Goal: Task Accomplishment & Management: Complete application form

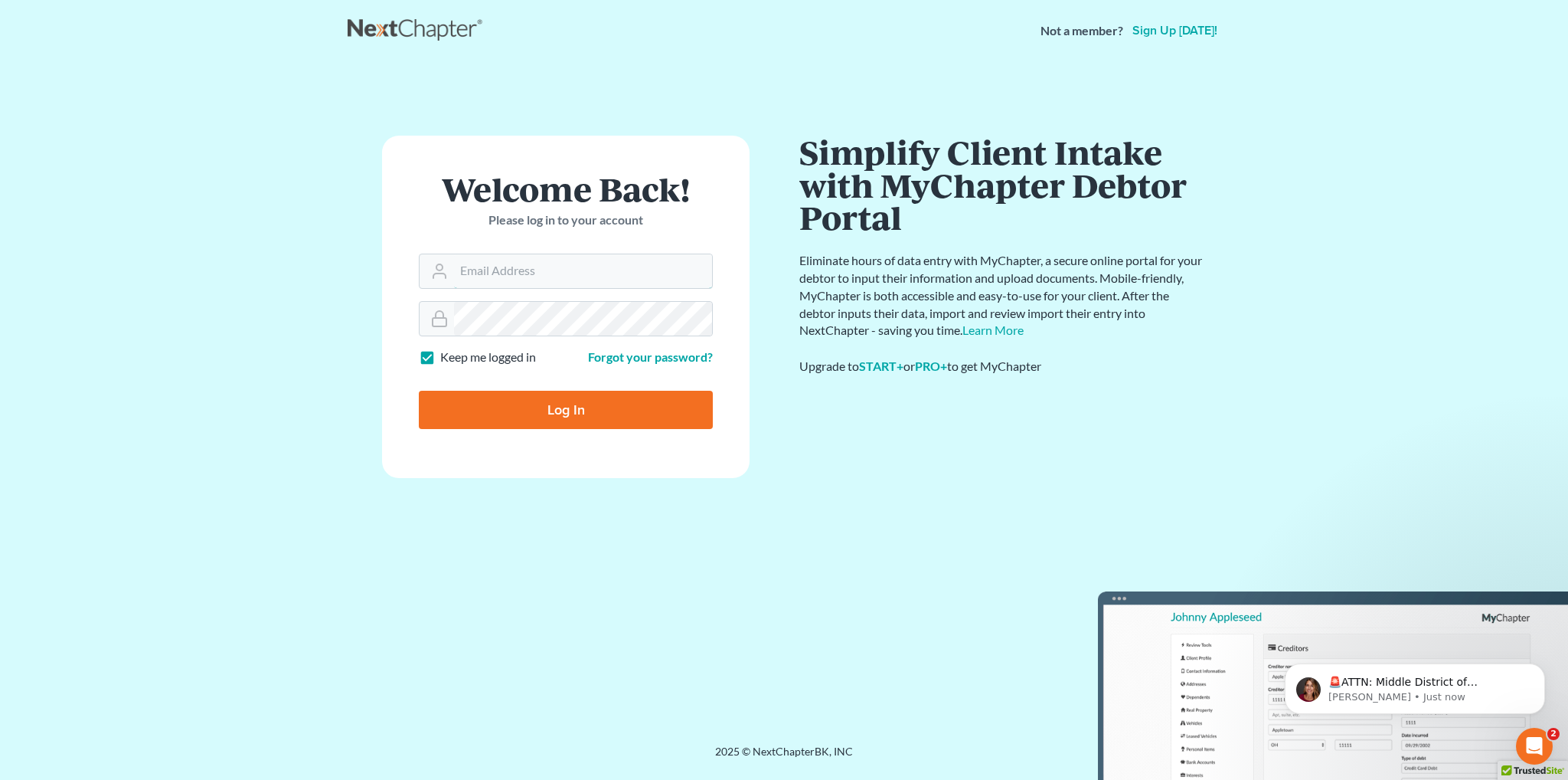
type input "[EMAIL_ADDRESS][DOMAIN_NAME]"
click at [533, 409] on input "Log In" at bounding box center [566, 409] width 294 height 38
type input "Thinking..."
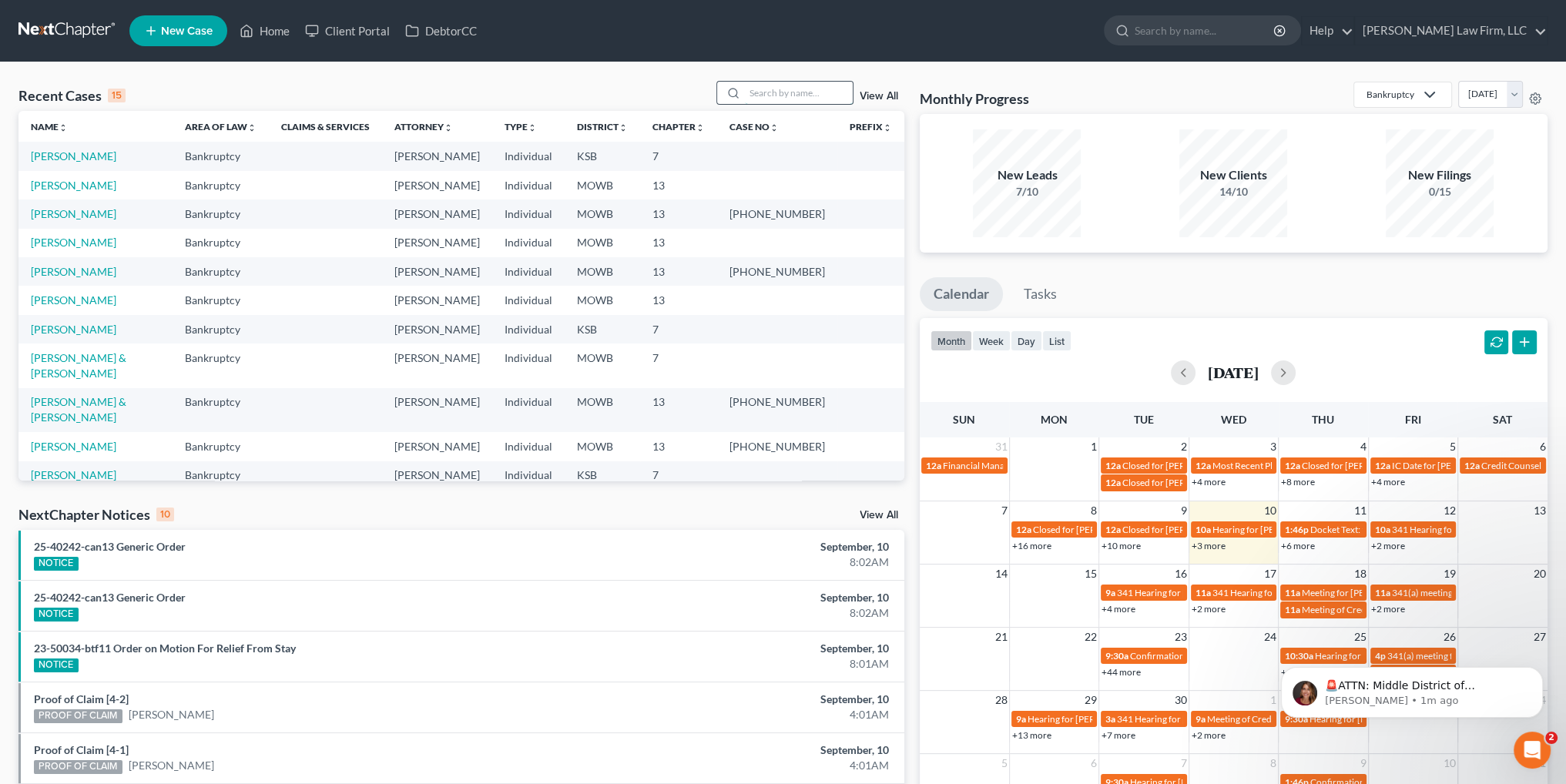
click at [771, 97] on input "search" at bounding box center [798, 93] width 108 height 22
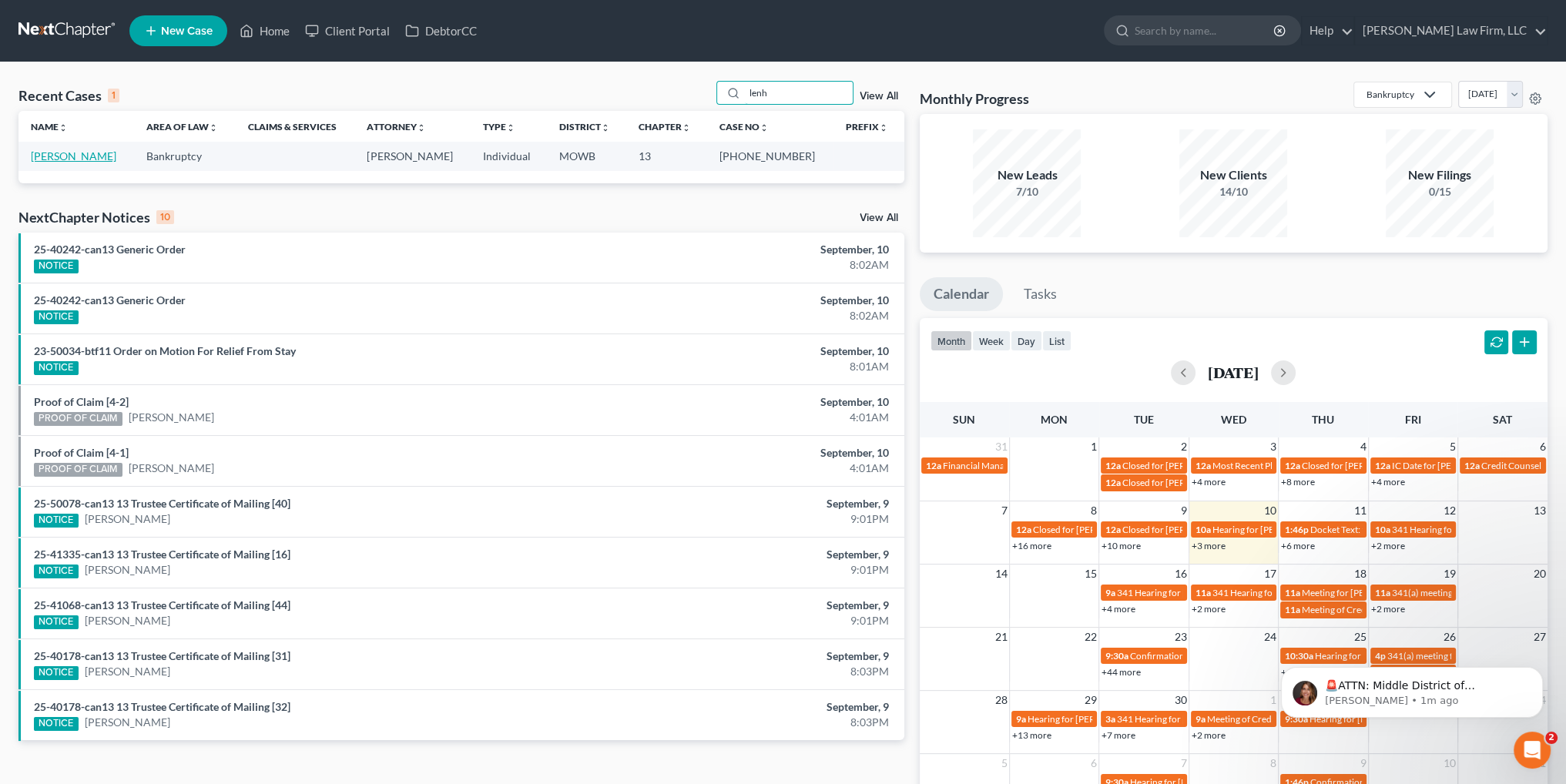
type input "lenh"
click at [82, 161] on link "[PERSON_NAME]" at bounding box center [73, 156] width 85 height 13
select select "4"
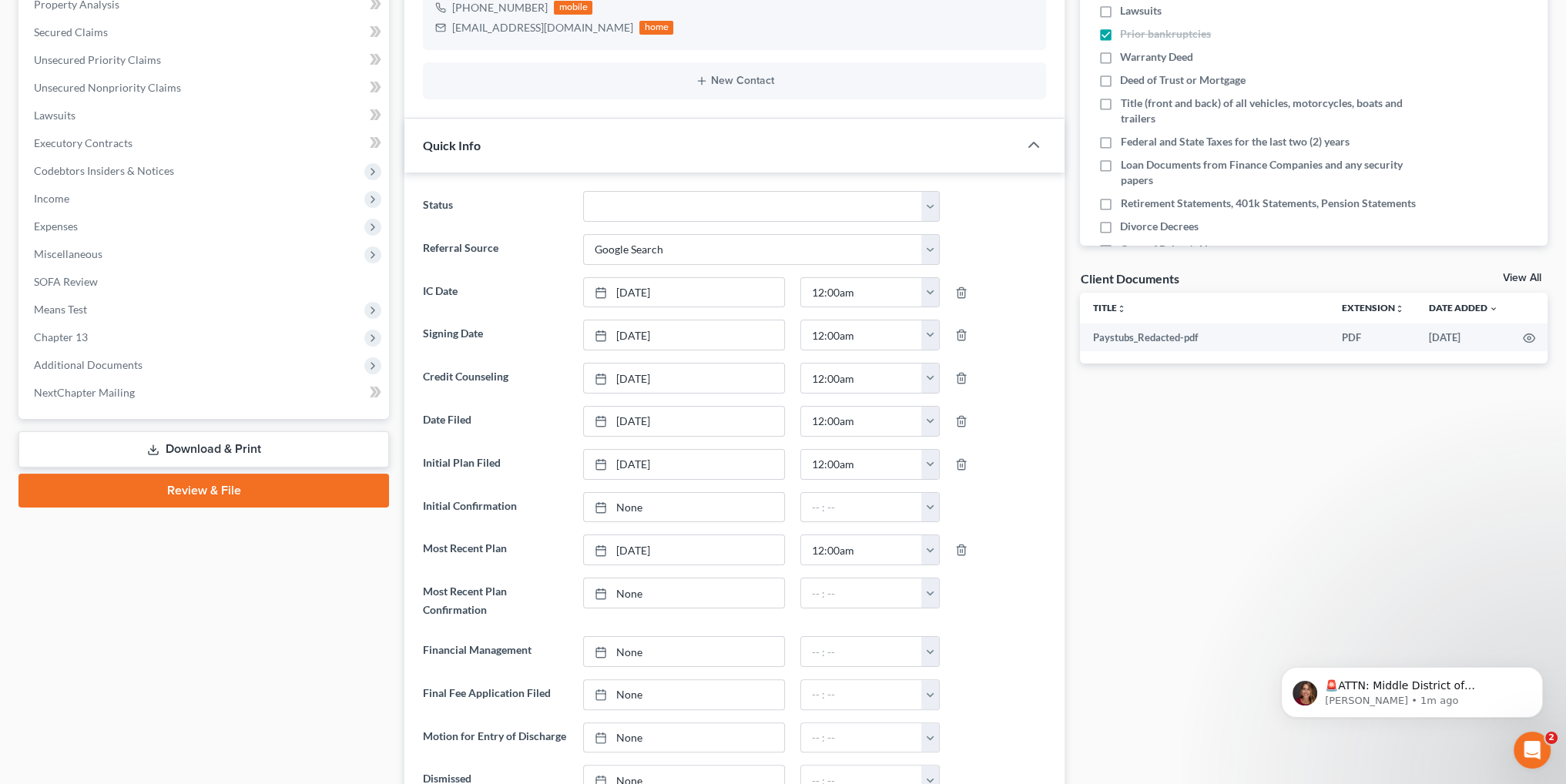
scroll to position [592, 0]
click at [611, 650] on div at bounding box center [604, 651] width 21 height 13
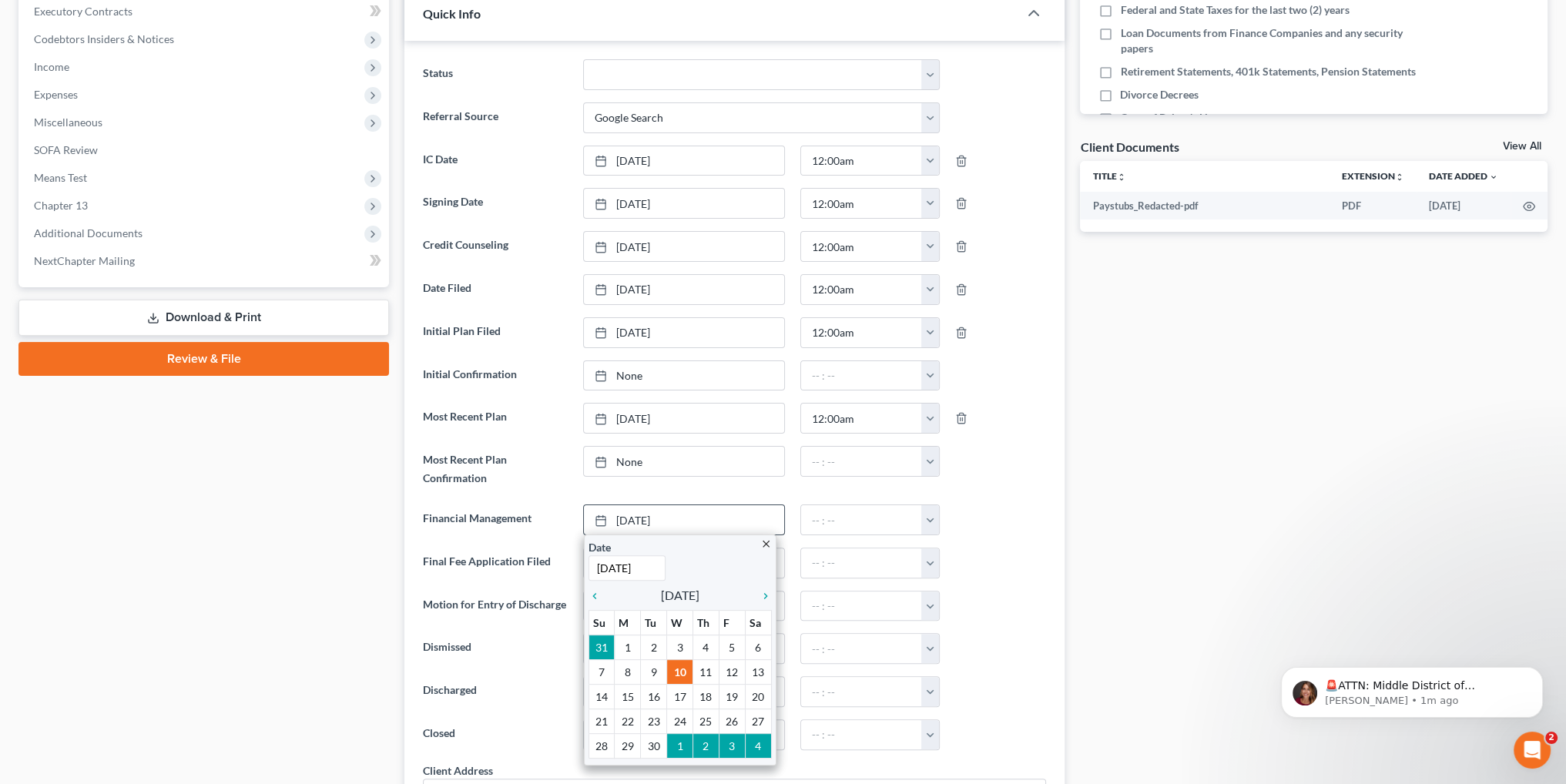
scroll to position [539, 0]
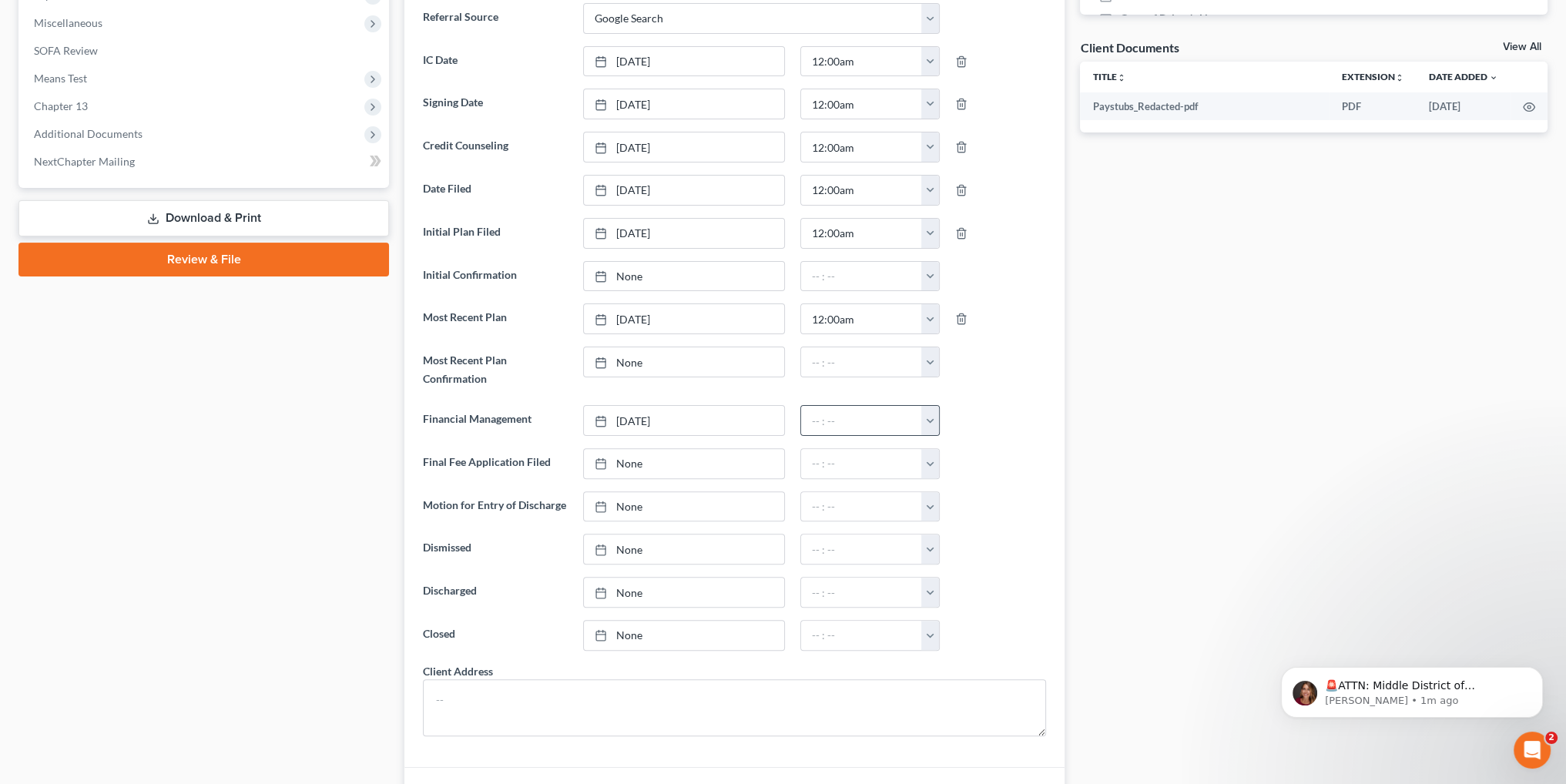
click at [937, 410] on button "button" at bounding box center [929, 420] width 18 height 30
click at [941, 445] on link "12:00am" at bounding box center [964, 454] width 86 height 26
type input "12:00am"
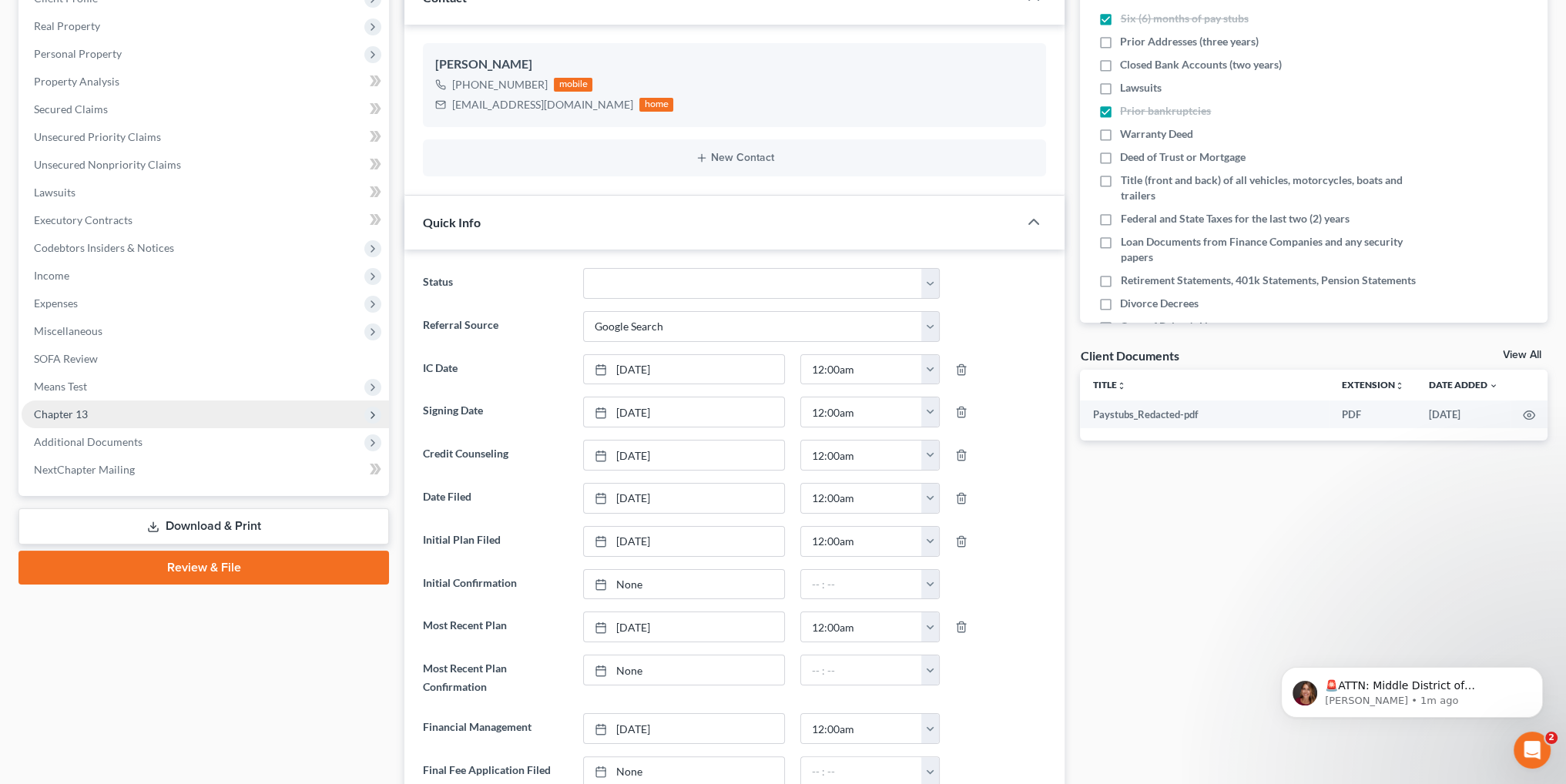
scroll to position [0, 0]
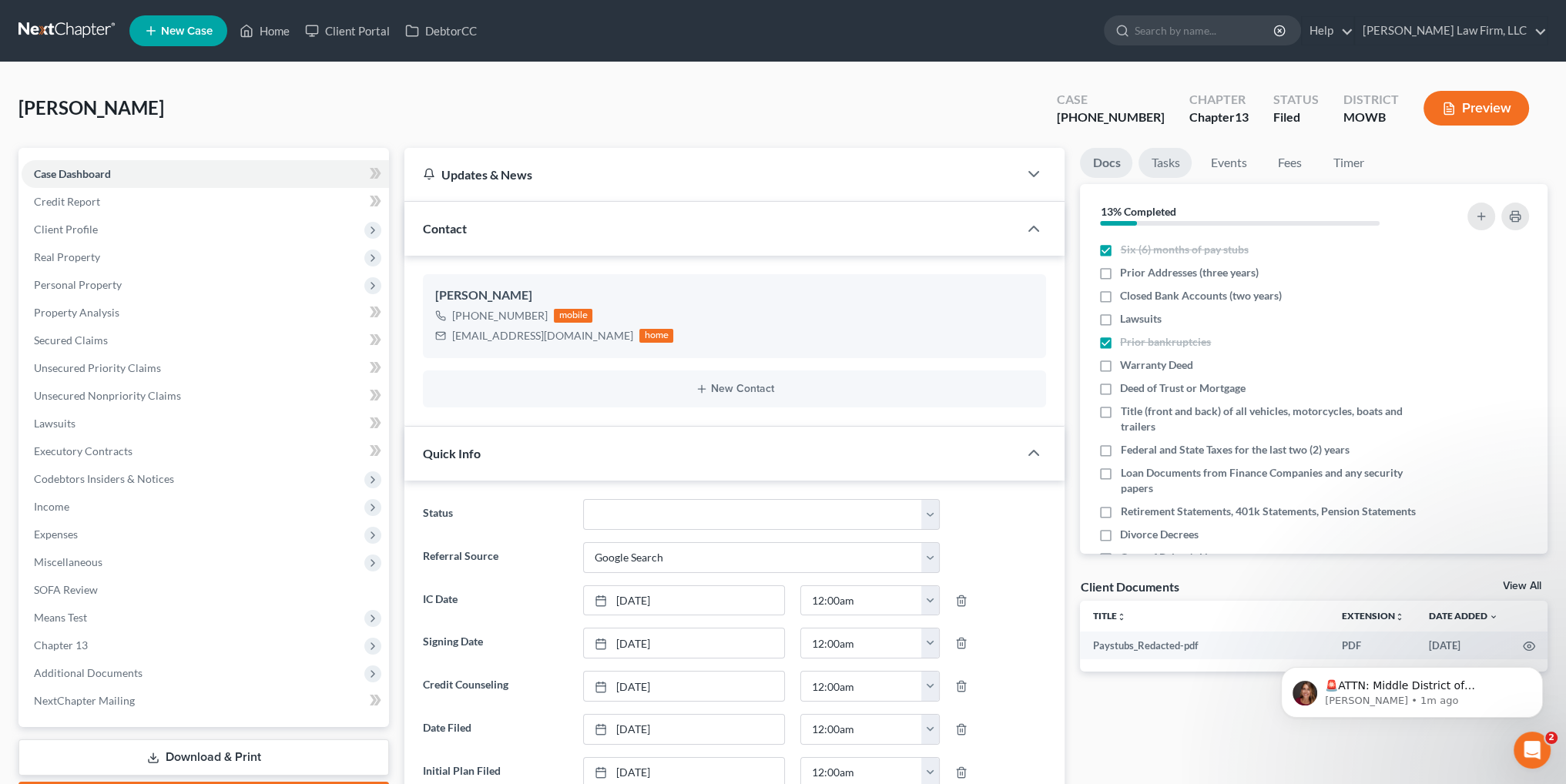
click at [1164, 158] on link "Tasks" at bounding box center [1164, 162] width 53 height 30
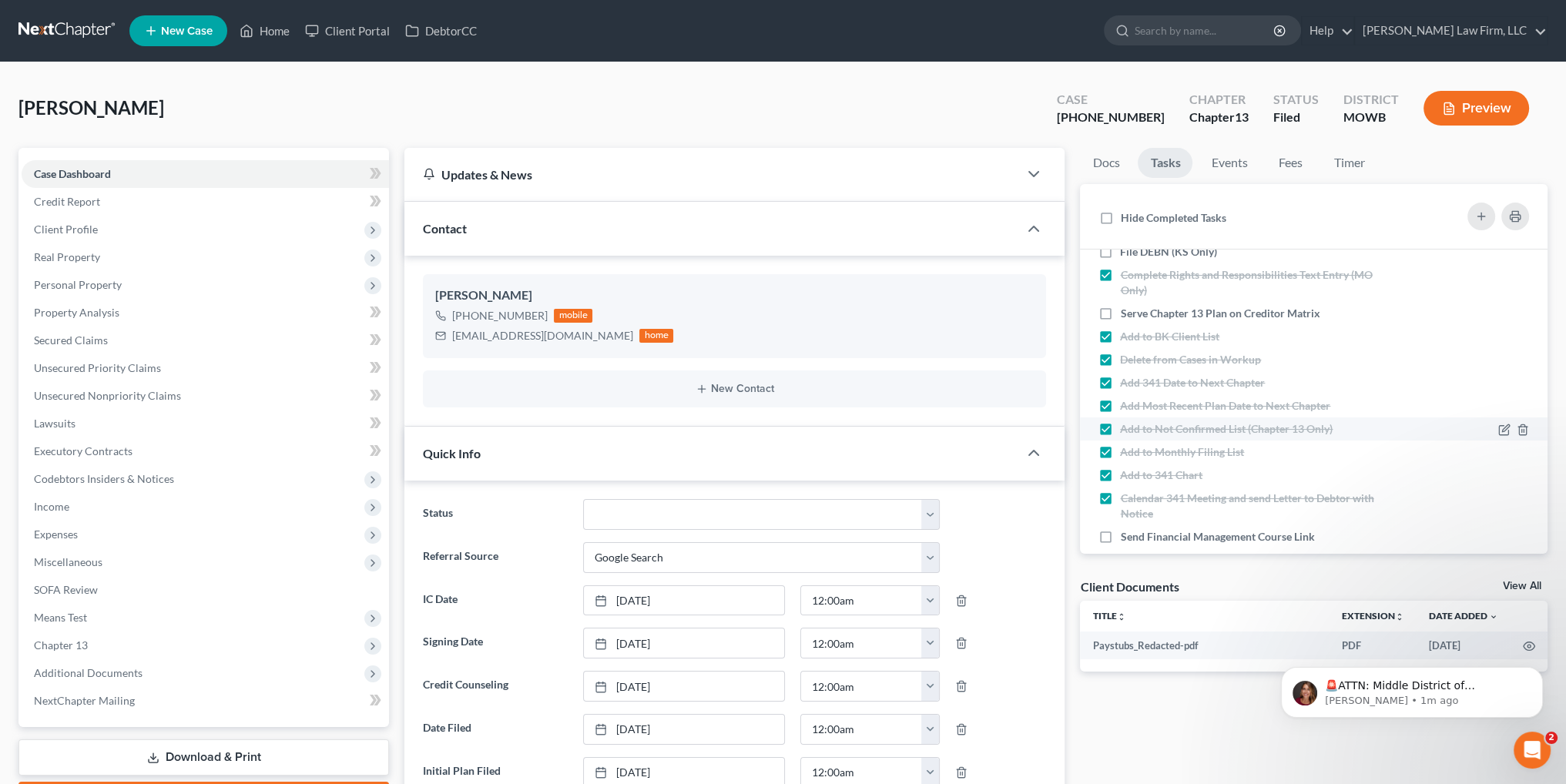
scroll to position [231, 0]
click at [1119, 311] on label "Serve Chapter 13 Plan on Creditor Matrix" at bounding box center [1225, 312] width 212 height 16
click at [1126, 311] on input "Serve Chapter 13 Plan on Creditor Matrix" at bounding box center [1131, 309] width 10 height 10
checkbox input "true"
click at [1119, 535] on label "Send Financial Management Course Link" at bounding box center [1223, 534] width 206 height 16
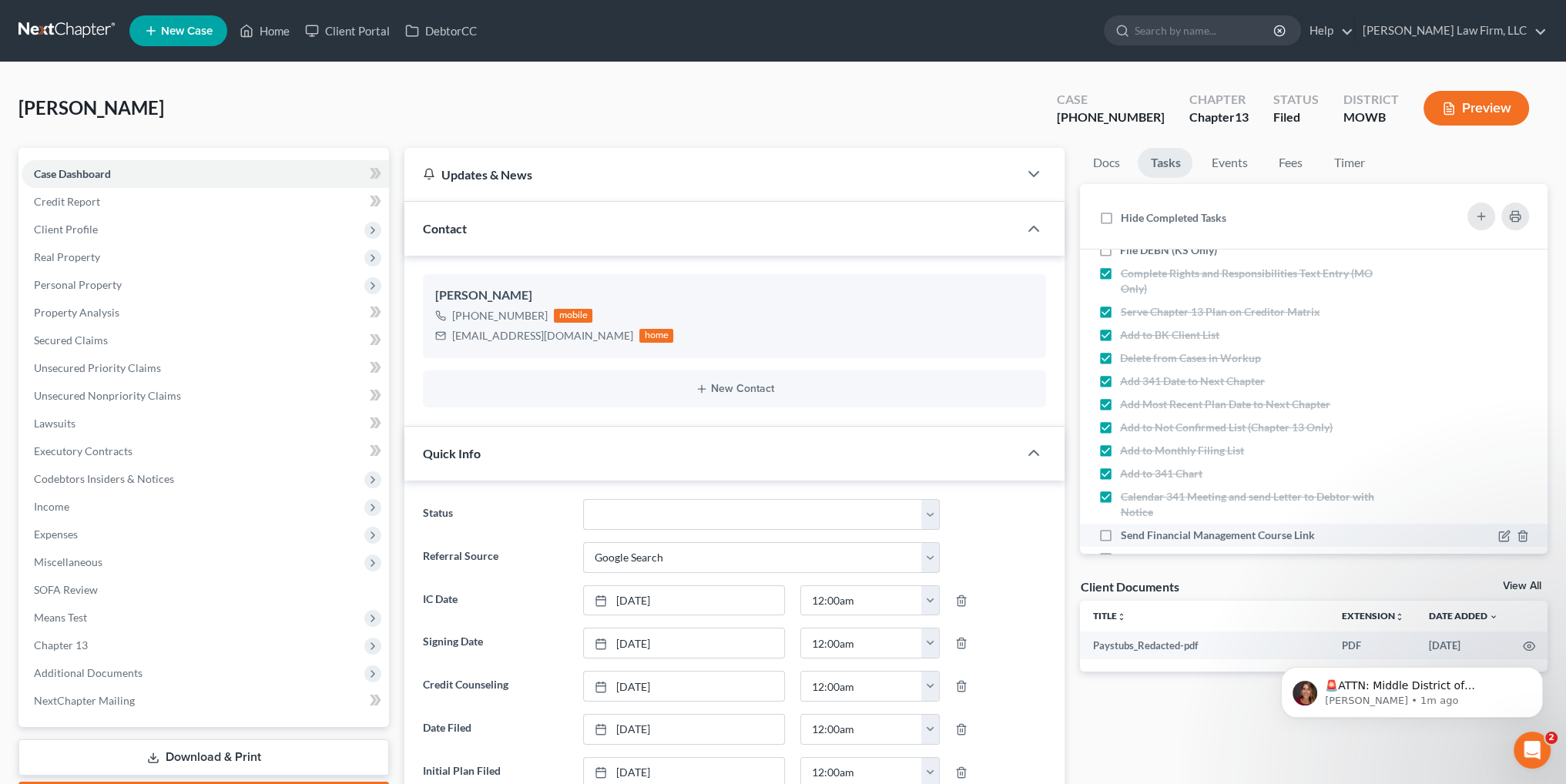
click at [1126, 535] on input "Send Financial Management Course Link" at bounding box center [1131, 532] width 10 height 10
checkbox input "true"
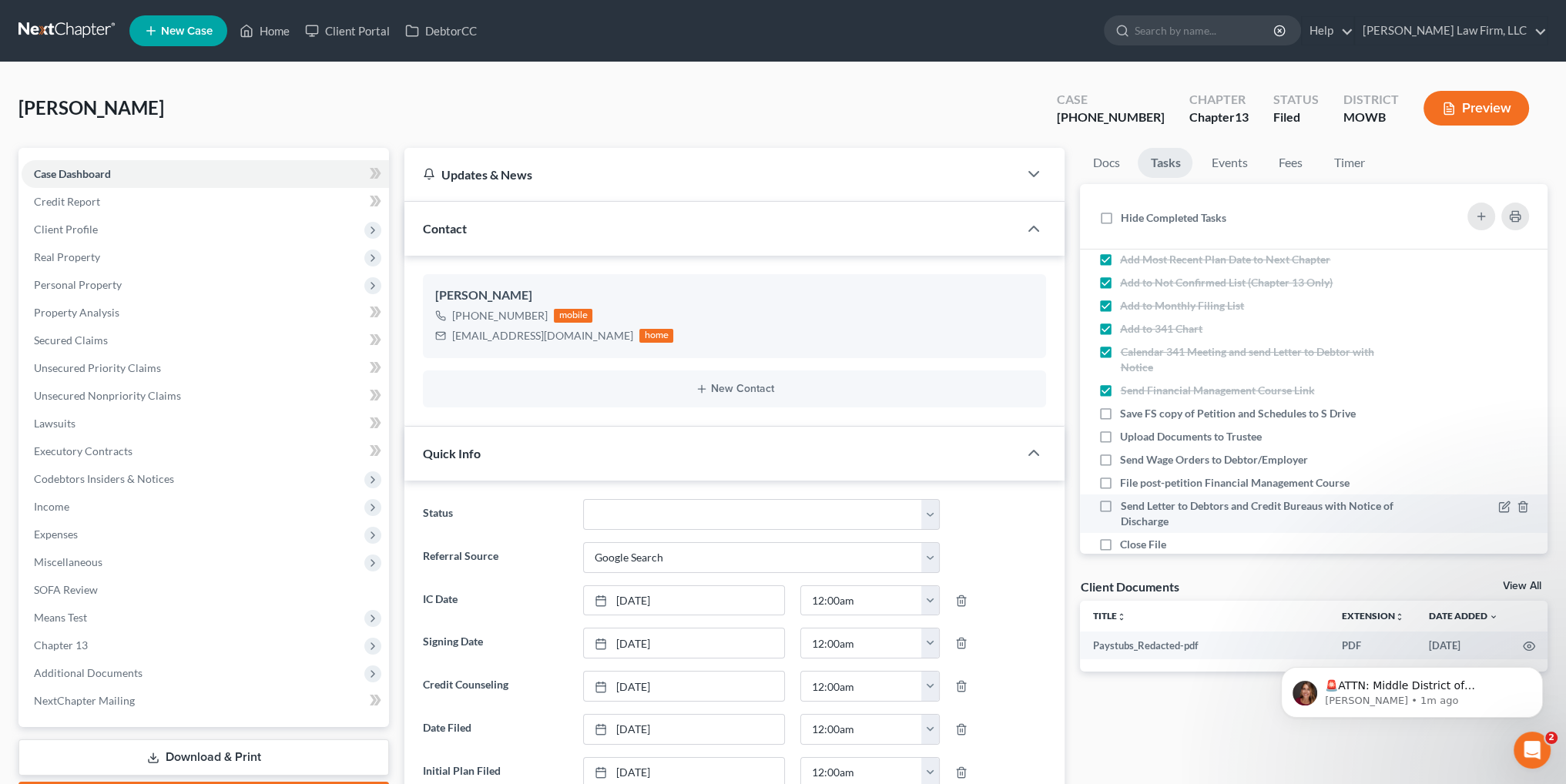
scroll to position [385, 0]
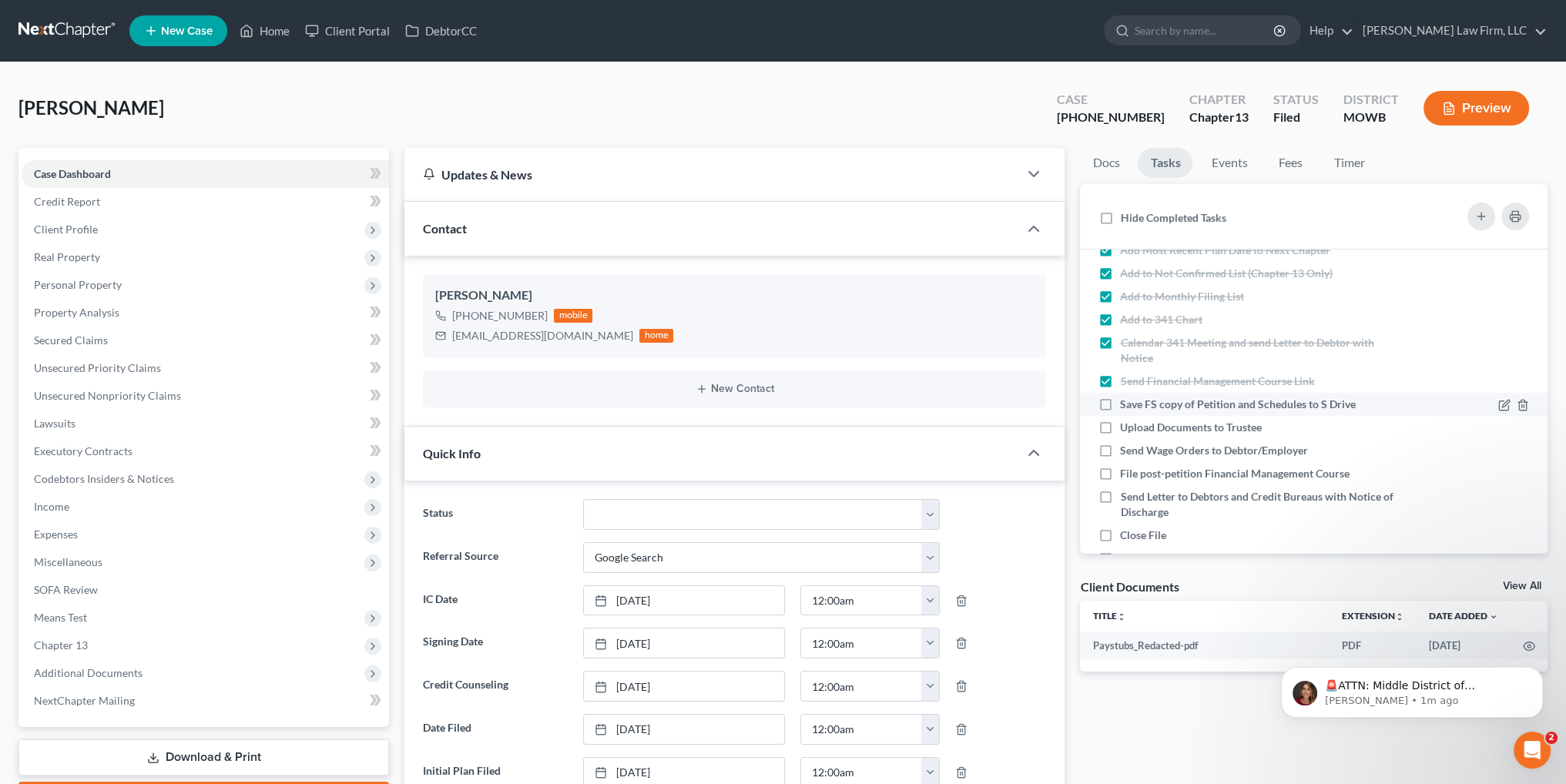
click at [1119, 406] on label "Save FS copy of Petition and Schedules to S Drive" at bounding box center [1243, 404] width 248 height 16
click at [1126, 406] on input "Save FS copy of Petition and Schedules to S Drive" at bounding box center [1131, 401] width 10 height 10
checkbox input "true"
click at [1119, 422] on label "Upload Documents to Trustee" at bounding box center [1197, 427] width 154 height 16
click at [1126, 422] on input "Upload Documents to Trustee" at bounding box center [1131, 424] width 10 height 10
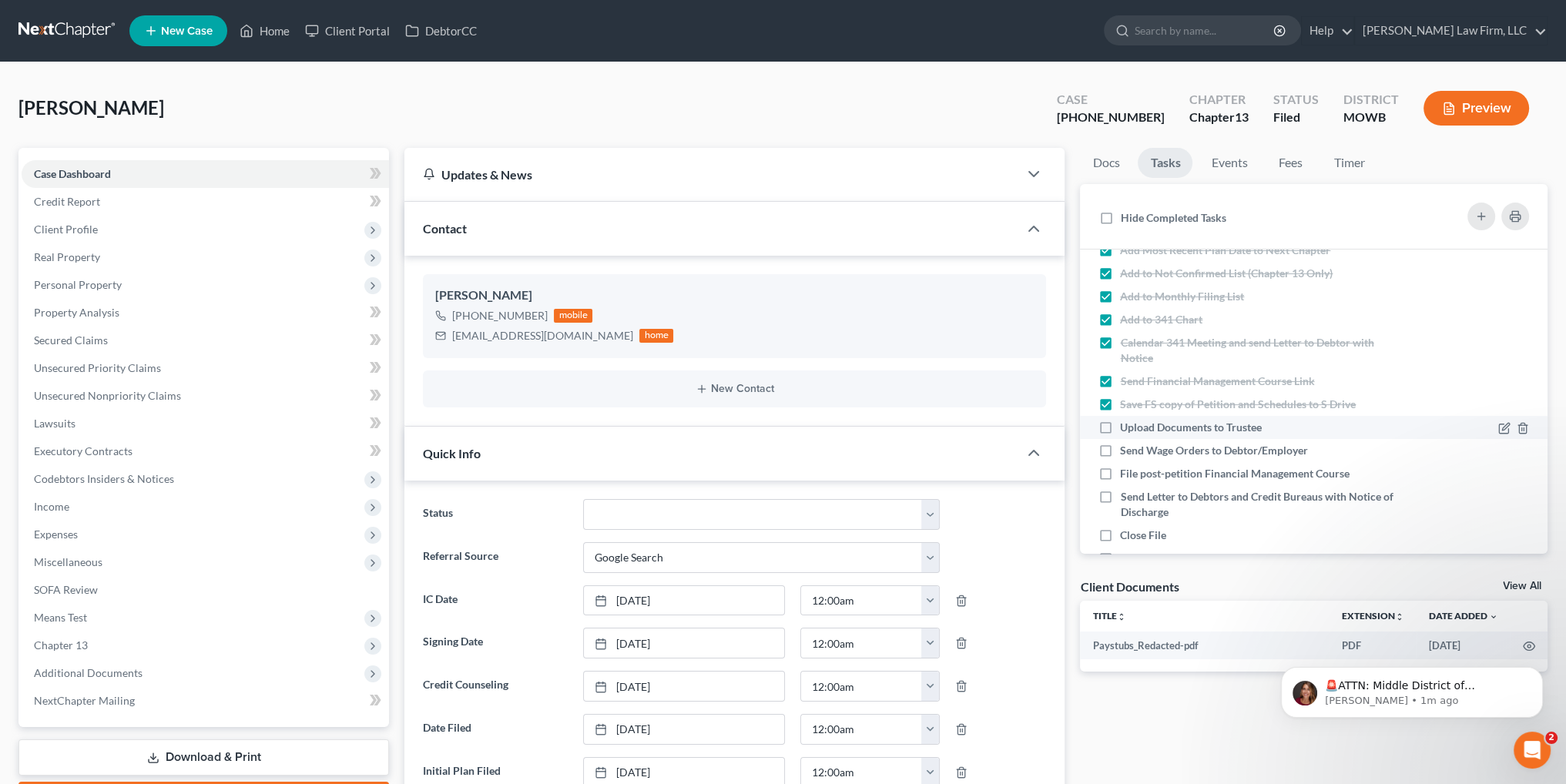
checkbox input "true"
click at [1119, 450] on label "Send Wage Orders to Debtor/Employer" at bounding box center [1220, 450] width 201 height 16
click at [1126, 450] on input "Send Wage Orders to Debtor/Employer" at bounding box center [1131, 447] width 10 height 10
checkbox input "true"
click at [1119, 472] on label "File post-petition Financial Management Course" at bounding box center [1240, 473] width 242 height 16
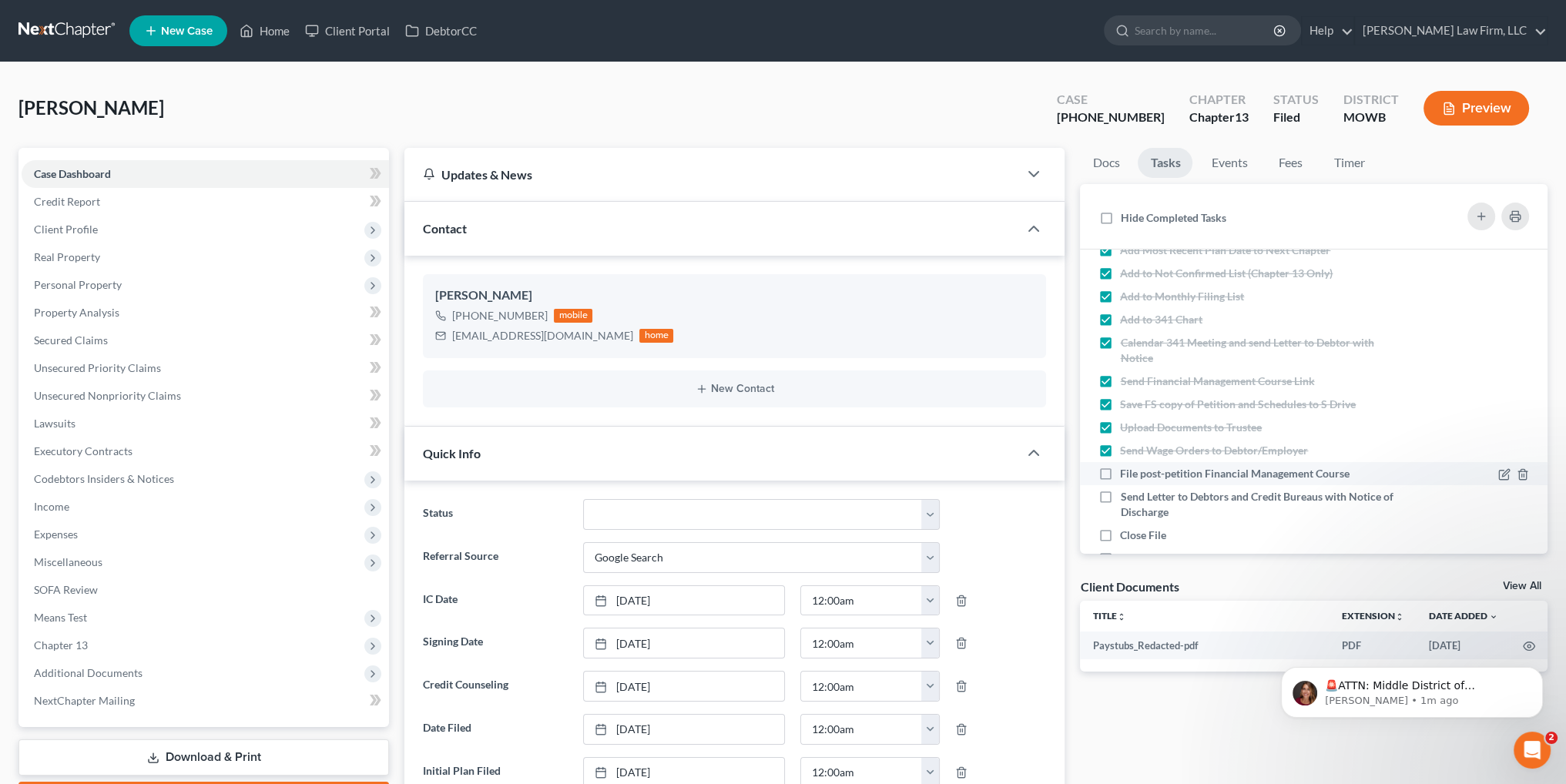
click at [1126, 472] on input "File post-petition Financial Management Course" at bounding box center [1131, 470] width 10 height 10
checkbox input "true"
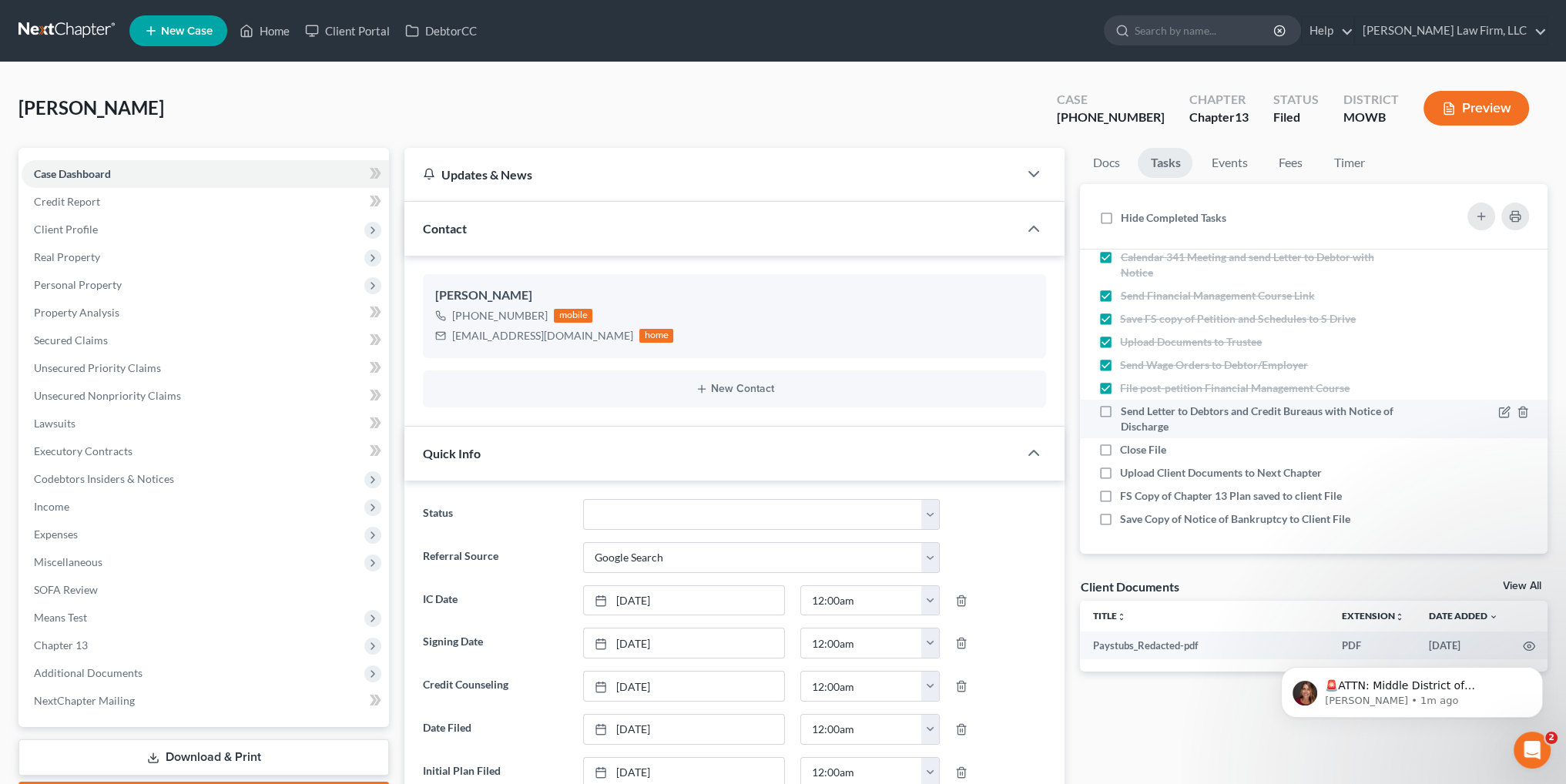
scroll to position [471, 0]
click at [1119, 493] on label "FS Copy of Chapter 13 Plan saved to client File" at bounding box center [1236, 495] width 234 height 16
click at [1126, 493] on input "FS Copy of Chapter 13 Plan saved to client File" at bounding box center [1131, 492] width 10 height 10
checkbox input "true"
click at [1119, 513] on label "Save Copy of Notice of Bankruptcy to Client File" at bounding box center [1240, 518] width 242 height 16
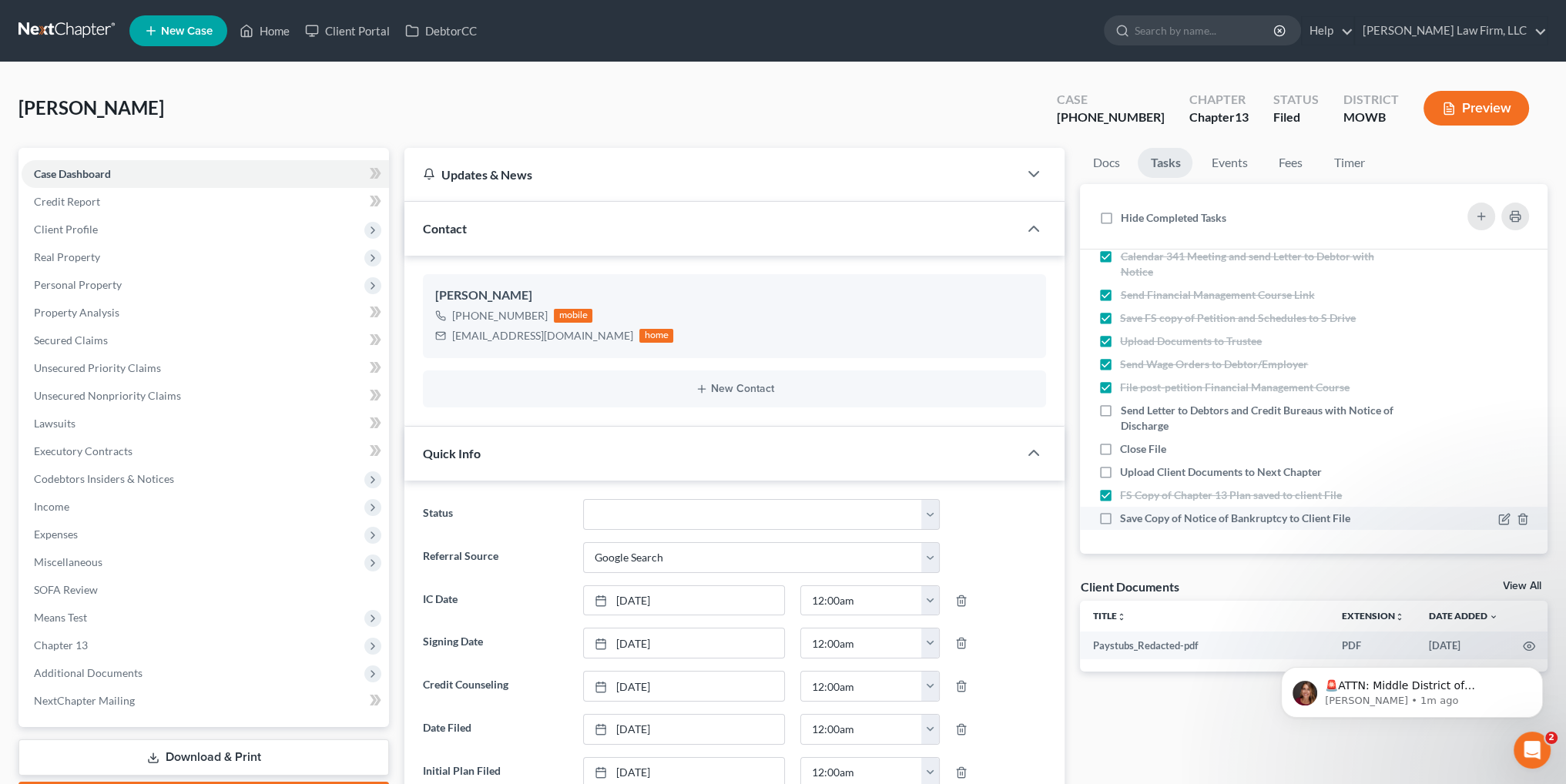
click at [1126, 513] on input "Save Copy of Notice of Bankruptcy to Client File" at bounding box center [1131, 515] width 10 height 10
checkbox input "true"
click at [273, 34] on link "Home" at bounding box center [265, 31] width 66 height 28
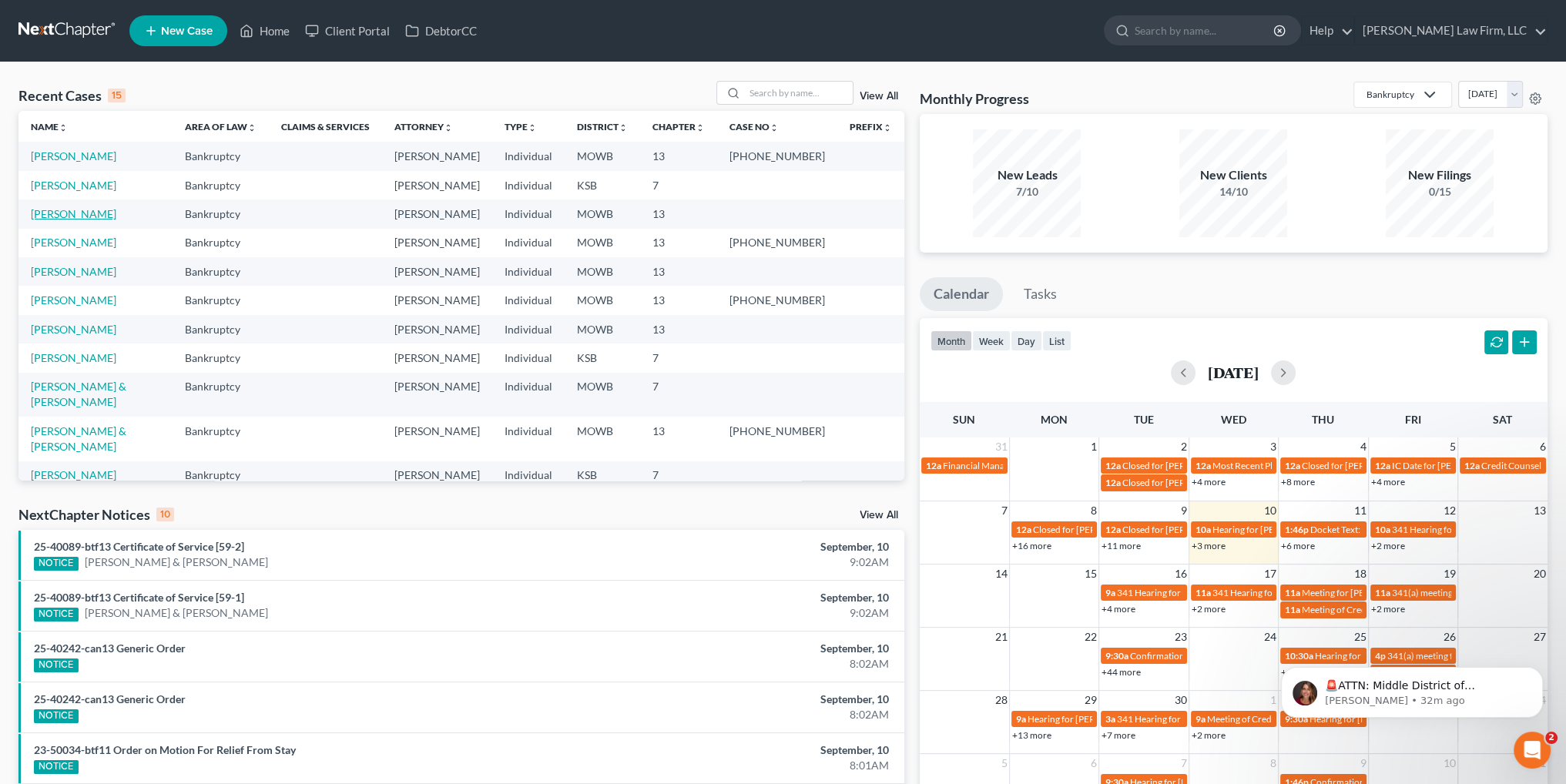
click at [70, 216] on link "[PERSON_NAME]" at bounding box center [73, 213] width 85 height 13
select select "4"
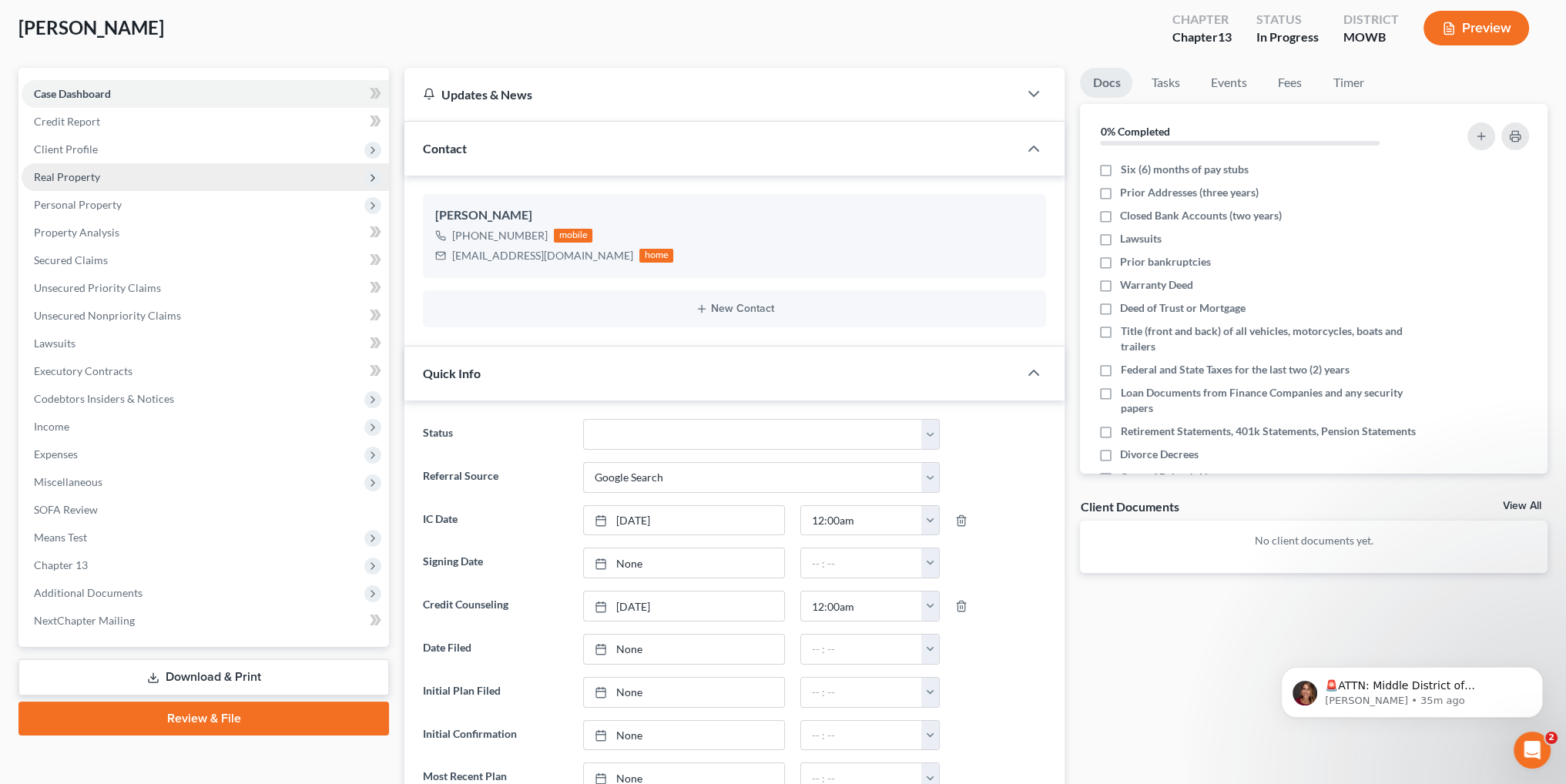
scroll to position [77, 0]
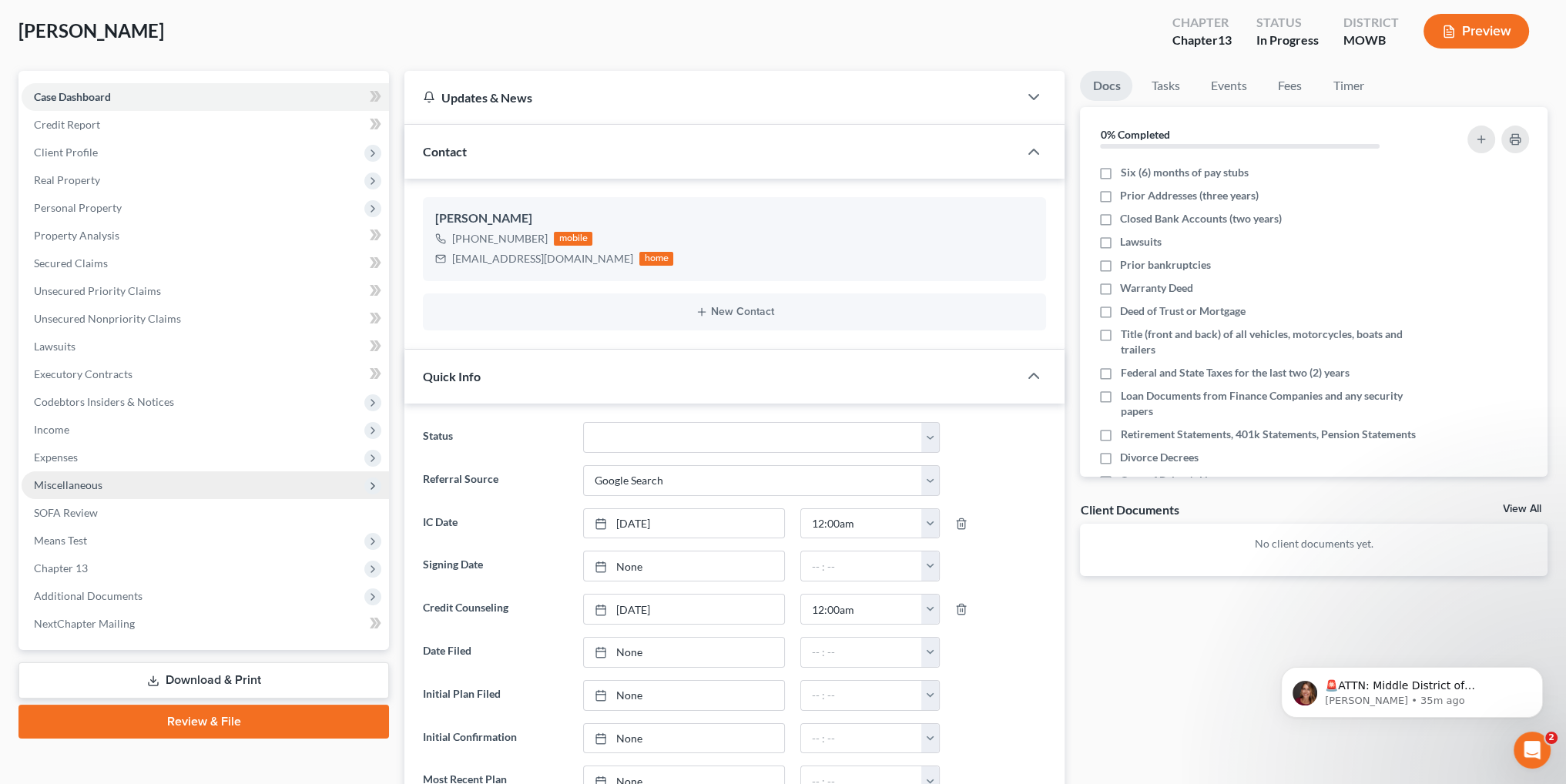
click at [55, 482] on span "Miscellaneous" at bounding box center [69, 484] width 69 height 13
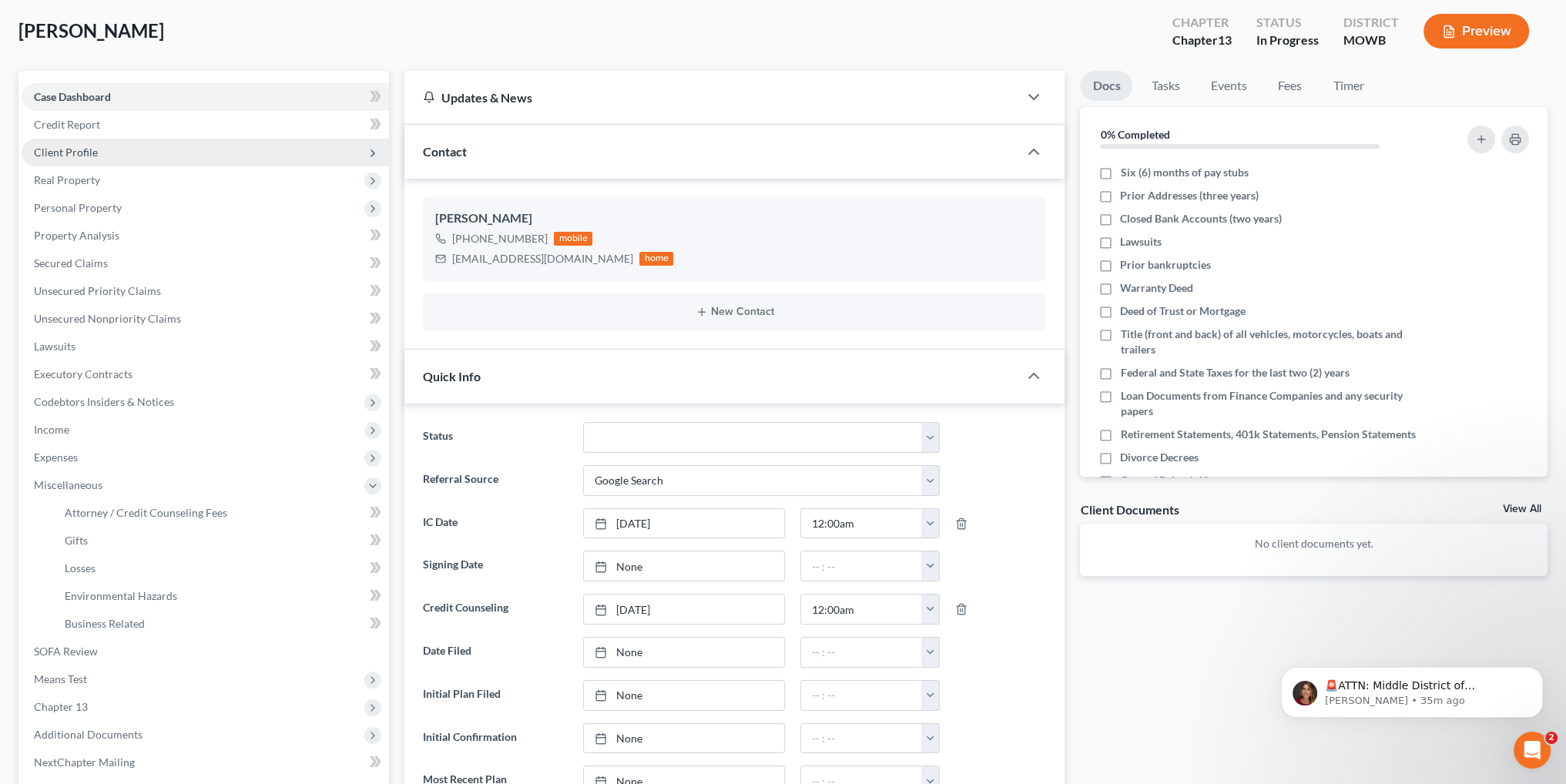
click at [75, 148] on span "Client Profile" at bounding box center [66, 152] width 64 height 13
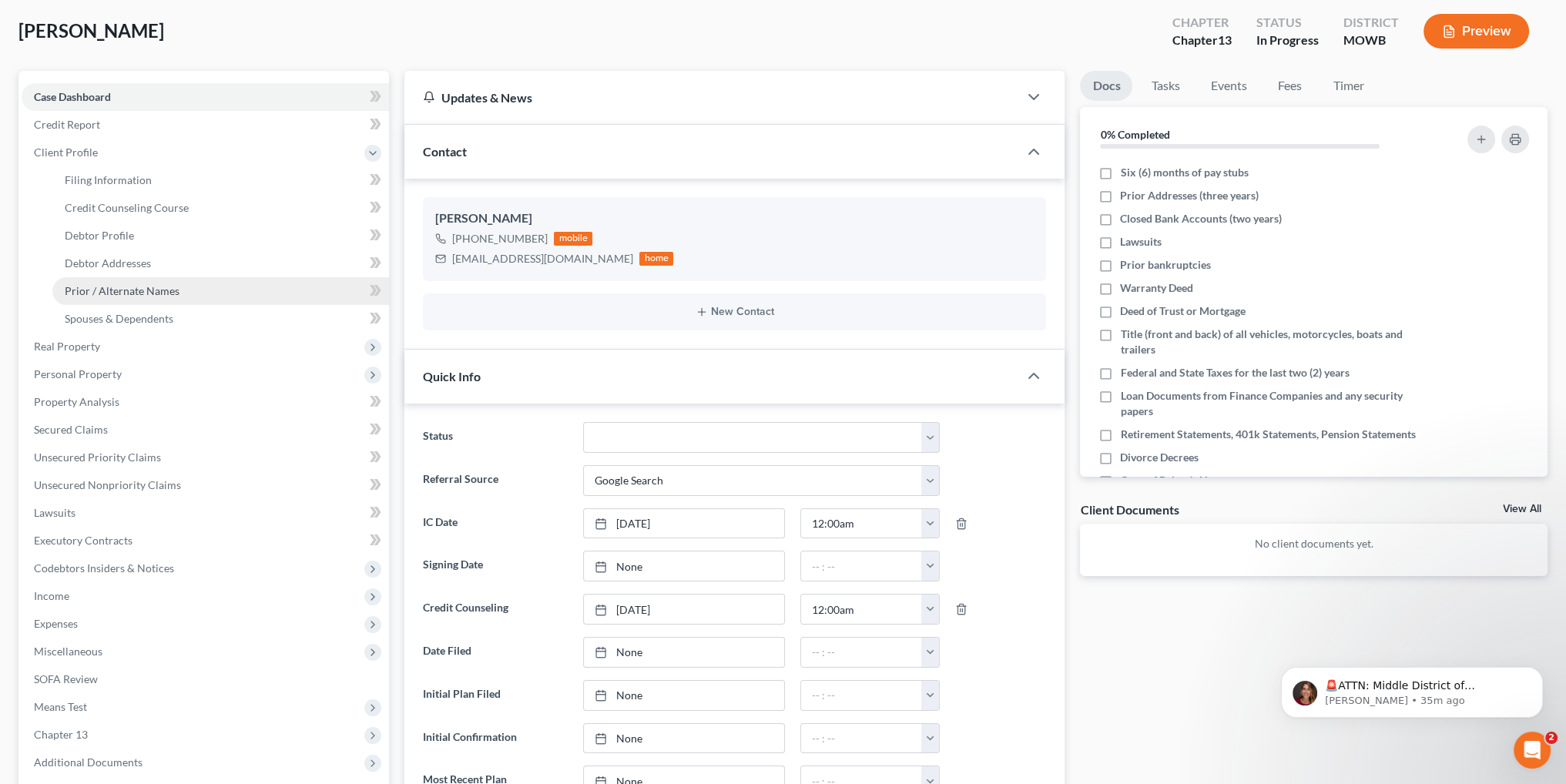
click at [93, 287] on span "Prior / Alternate Names" at bounding box center [123, 290] width 115 height 13
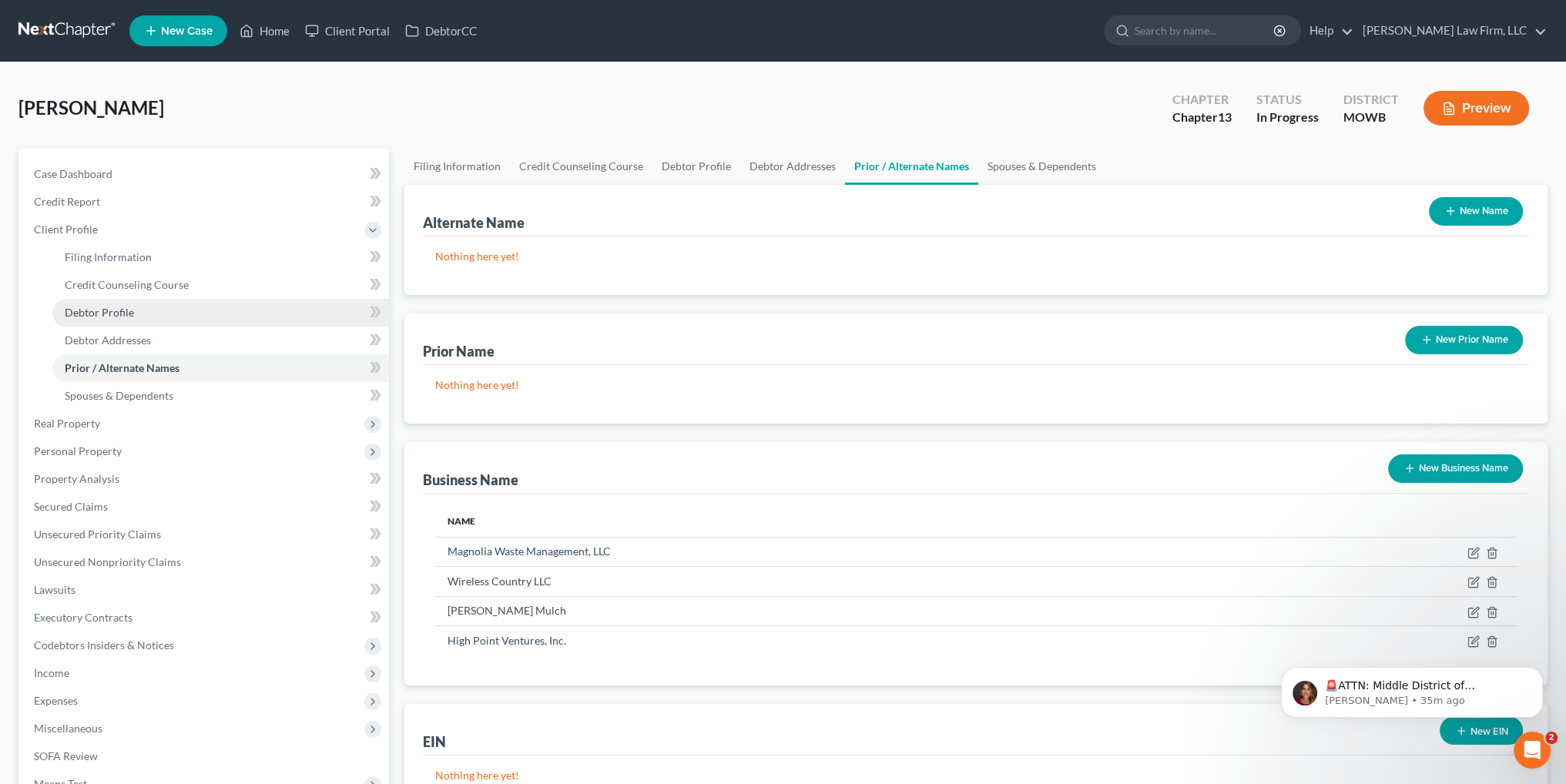
click at [117, 306] on span "Debtor Profile" at bounding box center [99, 312] width 70 height 13
select select "0"
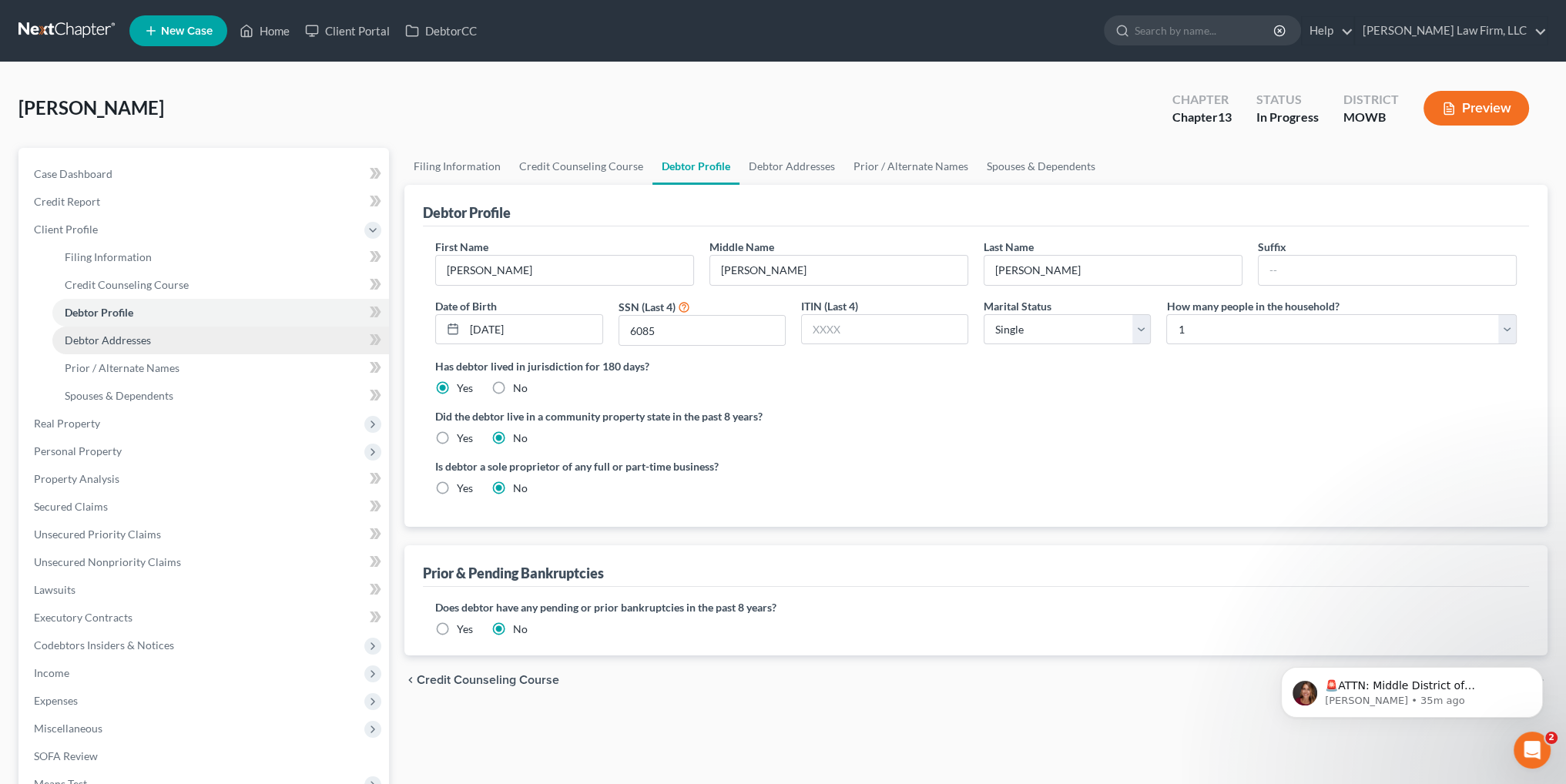
click at [116, 347] on link "Debtor Addresses" at bounding box center [220, 341] width 337 height 28
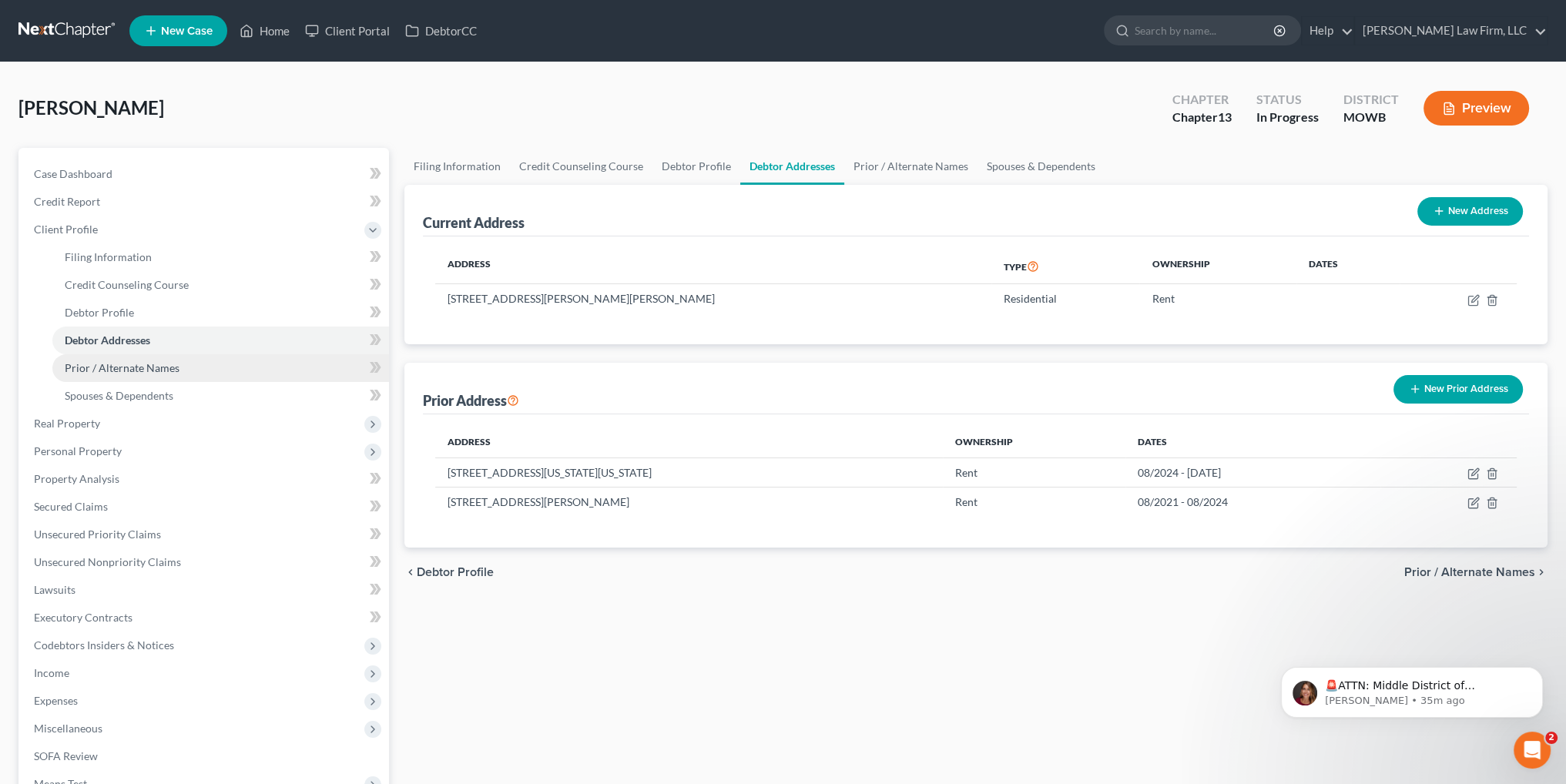
click at [101, 370] on span "Prior / Alternate Names" at bounding box center [123, 367] width 115 height 13
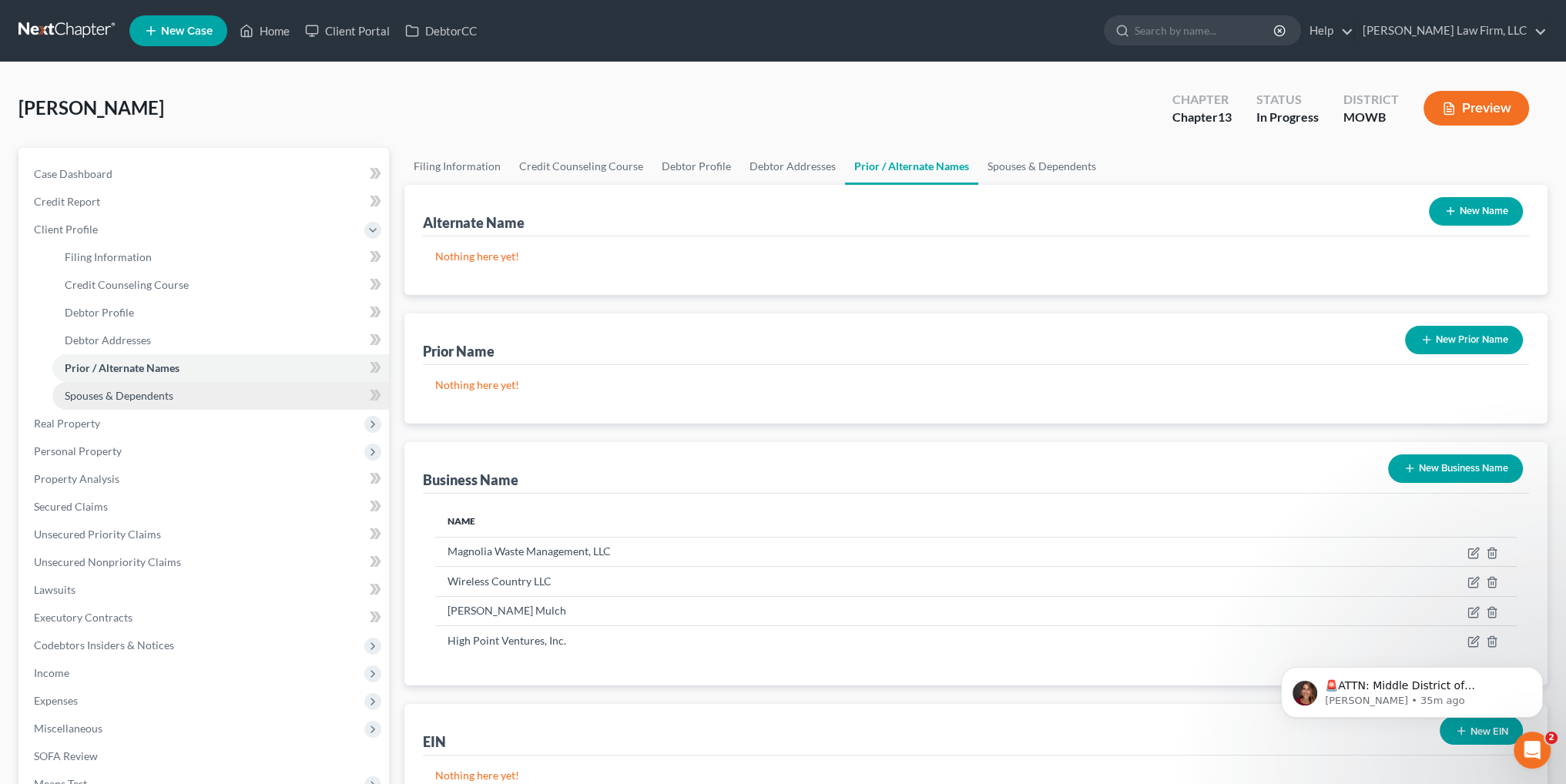
click at [96, 382] on link "Spouses & Dependents" at bounding box center [220, 396] width 337 height 28
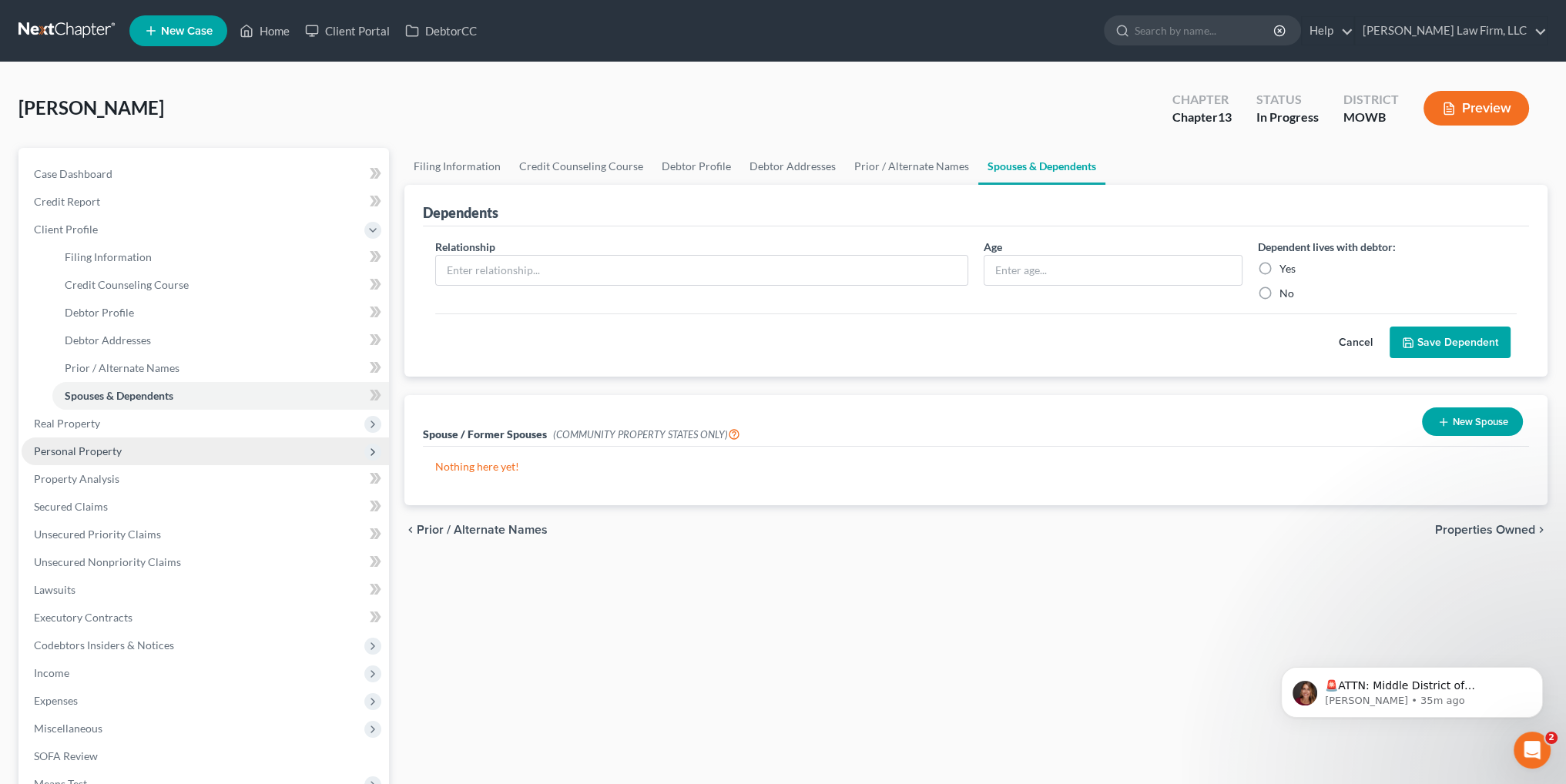
click at [74, 444] on span "Personal Property" at bounding box center [78, 451] width 88 height 13
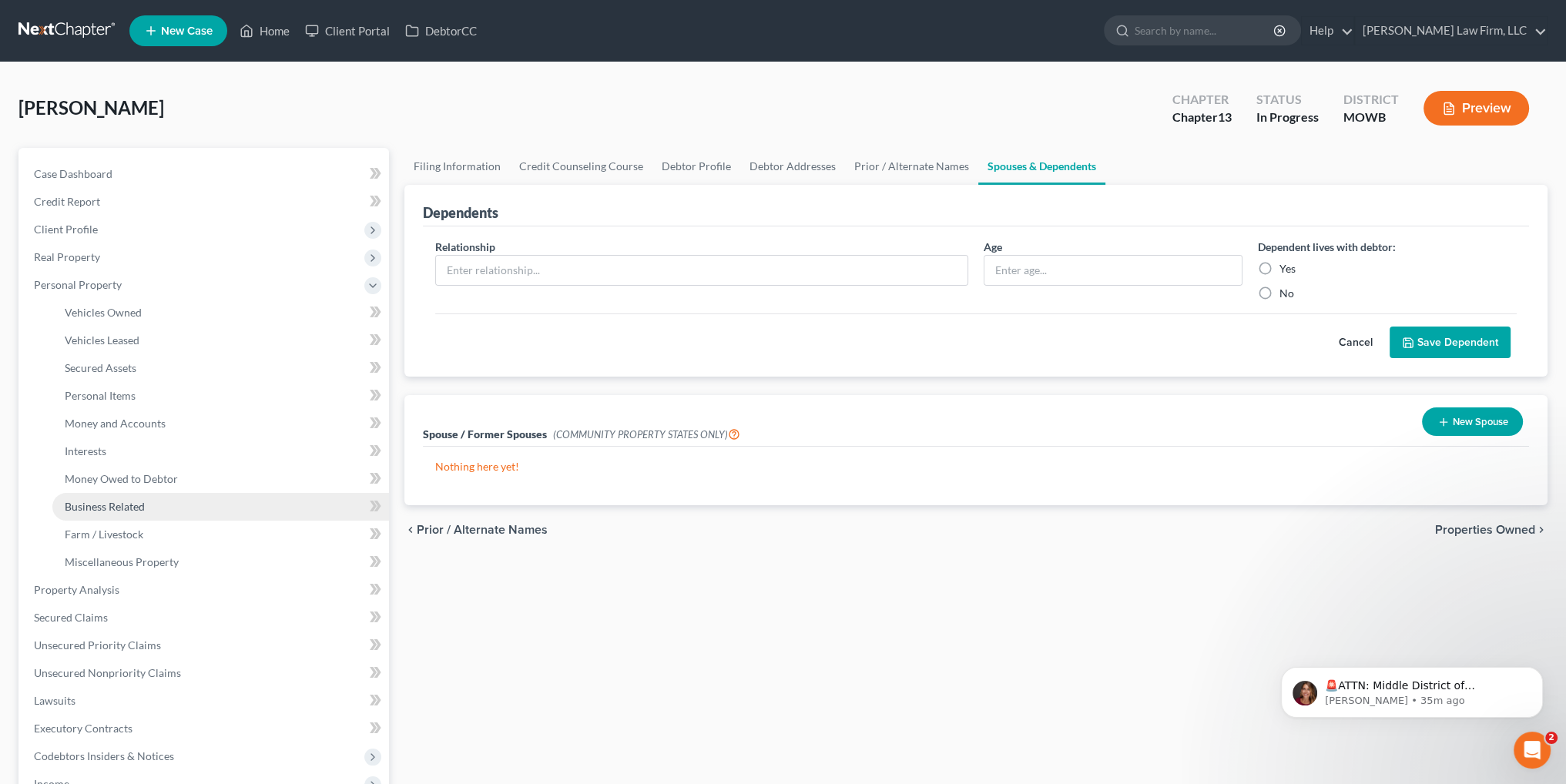
click at [110, 497] on link "Business Related" at bounding box center [220, 507] width 337 height 28
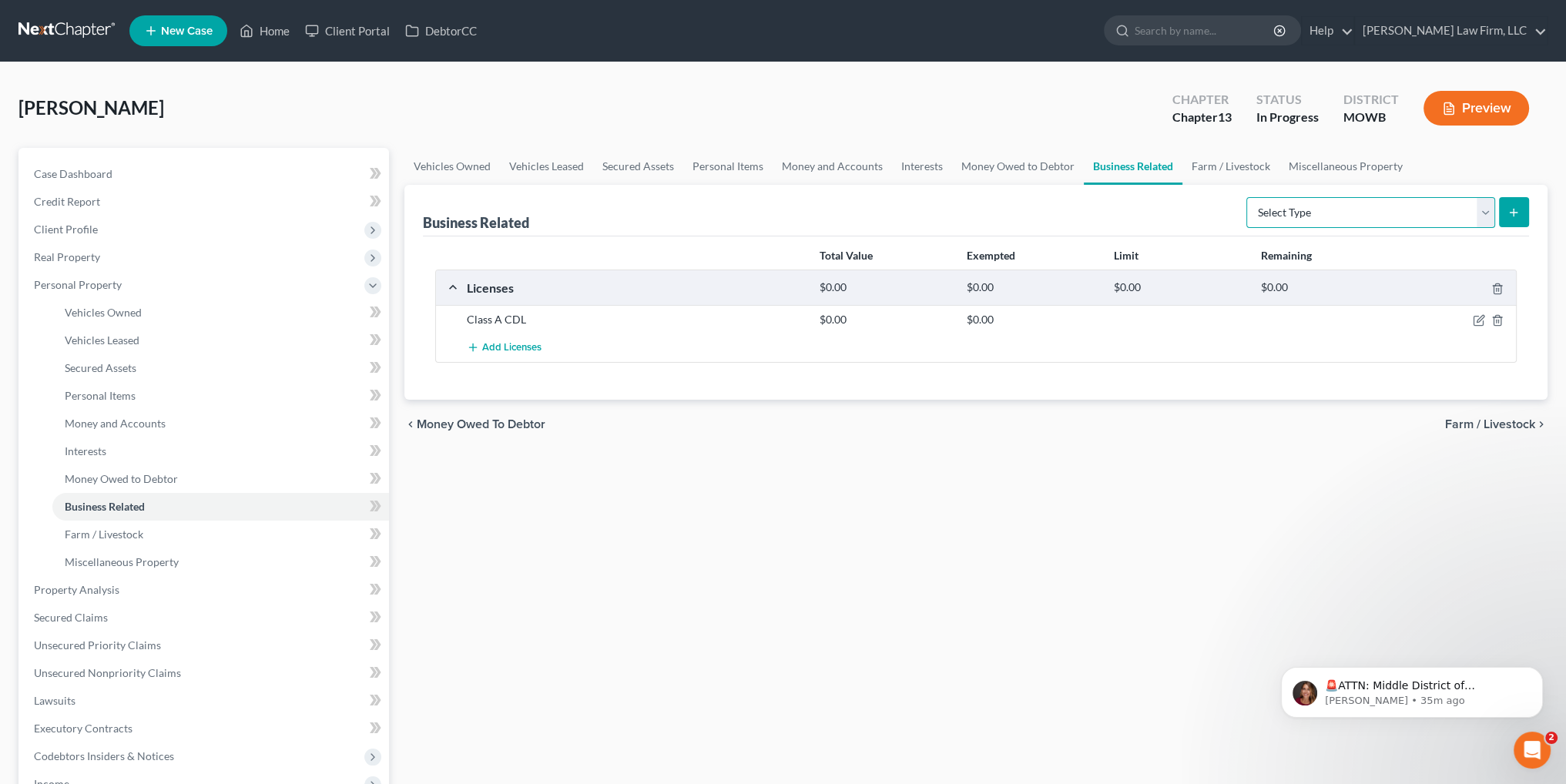
click at [1484, 209] on select "Select Type Customer Lists Franchises Inventory Licenses Machinery Office Equip…" at bounding box center [1370, 212] width 249 height 31
click at [84, 562] on span "Miscellaneous Property" at bounding box center [122, 561] width 114 height 13
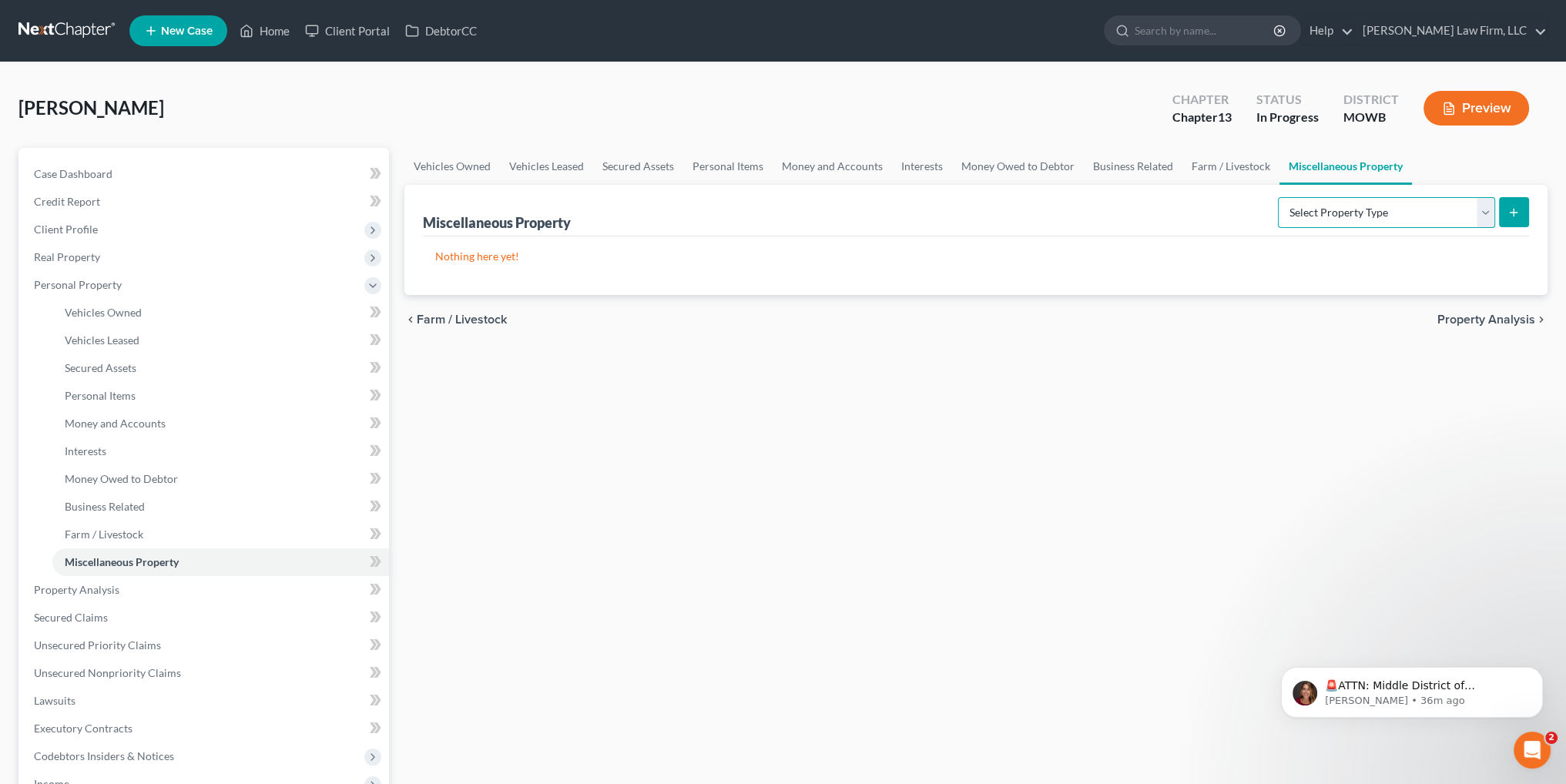
click at [1311, 207] on select "Select Property Type Assigned for Creditor Benefit Within 1 Year Holding for An…" at bounding box center [1386, 212] width 217 height 31
click at [927, 165] on link "Interests" at bounding box center [922, 166] width 60 height 37
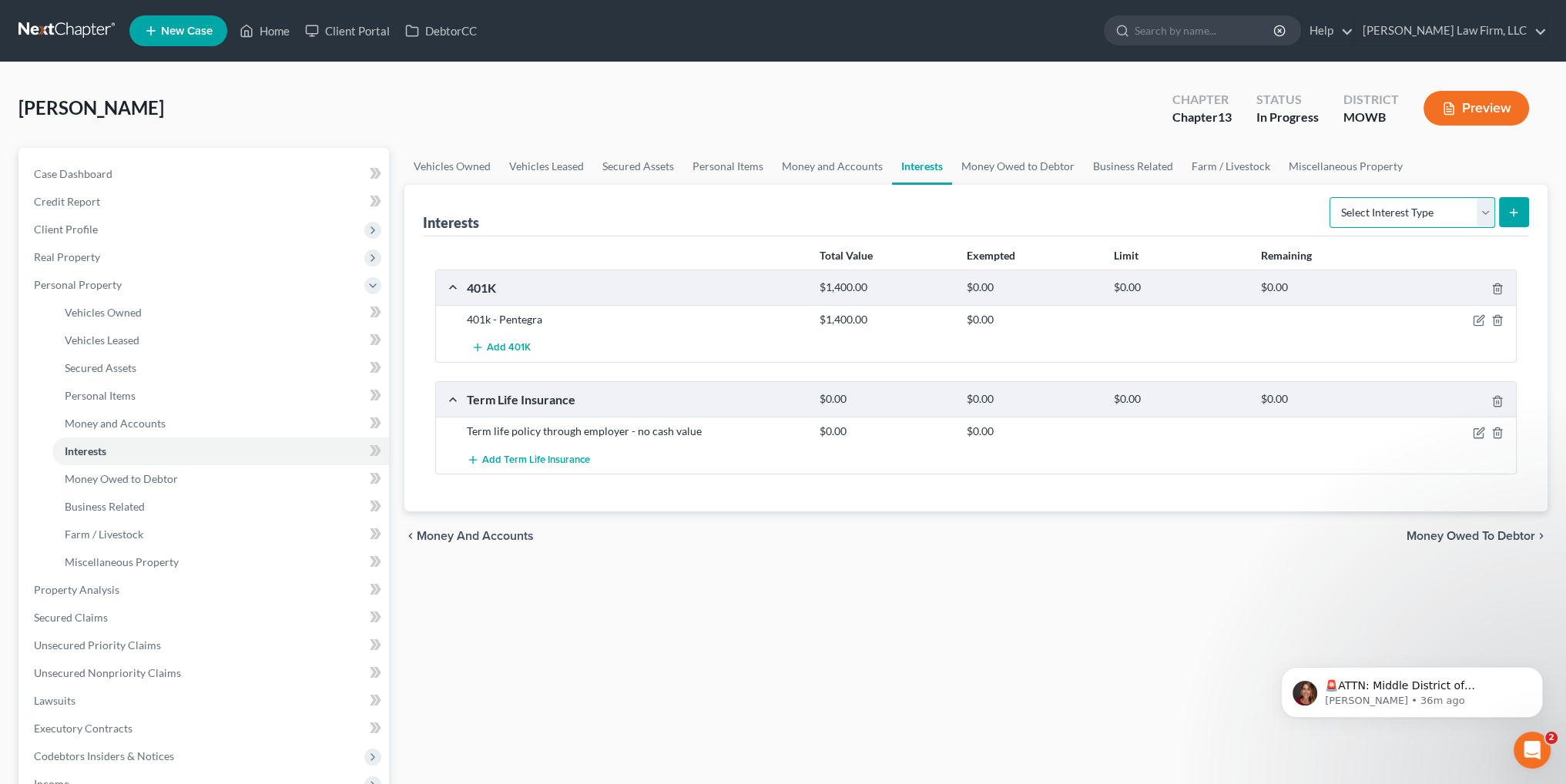
click at [1372, 207] on select "Select Interest Type 401K Annuity Bond Education IRA Government Bond Government…" at bounding box center [1412, 212] width 165 height 31
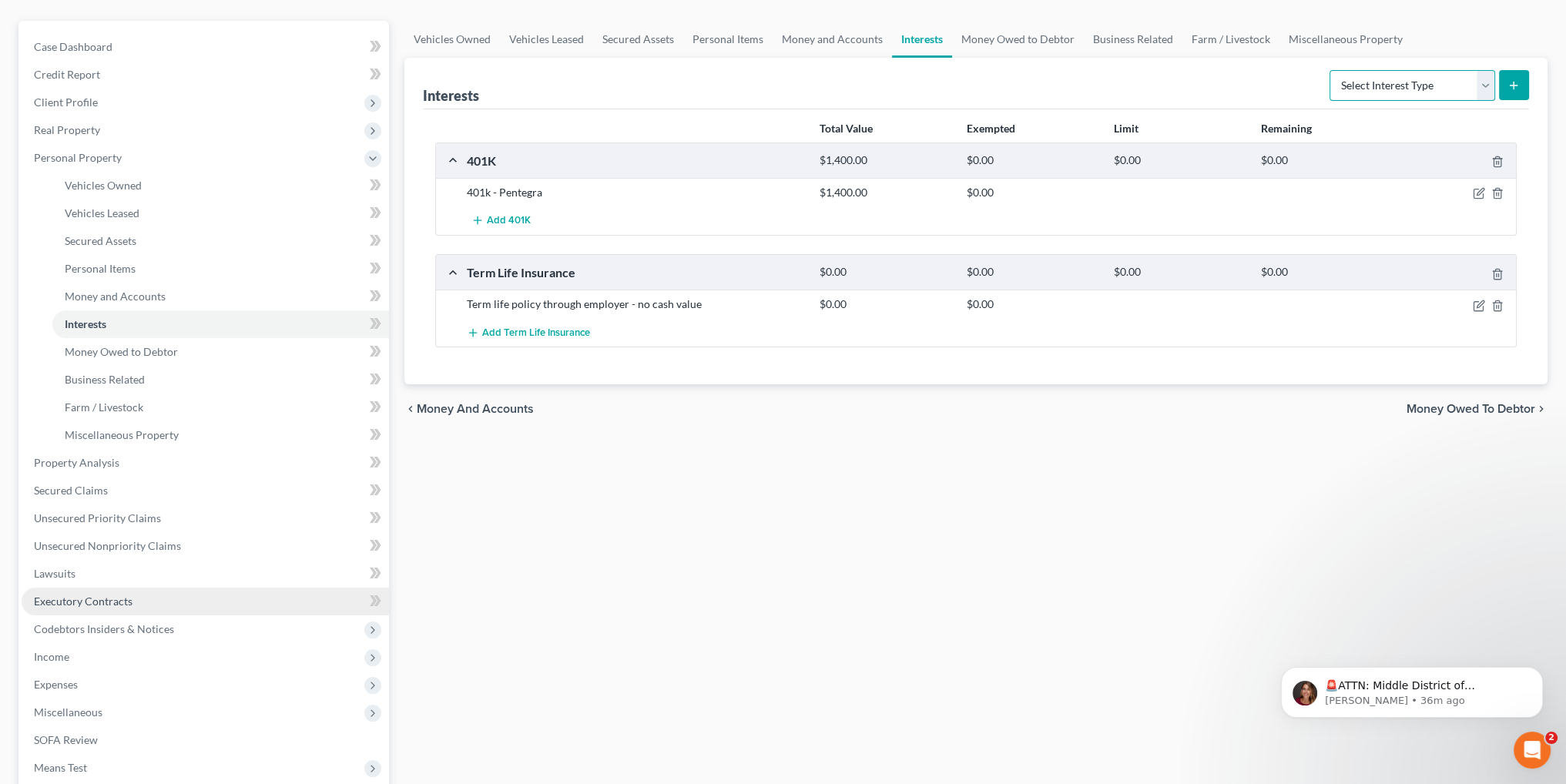
scroll to position [154, 0]
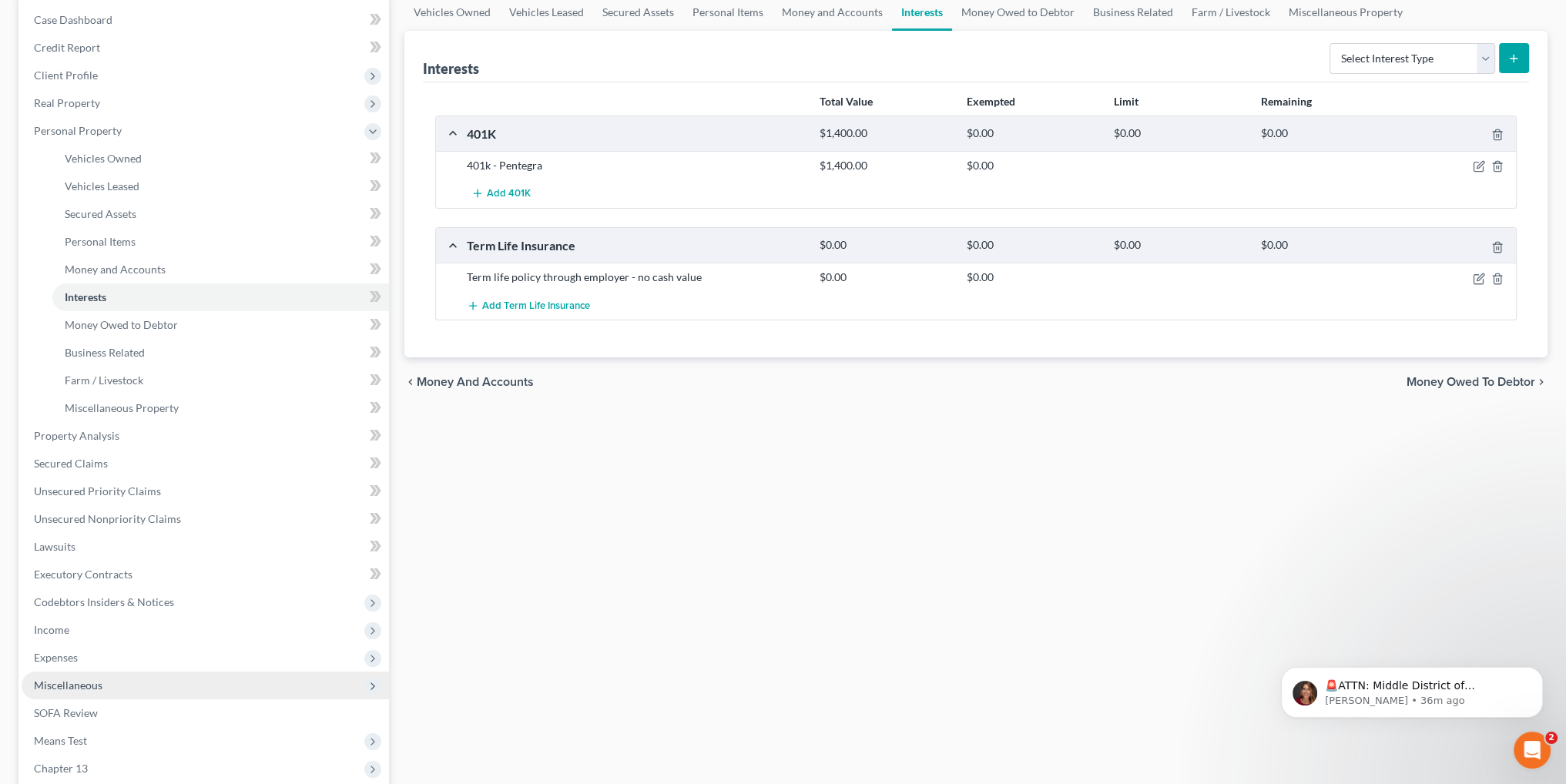
click at [80, 685] on span "Miscellaneous" at bounding box center [69, 685] width 69 height 13
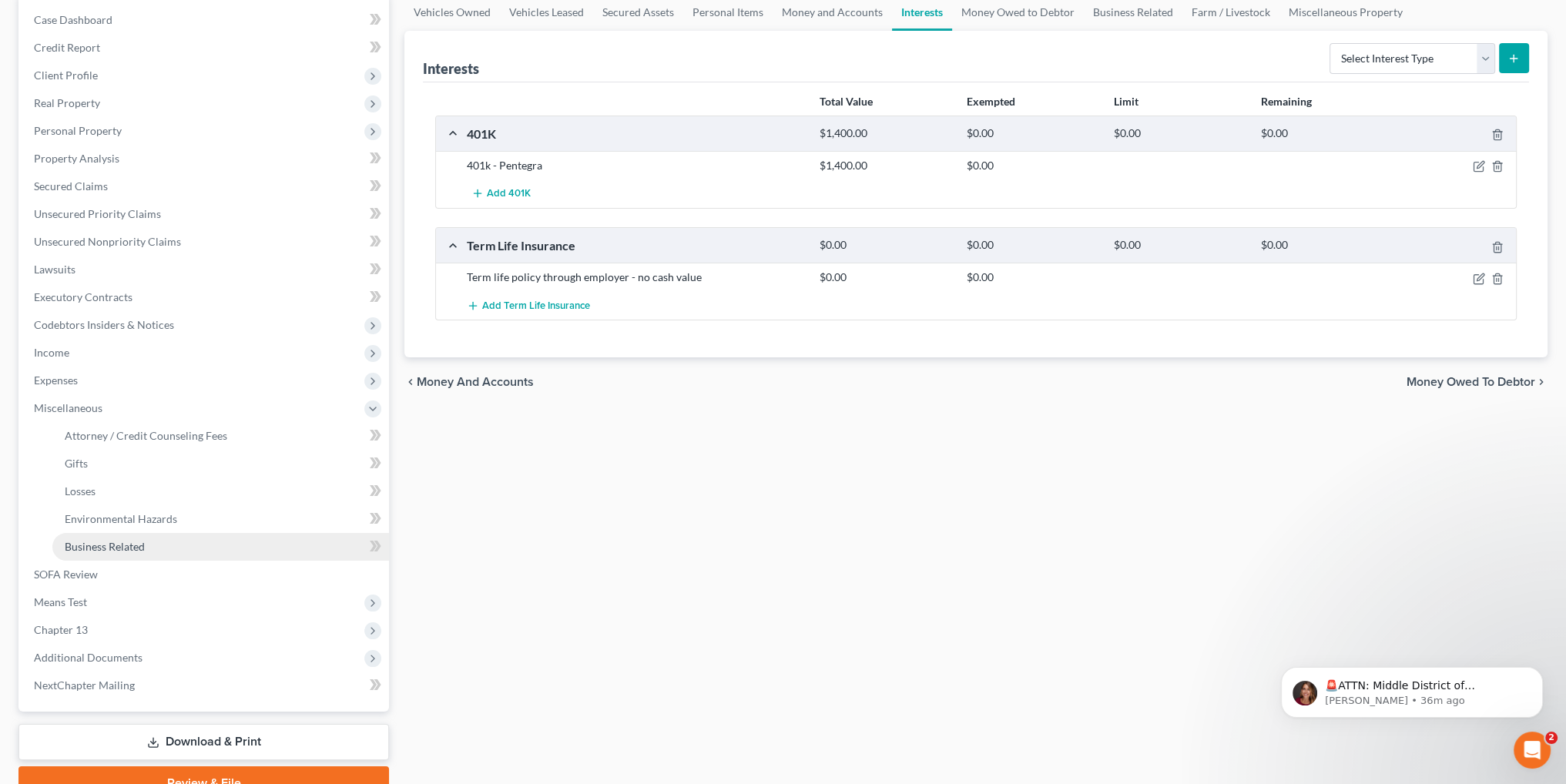
click at [98, 543] on span "Business Related" at bounding box center [105, 546] width 80 height 13
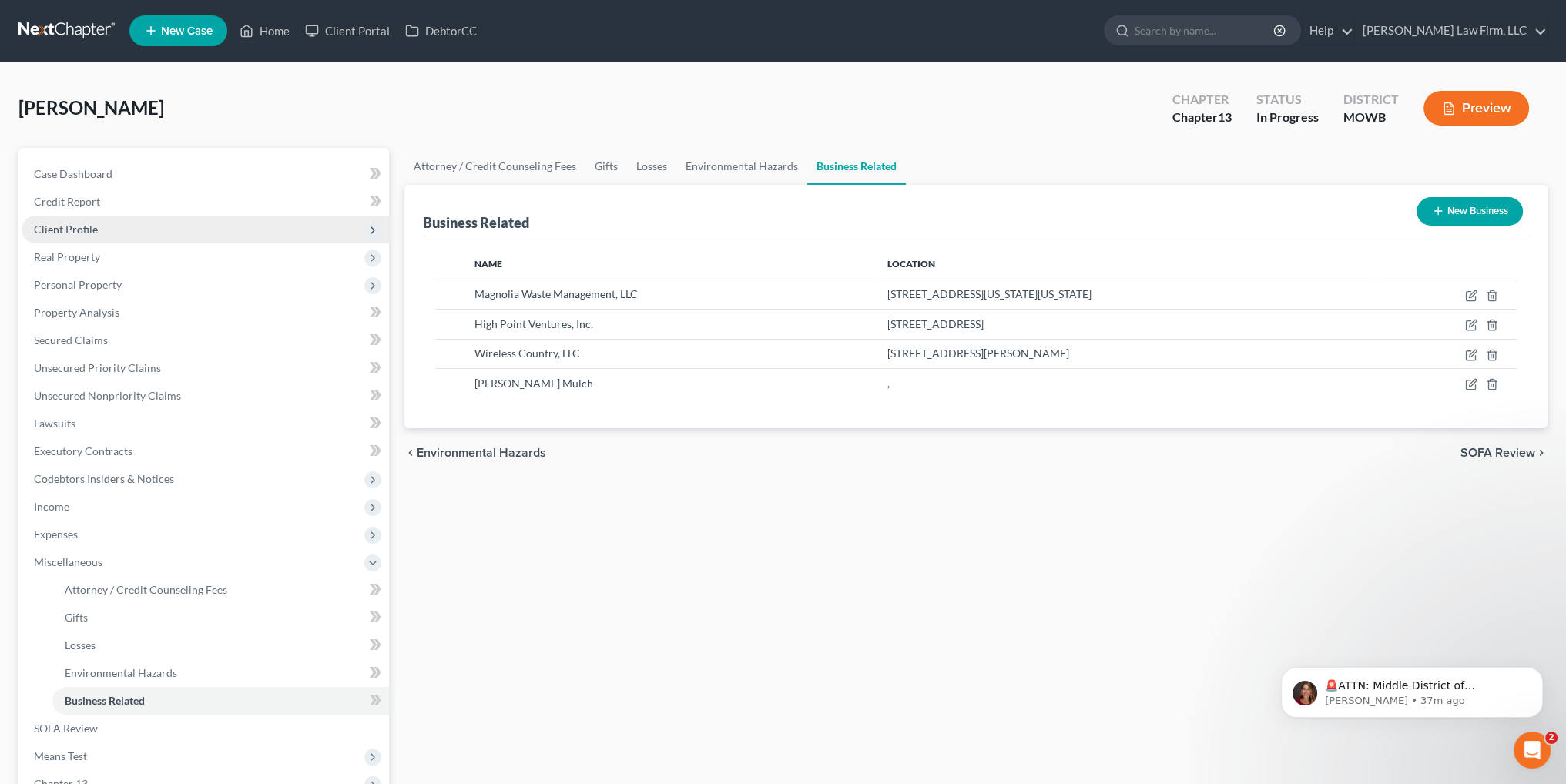
click at [66, 230] on span "Client Profile" at bounding box center [66, 229] width 64 height 13
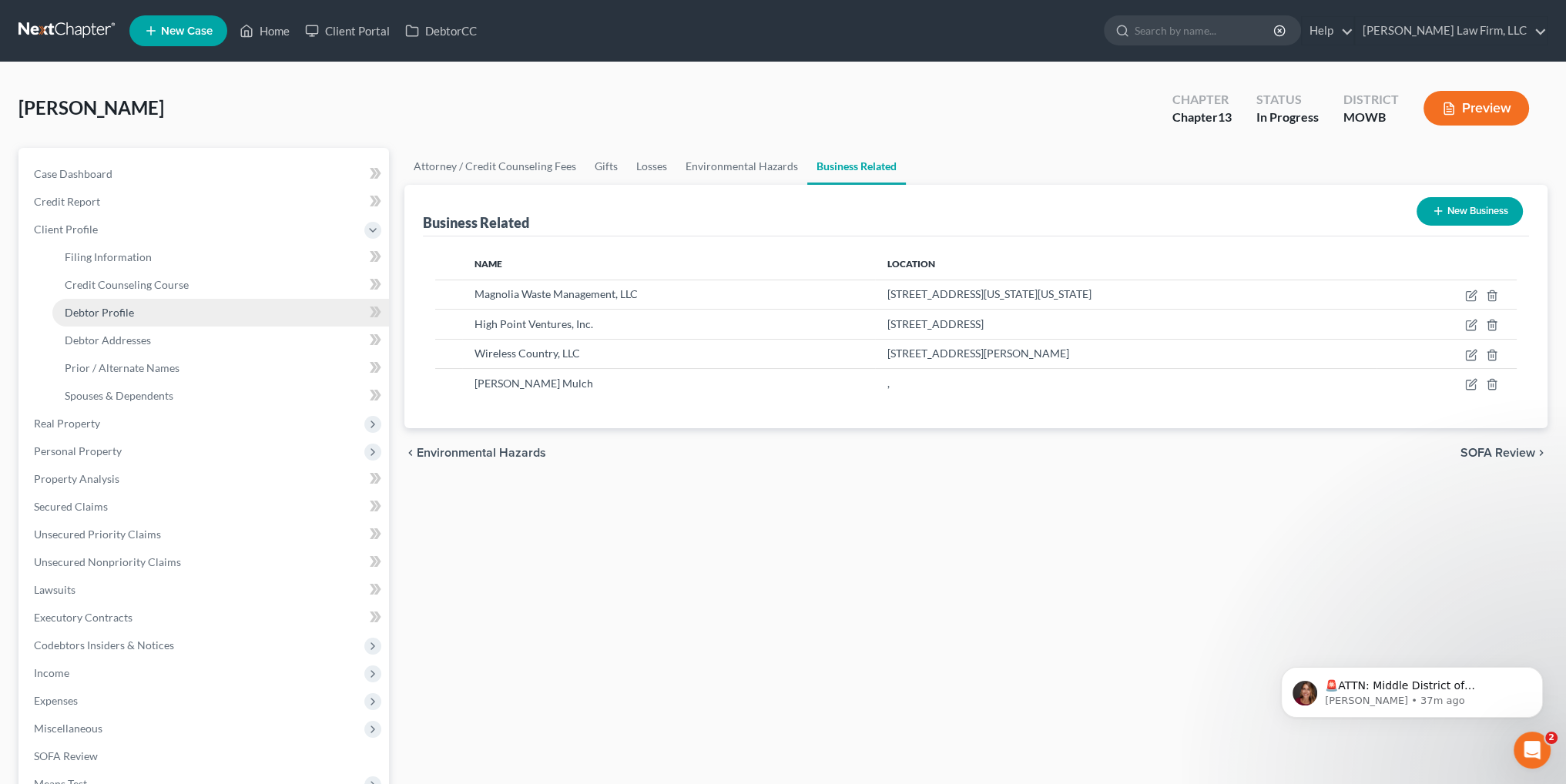
click at [115, 311] on span "Debtor Profile" at bounding box center [99, 312] width 70 height 13
select select "0"
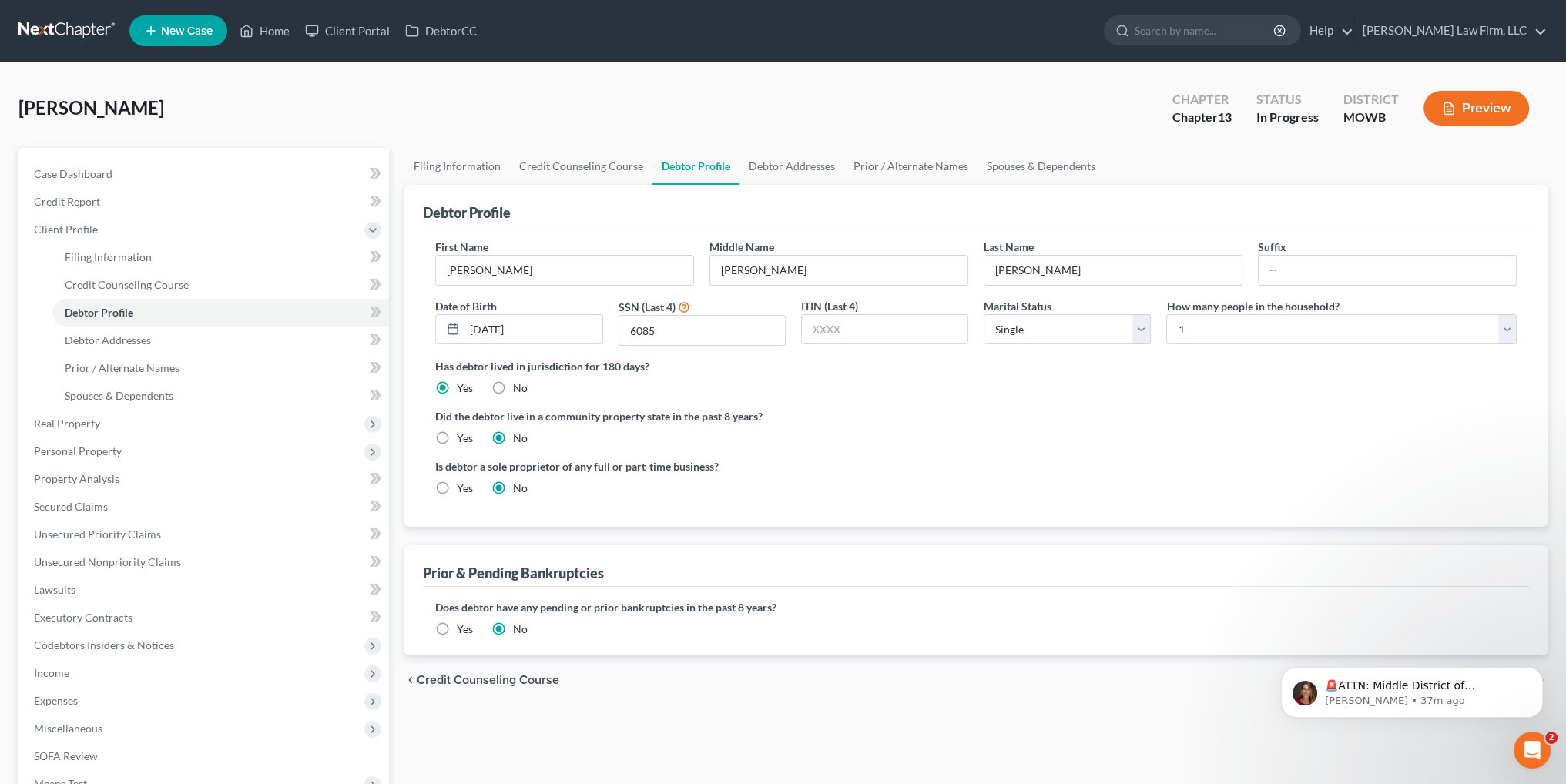
click at [457, 488] on label "Yes" at bounding box center [464, 488] width 16 height 16
click at [463, 488] on input "Yes" at bounding box center [468, 485] width 10 height 10
radio input "true"
radio input "false"
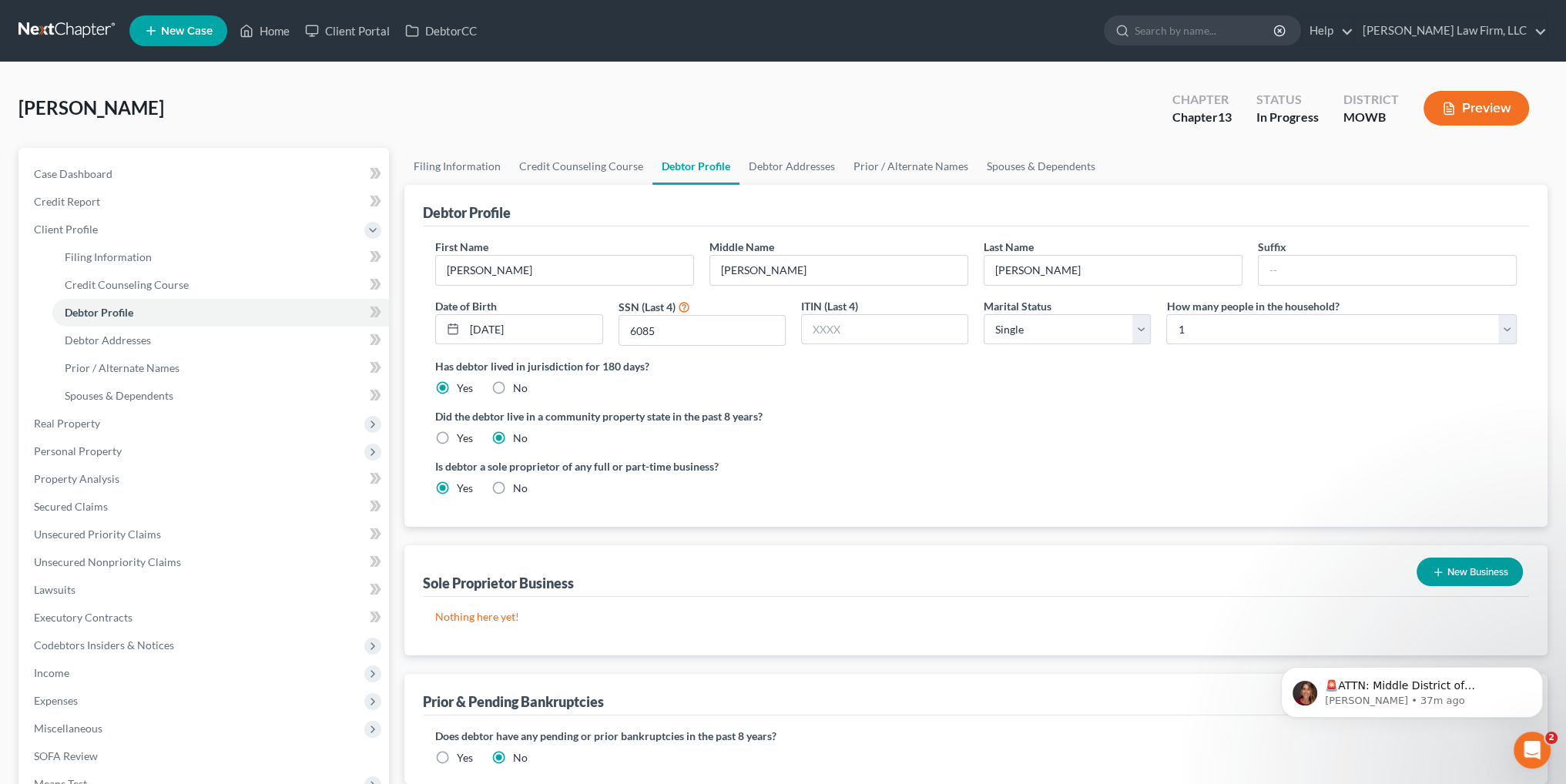
click at [1486, 573] on button "New Business" at bounding box center [1469, 572] width 106 height 29
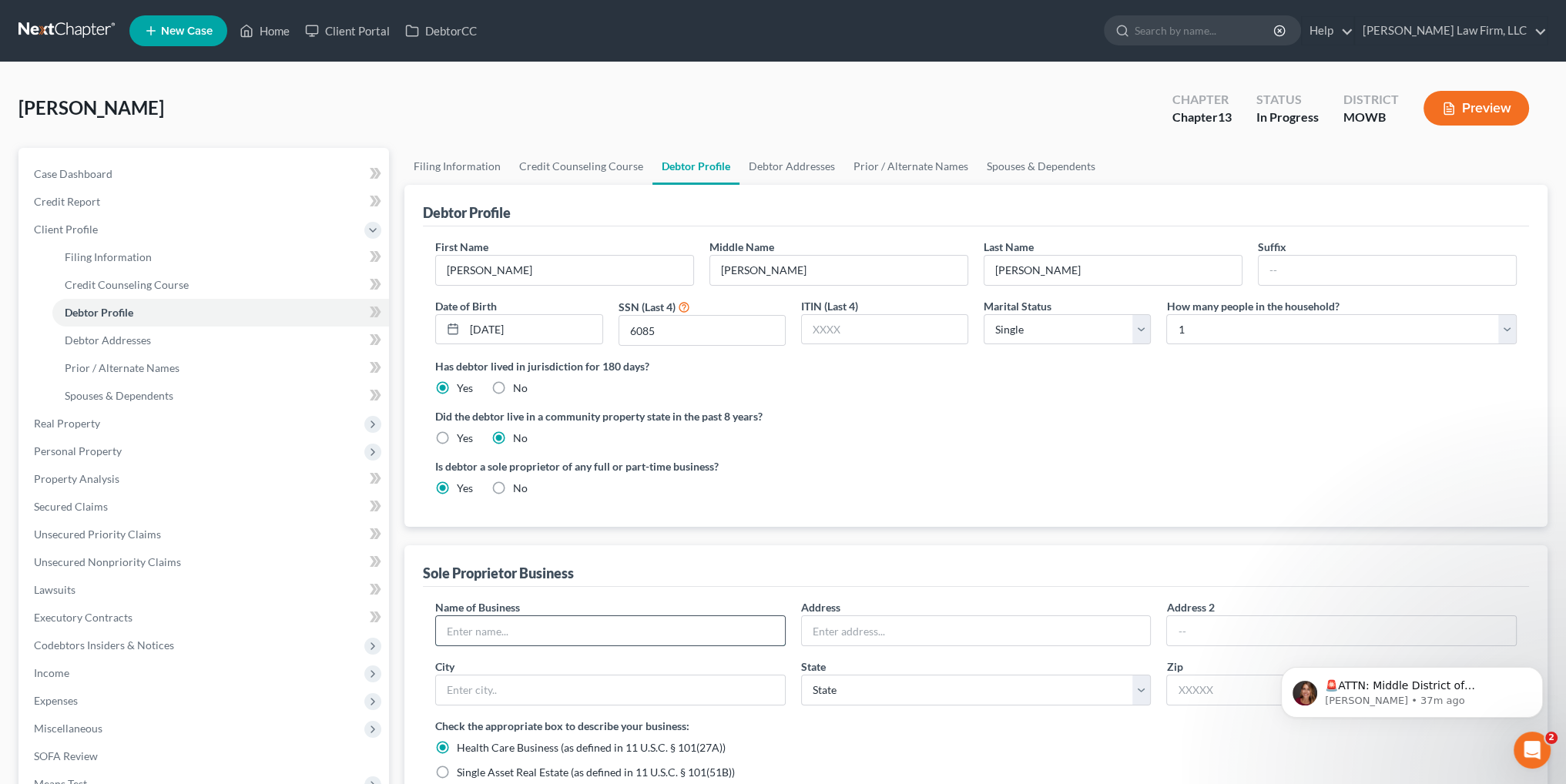
click at [700, 626] on input "text" at bounding box center [611, 631] width 349 height 30
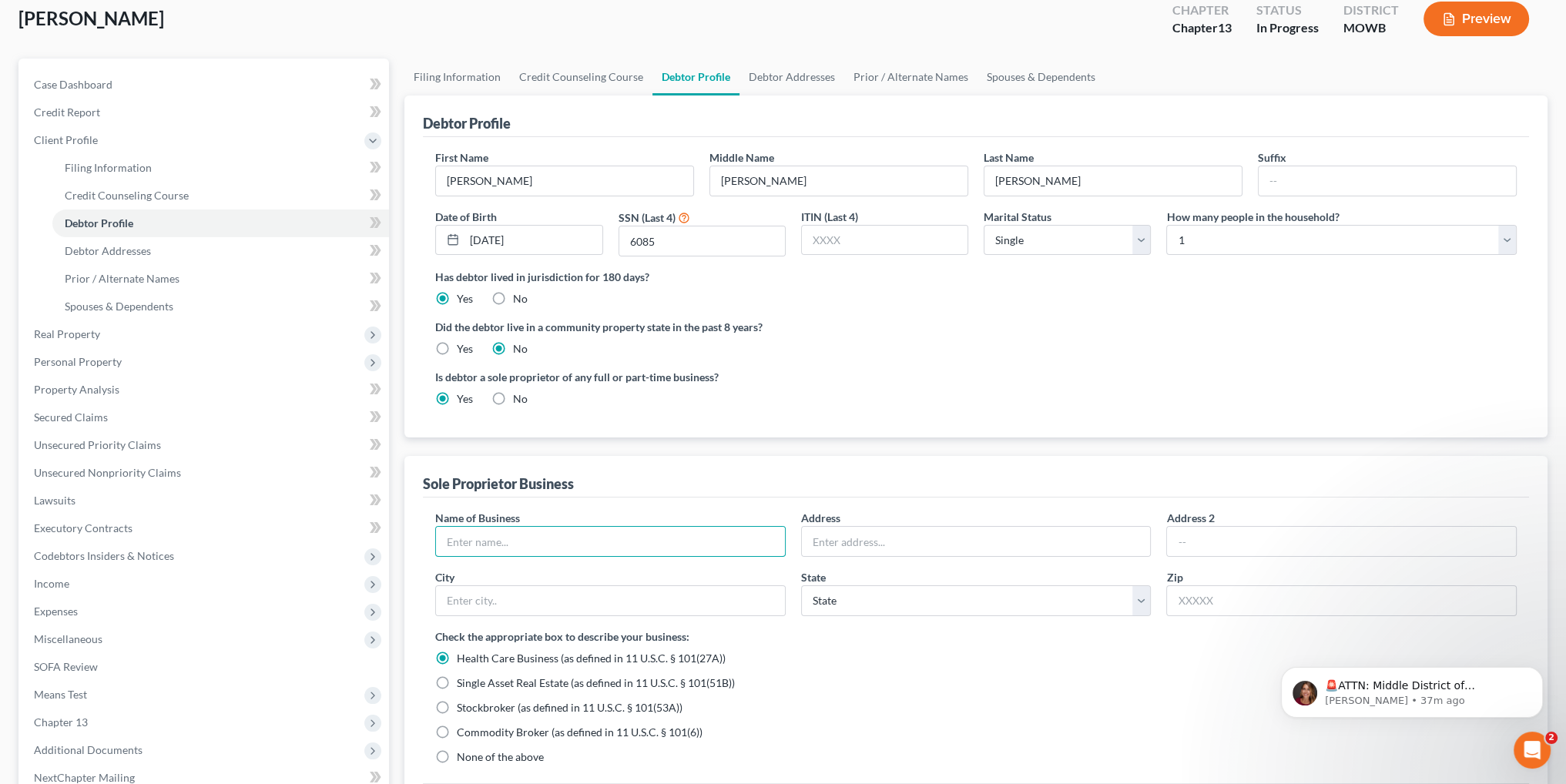
scroll to position [231, 0]
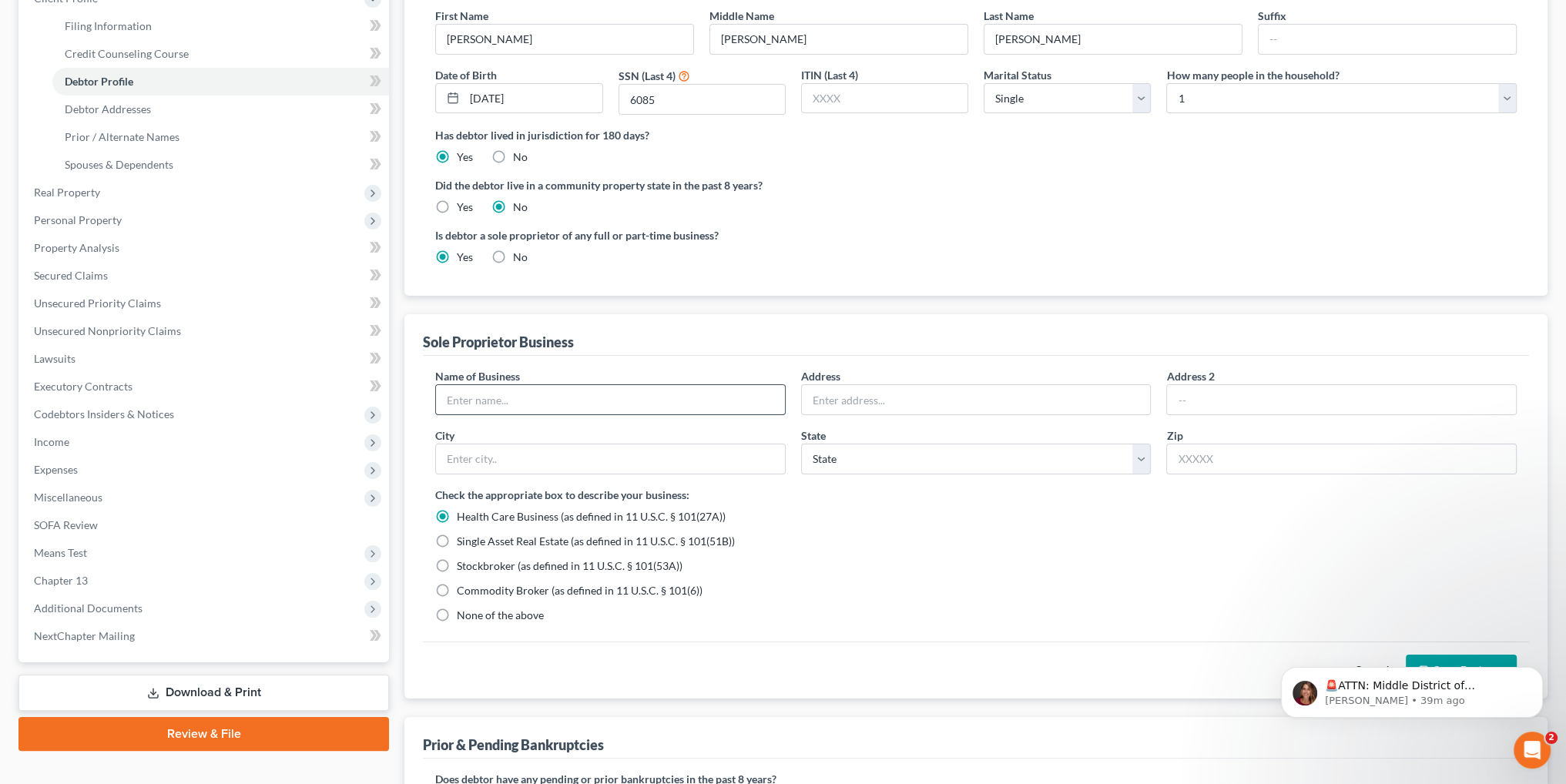
click at [616, 394] on input "text" at bounding box center [611, 400] width 349 height 30
click at [616, 394] on input "Mag" at bounding box center [611, 400] width 349 height 30
type input "Magnolia Waste Management, LLC"
click at [857, 401] on input "text" at bounding box center [977, 400] width 349 height 30
click at [457, 614] on label "None of the above" at bounding box center [500, 615] width 87 height 16
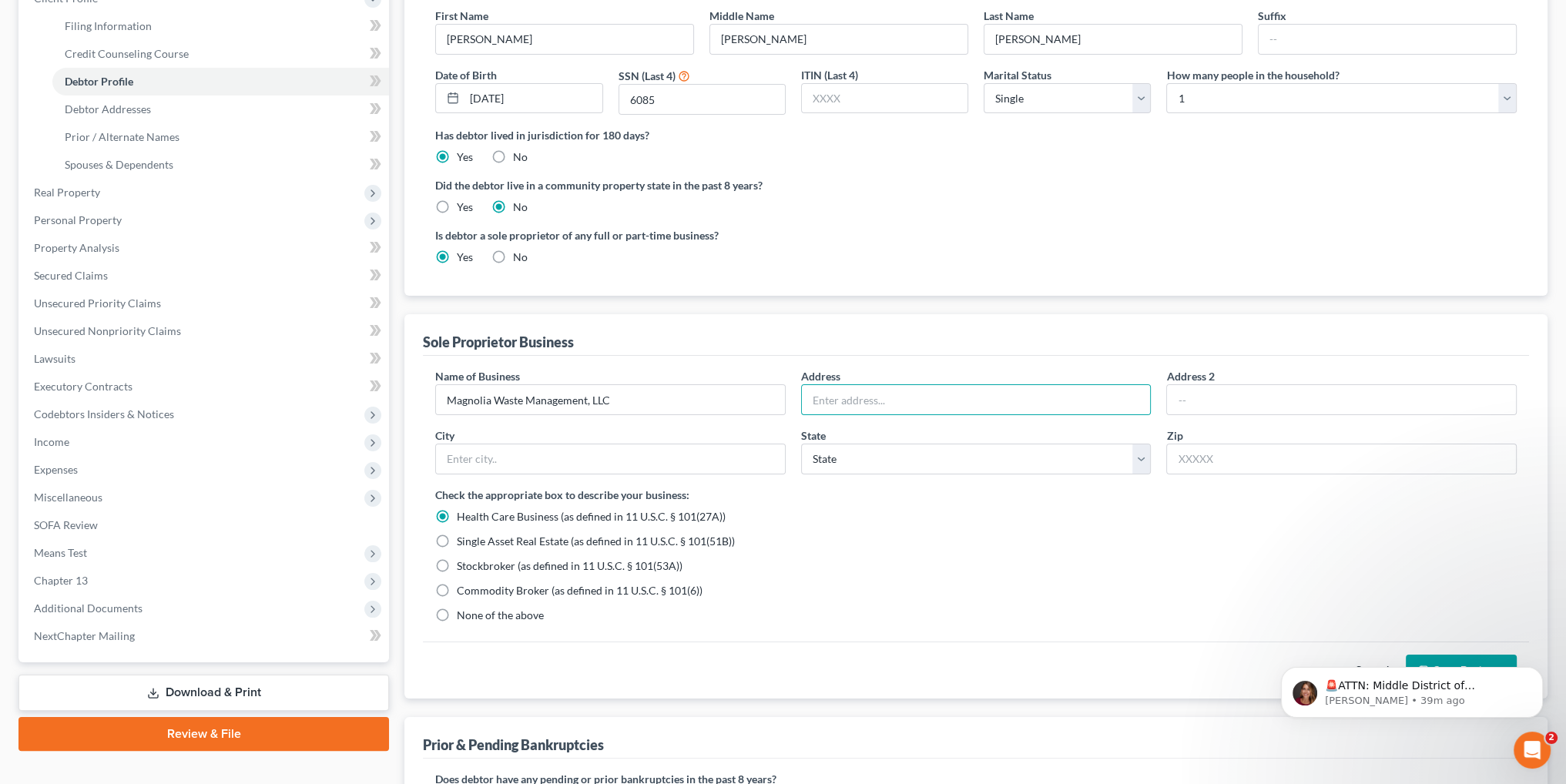
click at [463, 614] on input "None of the above" at bounding box center [468, 612] width 10 height 10
radio input "true"
radio input "false"
click at [930, 400] on input "text" at bounding box center [977, 400] width 349 height 30
type input "4408 Pennsylvania Av., #2"
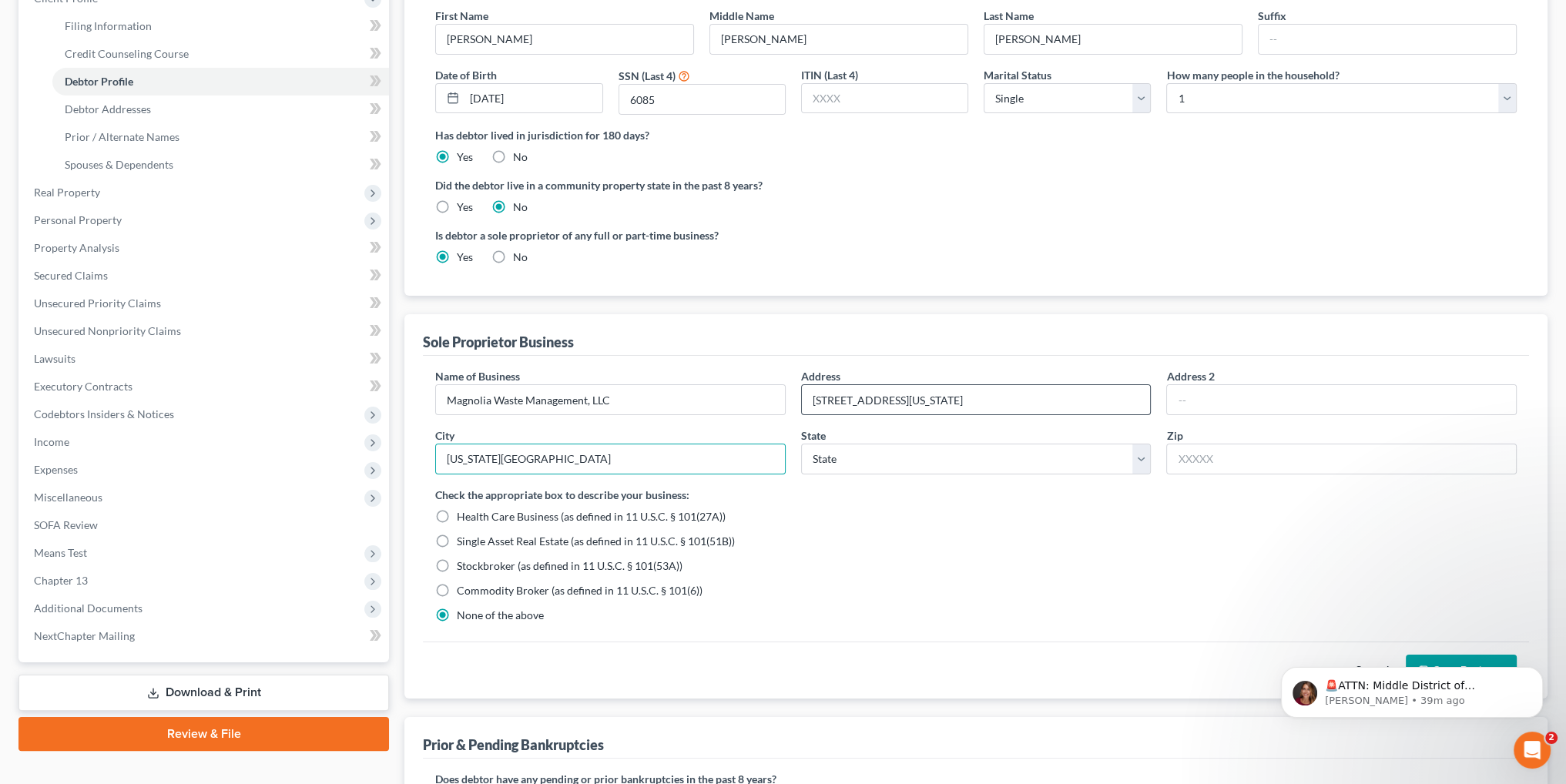
type input "[US_STATE][GEOGRAPHIC_DATA]"
select select "26"
type input "64111"
click at [1538, 671] on icon "Dismiss notification" at bounding box center [1538, 670] width 8 height 8
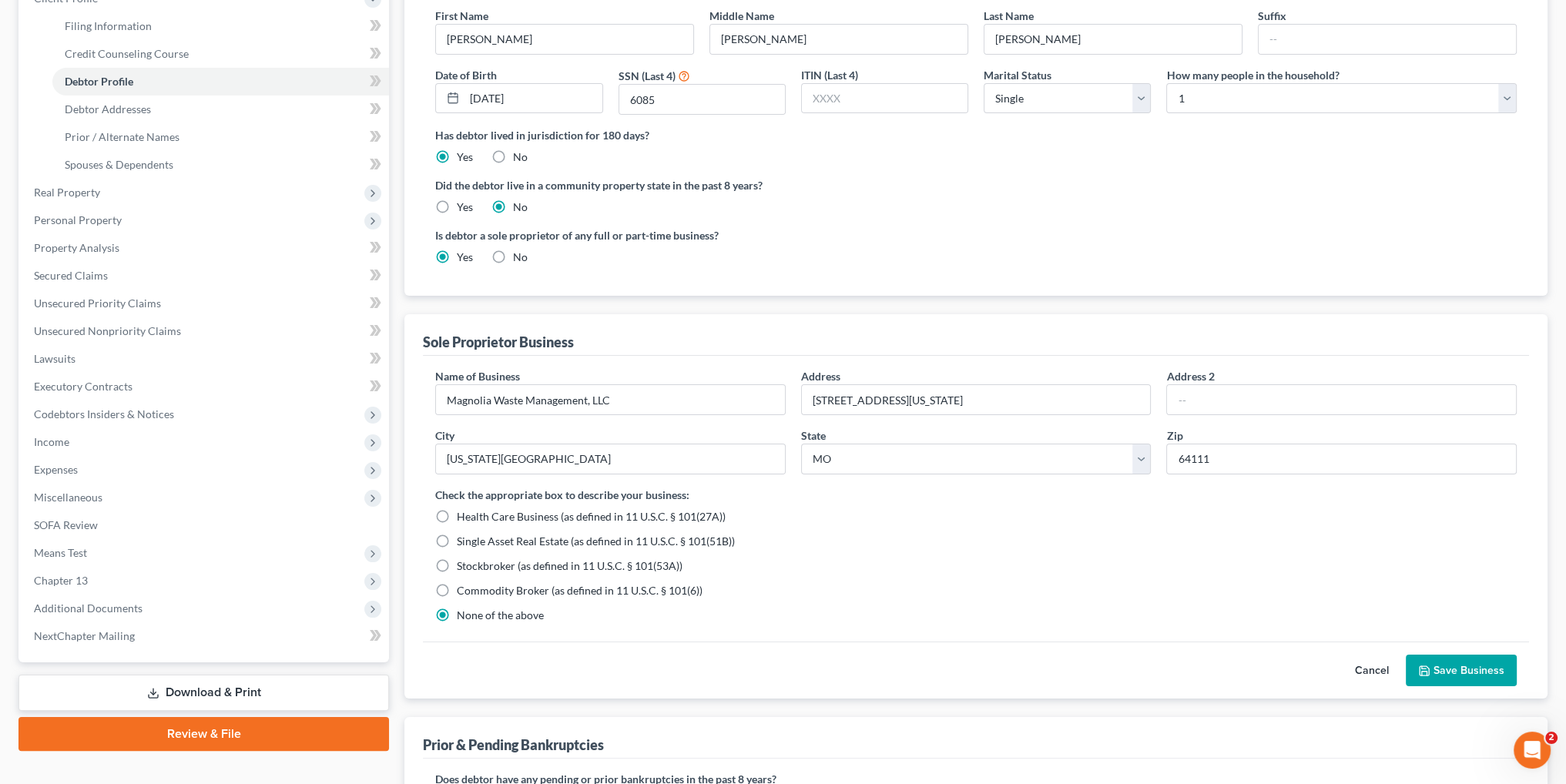
click at [1497, 669] on button "Save Business" at bounding box center [1460, 670] width 110 height 32
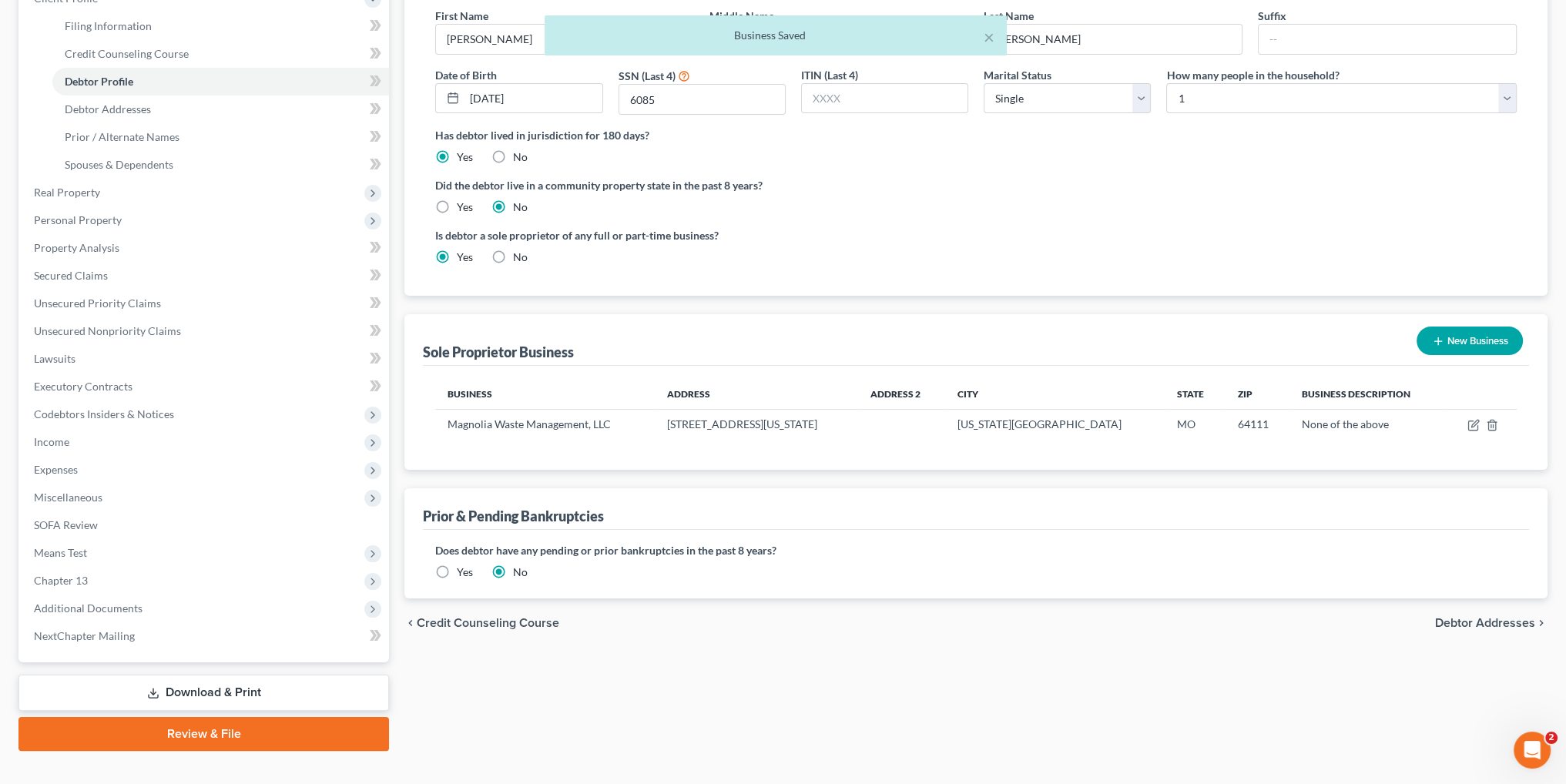
click at [1458, 343] on button "New Business" at bounding box center [1469, 341] width 106 height 29
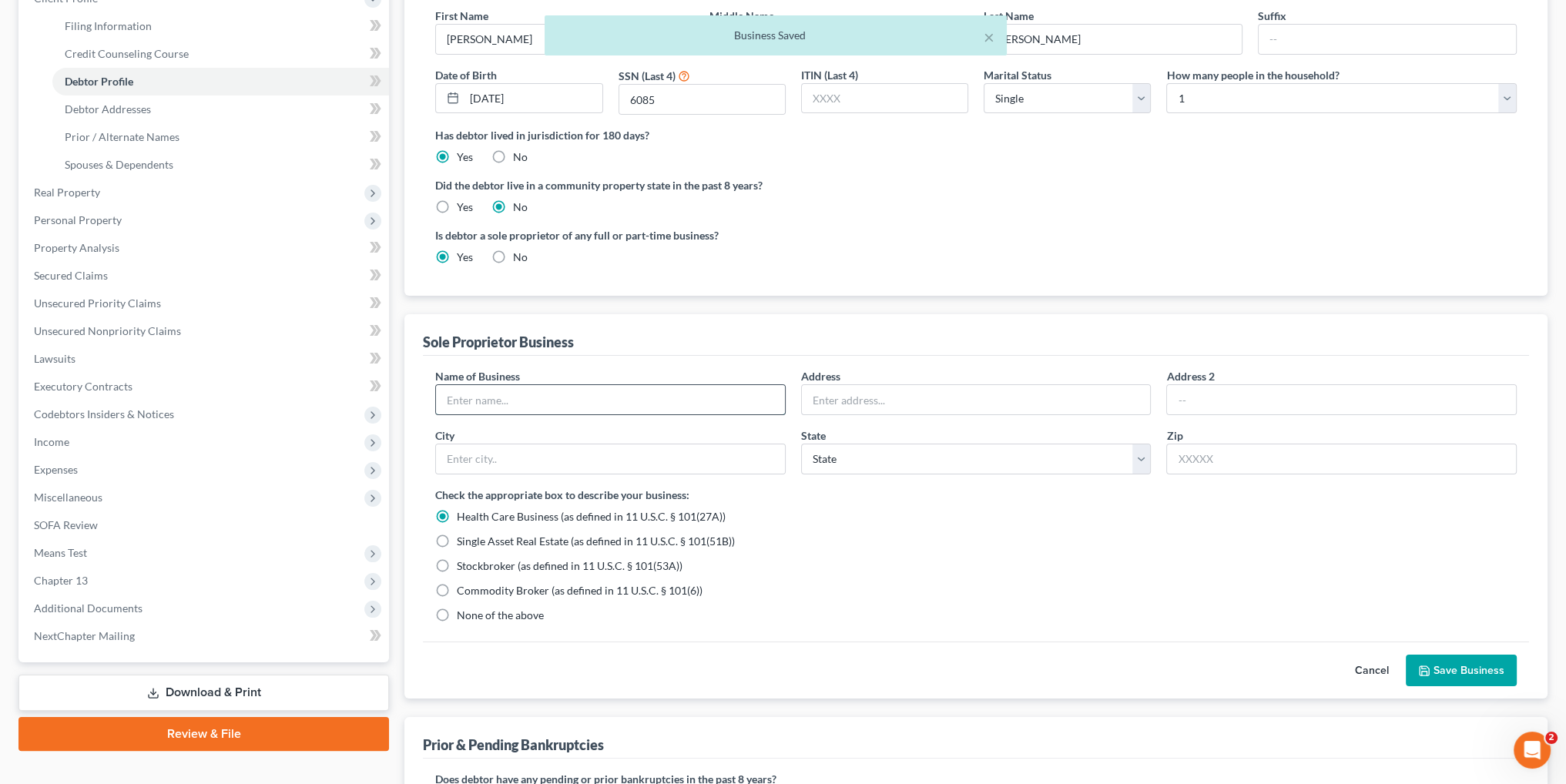
click at [671, 395] on input "text" at bounding box center [611, 400] width 349 height 30
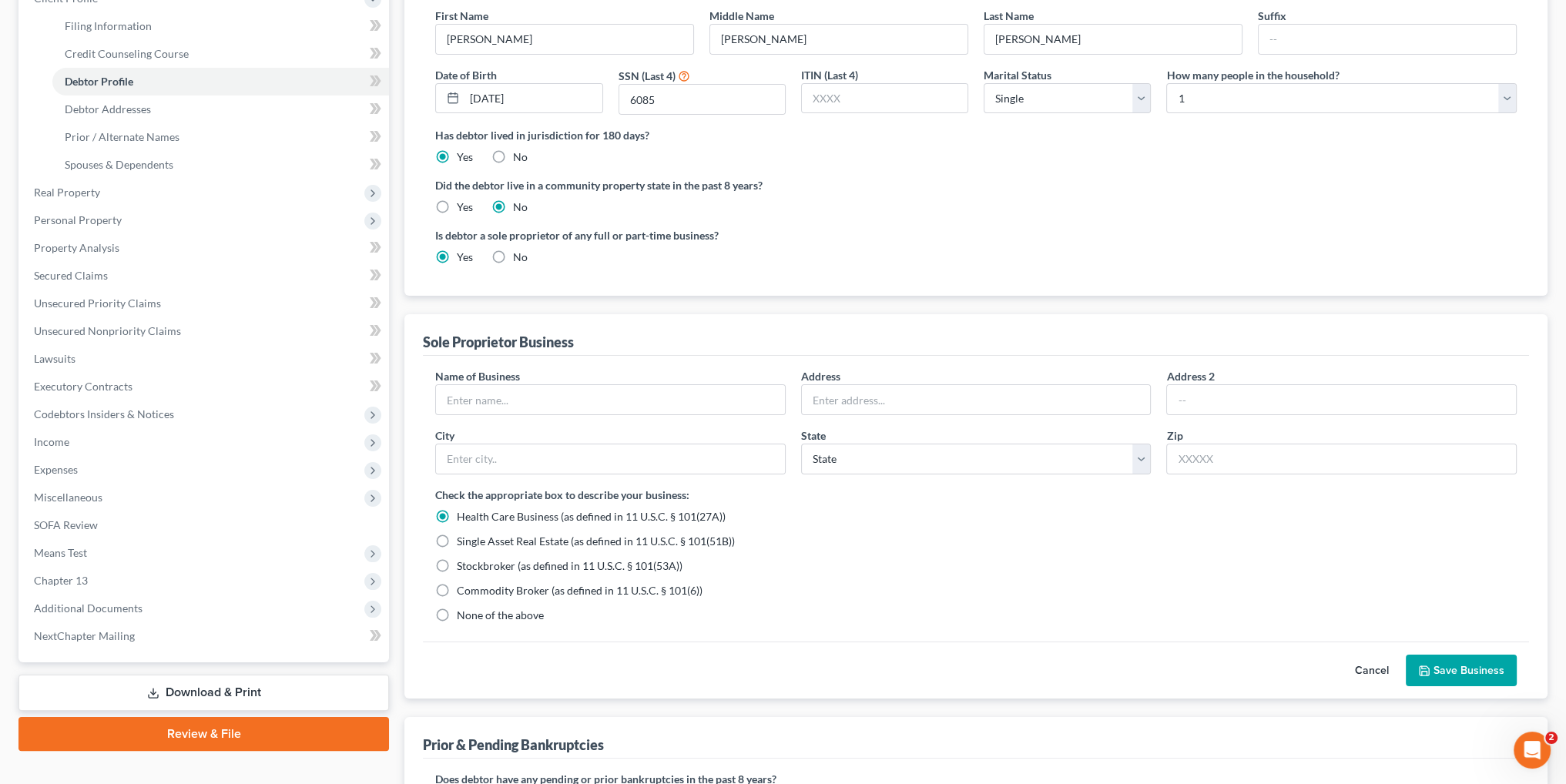
click at [1367, 672] on button "Cancel" at bounding box center [1371, 670] width 68 height 31
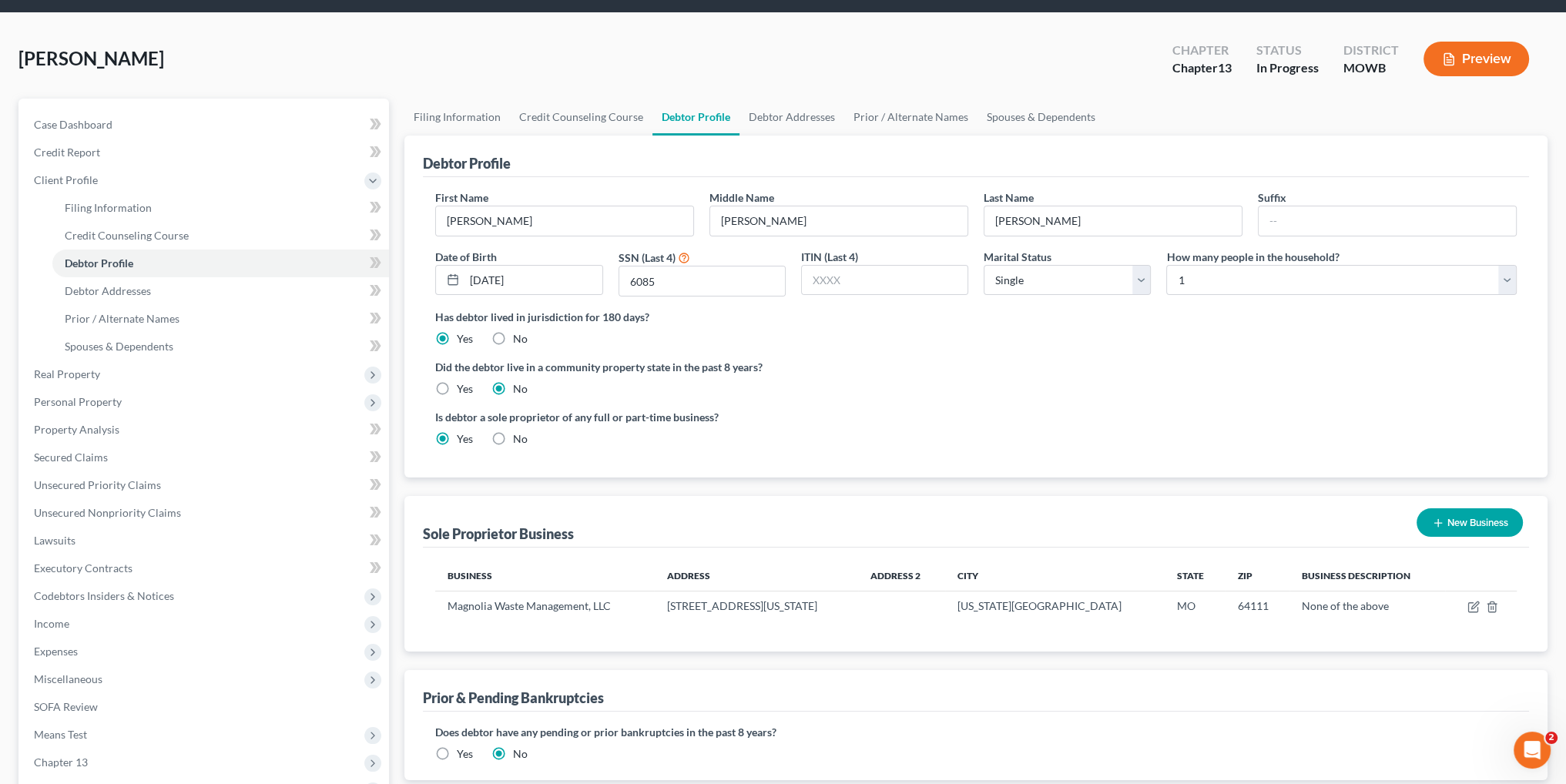
scroll to position [0, 0]
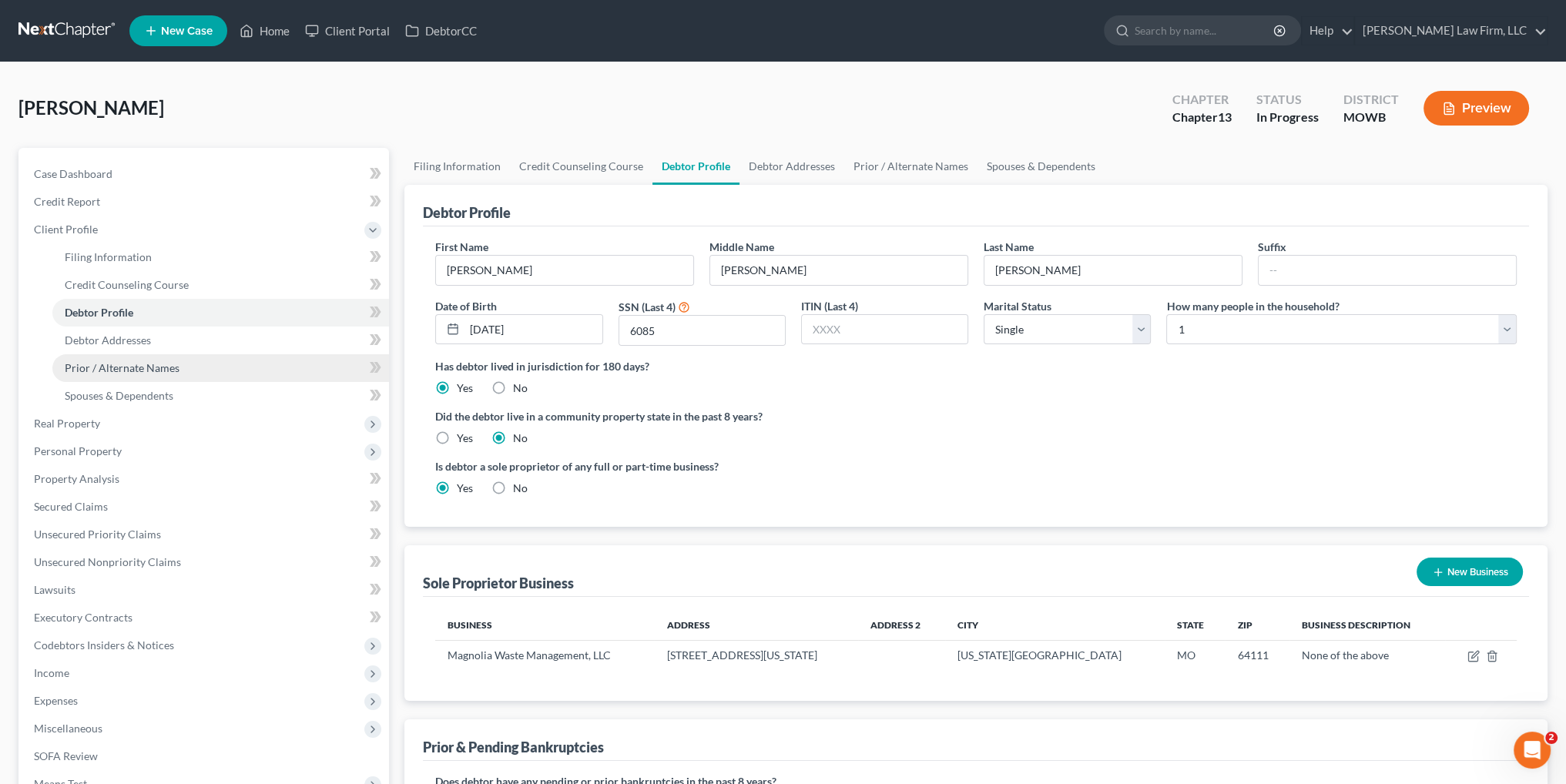
click at [116, 366] on span "Prior / Alternate Names" at bounding box center [123, 367] width 115 height 13
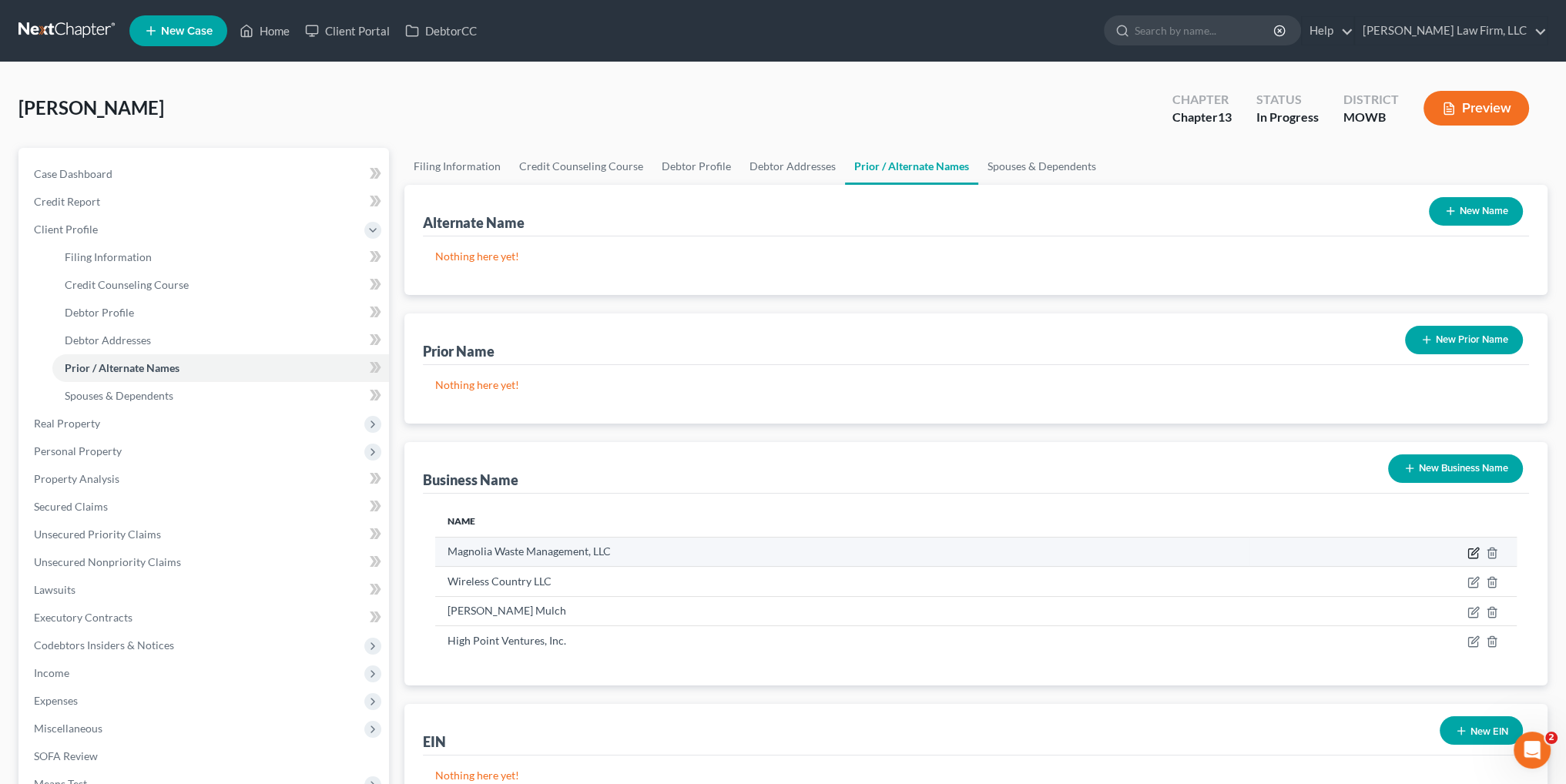
click at [1471, 548] on icon "button" at bounding box center [1472, 552] width 12 height 12
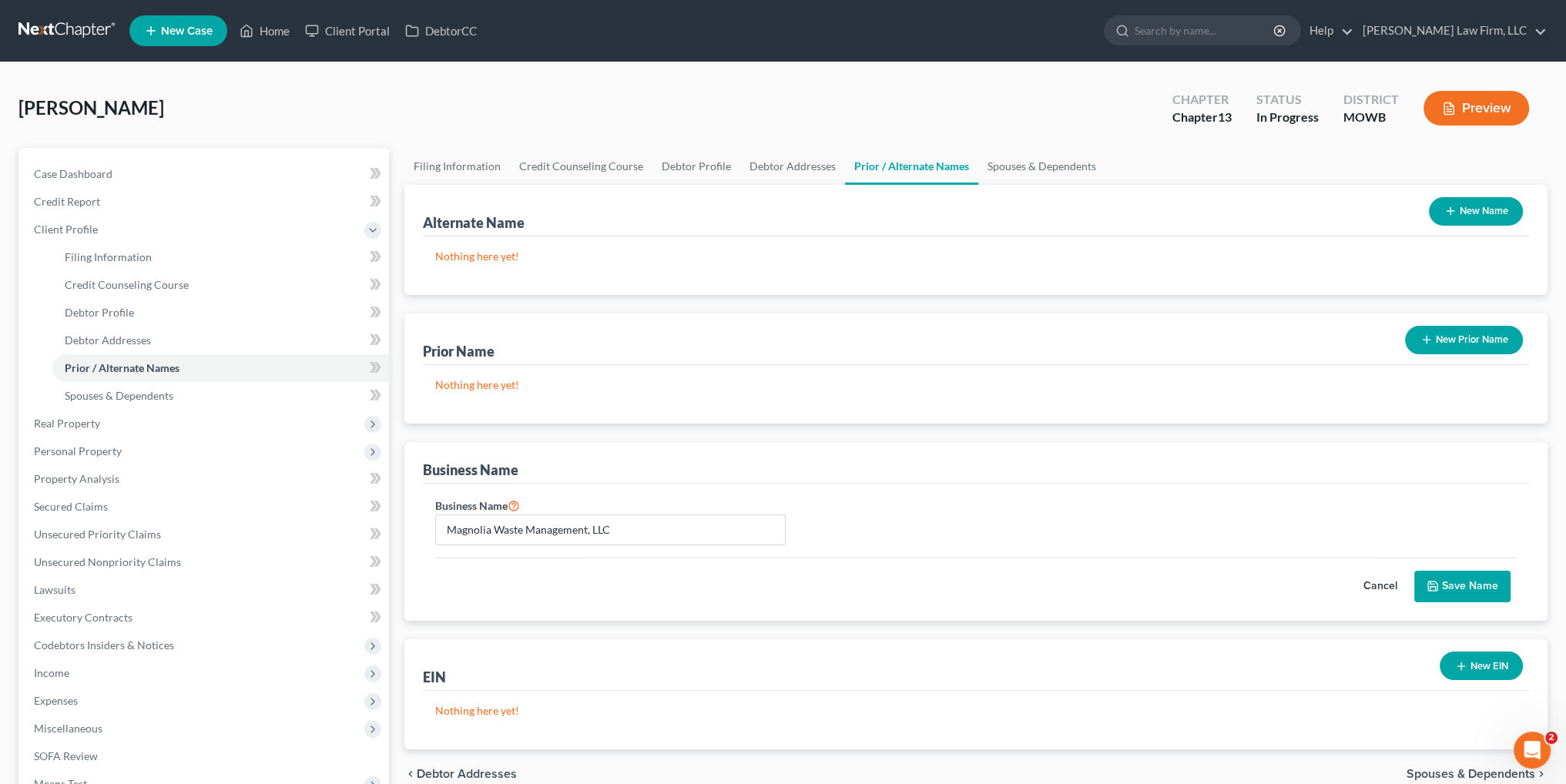
click at [1384, 583] on button "Cancel" at bounding box center [1379, 586] width 68 height 31
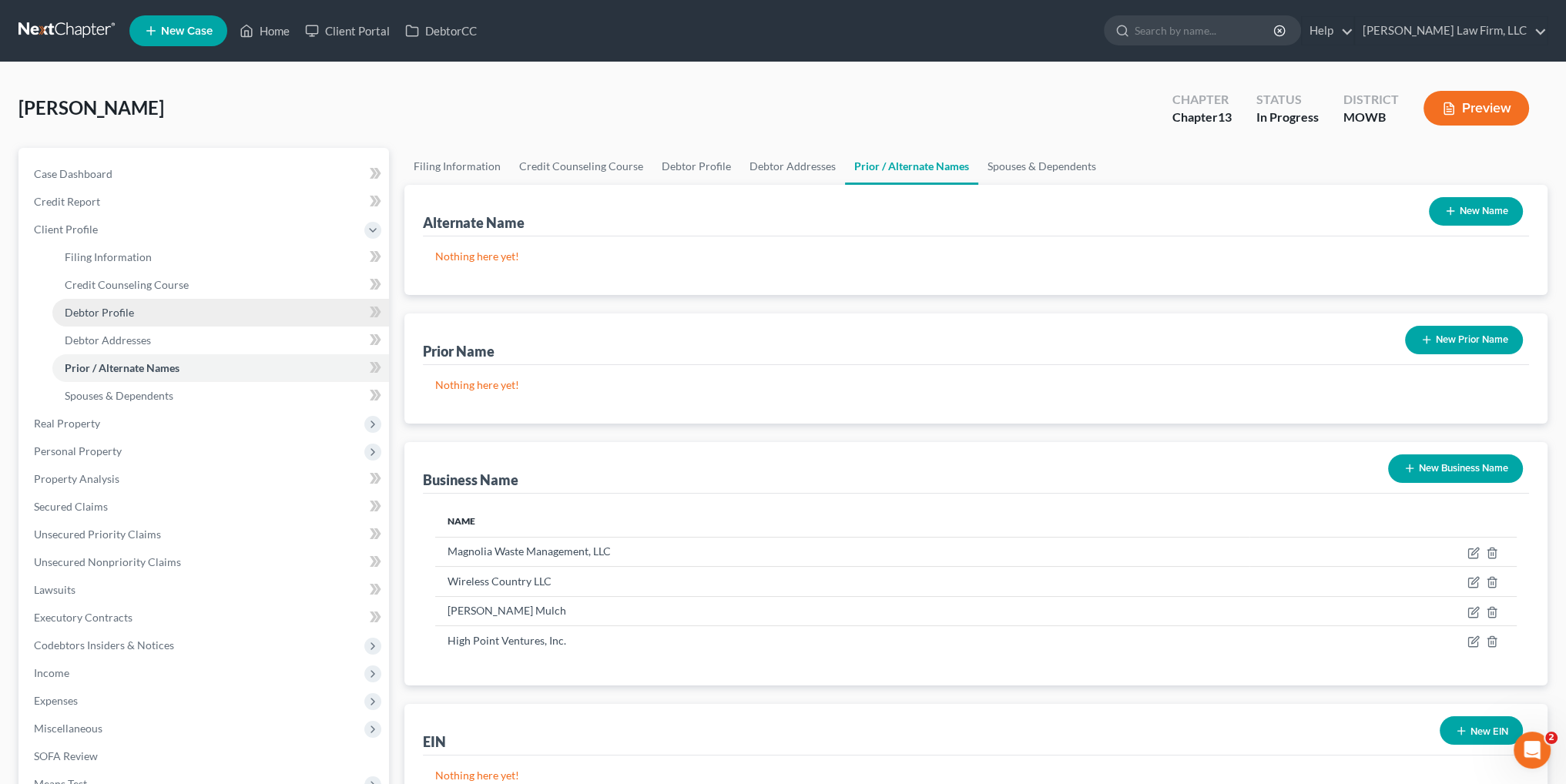
click at [107, 309] on span "Debtor Profile" at bounding box center [99, 312] width 70 height 13
select select "0"
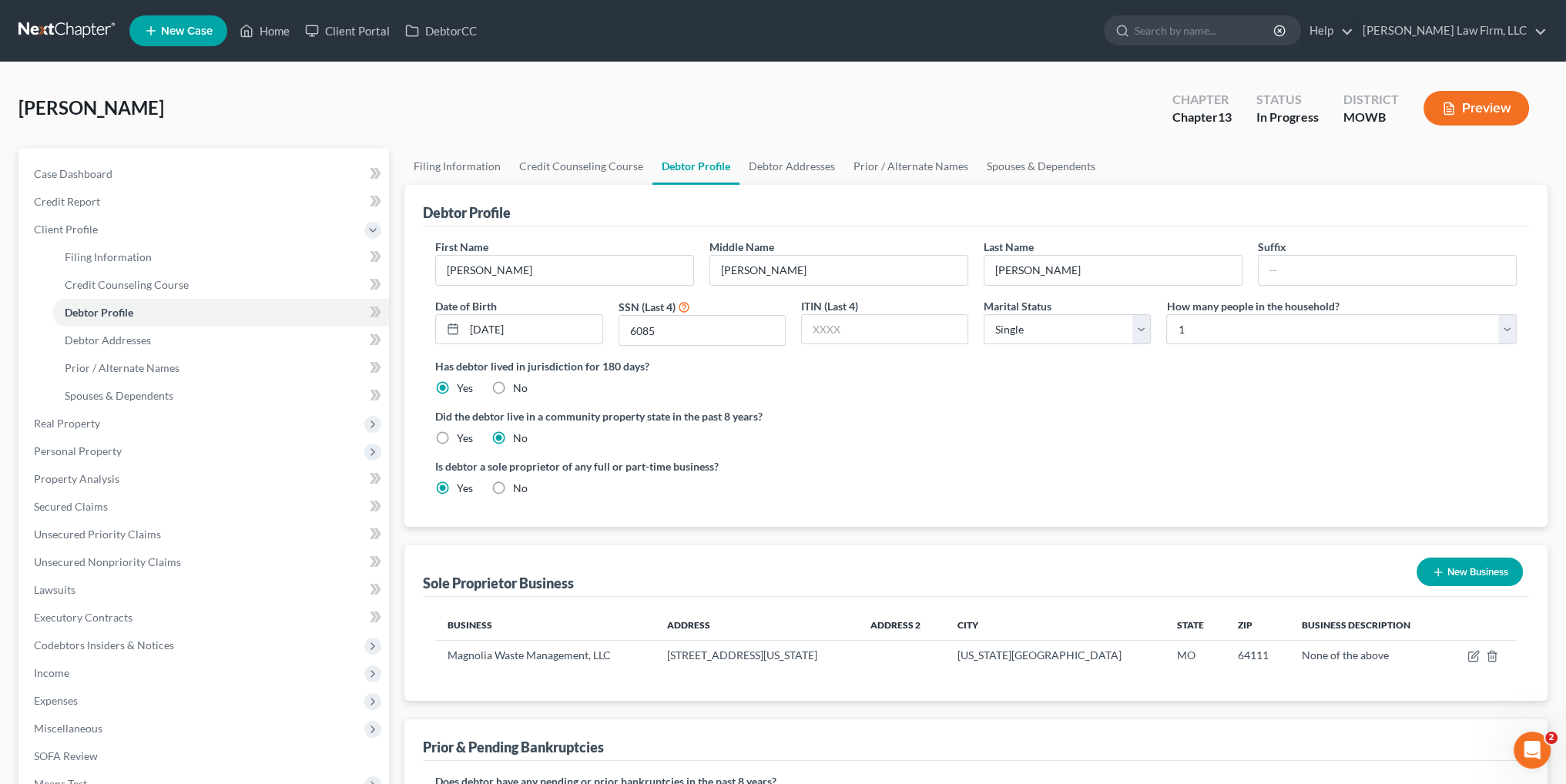
click at [1494, 567] on button "New Business" at bounding box center [1469, 572] width 106 height 29
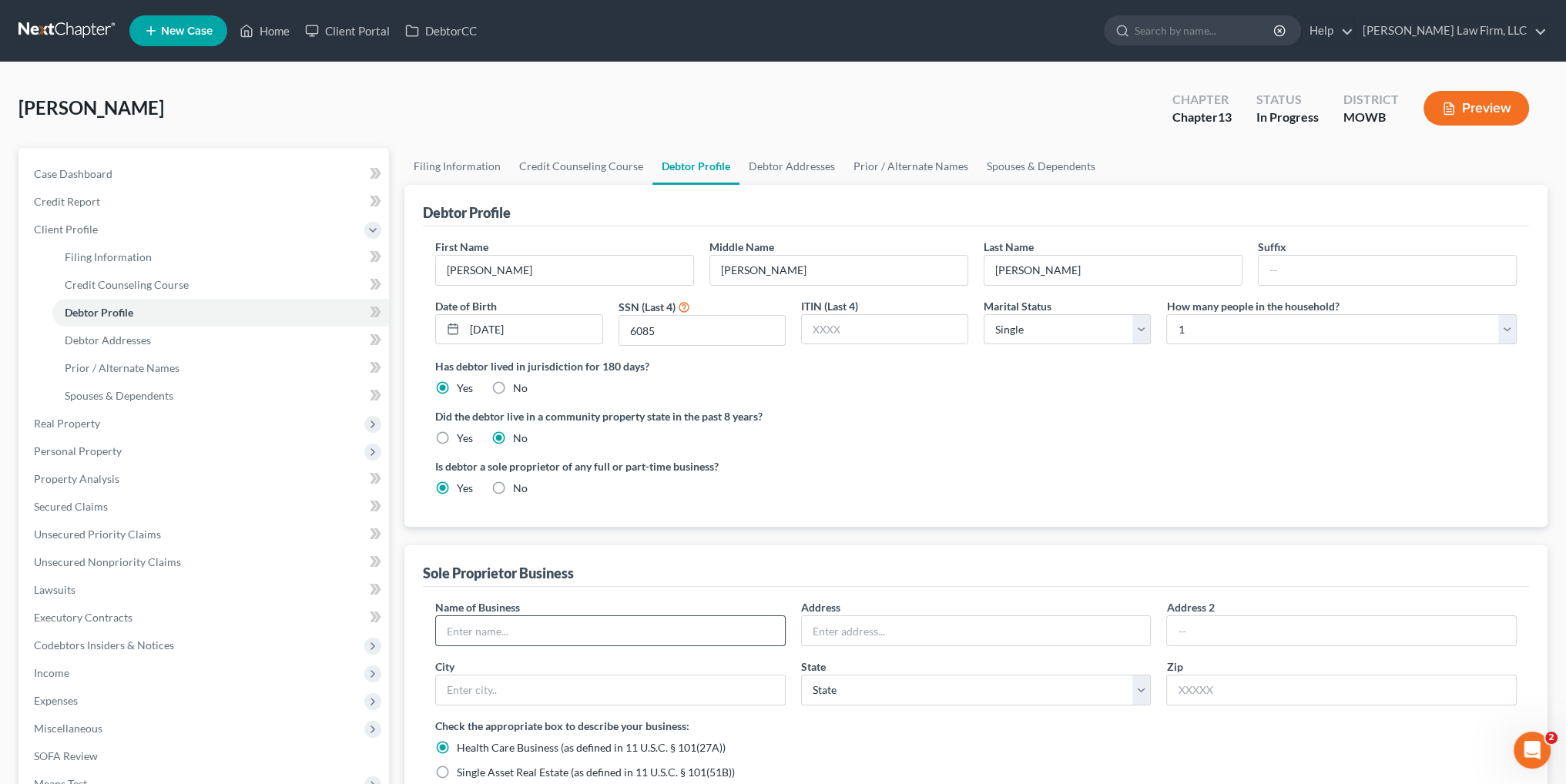
click at [539, 625] on input "text" at bounding box center [611, 631] width 349 height 30
type input "Wireless Country, LLC"
type input "710 Melton Street"
type input "Magnolia"
select select "45"
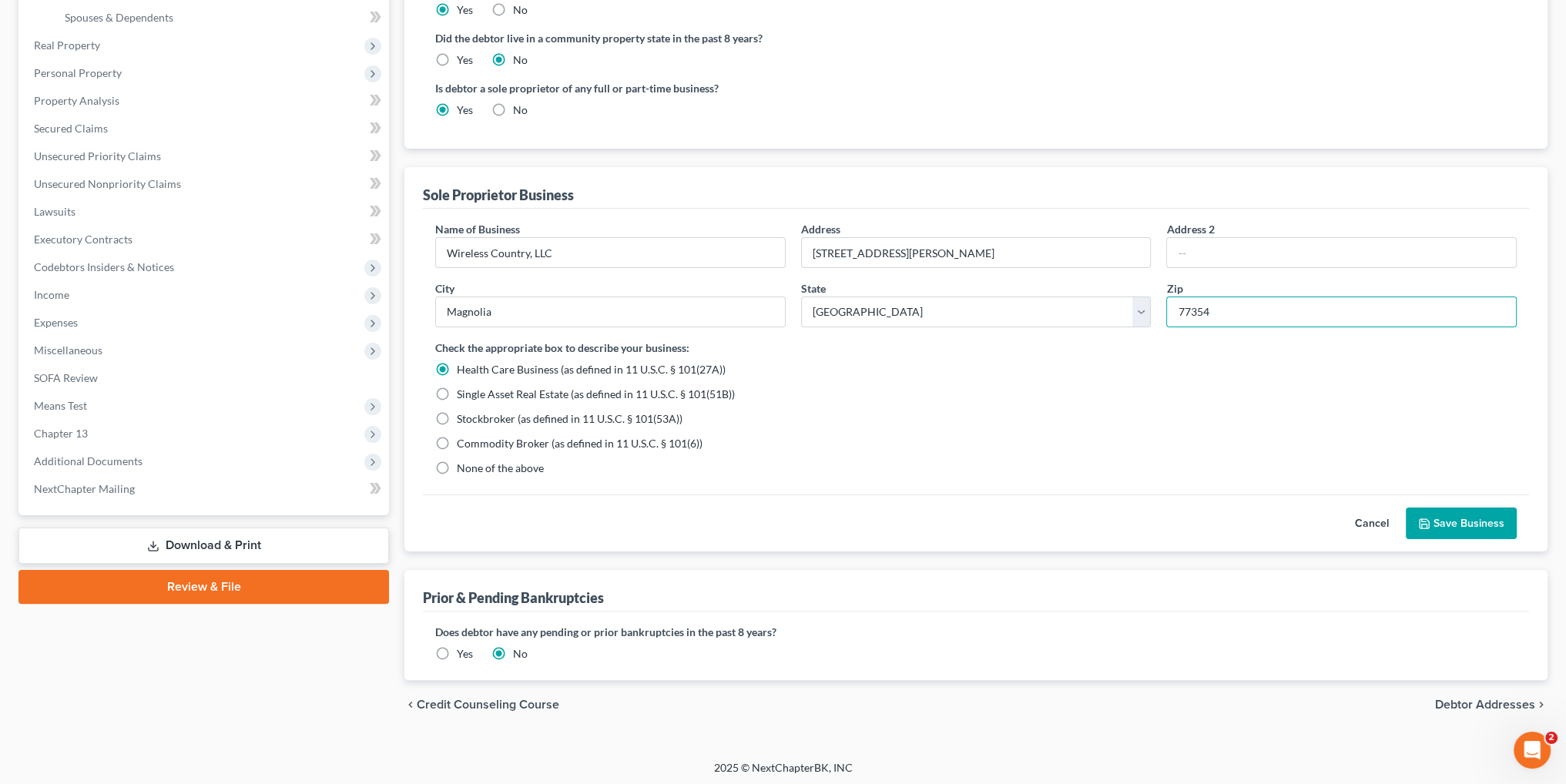
scroll to position [380, 0]
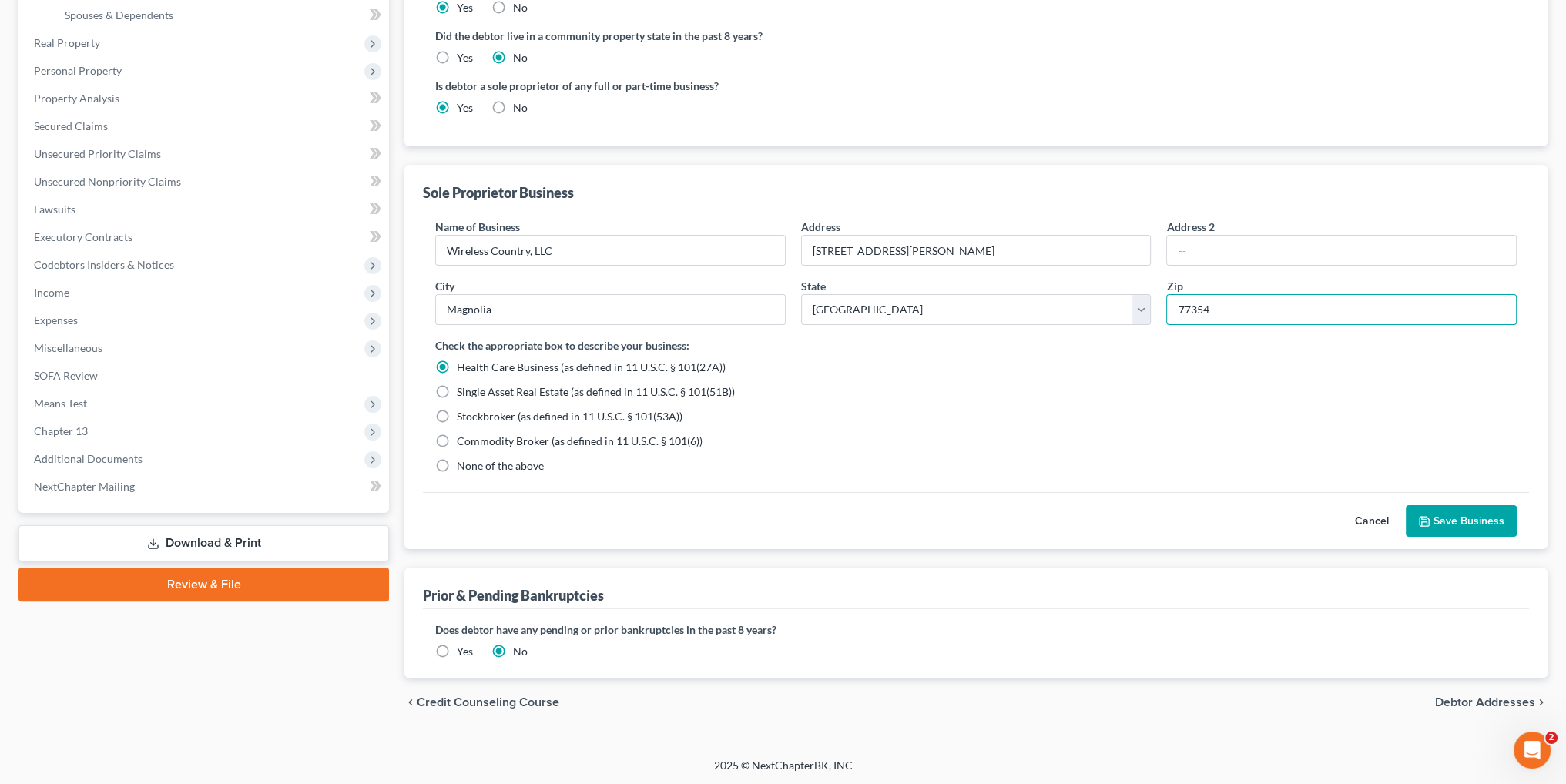
type input "77354"
click at [457, 458] on label "None of the above" at bounding box center [500, 466] width 87 height 16
click at [463, 458] on input "None of the above" at bounding box center [468, 463] width 10 height 10
radio input "true"
radio input "false"
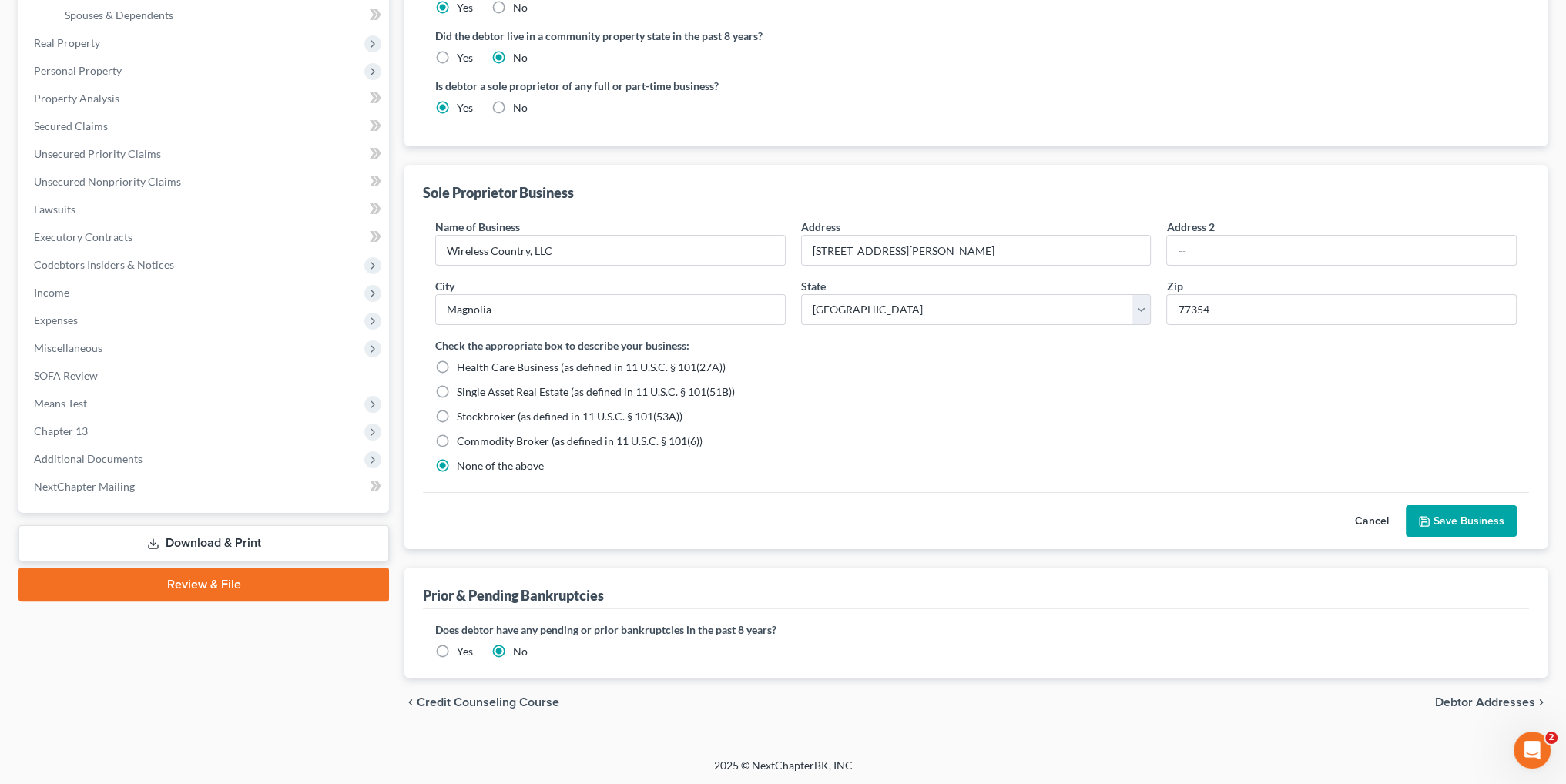
click at [1463, 521] on button "Save Business" at bounding box center [1460, 521] width 110 height 32
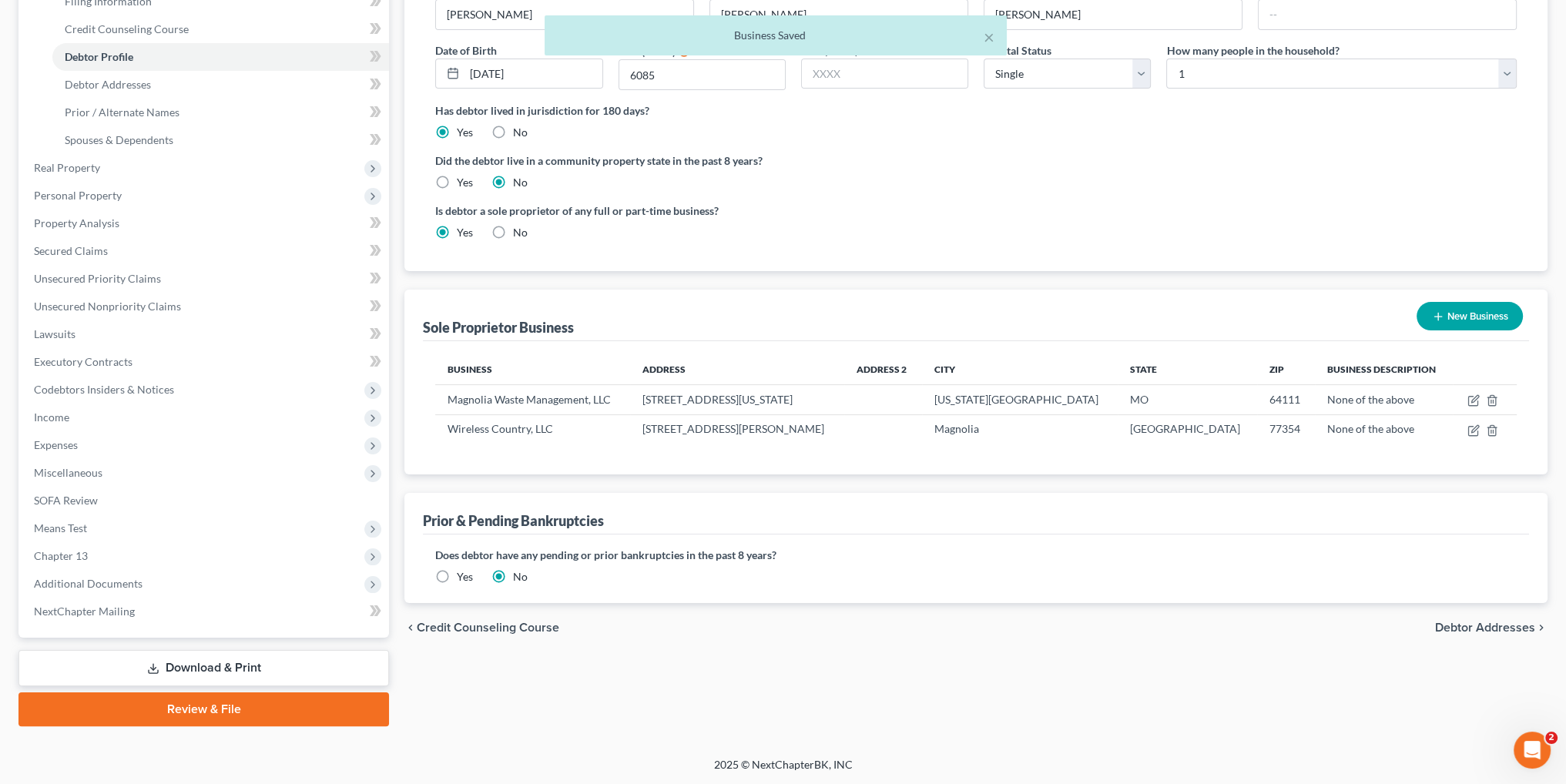
click at [1464, 313] on button "New Business" at bounding box center [1469, 315] width 106 height 29
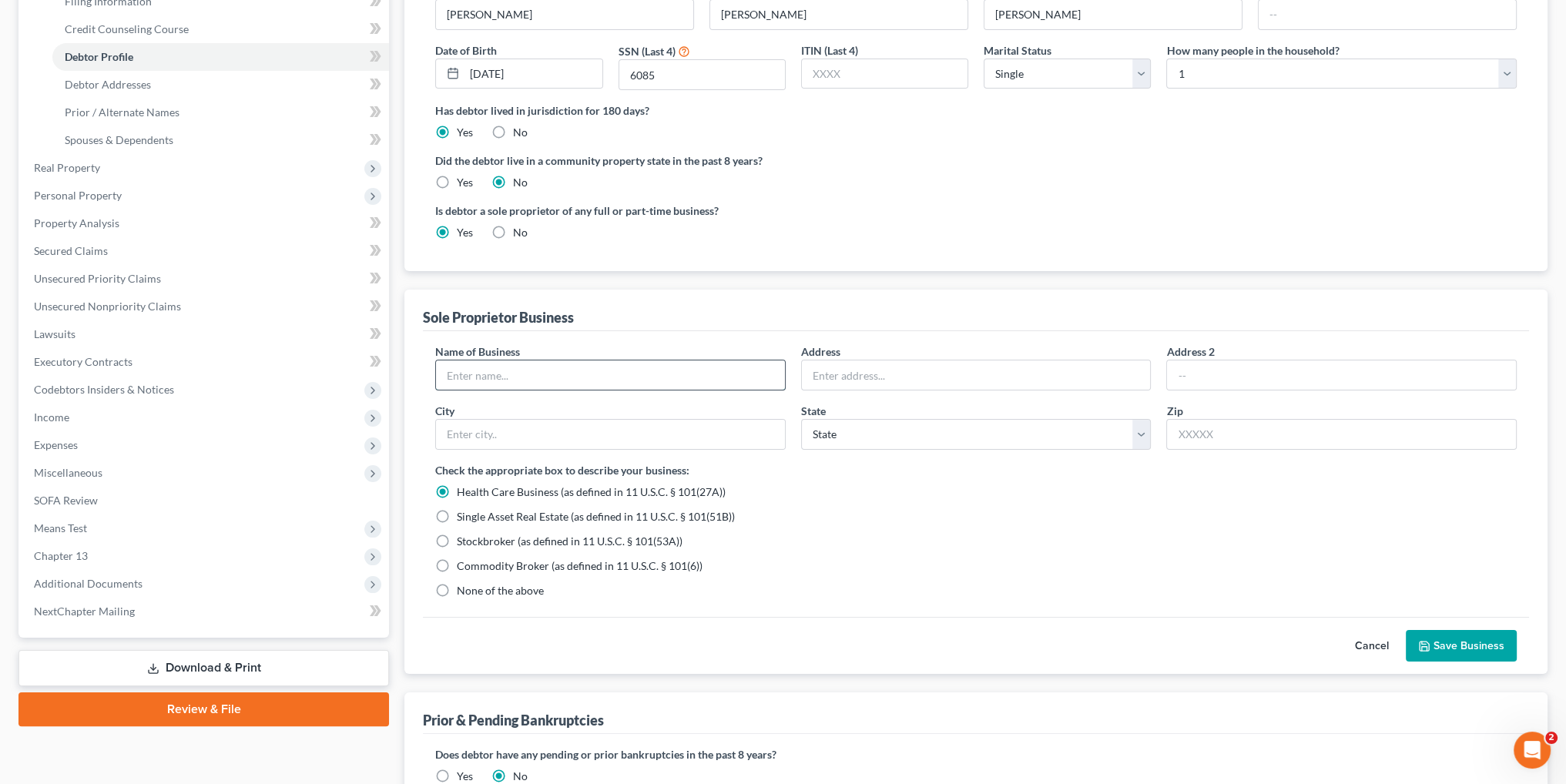
click at [693, 373] on input "text" at bounding box center [611, 375] width 349 height 30
type input "a"
type input "Magnolia Wood Mulch"
click at [1471, 626] on div "Cancel Save Business" at bounding box center [975, 646] width 1106 height 58
click at [1472, 638] on button "Save Business" at bounding box center [1460, 646] width 110 height 32
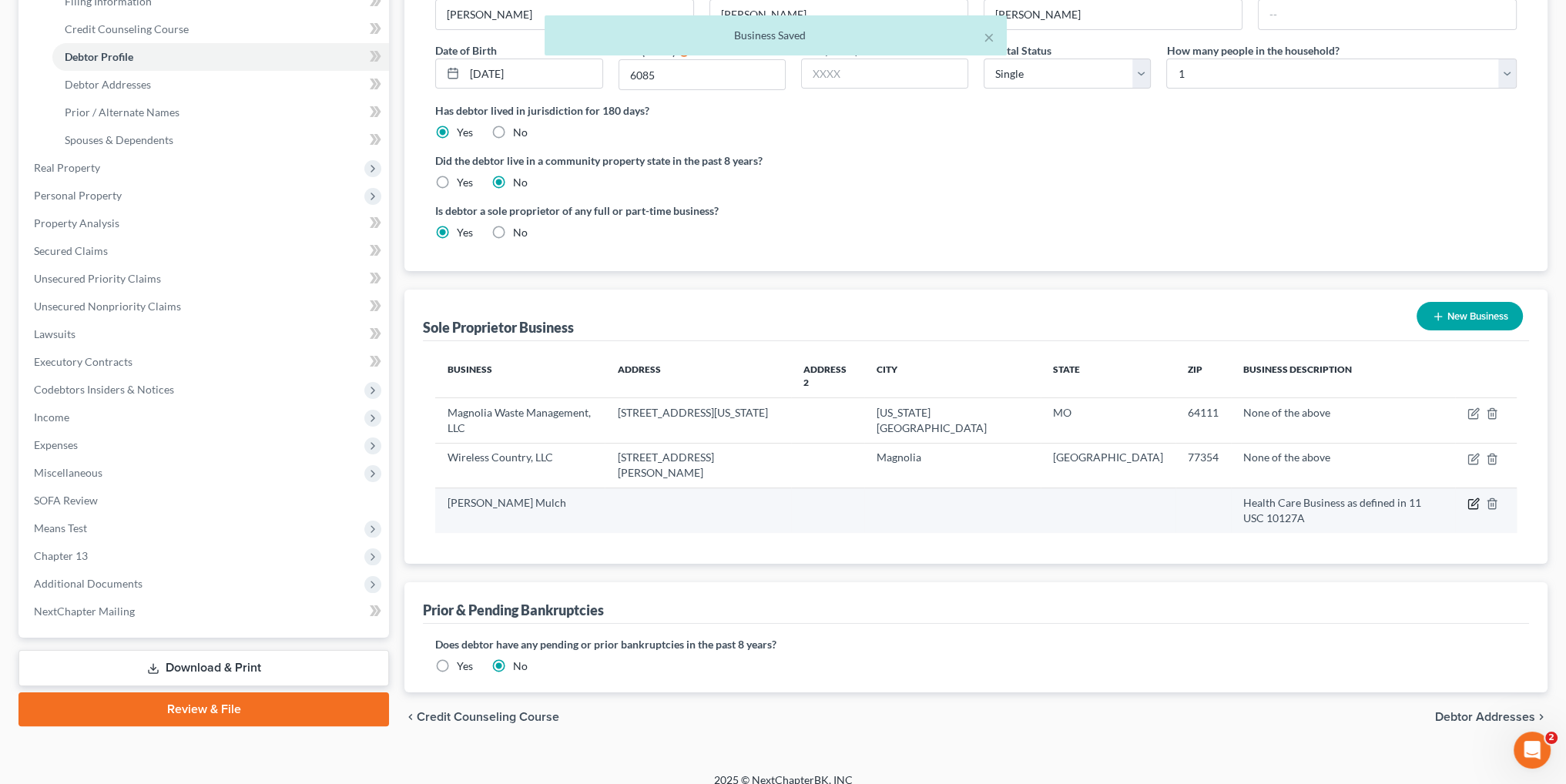
click at [1469, 497] on icon "button" at bounding box center [1472, 503] width 12 height 12
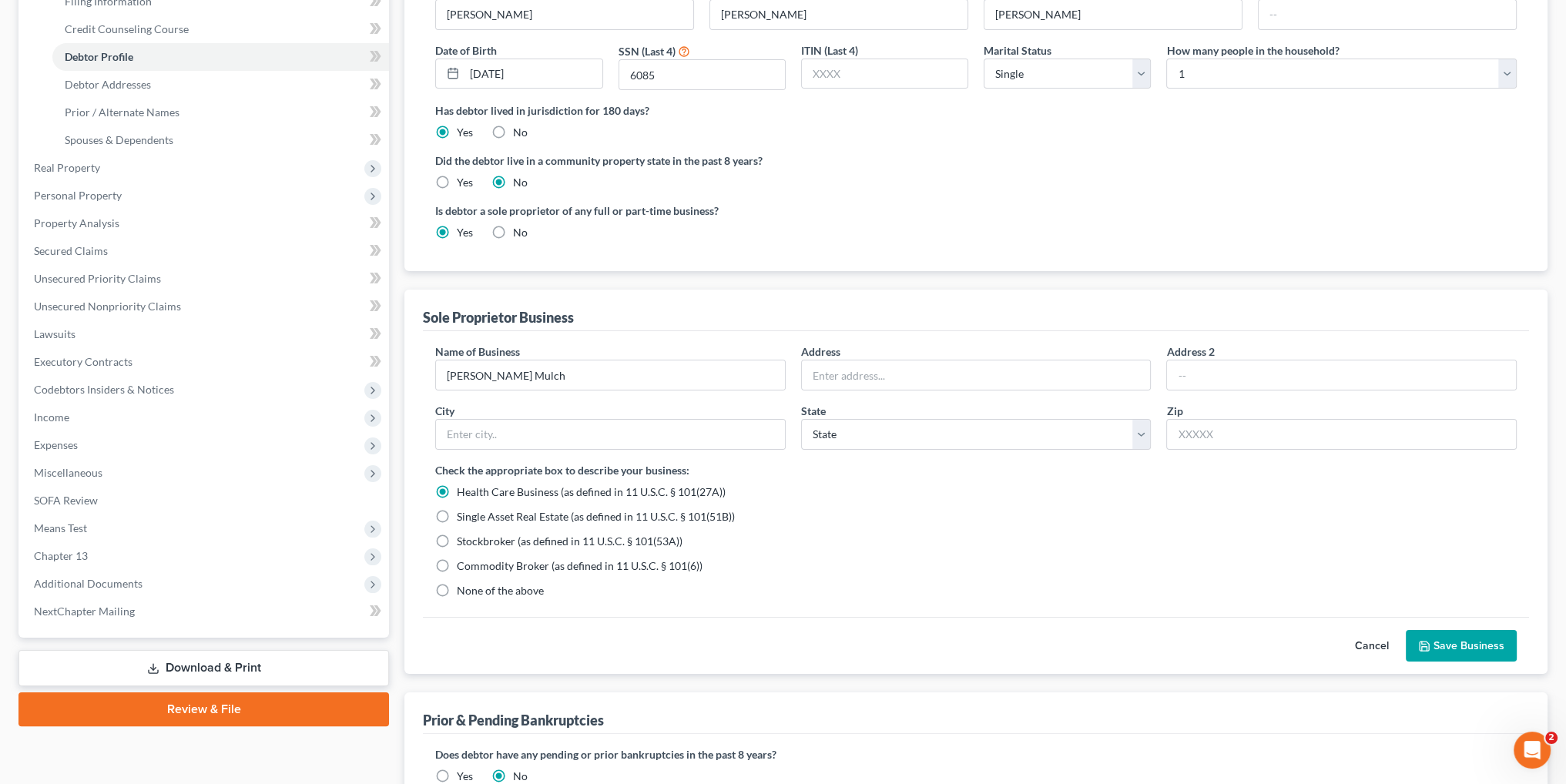
click at [457, 587] on label "None of the above" at bounding box center [500, 590] width 87 height 16
click at [463, 587] on input "None of the above" at bounding box center [468, 587] width 10 height 10
radio input "true"
radio input "false"
click at [1430, 641] on icon "button" at bounding box center [1423, 645] width 12 height 12
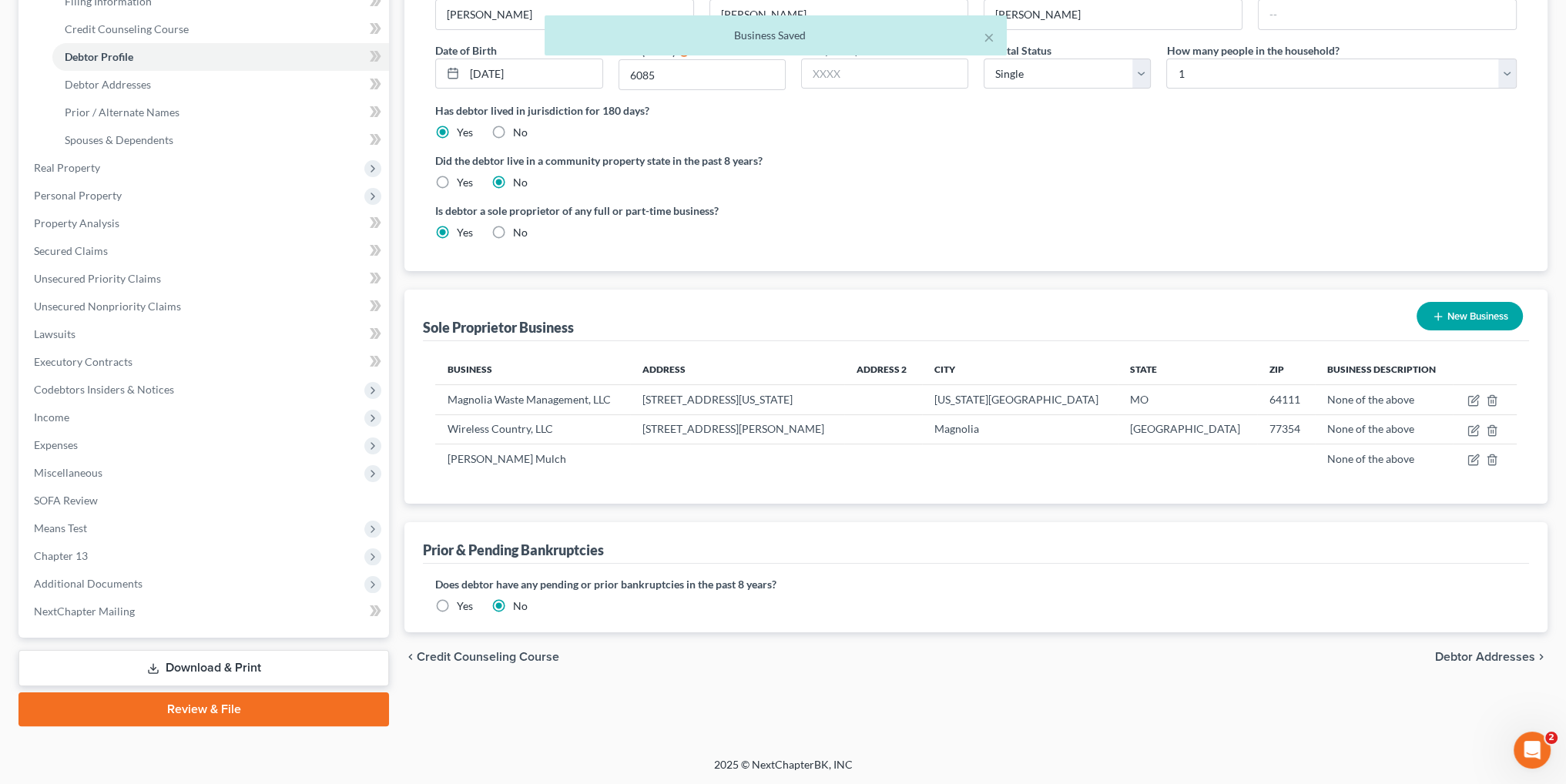
click at [1454, 313] on button "New Business" at bounding box center [1469, 315] width 106 height 29
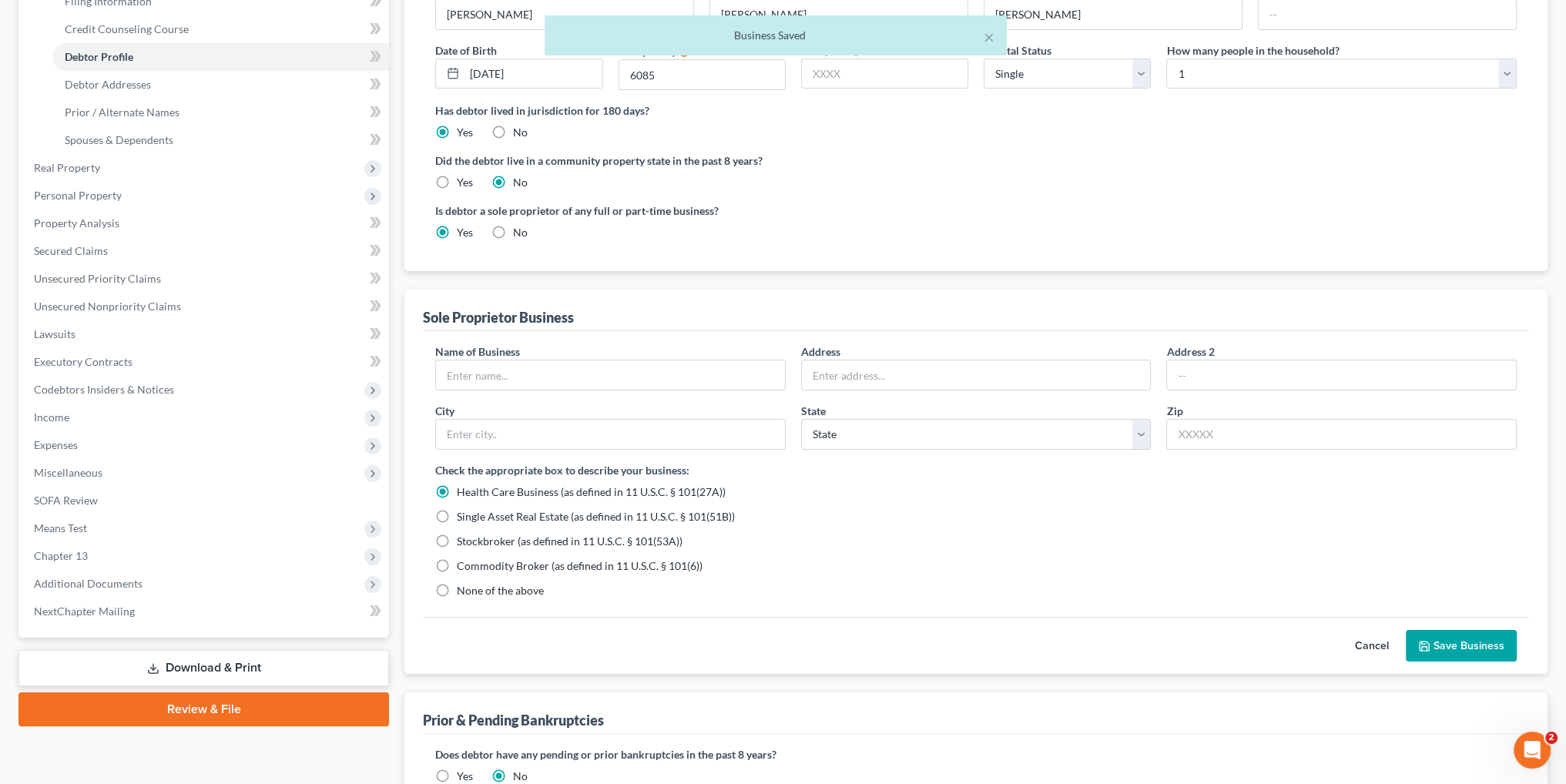
click at [457, 593] on label "None of the above" at bounding box center [500, 590] width 87 height 16
click at [463, 593] on input "None of the above" at bounding box center [468, 587] width 10 height 10
radio input "true"
radio input "false"
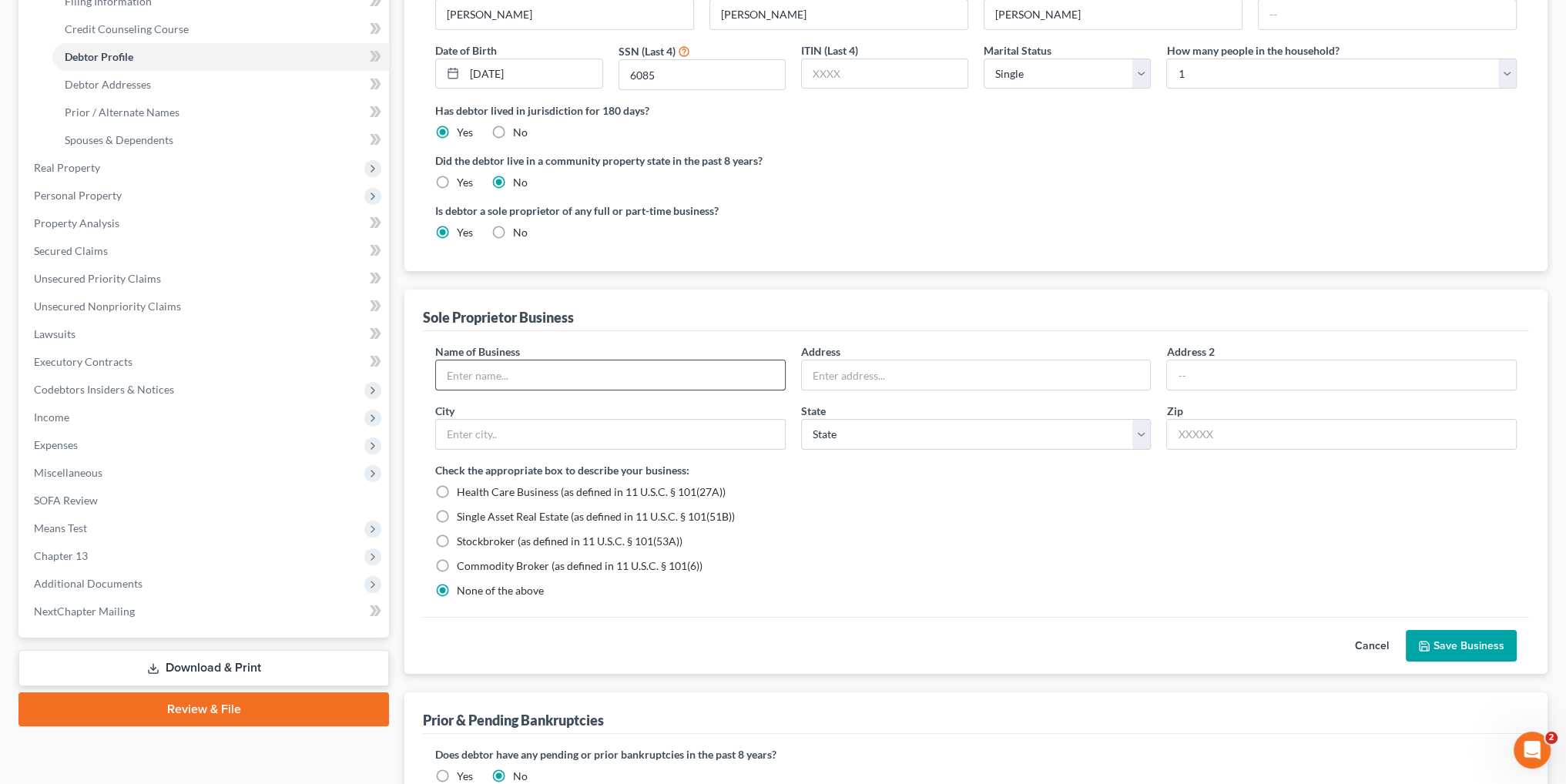
click at [553, 371] on input "text" at bounding box center [611, 375] width 349 height 30
type input "High Point Ventures, Inc."
type input "206p S. Loop 336 West"
type input "Conroe"
select select "45"
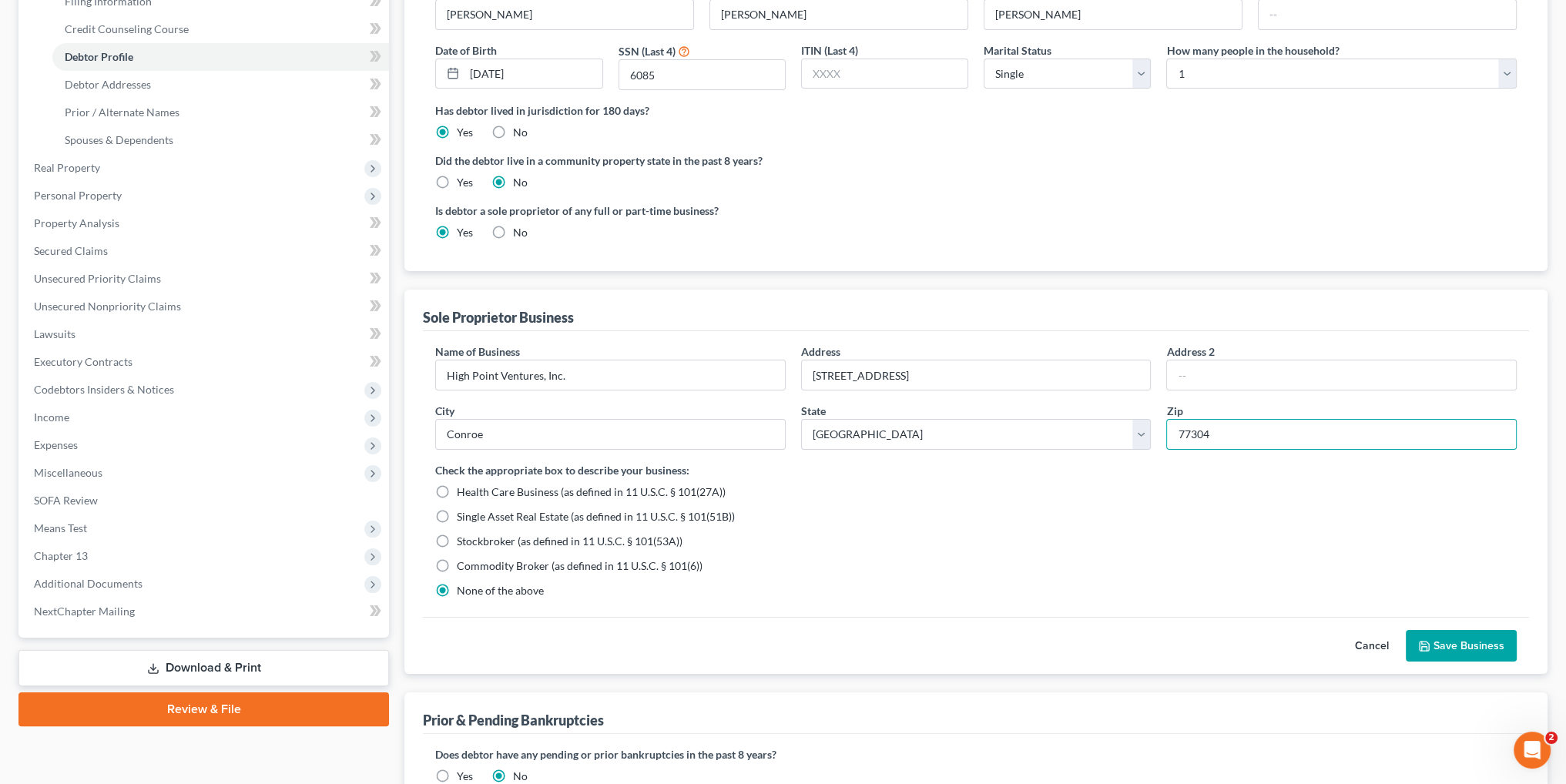
type input "77304"
click at [1467, 643] on button "Save Business" at bounding box center [1460, 646] width 110 height 32
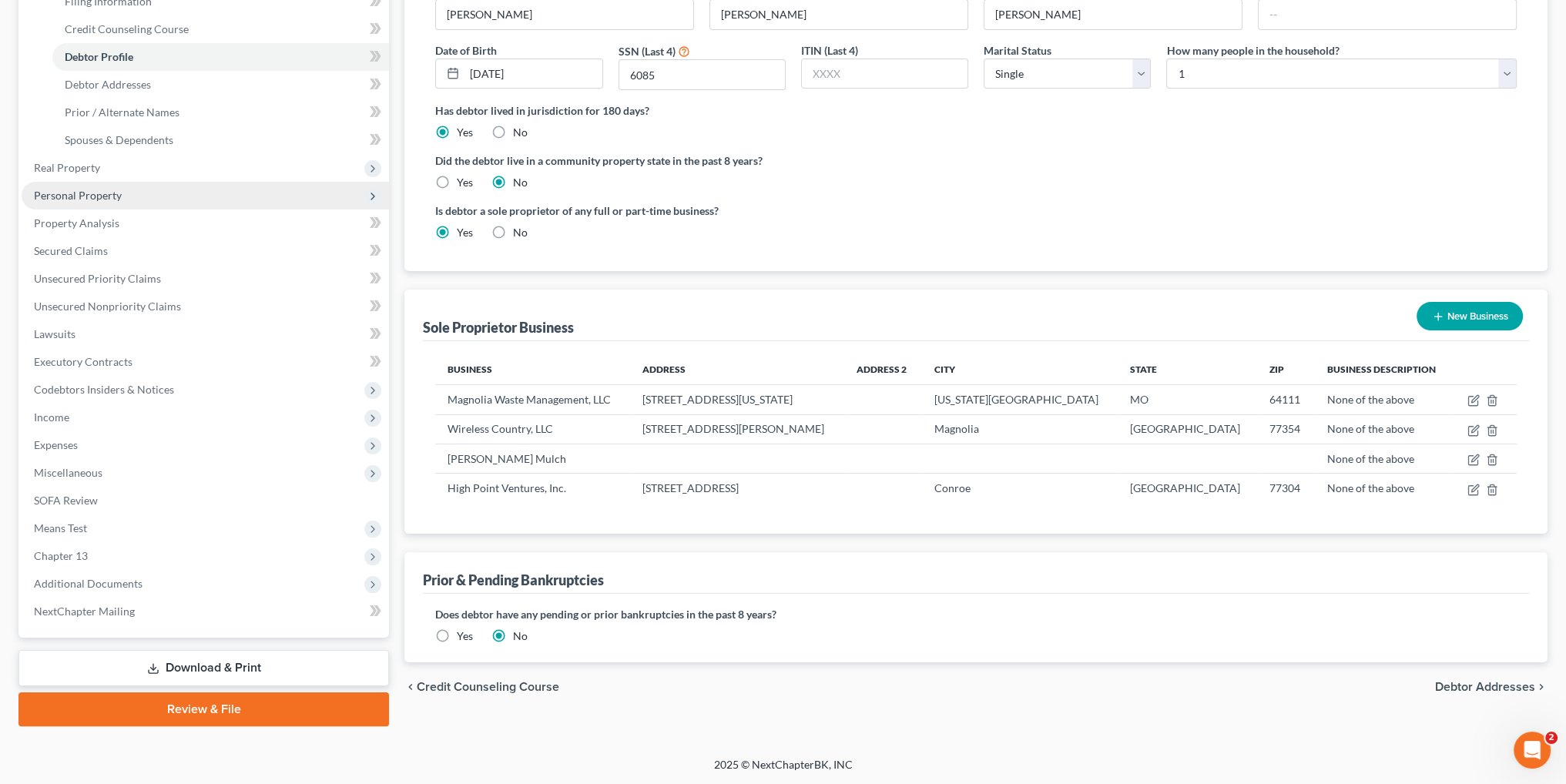
click at [67, 198] on span "Personal Property" at bounding box center [78, 195] width 88 height 13
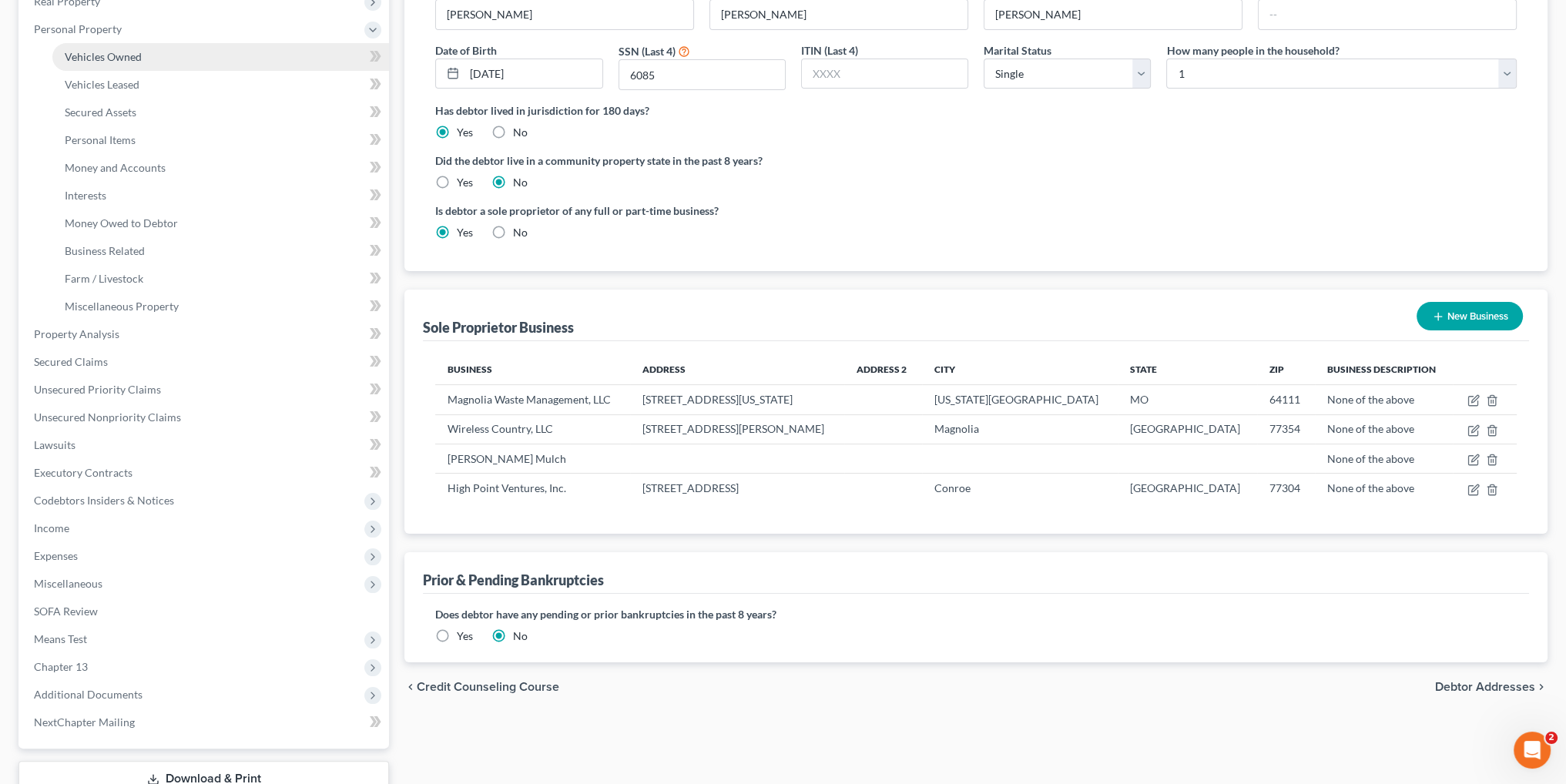
click at [87, 57] on span "Vehicles Owned" at bounding box center [103, 57] width 77 height 13
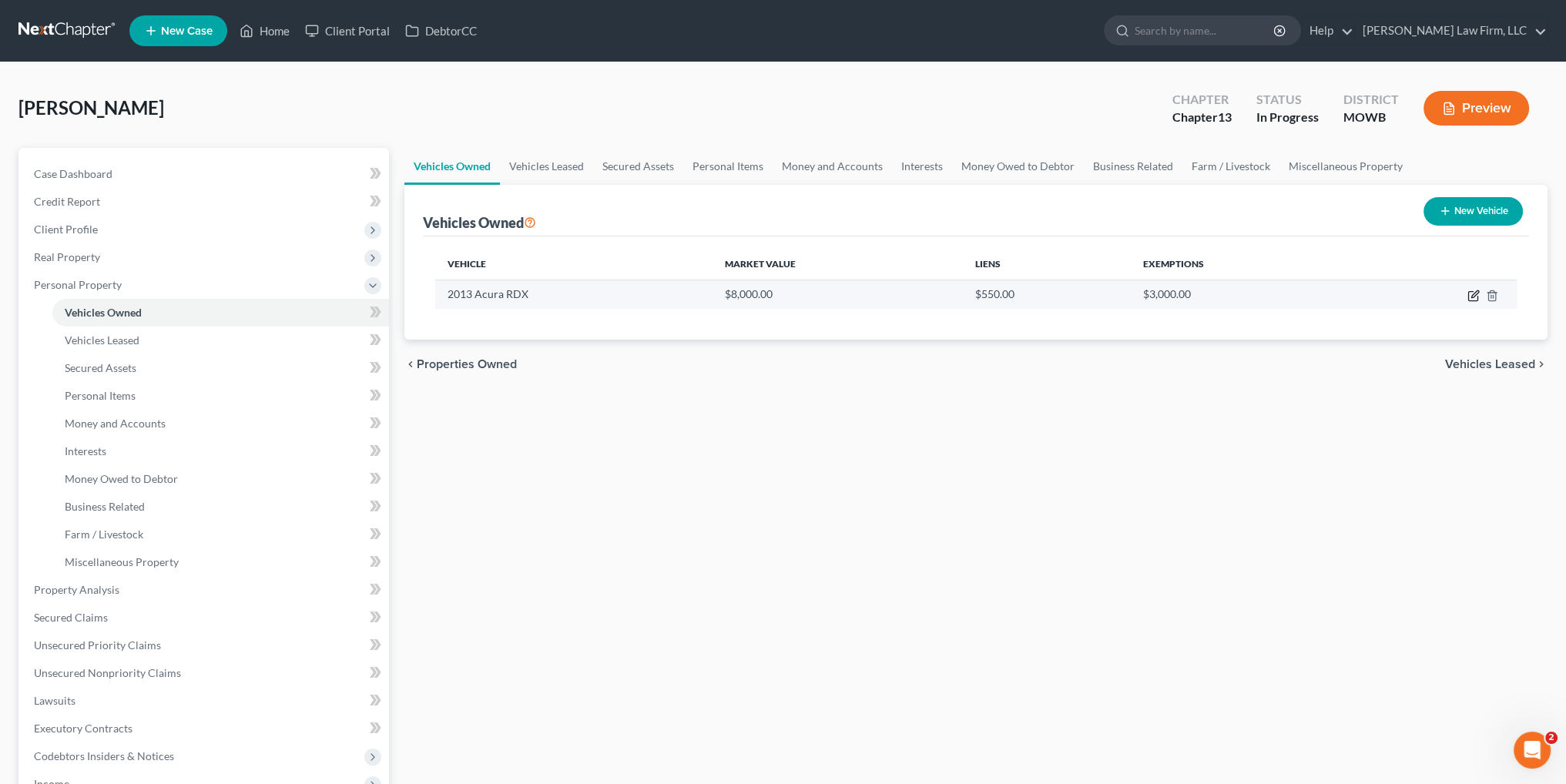
click at [1472, 293] on icon "button" at bounding box center [1474, 293] width 6 height 6
select select "0"
select select "13"
select select "2"
select select "0"
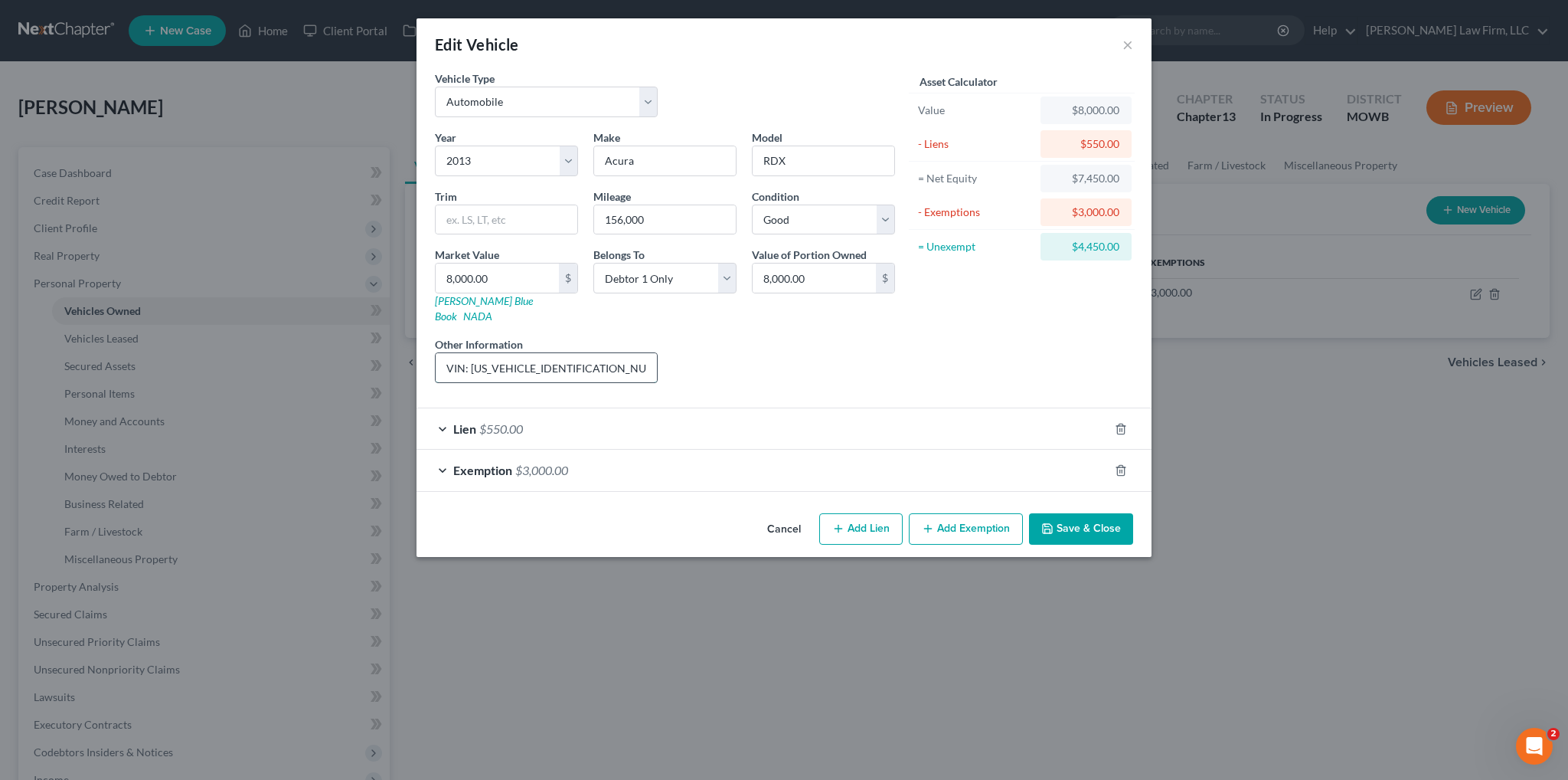
click at [600, 353] on input "VIN: 5J8TB3H32DL003138" at bounding box center [546, 367] width 221 height 30
type input "VIN: 5J8TB3H32DL003138; minor cosmetic issues. KBB value provided."
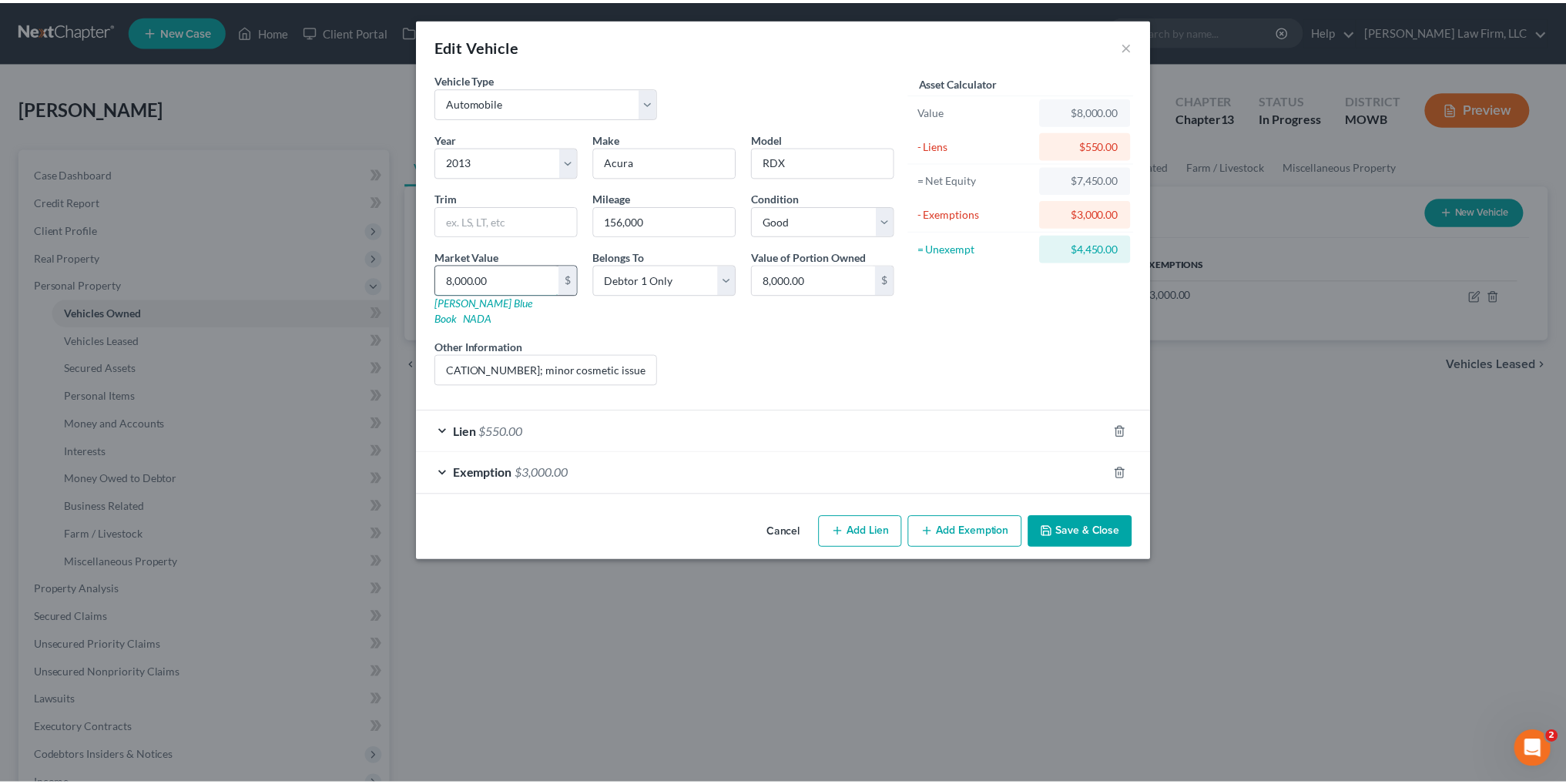
scroll to position [0, 0]
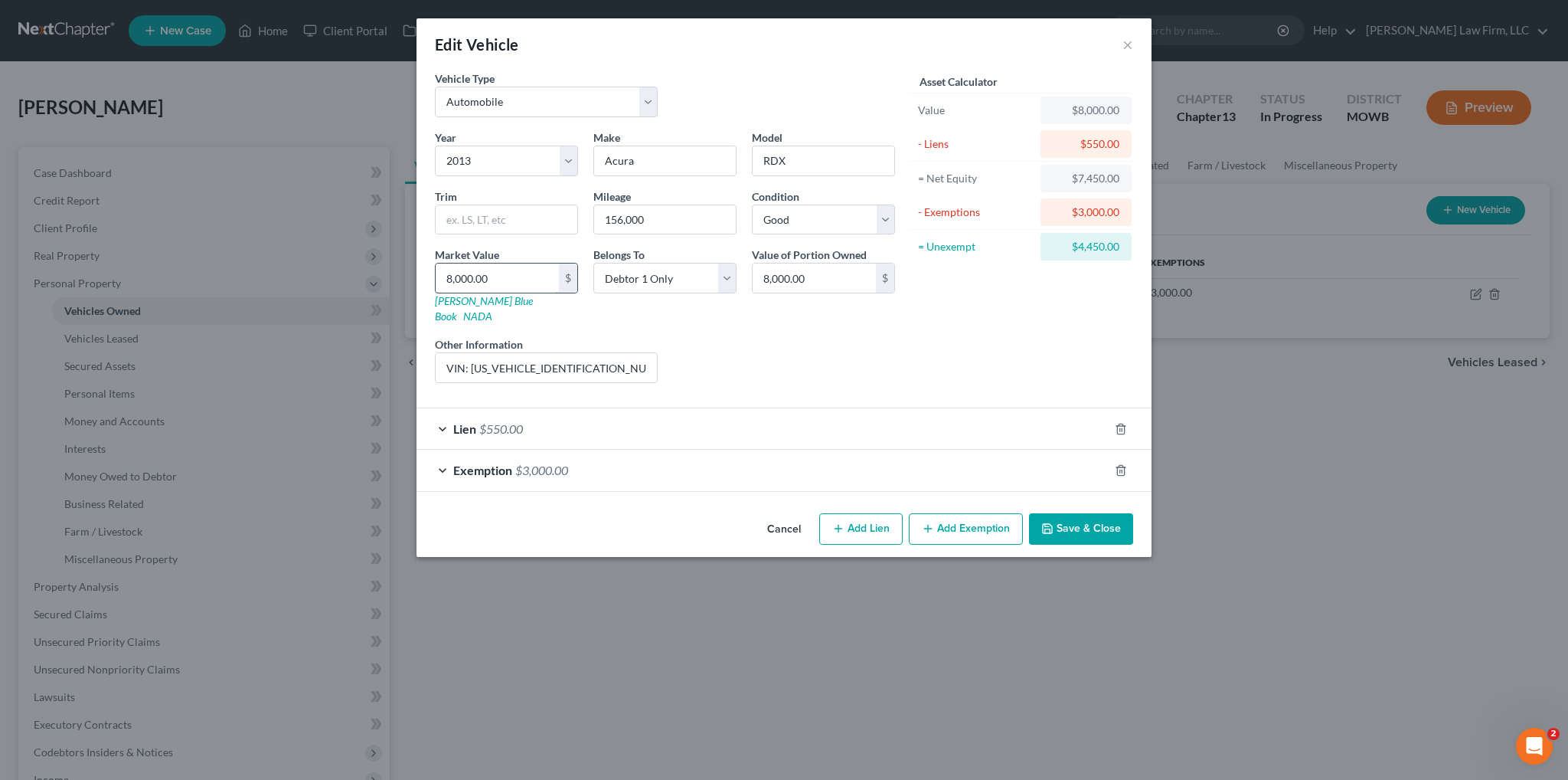
click at [520, 278] on input "8,000.00" at bounding box center [497, 278] width 124 height 30
type input "4"
type input "4.00"
type input "45"
type input "45.00"
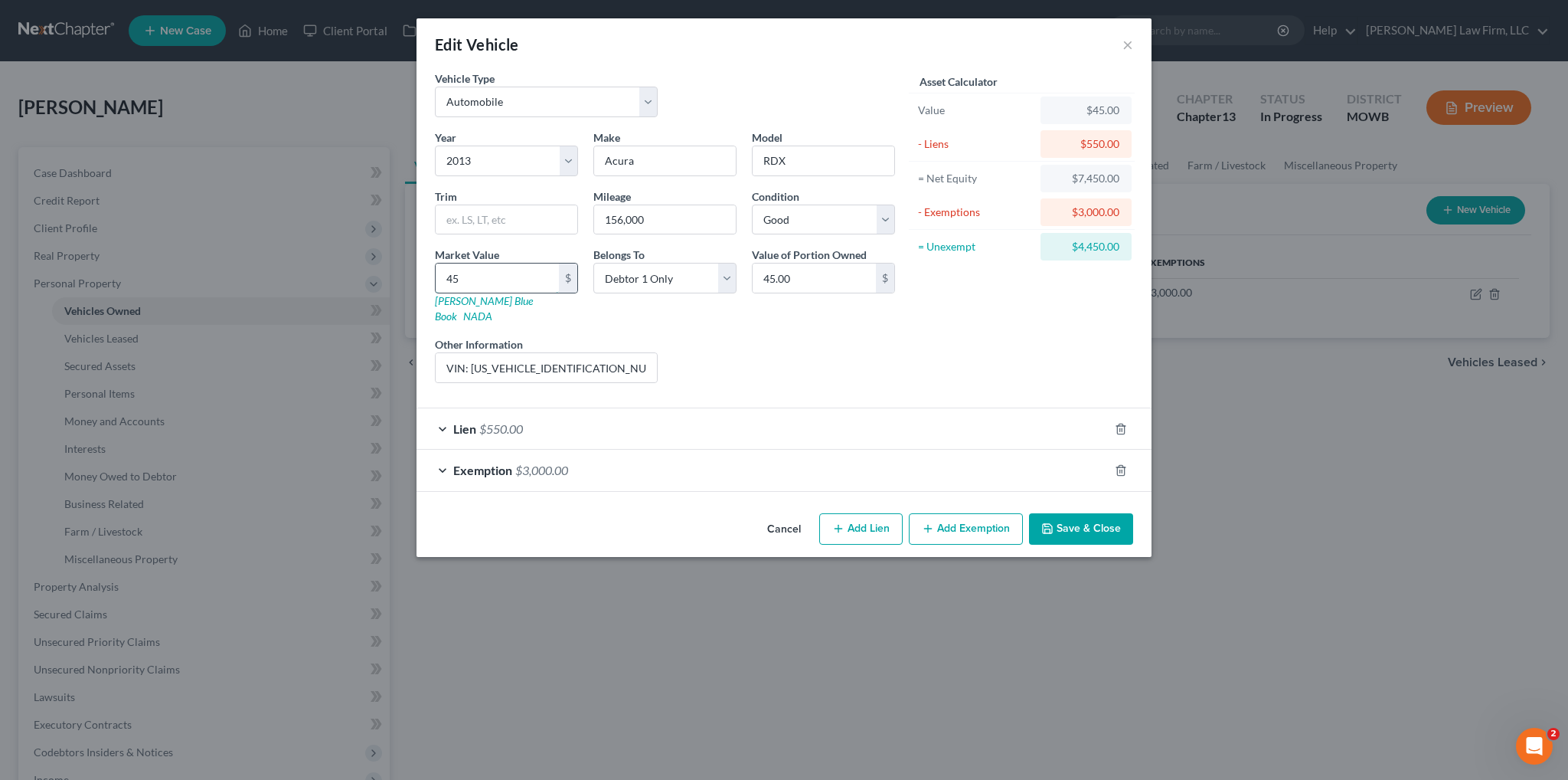
type input "459"
type input "459.00"
type input "4590"
type input "4,590.00"
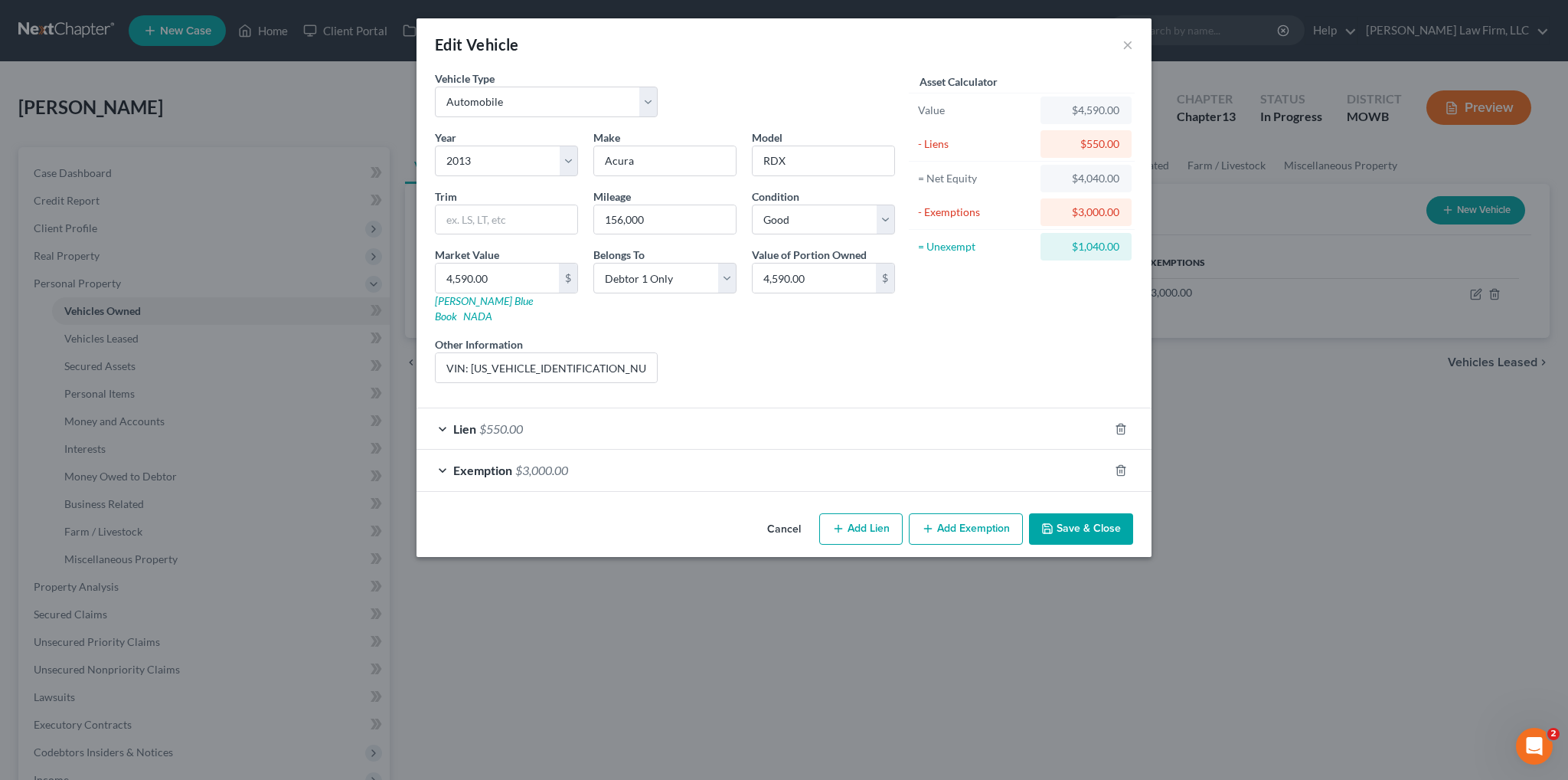
click at [1085, 513] on button "Save & Close" at bounding box center [1081, 529] width 104 height 32
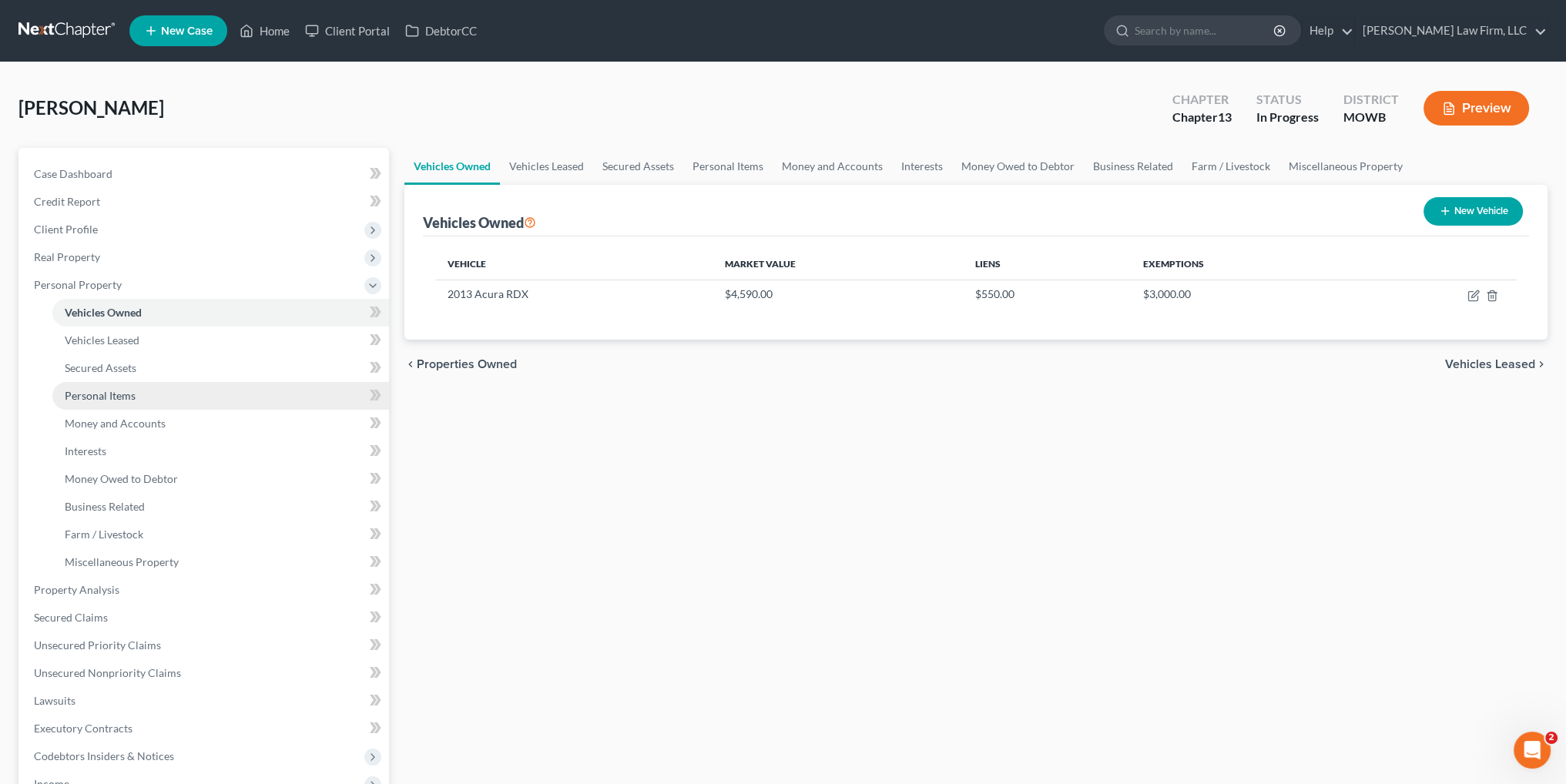
click at [116, 400] on span "Personal Items" at bounding box center [100, 395] width 71 height 13
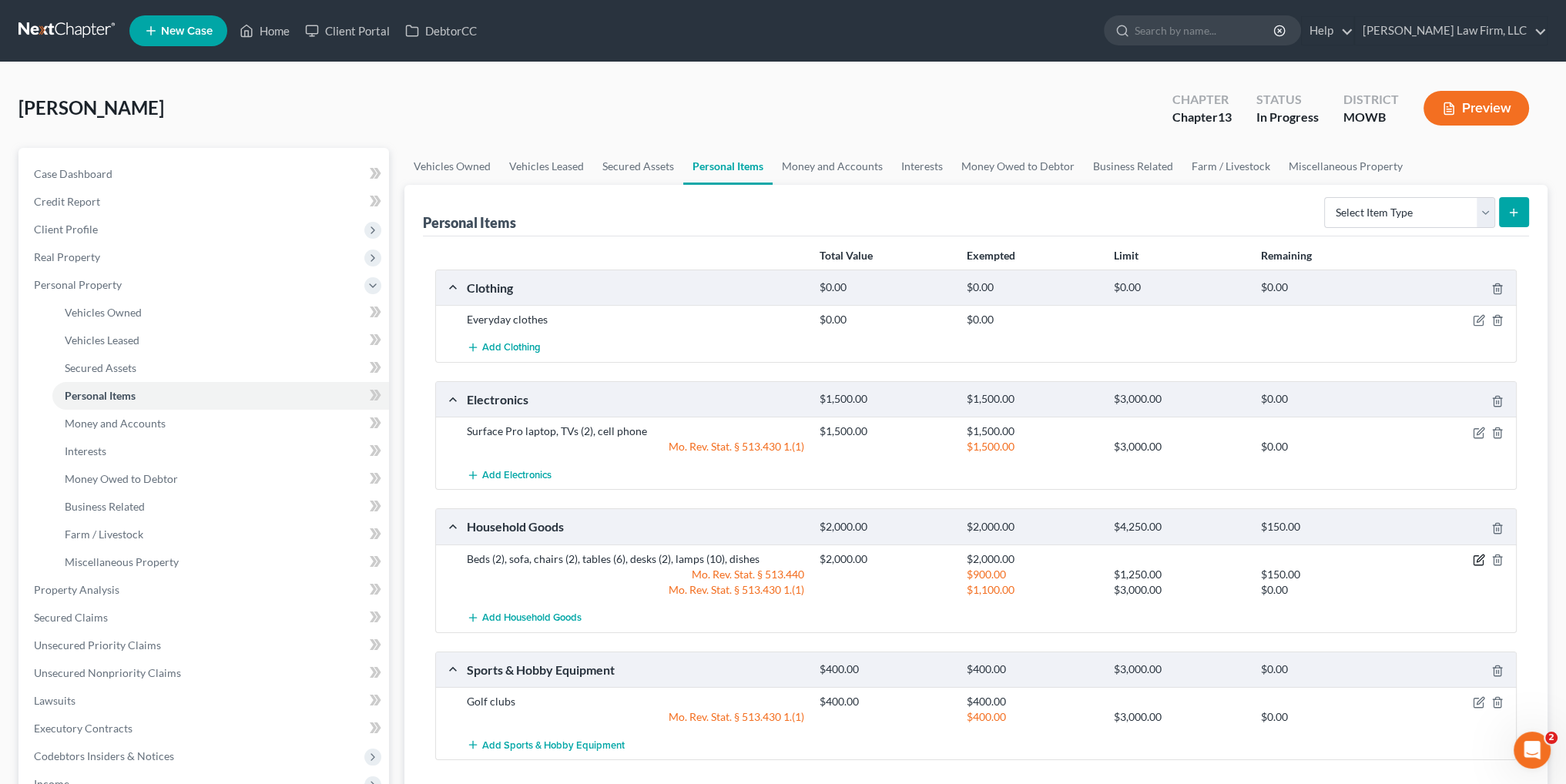
click at [1482, 558] on icon "button" at bounding box center [1478, 560] width 9 height 9
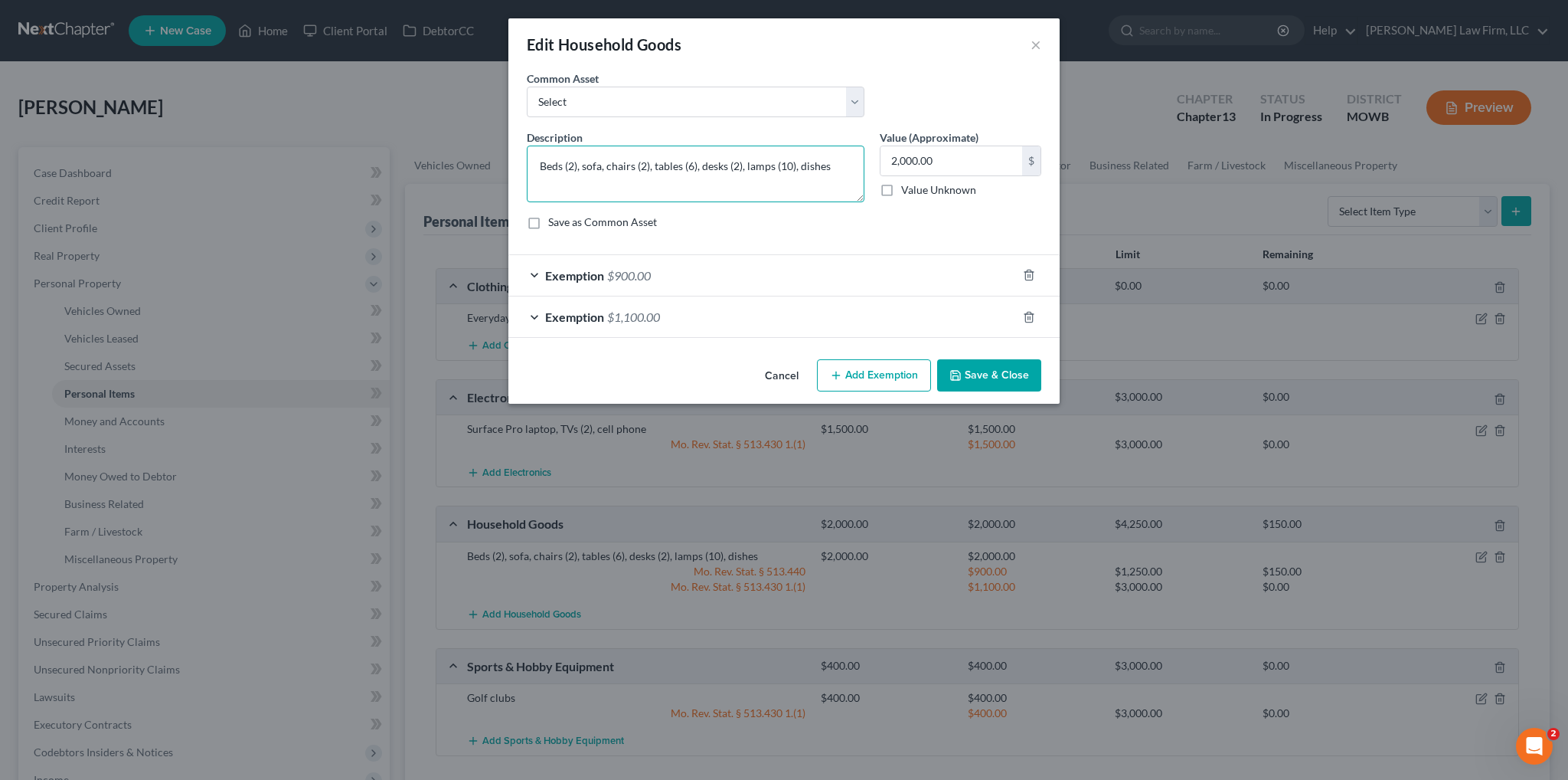
click at [576, 163] on textarea "Beds (2), sofa, chairs (2), tables (6), desks (2), lamps (10), dishes" at bounding box center [696, 174] width 338 height 56
type textarea "Beds, sofa, chairs (2), tables (6), desks (2), lamps (10), dishes"
click at [974, 157] on input "2,000.00" at bounding box center [951, 161] width 141 height 30
type input "600.00"
click at [574, 266] on div "Exemption $900.00" at bounding box center [762, 275] width 509 height 41
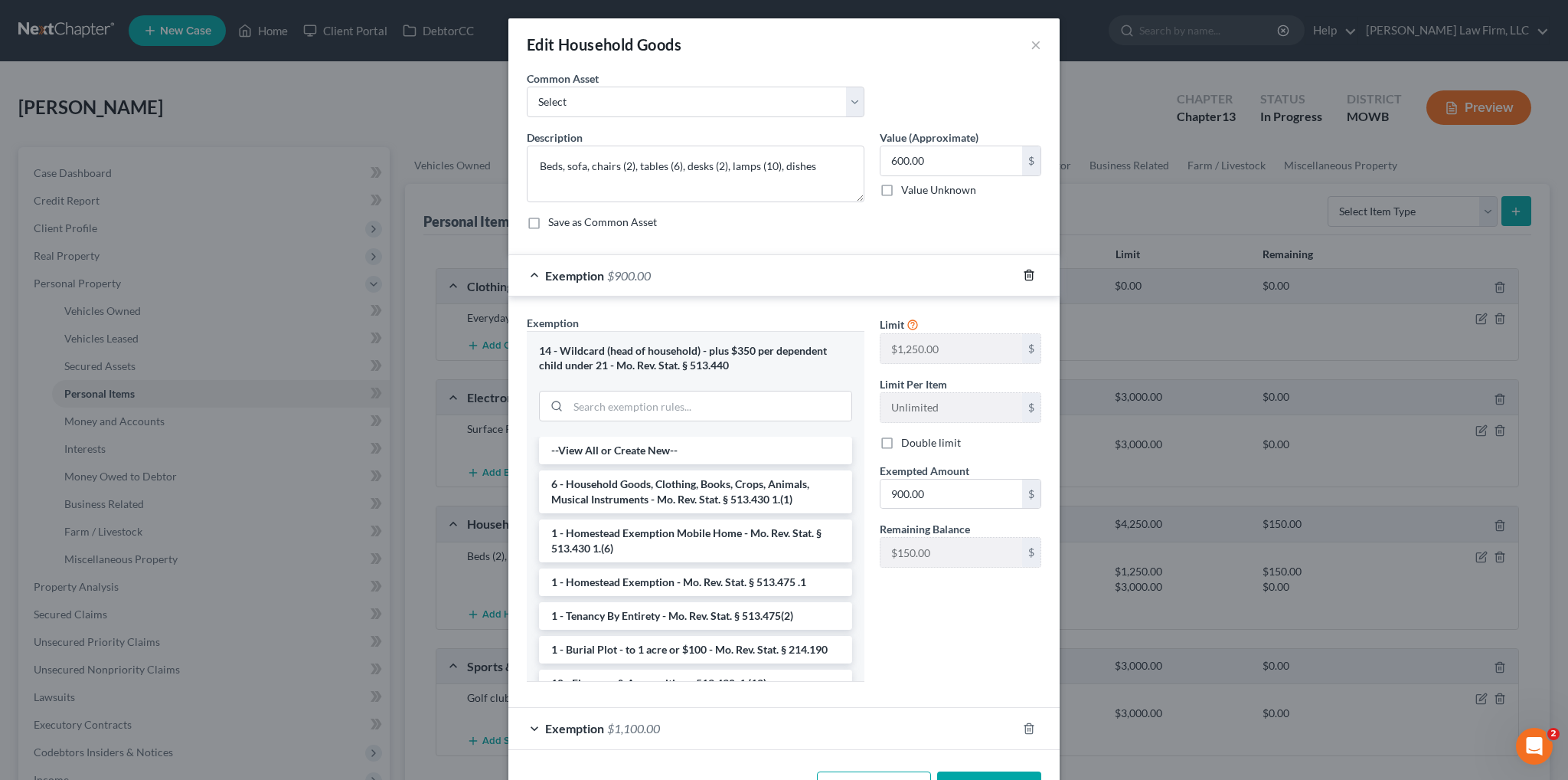
click at [1028, 275] on line "button" at bounding box center [1028, 276] width 0 height 3
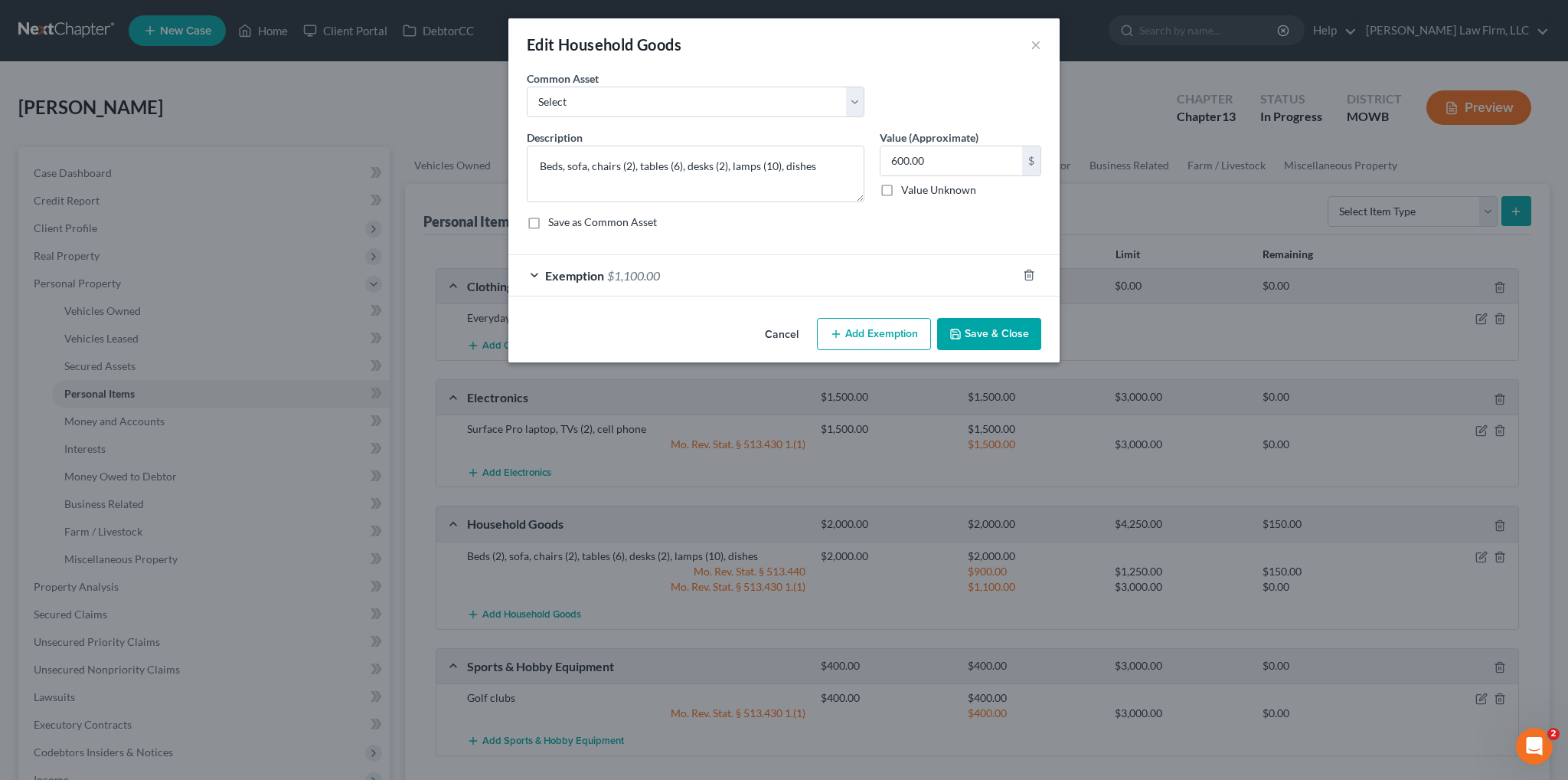
click at [600, 274] on span "Exemption" at bounding box center [575, 275] width 59 height 15
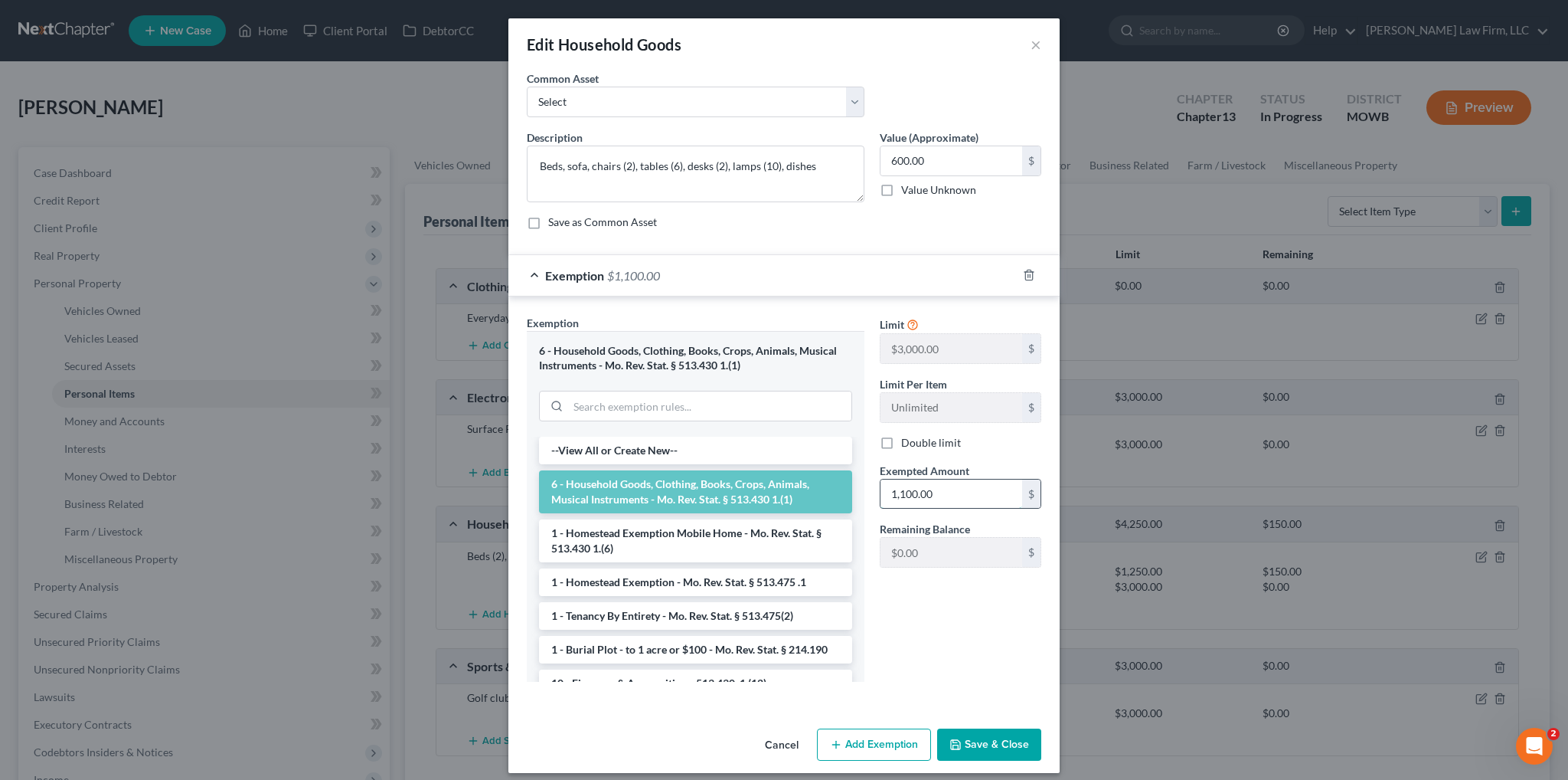
click at [950, 489] on input "1,100.00" at bounding box center [951, 494] width 141 height 30
type input "600.00"
click at [982, 738] on button "Save & Close" at bounding box center [988, 744] width 104 height 32
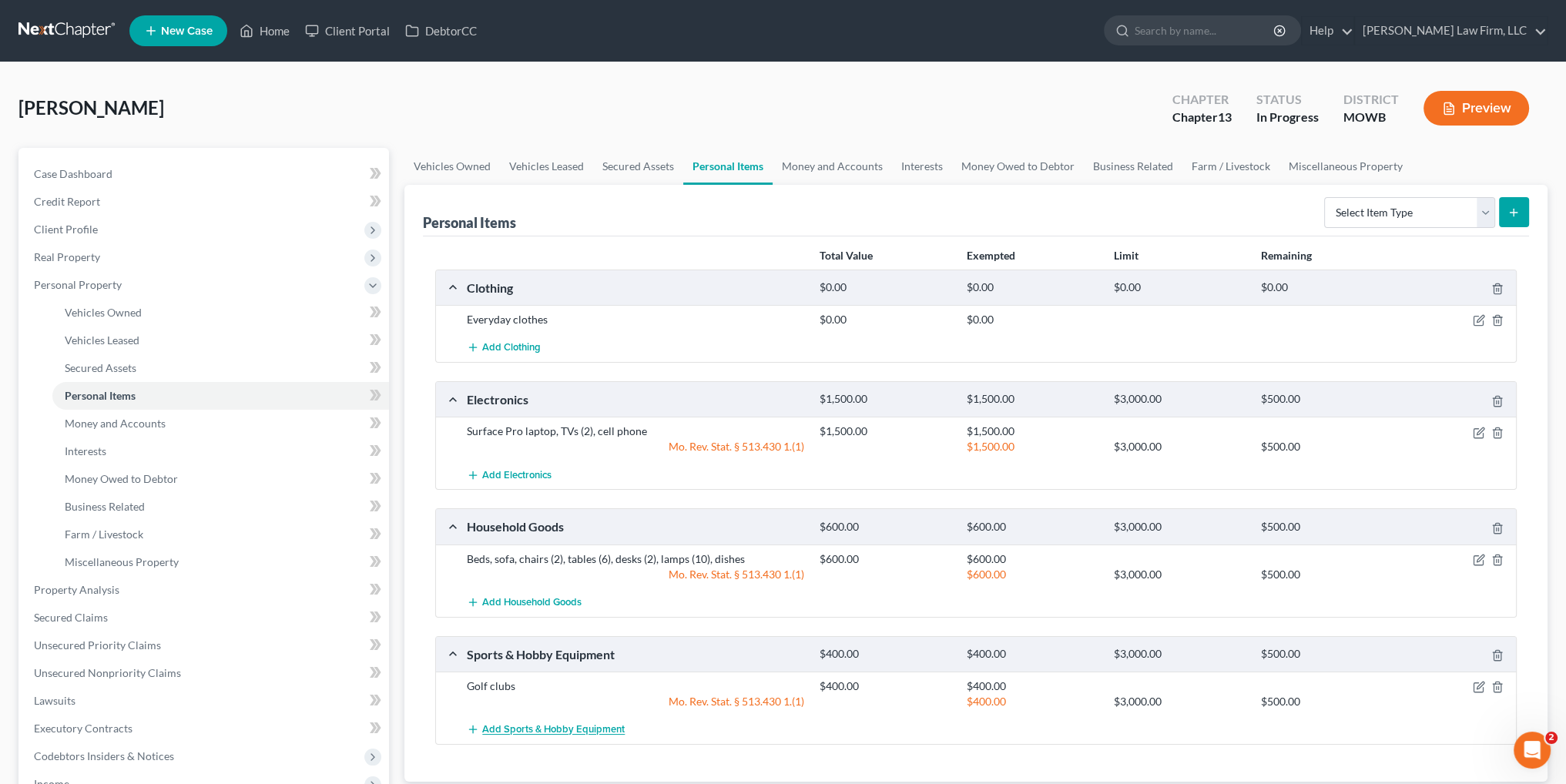
click at [554, 724] on span "Add Sports & Hobby Equipment" at bounding box center [552, 729] width 142 height 12
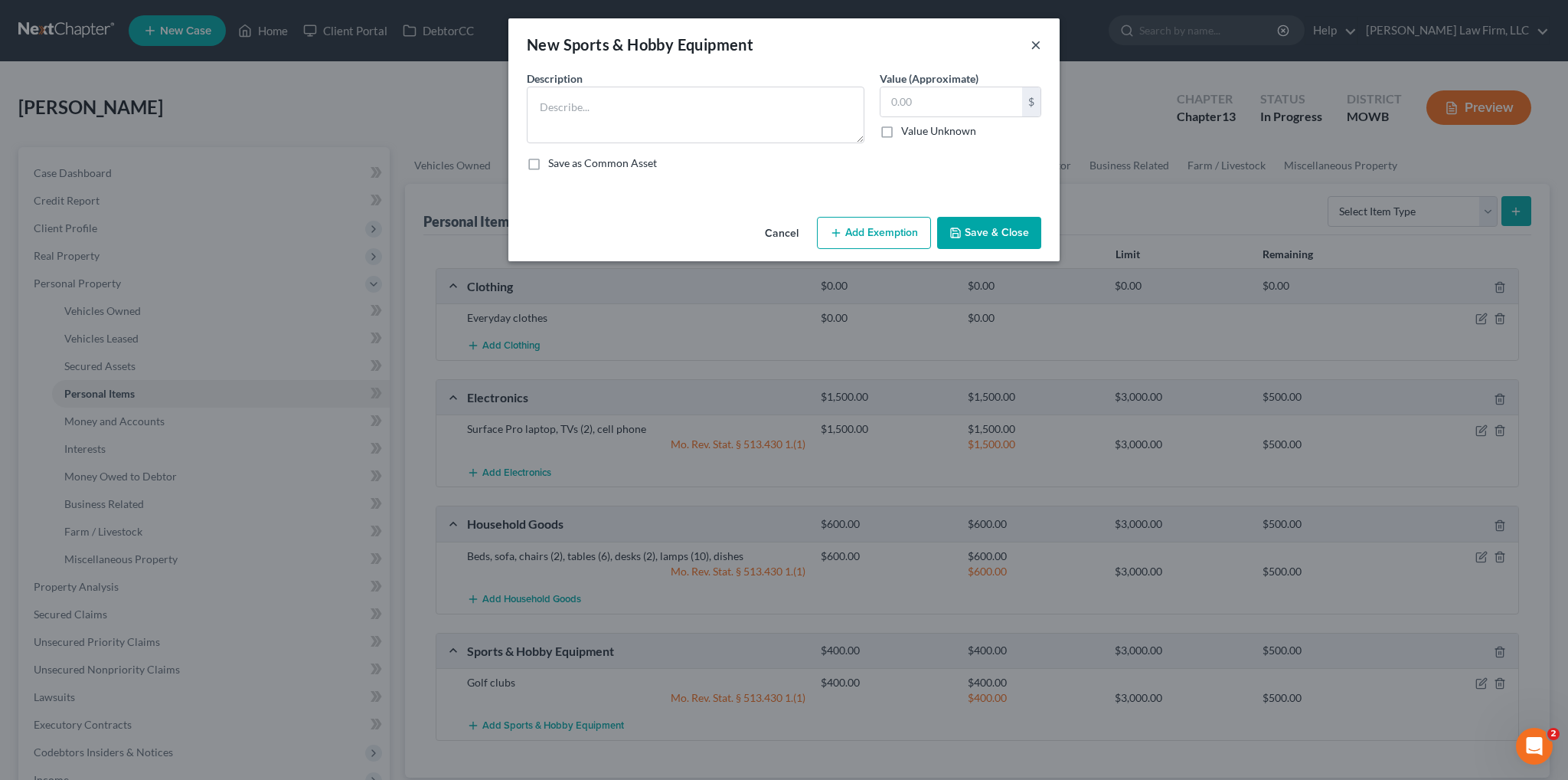
click at [1035, 45] on button "×" at bounding box center [1036, 44] width 11 height 18
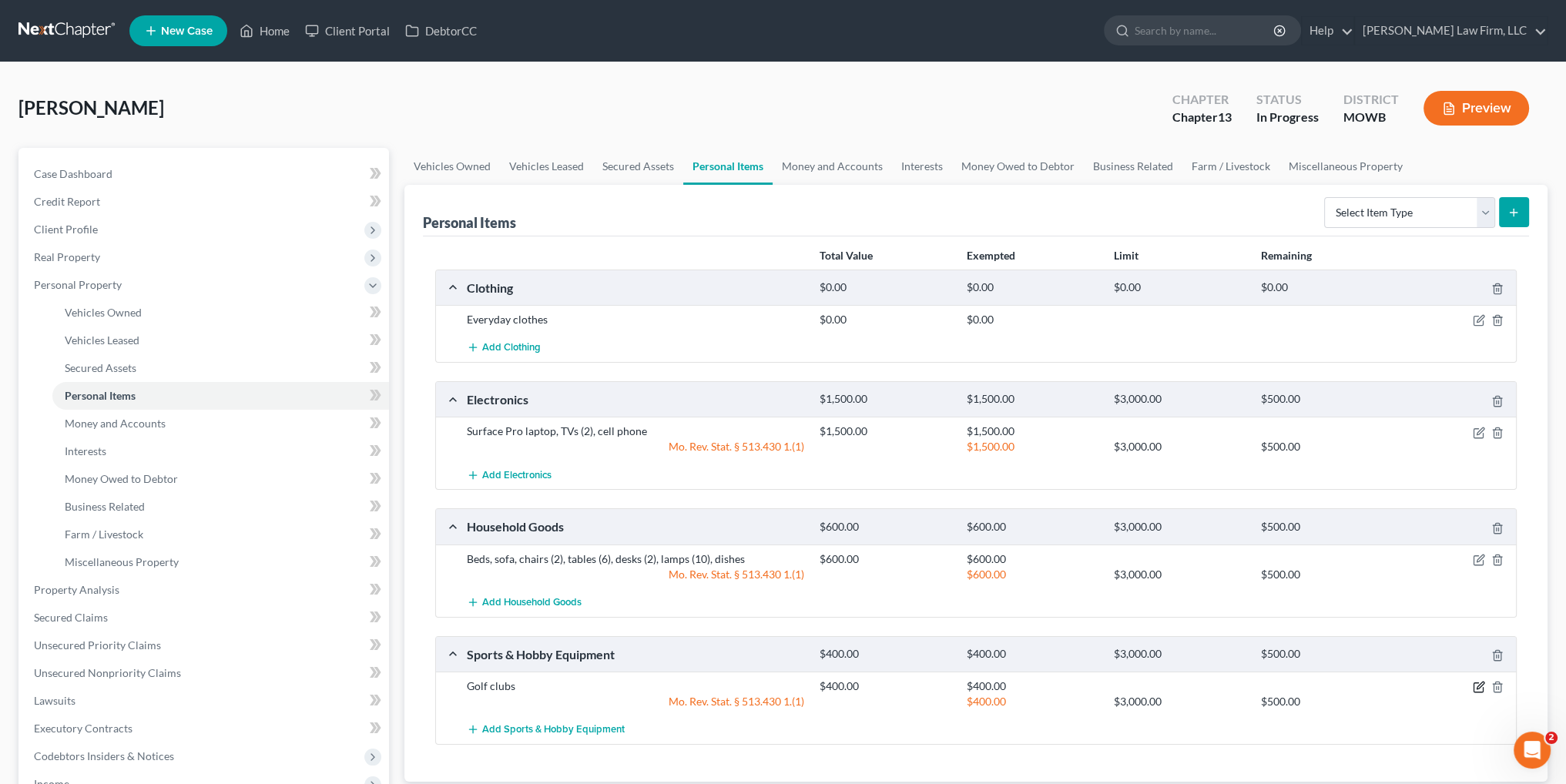
click at [1477, 680] on icon "button" at bounding box center [1478, 686] width 12 height 12
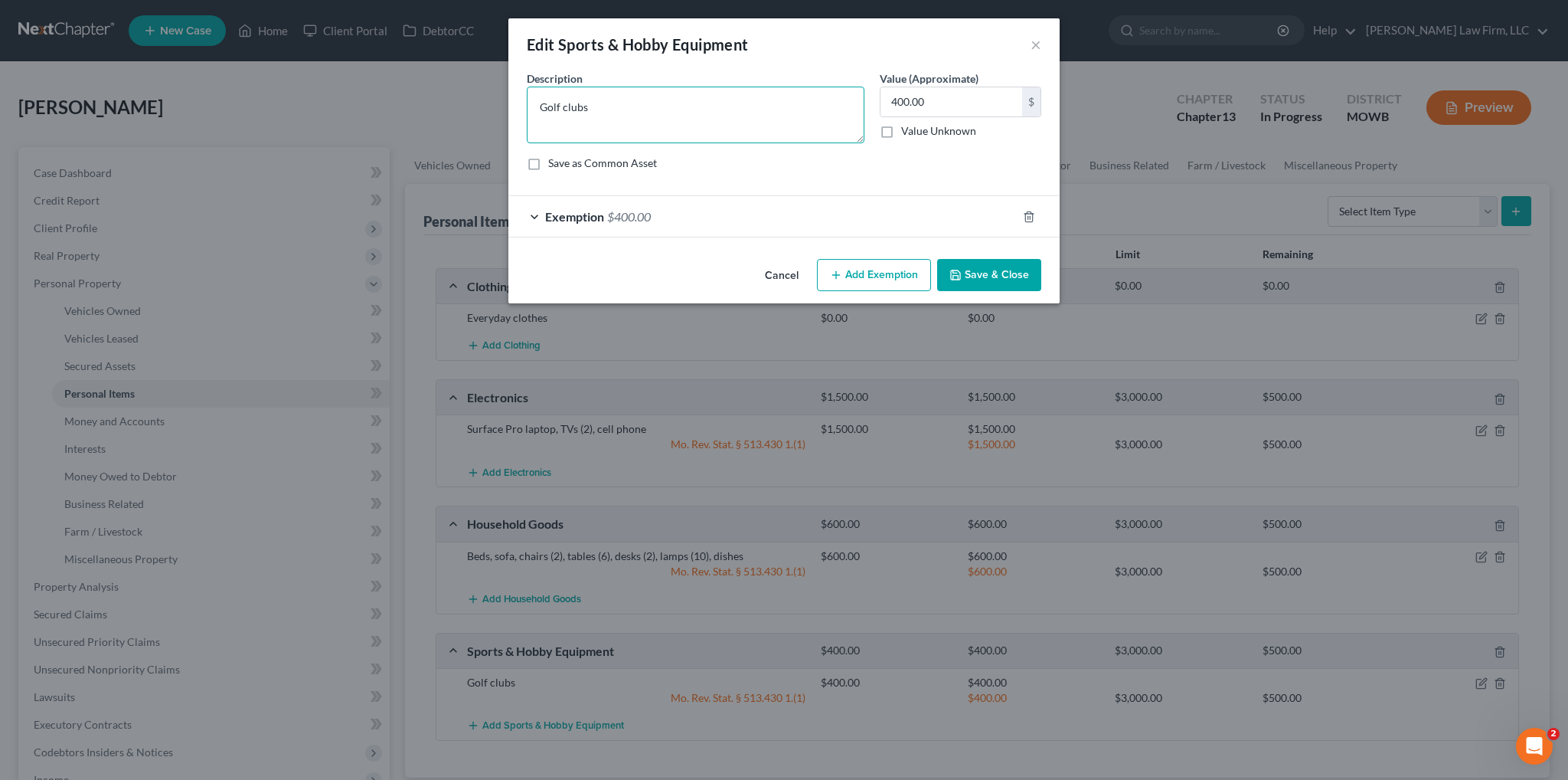
click at [639, 108] on textarea "Golf clubs" at bounding box center [696, 114] width 338 height 56
type textarea "Golf clubs, acoustic guitar (left-handed)"
type input "500.00"
click at [648, 216] on span "$400.00" at bounding box center [628, 216] width 43 height 15
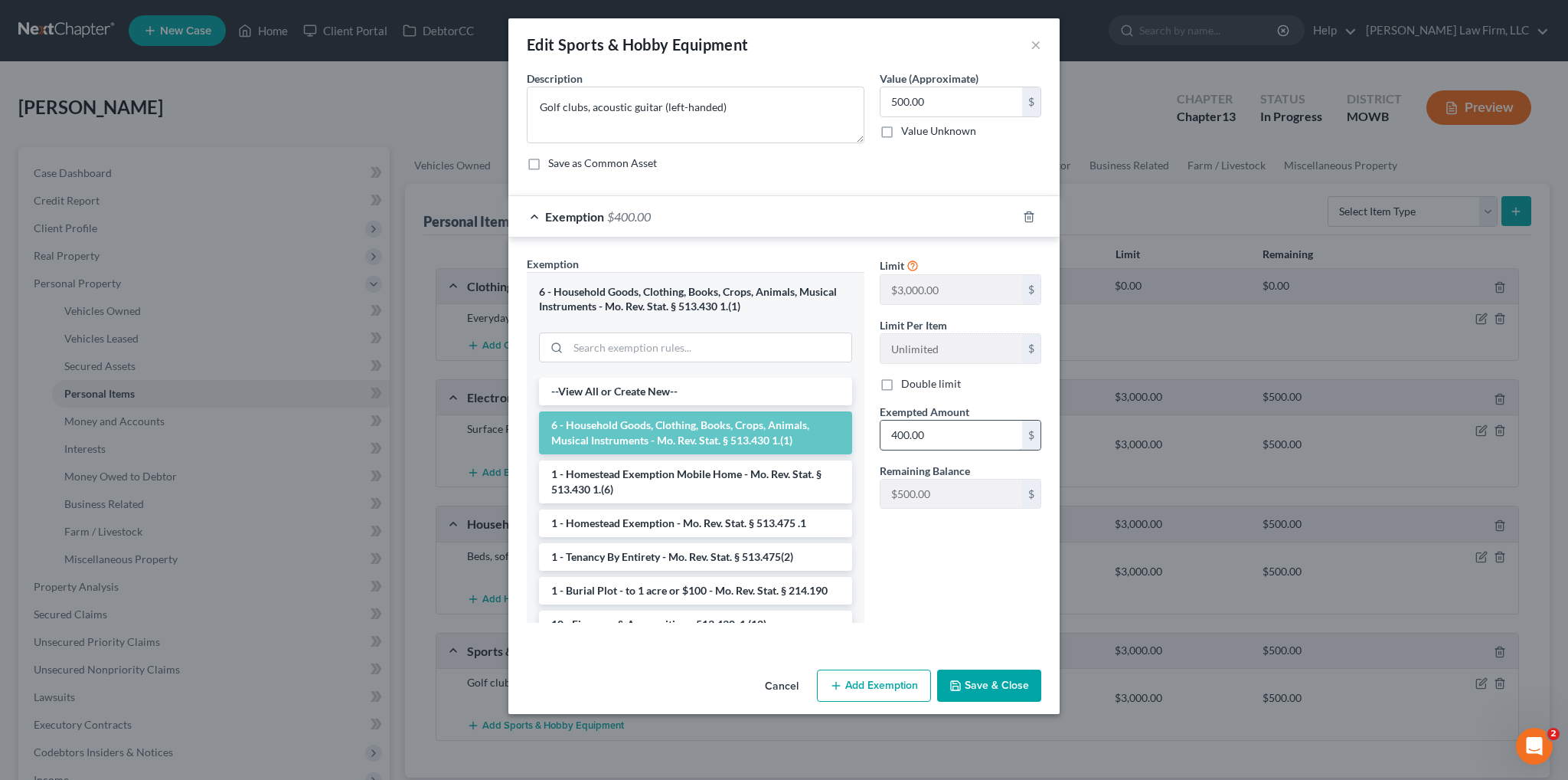
click at [952, 438] on input "400.00" at bounding box center [951, 435] width 141 height 30
type input "500.00"
click at [978, 687] on button "Save & Close" at bounding box center [988, 685] width 104 height 32
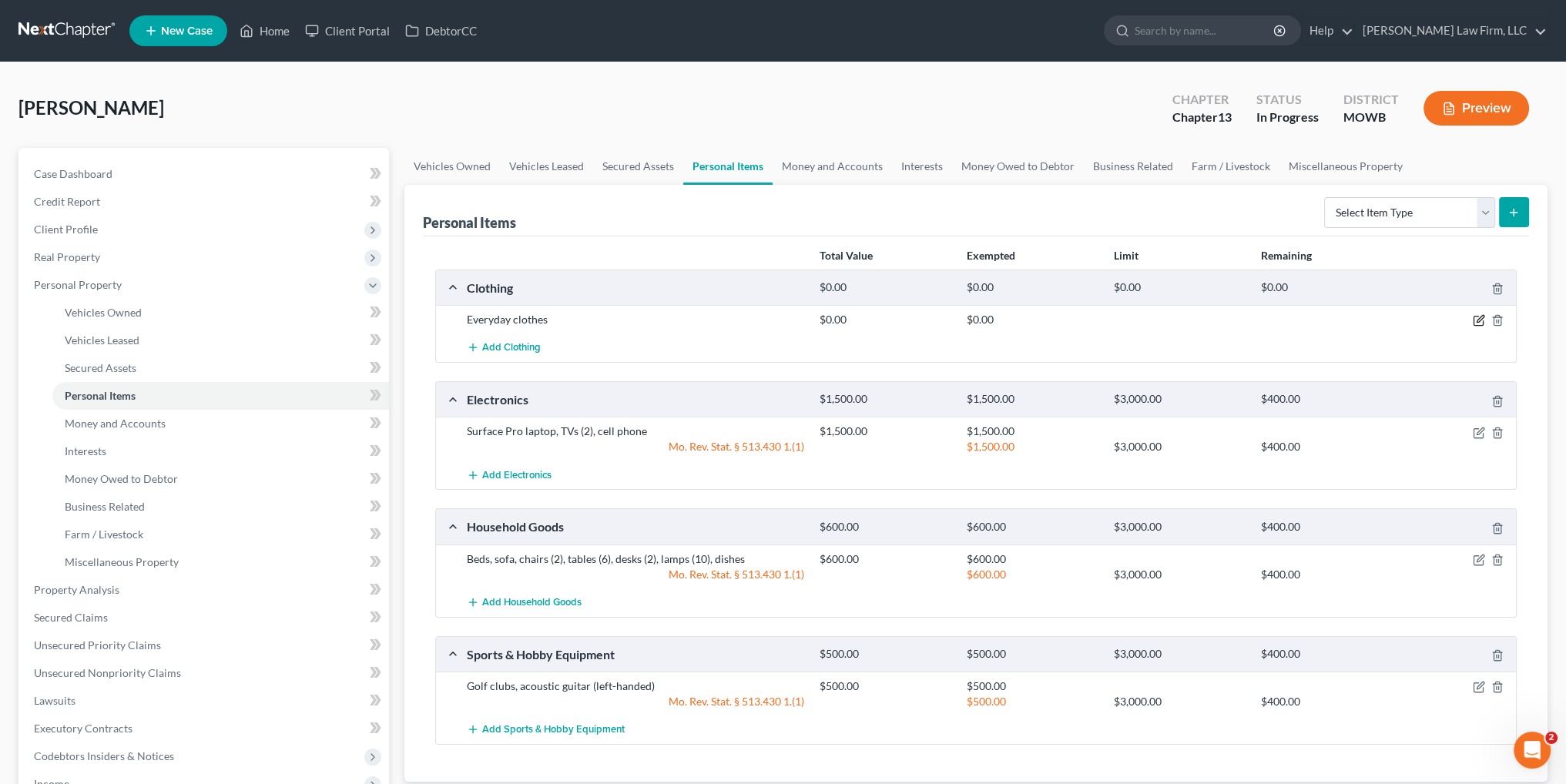
click at [1479, 318] on icon "button" at bounding box center [1478, 319] width 12 height 12
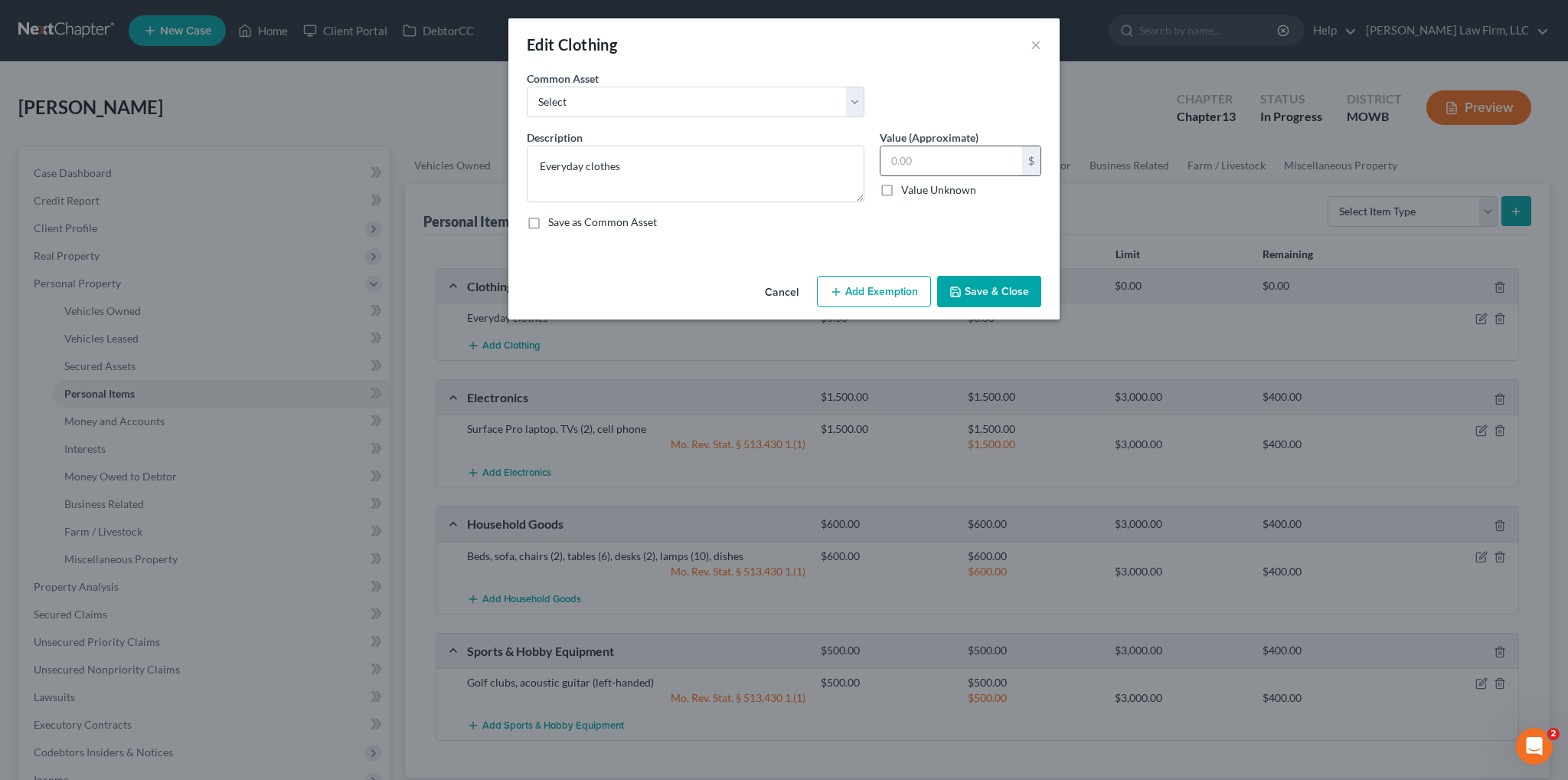
click at [957, 162] on input "text" at bounding box center [951, 161] width 141 height 30
type input "300.00"
click at [852, 289] on button "Add Exemption" at bounding box center [874, 292] width 114 height 32
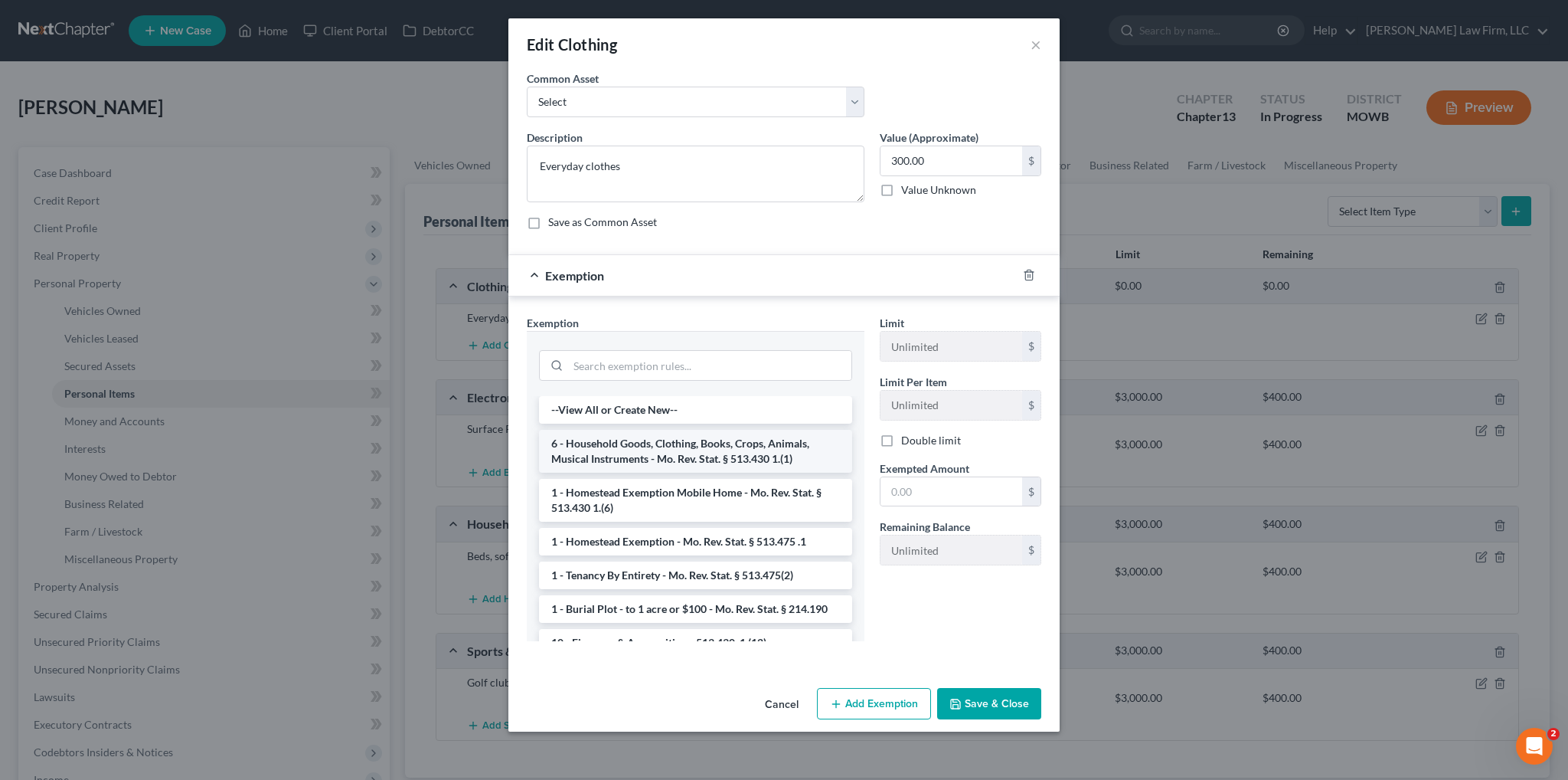
click at [652, 444] on li "6 - Household Goods, Clothing, Books, Crops, Animals, Musical Instruments - Mo.…" at bounding box center [695, 450] width 313 height 42
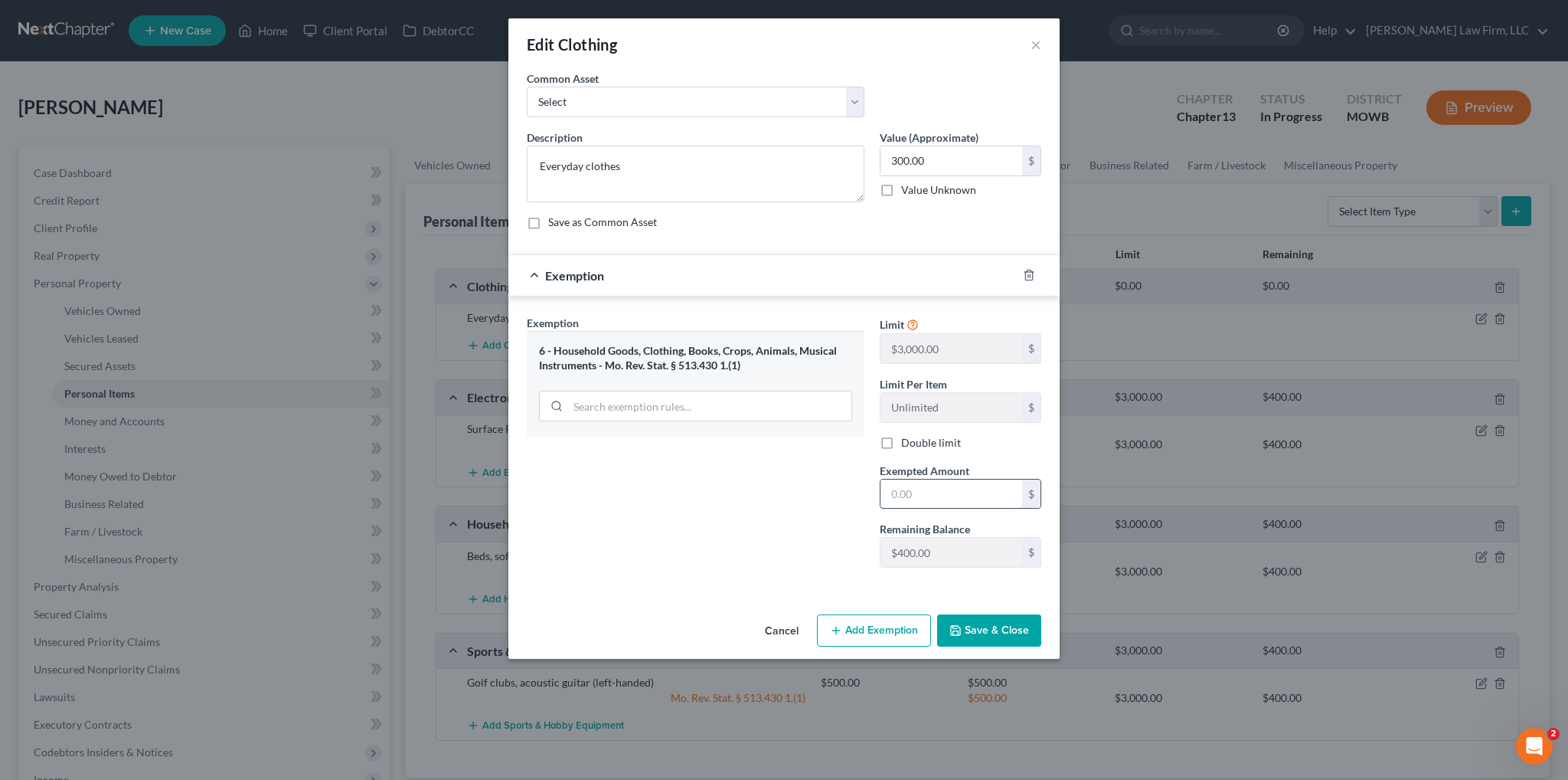
click at [937, 490] on input "text" at bounding box center [951, 494] width 141 height 30
type input "300.00"
click at [996, 629] on button "Save & Close" at bounding box center [988, 630] width 104 height 32
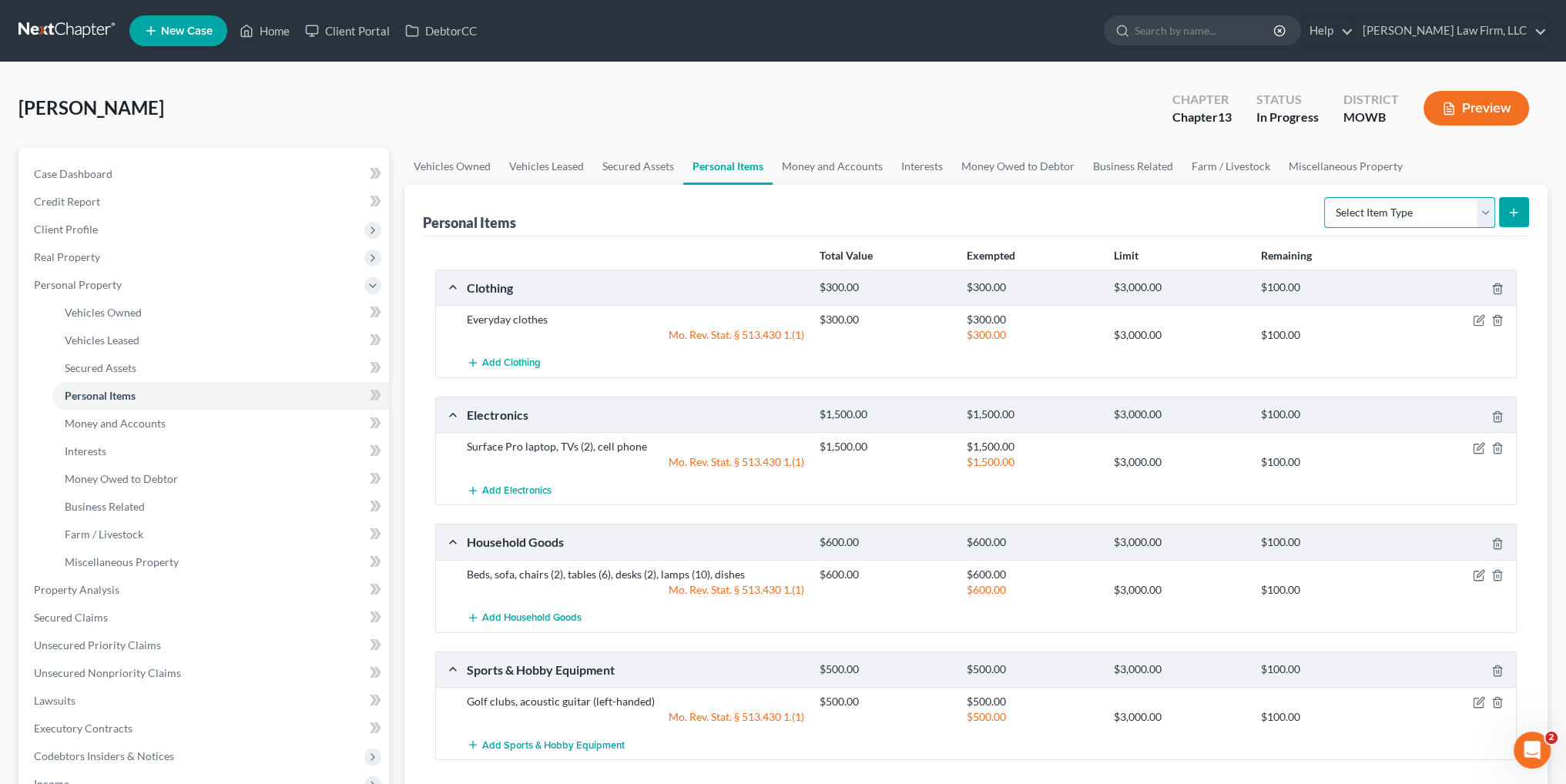
click at [1488, 214] on select "Select Item Type Clothing Collectibles Of Value Electronics Firearms Household …" at bounding box center [1409, 212] width 171 height 31
select select "jewelry"
click at [1326, 197] on select "Select Item Type Clothing Collectibles Of Value Electronics Firearms Household …" at bounding box center [1409, 212] width 171 height 31
click at [1519, 203] on button "submit" at bounding box center [1513, 212] width 30 height 30
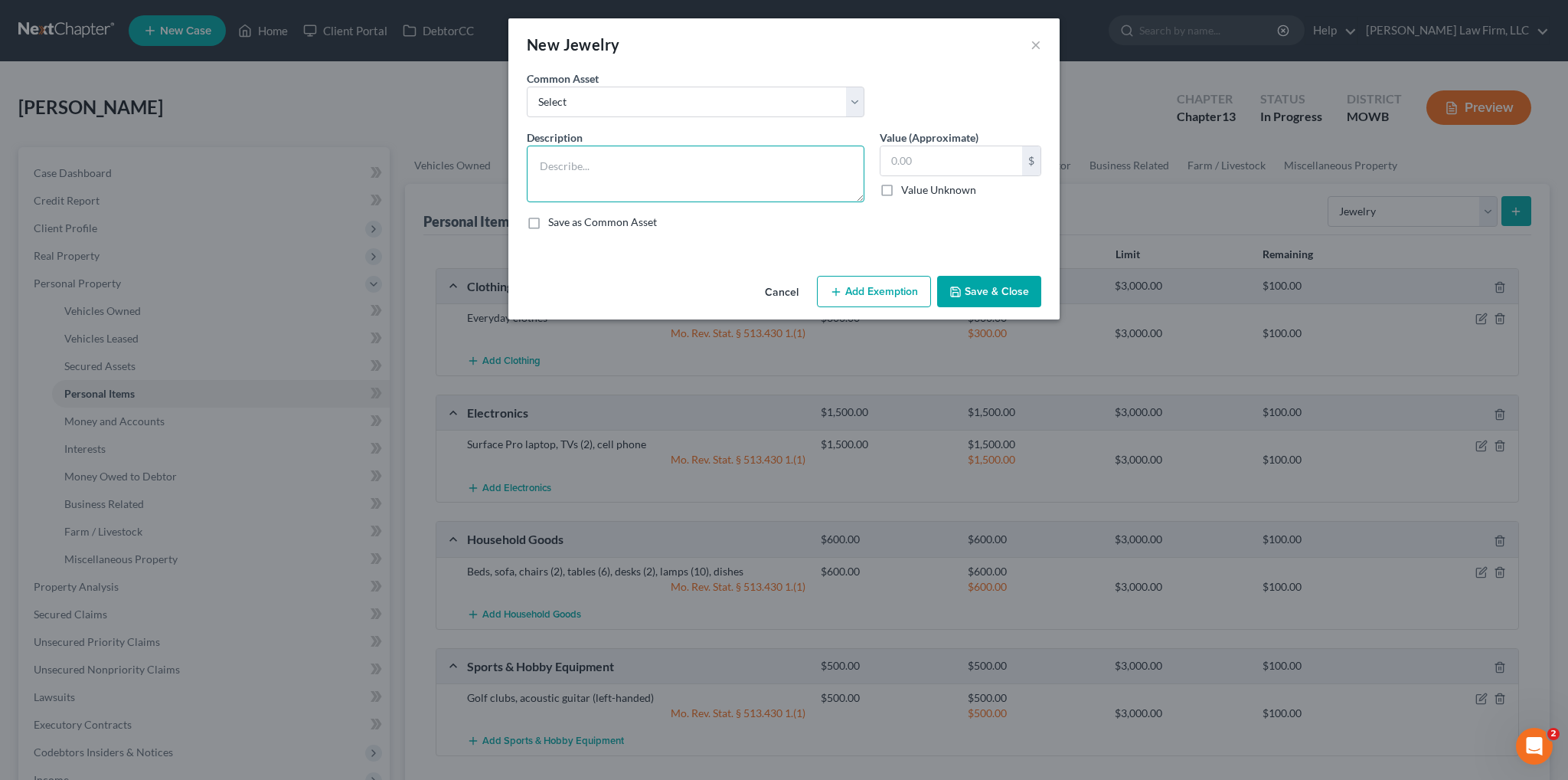
click at [718, 178] on textarea at bounding box center [696, 174] width 338 height 56
type textarea "Google Pixel watch"
type input "150.00"
click at [855, 285] on button "Add Exemption" at bounding box center [874, 292] width 114 height 32
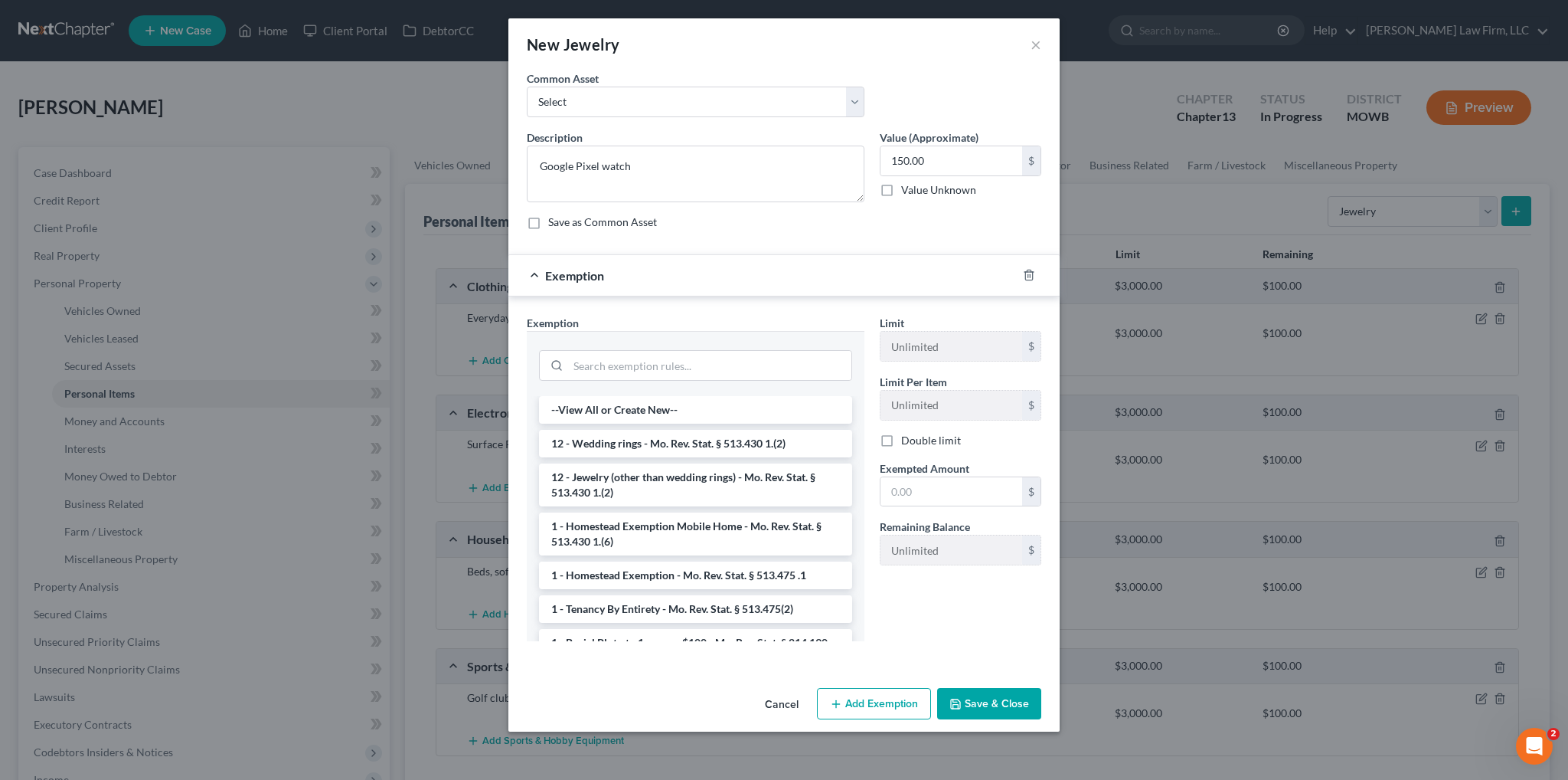
click at [634, 477] on li "12 - Jewelry (other than wedding rings) - Mo. Rev. Stat. § 513.430 1.(2)" at bounding box center [695, 485] width 313 height 42
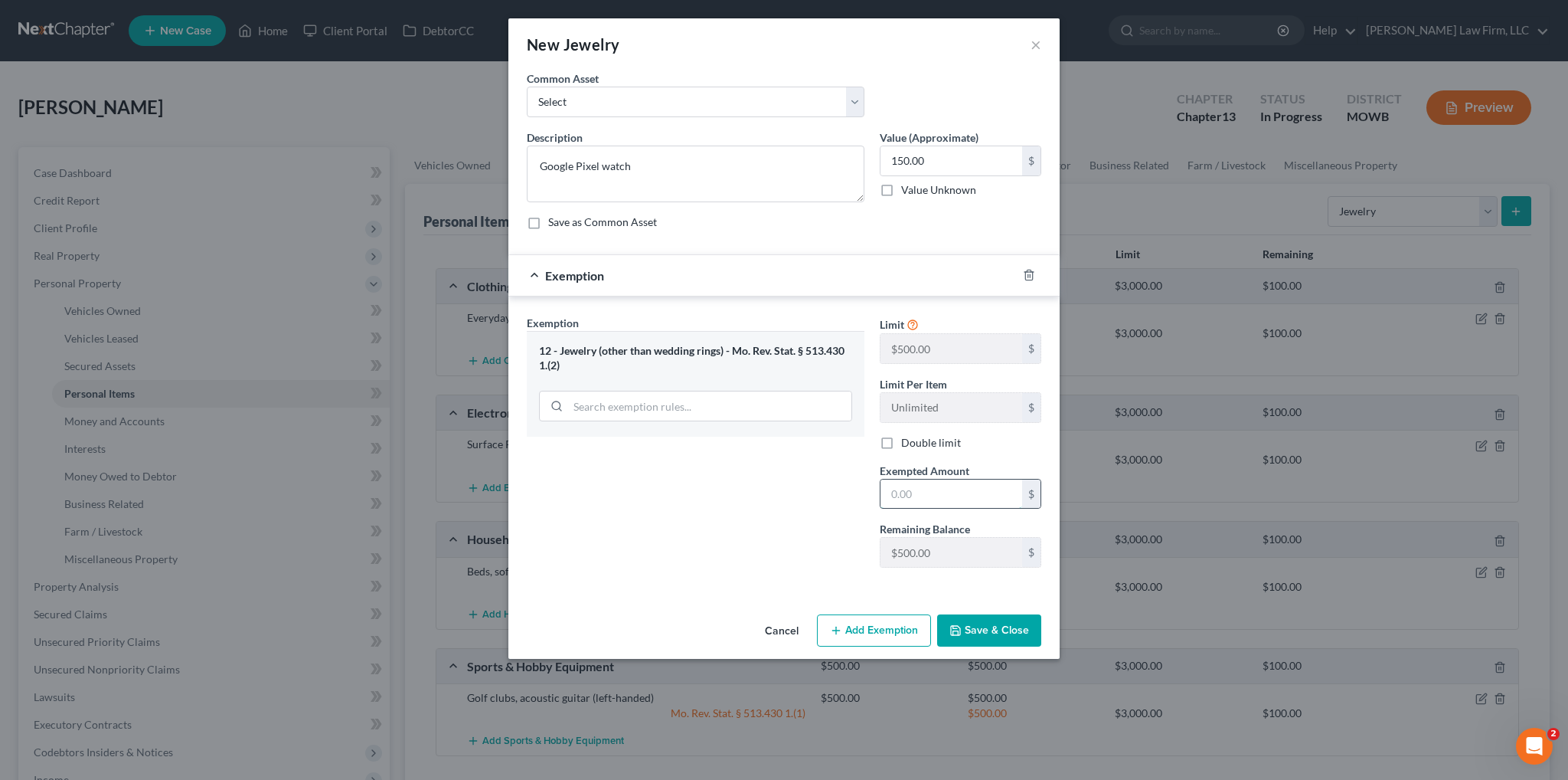
drag, startPoint x: 909, startPoint y: 486, endPoint x: 934, endPoint y: 490, distance: 25.3
click at [919, 487] on input "text" at bounding box center [951, 494] width 141 height 30
type input "150.00"
click at [1027, 645] on div "Cancel Add Exemption Save & Close" at bounding box center [784, 633] width 551 height 51
click at [1010, 629] on button "Save & Close" at bounding box center [988, 630] width 104 height 32
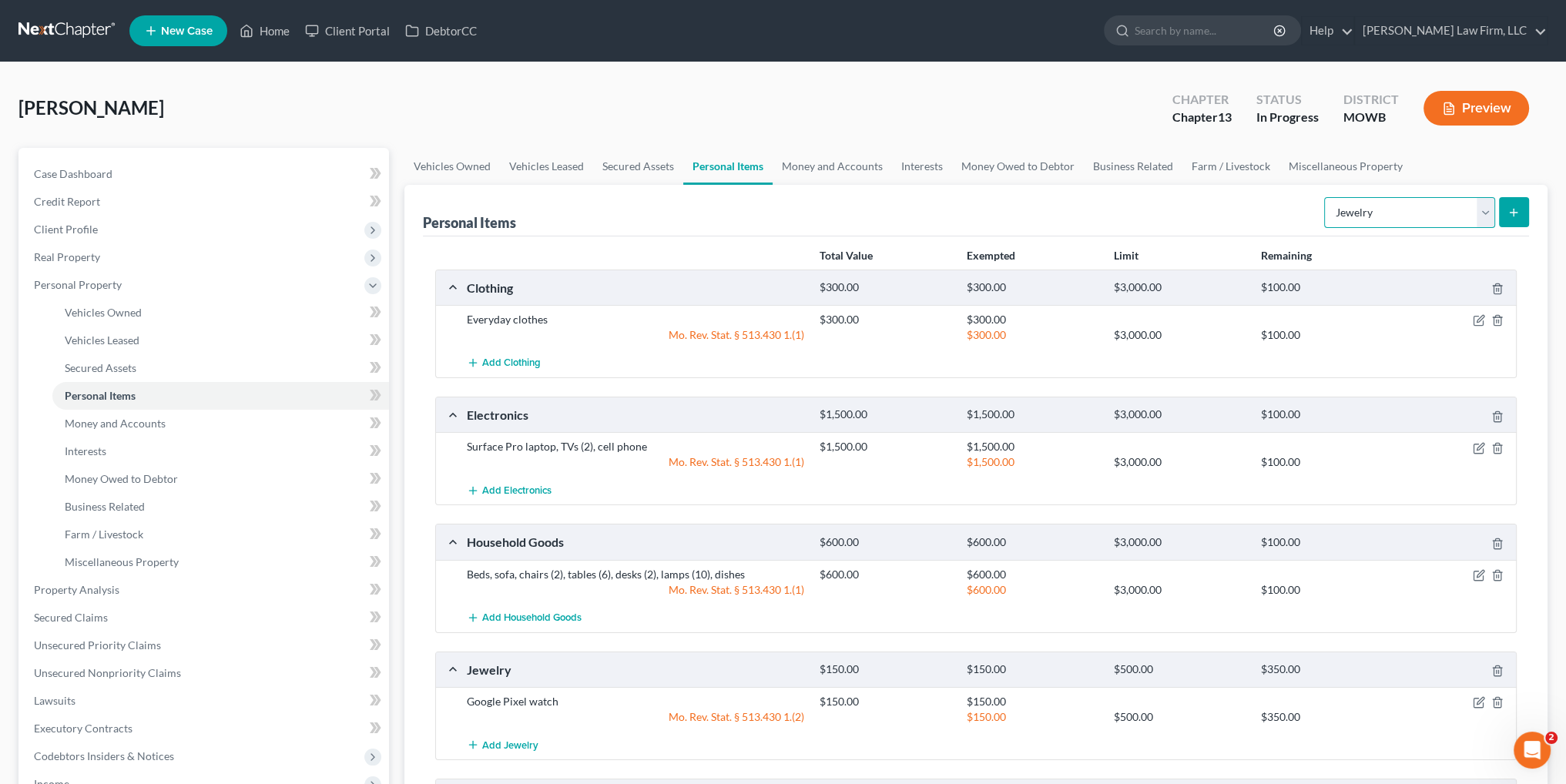
click at [1388, 213] on select "Select Item Type Clothing Collectibles Of Value Electronics Firearms Household …" at bounding box center [1409, 212] width 171 height 31
select select "pets"
click at [1326, 197] on select "Select Item Type Clothing Collectibles Of Value Electronics Firearms Household …" at bounding box center [1409, 212] width 171 height 31
click at [1506, 210] on button "submit" at bounding box center [1513, 212] width 30 height 30
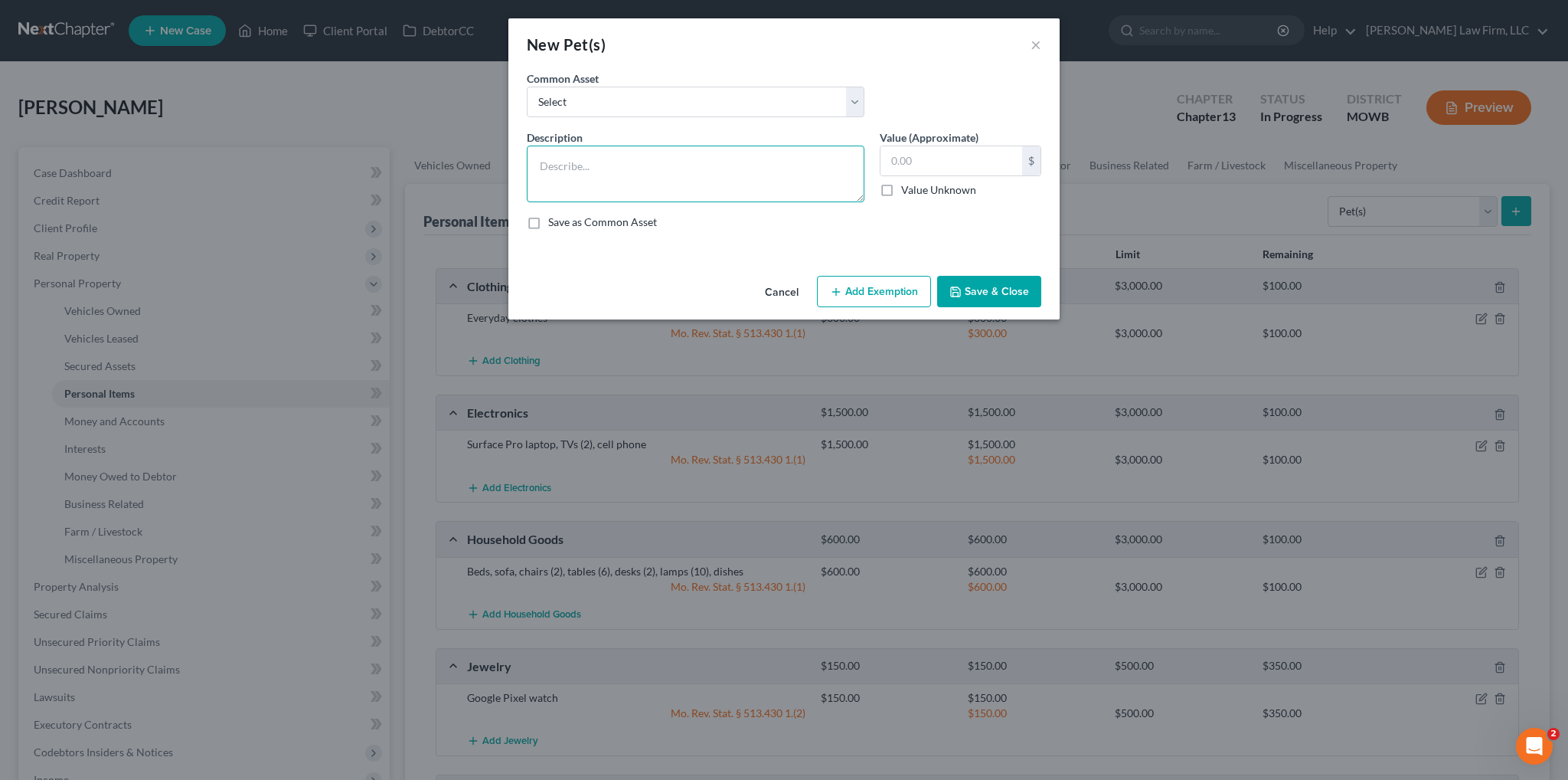
click at [754, 174] on textarea at bounding box center [696, 174] width 338 height 56
type textarea "Pet cat (no show value)"
type input "0.00"
click at [1004, 302] on button "Save & Close" at bounding box center [988, 292] width 104 height 32
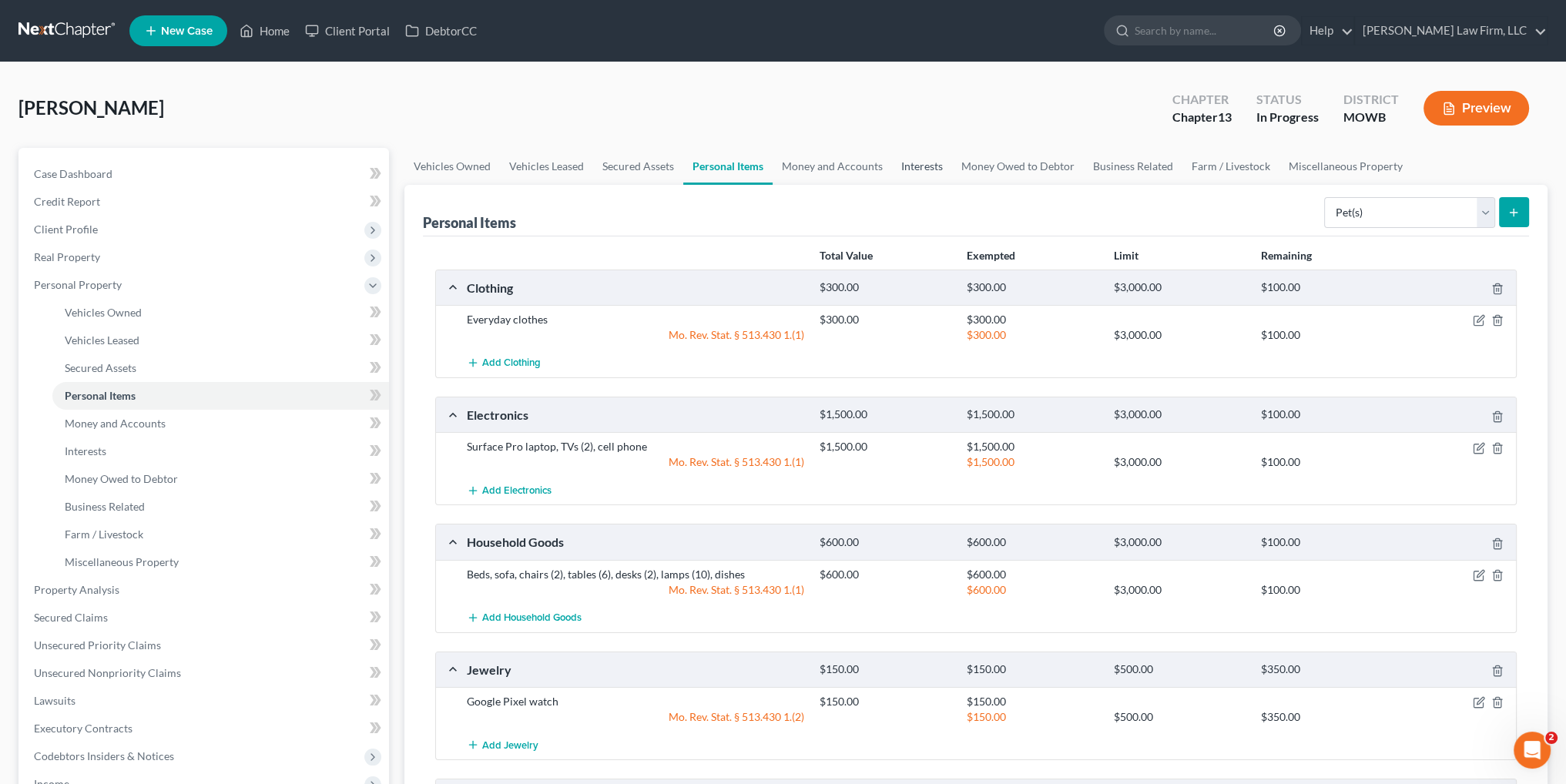
click at [919, 166] on link "Interests" at bounding box center [922, 166] width 60 height 37
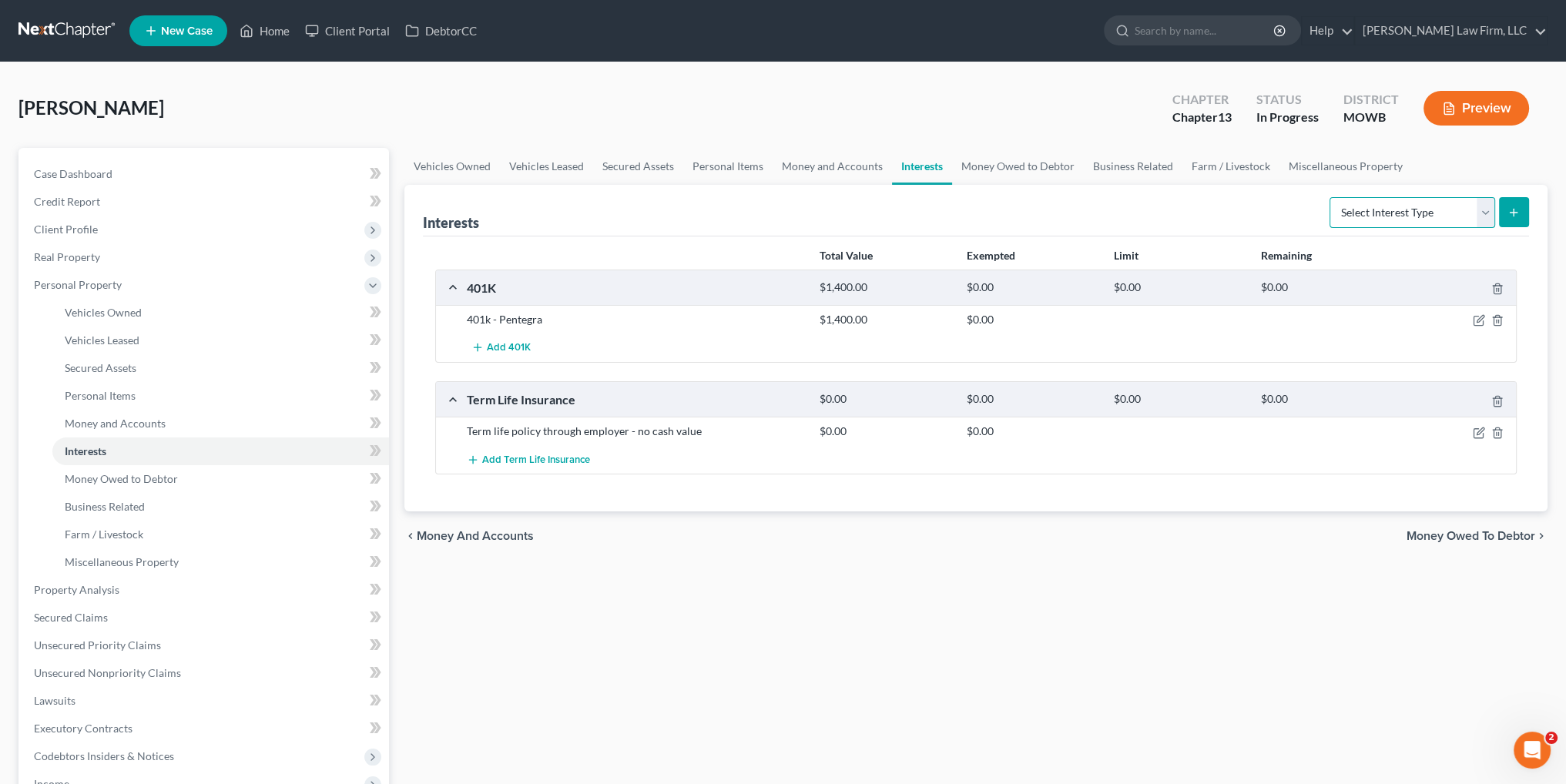
click at [1381, 218] on select "Select Interest Type 401K Annuity Bond Education IRA Government Bond Government…" at bounding box center [1412, 212] width 165 height 31
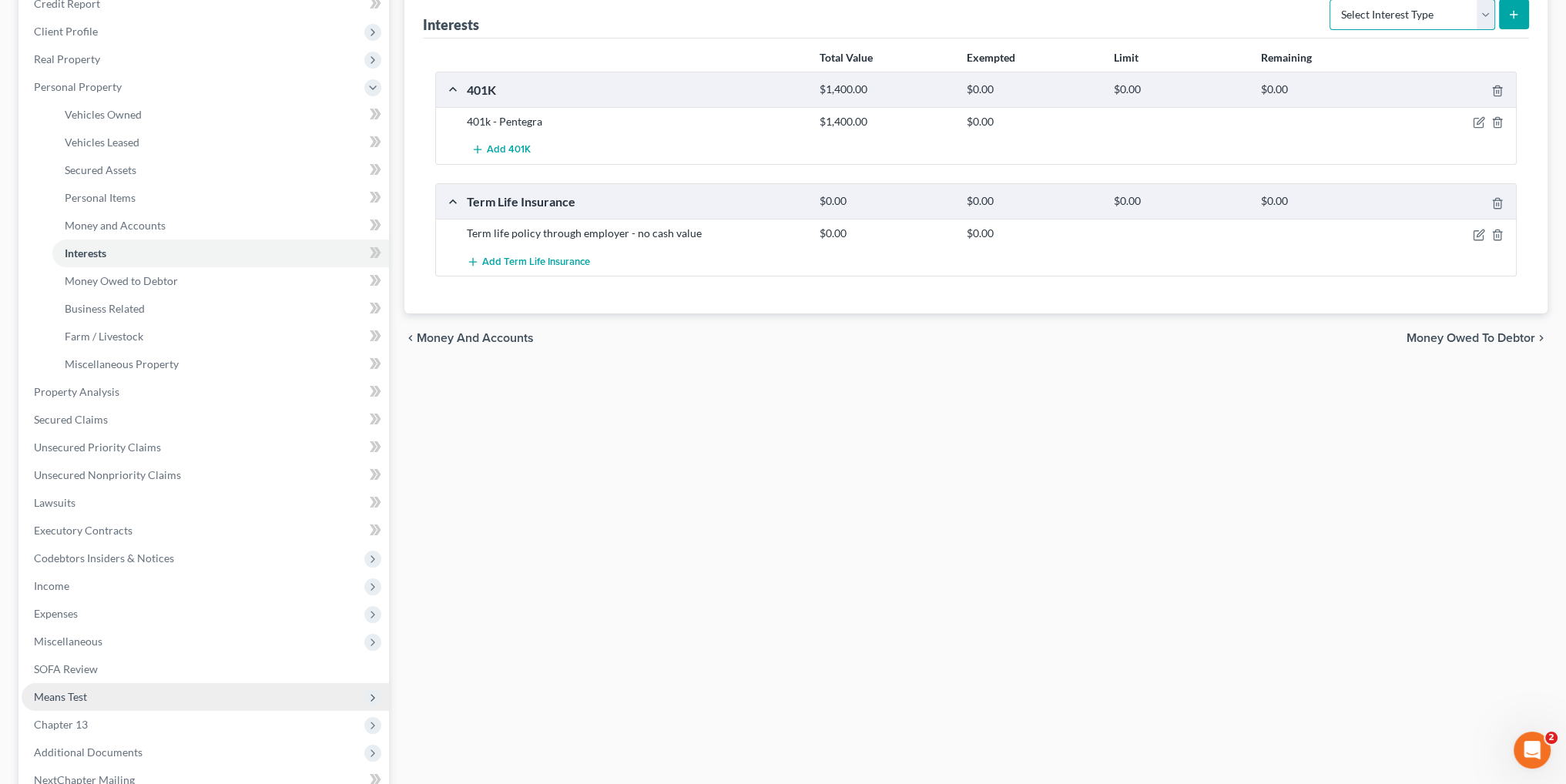
scroll to position [231, 0]
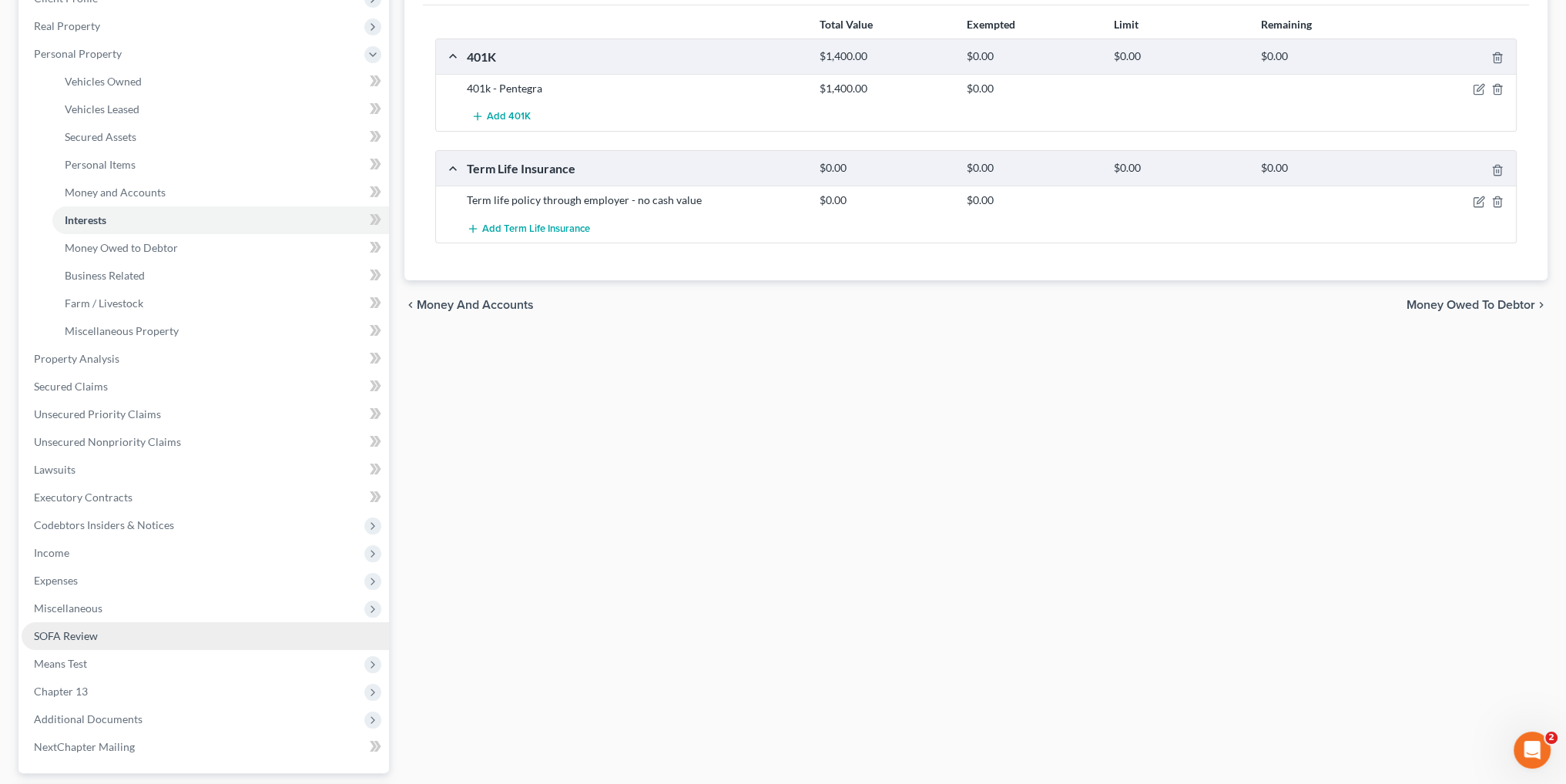
click at [98, 638] on link "SOFA Review" at bounding box center [205, 636] width 368 height 28
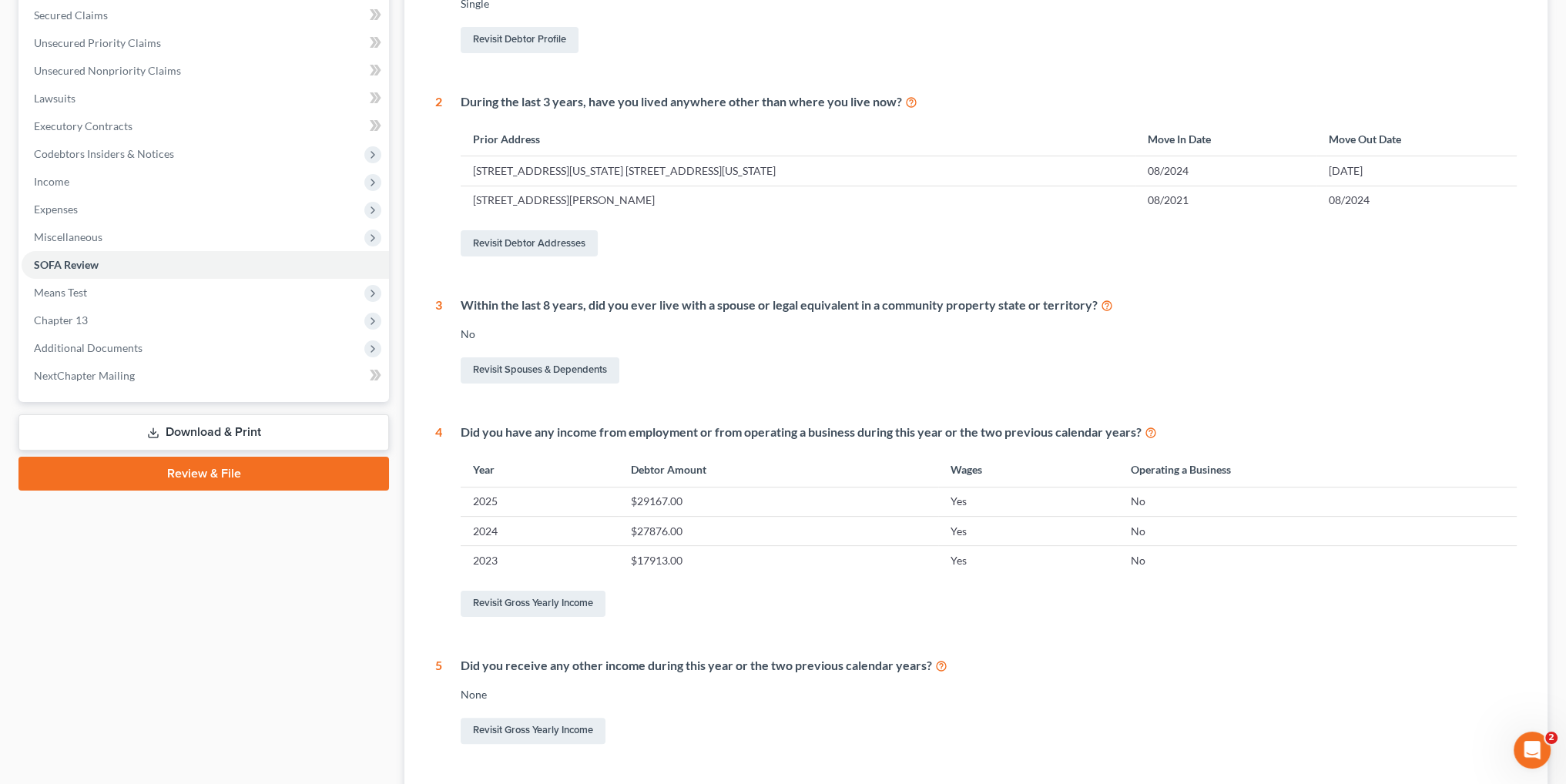
scroll to position [142, 0]
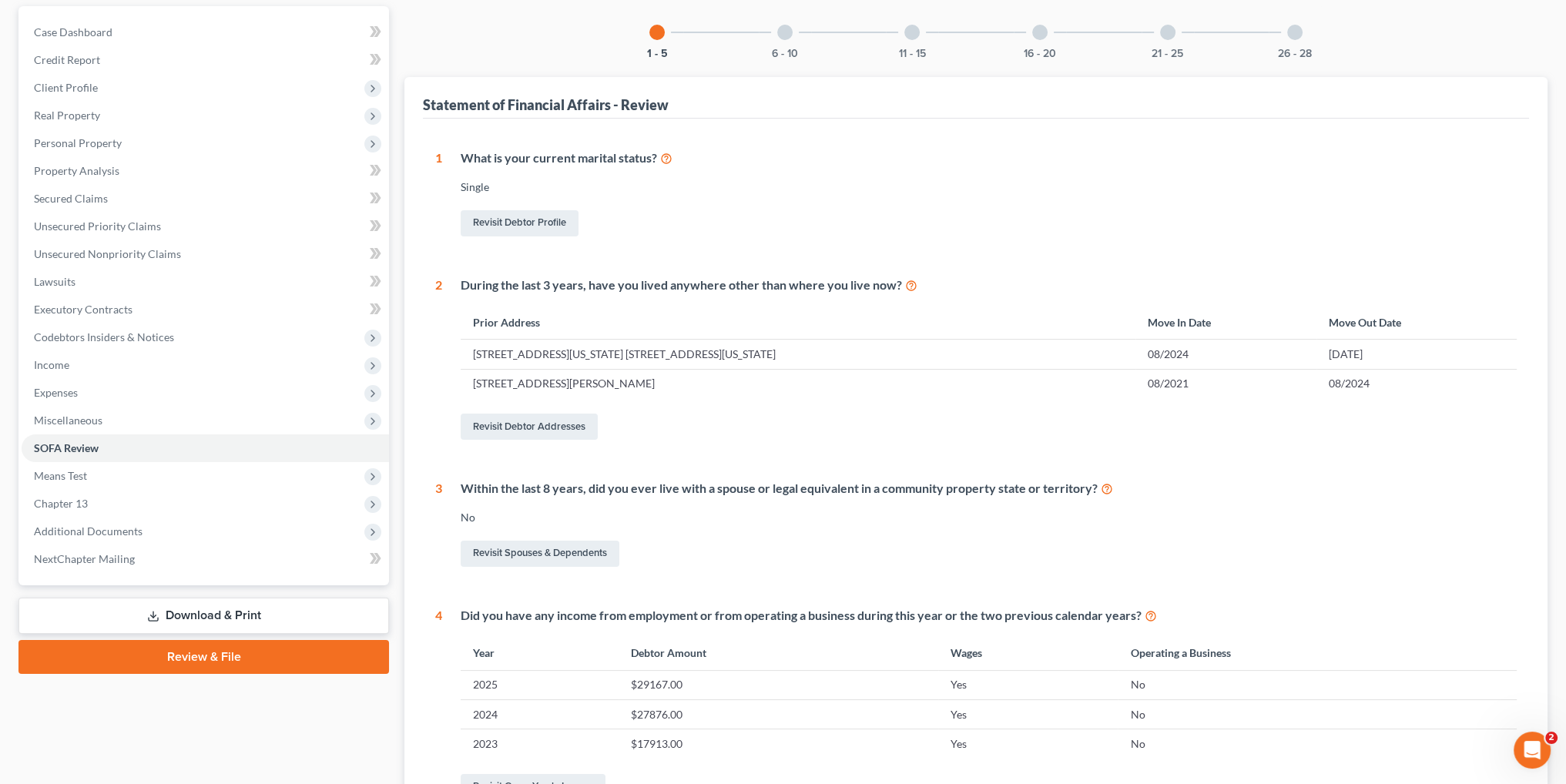
click at [786, 32] on div at bounding box center [784, 32] width 16 height 16
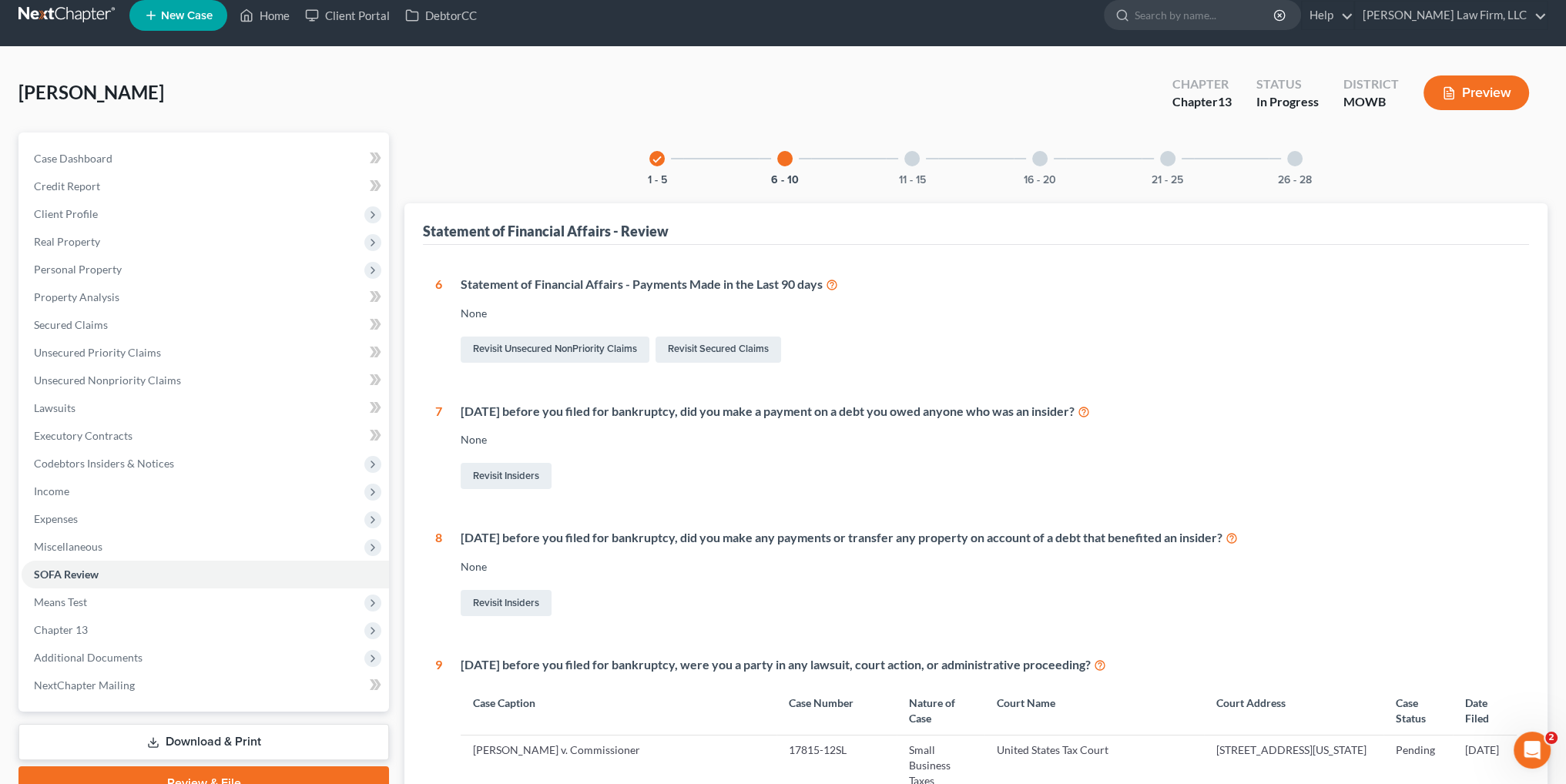
scroll to position [0, 0]
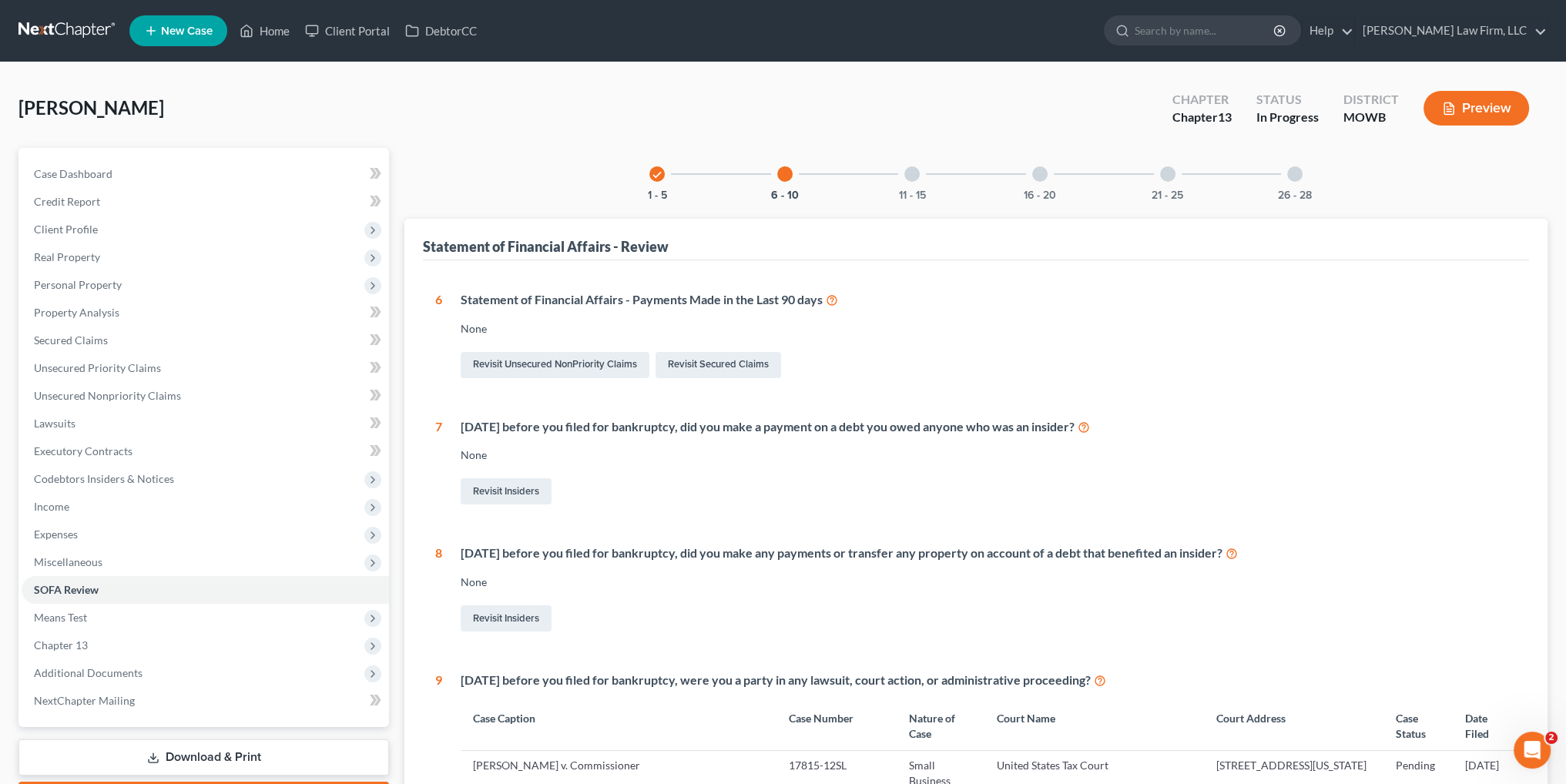
click at [910, 170] on div at bounding box center [912, 174] width 16 height 16
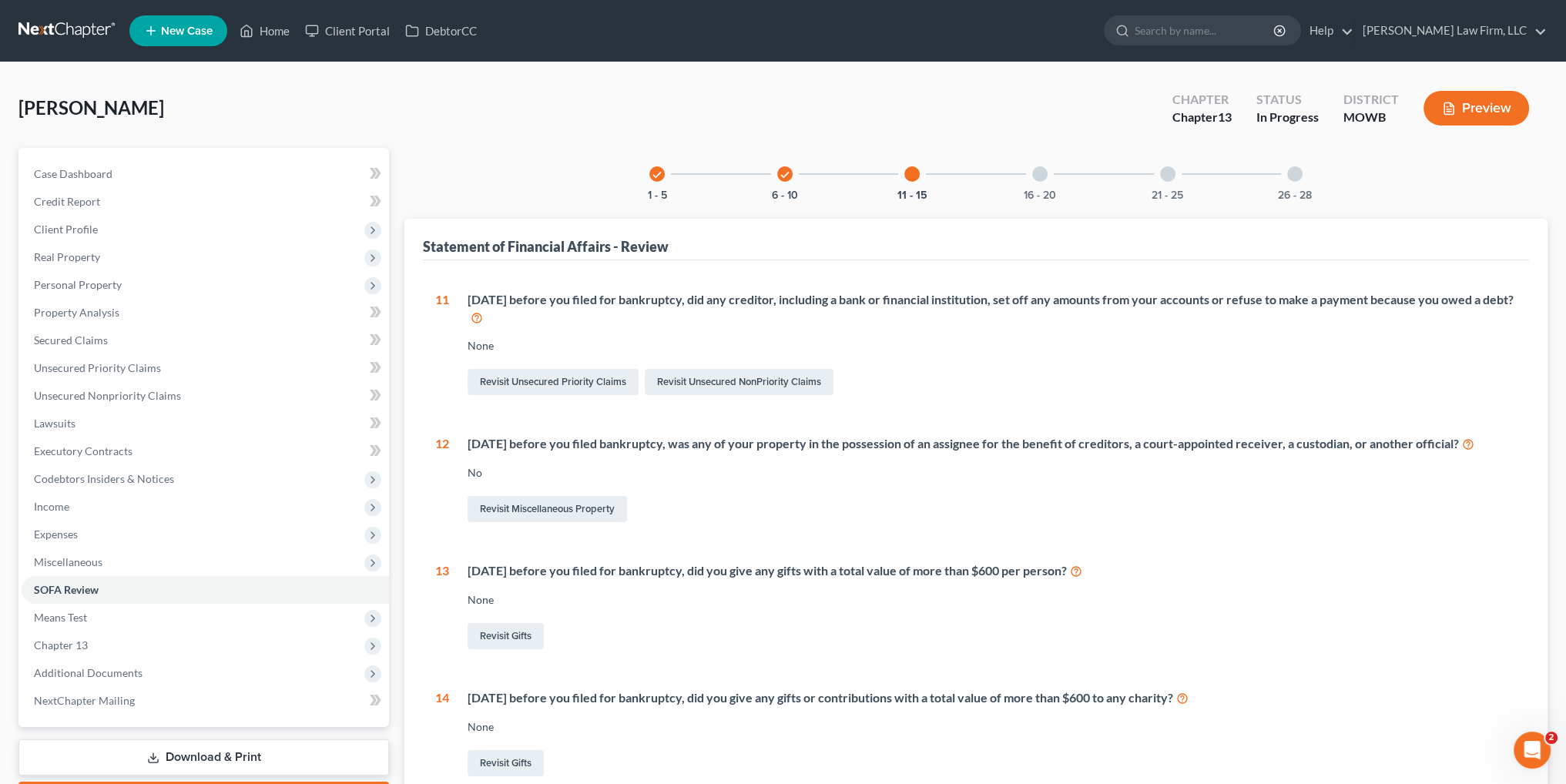
click at [1044, 172] on div at bounding box center [1040, 174] width 16 height 16
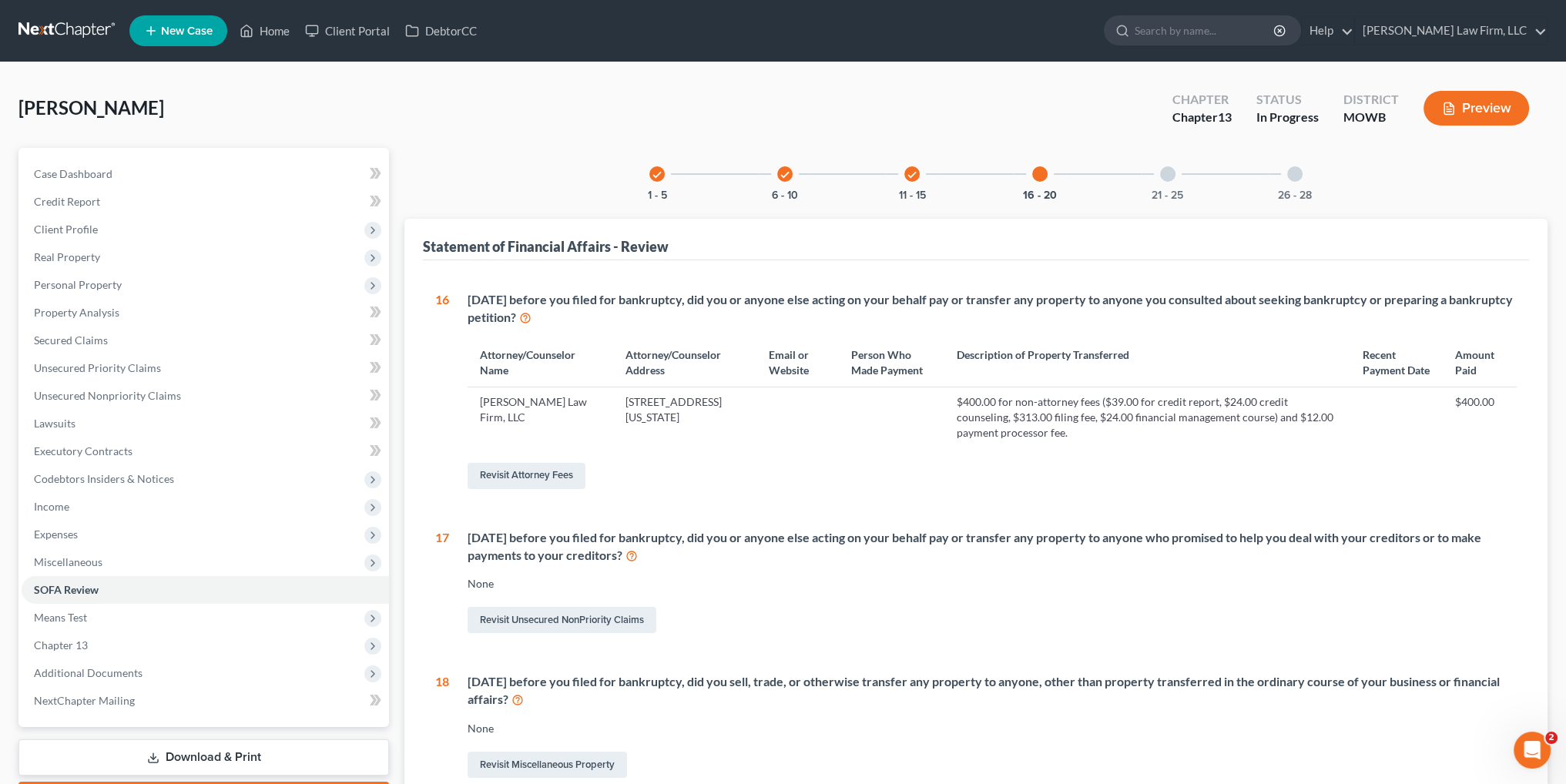
click at [1164, 172] on div at bounding box center [1167, 174] width 16 height 16
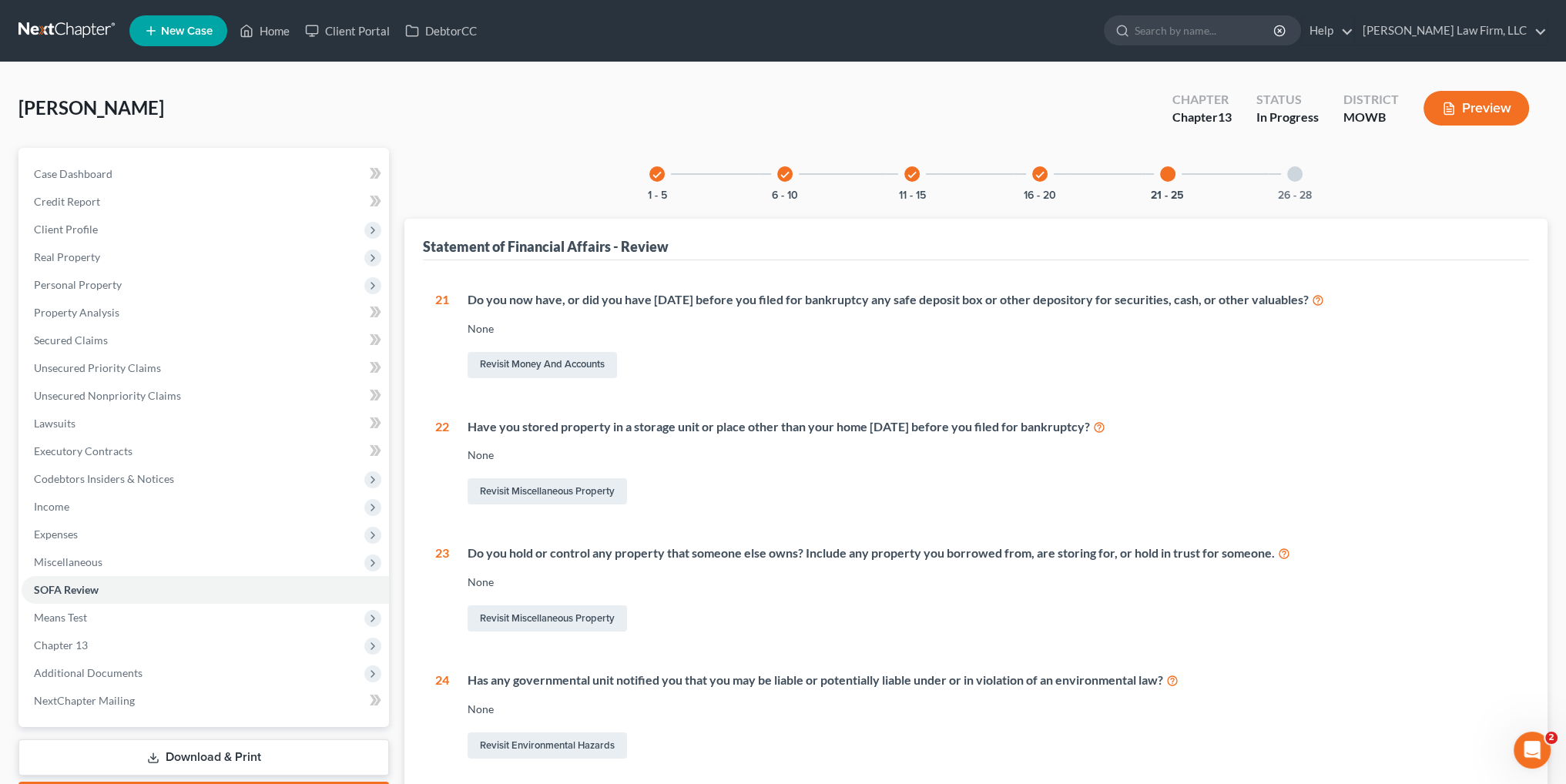
click at [1288, 174] on div at bounding box center [1294, 174] width 16 height 16
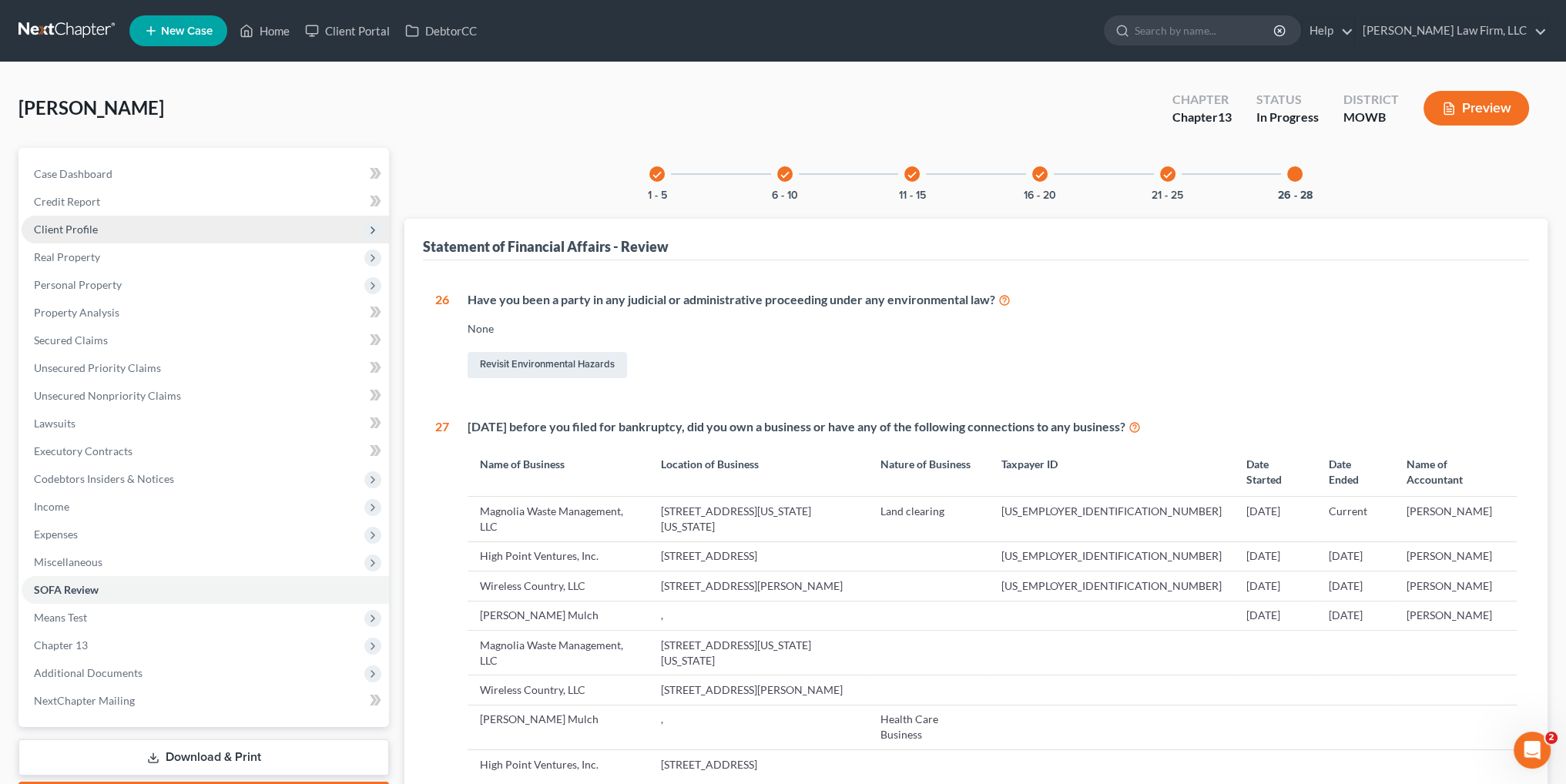
click at [73, 235] on span "Client Profile" at bounding box center [66, 229] width 64 height 13
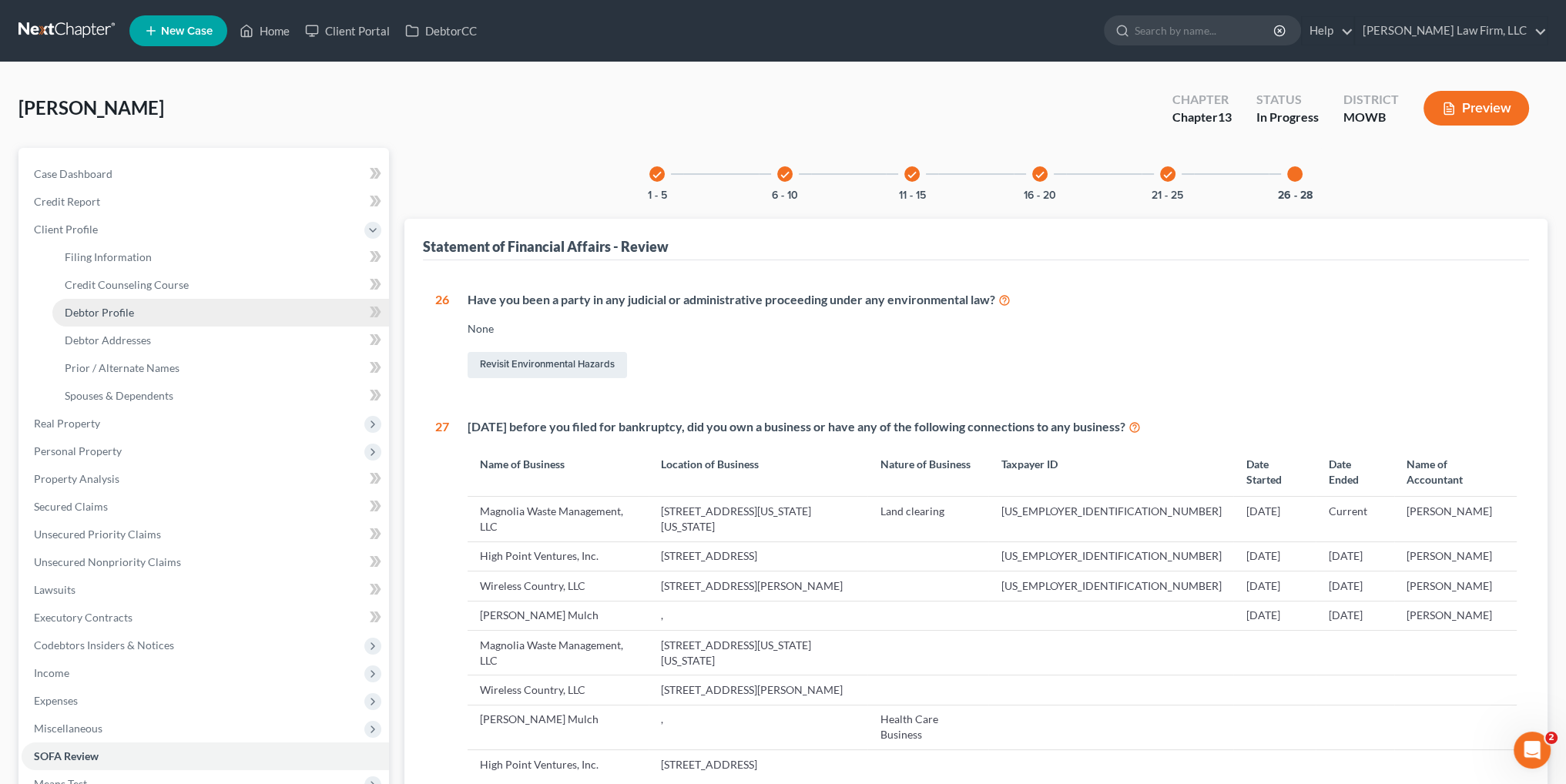
click at [102, 305] on span "Debtor Profile" at bounding box center [99, 312] width 70 height 13
select select "0"
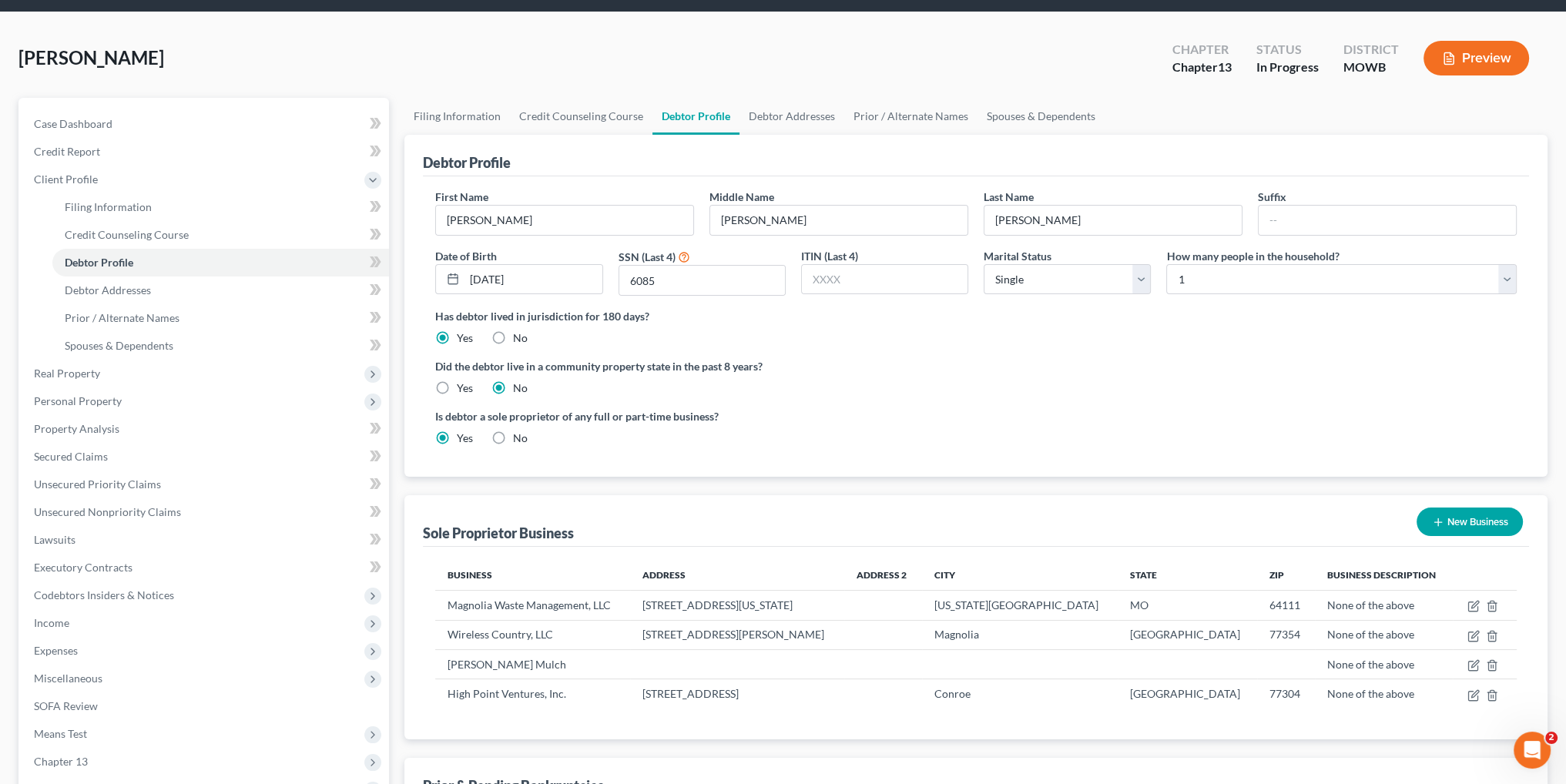
scroll to position [154, 0]
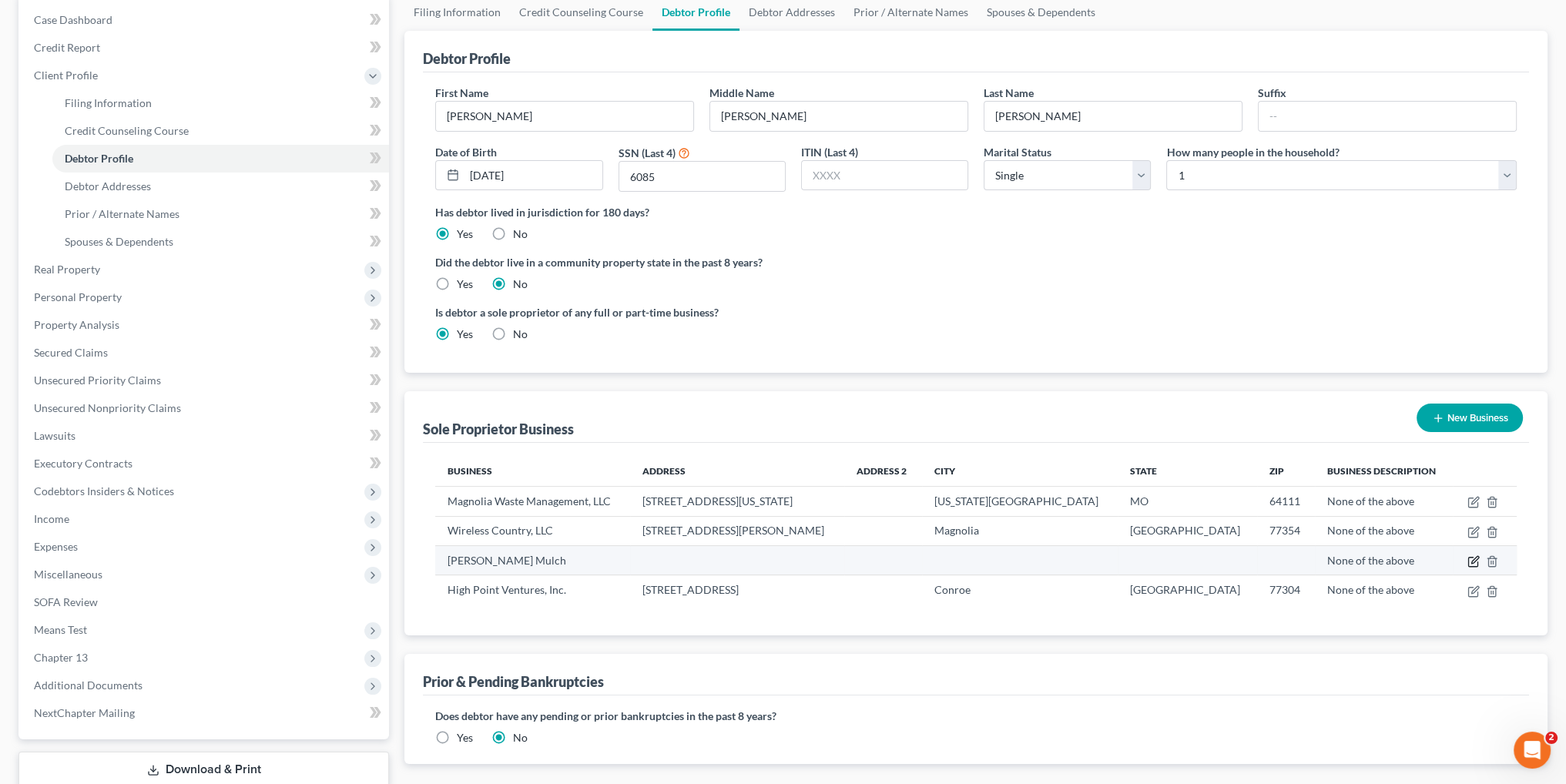
click at [1469, 558] on icon "button" at bounding box center [1472, 560] width 12 height 12
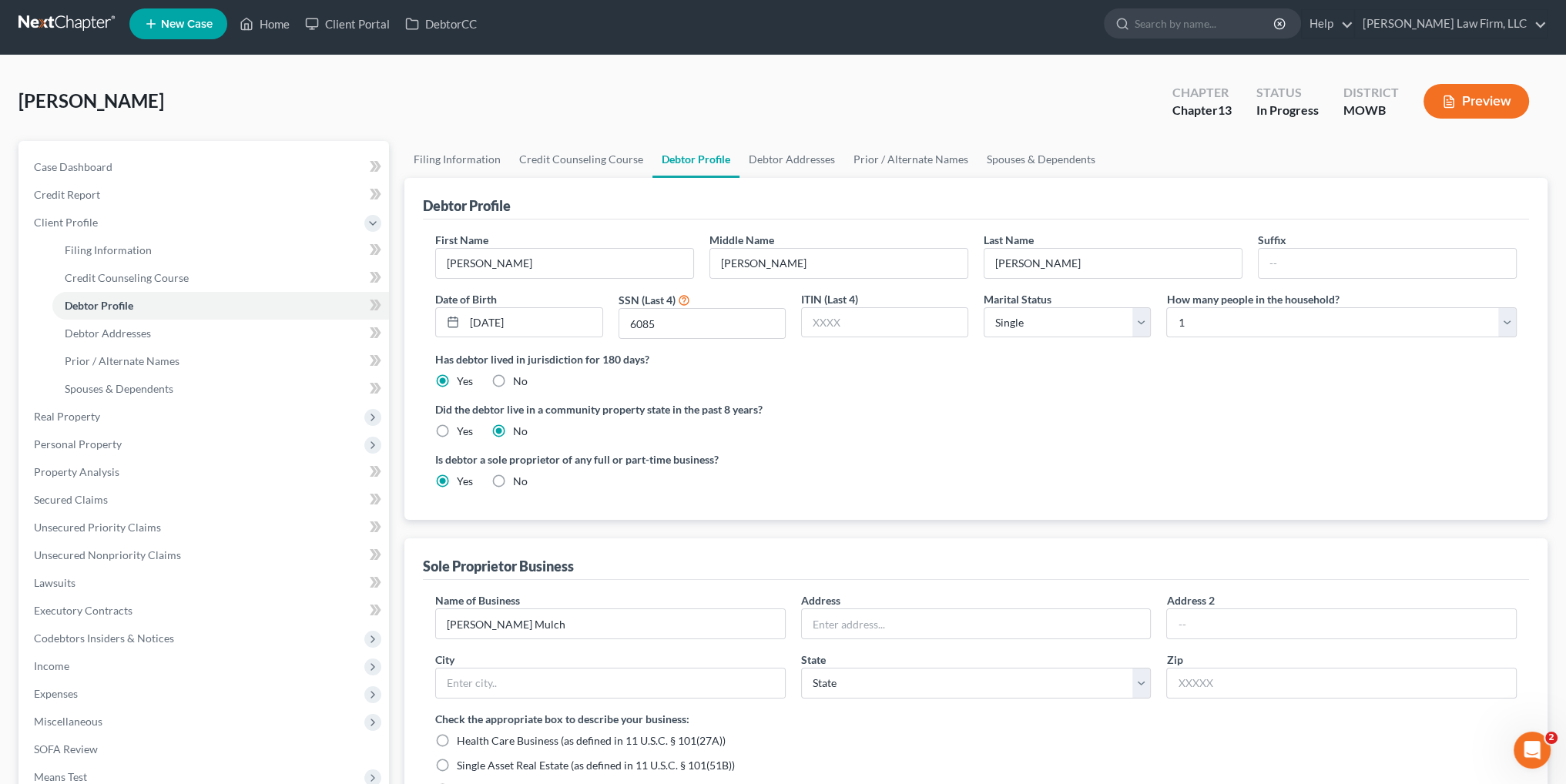
scroll to position [0, 0]
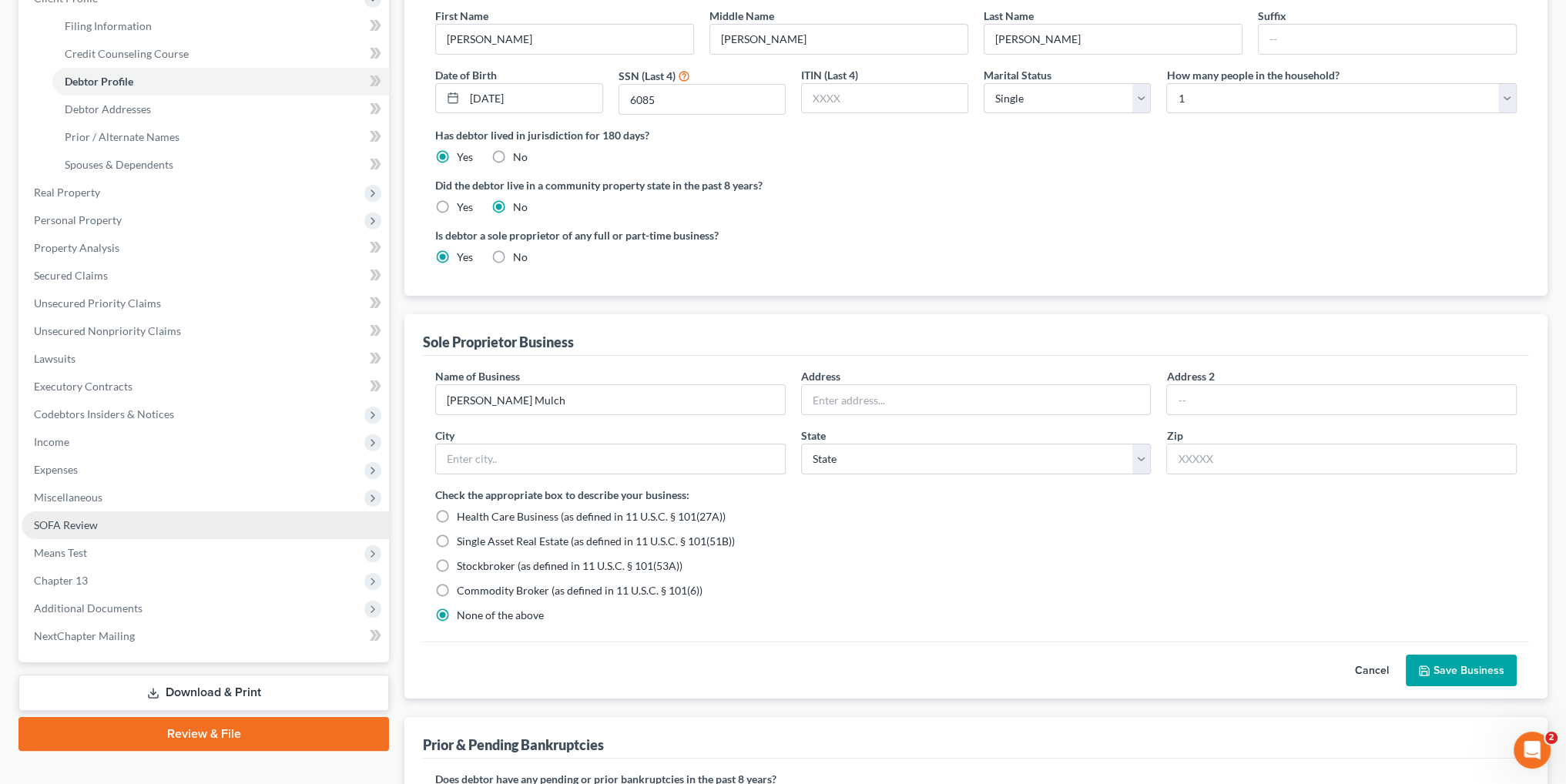
click at [71, 527] on span "SOFA Review" at bounding box center [66, 524] width 64 height 13
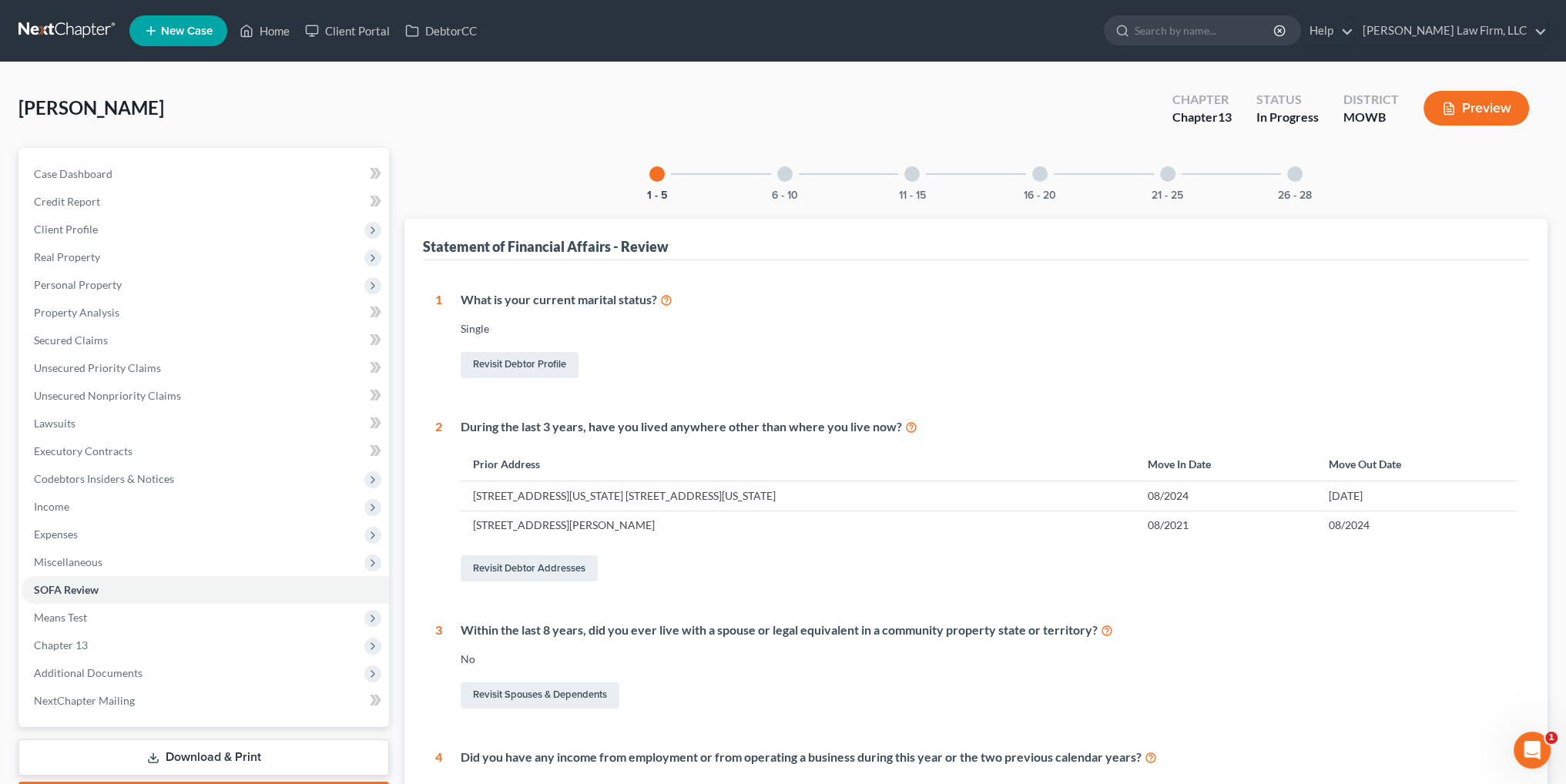
click at [1164, 176] on div at bounding box center [1167, 174] width 16 height 16
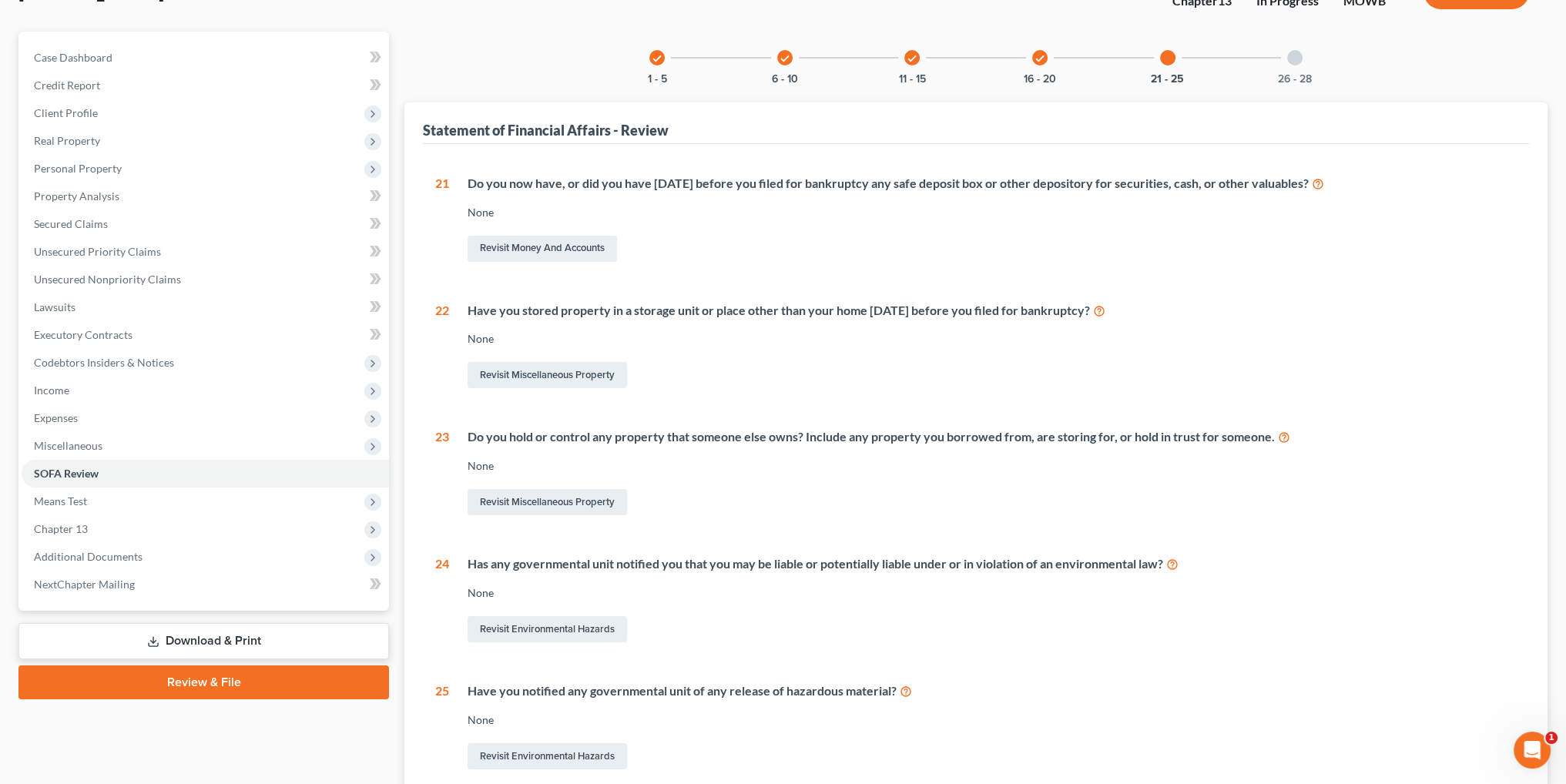
scroll to position [113, 0]
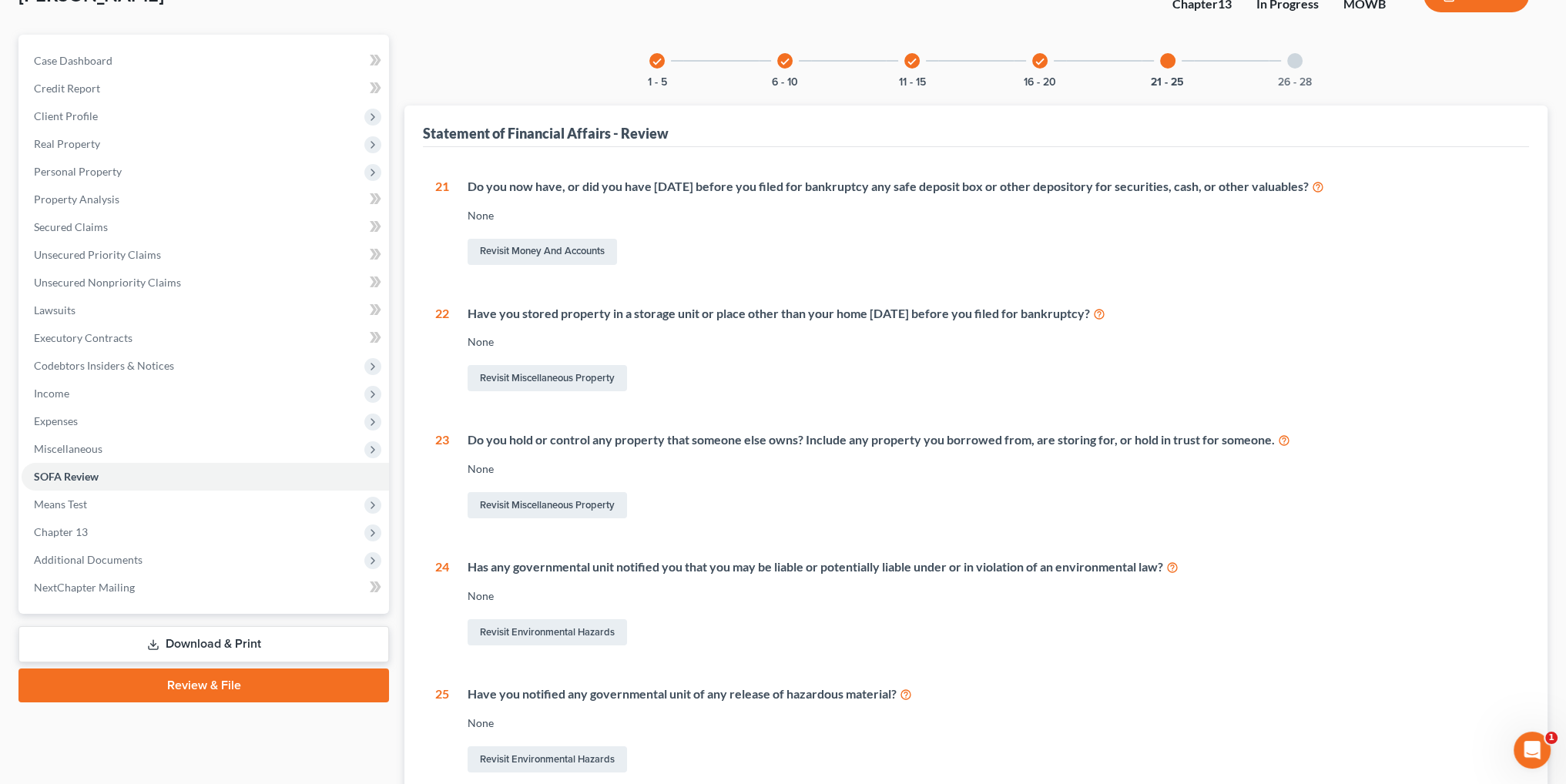
click at [1286, 57] on div "26 - 28" at bounding box center [1294, 60] width 52 height 52
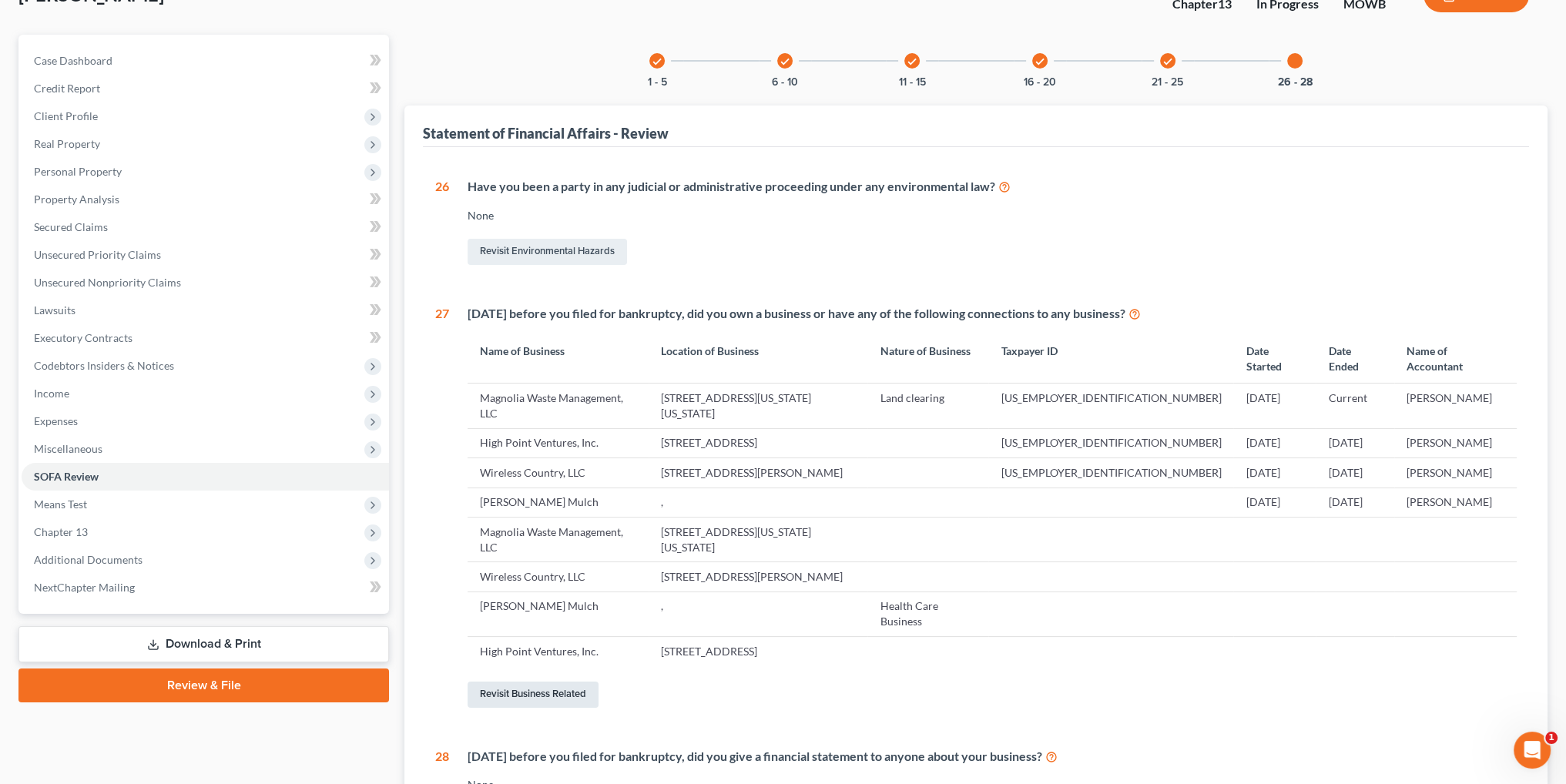
click at [539, 681] on link "Revisit Business Related" at bounding box center [533, 694] width 131 height 26
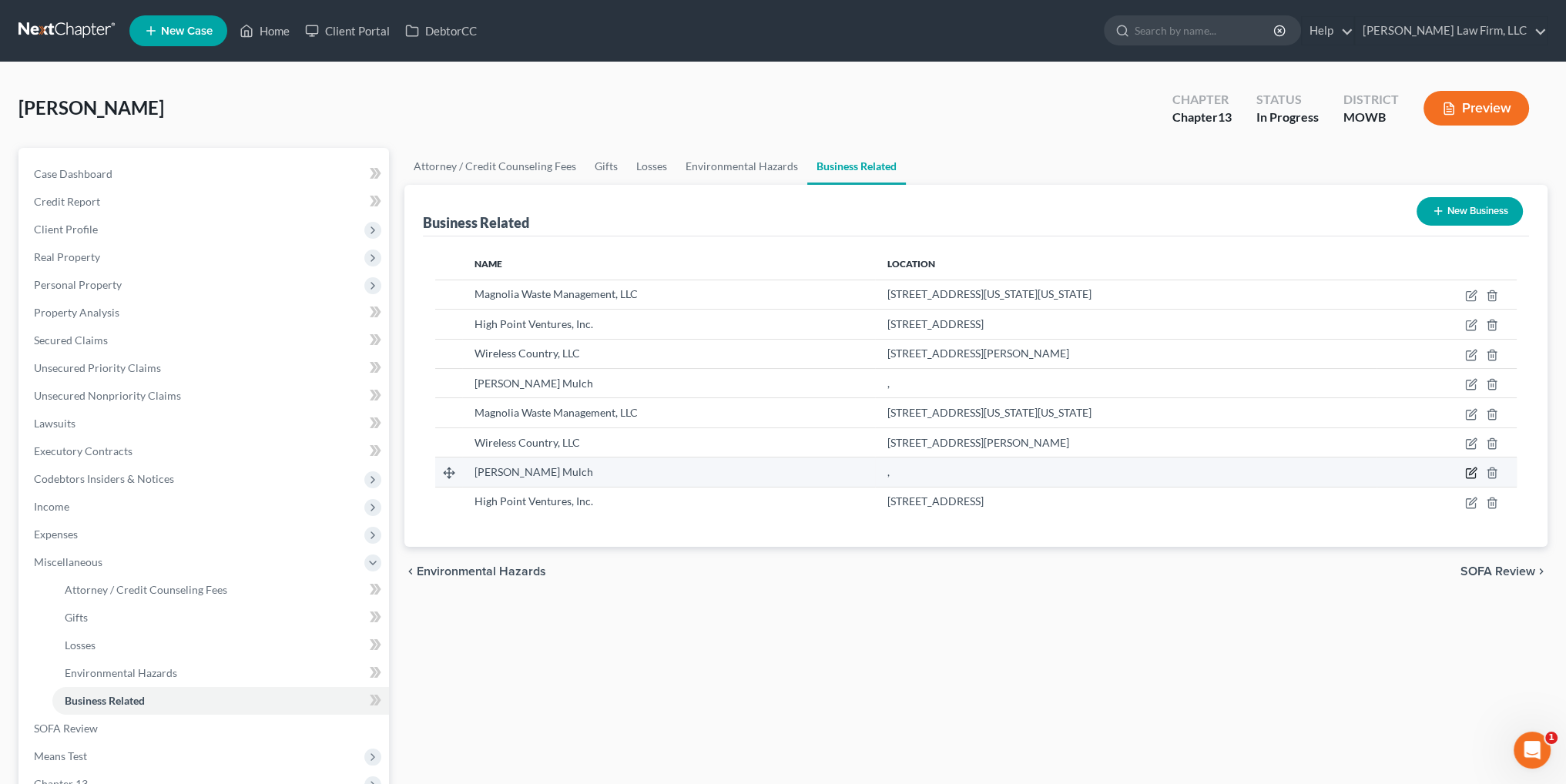
click at [1470, 469] on icon "button" at bounding box center [1470, 472] width 12 height 12
select select "sole_proprietor"
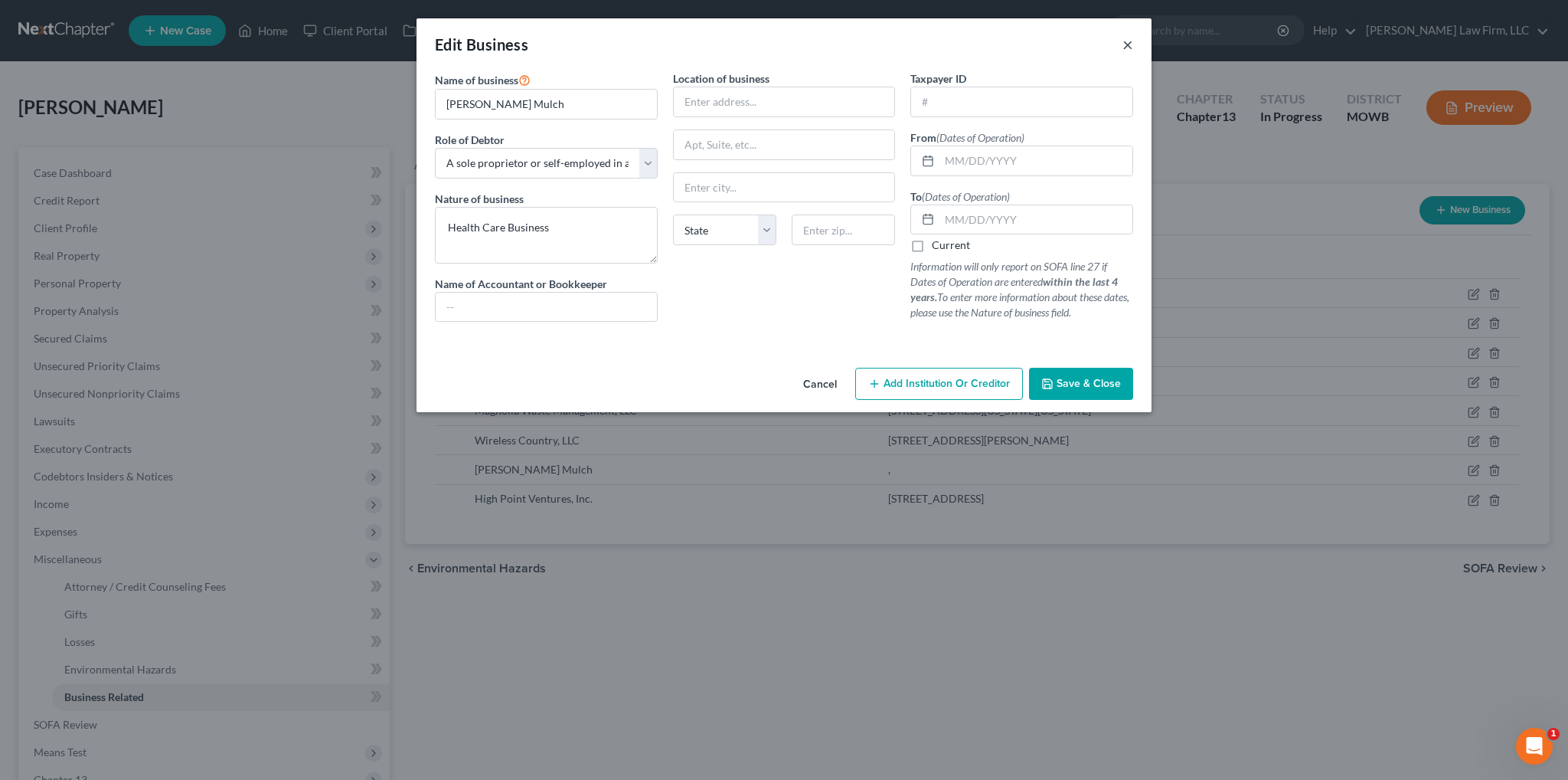
click at [1126, 46] on button "×" at bounding box center [1128, 44] width 11 height 18
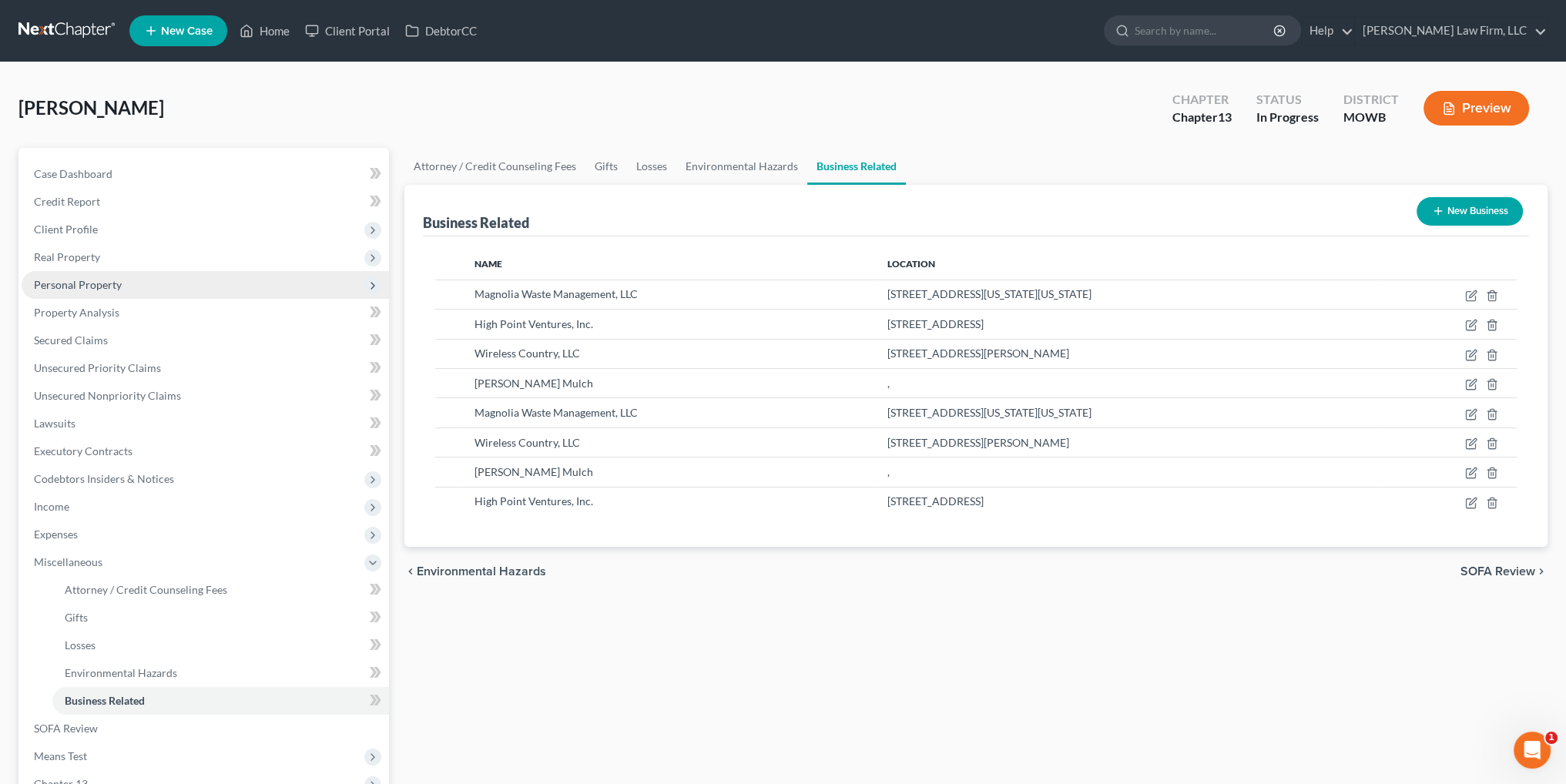
click at [74, 289] on span "Personal Property" at bounding box center [78, 285] width 88 height 13
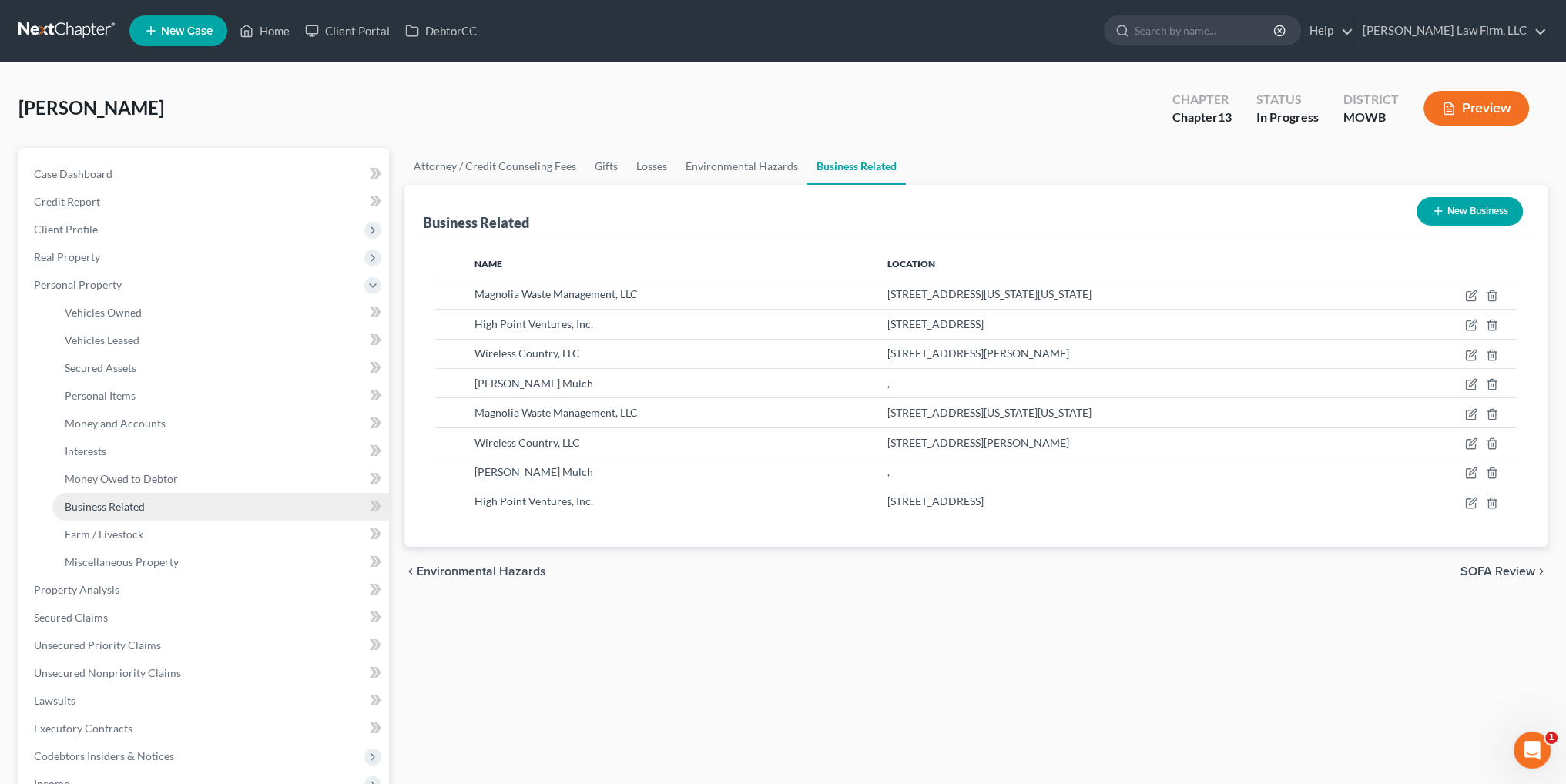
click at [139, 503] on span "Business Related" at bounding box center [105, 506] width 80 height 13
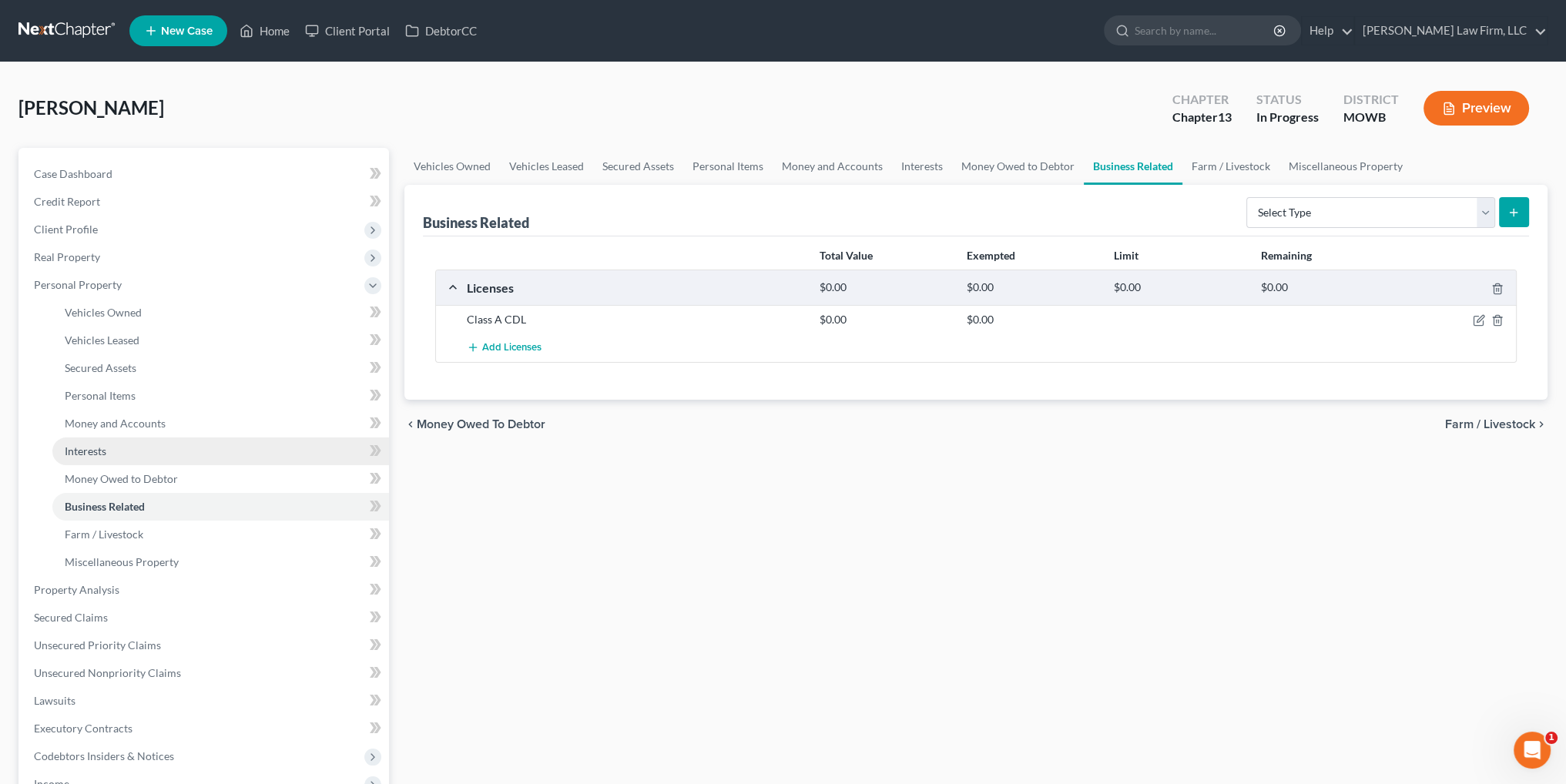
click at [93, 450] on span "Interests" at bounding box center [85, 451] width 42 height 13
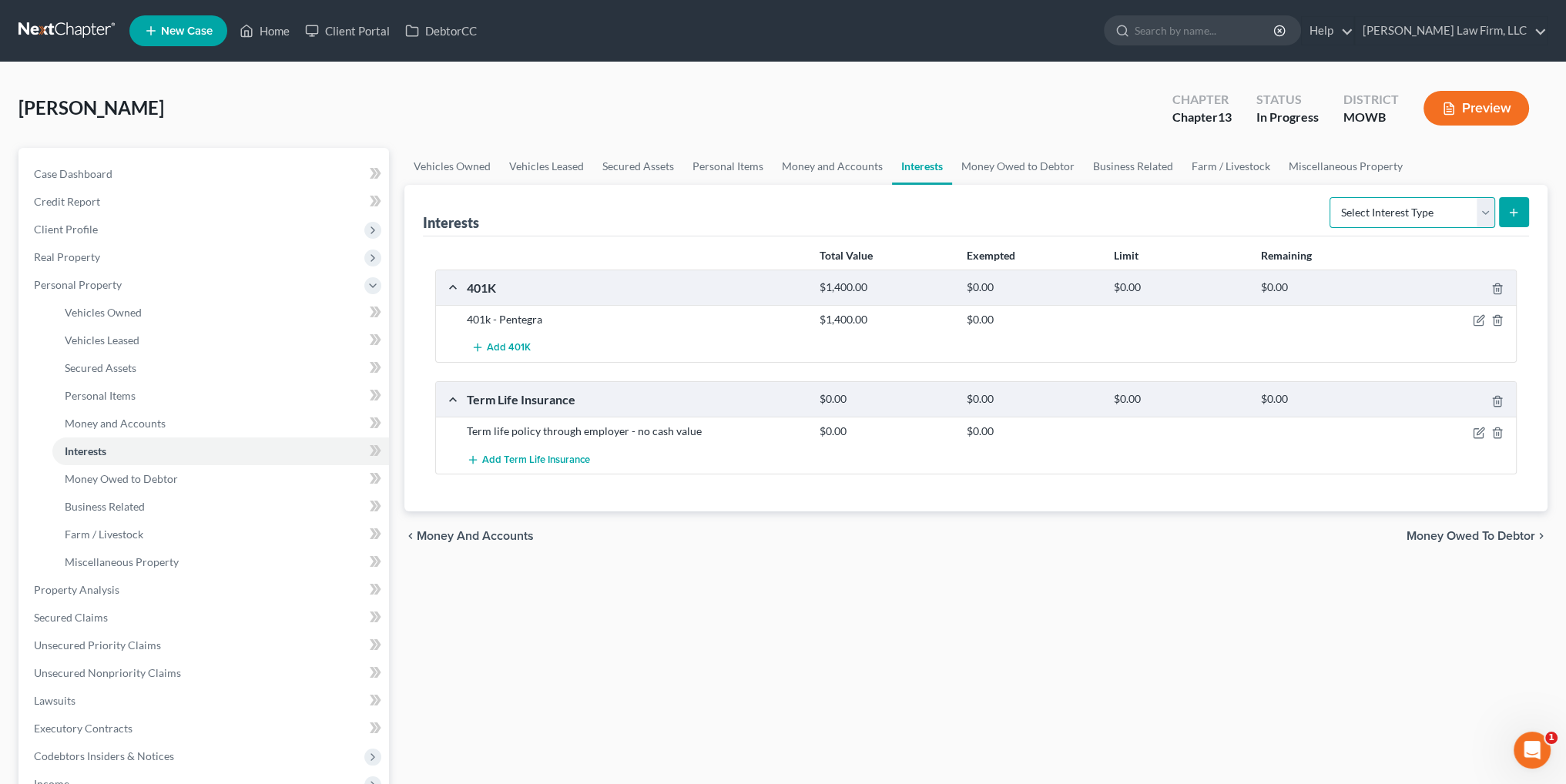
click at [1486, 212] on select "Select Interest Type 401K Annuity Bond Education IRA Government Bond Government…" at bounding box center [1412, 212] width 165 height 31
click at [1196, 594] on div "Vehicles Owned Vehicles Leased Secured Assets Personal Items Money and Accounts…" at bounding box center [976, 620] width 1158 height 945
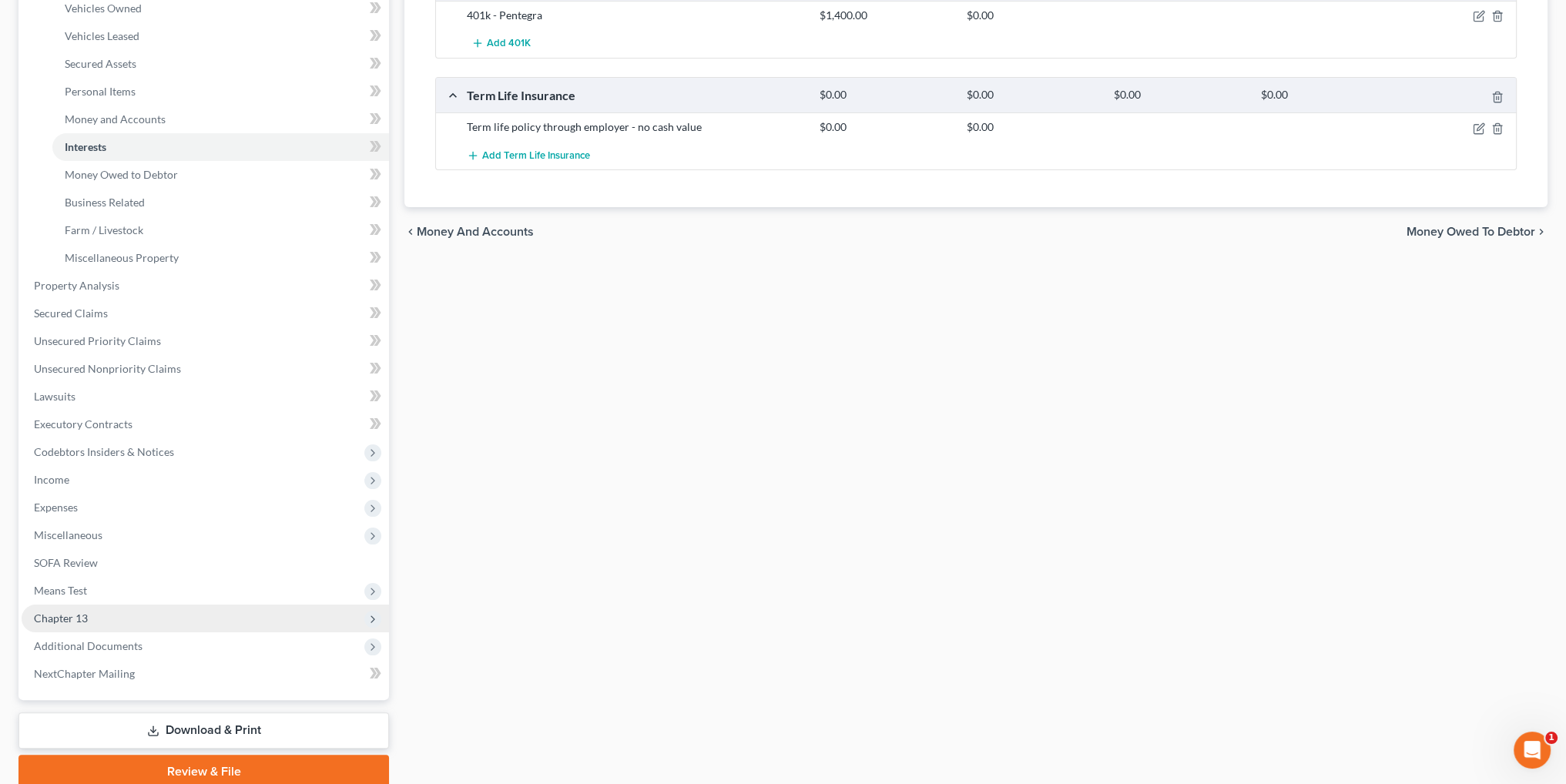
scroll to position [308, 0]
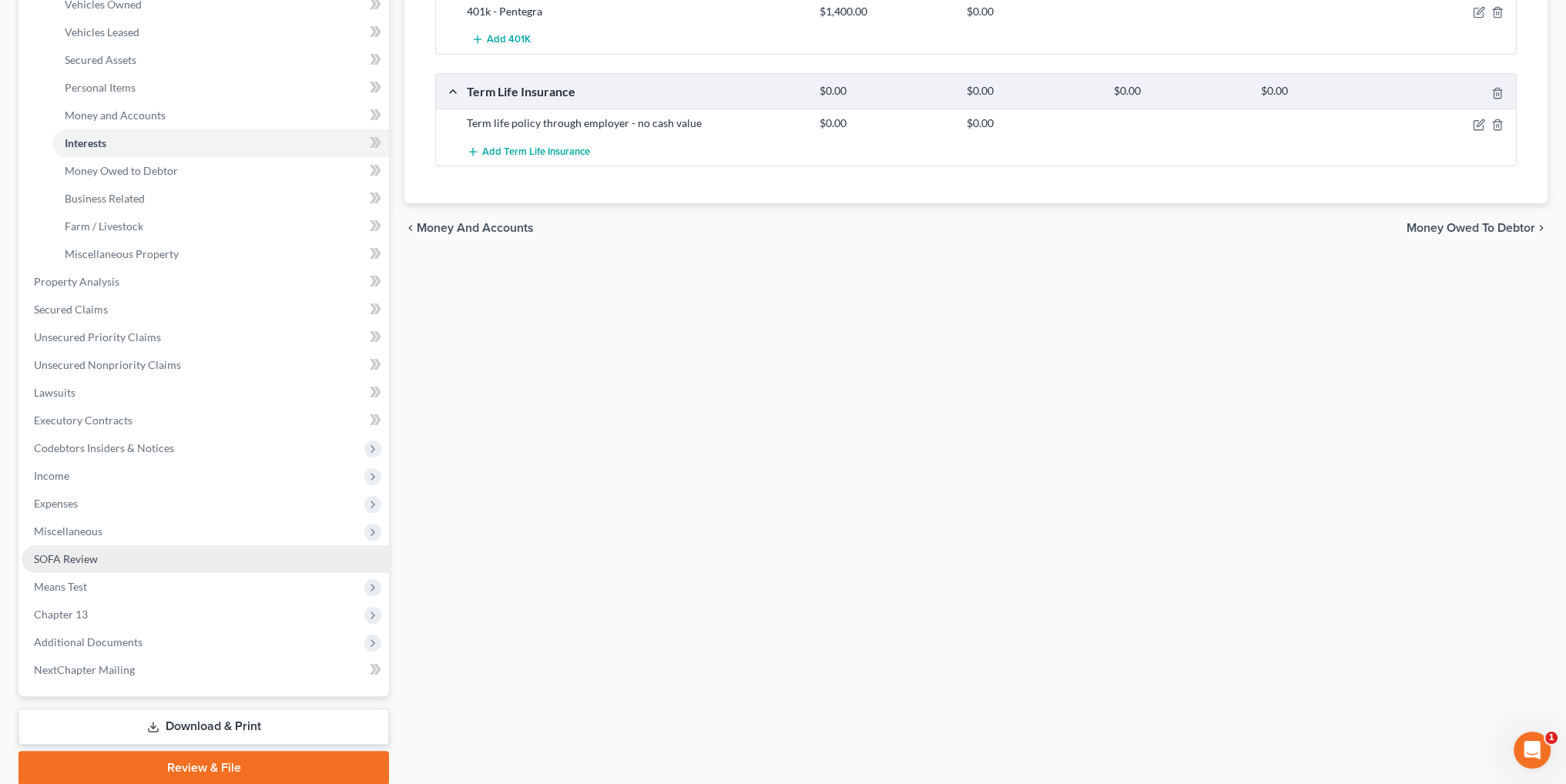
click at [76, 559] on span "SOFA Review" at bounding box center [66, 559] width 64 height 13
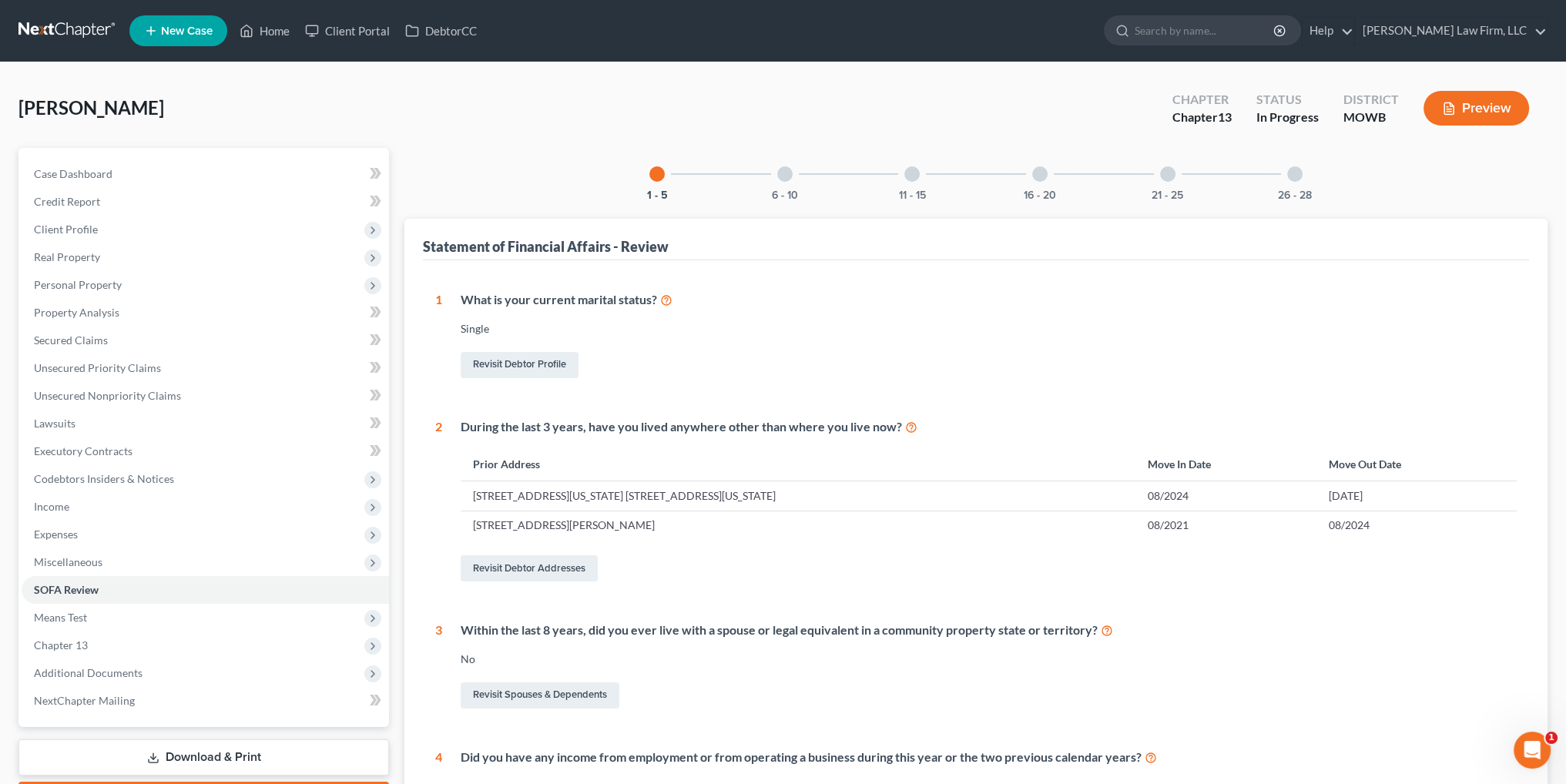
click at [1297, 174] on div at bounding box center [1294, 174] width 16 height 16
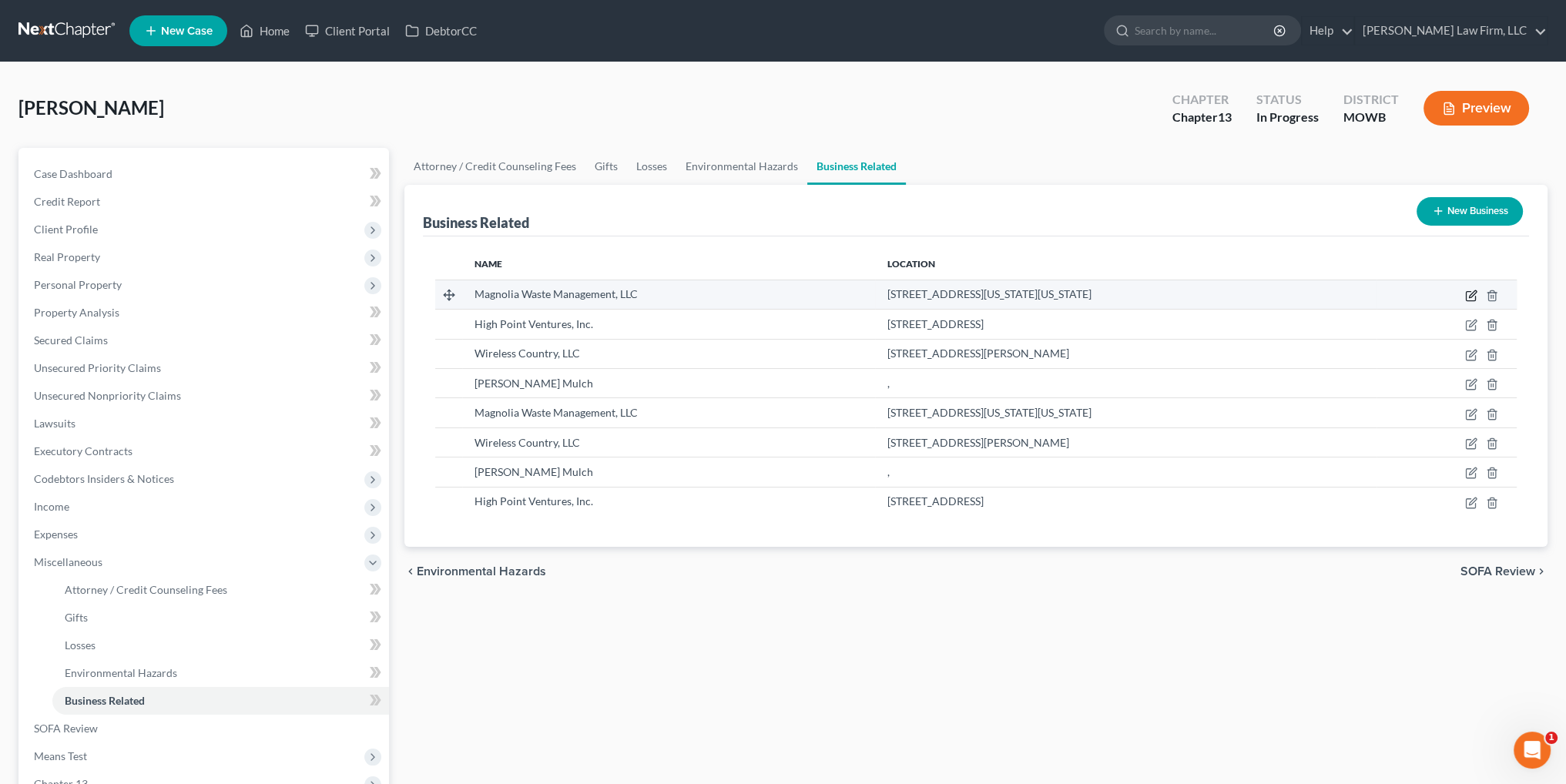
click at [1472, 291] on icon "button" at bounding box center [1471, 293] width 6 height 6
select select "member"
select select "26"
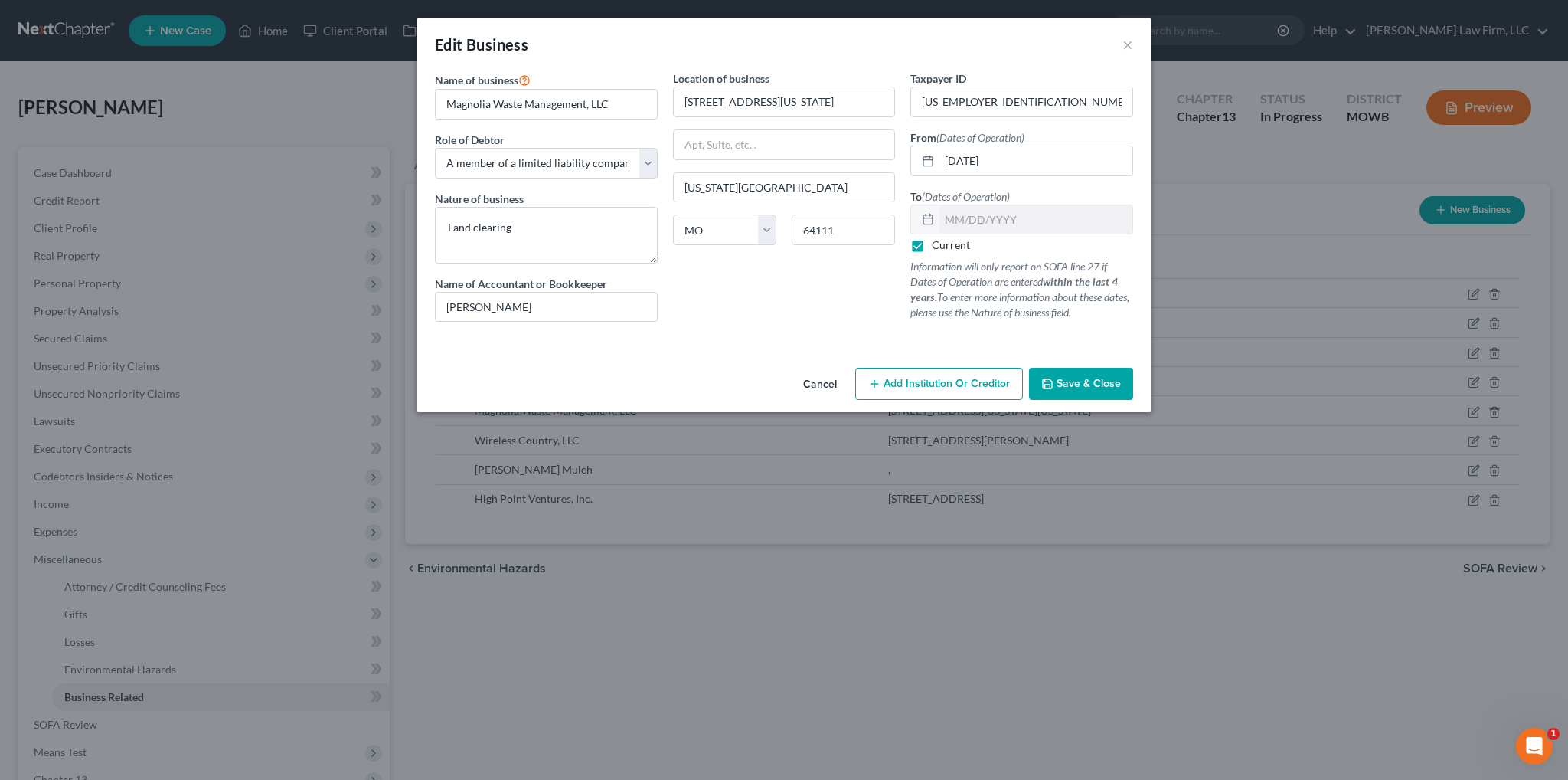
click at [824, 385] on button "Cancel" at bounding box center [820, 384] width 58 height 30
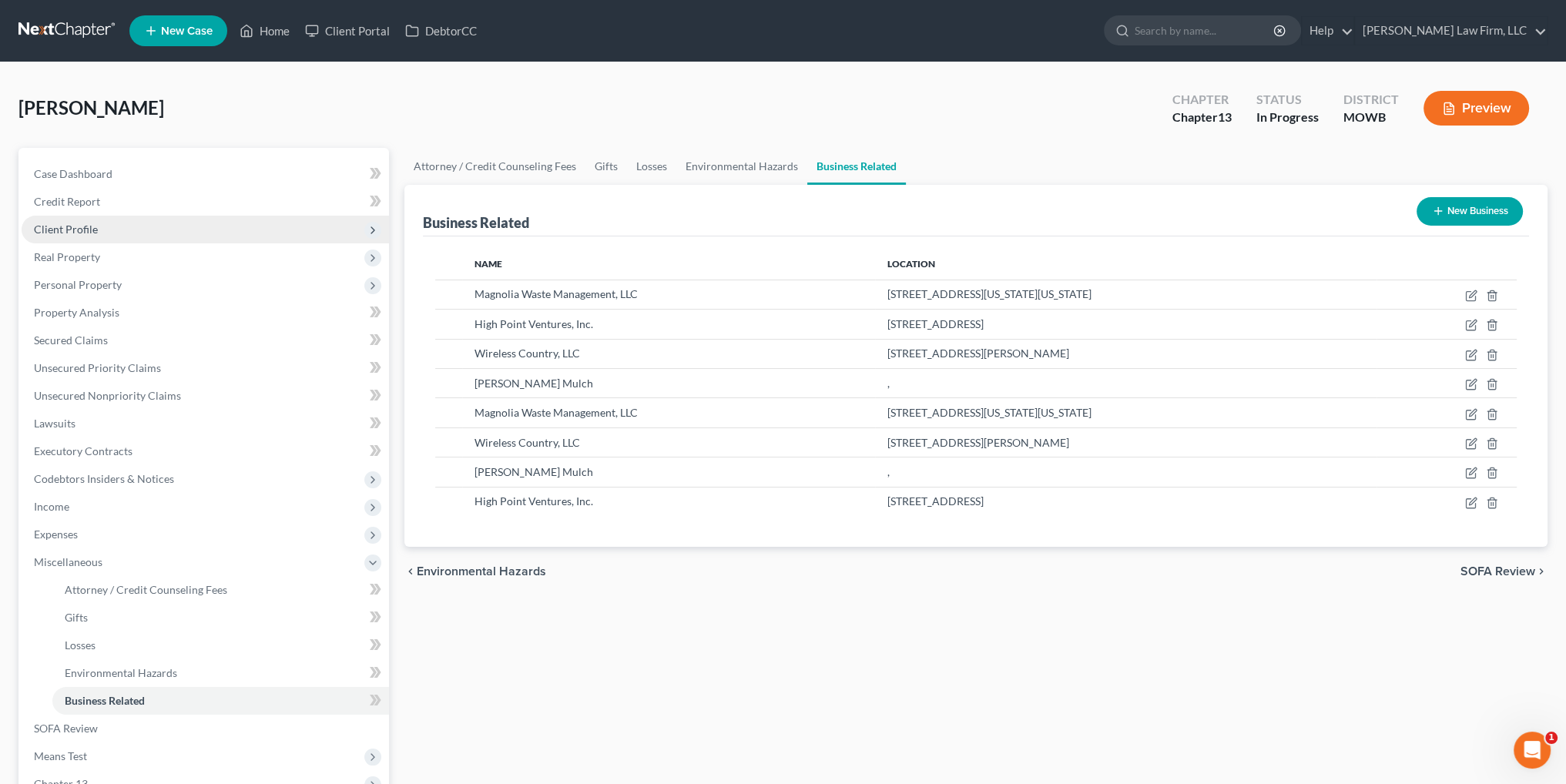
click at [49, 223] on span "Client Profile" at bounding box center [66, 229] width 64 height 13
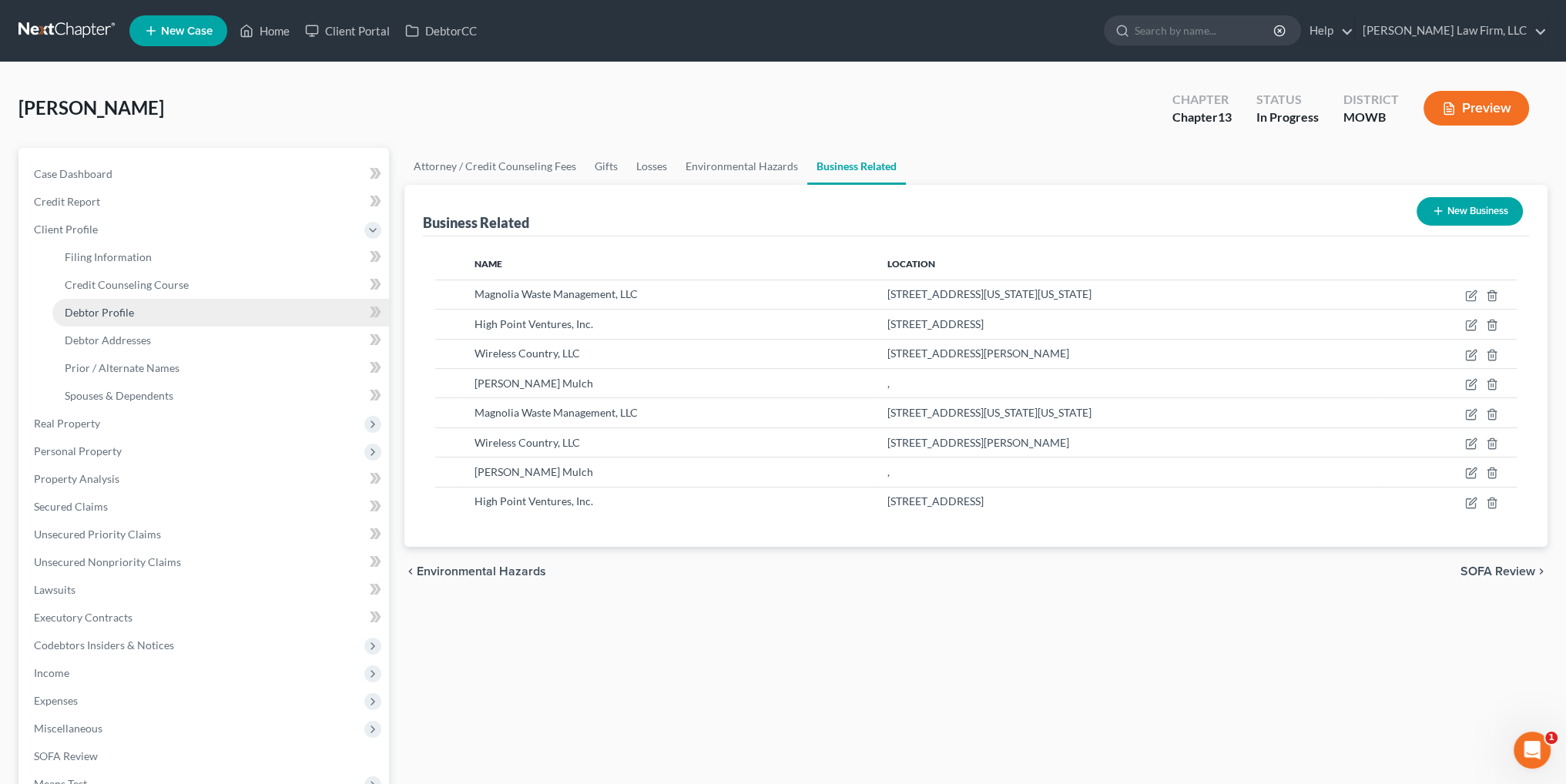
click at [106, 315] on span "Debtor Profile" at bounding box center [99, 312] width 70 height 13
select select "0"
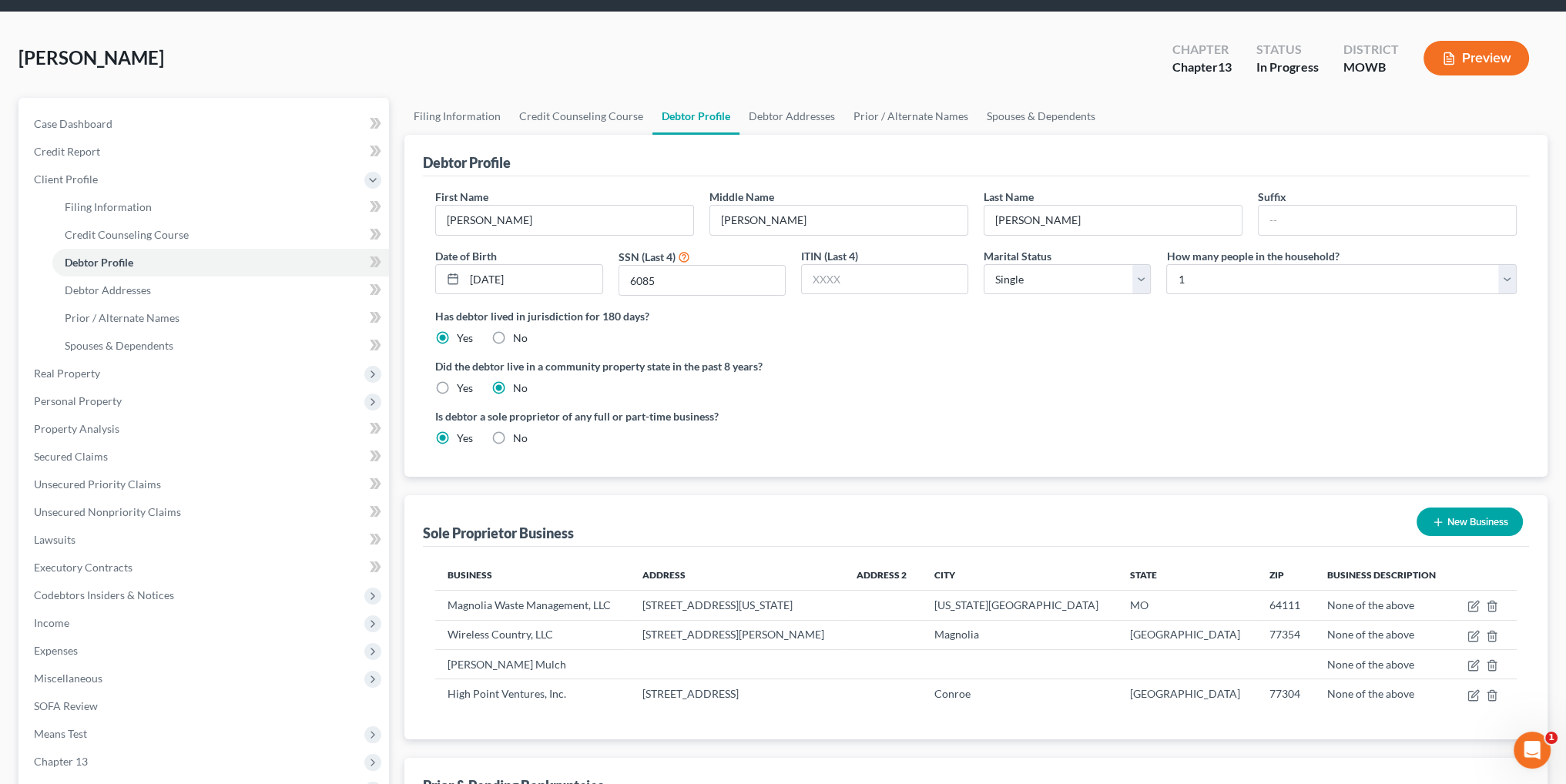
scroll to position [154, 0]
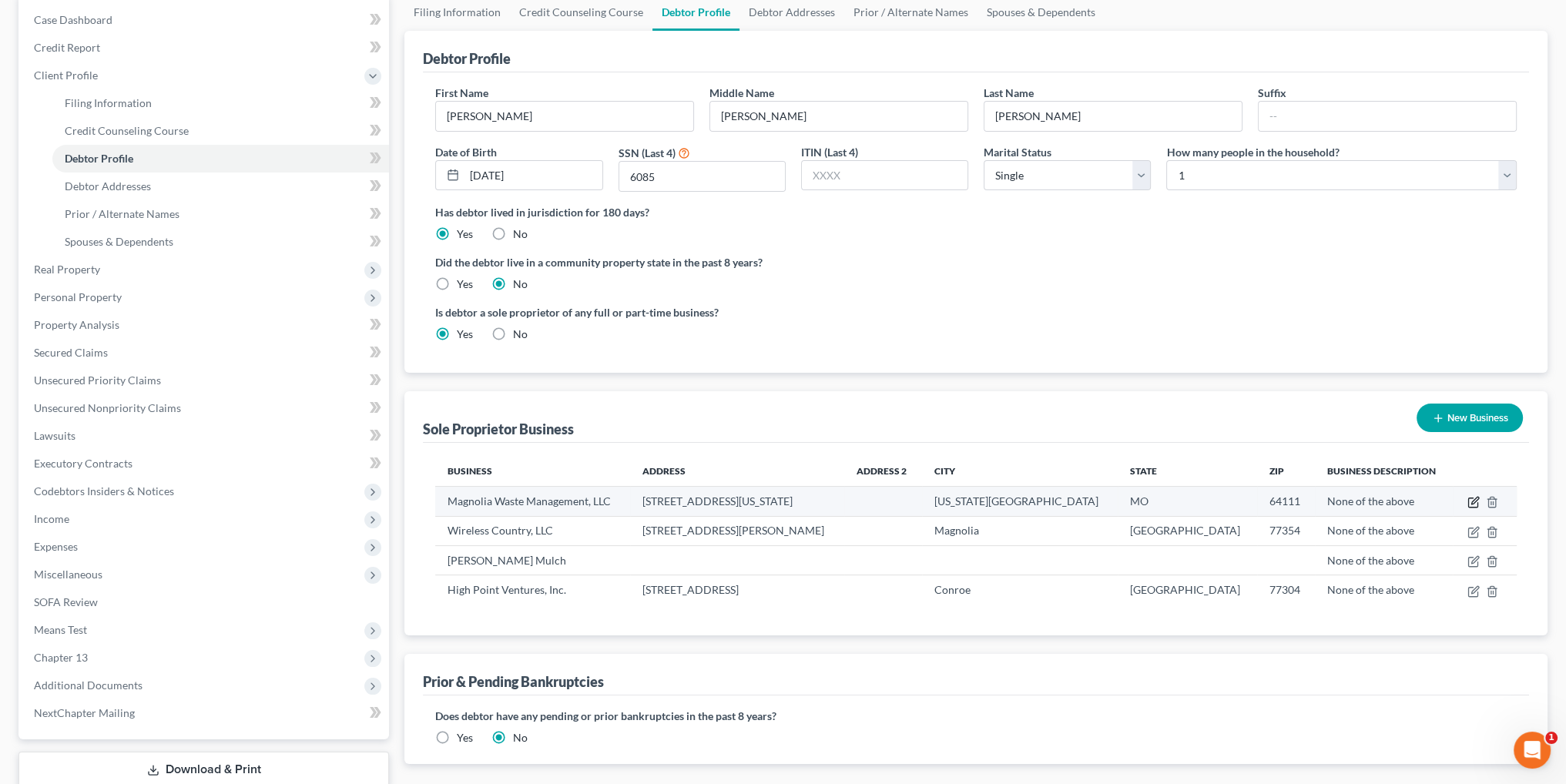
click at [1470, 505] on icon "button" at bounding box center [1472, 501] width 12 height 12
select select "26"
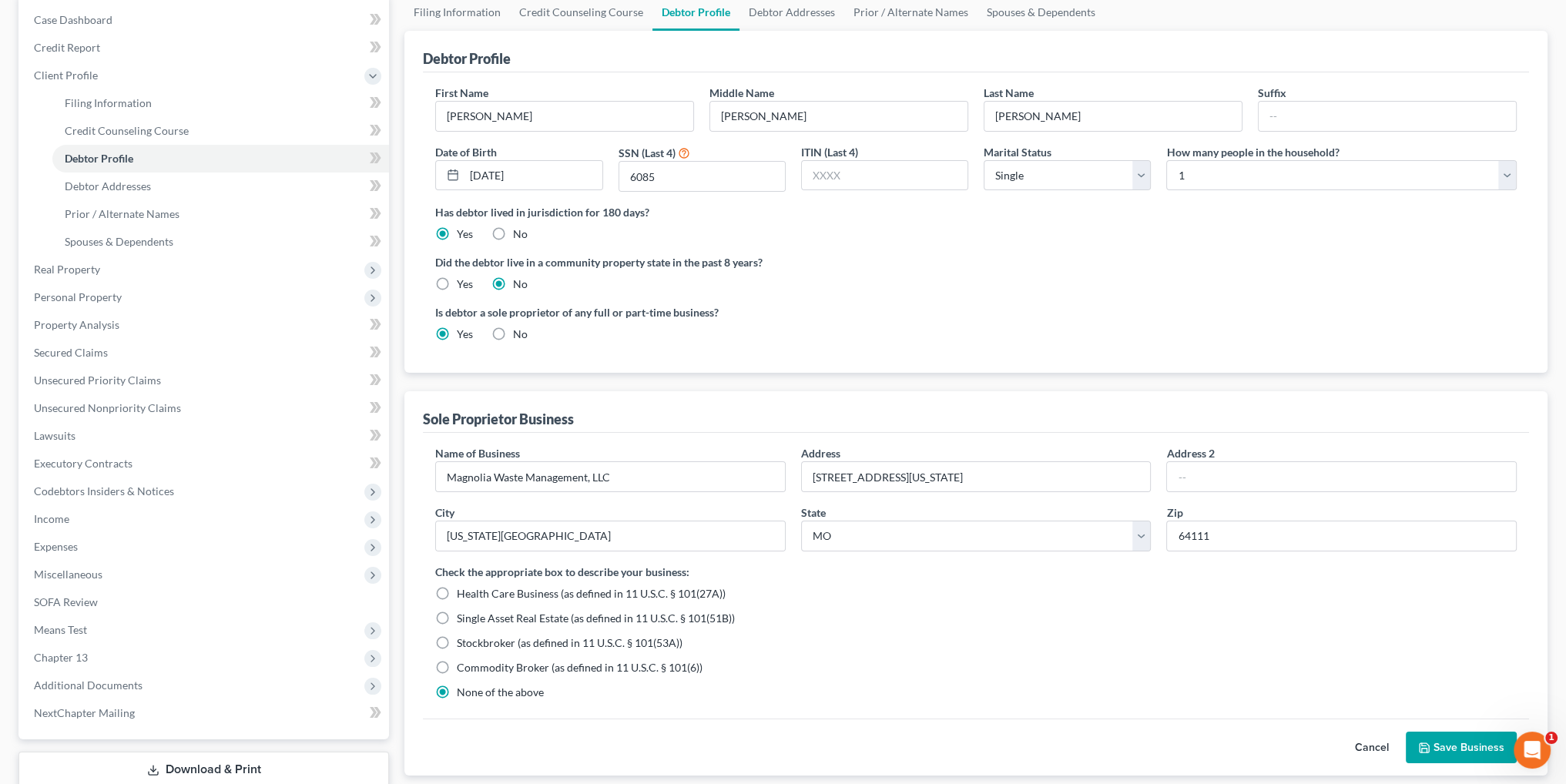
click at [1365, 745] on button "Cancel" at bounding box center [1371, 747] width 68 height 31
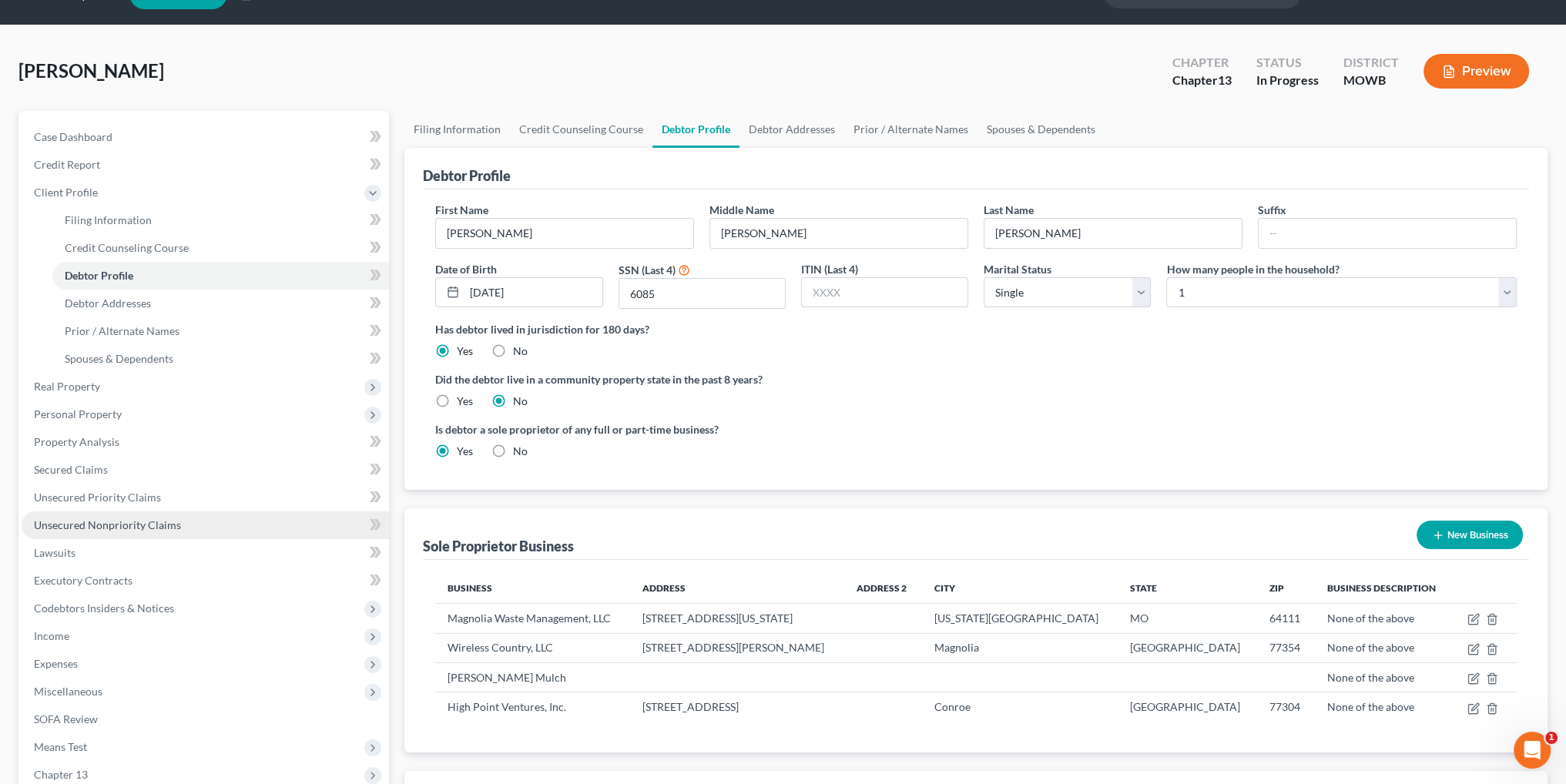
scroll to position [0, 0]
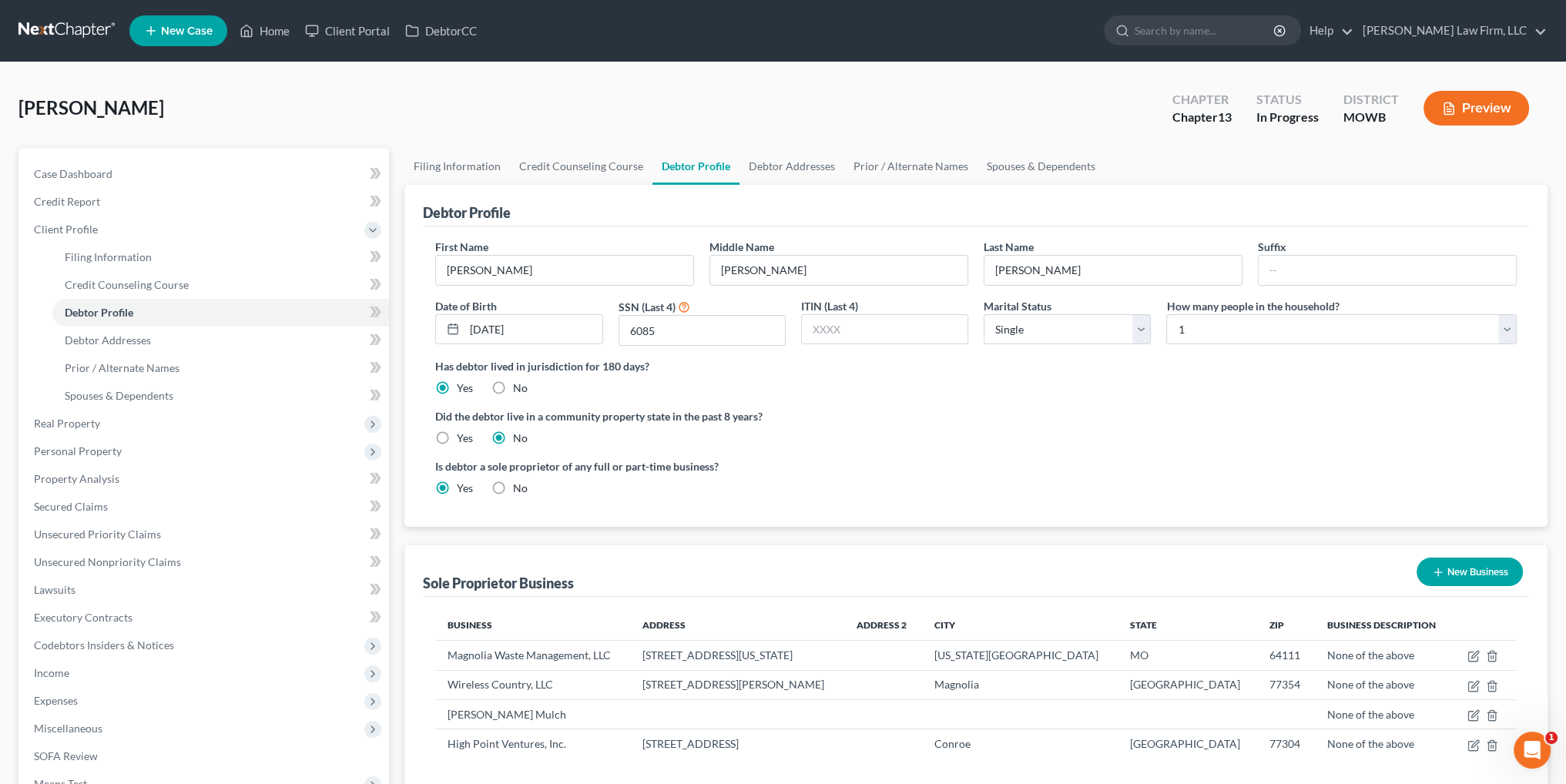
click at [1503, 112] on button "Preview" at bounding box center [1476, 108] width 106 height 34
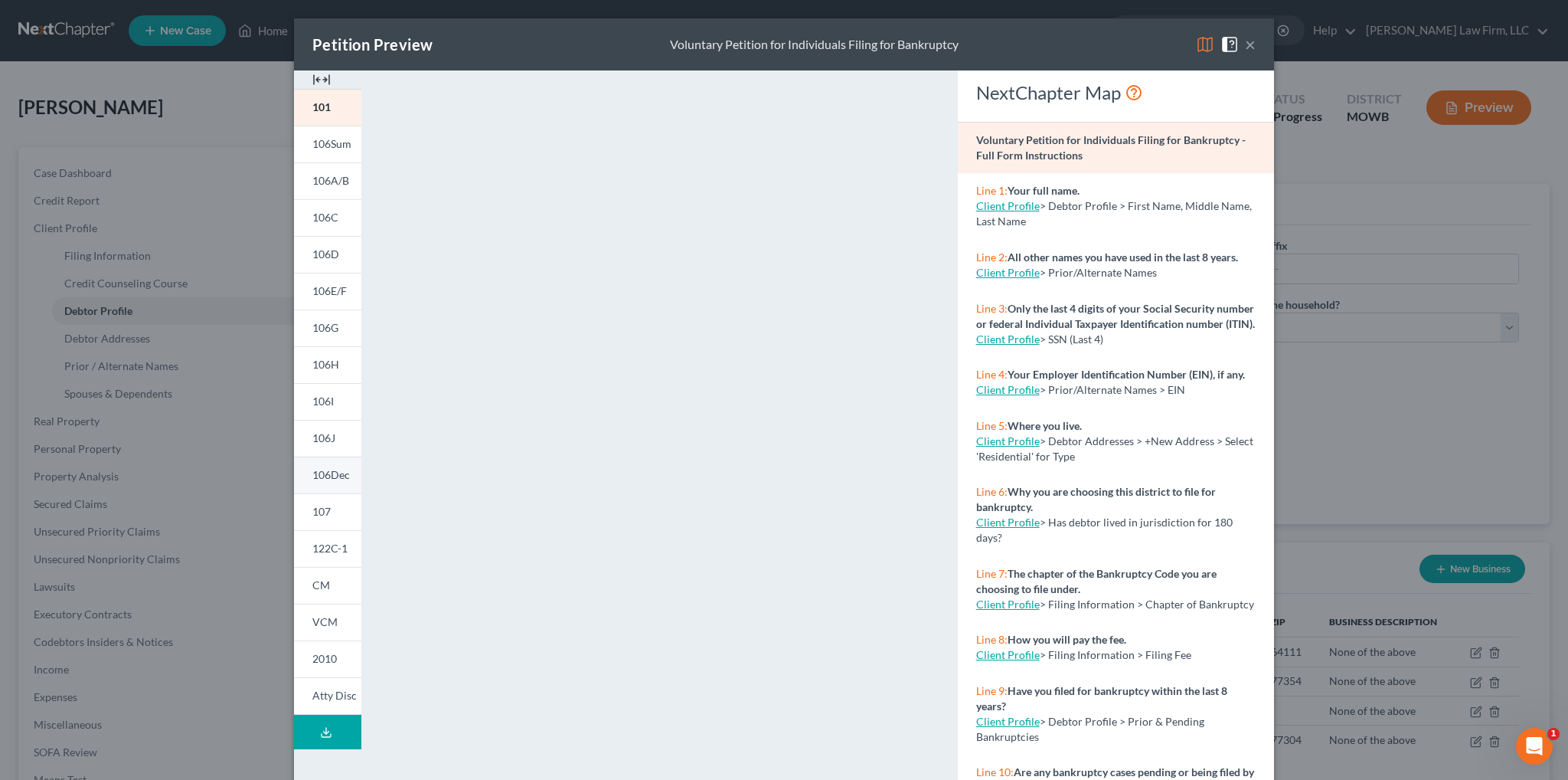
click at [316, 497] on link "107" at bounding box center [328, 511] width 67 height 37
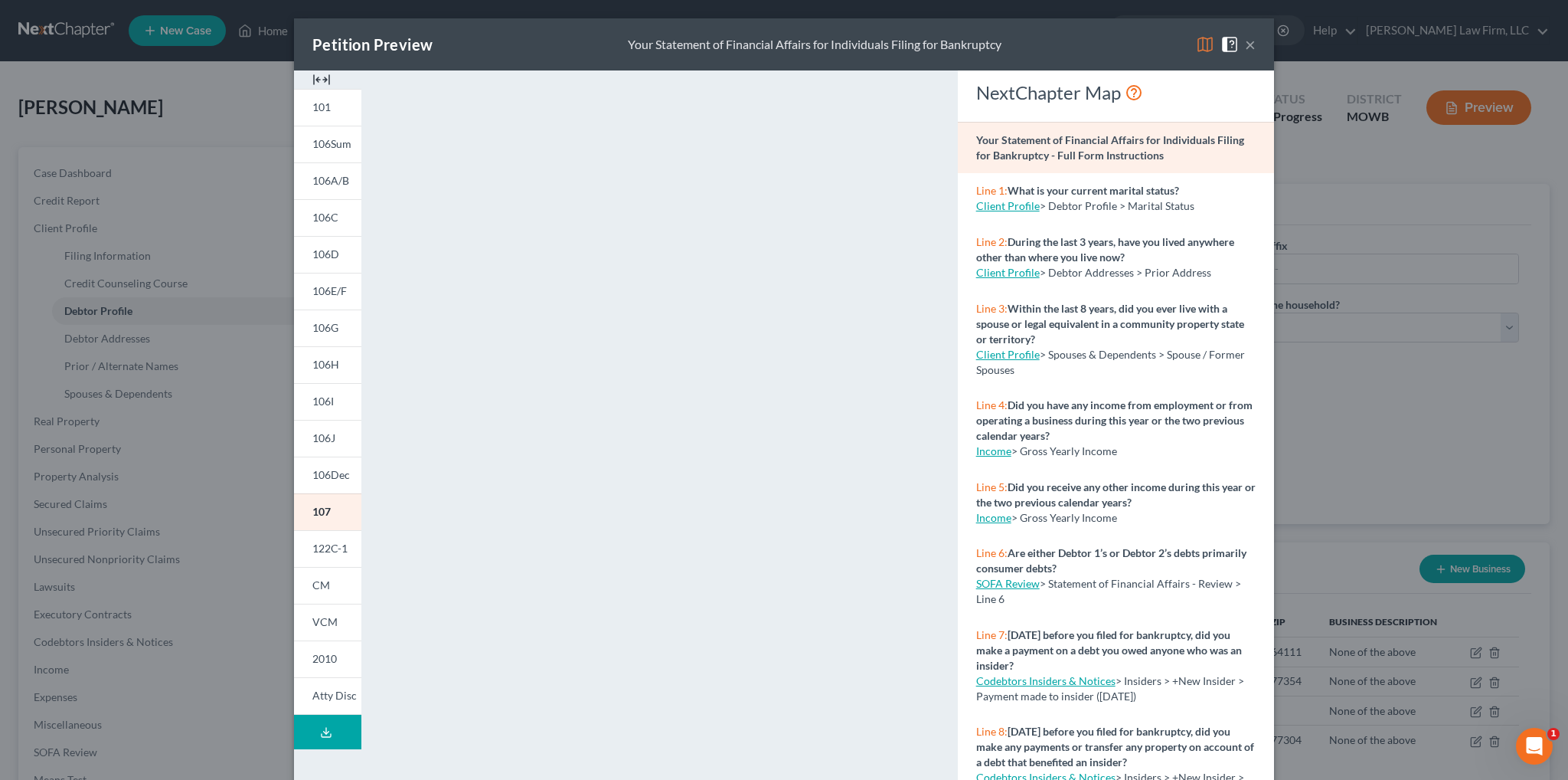
click at [1245, 45] on button "×" at bounding box center [1251, 44] width 11 height 18
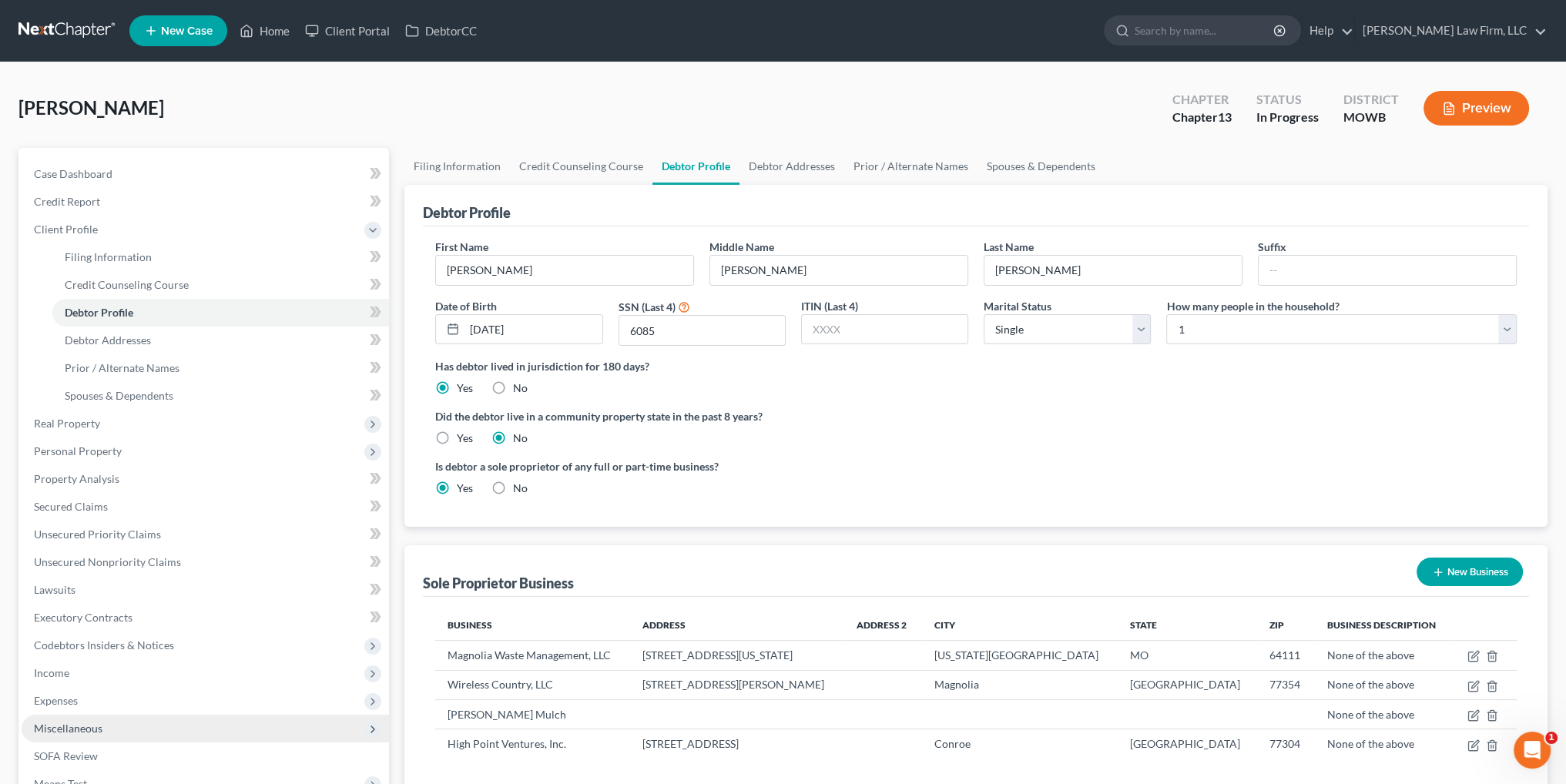
click at [83, 726] on span "Miscellaneous" at bounding box center [69, 727] width 69 height 13
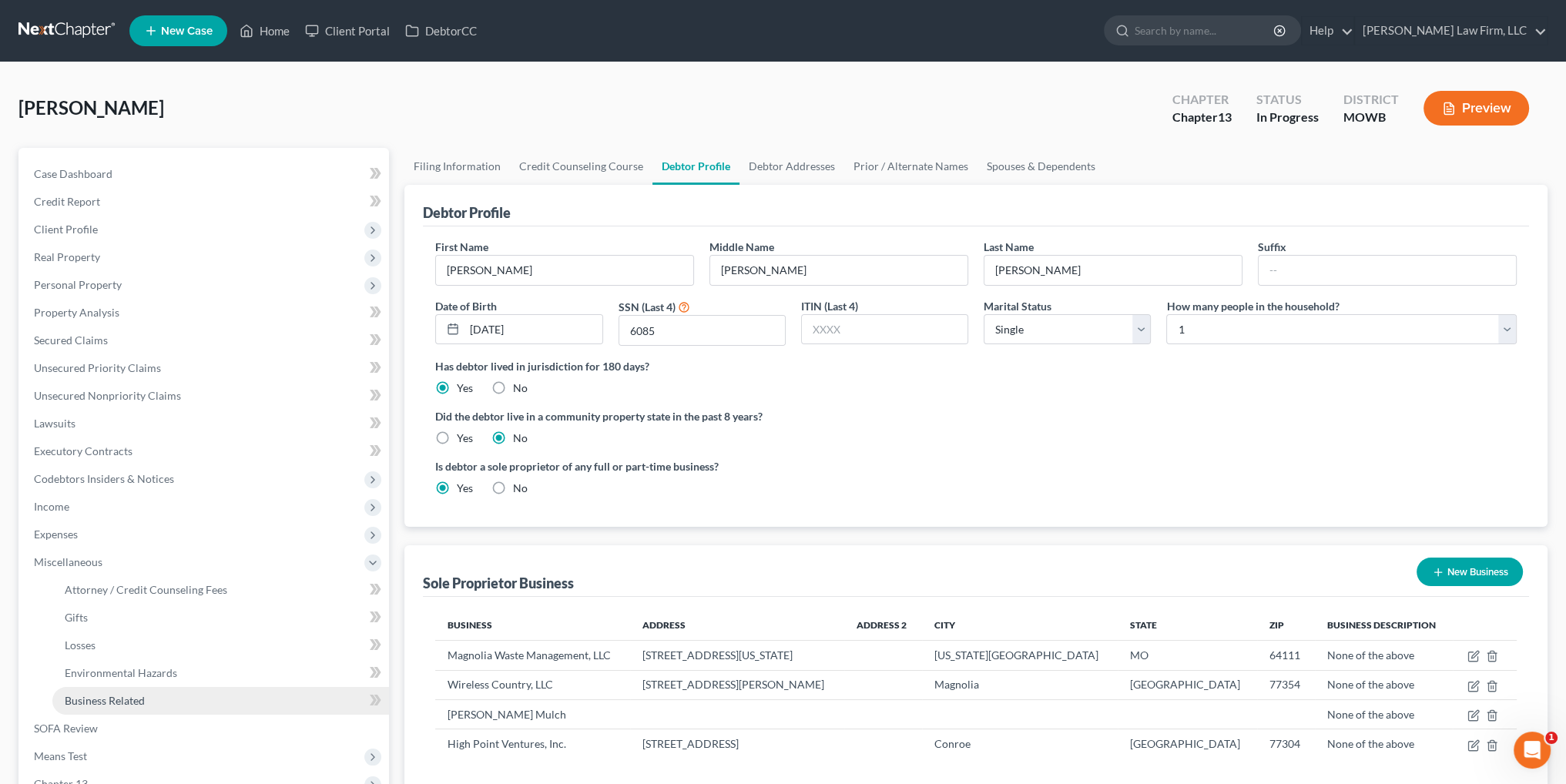
click at [98, 702] on span "Business Related" at bounding box center [105, 700] width 80 height 13
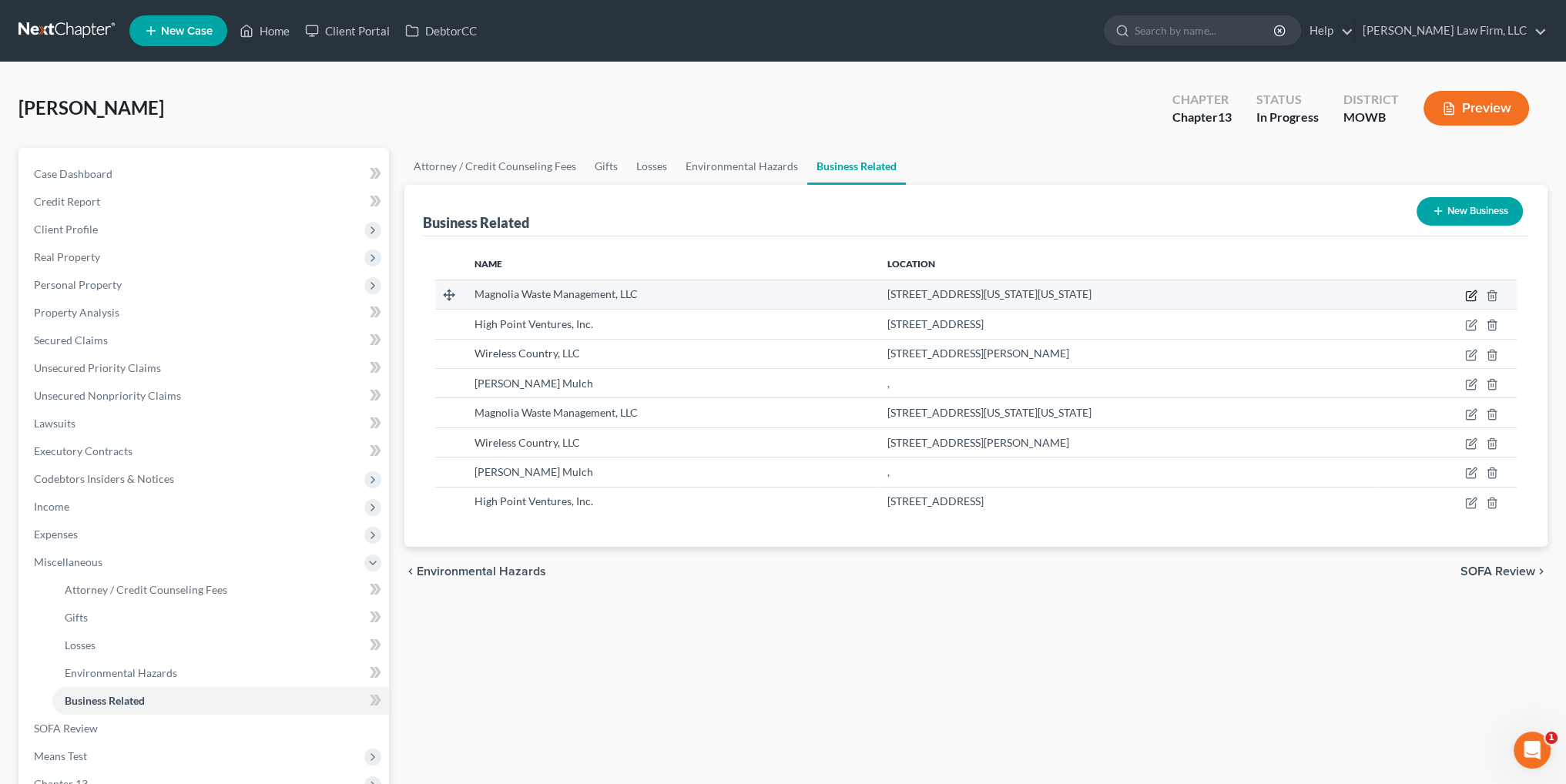
click at [1470, 296] on icon "button" at bounding box center [1471, 293] width 6 height 6
select select "member"
select select "26"
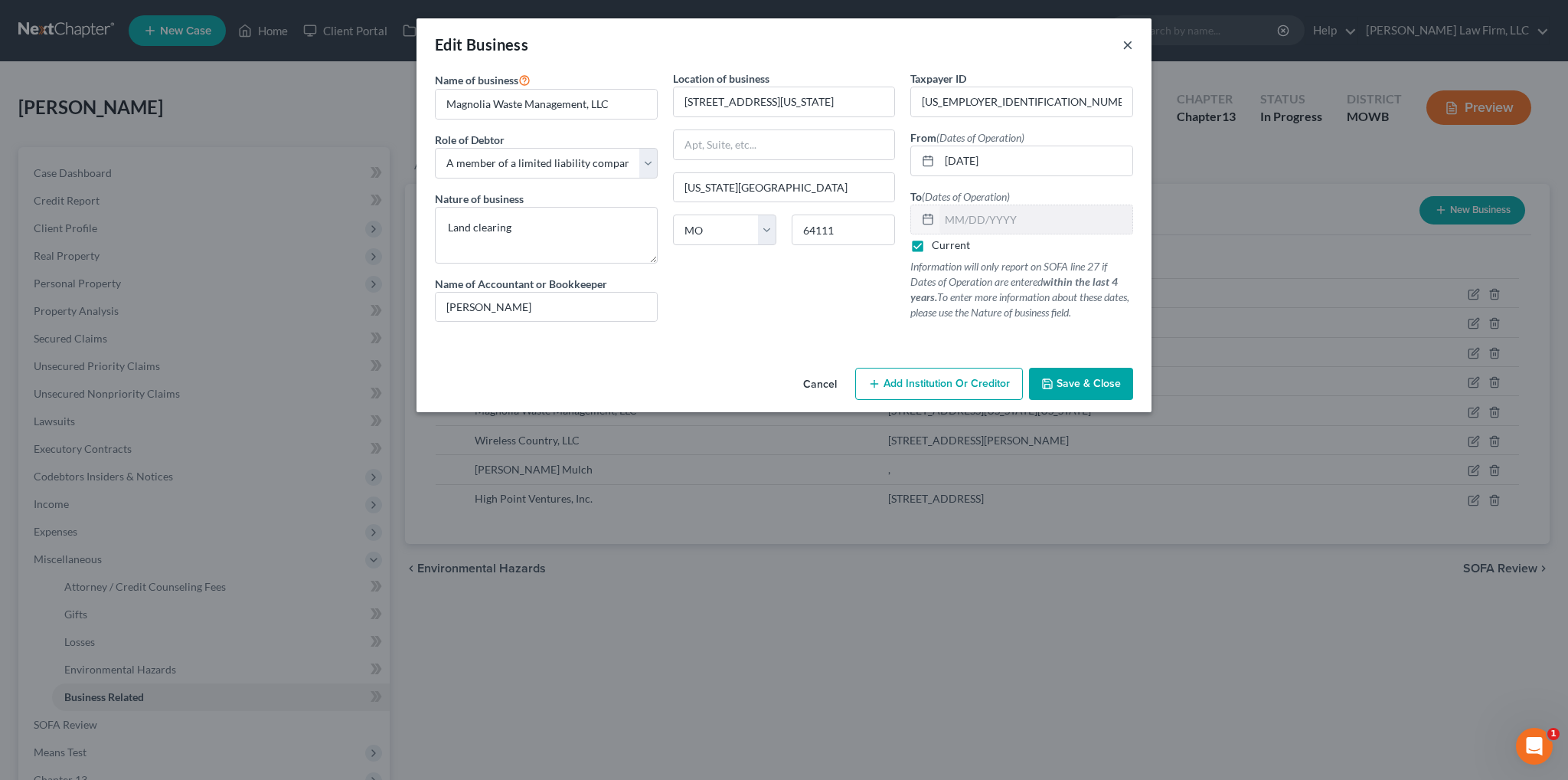
click at [1127, 43] on button "×" at bounding box center [1128, 44] width 11 height 18
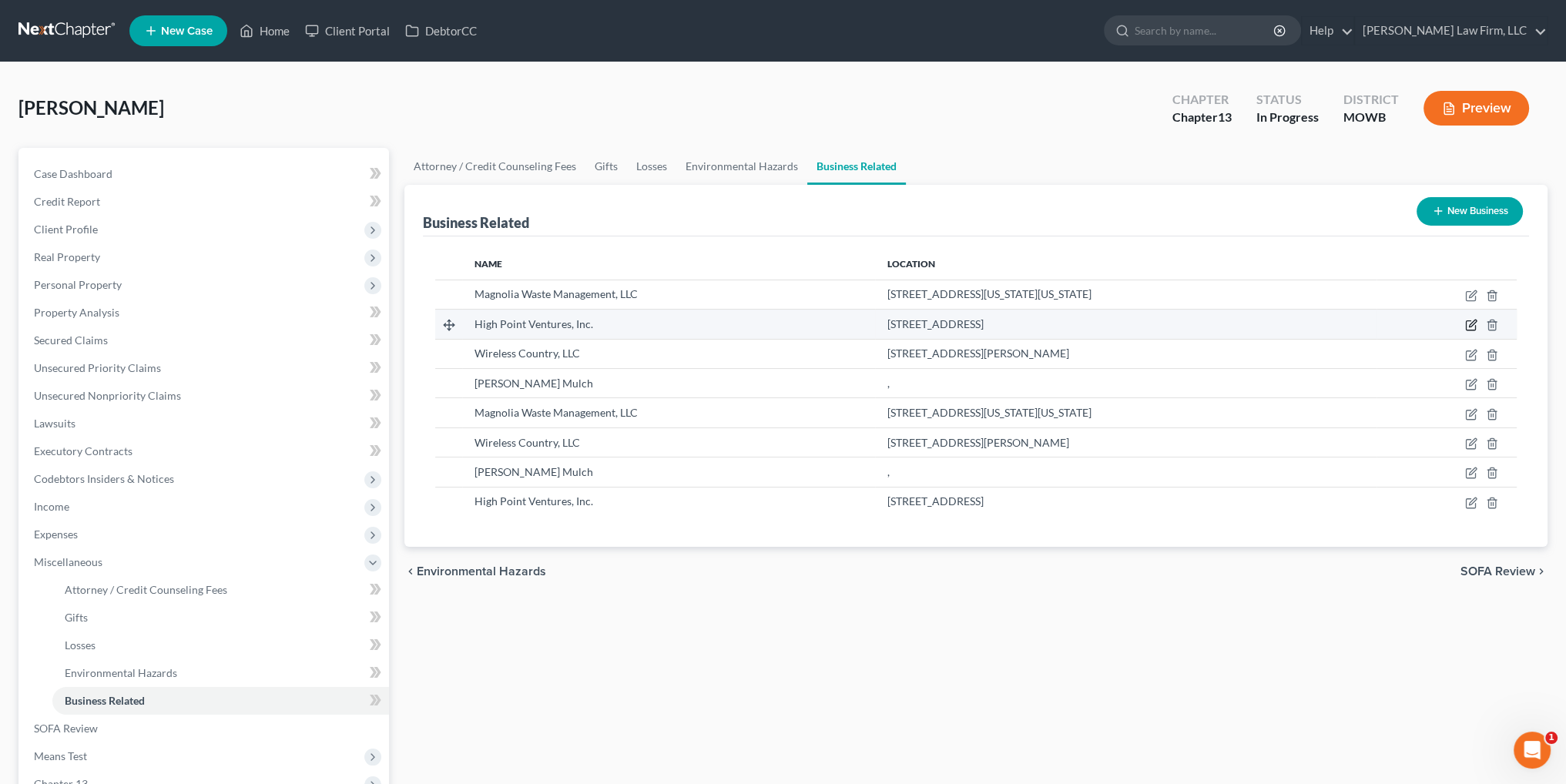
click at [1473, 323] on icon "button" at bounding box center [1471, 323] width 6 height 6
select select "officer"
select select "45"
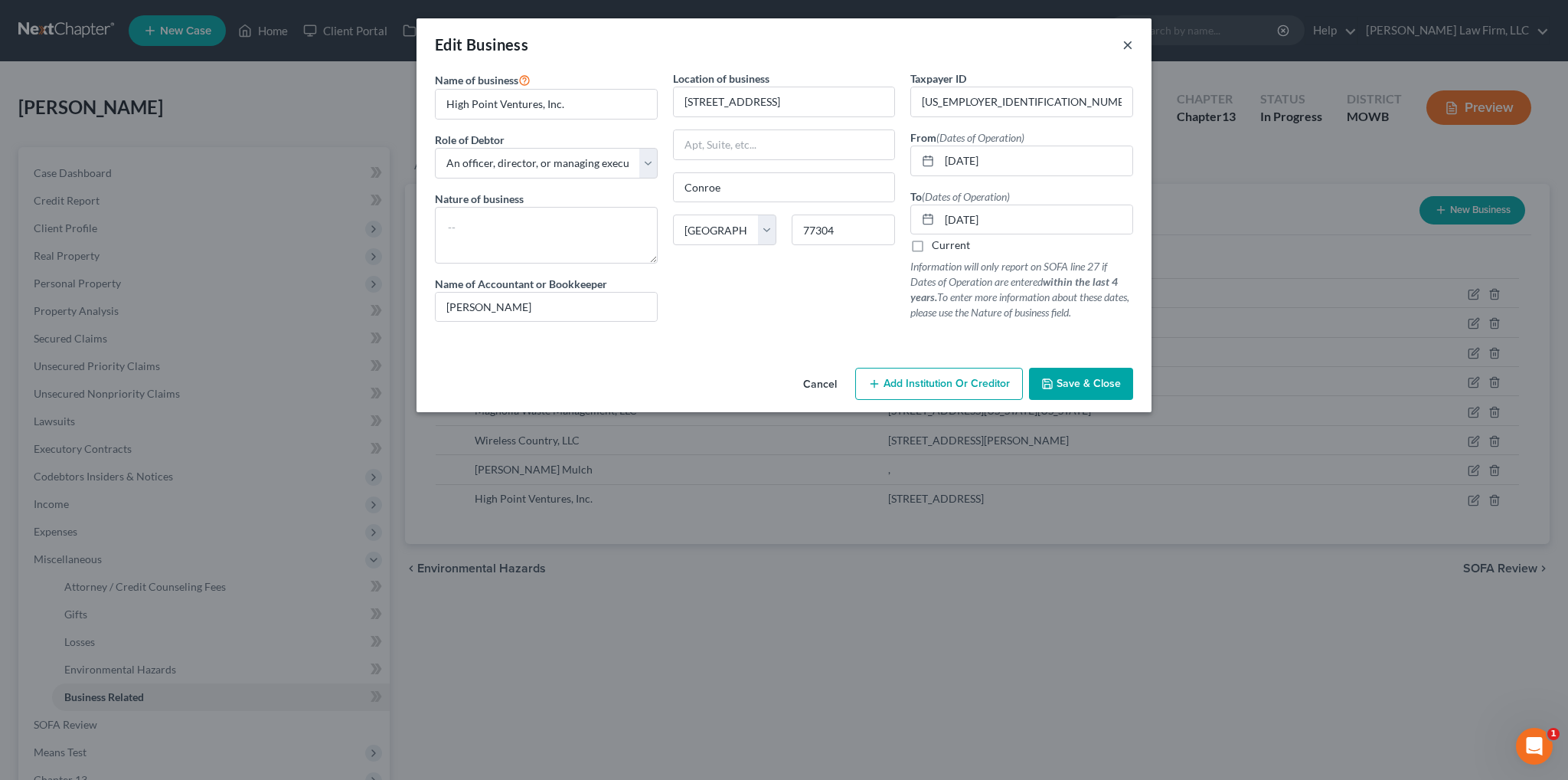
click at [1131, 43] on button "×" at bounding box center [1128, 44] width 11 height 18
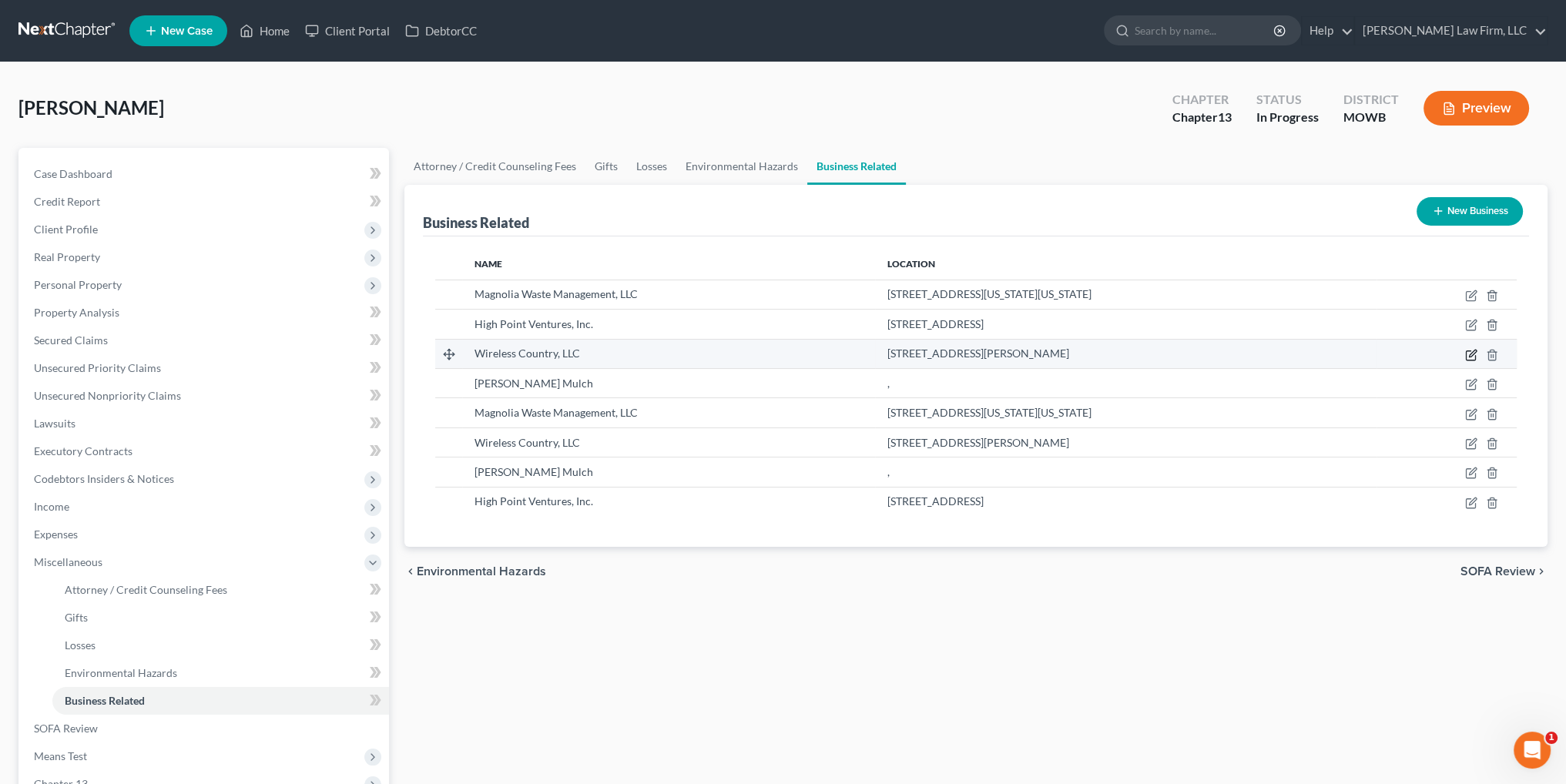
click at [1469, 353] on icon "button" at bounding box center [1470, 354] width 12 height 12
select select "member"
select select "45"
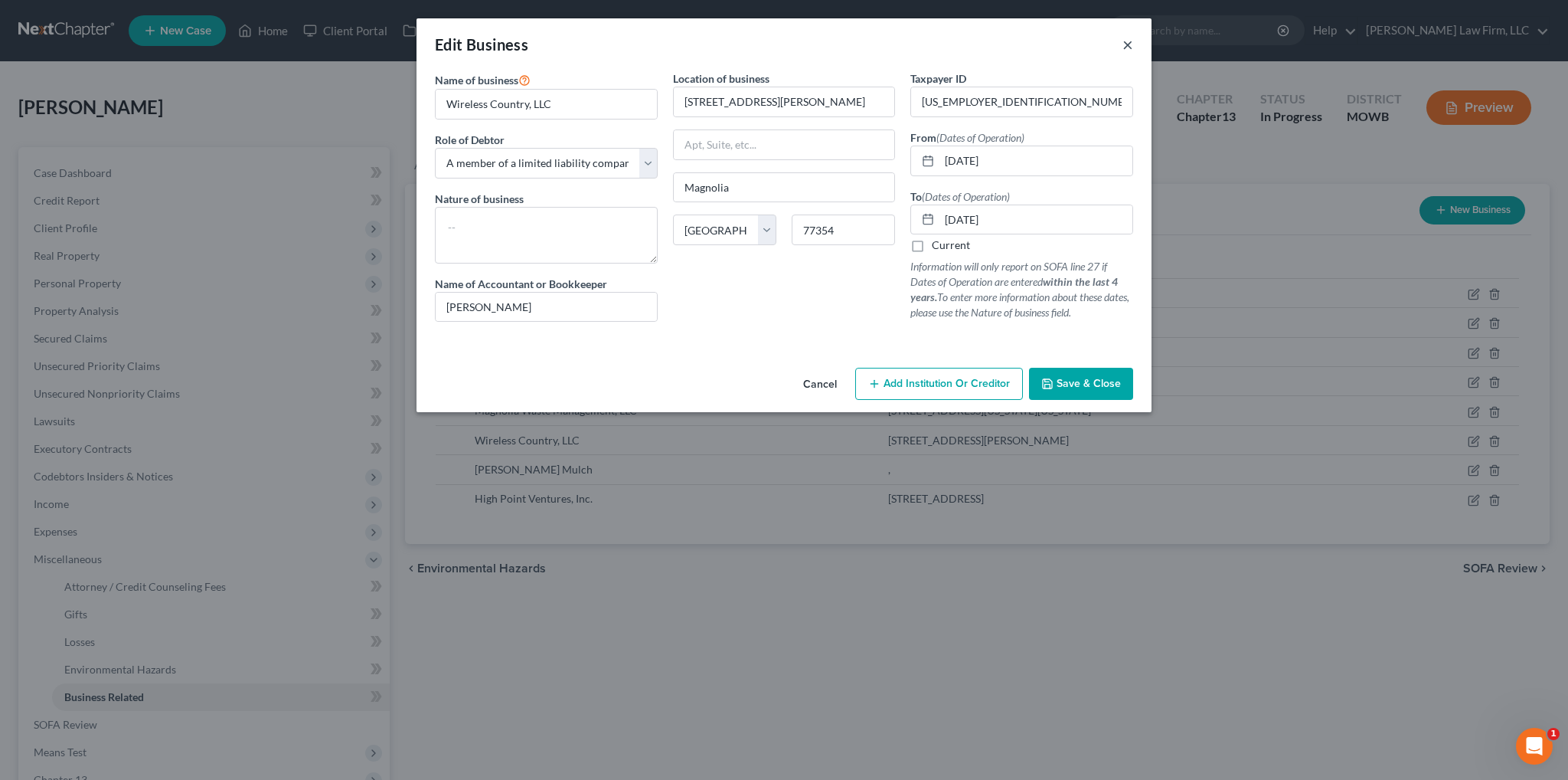
click at [1126, 42] on button "×" at bounding box center [1128, 44] width 11 height 18
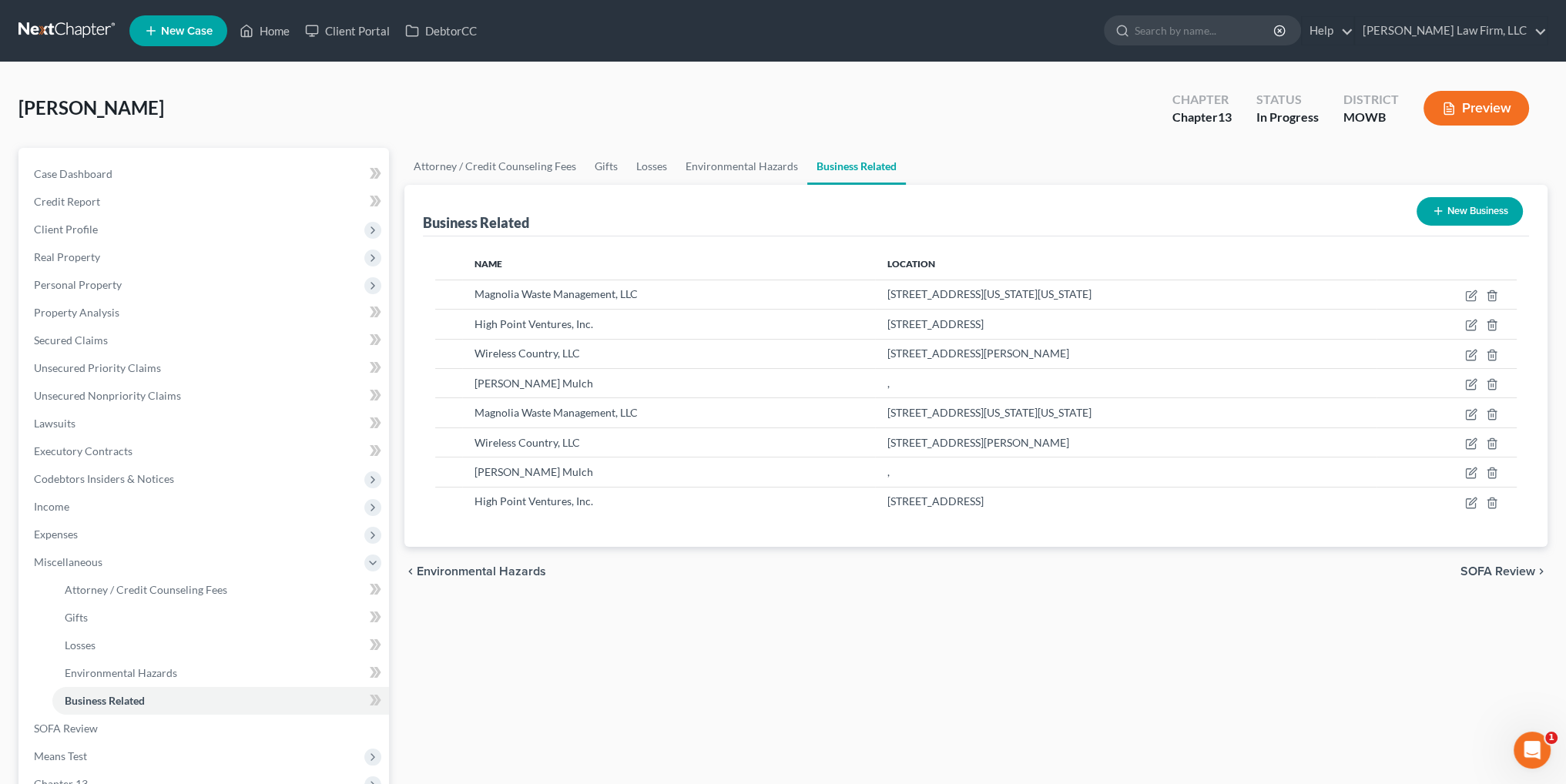
click at [1468, 116] on button "Preview" at bounding box center [1476, 108] width 106 height 34
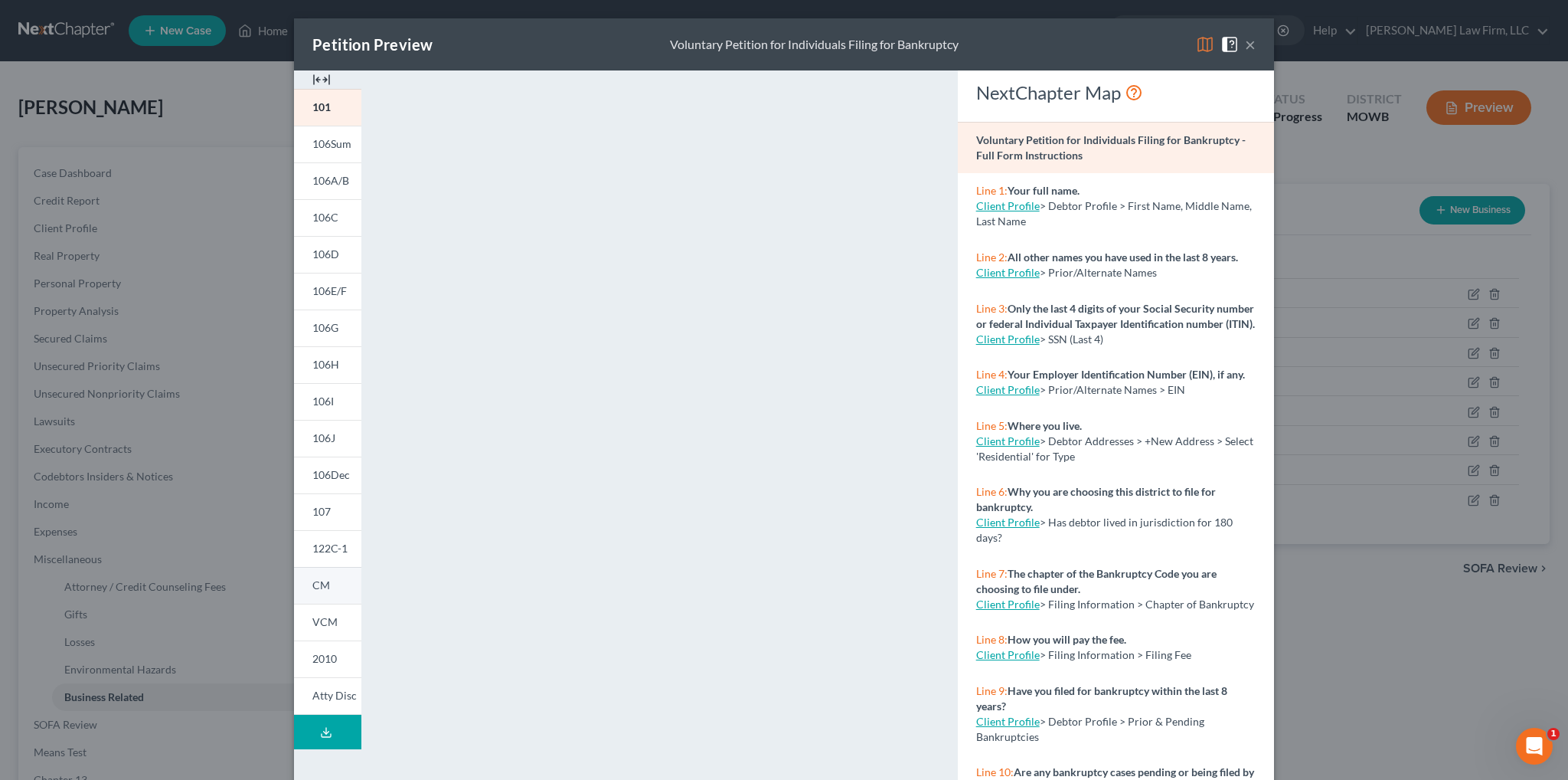
click at [315, 578] on span "CM" at bounding box center [320, 584] width 18 height 13
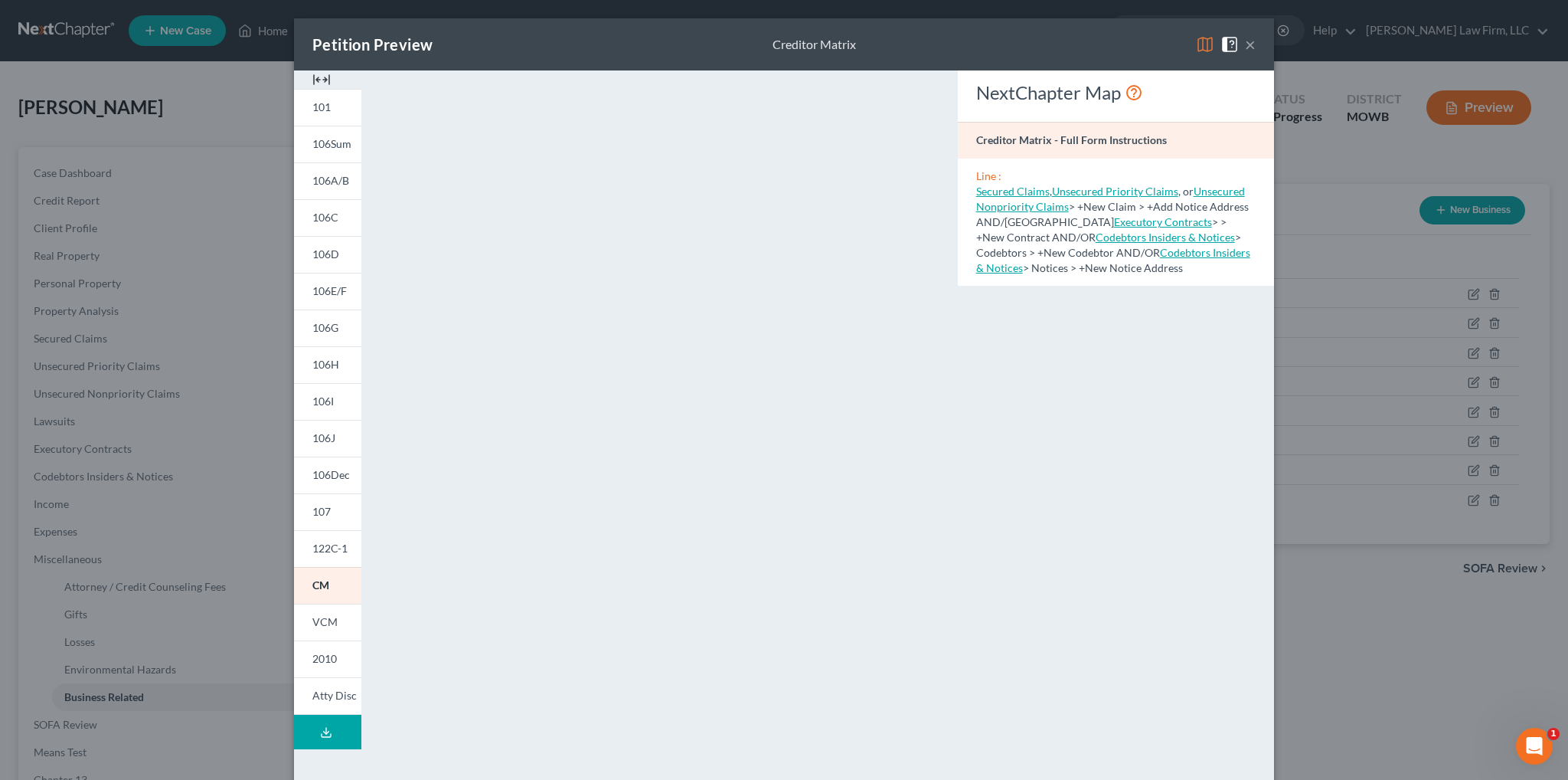
click at [1245, 44] on button "×" at bounding box center [1251, 44] width 11 height 18
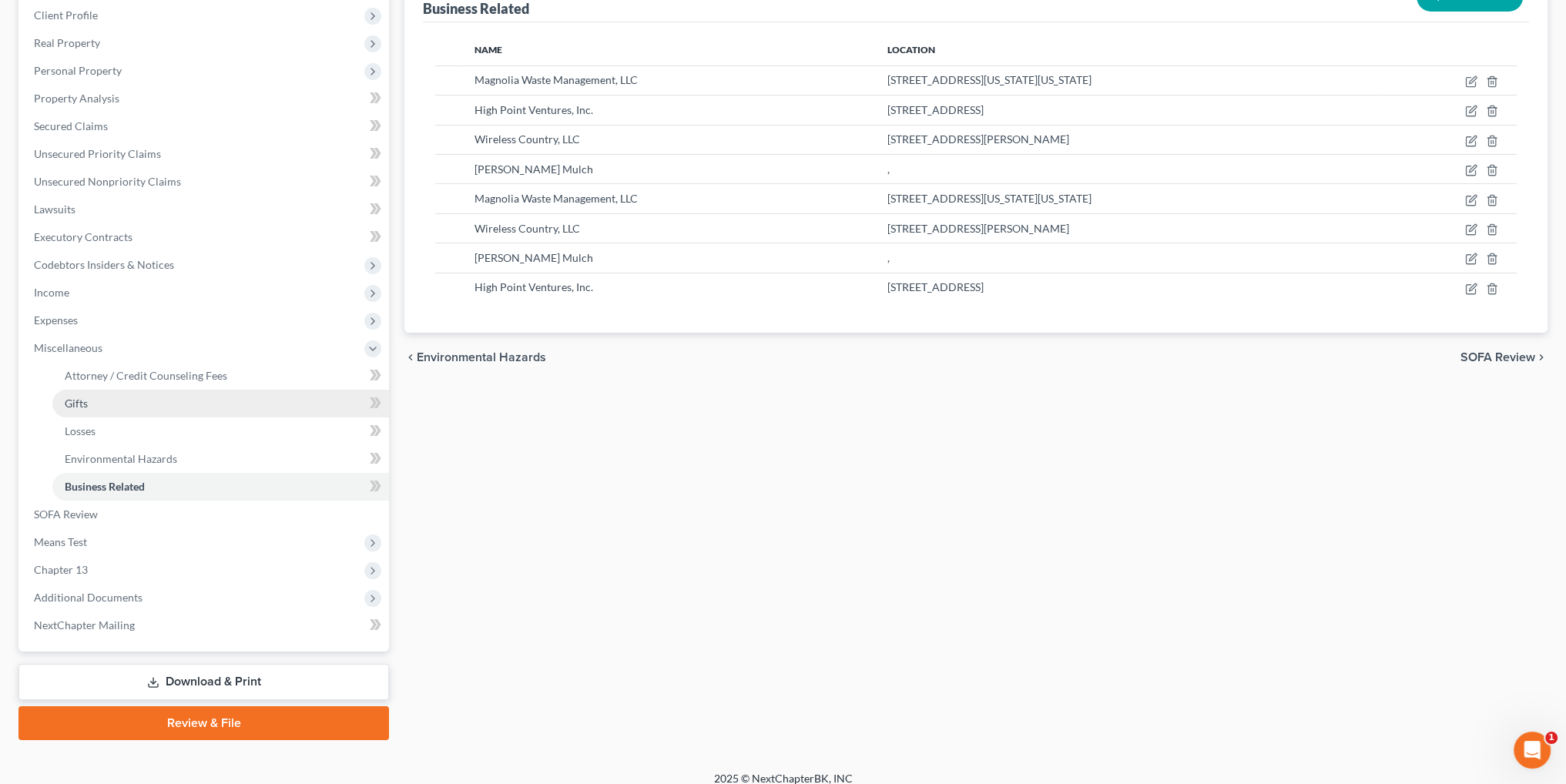
scroll to position [228, 0]
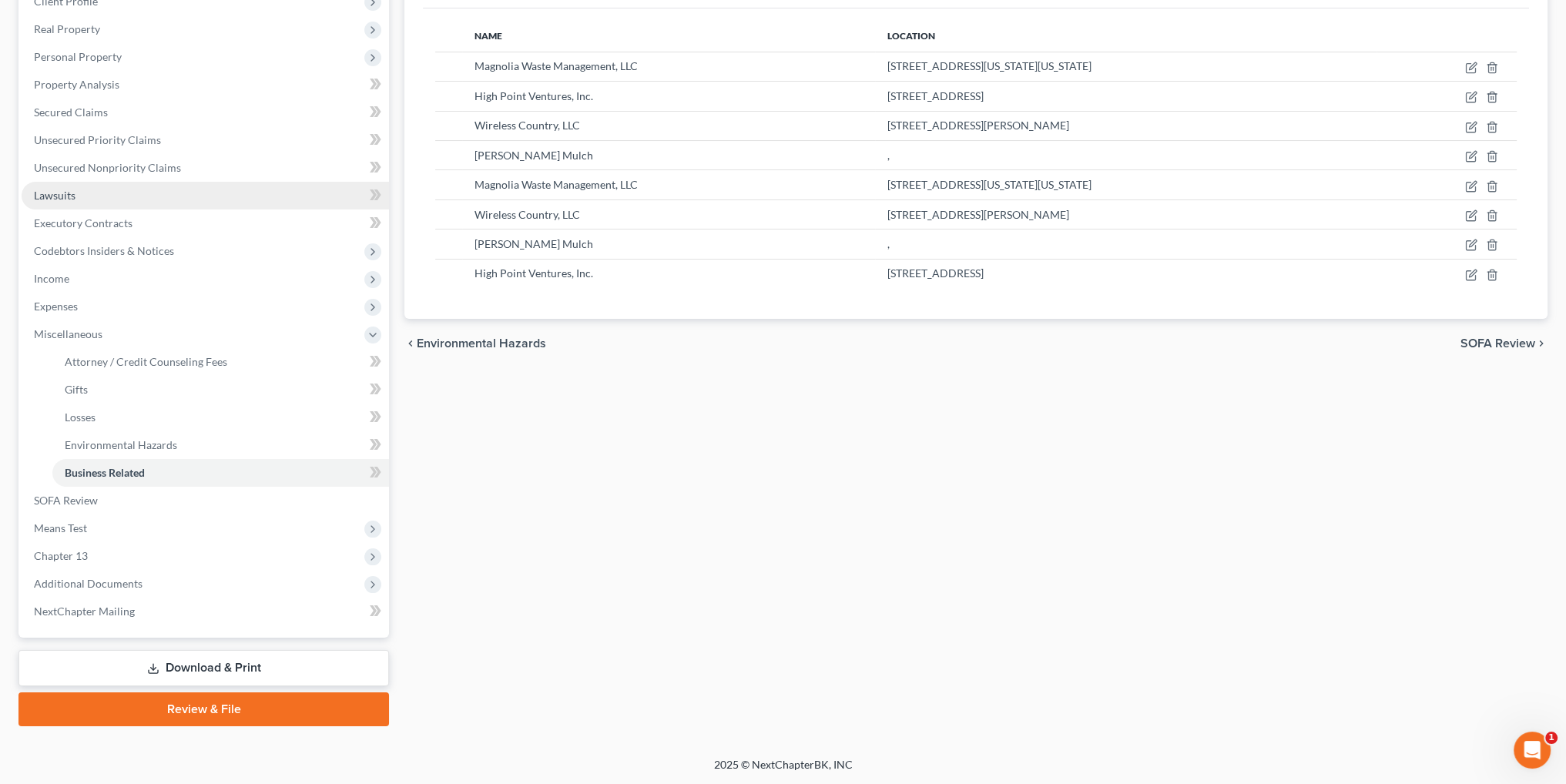
click at [49, 187] on link "Lawsuits" at bounding box center [205, 196] width 368 height 28
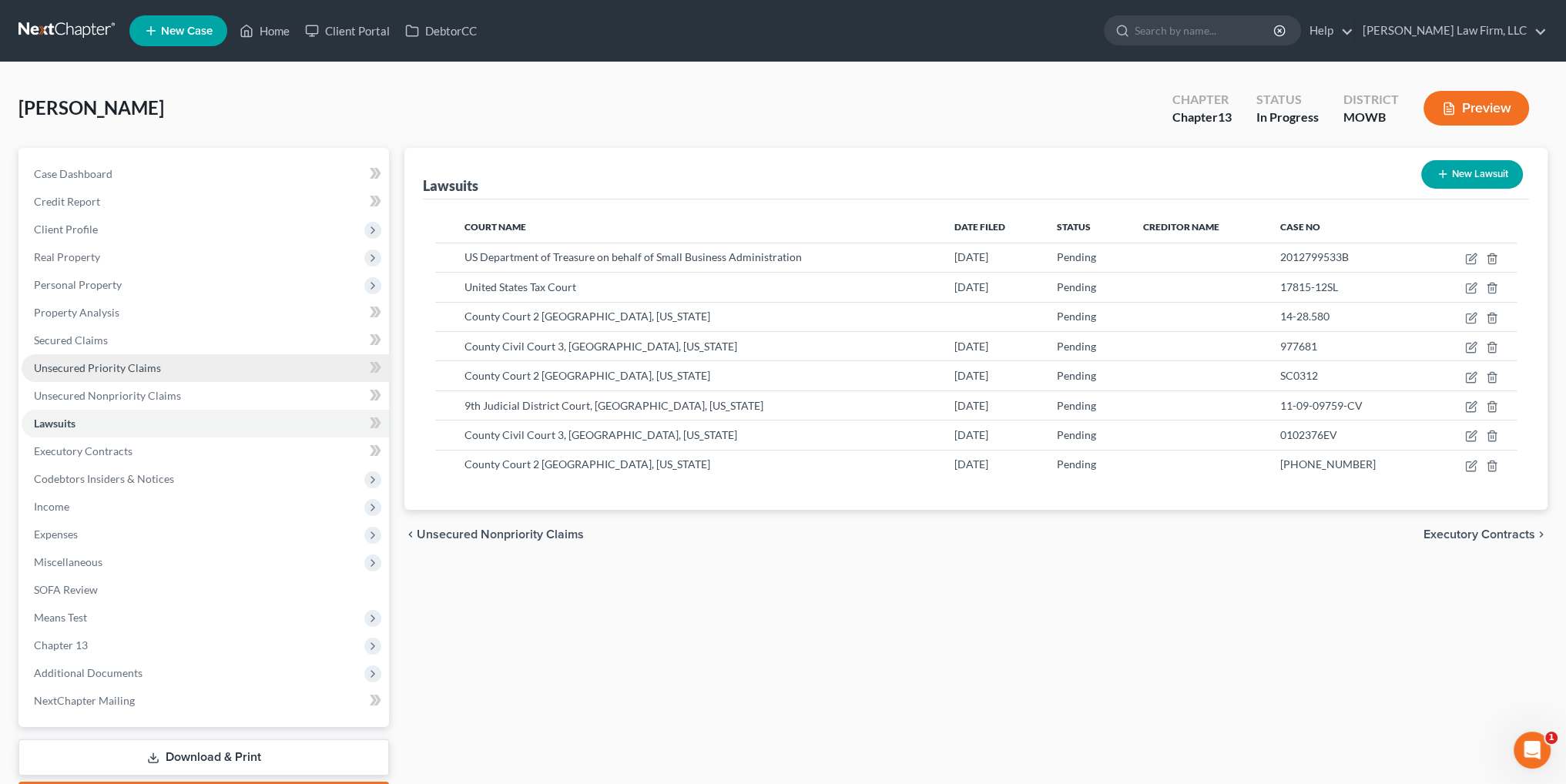
click at [110, 368] on span "Unsecured Priority Claims" at bounding box center [97, 367] width 127 height 13
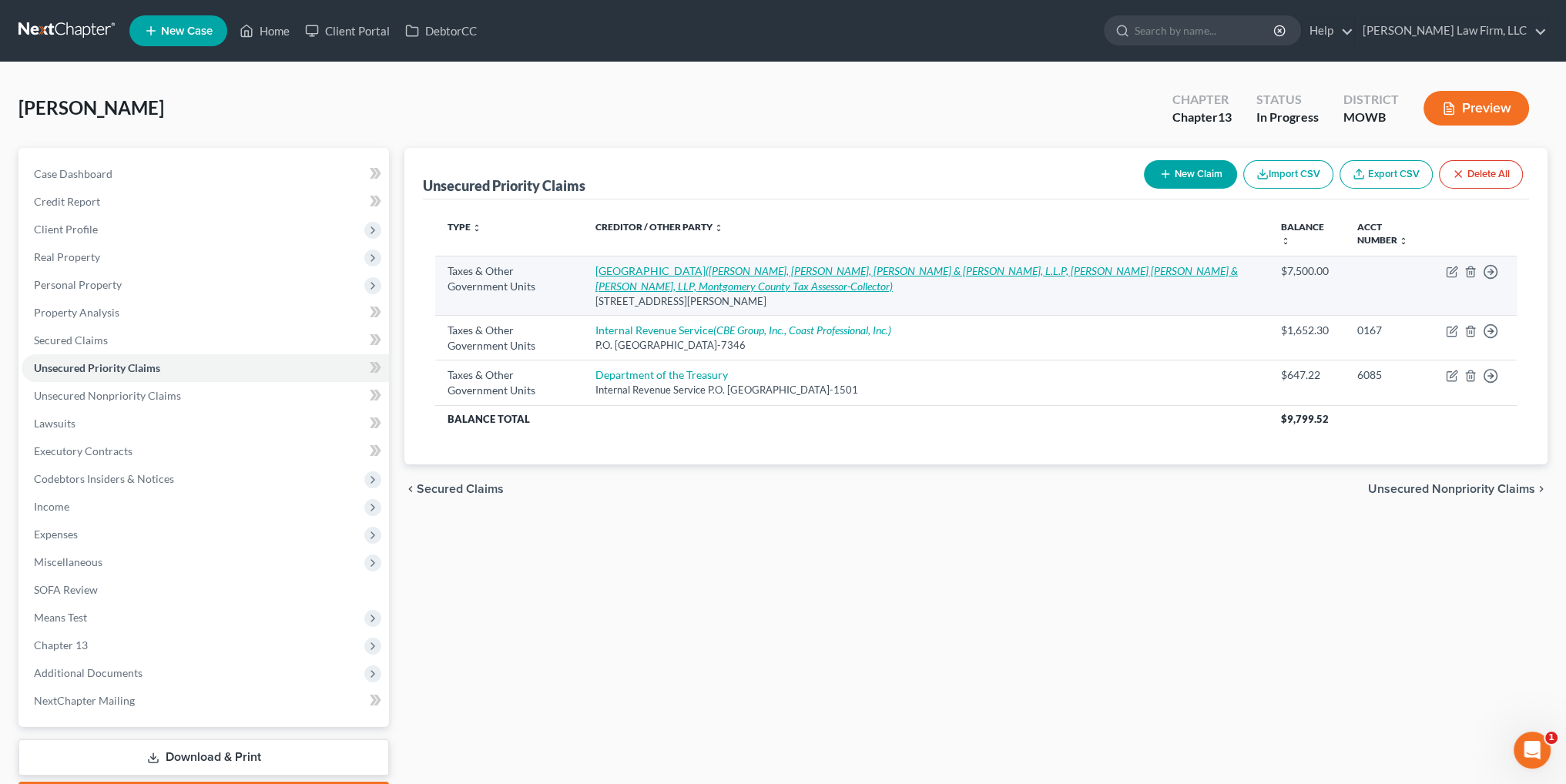
click at [1057, 269] on icon "(Perdue, Brandon, Fielder, Collins & Mott, L.L.P, Linebarger Goggan Blair & Sam…" at bounding box center [916, 278] width 642 height 29
select select "4"
select select "45"
select select "3"
select select "45"
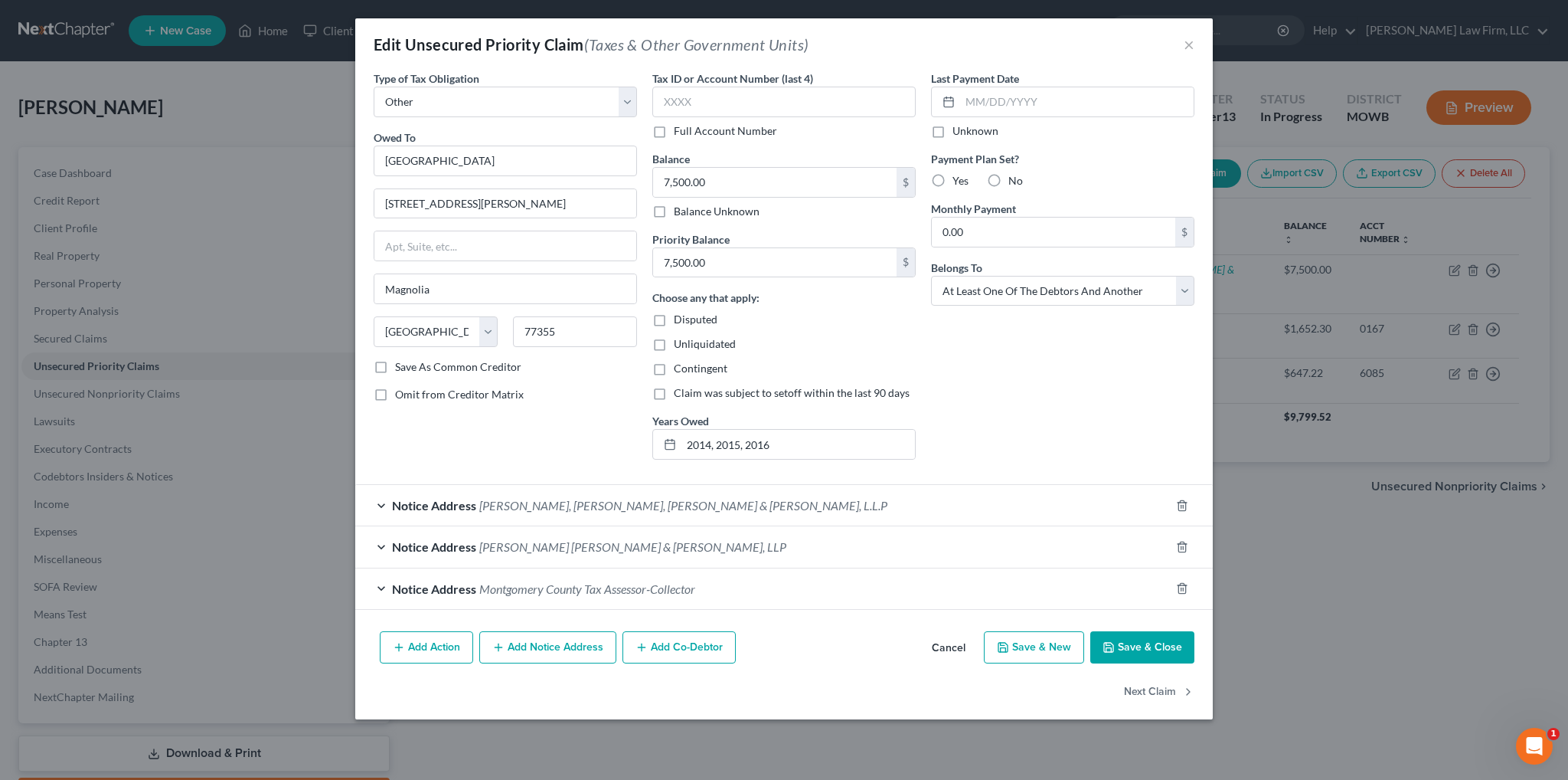
click at [554, 584] on span "Montgomery County Tax Assessor-Collector" at bounding box center [587, 589] width 216 height 15
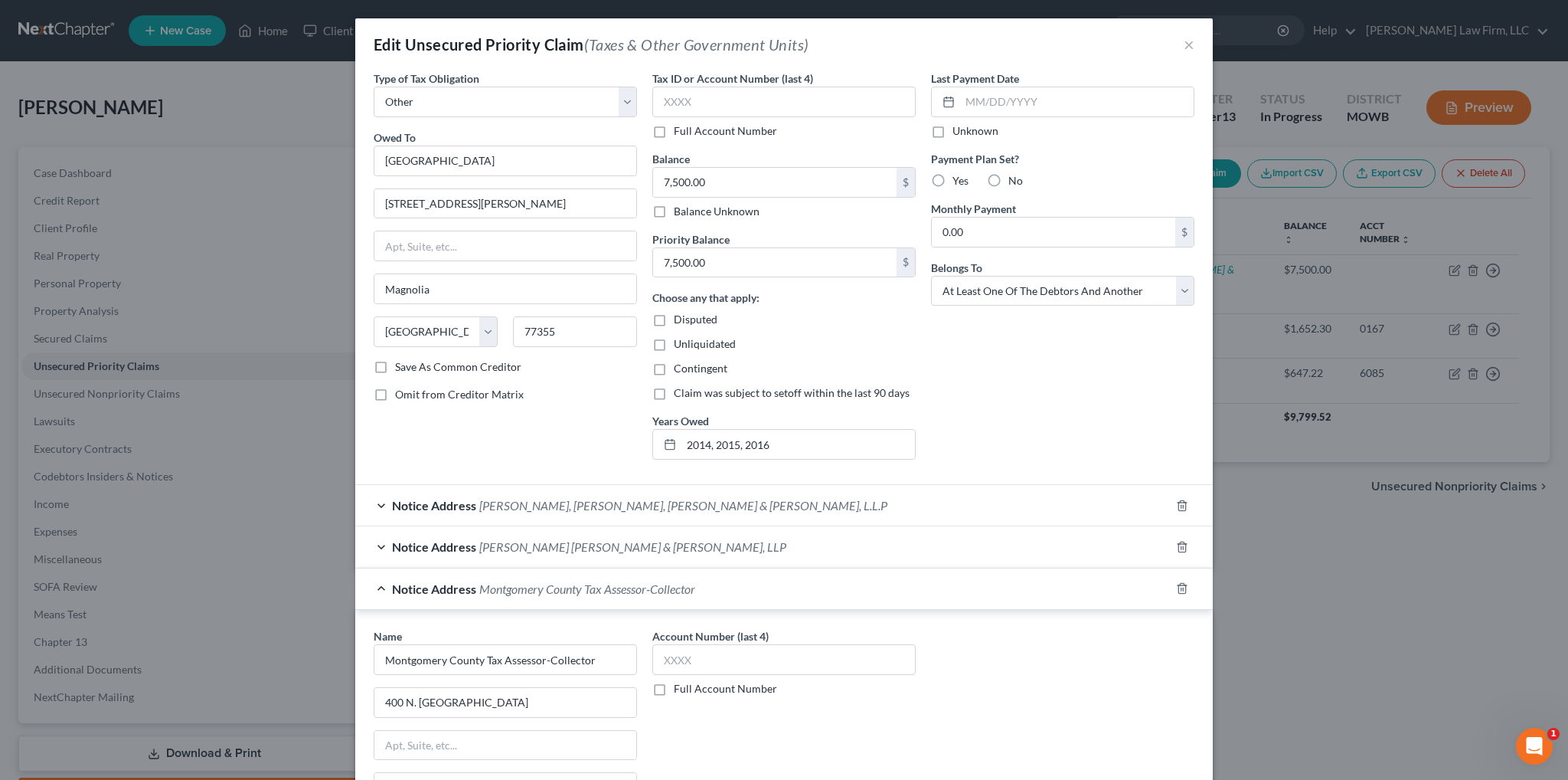
scroll to position [230, 0]
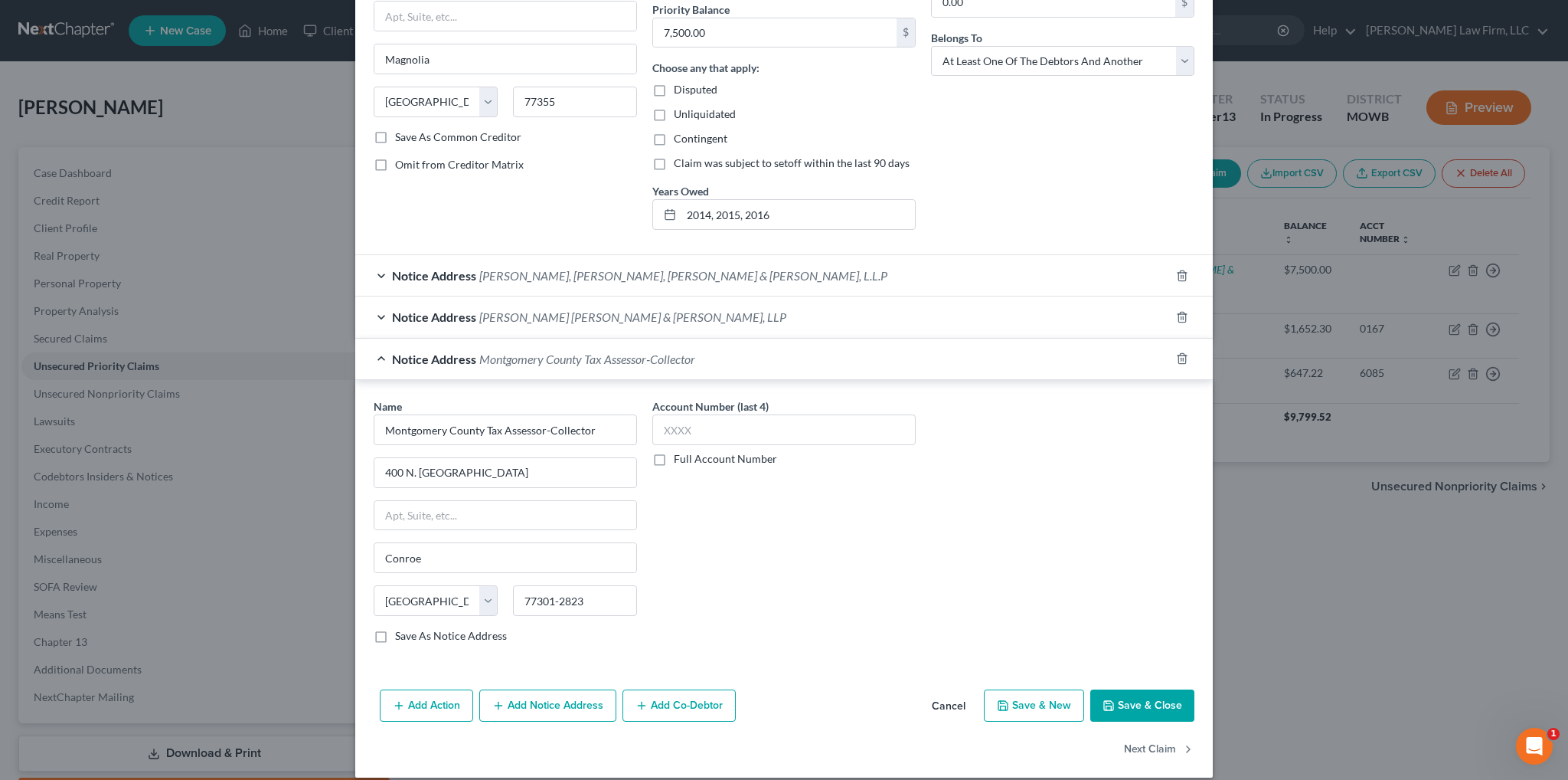
click at [609, 313] on span "Linebarger Goggan Blair & Sampson, LLP" at bounding box center [632, 317] width 307 height 15
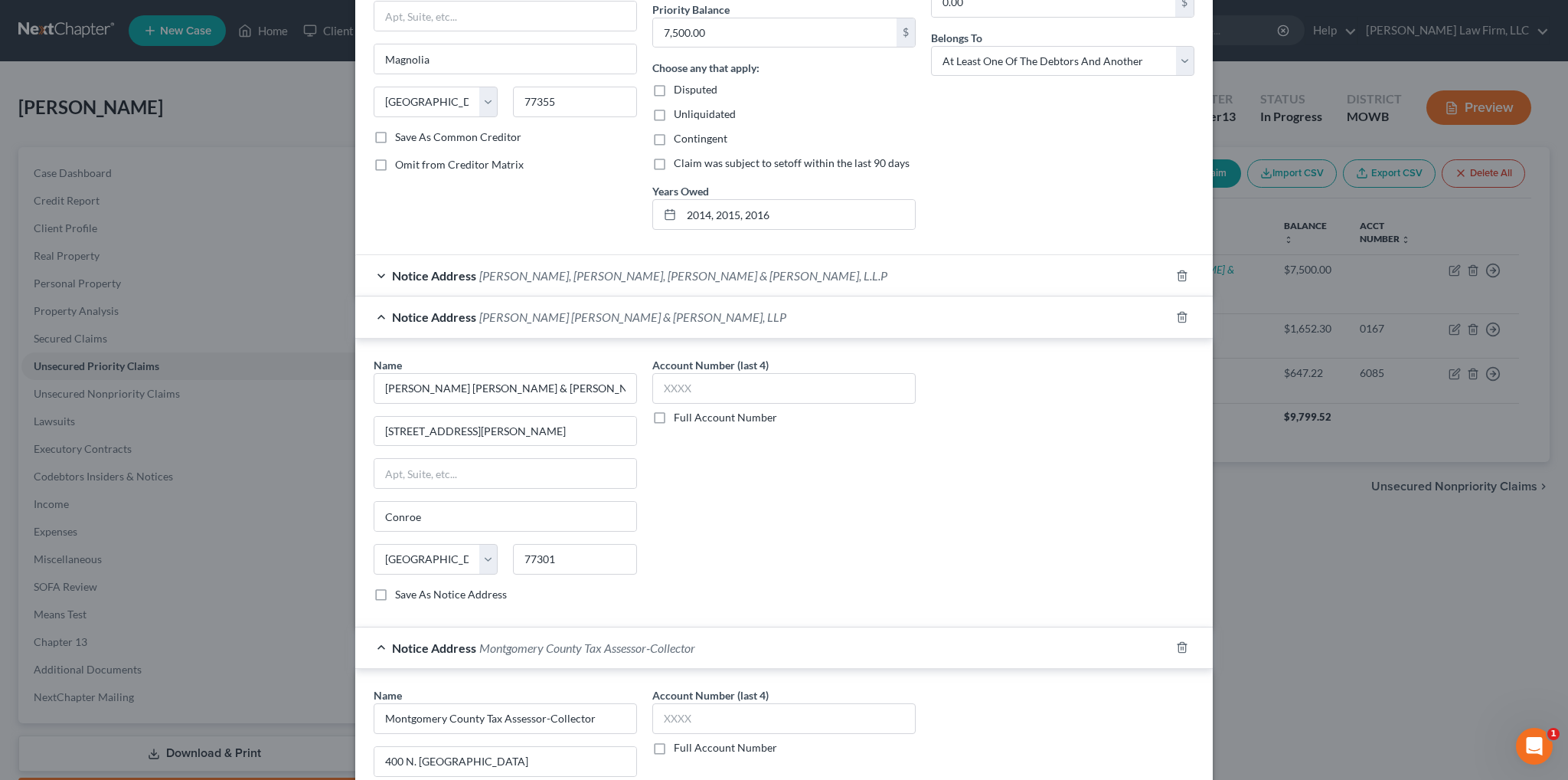
click at [618, 270] on span "Perdue, Brandon, Fielder, Collins & Mott, L.L.P" at bounding box center [683, 275] width 408 height 15
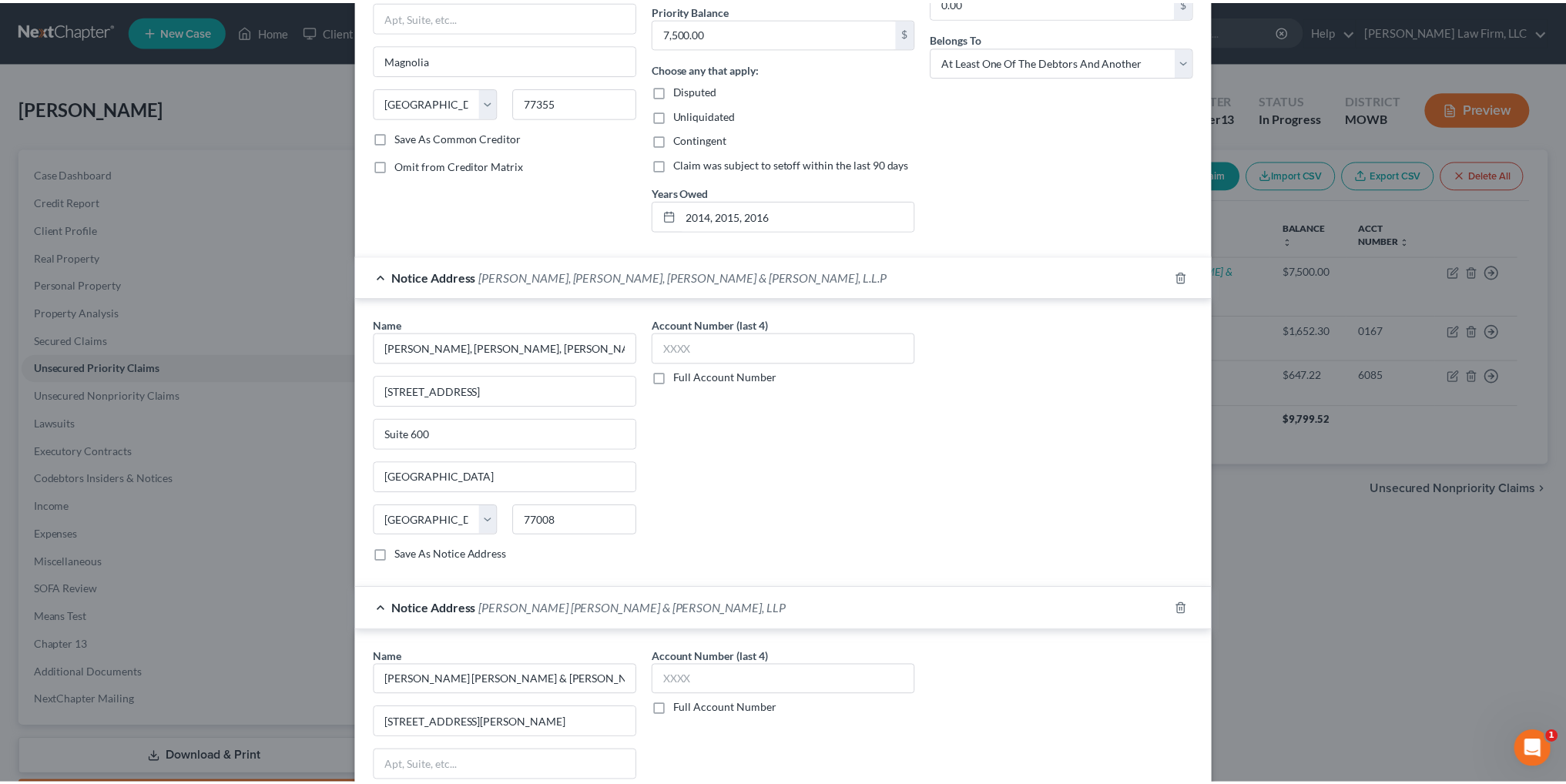
scroll to position [0, 0]
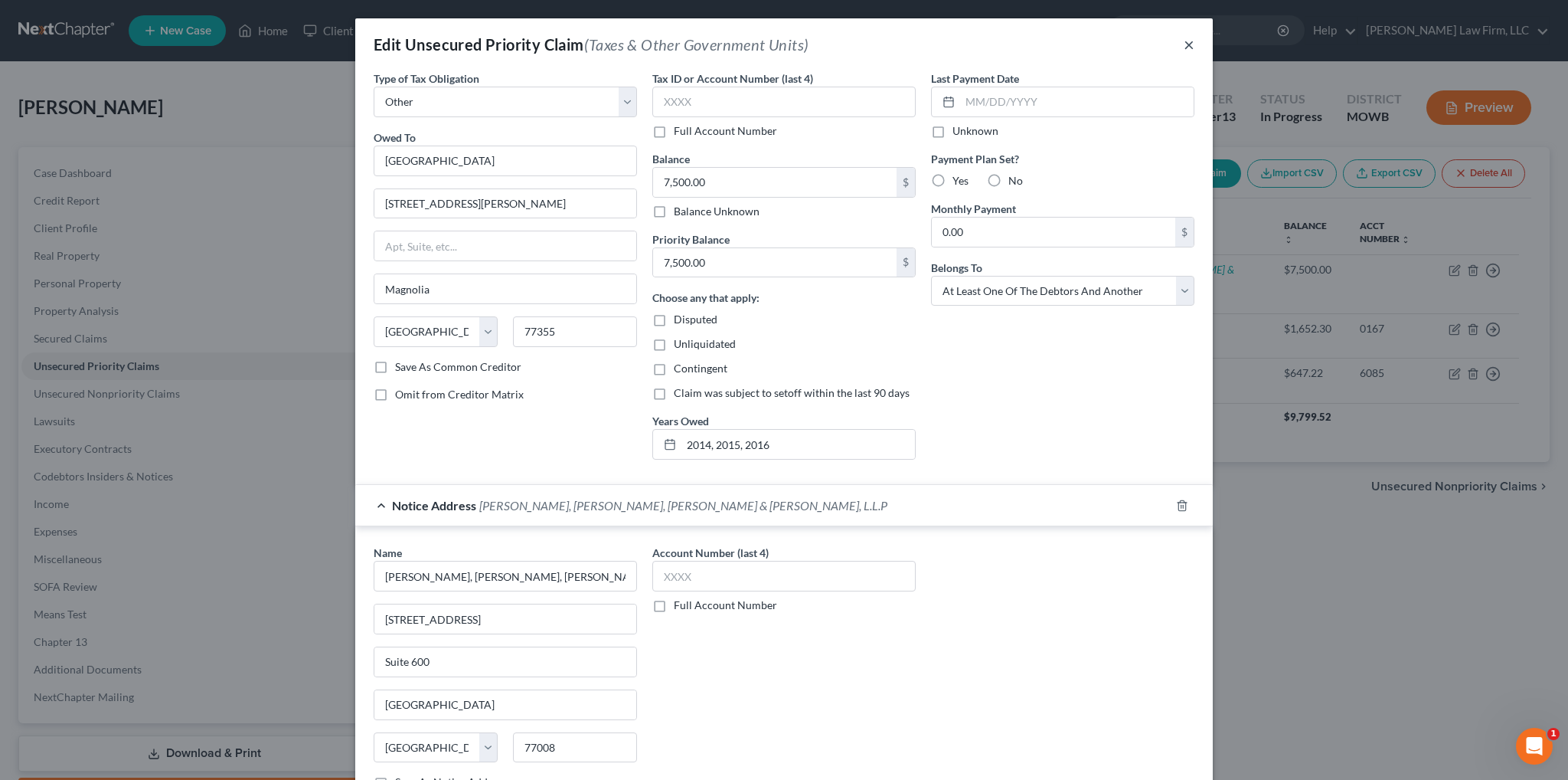
click at [1184, 43] on button "×" at bounding box center [1190, 44] width 11 height 18
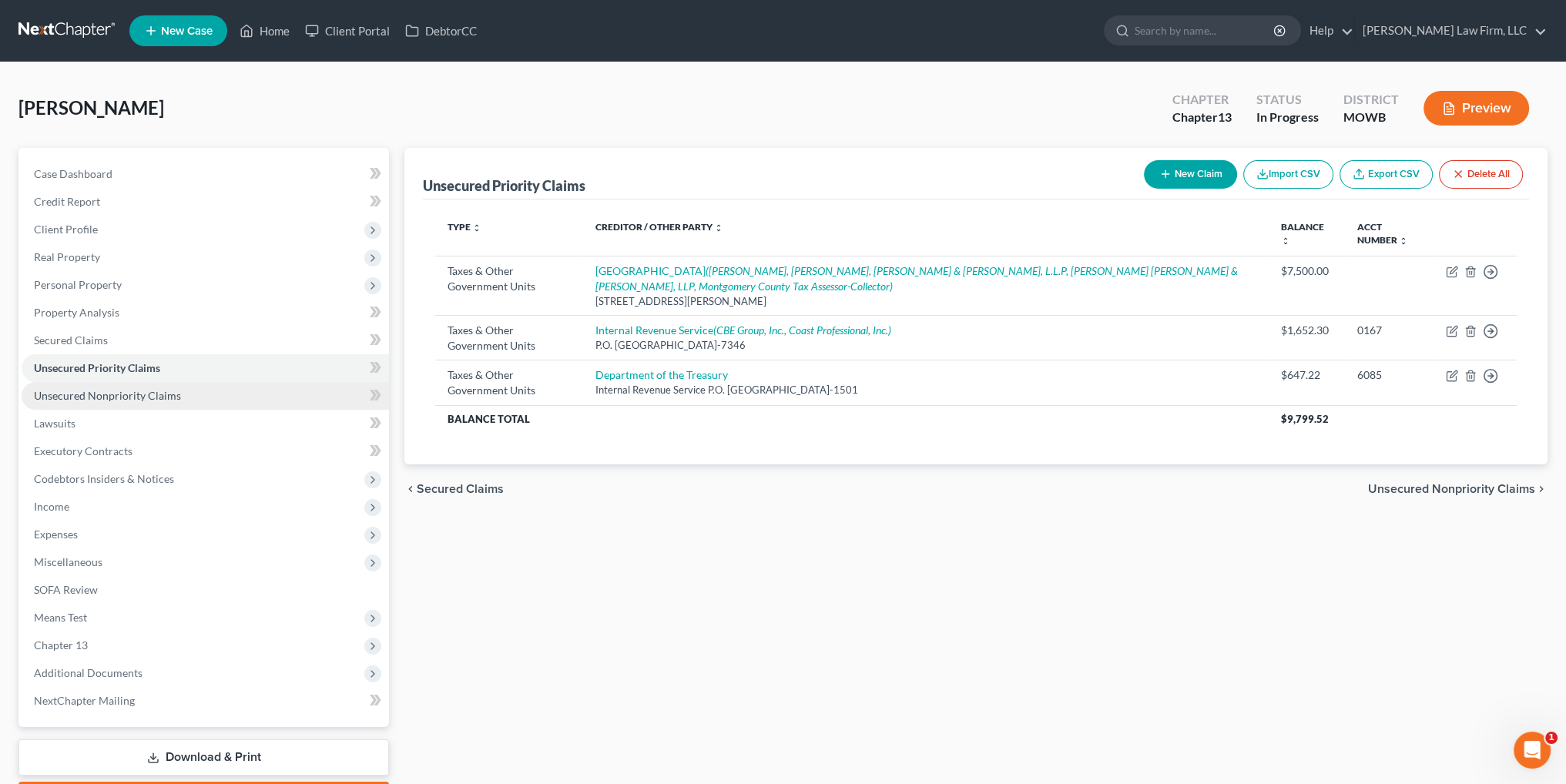
click at [145, 395] on span "Unsecured Nonpriority Claims" at bounding box center [108, 395] width 147 height 13
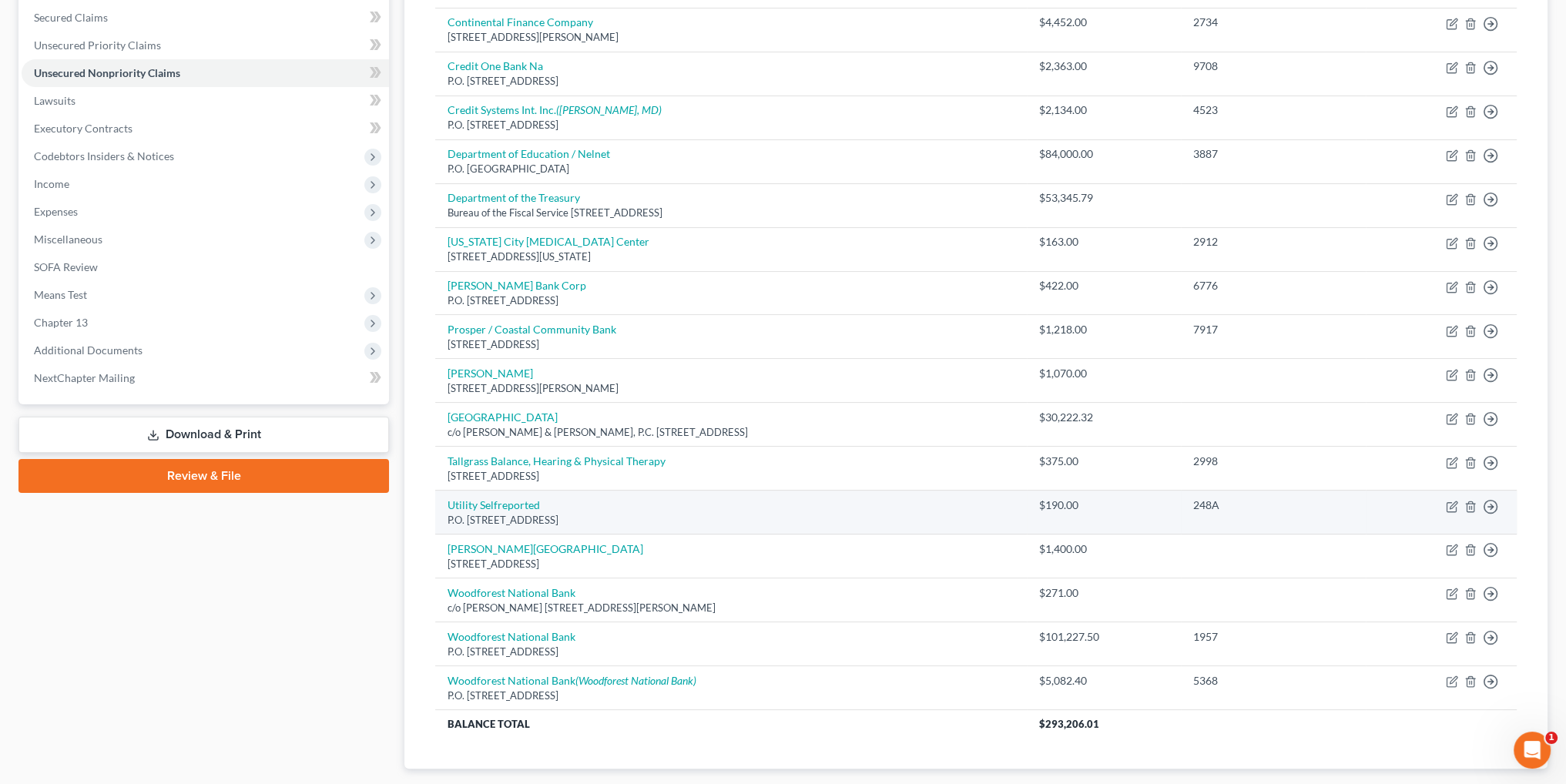
scroll to position [154, 0]
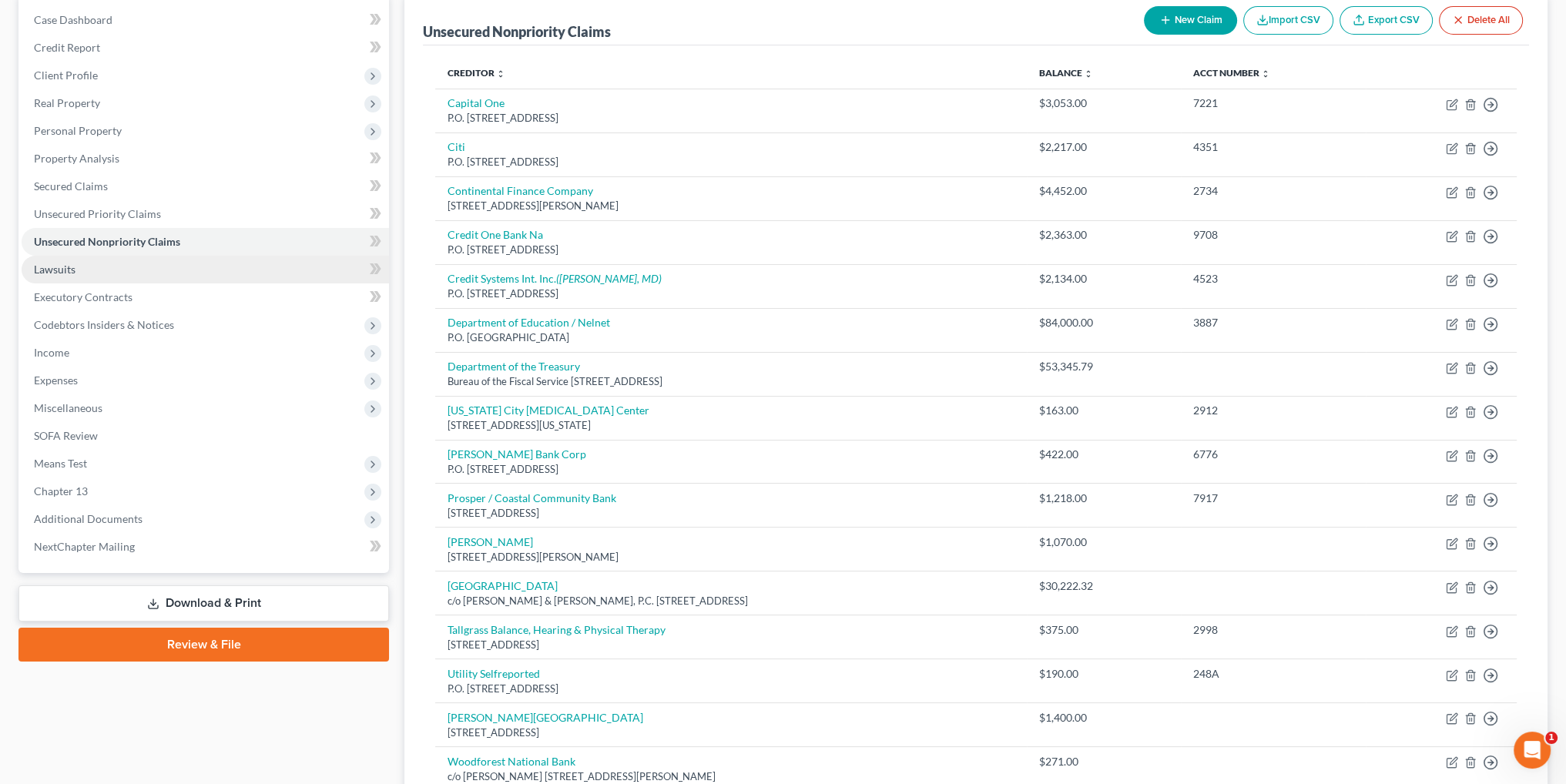
click at [66, 274] on span "Lawsuits" at bounding box center [55, 269] width 42 height 13
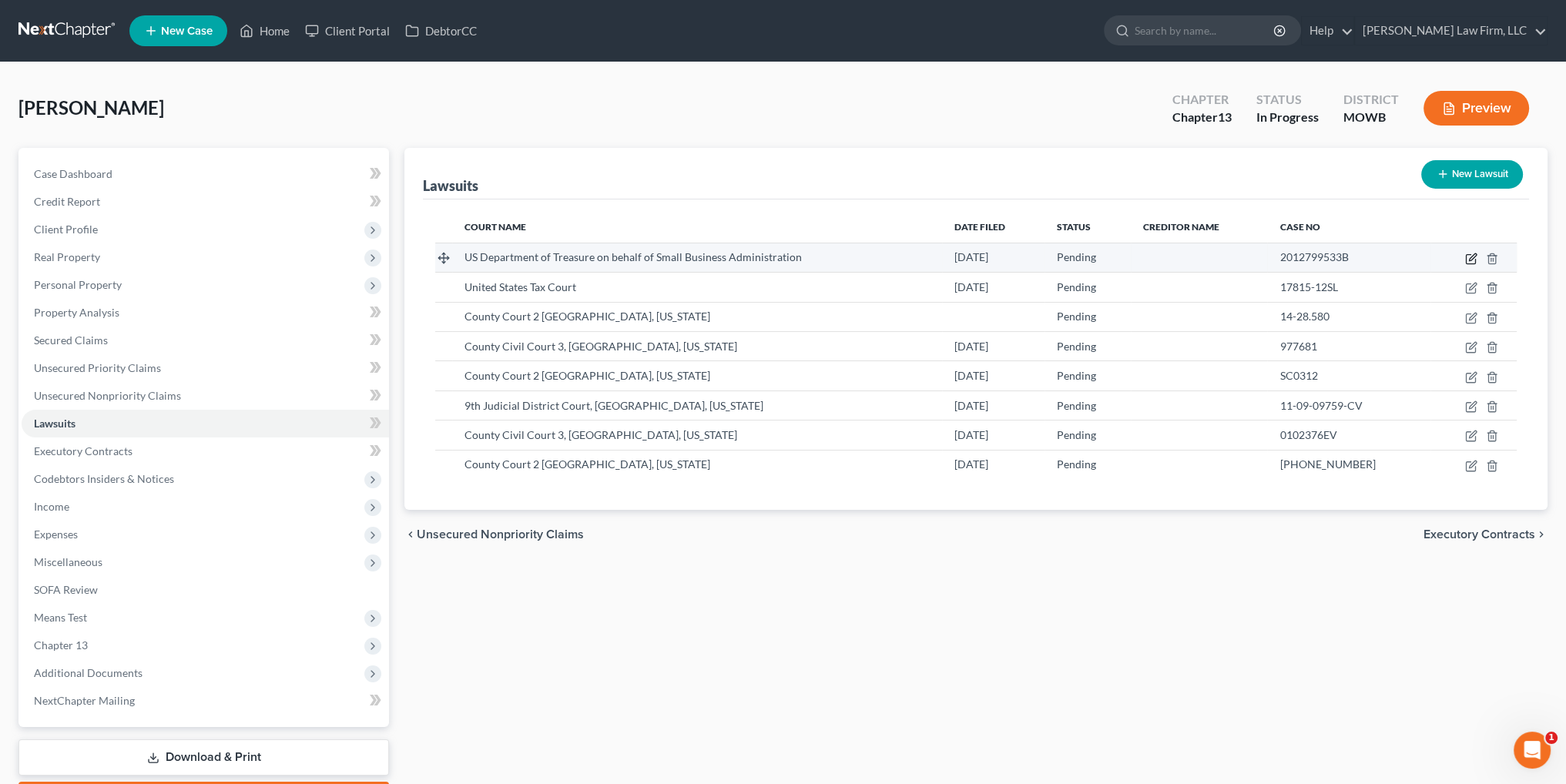
click at [1471, 257] on icon "button" at bounding box center [1470, 258] width 12 height 12
select select "0"
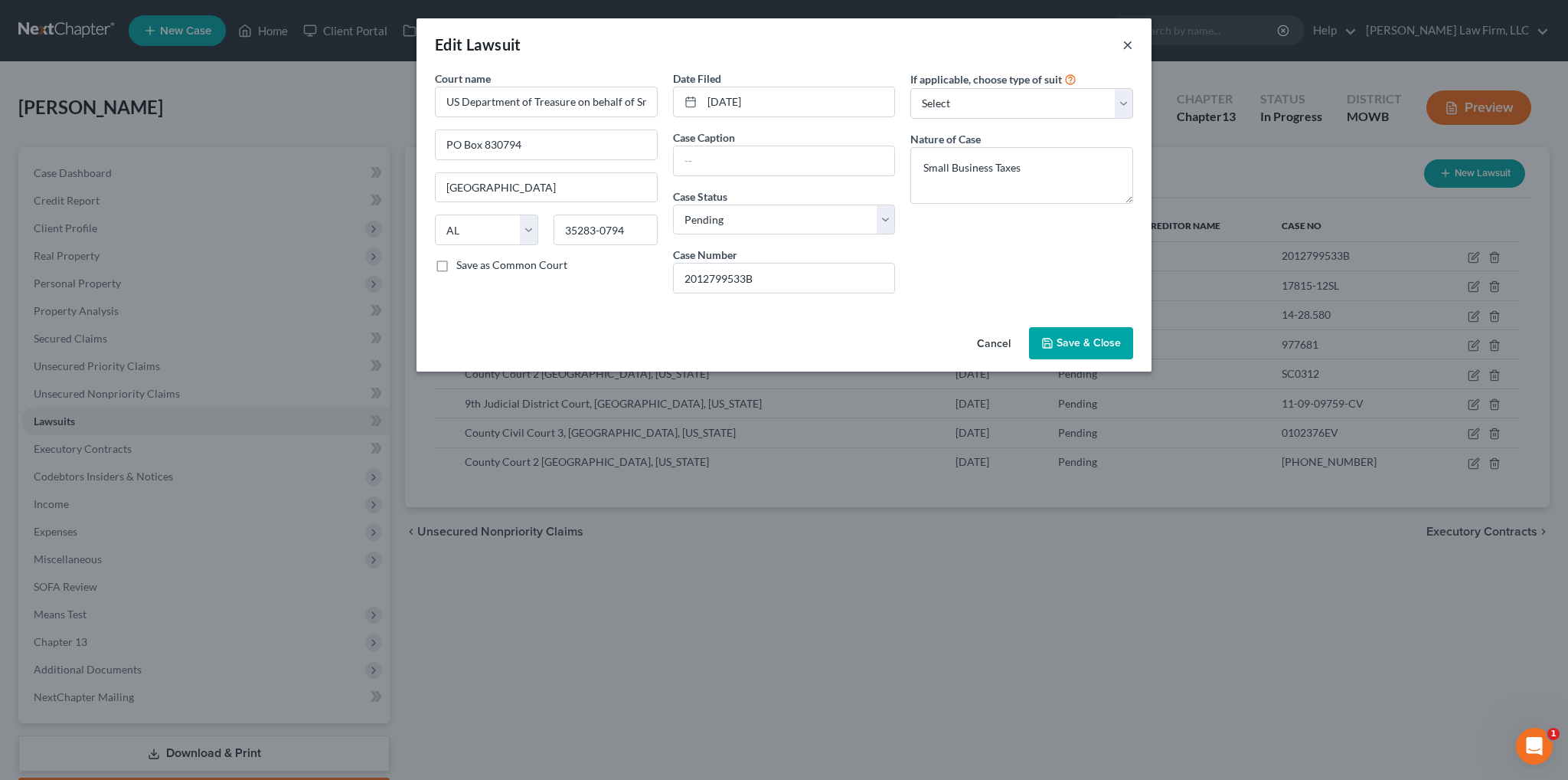
click at [1127, 42] on button "×" at bounding box center [1128, 44] width 11 height 18
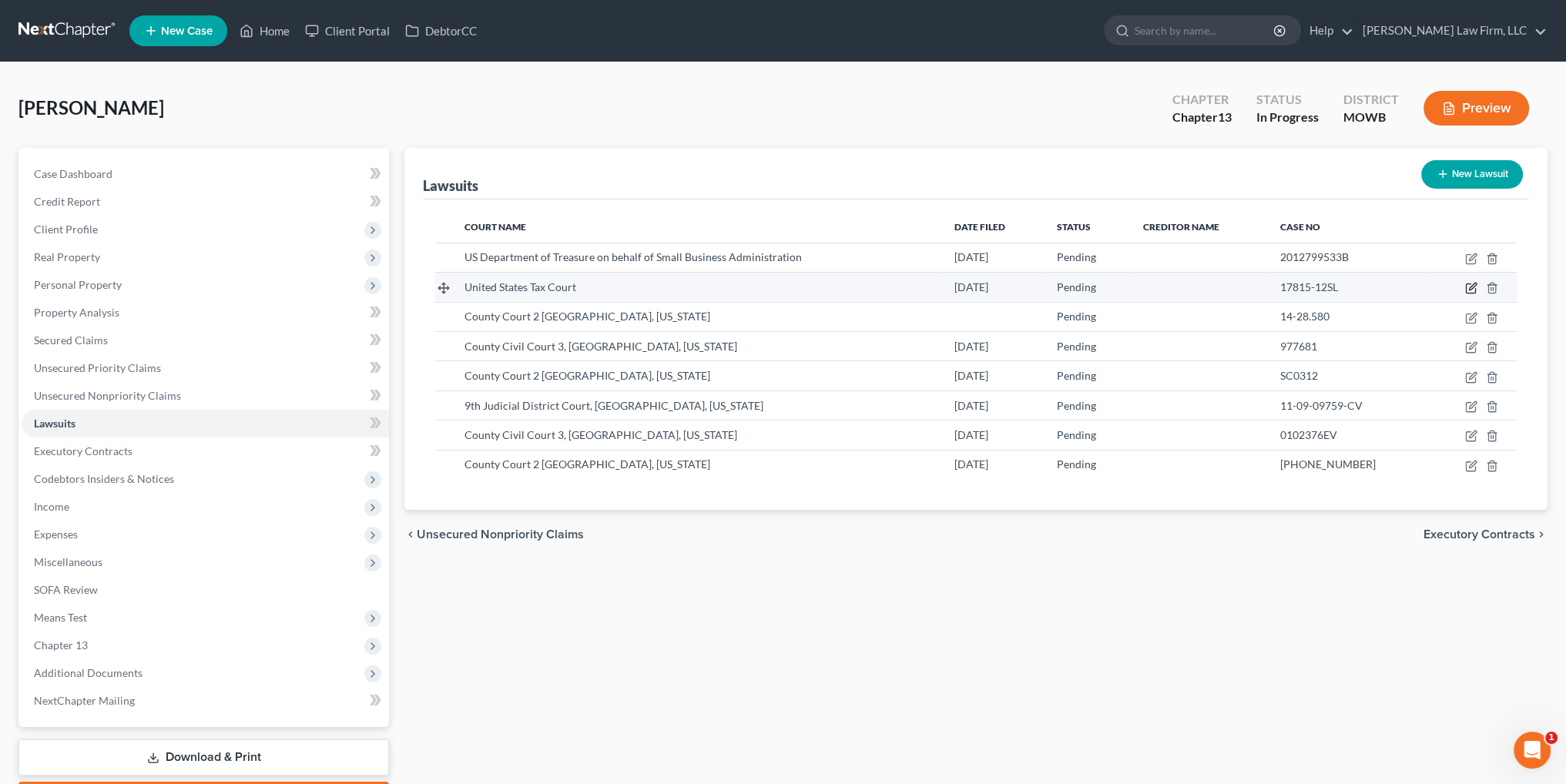
click at [1469, 290] on icon "button" at bounding box center [1470, 288] width 12 height 12
select select "8"
select select "0"
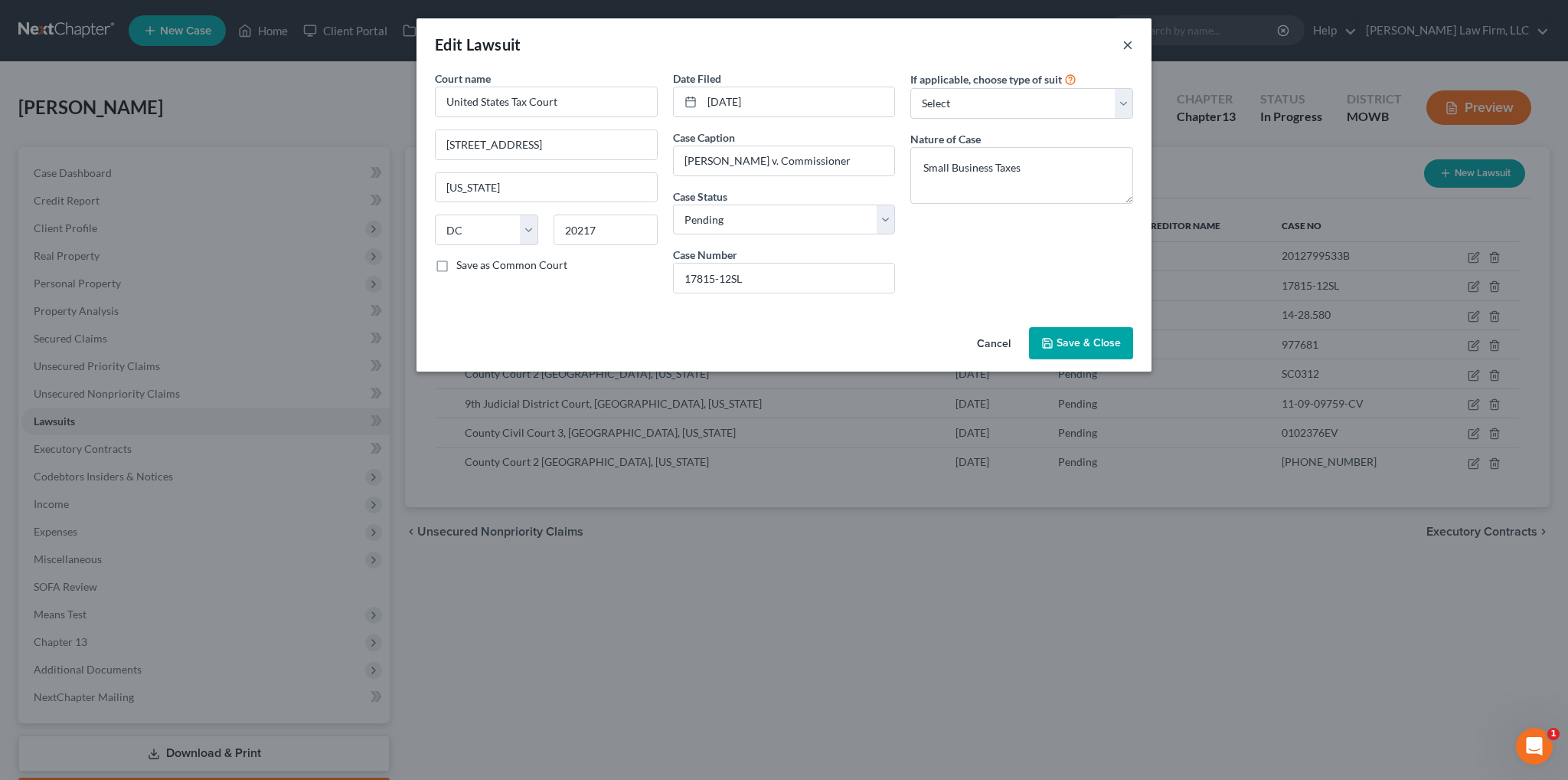
click at [1124, 41] on button "×" at bounding box center [1128, 44] width 11 height 18
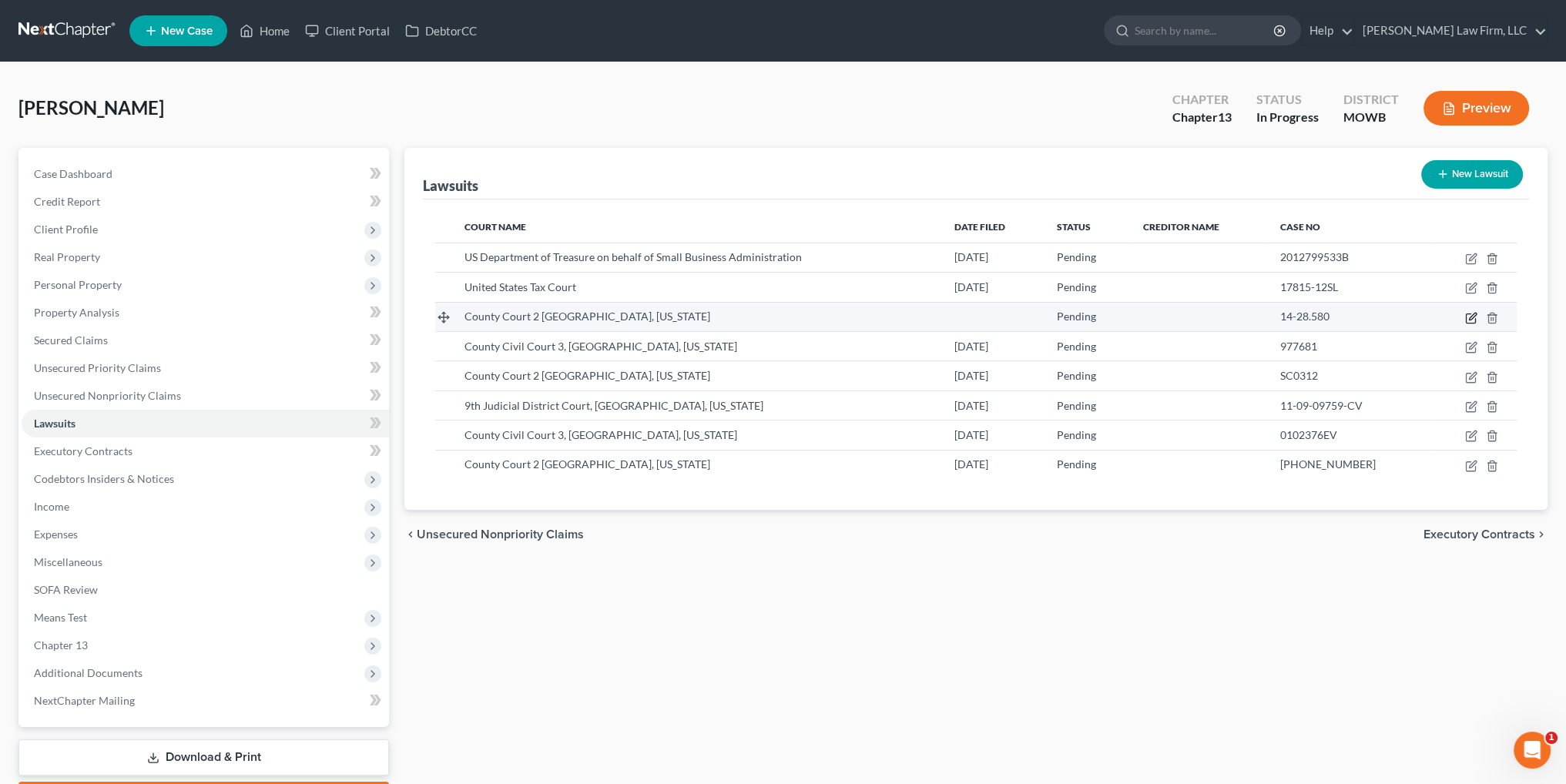
click at [1469, 320] on icon "button" at bounding box center [1470, 317] width 12 height 12
select select "45"
select select "0"
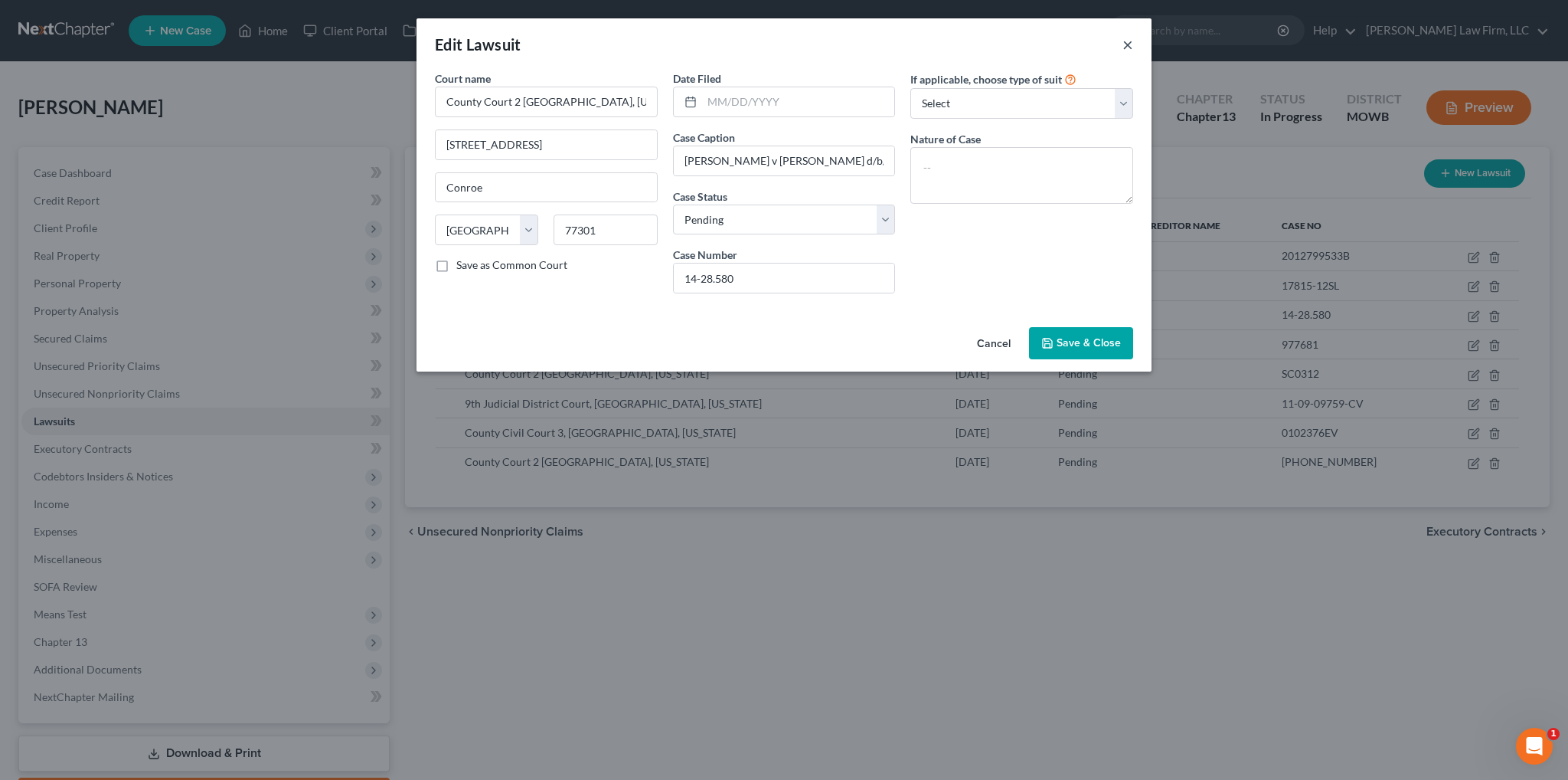
click at [1124, 43] on button "×" at bounding box center [1128, 44] width 11 height 18
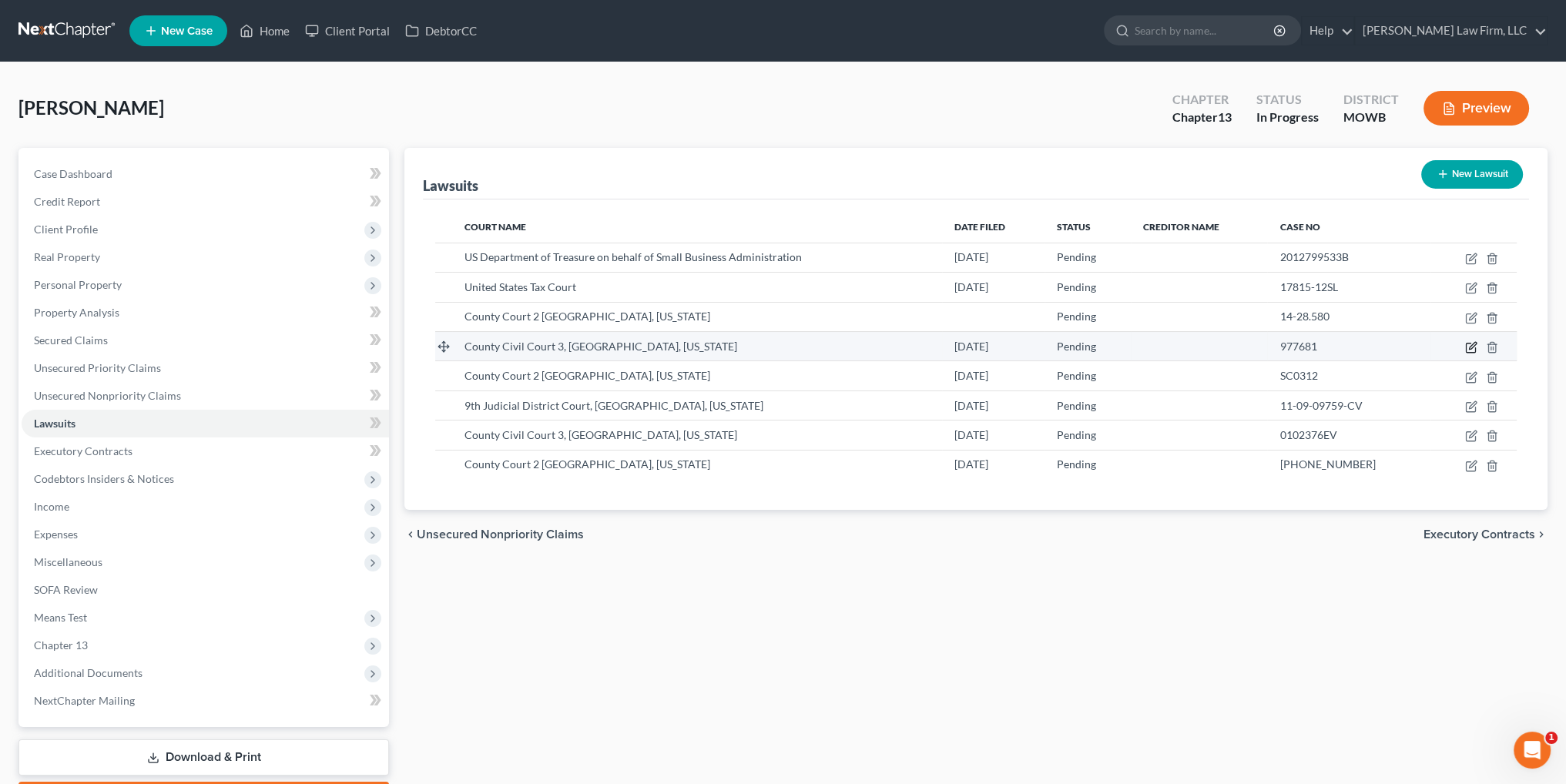
click at [1469, 343] on icon "button" at bounding box center [1470, 347] width 12 height 12
select select "45"
select select "0"
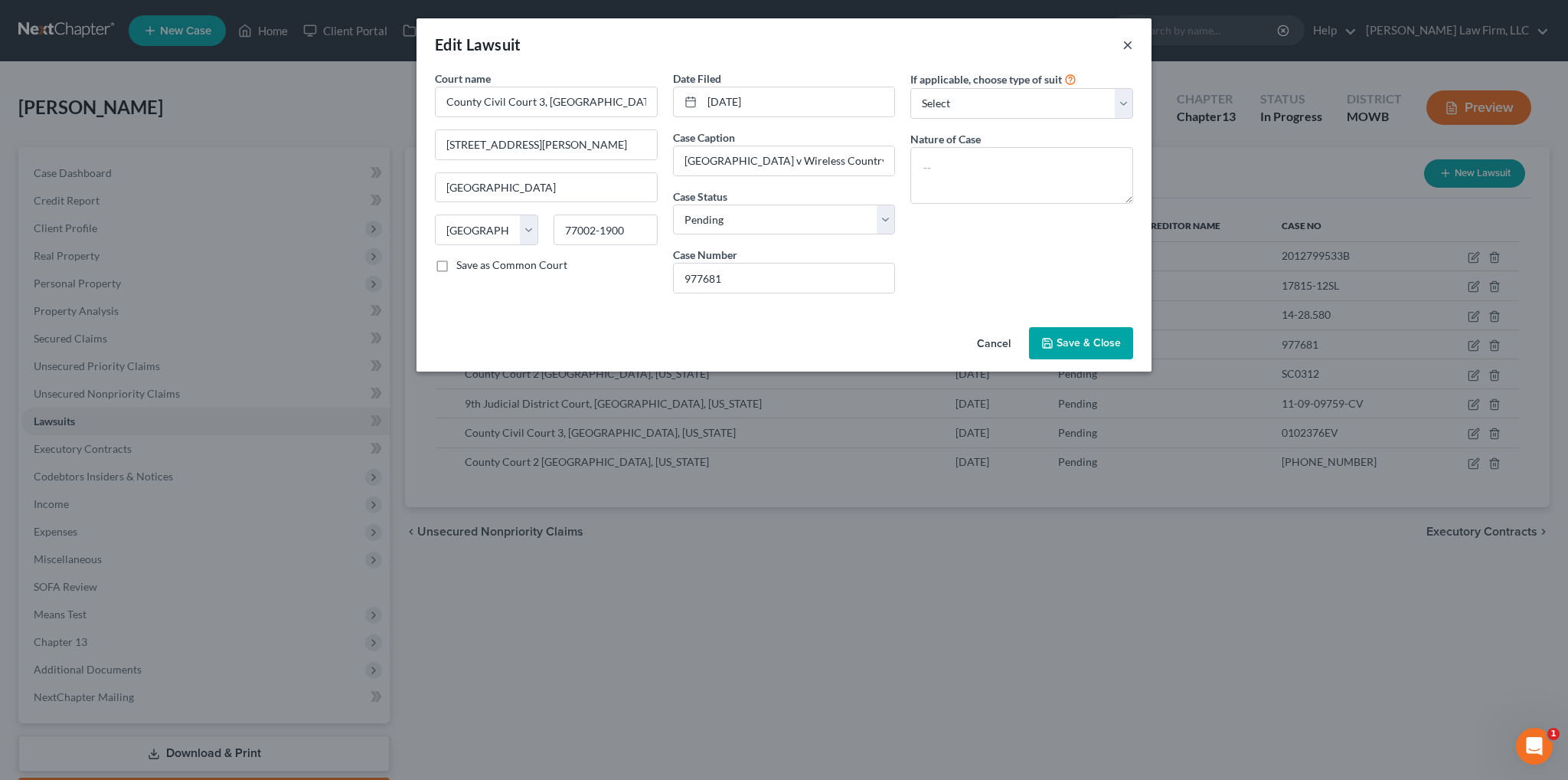
click at [1122, 49] on button "×" at bounding box center [1128, 44] width 11 height 18
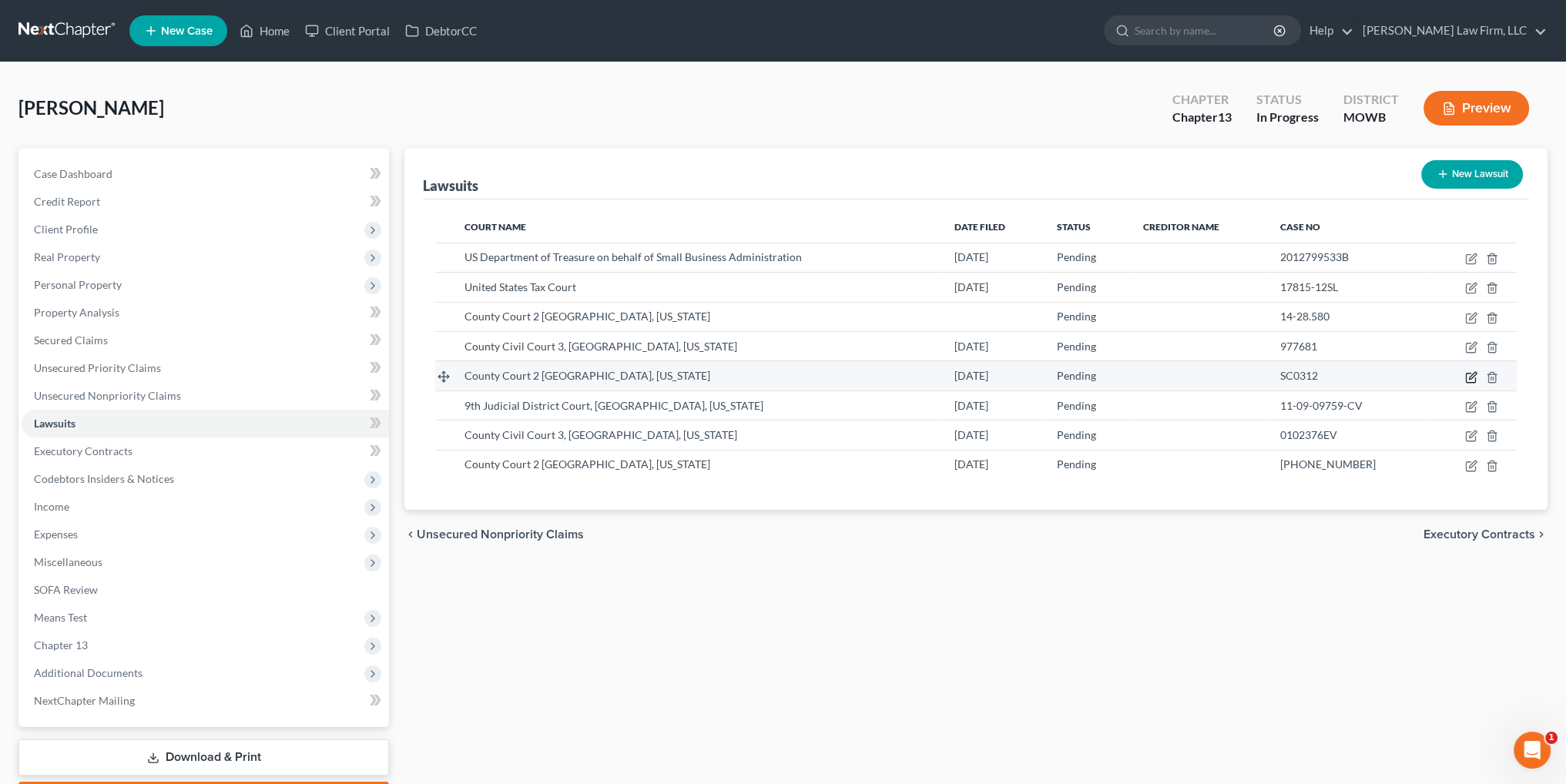
click at [1469, 374] on icon "button" at bounding box center [1470, 377] width 12 height 12
select select "45"
select select "0"
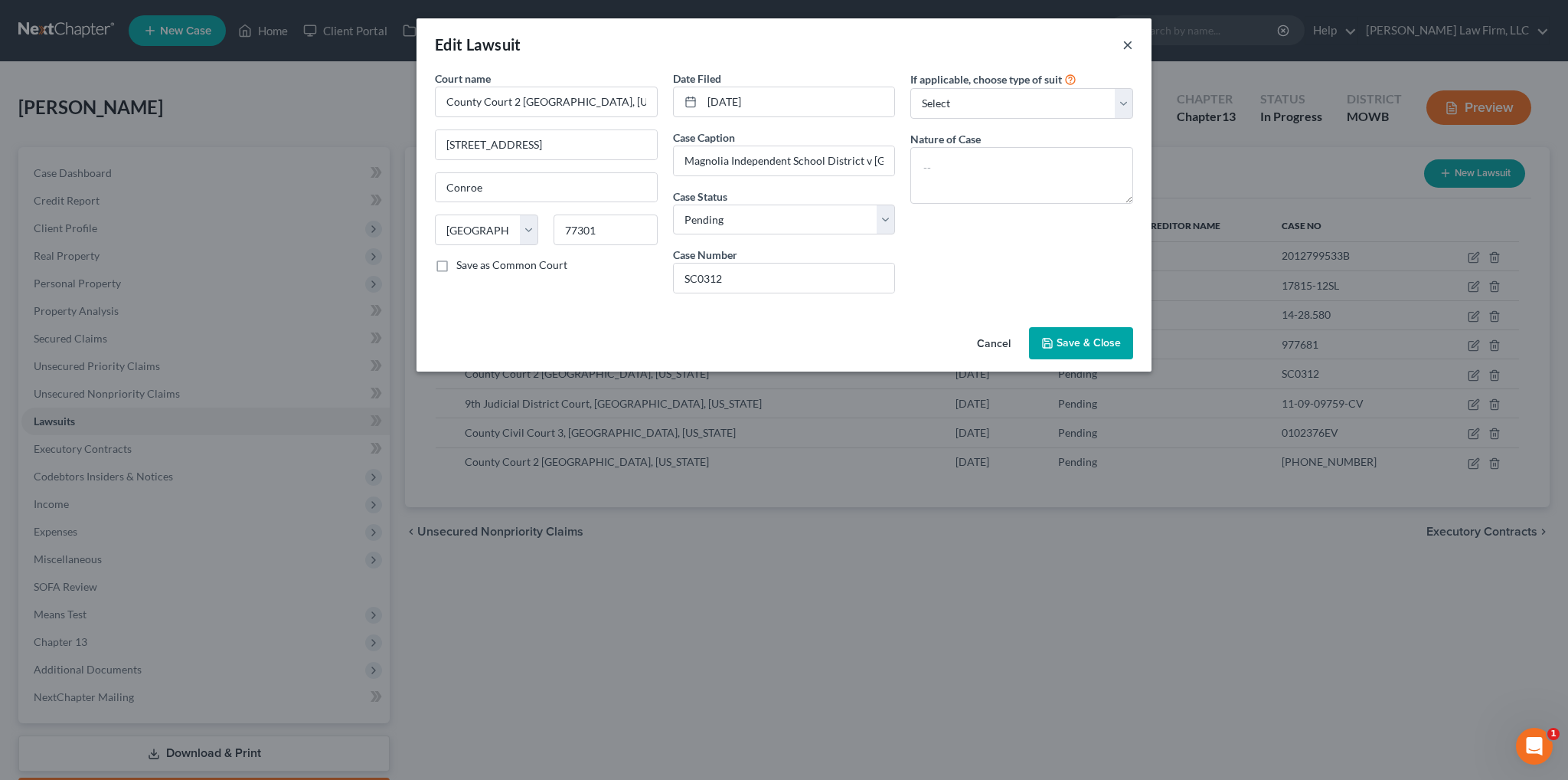
click at [1127, 42] on button "×" at bounding box center [1128, 44] width 11 height 18
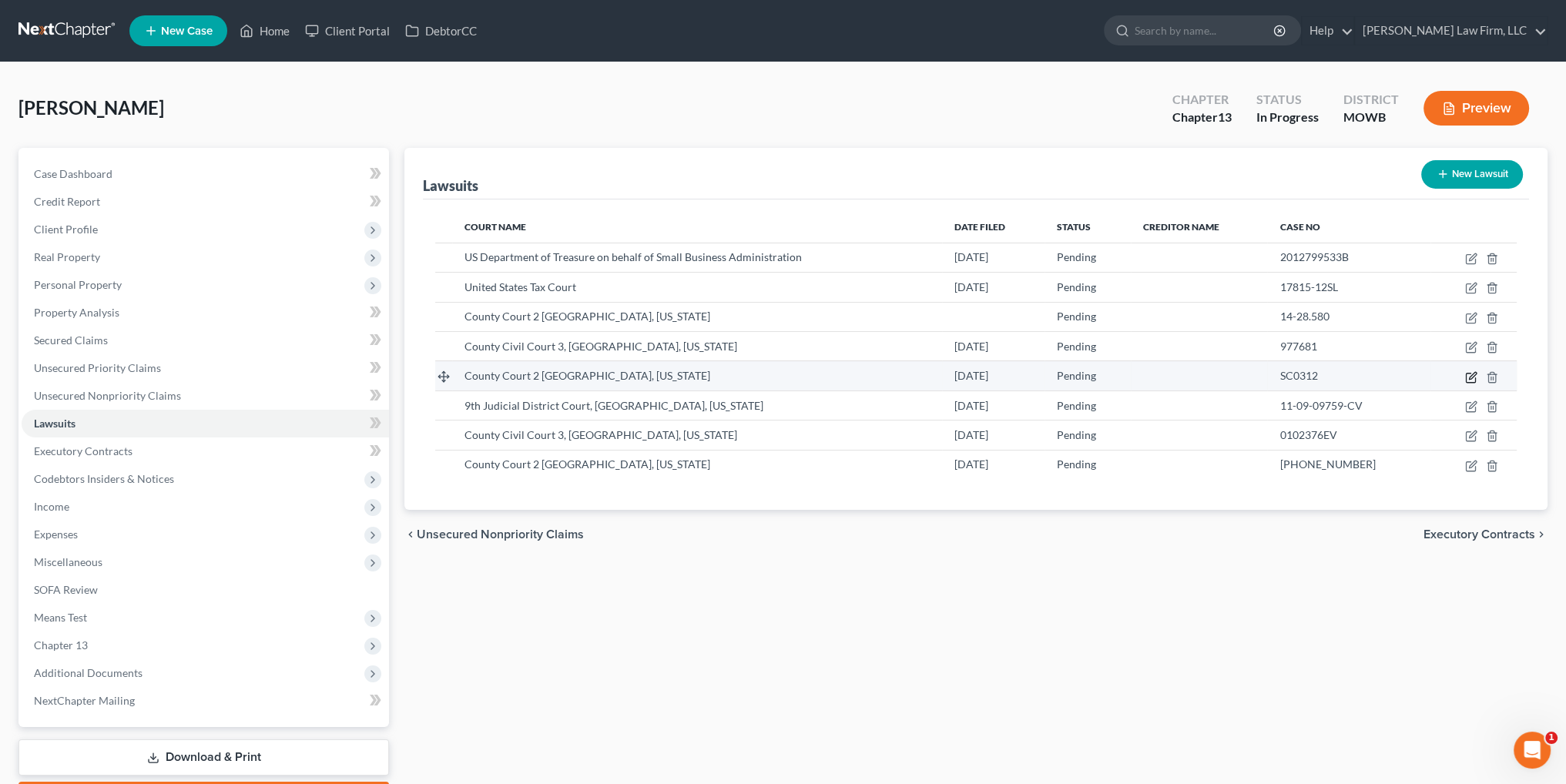
click at [1471, 374] on icon "button" at bounding box center [1470, 377] width 12 height 12
select select "45"
select select "0"
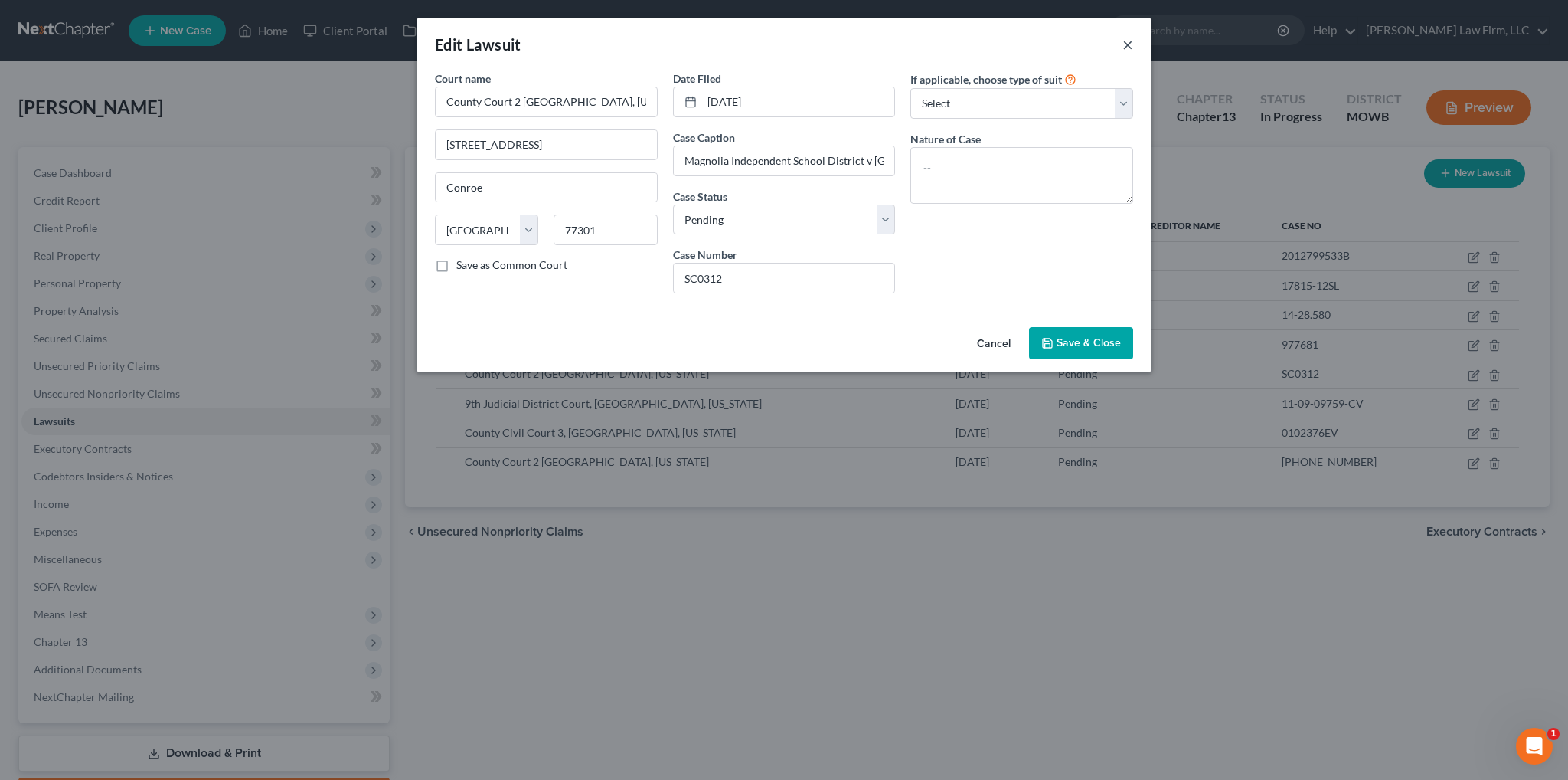
click at [1124, 43] on button "×" at bounding box center [1128, 44] width 11 height 18
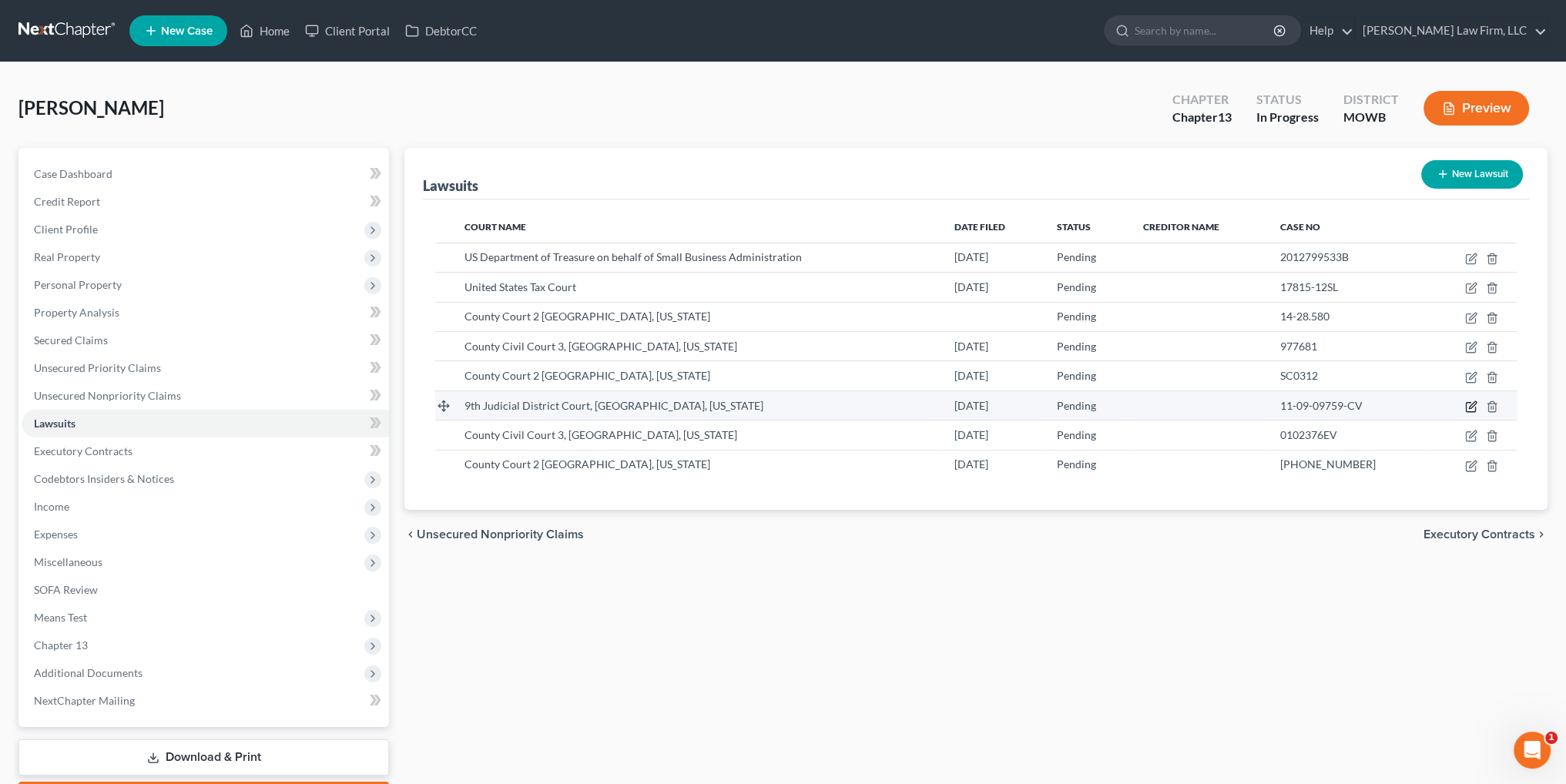
click at [1469, 404] on icon "button" at bounding box center [1470, 405] width 12 height 12
select select "45"
select select "0"
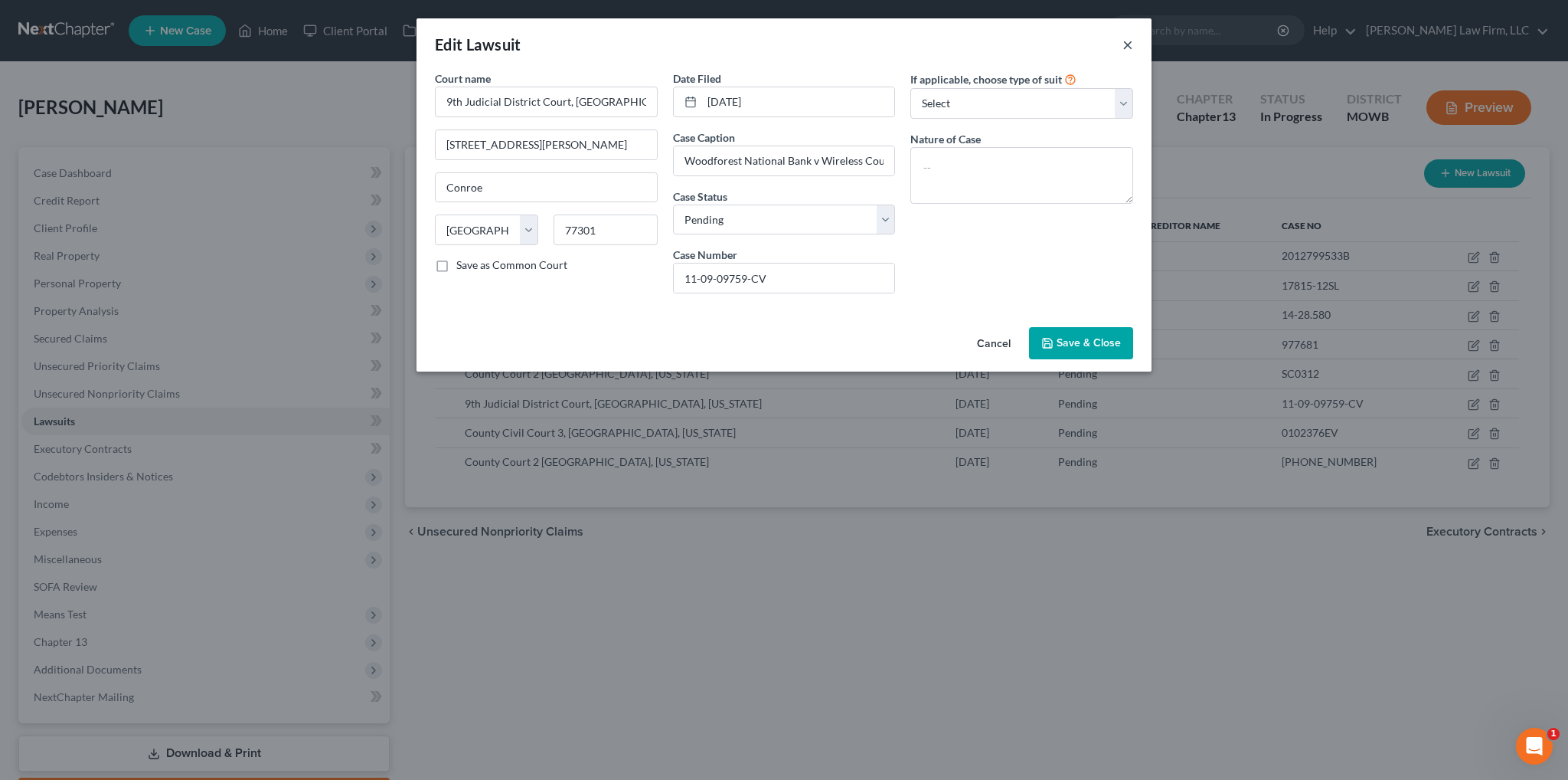
click at [1127, 46] on button "×" at bounding box center [1128, 44] width 11 height 18
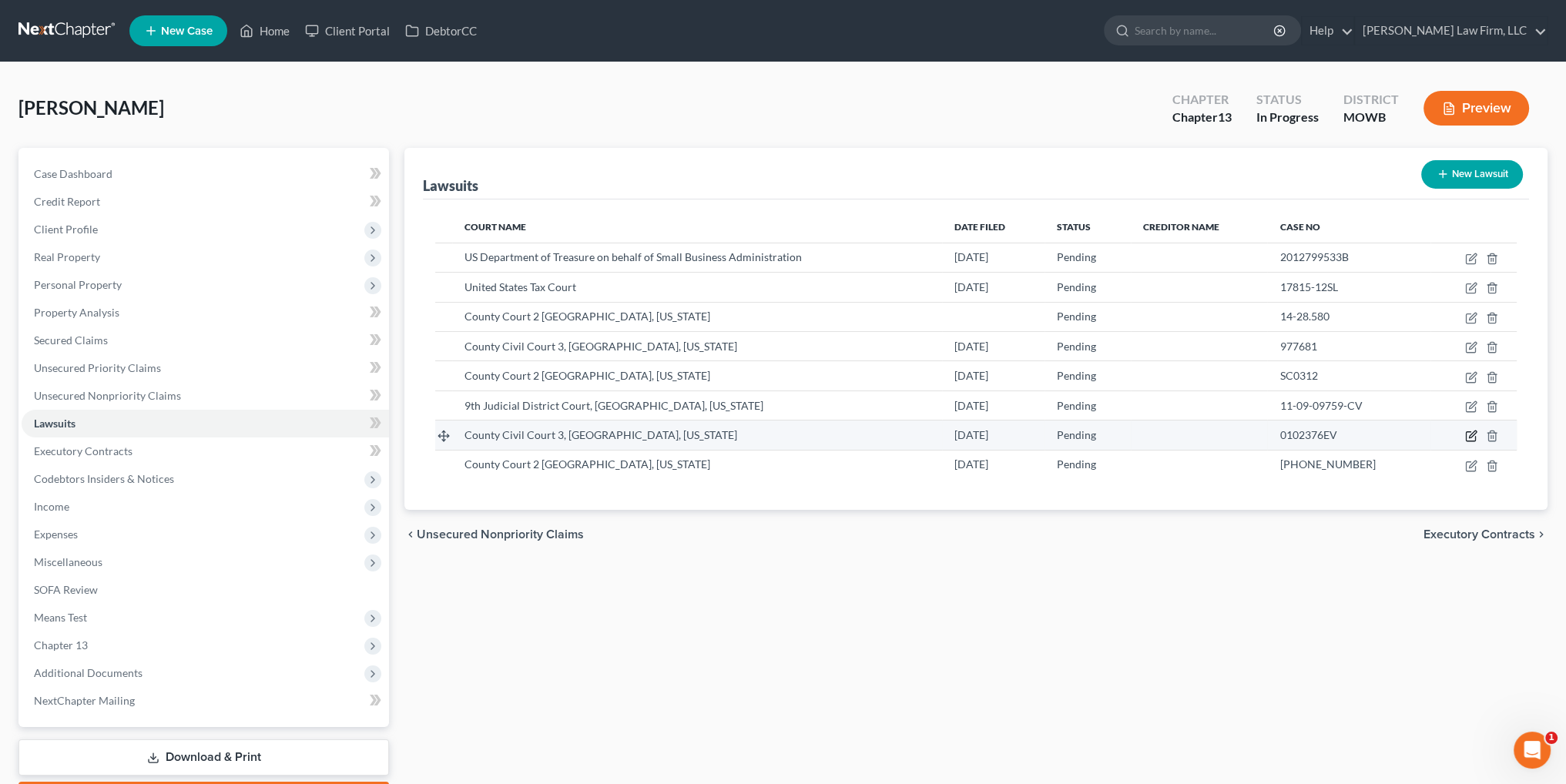
click at [1469, 431] on icon "button" at bounding box center [1470, 435] width 12 height 12
select select "45"
select select "0"
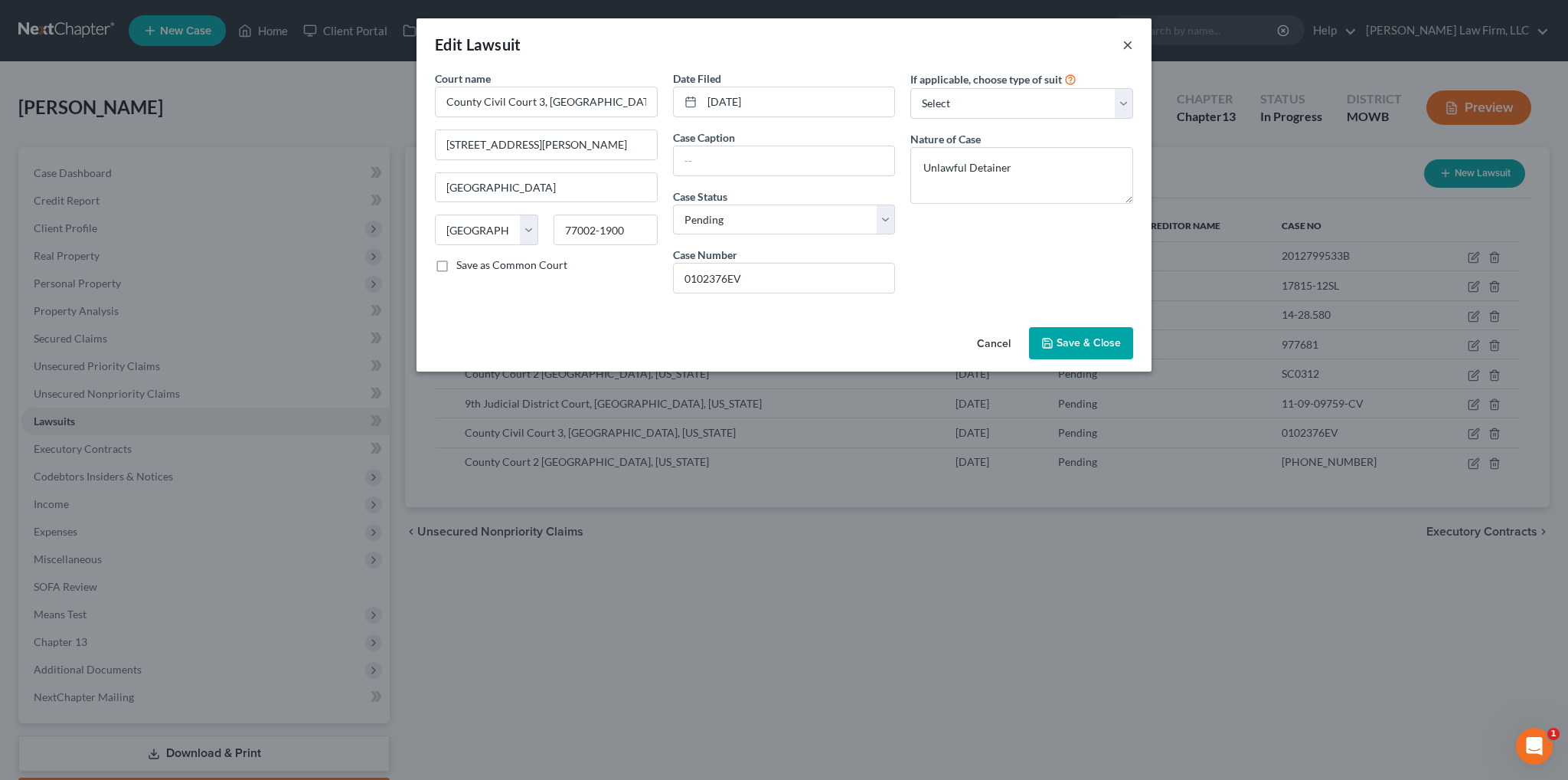
click at [1126, 41] on button "×" at bounding box center [1128, 44] width 11 height 18
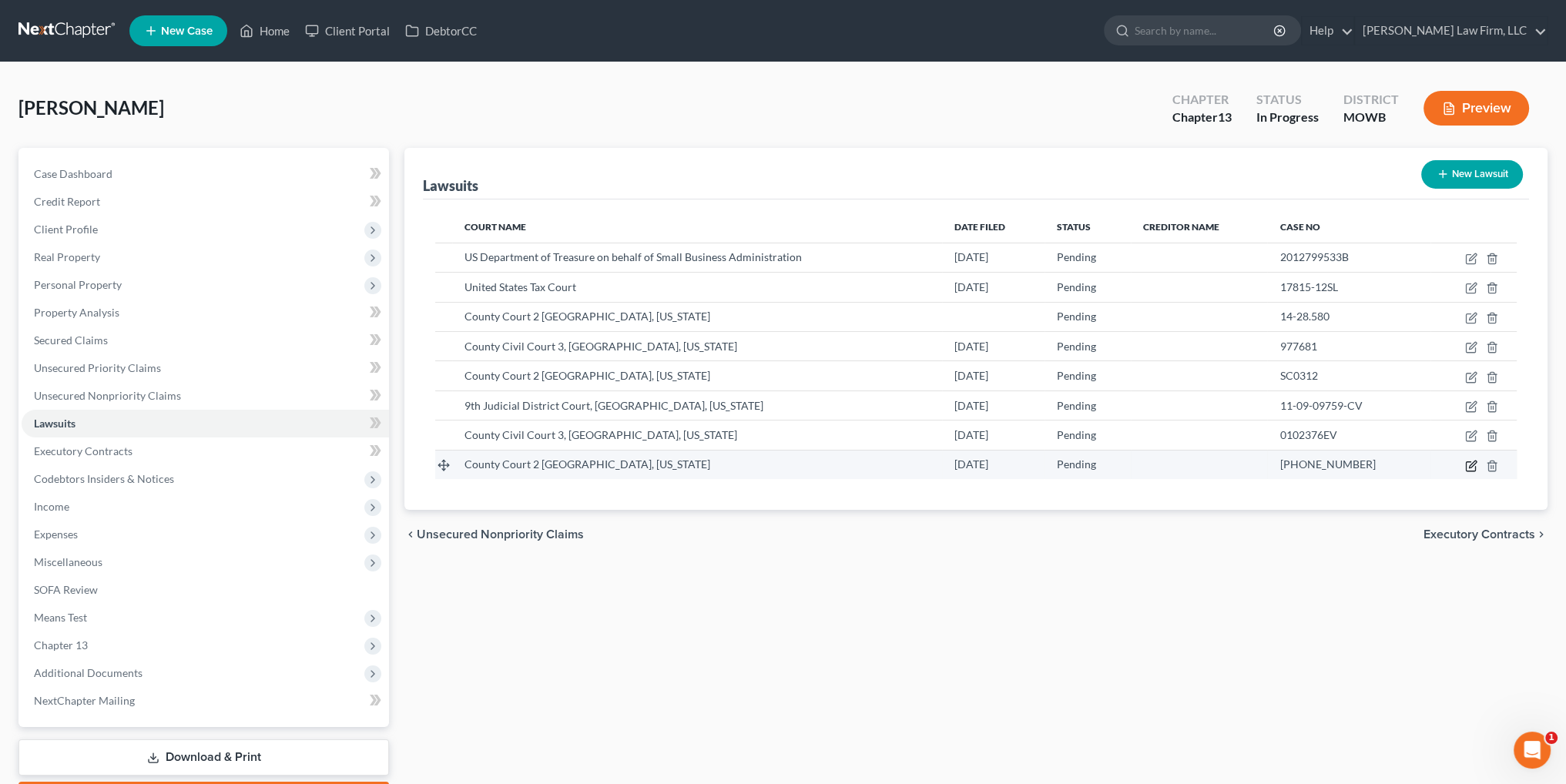
click at [1471, 460] on icon "button" at bounding box center [1471, 463] width 6 height 6
select select "45"
select select "0"
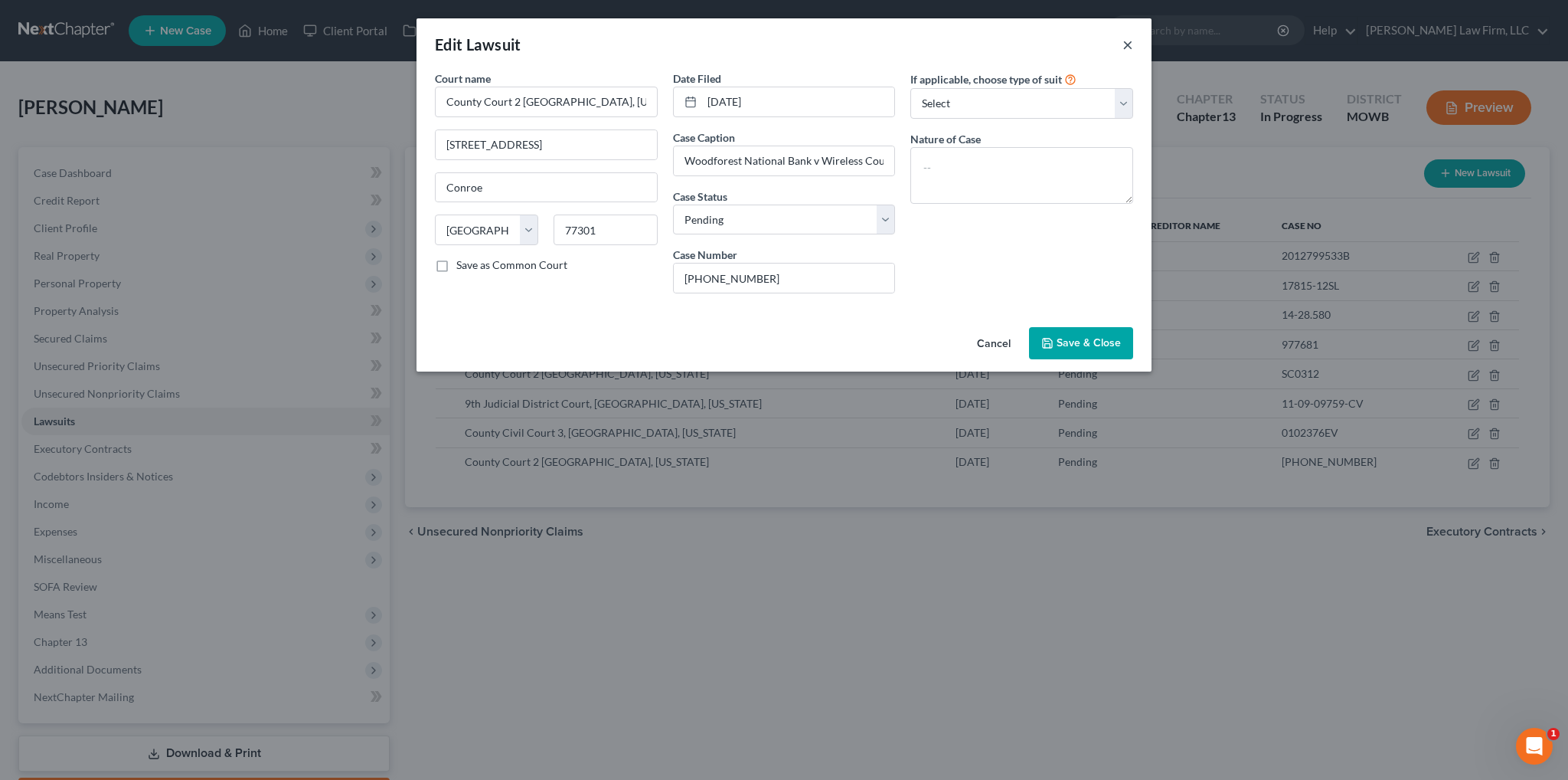
click at [1131, 43] on button "×" at bounding box center [1128, 44] width 11 height 18
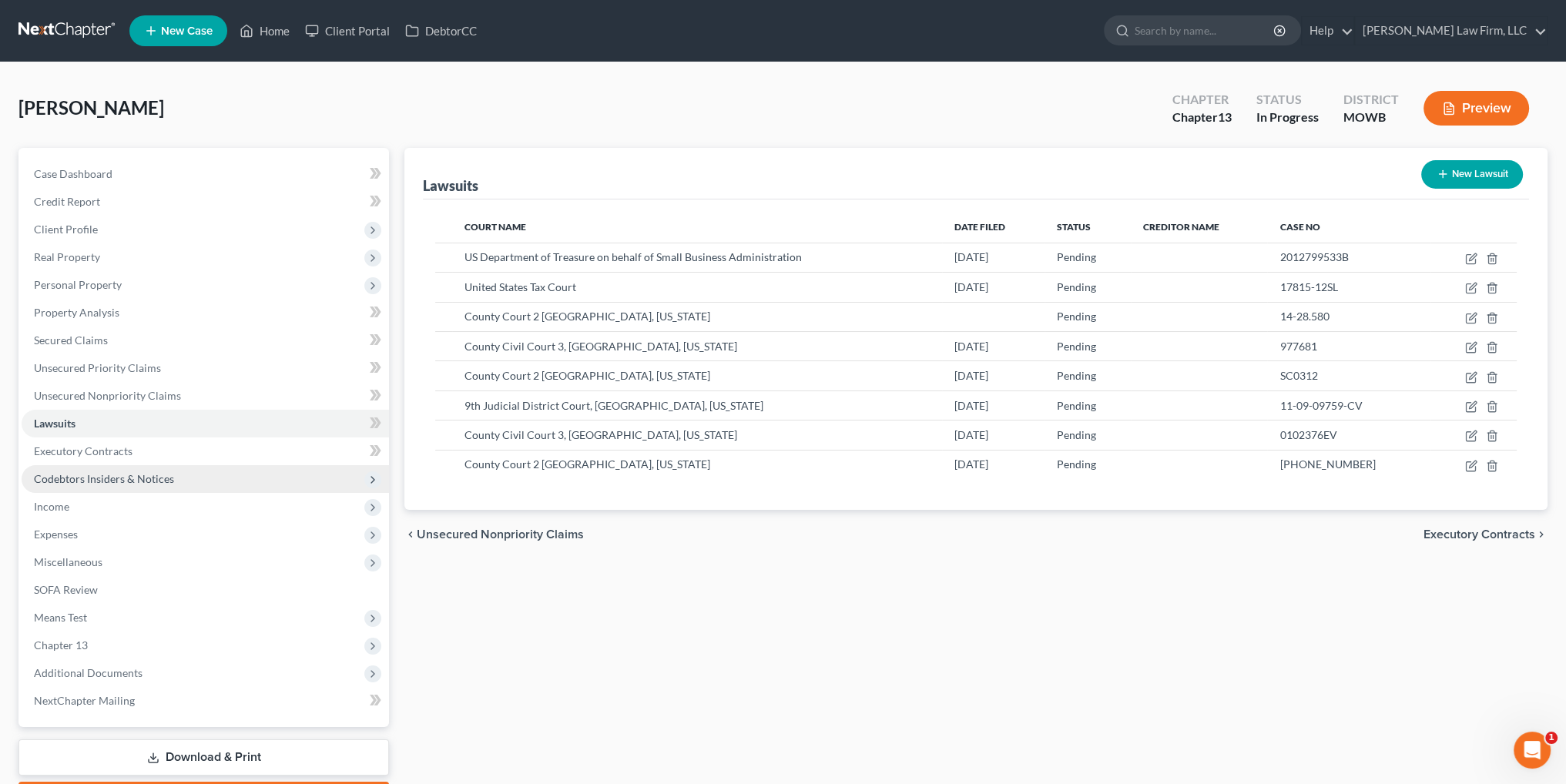
click at [105, 475] on span "Codebtors Insiders & Notices" at bounding box center [104, 479] width 140 height 13
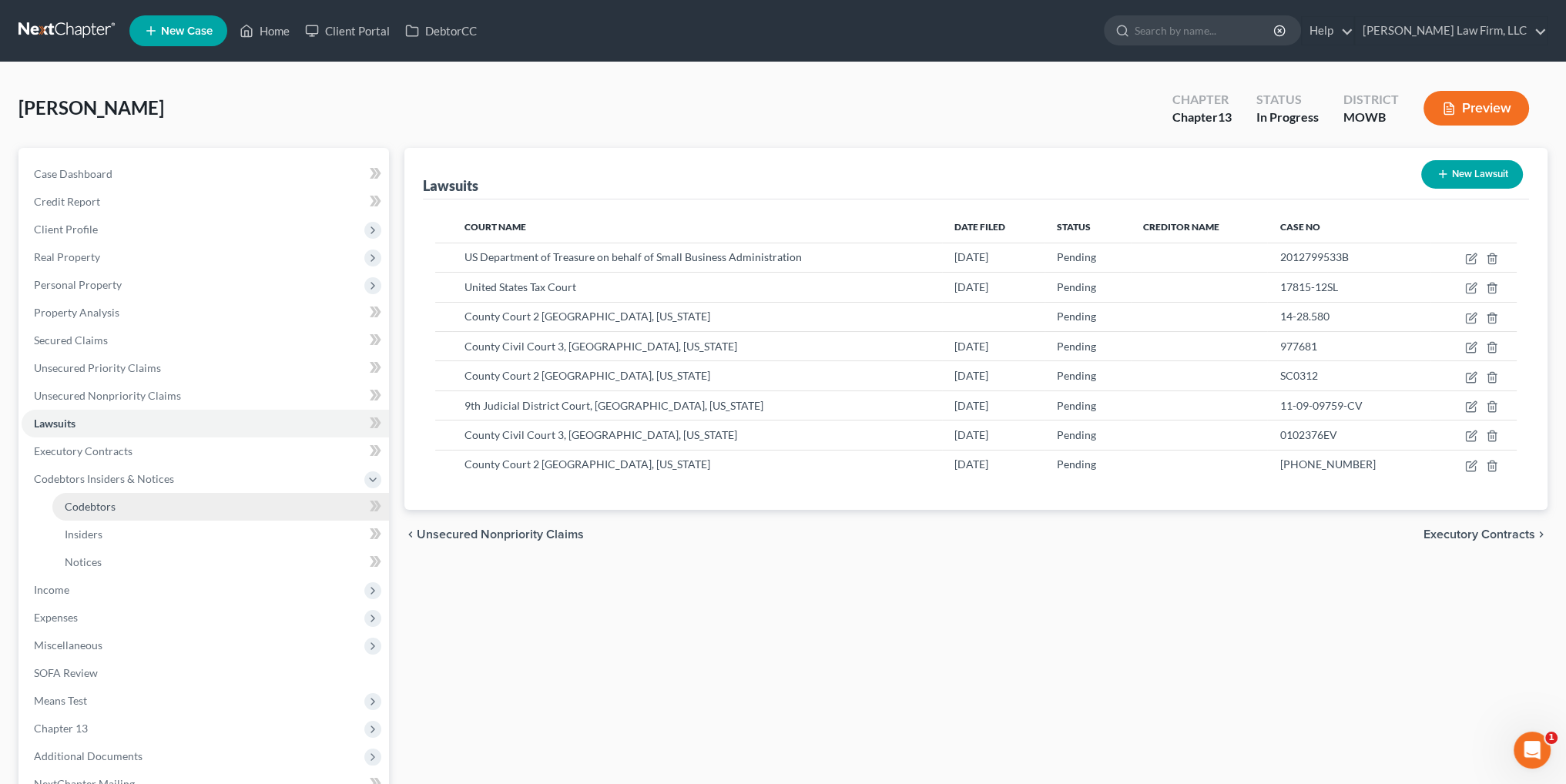
click at [102, 499] on span "Codebtors" at bounding box center [90, 506] width 51 height 13
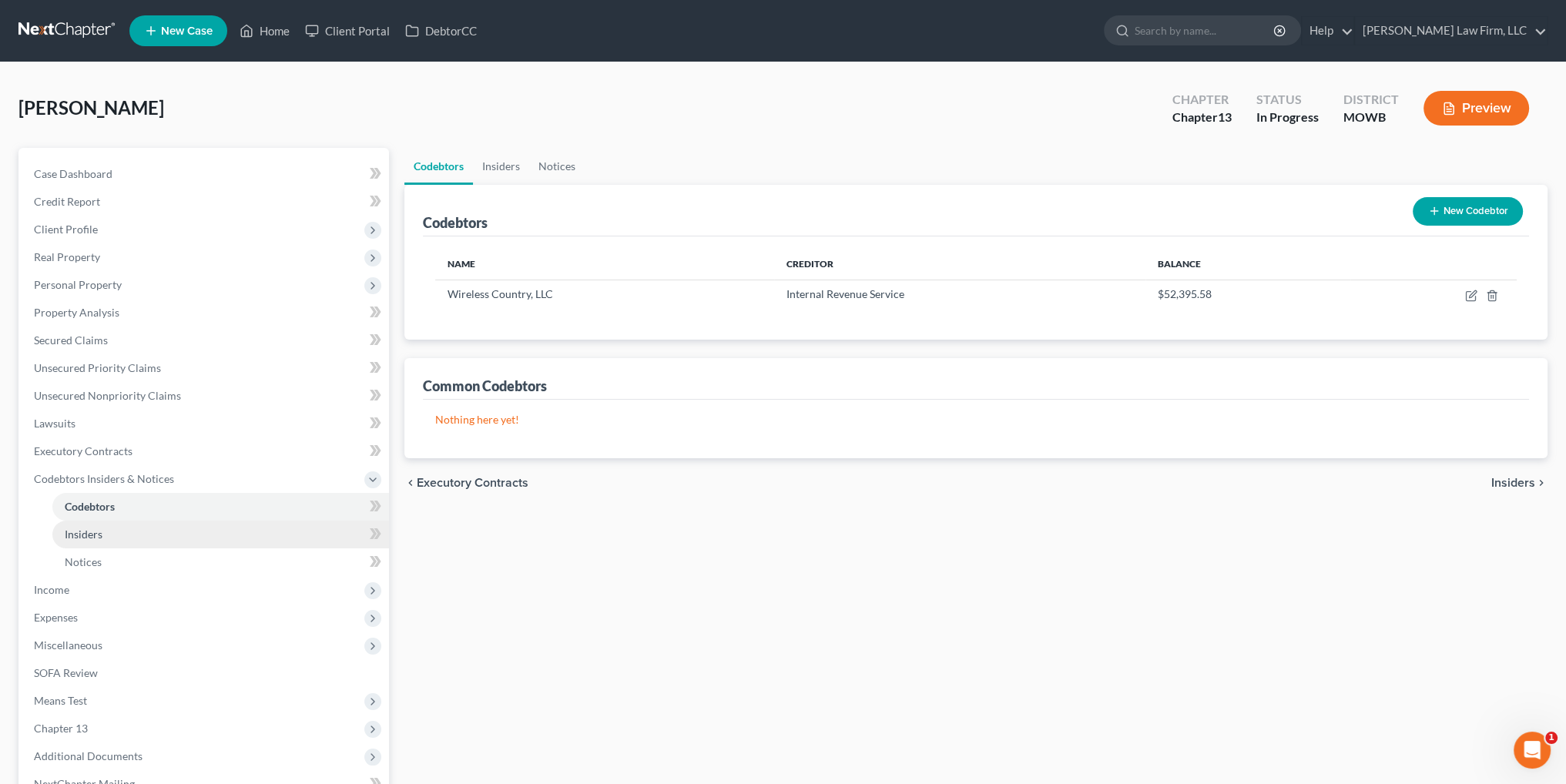
click at [88, 531] on span "Insiders" at bounding box center [84, 533] width 38 height 13
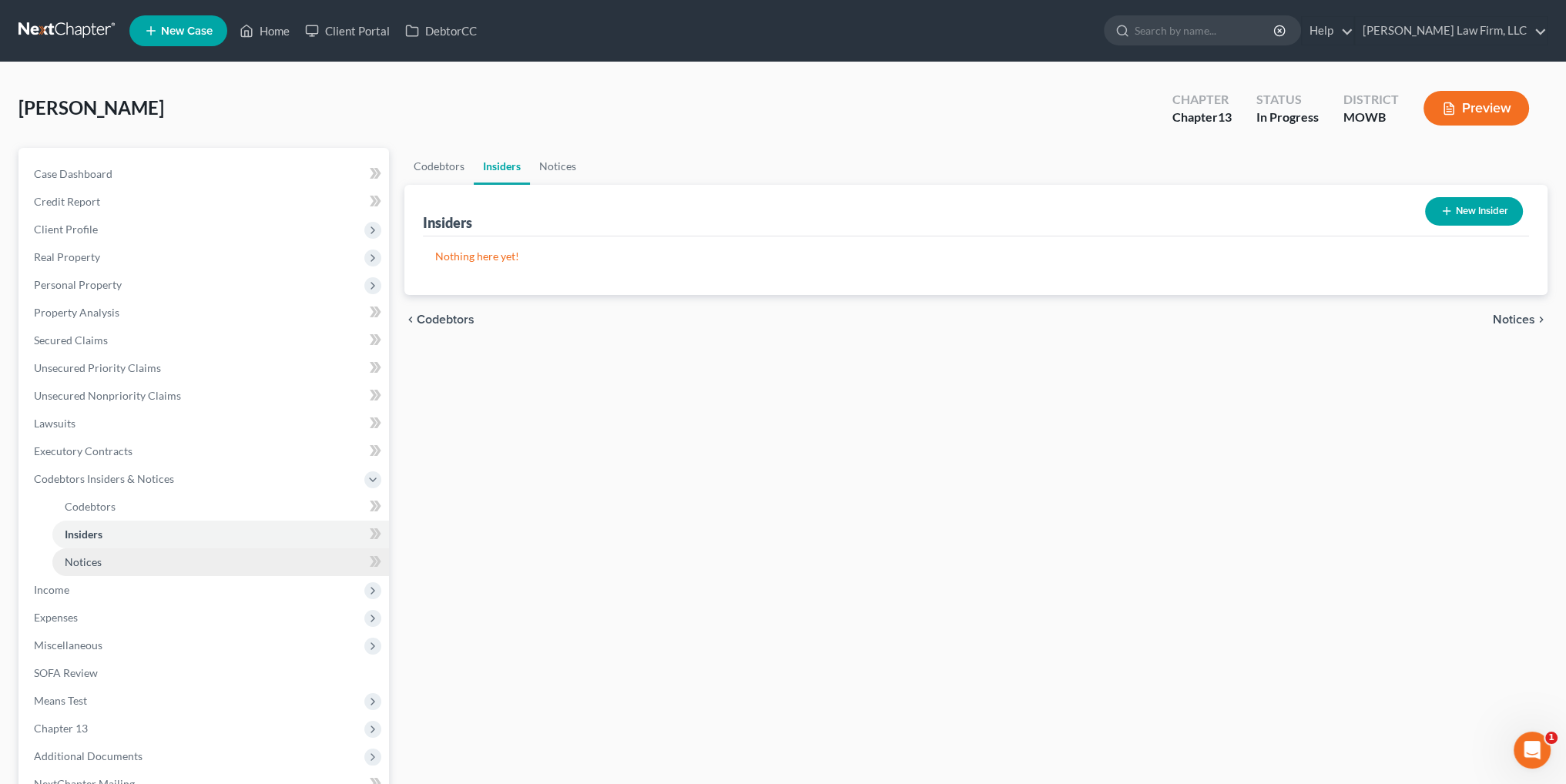
click at [85, 558] on span "Notices" at bounding box center [84, 561] width 37 height 13
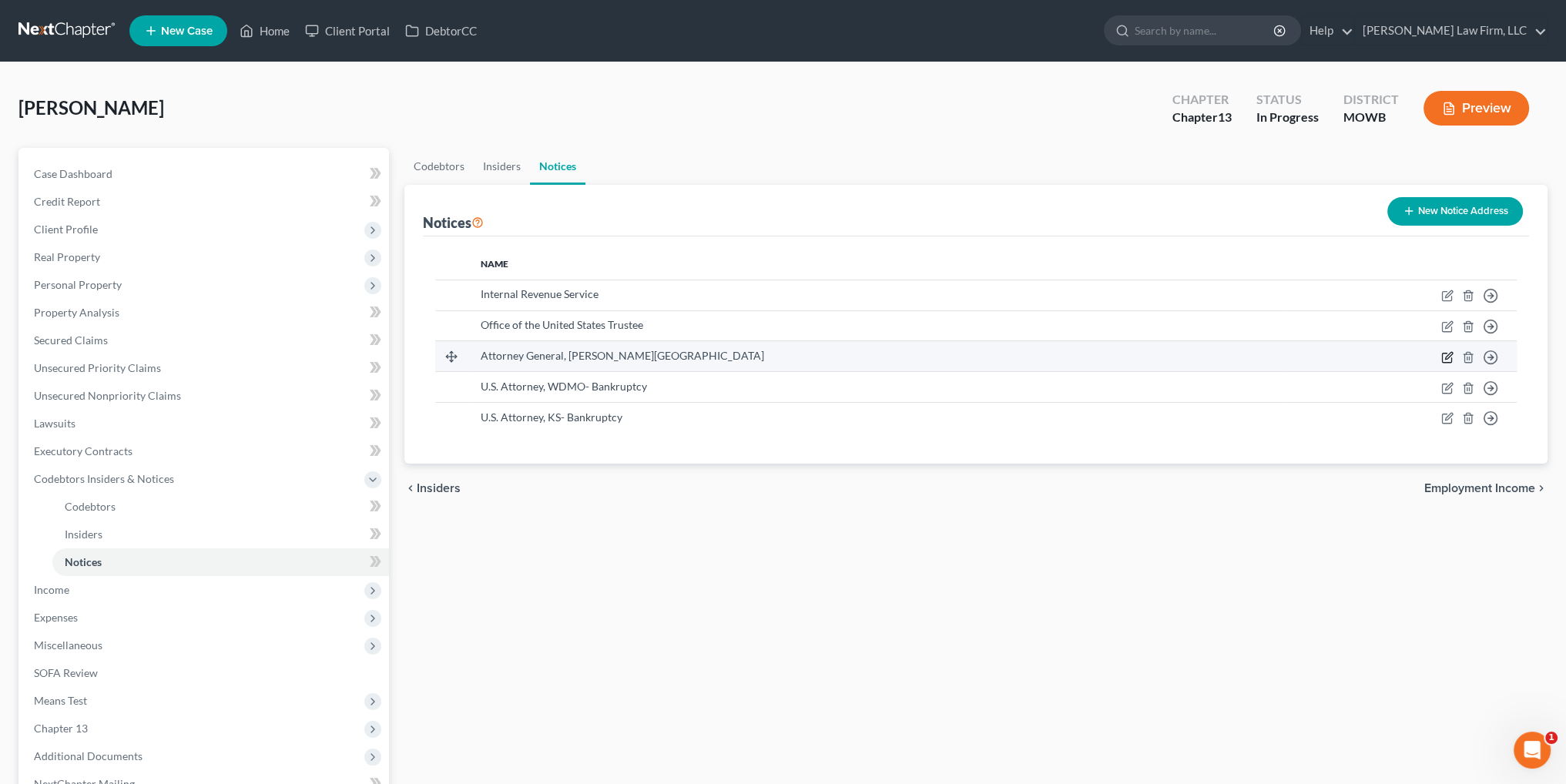
click at [1444, 354] on icon "button" at bounding box center [1446, 356] width 12 height 12
select select "8"
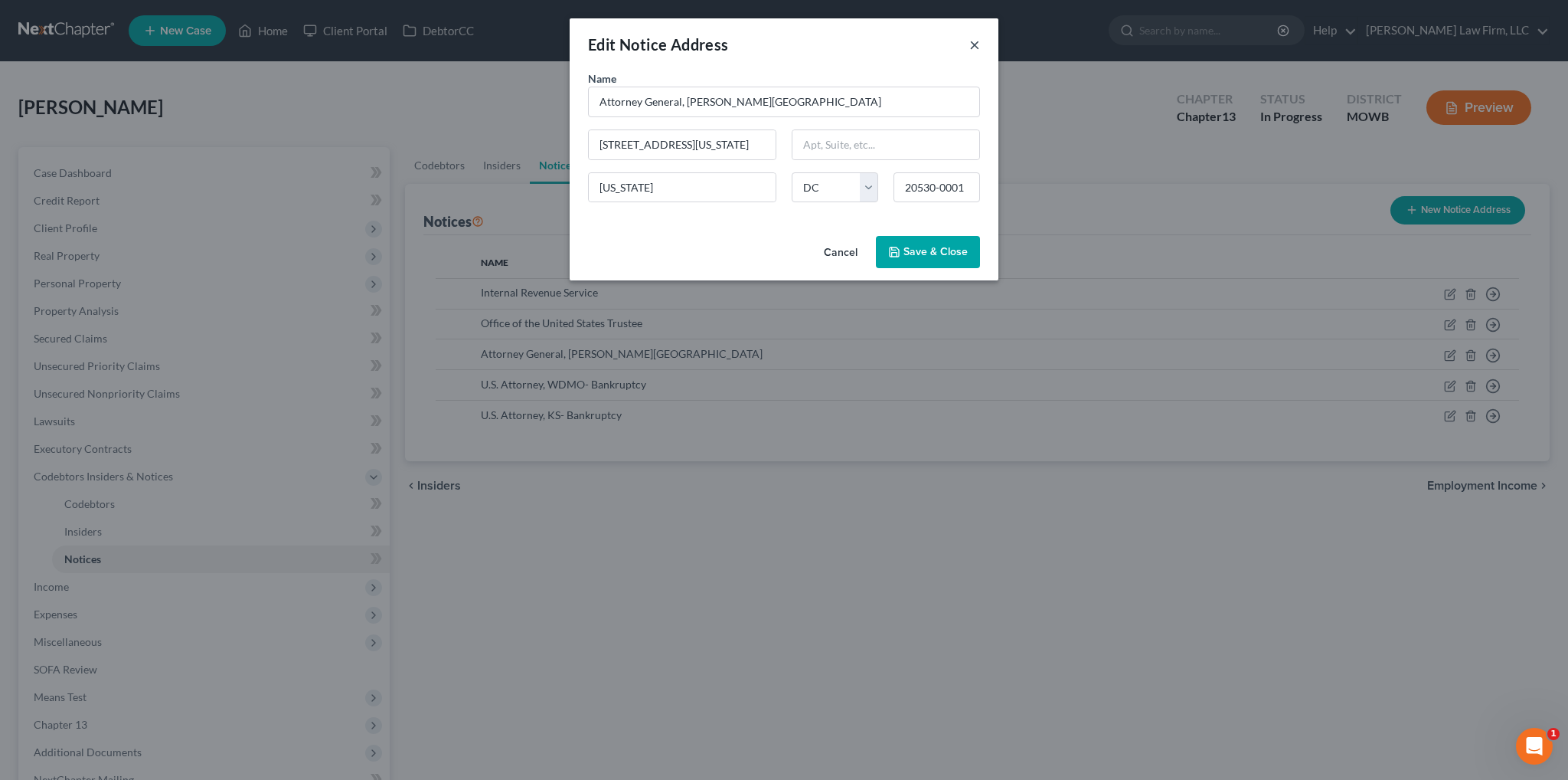
click at [973, 44] on button "×" at bounding box center [975, 44] width 11 height 18
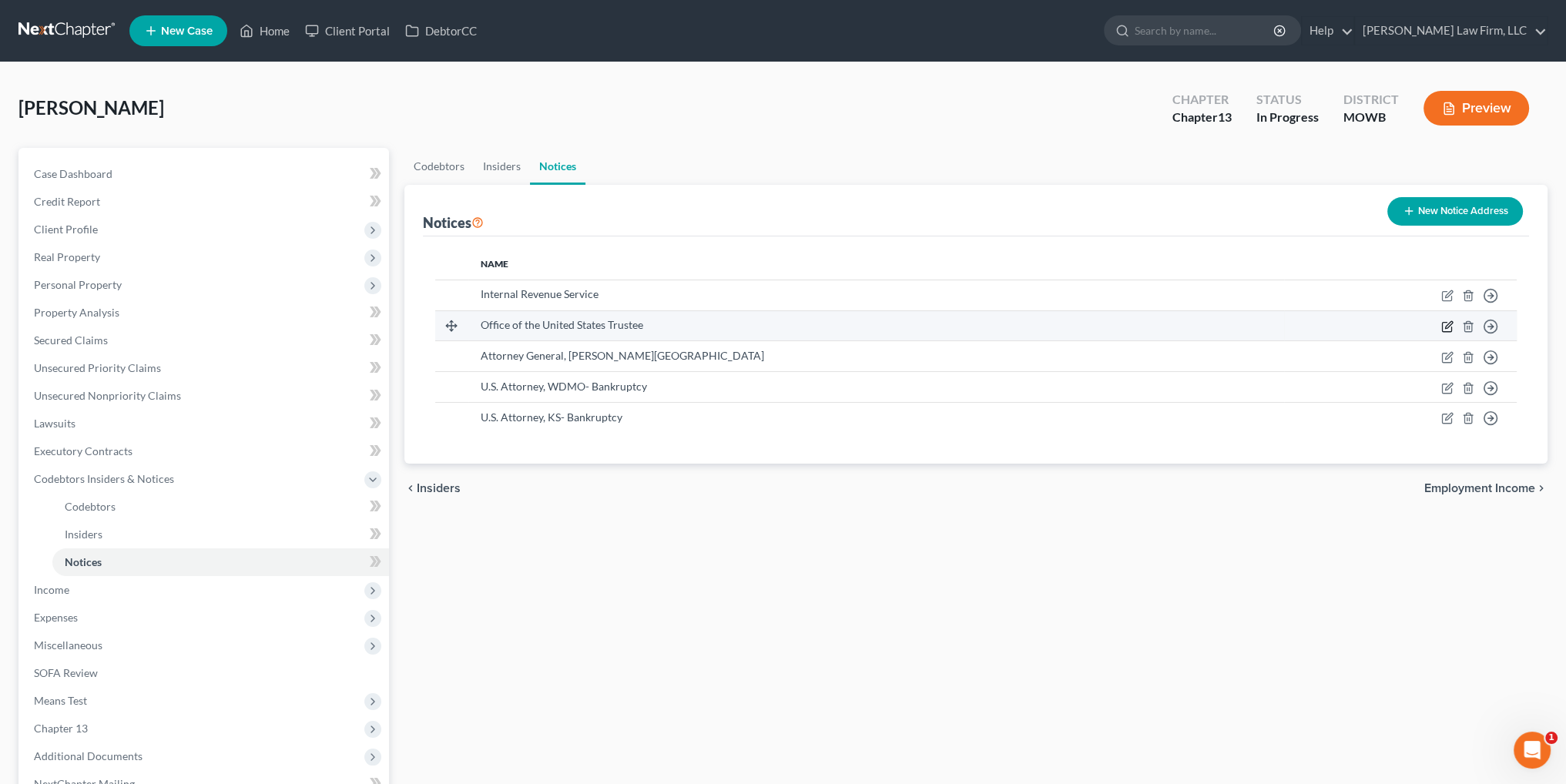
click at [1446, 323] on icon "button" at bounding box center [1446, 326] width 12 height 12
select select "26"
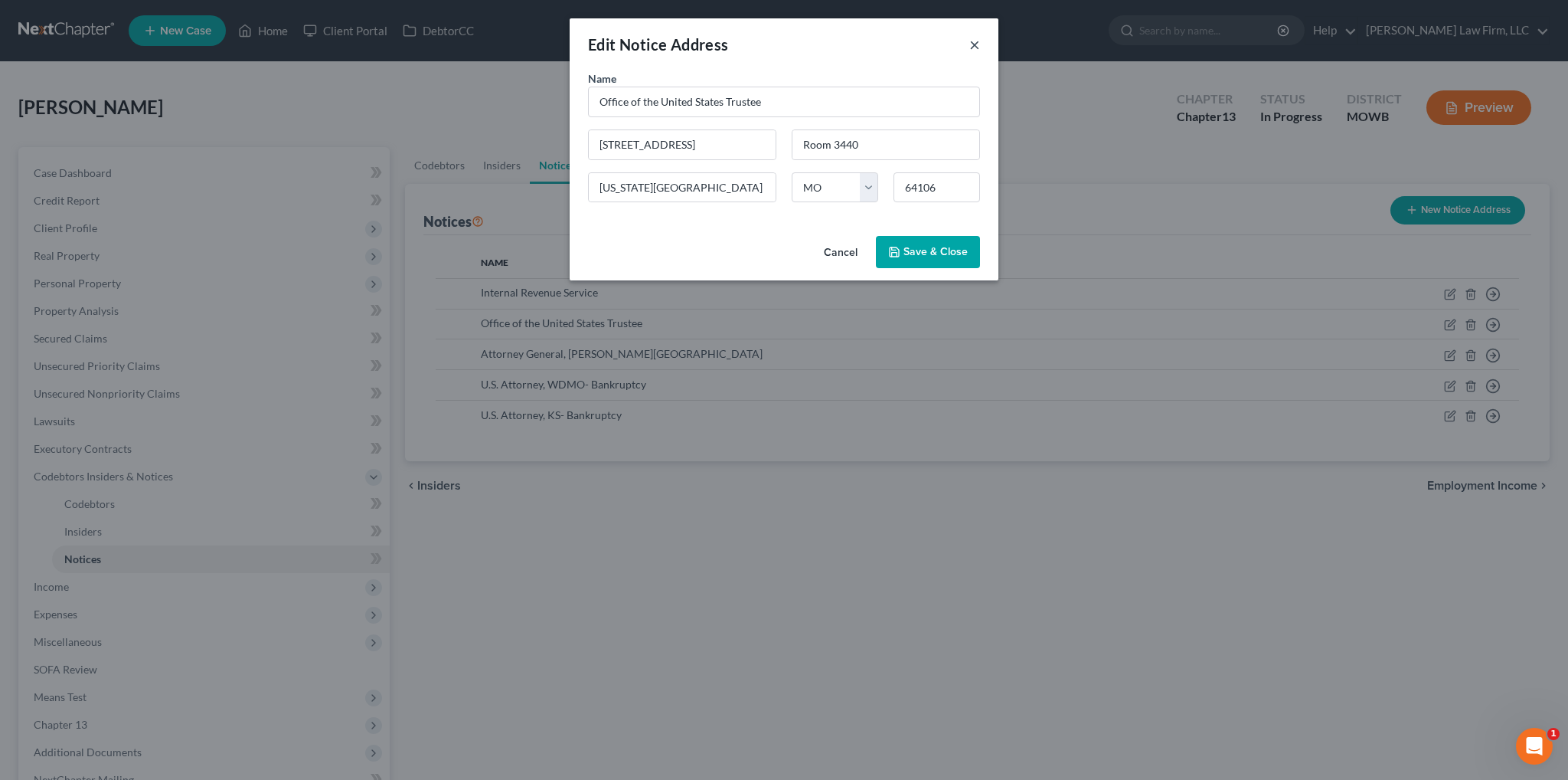
click at [971, 45] on button "×" at bounding box center [975, 44] width 11 height 18
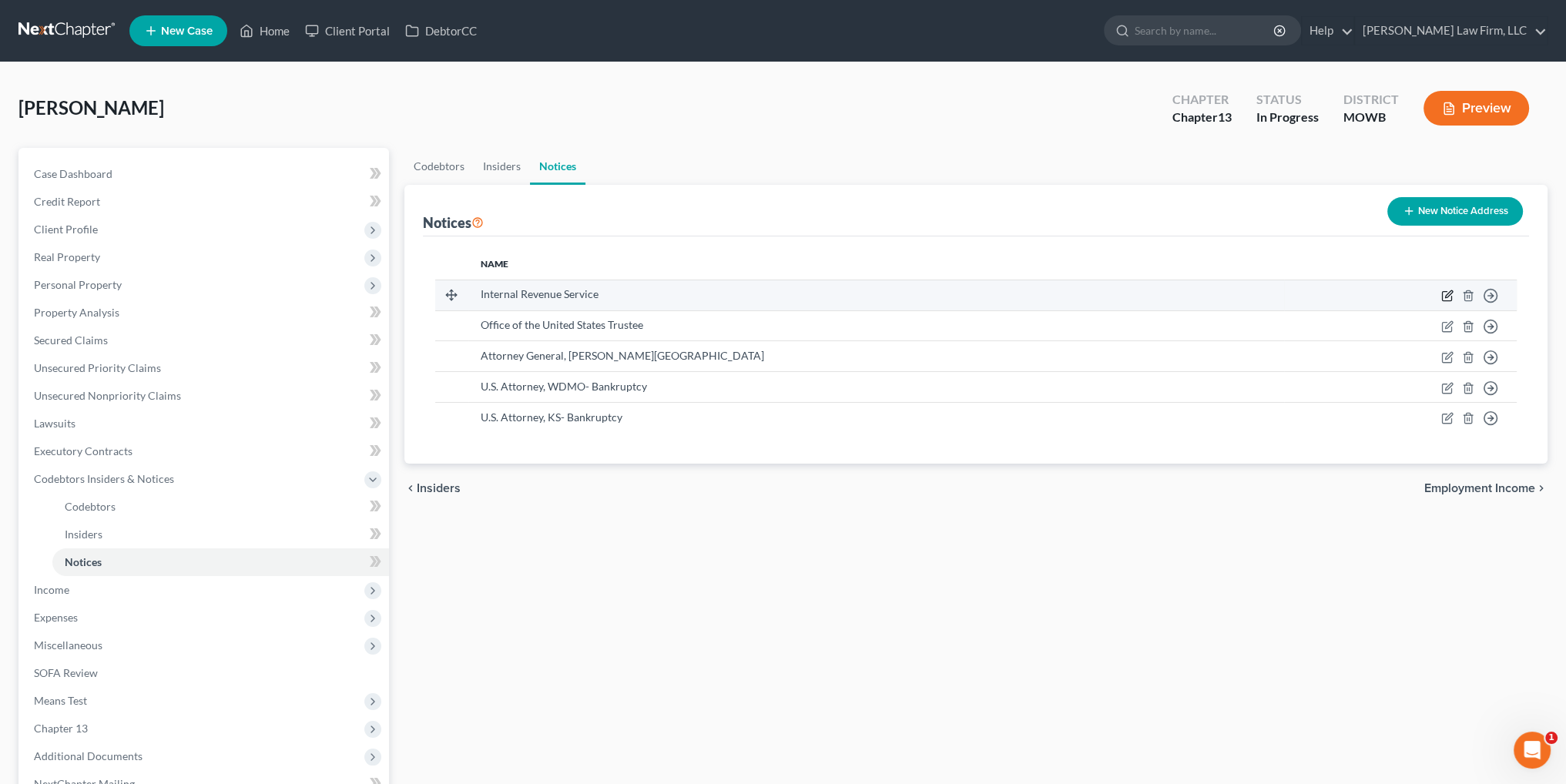
click at [1447, 296] on icon "button" at bounding box center [1447, 293] width 6 height 6
select select "39"
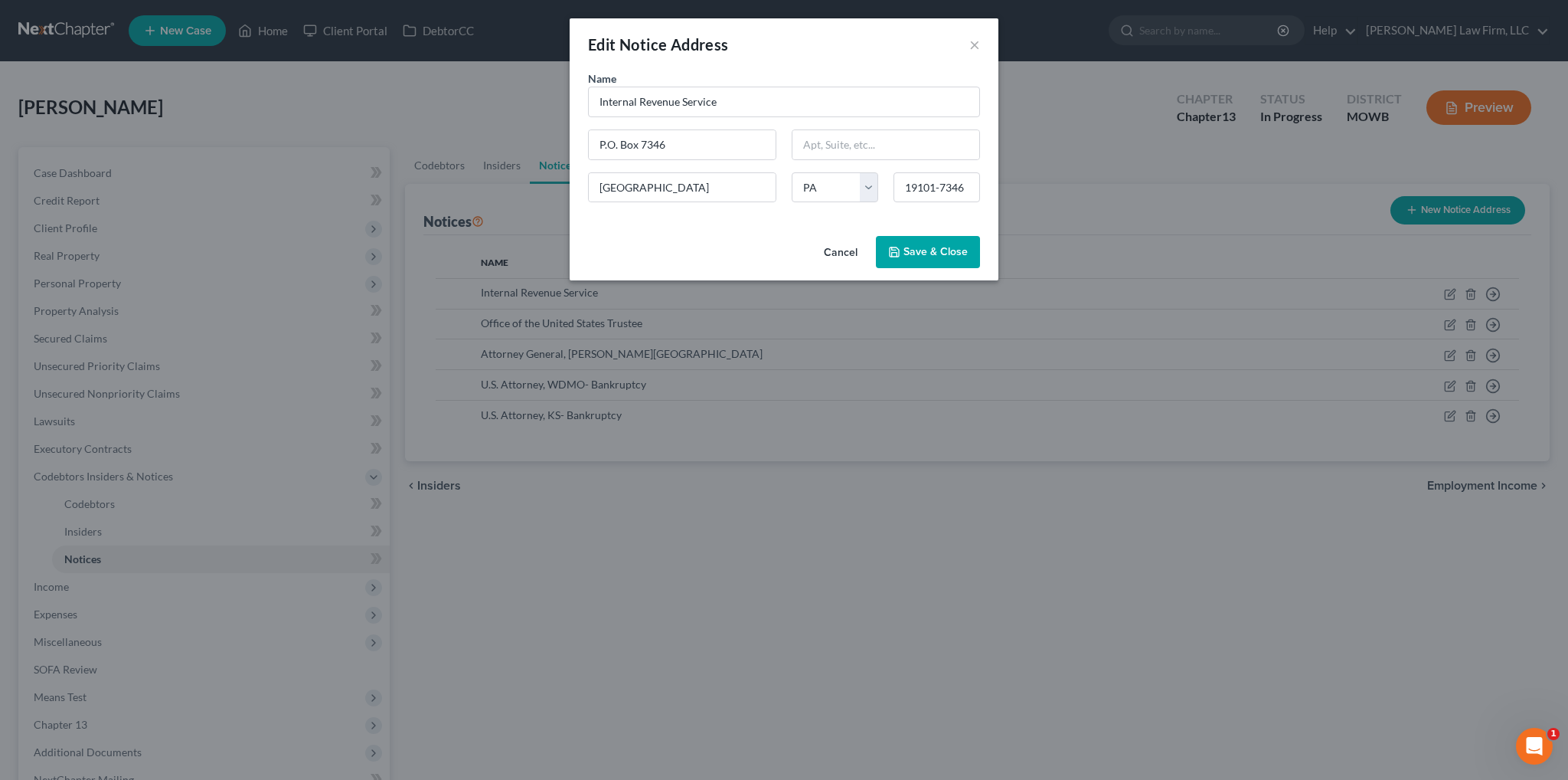
click at [981, 45] on div "Edit Notice Address ×" at bounding box center [784, 44] width 429 height 52
click at [973, 46] on button "×" at bounding box center [975, 44] width 11 height 18
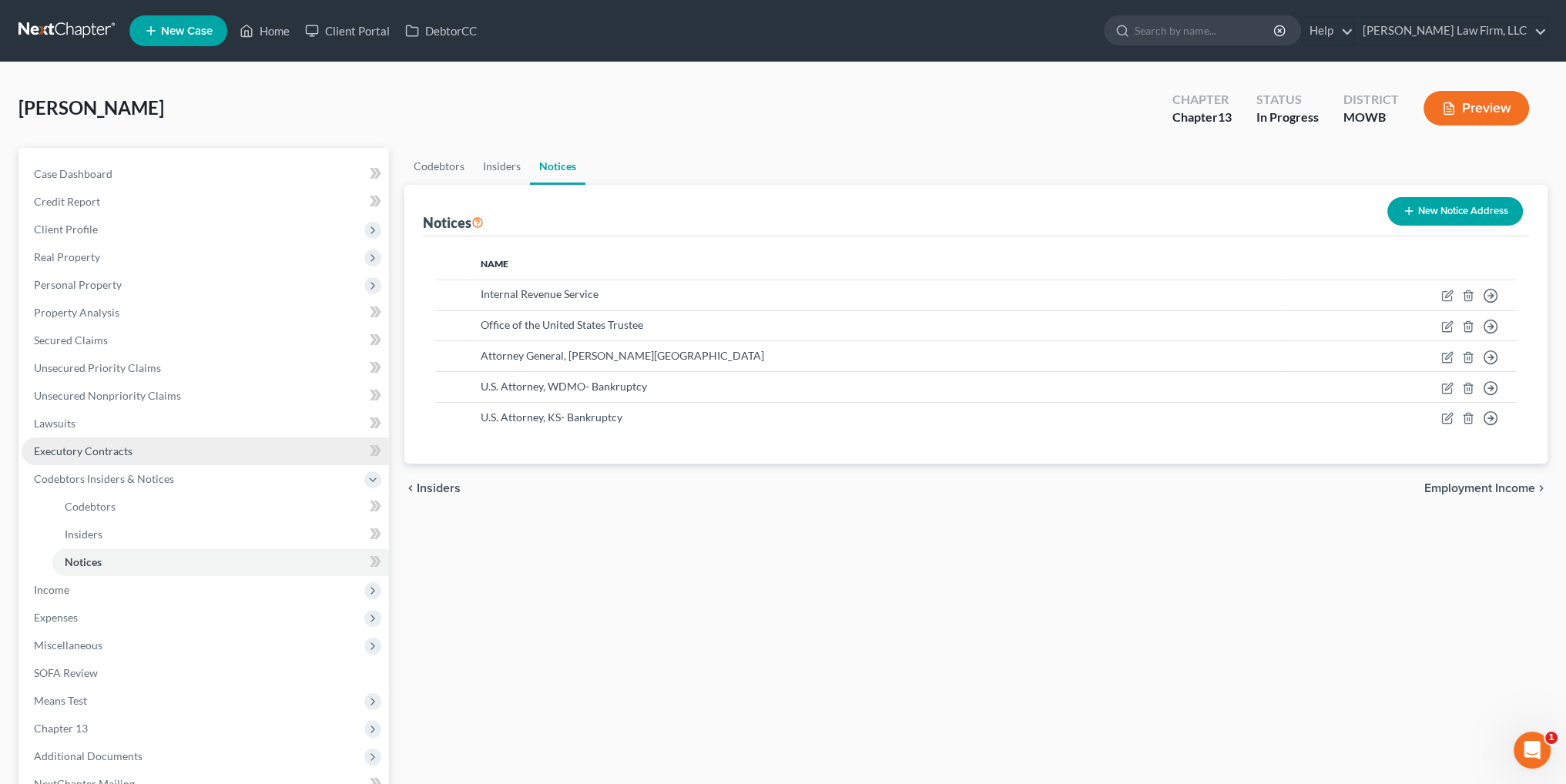
click at [74, 454] on span "Executory Contracts" at bounding box center [84, 451] width 98 height 13
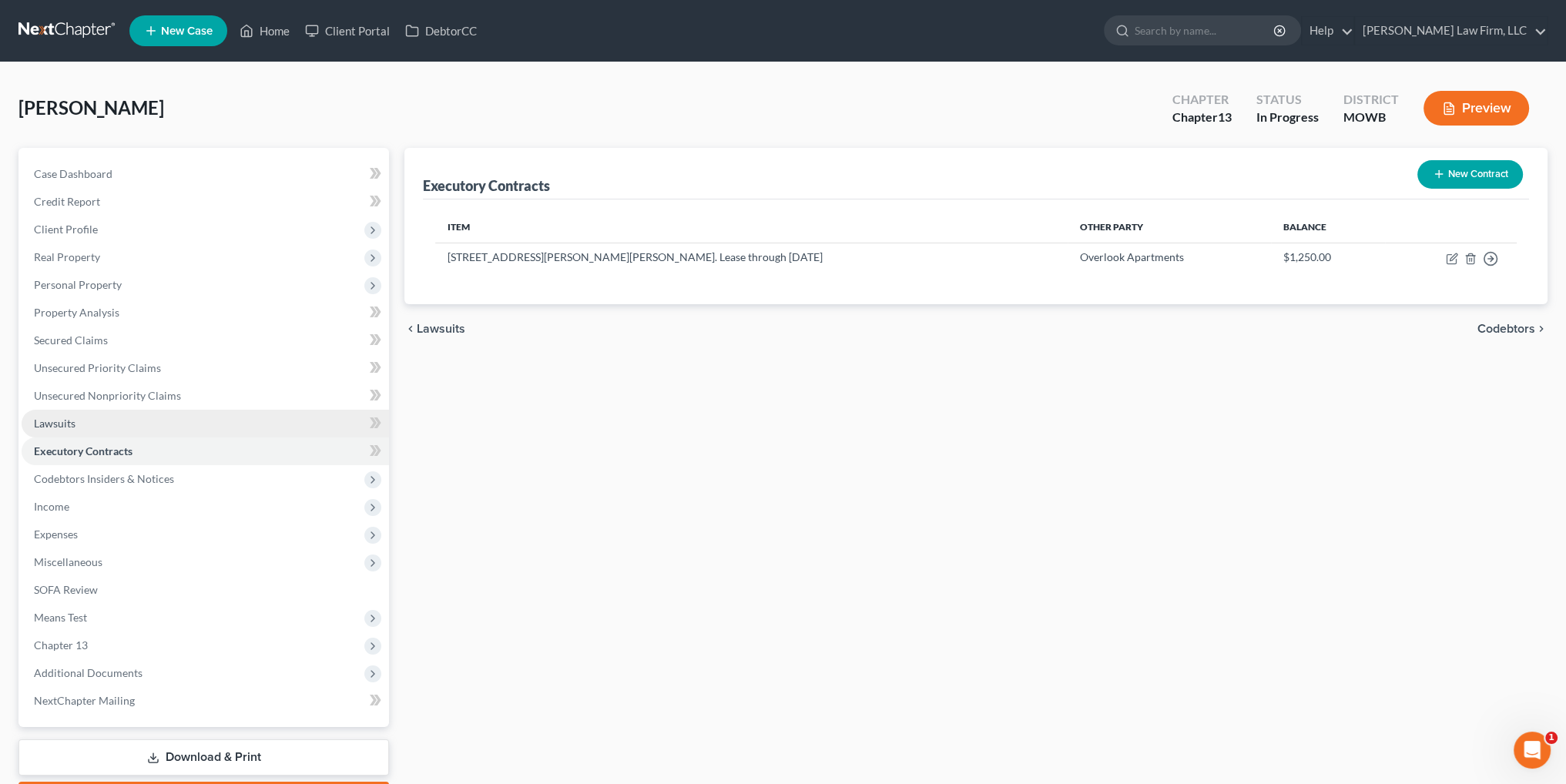
click at [53, 418] on span "Lawsuits" at bounding box center [55, 423] width 42 height 13
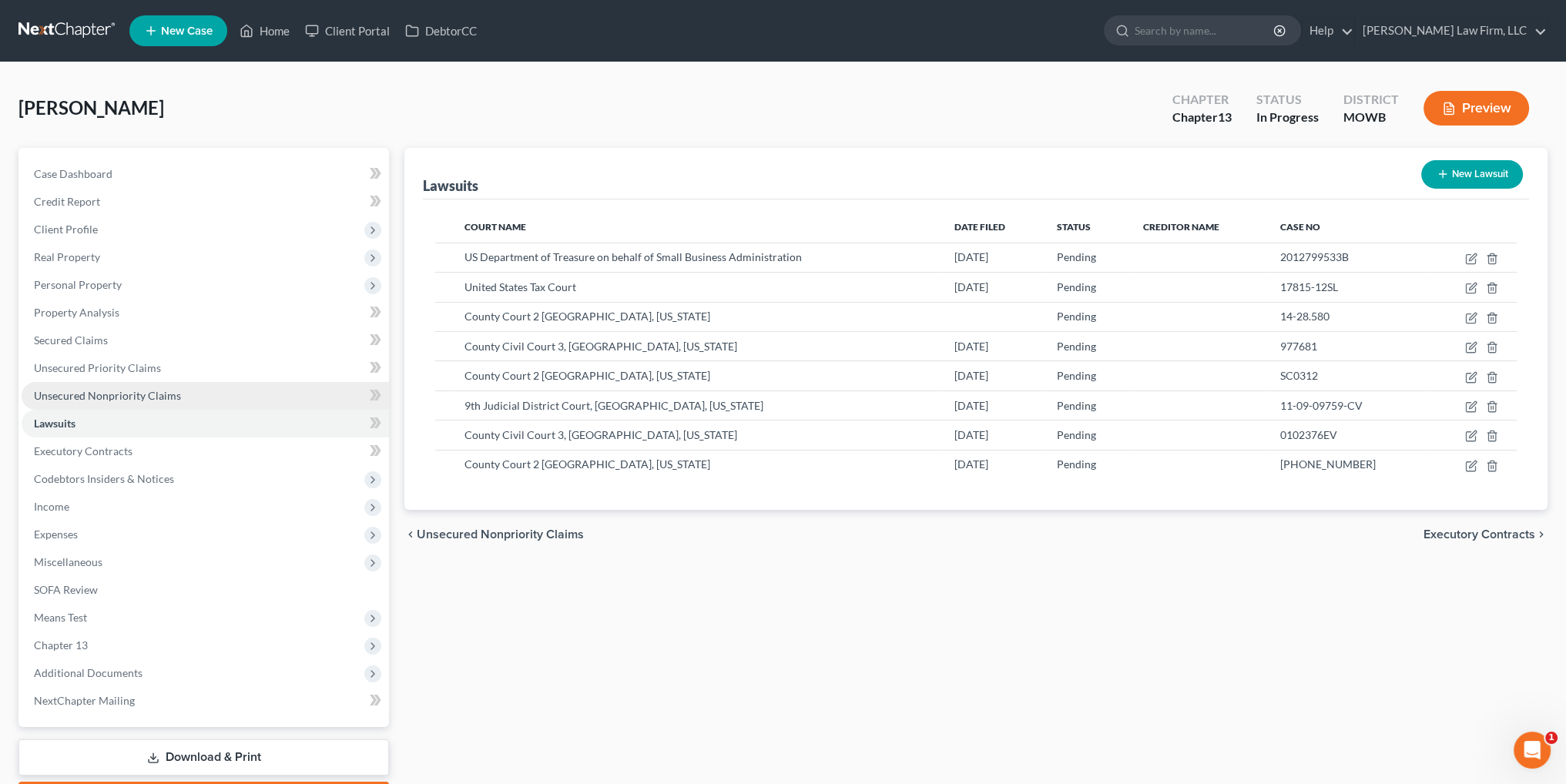
click at [65, 405] on link "Unsecured Nonpriority Claims" at bounding box center [205, 396] width 368 height 28
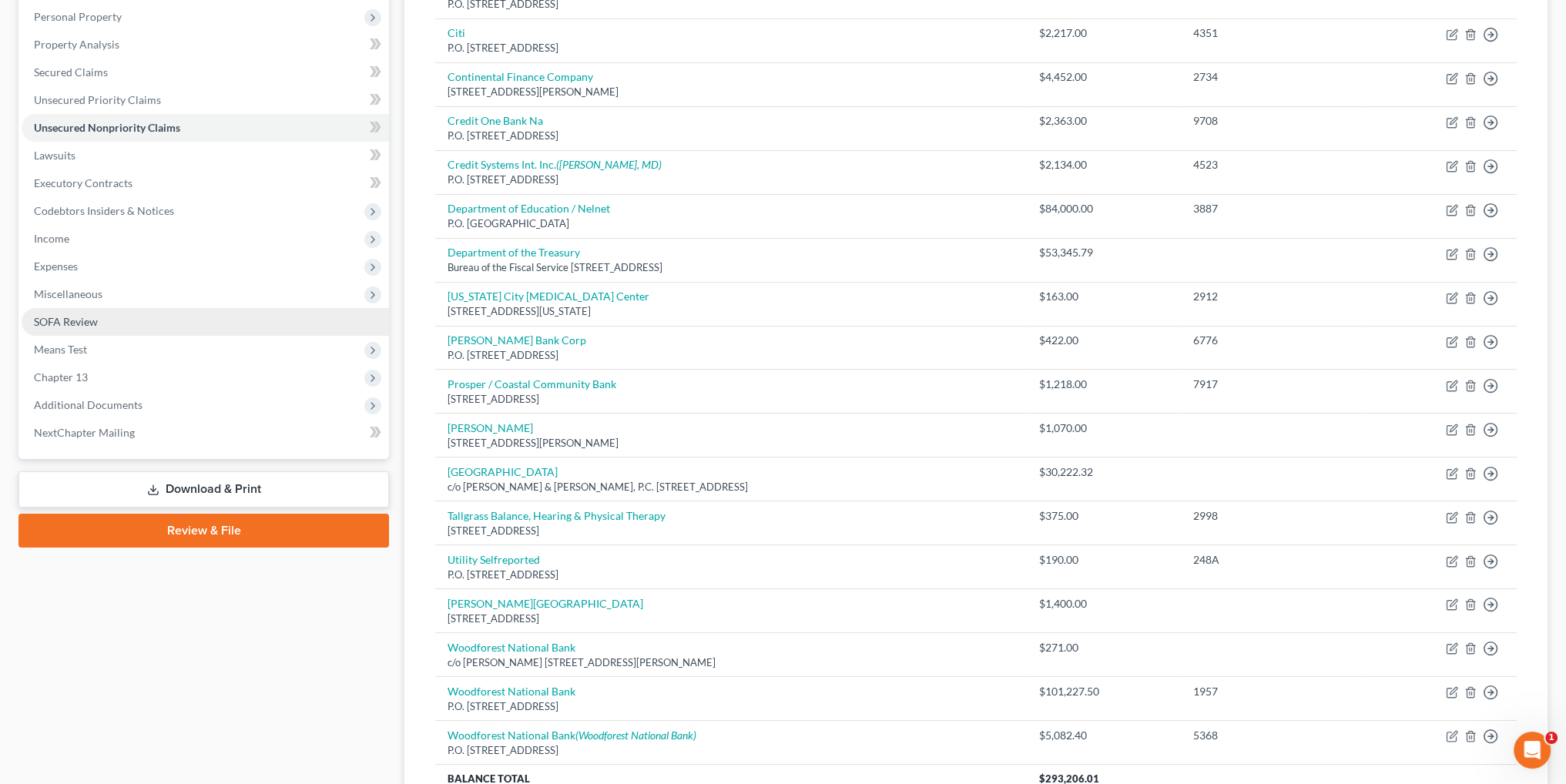
scroll to position [231, 0]
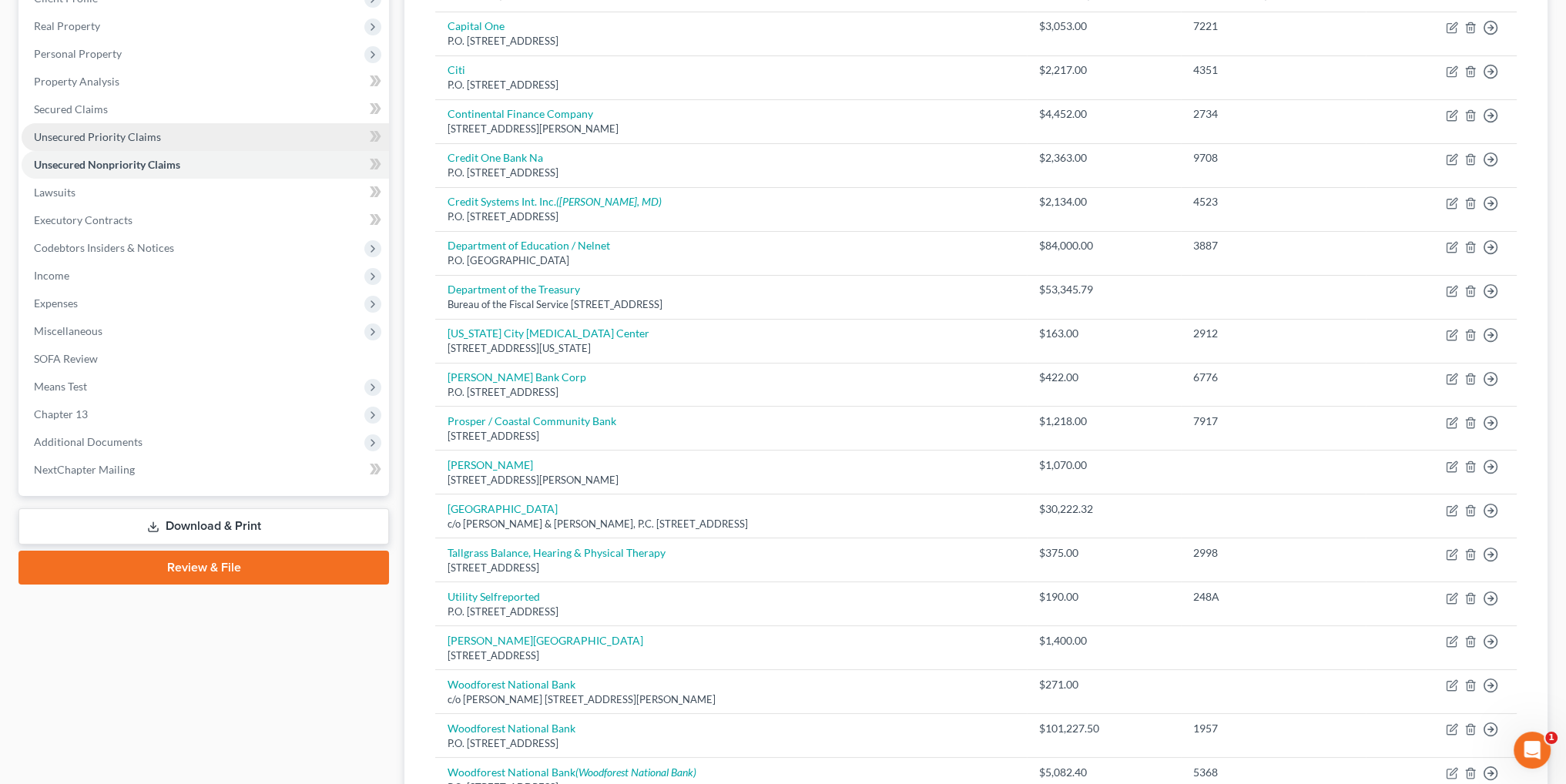
click at [88, 134] on span "Unsecured Priority Claims" at bounding box center [97, 136] width 127 height 13
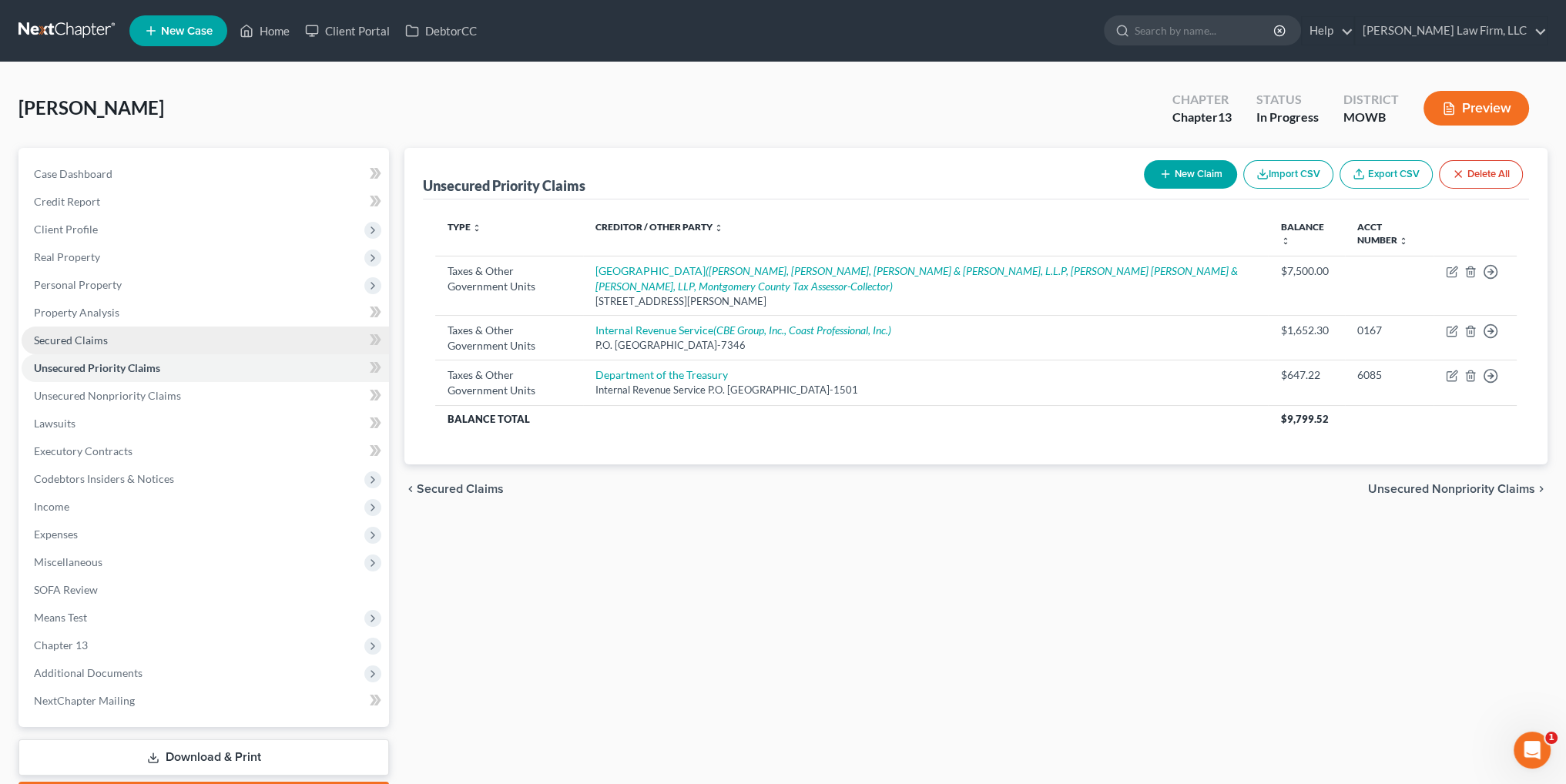
click at [61, 337] on span "Secured Claims" at bounding box center [71, 340] width 74 height 13
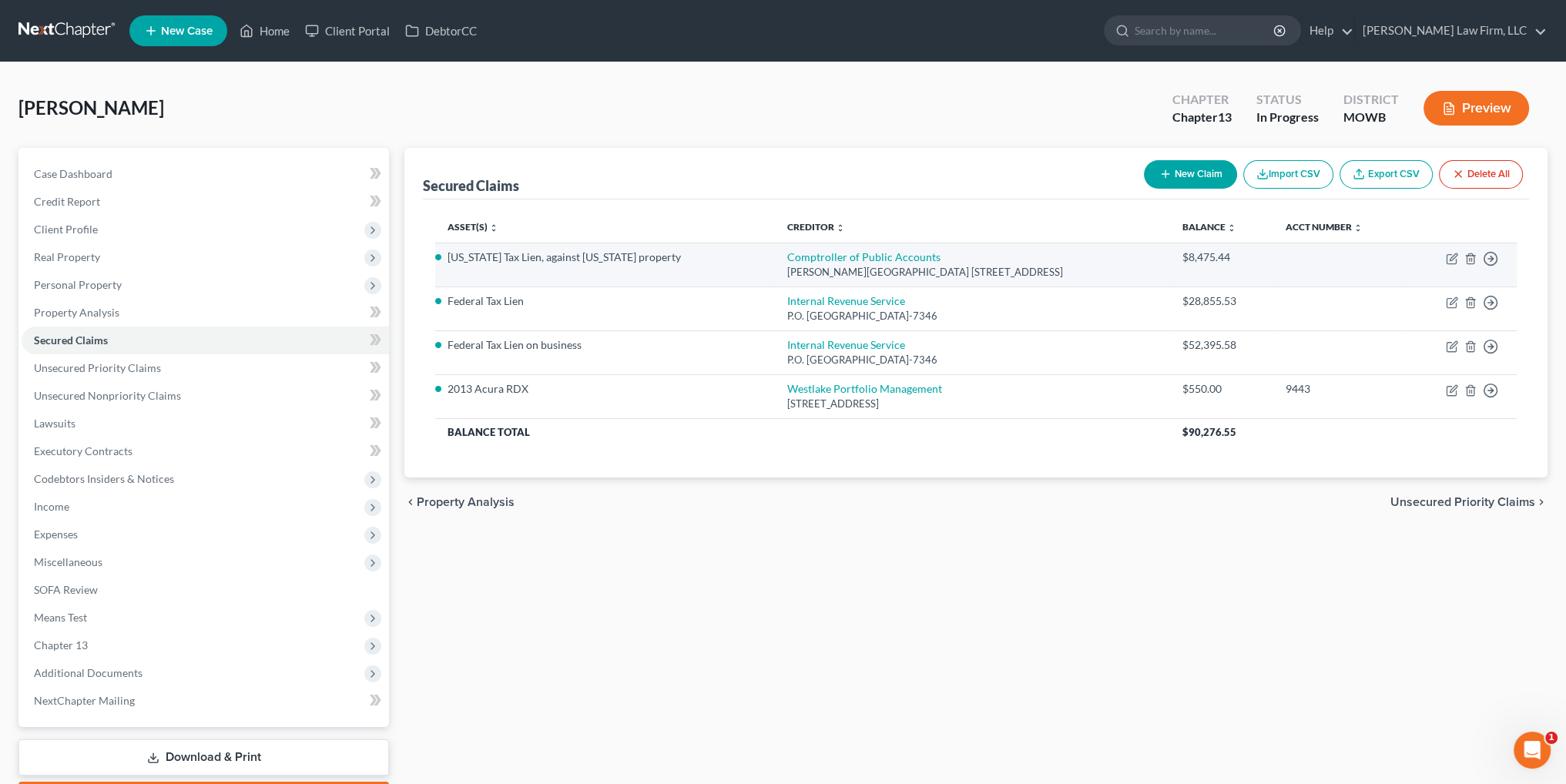
click at [793, 247] on td "Comptroller of Public Accounts Lyndon B. Johnson State Office Building 111 East…" at bounding box center [973, 263] width 395 height 44
click at [794, 256] on link "Comptroller of Public Accounts" at bounding box center [863, 257] width 153 height 13
select select "45"
select select "0"
select select "2"
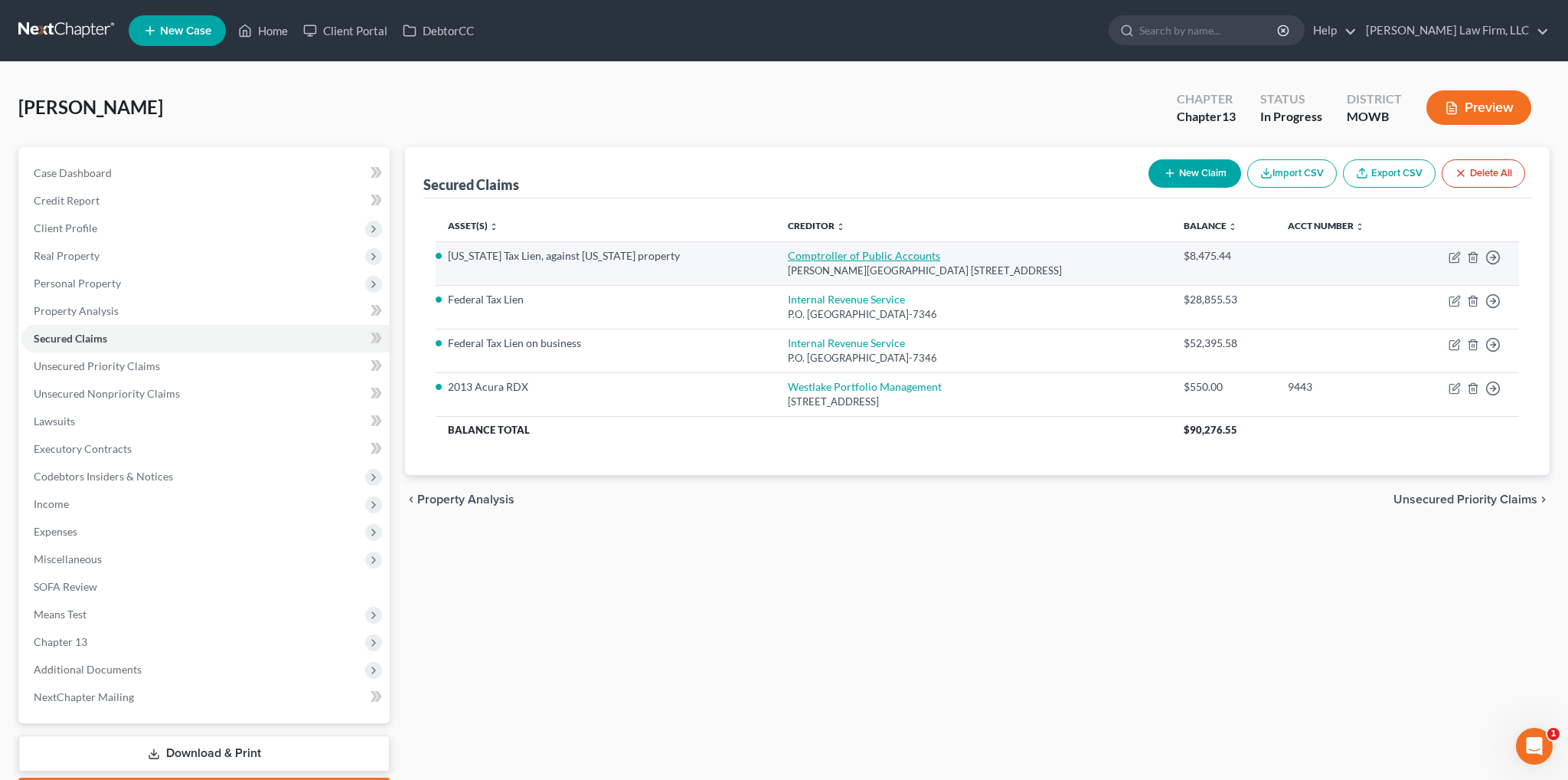
select select "0"
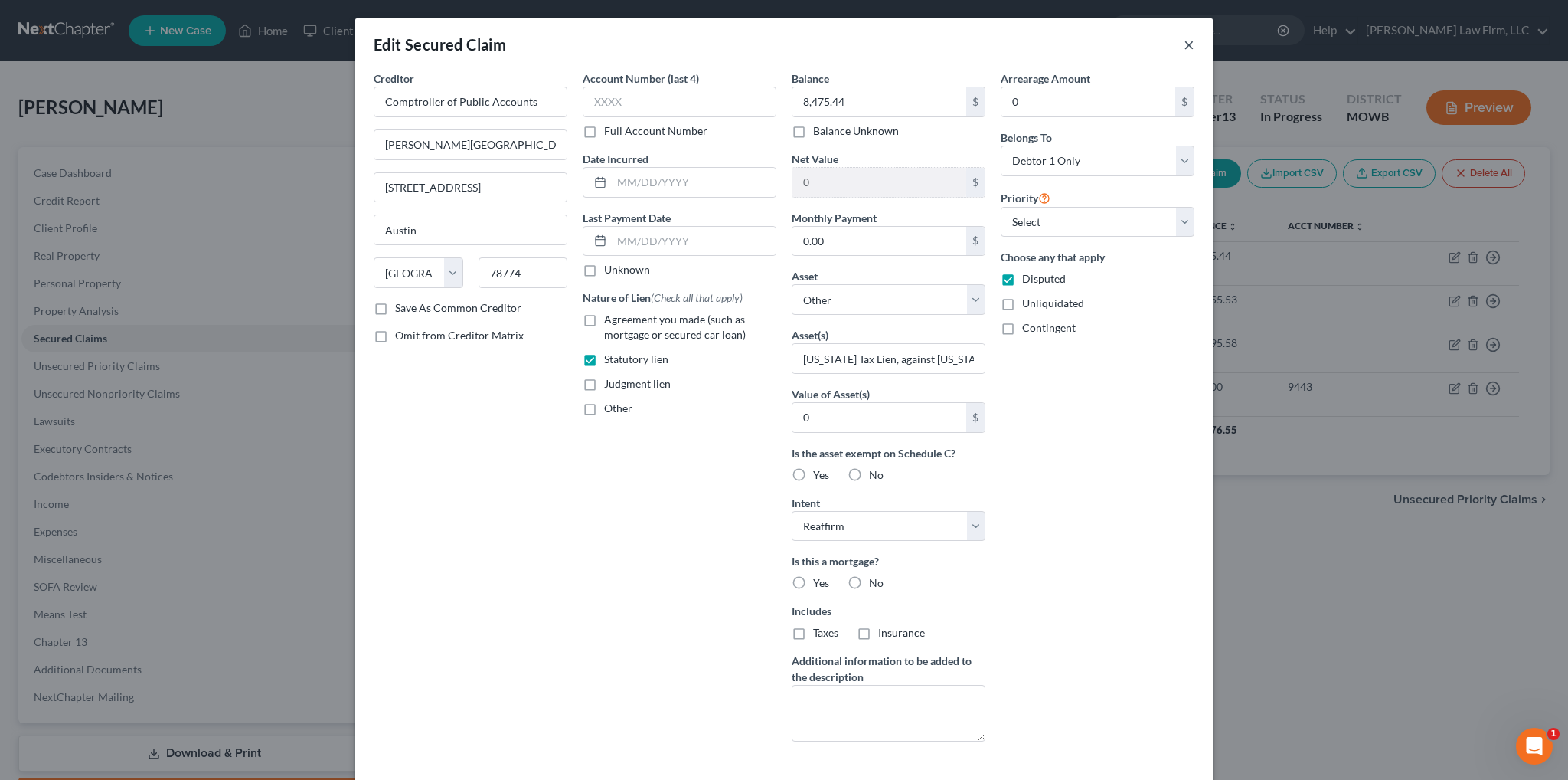
click at [1184, 45] on button "×" at bounding box center [1190, 44] width 11 height 18
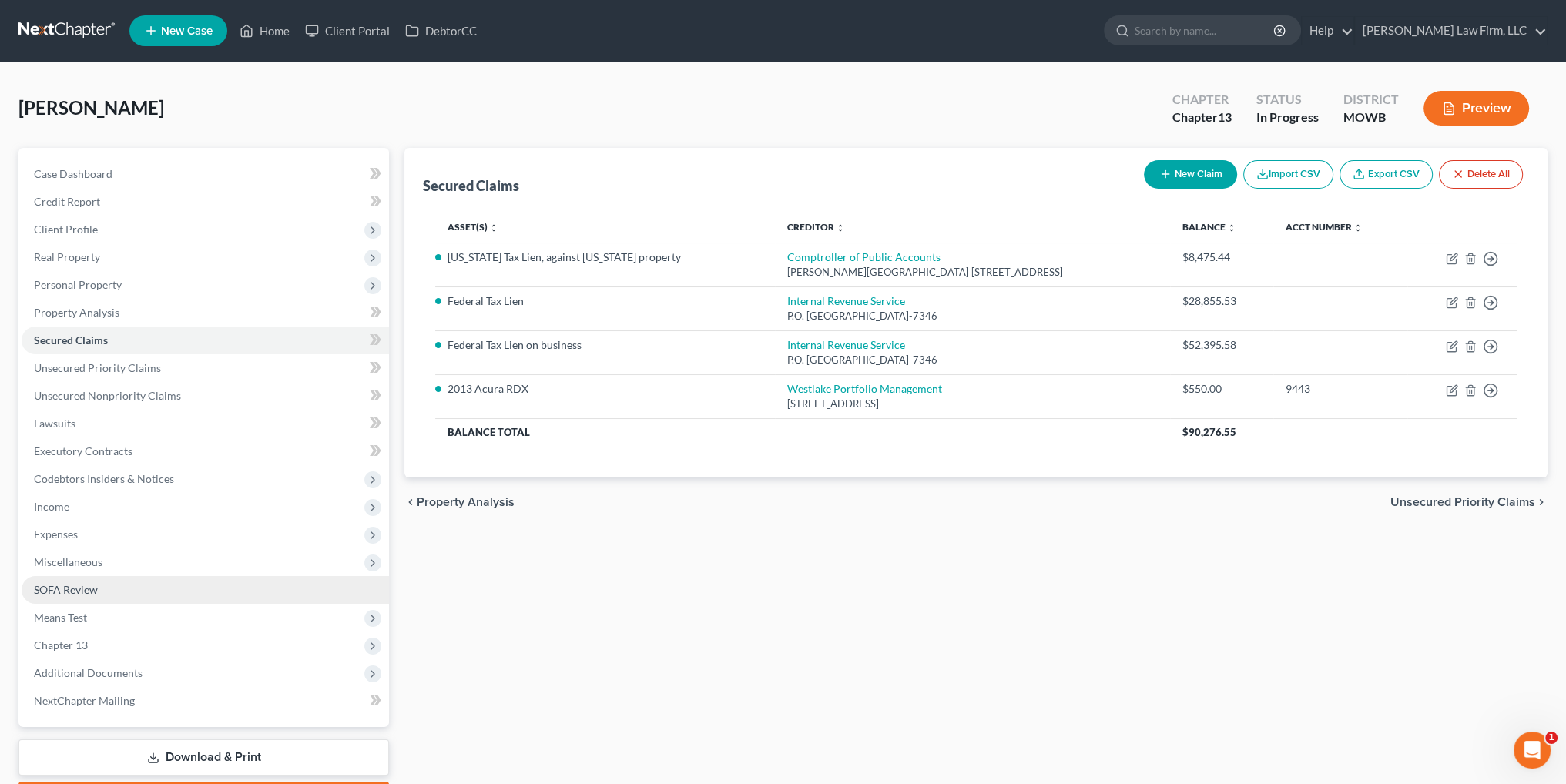
click at [73, 590] on span "SOFA Review" at bounding box center [66, 589] width 64 height 13
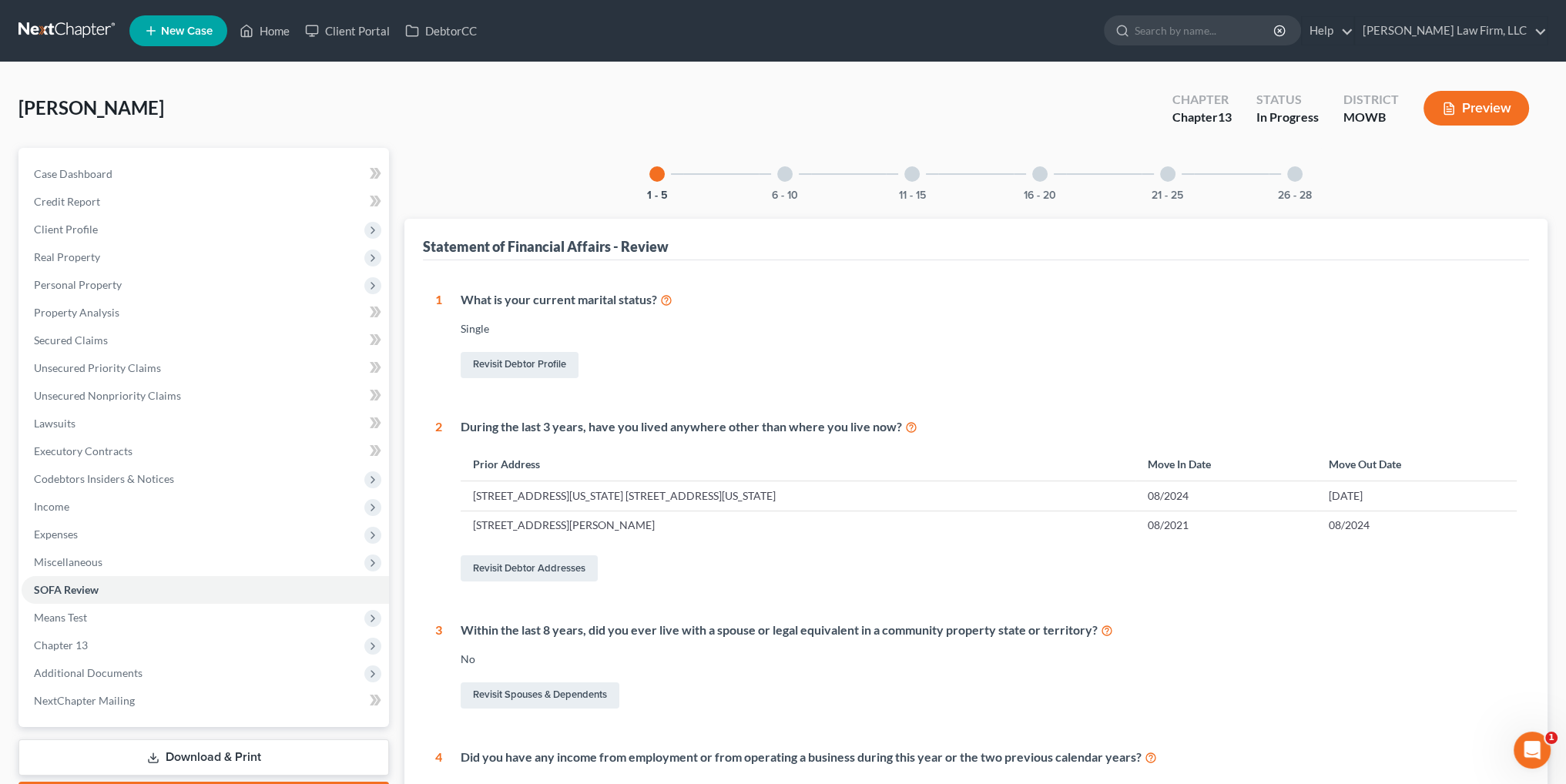
click at [1294, 174] on div at bounding box center [1294, 174] width 16 height 16
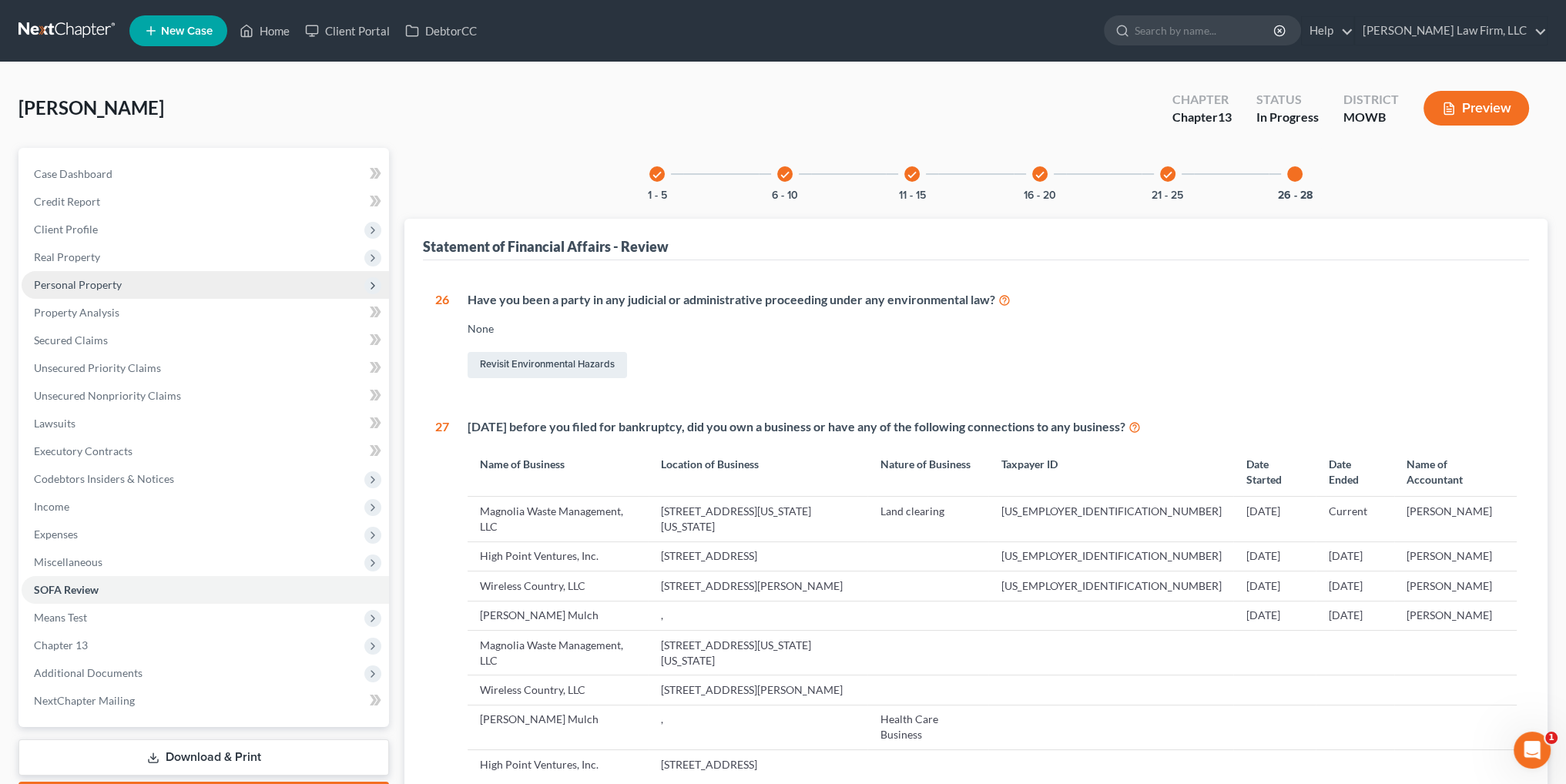
click at [65, 282] on span "Personal Property" at bounding box center [78, 285] width 88 height 13
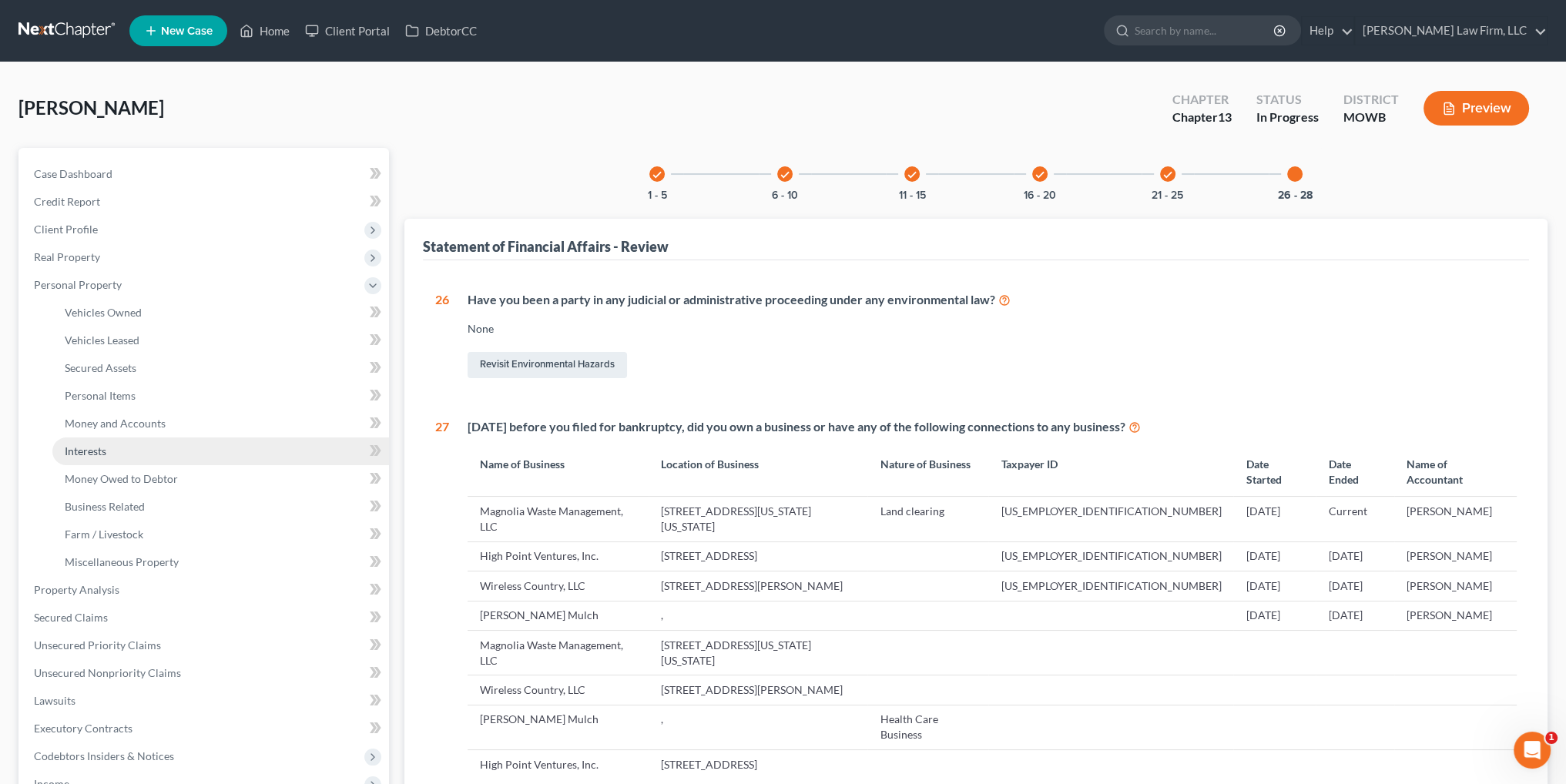
click at [84, 447] on span "Interests" at bounding box center [85, 451] width 42 height 13
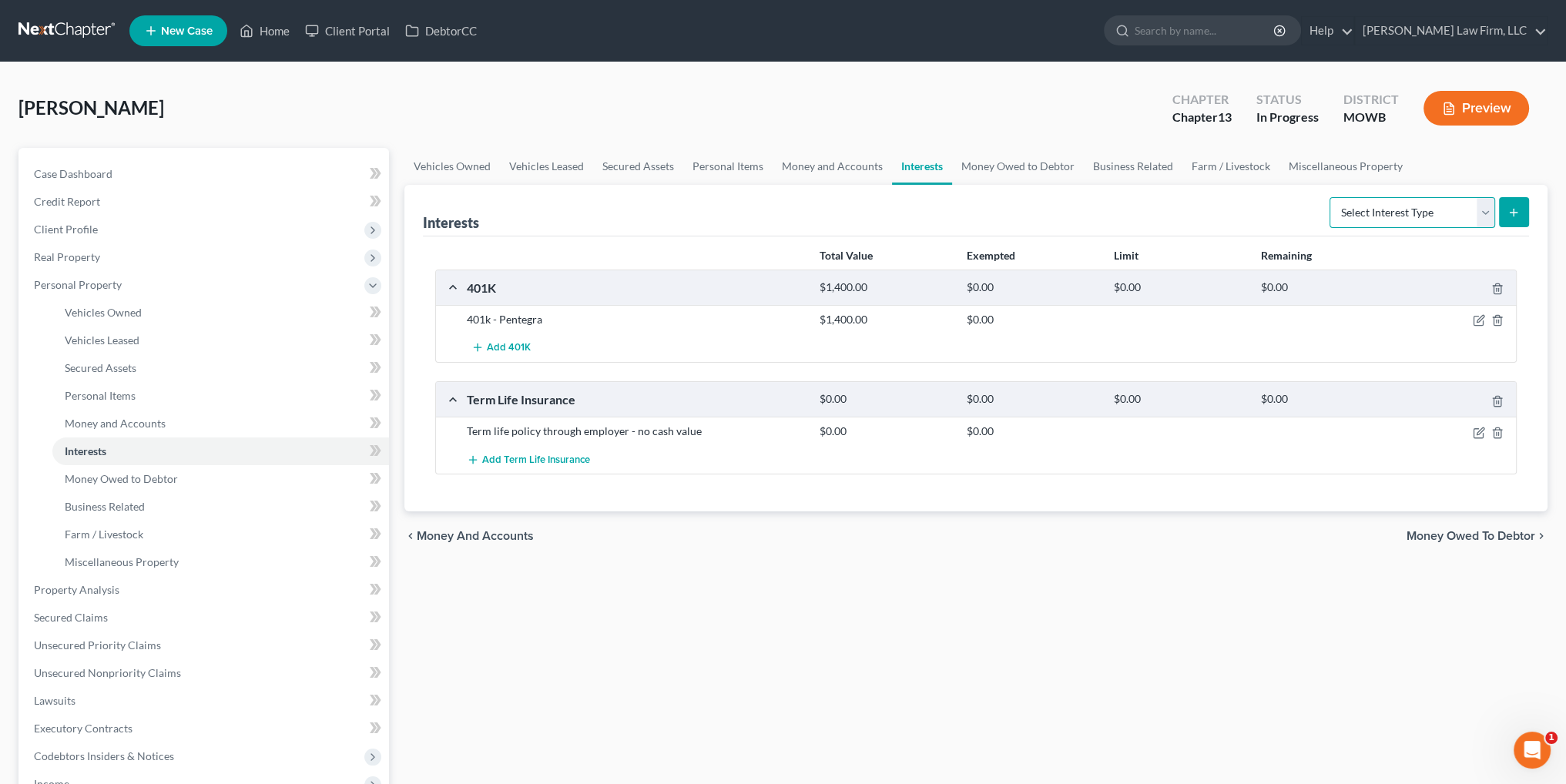
click at [1493, 210] on select "Select Interest Type 401K Annuity Bond Education IRA Government Bond Government…" at bounding box center [1412, 212] width 165 height 31
click at [1415, 210] on select "Select Interest Type 401K Annuity Bond Education IRA Government Bond Government…" at bounding box center [1412, 212] width 165 height 31
select select "unincorporated_business"
click at [1331, 197] on select "Select Interest Type 401K Annuity Bond Education IRA Government Bond Government…" at bounding box center [1412, 212] width 165 height 31
click at [1512, 213] on icon "submit" at bounding box center [1513, 212] width 12 height 12
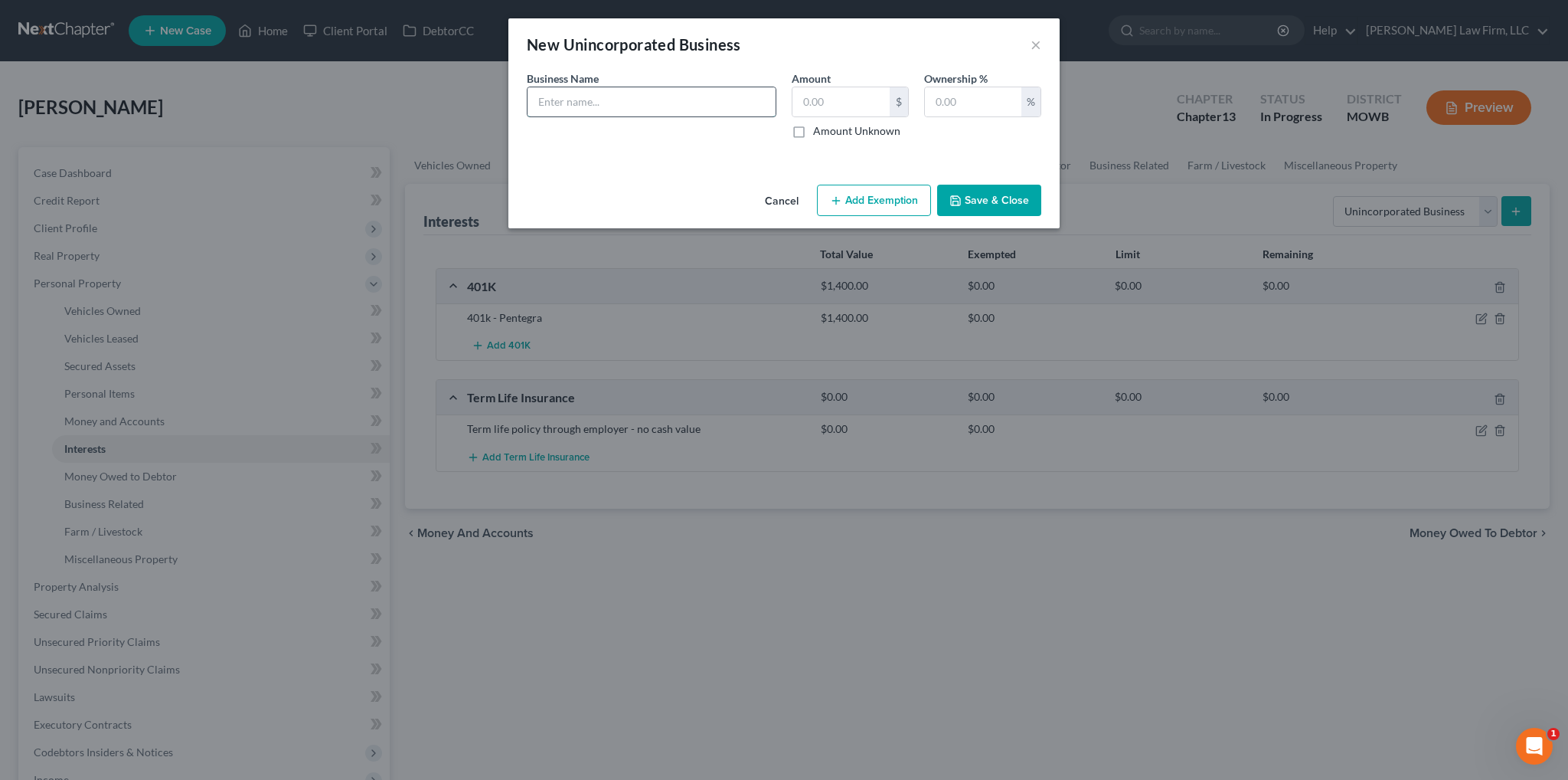
click at [628, 102] on input "text" at bounding box center [652, 102] width 248 height 30
type input "Magnolia Waste Management, LLC"
click at [941, 92] on input "text" at bounding box center [973, 102] width 97 height 30
type input "100"
click at [988, 196] on button "Save & Close" at bounding box center [988, 200] width 104 height 32
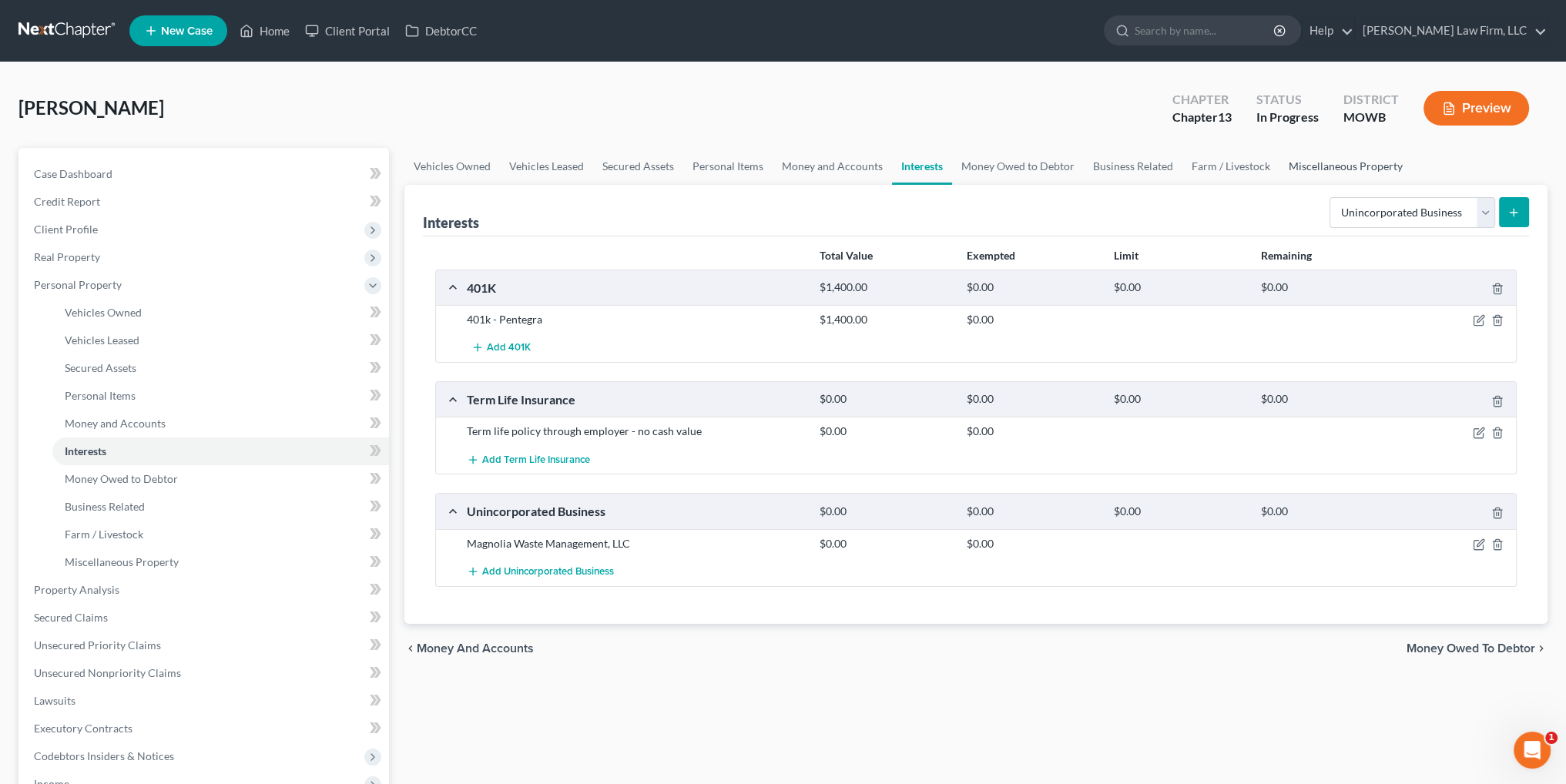
click at [1310, 163] on link "Miscellaneous Property" at bounding box center [1345, 166] width 133 height 37
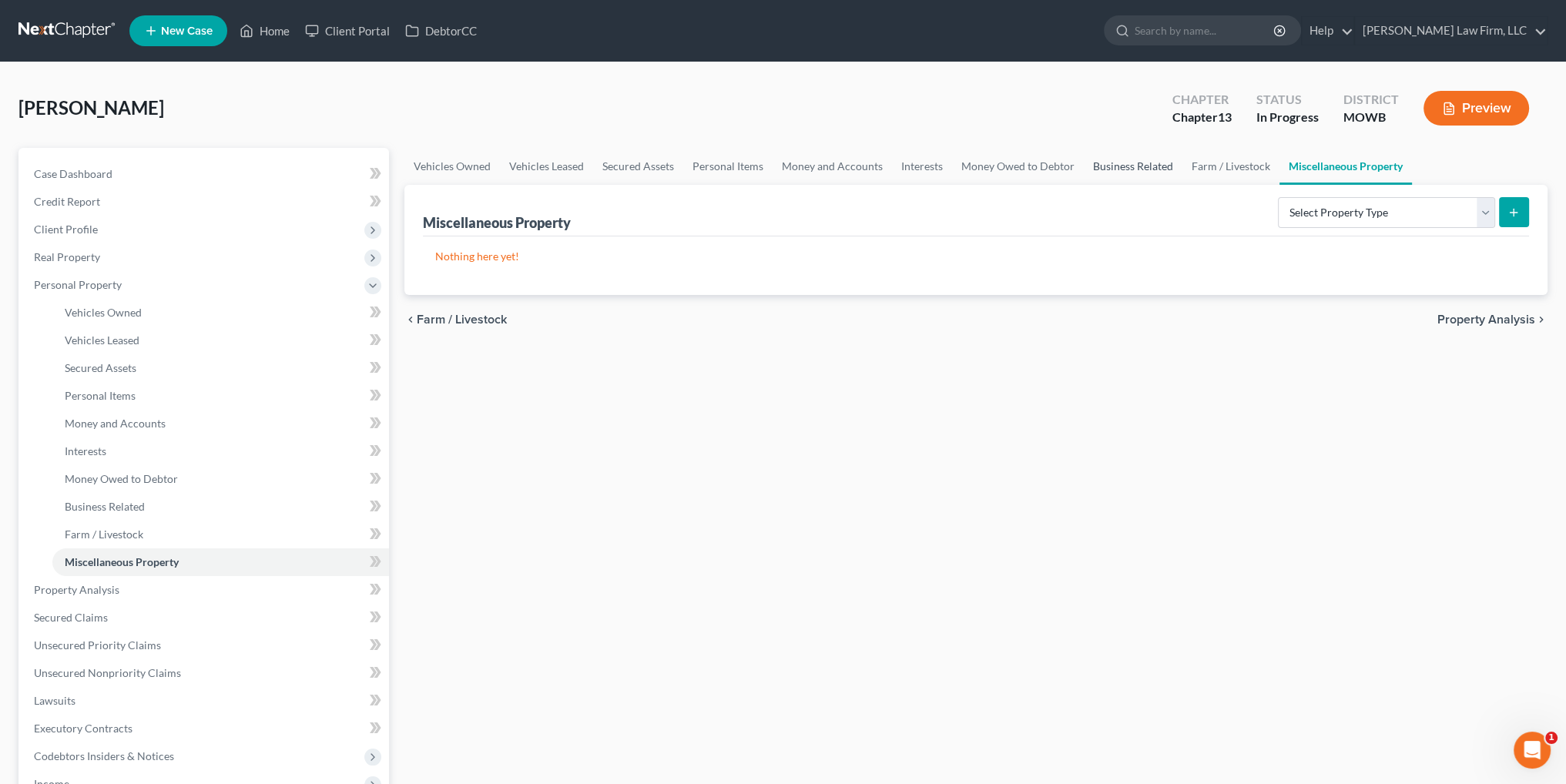
click at [1139, 166] on link "Business Related" at bounding box center [1132, 166] width 98 height 37
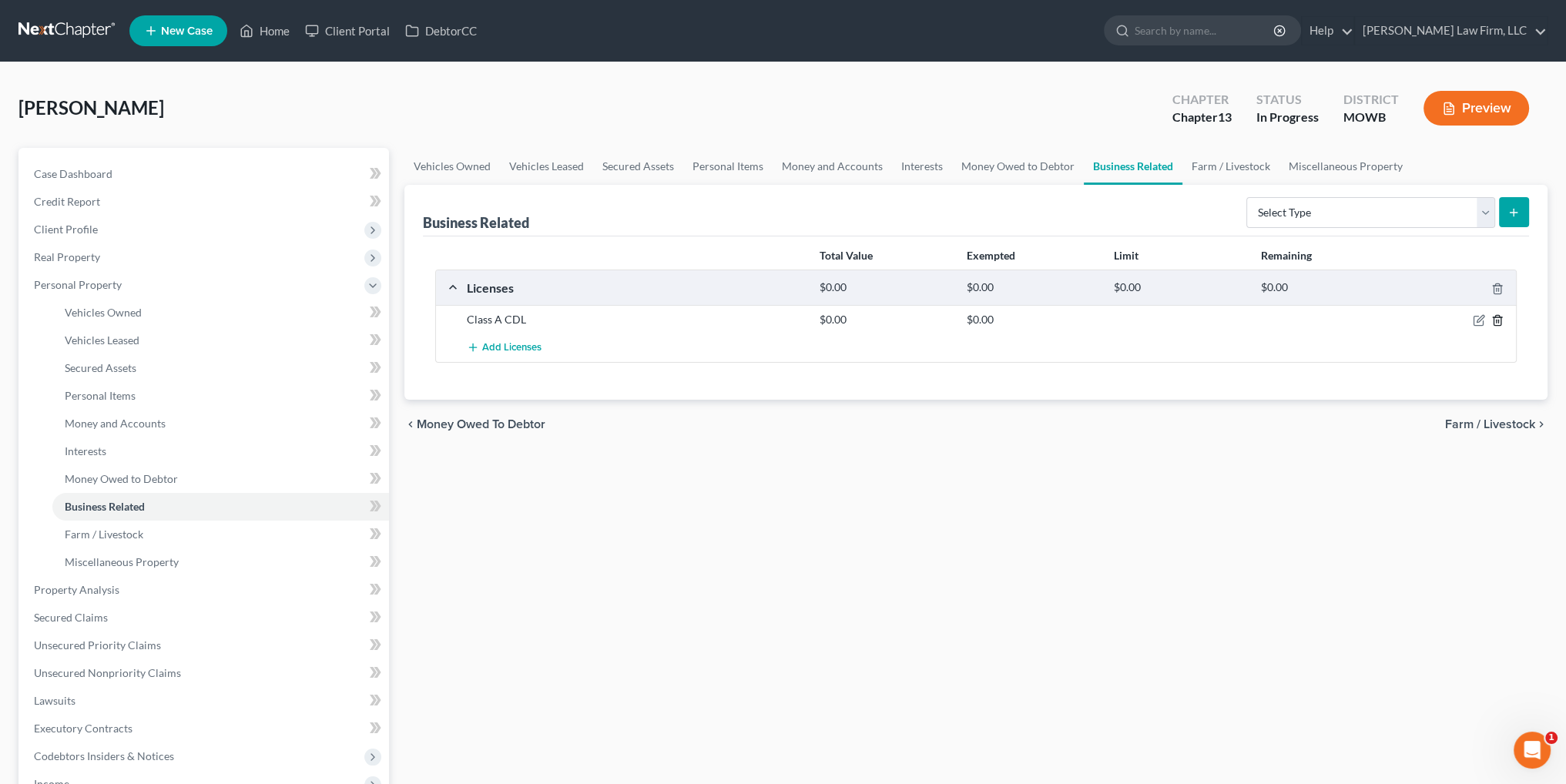
click at [1498, 317] on icon "button" at bounding box center [1496, 319] width 12 height 12
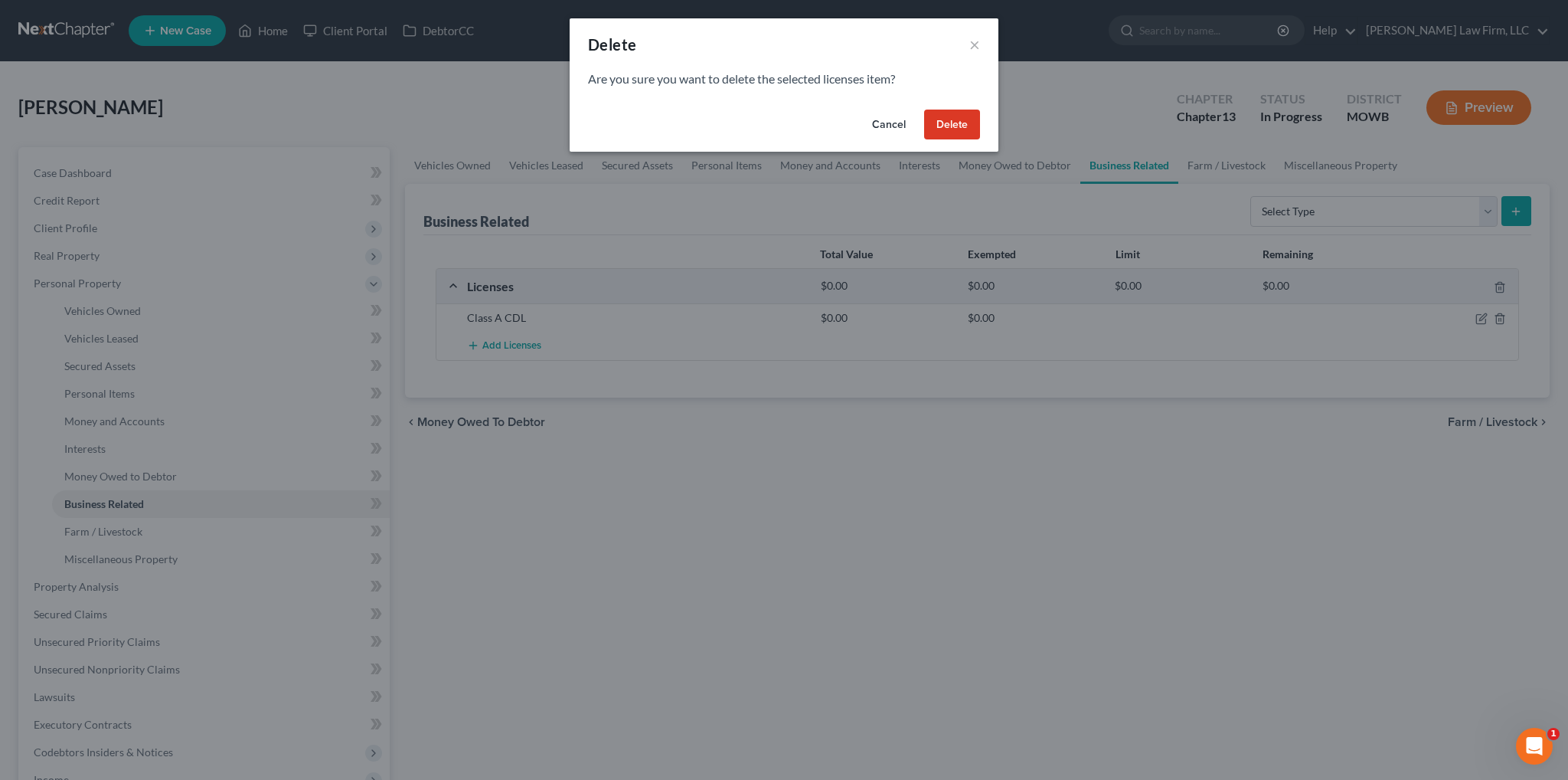
click at [955, 128] on button "Delete" at bounding box center [952, 125] width 56 height 30
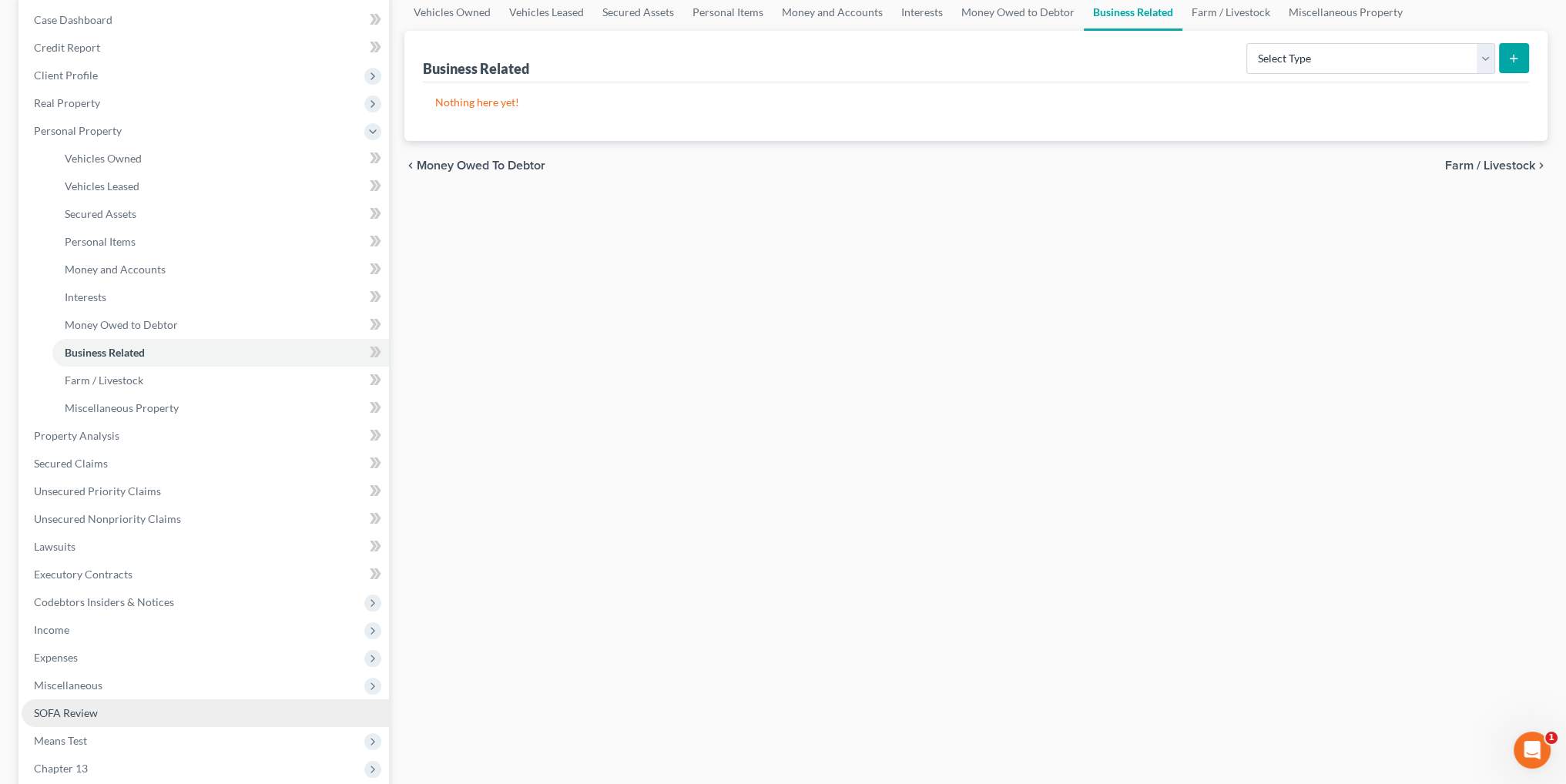
click at [78, 710] on span "SOFA Review" at bounding box center [66, 713] width 64 height 13
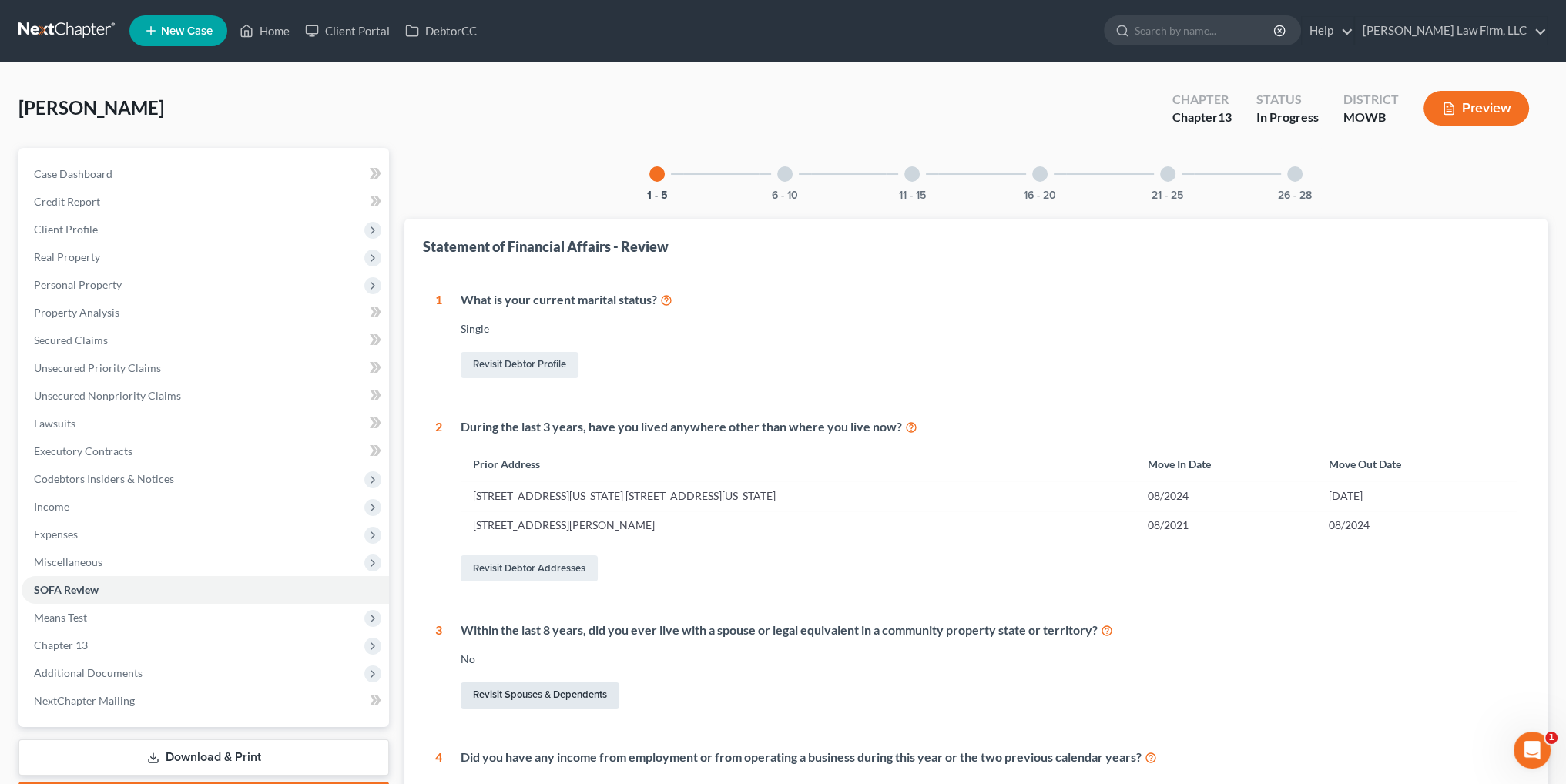
click at [554, 691] on link "Revisit Spouses & Dependents" at bounding box center [539, 695] width 159 height 26
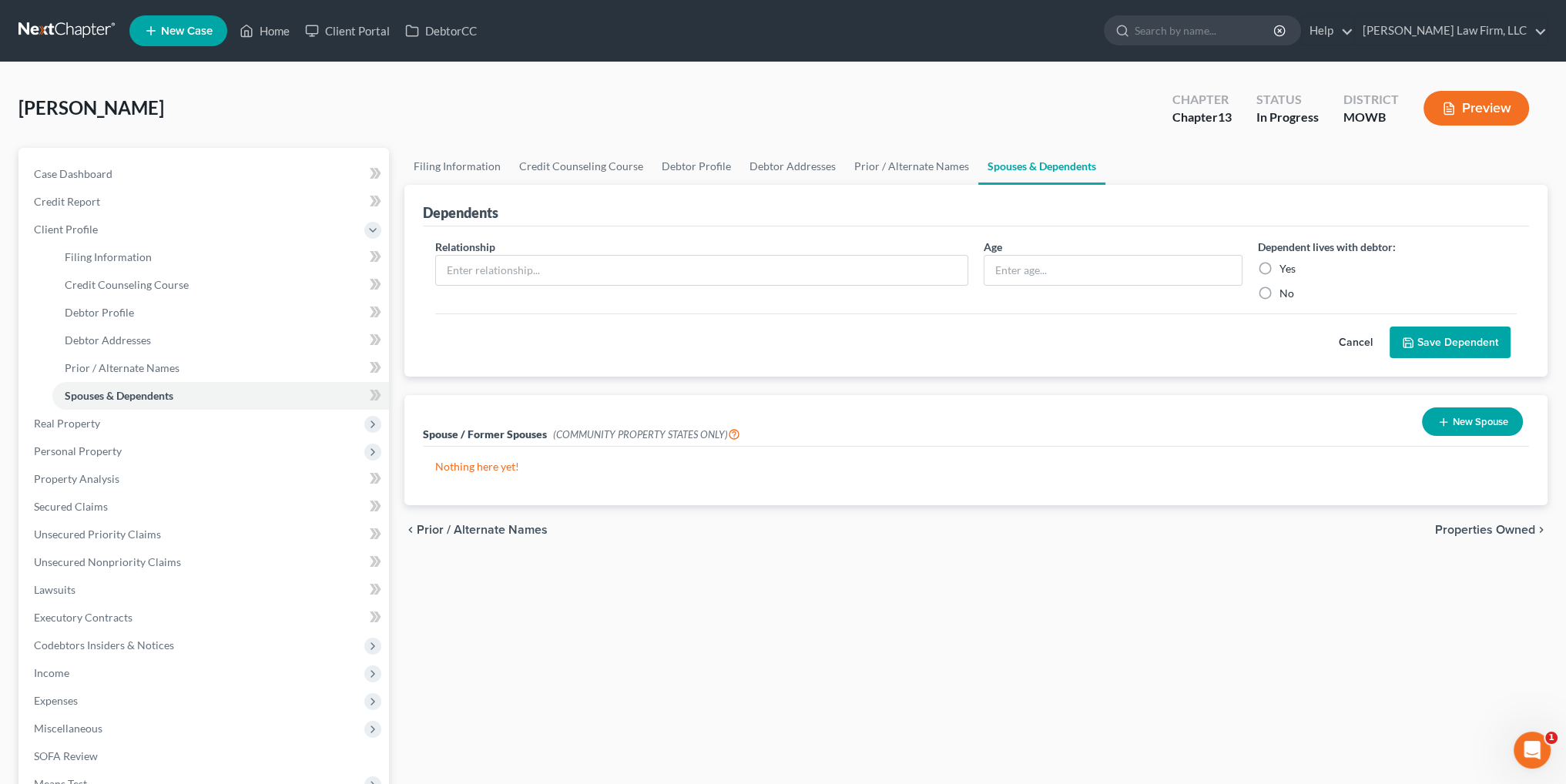
click at [1498, 422] on button "New Spouse" at bounding box center [1472, 421] width 101 height 29
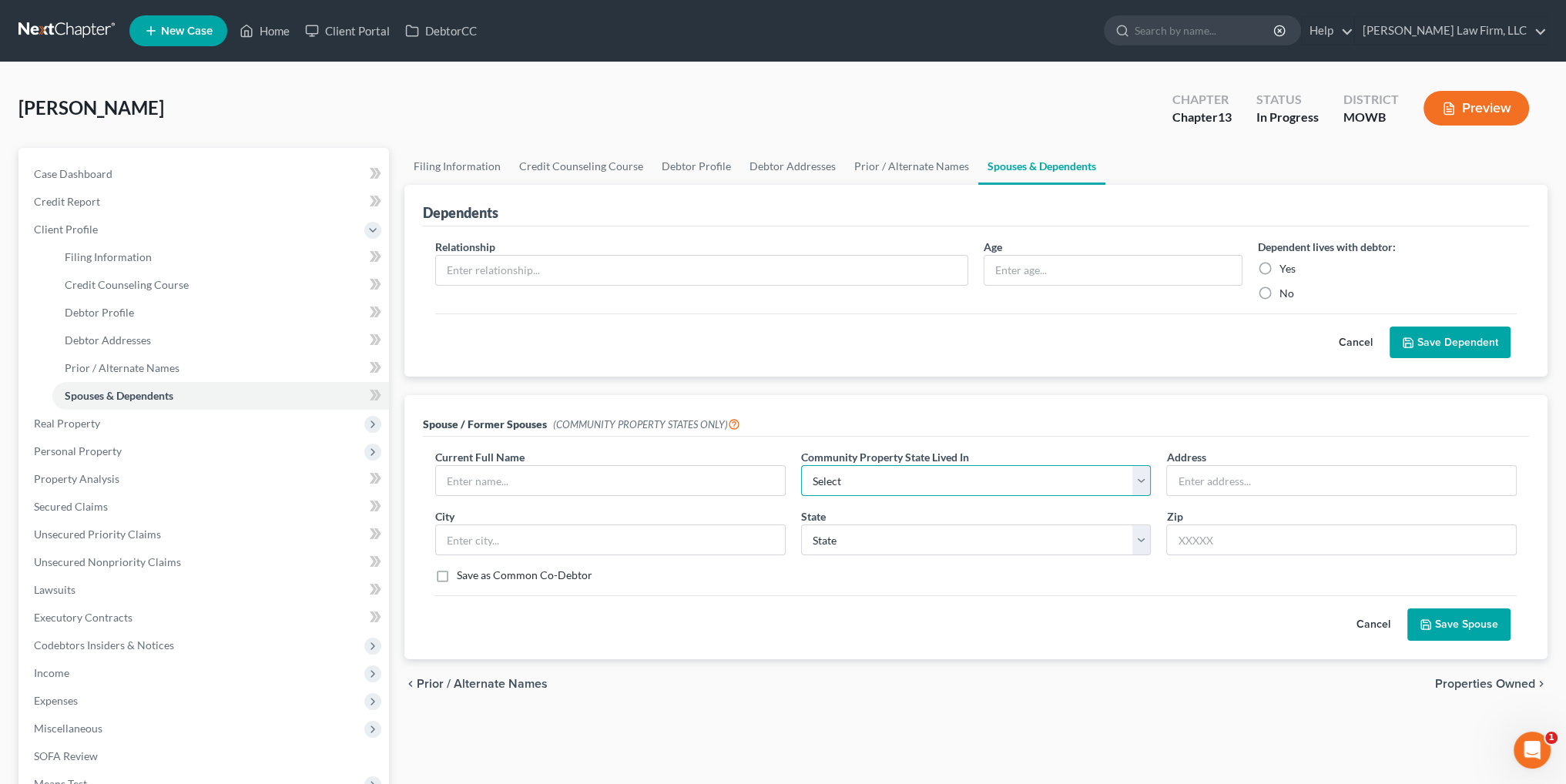
click at [902, 475] on select "Select AZ CA GU ID LA NV NM PR TX WA WI" at bounding box center [976, 480] width 350 height 31
select select "8"
click at [801, 465] on select "Select AZ CA GU ID LA NV NM PR TX WA WI" at bounding box center [976, 480] width 350 height 31
click at [646, 482] on input "text" at bounding box center [611, 481] width 349 height 30
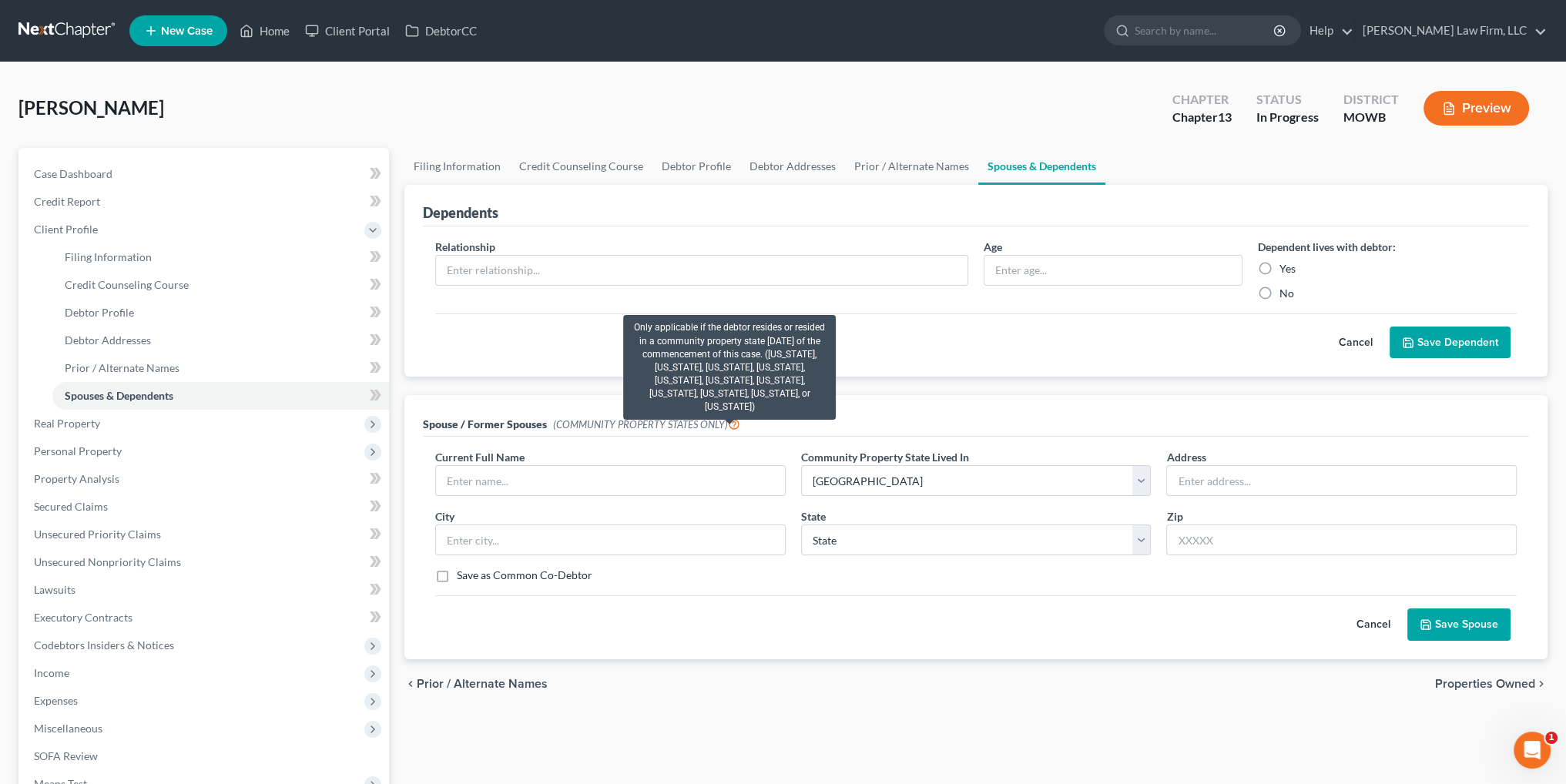
click at [728, 427] on icon at bounding box center [733, 423] width 12 height 15
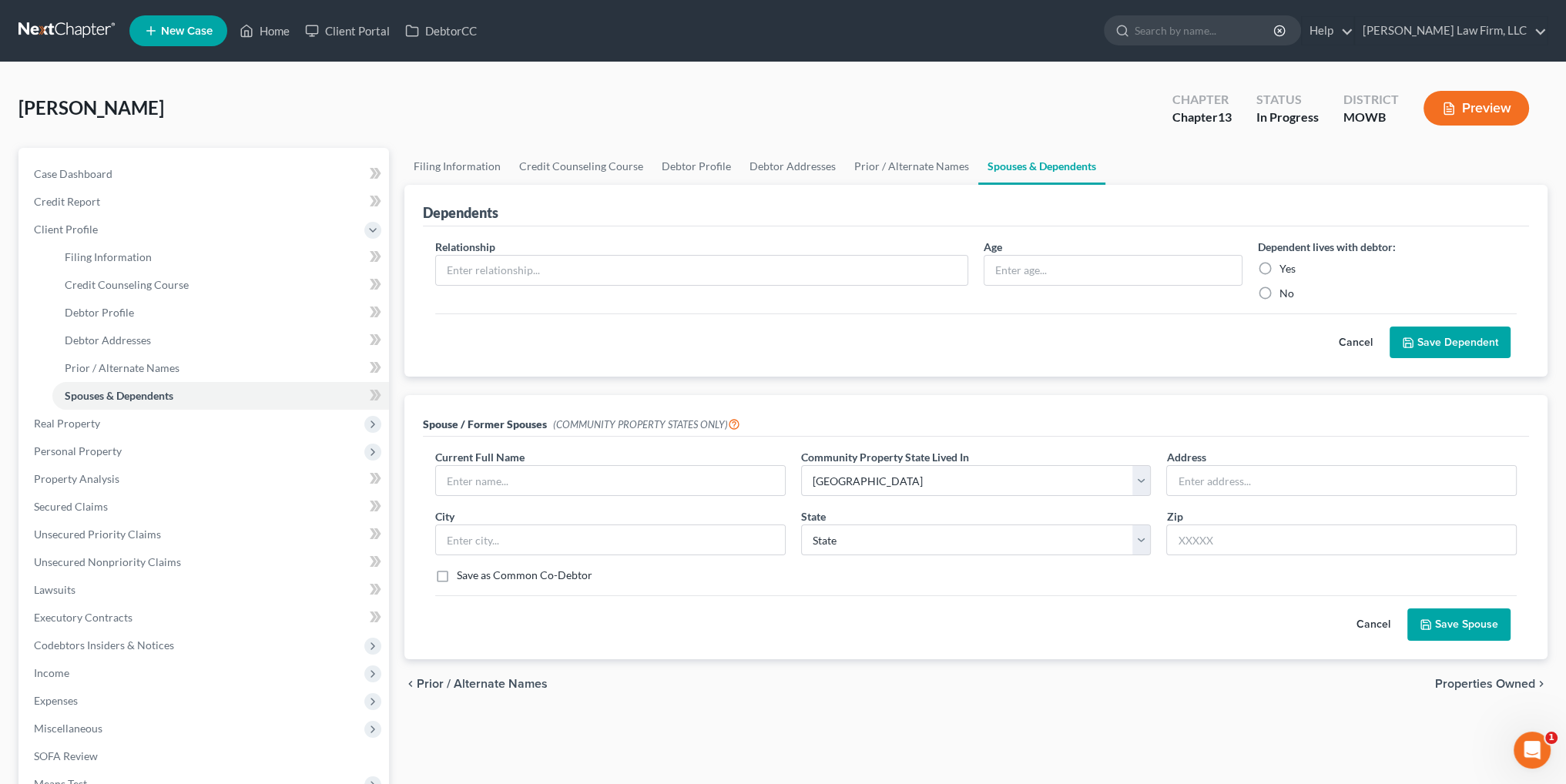
click at [1481, 632] on button "Save Spouse" at bounding box center [1458, 623] width 103 height 32
click at [636, 474] on input "text" at bounding box center [611, 481] width 349 height 30
click at [1360, 622] on button "Cancel" at bounding box center [1373, 623] width 68 height 31
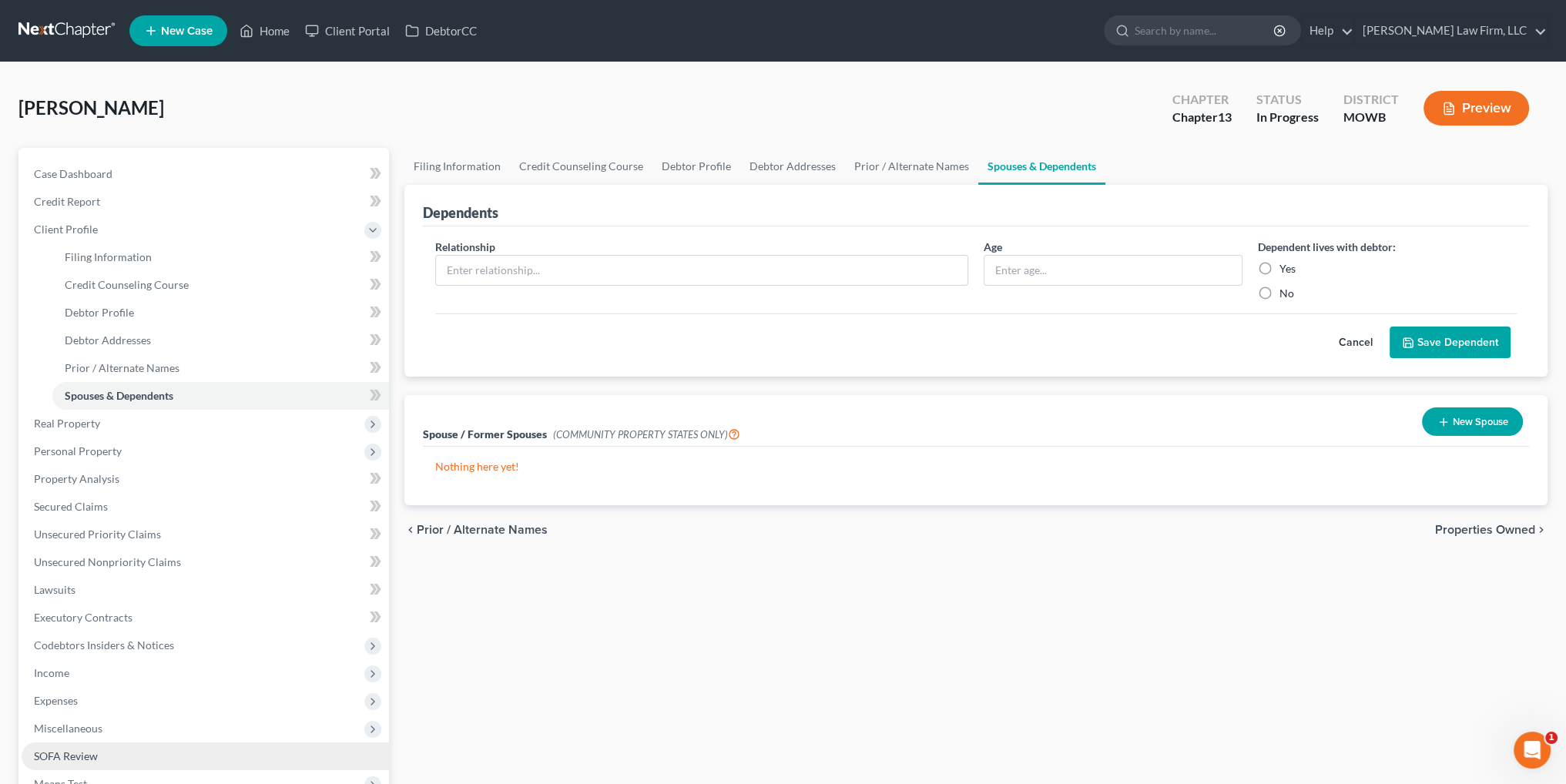
click at [83, 752] on span "SOFA Review" at bounding box center [66, 755] width 64 height 13
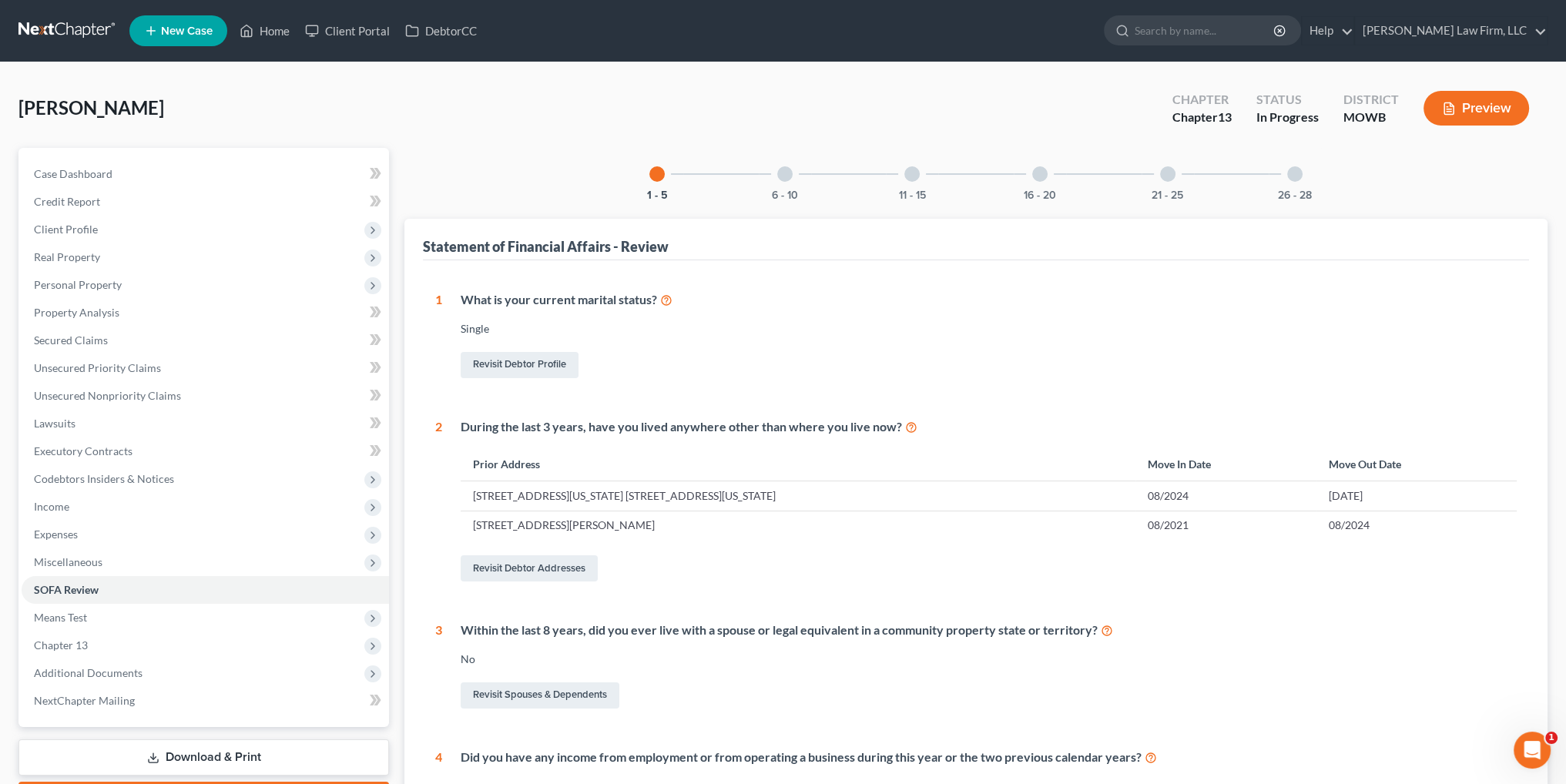
click at [1038, 172] on div at bounding box center [1040, 174] width 16 height 16
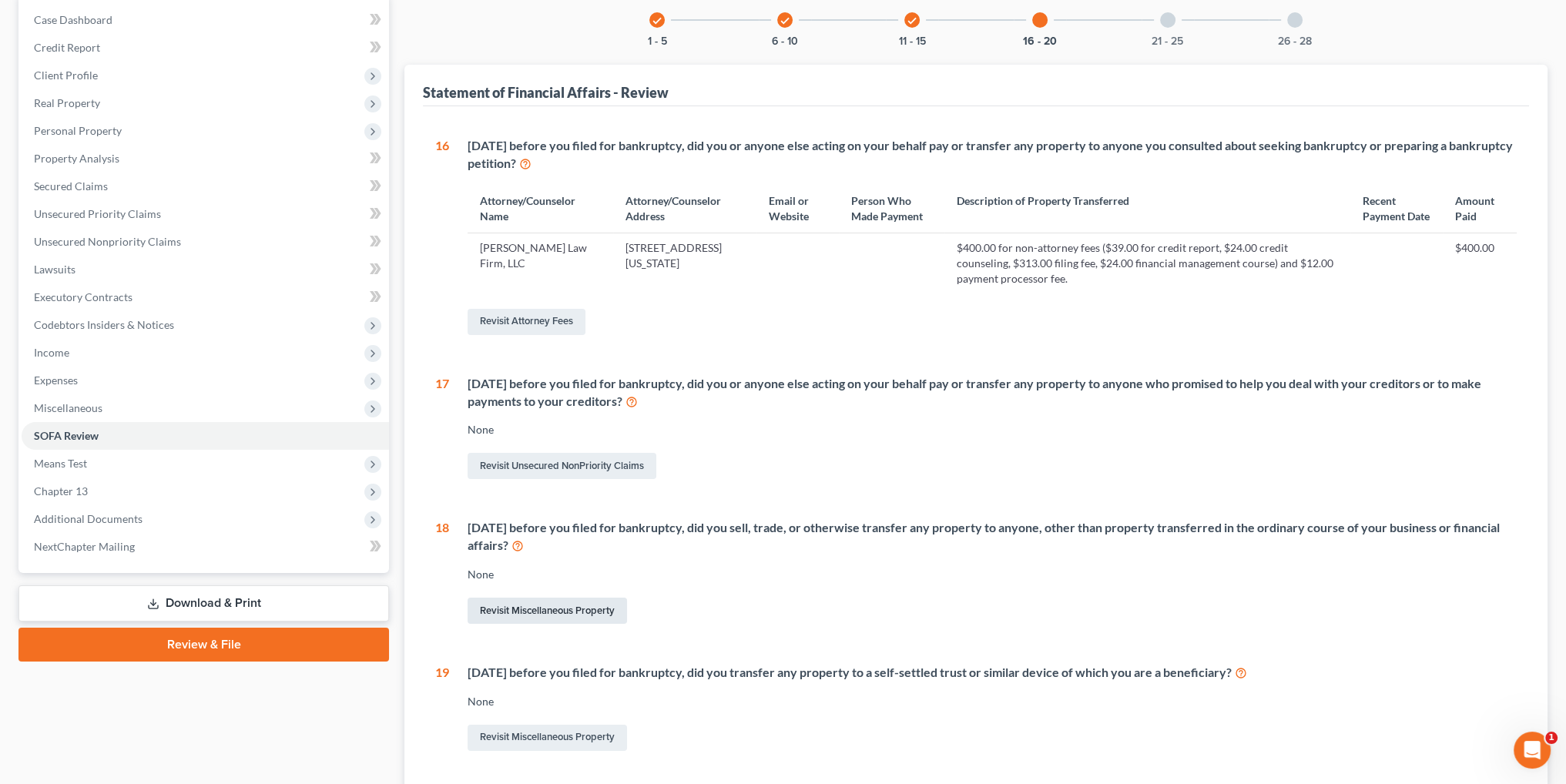
click at [558, 623] on link "Revisit Miscellaneous Property" at bounding box center [548, 610] width 160 height 26
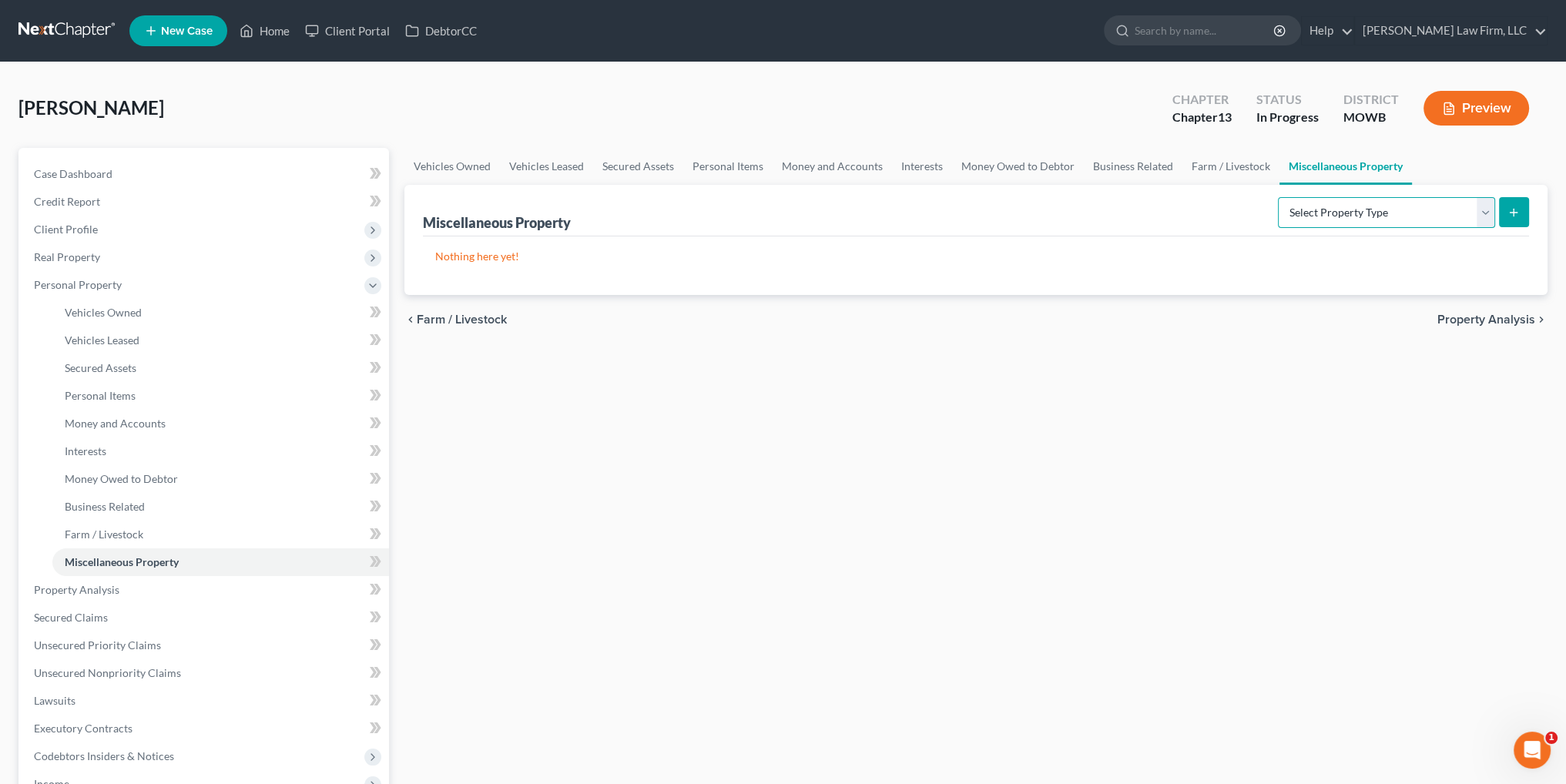
click at [1463, 216] on select "Select Property Type Assigned for Creditor Benefit Within 1 Year Holding for An…" at bounding box center [1386, 212] width 217 height 31
select select "transferred"
click at [1277, 197] on select "Select Property Type Assigned for Creditor Benefit Within 1 Year Holding for An…" at bounding box center [1386, 212] width 217 height 31
click at [1512, 208] on icon "submit" at bounding box center [1513, 212] width 12 height 12
select select "Ordinary (within 2 years)"
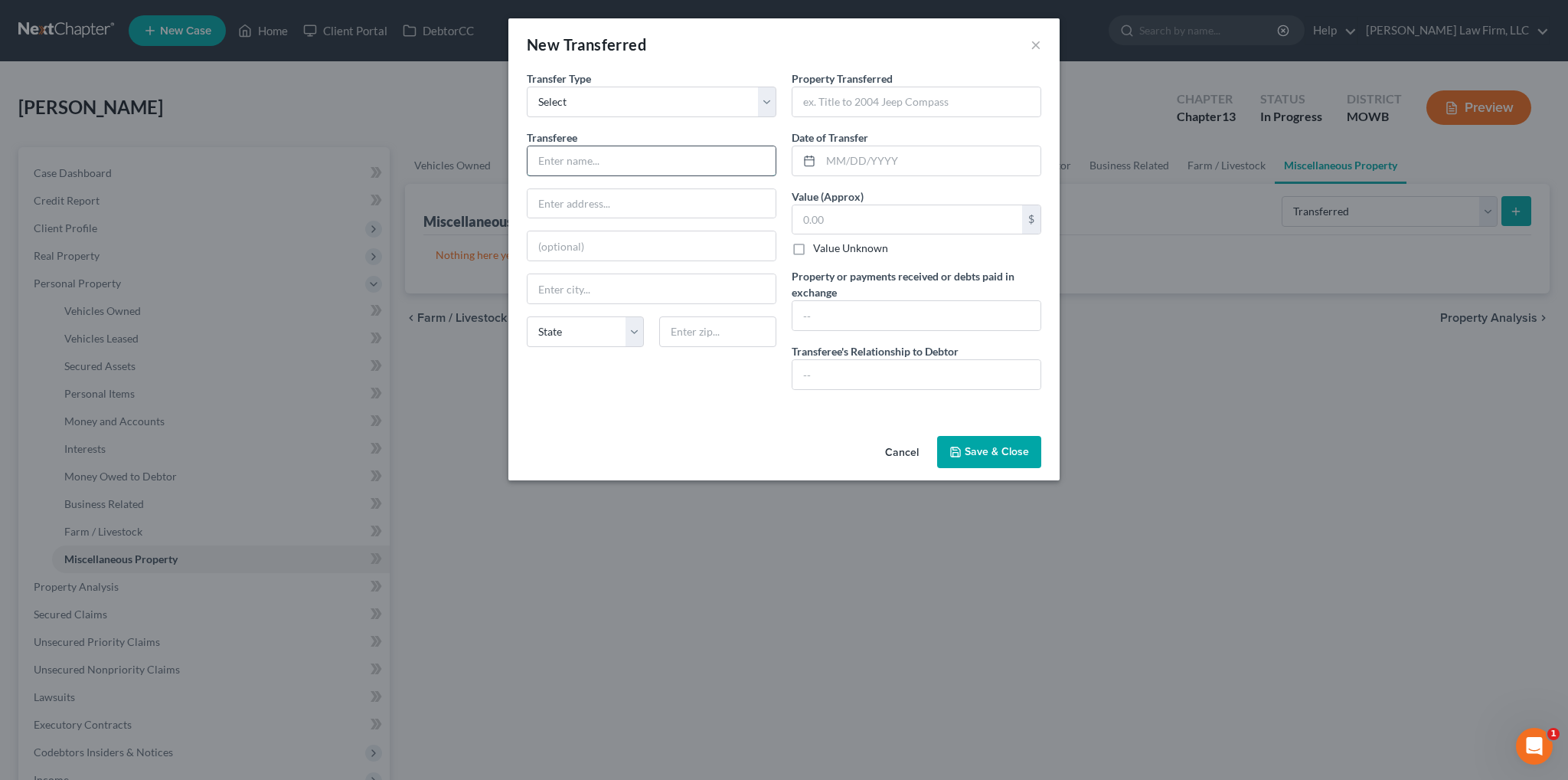
click at [622, 157] on input "text" at bounding box center [652, 161] width 248 height 30
type input "U"
type input "Impartial third party"
type input "2011 Ford Fusion"
type input "12/30/2024"
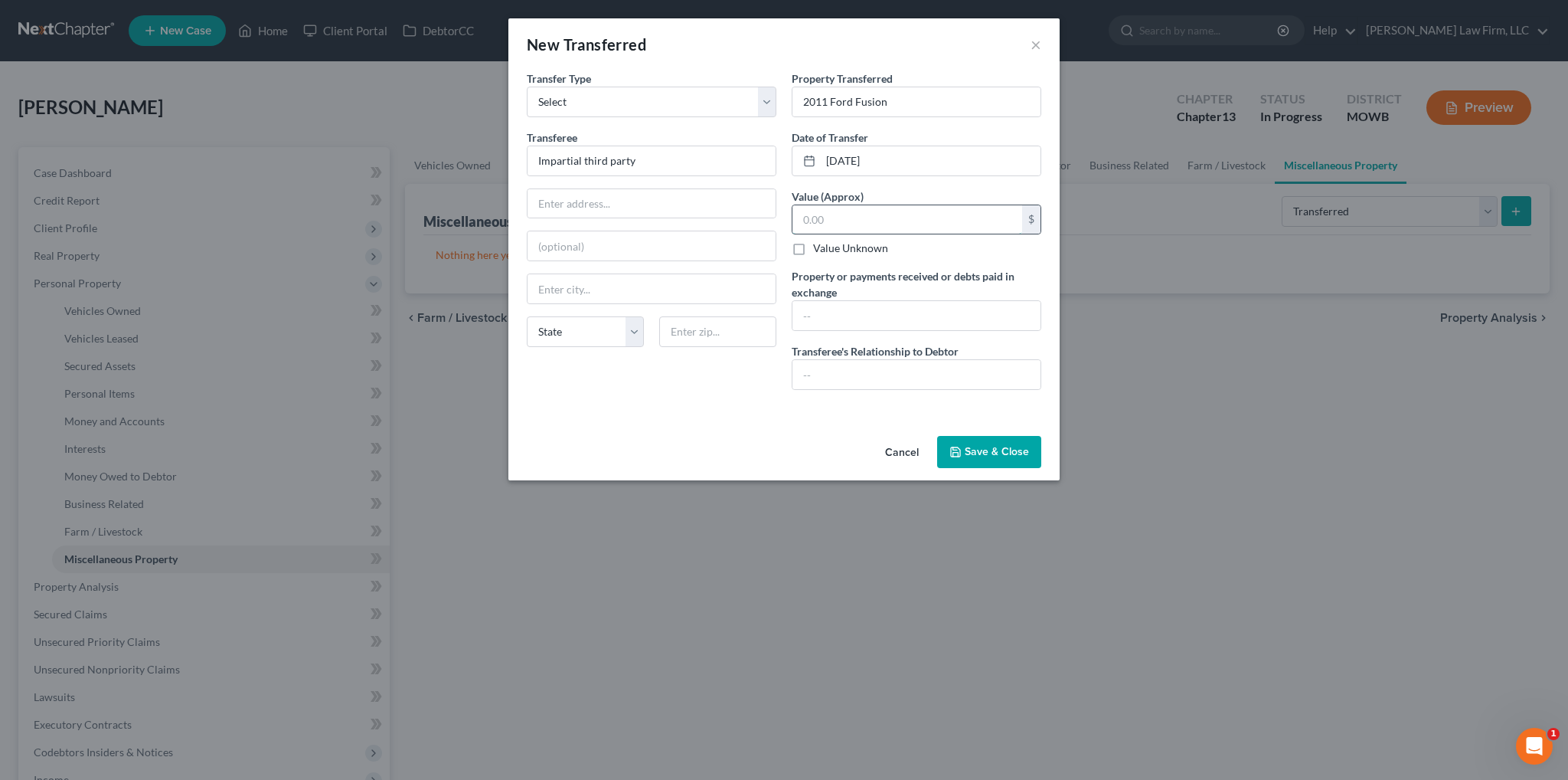
click at [876, 221] on input "text" at bounding box center [907, 220] width 230 height 30
type input "4,000.00"
click at [888, 367] on input "text" at bounding box center [916, 375] width 248 height 30
click at [1000, 448] on button "Save & Close" at bounding box center [988, 451] width 104 height 32
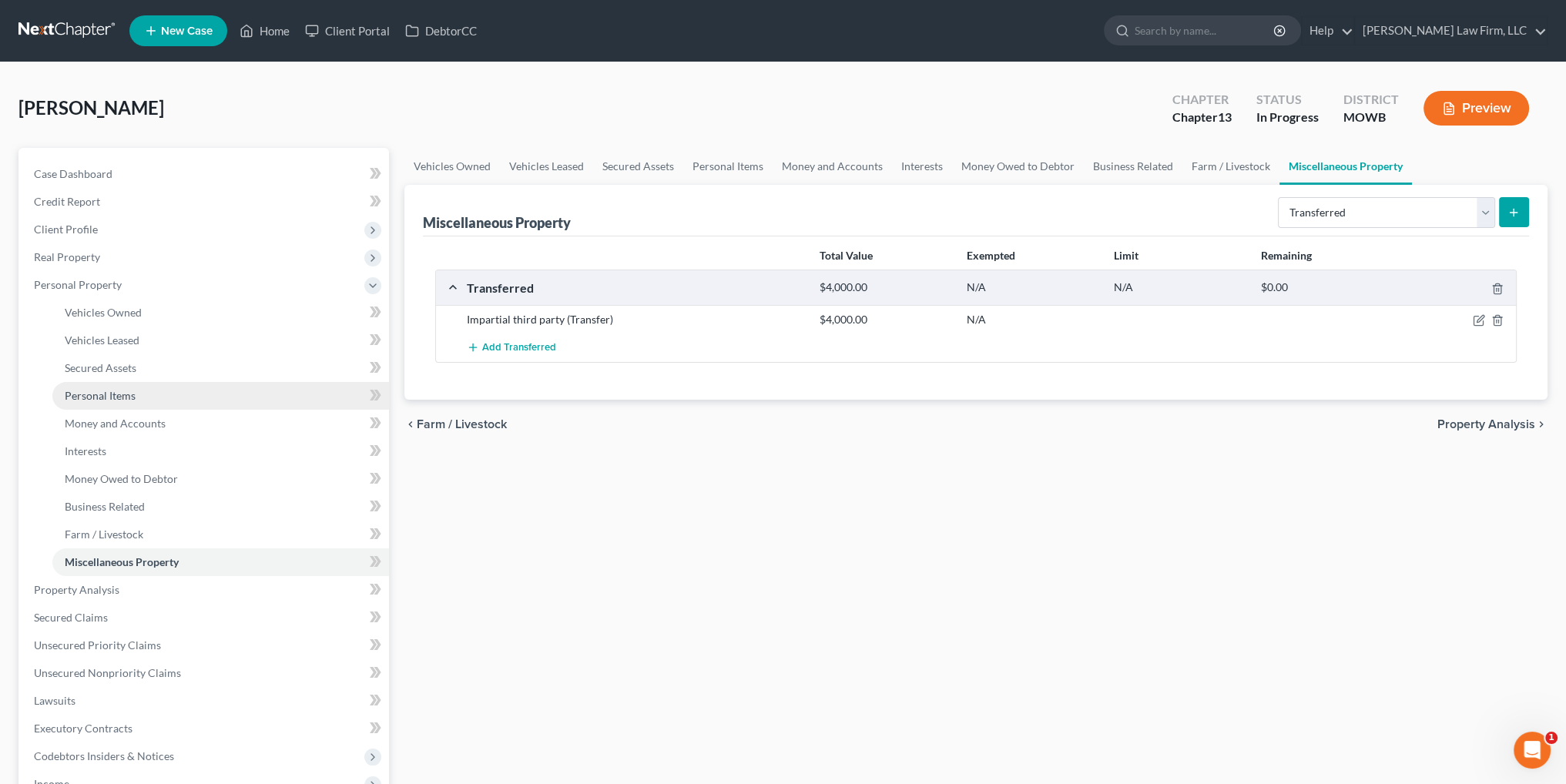
click at [102, 391] on span "Personal Items" at bounding box center [100, 395] width 71 height 13
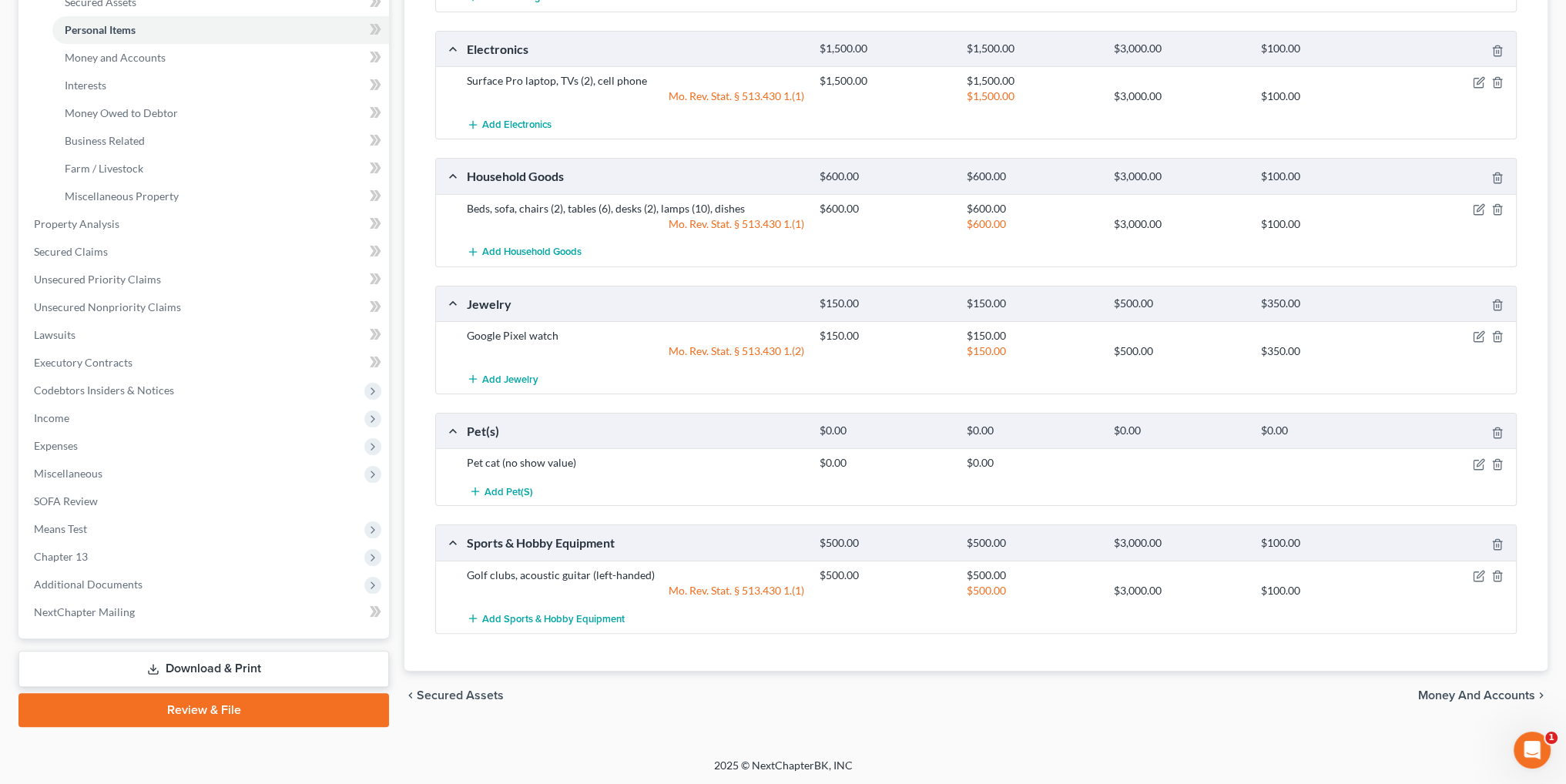
scroll to position [366, 0]
click at [1473, 572] on icon "button" at bounding box center [1478, 576] width 9 height 9
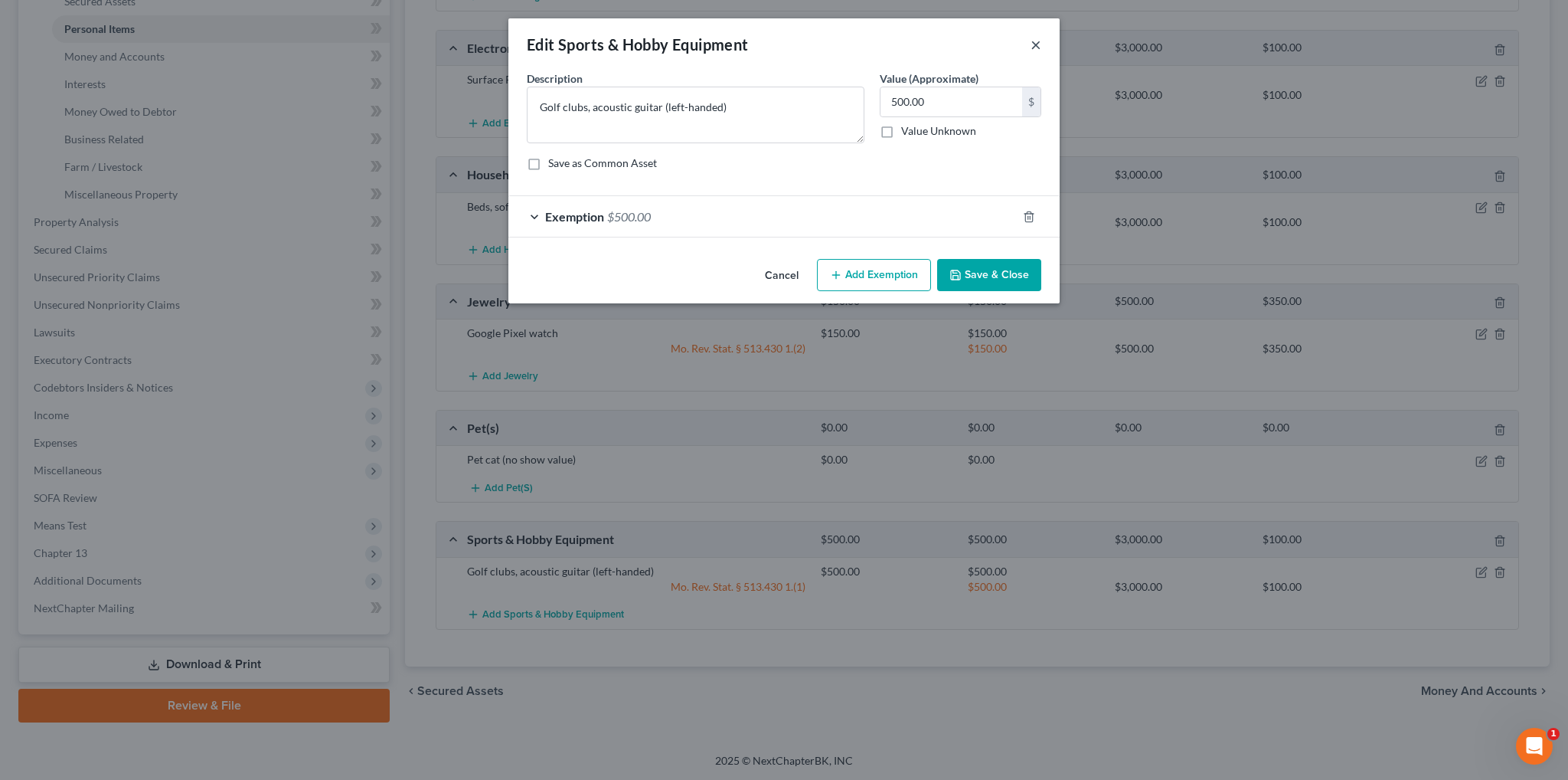
click at [1039, 47] on button "×" at bounding box center [1036, 44] width 11 height 18
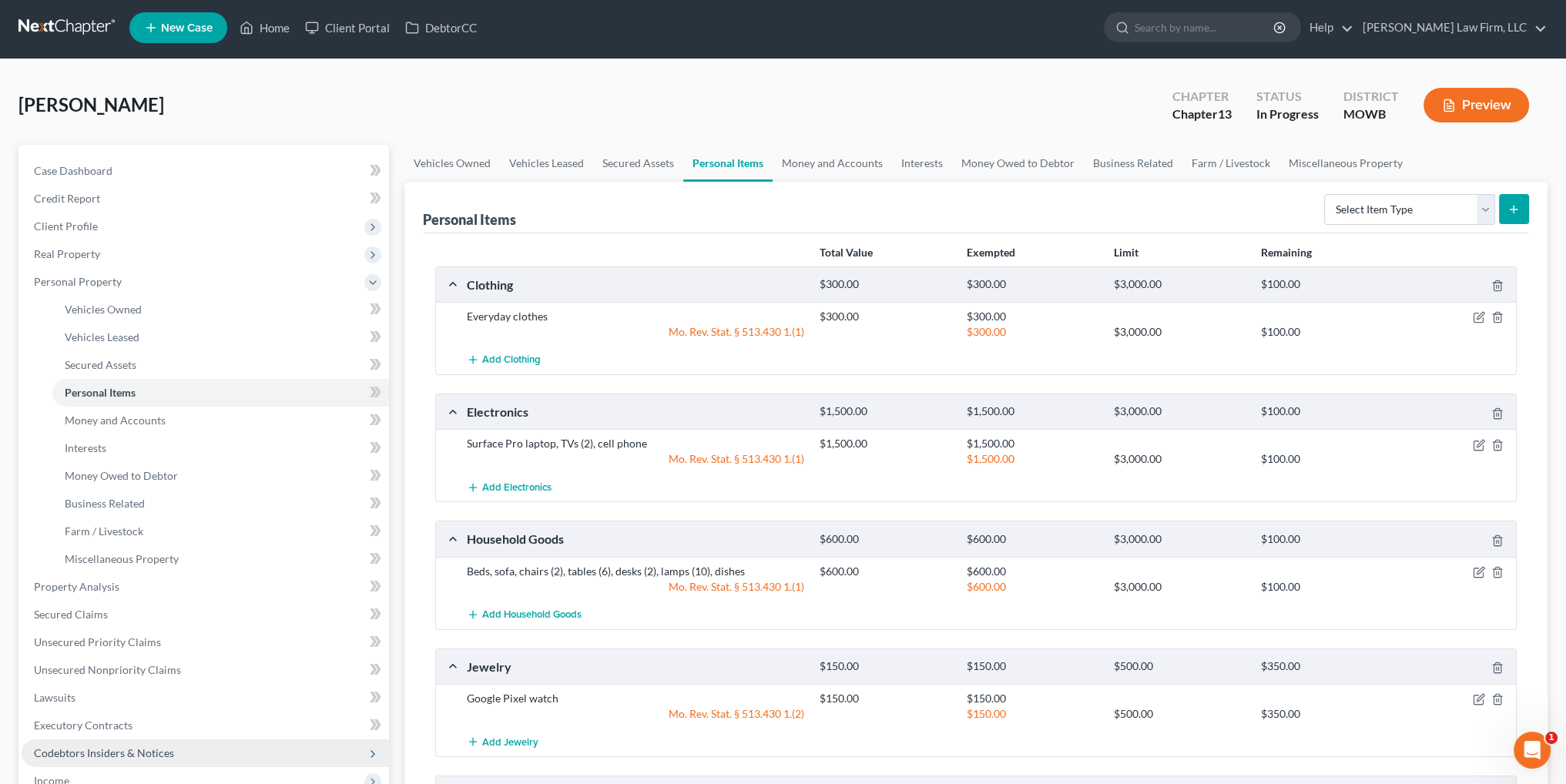
scroll to position [0, 0]
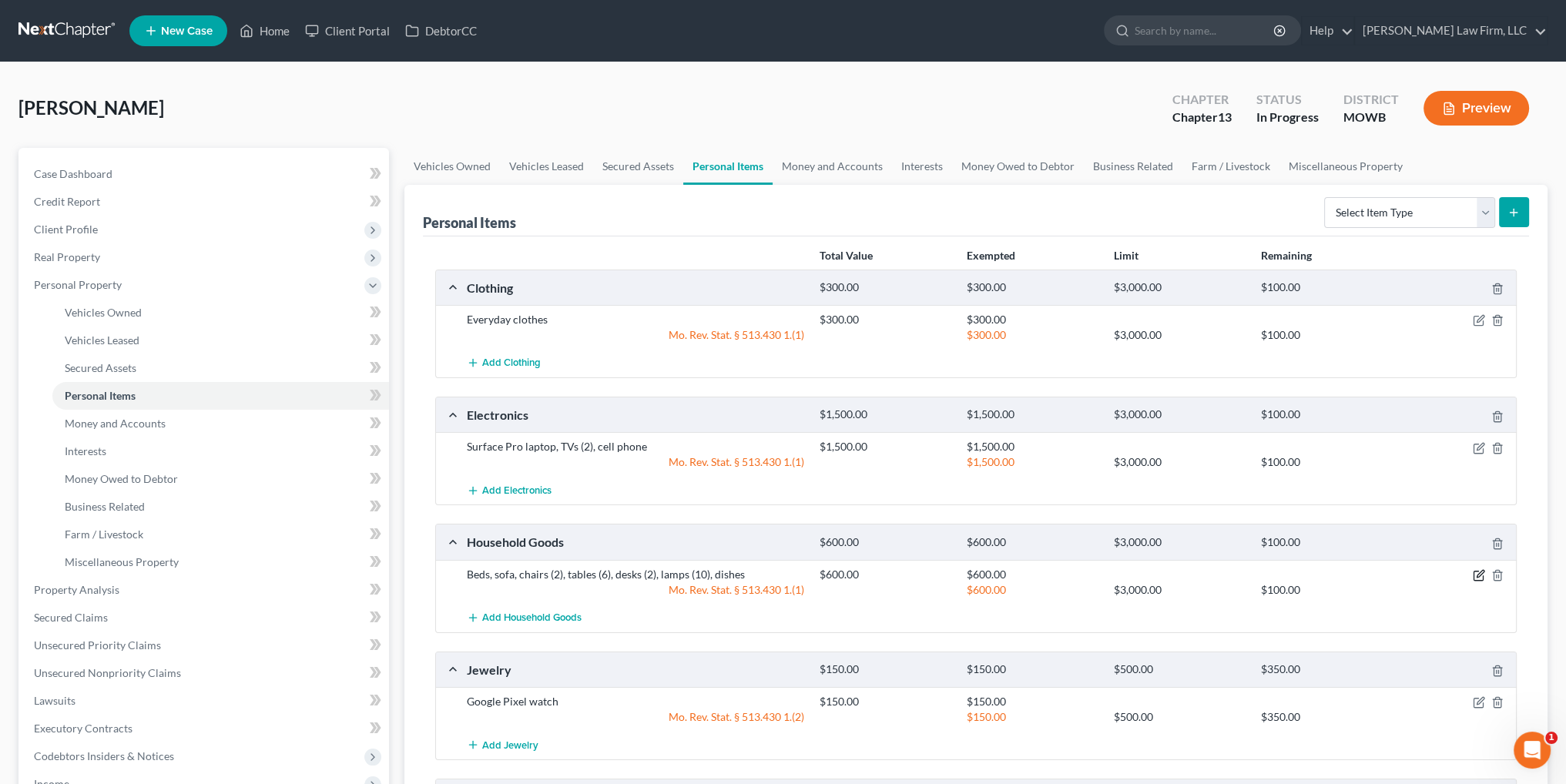
click at [1476, 573] on icon "button" at bounding box center [1478, 574] width 12 height 12
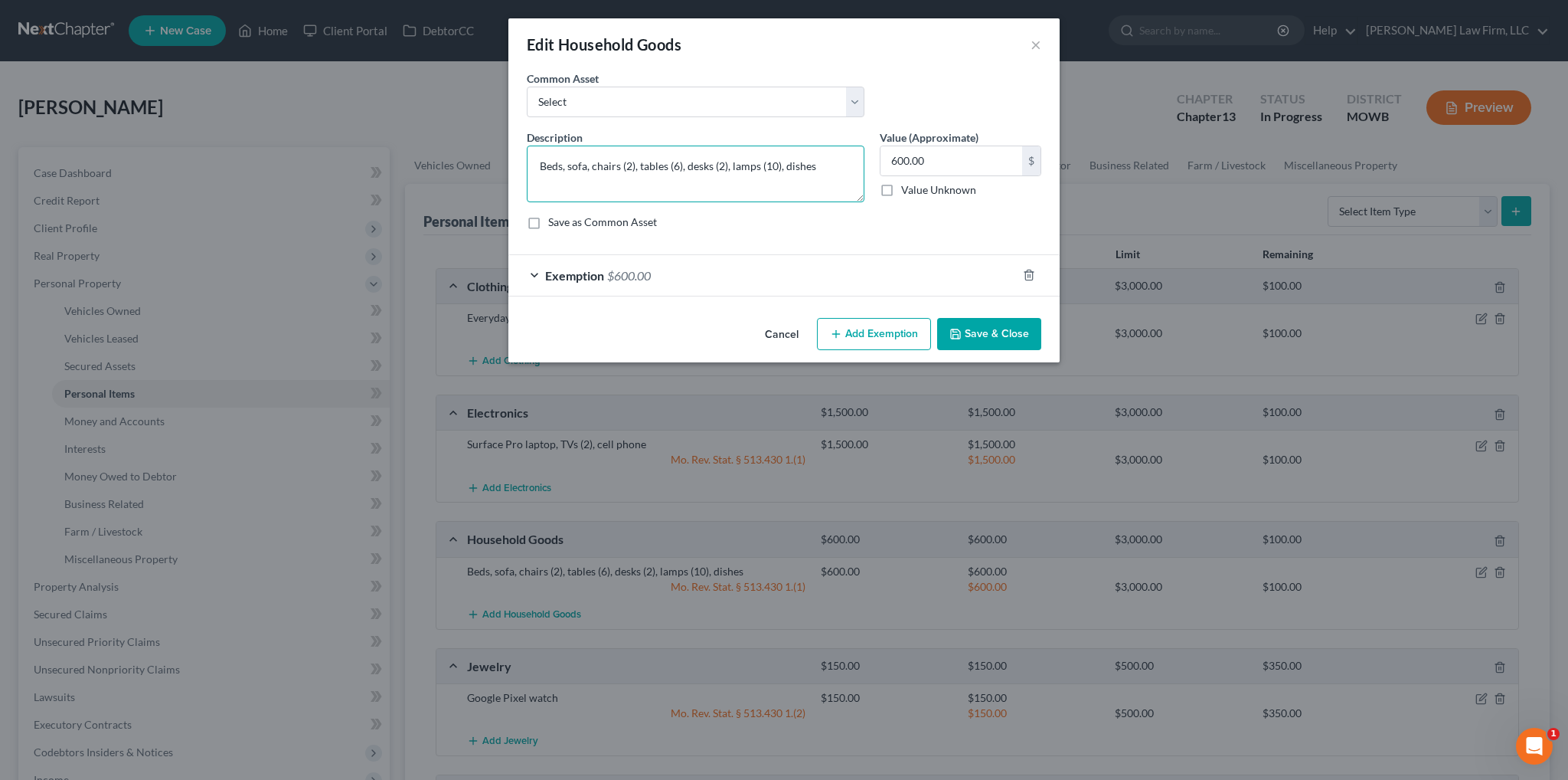
click at [562, 163] on textarea "Beds, sofa, chairs (2), tables (6), desks (2), lamps (10), dishes" at bounding box center [696, 174] width 338 height 56
type textarea "Bed, sofa, chairs (2), tables (6), desks (2), lamps (10), dishes"
click at [1005, 337] on button "Save & Close" at bounding box center [988, 333] width 104 height 32
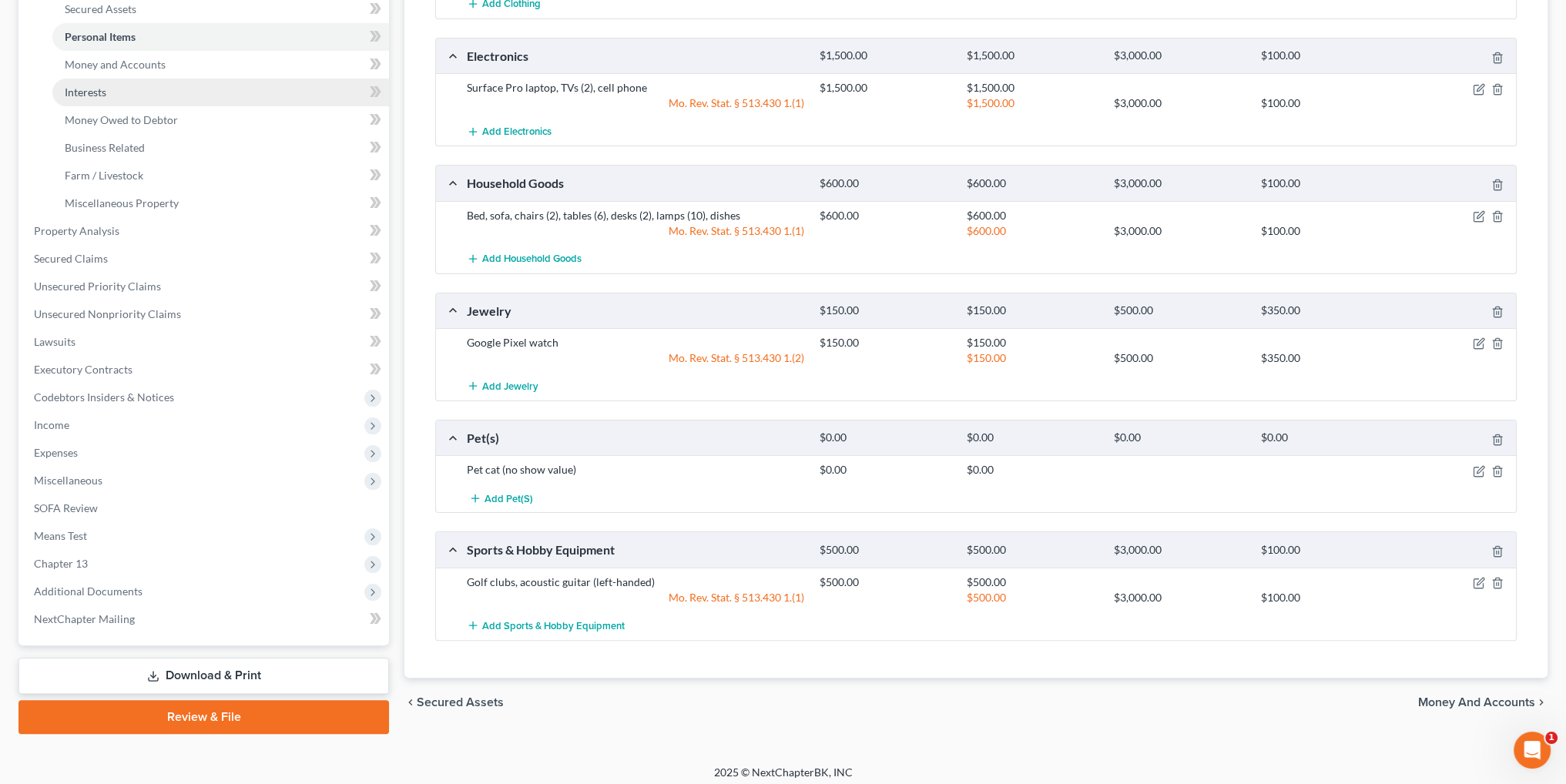
scroll to position [366, 0]
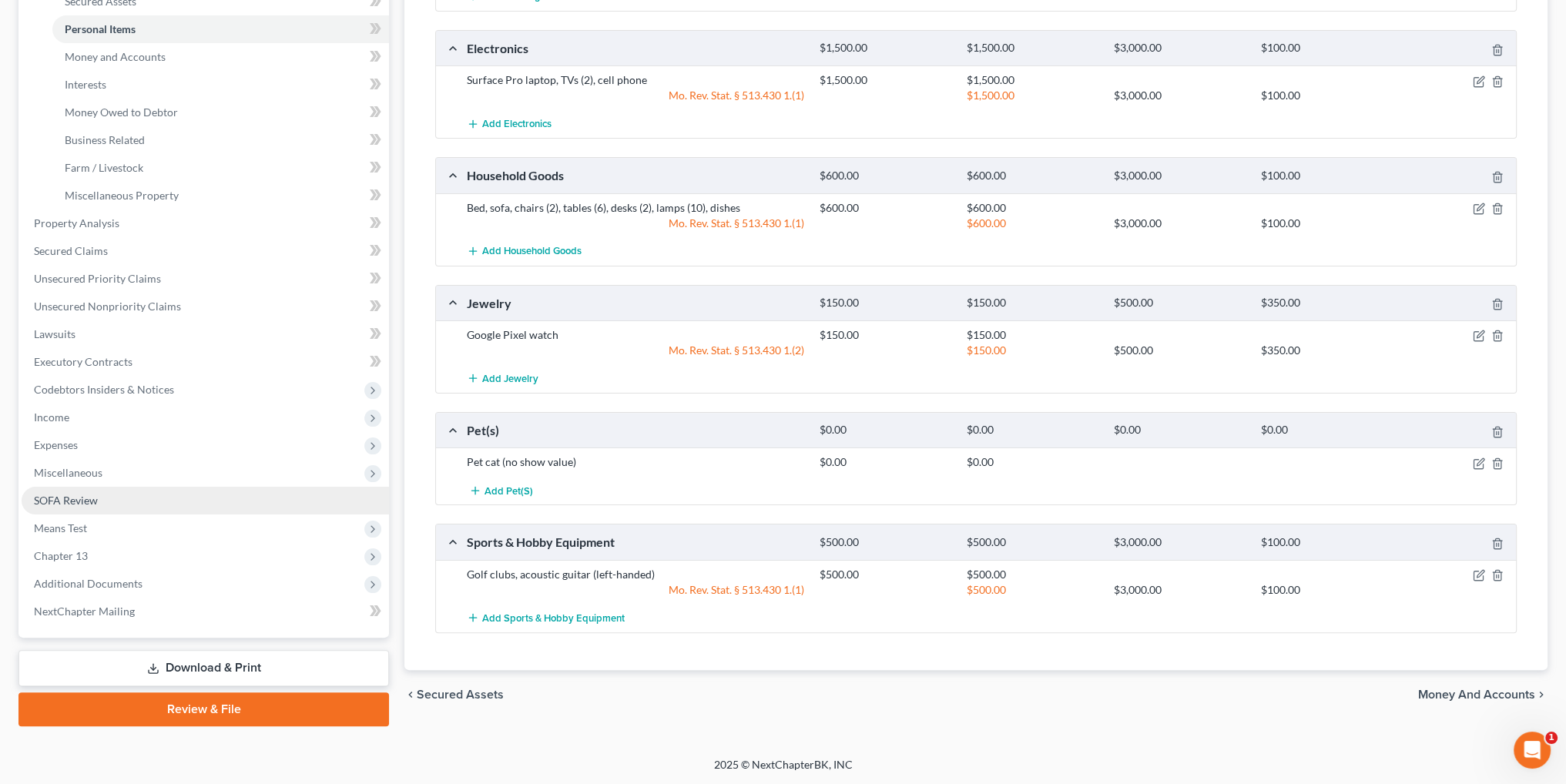
click at [65, 499] on span "SOFA Review" at bounding box center [66, 500] width 64 height 13
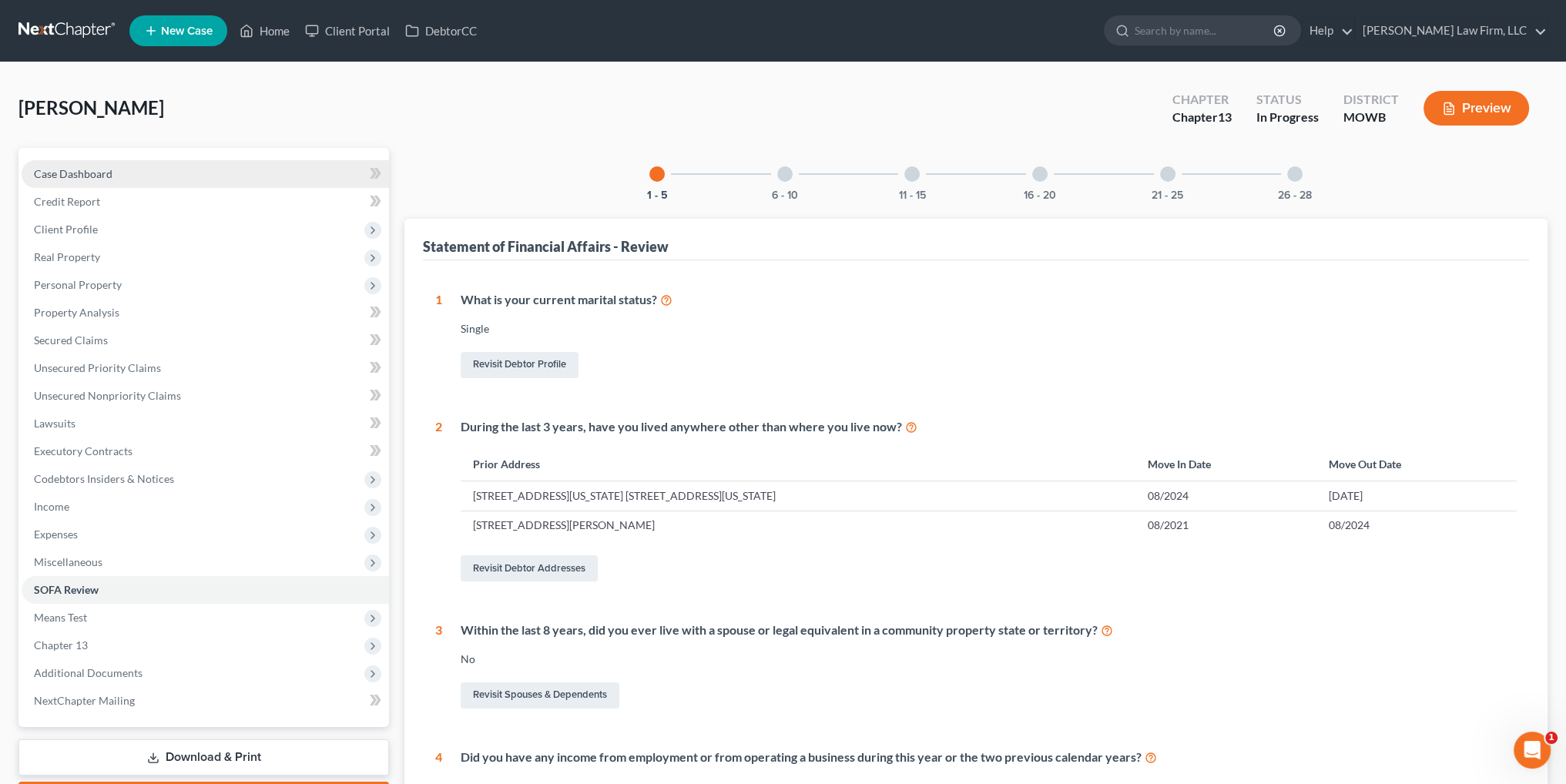
click at [73, 177] on span "Case Dashboard" at bounding box center [73, 174] width 79 height 13
select select "4"
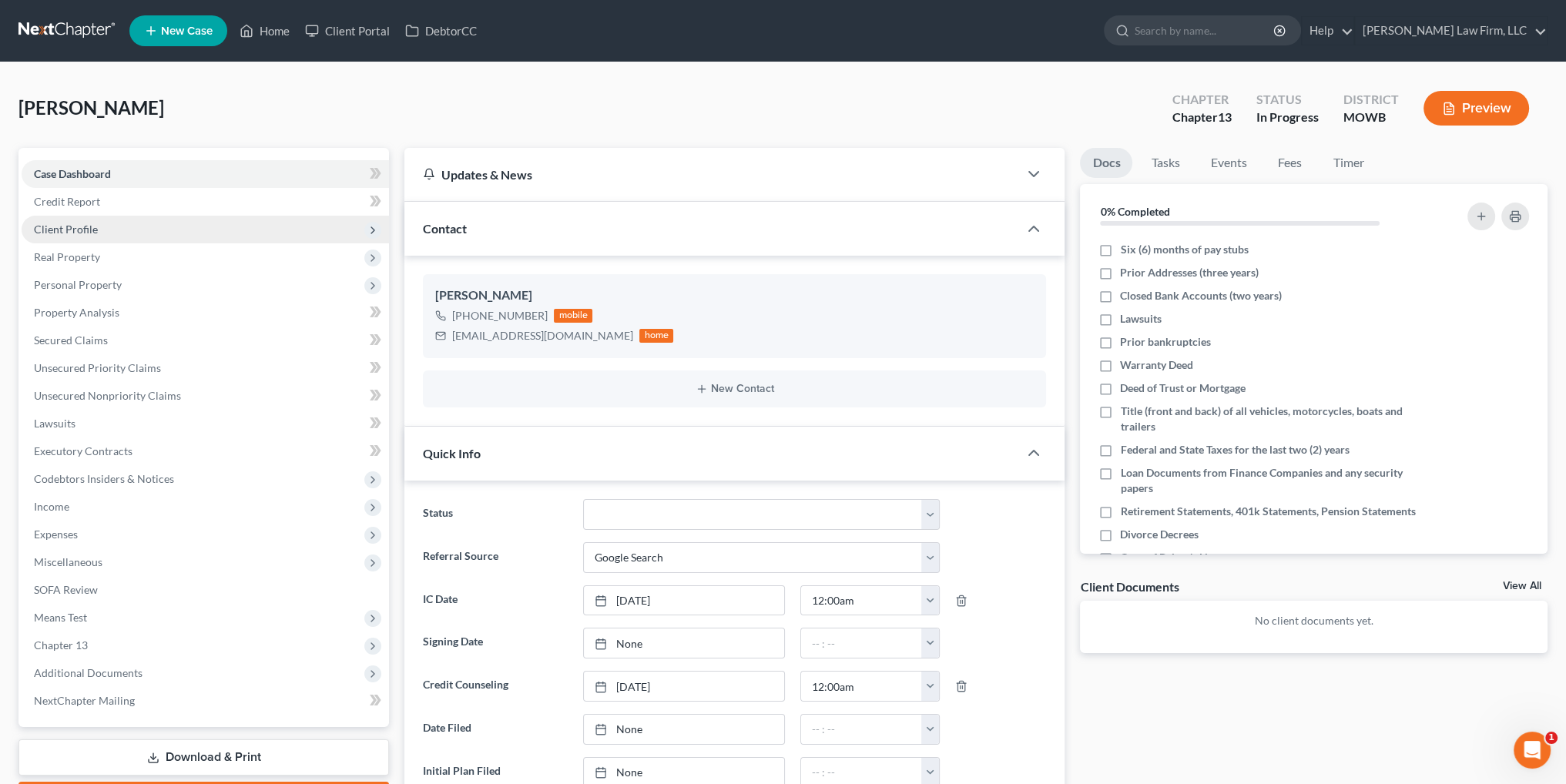
click at [86, 231] on span "Client Profile" at bounding box center [66, 229] width 64 height 13
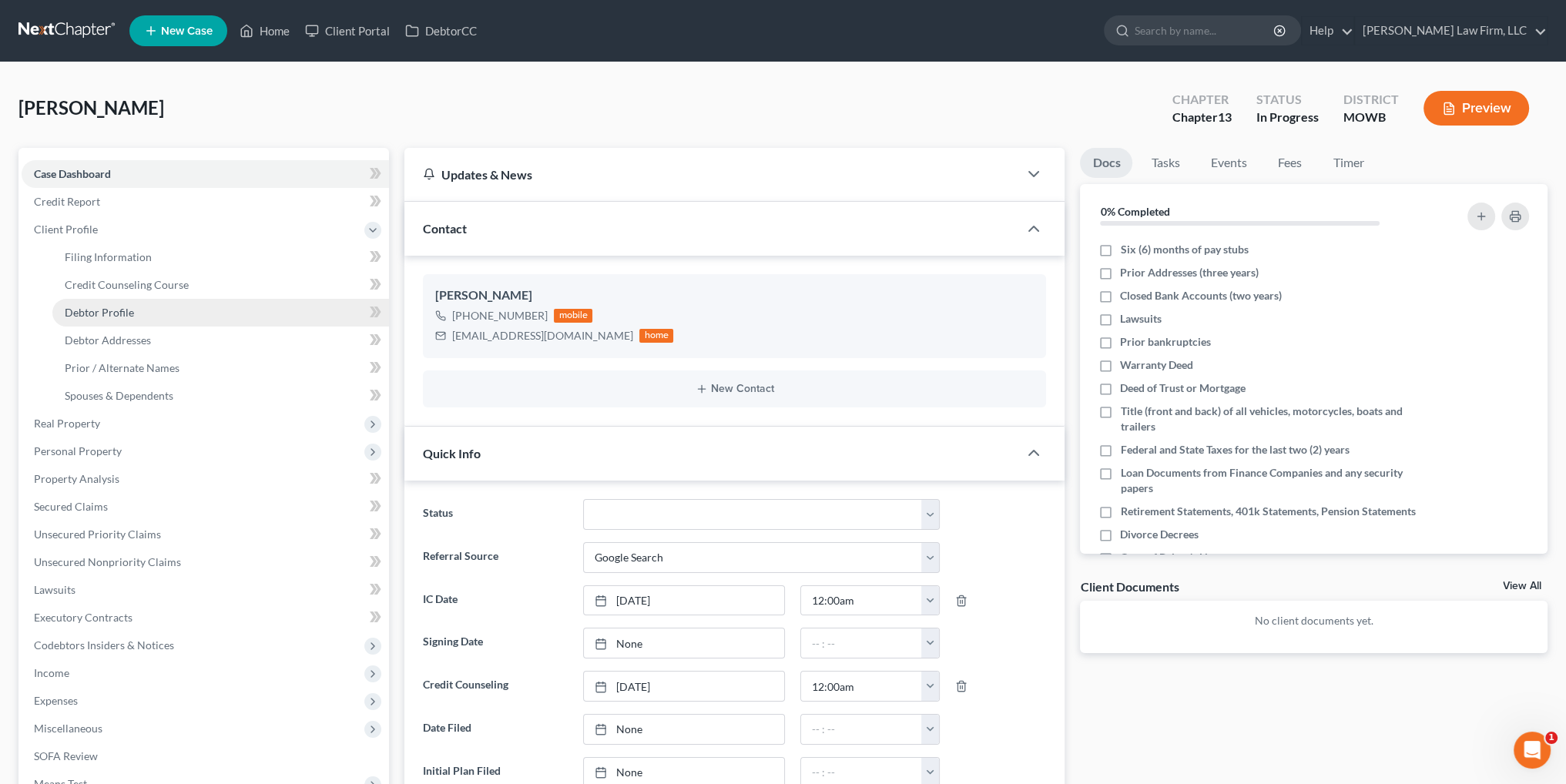
click at [112, 310] on span "Debtor Profile" at bounding box center [99, 312] width 70 height 13
select select "0"
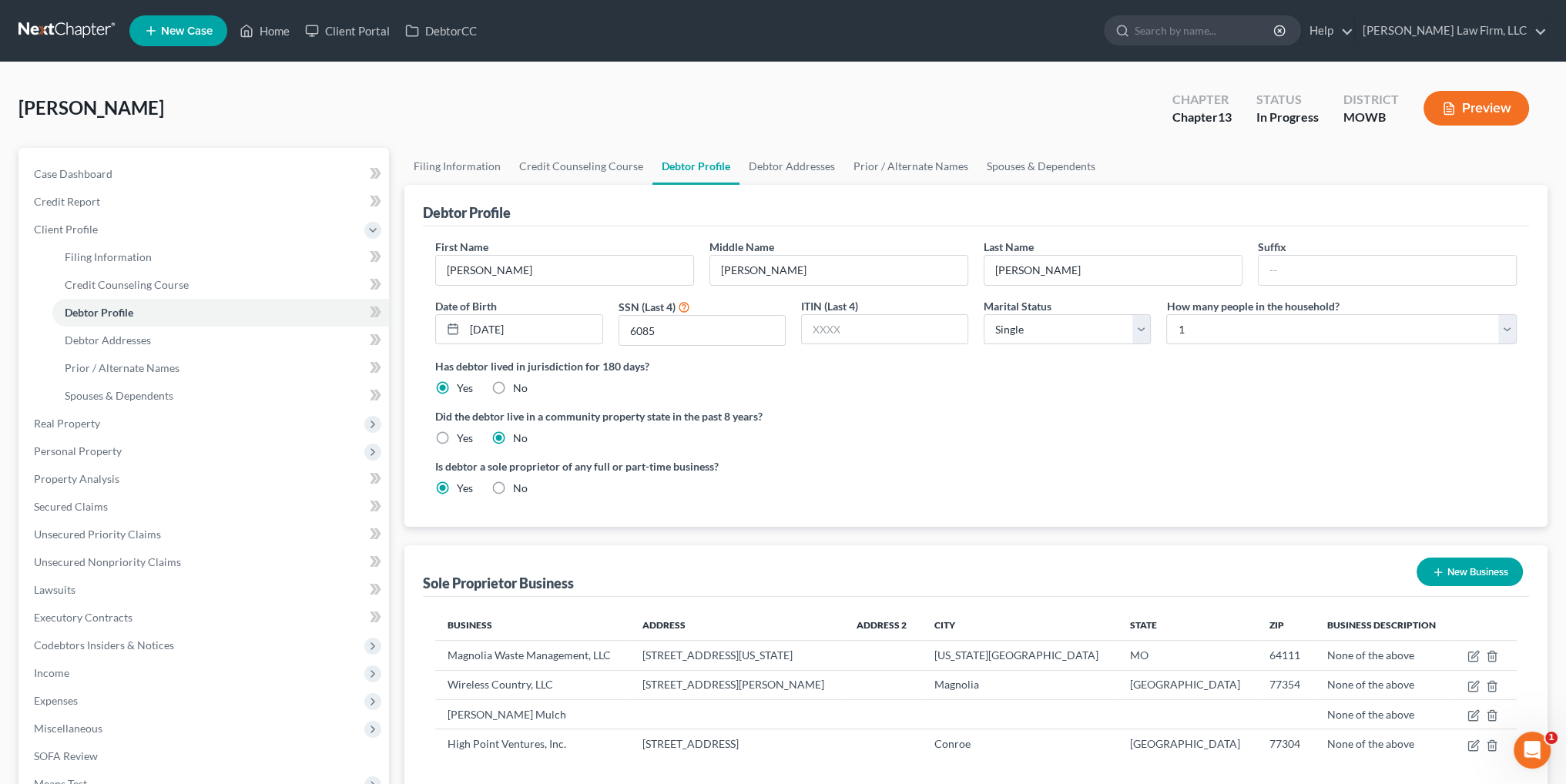
click at [457, 436] on label "Yes" at bounding box center [464, 438] width 16 height 16
click at [463, 436] on input "Yes" at bounding box center [468, 435] width 10 height 10
radio input "true"
radio input "false"
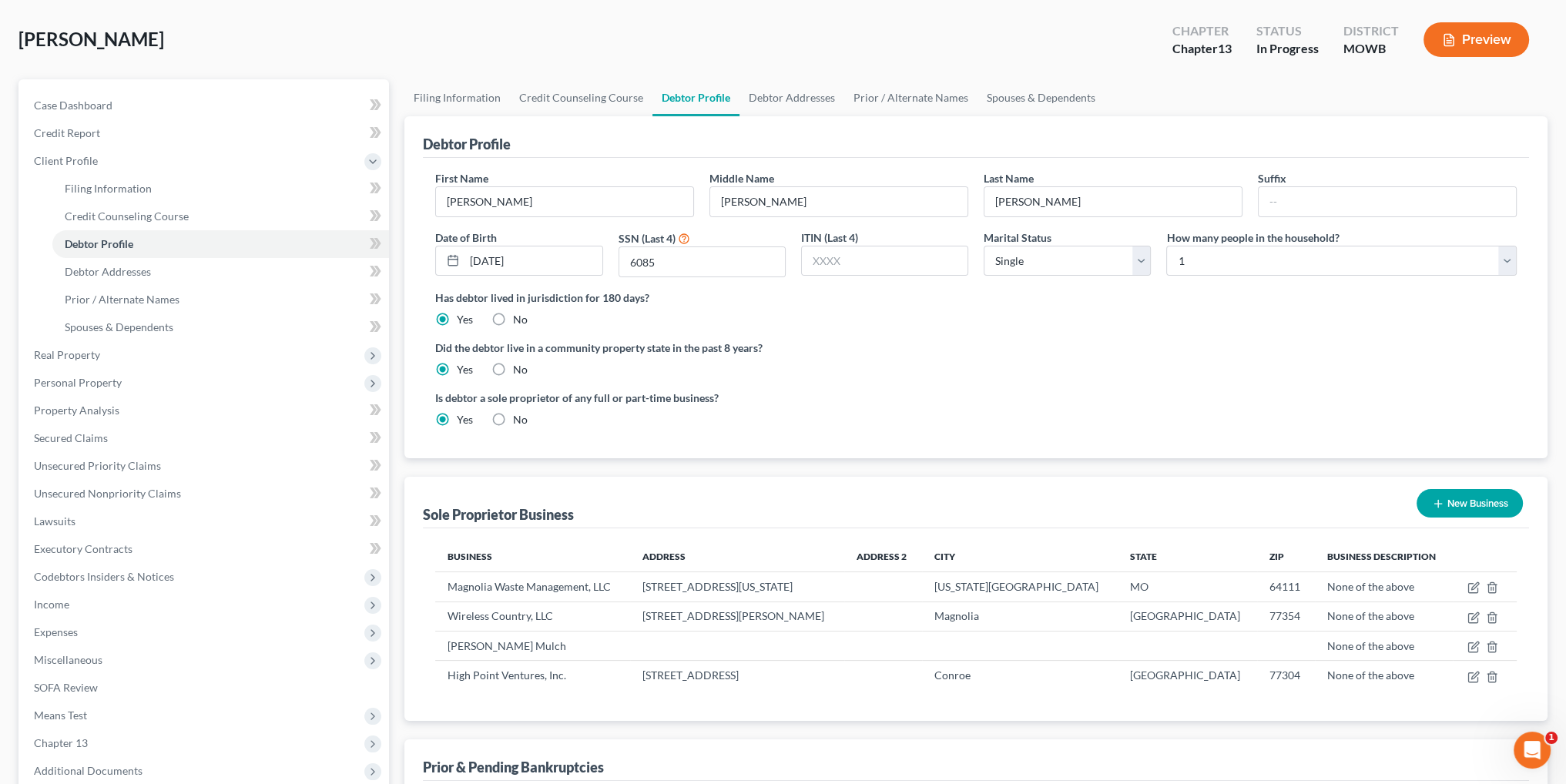
scroll to position [231, 0]
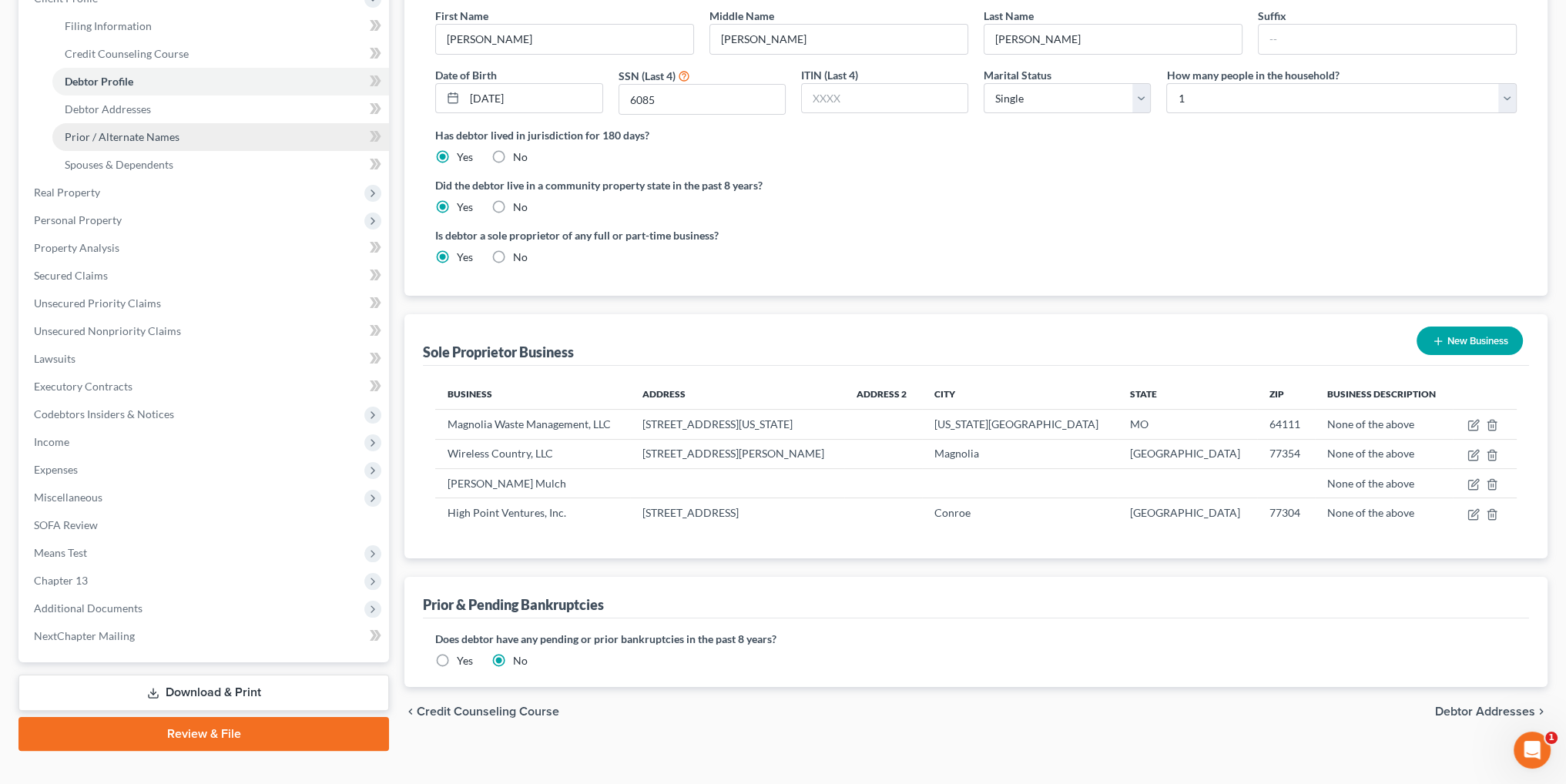
click at [105, 136] on span "Prior / Alternate Names" at bounding box center [123, 136] width 115 height 13
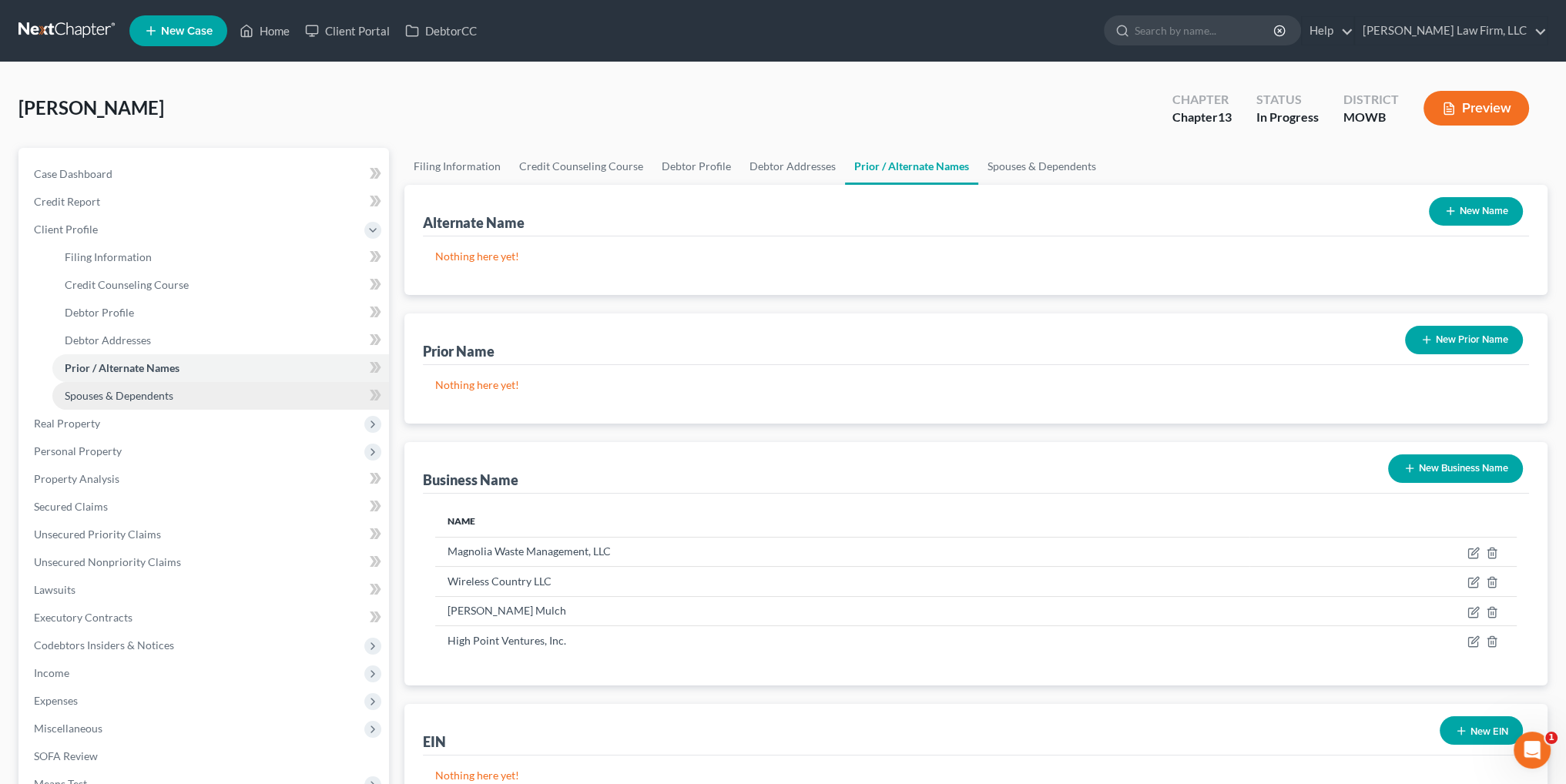
click at [140, 391] on span "Spouses & Dependents" at bounding box center [119, 395] width 109 height 13
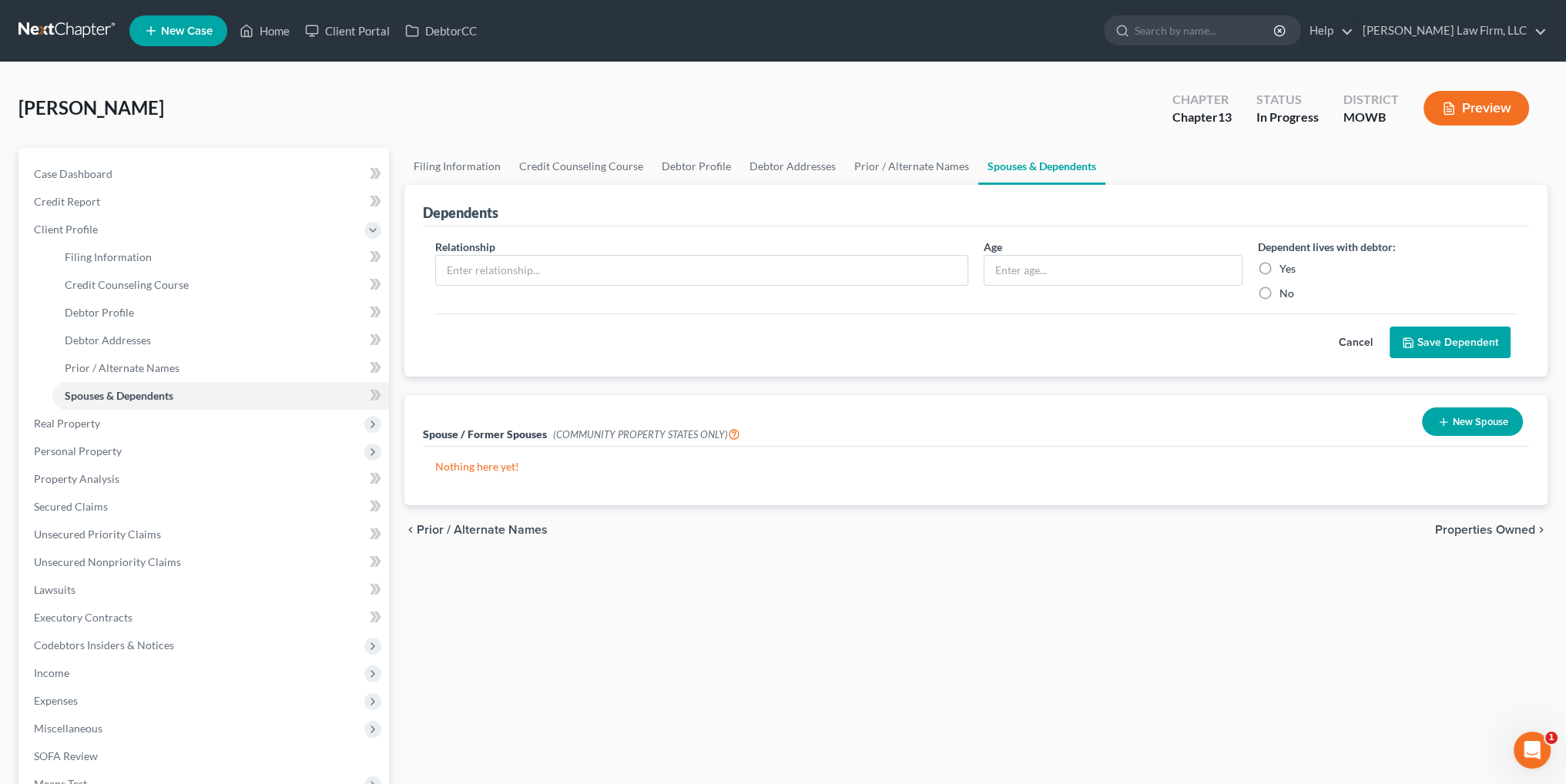
click at [1467, 419] on button "New Spouse" at bounding box center [1472, 421] width 101 height 29
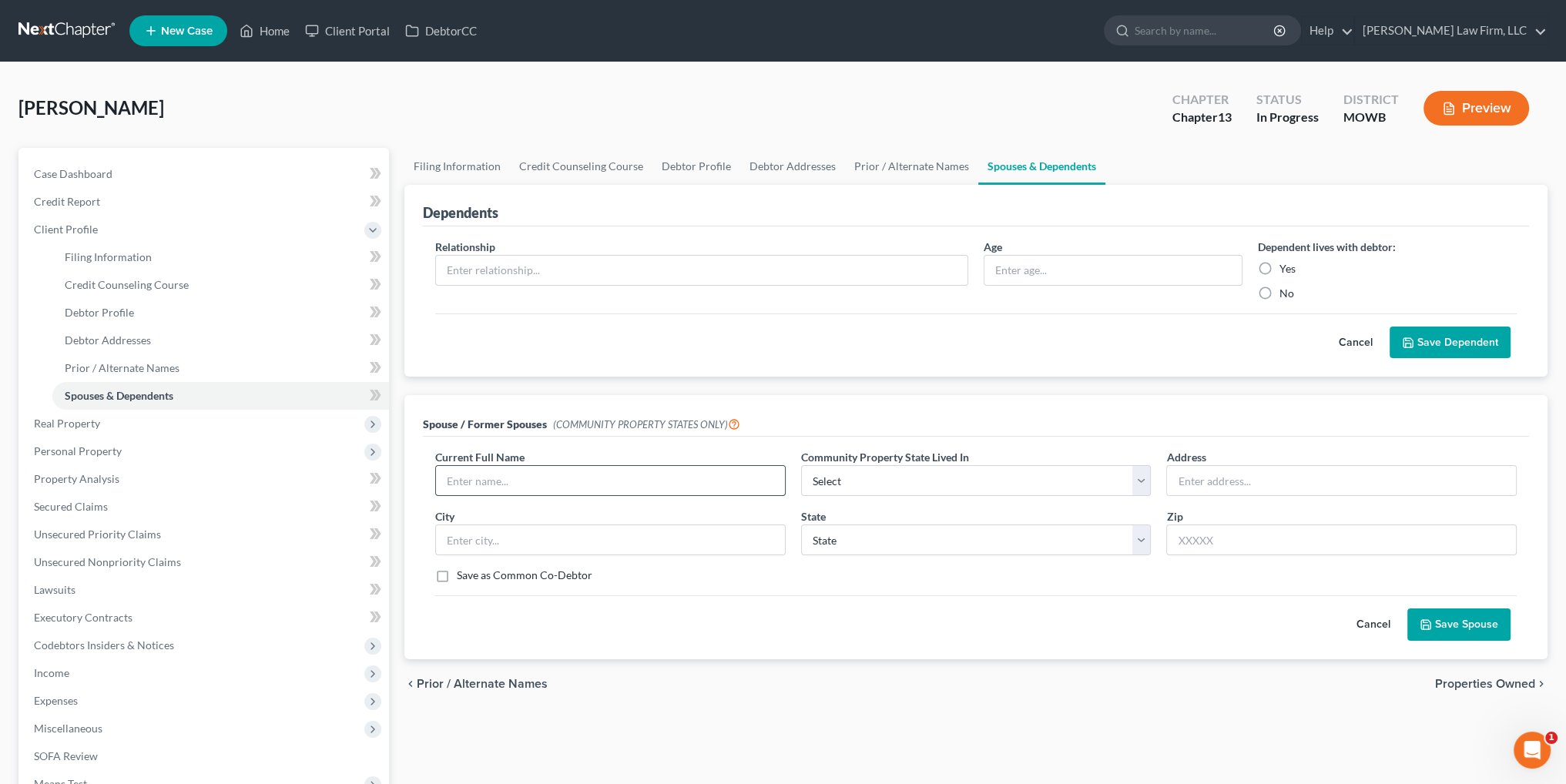
click at [638, 478] on input "text" at bounding box center [611, 481] width 349 height 30
type input "Kathleen Thomsen"
select select "8"
click at [1454, 627] on button "Save Spouse" at bounding box center [1458, 623] width 103 height 32
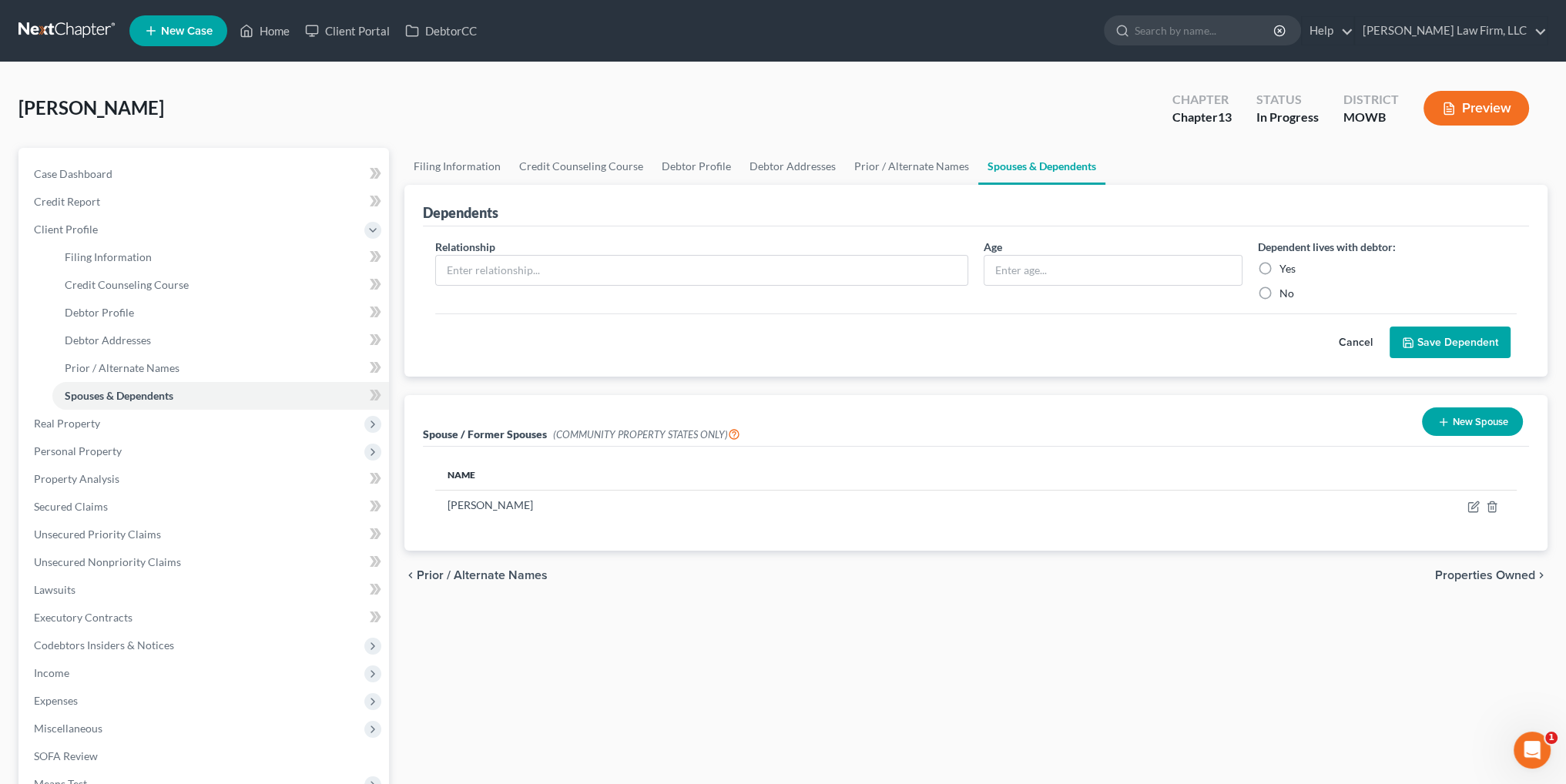
click at [1464, 109] on button "Preview" at bounding box center [1476, 108] width 106 height 34
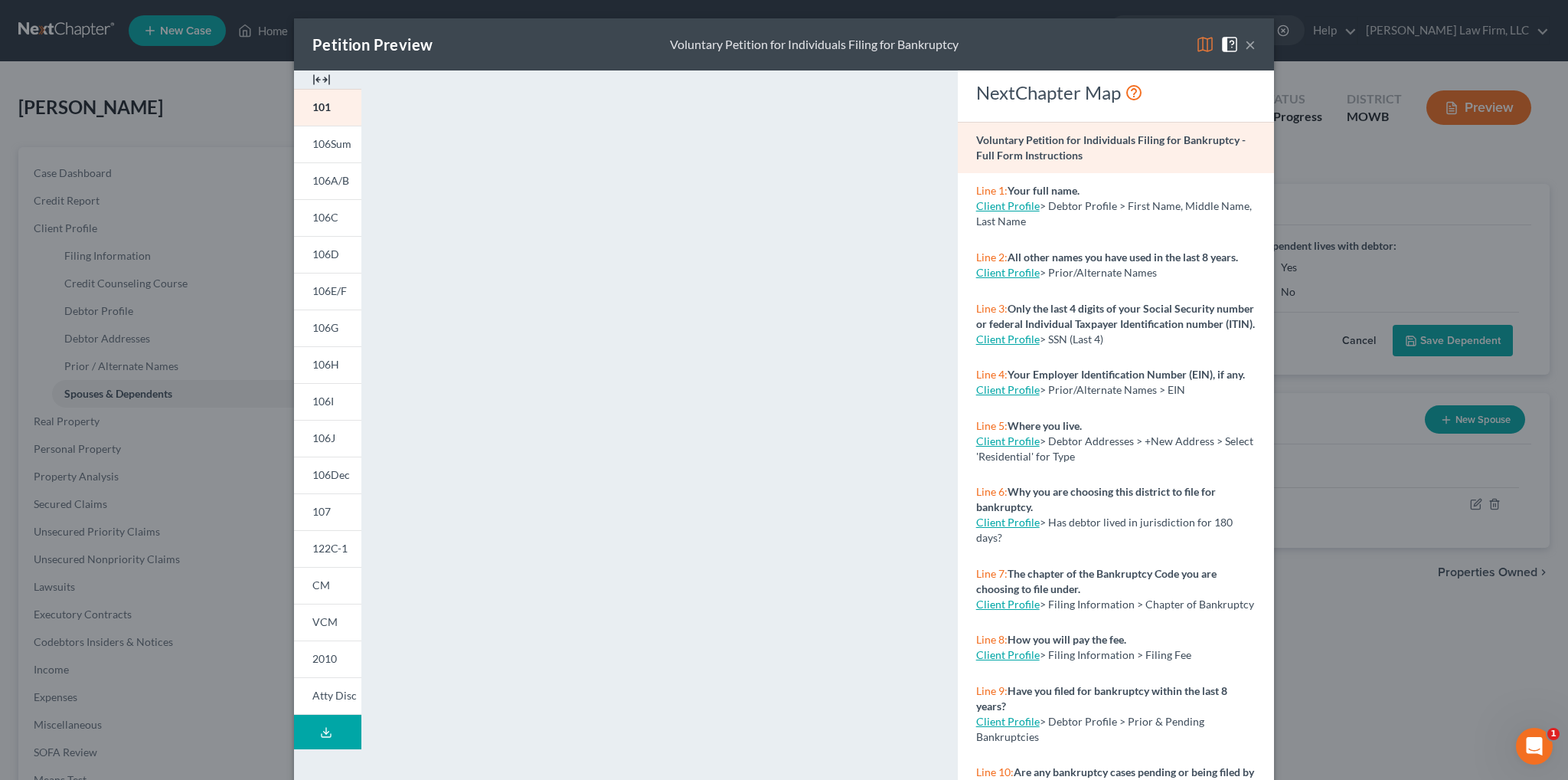
click at [326, 730] on icon at bounding box center [326, 732] width 12 height 12
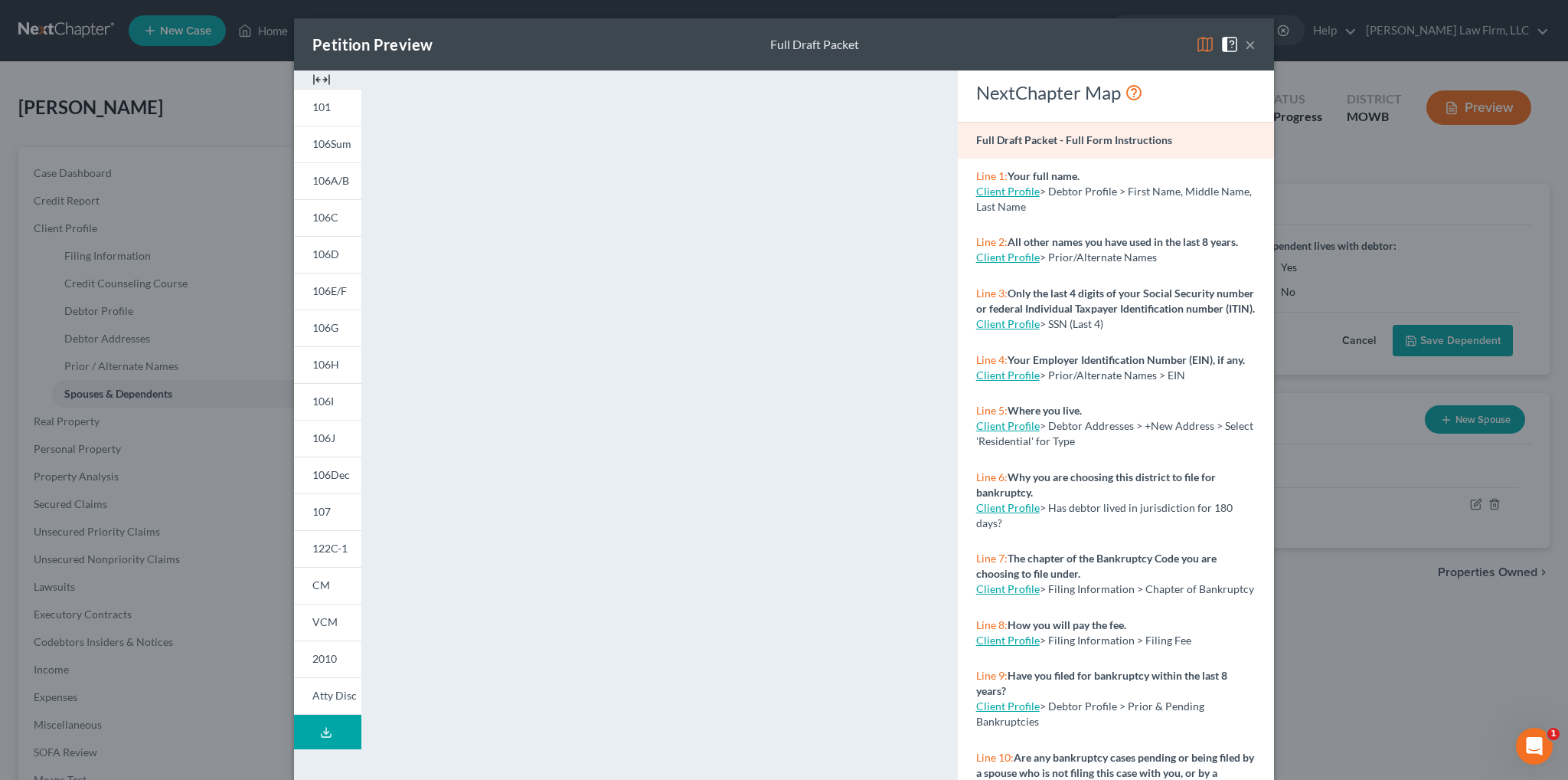
drag, startPoint x: 1054, startPoint y: 37, endPoint x: 1114, endPoint y: 37, distance: 60.0
click at [1054, 37] on div "Petition Preview Full Draft Packet ×" at bounding box center [784, 44] width 980 height 52
click at [1245, 42] on button "×" at bounding box center [1251, 44] width 11 height 18
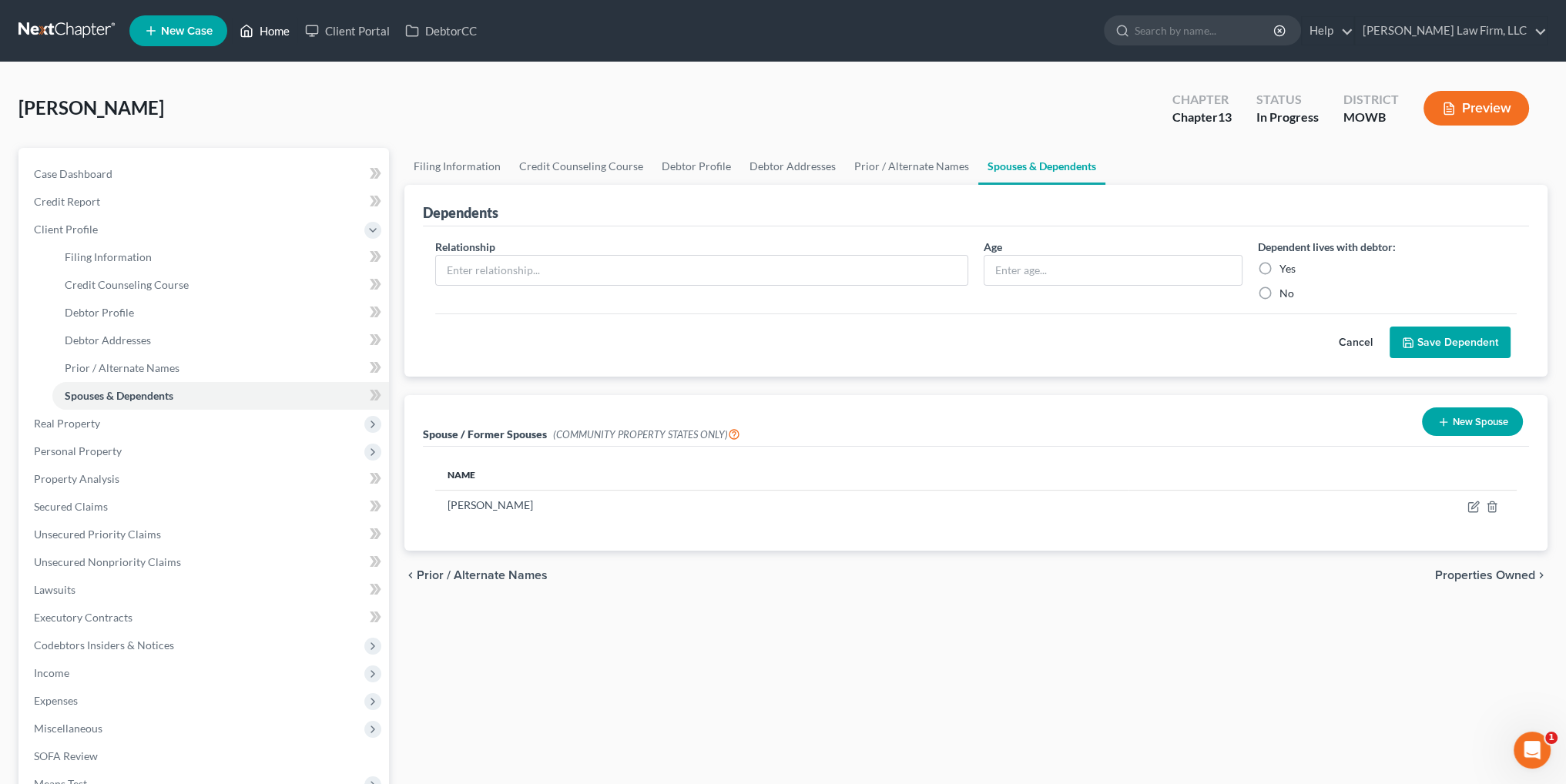
drag, startPoint x: 268, startPoint y: 27, endPoint x: 276, endPoint y: 26, distance: 8.1
click at [268, 27] on link "Home" at bounding box center [265, 31] width 66 height 28
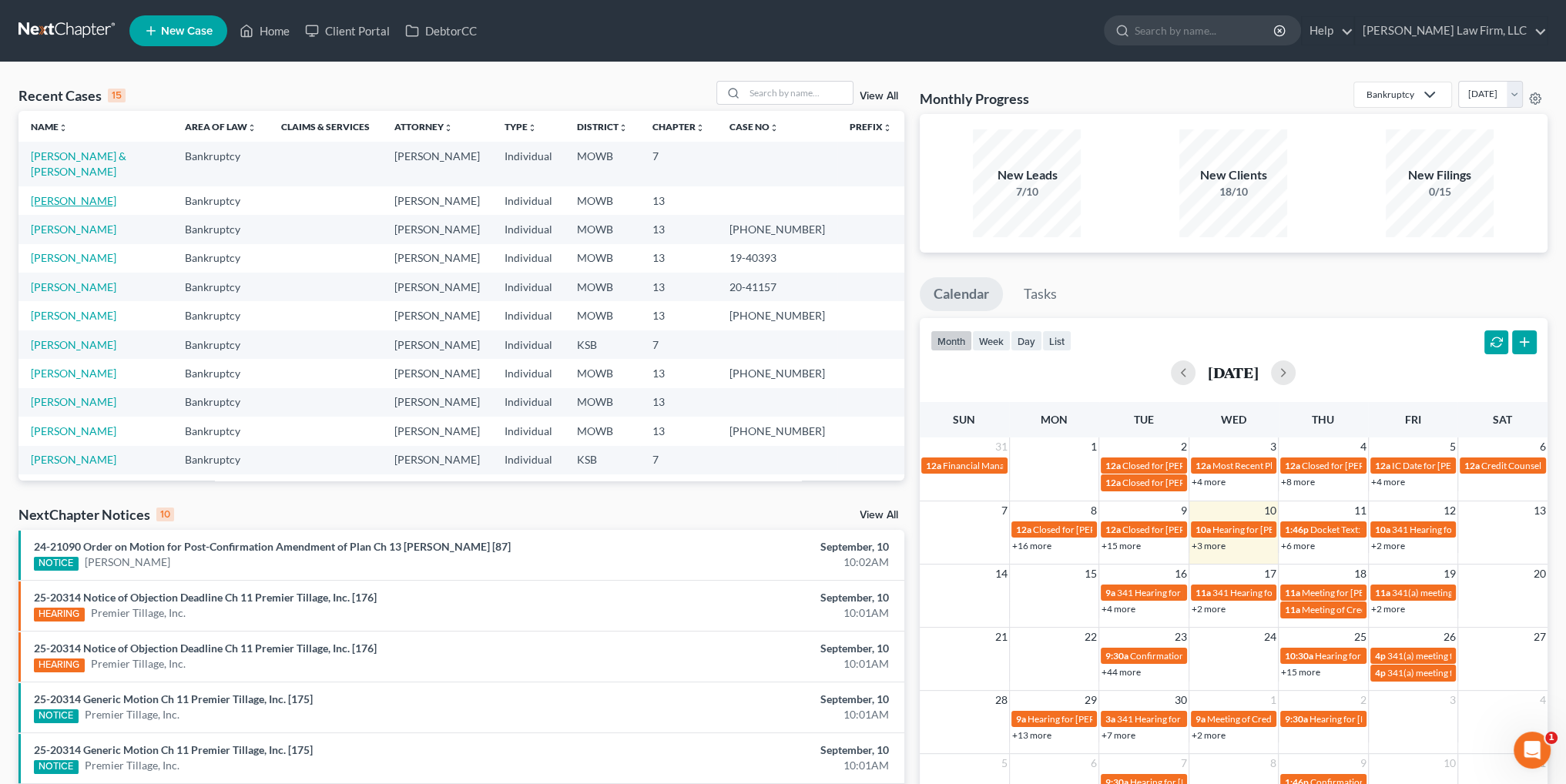
click at [49, 194] on link "[PERSON_NAME]" at bounding box center [73, 200] width 85 height 13
select select "4"
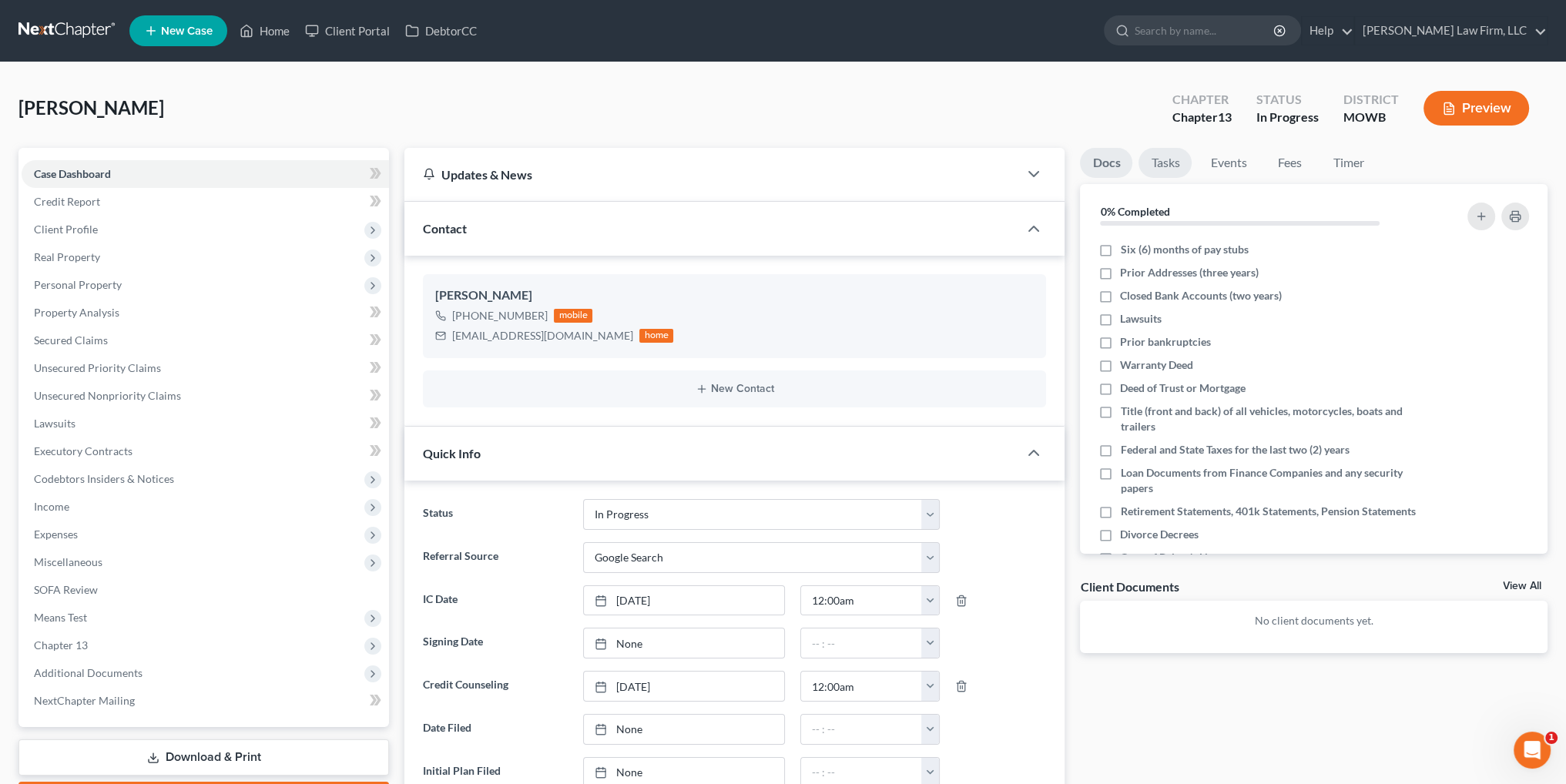
click at [1159, 161] on link "Tasks" at bounding box center [1164, 162] width 53 height 30
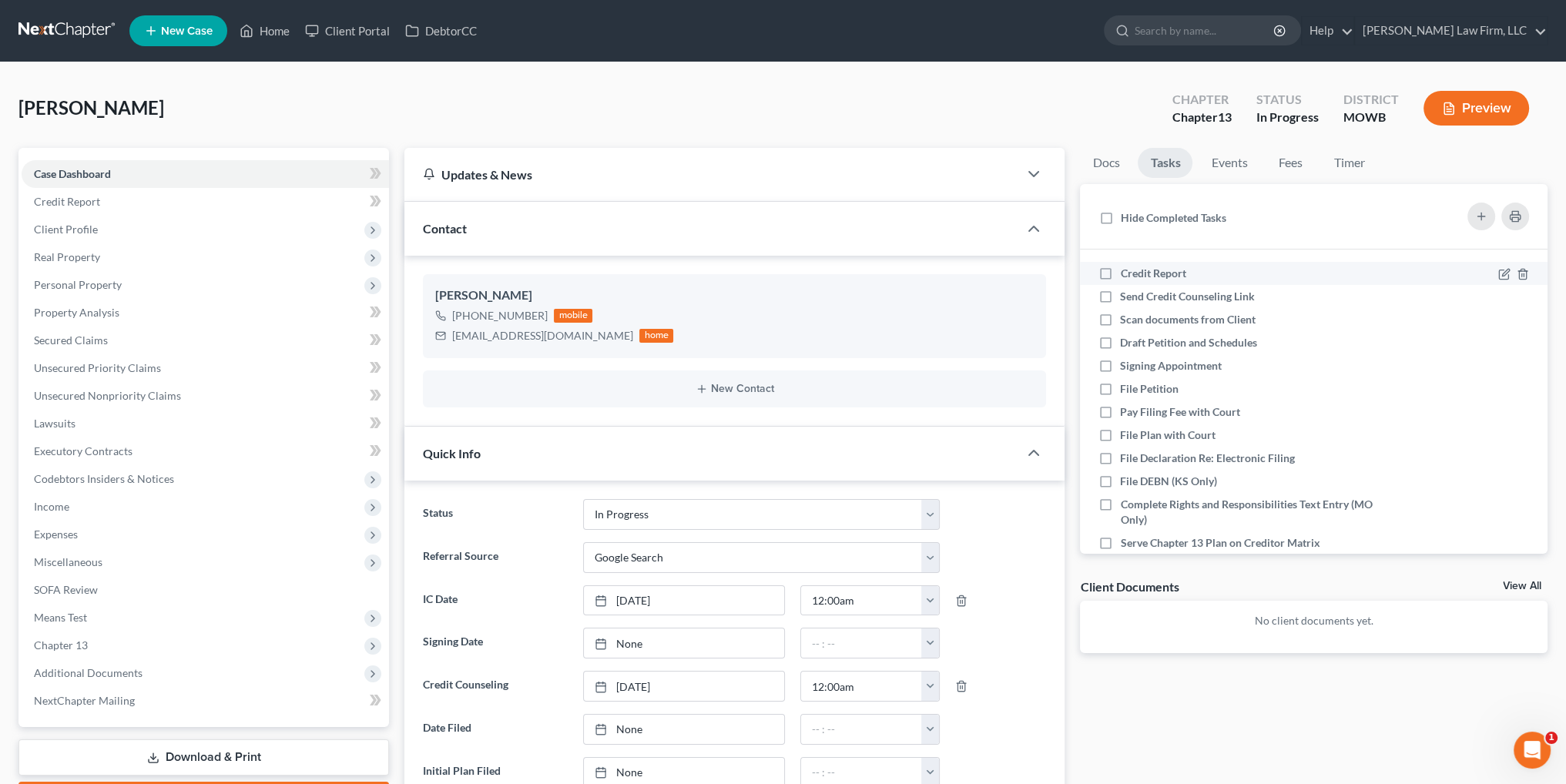
click at [1119, 276] on label "Credit Report" at bounding box center [1158, 273] width 78 height 16
click at [1126, 276] on input "Credit Report" at bounding box center [1131, 270] width 10 height 10
checkbox input "true"
click at [1119, 296] on label "Send Credit Counseling Link" at bounding box center [1193, 296] width 147 height 16
click at [1126, 296] on input "Send Credit Counseling Link" at bounding box center [1131, 293] width 10 height 10
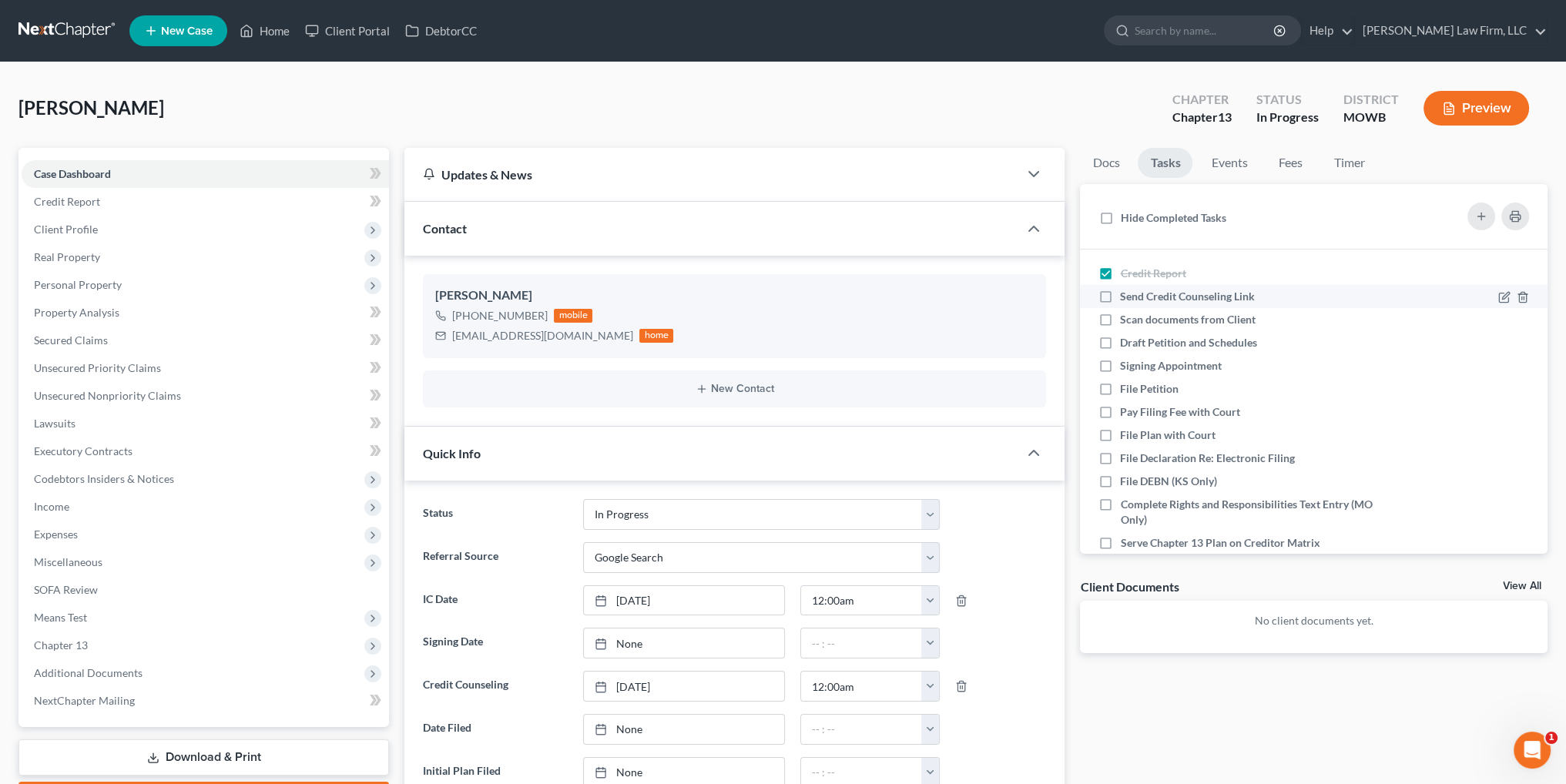
checkbox input "true"
click at [1119, 340] on label "Draft Petition and Schedules" at bounding box center [1194, 342] width 149 height 16
click at [1126, 340] on input "Draft Petition and Schedules" at bounding box center [1131, 340] width 10 height 10
checkbox input "true"
click at [1119, 320] on label "Scan documents from Client" at bounding box center [1193, 319] width 148 height 16
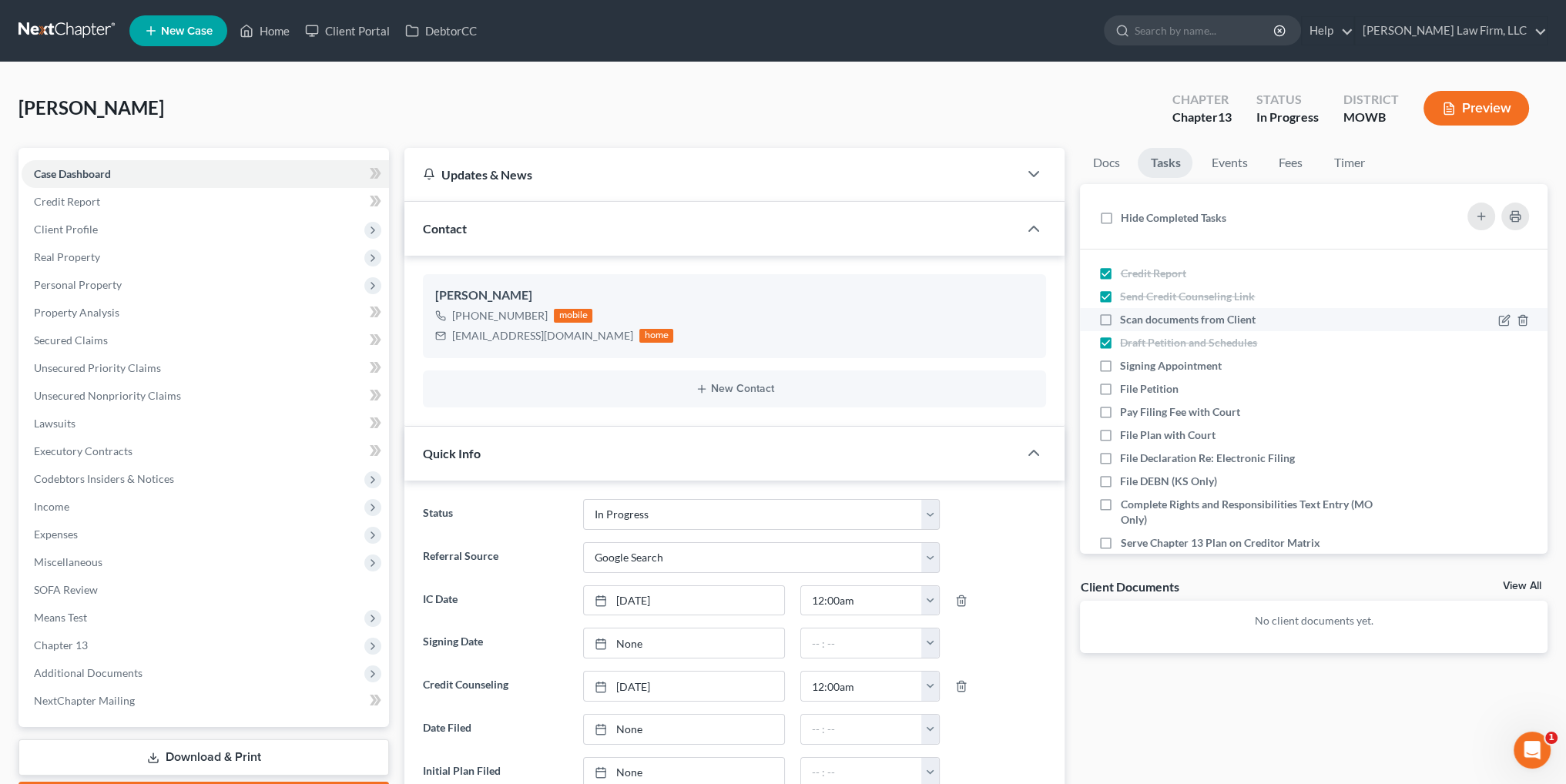
click at [1126, 320] on input "Scan documents from Client" at bounding box center [1131, 316] width 10 height 10
checkbox input "true"
click at [72, 199] on span "Credit Report" at bounding box center [67, 201] width 66 height 13
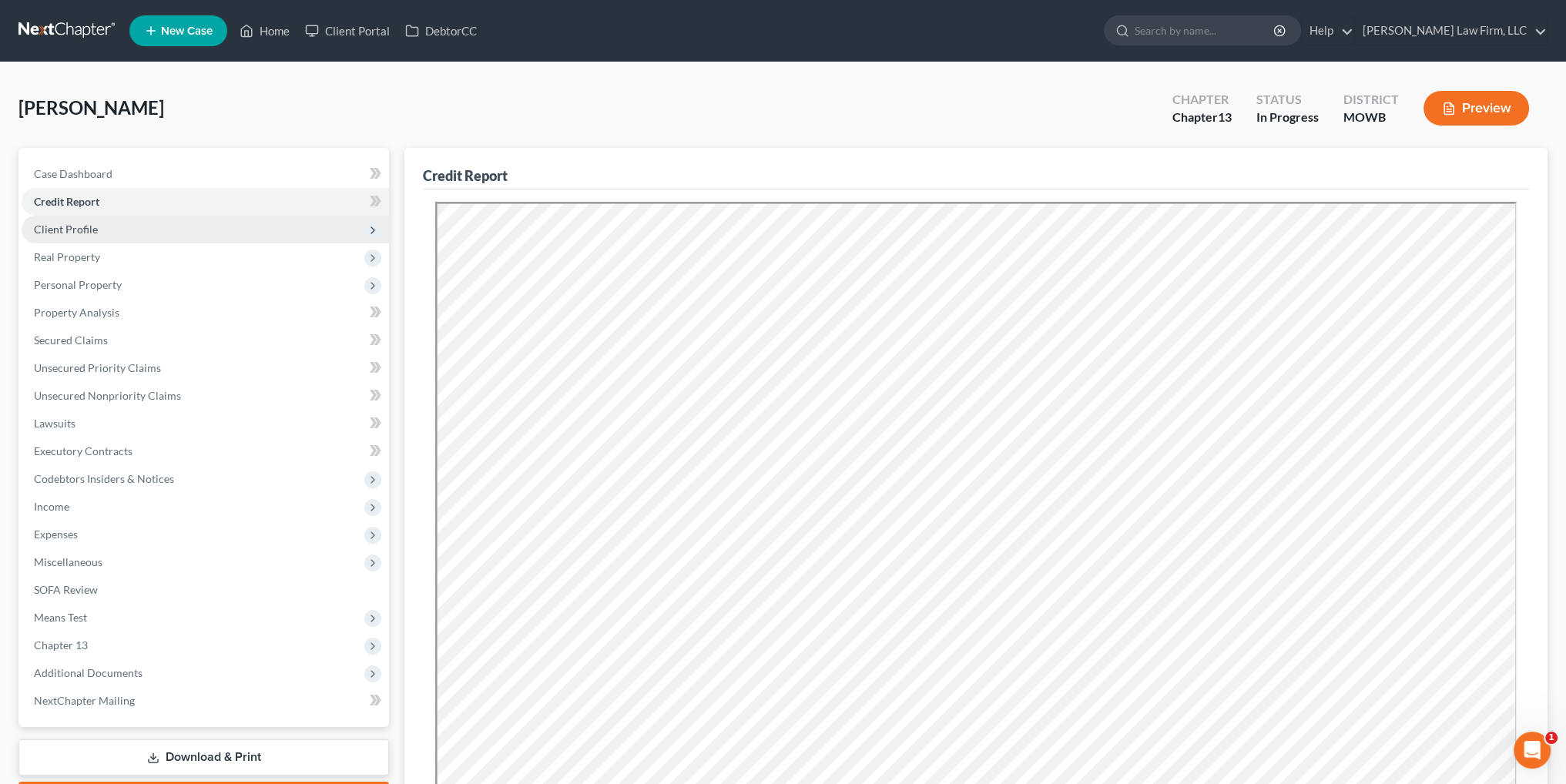
click at [61, 231] on span "Client Profile" at bounding box center [66, 229] width 64 height 13
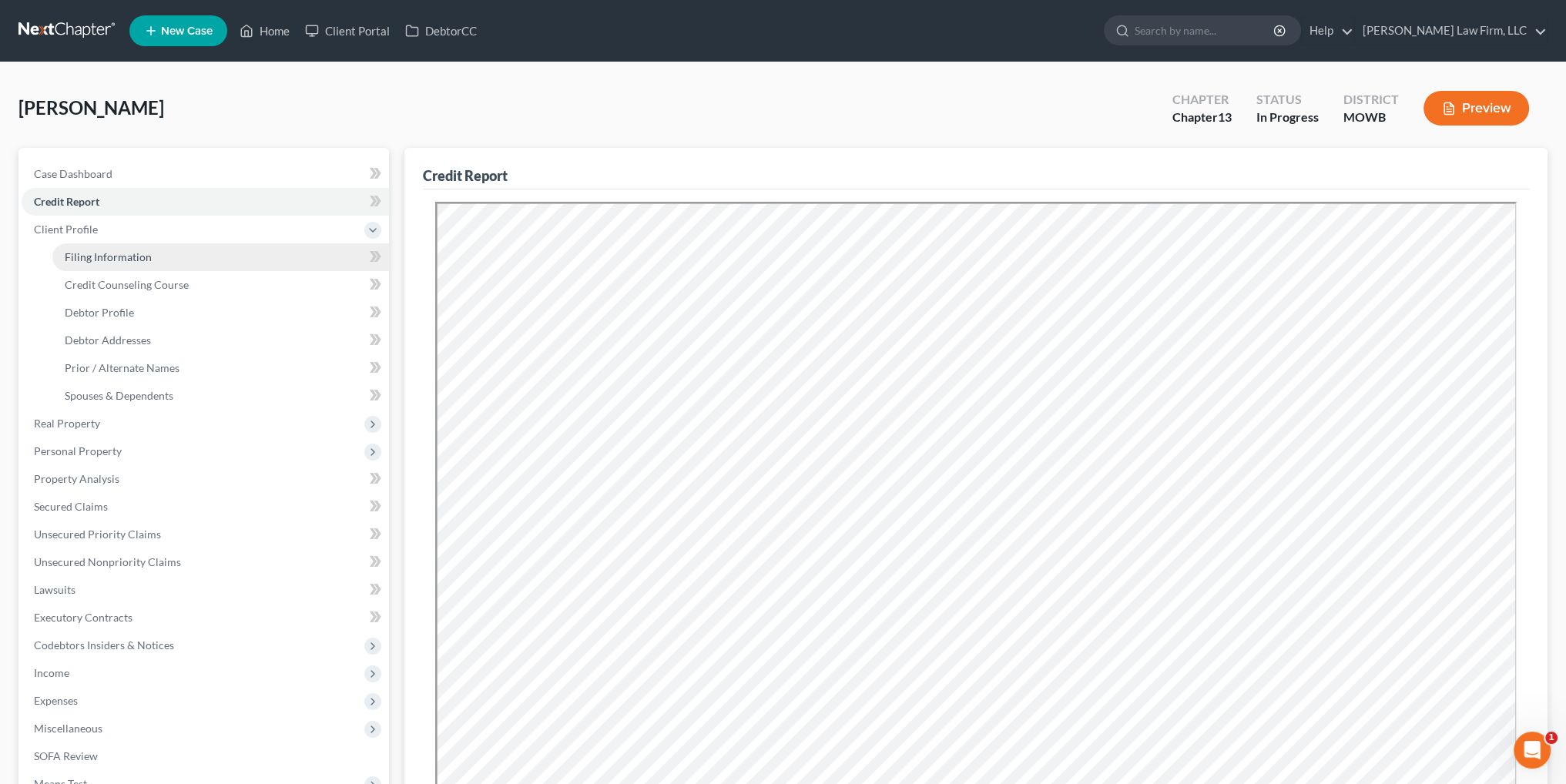
click at [123, 253] on span "Filing Information" at bounding box center [109, 257] width 87 height 13
select select "1"
select select "0"
select select "3"
select select "26"
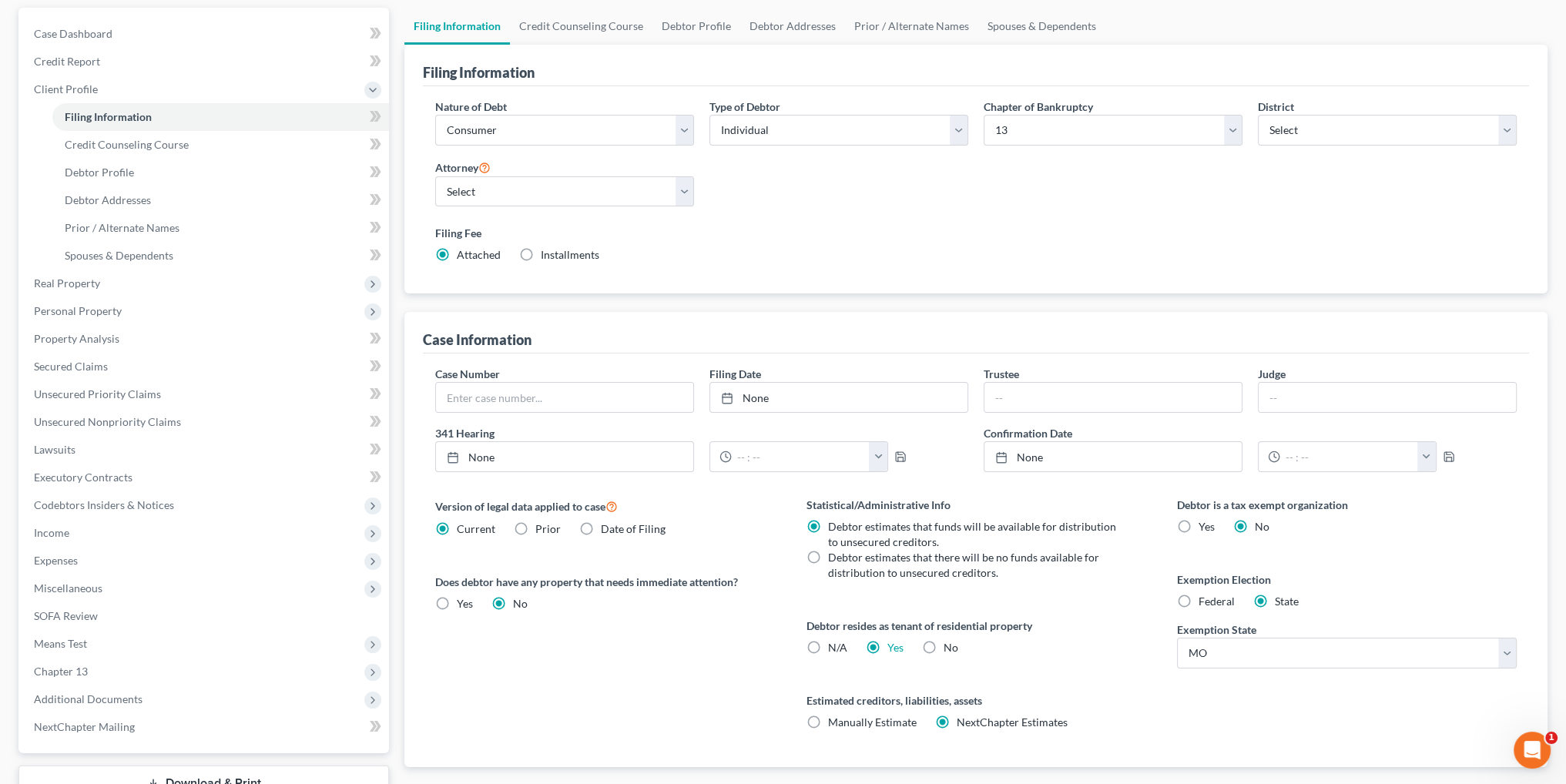
scroll to position [154, 0]
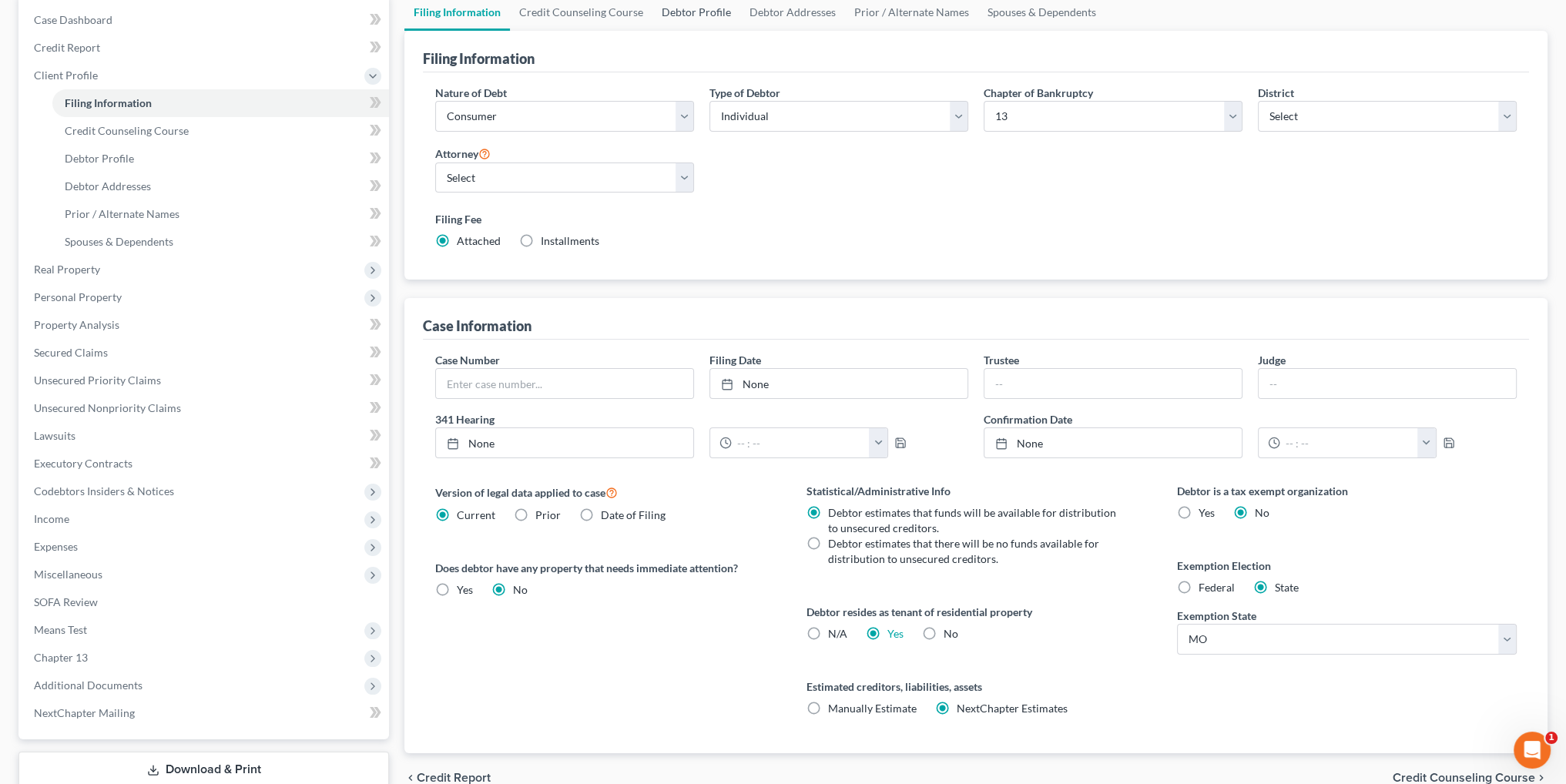
click at [680, 7] on link "Debtor Profile" at bounding box center [696, 12] width 88 height 37
select select "0"
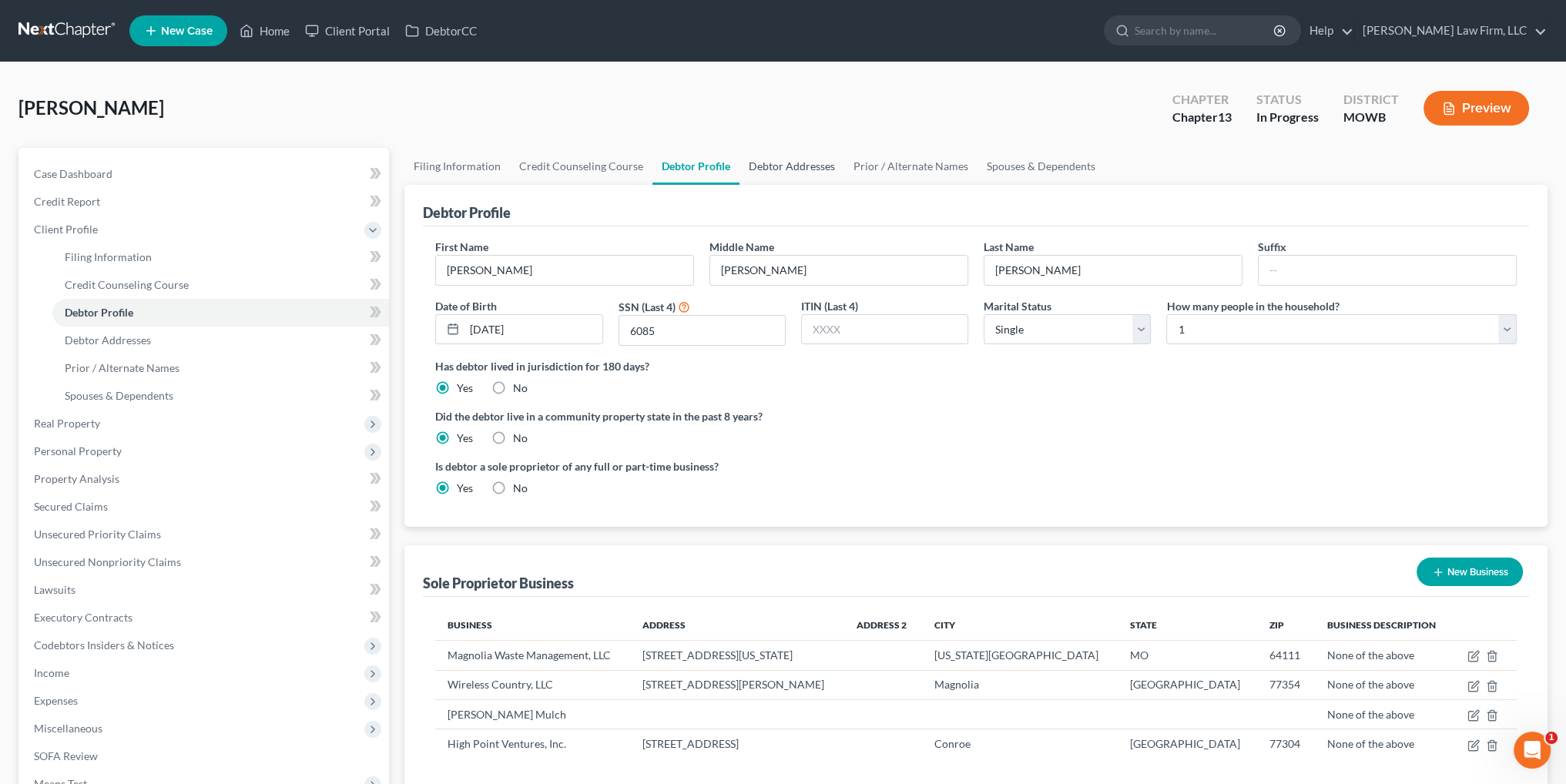
click at [784, 167] on link "Debtor Addresses" at bounding box center [791, 166] width 105 height 37
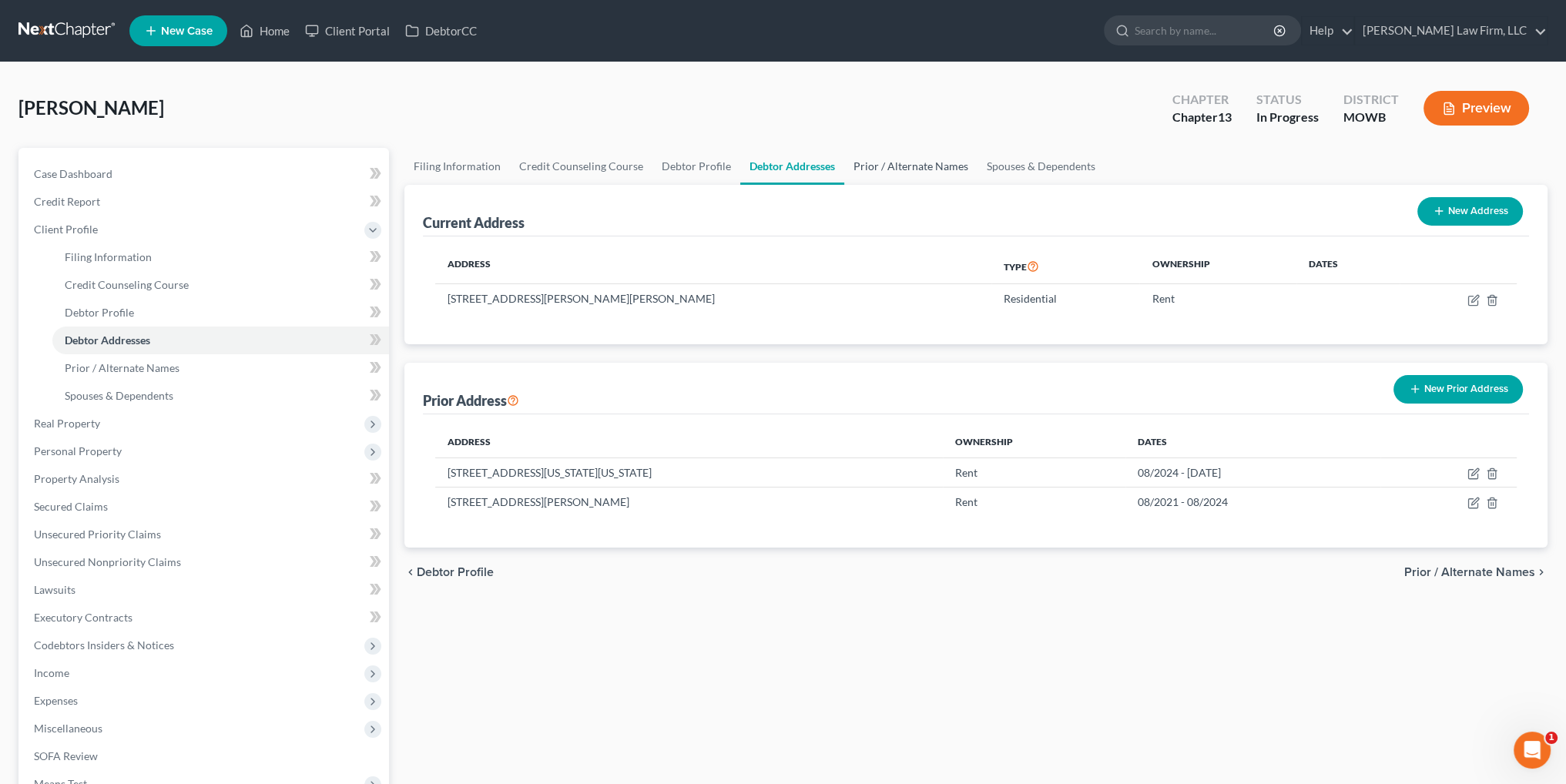
click at [886, 164] on link "Prior / Alternate Names" at bounding box center [911, 166] width 134 height 37
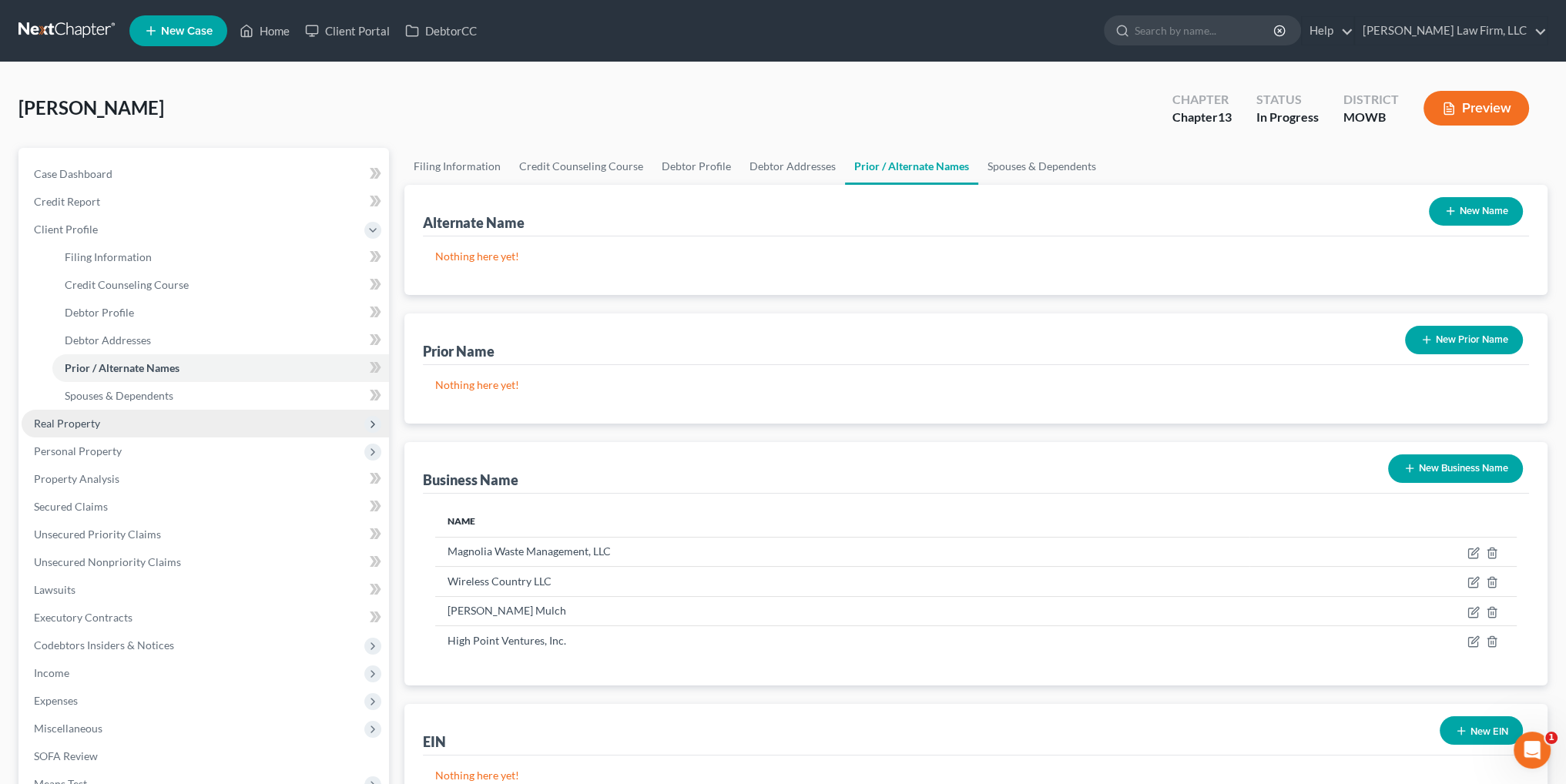
click at [68, 419] on span "Real Property" at bounding box center [67, 423] width 66 height 13
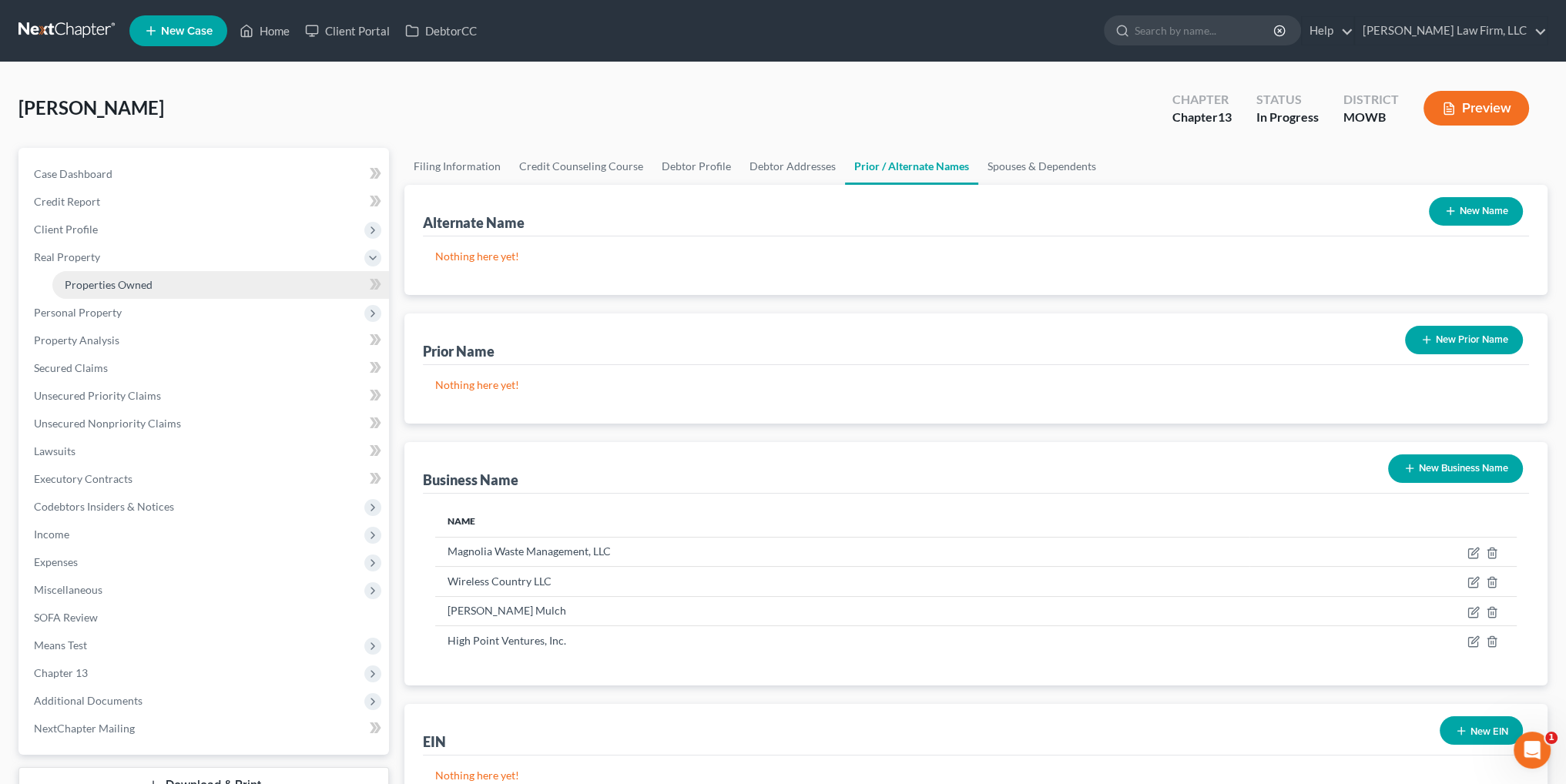
click at [96, 284] on span "Properties Owned" at bounding box center [109, 285] width 88 height 13
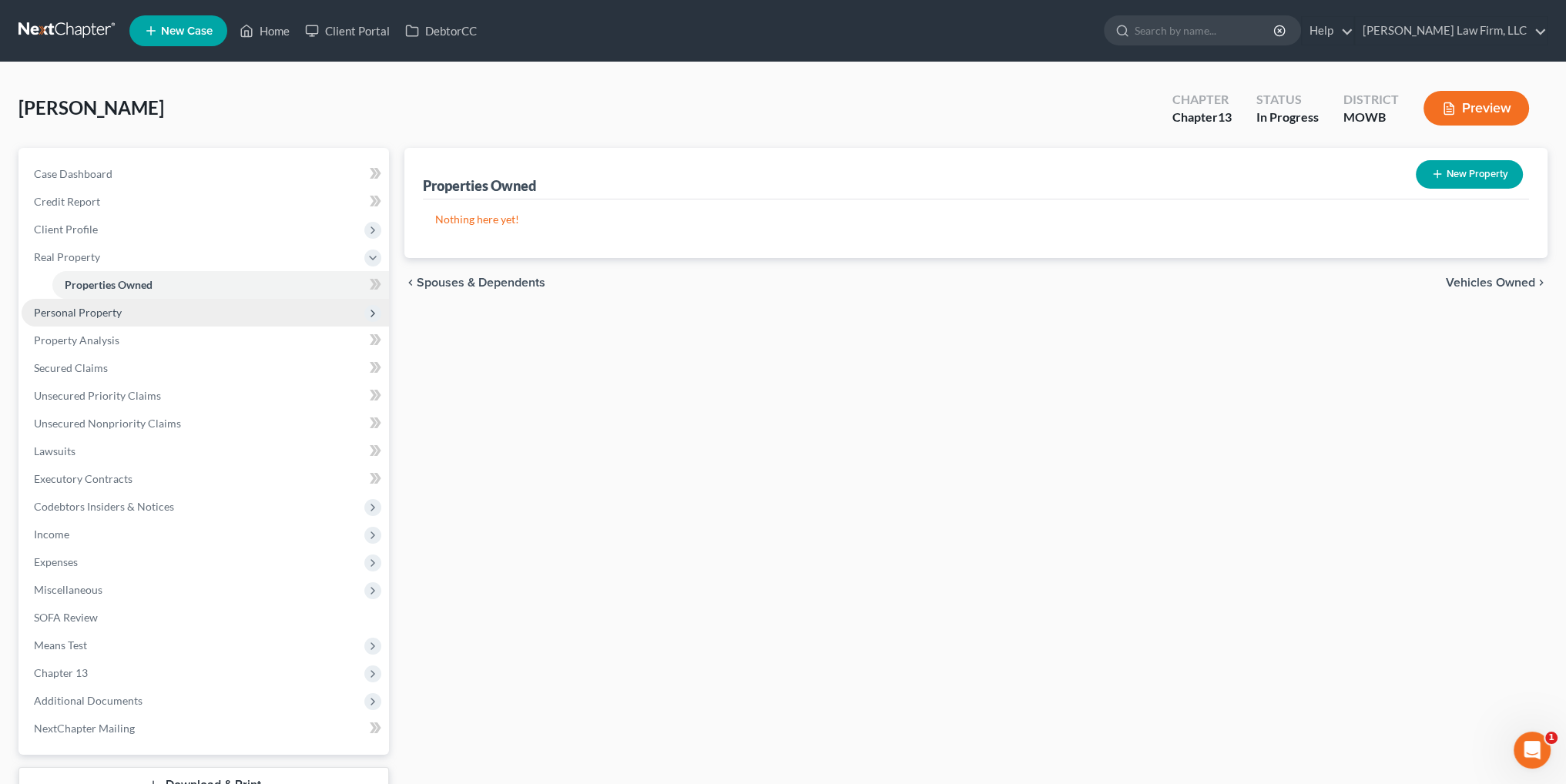
click at [88, 305] on span "Personal Property" at bounding box center [78, 312] width 88 height 13
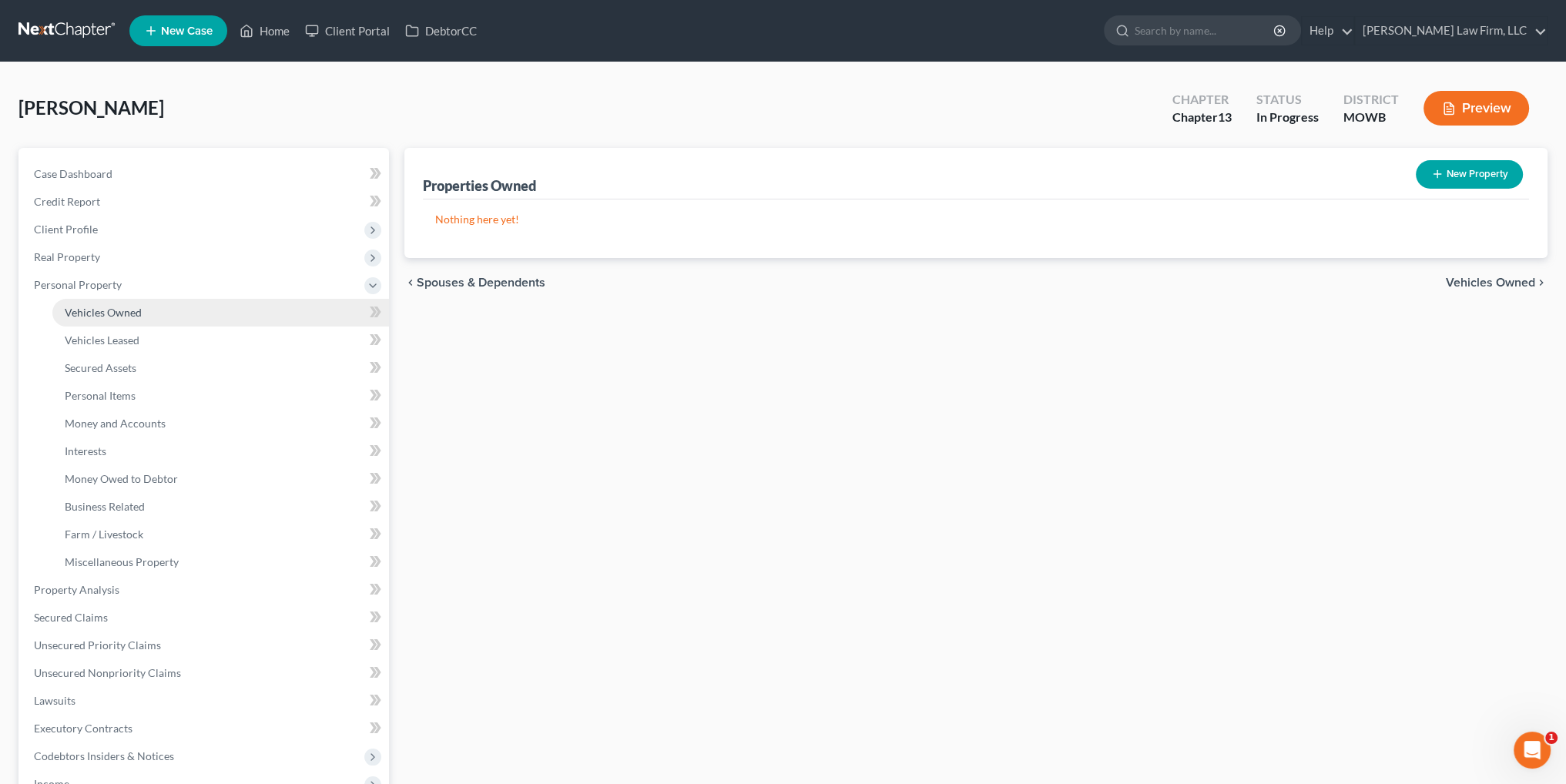
click at [88, 307] on span "Vehicles Owned" at bounding box center [103, 312] width 77 height 13
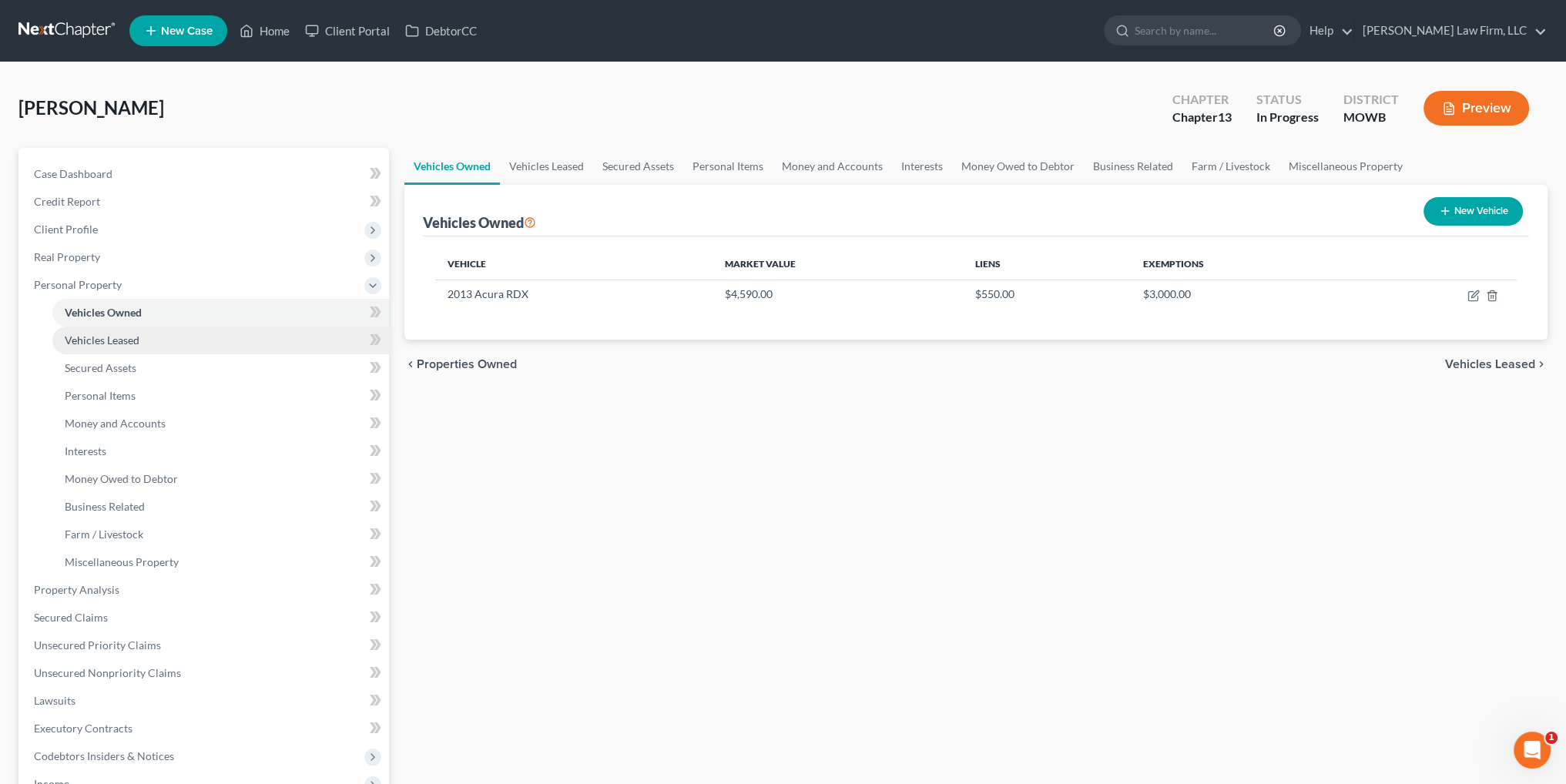
click at [81, 333] on span "Vehicles Leased" at bounding box center [102, 340] width 74 height 13
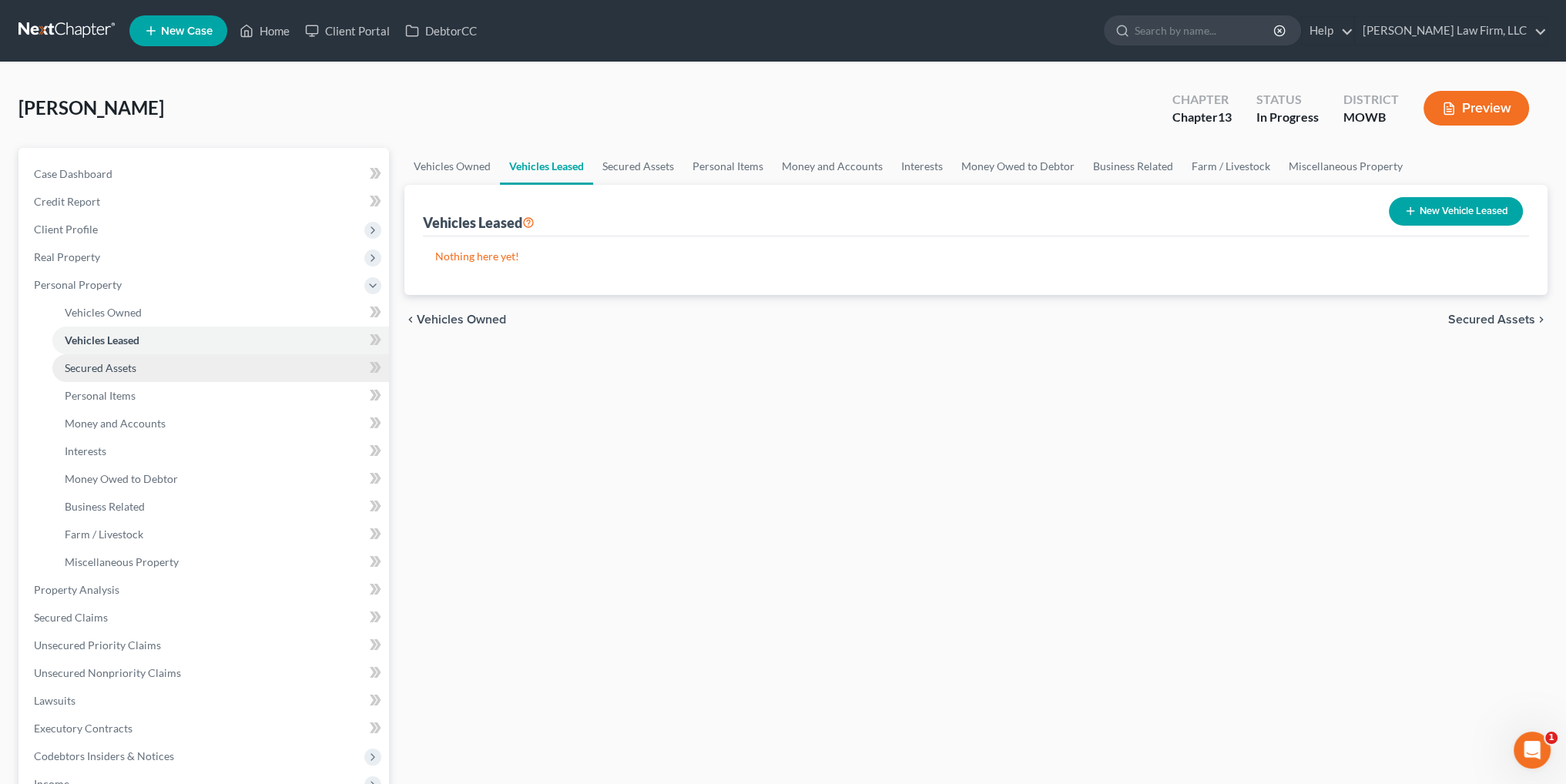
click at [84, 362] on span "Secured Assets" at bounding box center [100, 367] width 71 height 13
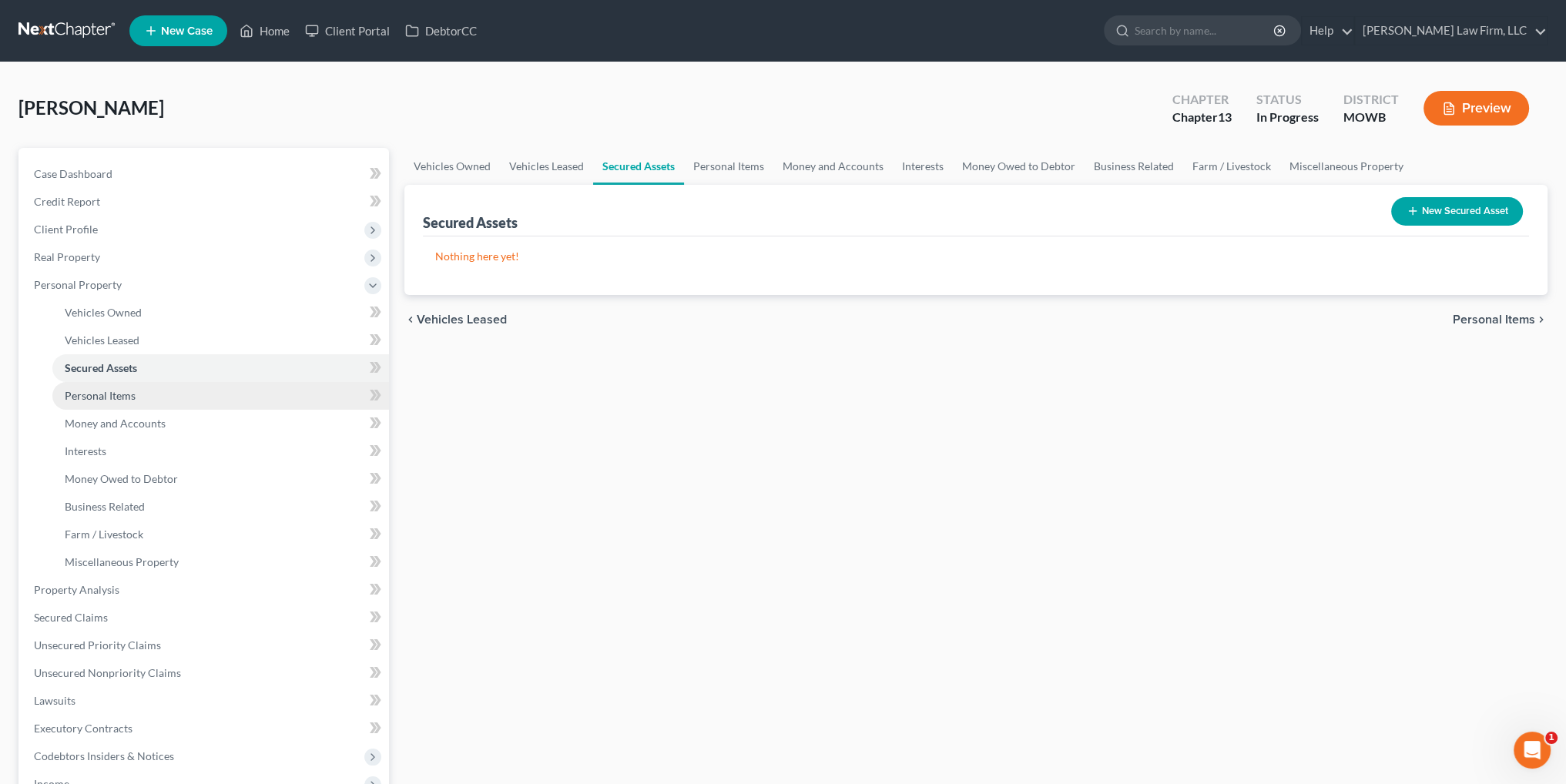
click at [88, 392] on span "Personal Items" at bounding box center [100, 395] width 71 height 13
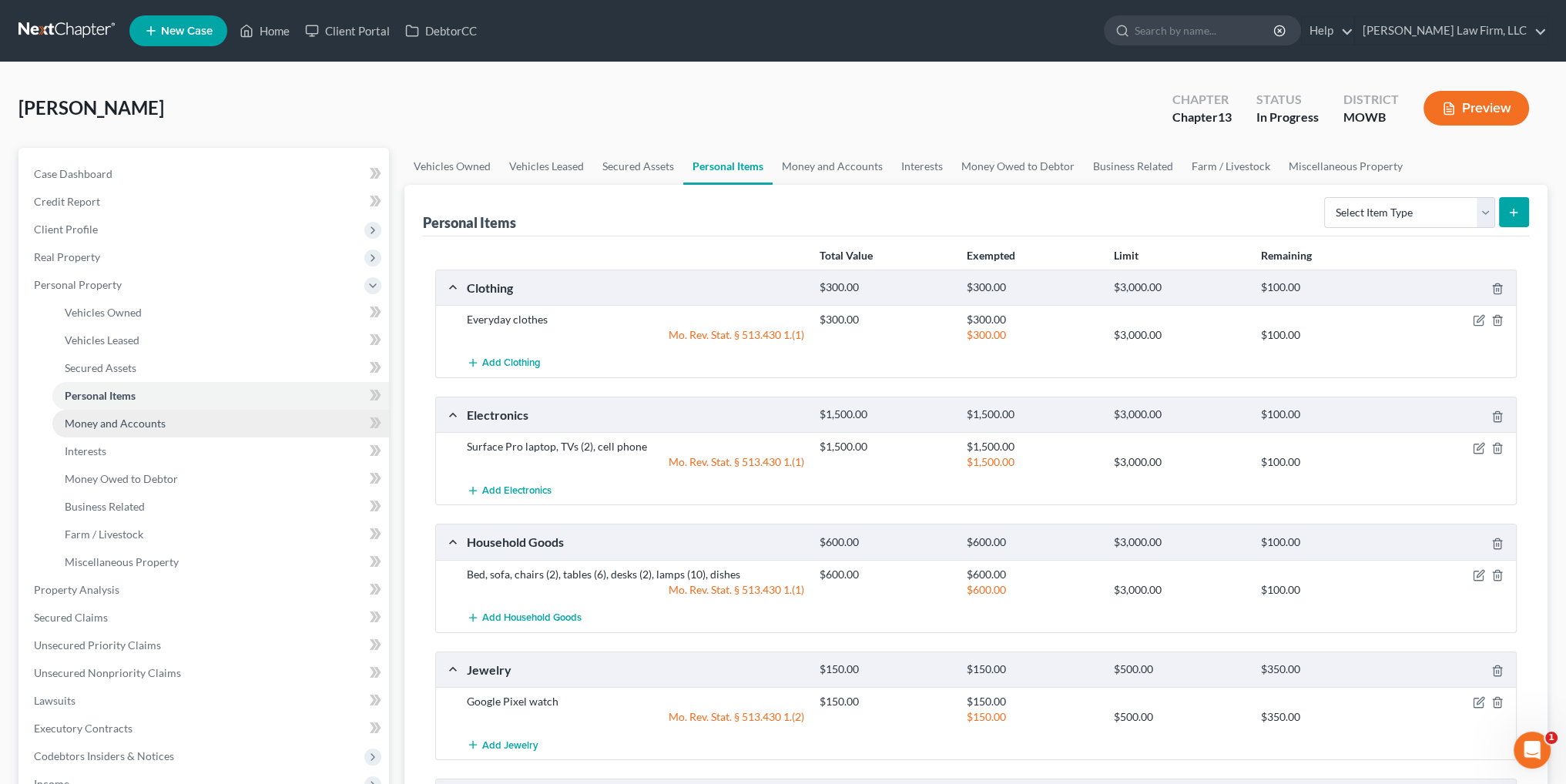
click at [92, 415] on link "Money and Accounts" at bounding box center [220, 423] width 337 height 28
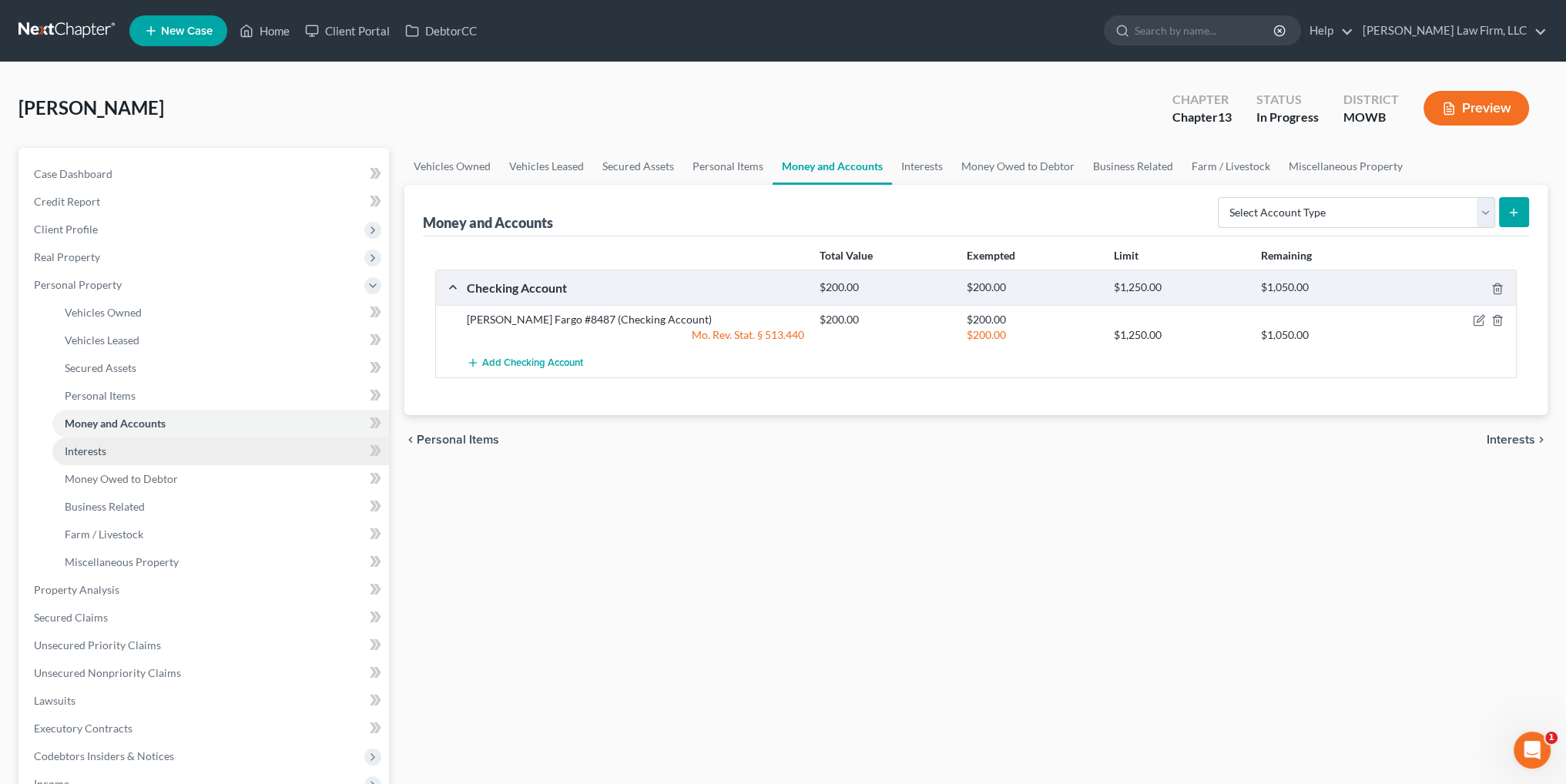
click at [89, 454] on span "Interests" at bounding box center [85, 451] width 42 height 13
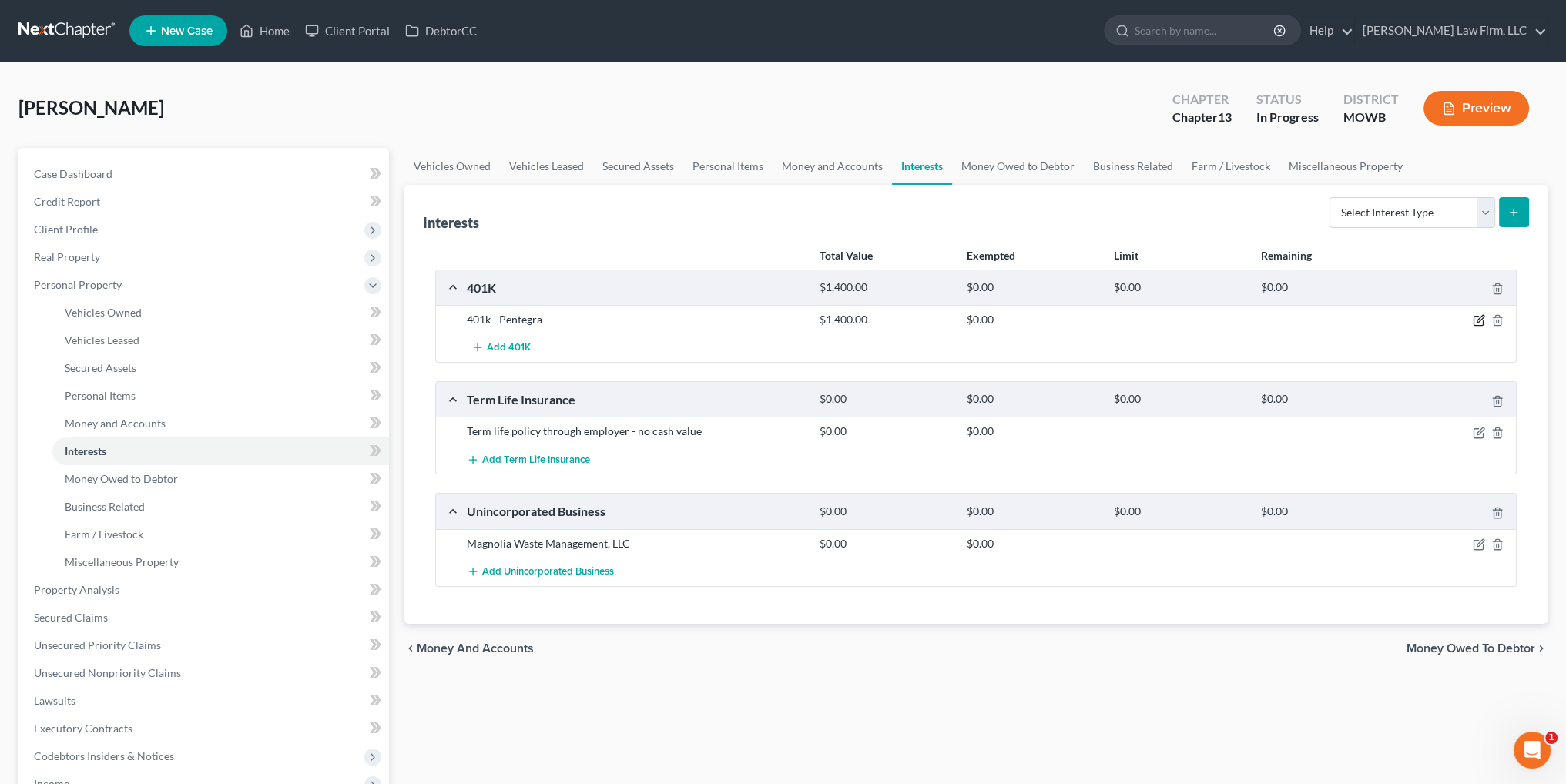
click at [1474, 315] on icon "button" at bounding box center [1478, 319] width 12 height 12
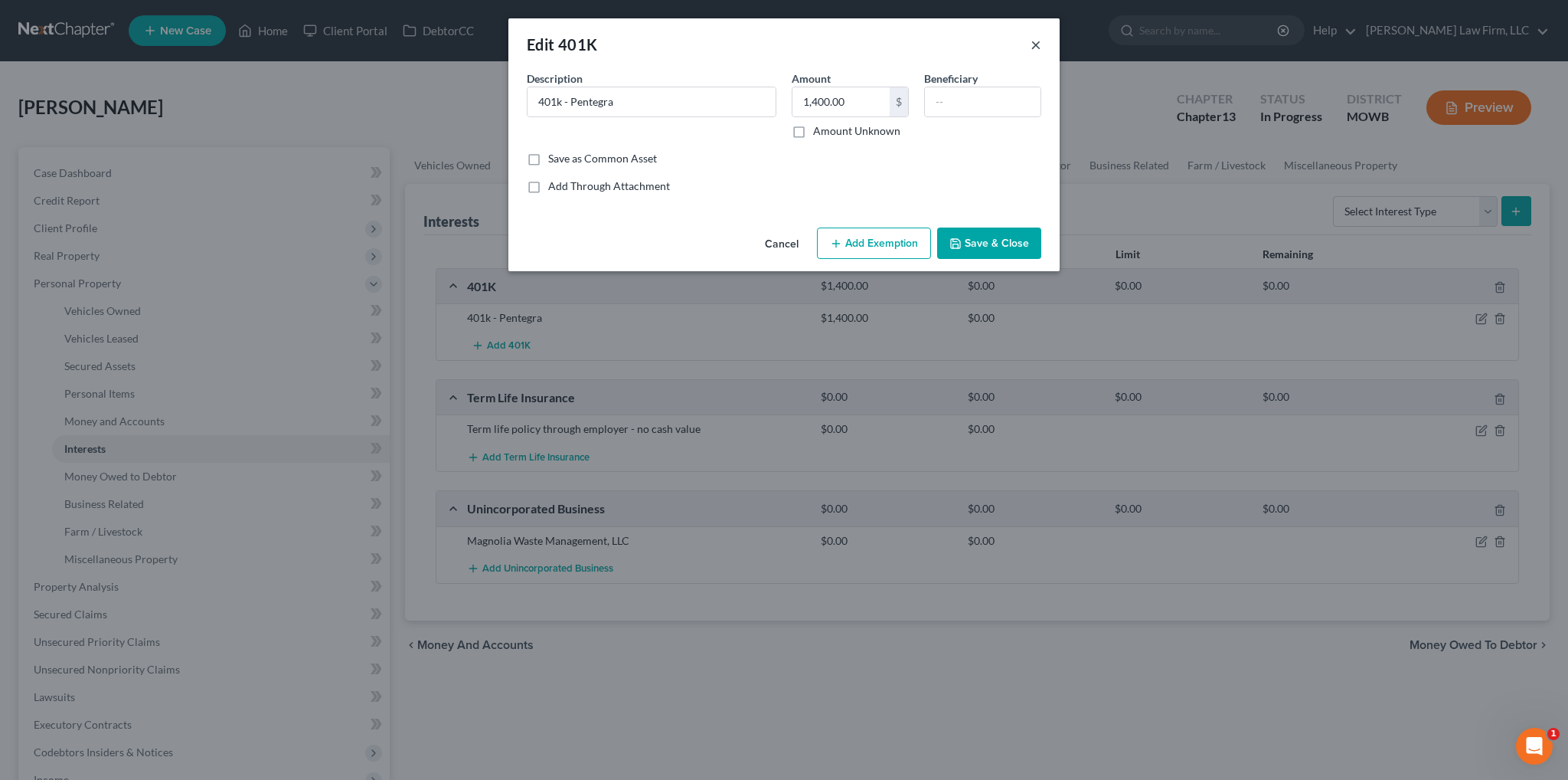
click at [1036, 42] on button "×" at bounding box center [1036, 44] width 11 height 18
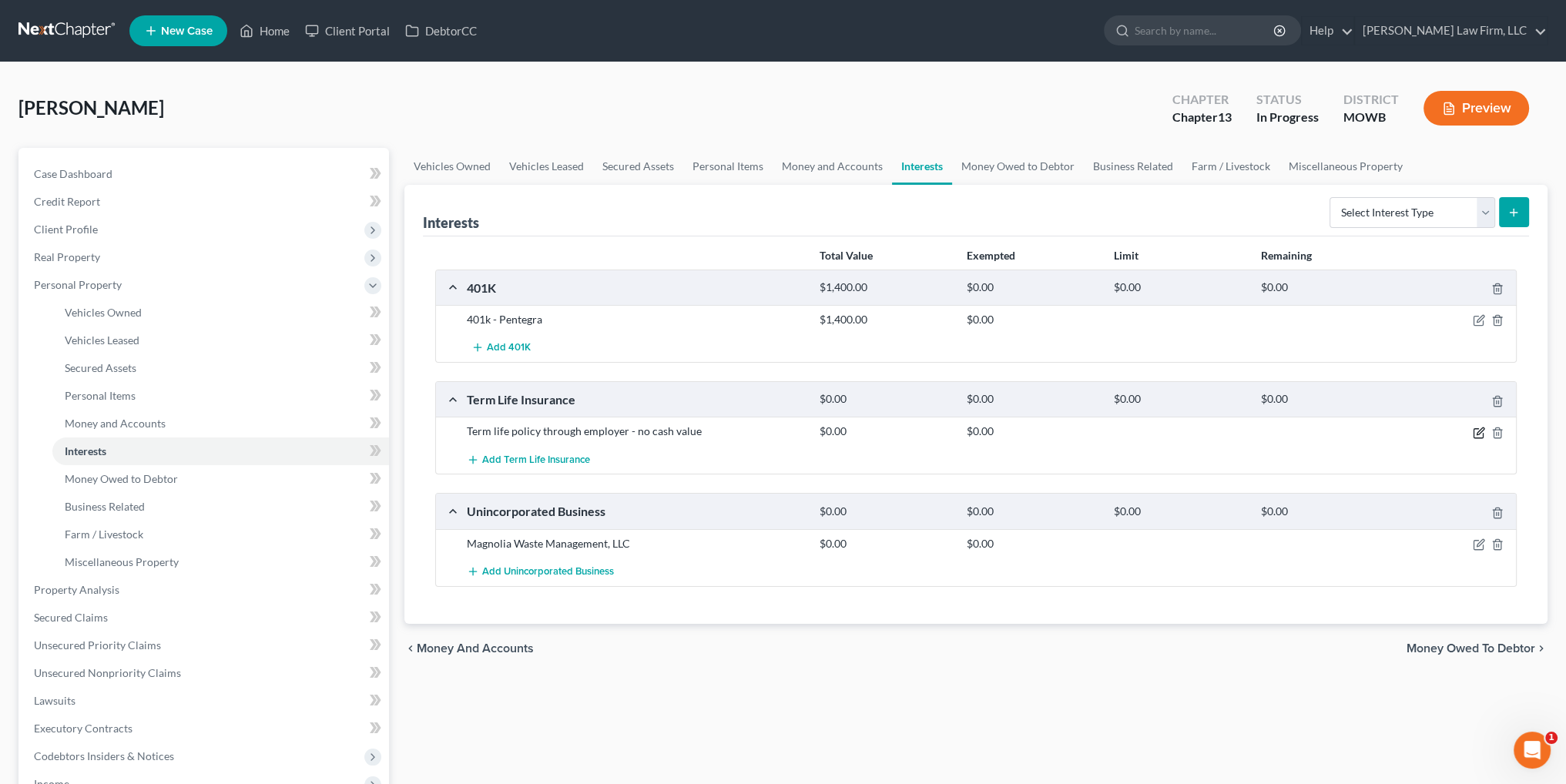
click at [1475, 430] on icon "button" at bounding box center [1478, 432] width 12 height 12
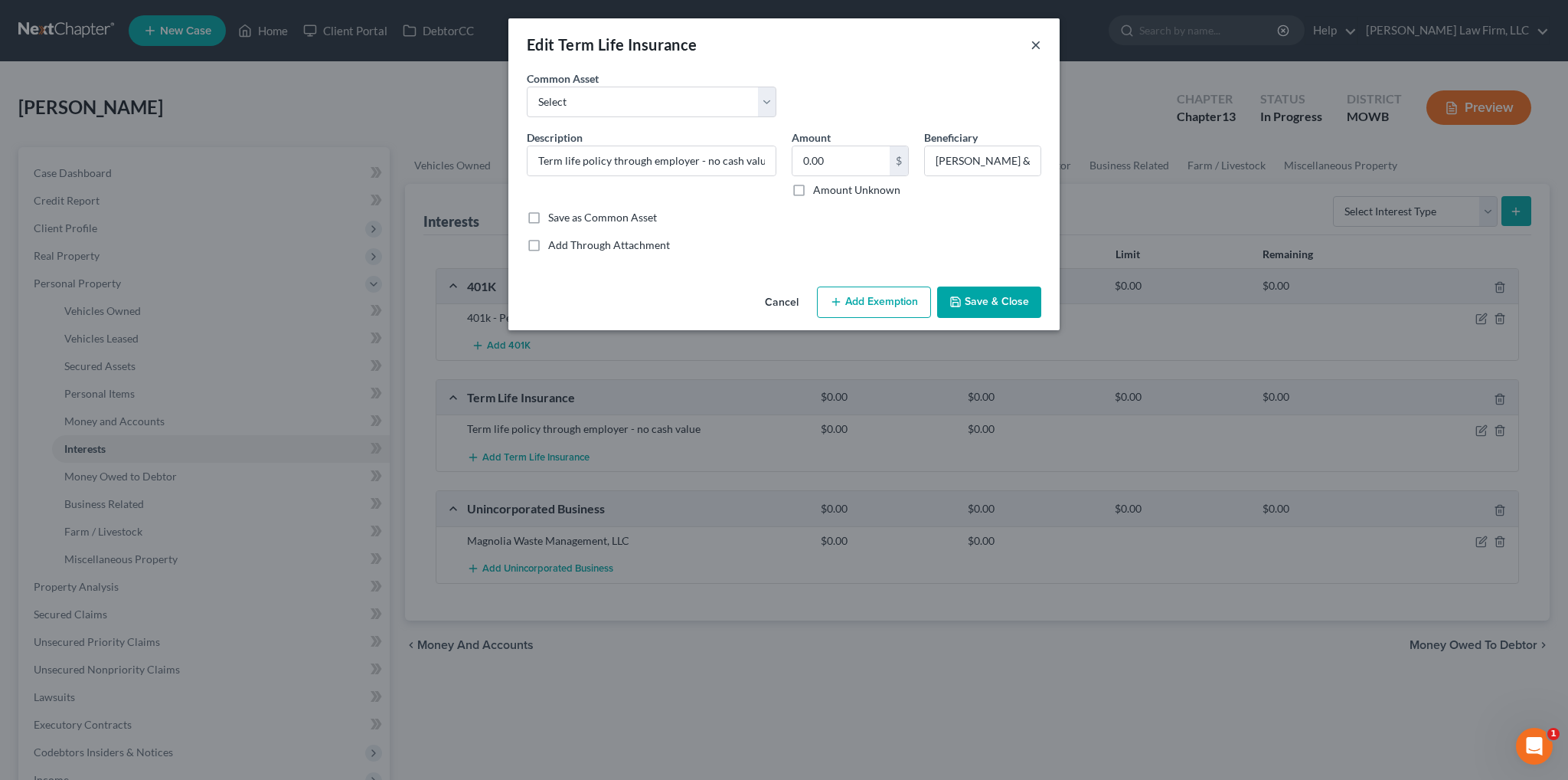
click at [1034, 46] on button "×" at bounding box center [1036, 44] width 11 height 18
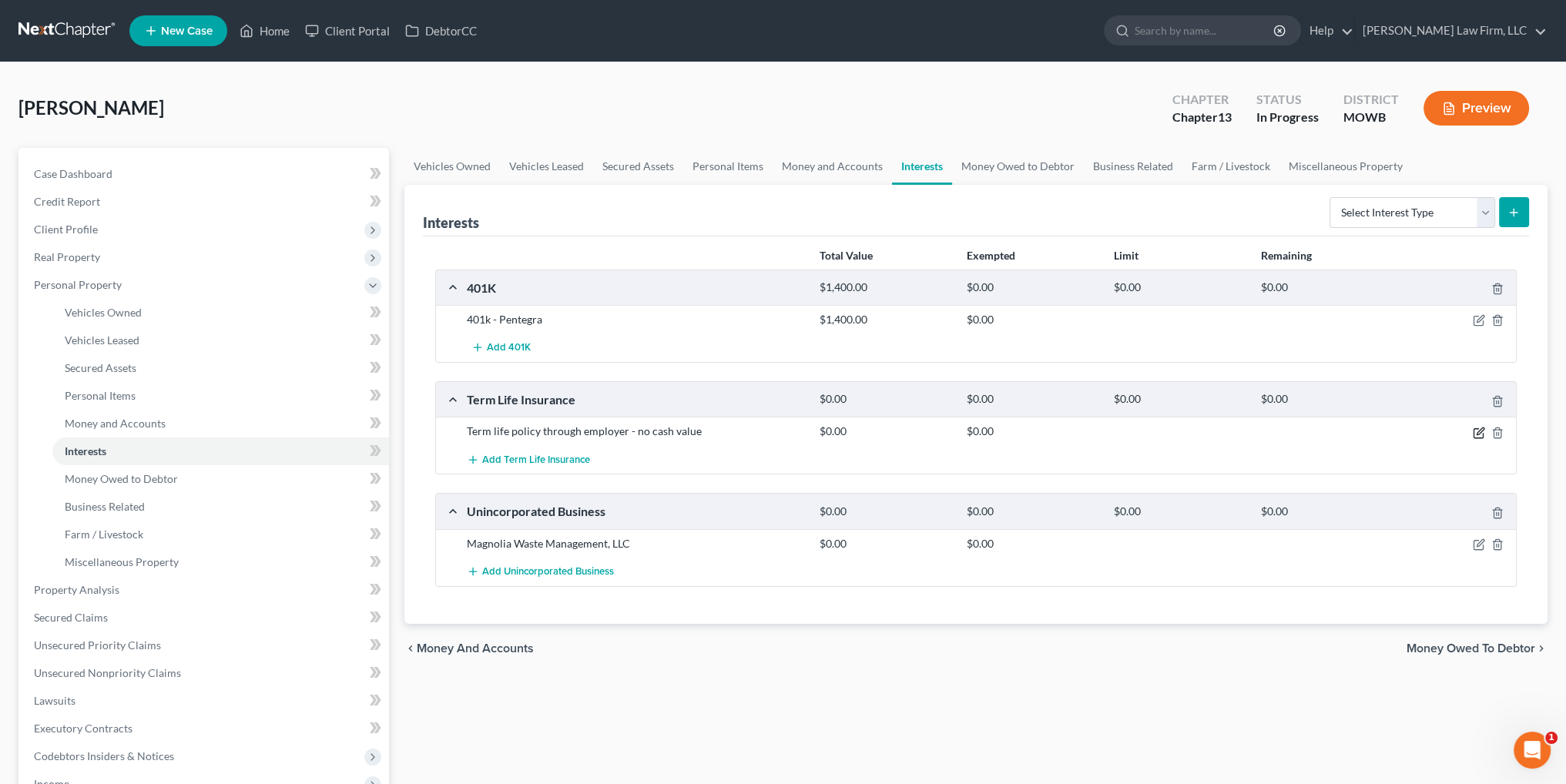
click at [1481, 427] on icon "button" at bounding box center [1478, 432] width 12 height 12
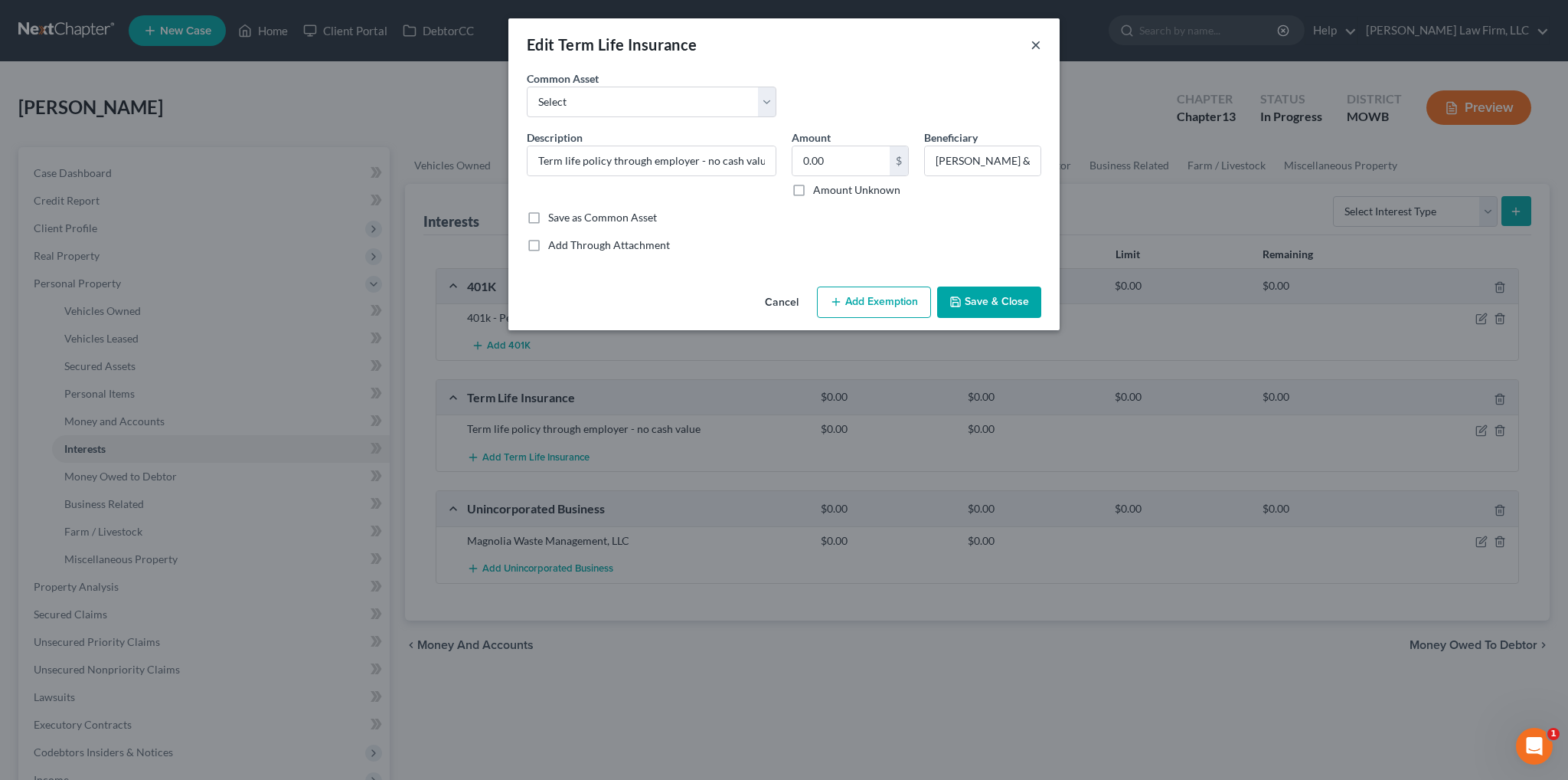
click at [1035, 42] on button "×" at bounding box center [1036, 44] width 11 height 18
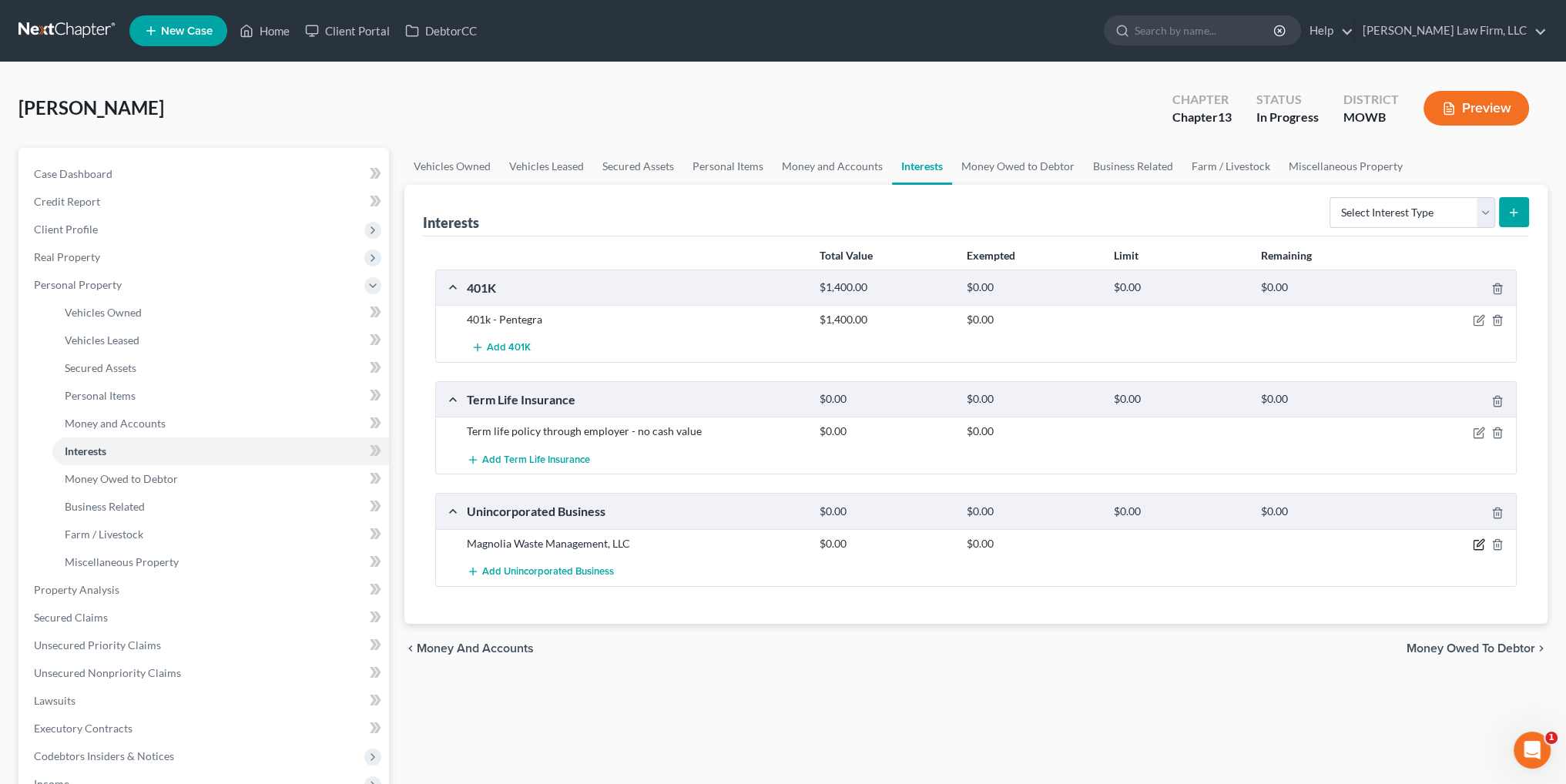
click at [1478, 541] on icon "button" at bounding box center [1479, 542] width 6 height 6
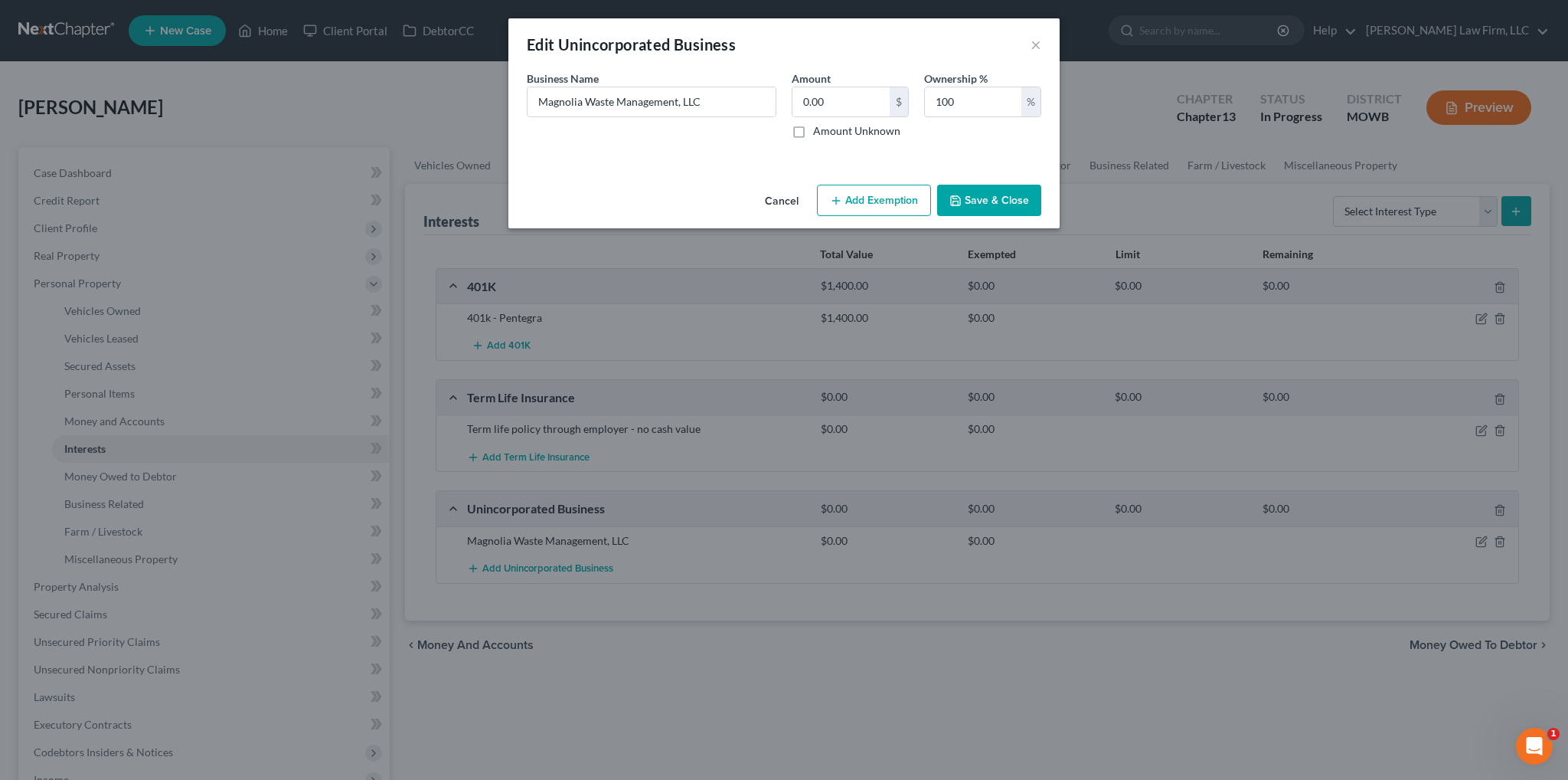
click at [778, 200] on button "Cancel" at bounding box center [782, 201] width 58 height 30
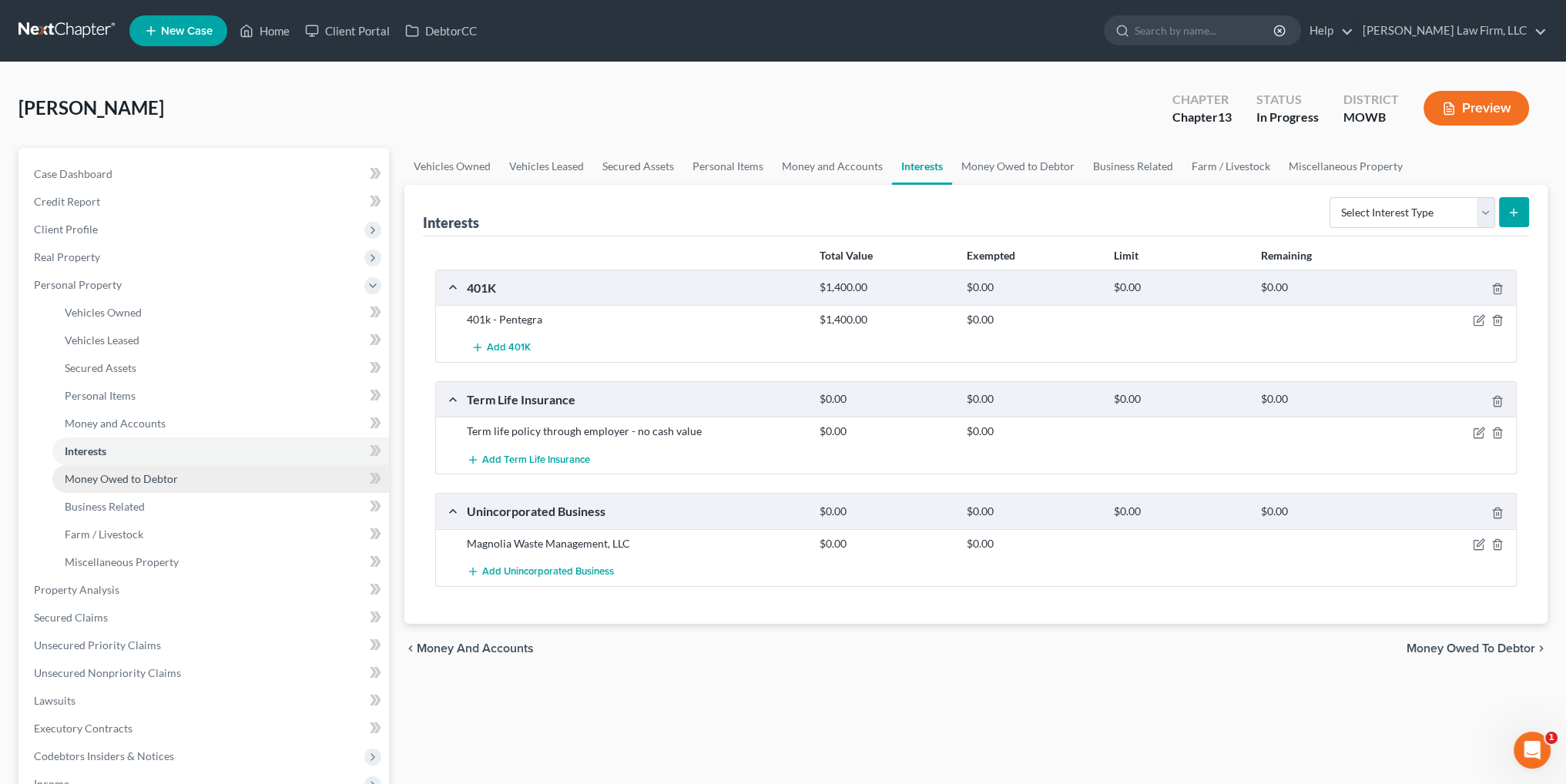
click at [148, 475] on span "Money Owed to Debtor" at bounding box center [122, 479] width 113 height 13
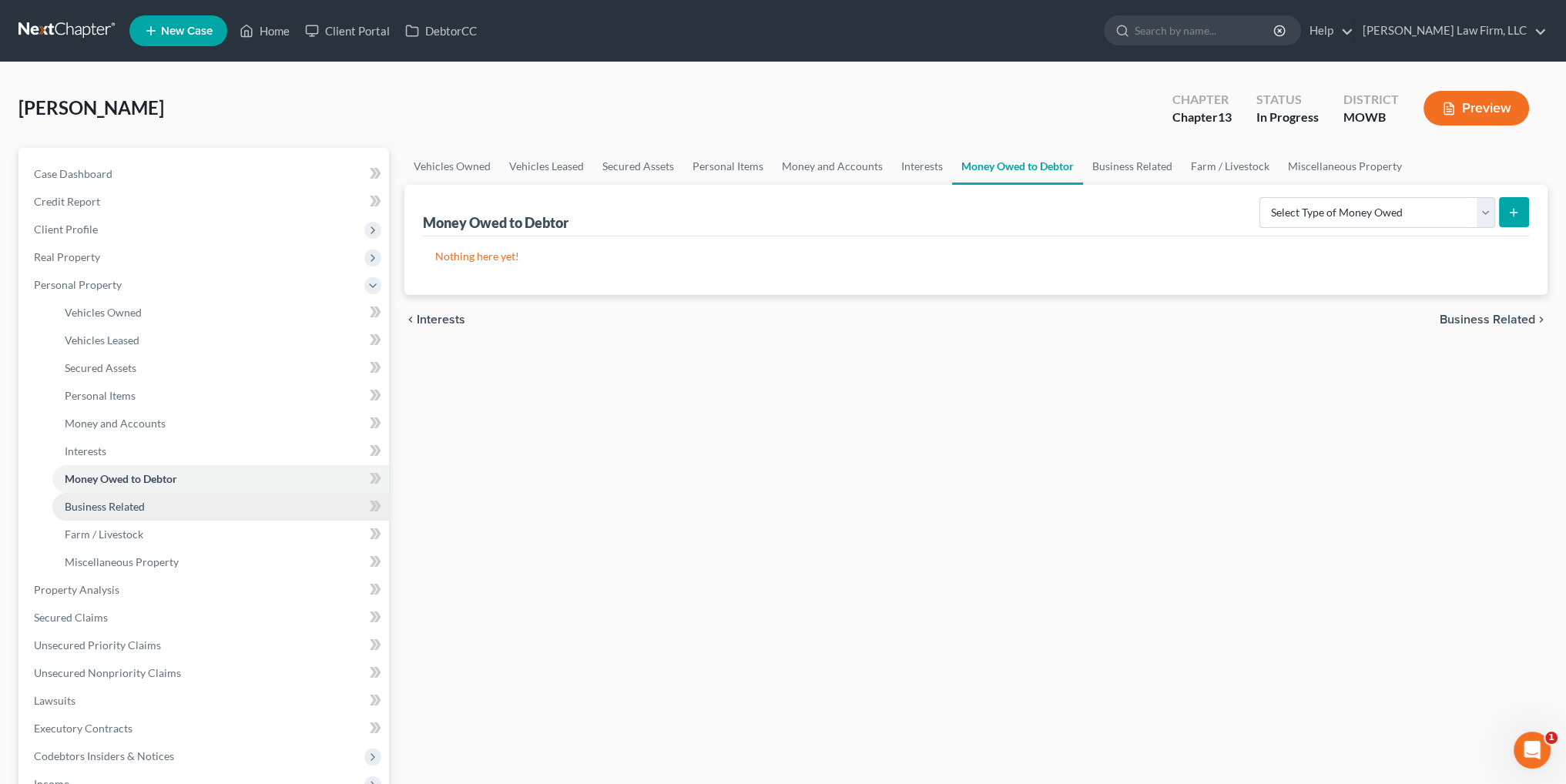
click at [129, 508] on span "Business Related" at bounding box center [105, 506] width 80 height 13
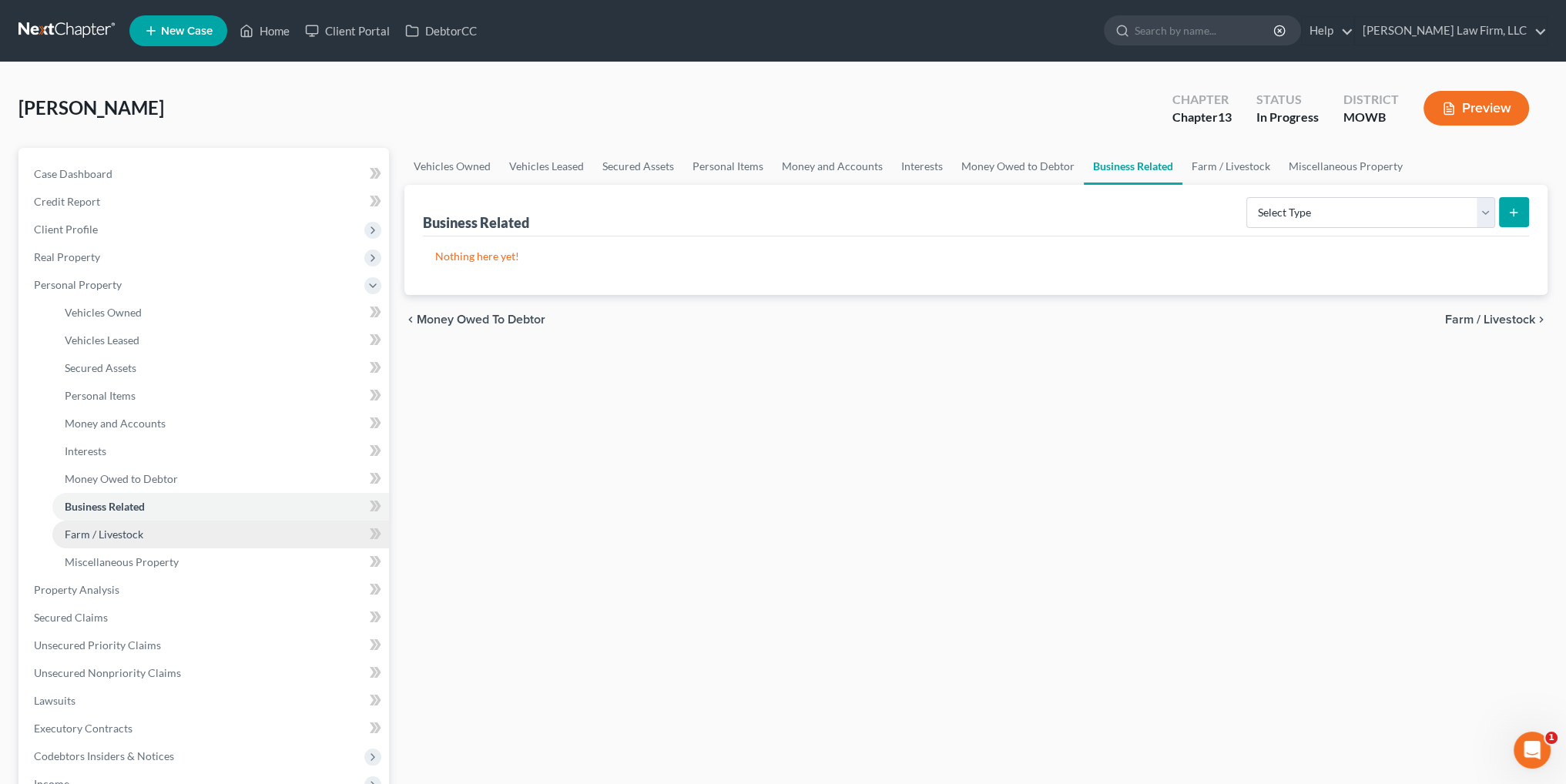
click at [102, 543] on link "Farm / Livestock" at bounding box center [220, 534] width 337 height 28
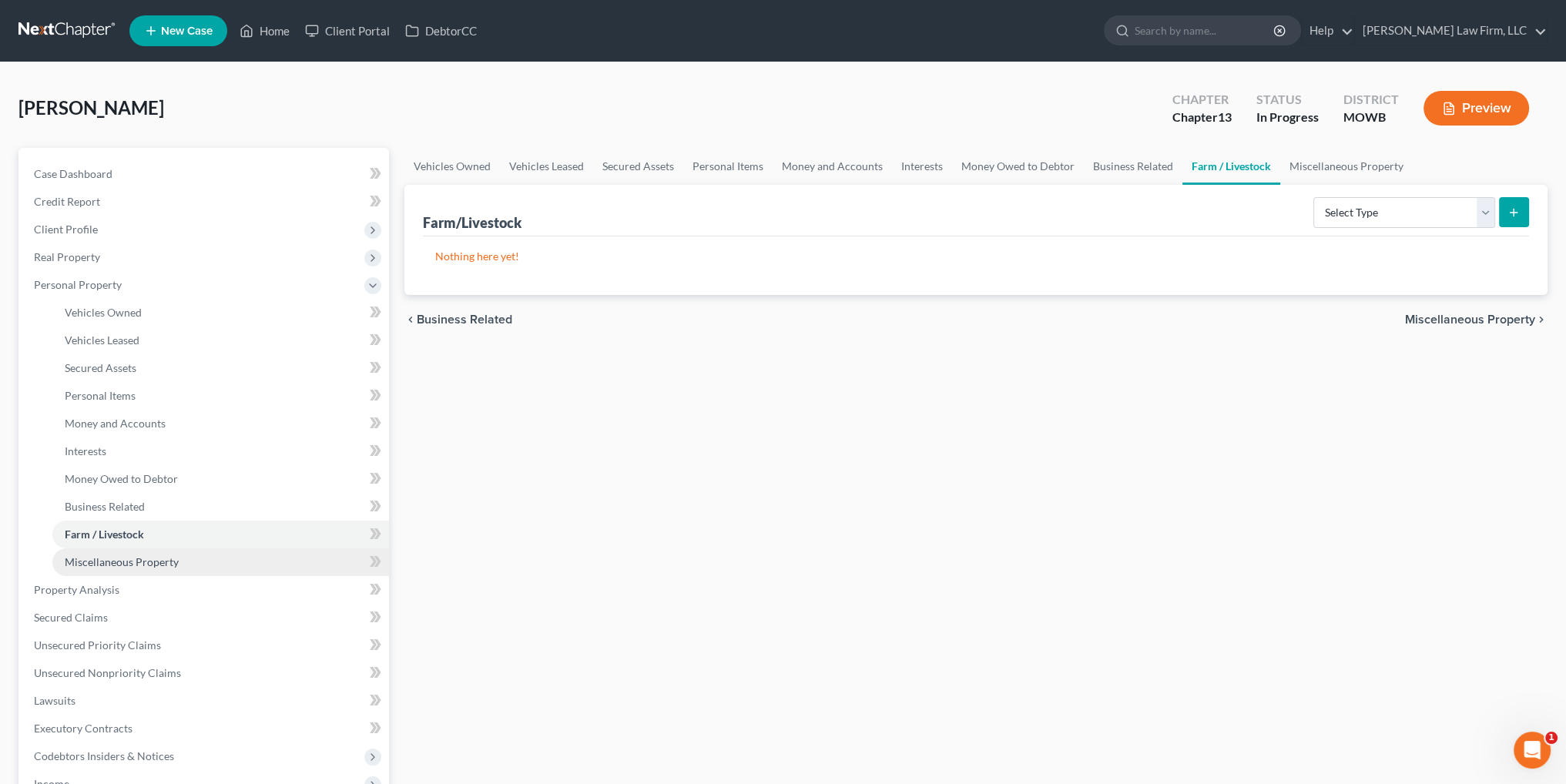
click at [102, 558] on span "Miscellaneous Property" at bounding box center [122, 561] width 114 height 13
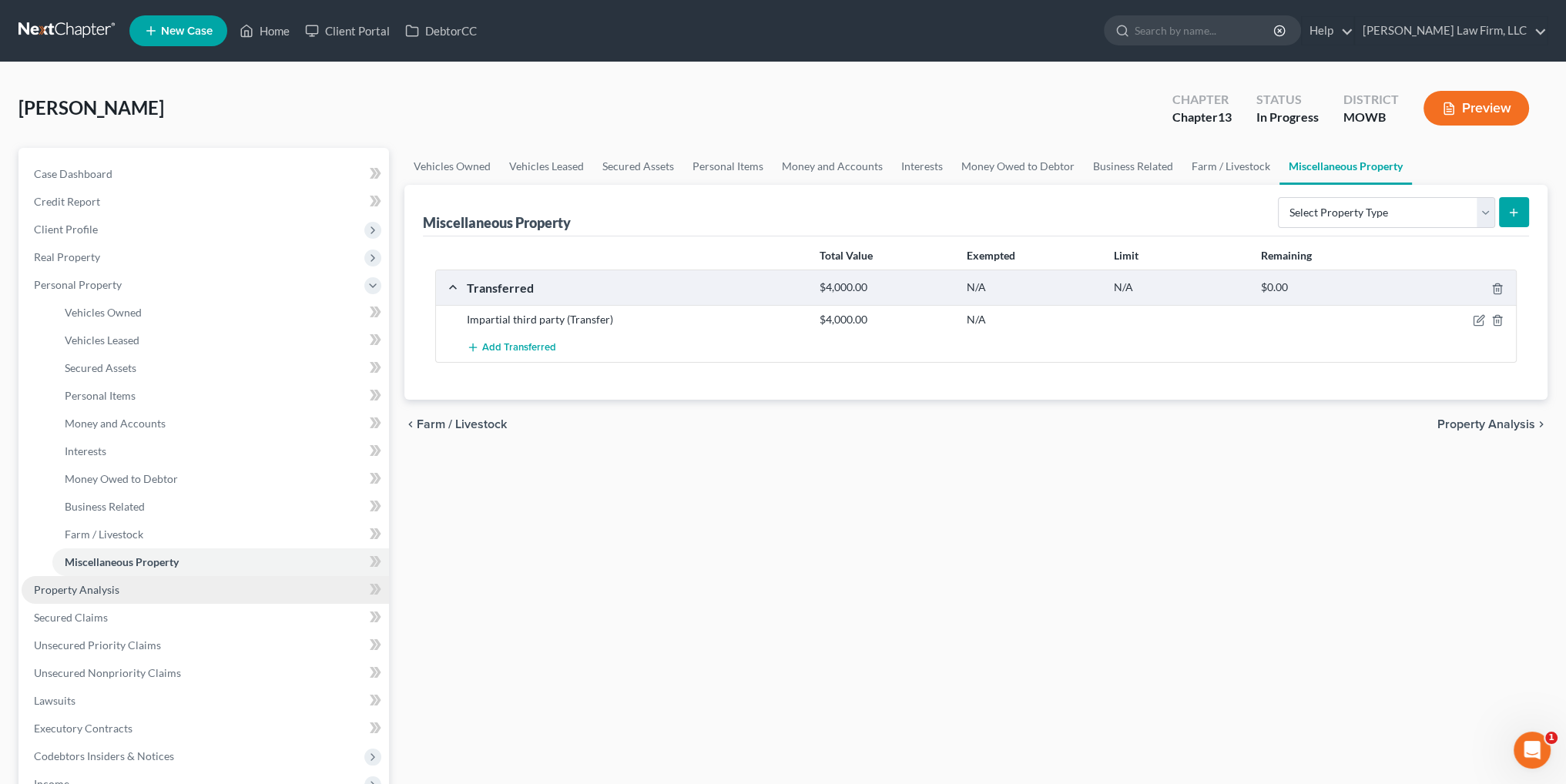
click at [87, 585] on span "Property Analysis" at bounding box center [77, 589] width 85 height 13
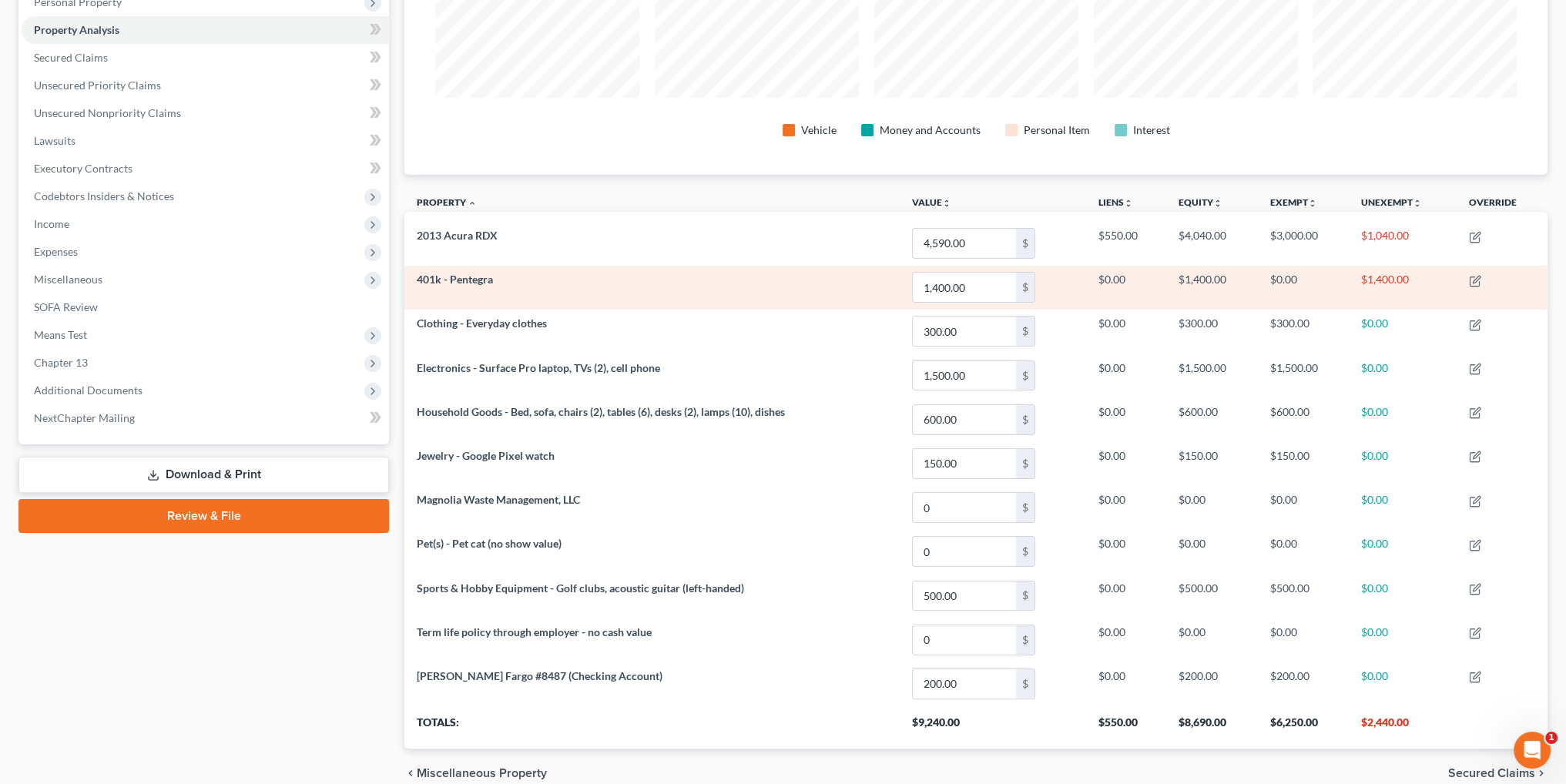
scroll to position [308, 0]
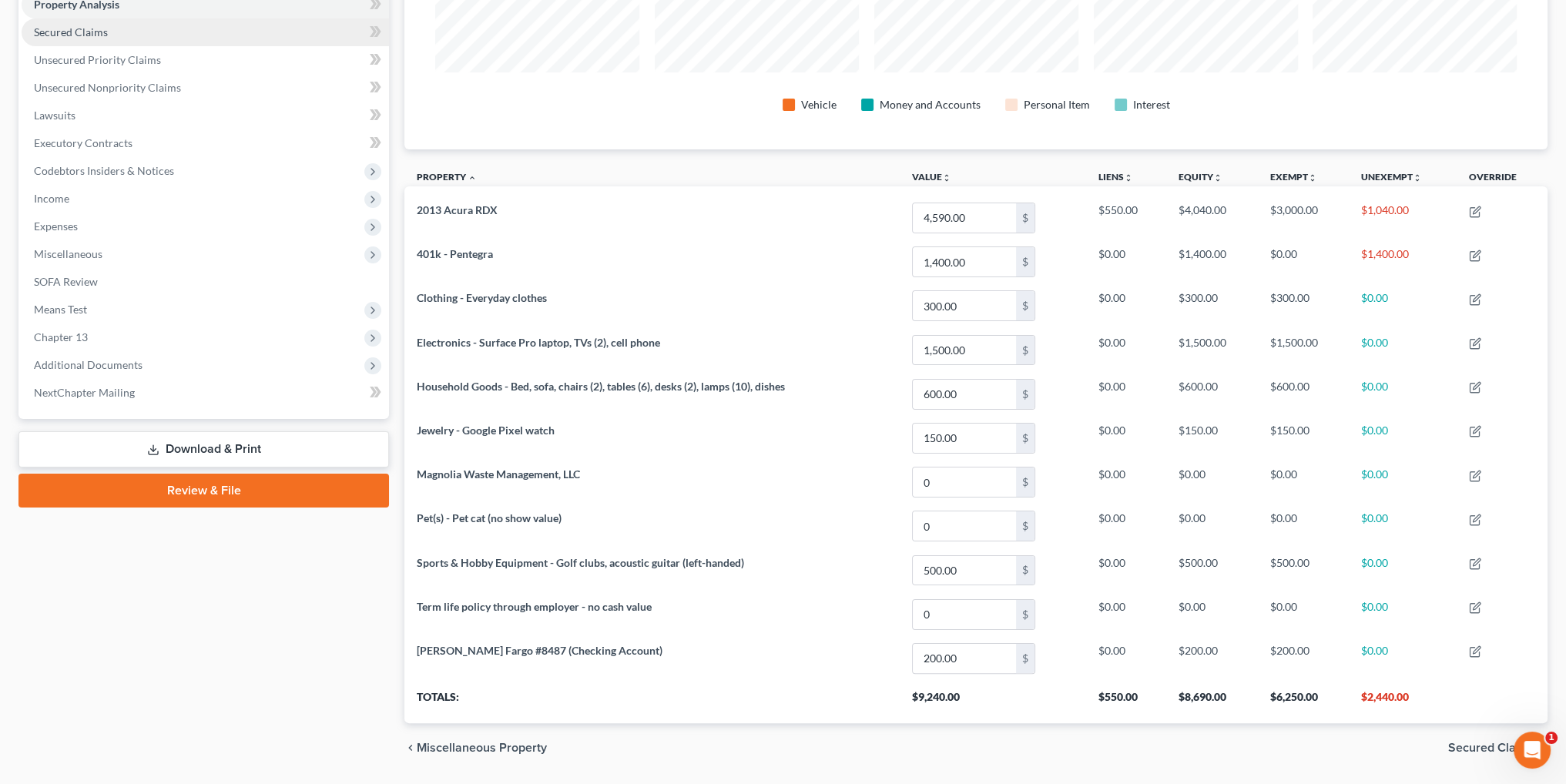
click at [56, 30] on span "Secured Claims" at bounding box center [71, 32] width 74 height 13
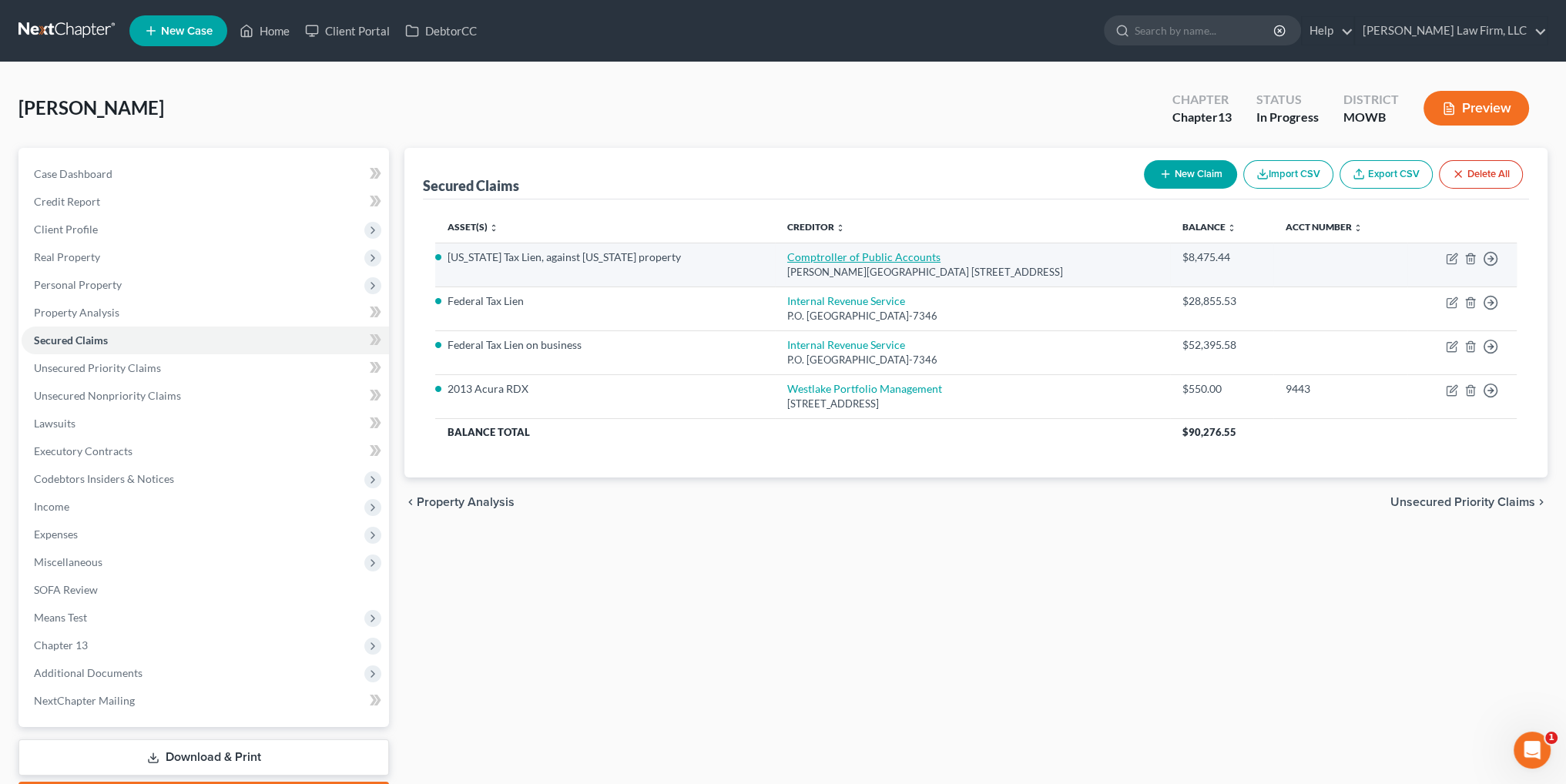
click at [787, 252] on link "Comptroller of Public Accounts" at bounding box center [863, 257] width 153 height 13
select select "45"
select select "2"
select select "0"
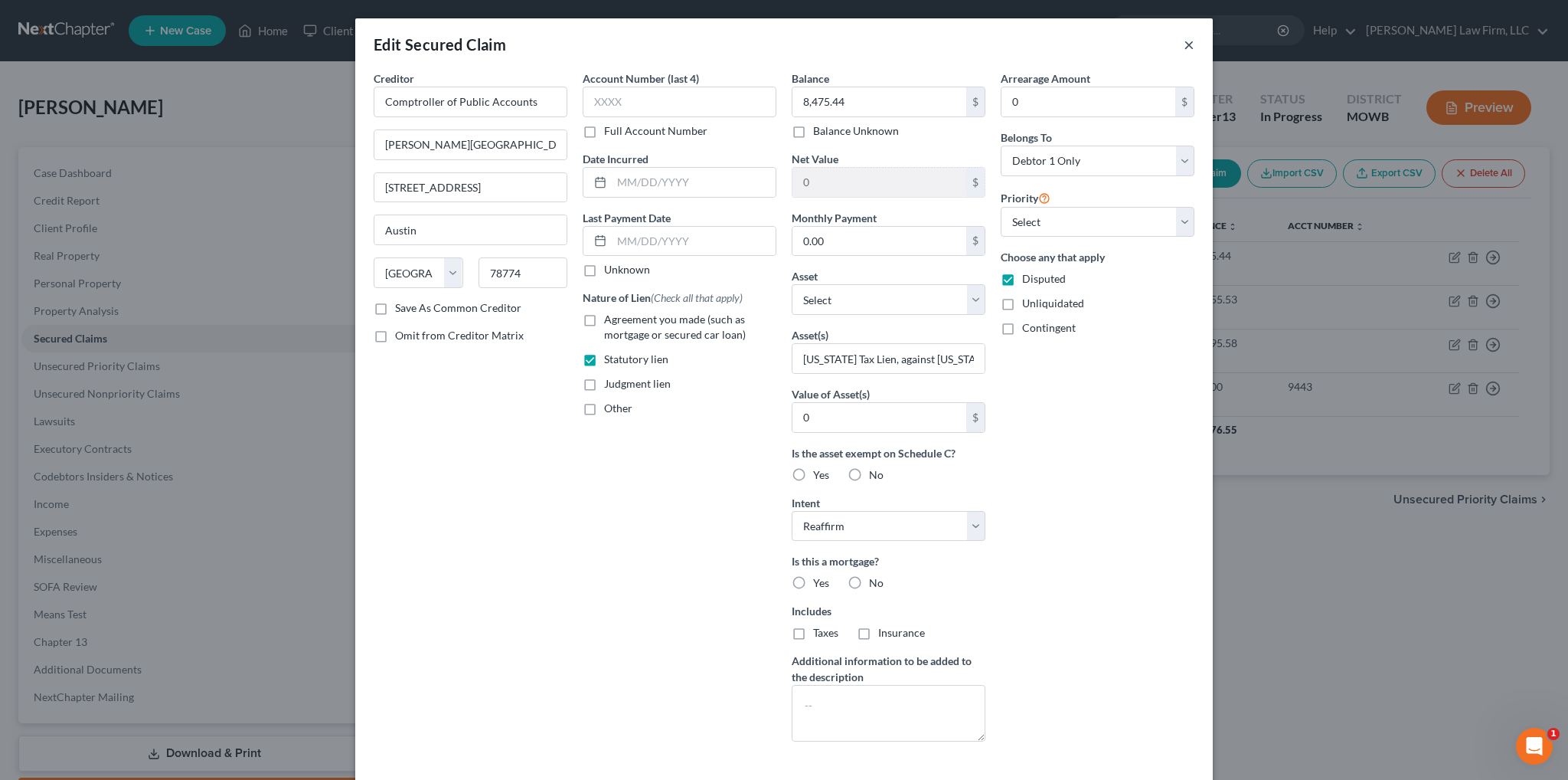
click at [1184, 42] on button "×" at bounding box center [1190, 44] width 11 height 18
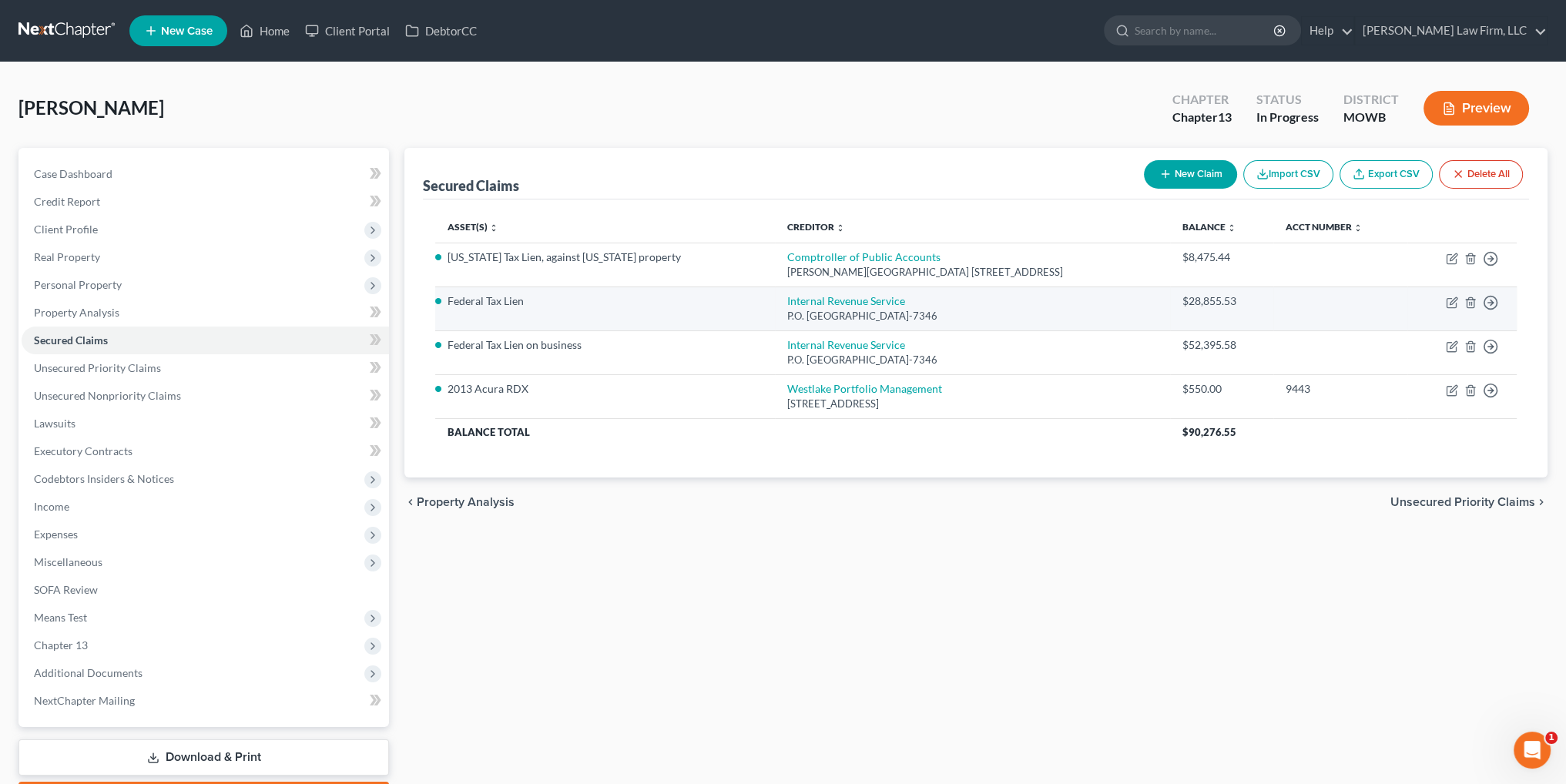
click at [775, 306] on td "Internal Revenue Service P.O. Box 7346, Philadelphia, PA 19101-7346" at bounding box center [973, 308] width 395 height 44
click at [787, 299] on link "Internal Revenue Service" at bounding box center [846, 301] width 118 height 13
select select "39"
select select "0"
select select "2"
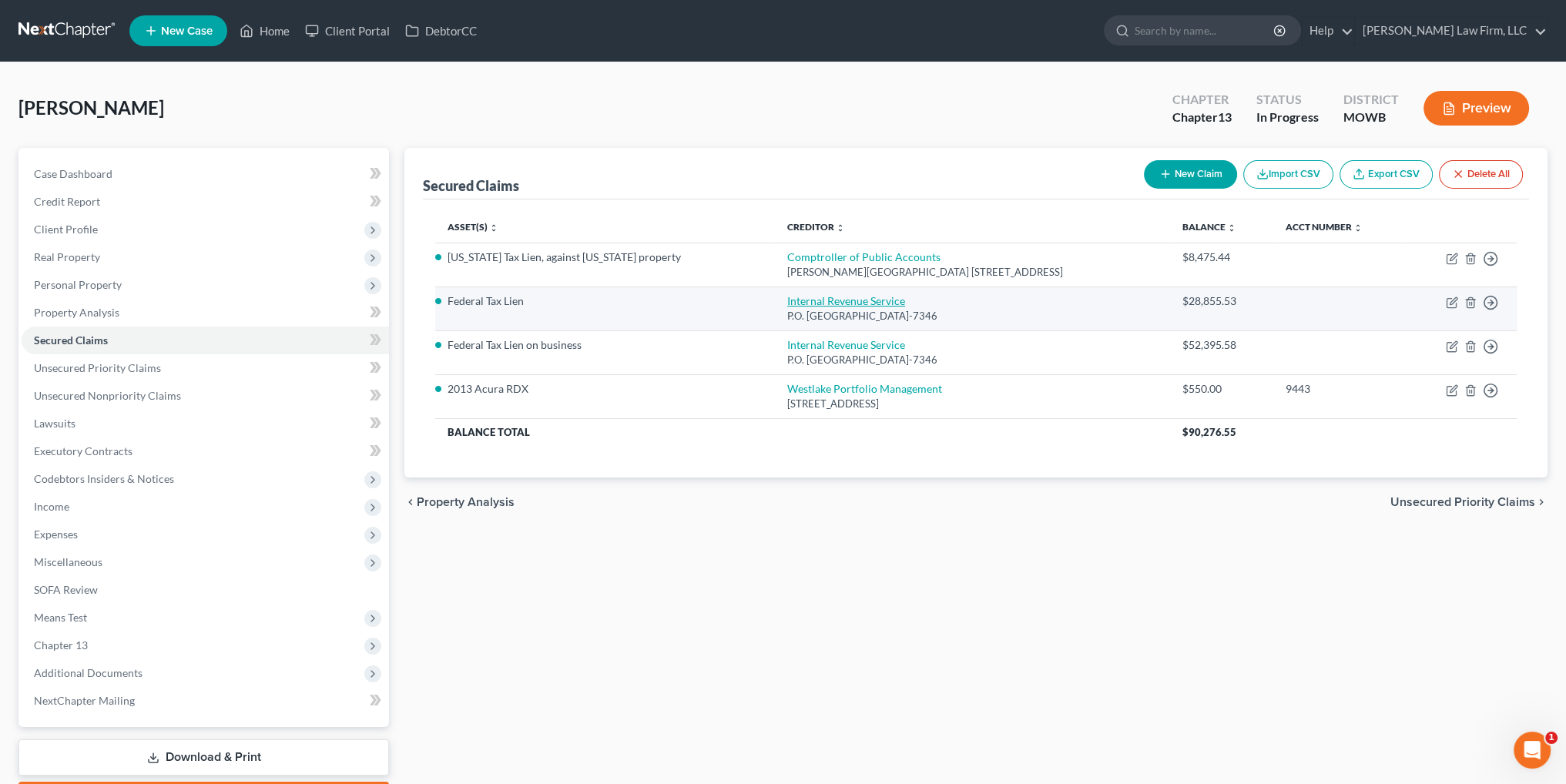
select select "0"
select select "1"
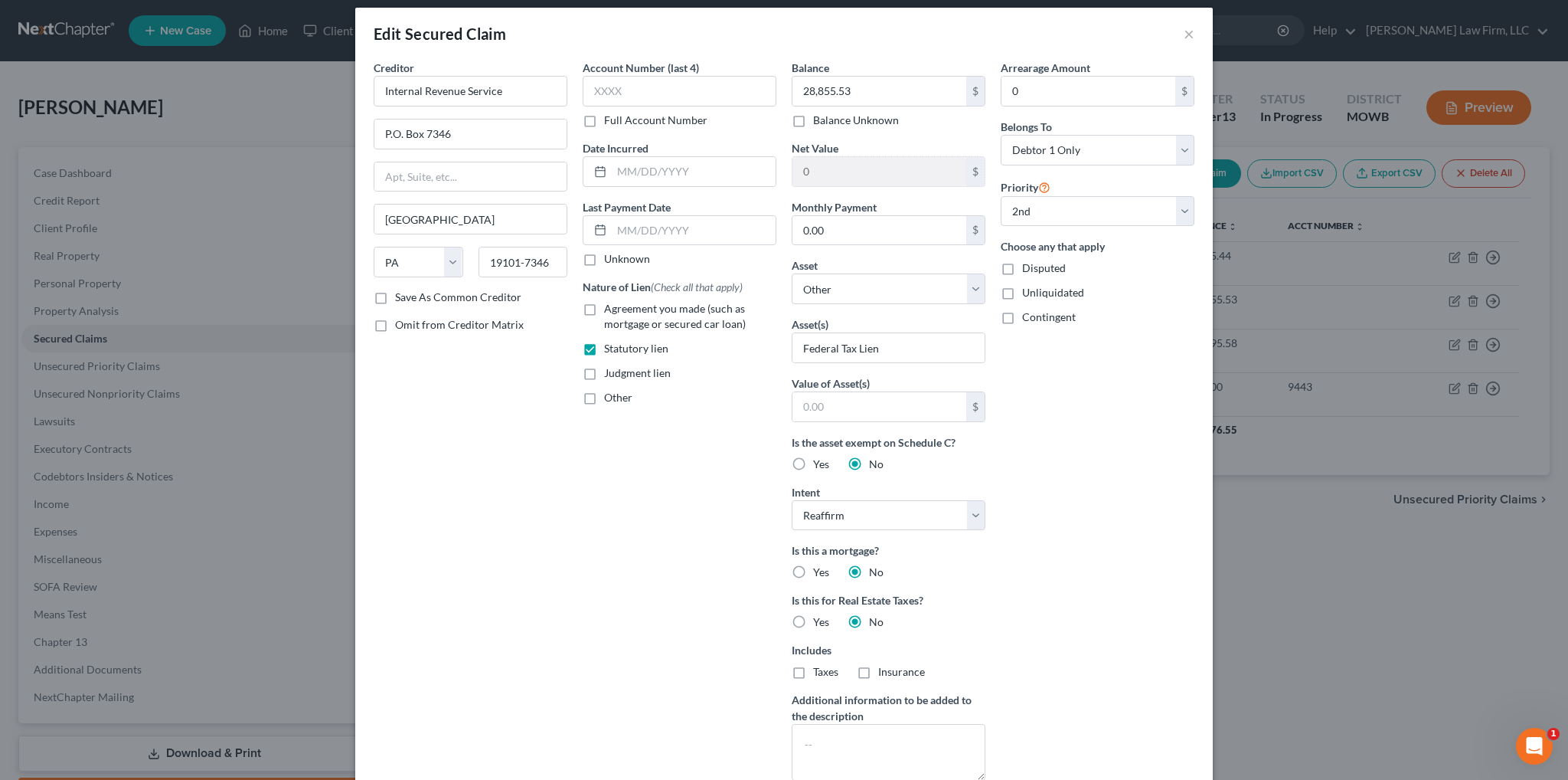
scroll to position [9, 0]
click at [1184, 37] on button "×" at bounding box center [1190, 35] width 11 height 18
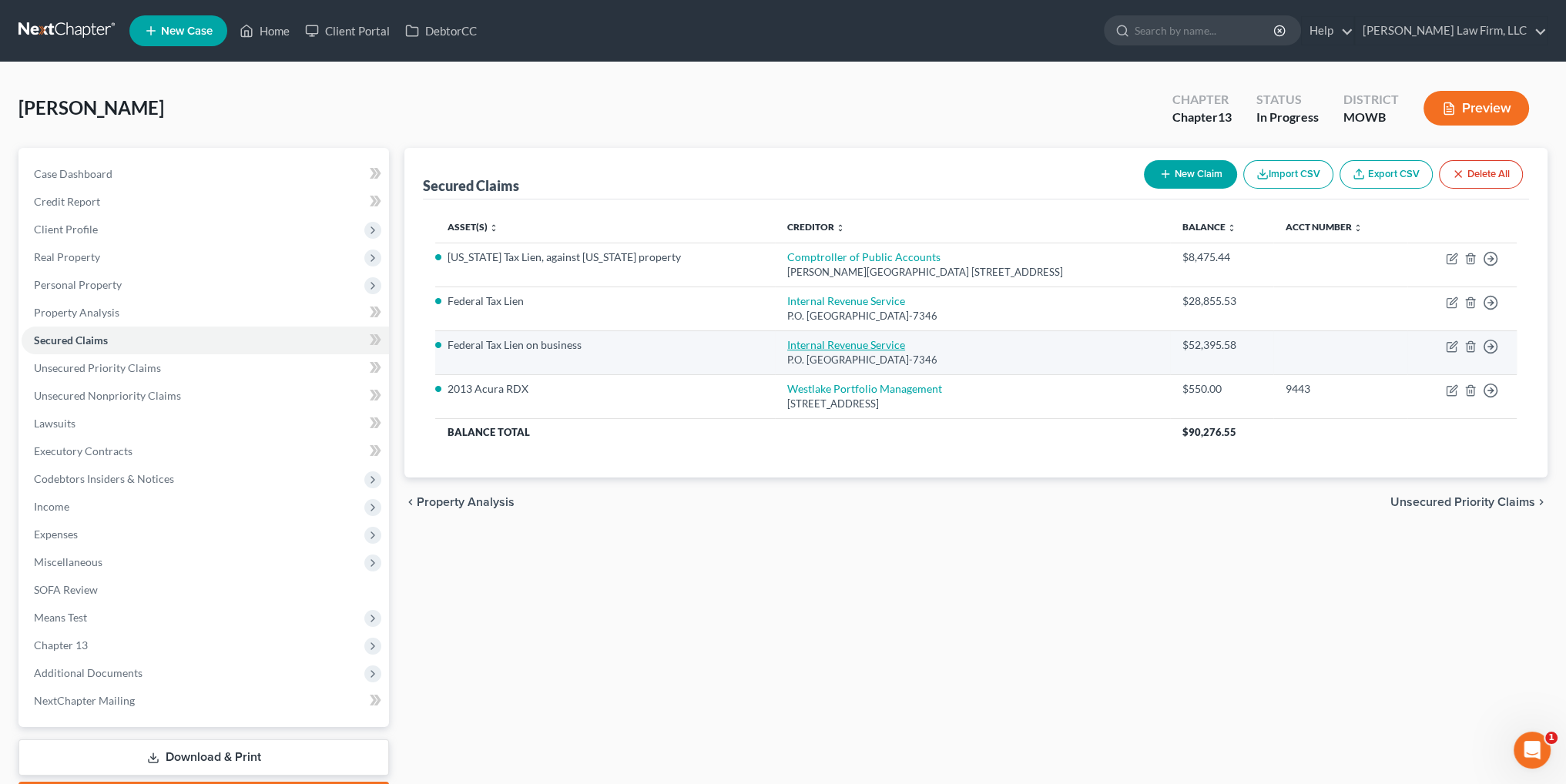
click at [787, 346] on link "Internal Revenue Service" at bounding box center [846, 344] width 118 height 13
select select "39"
select select "0"
select select "2"
select select "3"
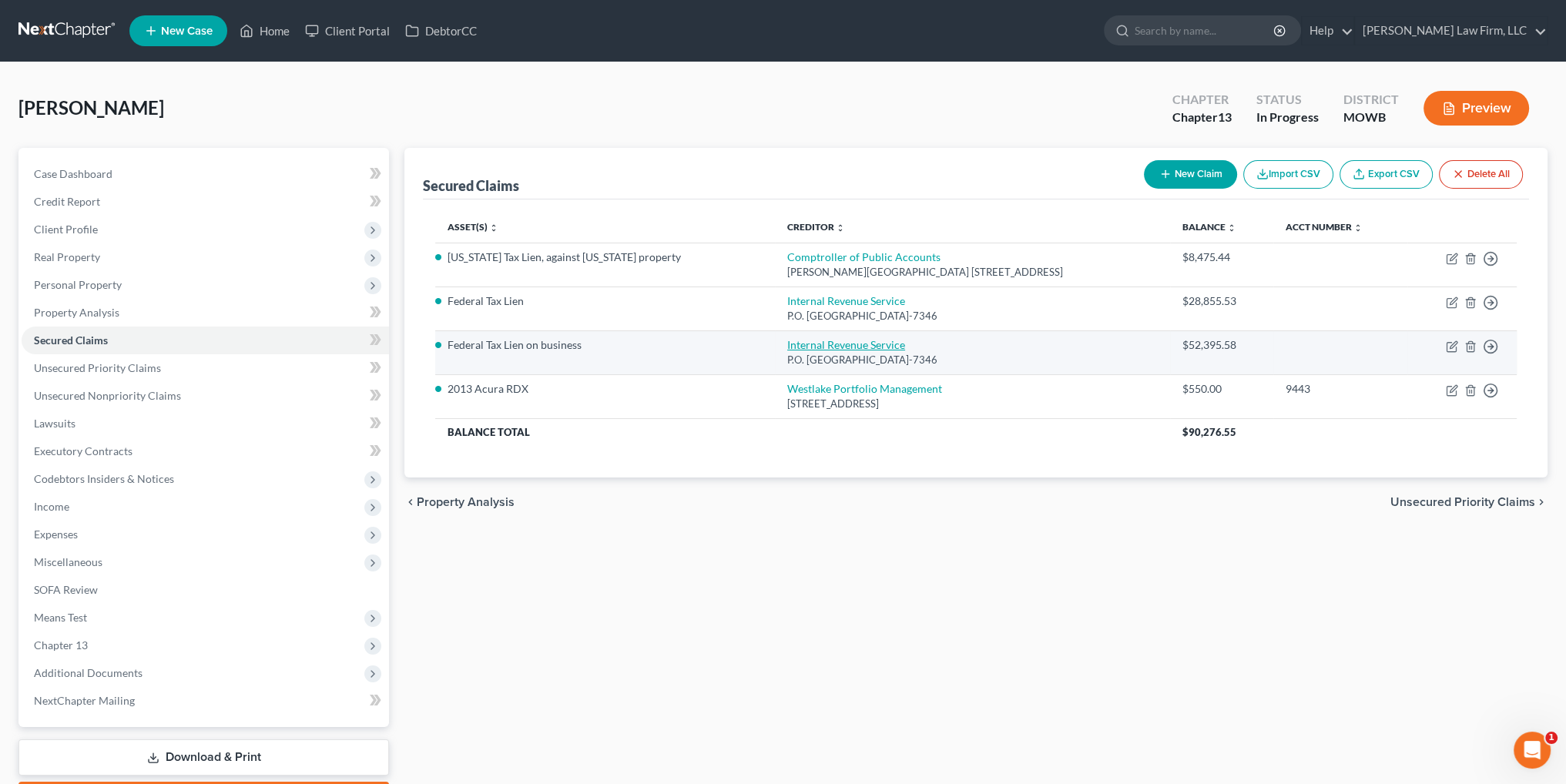
select select "1"
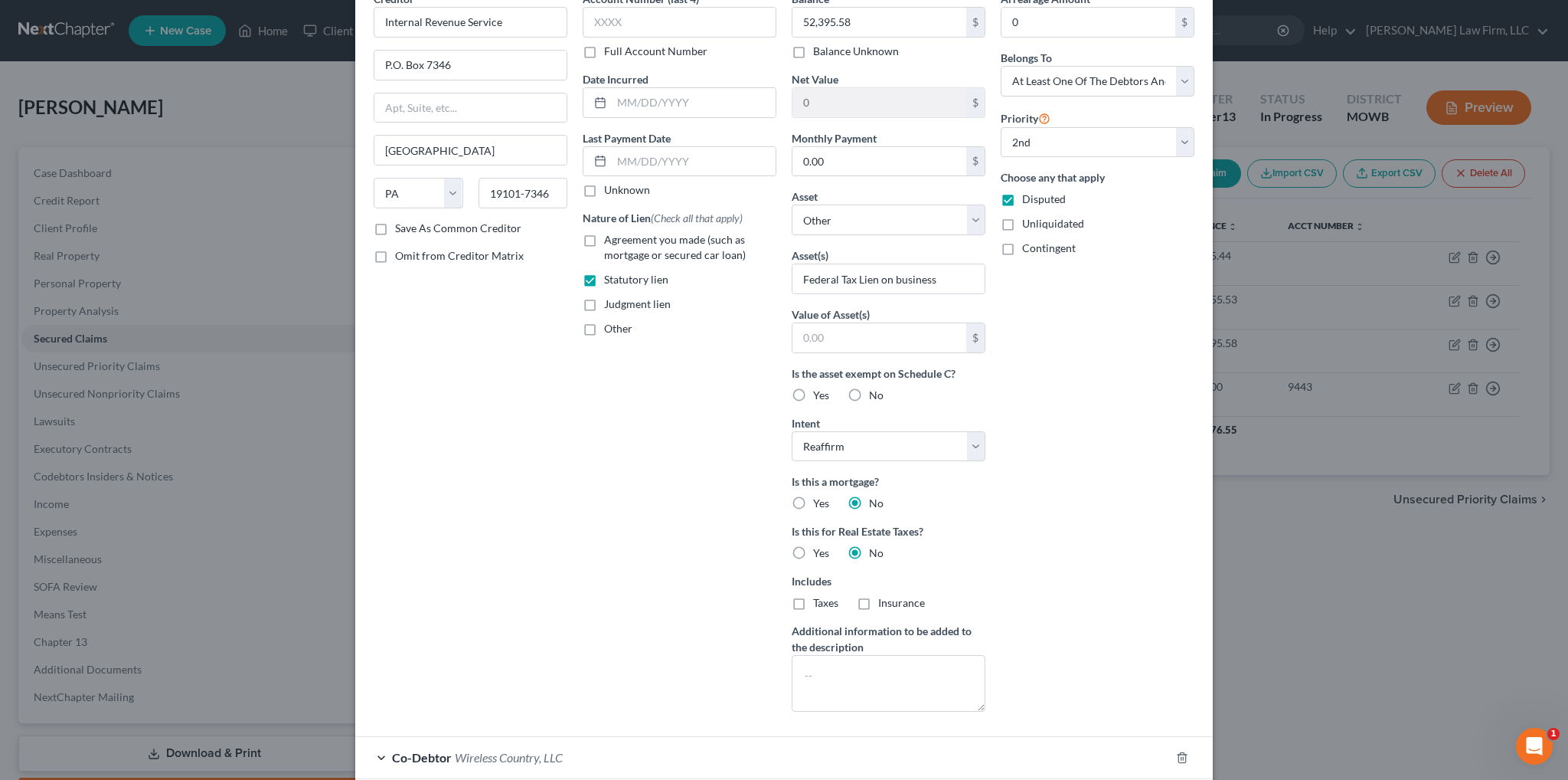
scroll to position [205, 0]
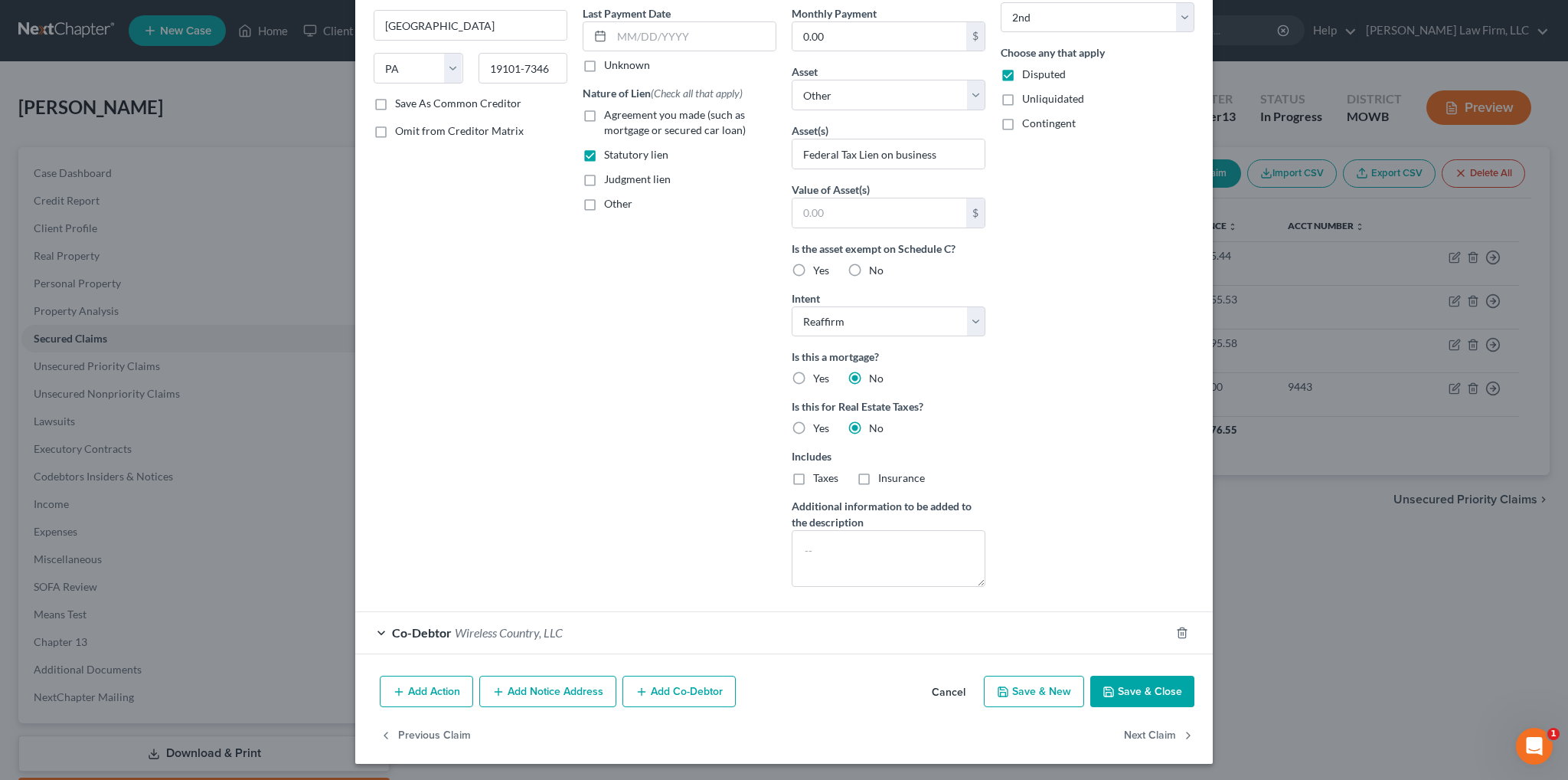
click at [499, 627] on span "Wireless Country, LLC" at bounding box center [509, 632] width 108 height 15
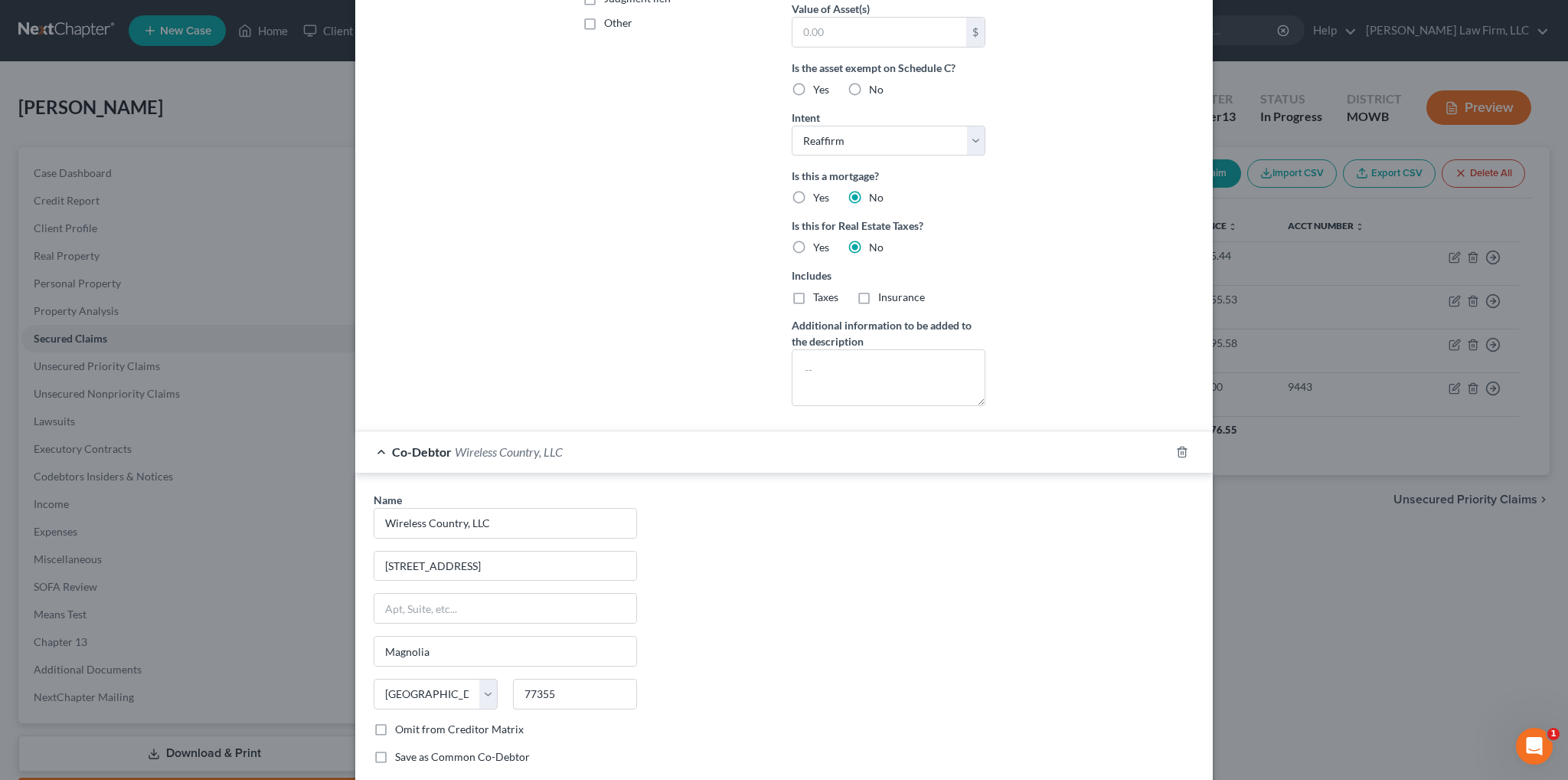
scroll to position [518, 0]
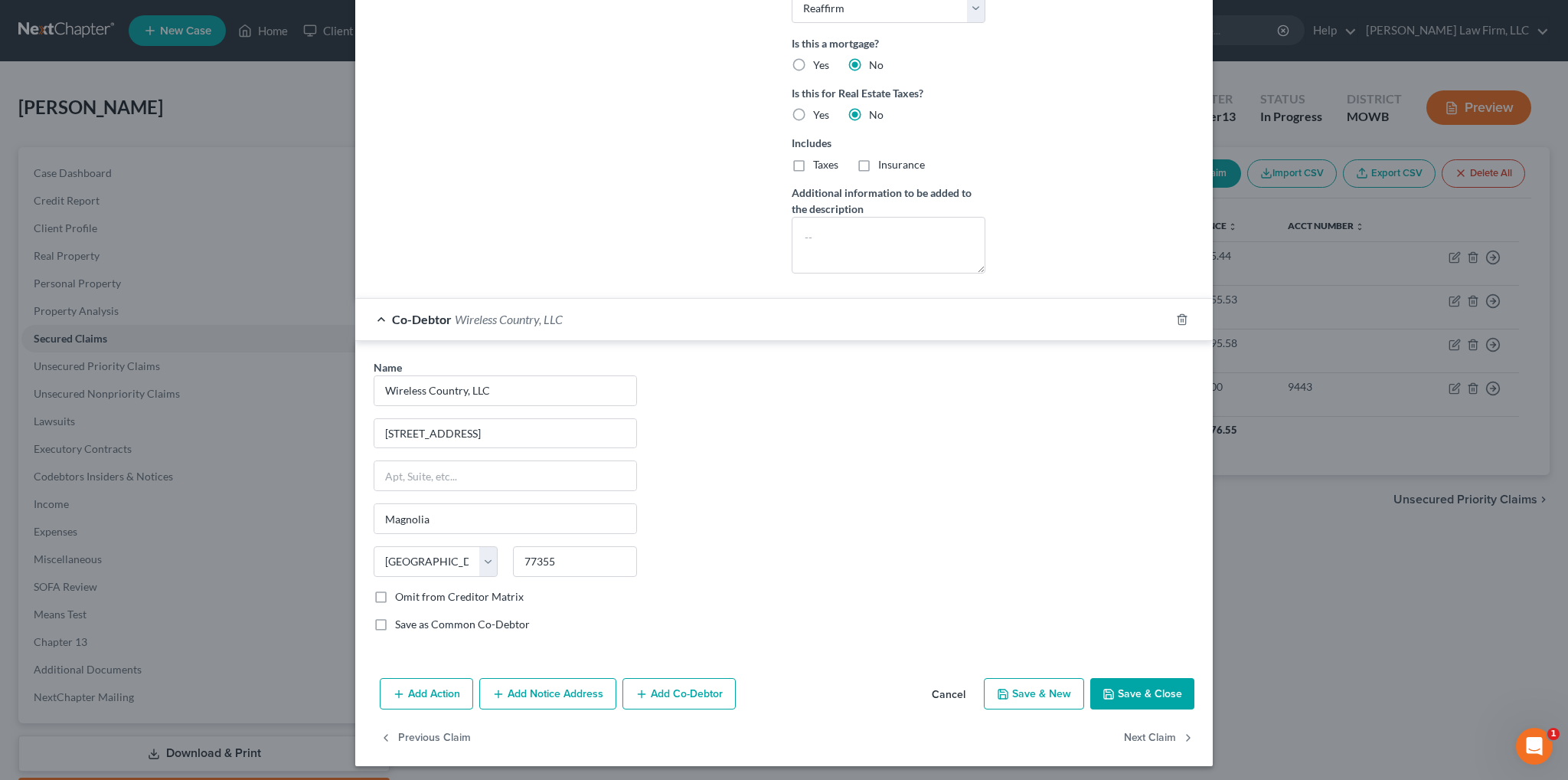
click at [940, 681] on button "Cancel" at bounding box center [948, 694] width 58 height 30
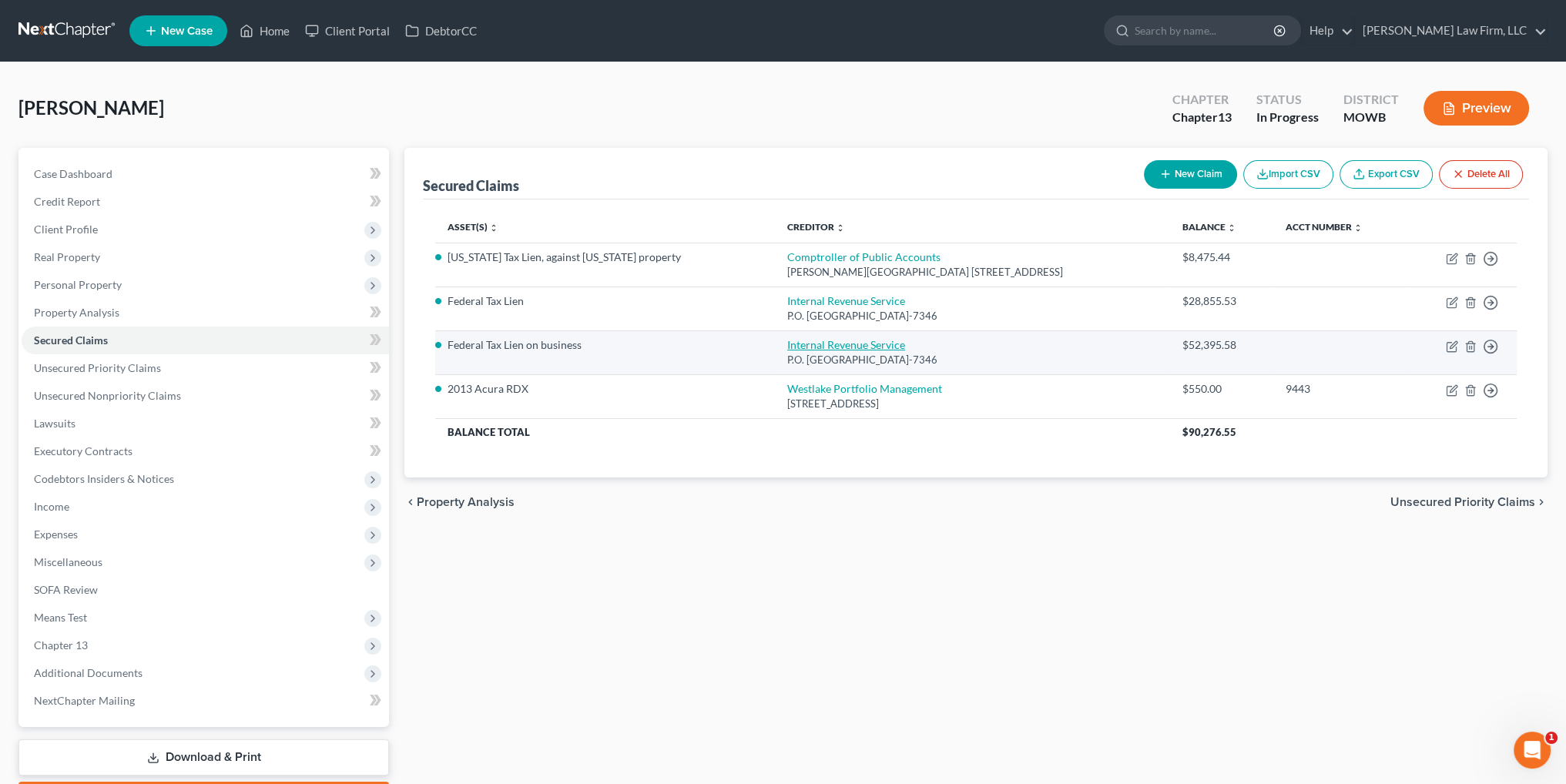
click at [792, 343] on link "Internal Revenue Service" at bounding box center [846, 344] width 118 height 13
select select "39"
select select "0"
select select "2"
select select "3"
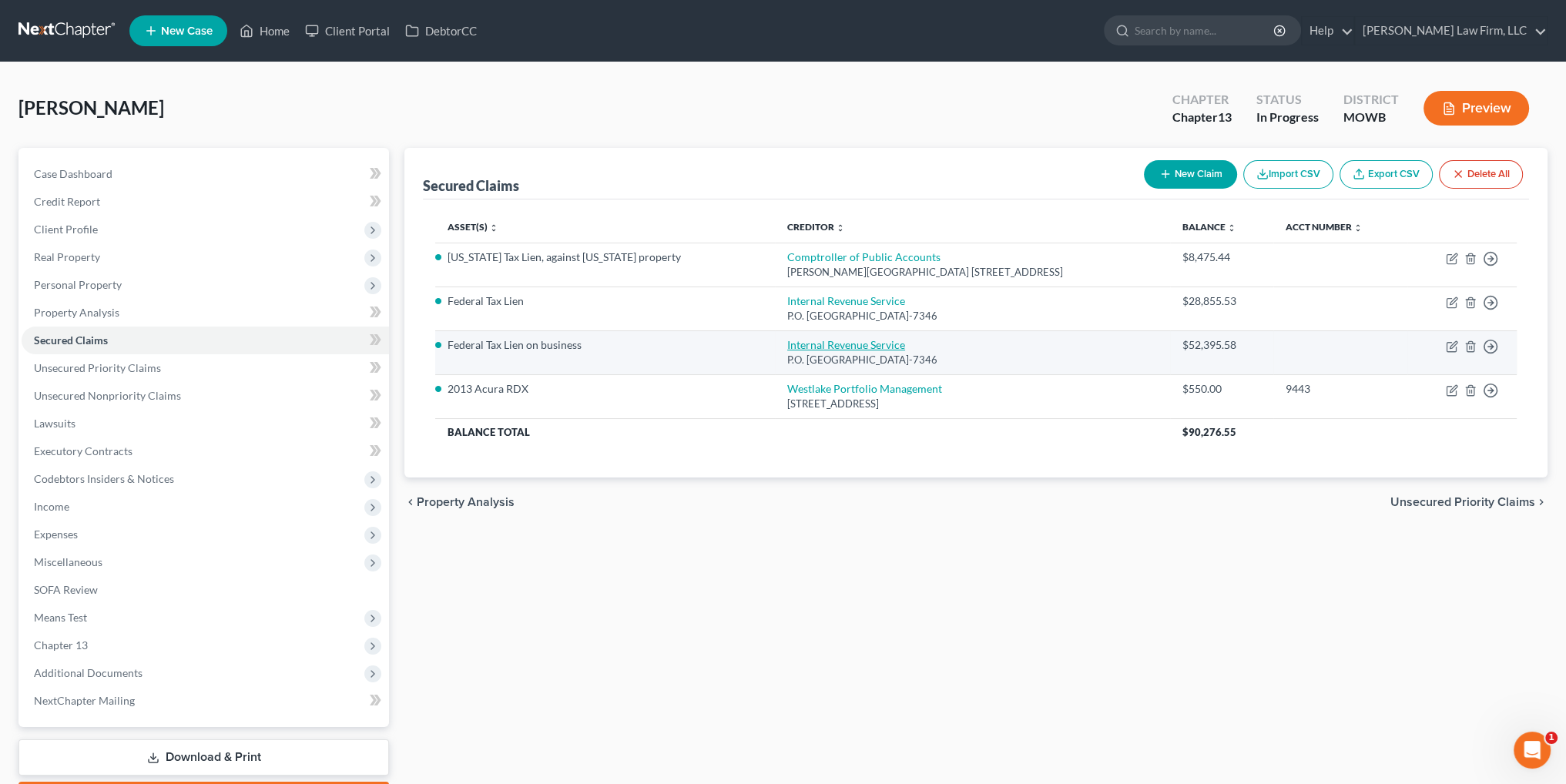
select select "1"
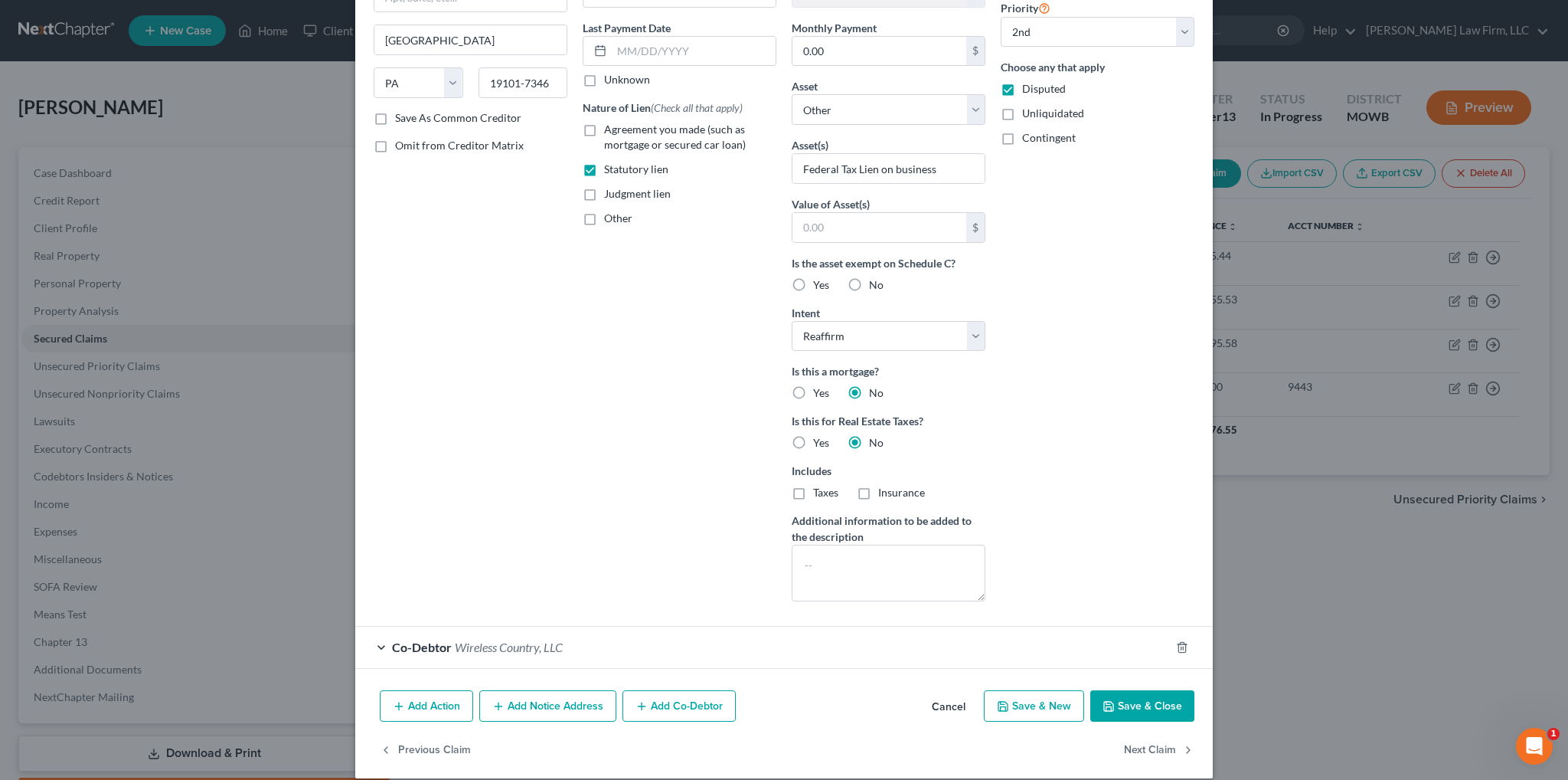
scroll to position [205, 0]
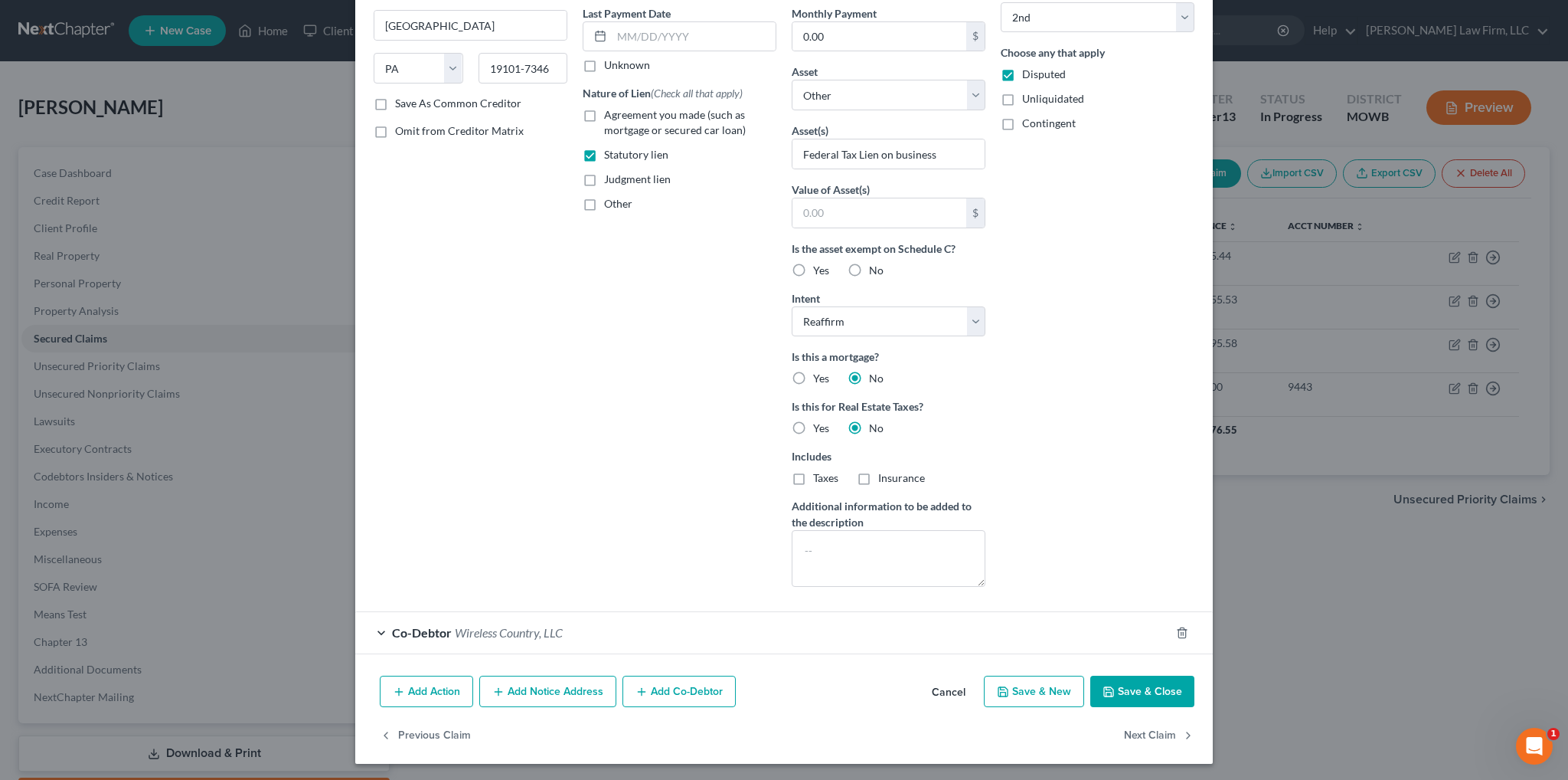
click at [476, 629] on span "Wireless Country, LLC" at bounding box center [509, 632] width 108 height 15
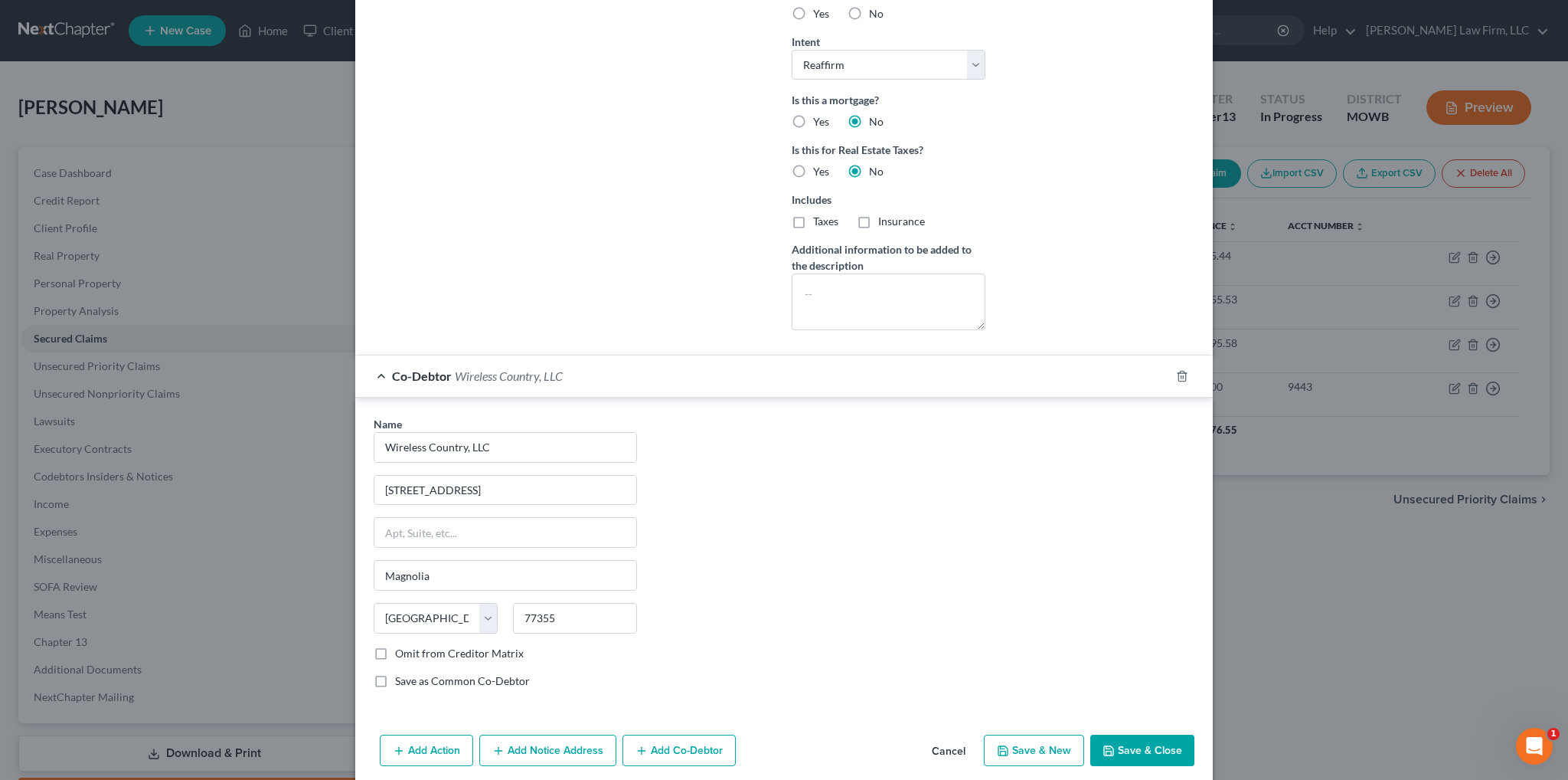
scroll to position [510, 0]
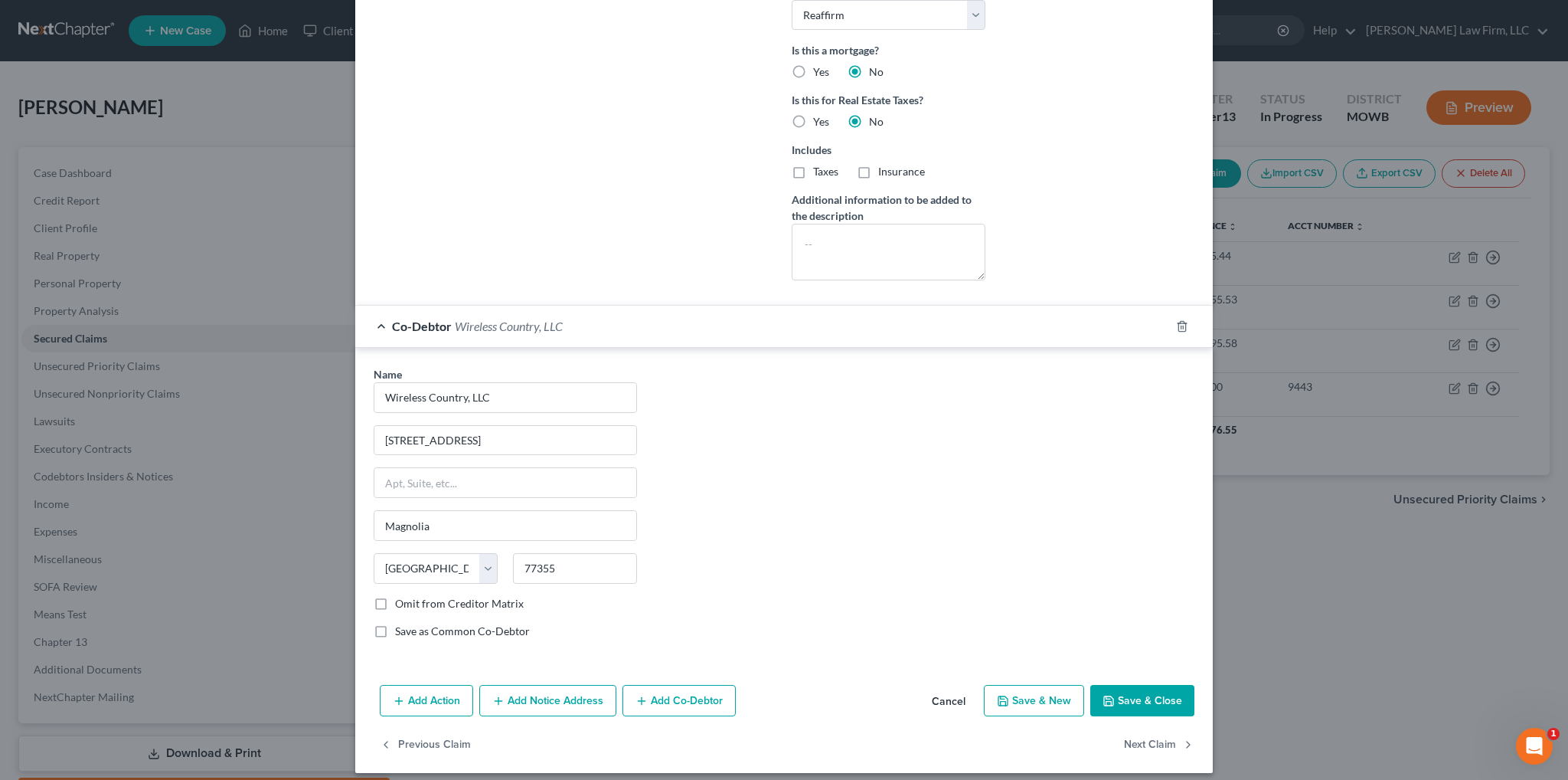
click at [940, 698] on button "Cancel" at bounding box center [948, 701] width 58 height 30
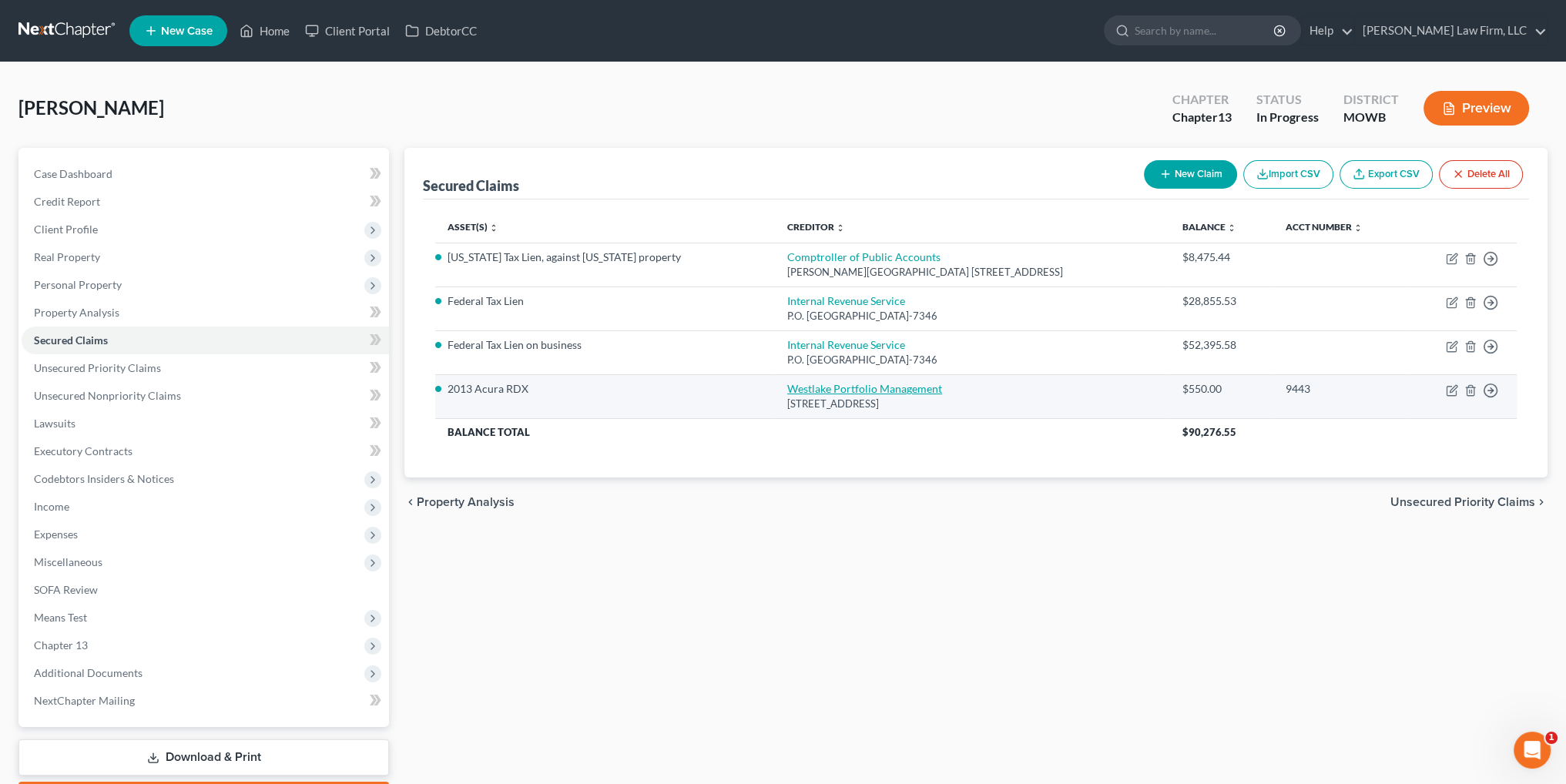
click at [787, 382] on link "Westlake Portfolio Management" at bounding box center [864, 389] width 155 height 13
select select "4"
select select "2"
select select "0"
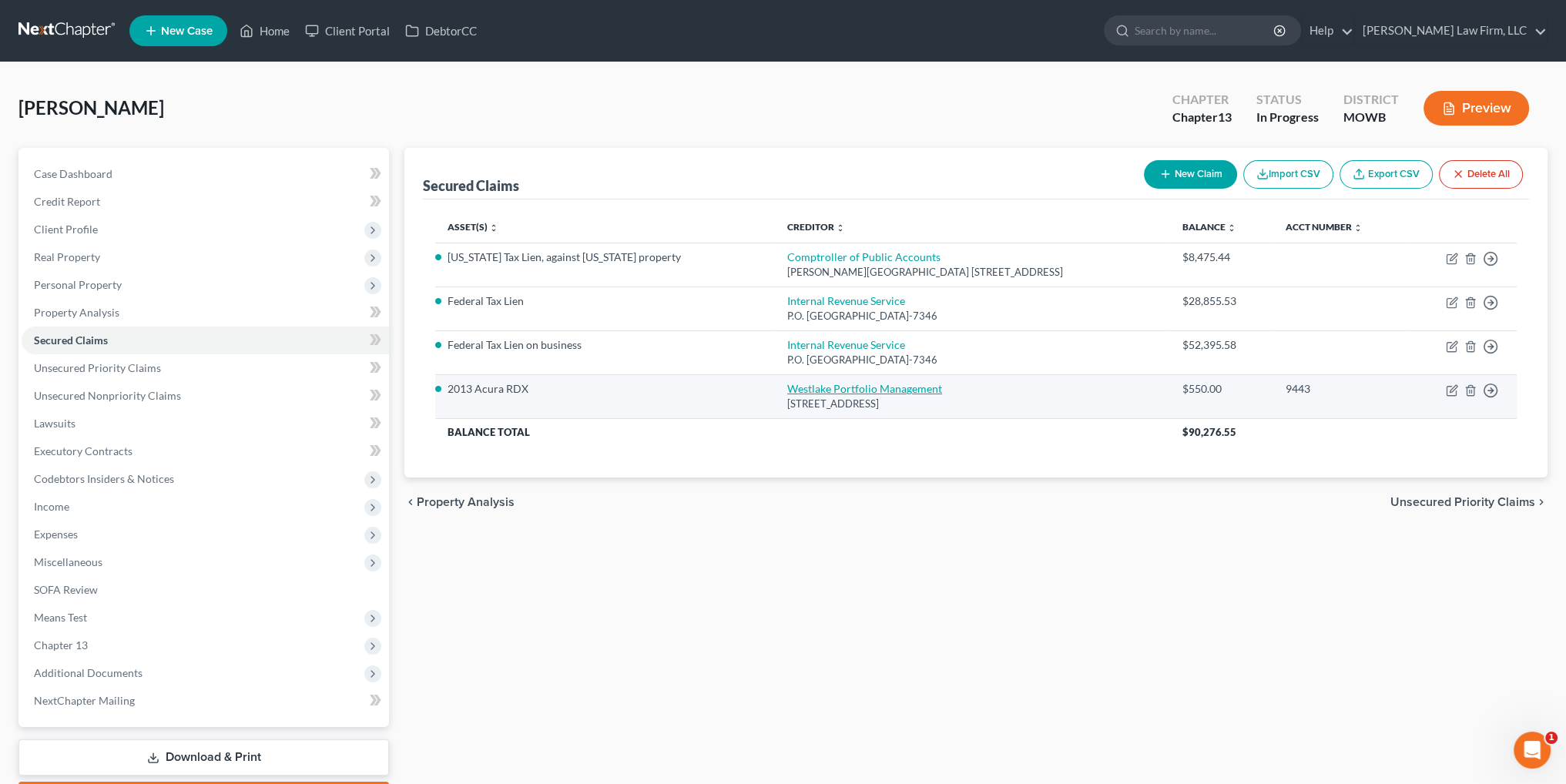
select select "0"
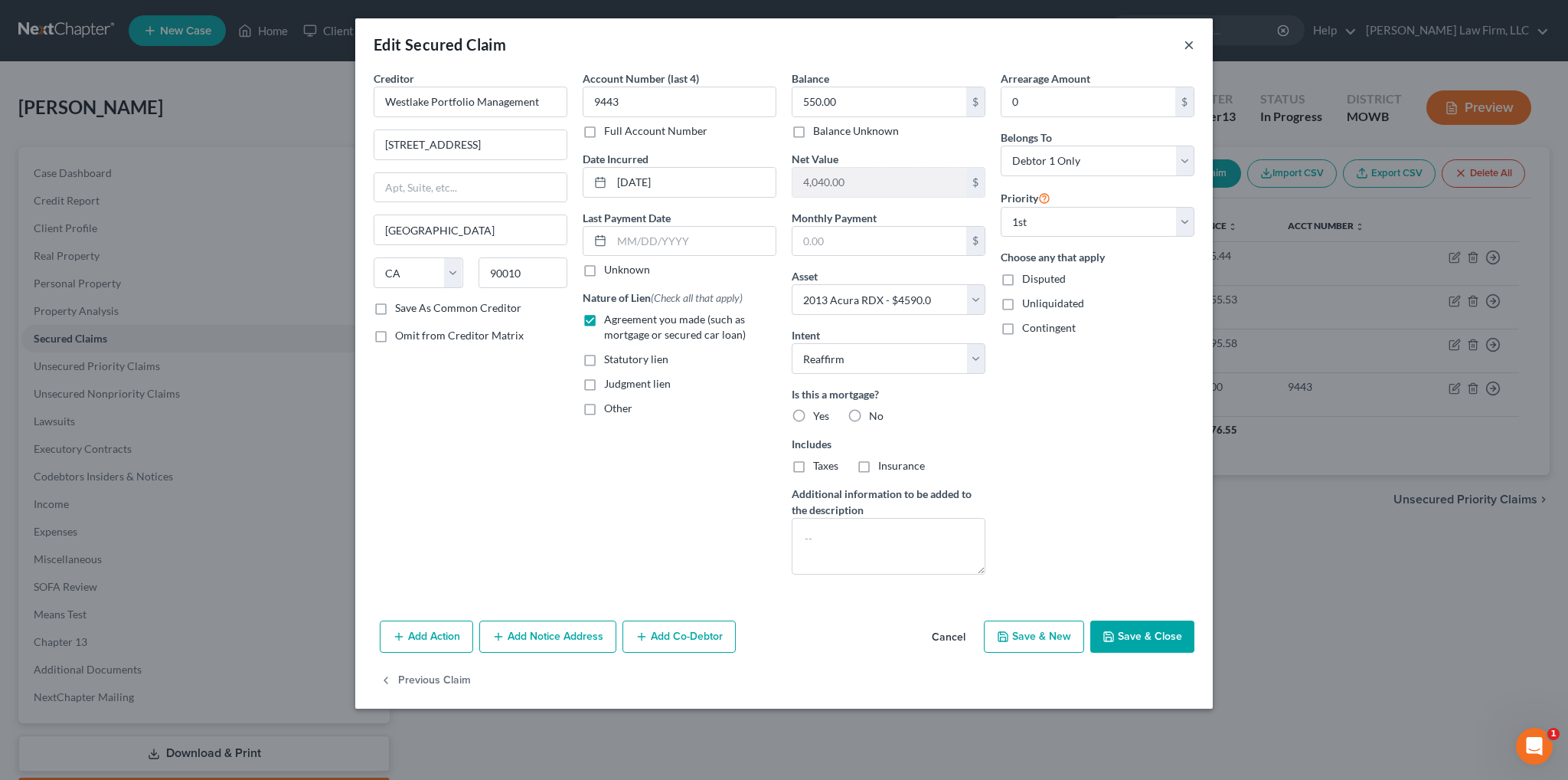
click at [1186, 43] on button "×" at bounding box center [1190, 44] width 11 height 18
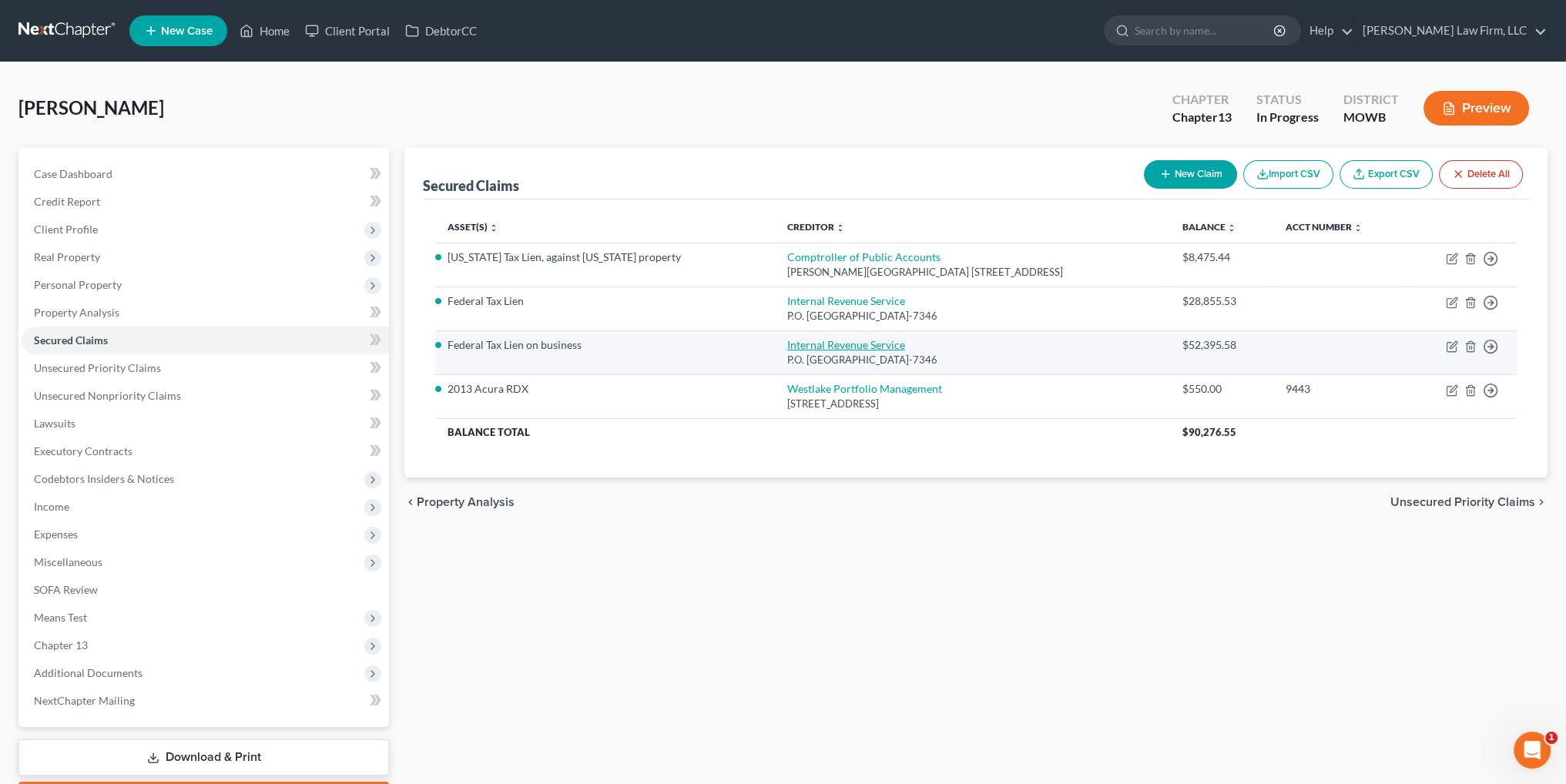
click at [791, 347] on link "Internal Revenue Service" at bounding box center [846, 344] width 118 height 13
select select "39"
select select "0"
select select "2"
select select "3"
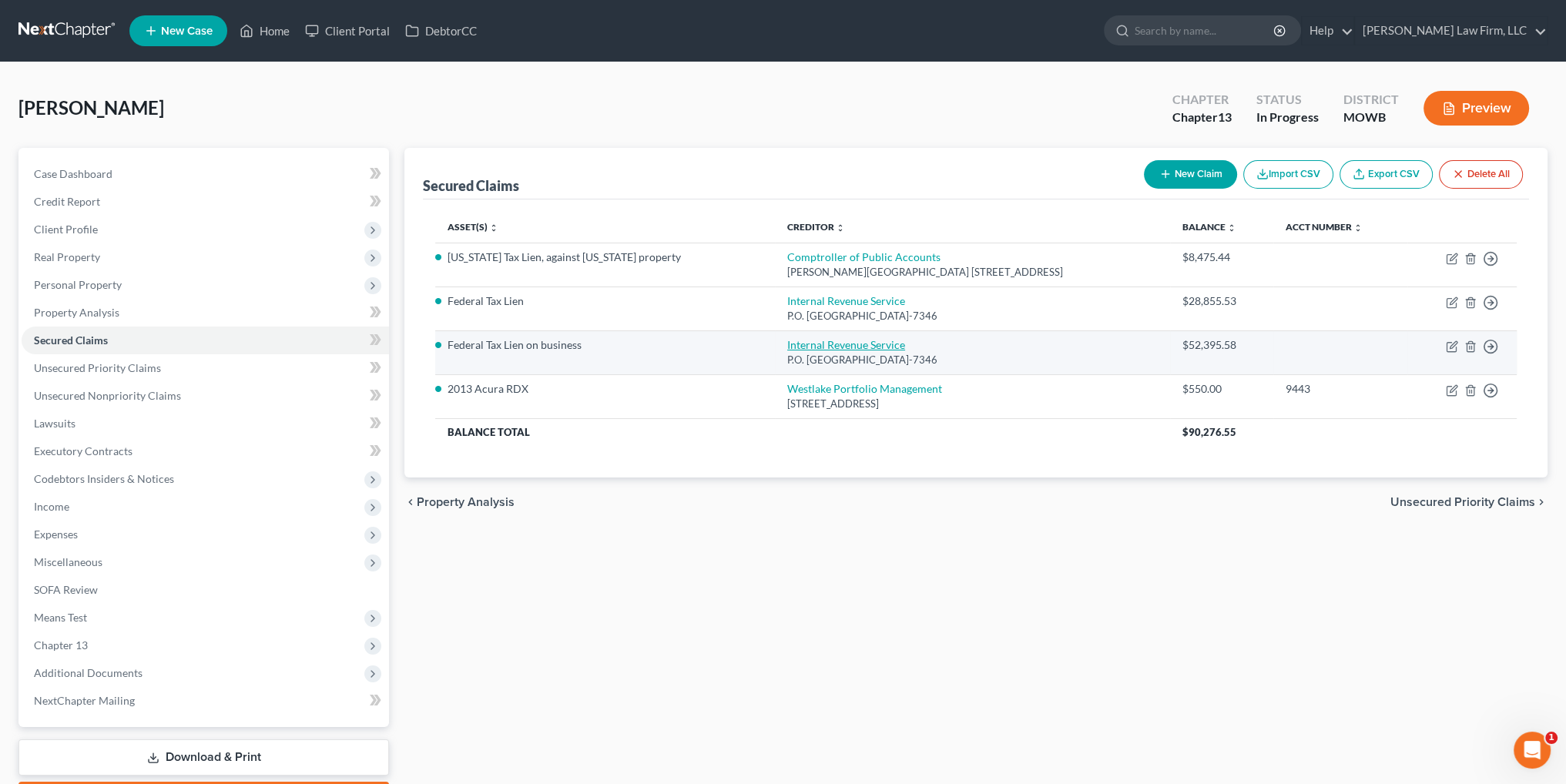
select select "1"
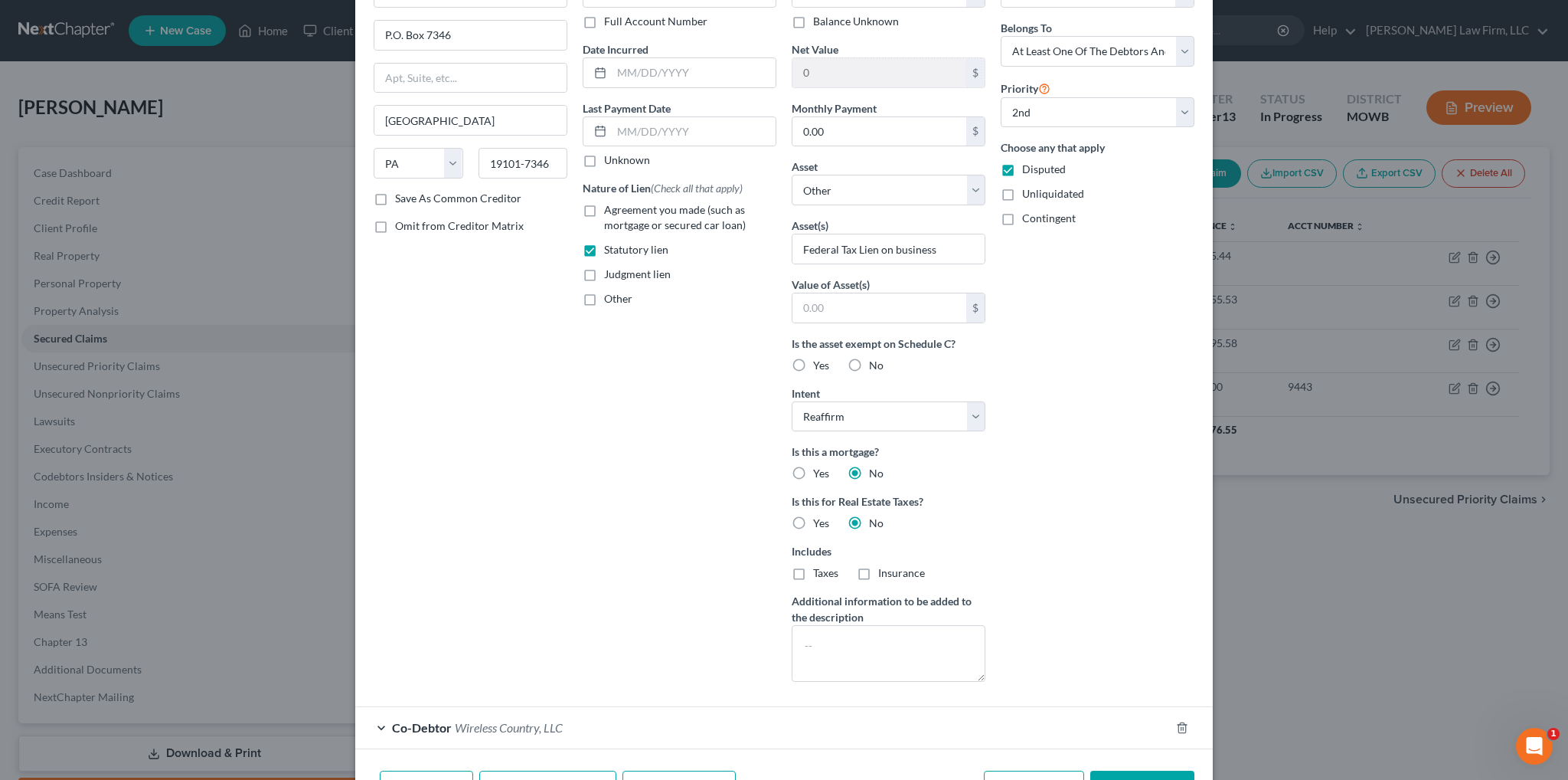
scroll to position [205, 0]
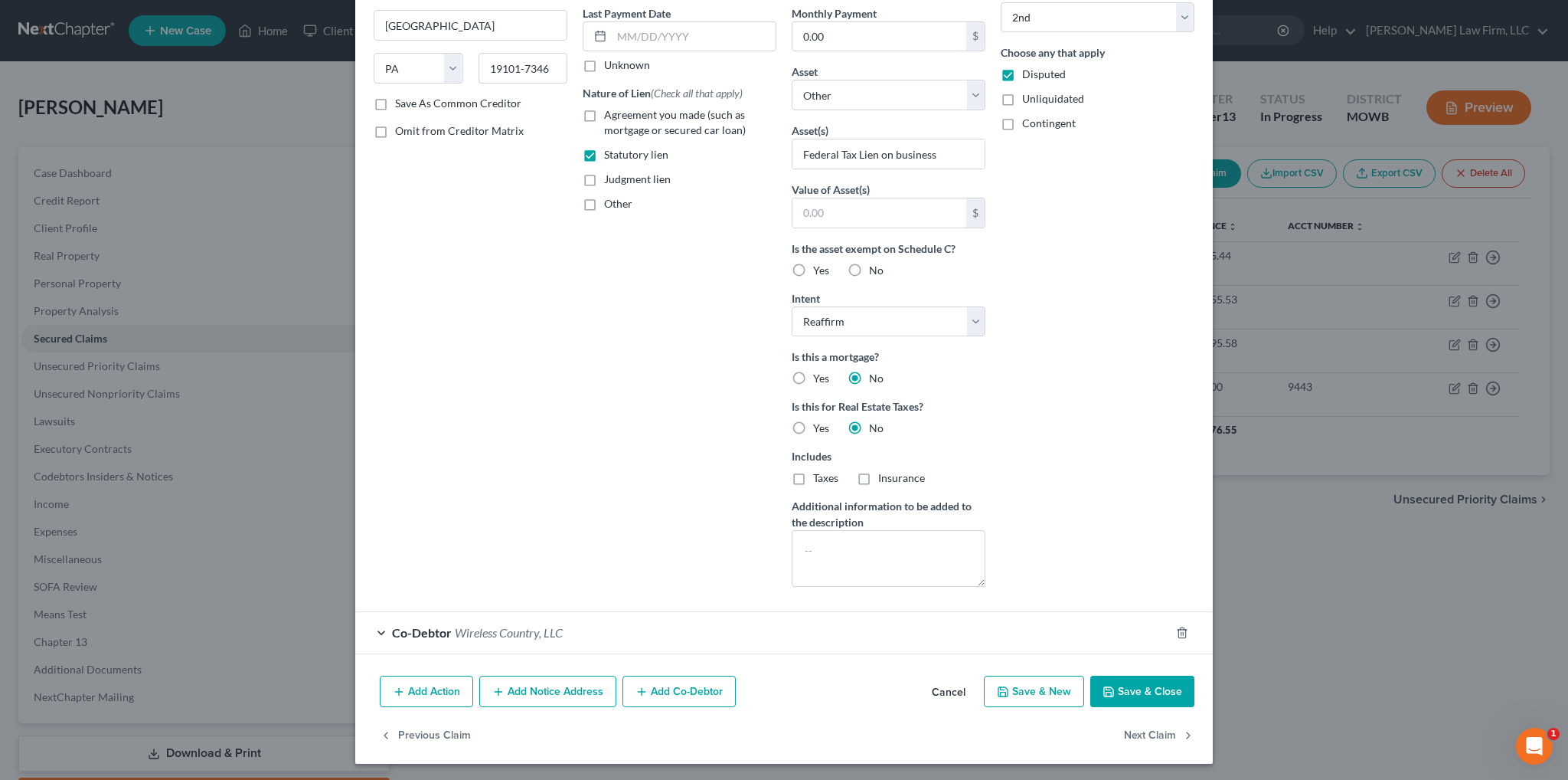
click at [940, 690] on button "Cancel" at bounding box center [948, 691] width 58 height 30
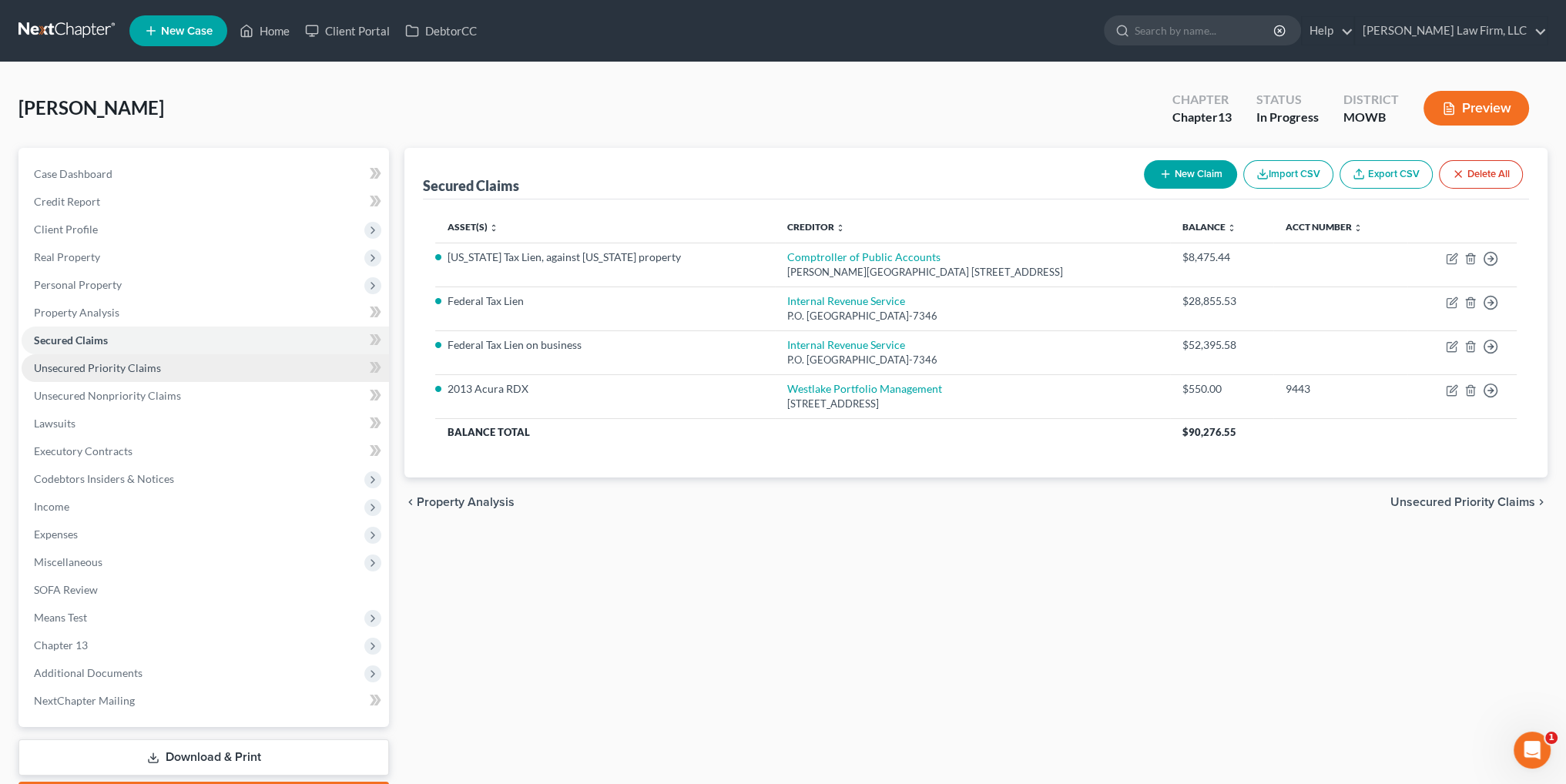
click at [95, 370] on span "Unsecured Priority Claims" at bounding box center [97, 367] width 127 height 13
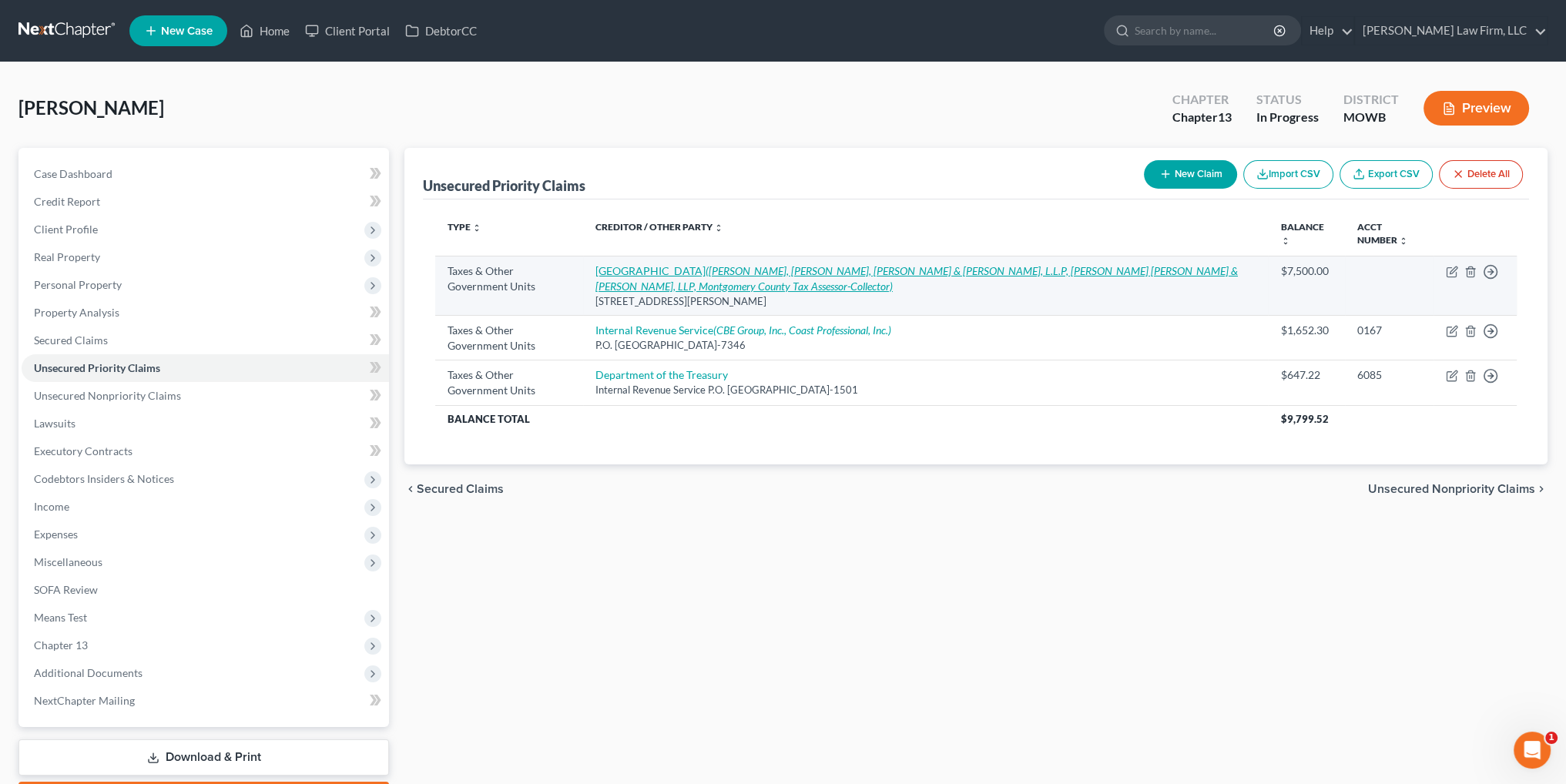
click at [721, 269] on link "Magnolia Independent School District (Perdue, Brandon, Fielder, Collins & Mott,…" at bounding box center [916, 278] width 642 height 29
select select "4"
select select "45"
select select "3"
select select "45"
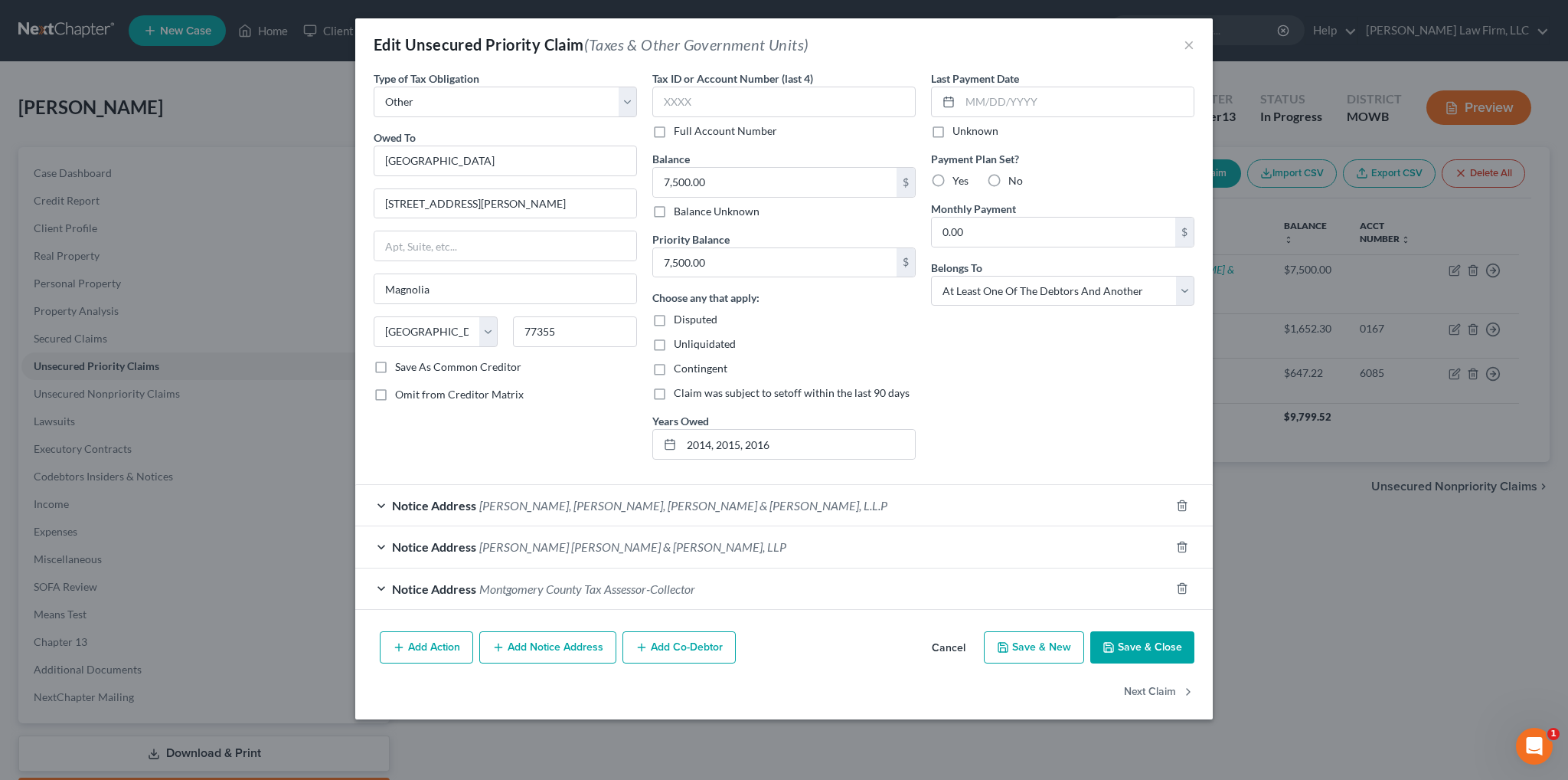
click at [575, 499] on span "Perdue, Brandon, Fielder, Collins & Mott, L.L.P" at bounding box center [683, 505] width 408 height 15
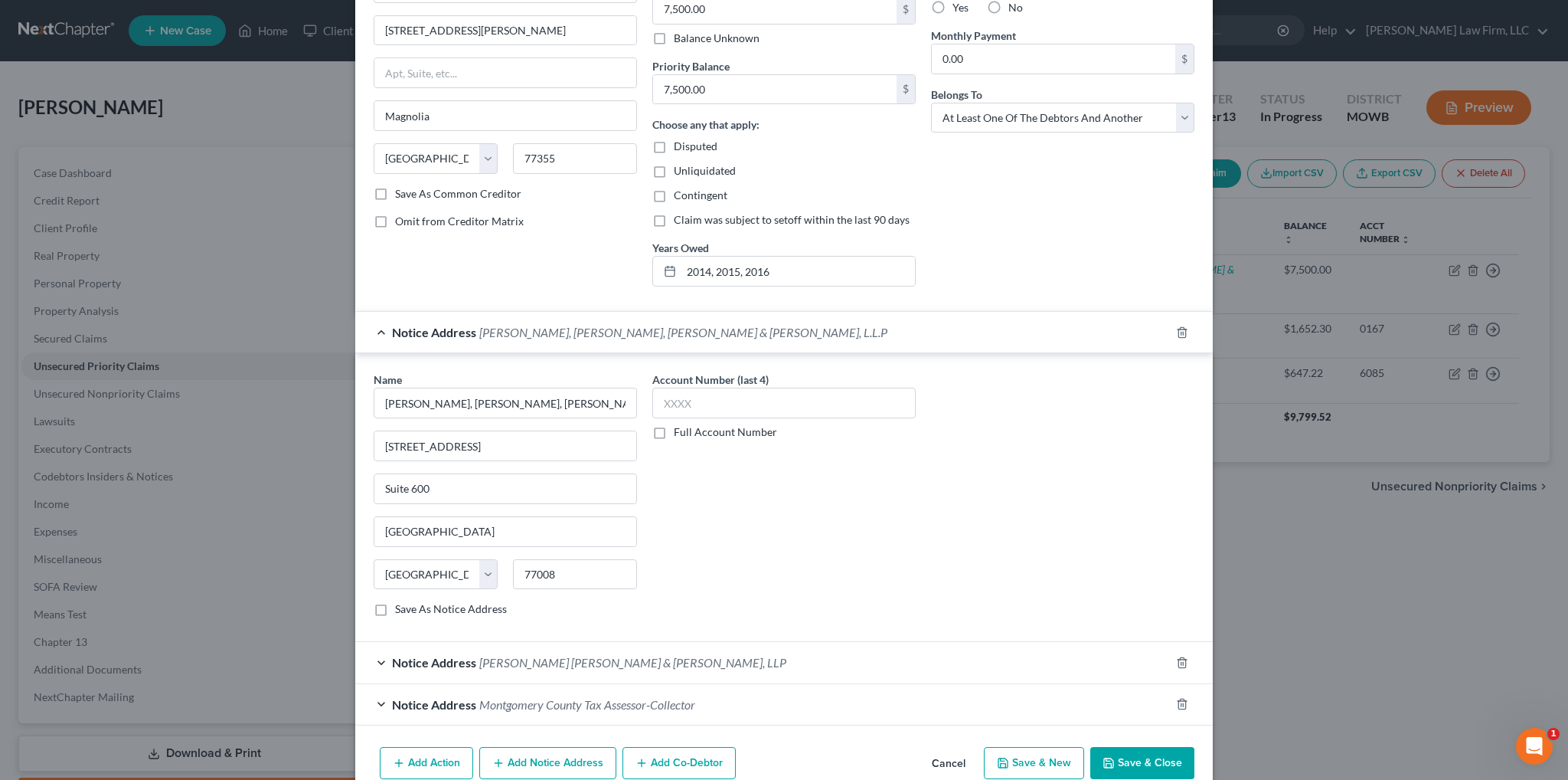
scroll to position [244, 0]
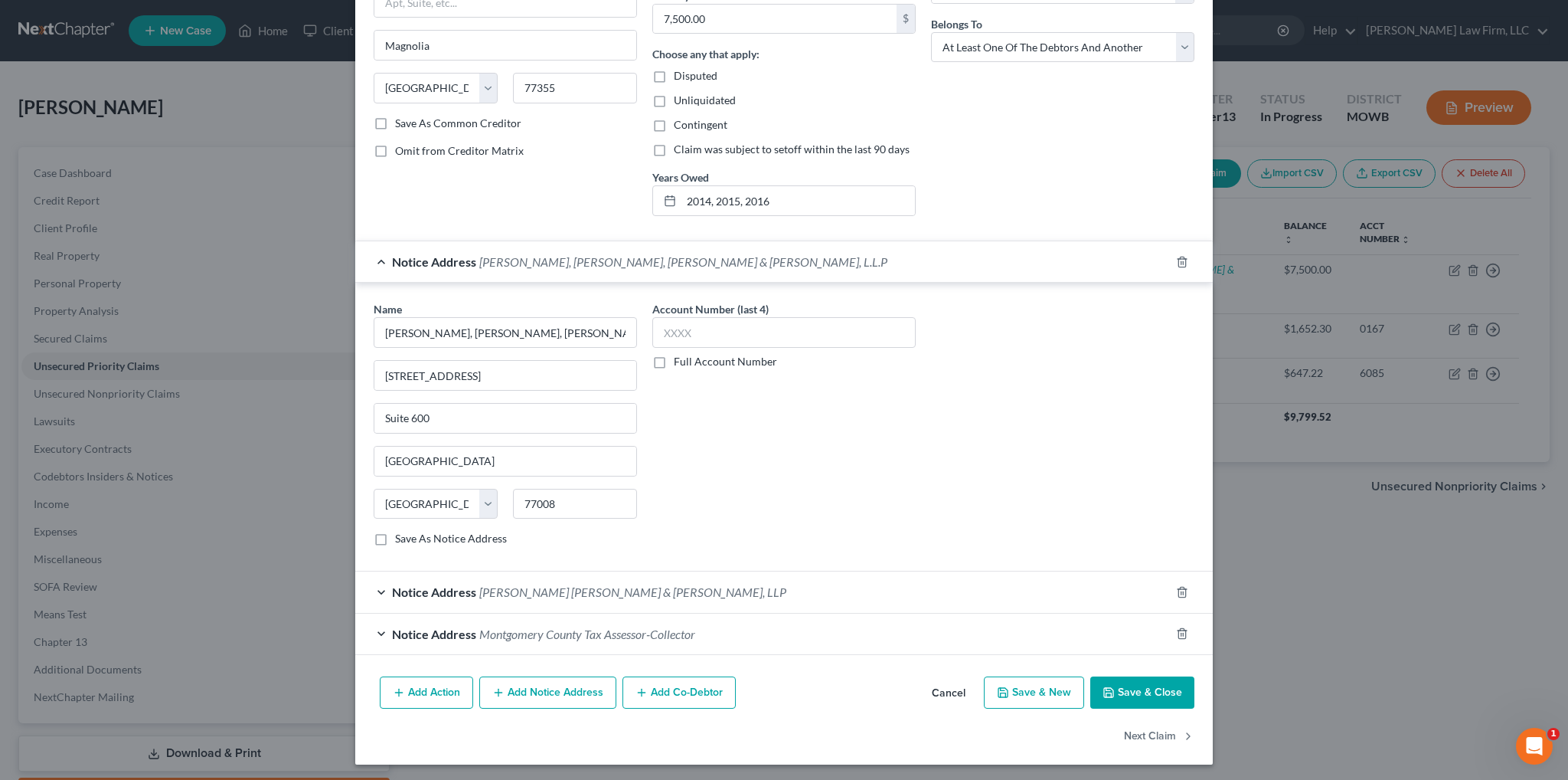
click at [555, 584] on span "Linebarger Goggan Blair & Sampson, LLP" at bounding box center [632, 592] width 307 height 15
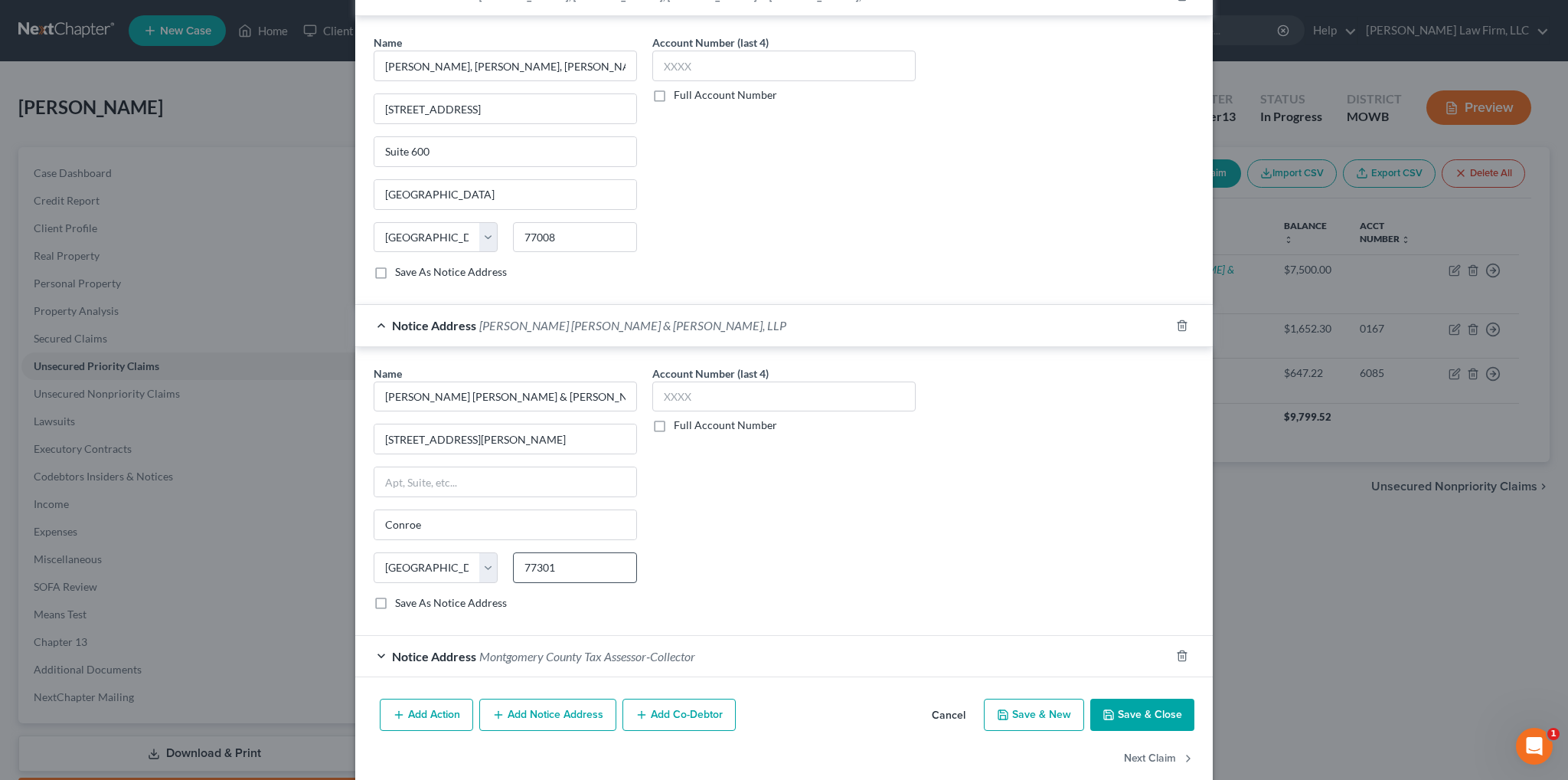
scroll to position [530, 0]
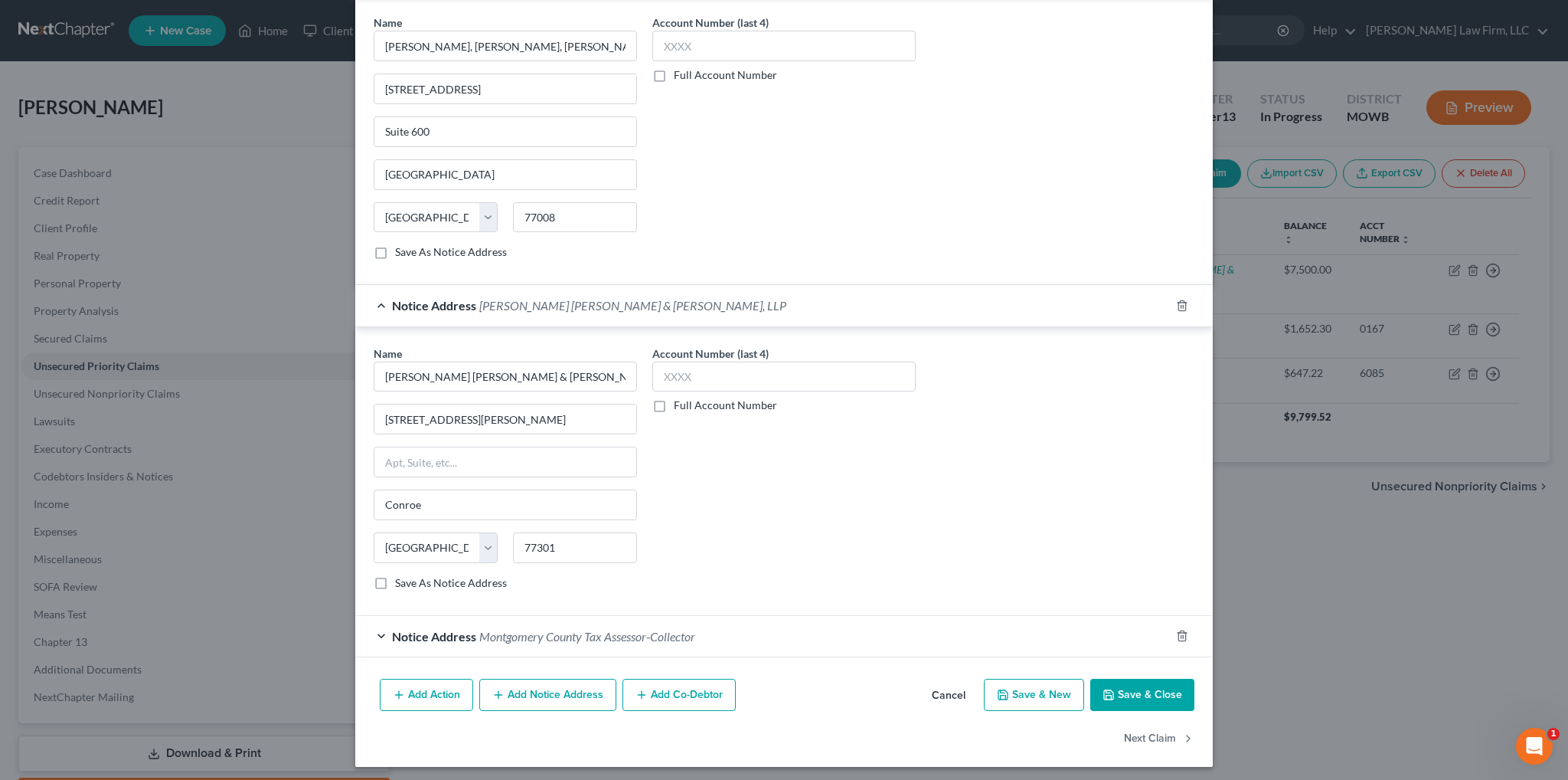
click at [506, 631] on span "Montgomery County Tax Assessor-Collector" at bounding box center [587, 636] width 216 height 15
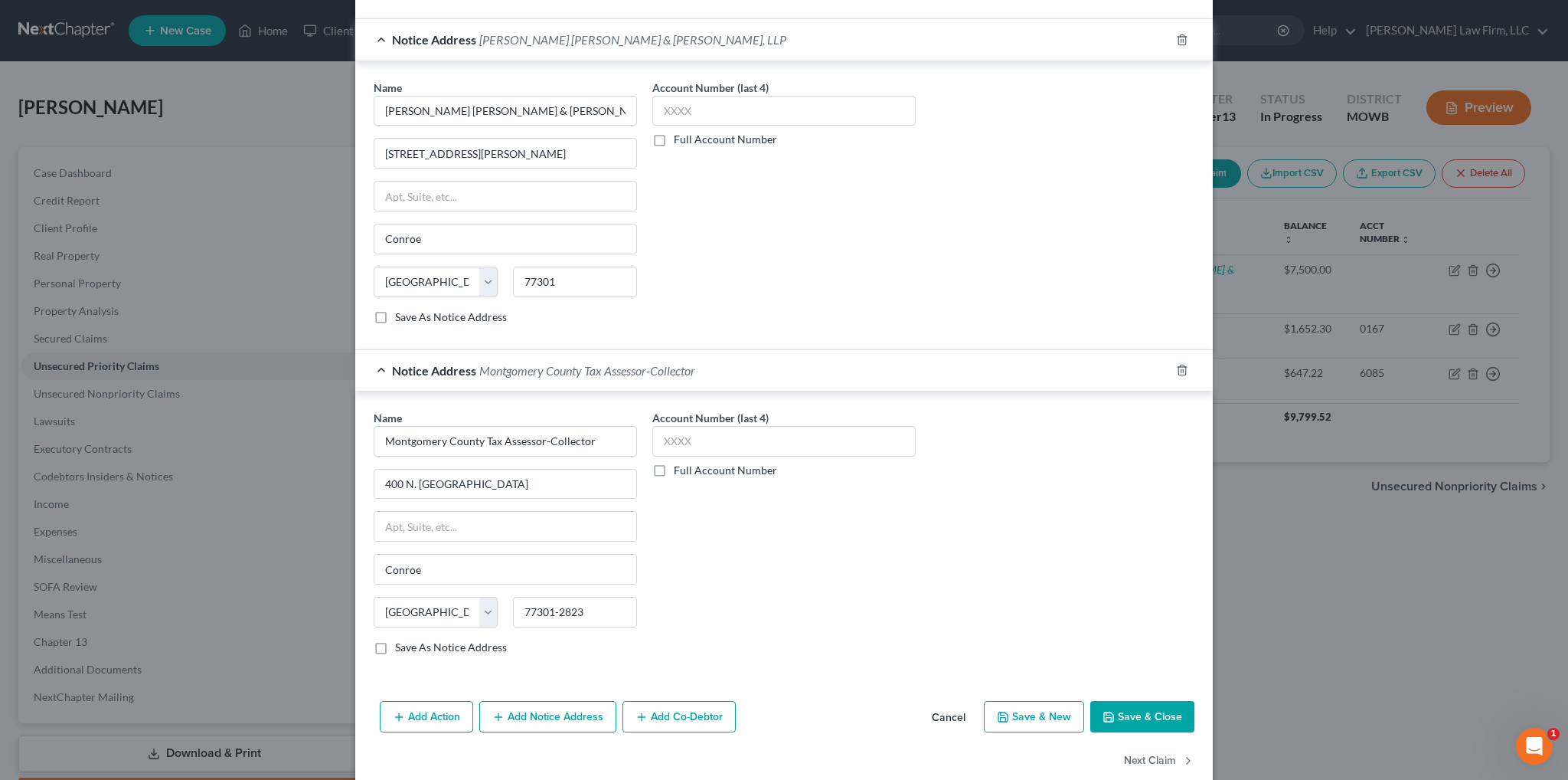
scroll to position [817, 0]
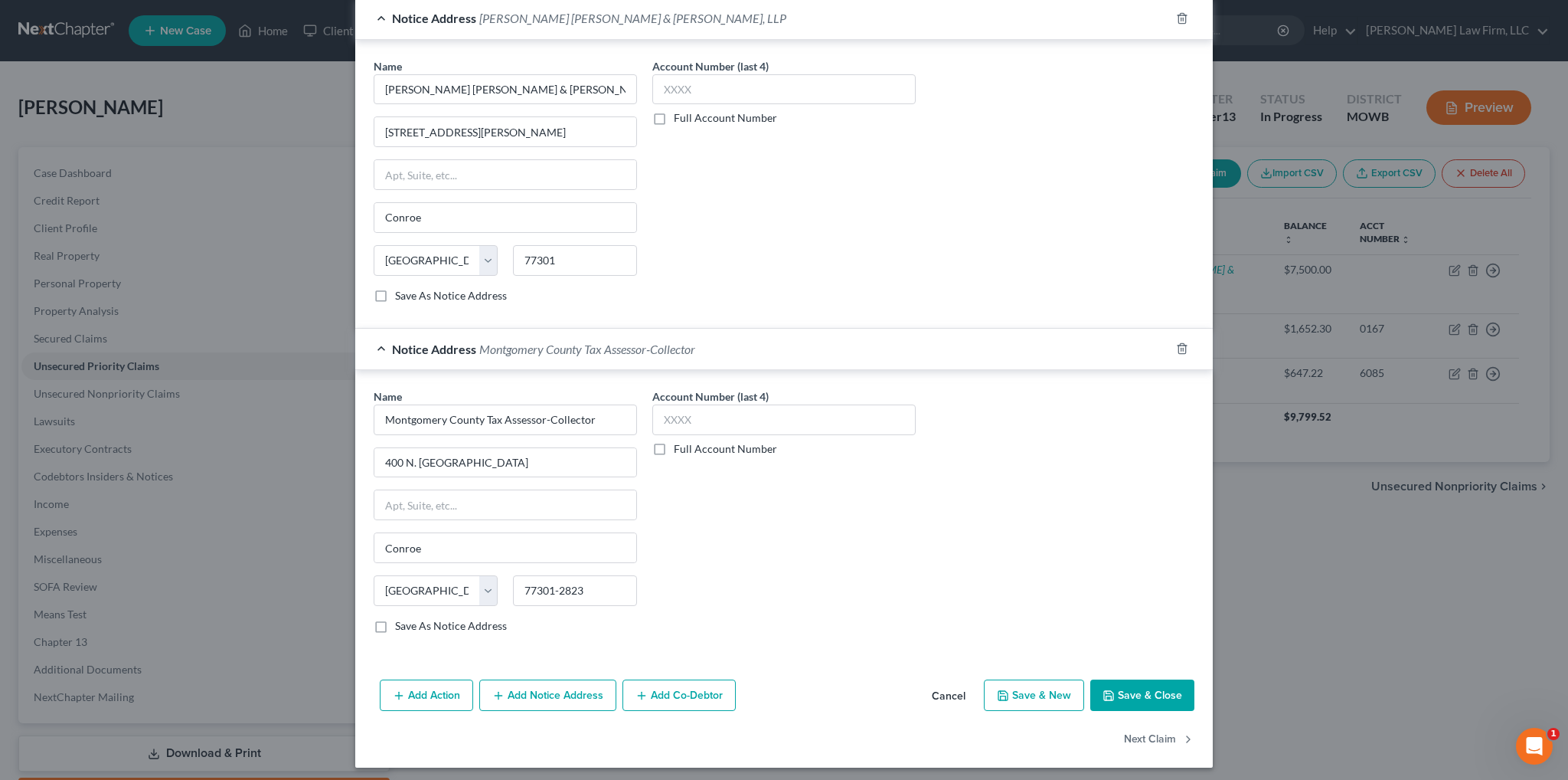
click at [941, 693] on button "Cancel" at bounding box center [948, 696] width 58 height 30
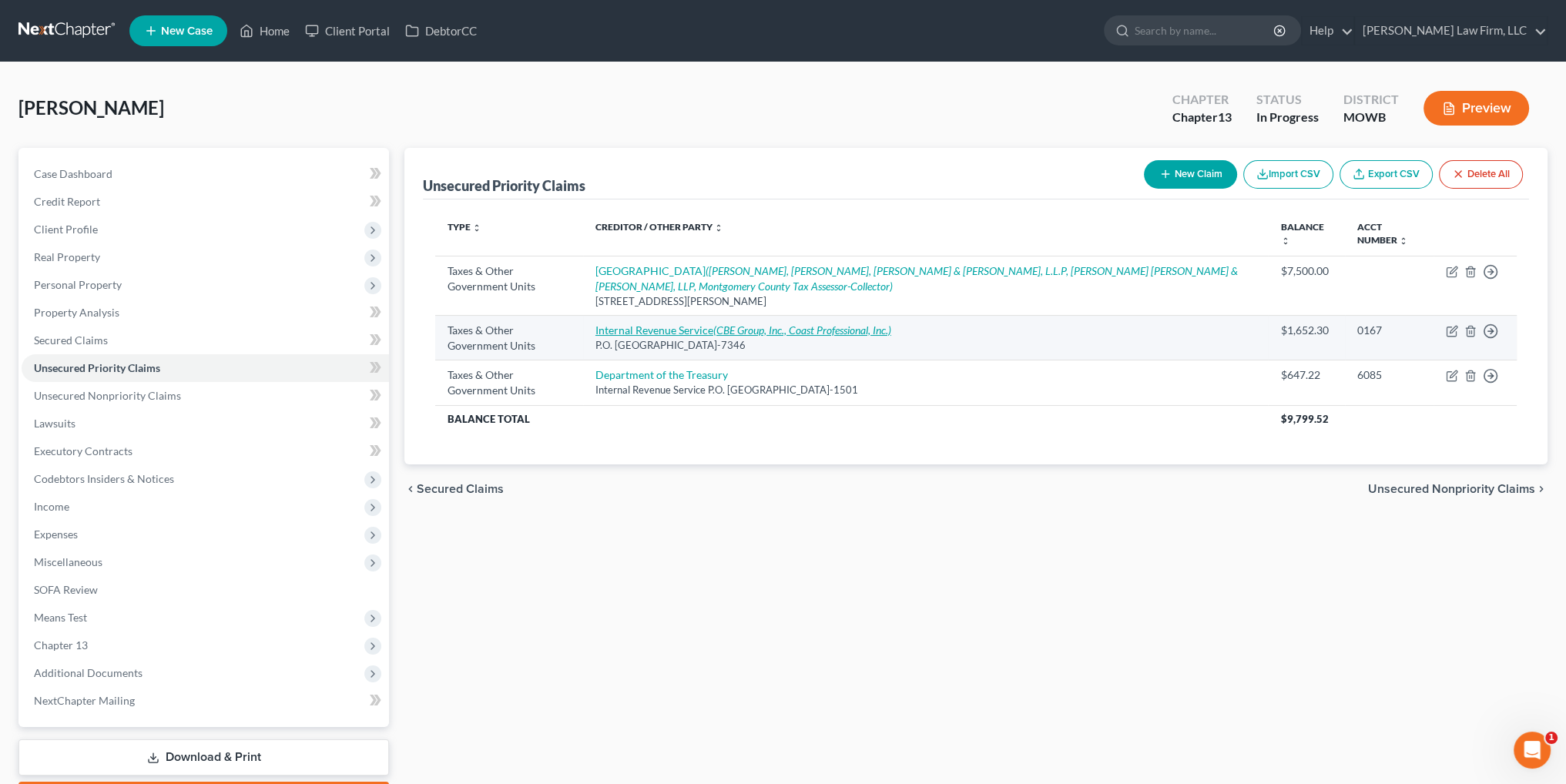
click at [664, 324] on link "Internal Revenue Service (CBE Group, Inc., Coast Professional, Inc.)" at bounding box center [743, 329] width 296 height 13
select select "0"
select select "39"
select select "0"
select select "16"
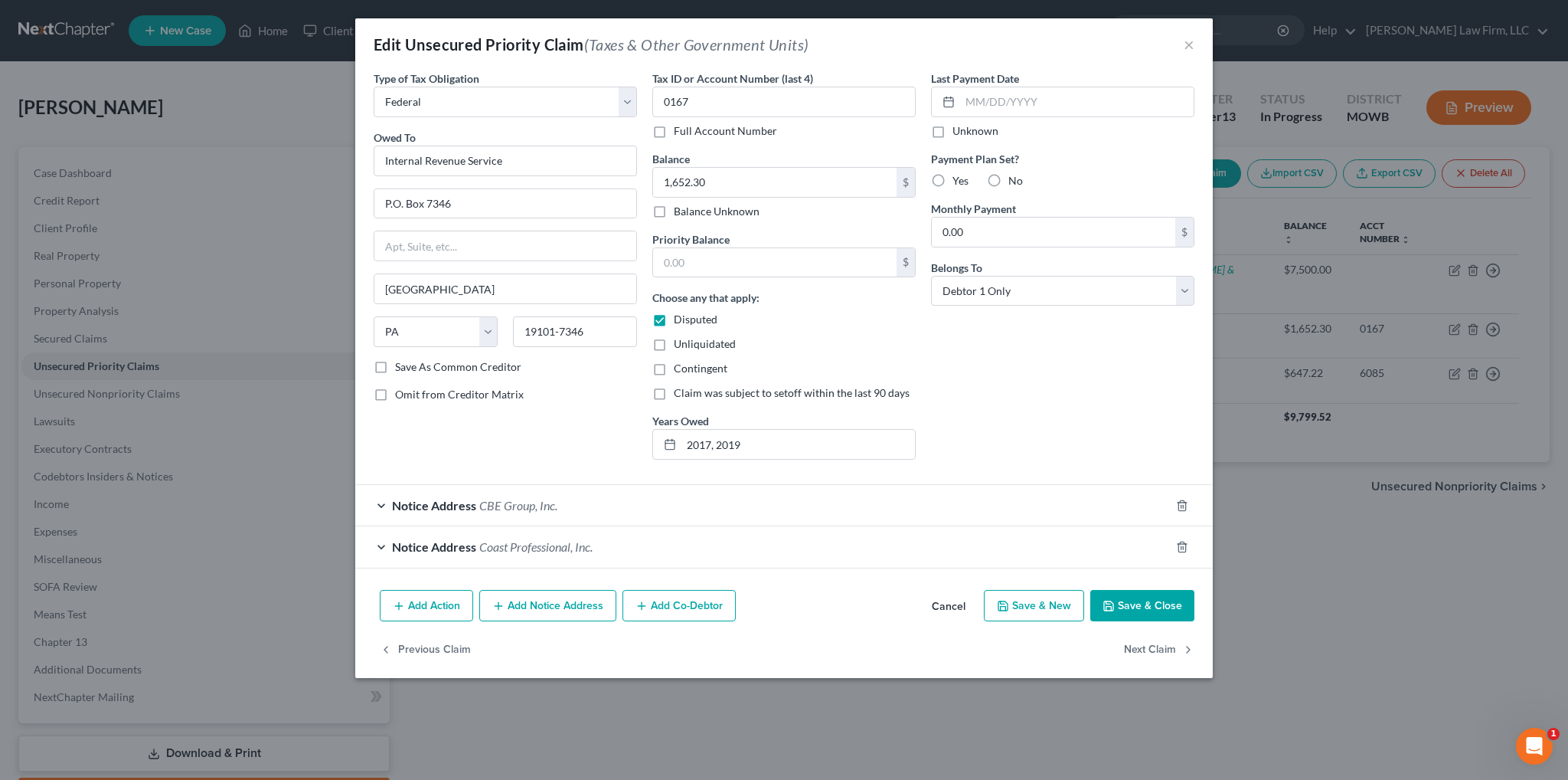
click at [471, 504] on span "Notice Address" at bounding box center [434, 505] width 84 height 15
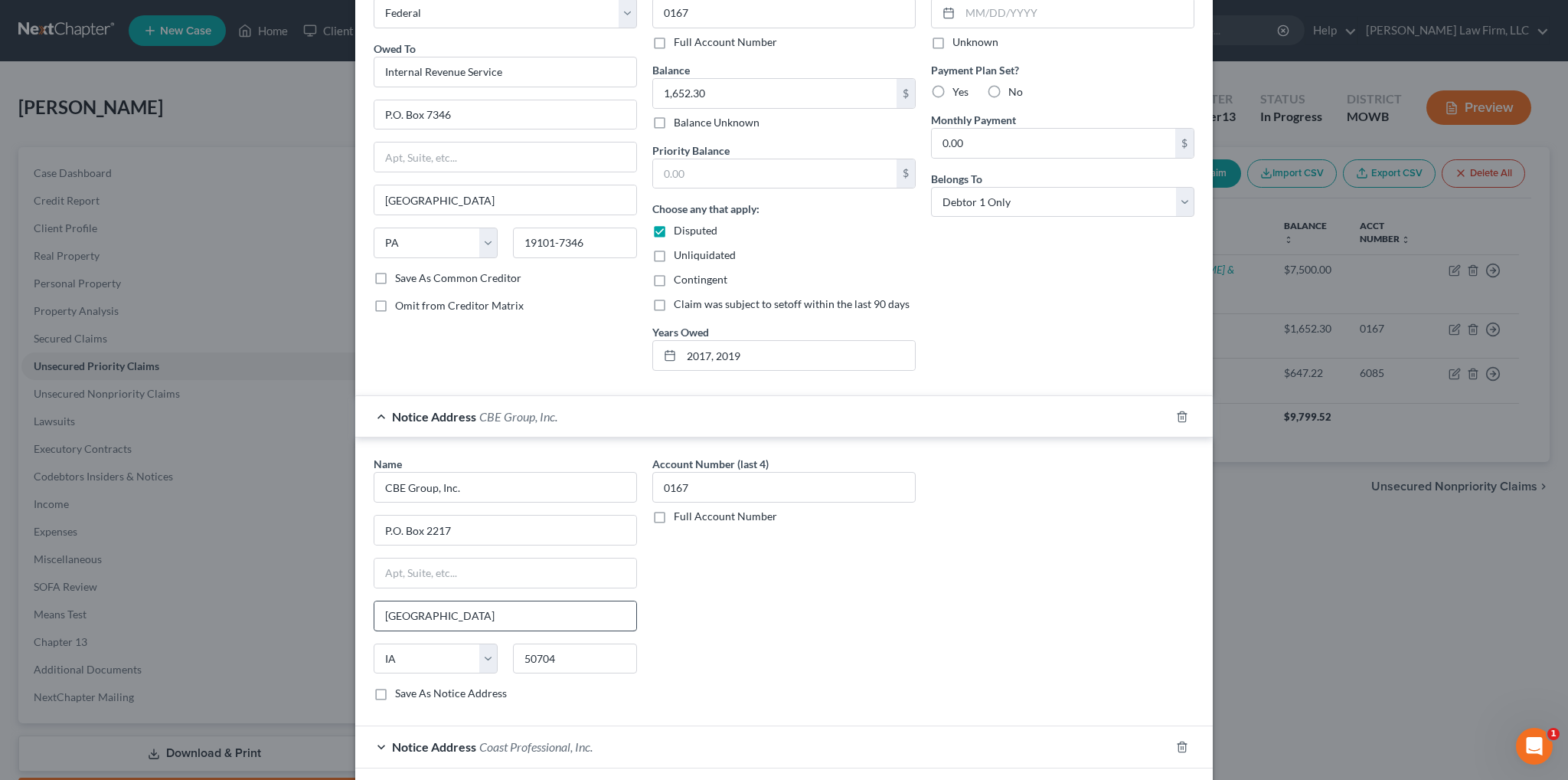
scroll to position [202, 0]
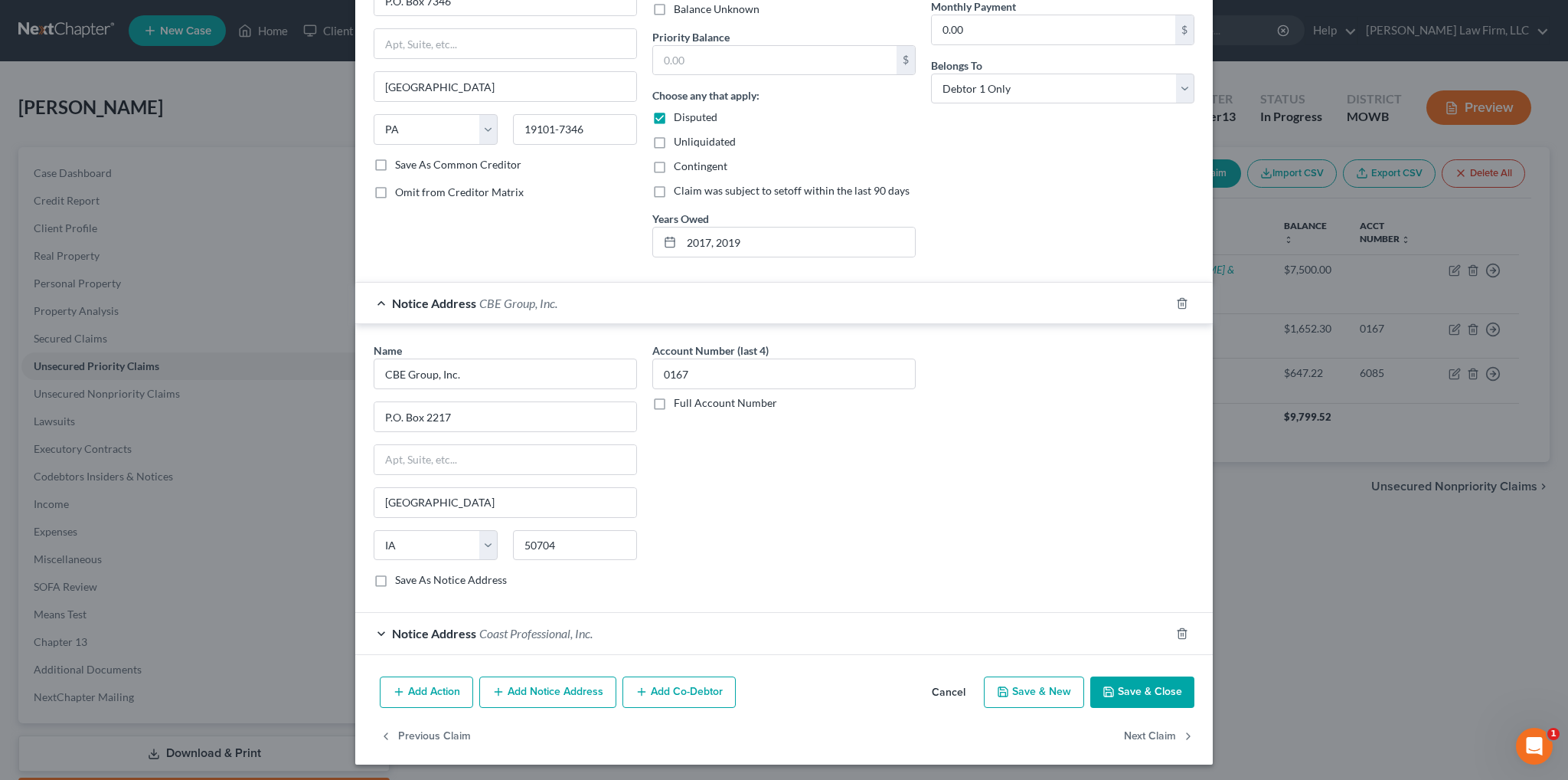
click at [444, 631] on span "Notice Address" at bounding box center [434, 633] width 84 height 15
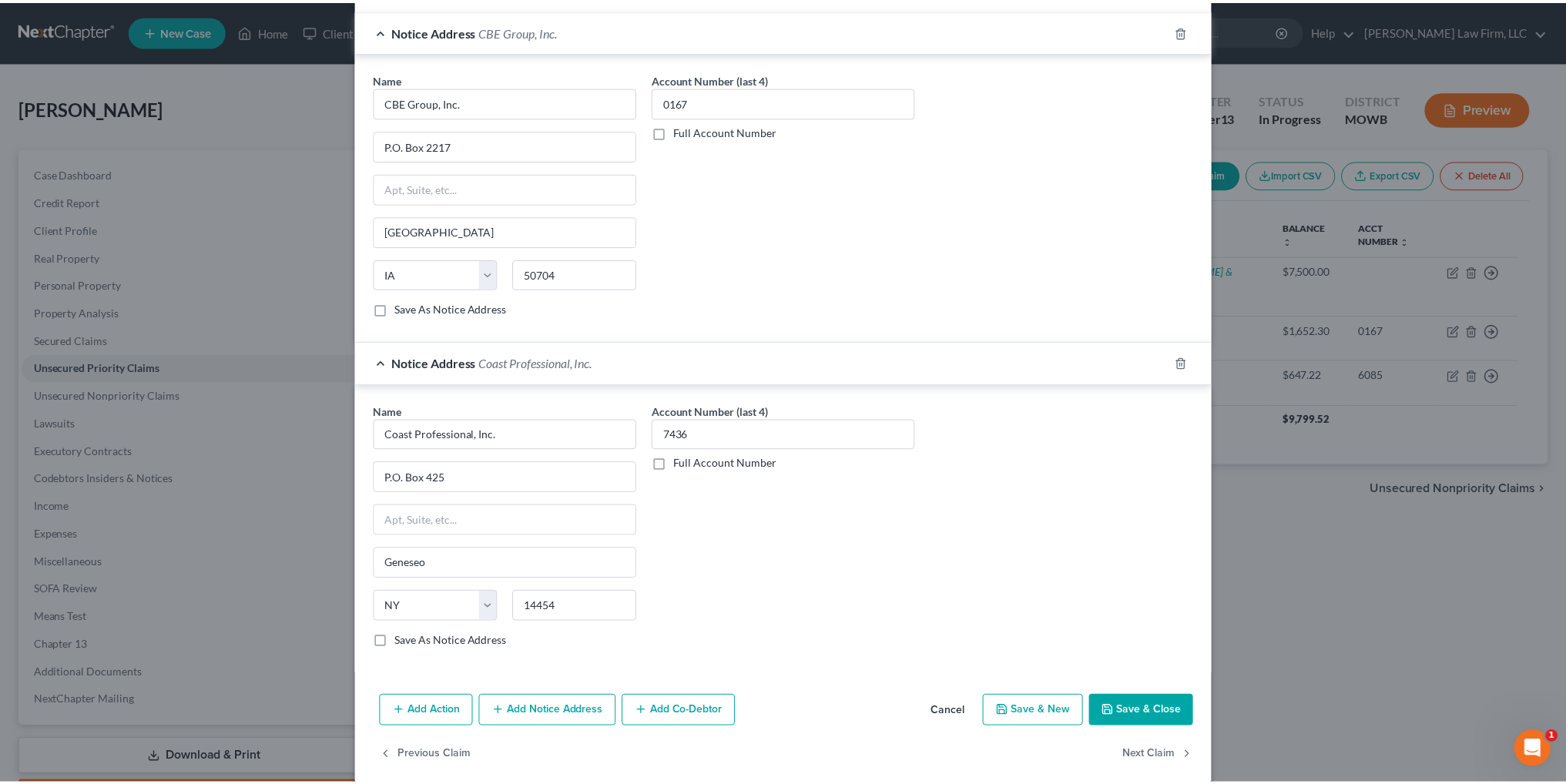
scroll to position [491, 0]
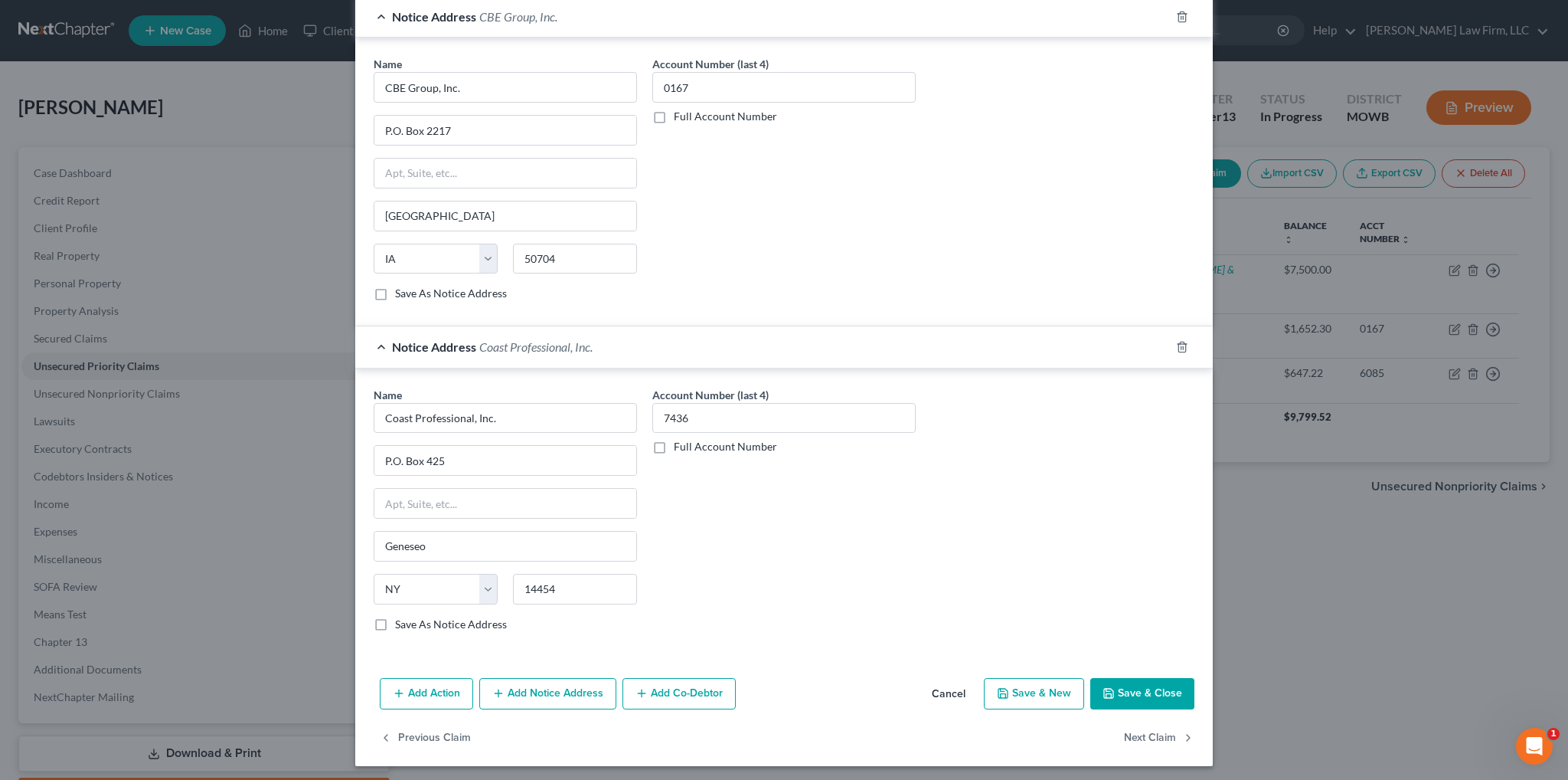
click at [933, 683] on button "Cancel" at bounding box center [948, 694] width 58 height 30
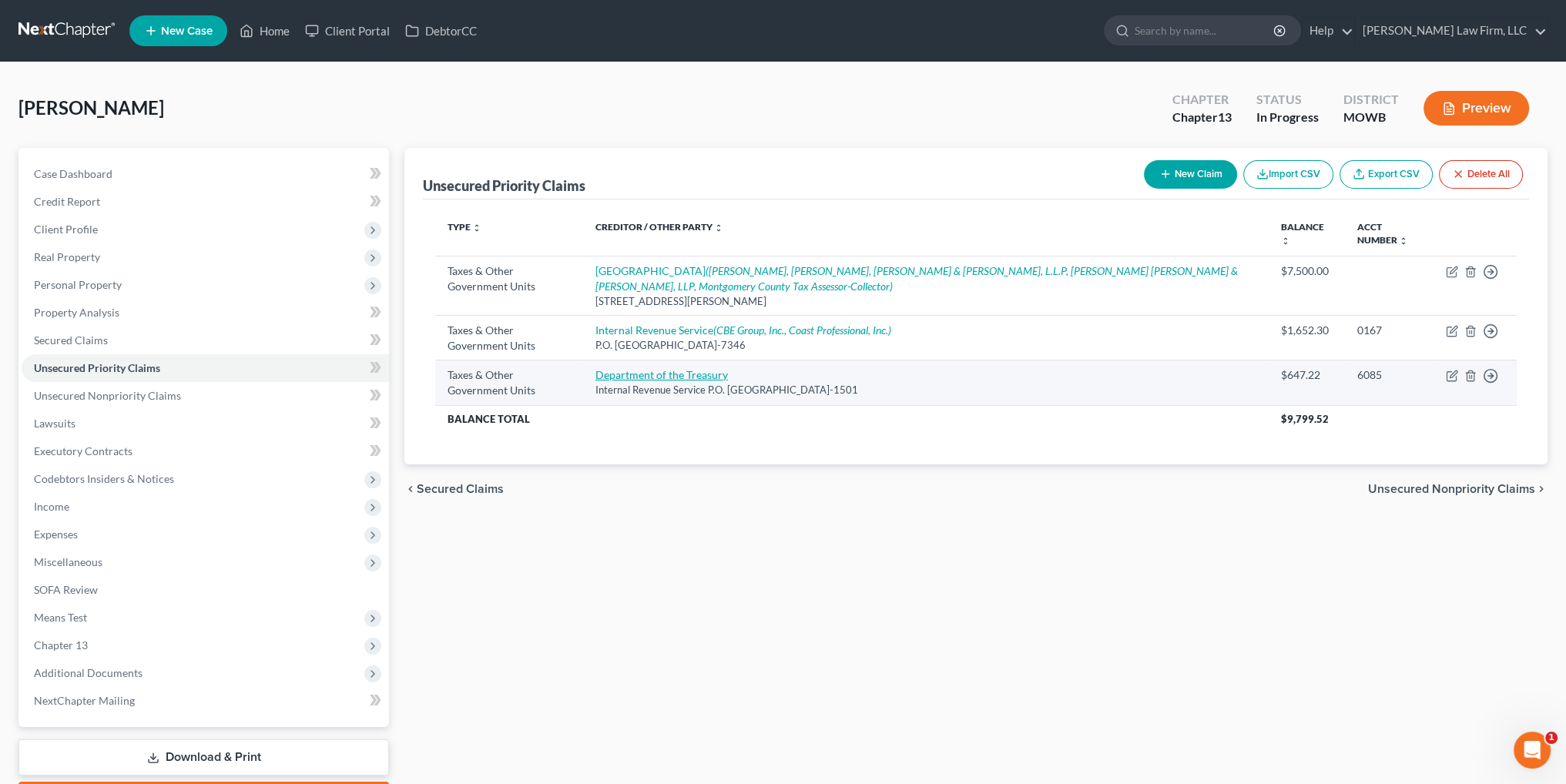
click at [644, 373] on link "Department of the Treasury" at bounding box center [661, 375] width 133 height 13
select select "0"
select select "10"
select select "0"
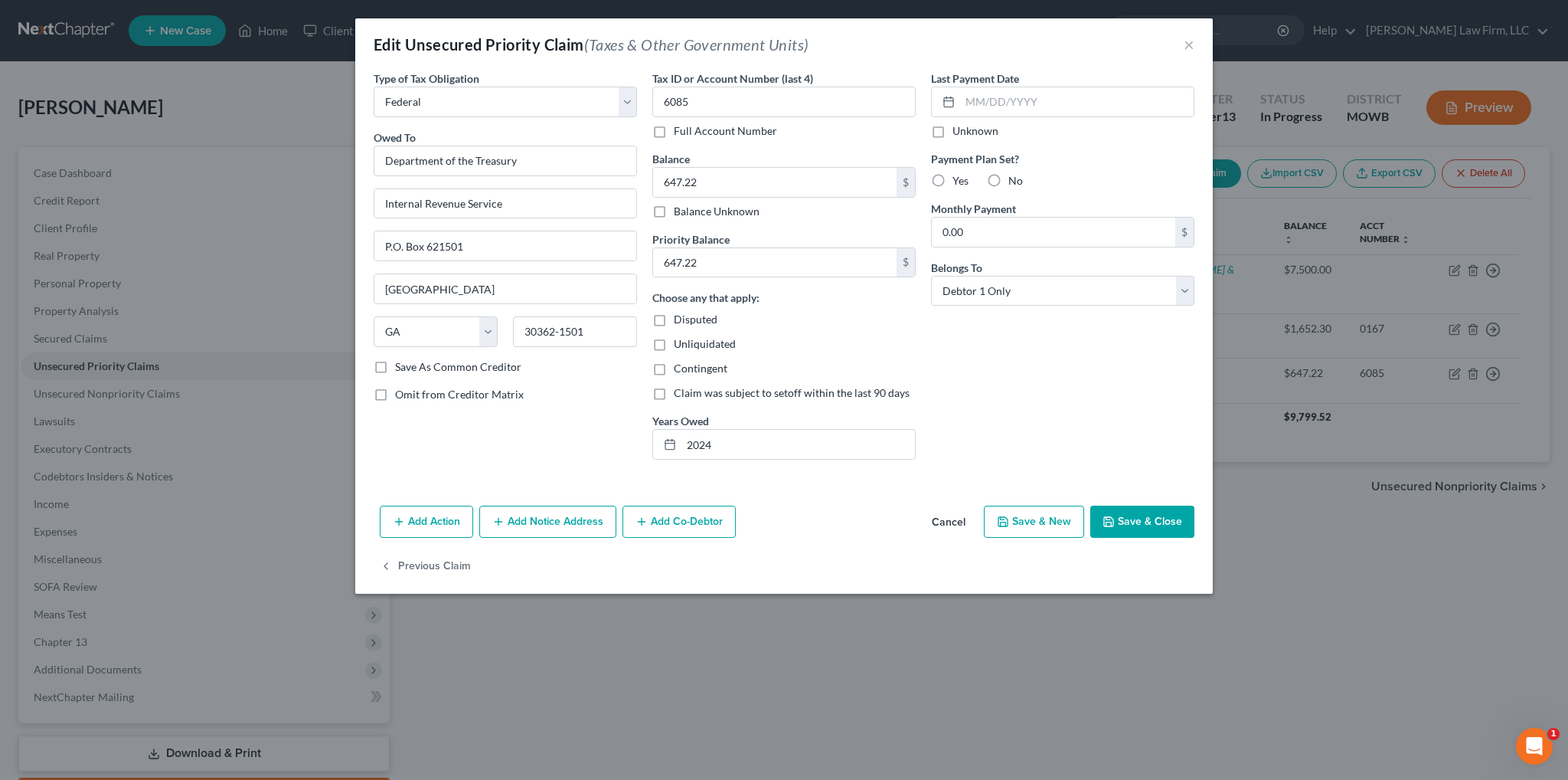
click at [944, 520] on button "Cancel" at bounding box center [948, 522] width 58 height 30
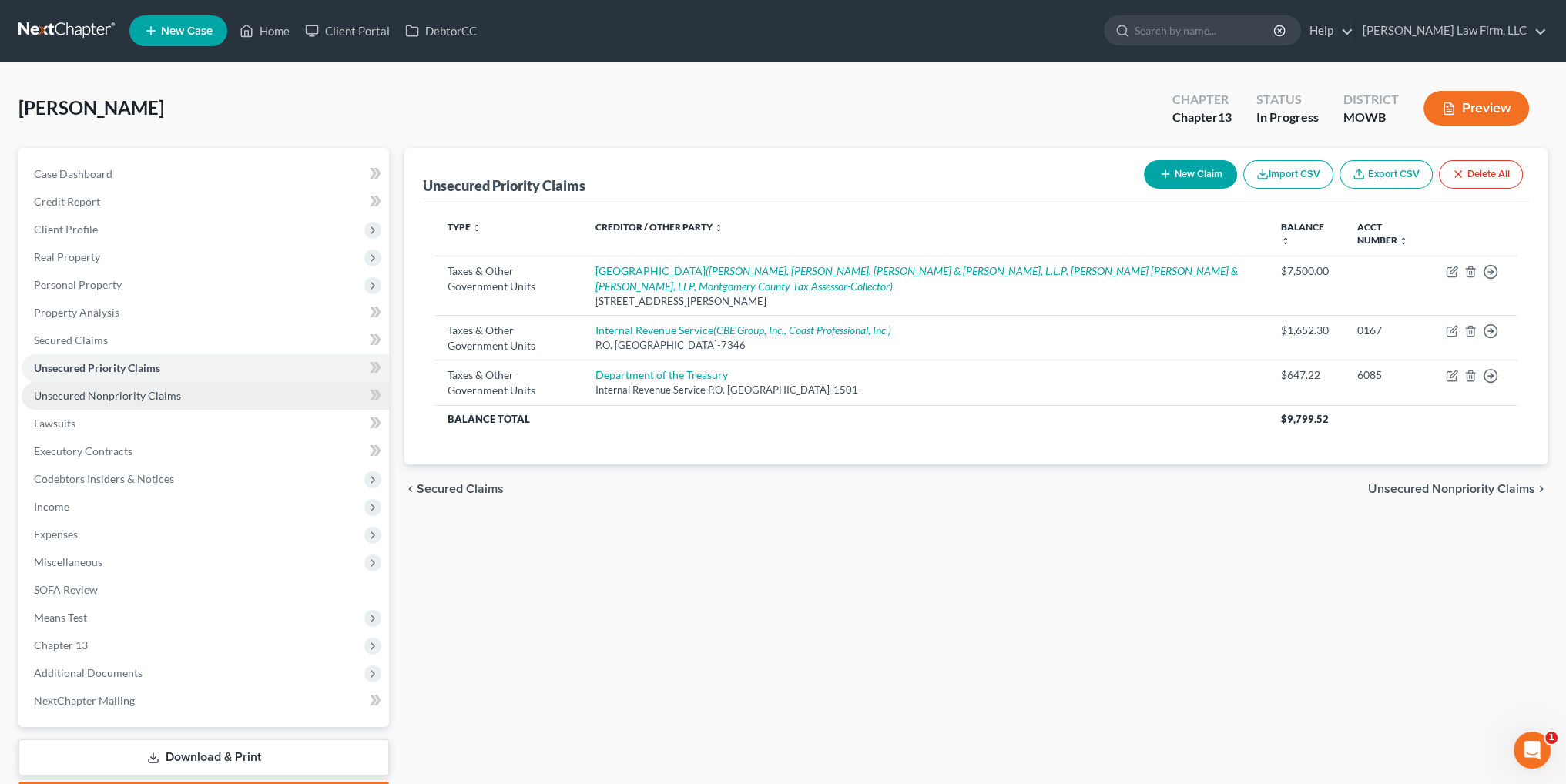
click at [135, 395] on span "Unsecured Nonpriority Claims" at bounding box center [108, 395] width 147 height 13
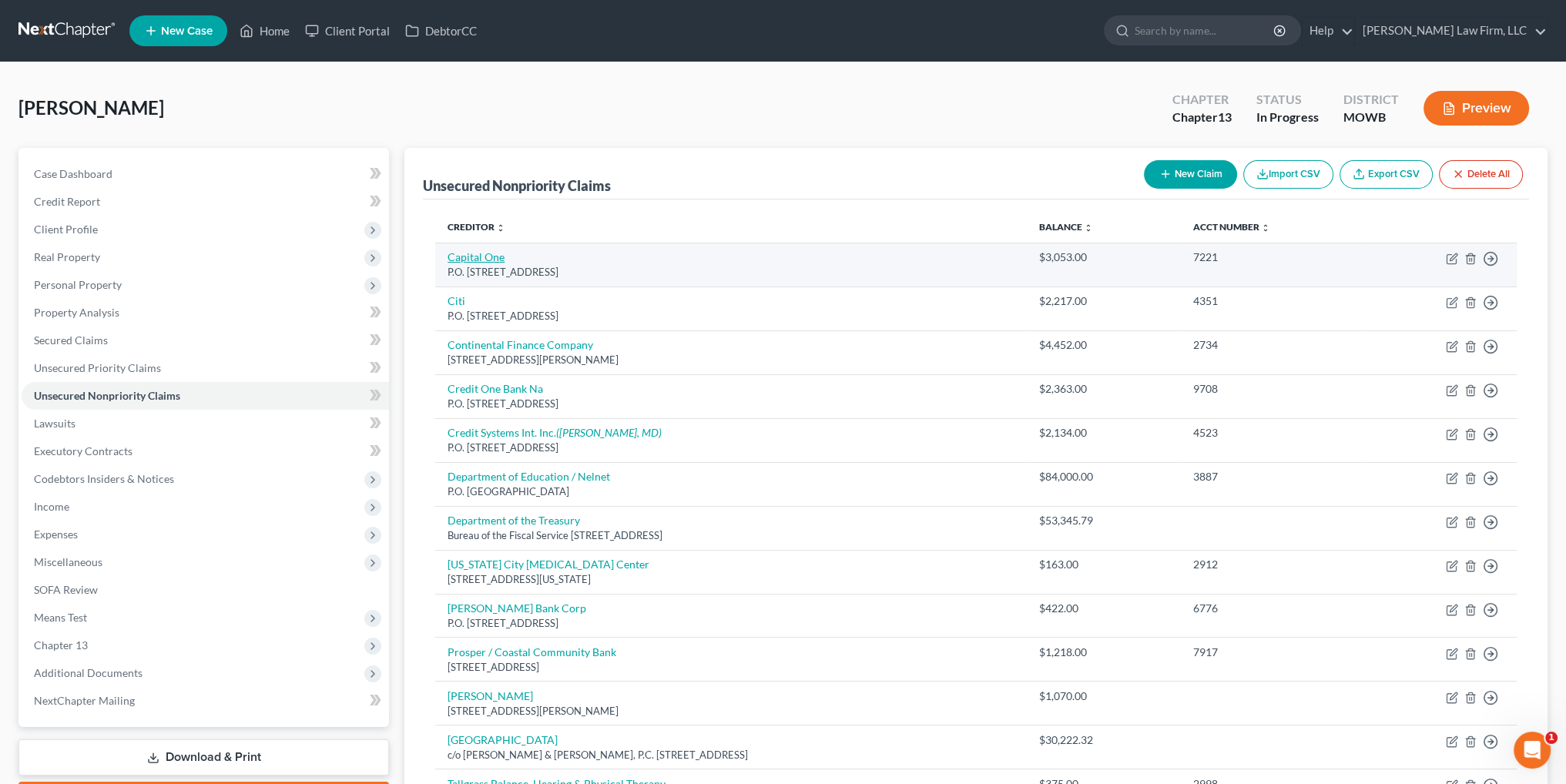
click at [459, 254] on link "Capital One" at bounding box center [475, 257] width 57 height 13
select select "46"
select select "2"
select select "0"
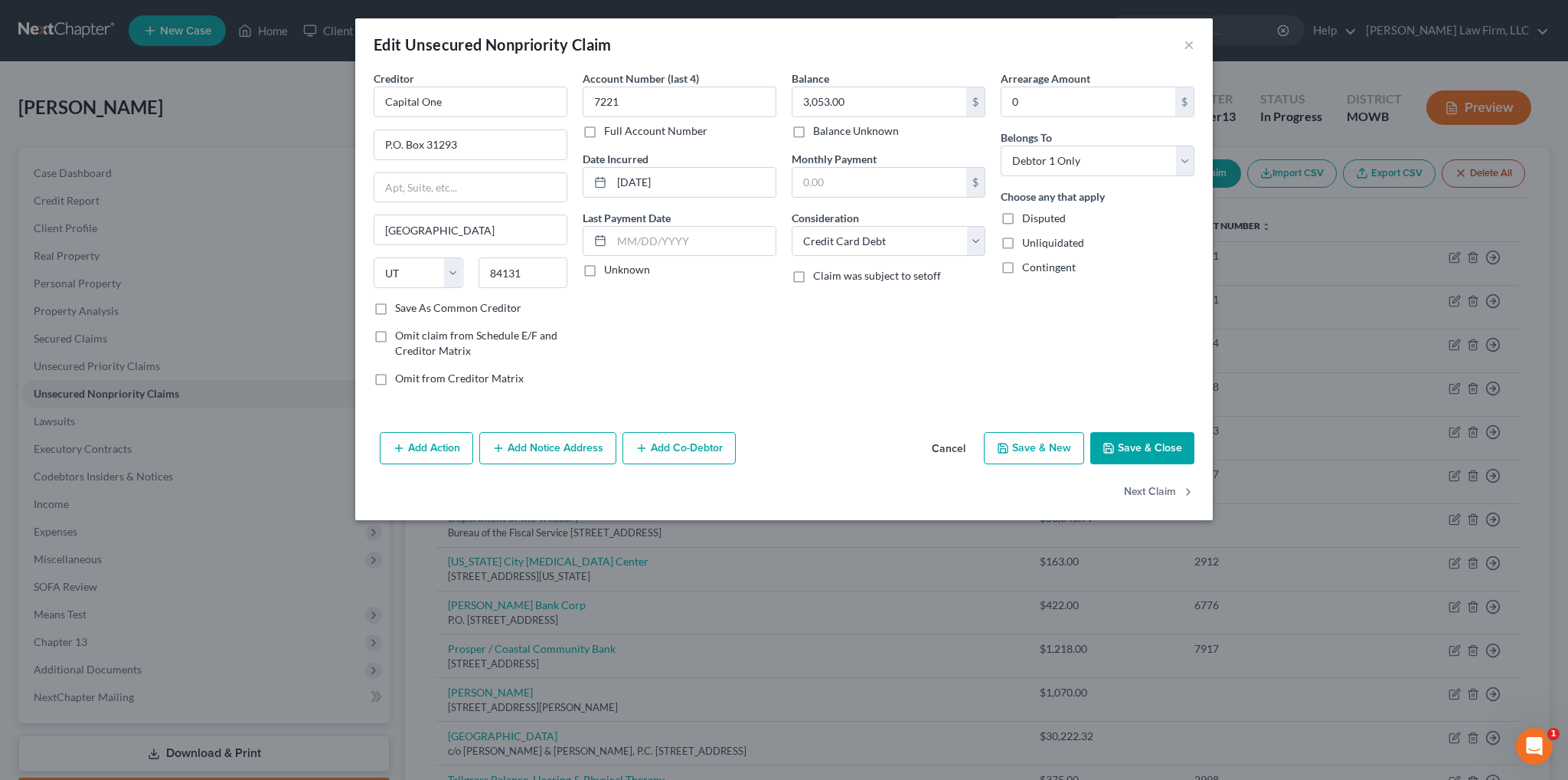
click at [935, 445] on button "Cancel" at bounding box center [948, 449] width 58 height 30
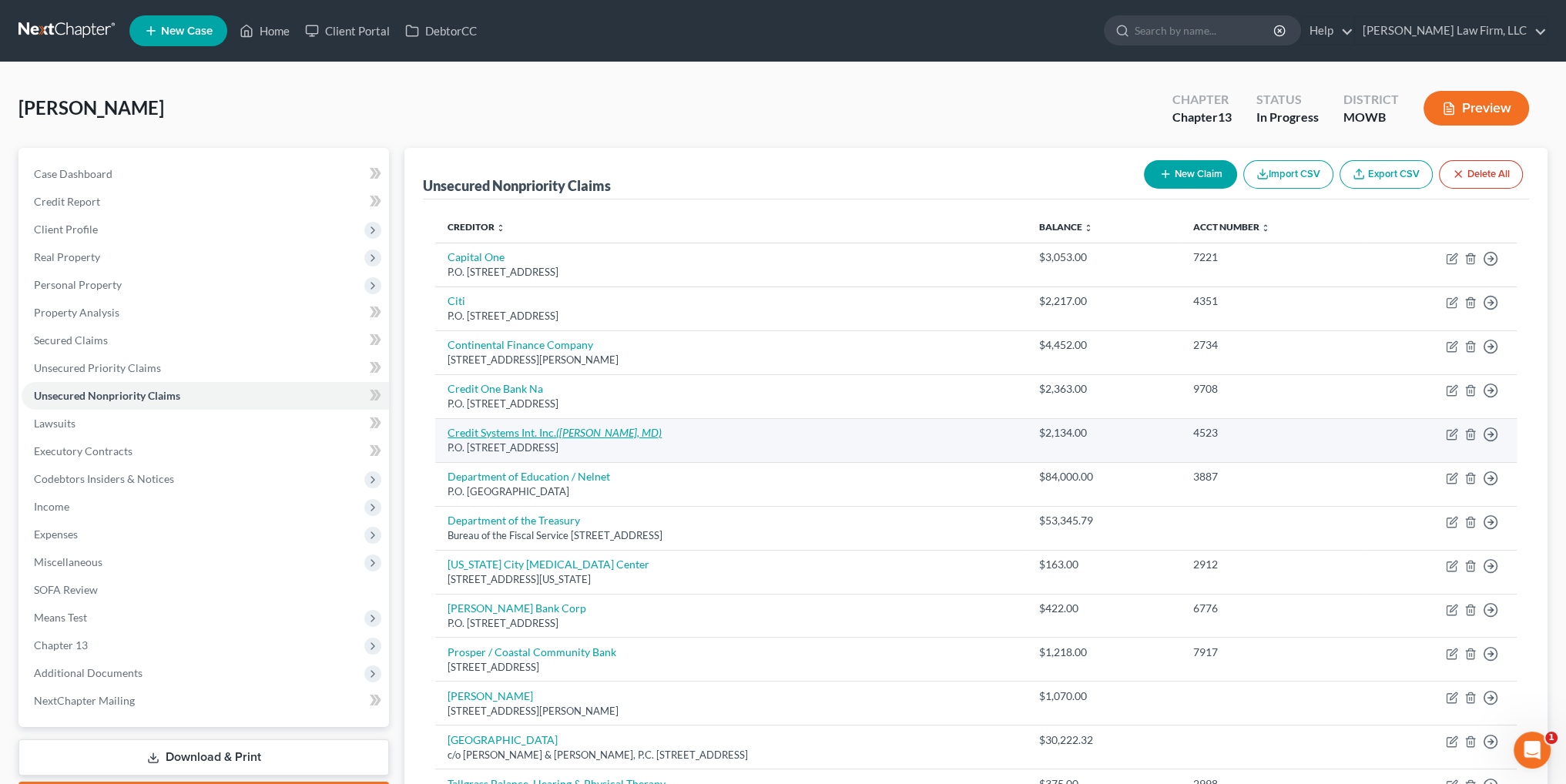
click at [586, 429] on icon "(Adnan Afzal, MD)" at bounding box center [609, 432] width 106 height 13
select select "45"
select select "9"
select select "0"
select select "45"
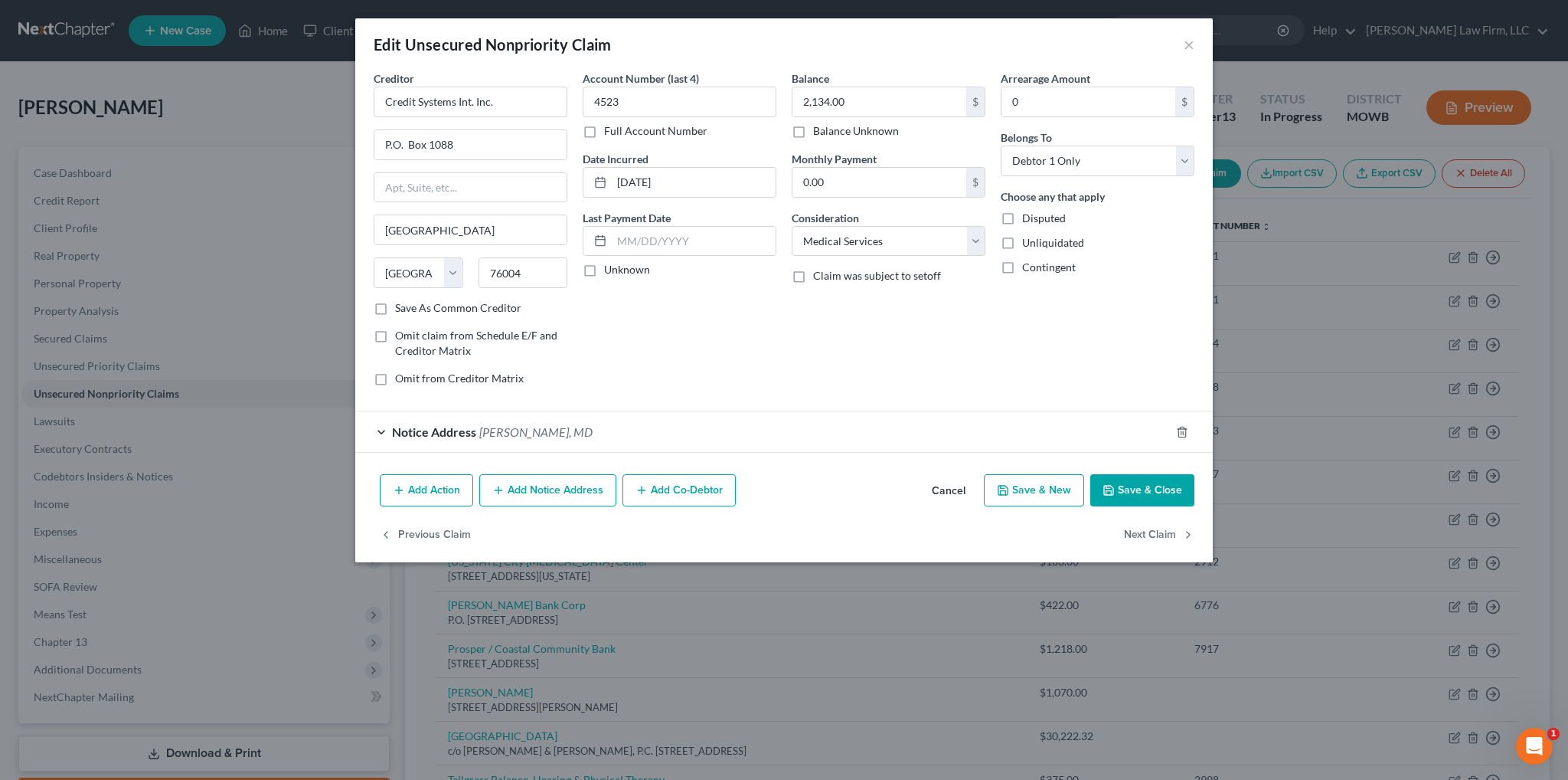
click at [452, 429] on span "Notice Address" at bounding box center [434, 432] width 84 height 15
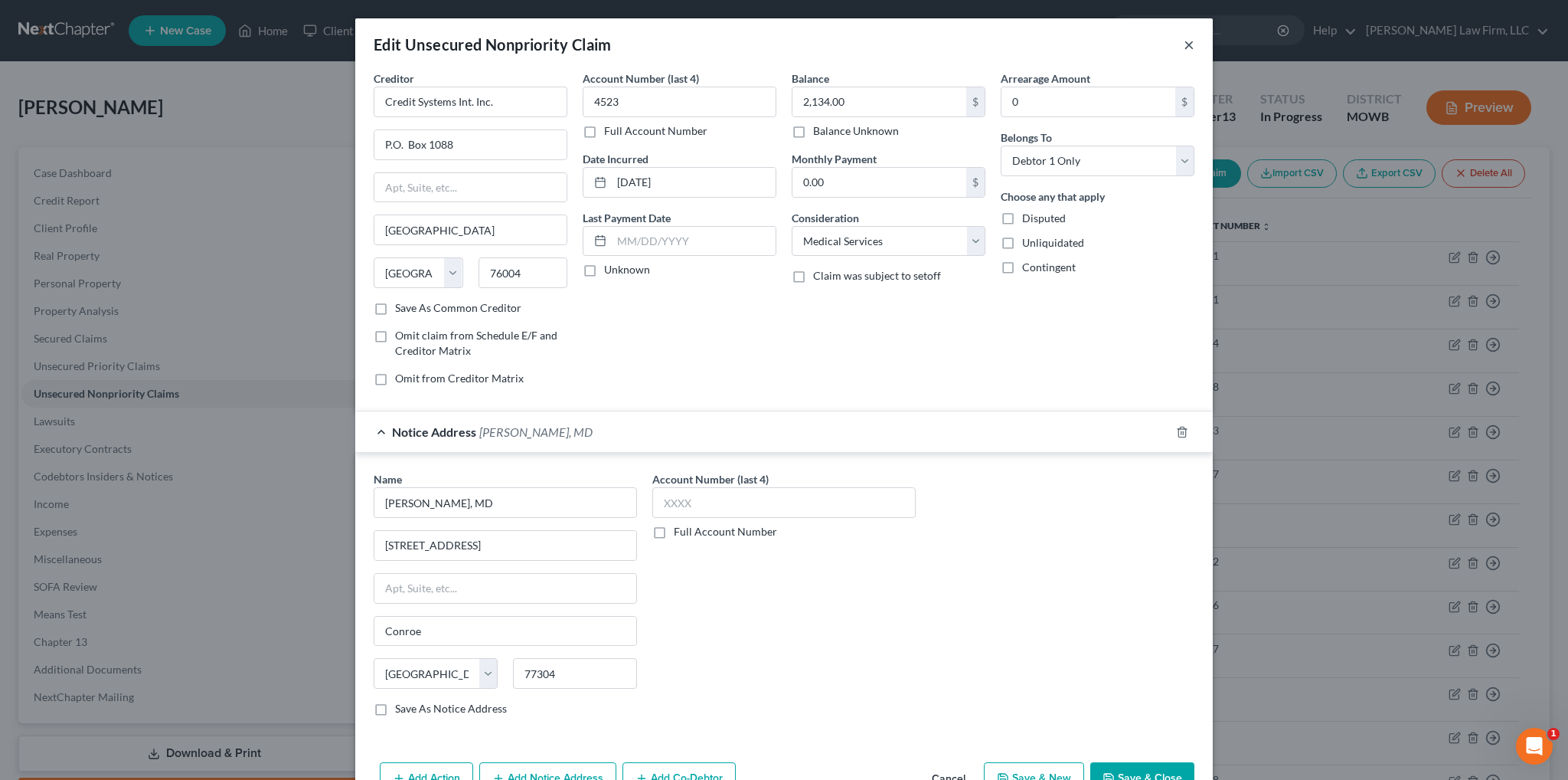
click at [1184, 47] on button "×" at bounding box center [1190, 44] width 11 height 18
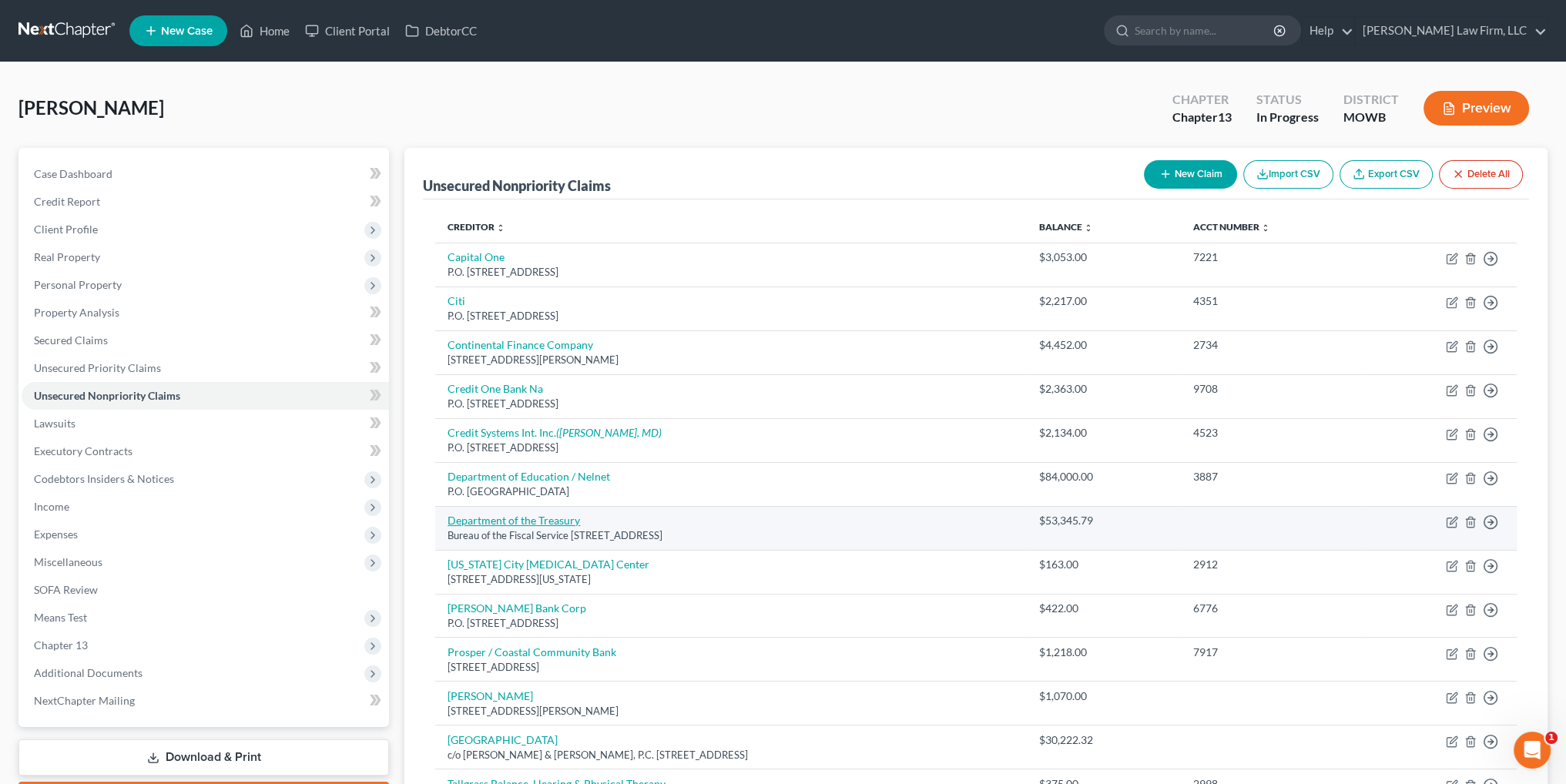
click at [556, 518] on link "Department of the Treasury" at bounding box center [513, 520] width 133 height 13
select select "21"
select select "14"
select select "0"
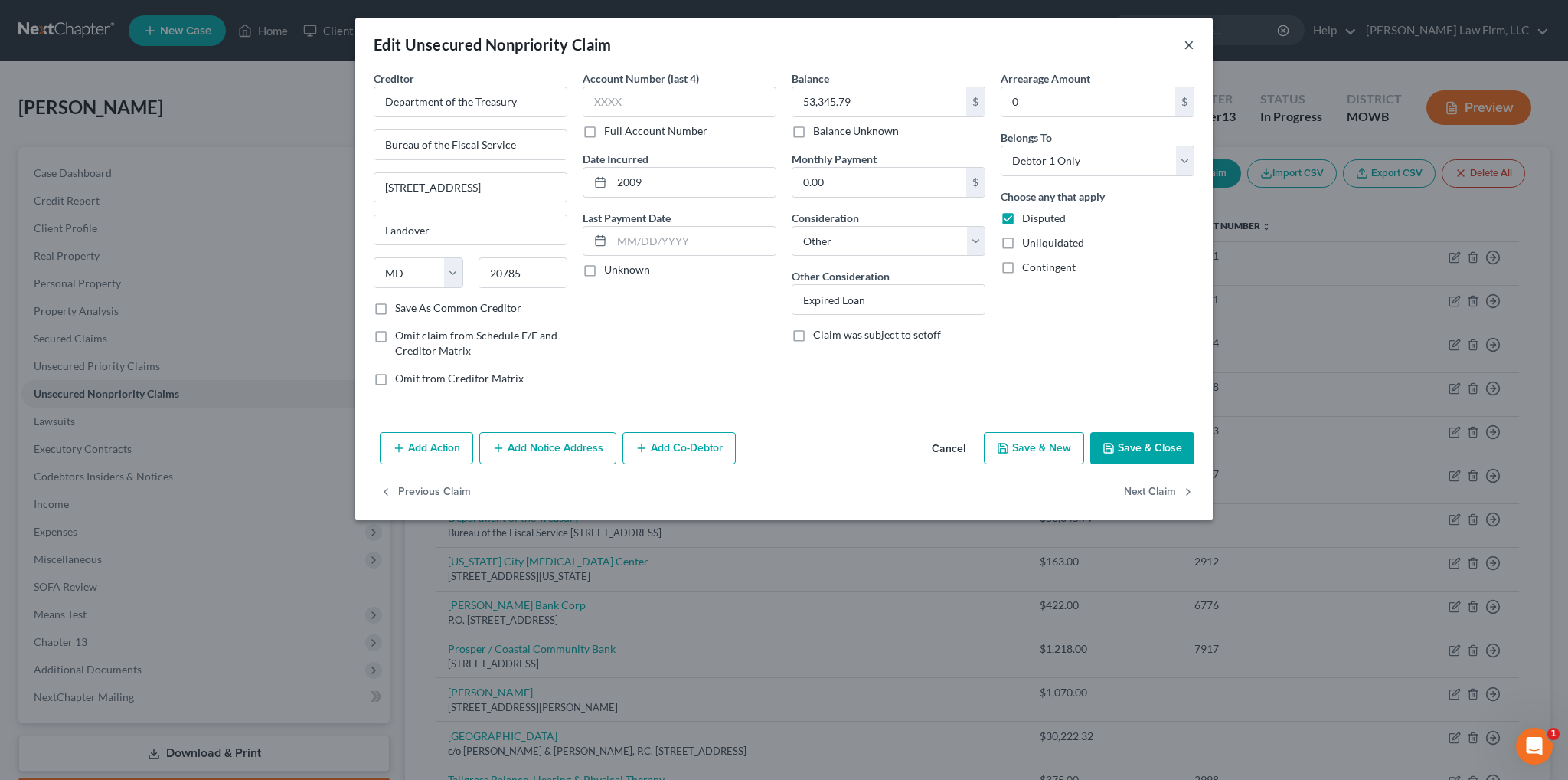
click at [1189, 44] on button "×" at bounding box center [1190, 44] width 11 height 18
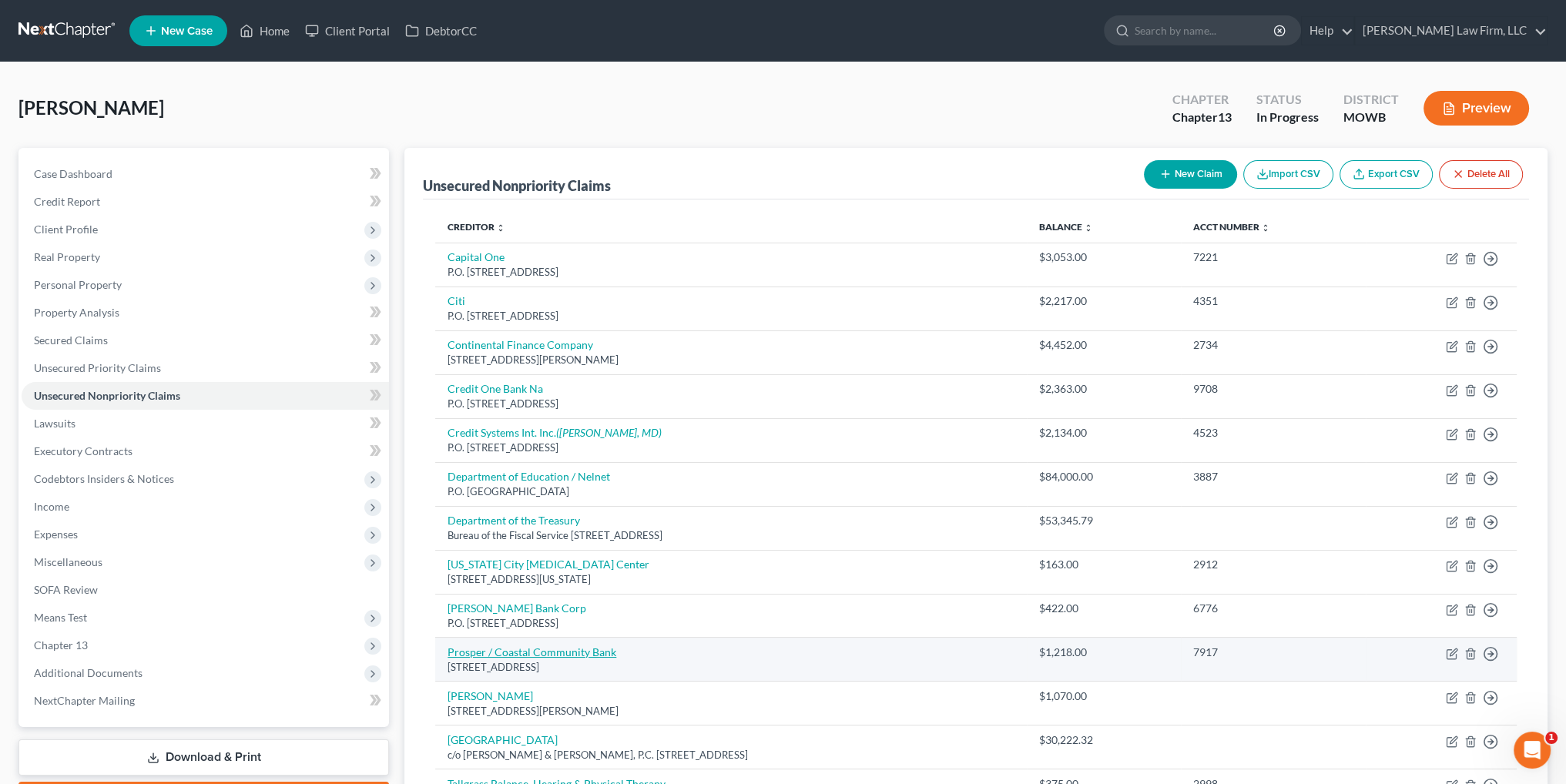
click at [501, 645] on link "Prosper / Coastal Community Bank" at bounding box center [532, 651] width 169 height 13
select select "4"
select select "2"
select select "0"
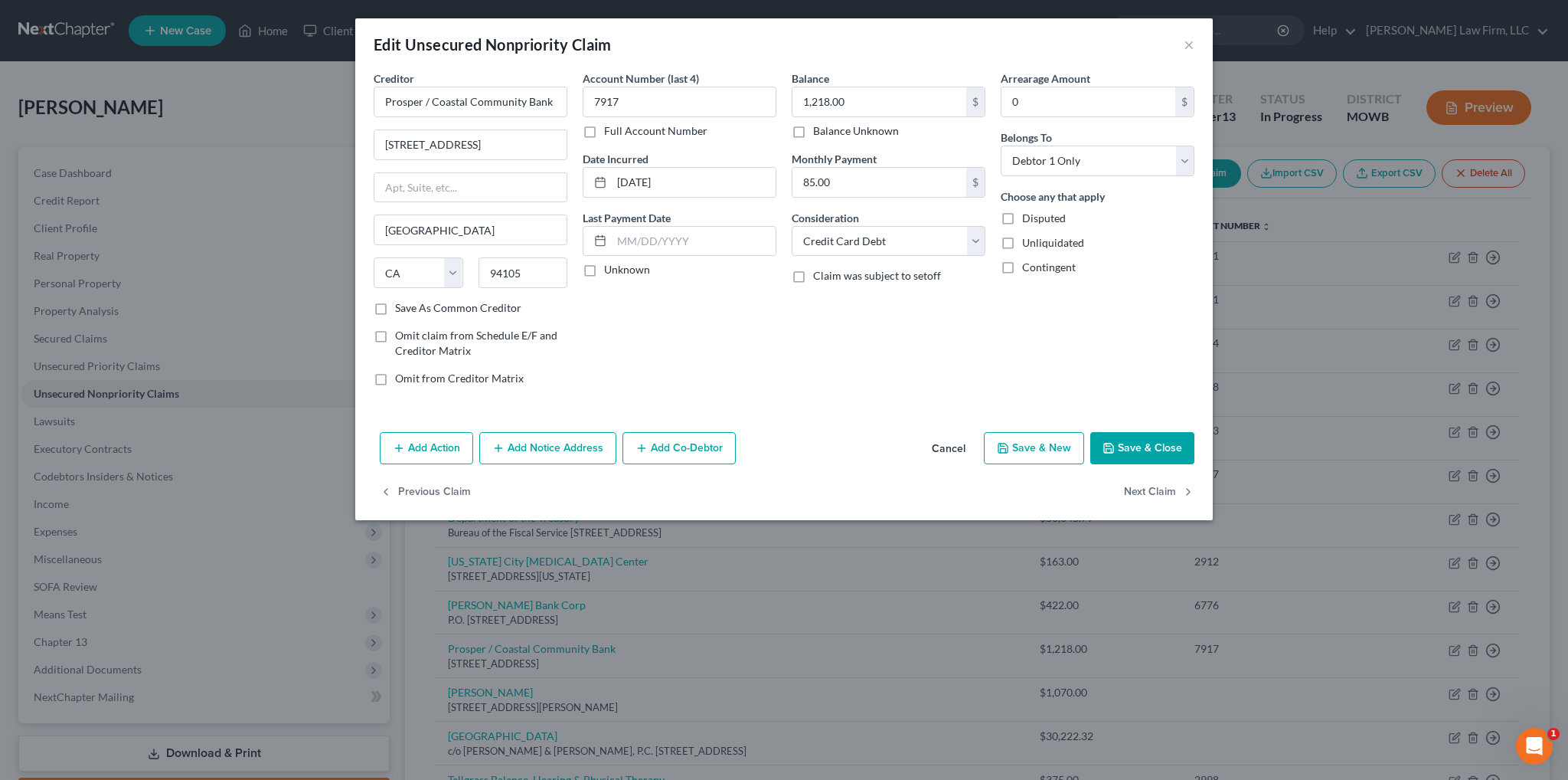
click at [946, 441] on button "Cancel" at bounding box center [948, 449] width 58 height 30
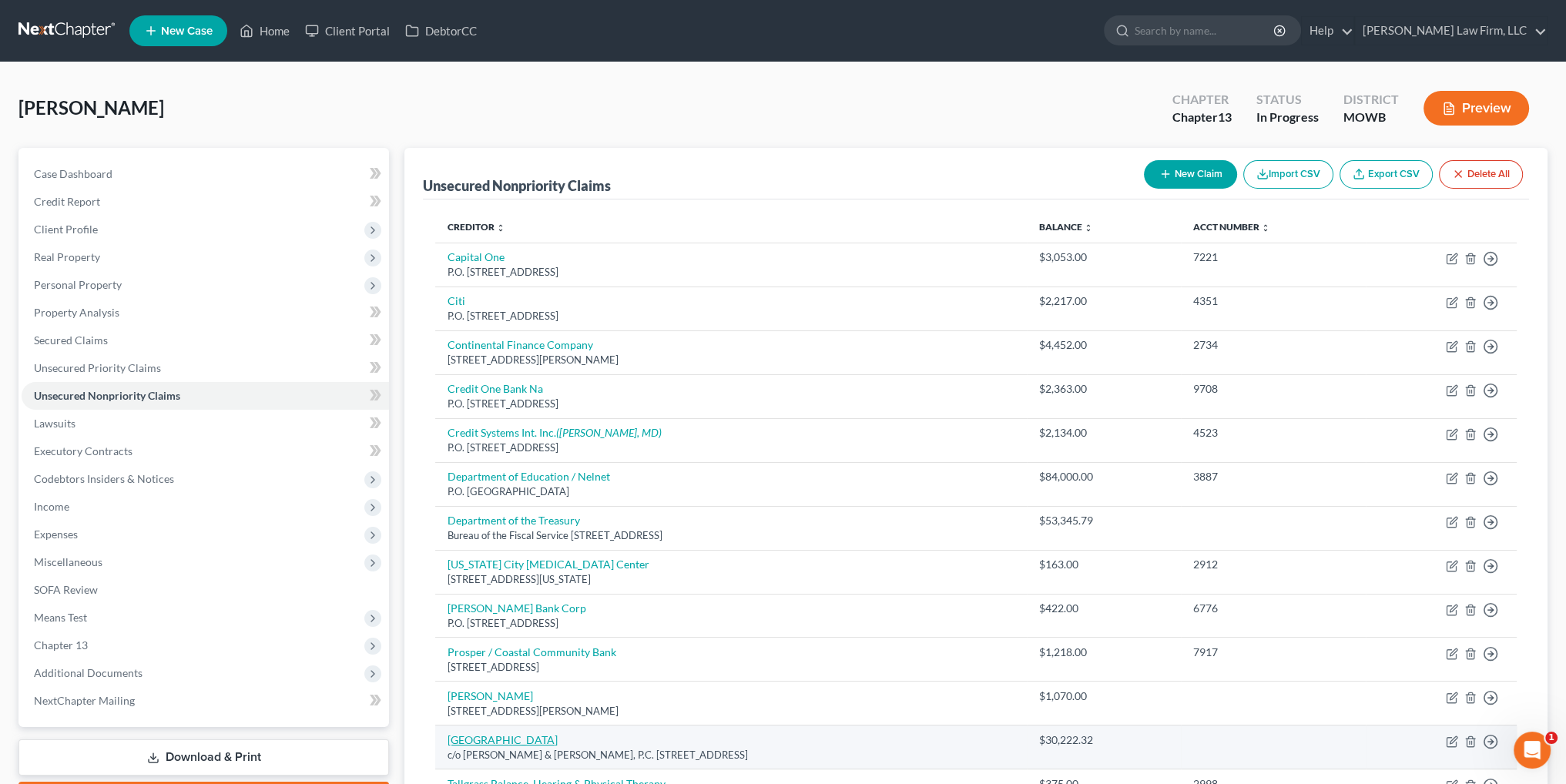
click at [481, 740] on link "River Pointe Center" at bounding box center [502, 739] width 110 height 13
select select "45"
select select "14"
select select "0"
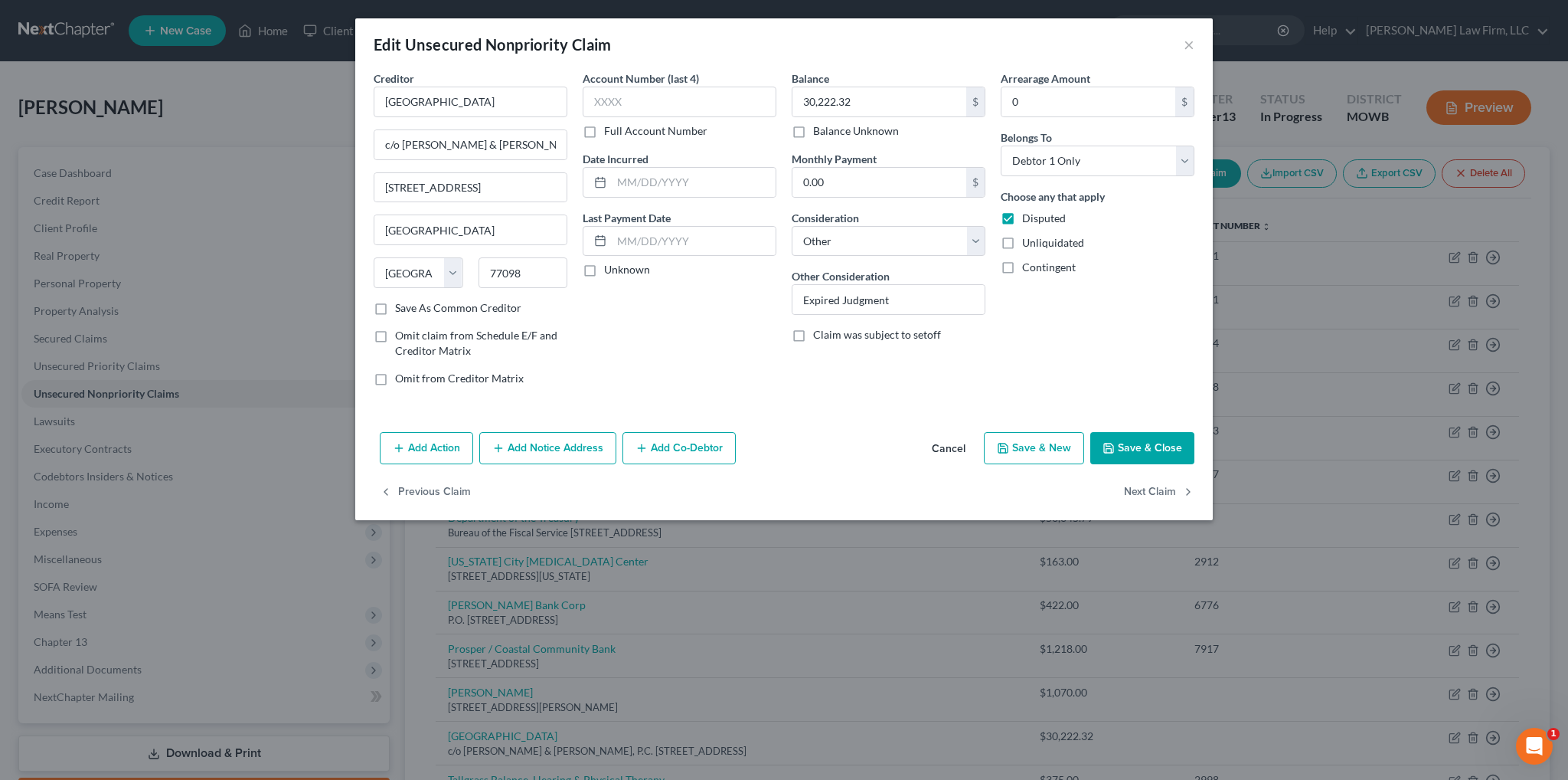
click at [941, 445] on button "Cancel" at bounding box center [948, 449] width 58 height 30
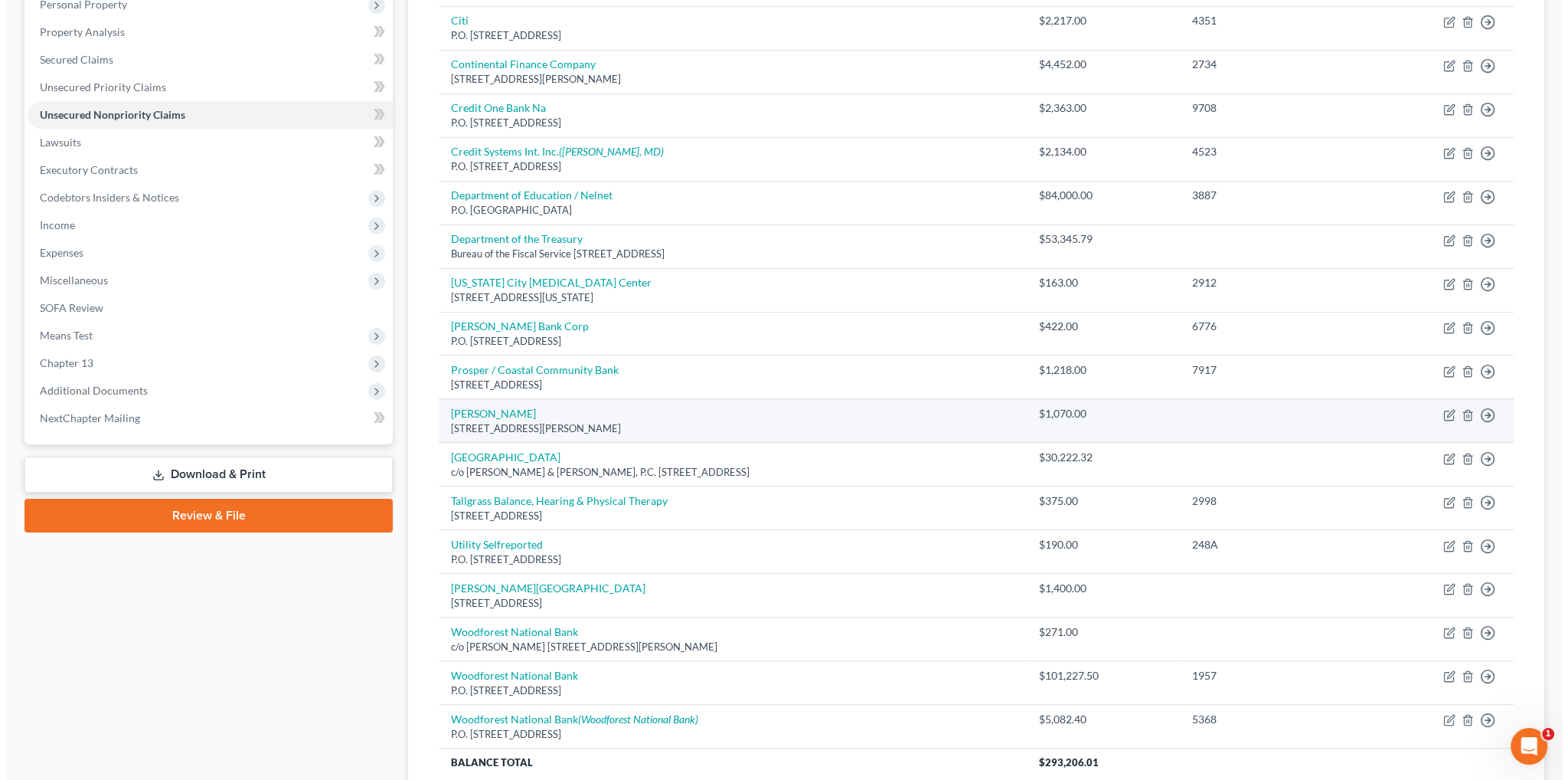
scroll to position [306, 0]
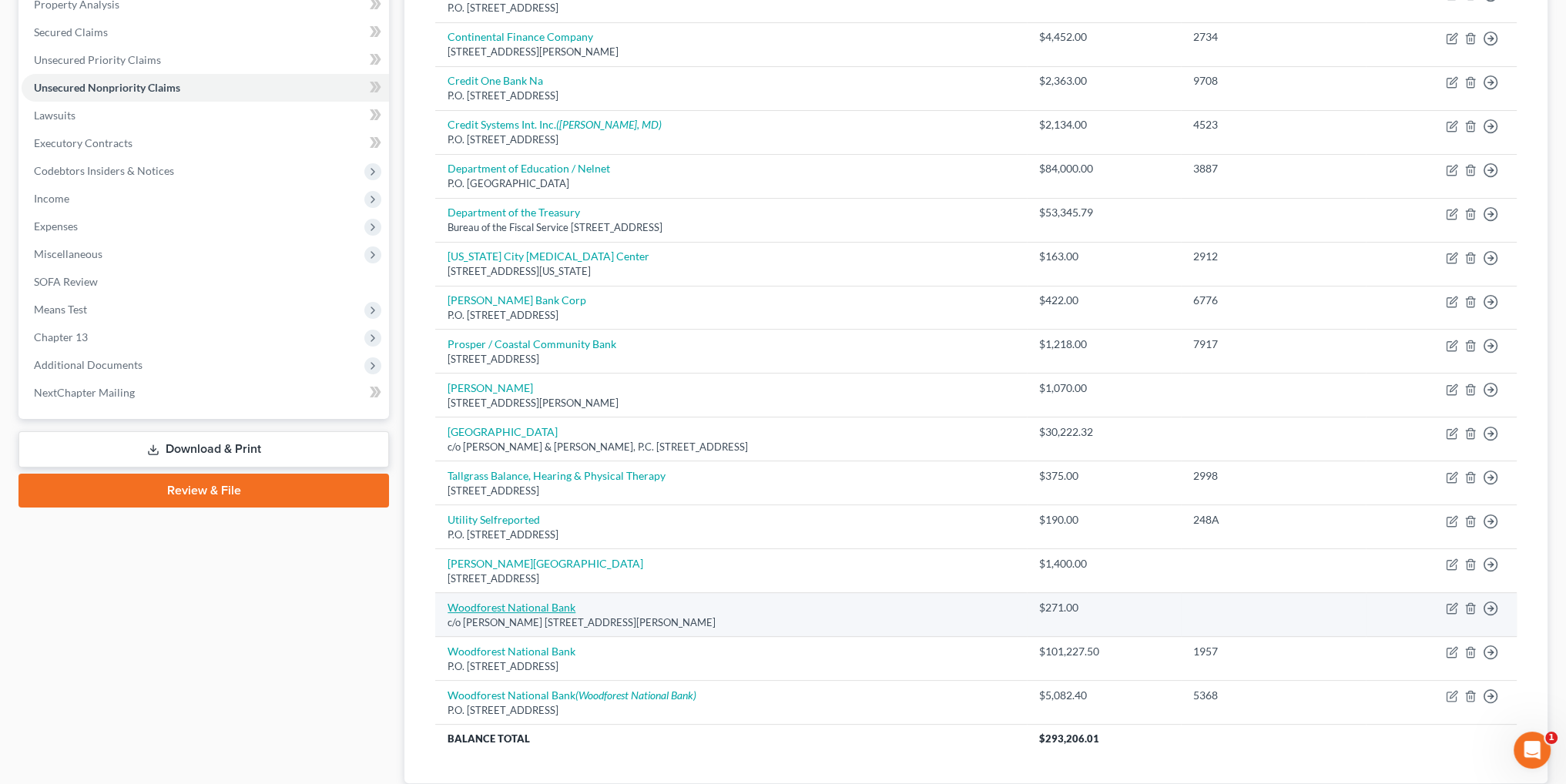
click at [530, 600] on link "Woodforest National Bank" at bounding box center [511, 607] width 128 height 13
select select "45"
select select "0"
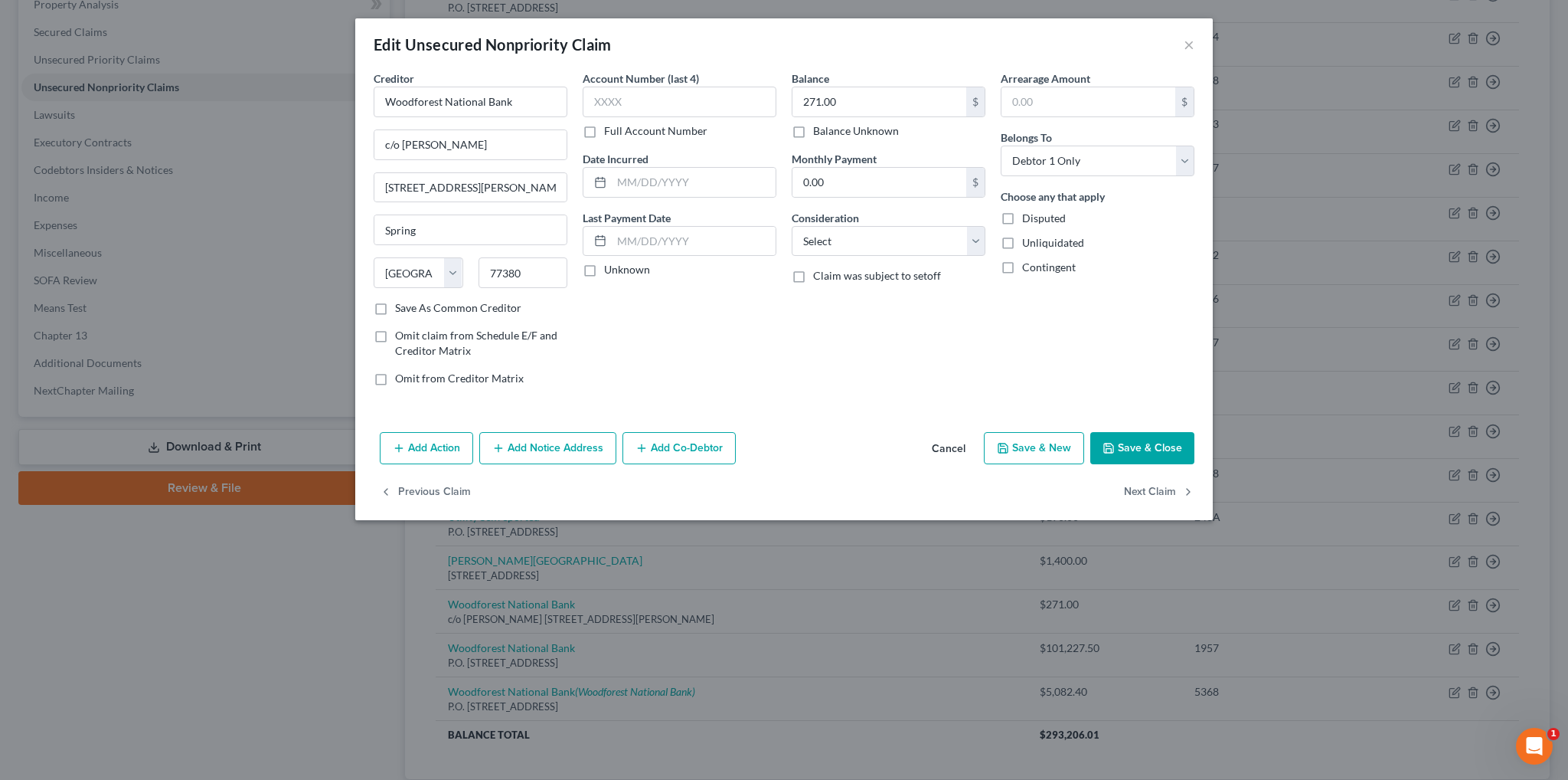
click at [955, 442] on button "Cancel" at bounding box center [948, 449] width 58 height 30
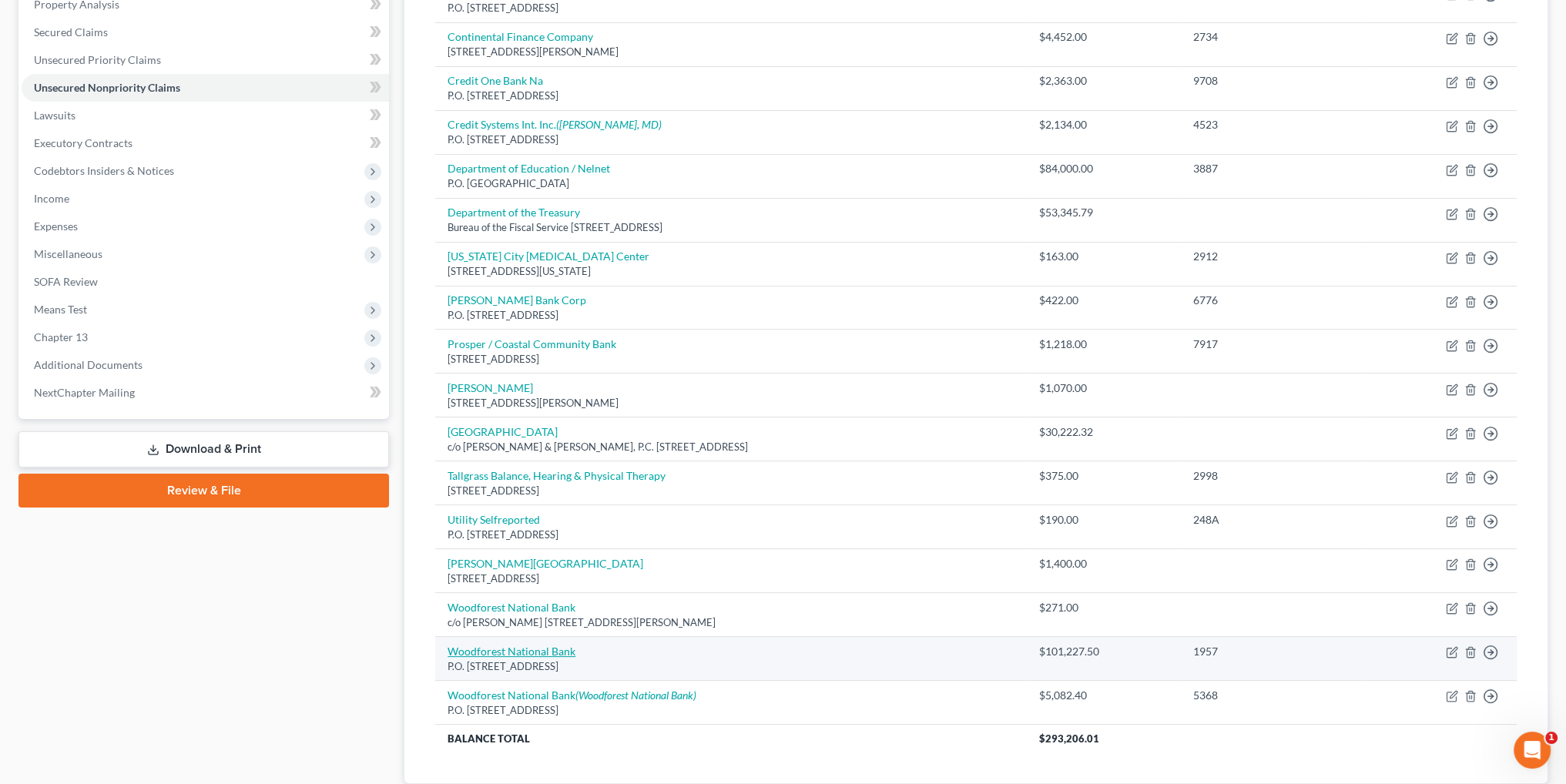
click at [537, 651] on link "Woodforest National Bank" at bounding box center [511, 650] width 128 height 13
select select "45"
select select "14"
select select "3"
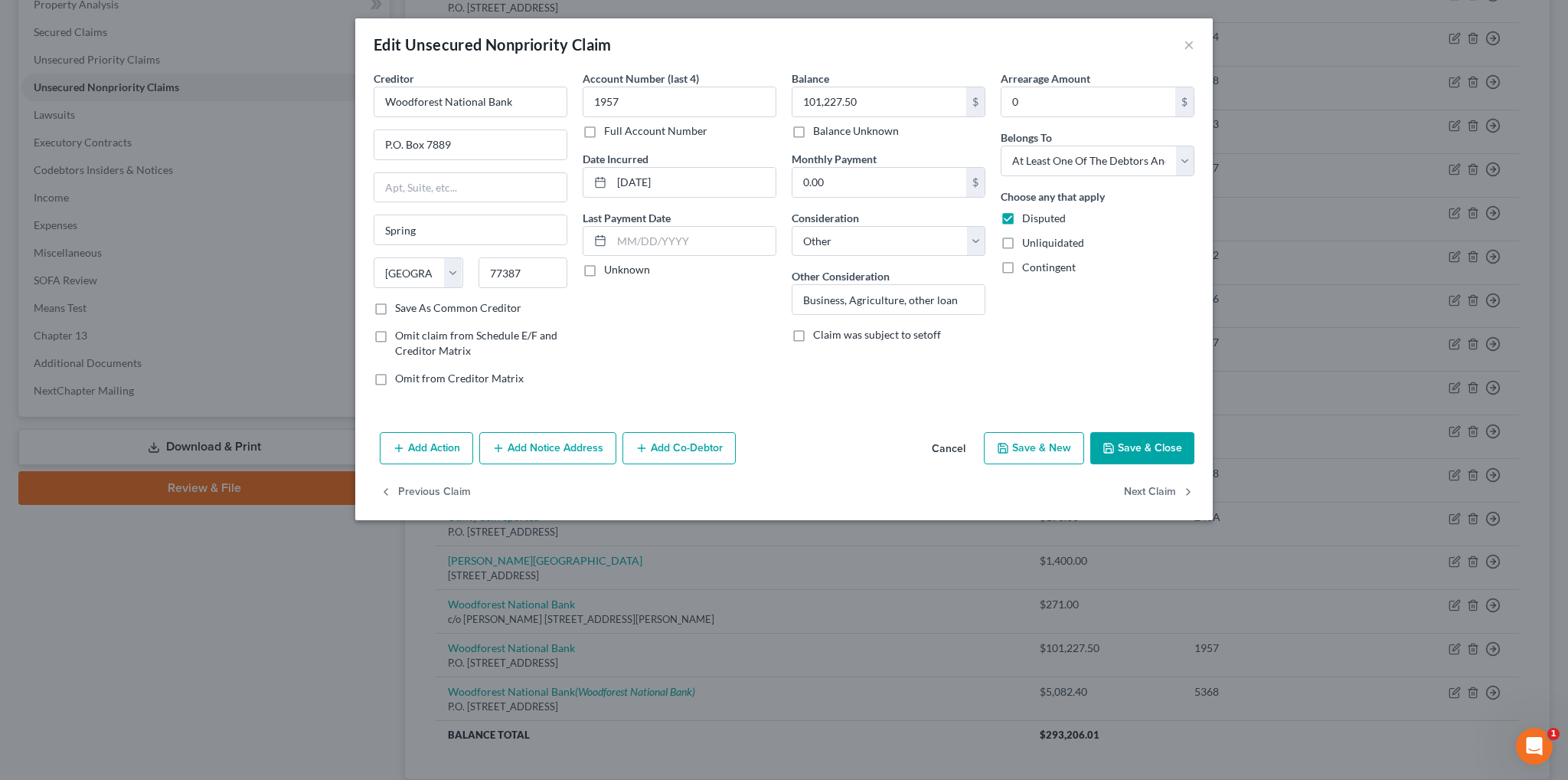
click at [952, 446] on button "Cancel" at bounding box center [948, 449] width 58 height 30
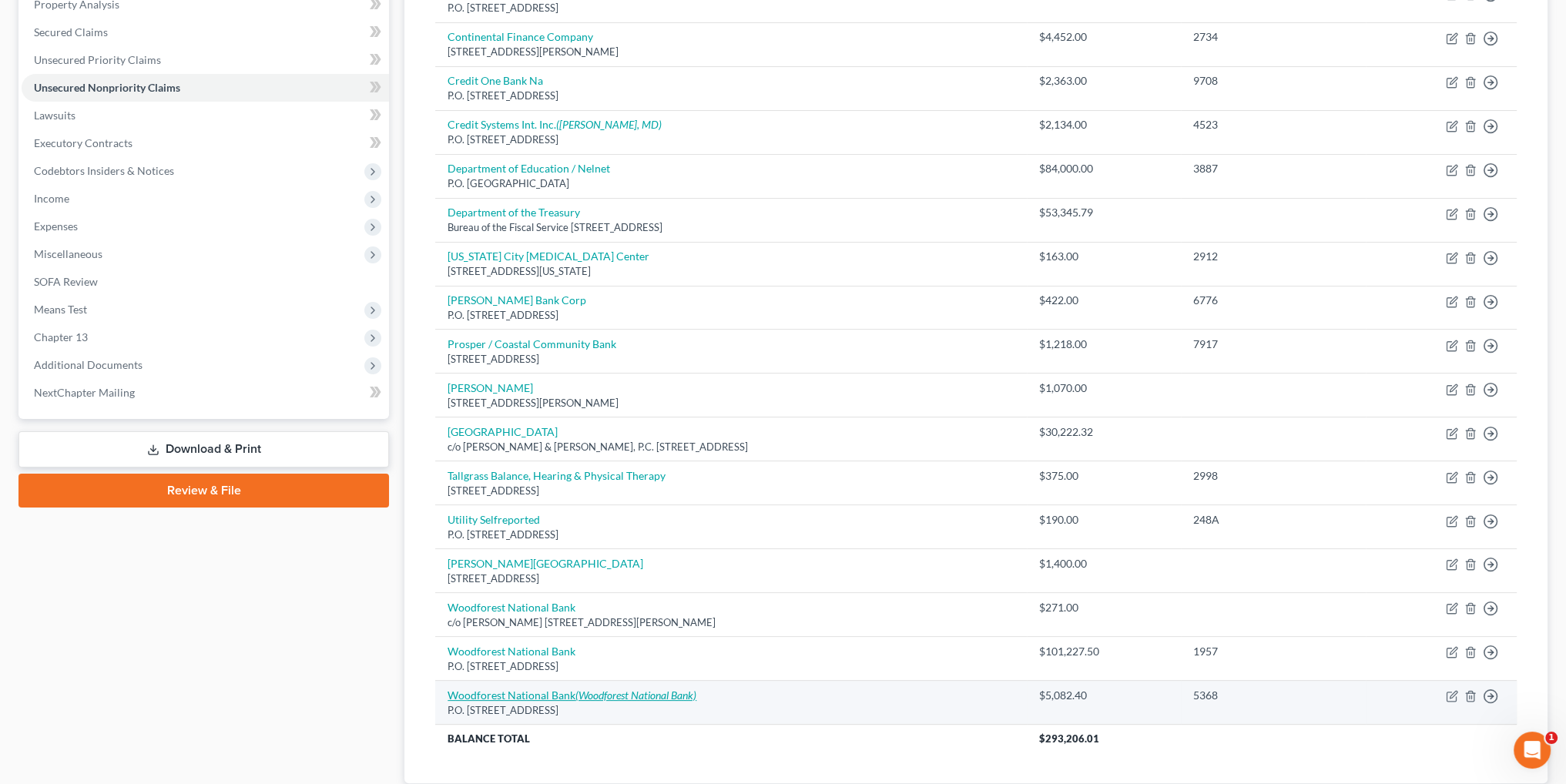
click at [536, 690] on link "Woodforest National Bank (Woodforest National Bank)" at bounding box center [572, 695] width 249 height 13
select select "45"
select select "10"
select select "3"
select select "45"
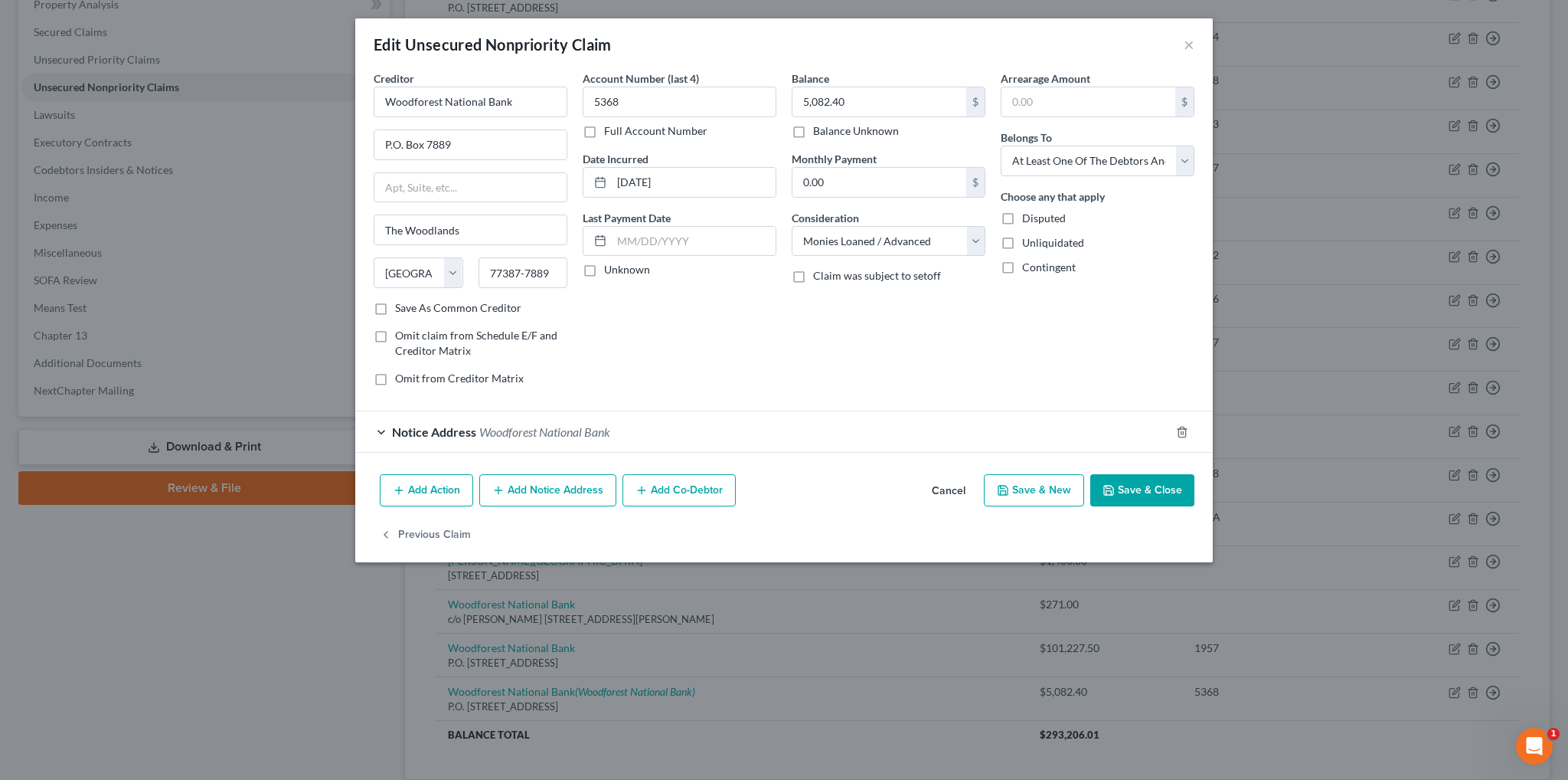
click at [555, 425] on span "Woodforest National Bank" at bounding box center [545, 432] width 131 height 15
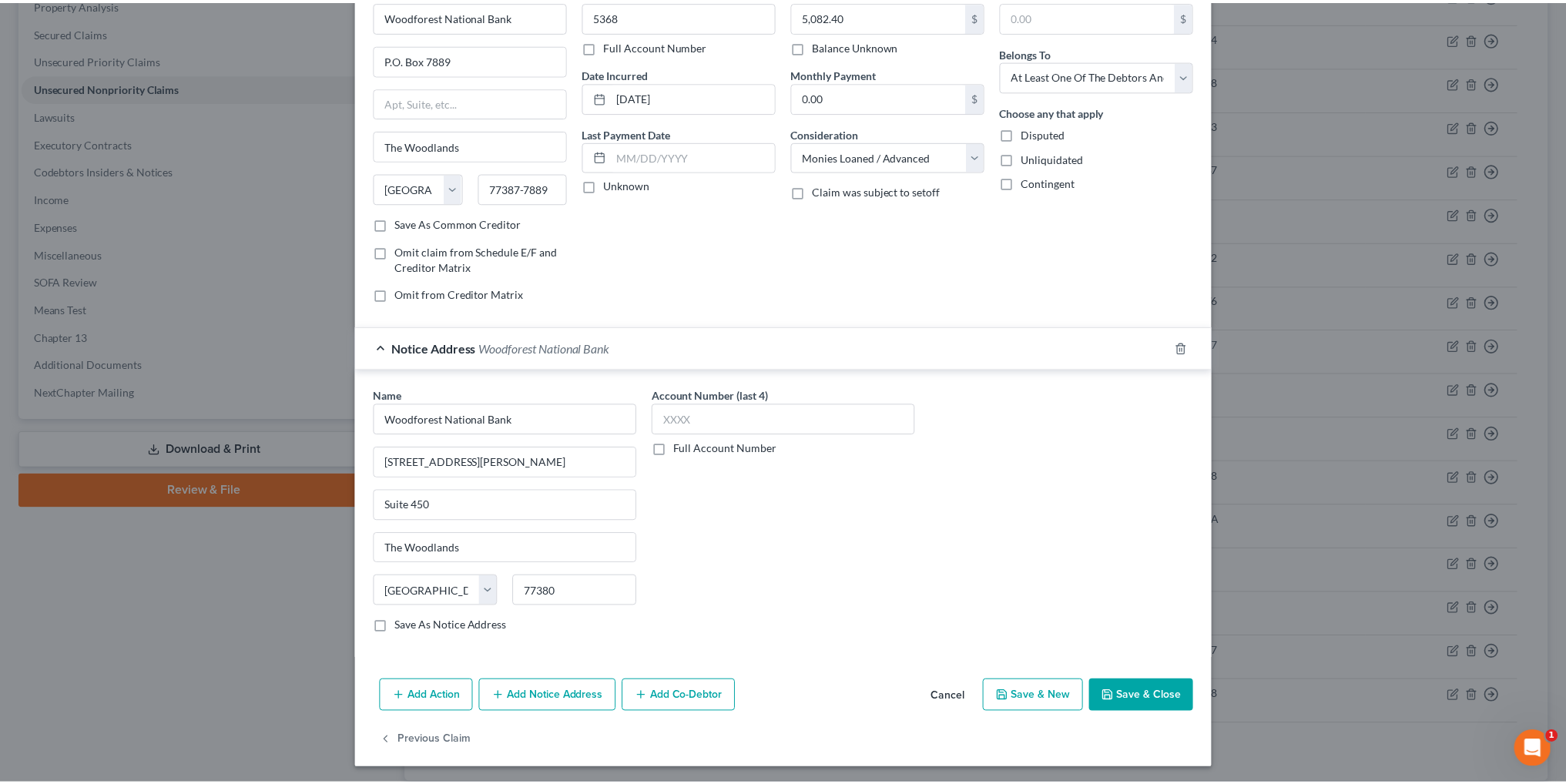
scroll to position [86, 0]
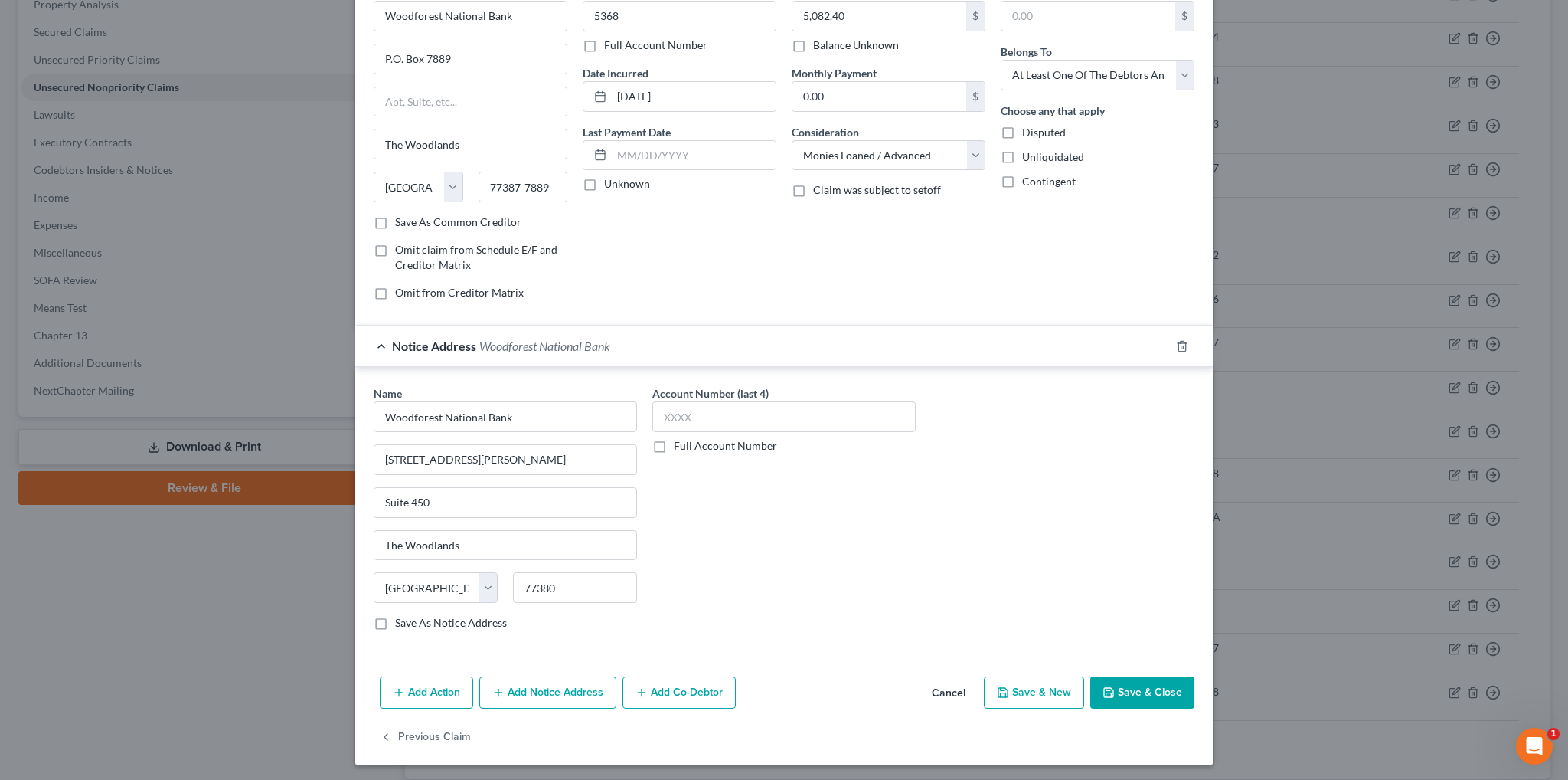
click at [936, 693] on button "Cancel" at bounding box center [948, 692] width 58 height 30
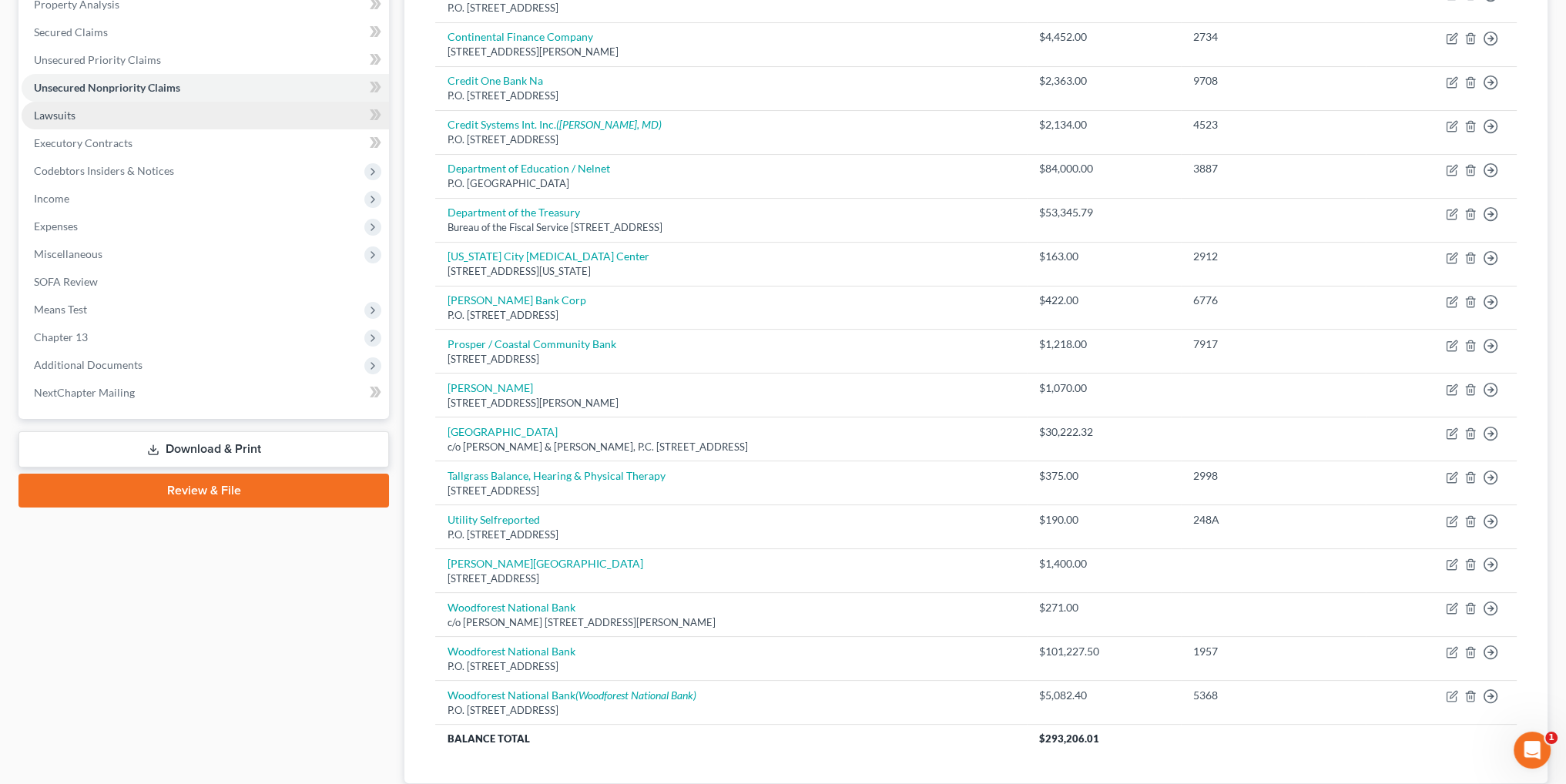
click at [52, 110] on span "Lawsuits" at bounding box center [55, 115] width 42 height 13
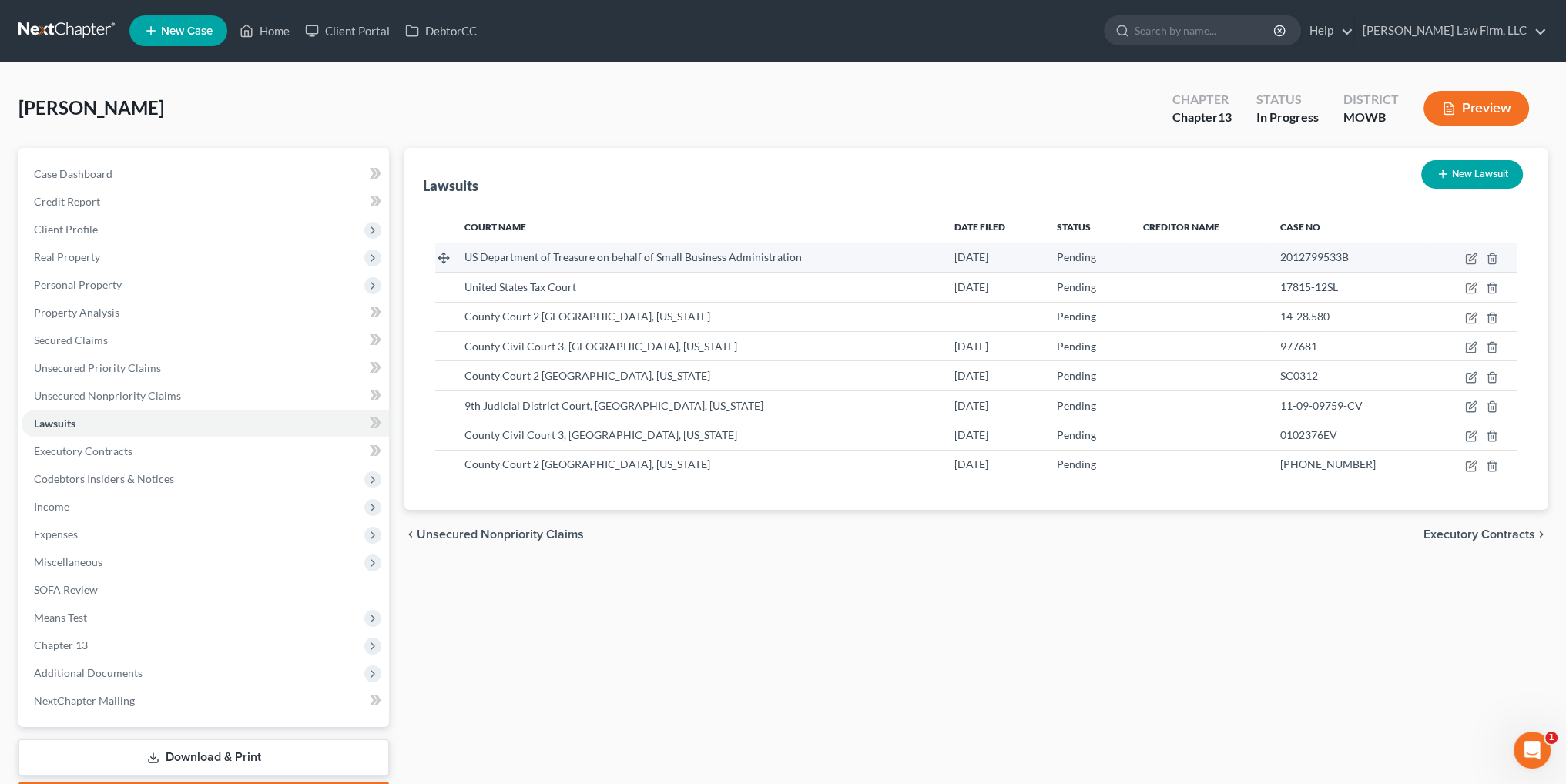
click at [634, 251] on span "US Department of Treasure on behalf of Small Business Administration" at bounding box center [632, 257] width 337 height 13
click at [1471, 253] on icon "button" at bounding box center [1470, 258] width 12 height 12
select select "0"
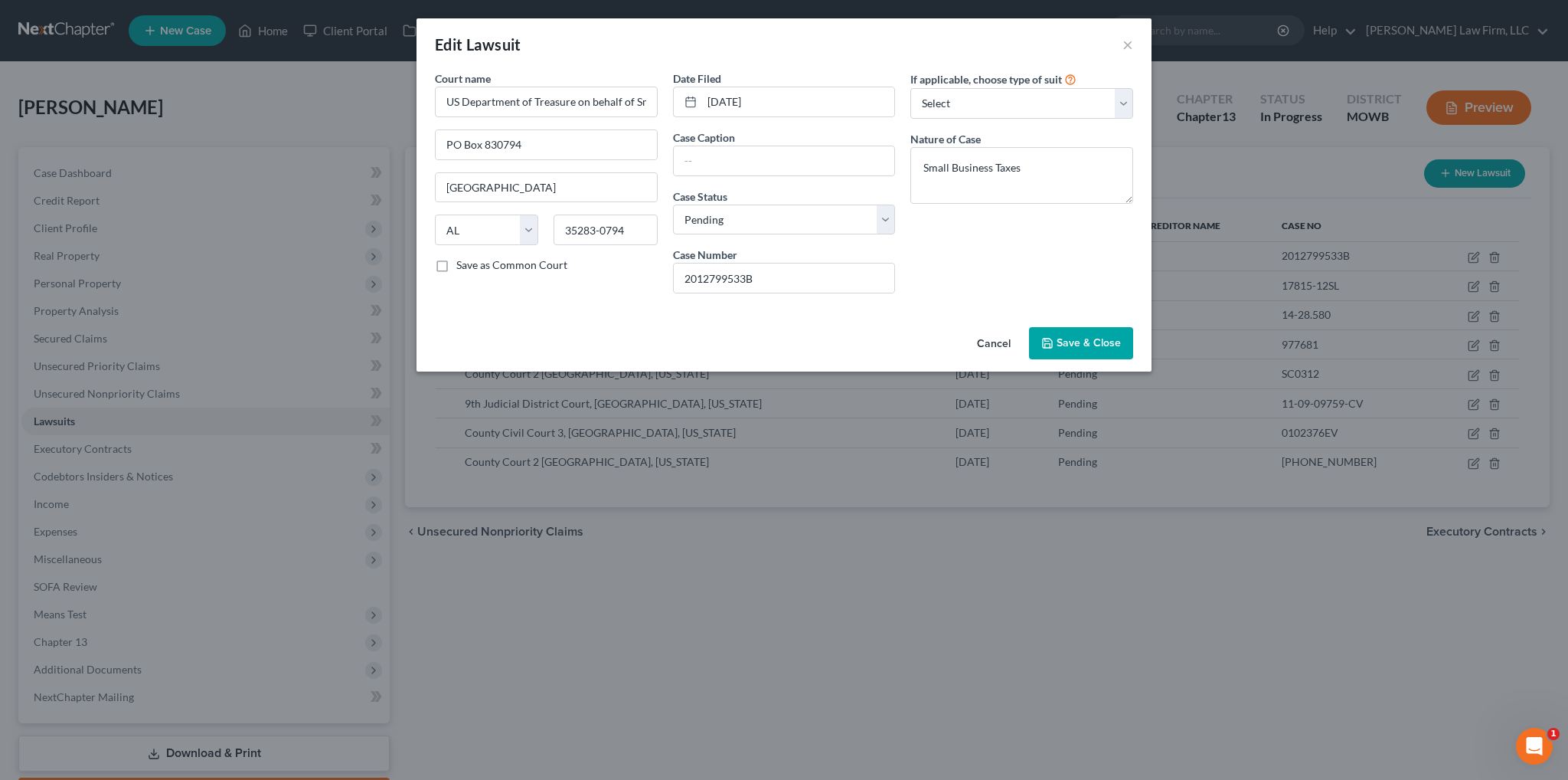
click at [988, 340] on button "Cancel" at bounding box center [993, 343] width 58 height 30
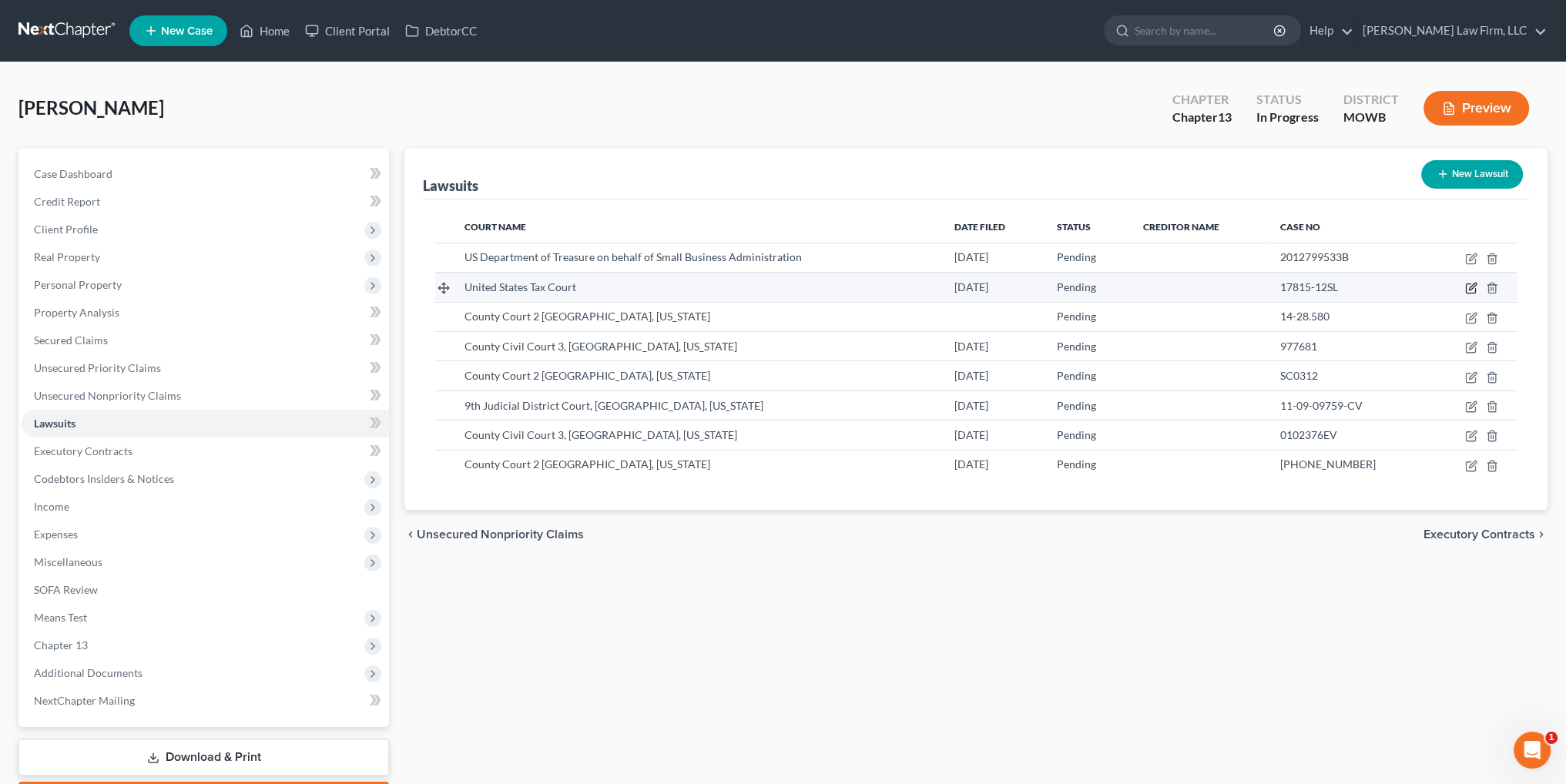
click at [1468, 284] on icon "button" at bounding box center [1470, 289] width 9 height 9
select select "8"
select select "0"
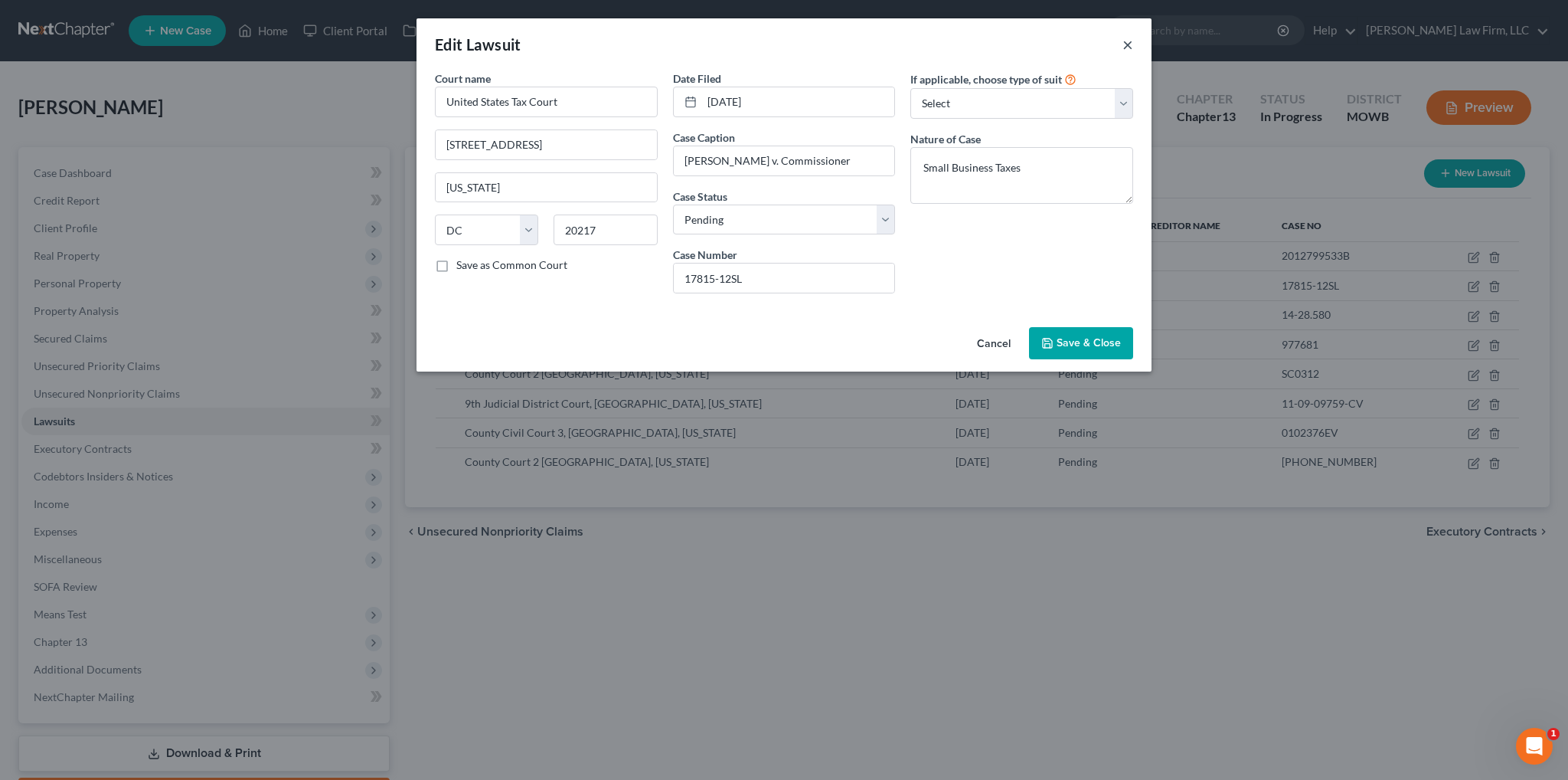
click at [1127, 44] on button "×" at bounding box center [1128, 44] width 11 height 18
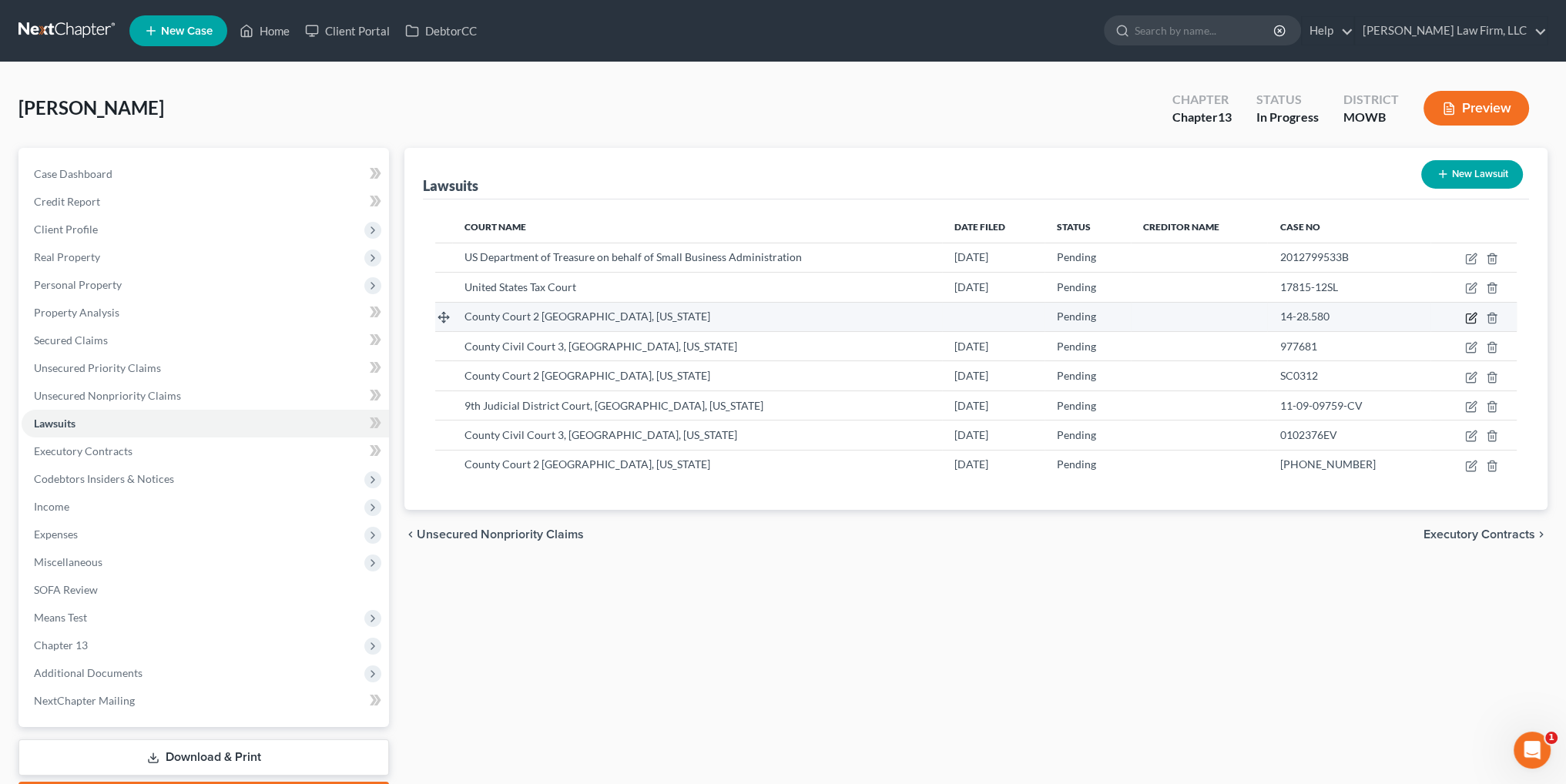
click at [1469, 314] on icon "button" at bounding box center [1470, 317] width 12 height 12
select select "45"
select select "0"
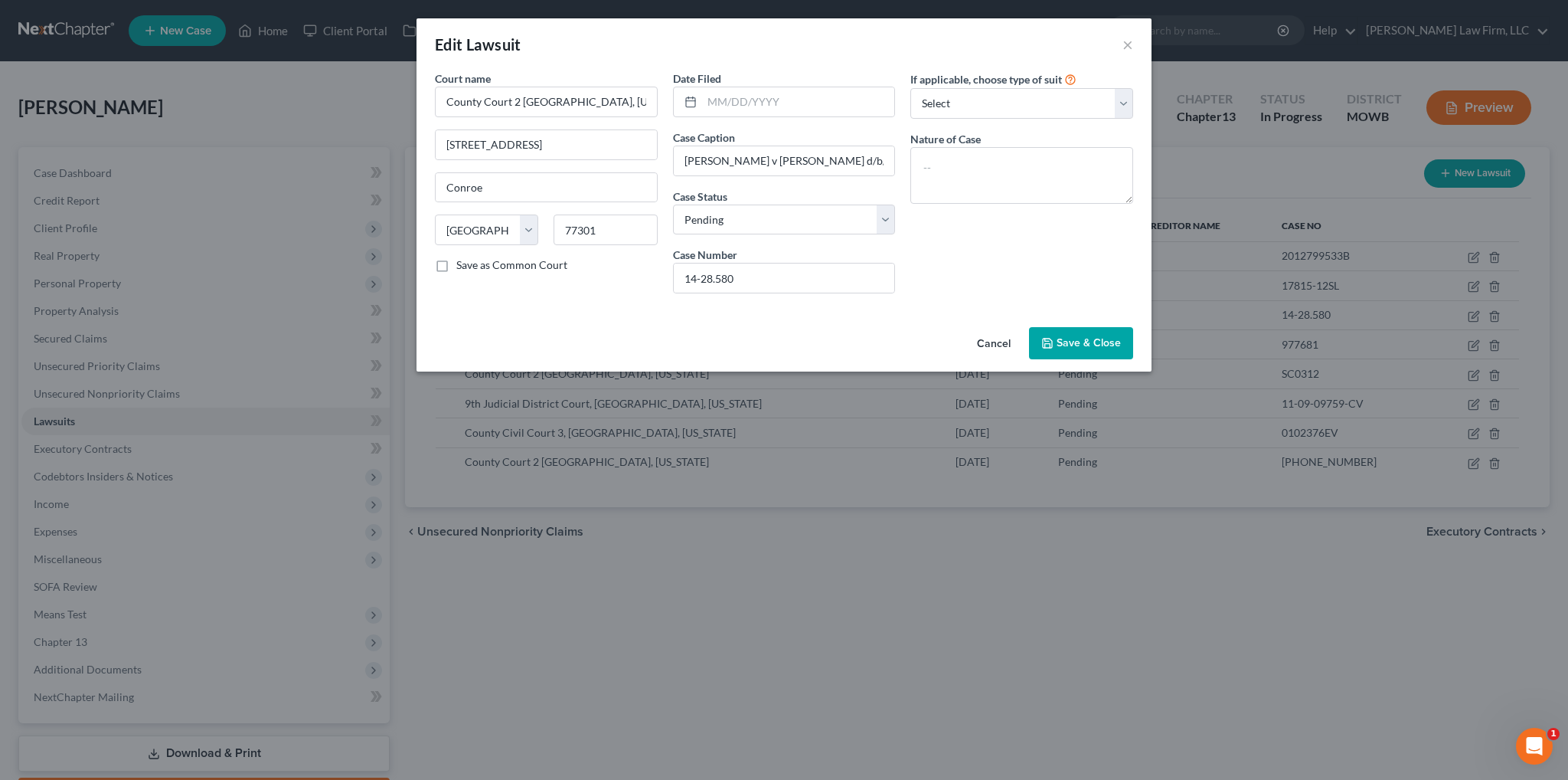
click at [990, 341] on button "Cancel" at bounding box center [993, 343] width 58 height 30
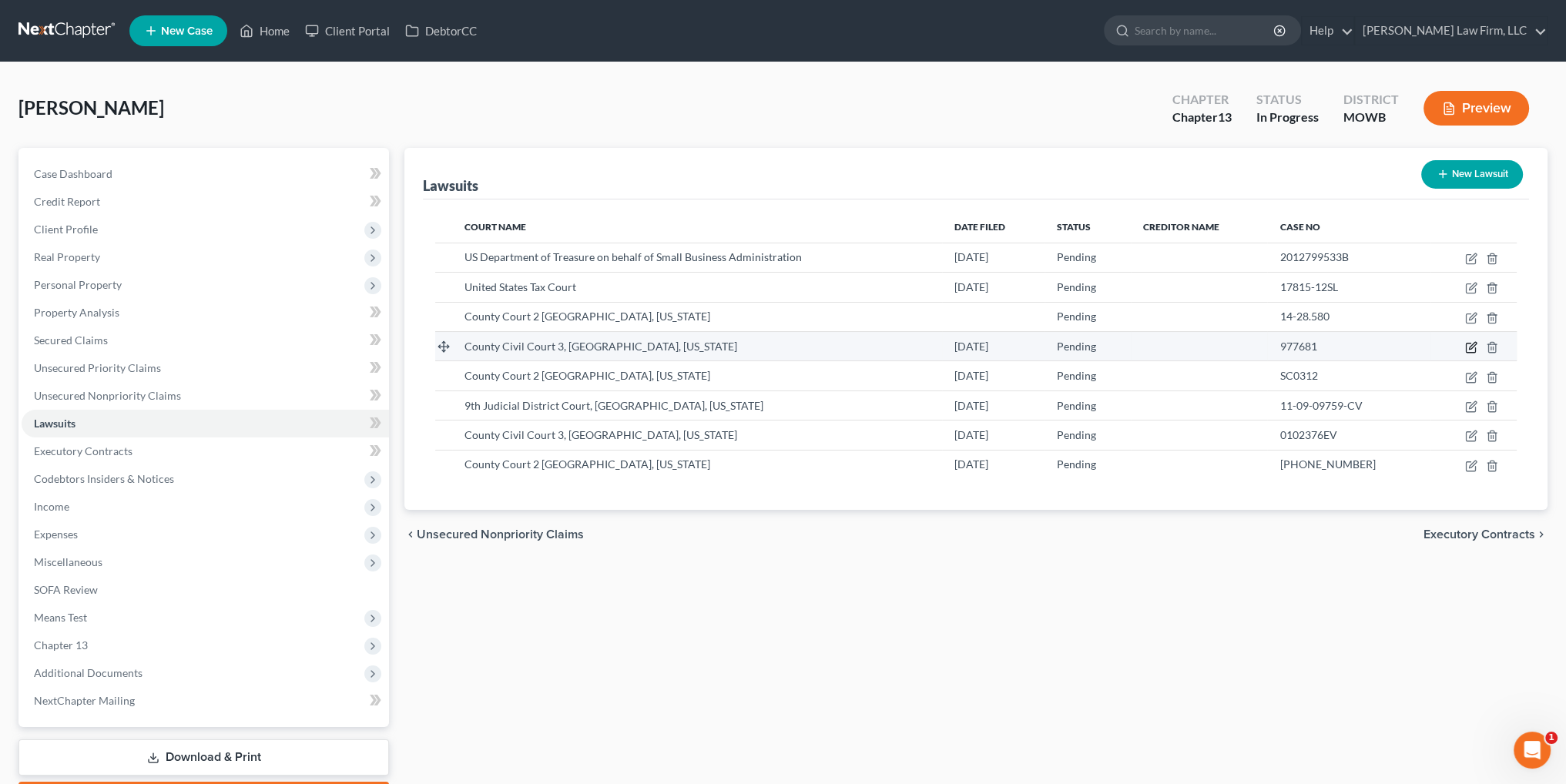
click at [1469, 346] on icon "button" at bounding box center [1471, 344] width 6 height 6
select select "45"
select select "0"
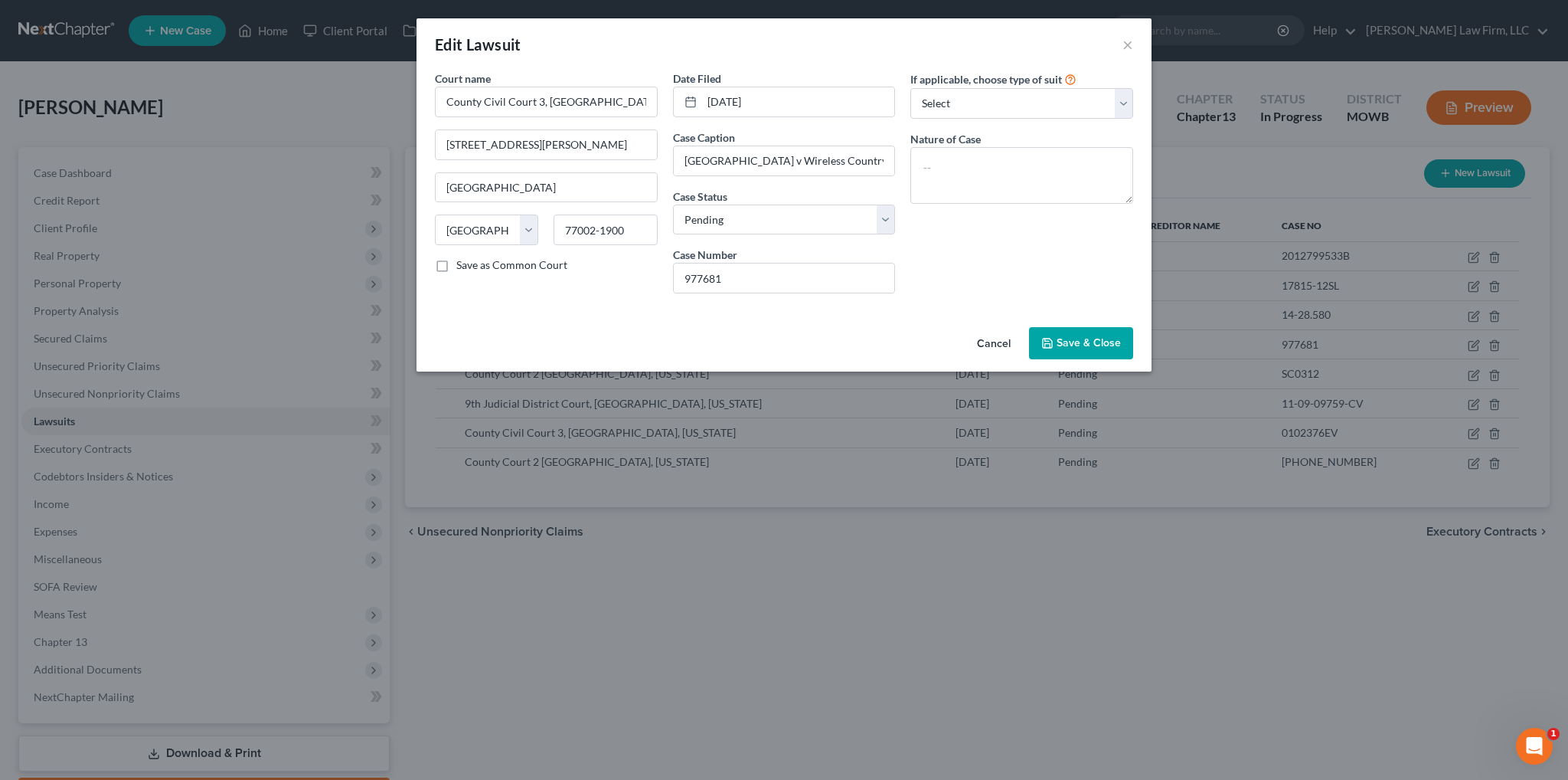
click at [992, 338] on button "Cancel" at bounding box center [993, 343] width 58 height 30
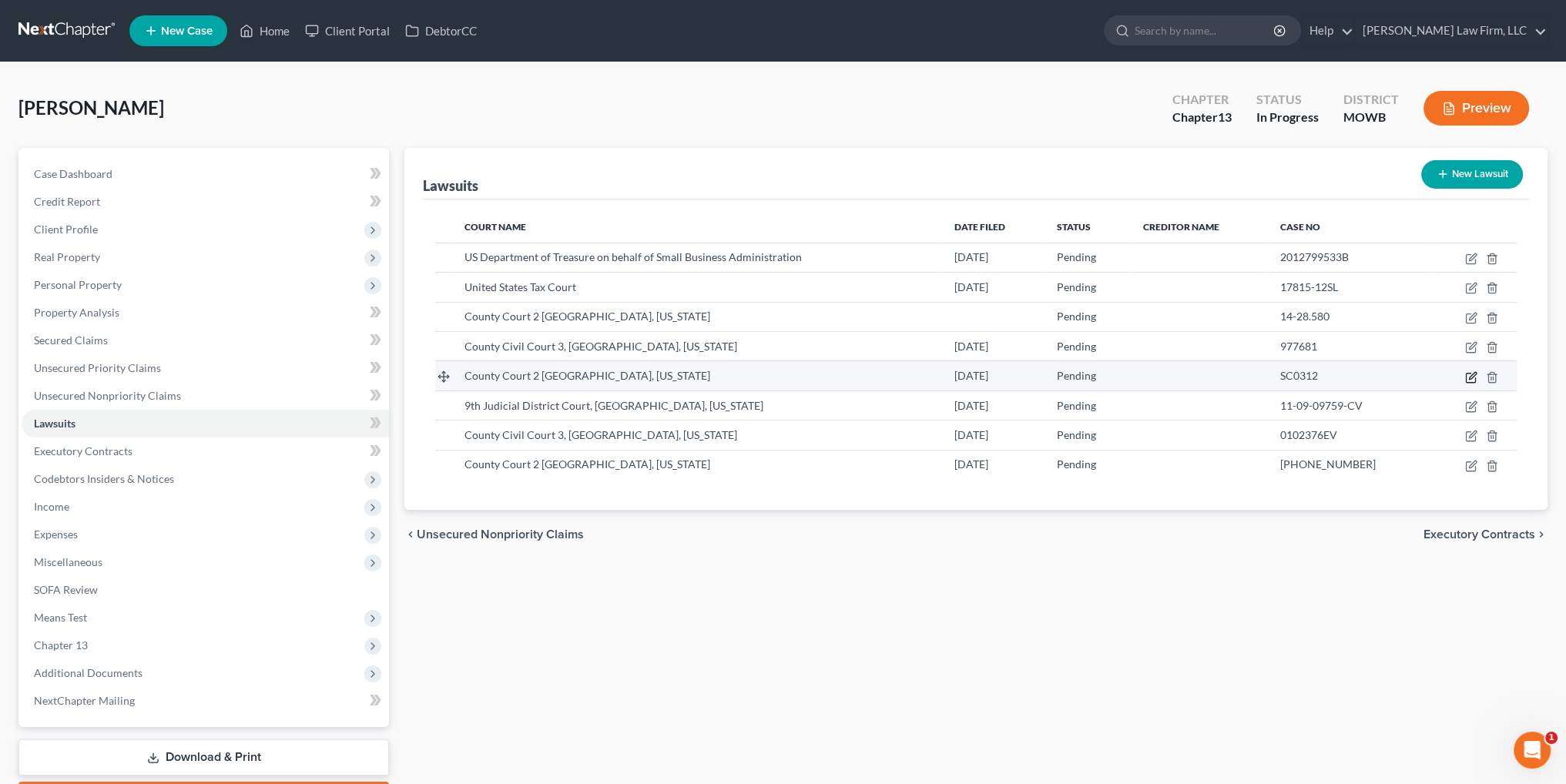
click at [1467, 376] on icon "button" at bounding box center [1470, 377] width 12 height 12
select select "45"
select select "0"
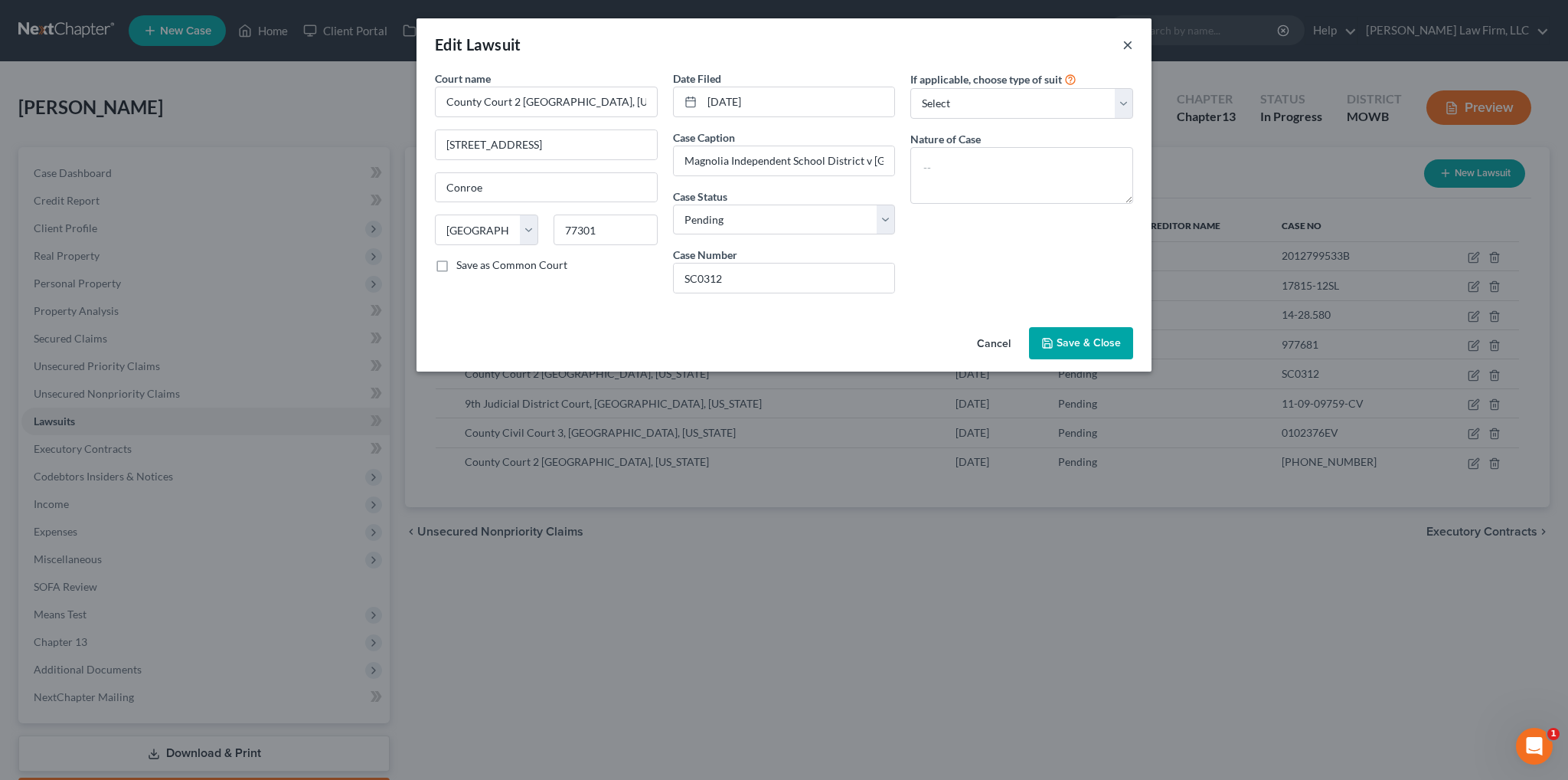
click at [1130, 50] on button "×" at bounding box center [1128, 44] width 11 height 18
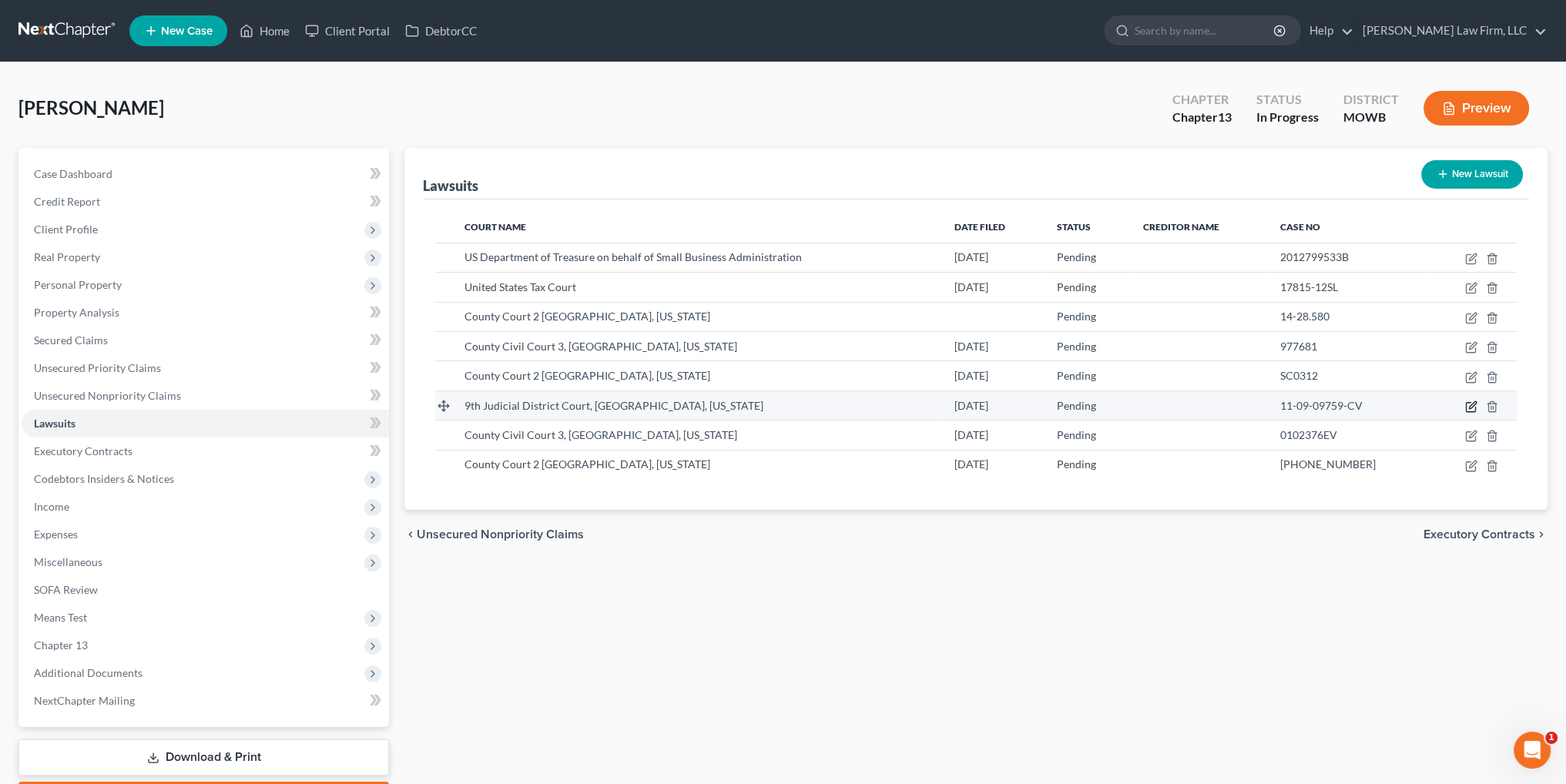
click at [1469, 405] on icon "button" at bounding box center [1471, 404] width 6 height 6
select select "45"
select select "0"
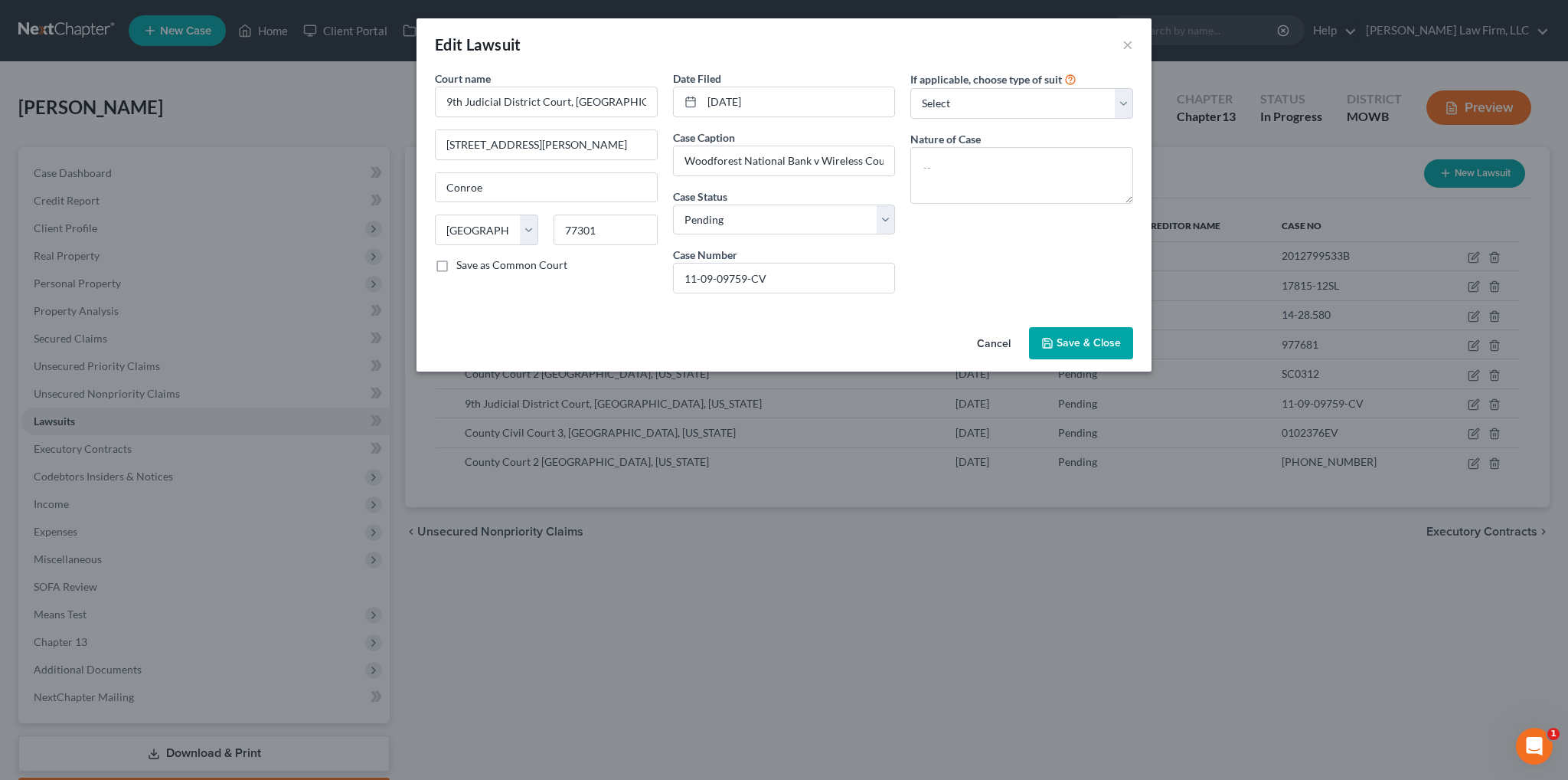
click at [981, 337] on button "Cancel" at bounding box center [993, 343] width 58 height 30
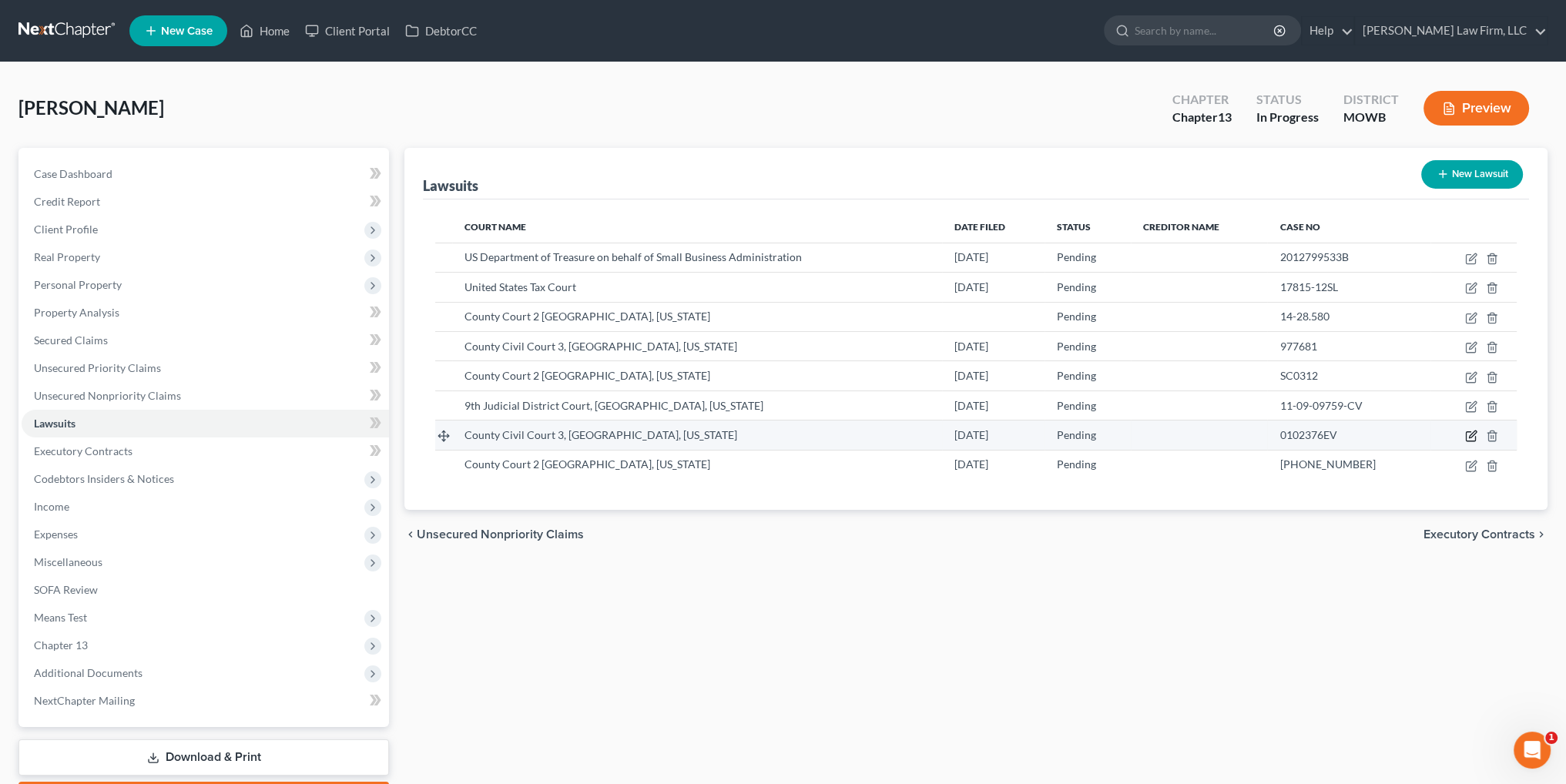
click at [1465, 431] on icon "button" at bounding box center [1470, 435] width 12 height 12
select select "45"
select select "0"
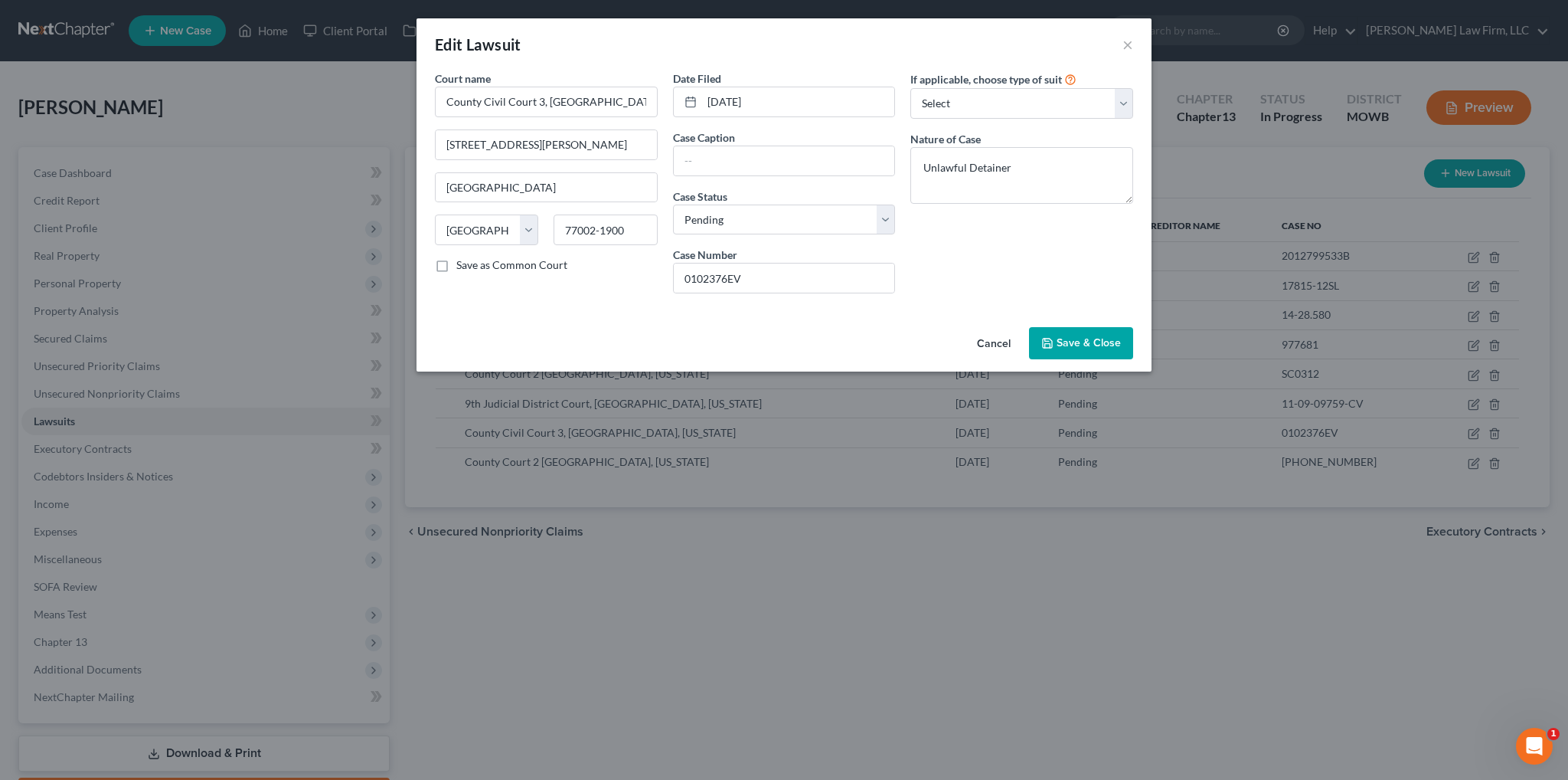
click at [1000, 341] on button "Cancel" at bounding box center [993, 343] width 58 height 30
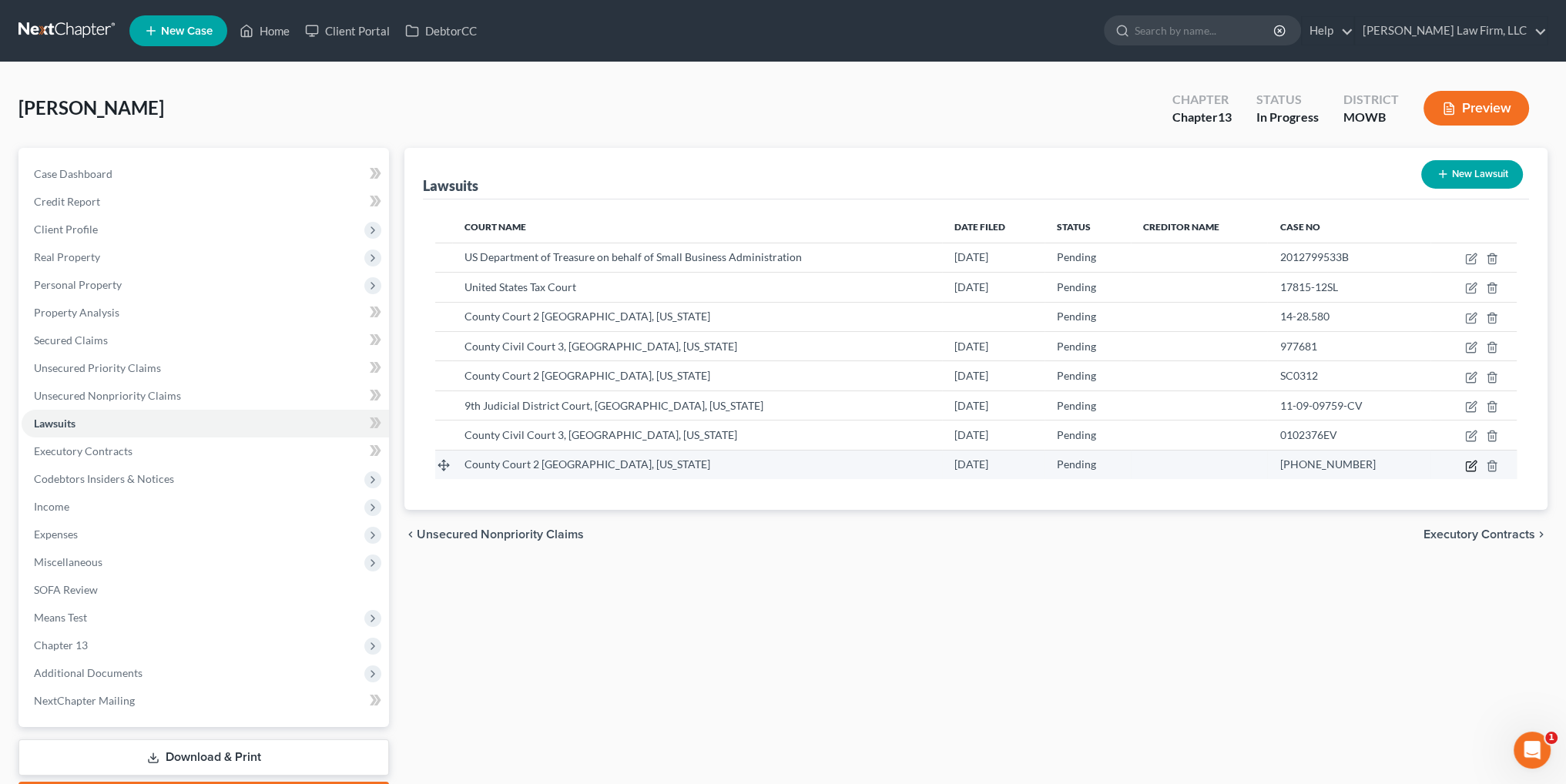
click at [1471, 461] on icon "button" at bounding box center [1471, 463] width 6 height 6
select select "45"
select select "0"
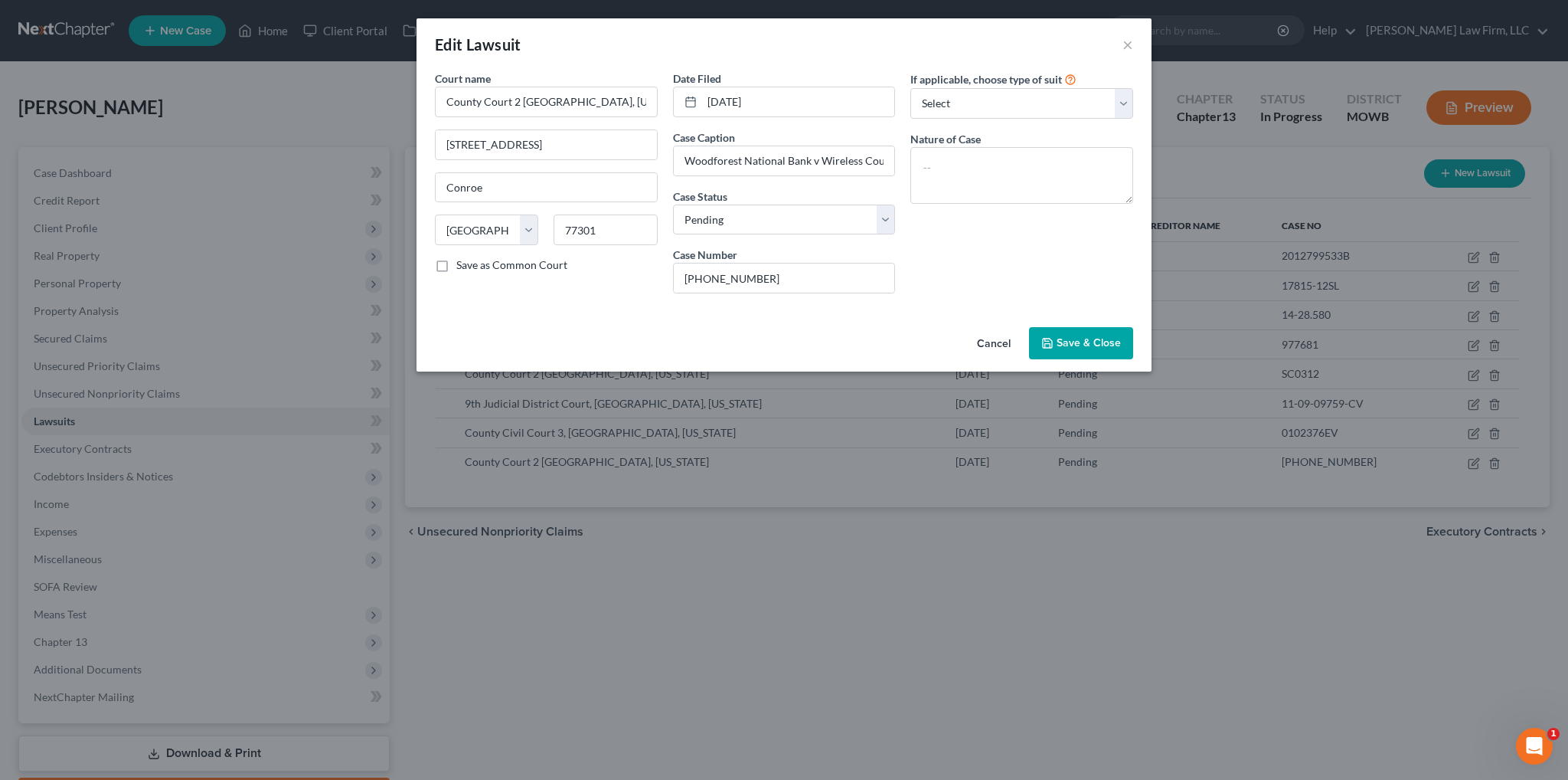
click at [983, 343] on button "Cancel" at bounding box center [993, 343] width 58 height 30
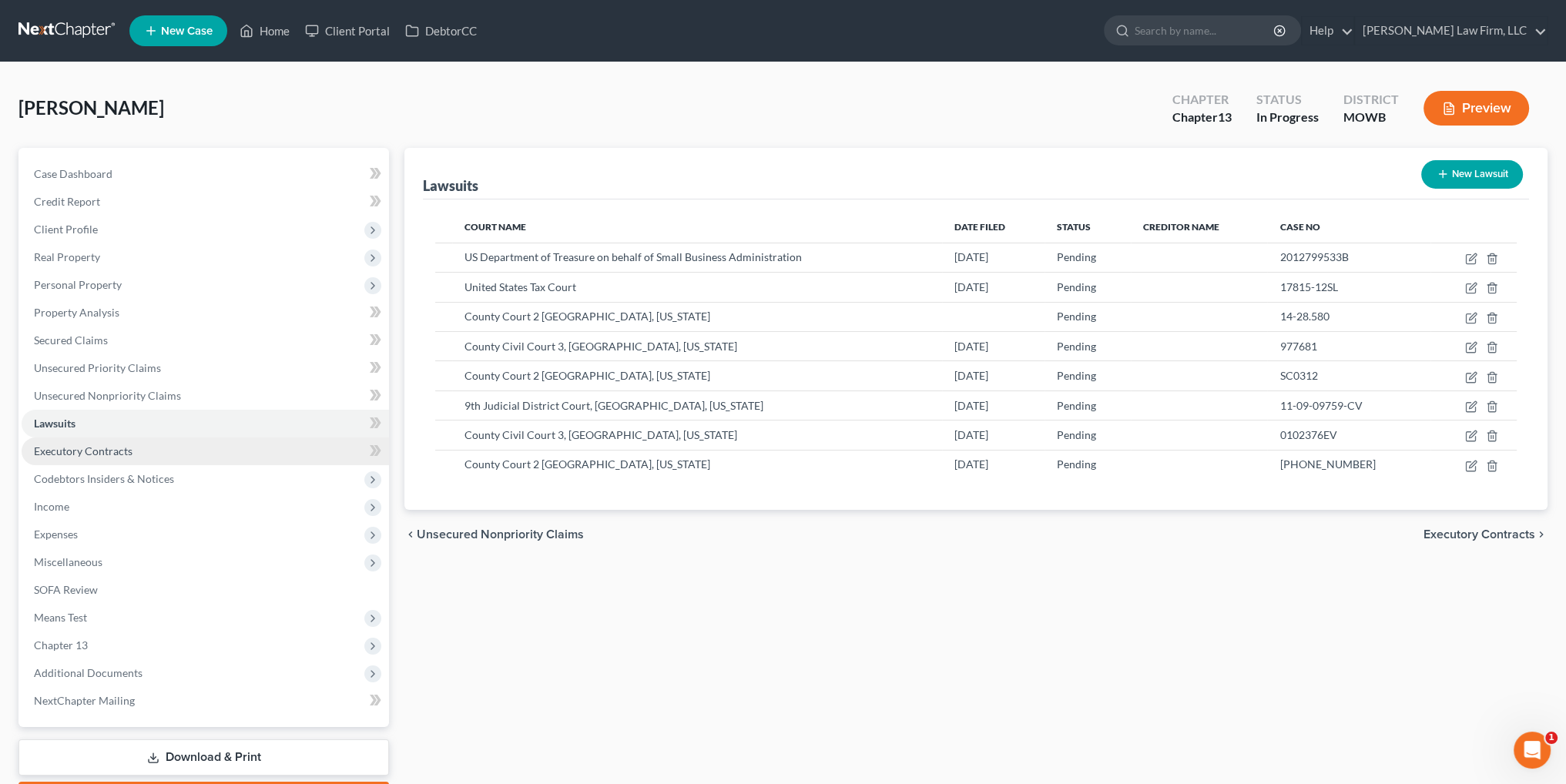
click at [87, 444] on span "Executory Contracts" at bounding box center [84, 451] width 98 height 13
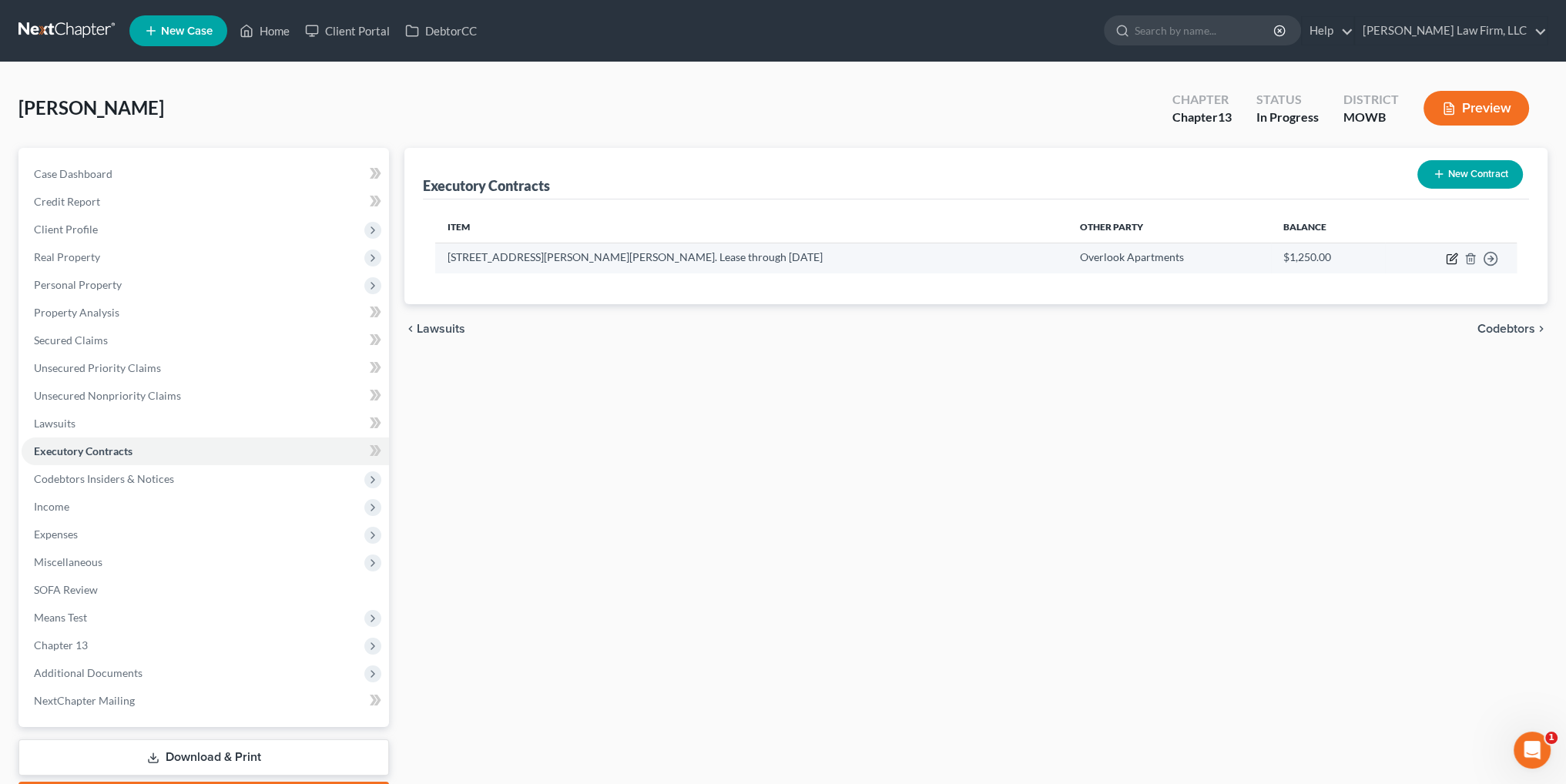
click at [1447, 256] on icon "button" at bounding box center [1451, 258] width 12 height 12
select select "3"
select select "17"
select select "0"
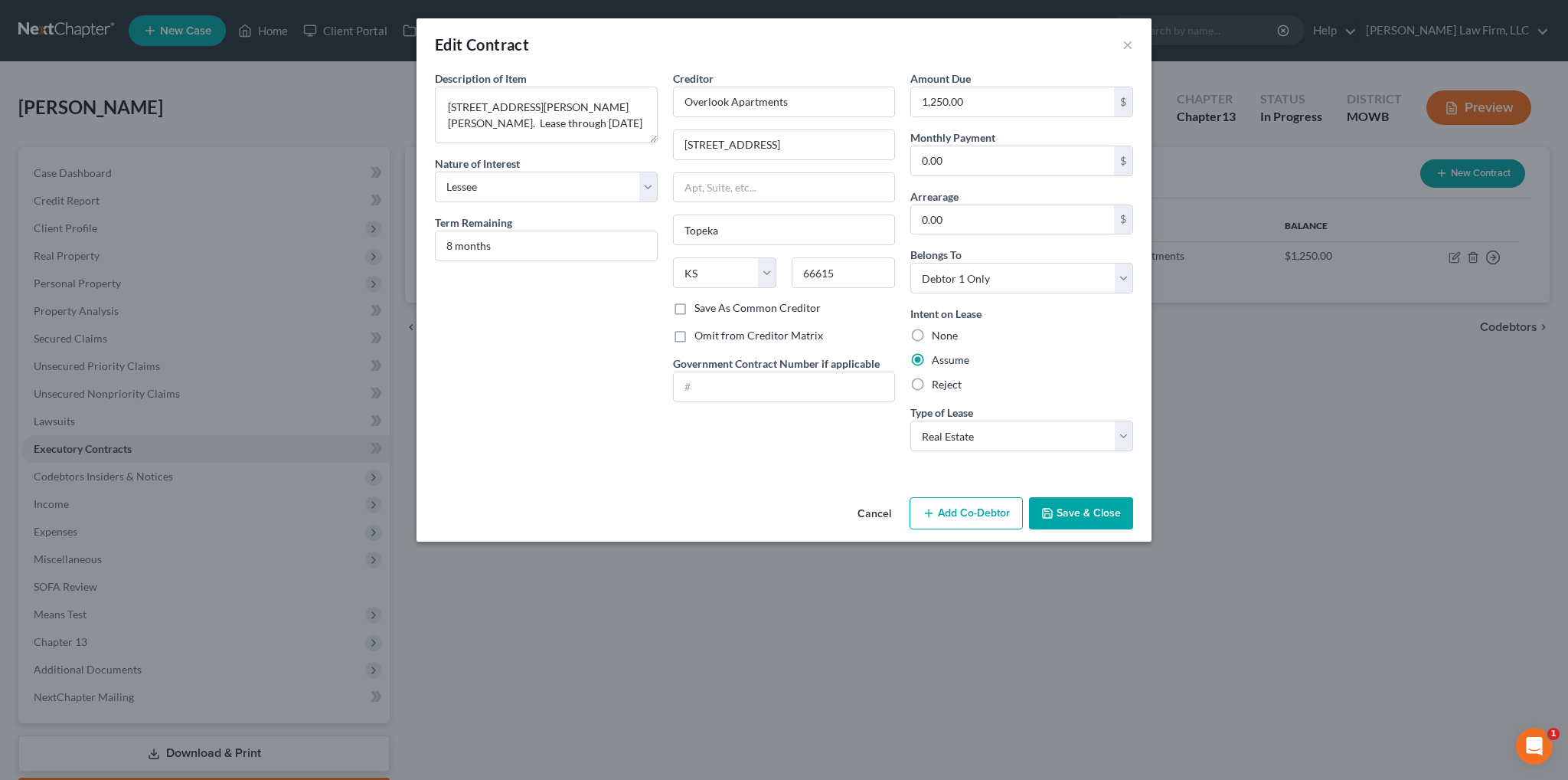
click at [866, 506] on button "Cancel" at bounding box center [874, 513] width 58 height 30
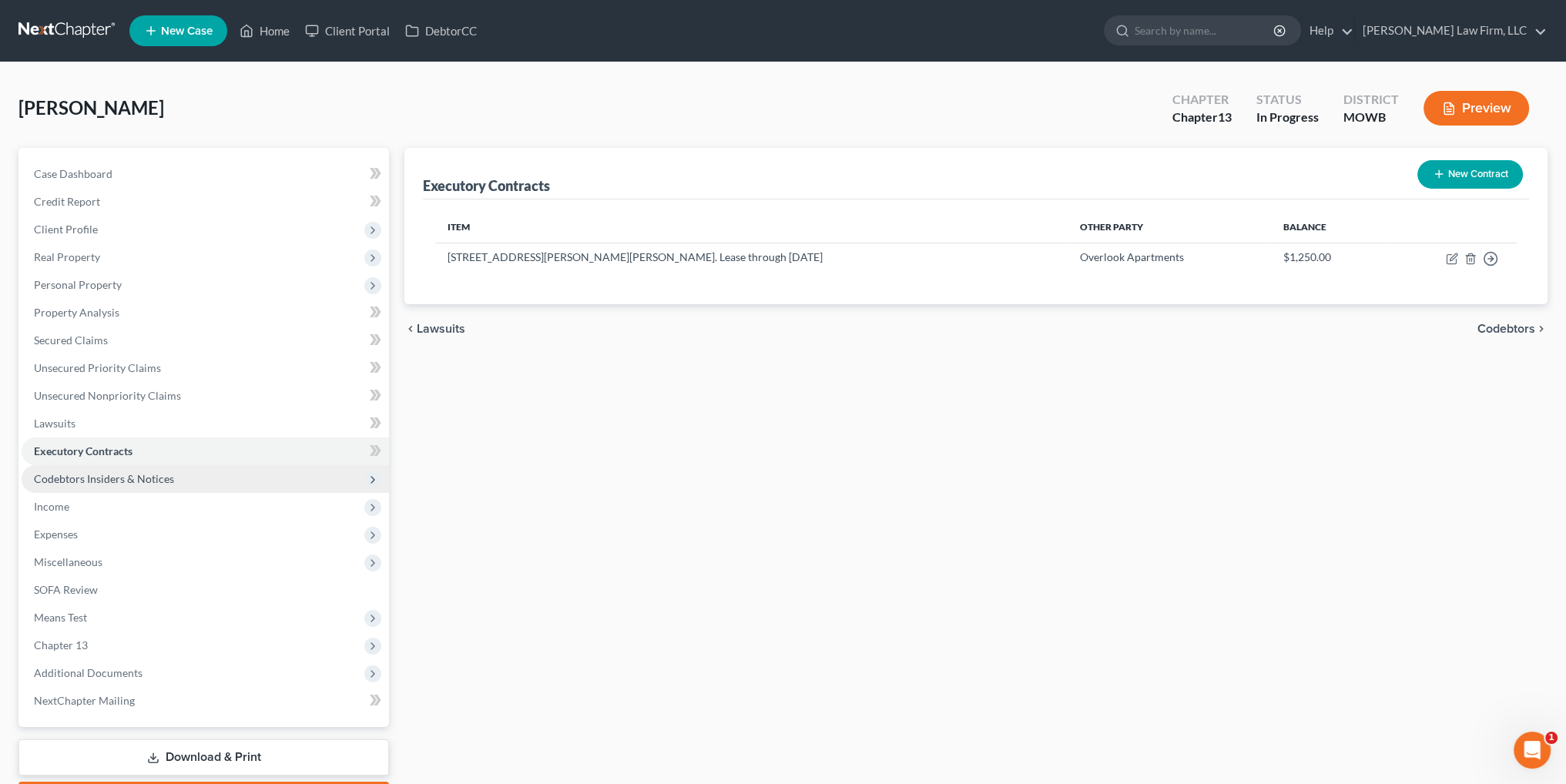
click at [136, 473] on span "Codebtors Insiders & Notices" at bounding box center [104, 479] width 140 height 13
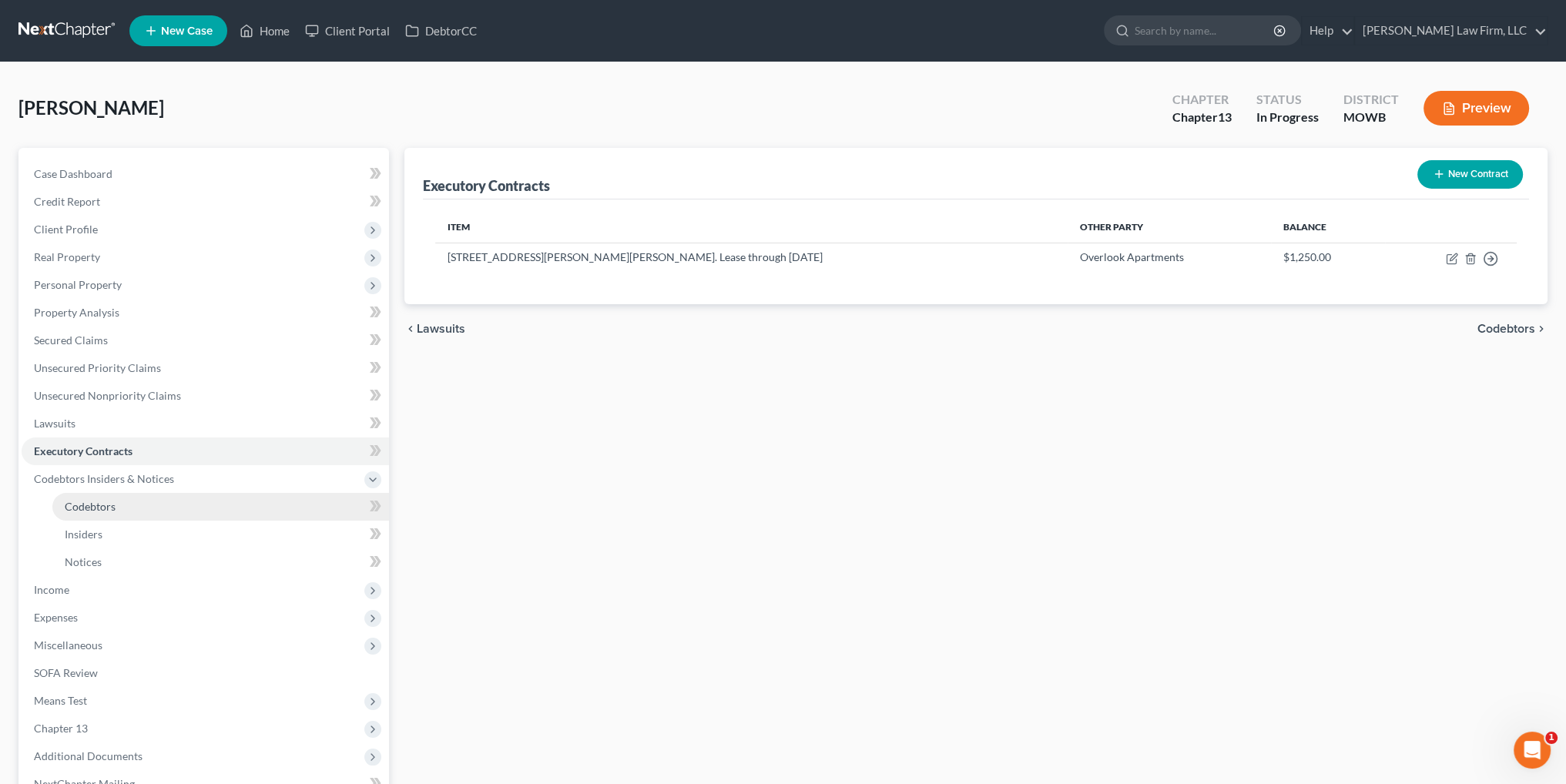
click at [89, 507] on span "Codebtors" at bounding box center [90, 506] width 51 height 13
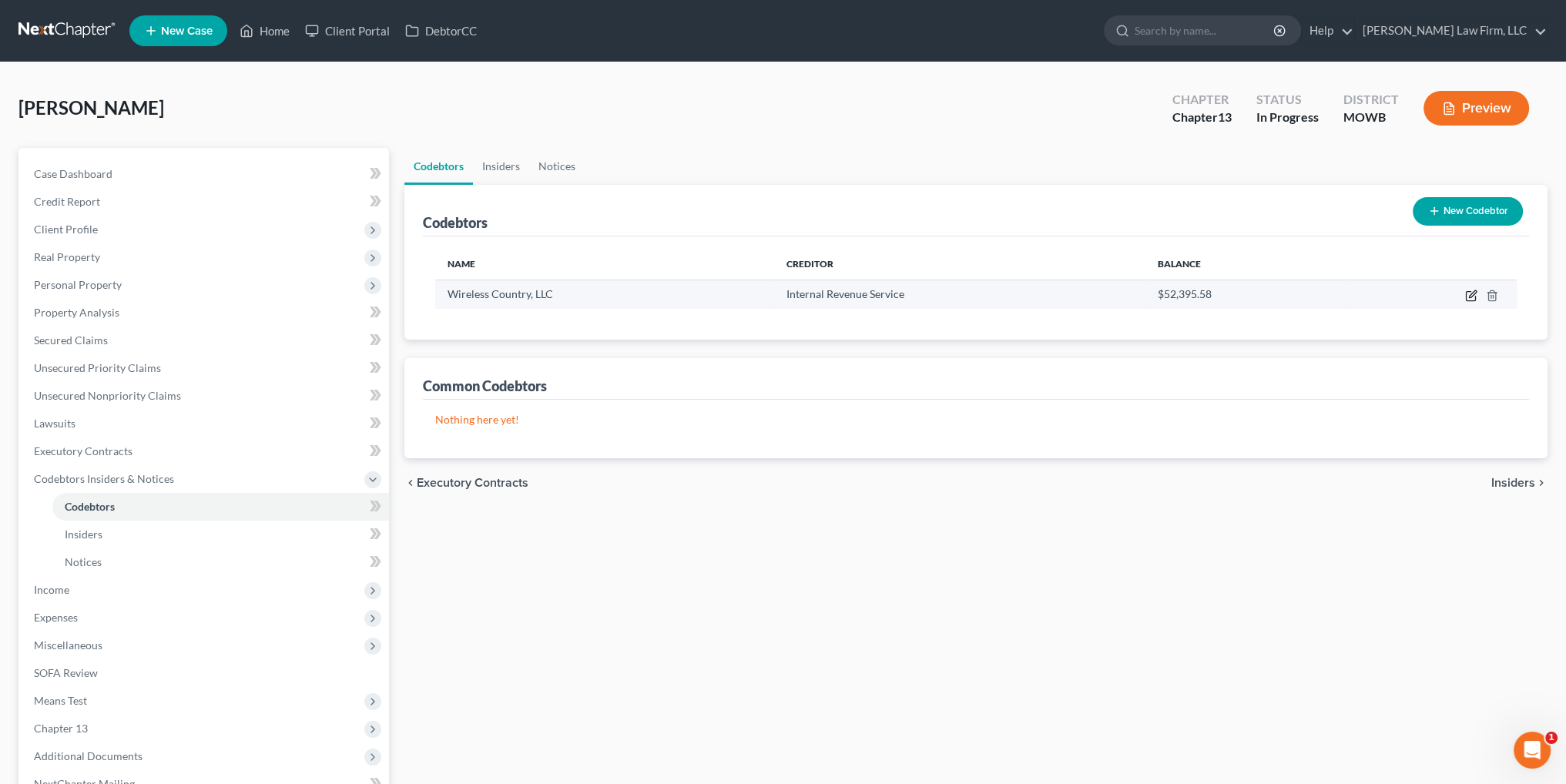
click at [1470, 297] on icon "button" at bounding box center [1470, 295] width 12 height 12
select select "45"
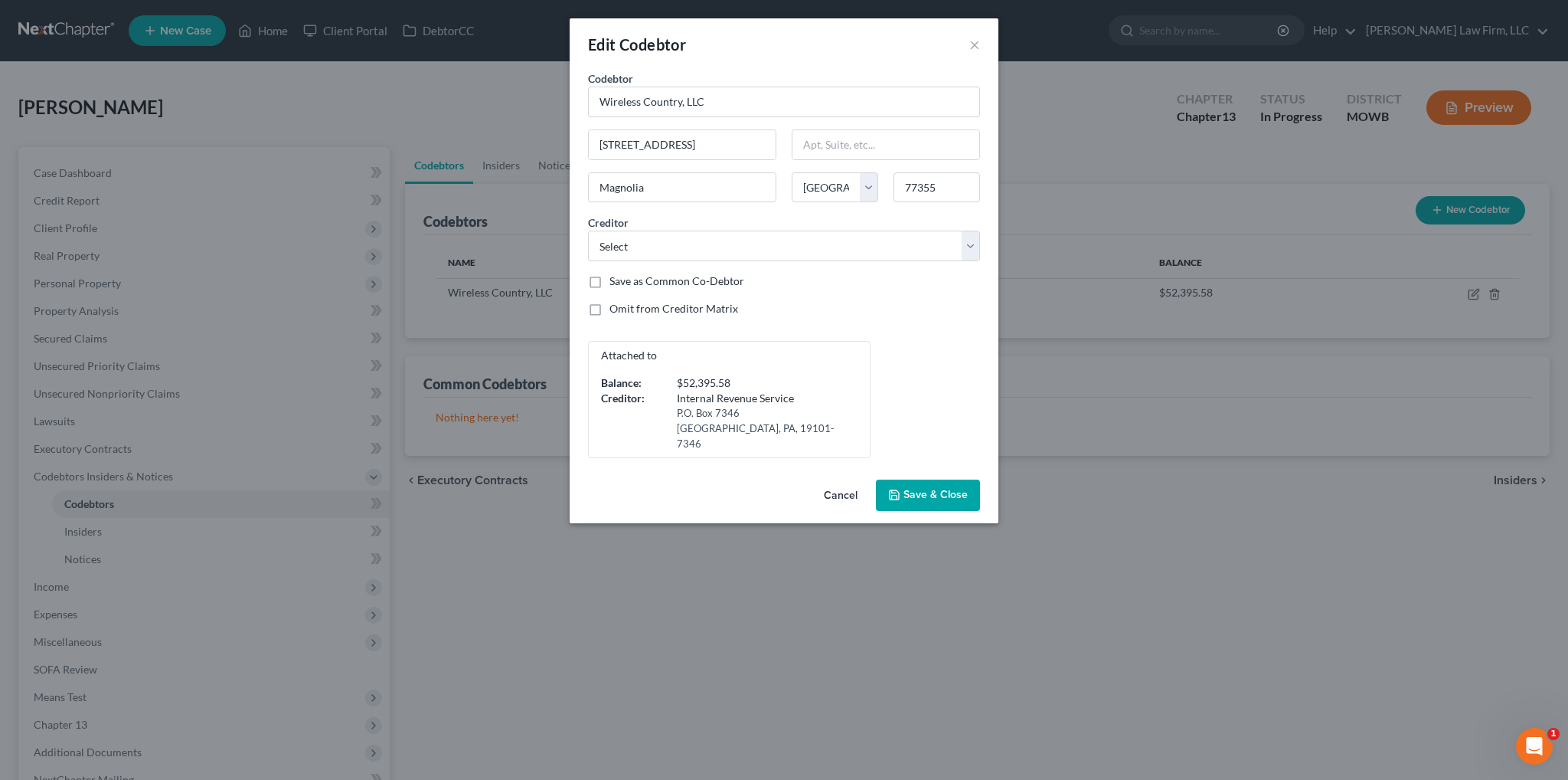
click at [840, 481] on button "Cancel" at bounding box center [840, 496] width 58 height 30
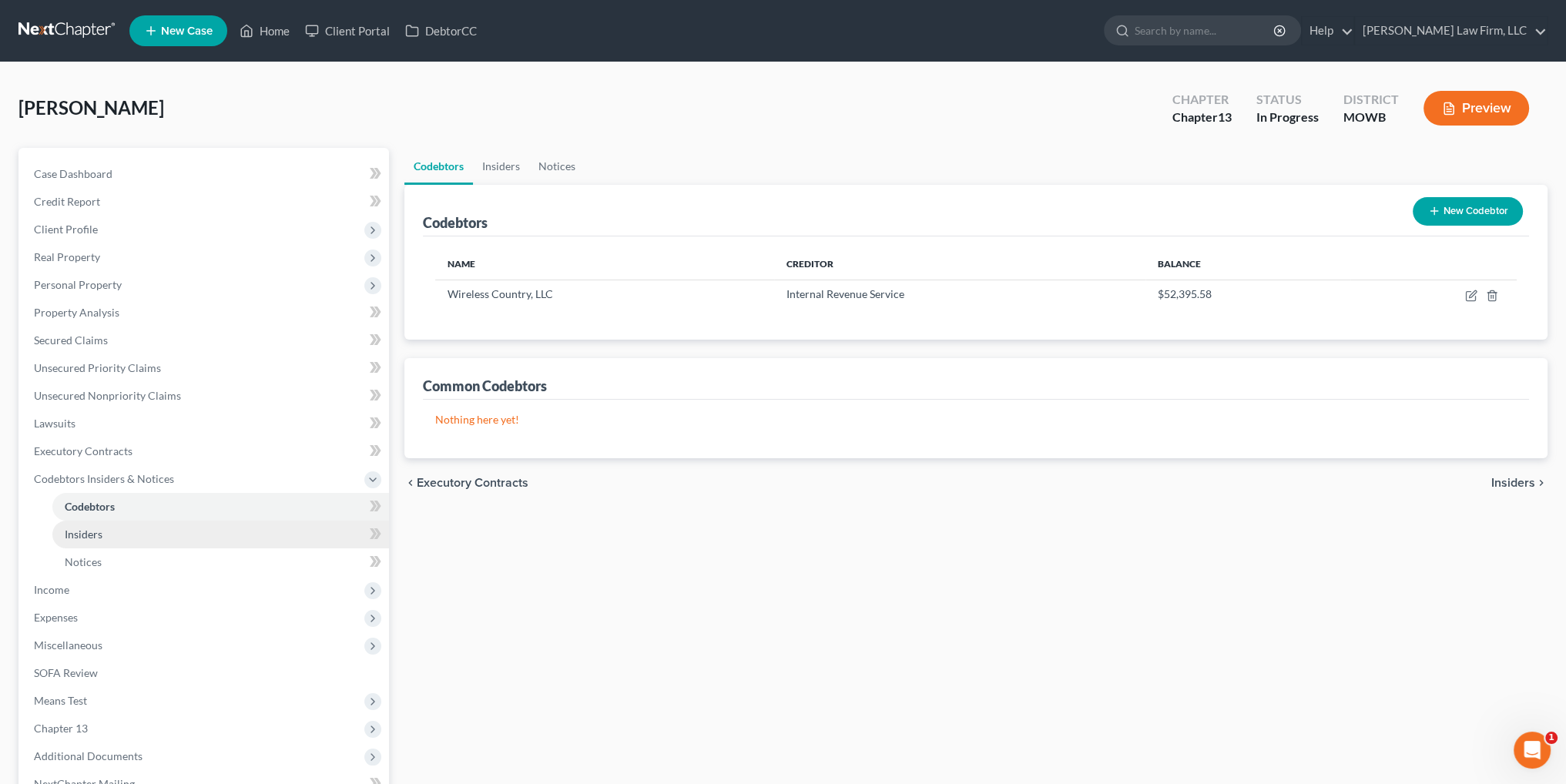
click at [98, 535] on span "Insiders" at bounding box center [84, 533] width 38 height 13
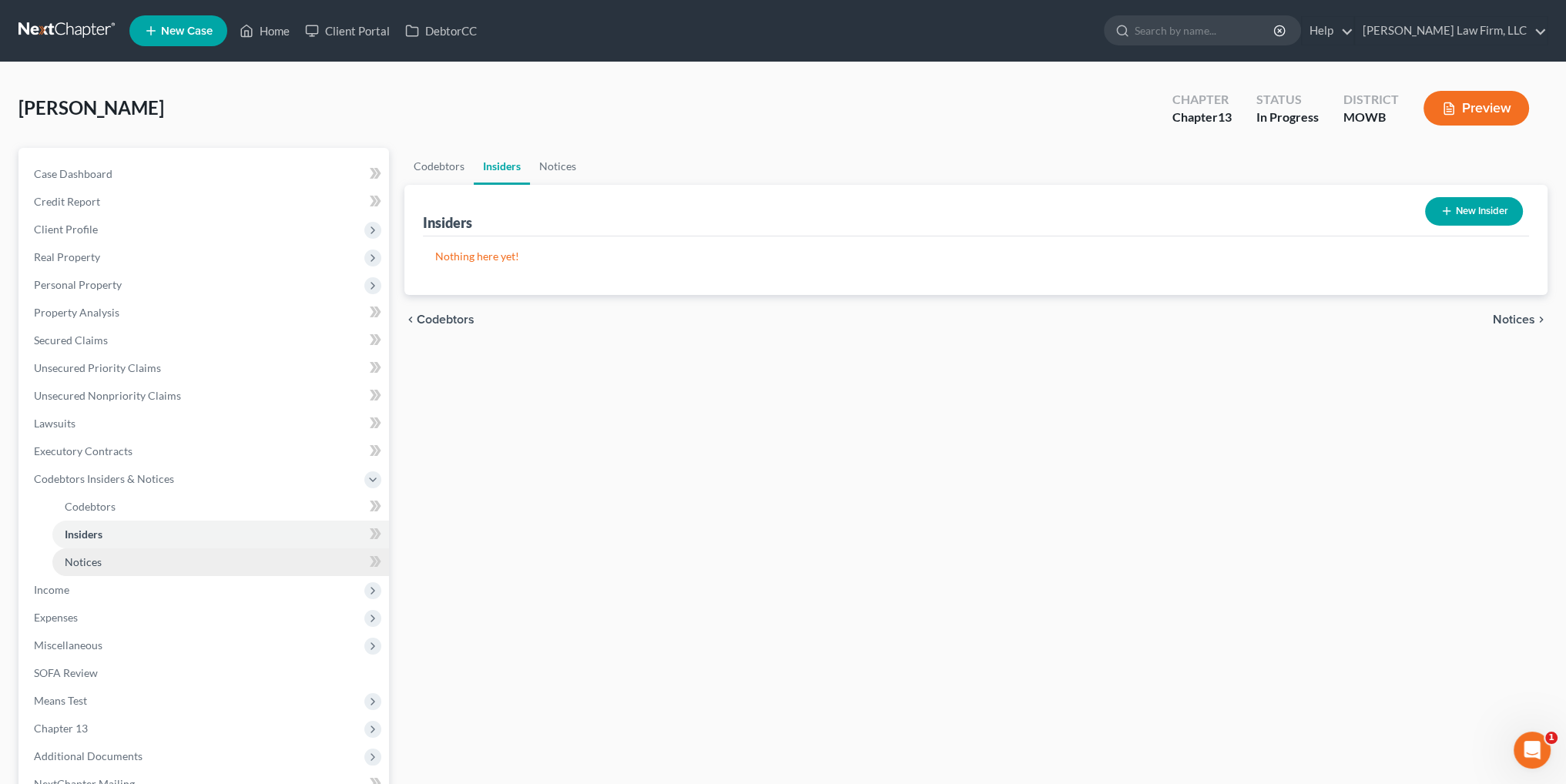
click at [91, 549] on link "Notices" at bounding box center [220, 562] width 337 height 28
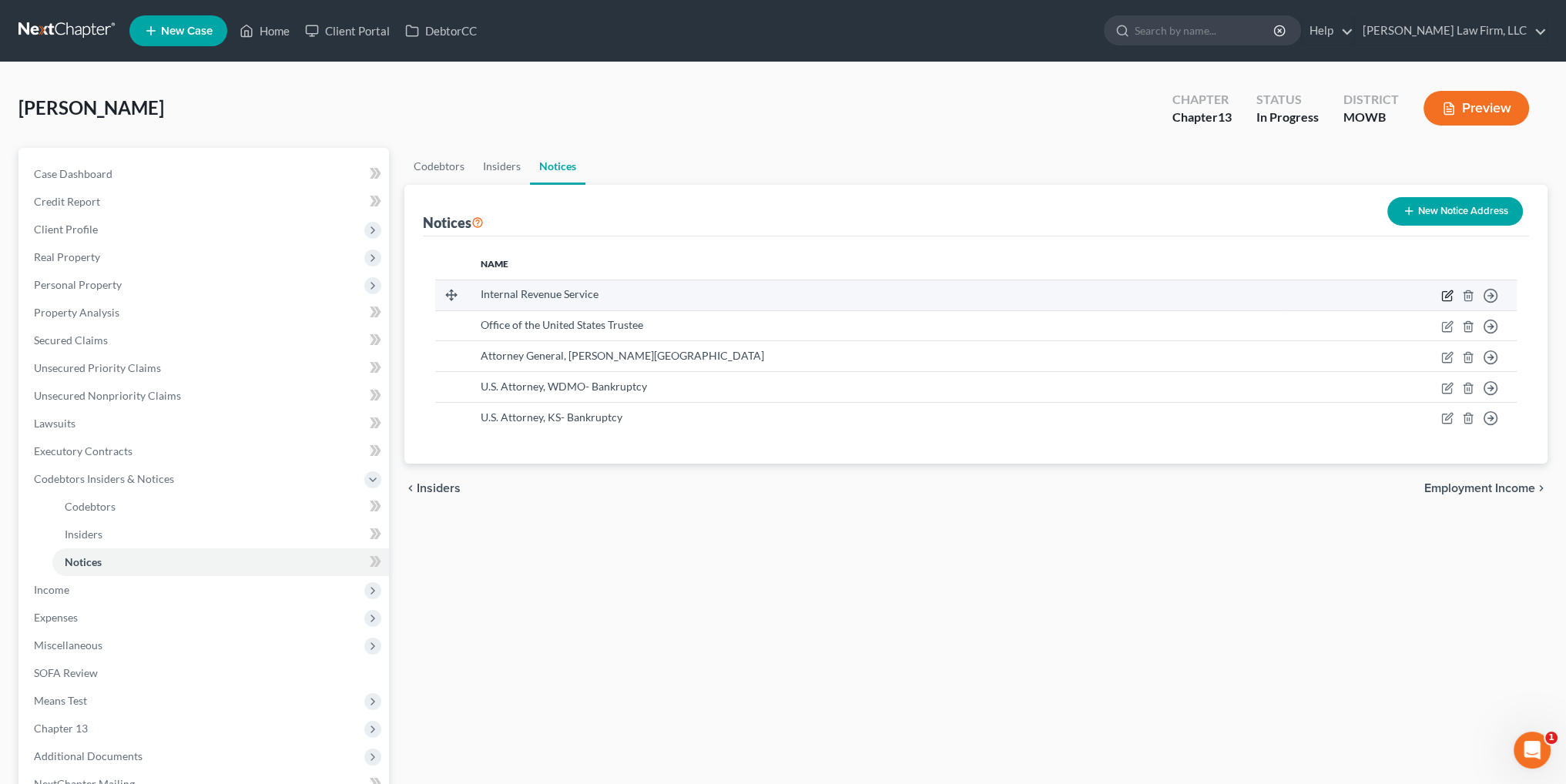
click at [1445, 291] on icon "button" at bounding box center [1446, 296] width 9 height 9
select select "39"
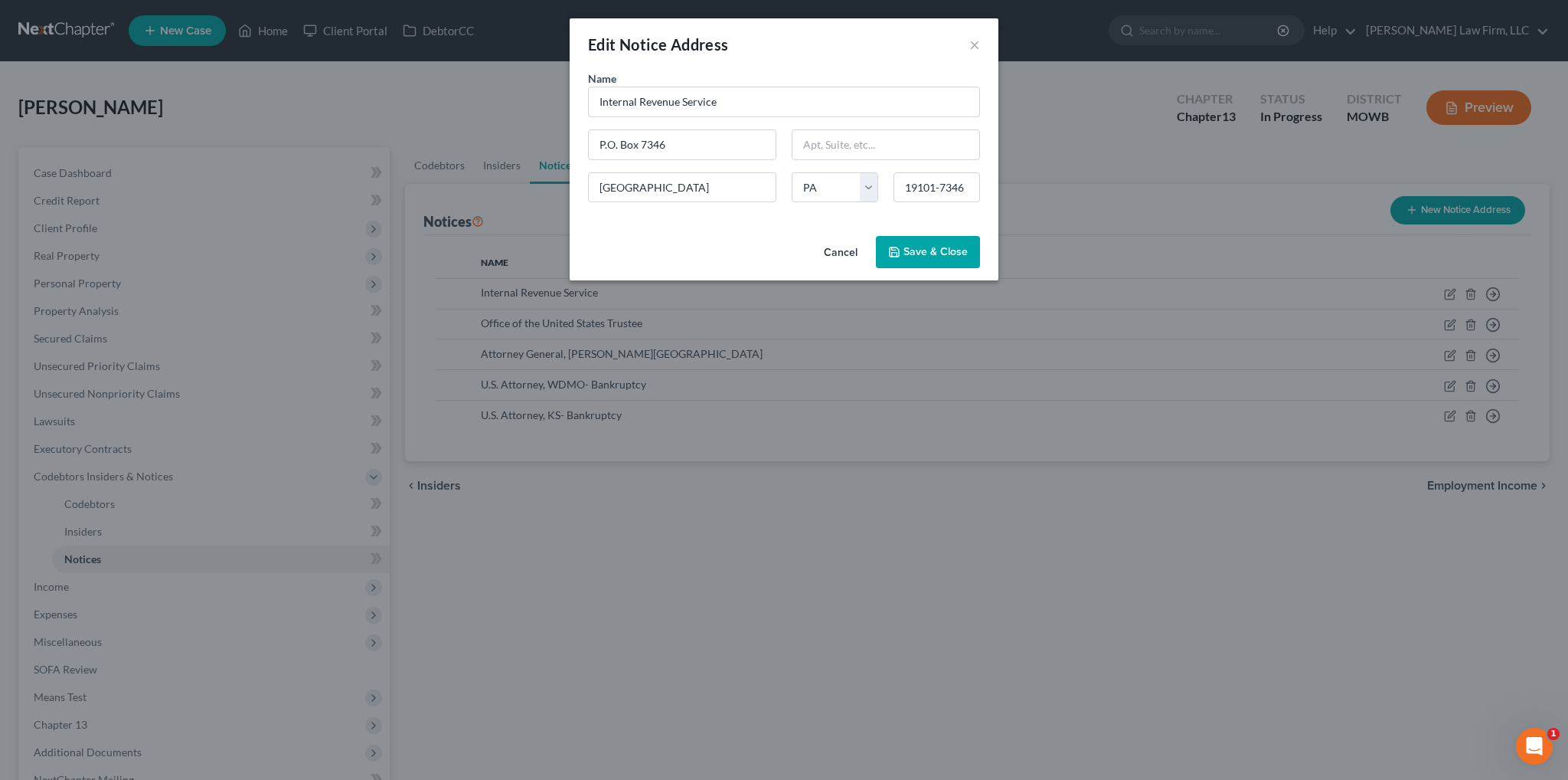
click at [827, 248] on button "Cancel" at bounding box center [840, 252] width 58 height 30
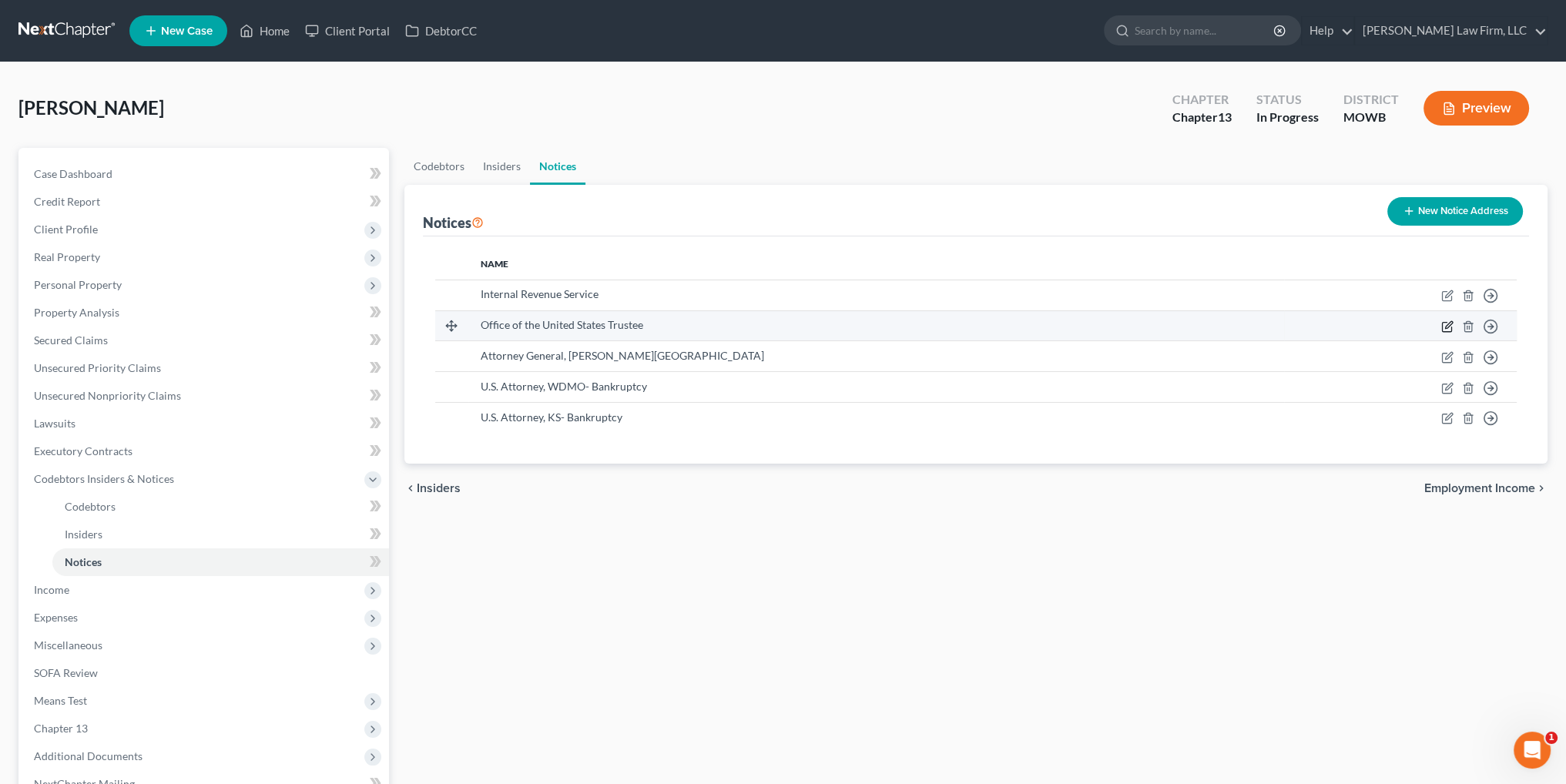
click at [1444, 325] on icon "button" at bounding box center [1446, 326] width 12 height 12
select select "26"
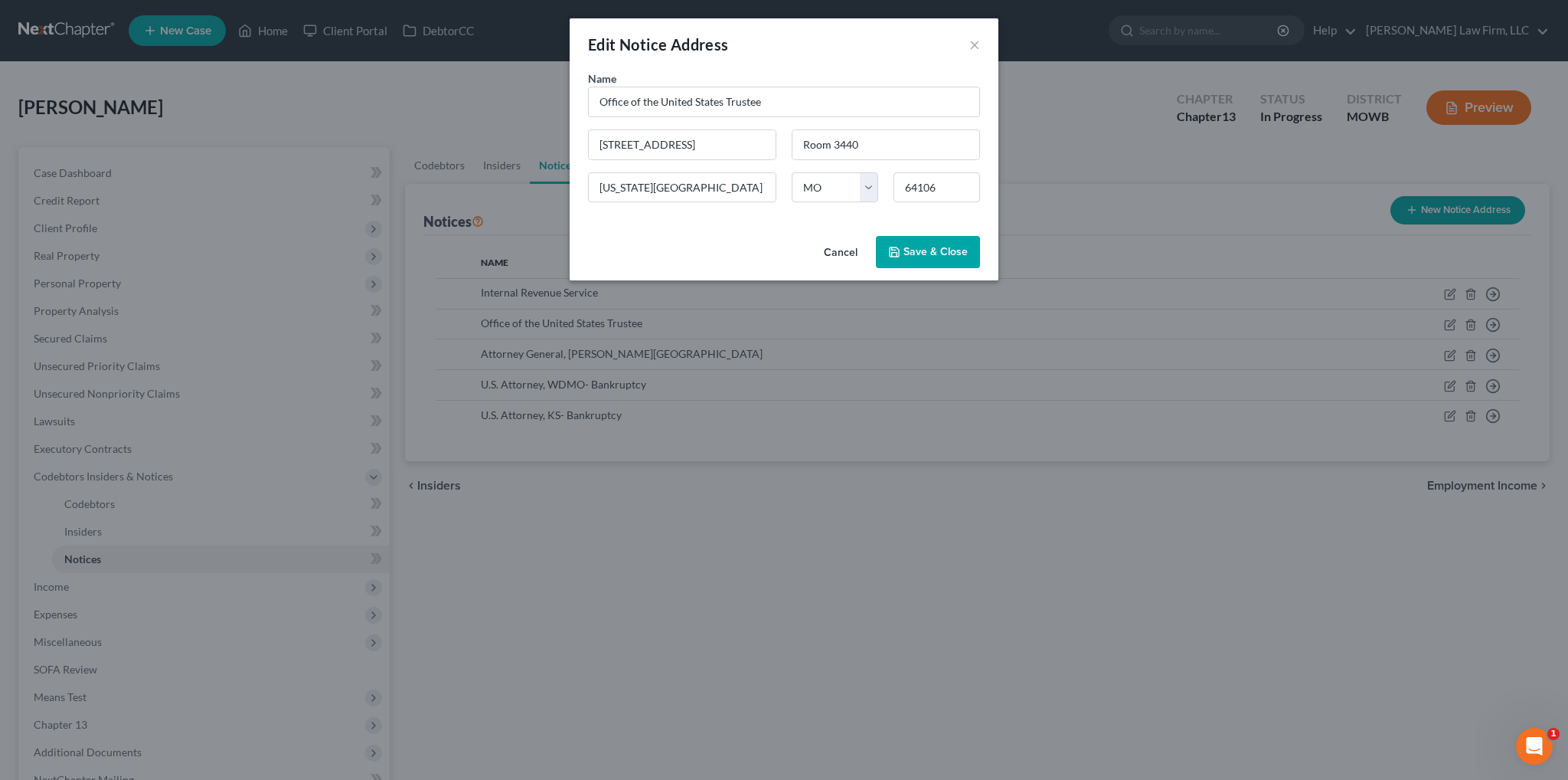
click at [846, 252] on button "Cancel" at bounding box center [840, 252] width 58 height 30
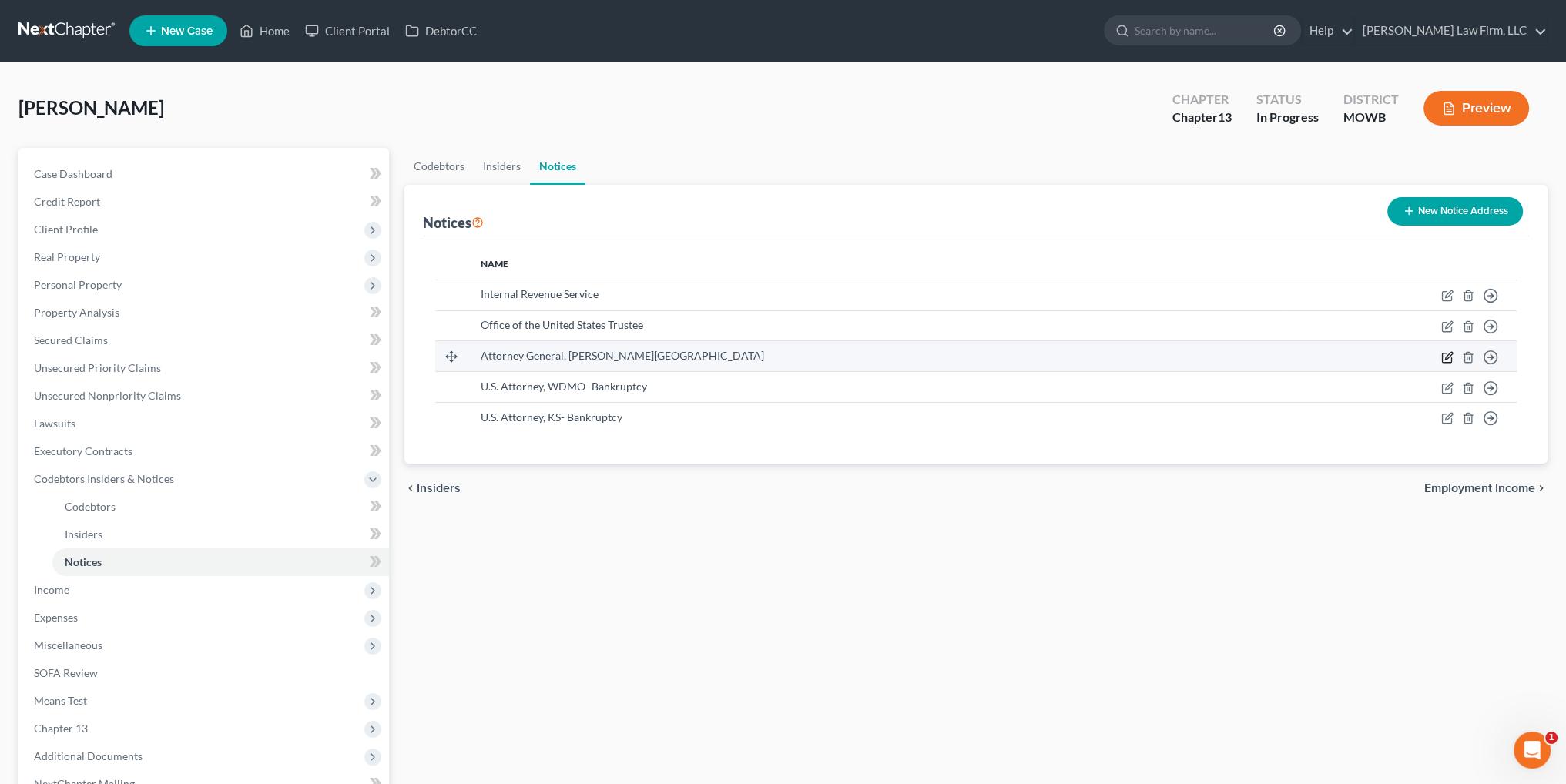
click at [1449, 354] on icon "button" at bounding box center [1447, 354] width 6 height 6
select select "8"
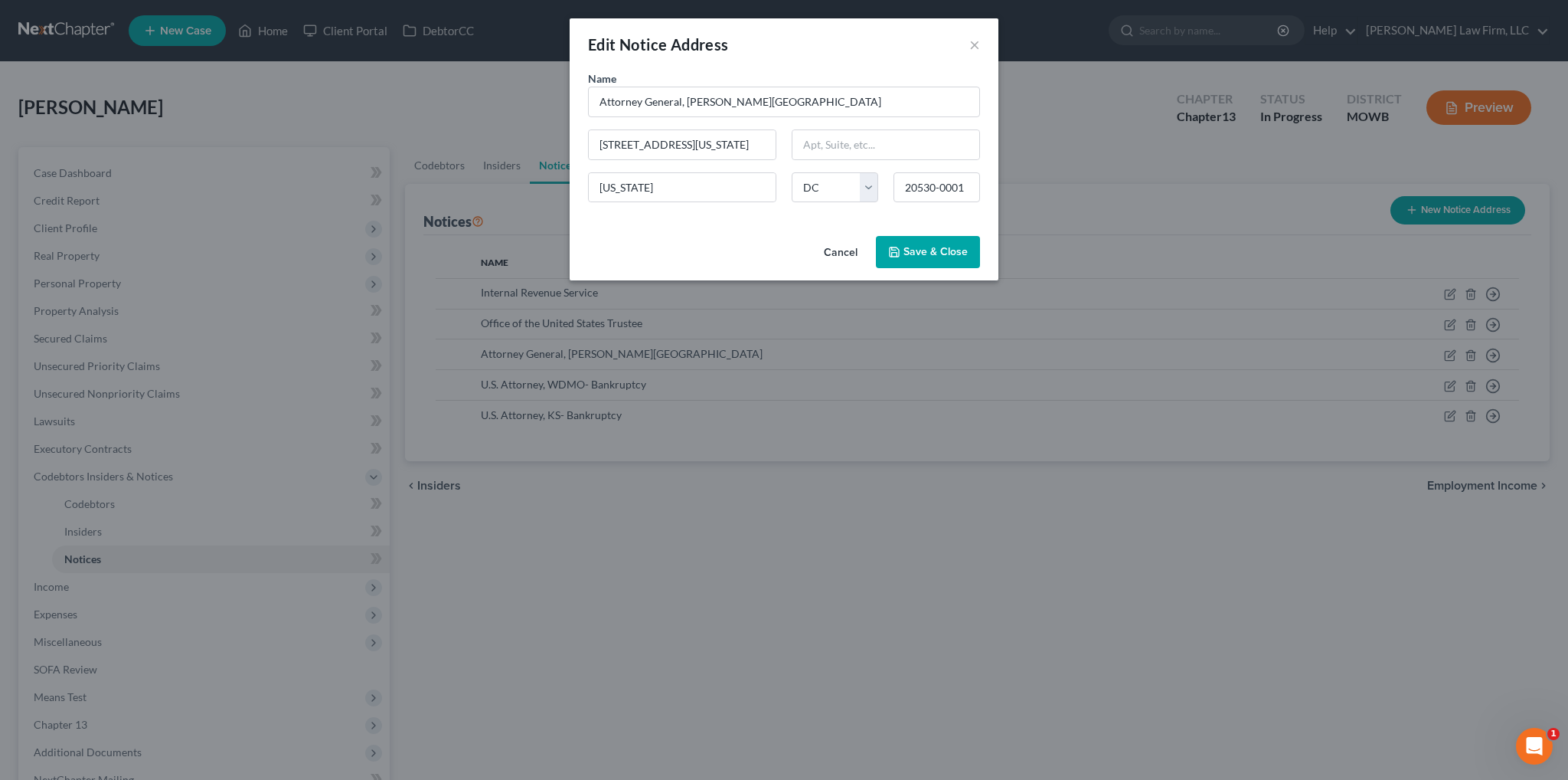
click at [844, 255] on button "Cancel" at bounding box center [840, 252] width 58 height 30
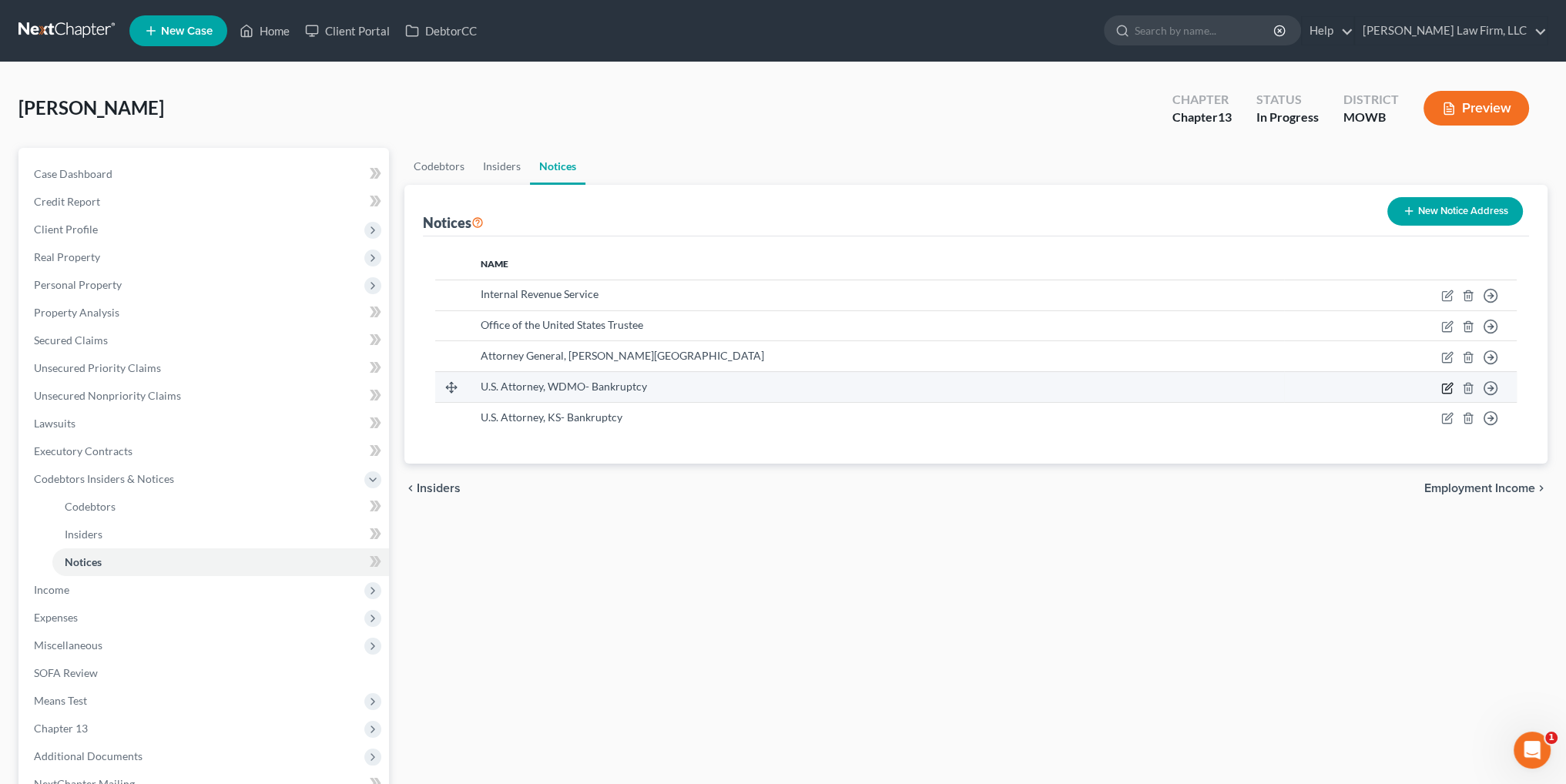
click at [1443, 382] on icon "button" at bounding box center [1446, 388] width 12 height 12
select select "26"
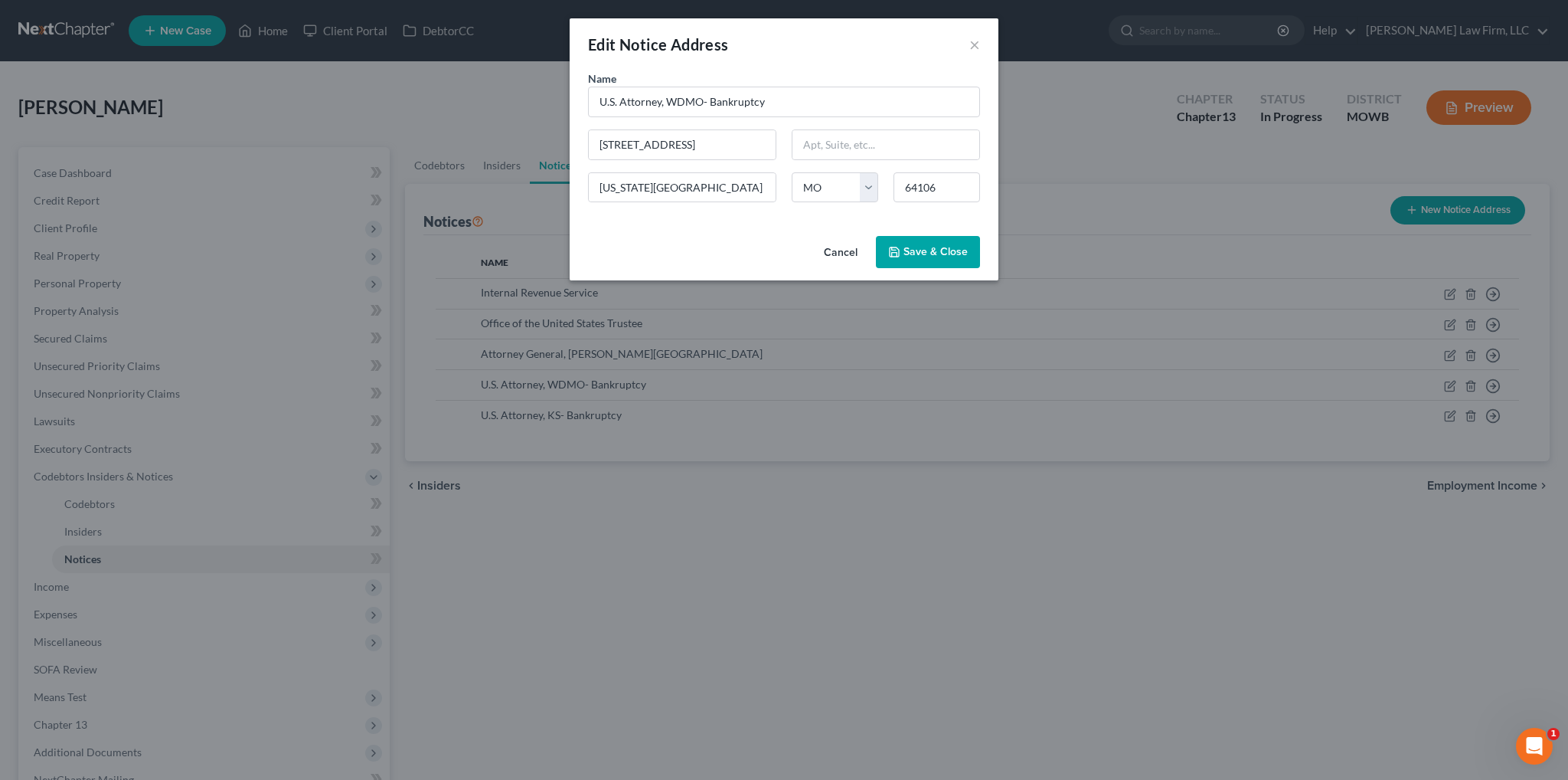
click at [844, 255] on button "Cancel" at bounding box center [840, 252] width 58 height 30
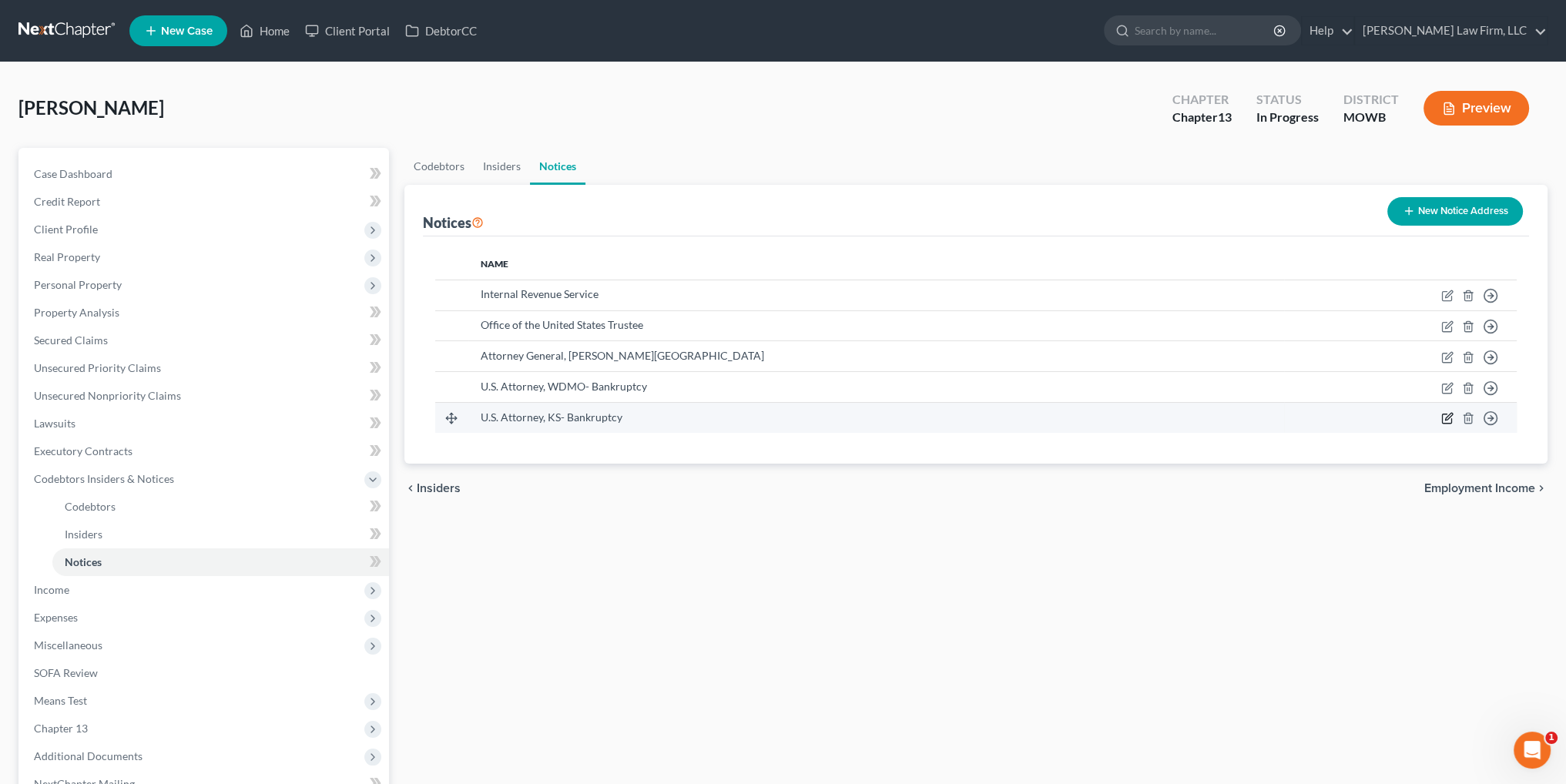
click at [1447, 414] on icon "button" at bounding box center [1446, 418] width 12 height 12
select select "17"
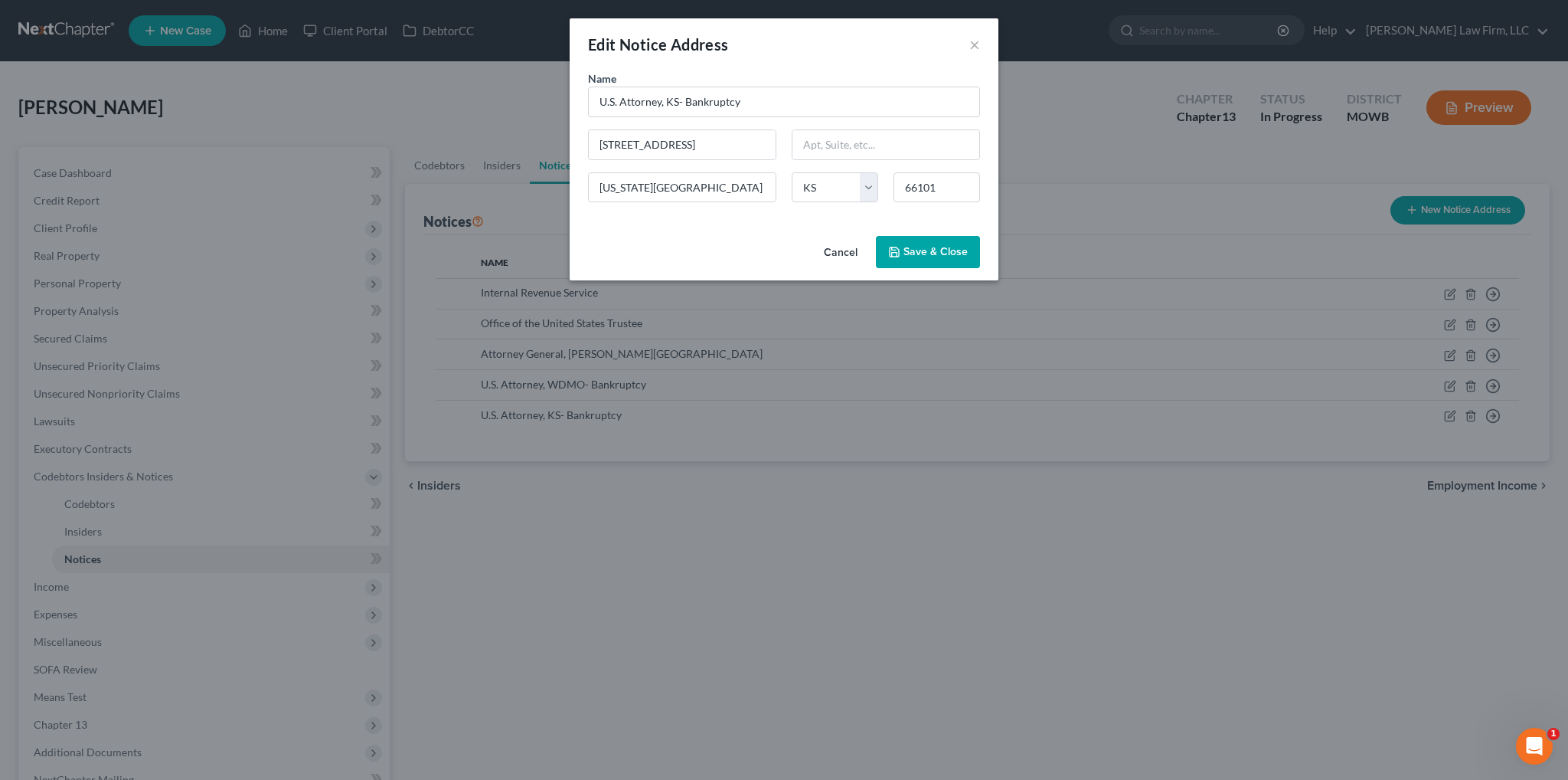
click at [851, 246] on button "Cancel" at bounding box center [840, 252] width 58 height 30
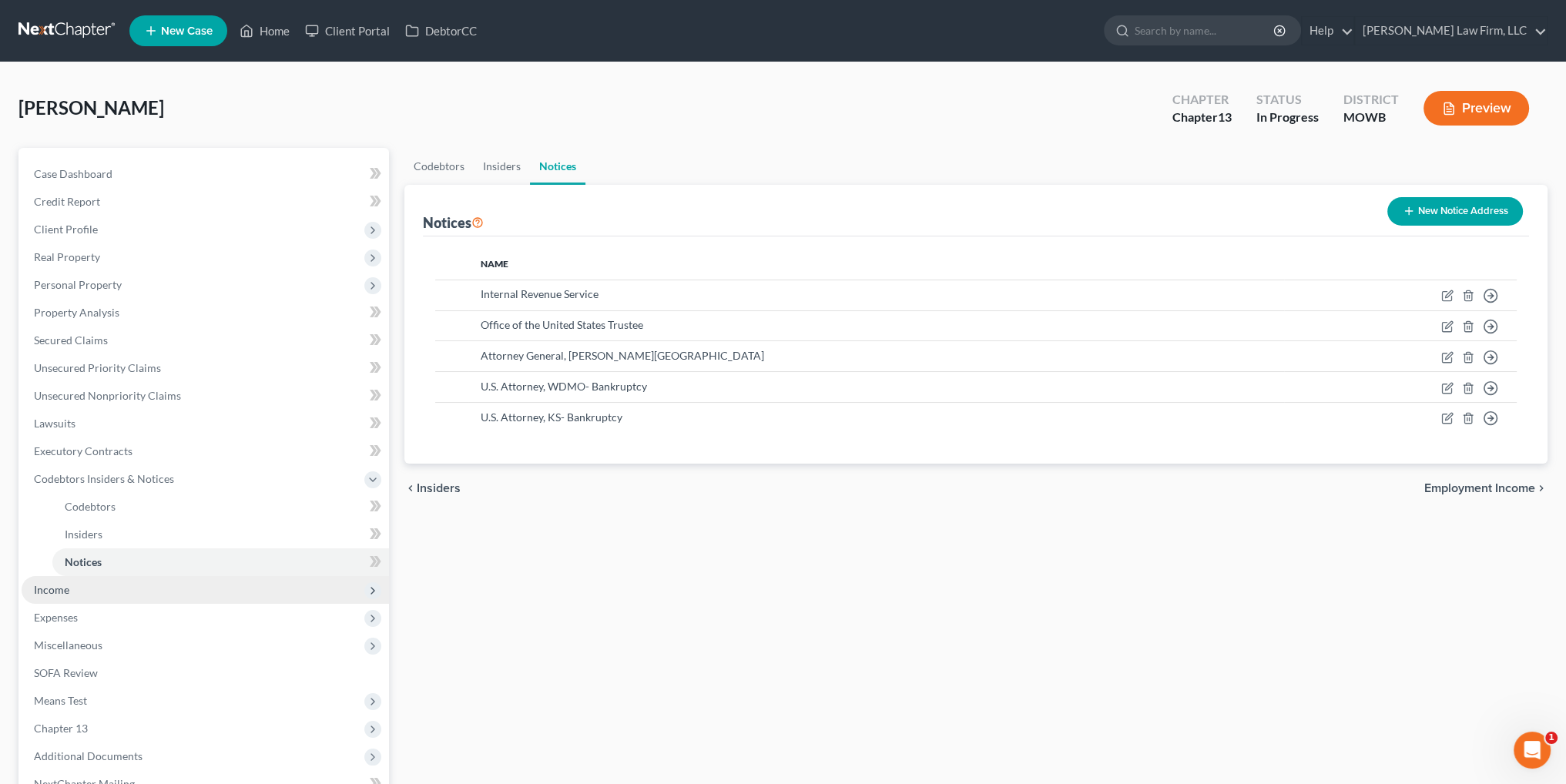
click at [67, 585] on span "Income" at bounding box center [52, 589] width 35 height 13
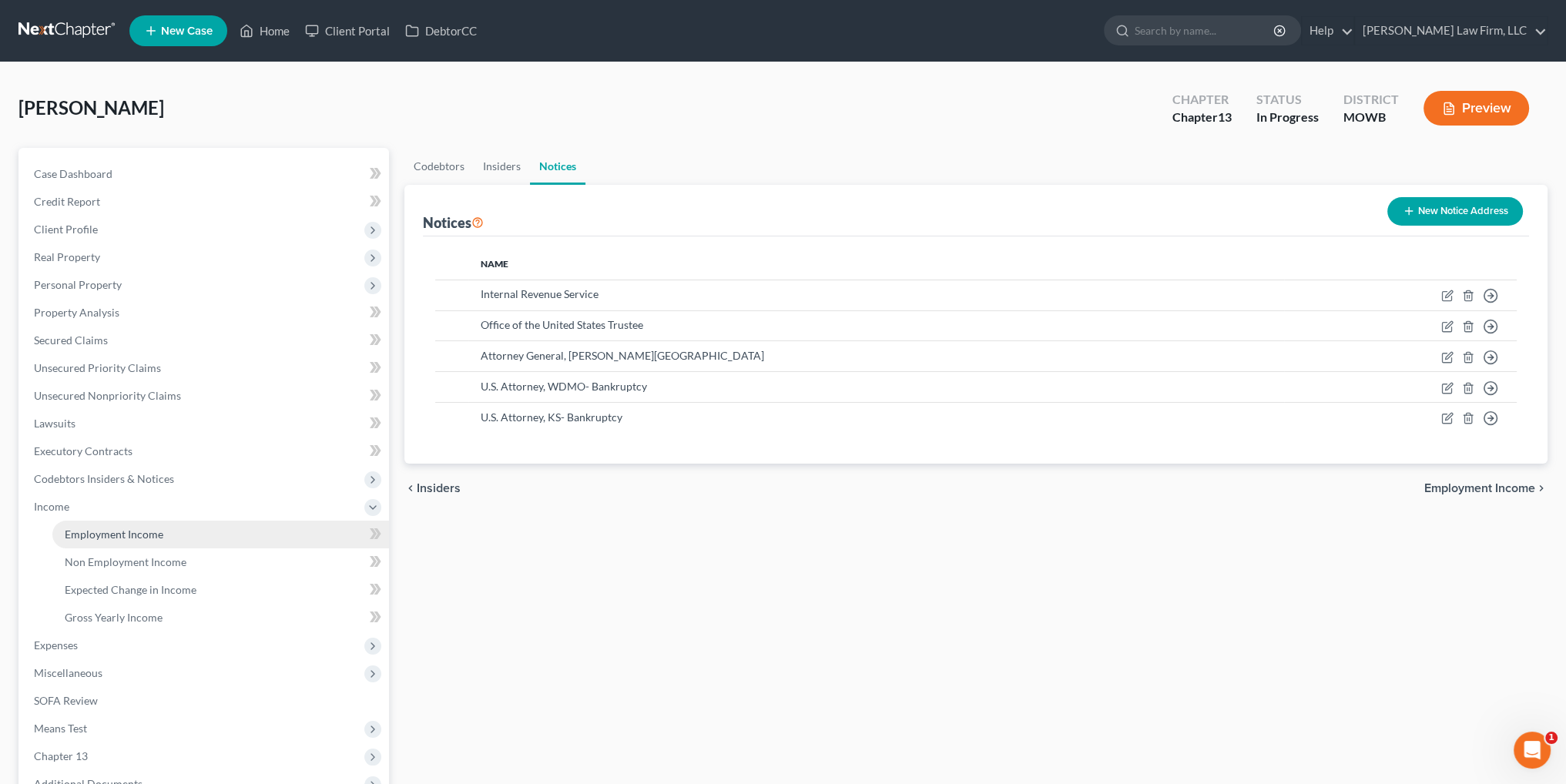
click at [103, 523] on link "Employment Income" at bounding box center [220, 534] width 337 height 28
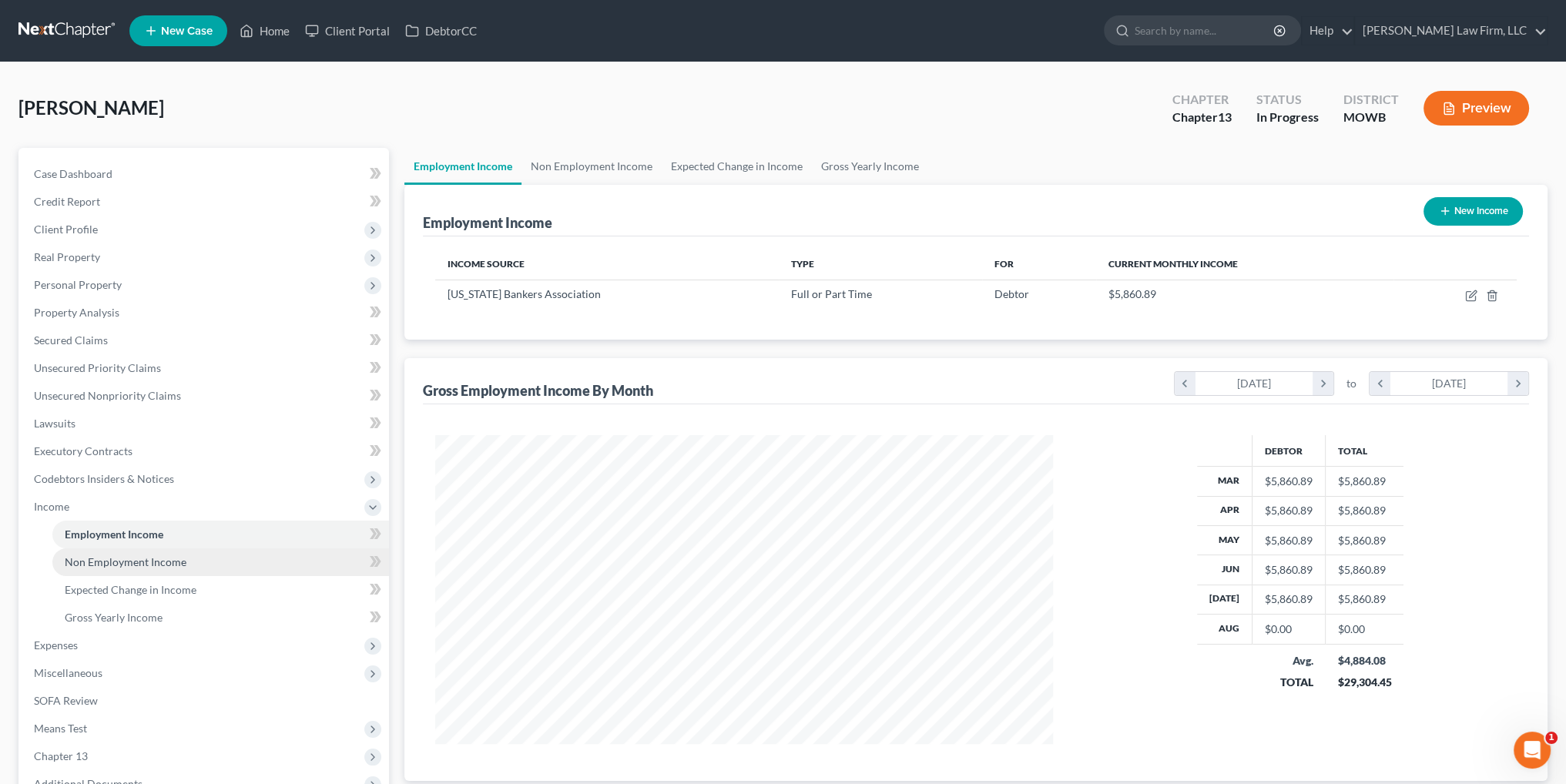
scroll to position [309, 648]
click at [99, 550] on link "Non Employment Income" at bounding box center [220, 562] width 337 height 28
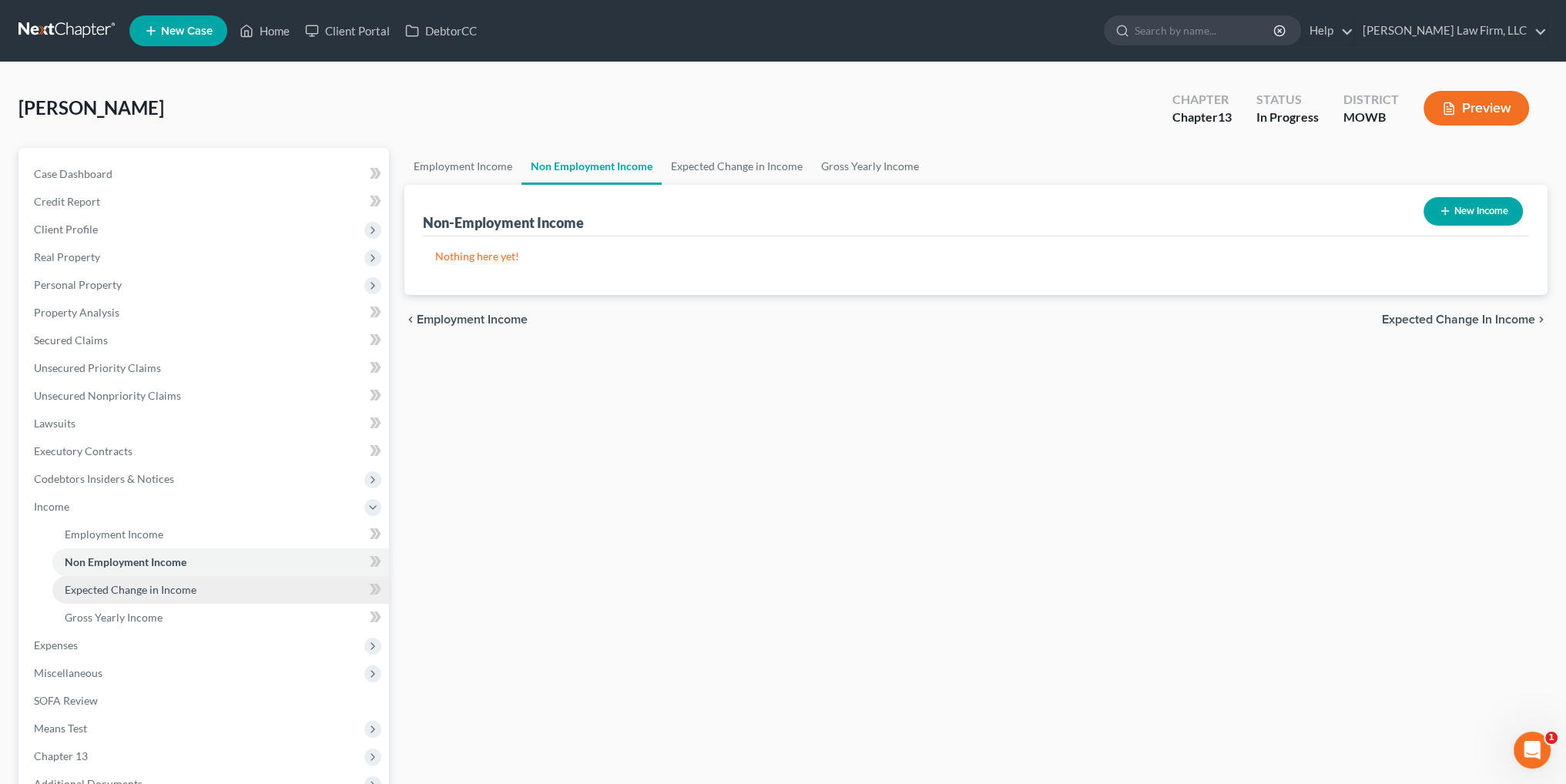
click at [90, 578] on link "Expected Change in Income" at bounding box center [220, 590] width 337 height 28
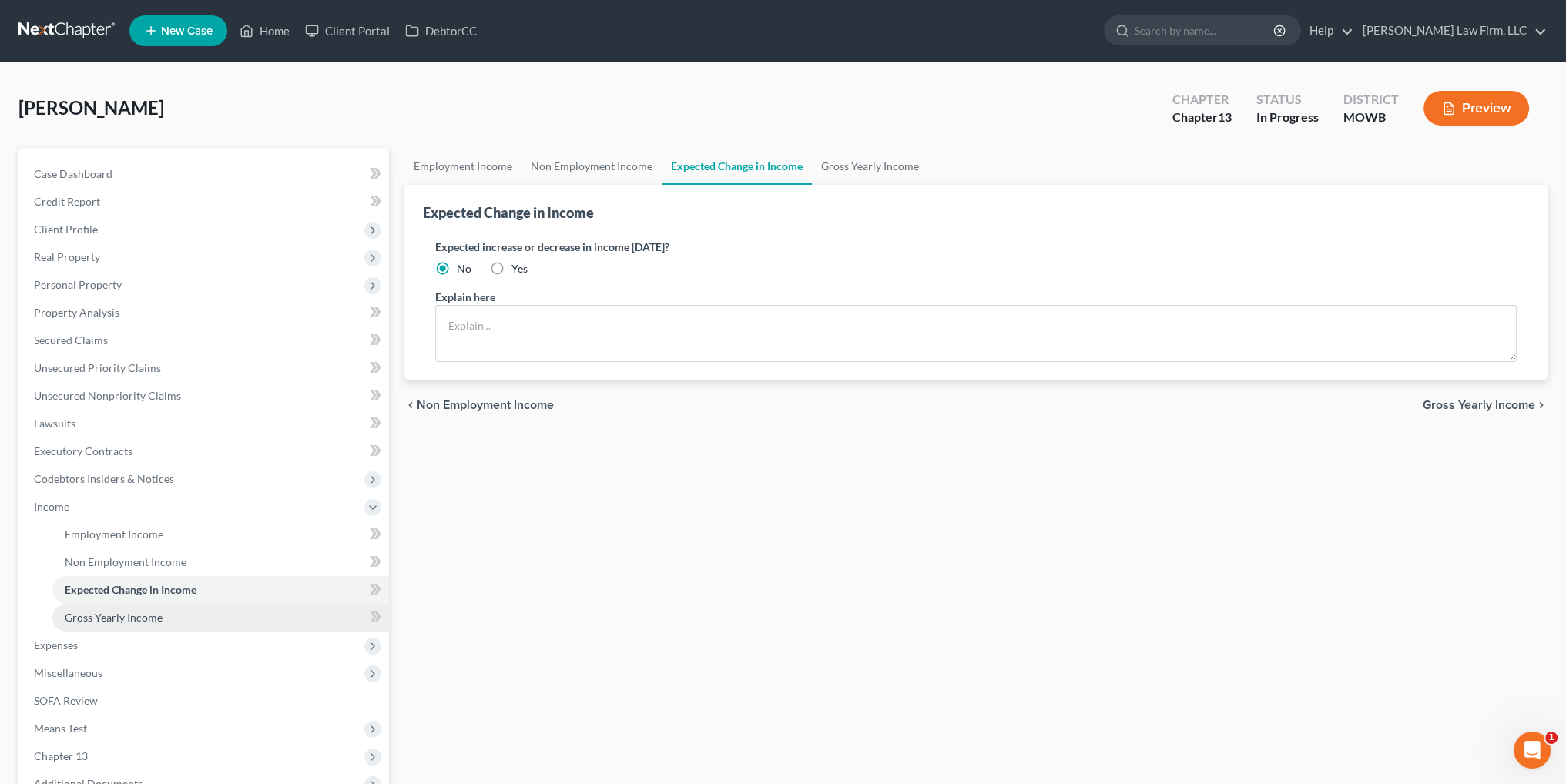
click at [92, 605] on link "Gross Yearly Income" at bounding box center [220, 617] width 337 height 28
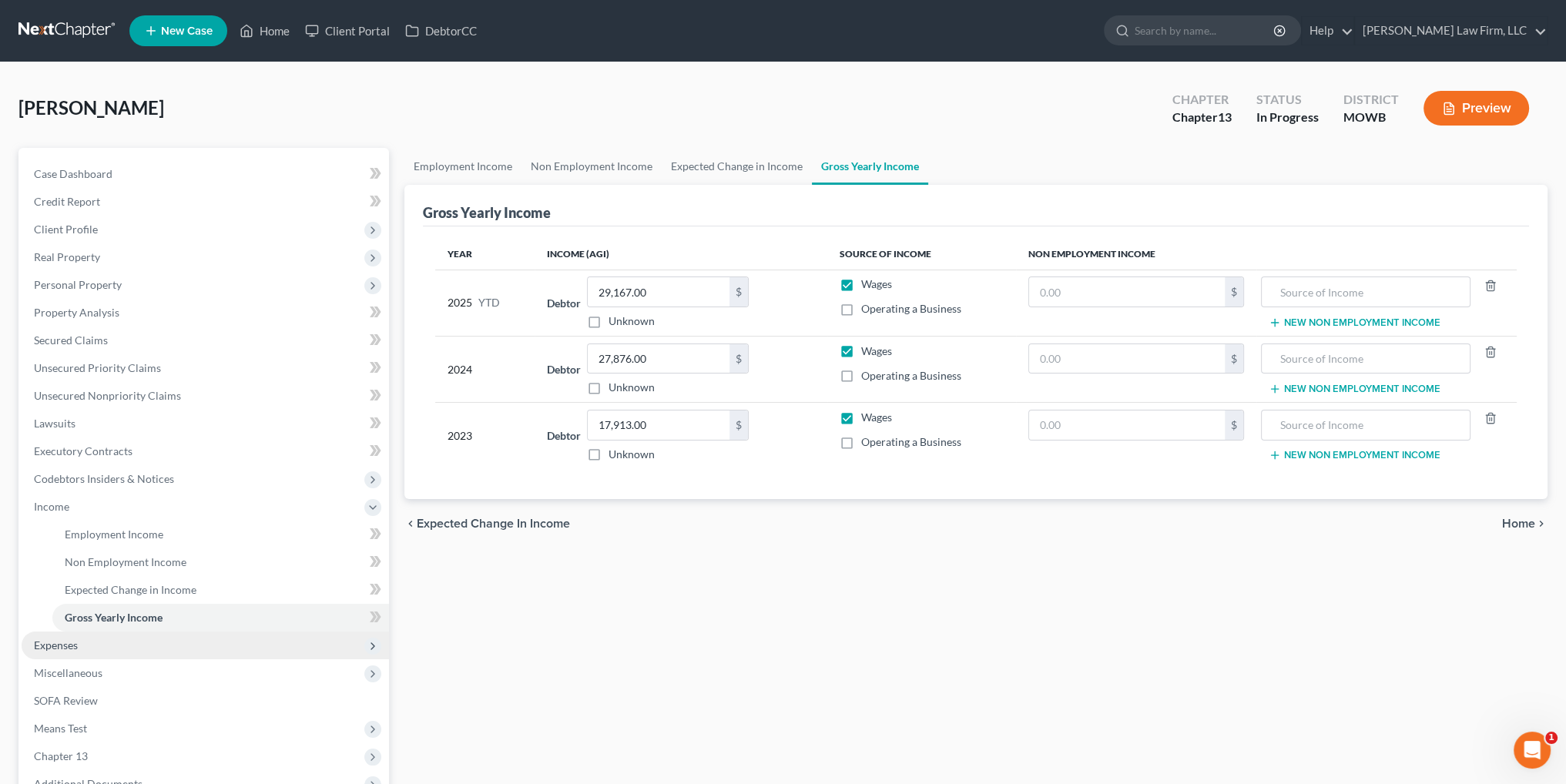
click at [58, 636] on span "Expenses" at bounding box center [205, 645] width 368 height 28
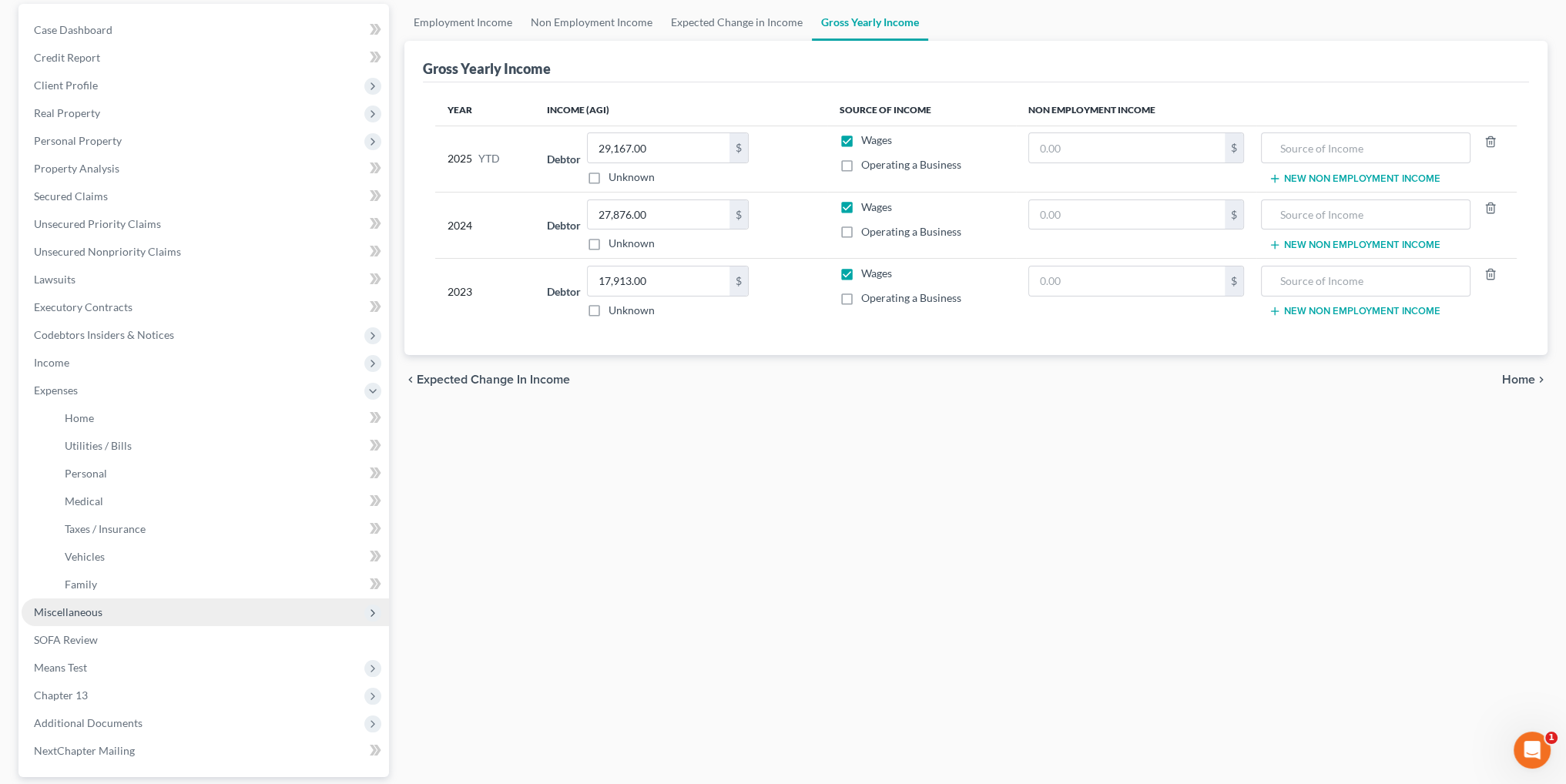
scroll to position [154, 0]
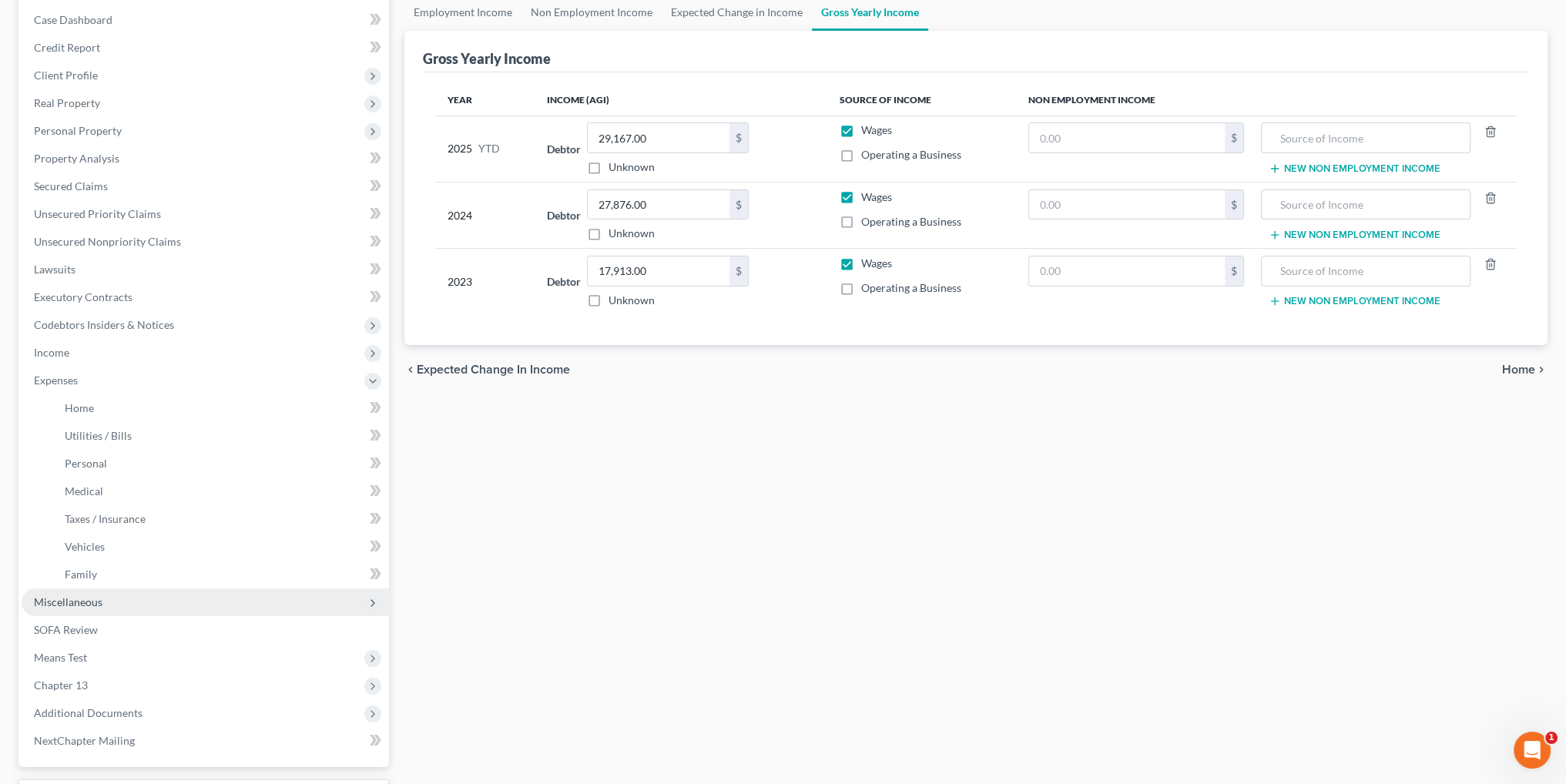
click at [78, 598] on span "Miscellaneous" at bounding box center [69, 601] width 69 height 13
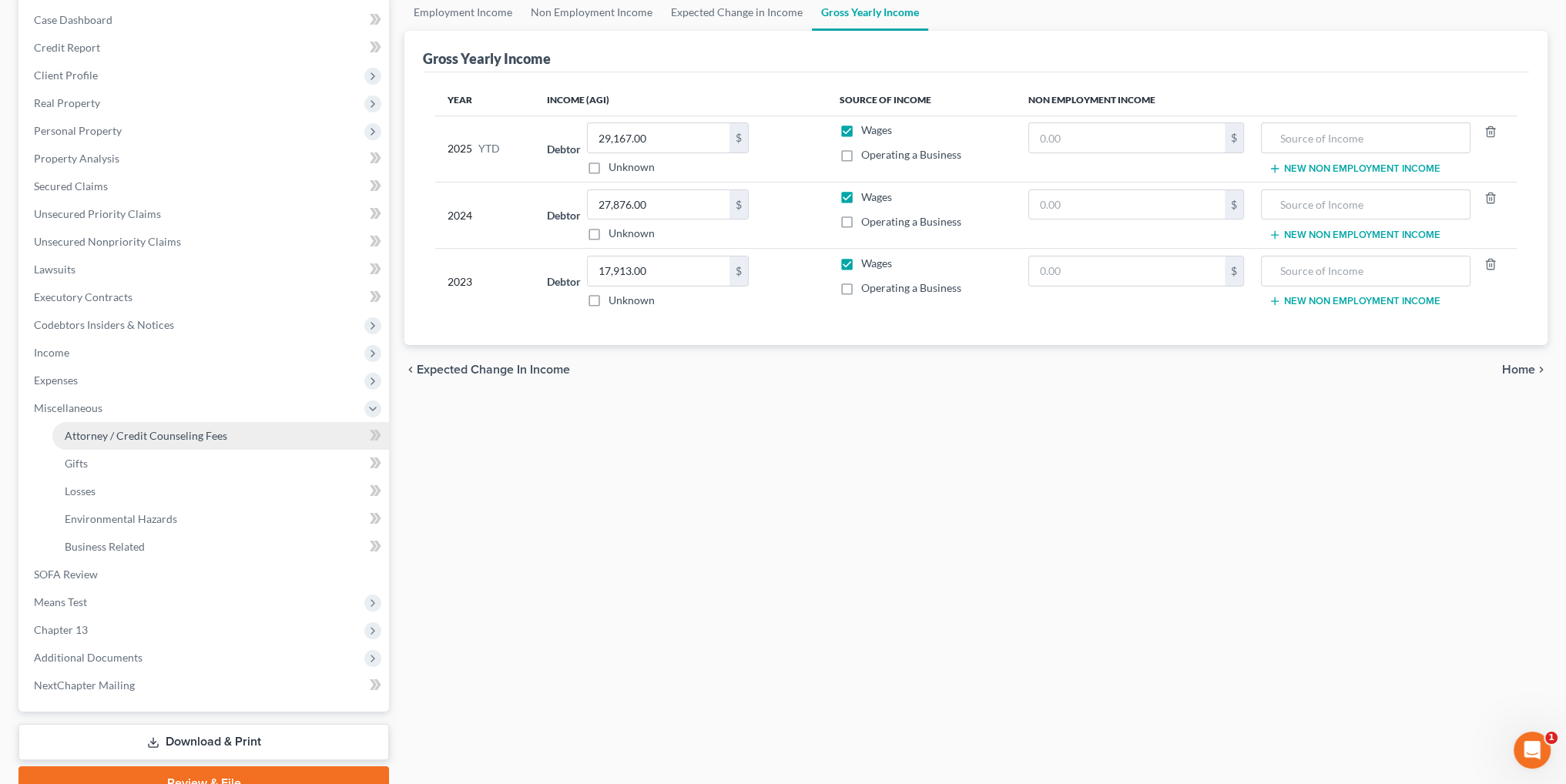
click at [138, 435] on span "Attorney / Credit Counseling Fees" at bounding box center [146, 435] width 162 height 13
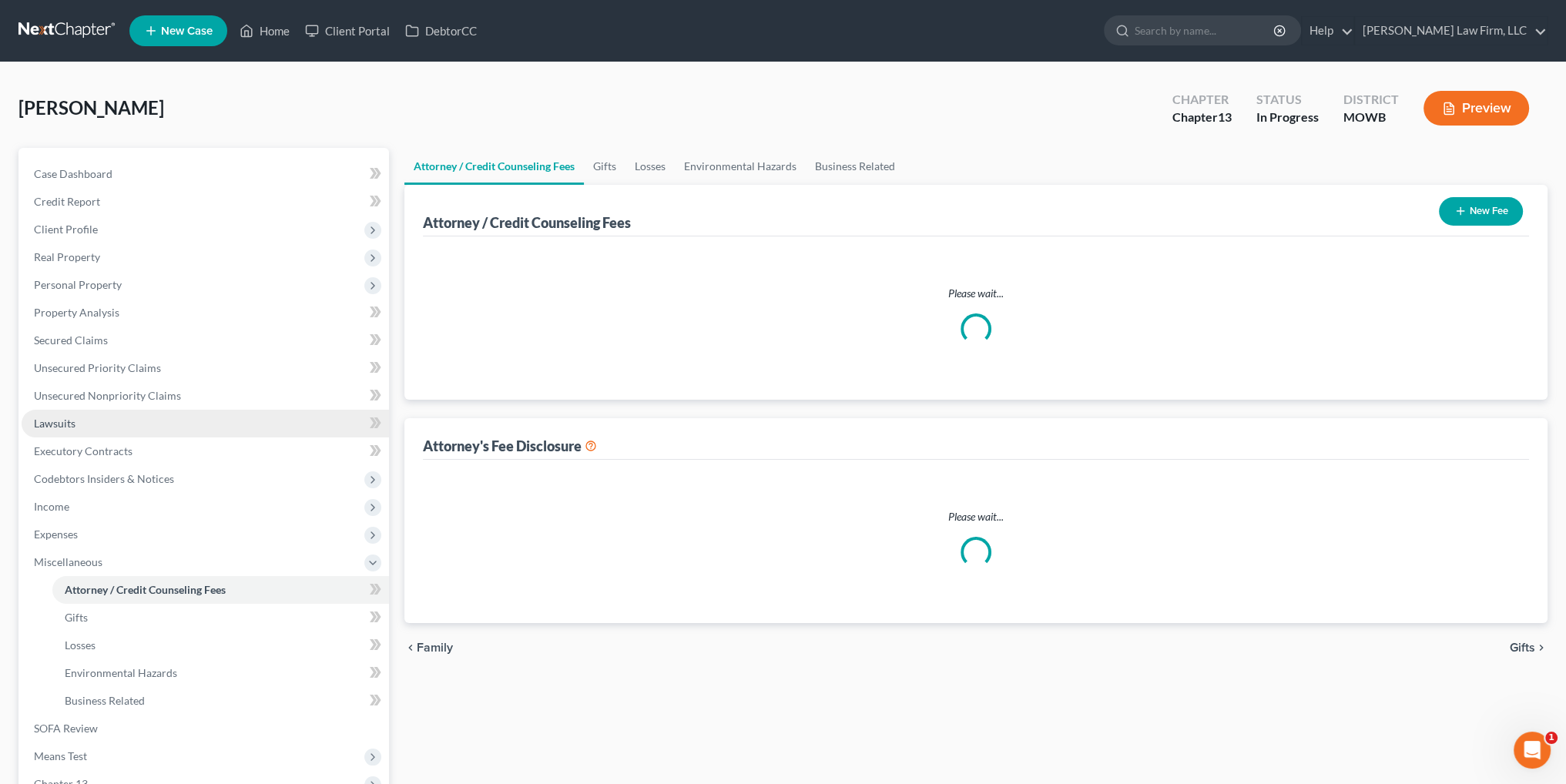
select select "2"
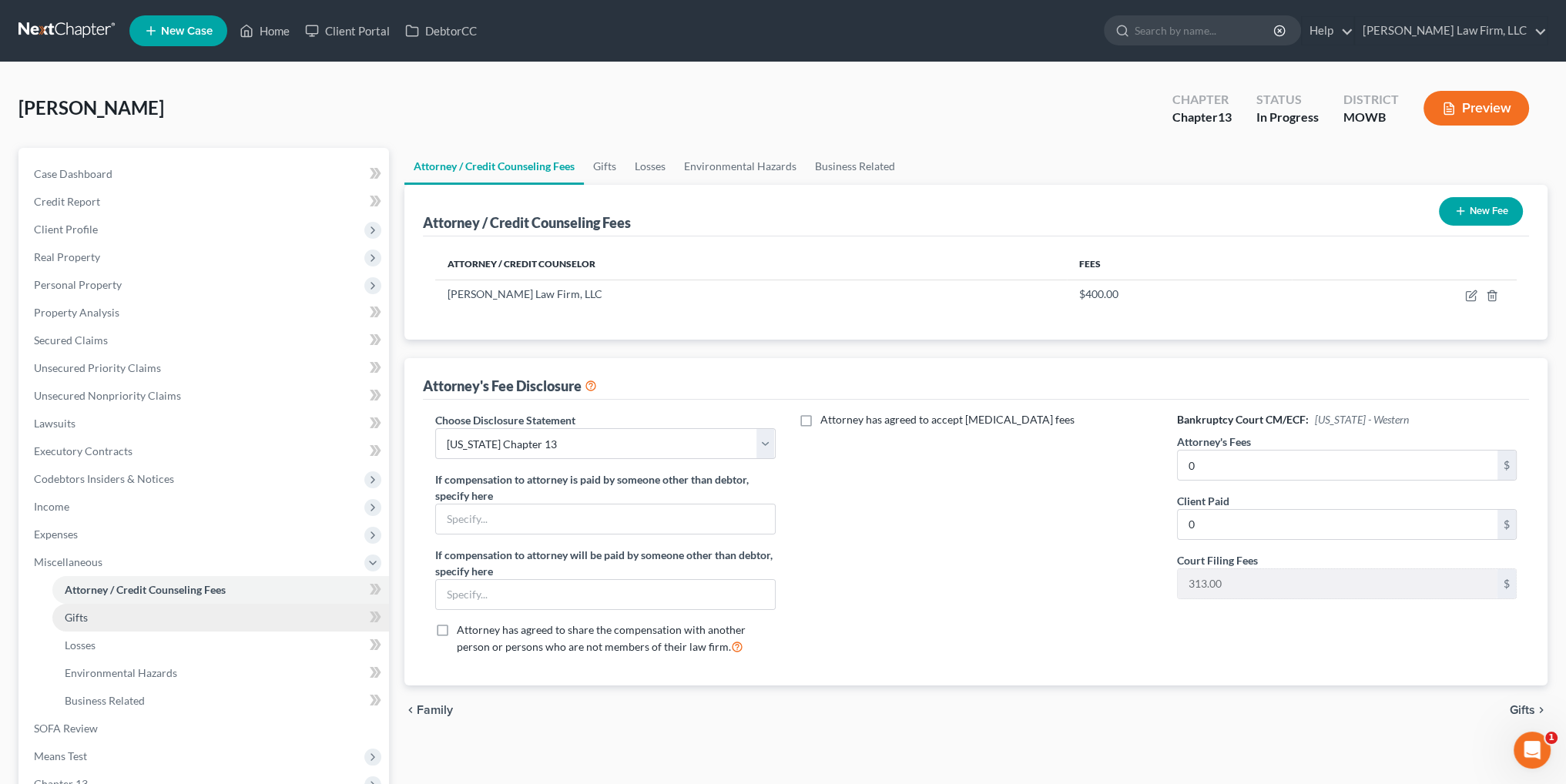
click at [91, 614] on link "Gifts" at bounding box center [220, 617] width 337 height 28
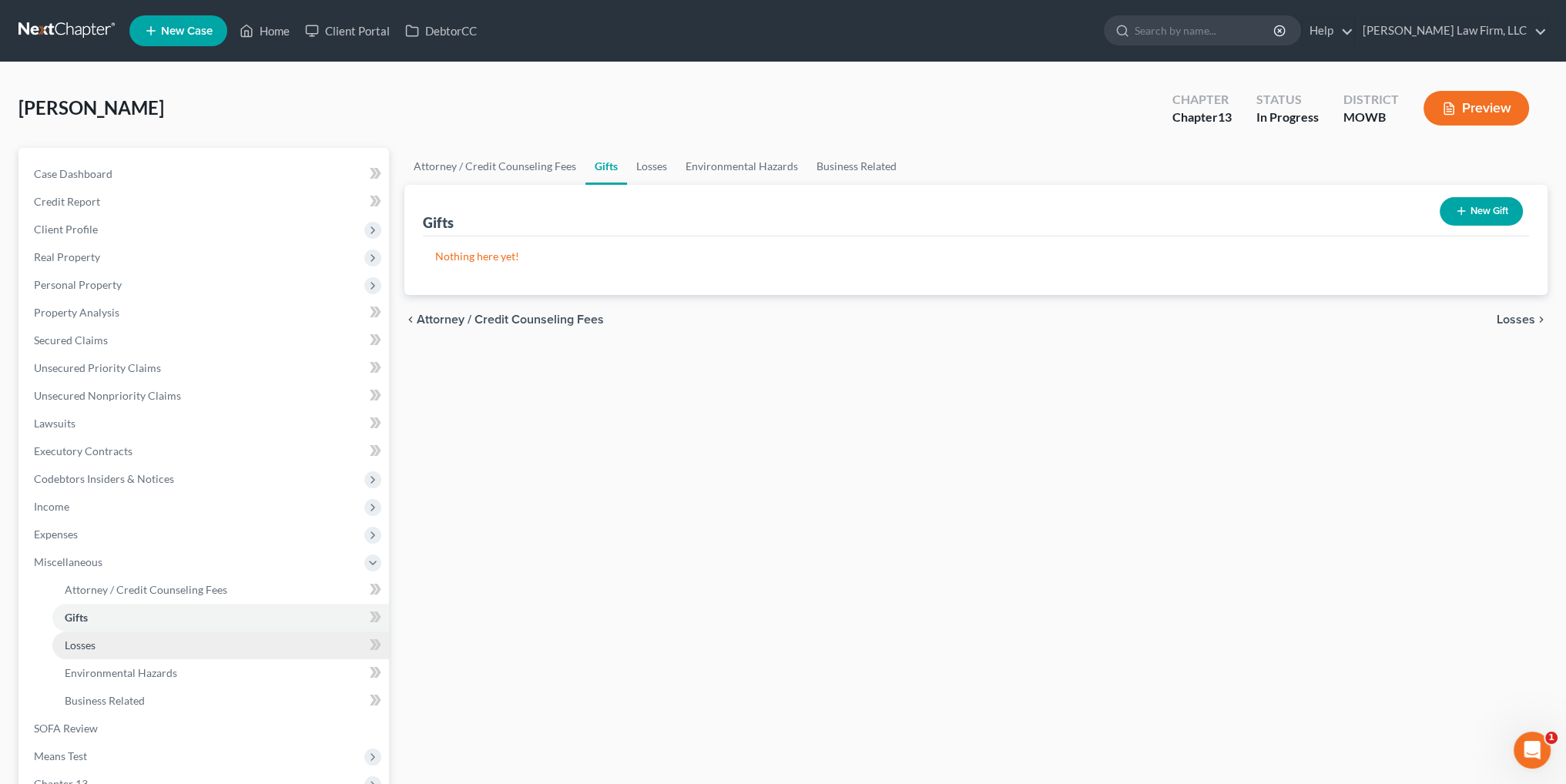
click at [89, 638] on span "Losses" at bounding box center [80, 645] width 31 height 13
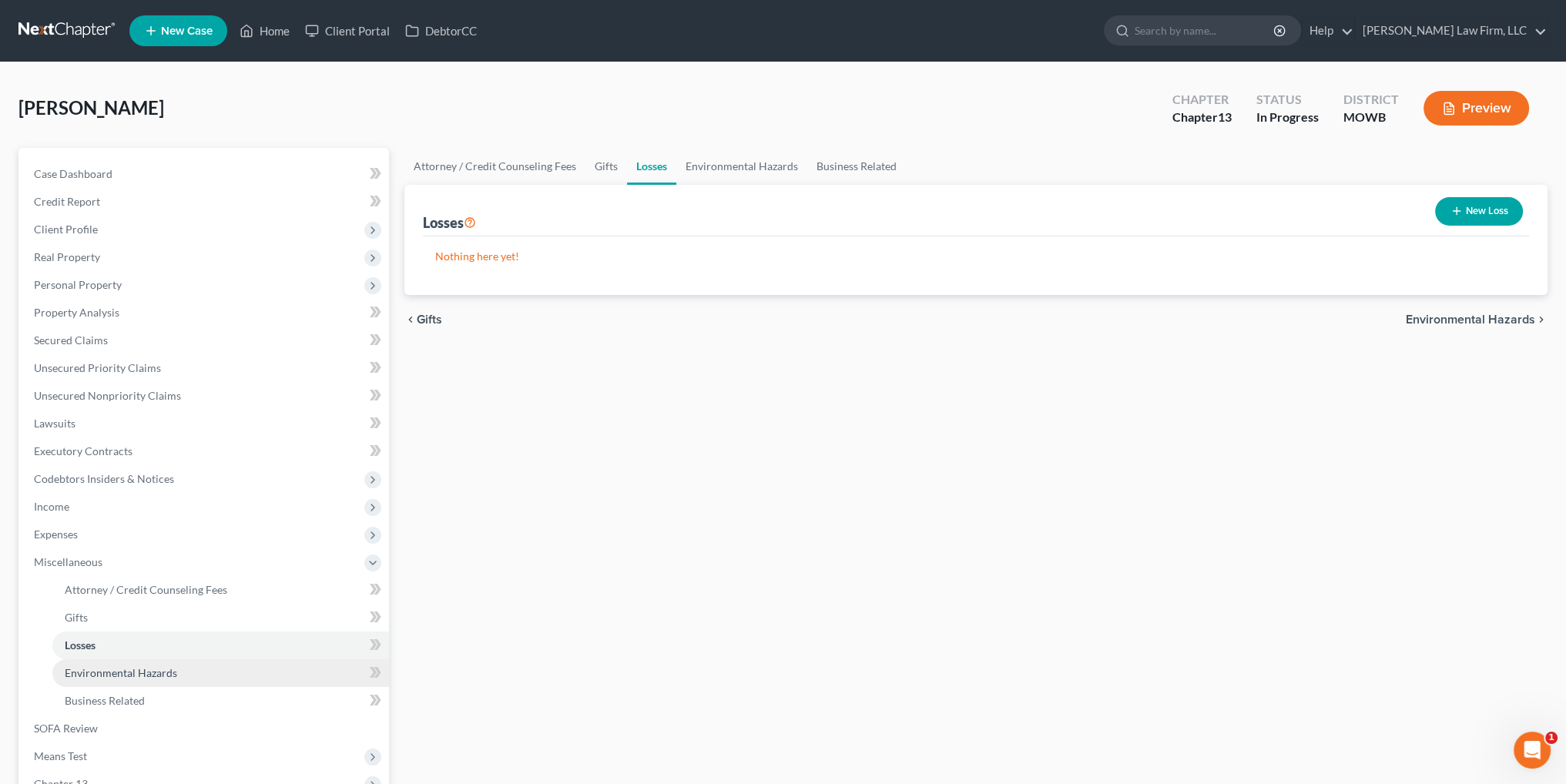
click at [84, 659] on link "Environmental Hazards" at bounding box center [220, 673] width 337 height 28
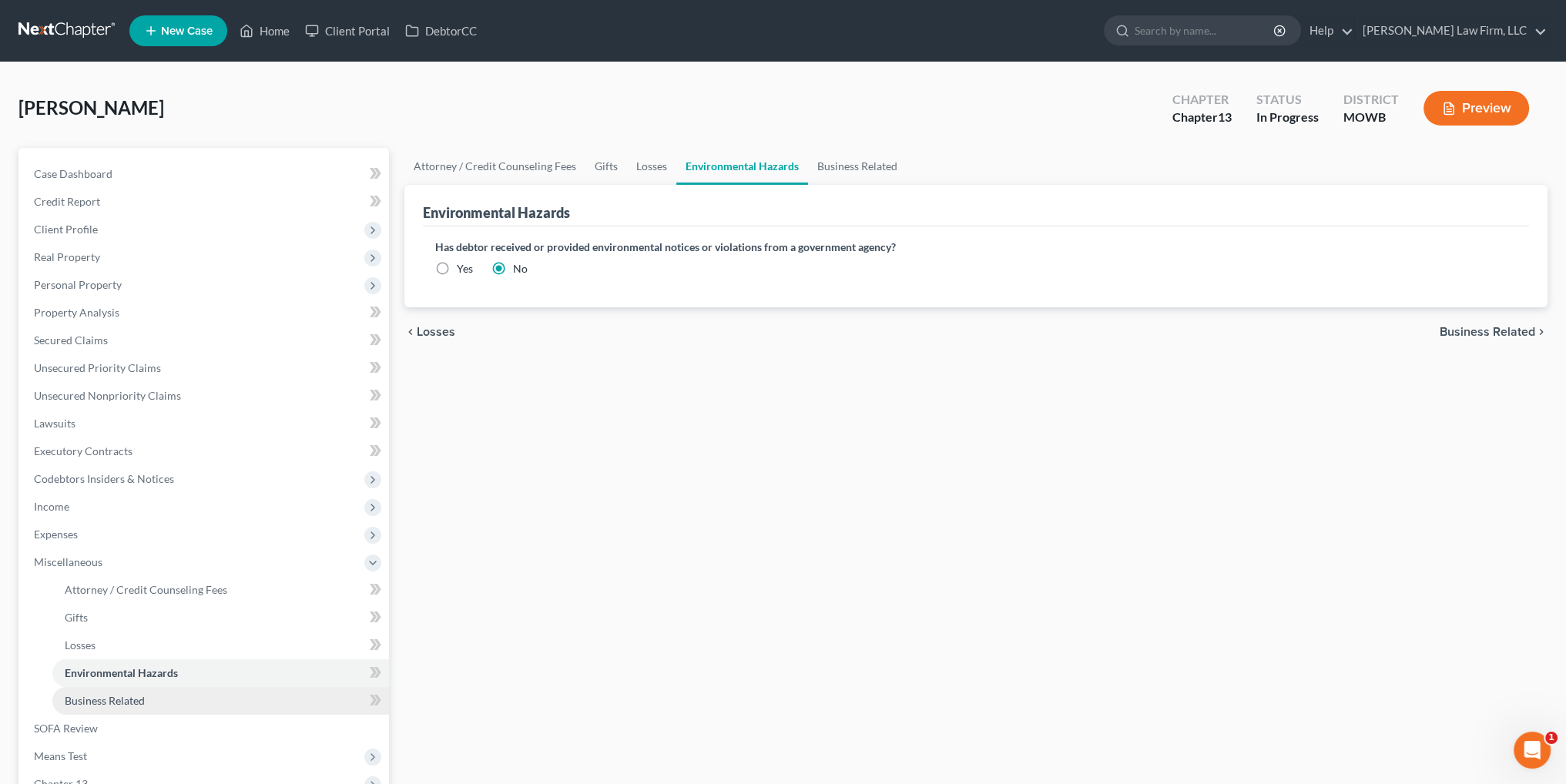
click at [84, 689] on link "Business Related" at bounding box center [220, 700] width 337 height 28
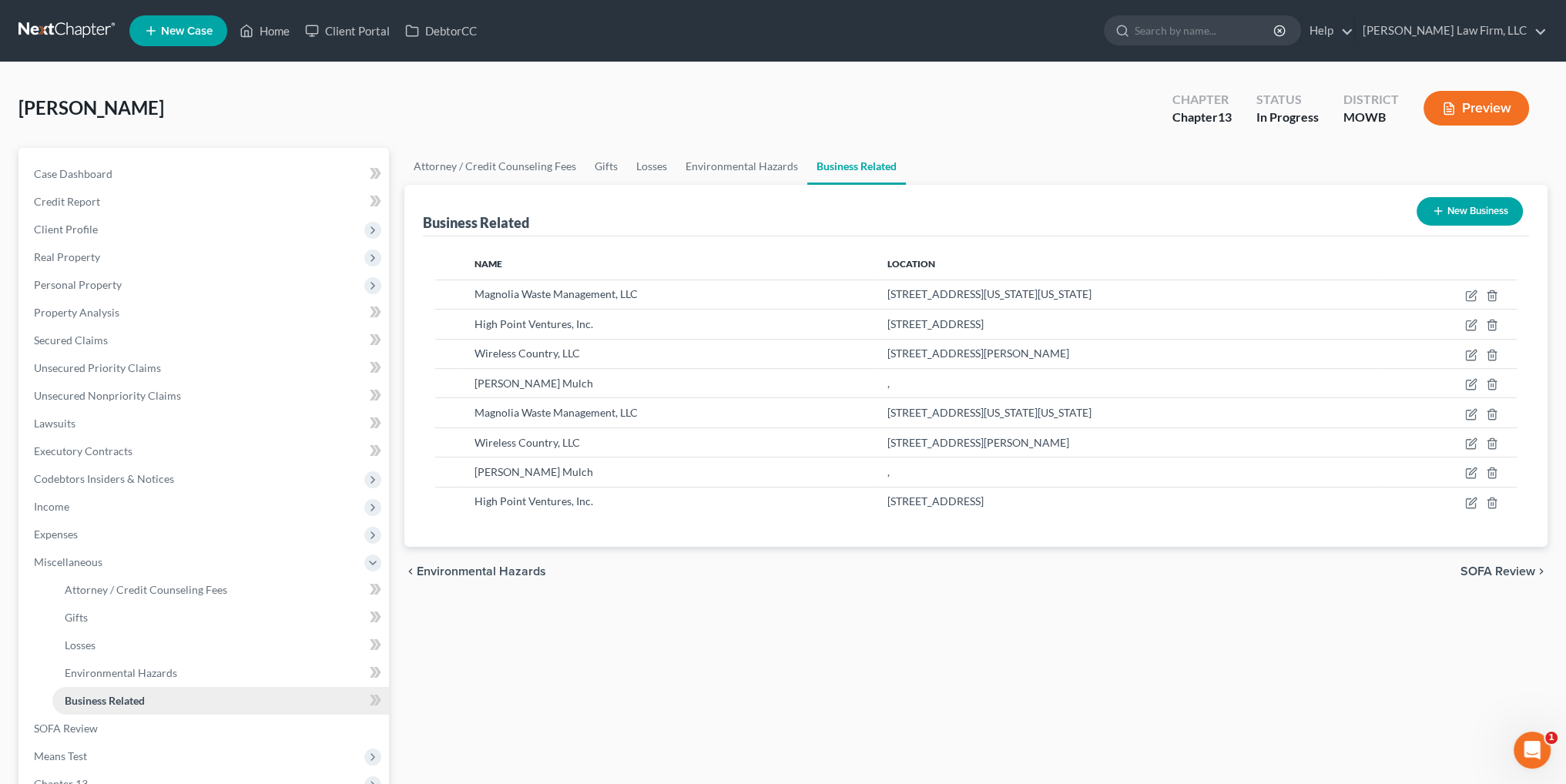
scroll to position [228, 0]
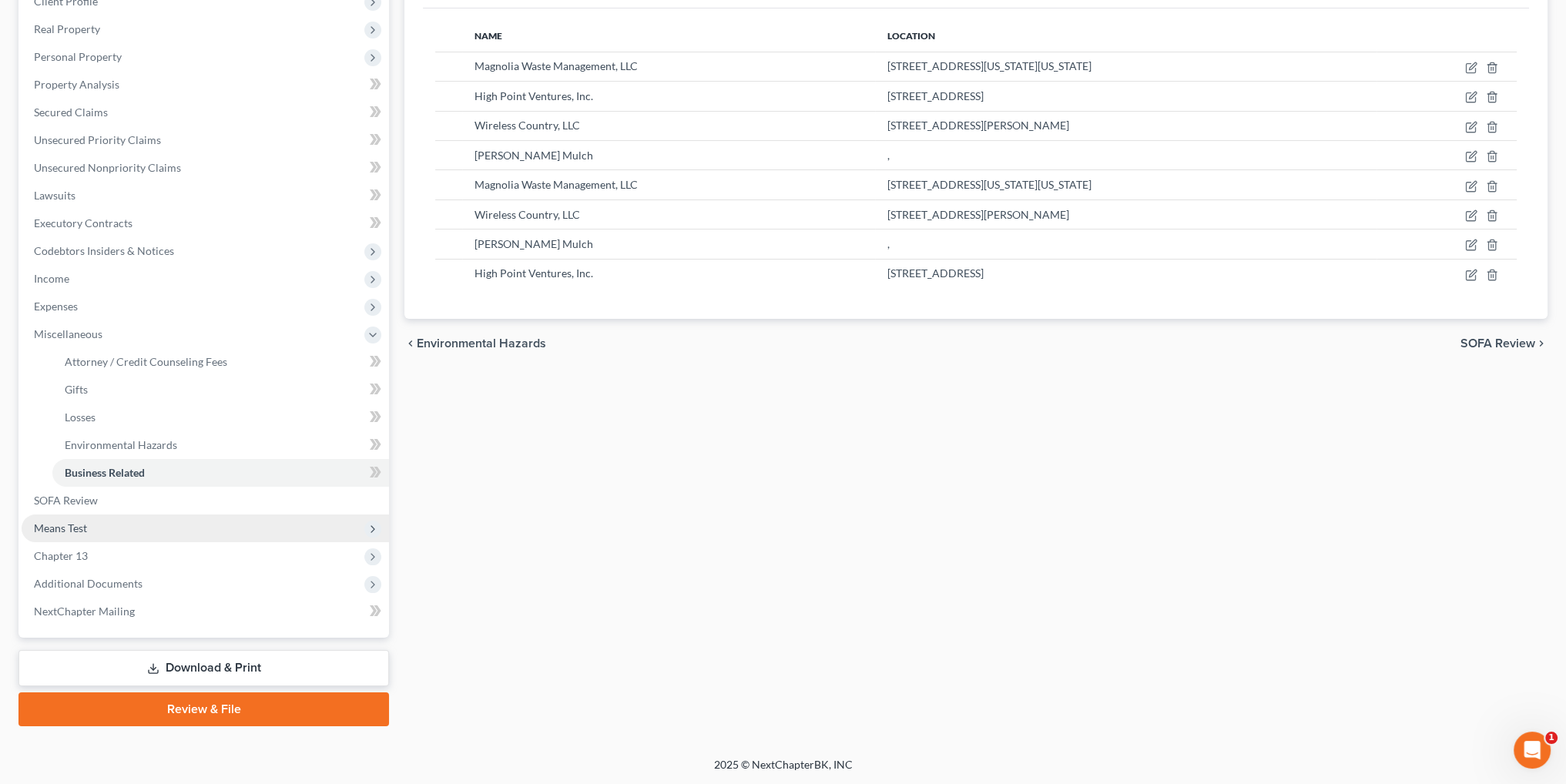
click at [73, 525] on span "Means Test" at bounding box center [60, 528] width 53 height 13
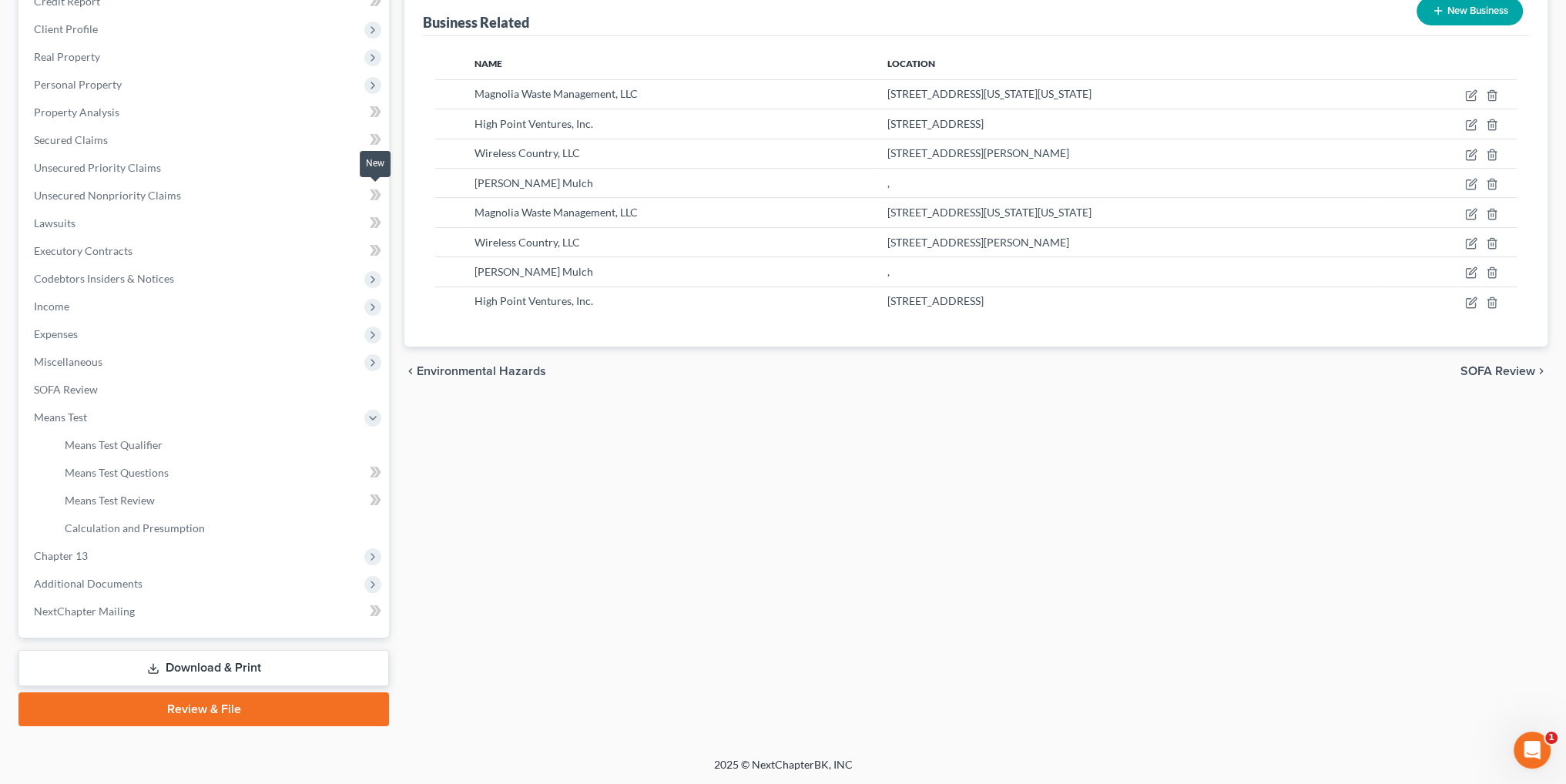
scroll to position [0, 0]
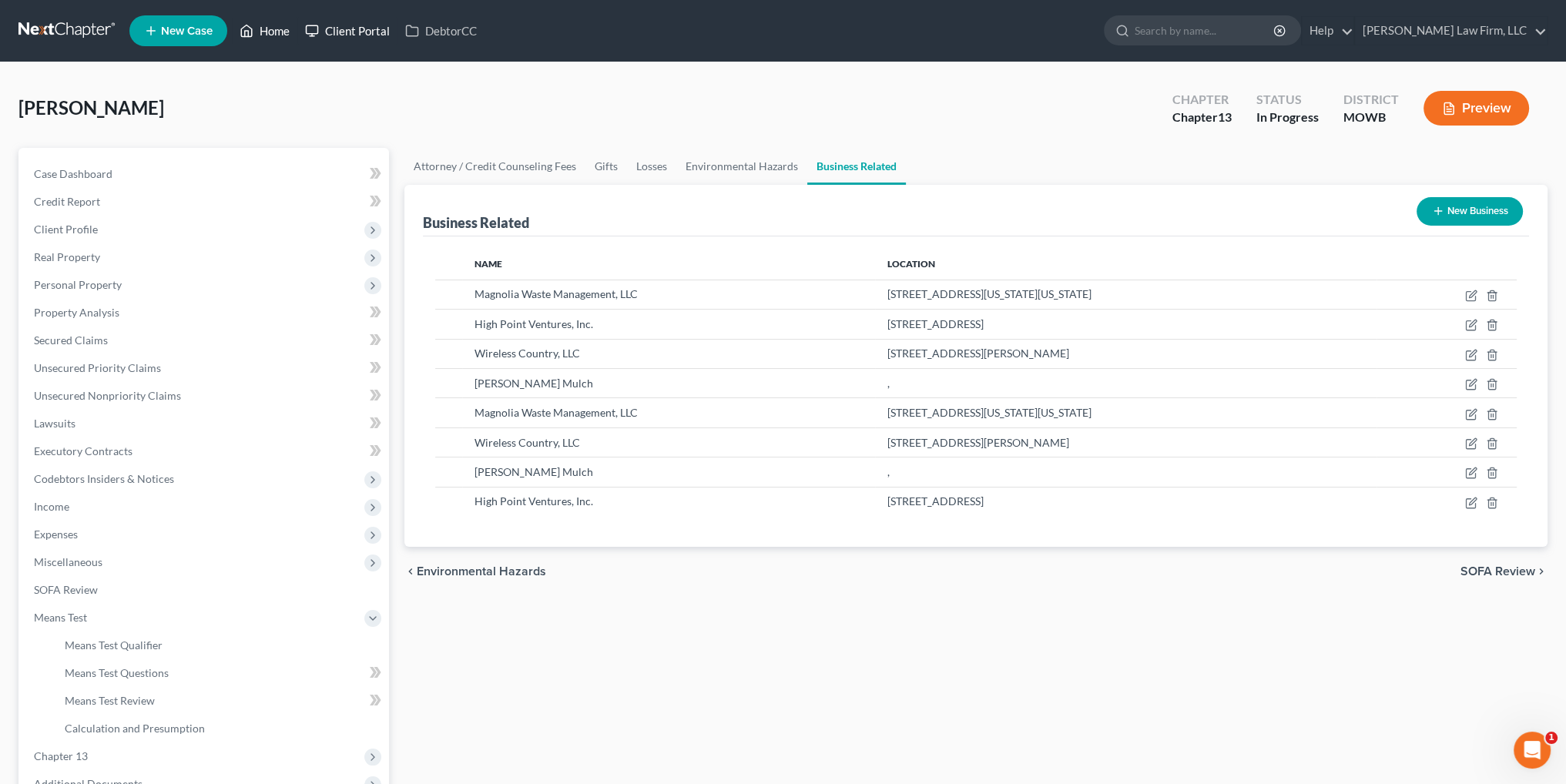
drag, startPoint x: 278, startPoint y: 27, endPoint x: 356, endPoint y: 20, distance: 78.3
click at [278, 27] on link "Home" at bounding box center [265, 31] width 66 height 28
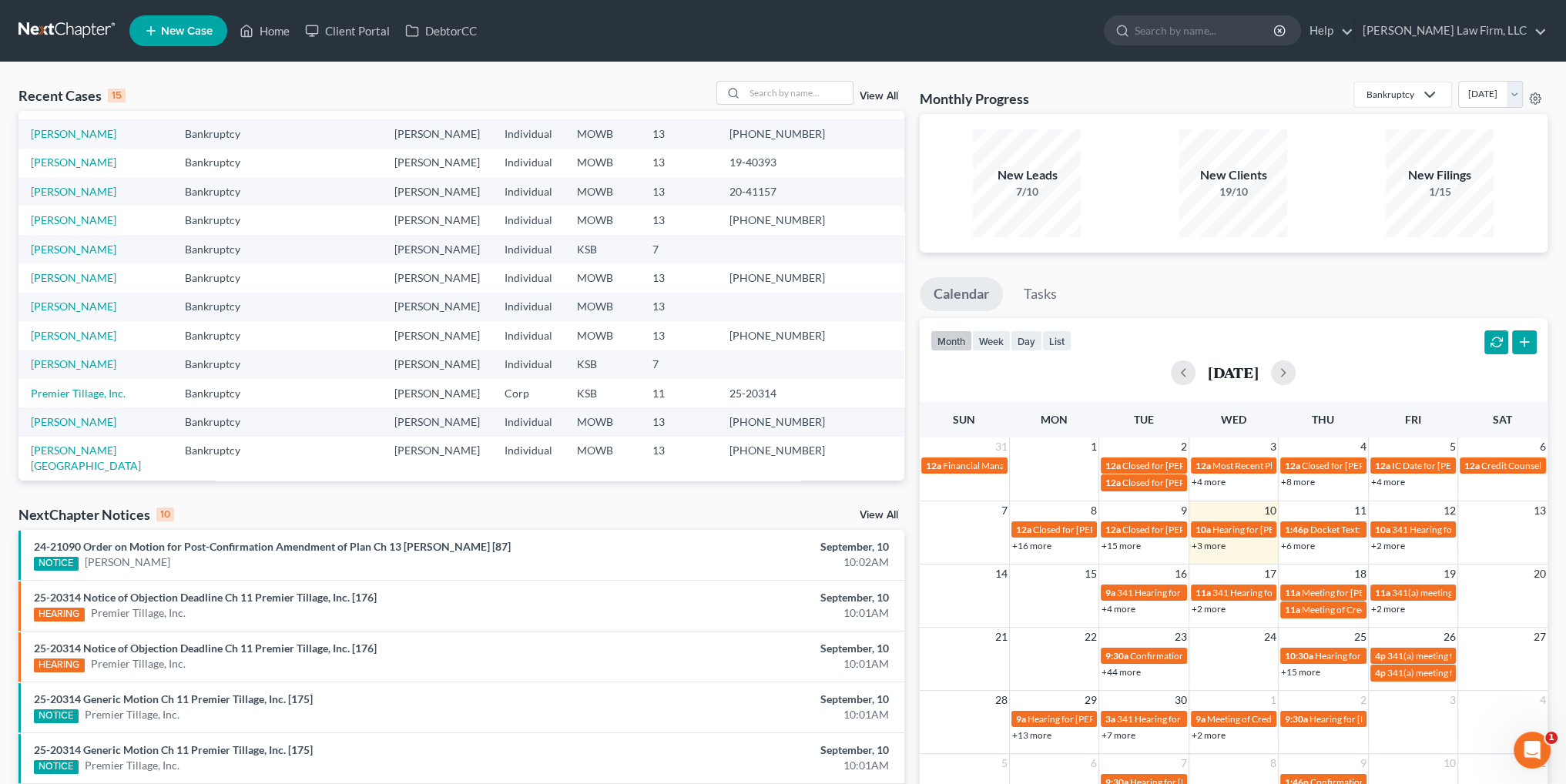
scroll to position [106, 0]
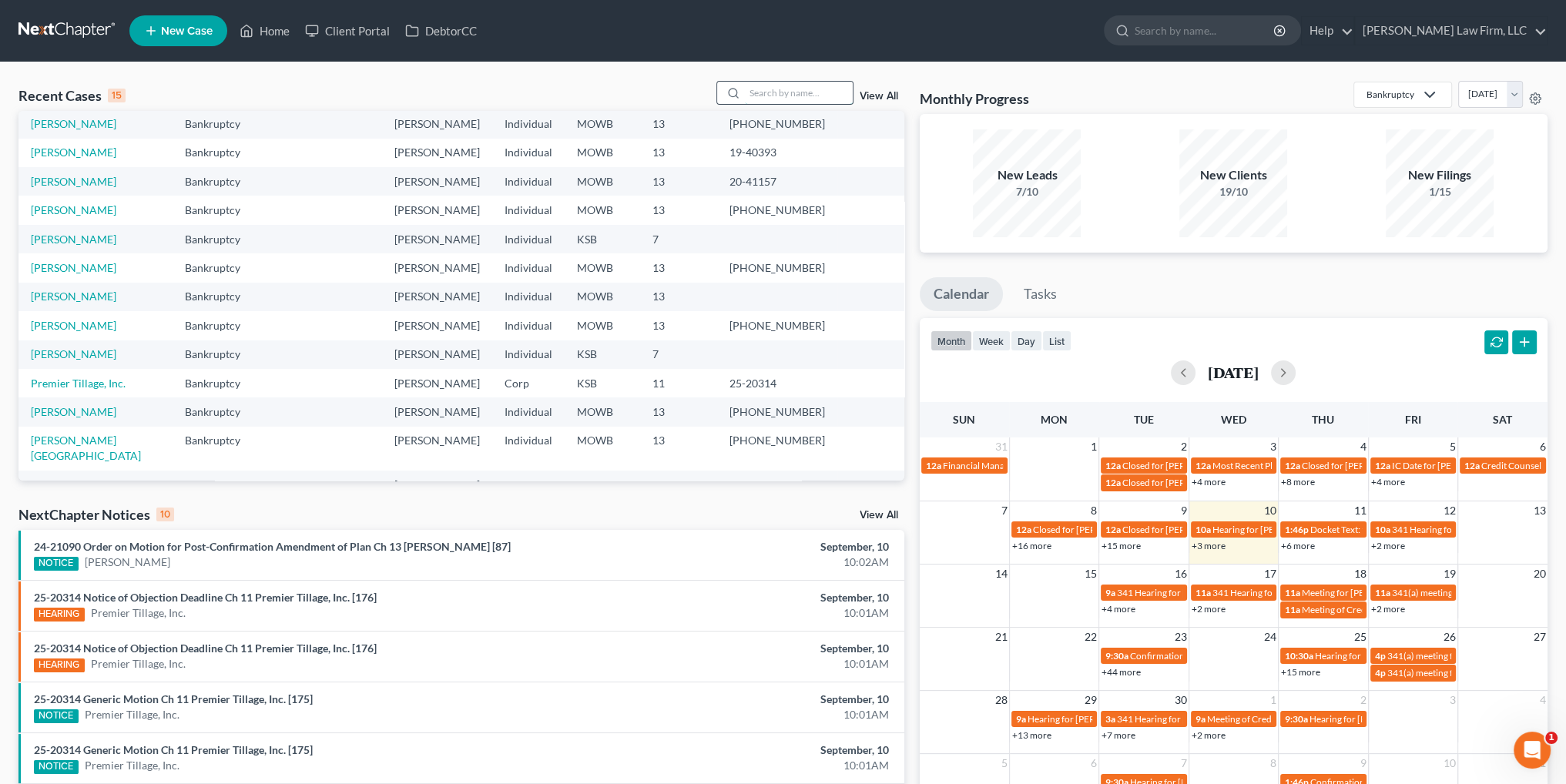
click at [776, 93] on input "search" at bounding box center [798, 93] width 108 height 22
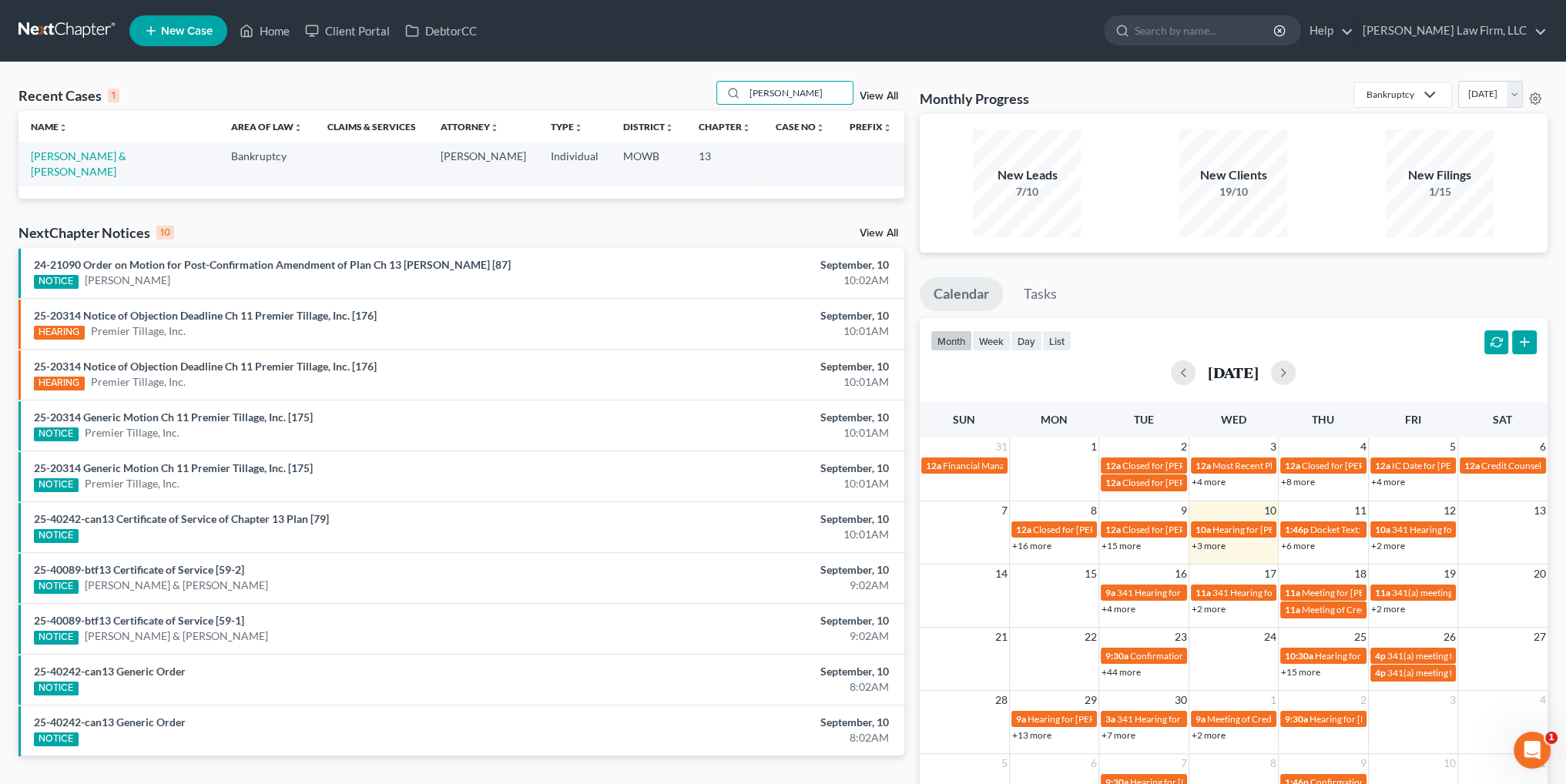
scroll to position [0, 0]
type input "hurse"
click at [40, 160] on link "[PERSON_NAME] & [PERSON_NAME]" at bounding box center [78, 163] width 96 height 29
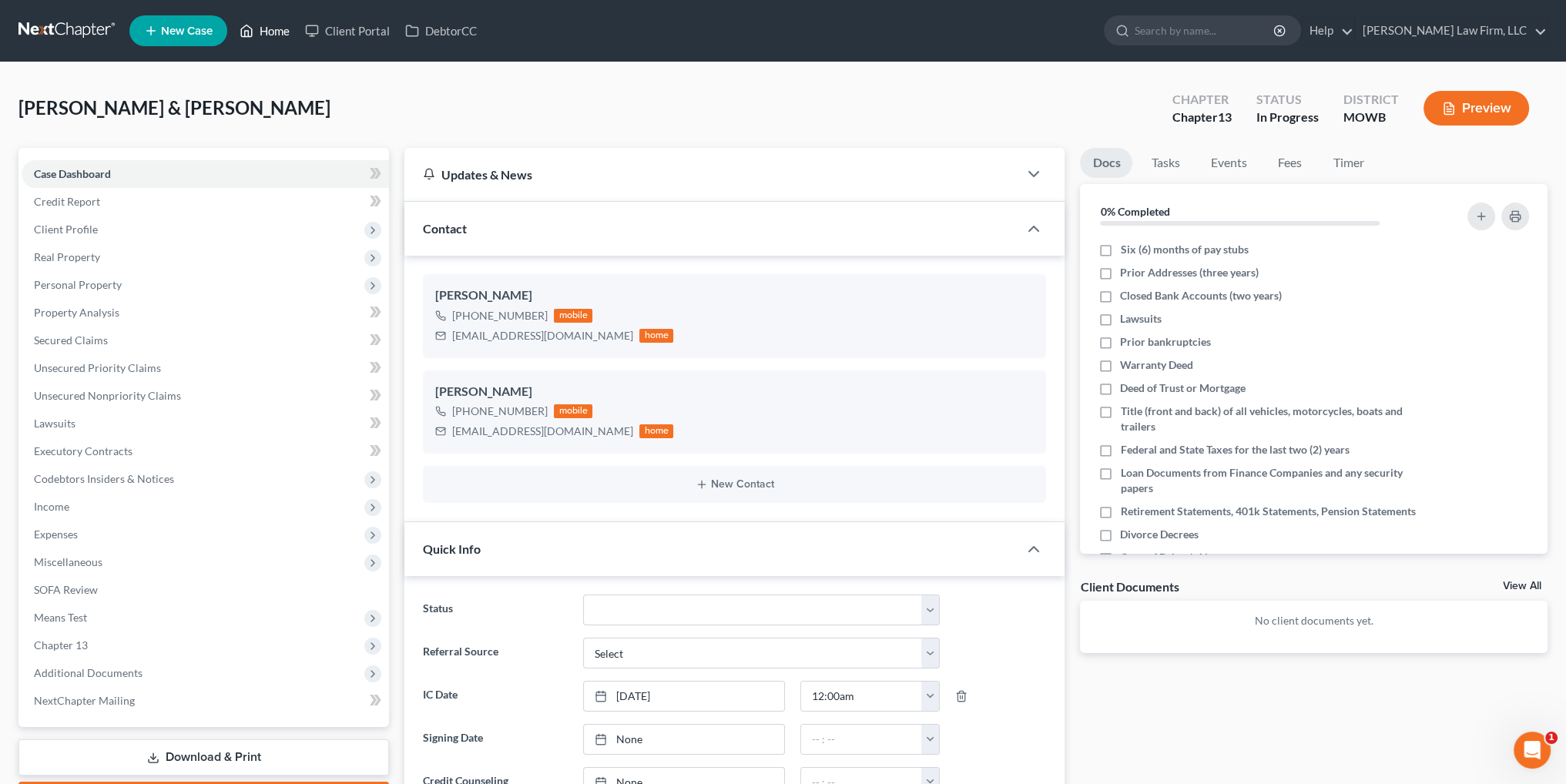
click at [258, 25] on link "Home" at bounding box center [265, 31] width 66 height 28
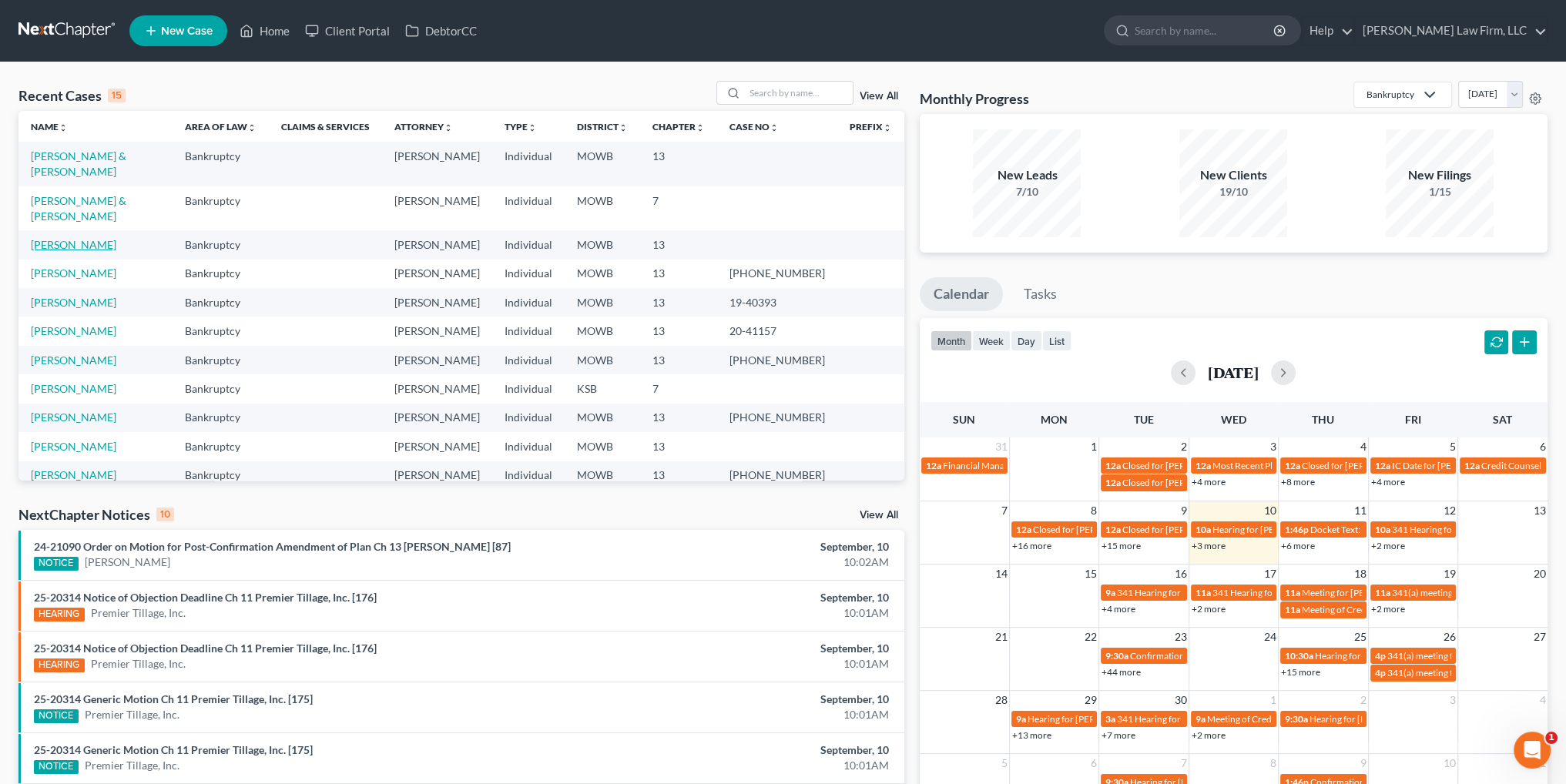
click at [65, 238] on link "[PERSON_NAME]" at bounding box center [73, 244] width 85 height 13
select select "4"
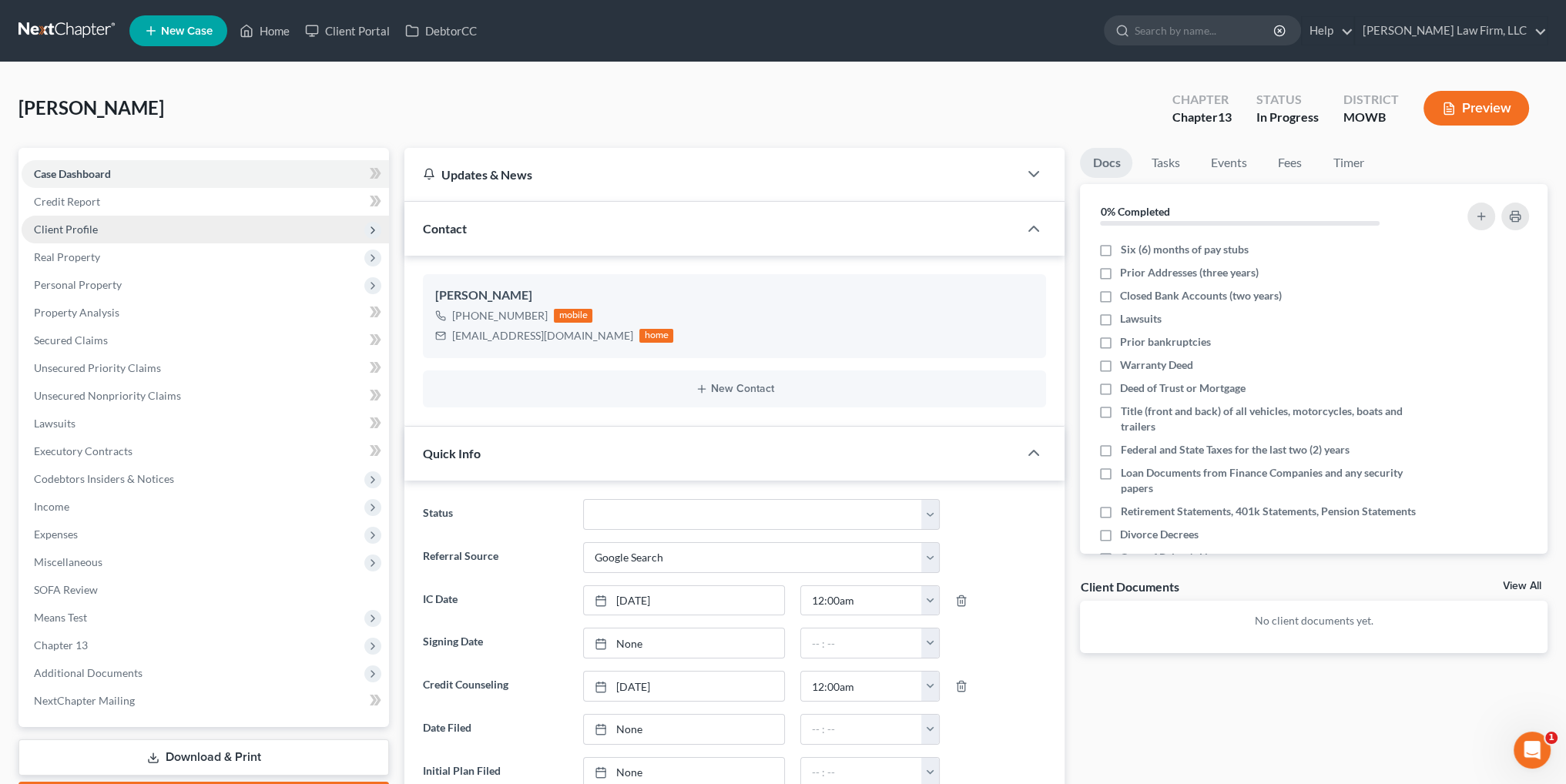
click at [79, 221] on span "Client Profile" at bounding box center [205, 229] width 368 height 28
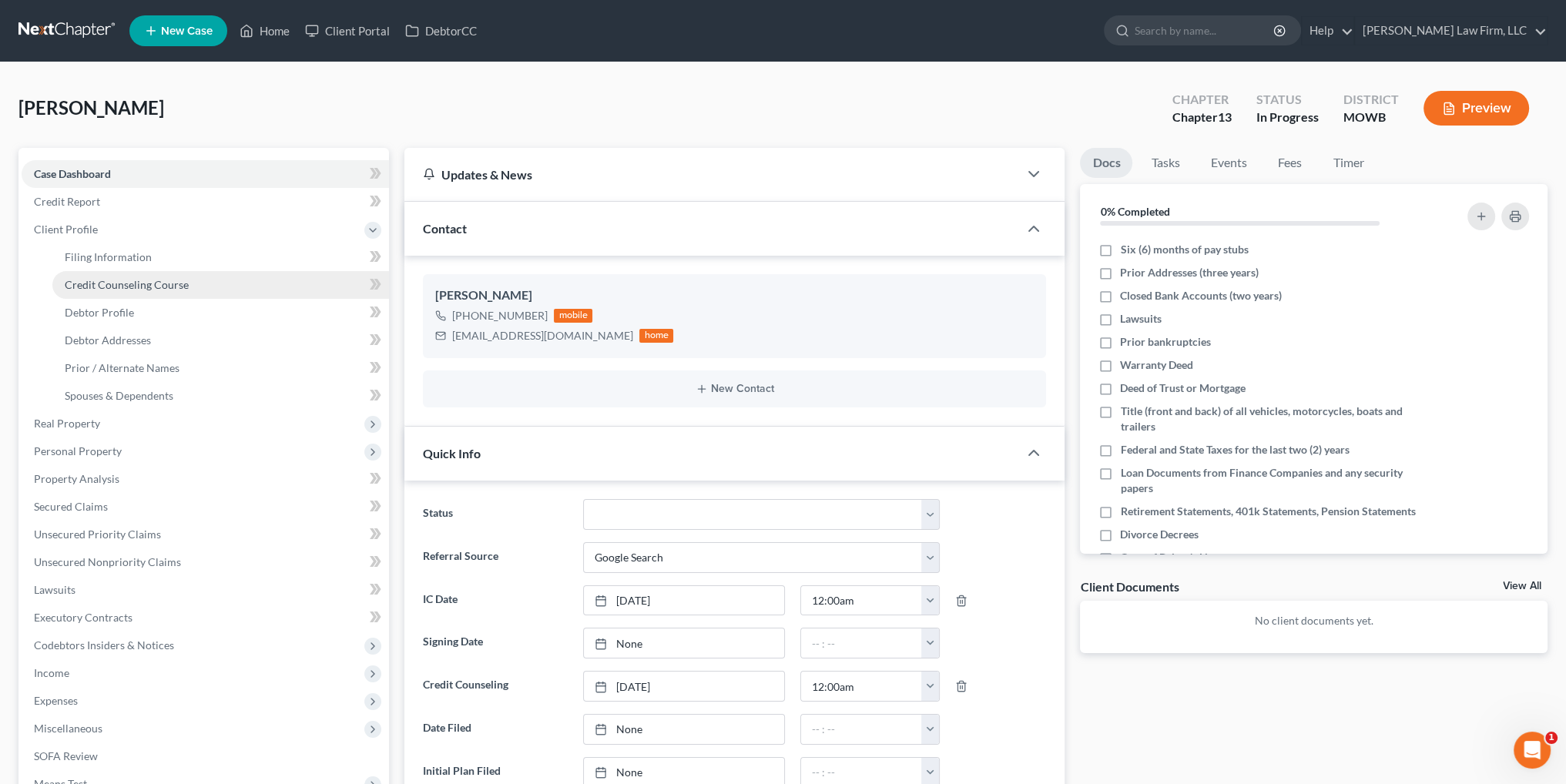
click at [106, 286] on span "Credit Counseling Course" at bounding box center [127, 285] width 124 height 13
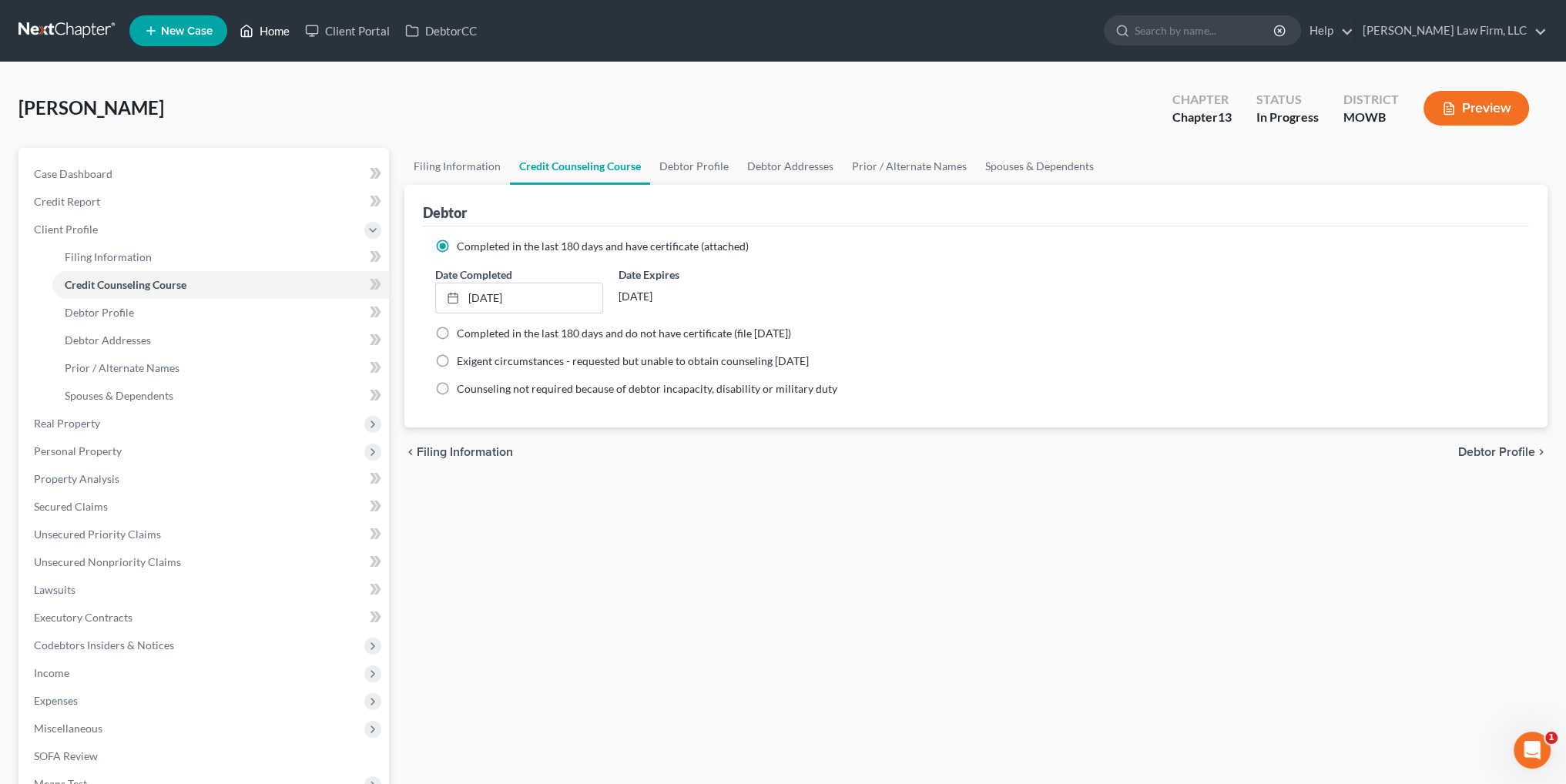
click at [263, 36] on link "Home" at bounding box center [265, 31] width 66 height 28
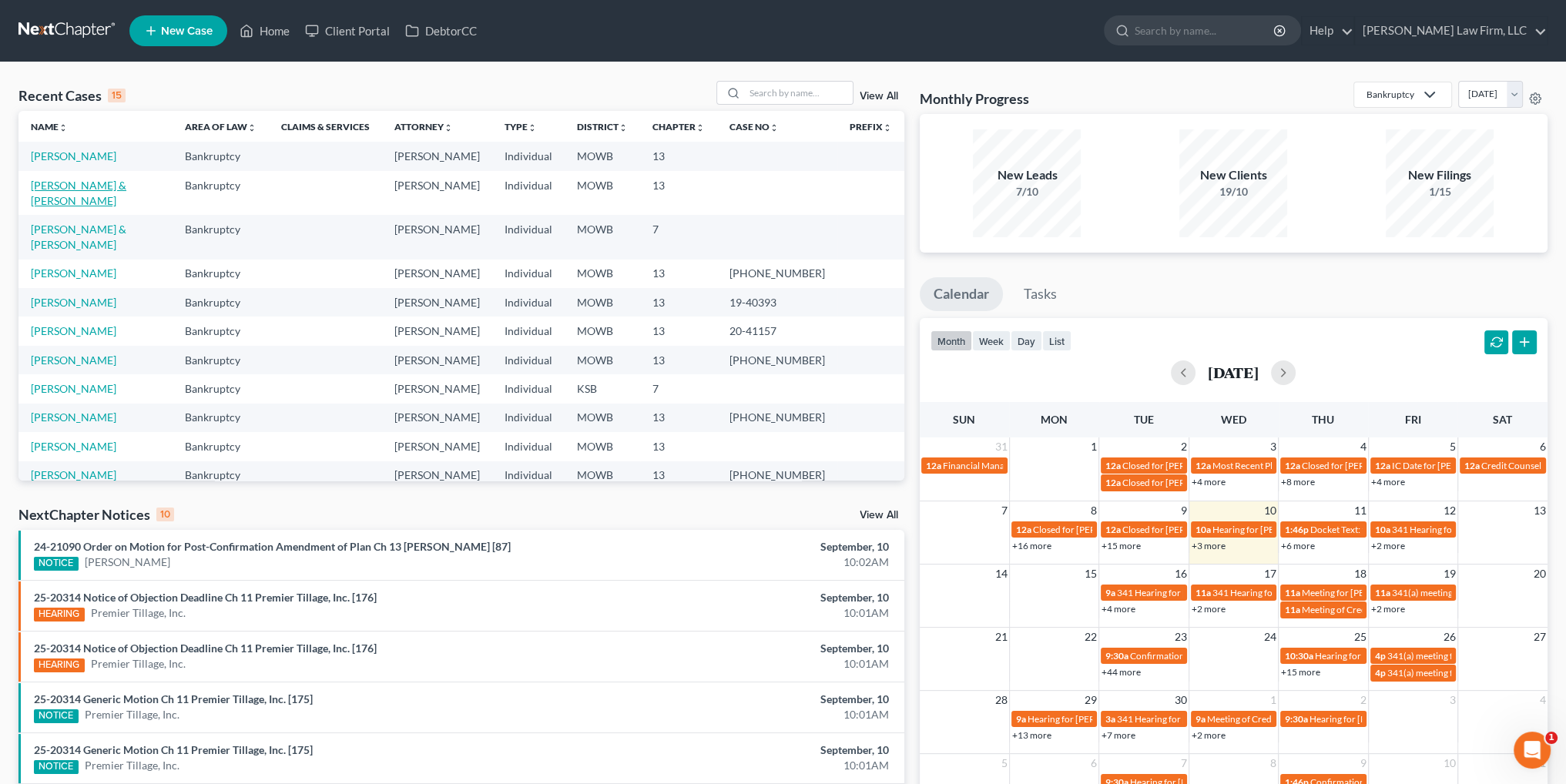
click at [61, 178] on link "[PERSON_NAME] & [PERSON_NAME]" at bounding box center [78, 192] width 96 height 29
select select "4"
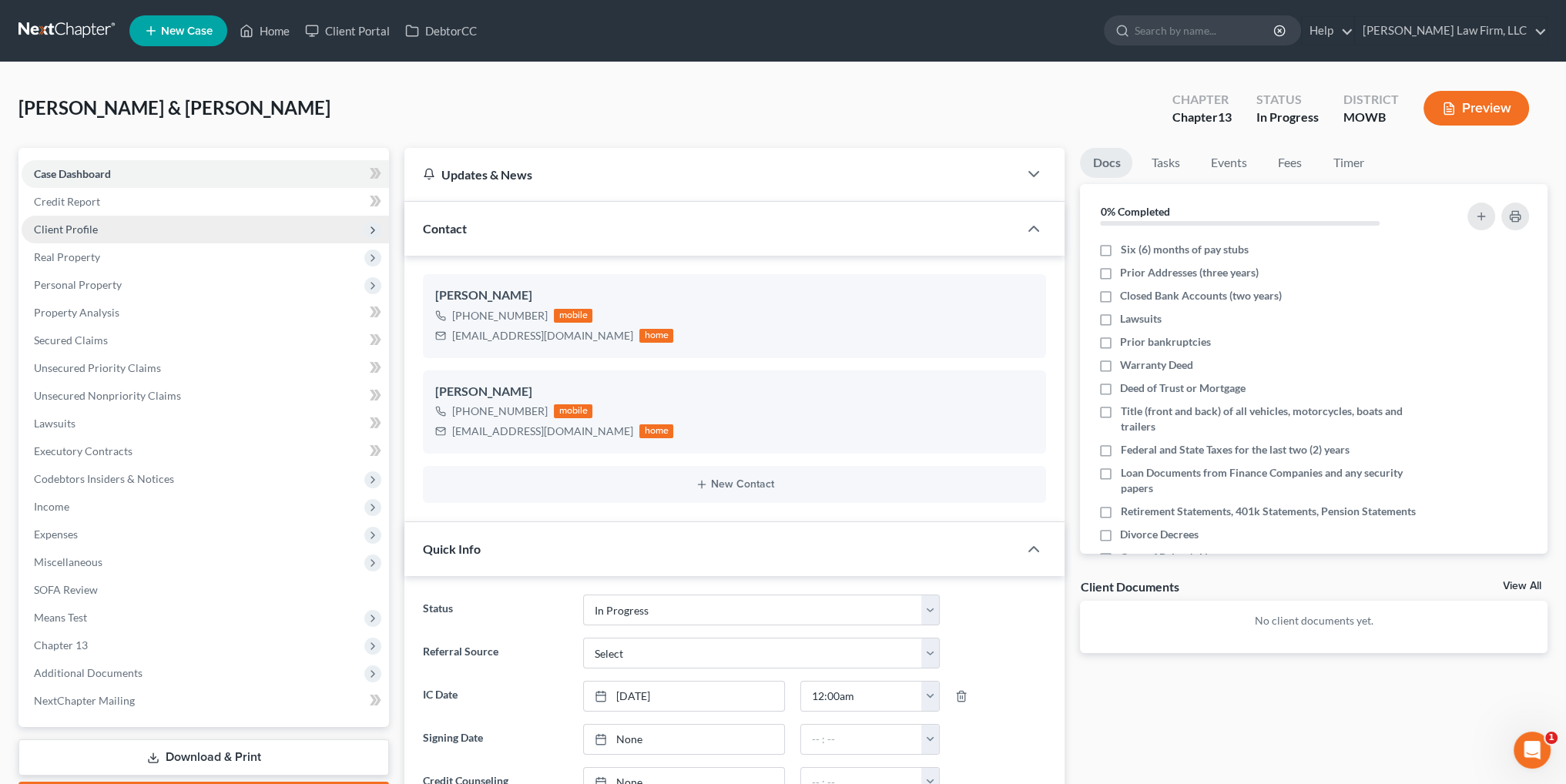
click at [74, 228] on span "Client Profile" at bounding box center [66, 229] width 64 height 13
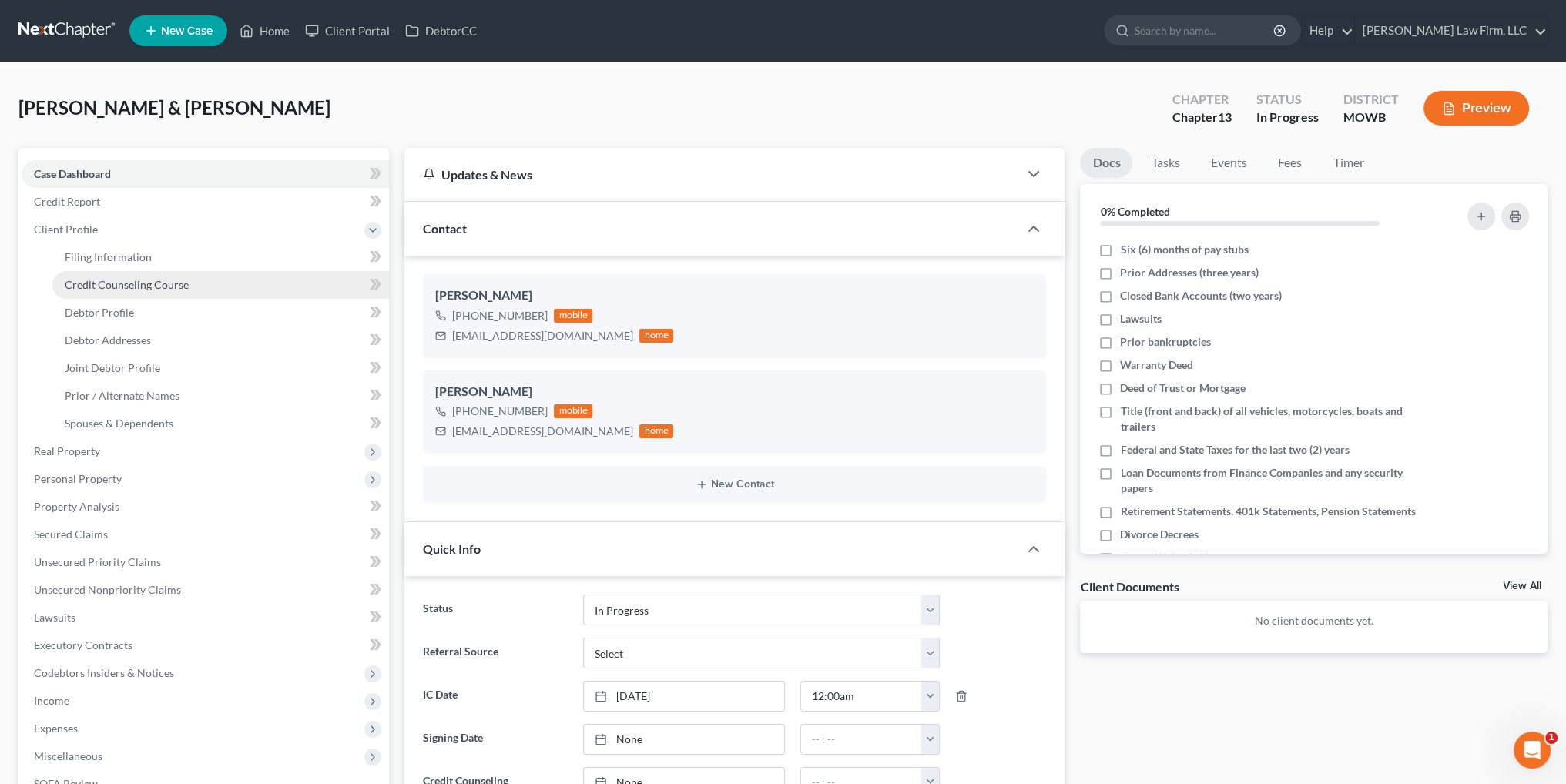
click at [96, 288] on span "Credit Counseling Course" at bounding box center [127, 285] width 124 height 13
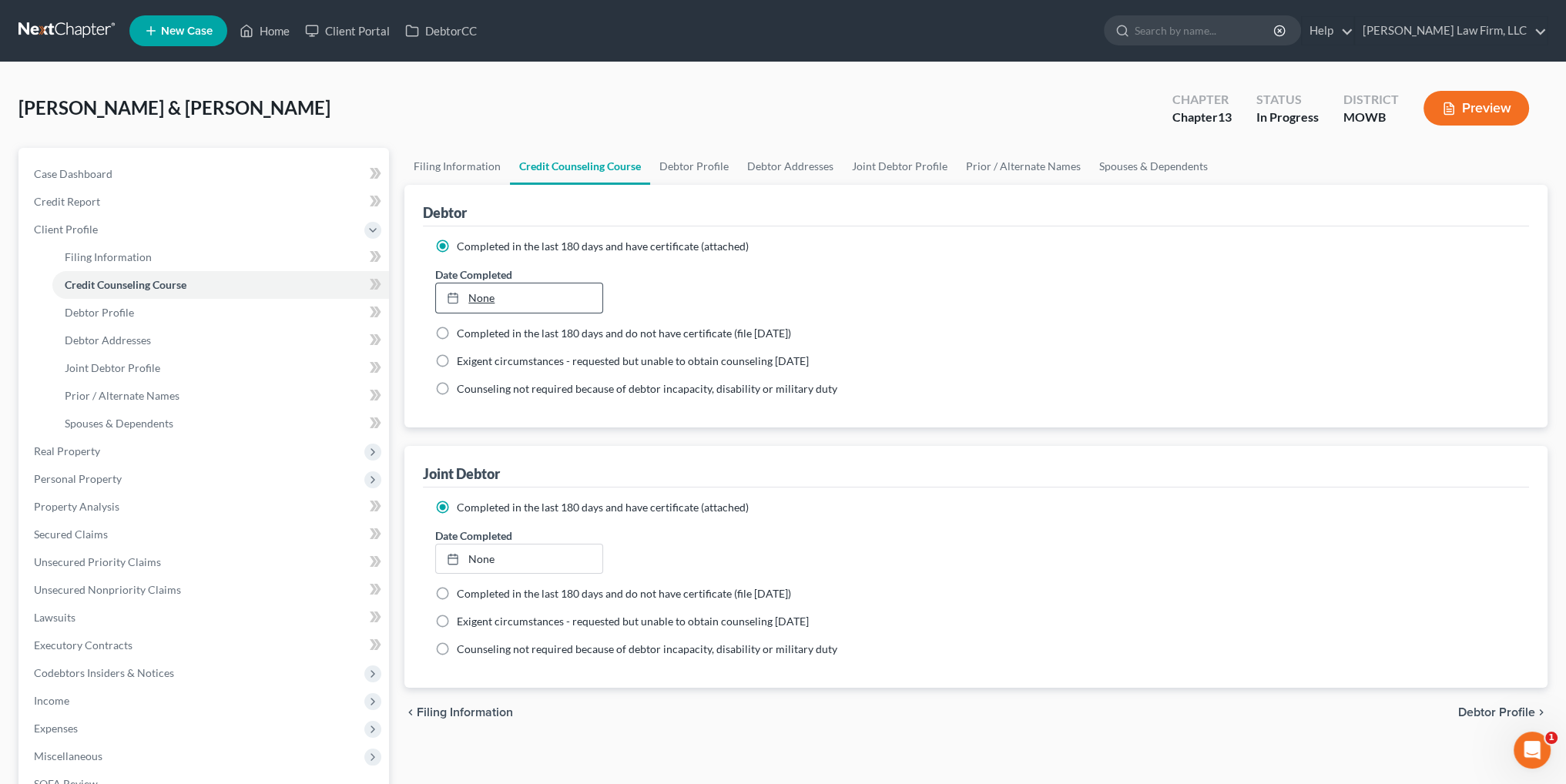
click at [474, 300] on link "None" at bounding box center [519, 298] width 165 height 30
type input "9/10/2025"
click at [486, 555] on link "None" at bounding box center [519, 559] width 165 height 30
click at [108, 310] on span "Debtor Profile" at bounding box center [99, 312] width 70 height 13
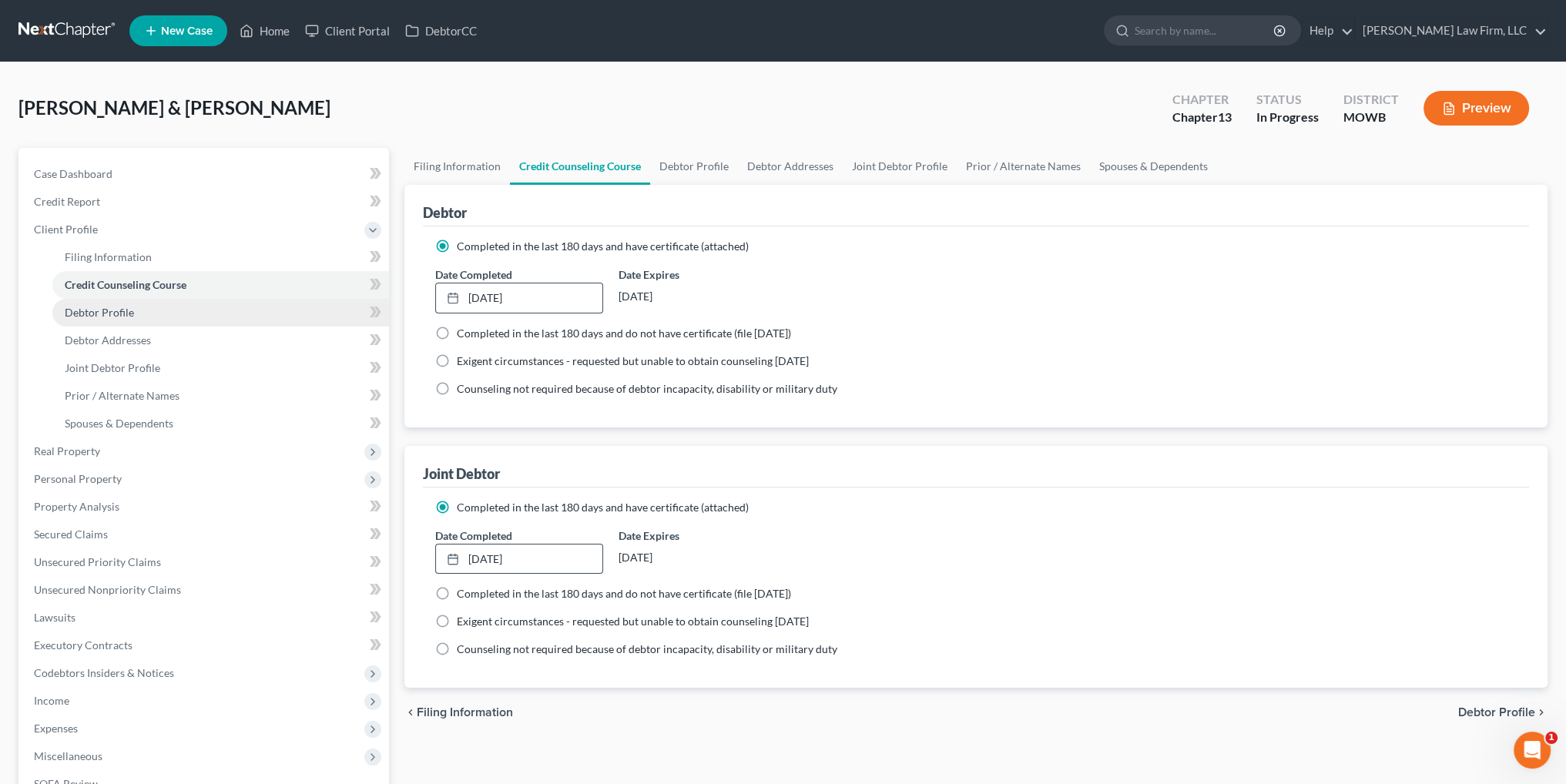
select select "1"
select select "4"
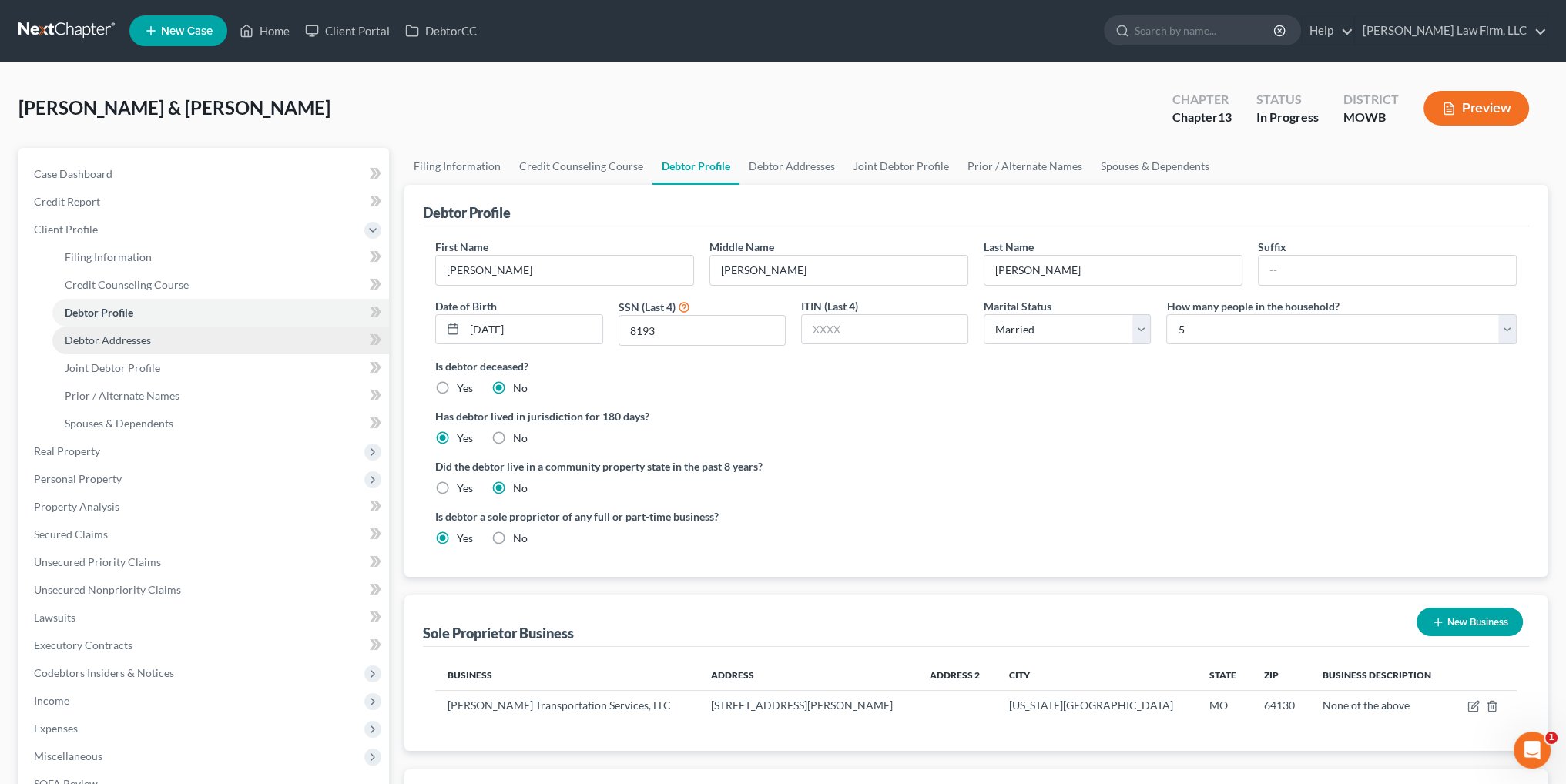
click at [104, 337] on span "Debtor Addresses" at bounding box center [108, 340] width 86 height 13
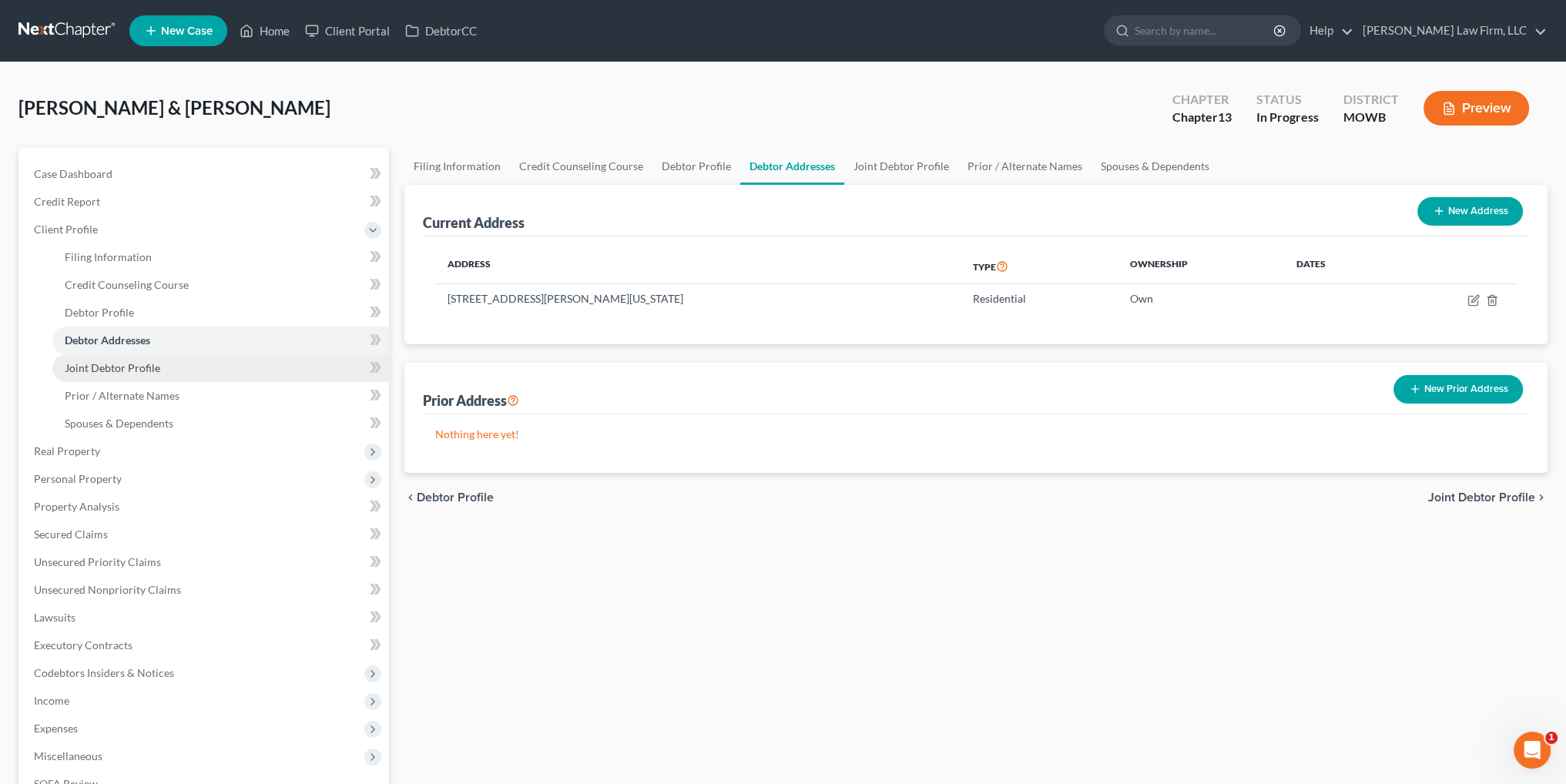
click at [105, 370] on span "Joint Debtor Profile" at bounding box center [112, 367] width 96 height 13
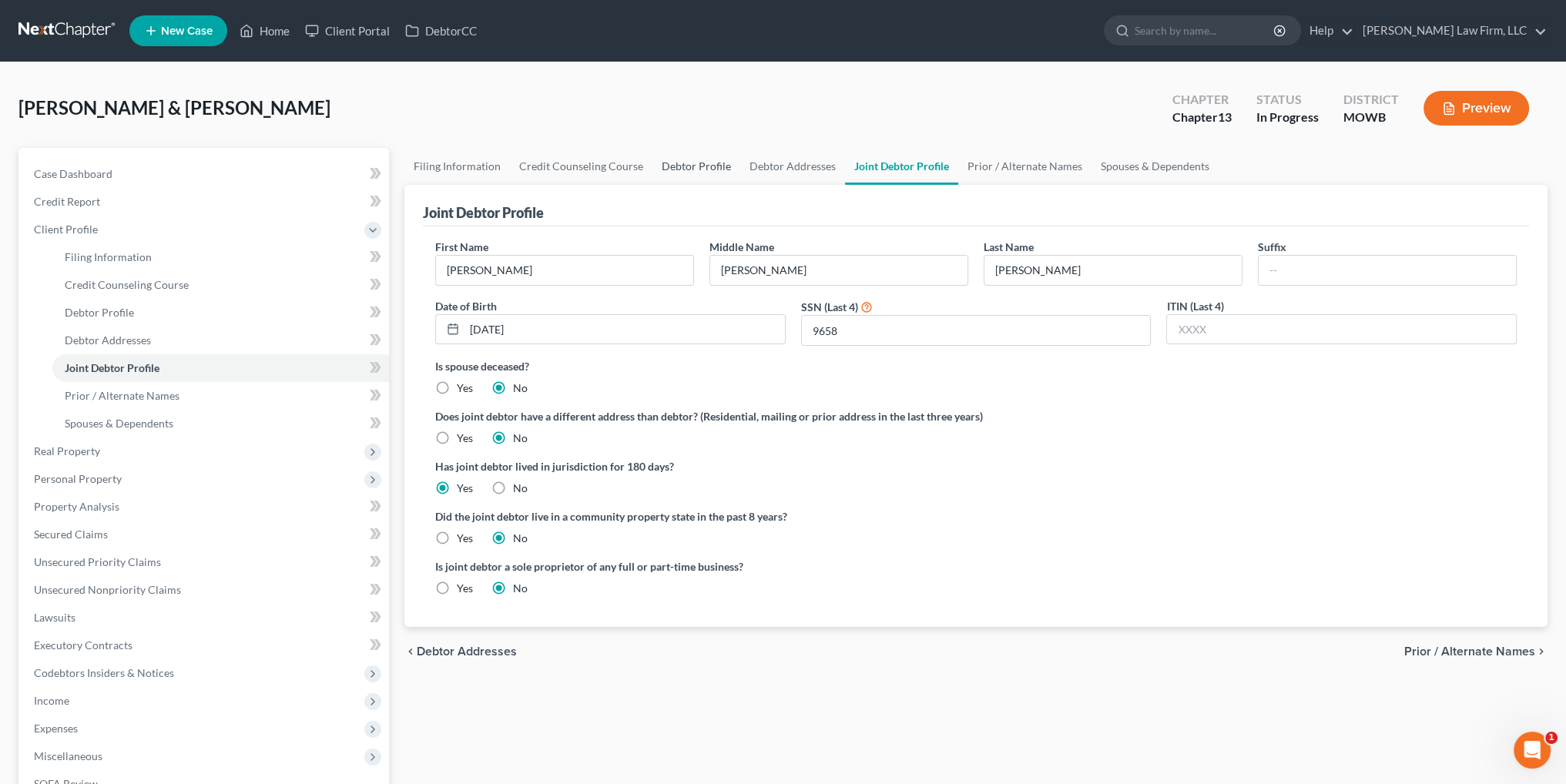
click at [705, 165] on link "Debtor Profile" at bounding box center [696, 166] width 88 height 37
select select "1"
select select "4"
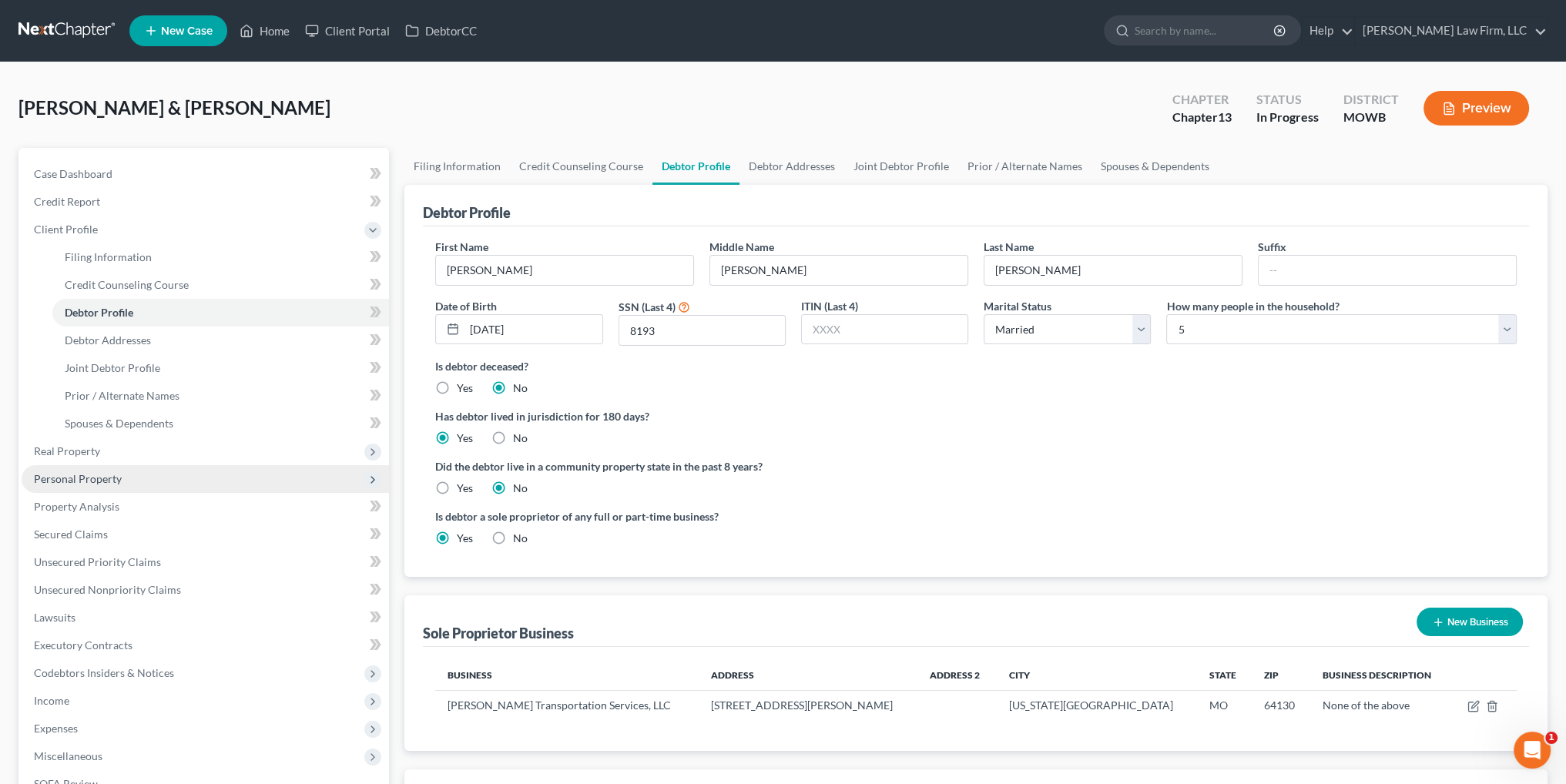
click at [52, 472] on span "Personal Property" at bounding box center [78, 479] width 88 height 13
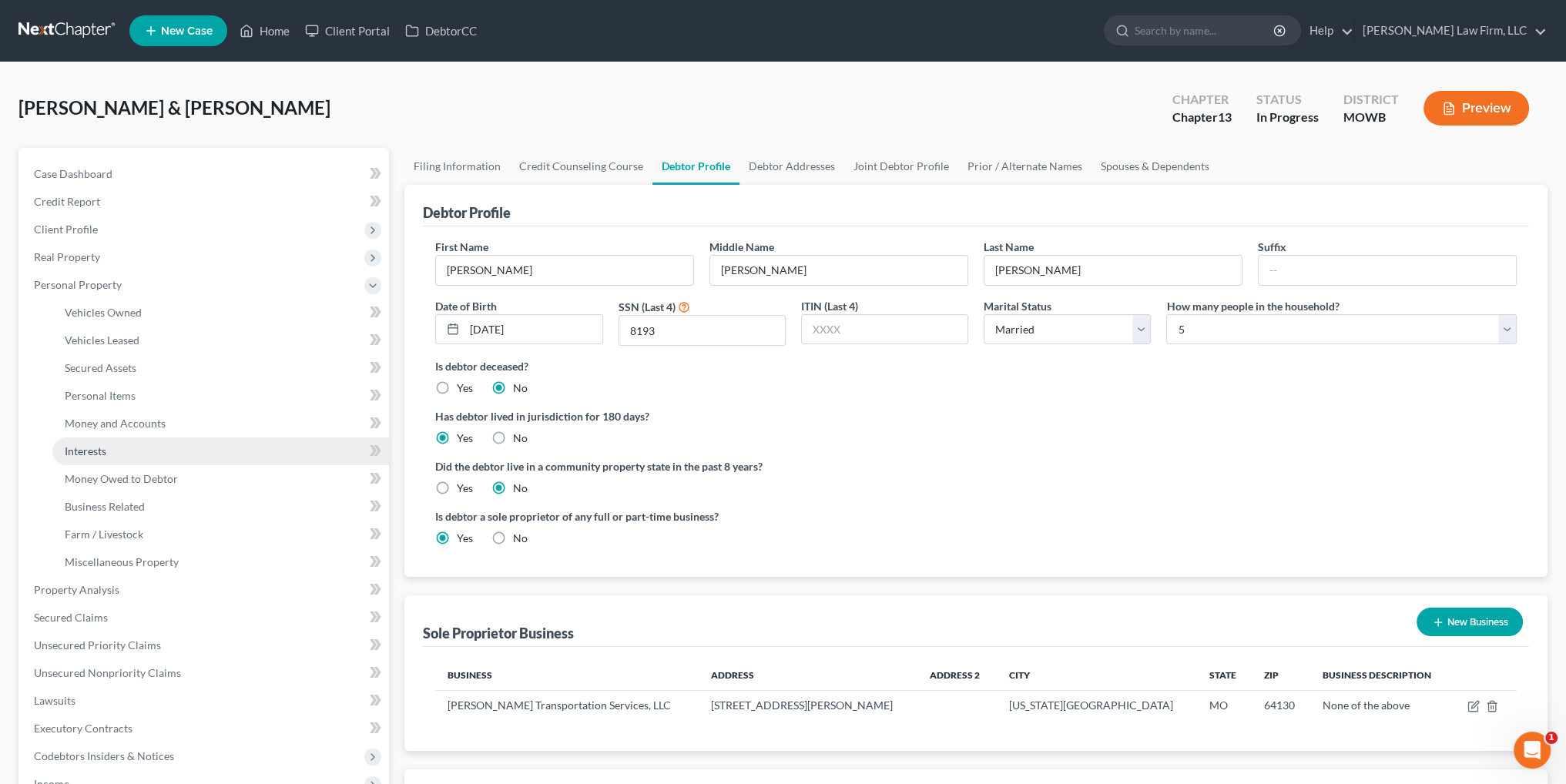
click at [90, 447] on span "Interests" at bounding box center [85, 451] width 42 height 13
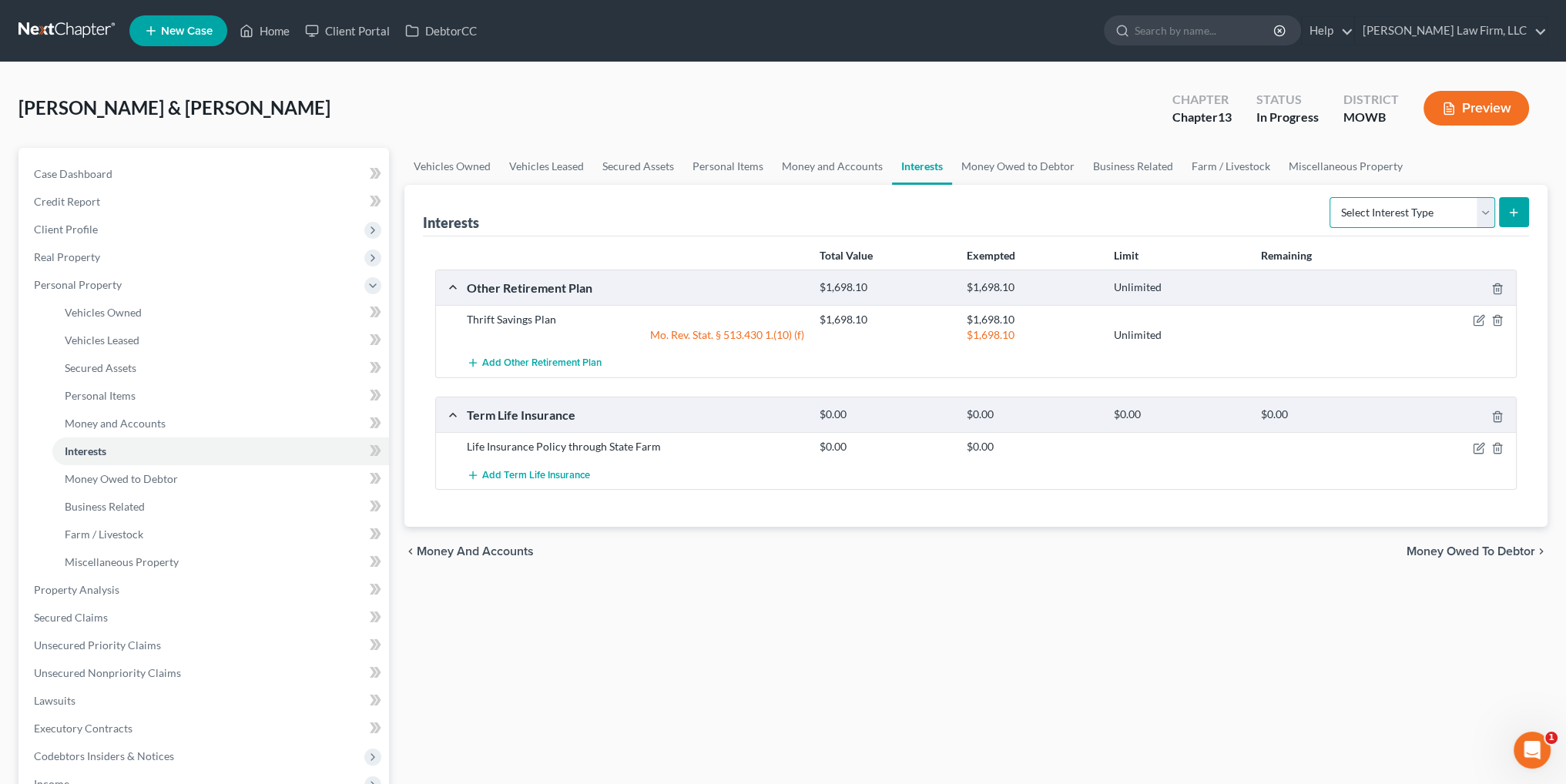
click at [1453, 219] on select "Select Interest Type 401K Annuity Bond Education IRA Government Bond Government…" at bounding box center [1412, 212] width 165 height 31
select select "unincorporated_business"
click at [1331, 197] on select "Select Interest Type 401K Annuity Bond Education IRA Government Bond Government…" at bounding box center [1412, 212] width 165 height 31
click at [1512, 206] on icon "submit" at bounding box center [1513, 212] width 12 height 12
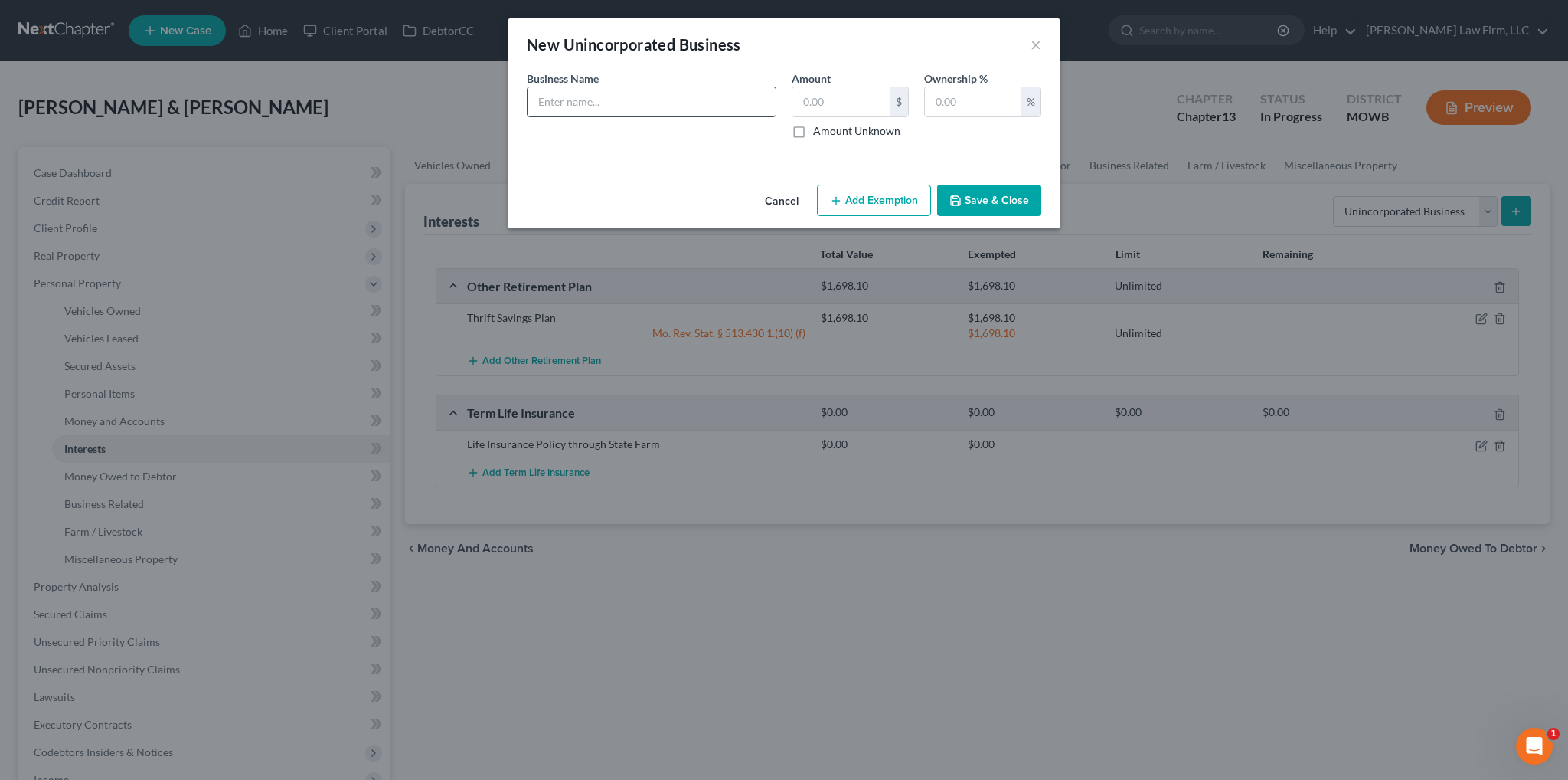
click at [700, 96] on input "text" at bounding box center [652, 102] width 248 height 30
type input "[PERSON_NAME] Transportation Services, LLC"
type input "100"
click at [1013, 206] on button "Save & Close" at bounding box center [988, 200] width 104 height 32
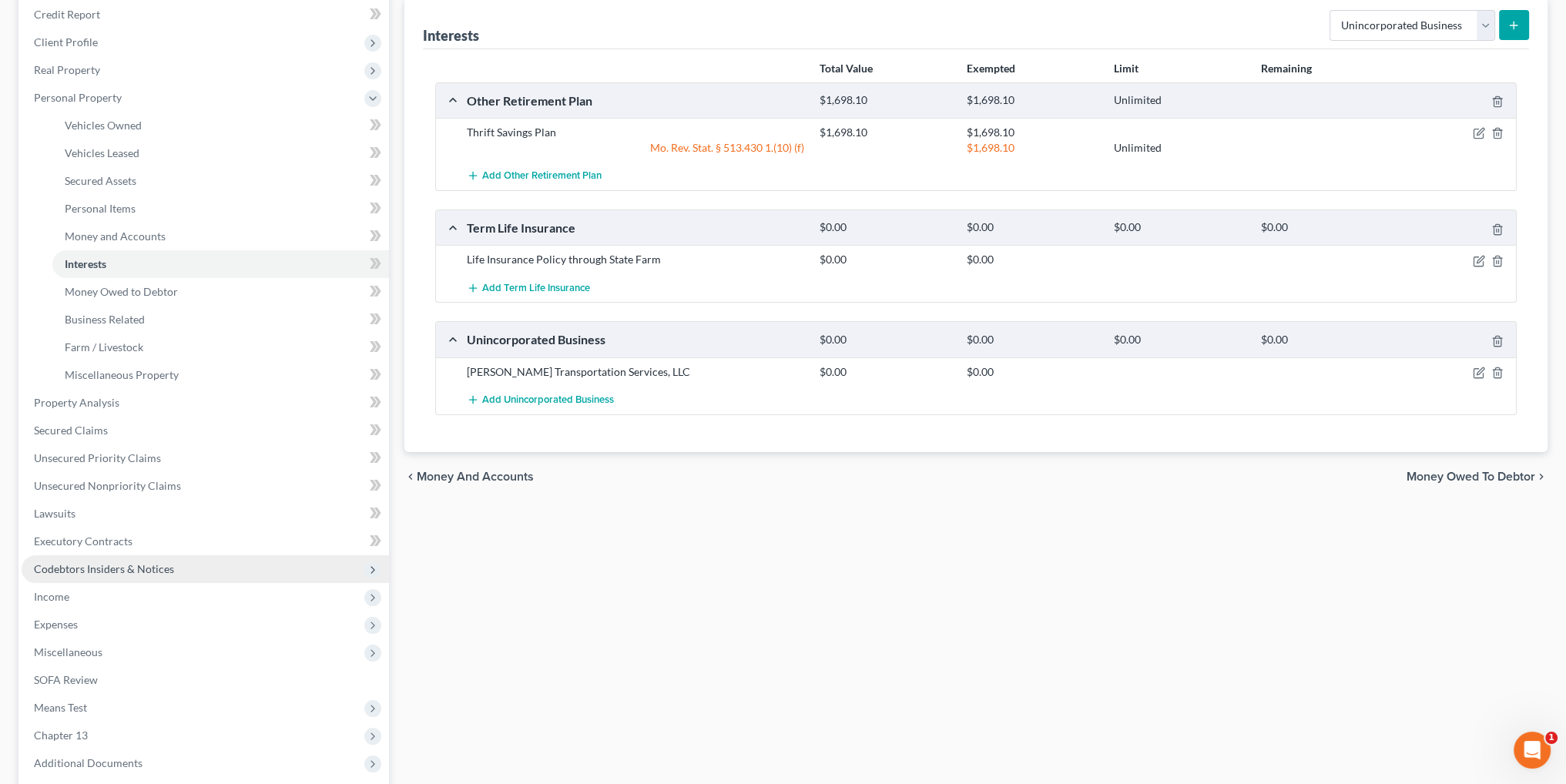
scroll to position [231, 0]
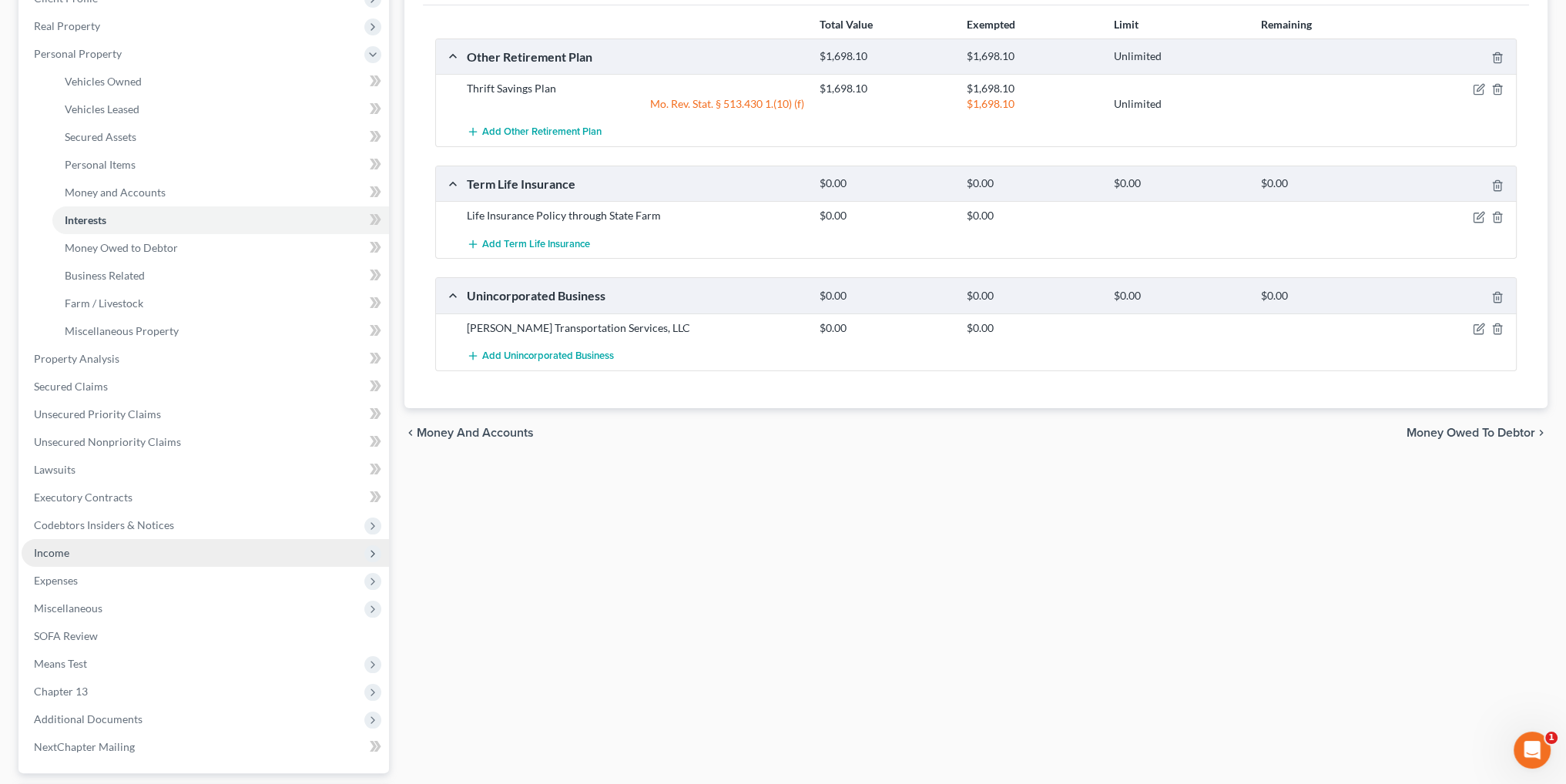
click at [61, 555] on span "Income" at bounding box center [52, 552] width 35 height 13
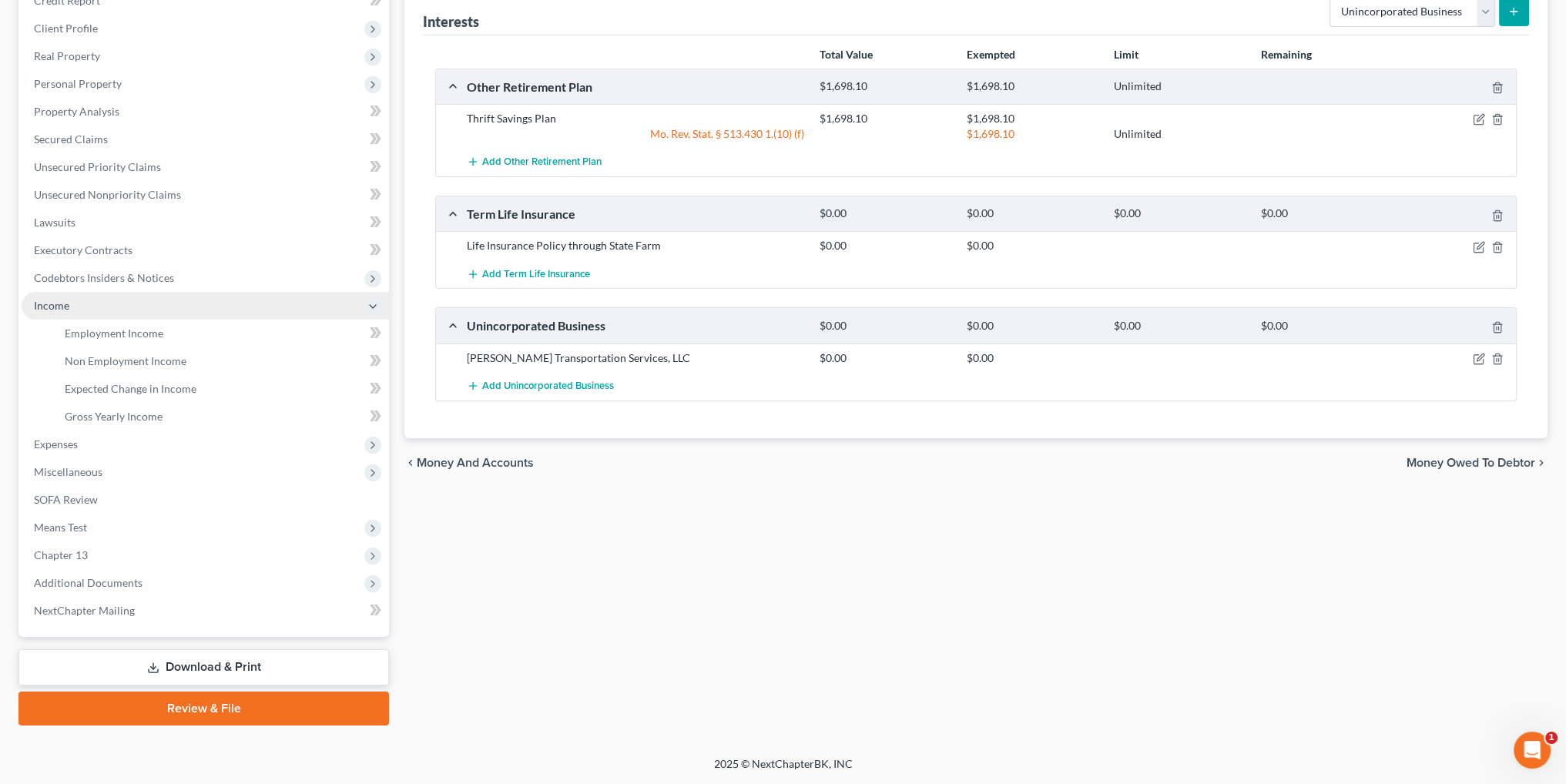
scroll to position [200, 0]
click at [124, 335] on span "Employment Income" at bounding box center [114, 334] width 98 height 13
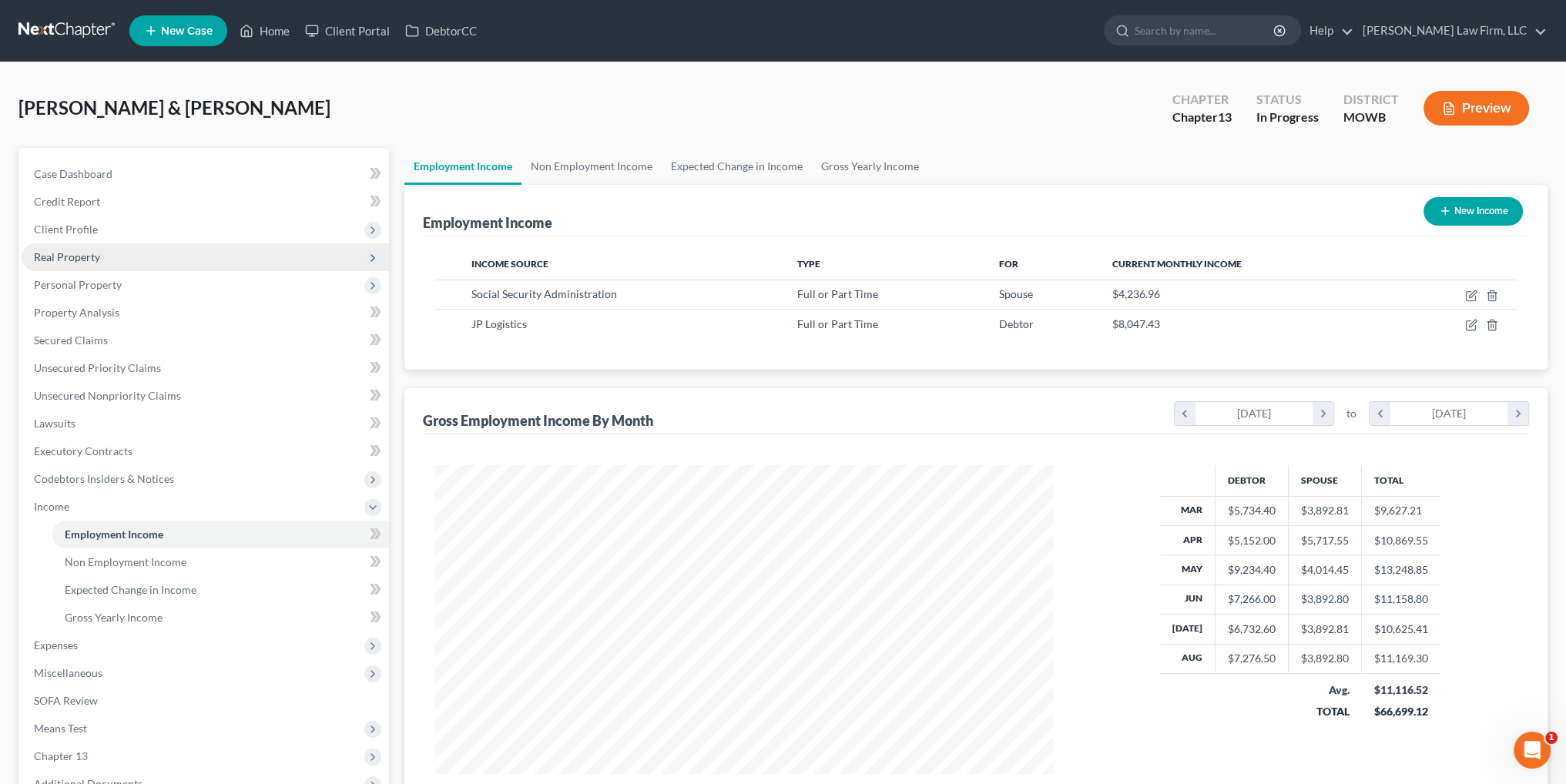
scroll to position [309, 648]
click at [79, 281] on span "Personal Property" at bounding box center [78, 285] width 88 height 13
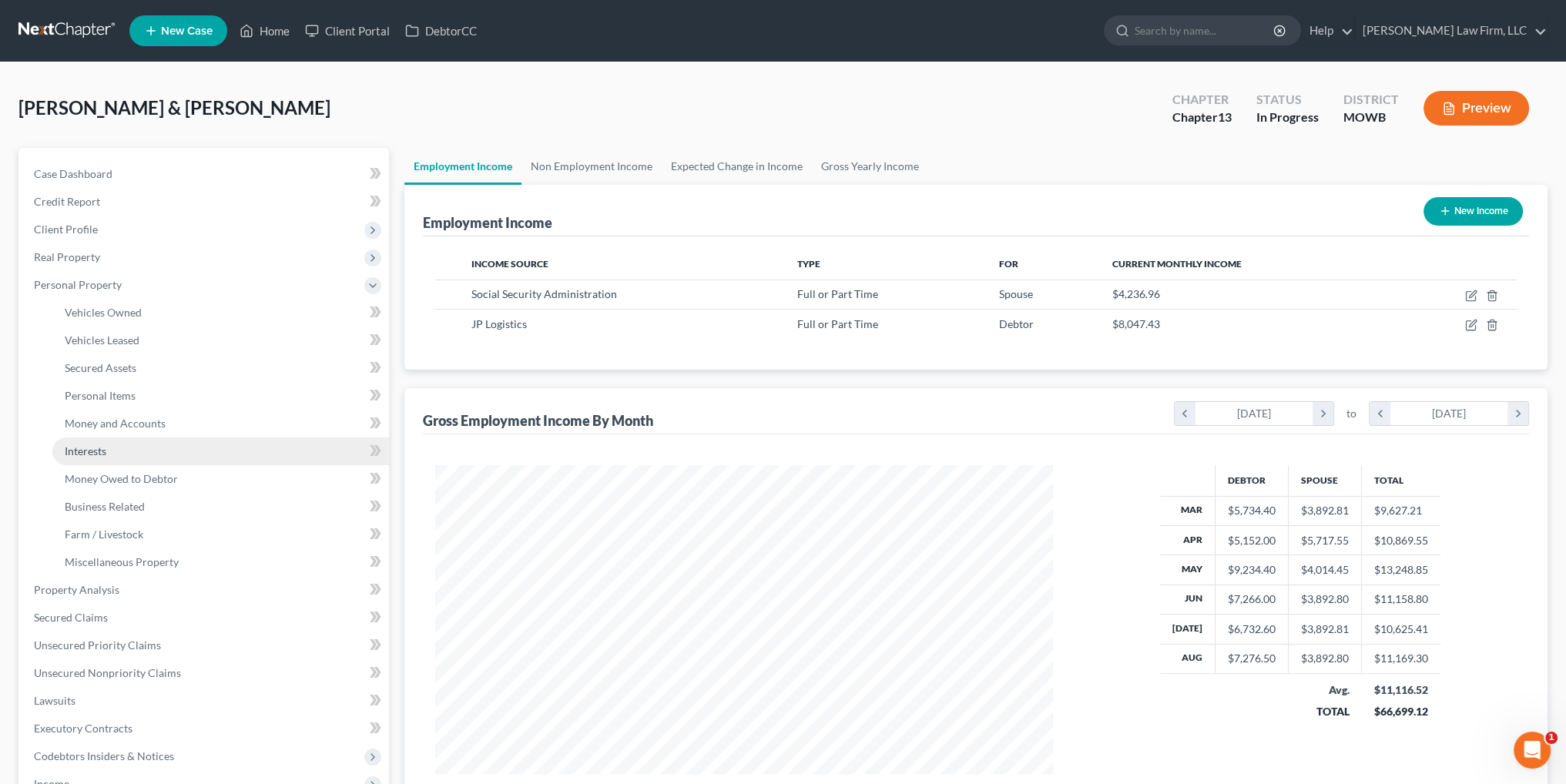
click at [84, 451] on span "Interests" at bounding box center [85, 451] width 42 height 13
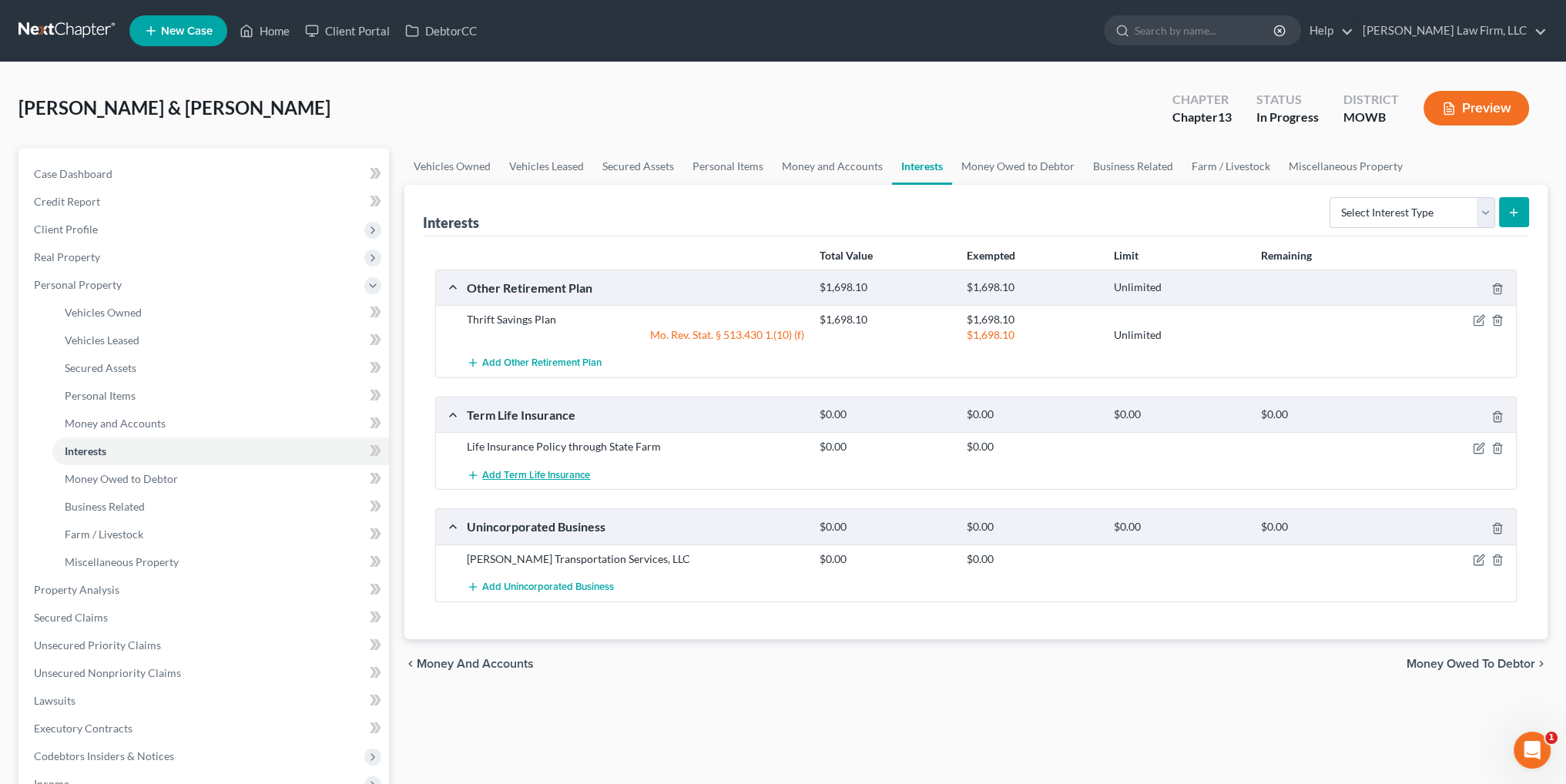
click at [548, 471] on span "Add Term Life Insurance" at bounding box center [536, 474] width 108 height 12
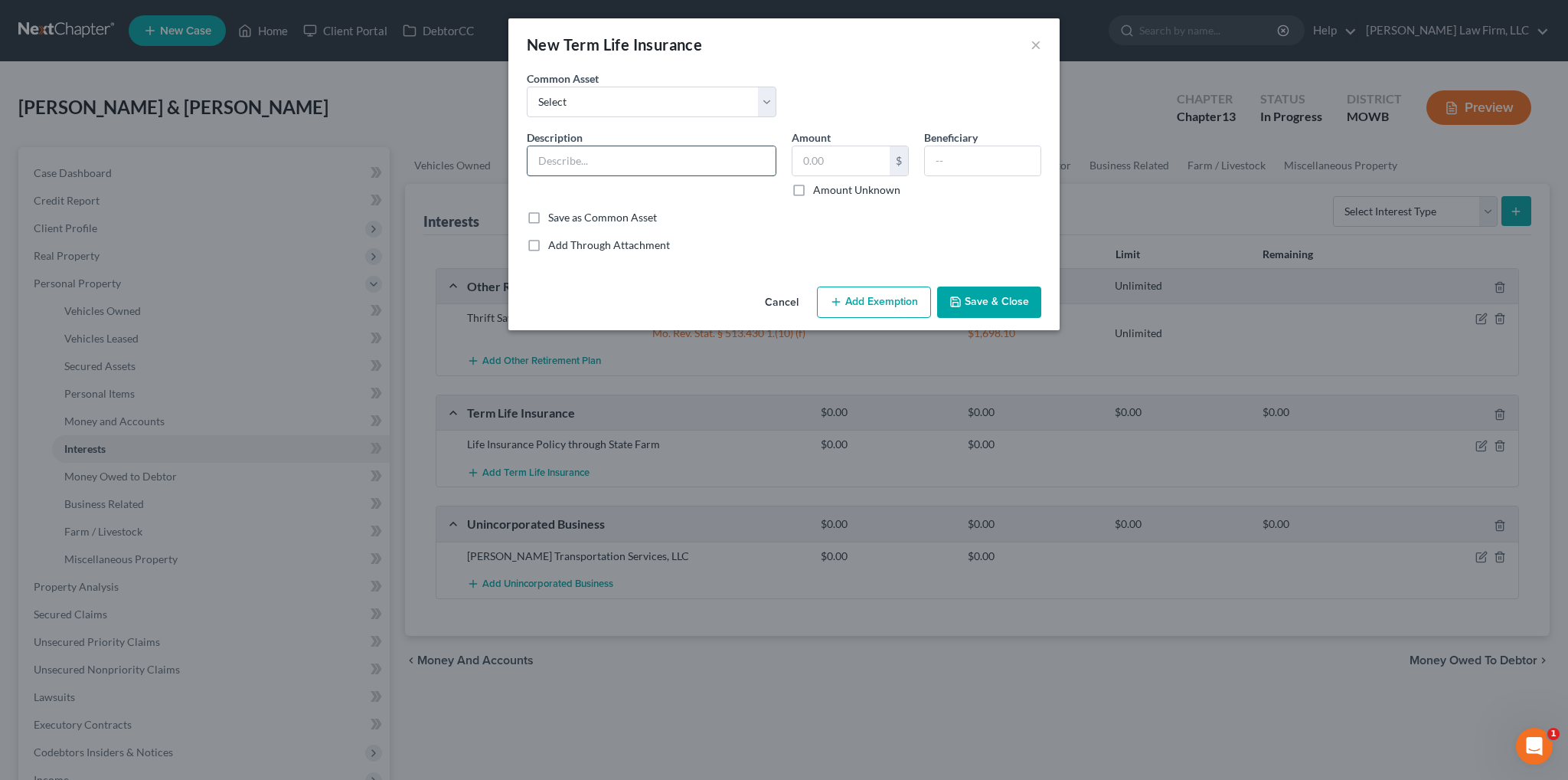
click at [571, 169] on input "text" at bounding box center [652, 161] width 248 height 30
type input "Term life policy through employer - no cash value"
click at [1008, 294] on button "Save & Close" at bounding box center [988, 302] width 104 height 32
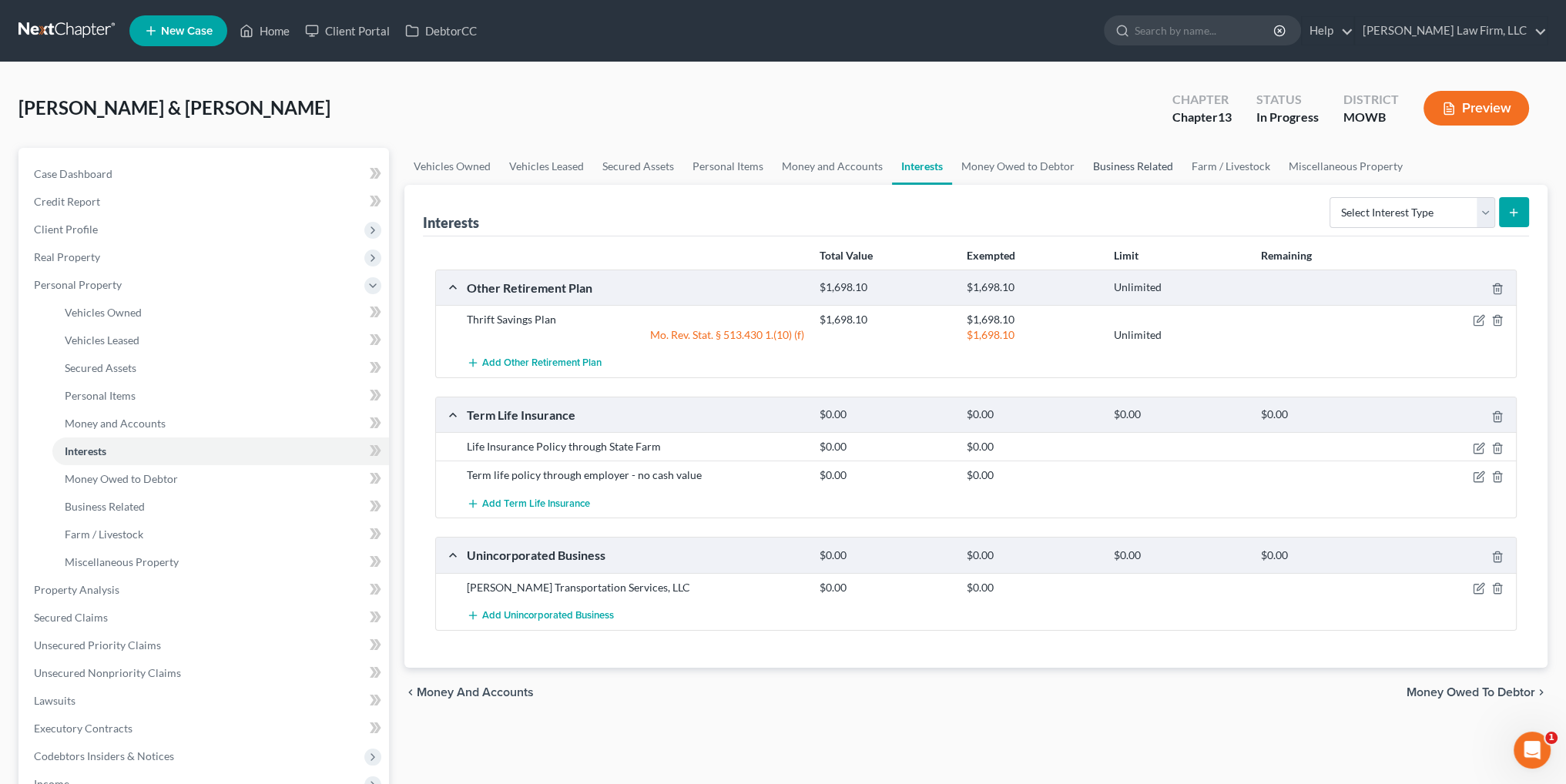
click at [1152, 166] on link "Business Related" at bounding box center [1132, 166] width 98 height 37
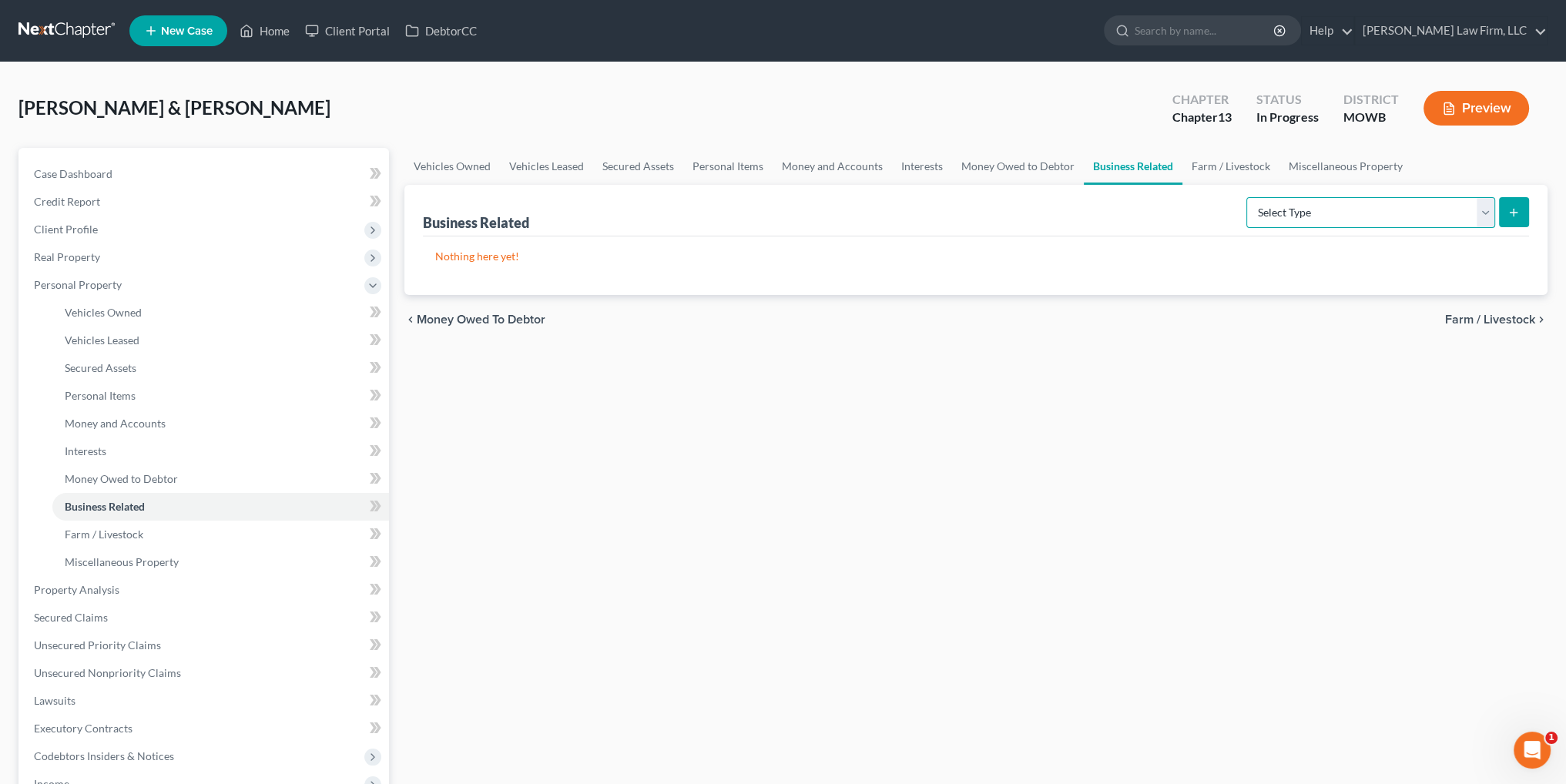
click at [1279, 215] on select "Select Type Customer Lists Franchises Inventory Licenses Machinery Office Equip…" at bounding box center [1370, 212] width 249 height 31
click at [1247, 197] on select "Select Type Customer Lists Franchises Inventory Licenses Machinery Office Equip…" at bounding box center [1370, 212] width 249 height 31
click at [1492, 208] on select "Select Type Customer Lists Franchises Inventory Licenses Machinery Office Equip…" at bounding box center [1370, 212] width 249 height 31
select select "franchise"
click at [1247, 197] on select "Select Type Customer Lists Franchises Inventory Licenses Machinery Office Equip…" at bounding box center [1370, 212] width 249 height 31
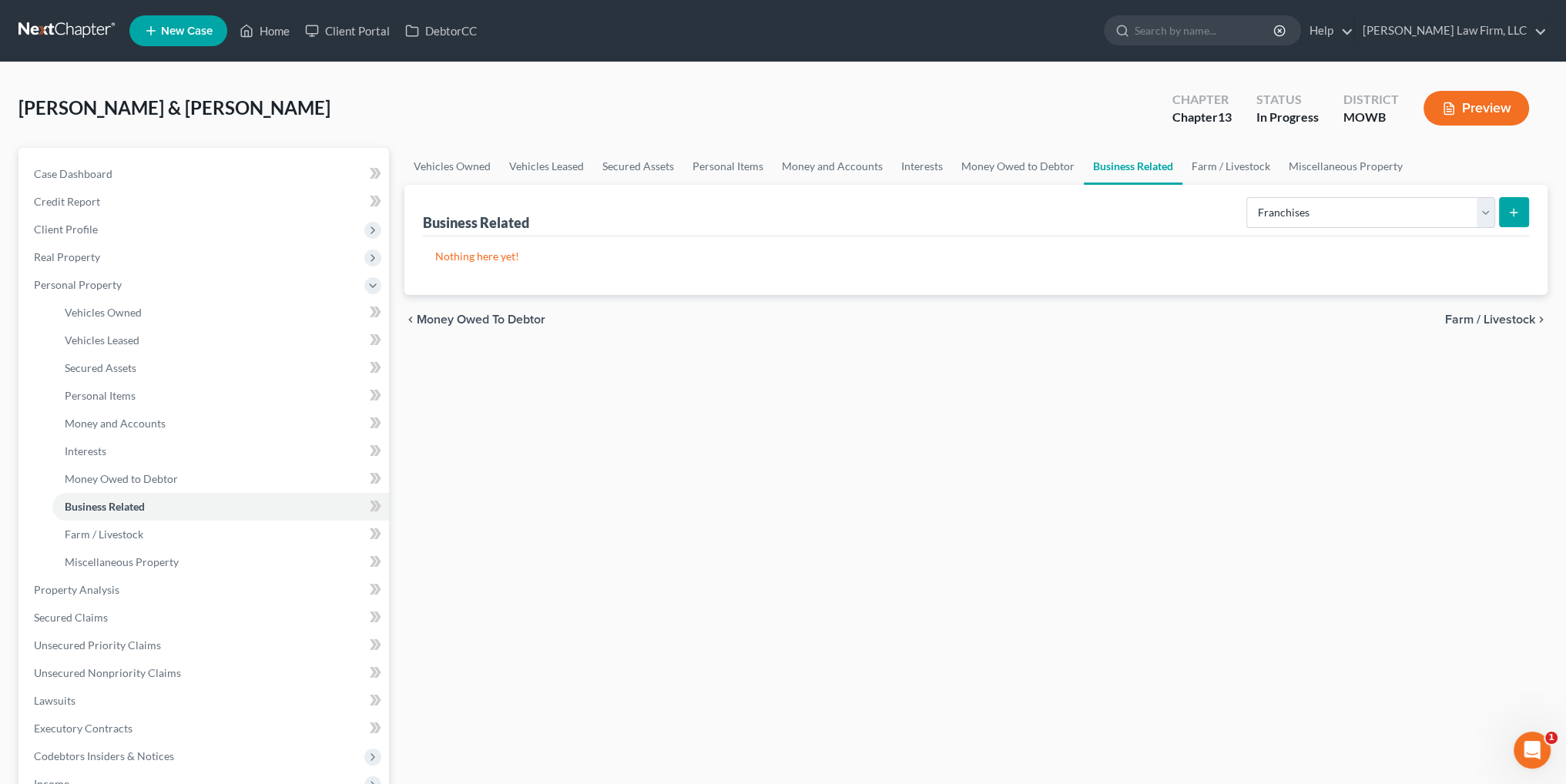
click at [1509, 210] on icon "submit" at bounding box center [1513, 212] width 12 height 12
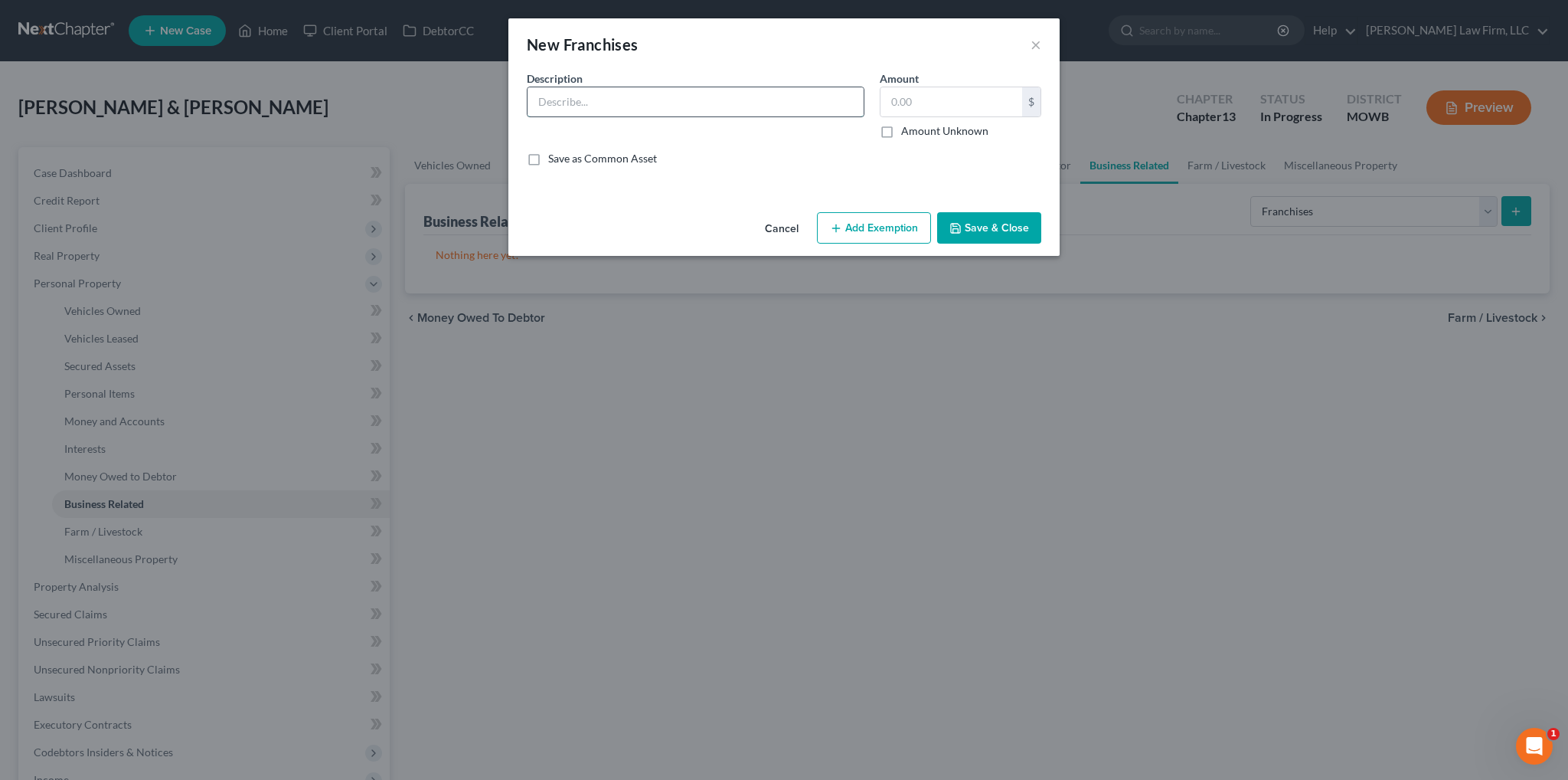
click at [806, 107] on input "text" at bounding box center [696, 102] width 336 height 30
type input "Love's"
type input "150.00"
click at [987, 227] on button "Save & Close" at bounding box center [988, 228] width 104 height 32
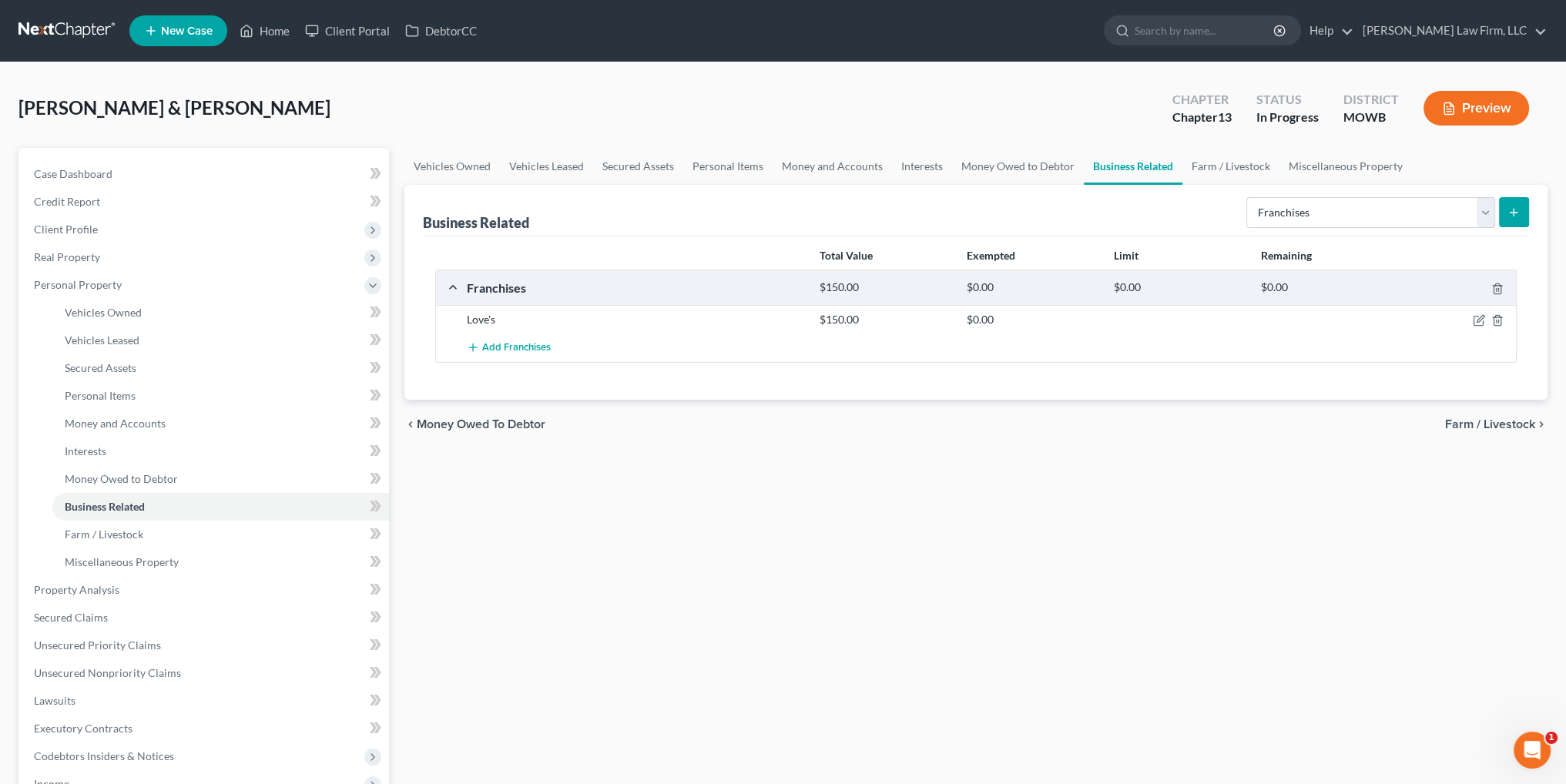
click at [1472, 115] on button "Preview" at bounding box center [1476, 108] width 106 height 34
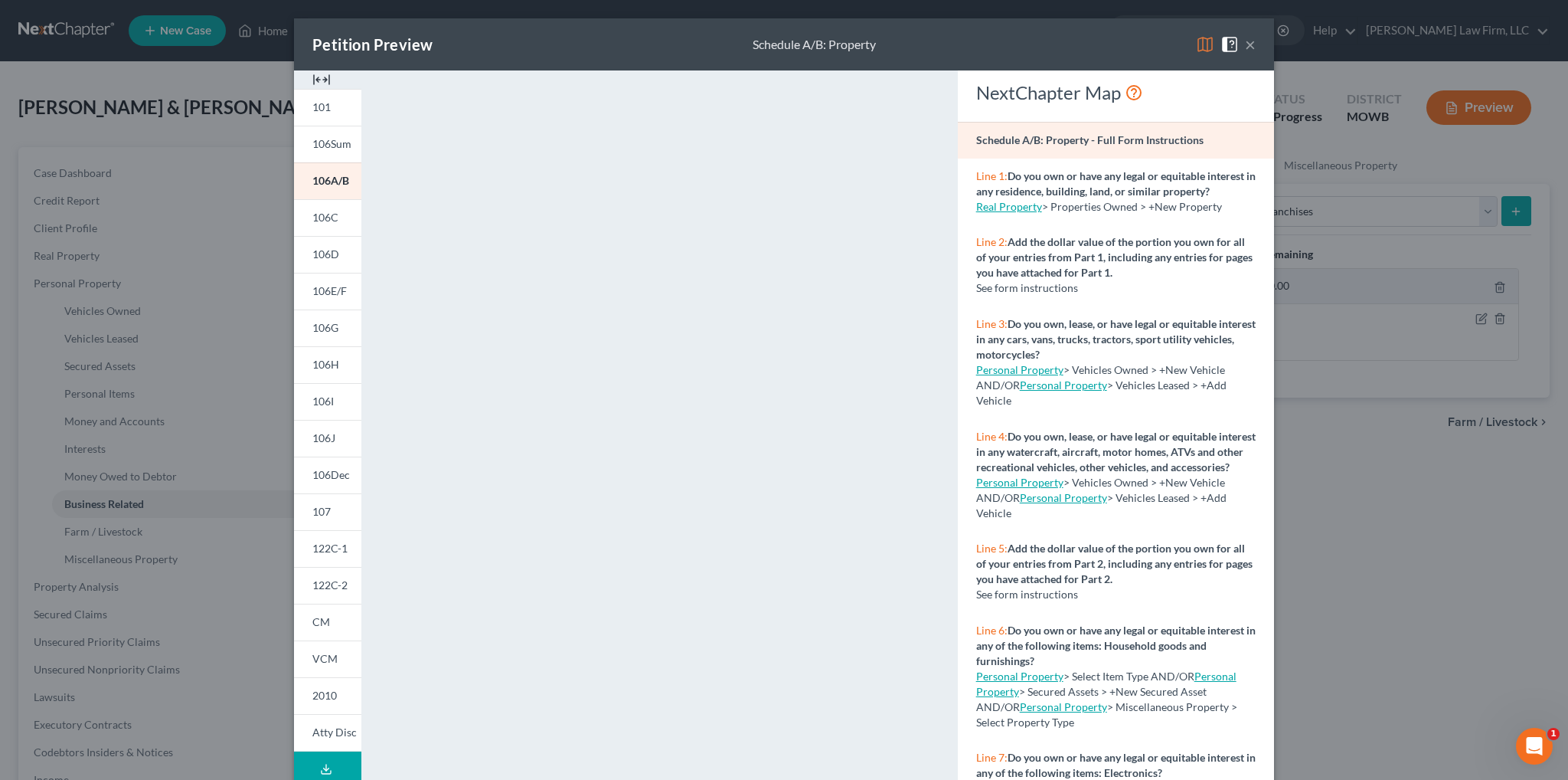
click at [1245, 43] on button "×" at bounding box center [1251, 44] width 11 height 18
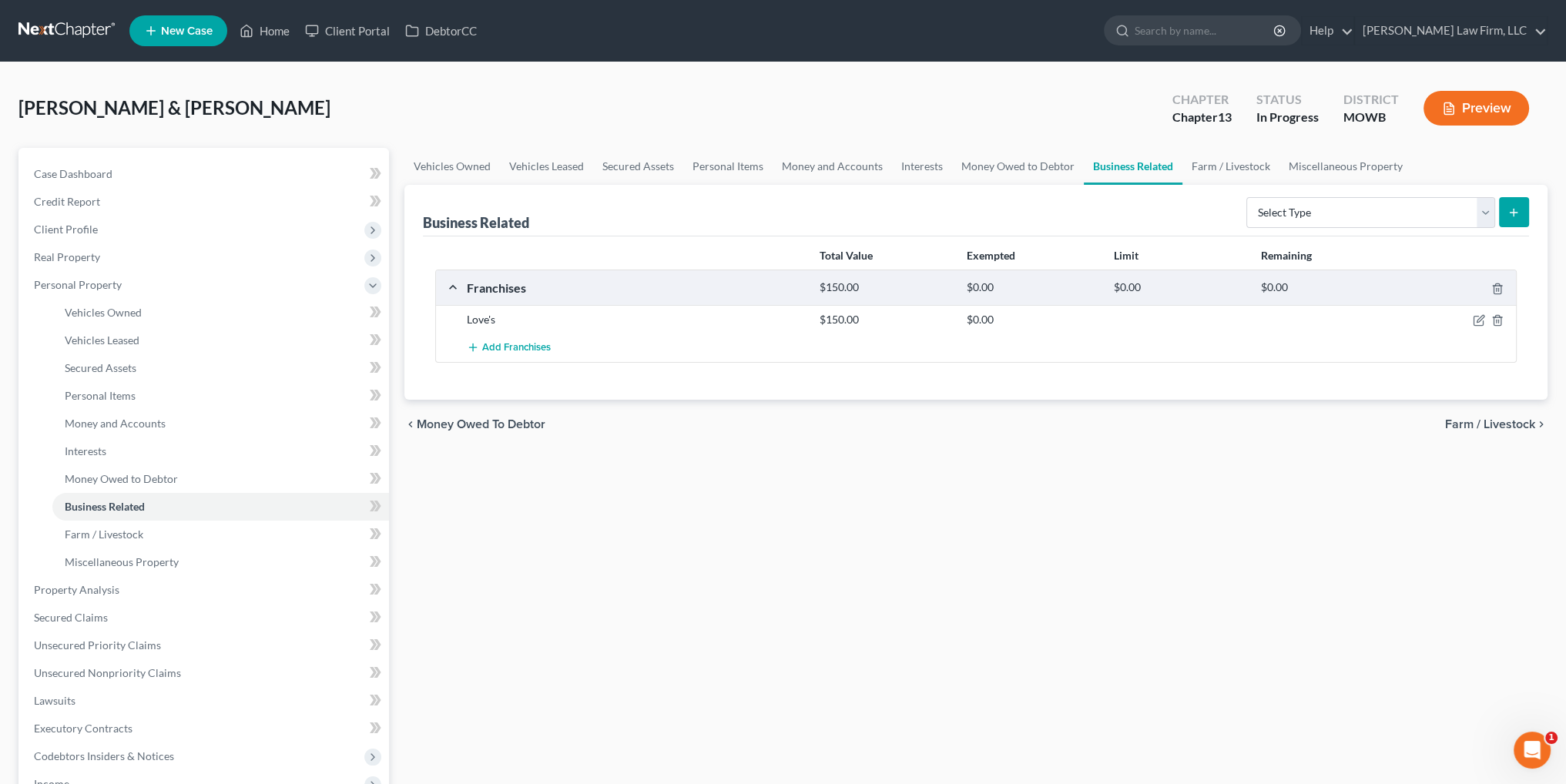
click at [1465, 112] on button "Preview" at bounding box center [1476, 108] width 106 height 34
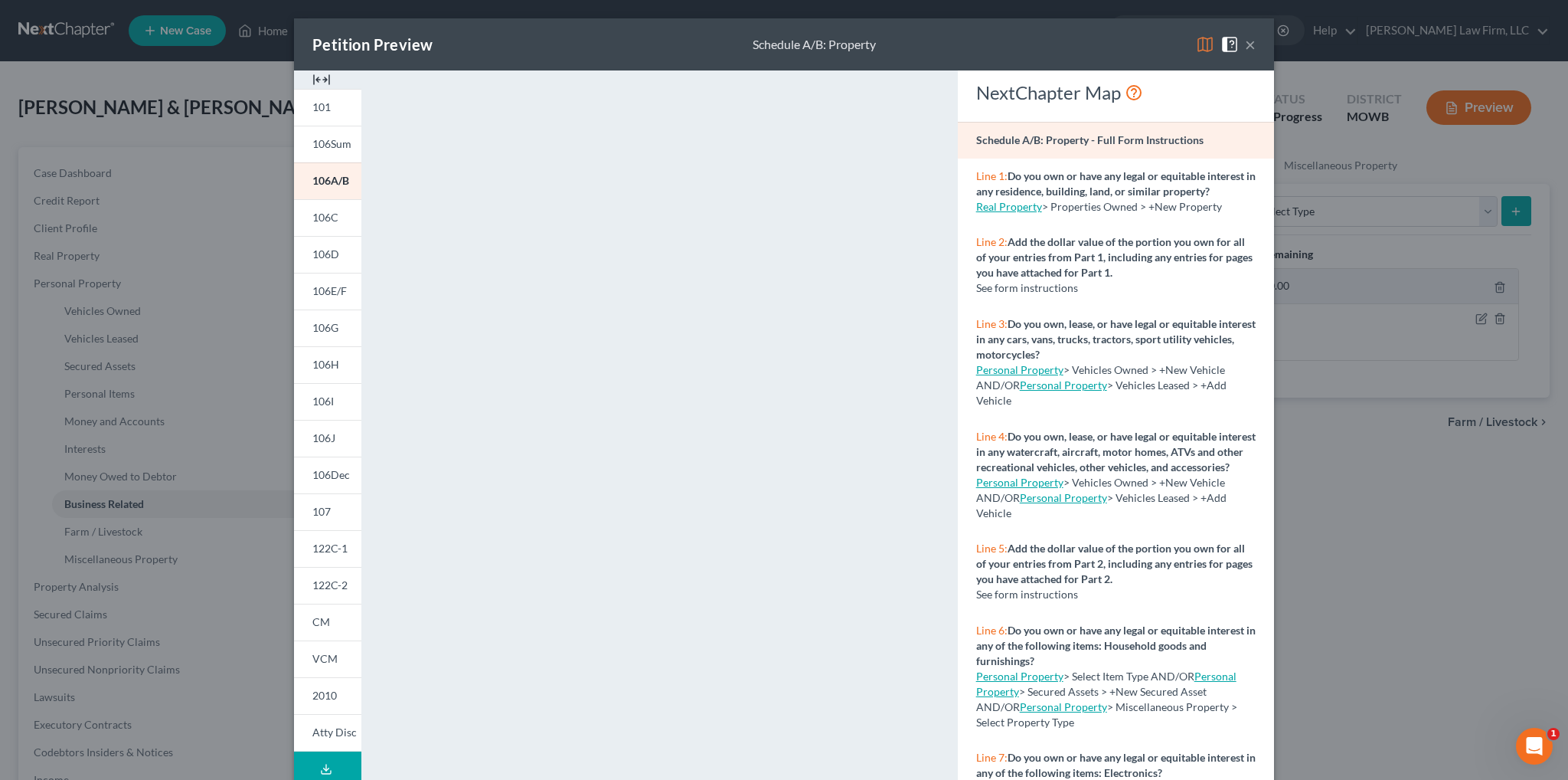
click at [1245, 47] on button "×" at bounding box center [1251, 44] width 11 height 18
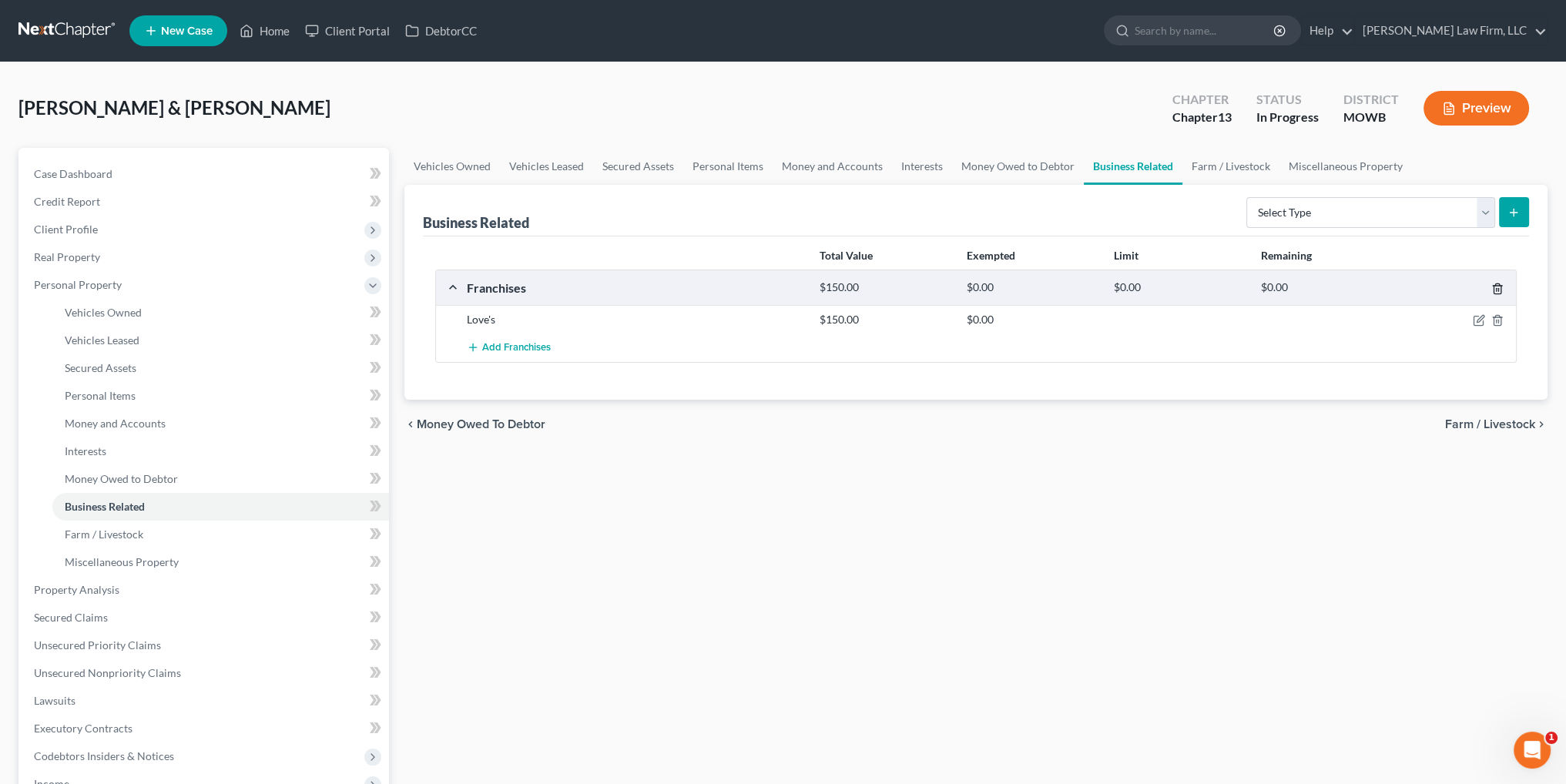
click at [1498, 286] on icon "button" at bounding box center [1496, 288] width 12 height 12
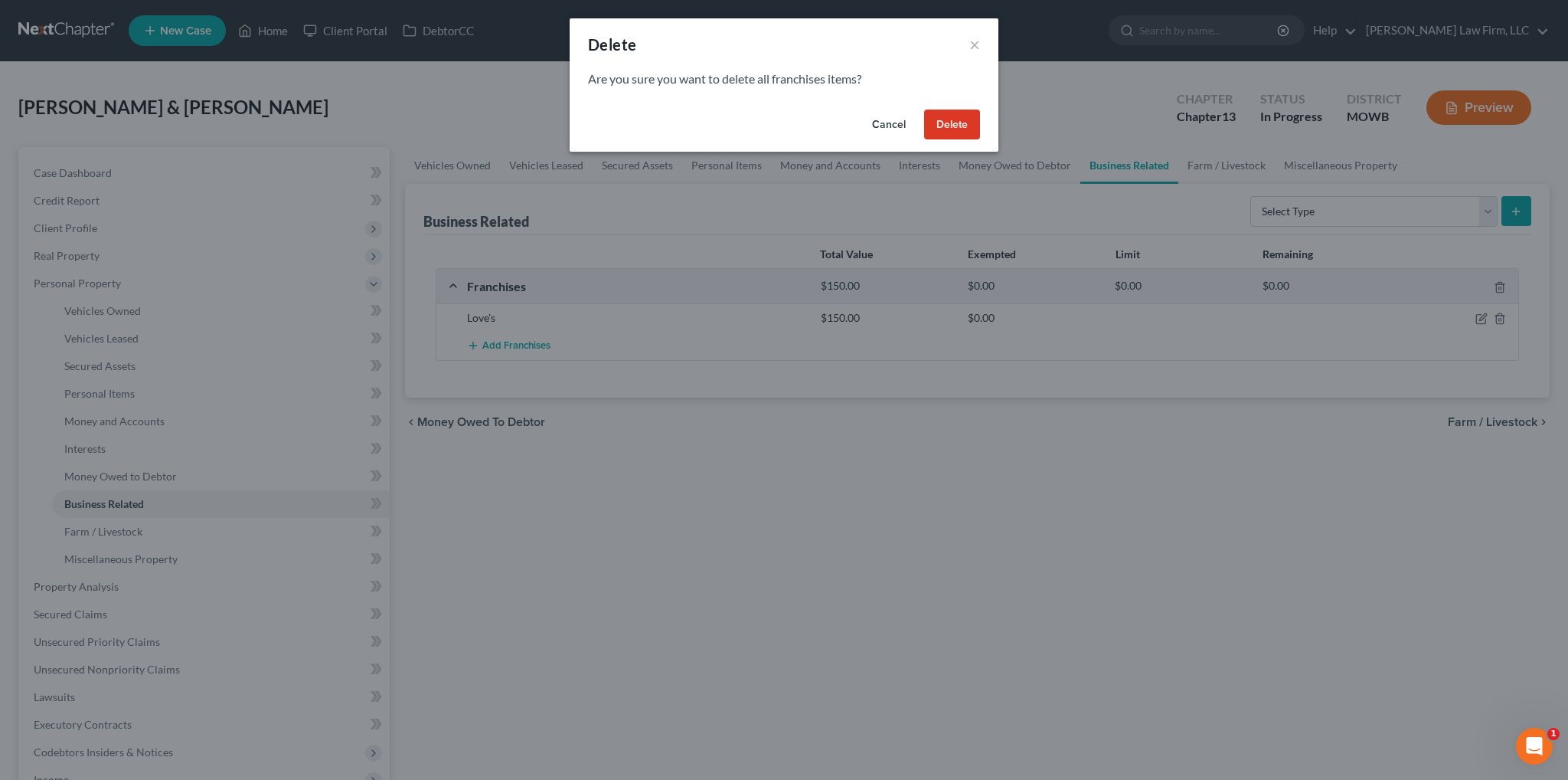
click at [946, 128] on button "Delete" at bounding box center [952, 125] width 56 height 30
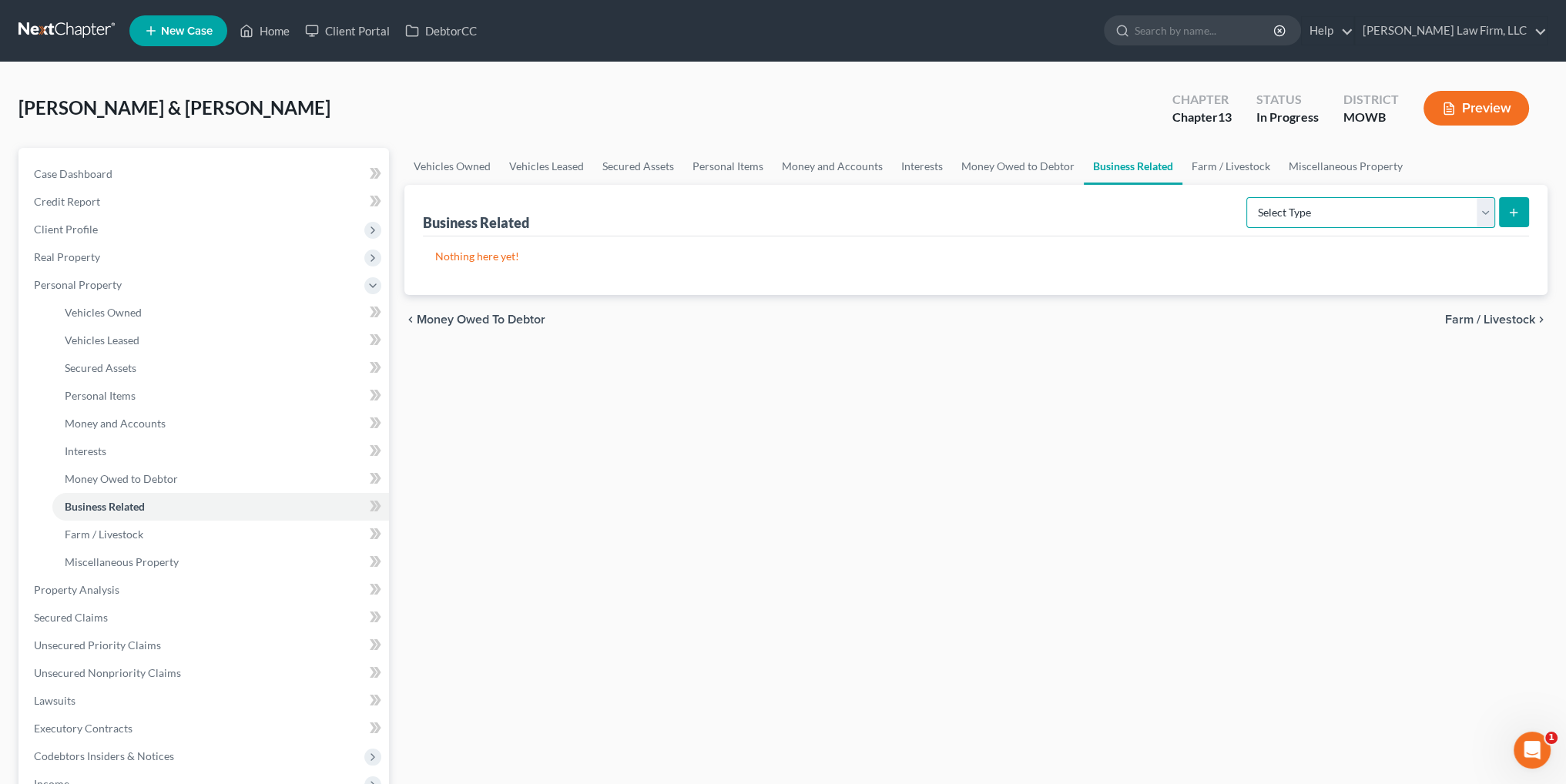
click at [1266, 201] on select "Select Type Customer Lists Franchises Inventory Licenses Machinery Office Equip…" at bounding box center [1370, 212] width 249 height 31
select select "other_business_related_property_not_listed"
click at [1247, 197] on select "Select Type Customer Lists Franchises Inventory Licenses Machinery Office Equip…" at bounding box center [1370, 212] width 249 height 31
click at [1484, 210] on select "Select Type Customer Lists Franchises Inventory Licenses Machinery Office Equip…" at bounding box center [1370, 212] width 249 height 31
click at [1357, 169] on link "Miscellaneous Property" at bounding box center [1345, 166] width 133 height 37
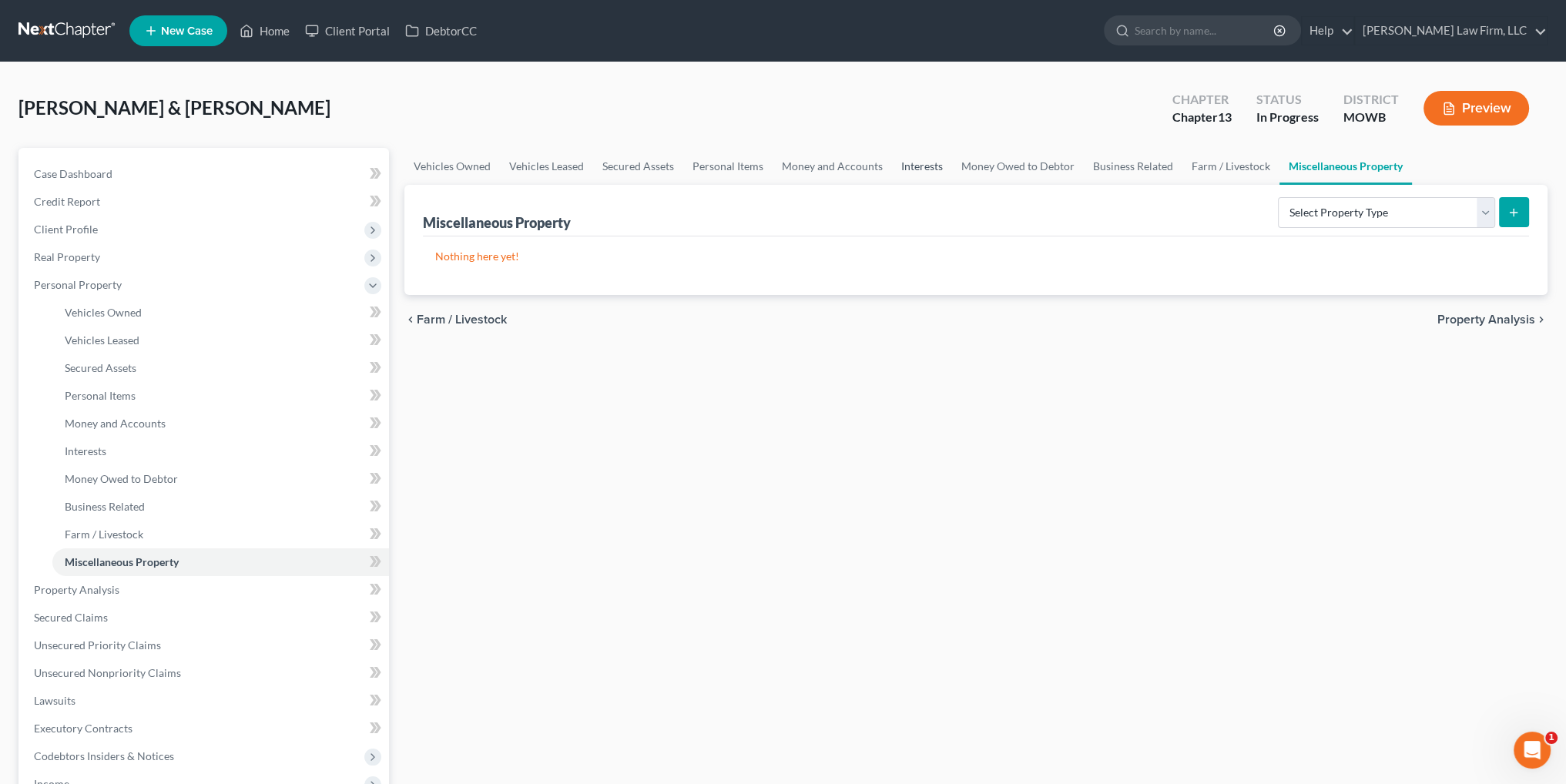
click at [939, 164] on link "Interests" at bounding box center [922, 166] width 60 height 37
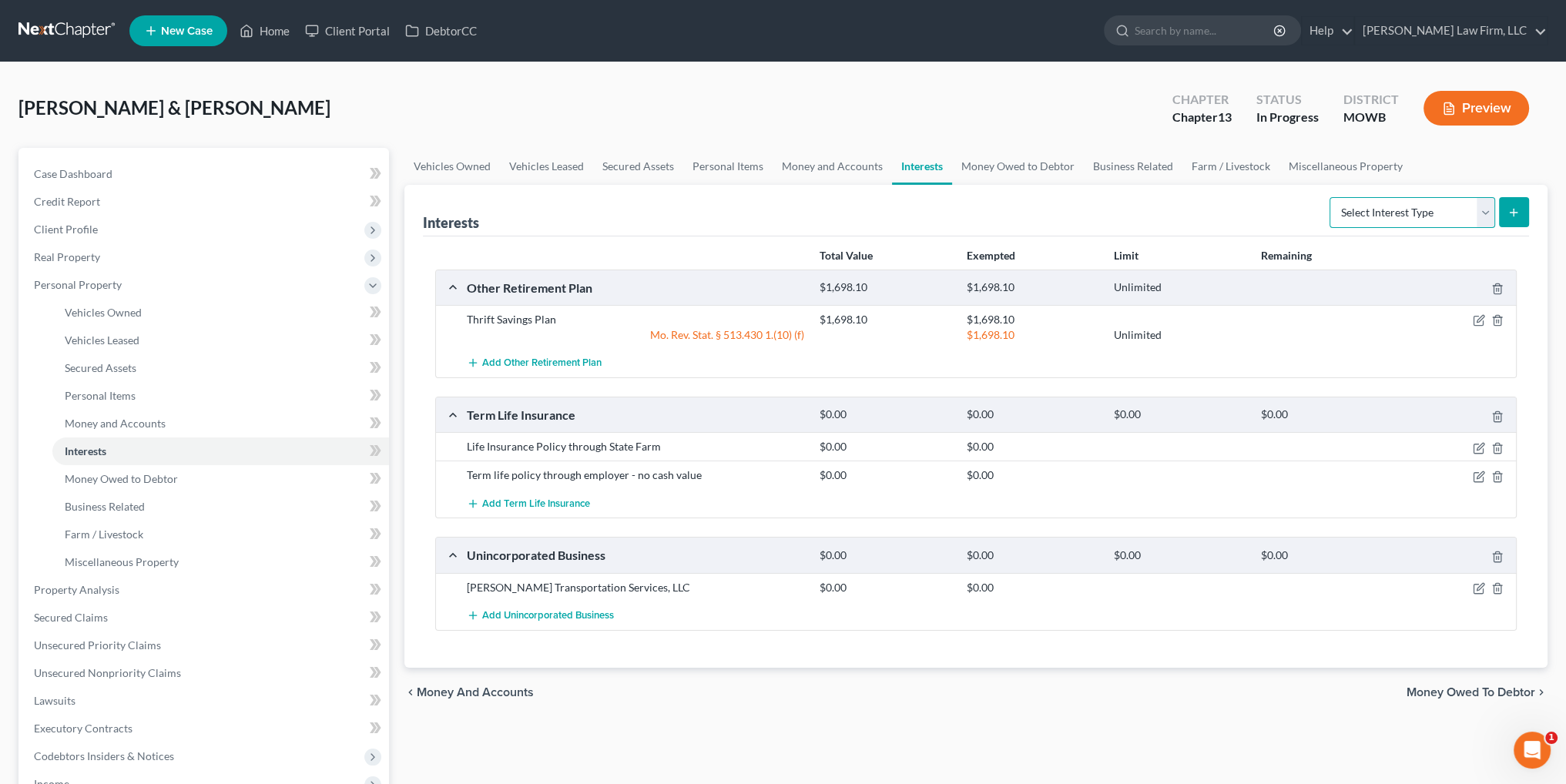
click at [1380, 211] on select "Select Interest Type 401K Annuity Bond Education IRA Government Bond Government…" at bounding box center [1412, 212] width 165 height 31
click at [825, 165] on link "Money and Accounts" at bounding box center [832, 166] width 120 height 37
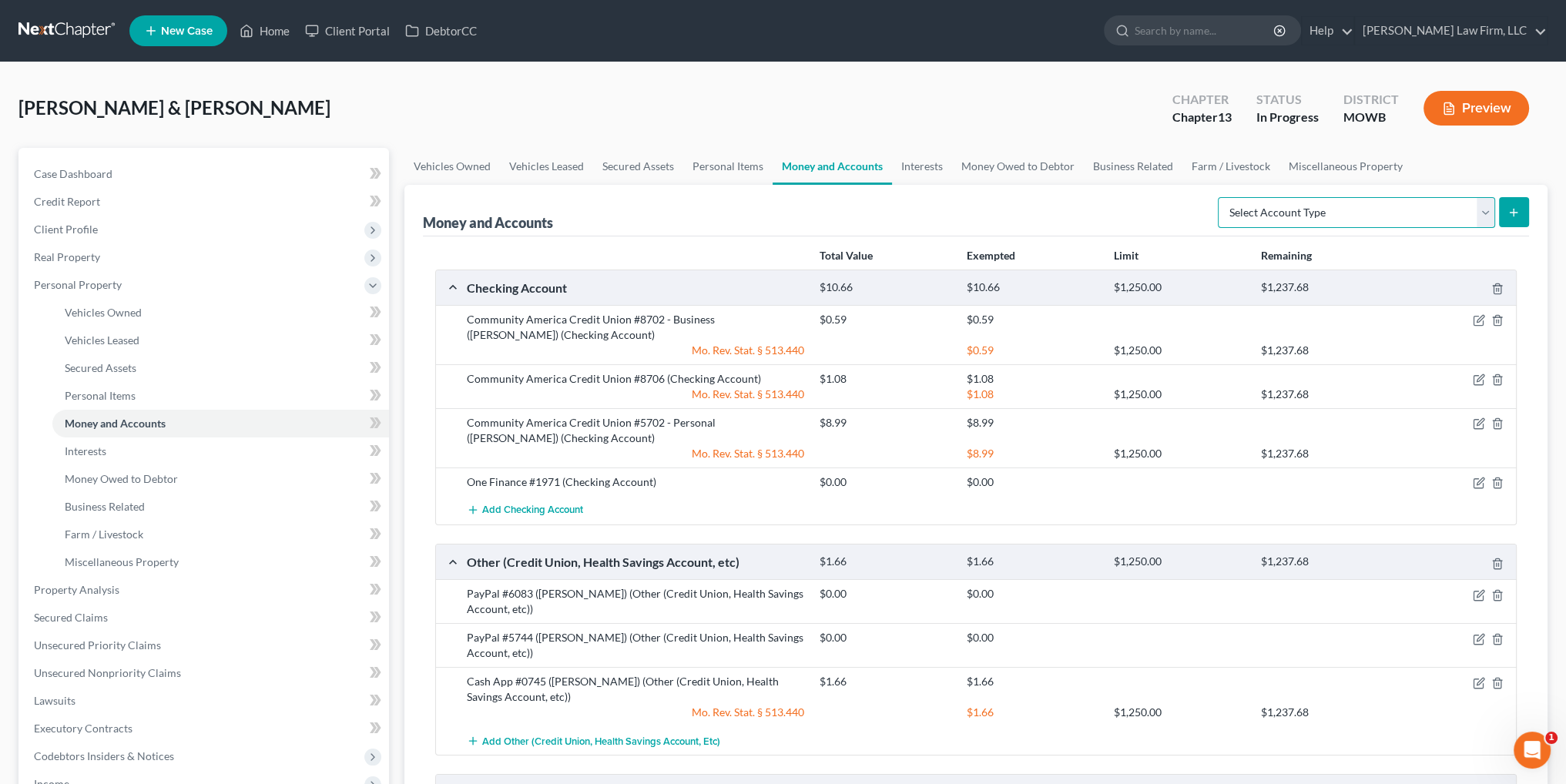
click at [1288, 208] on select "Select Account Type Brokerage Cash on Hand Certificates of Deposit Checking Acc…" at bounding box center [1356, 212] width 278 height 31
click at [1317, 161] on link "Miscellaneous Property" at bounding box center [1345, 166] width 133 height 37
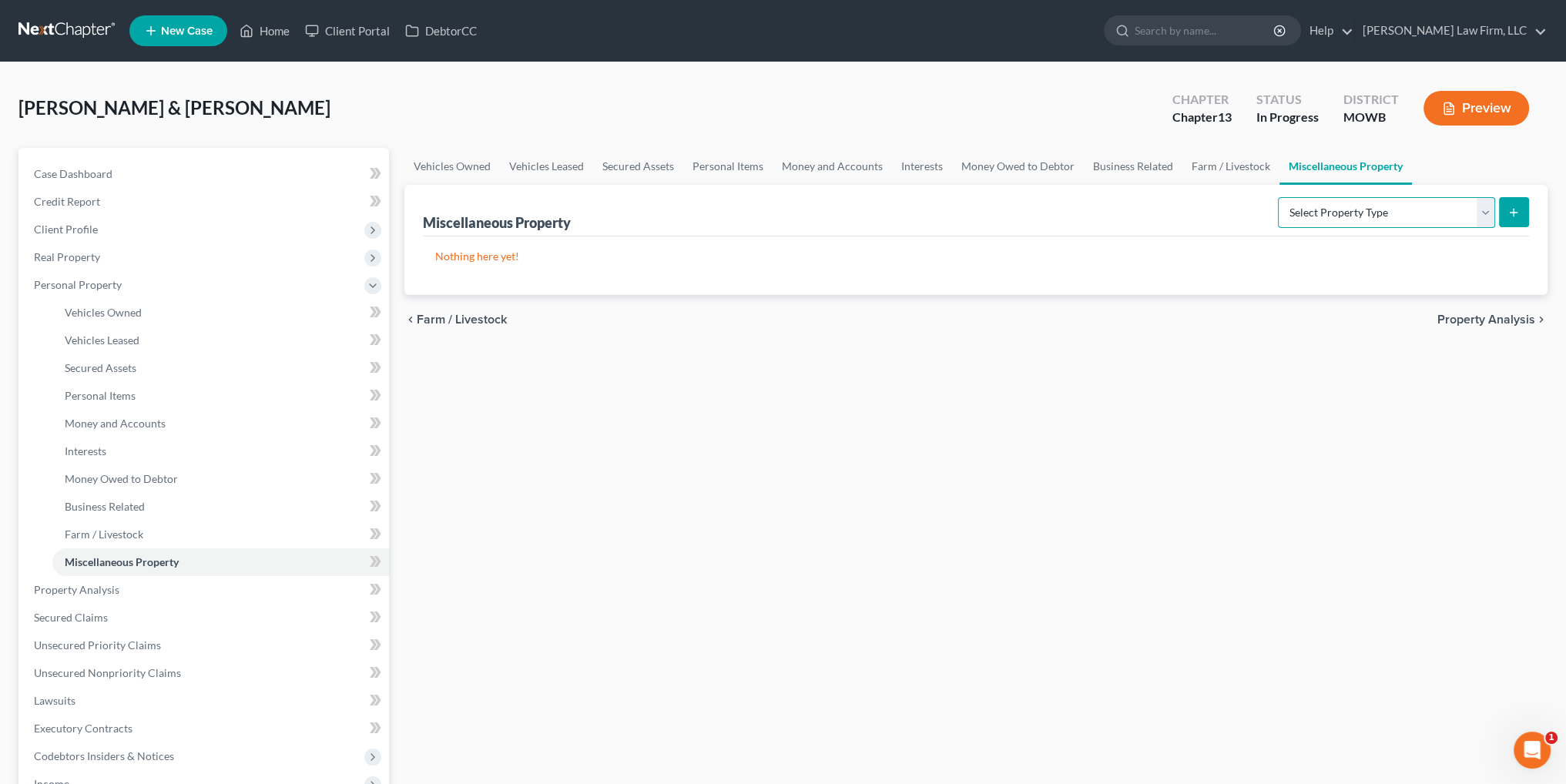
click at [1317, 202] on select "Select Property Type Assigned for Creditor Benefit Within 1 Year Holding for An…" at bounding box center [1386, 212] width 217 height 31
click at [1100, 163] on link "Business Related" at bounding box center [1132, 166] width 98 height 37
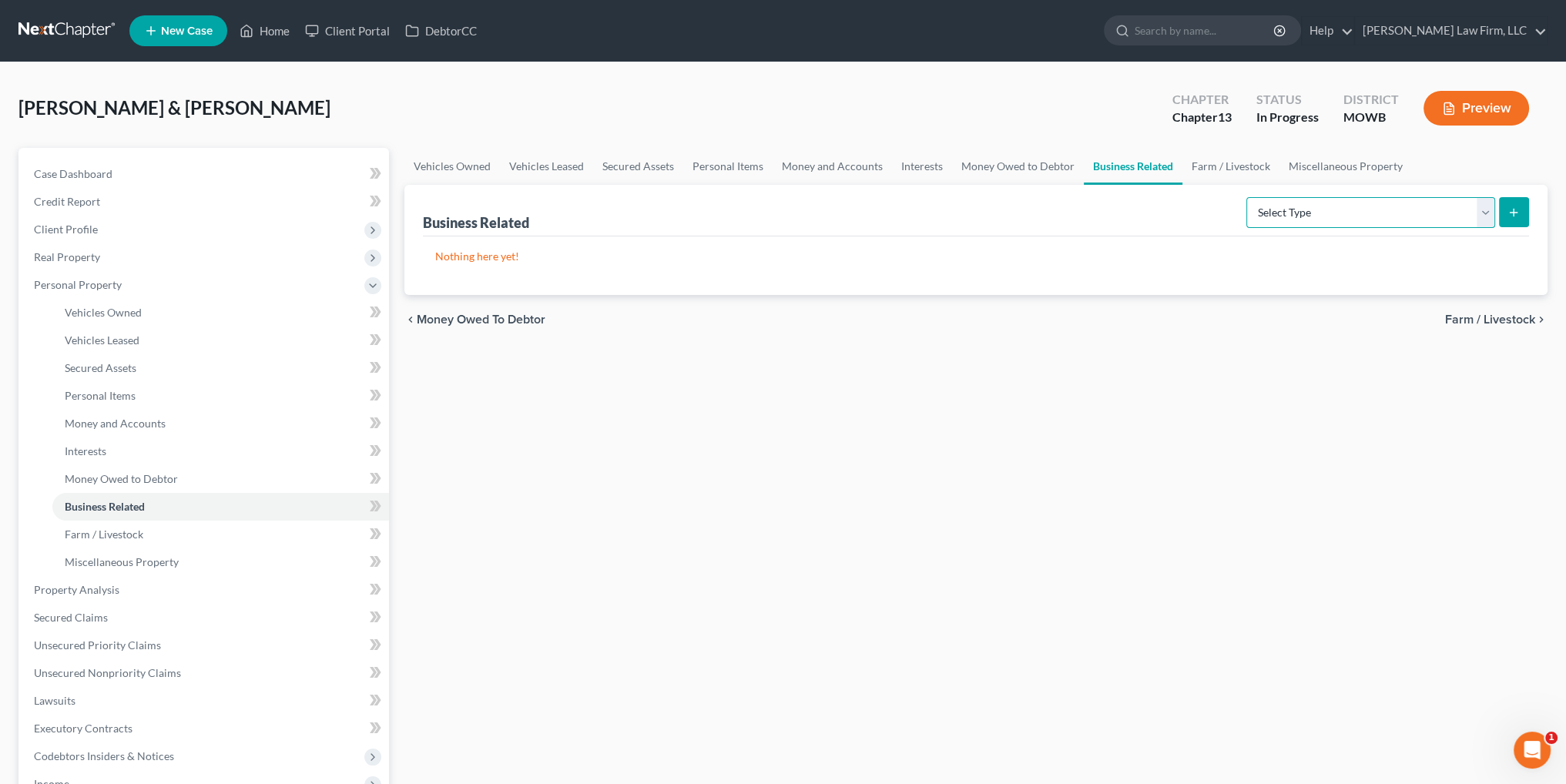
click at [1306, 207] on select "Select Type Customer Lists Franchises Inventory Licenses Machinery Office Equip…" at bounding box center [1370, 212] width 249 height 31
select select "other_business_related_property_not_listed"
click at [1247, 197] on select "Select Type Customer Lists Franchises Inventory Licenses Machinery Office Equip…" at bounding box center [1370, 212] width 249 height 31
click at [1509, 212] on icon "submit" at bounding box center [1513, 212] width 12 height 12
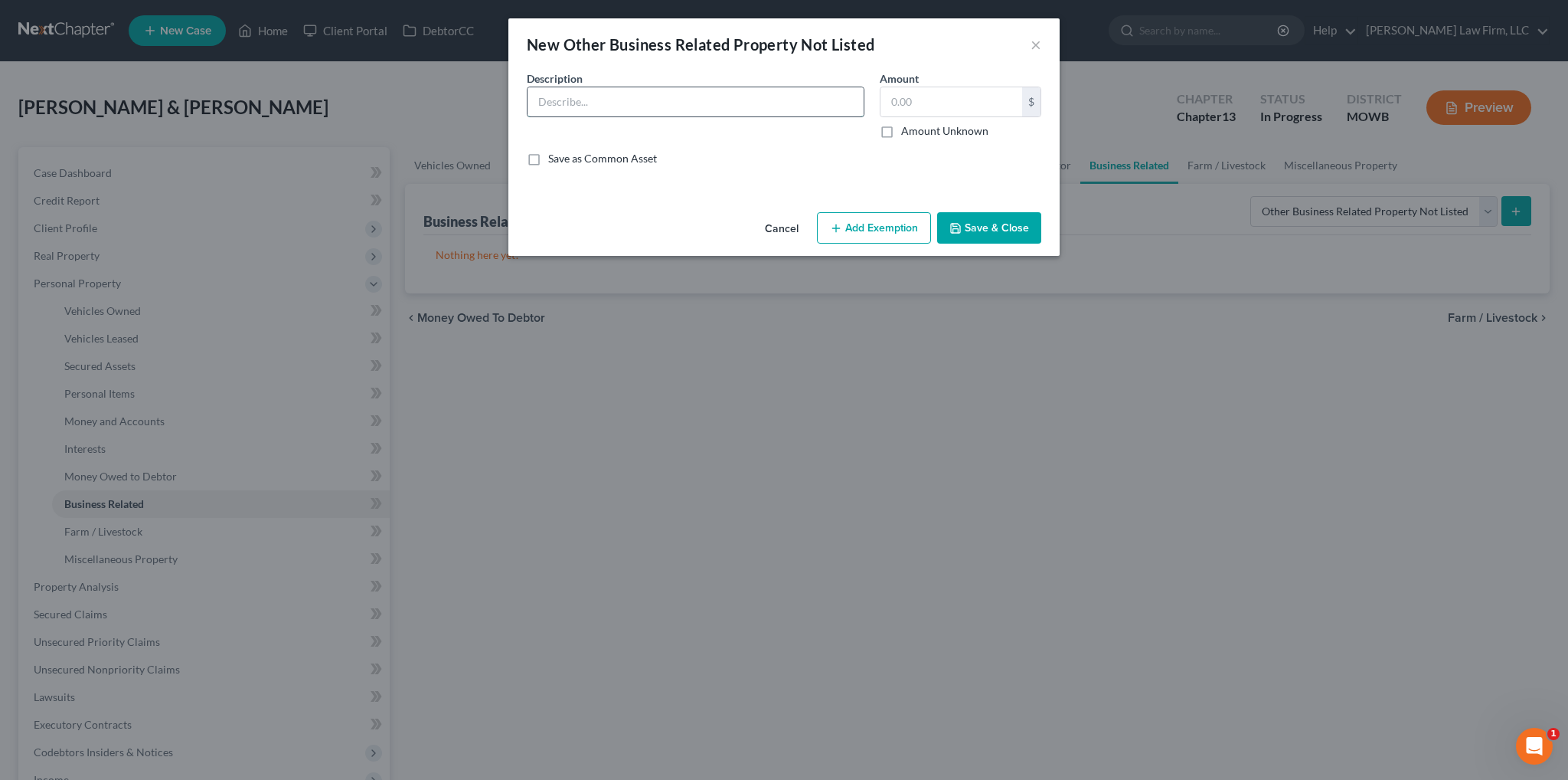
click at [788, 114] on input "text" at bounding box center [696, 102] width 336 height 30
click at [1038, 47] on button "×" at bounding box center [1036, 44] width 11 height 18
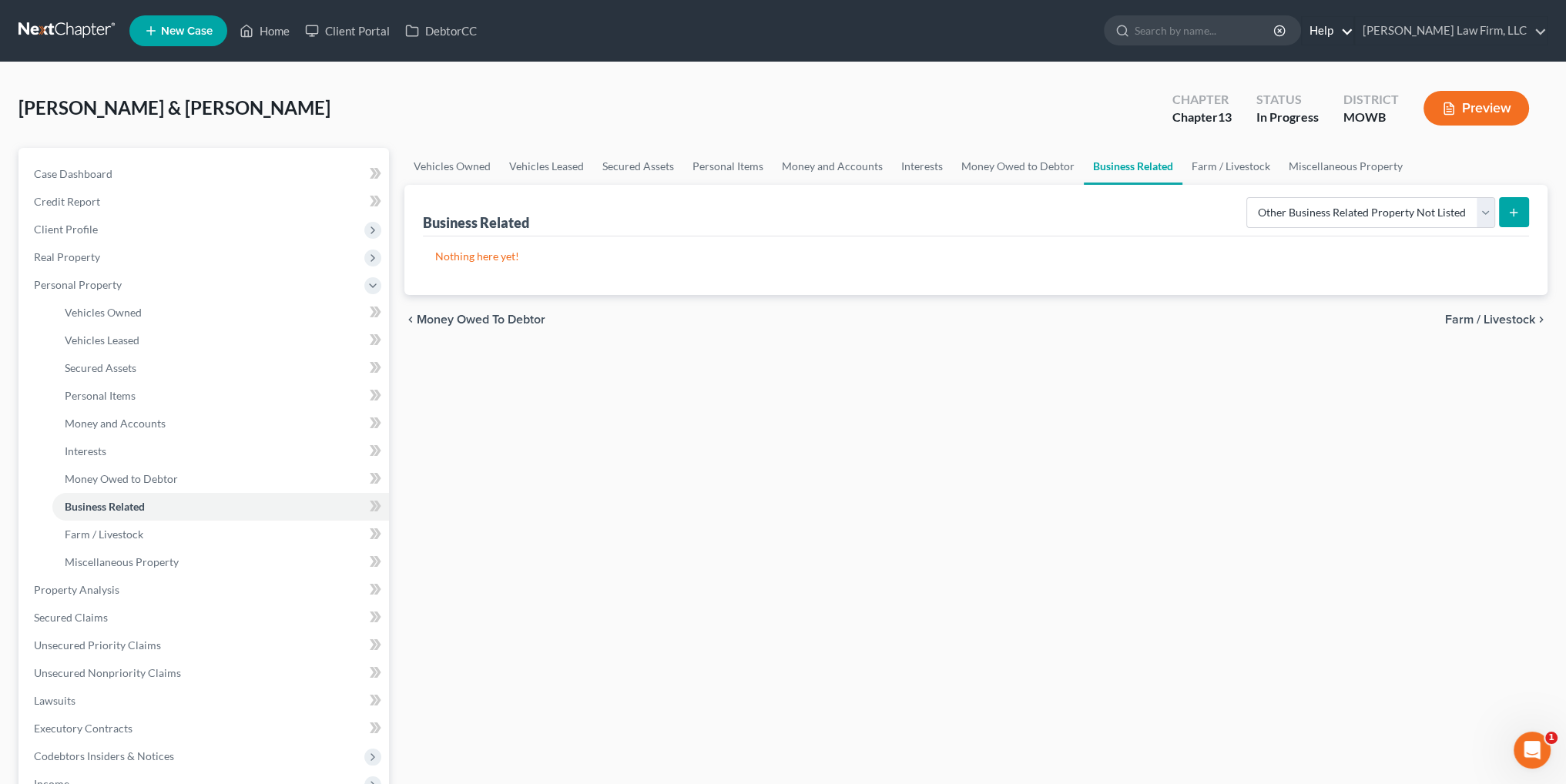
click at [1353, 30] on link "Help" at bounding box center [1327, 31] width 52 height 28
click at [1348, 61] on link "Help Center" at bounding box center [1292, 64] width 123 height 26
click at [997, 166] on link "Money Owed to Debtor" at bounding box center [1017, 166] width 132 height 37
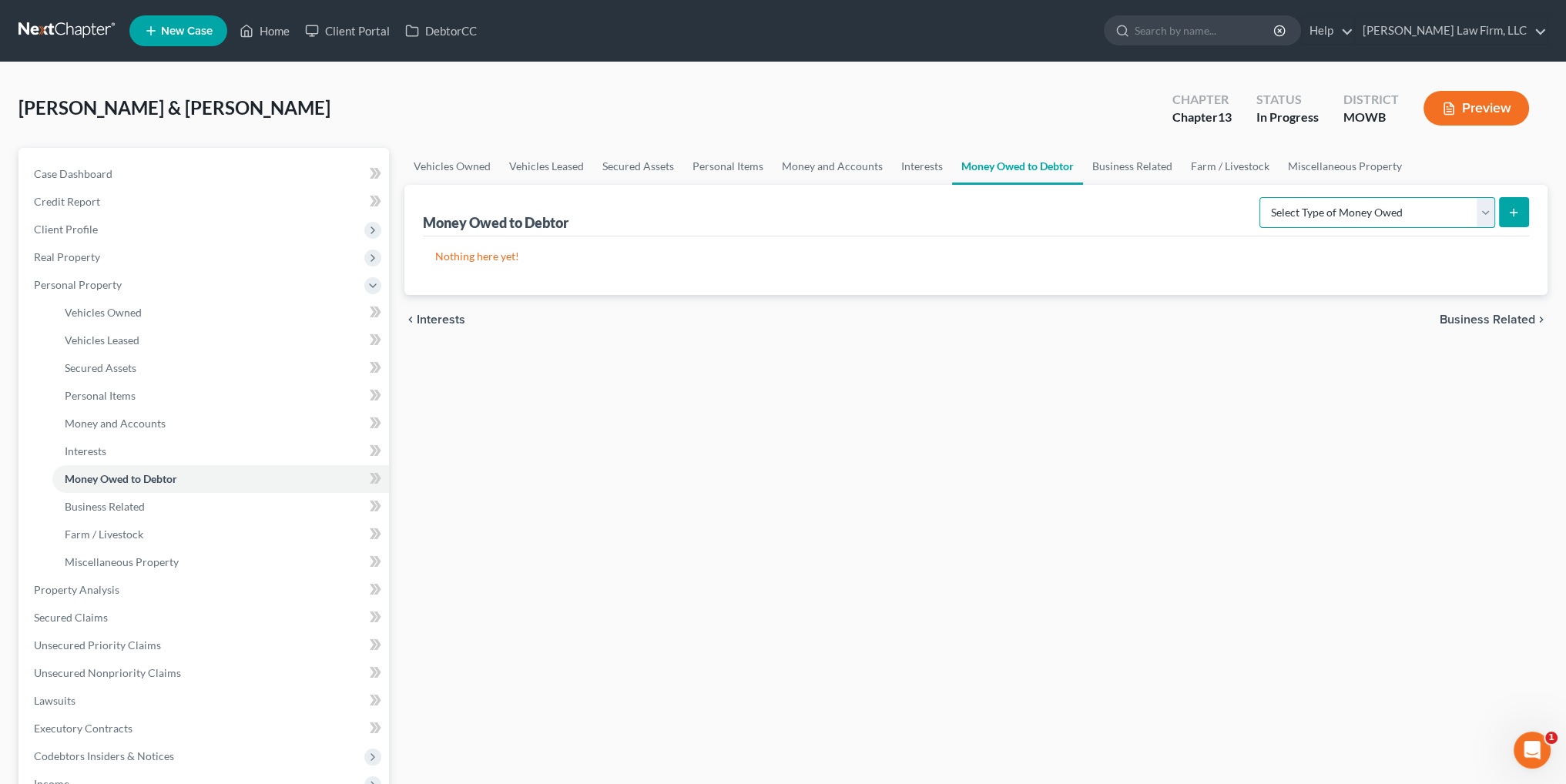
click at [1350, 212] on select "Select Type of Money Owed Accounts Receivable Alimony Child Support Claims Agai…" at bounding box center [1377, 212] width 236 height 31
select select "accounts_receivable"
click at [1262, 197] on select "Select Type of Money Owed Accounts Receivable Alimony Child Support Claims Agai…" at bounding box center [1377, 212] width 236 height 31
click at [1509, 210] on icon "submit" at bounding box center [1513, 212] width 12 height 12
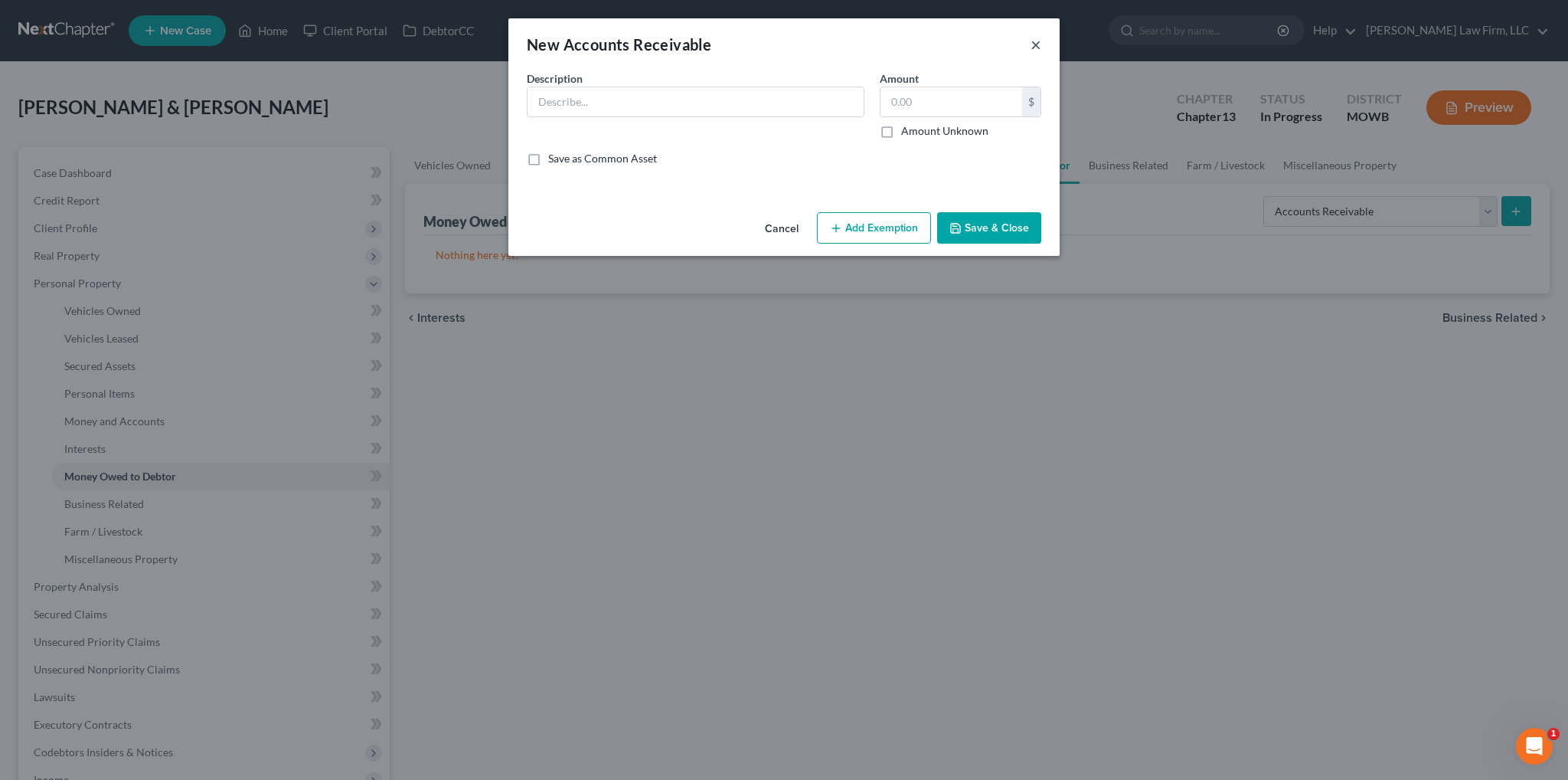
click at [1036, 42] on button "×" at bounding box center [1036, 44] width 11 height 18
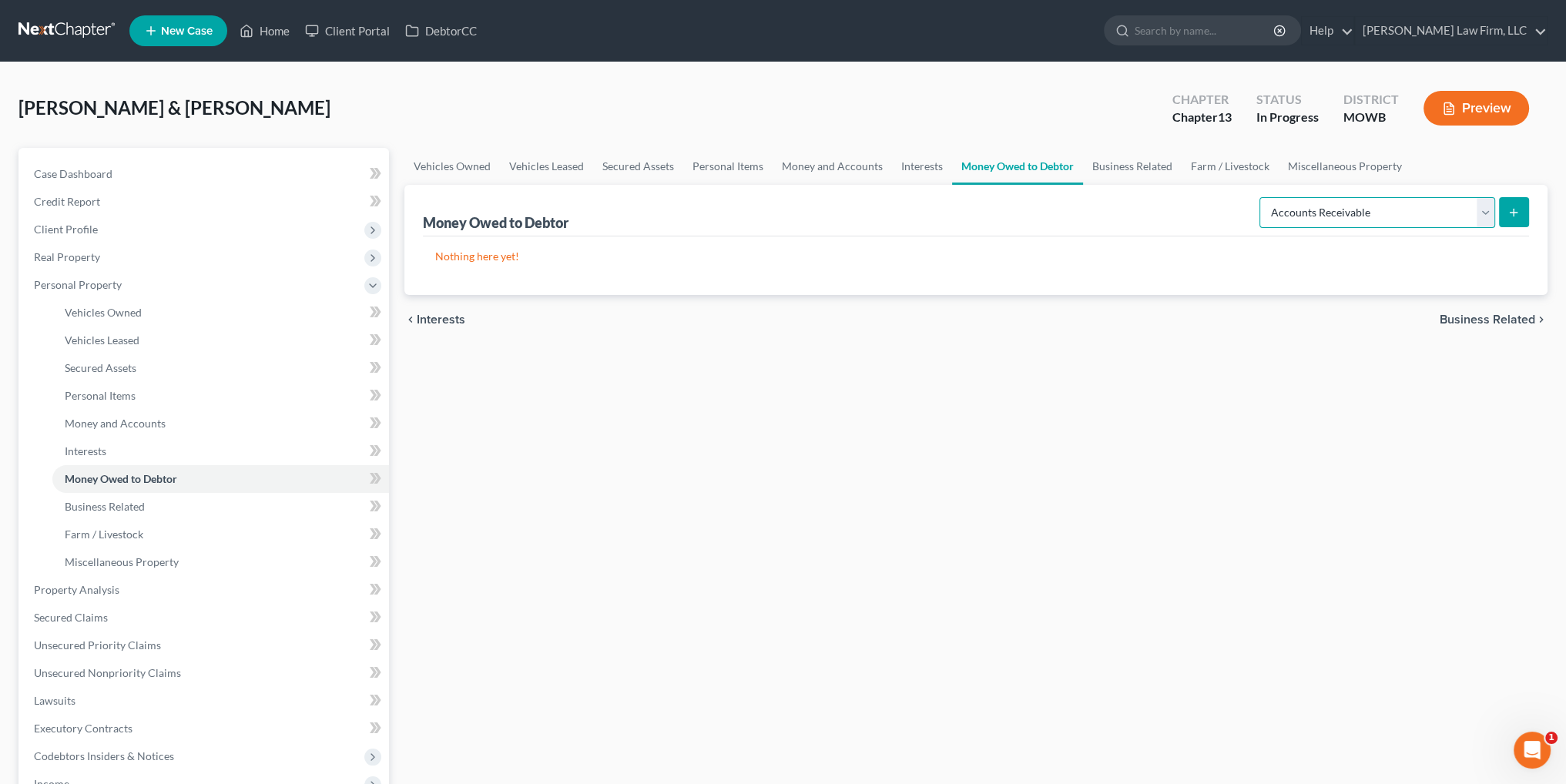
click at [1371, 206] on select "Select Type of Money Owed Accounts Receivable Alimony Child Support Claims Agai…" at bounding box center [1377, 212] width 236 height 31
click at [1514, 208] on icon "submit" at bounding box center [1513, 212] width 12 height 12
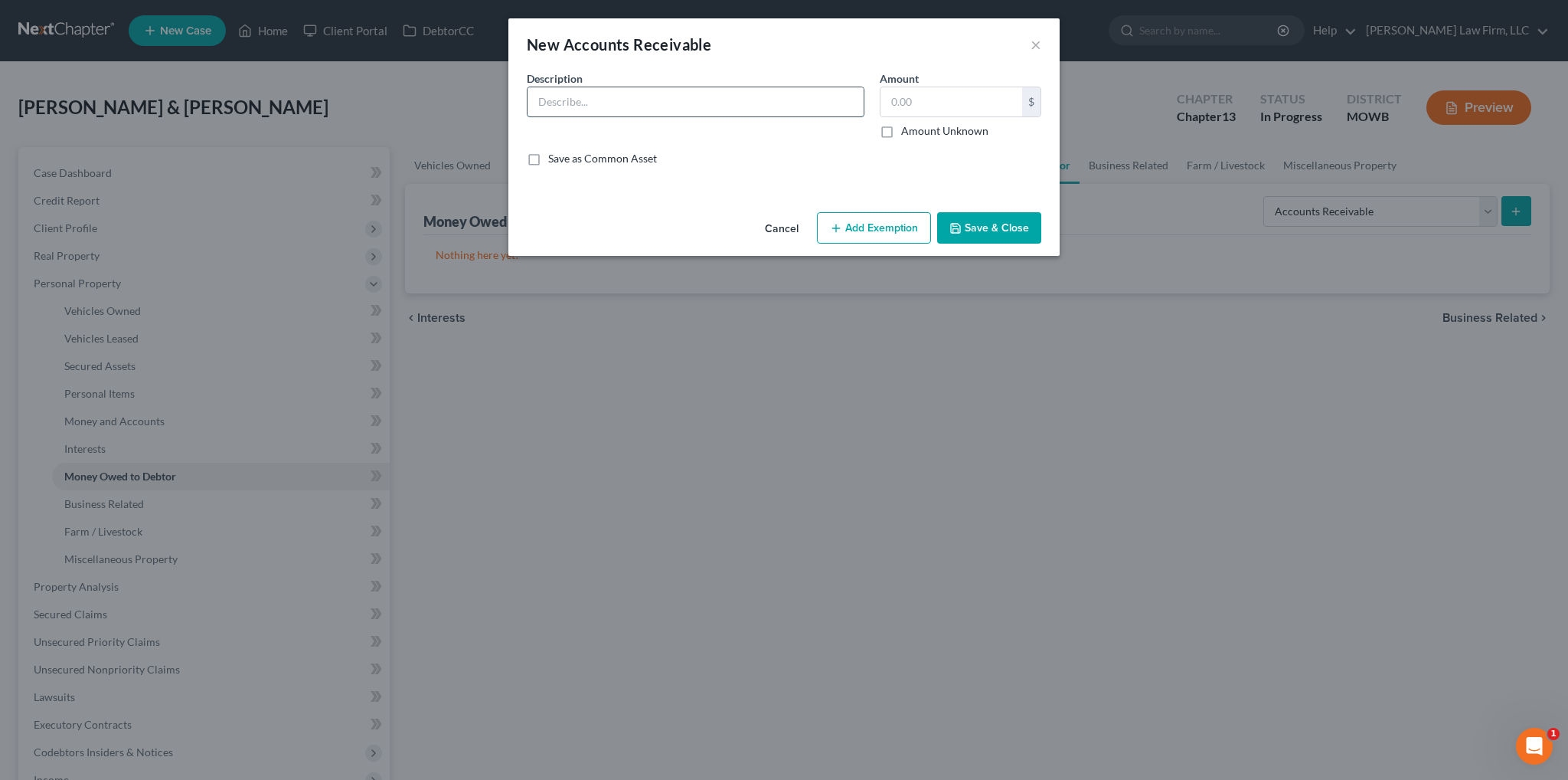
click at [715, 105] on input "text" at bounding box center [696, 102] width 336 height 30
type input "Love's"
type input "150.00"
click at [885, 236] on button "Add Exemption" at bounding box center [874, 228] width 114 height 32
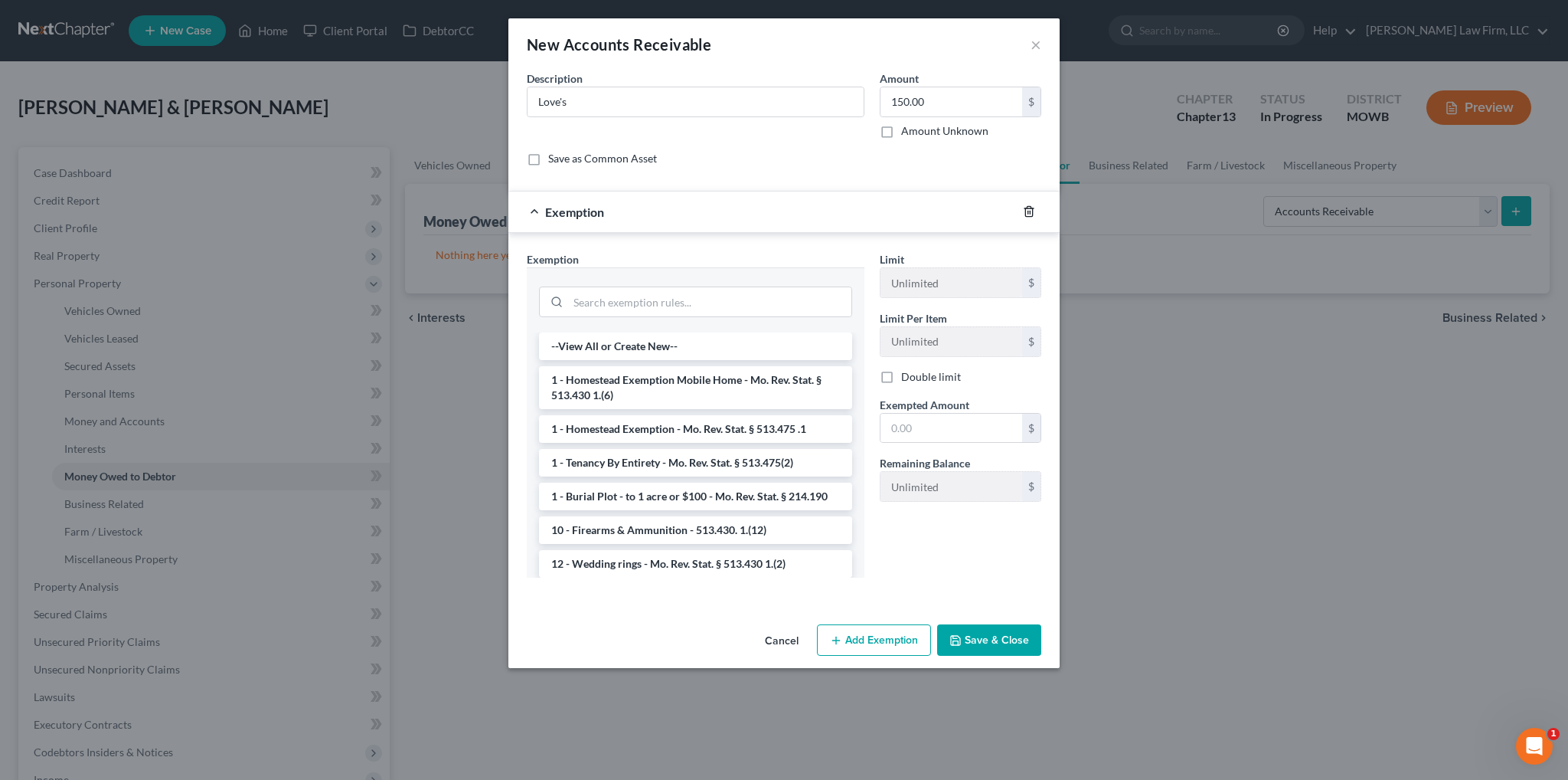
click at [1026, 211] on icon "button" at bounding box center [1028, 210] width 12 height 12
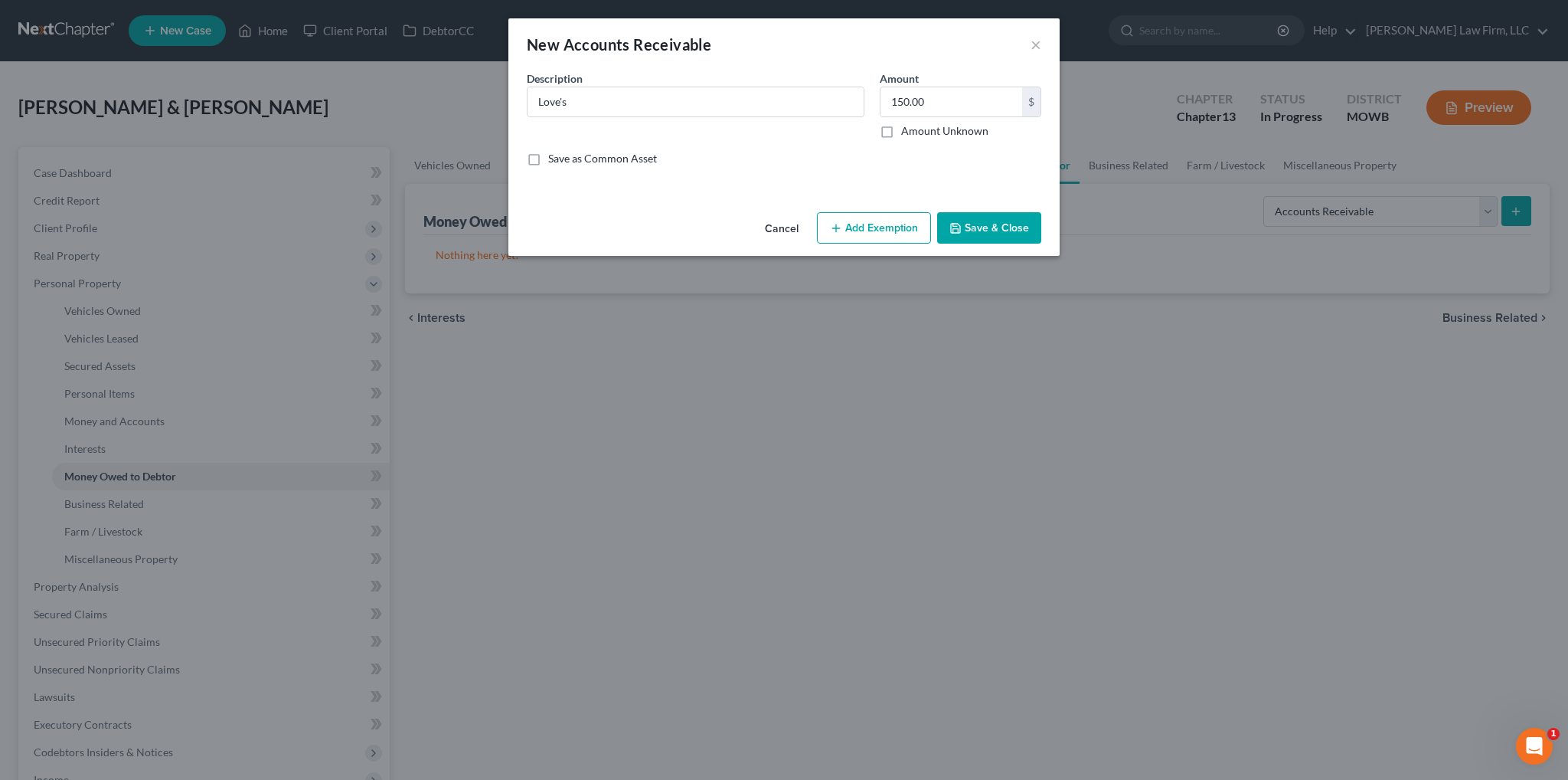
click at [995, 222] on button "Save & Close" at bounding box center [988, 228] width 104 height 32
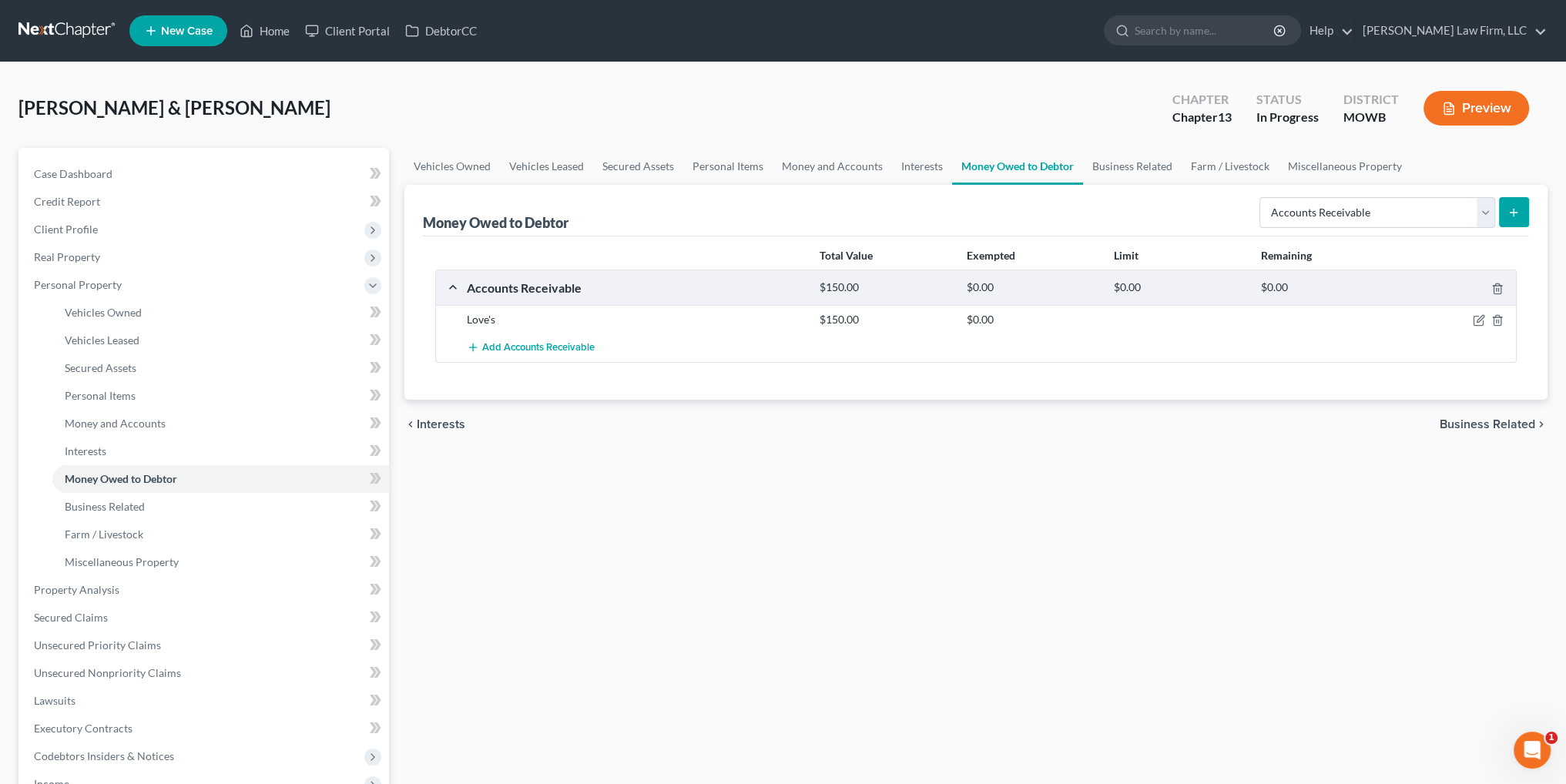
click at [1474, 110] on button "Preview" at bounding box center [1476, 108] width 106 height 34
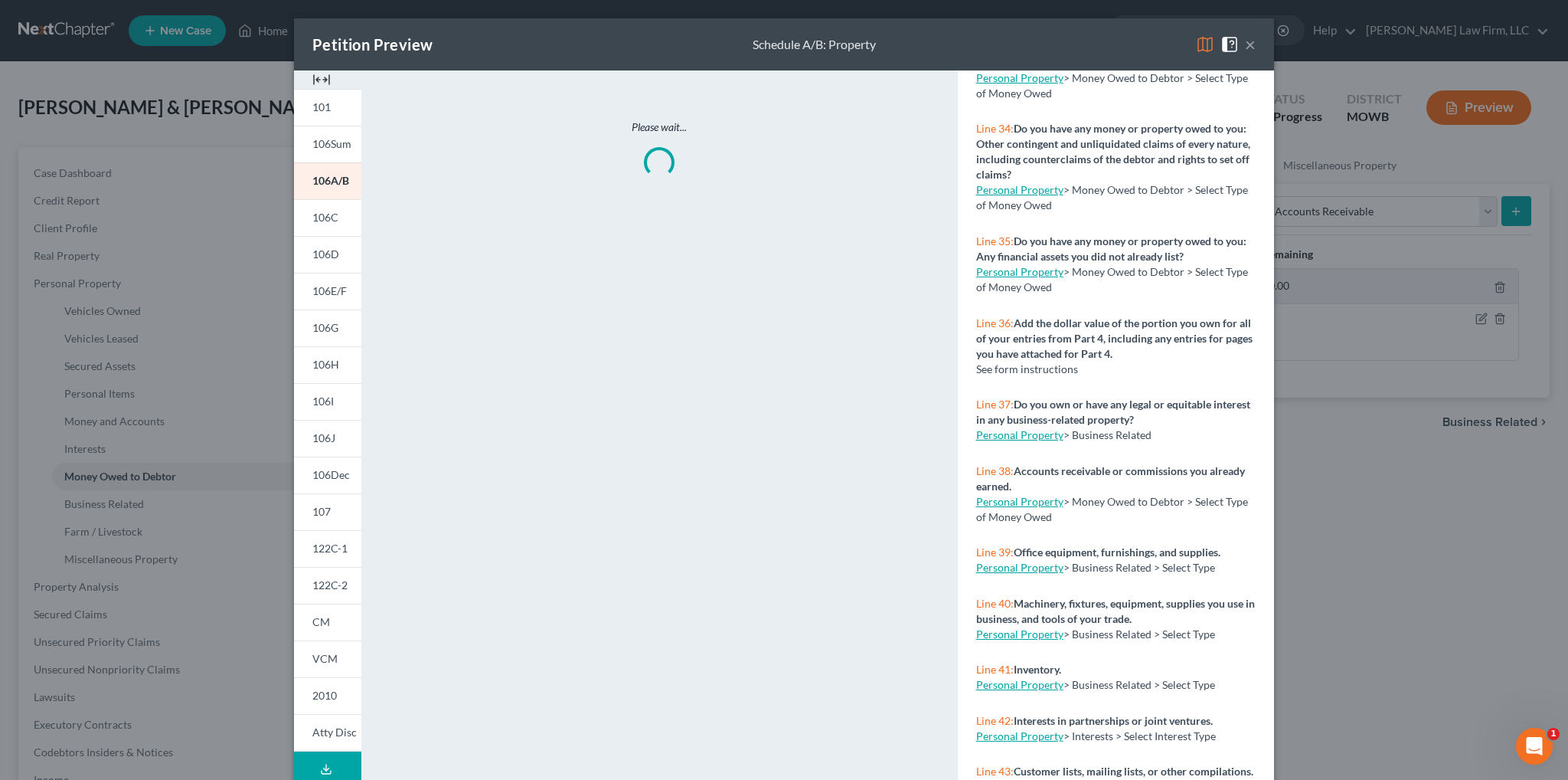
scroll to position [2987, 0]
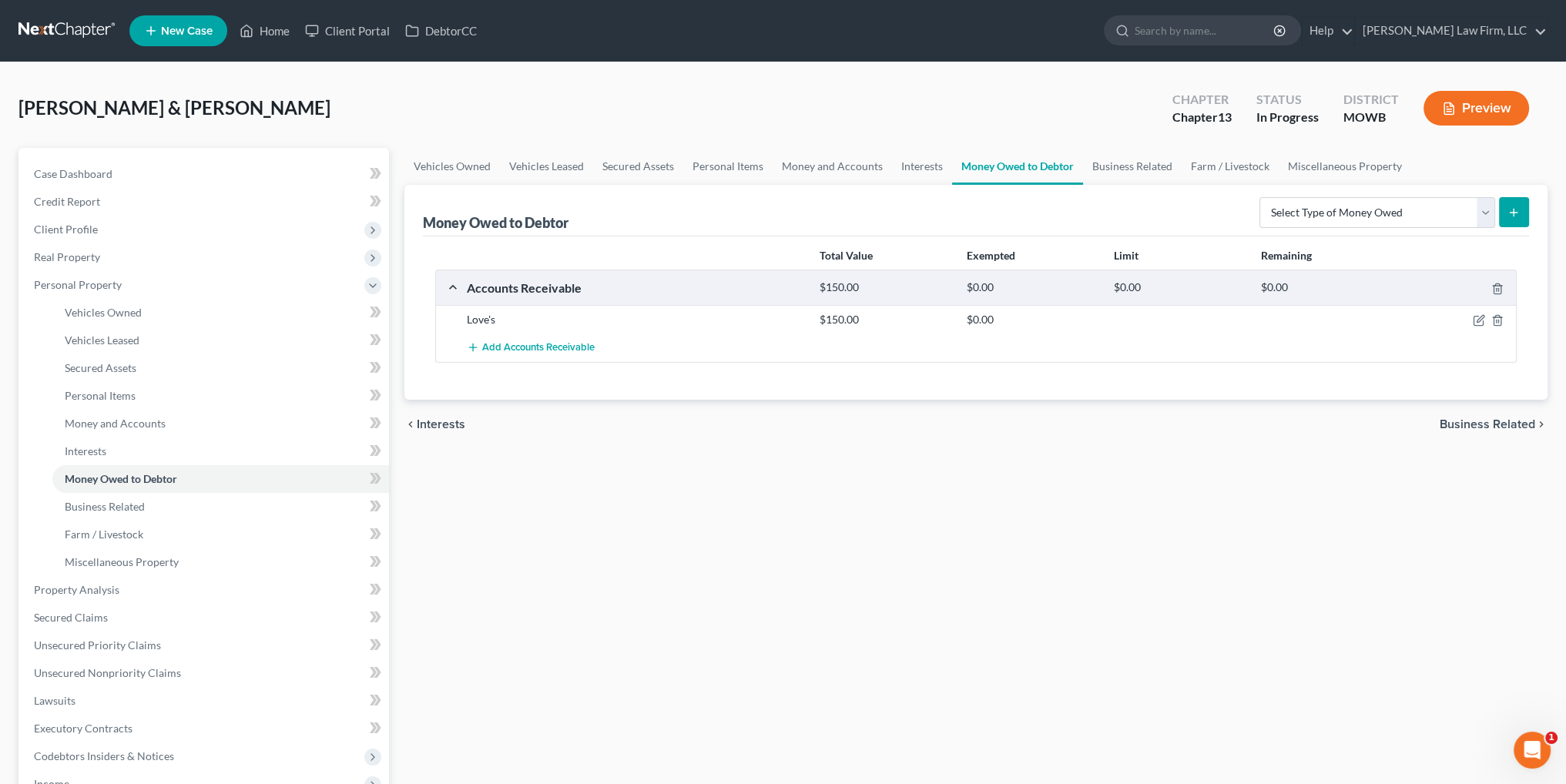
click at [1464, 109] on button "Preview" at bounding box center [1476, 108] width 106 height 34
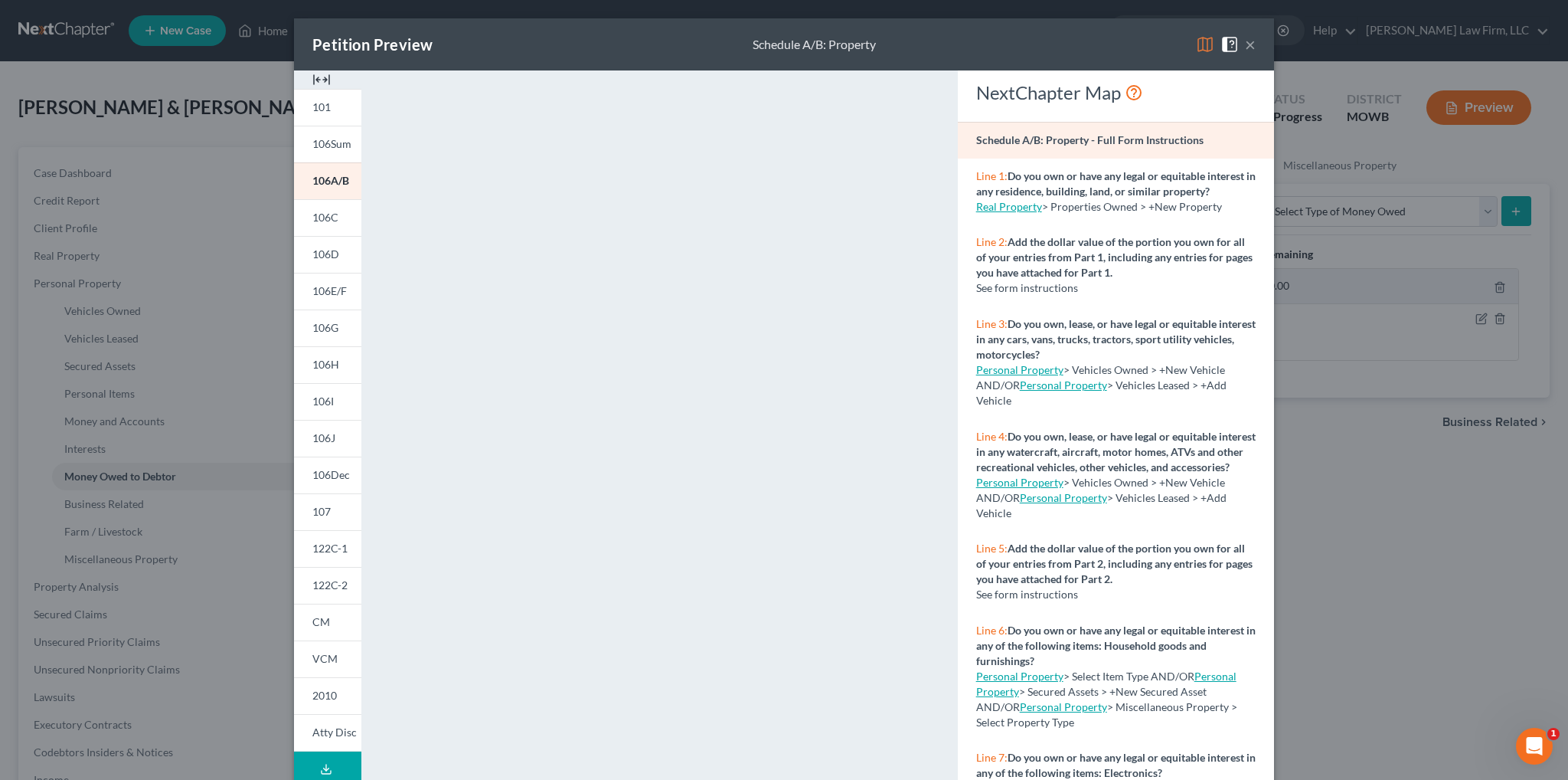
click at [1245, 43] on button "×" at bounding box center [1251, 44] width 11 height 18
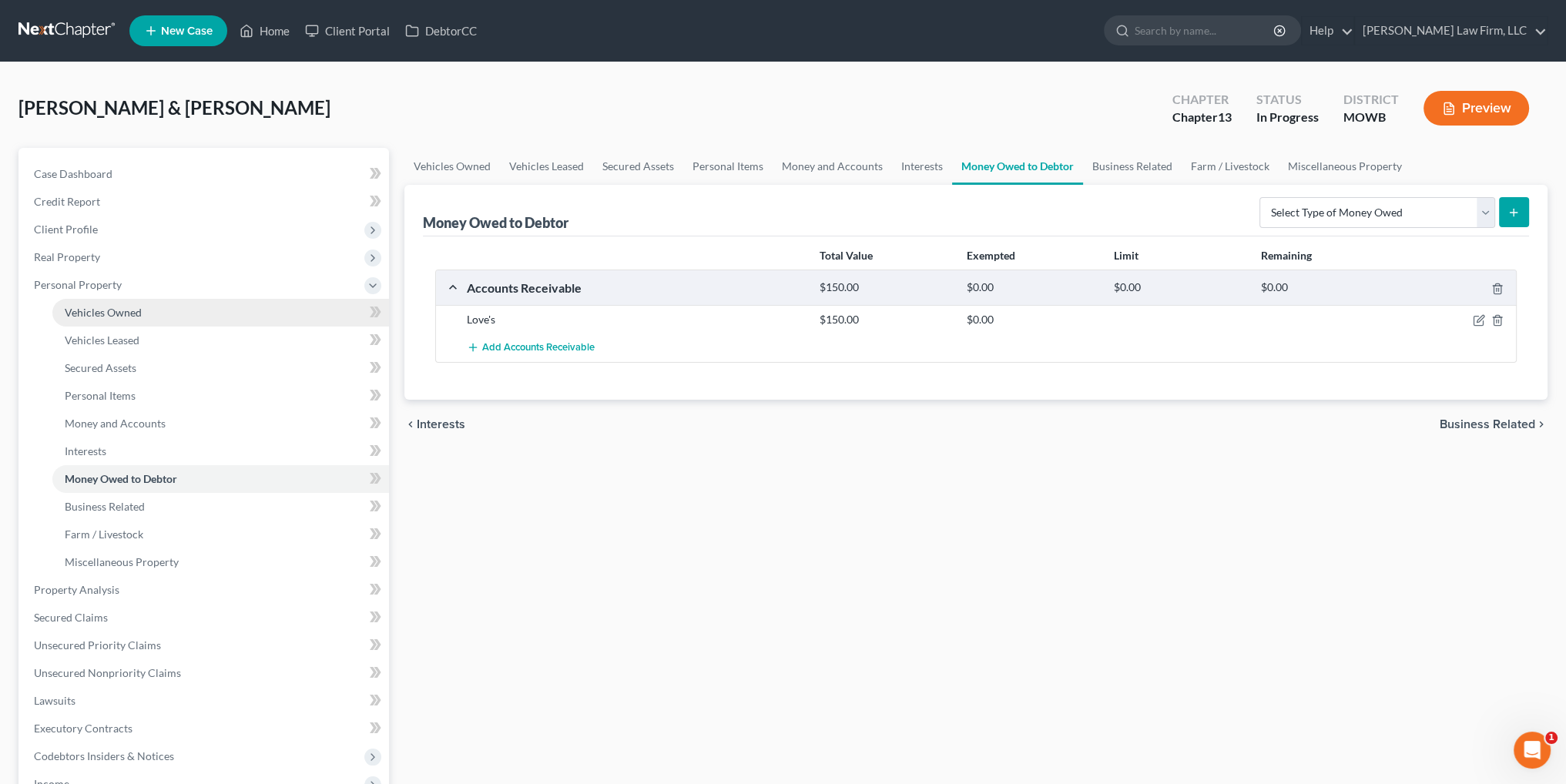
click at [75, 305] on span "Vehicles Owned" at bounding box center [103, 312] width 77 height 13
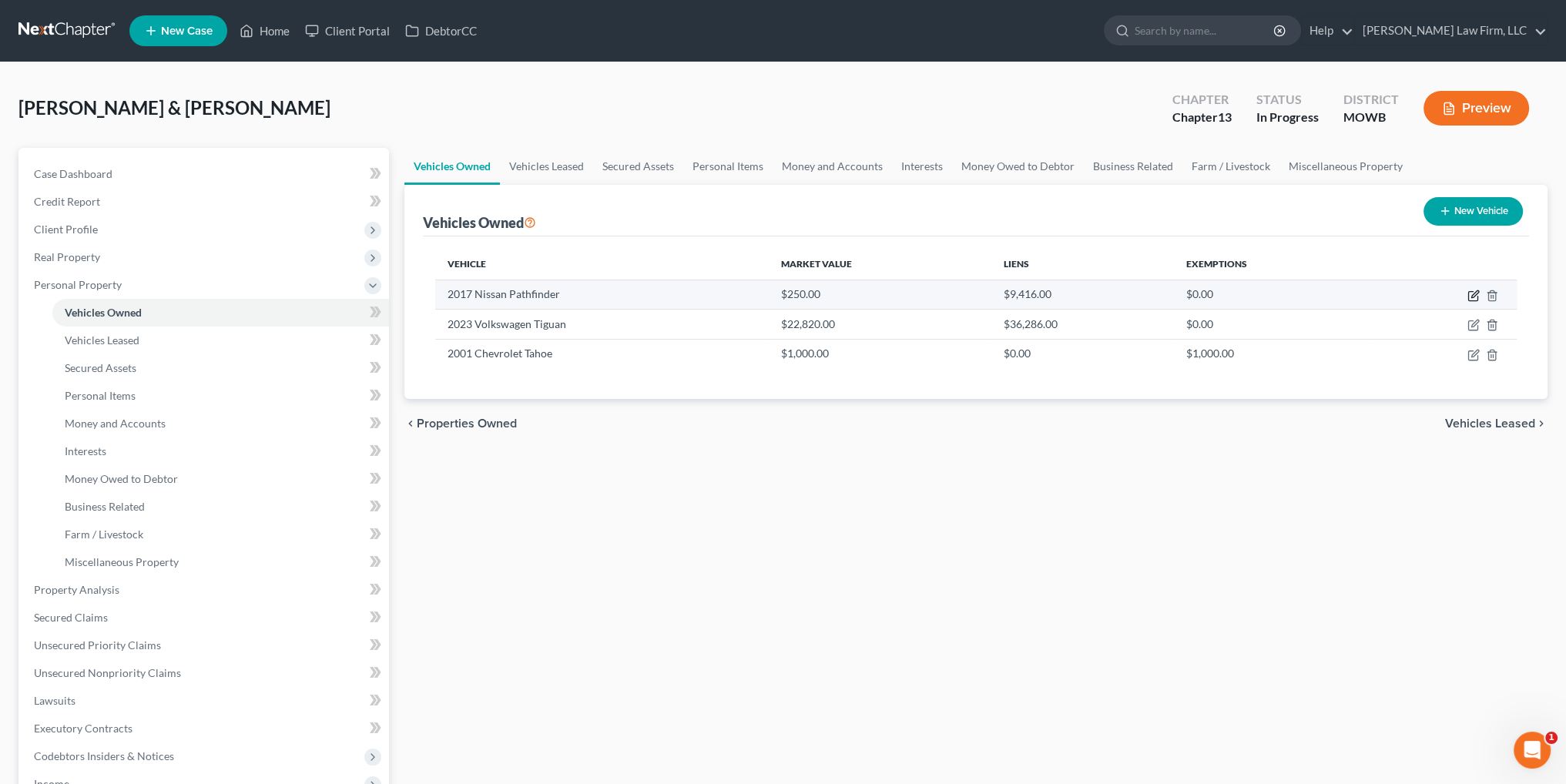
click at [1472, 291] on icon "button" at bounding box center [1472, 295] width 12 height 12
select select "0"
select select "9"
select select "4"
select select "2"
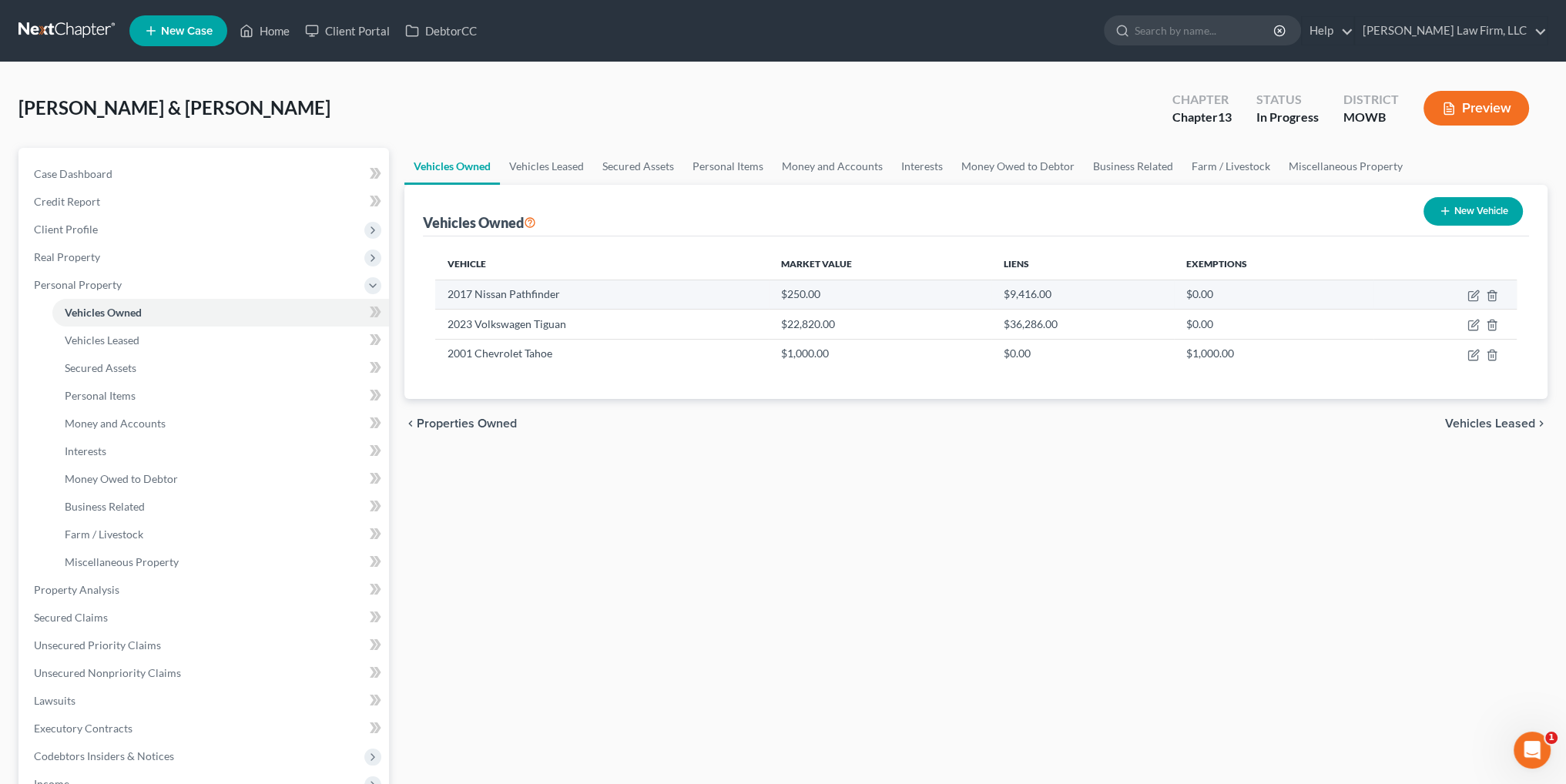
select select "3"
select select "2"
select select "0"
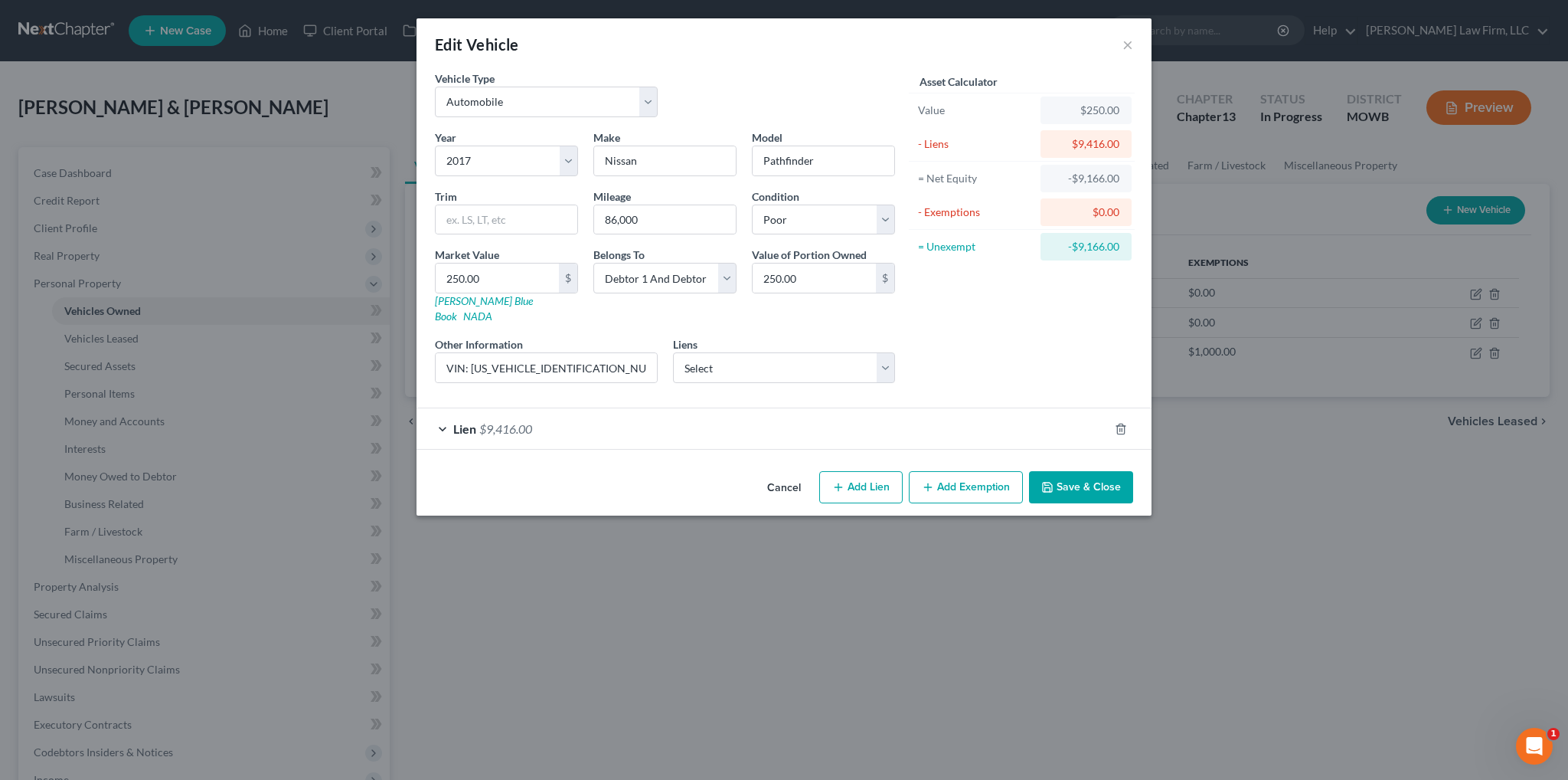
click at [515, 421] on span "$9,416.00" at bounding box center [505, 428] width 53 height 15
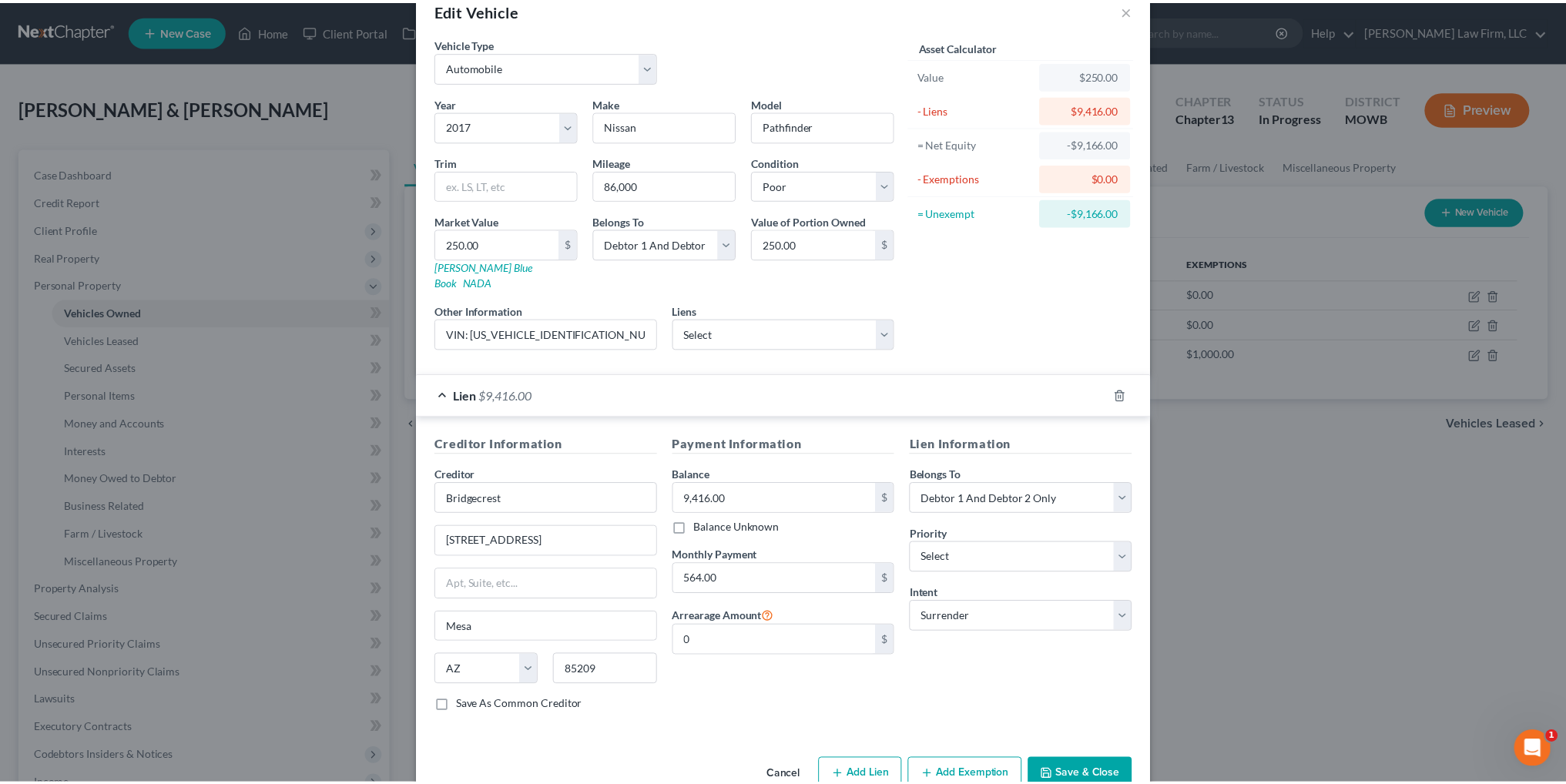
scroll to position [56, 0]
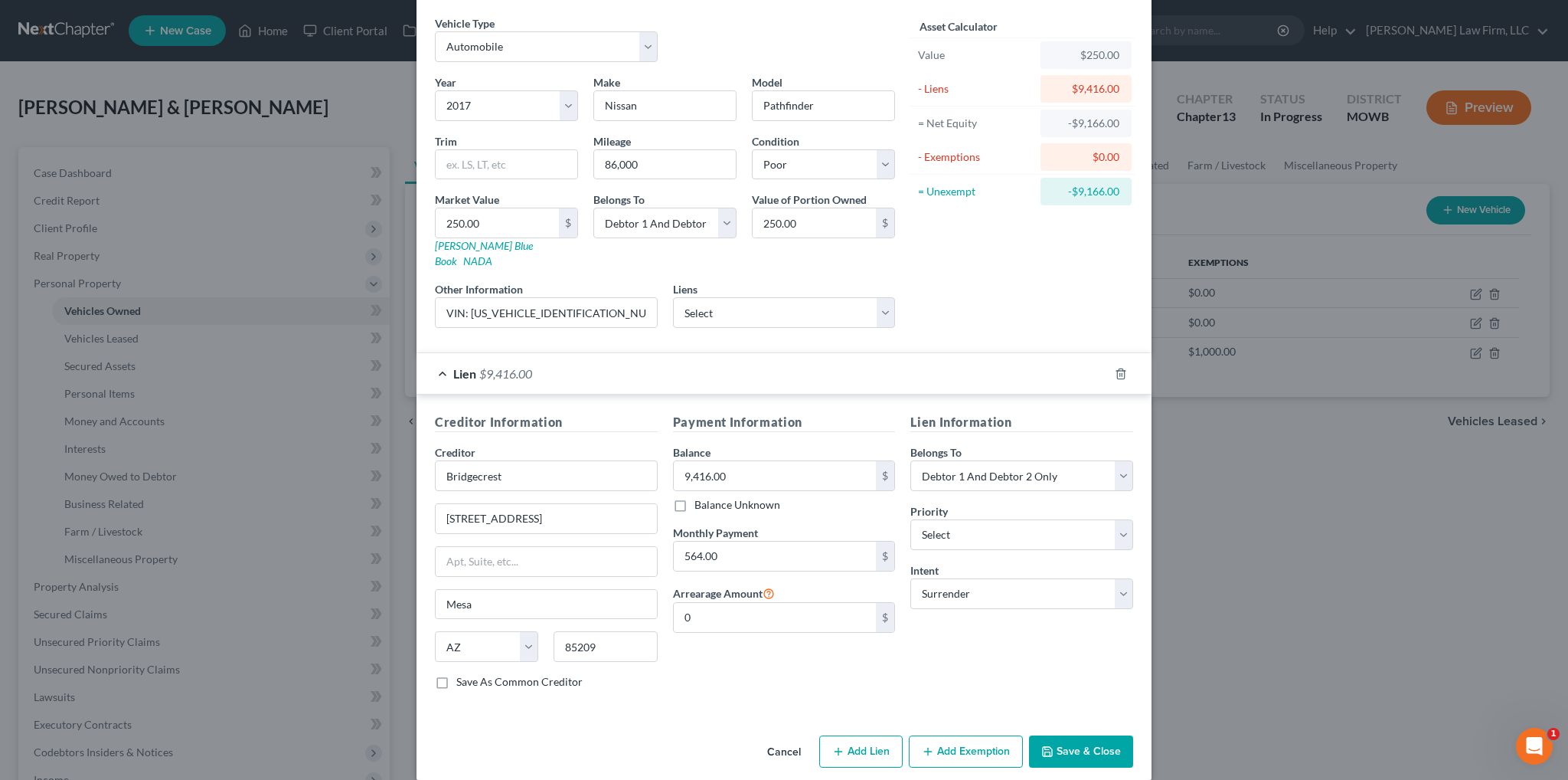
click at [772, 737] on button "Cancel" at bounding box center [784, 751] width 58 height 30
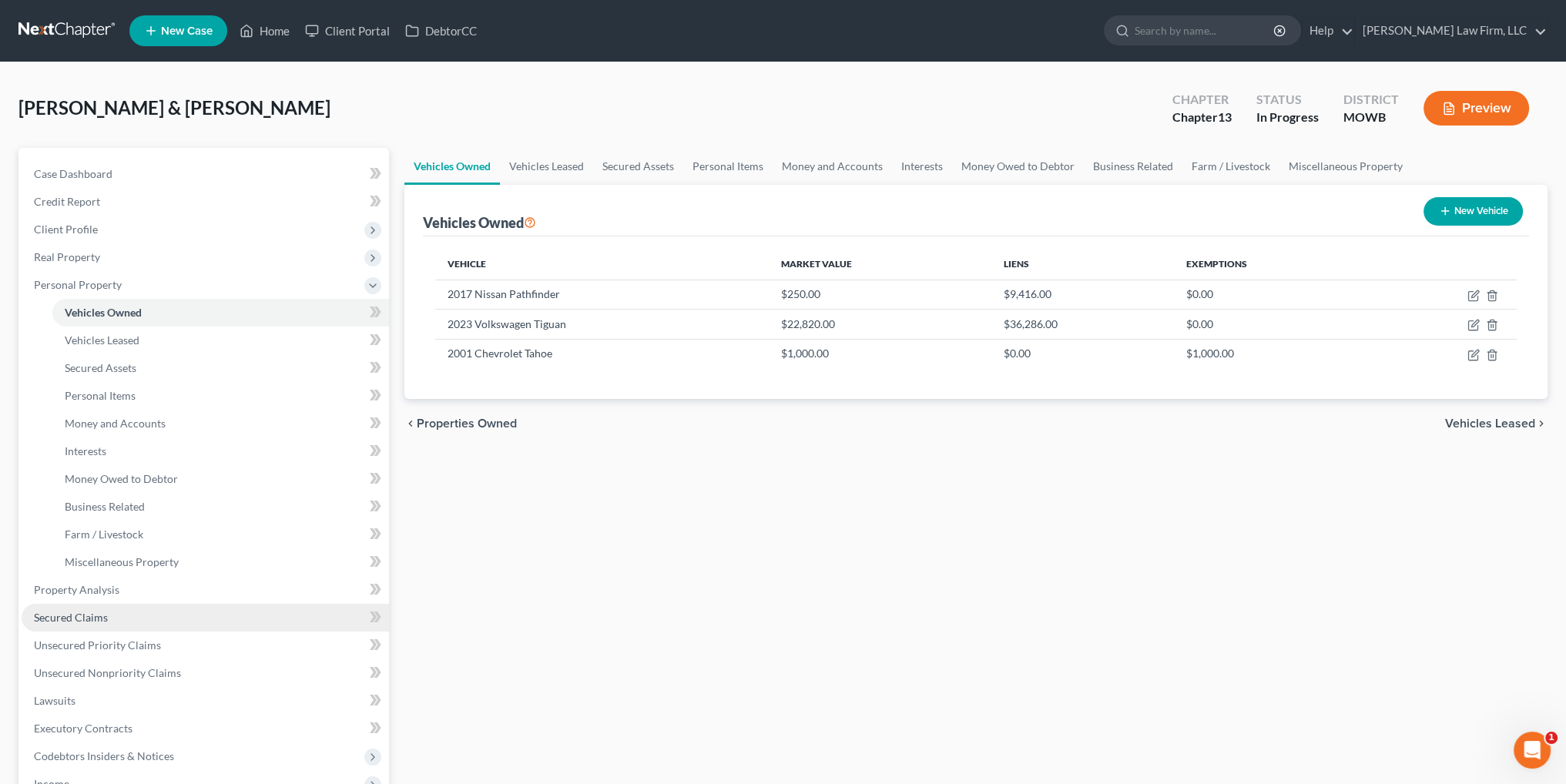
click at [80, 618] on span "Secured Claims" at bounding box center [71, 617] width 74 height 13
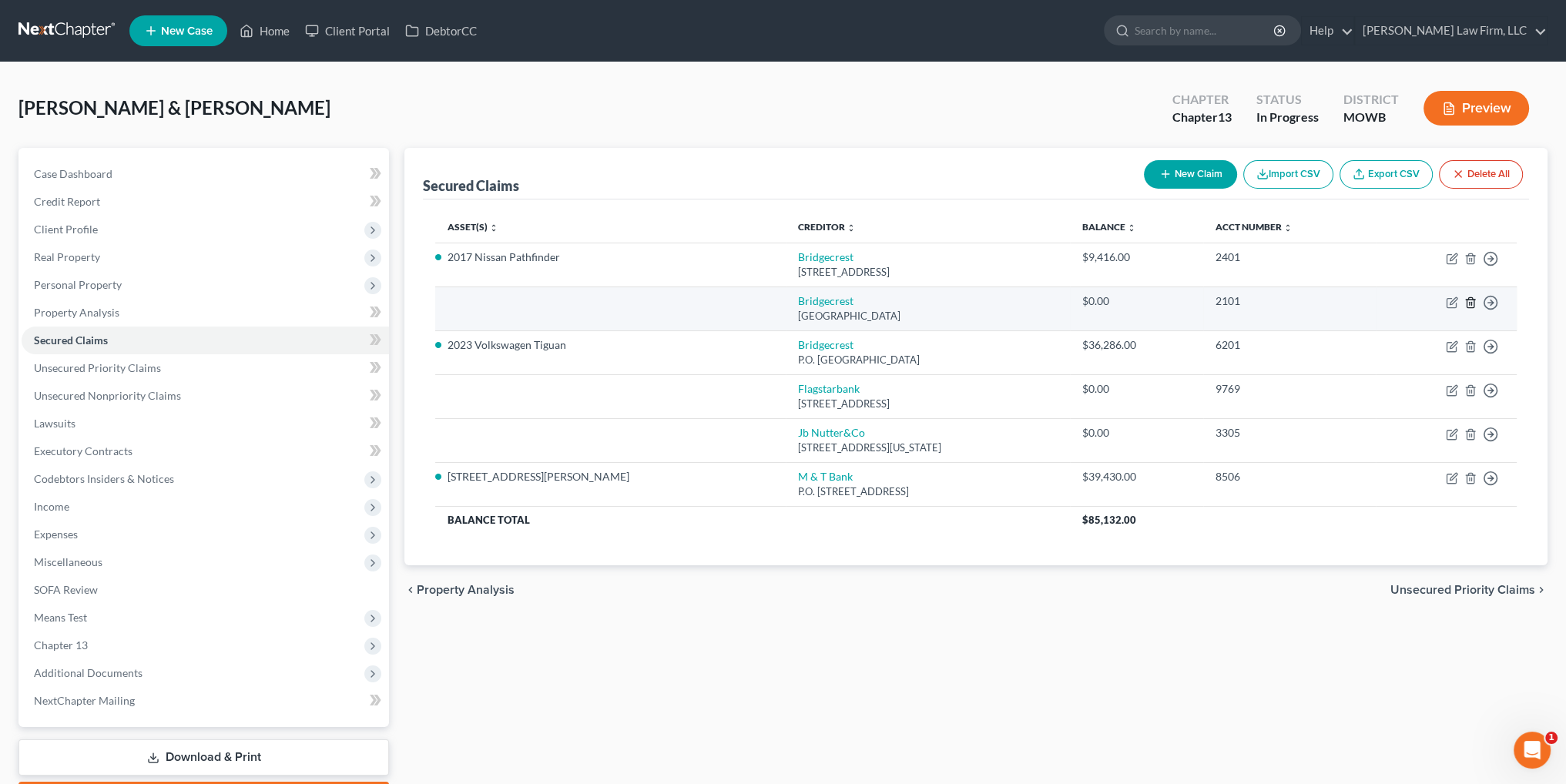
click at [1471, 303] on line "button" at bounding box center [1471, 302] width 0 height 3
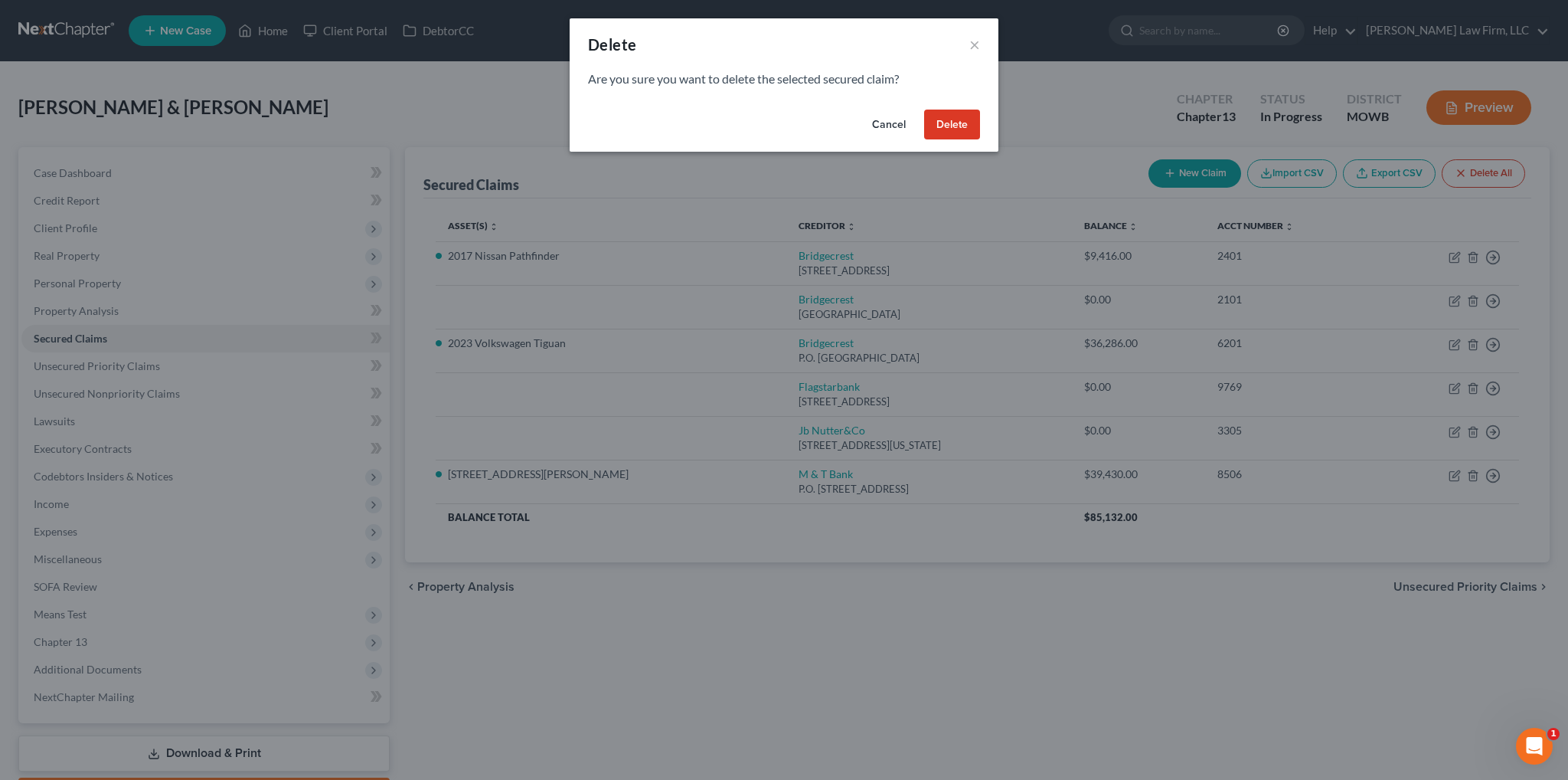
click at [953, 131] on button "Delete" at bounding box center [952, 125] width 56 height 30
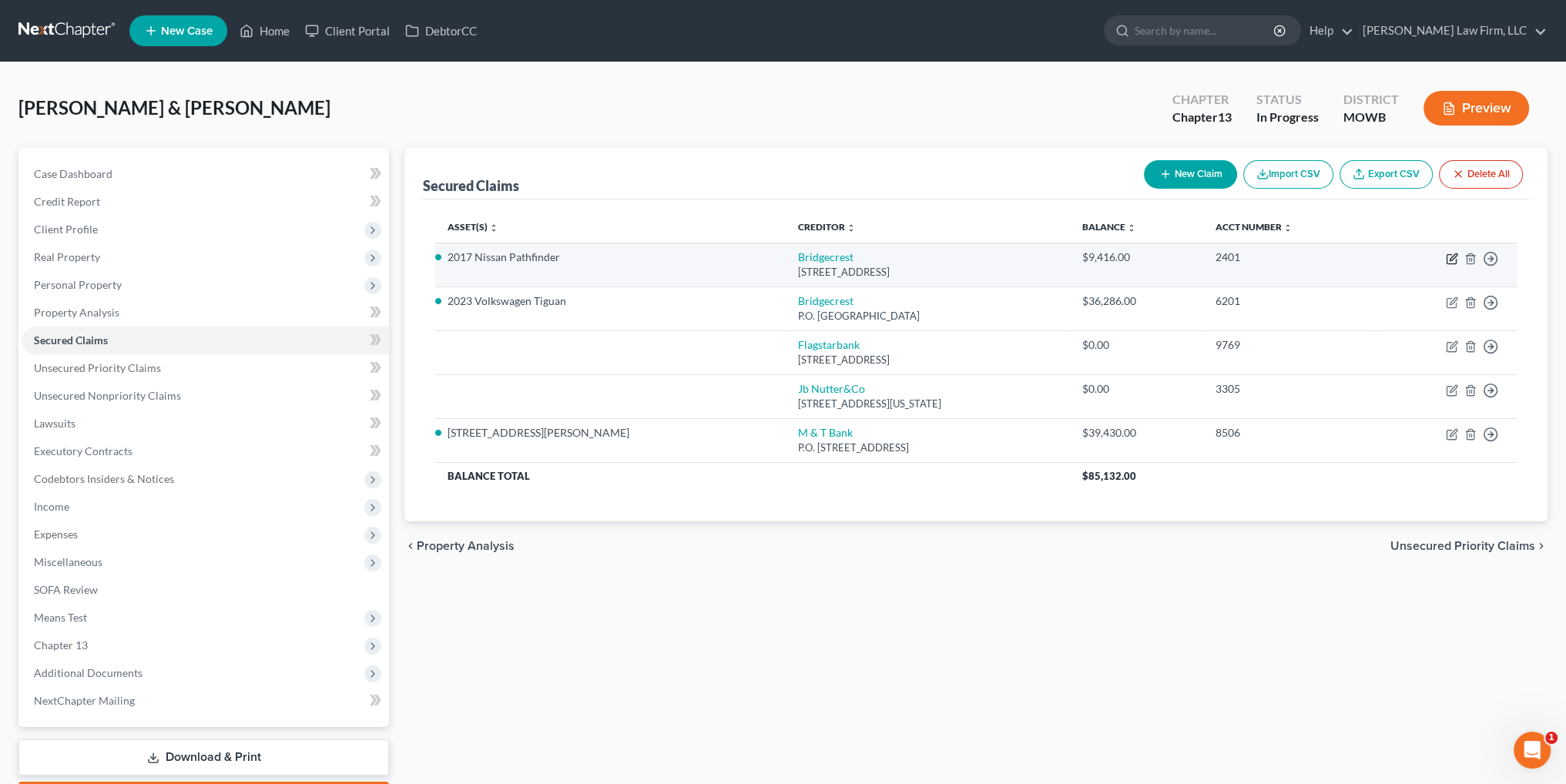
click at [1454, 260] on icon "button" at bounding box center [1451, 258] width 12 height 12
select select "3"
select select "0"
select select "2"
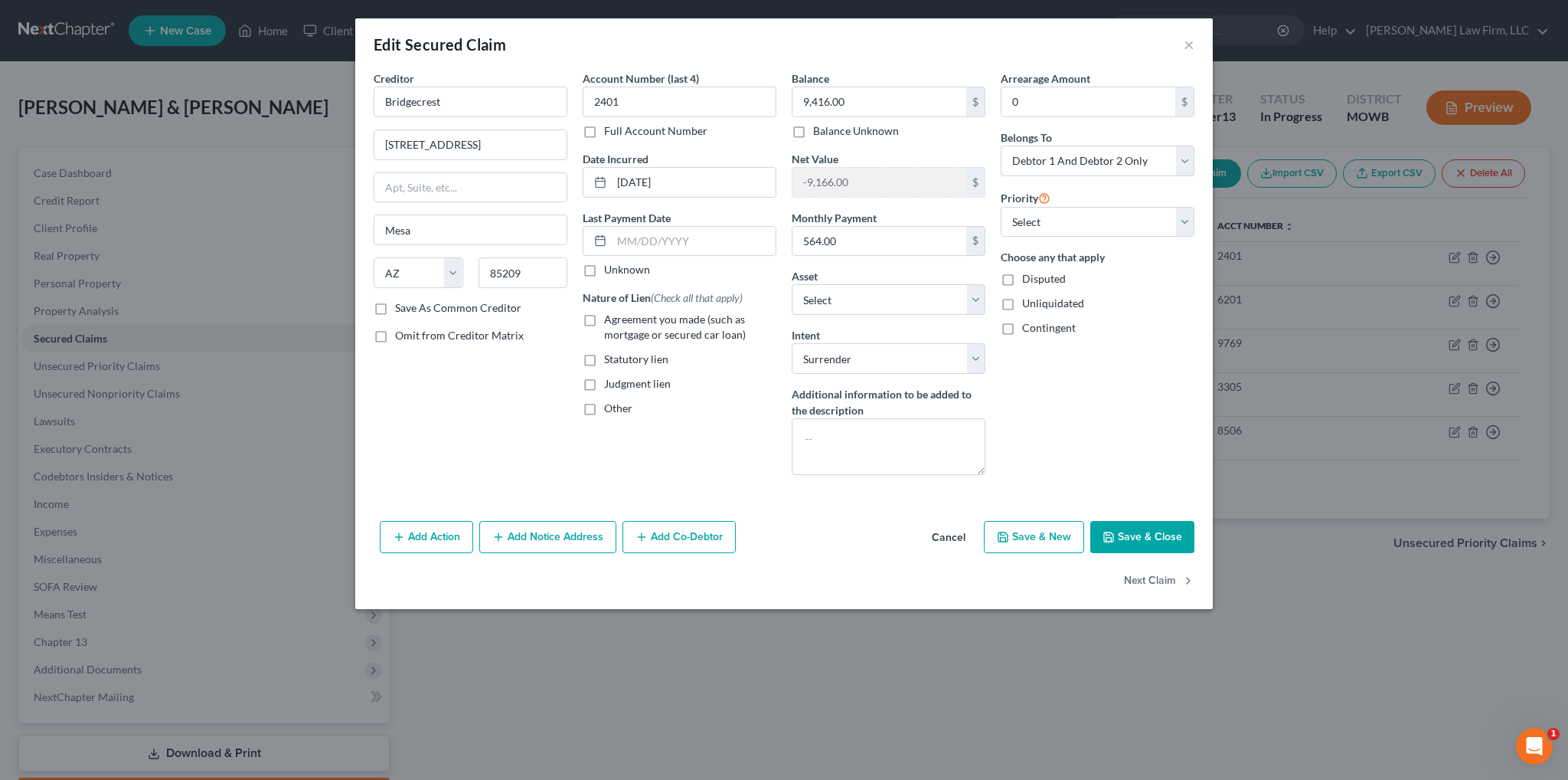
click at [604, 321] on label "Agreement you made (such as mortgage or secured car loan)" at bounding box center [690, 327] width 173 height 30
click at [610, 321] on input "Agreement you made (such as mortgage or secured car loan)" at bounding box center [615, 317] width 10 height 10
checkbox input "true"
click at [819, 448] on textarea at bounding box center [889, 446] width 194 height 56
type textarea "Vehicle is totaled"
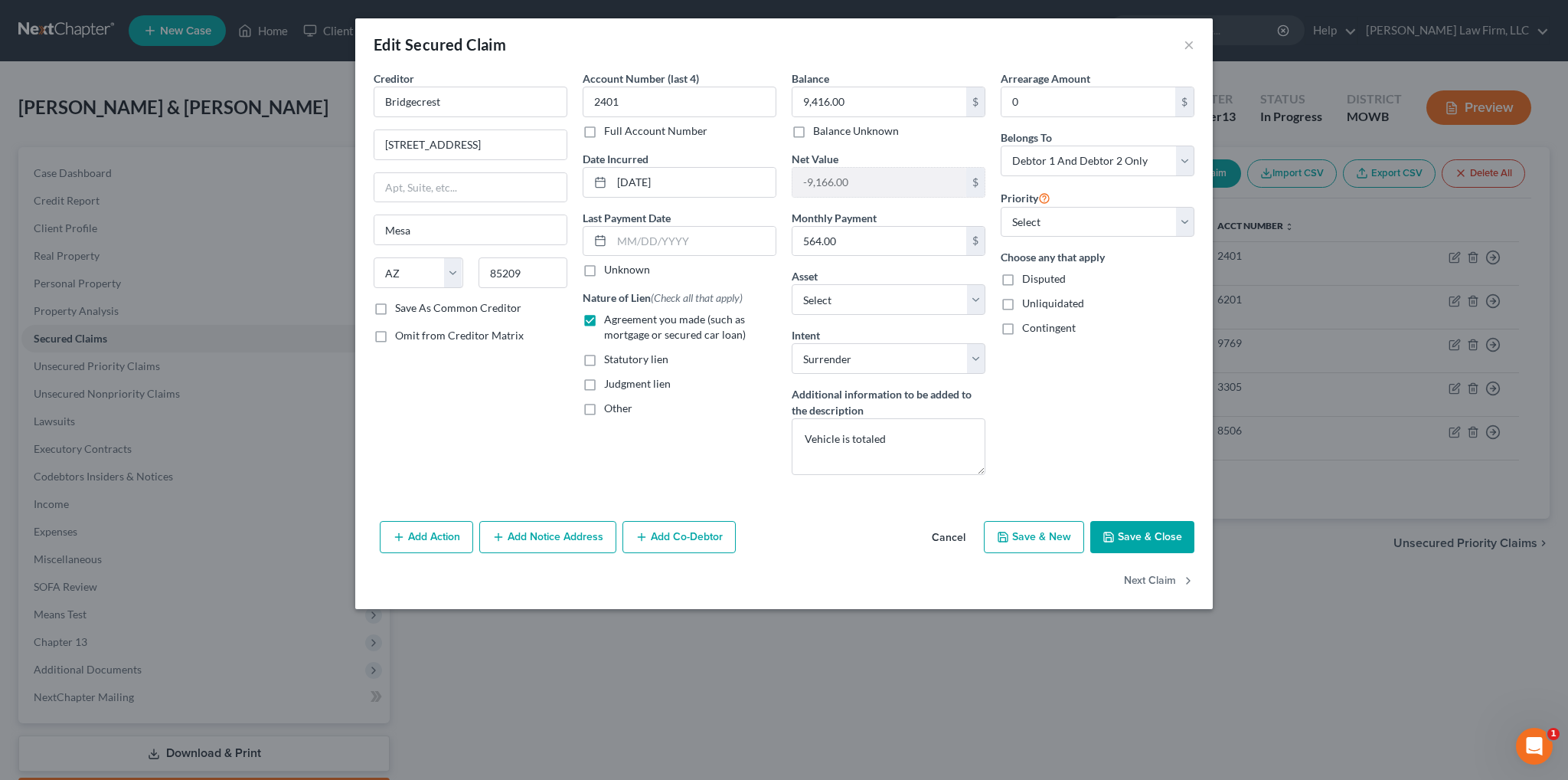
click at [1143, 528] on button "Save & Close" at bounding box center [1142, 536] width 104 height 32
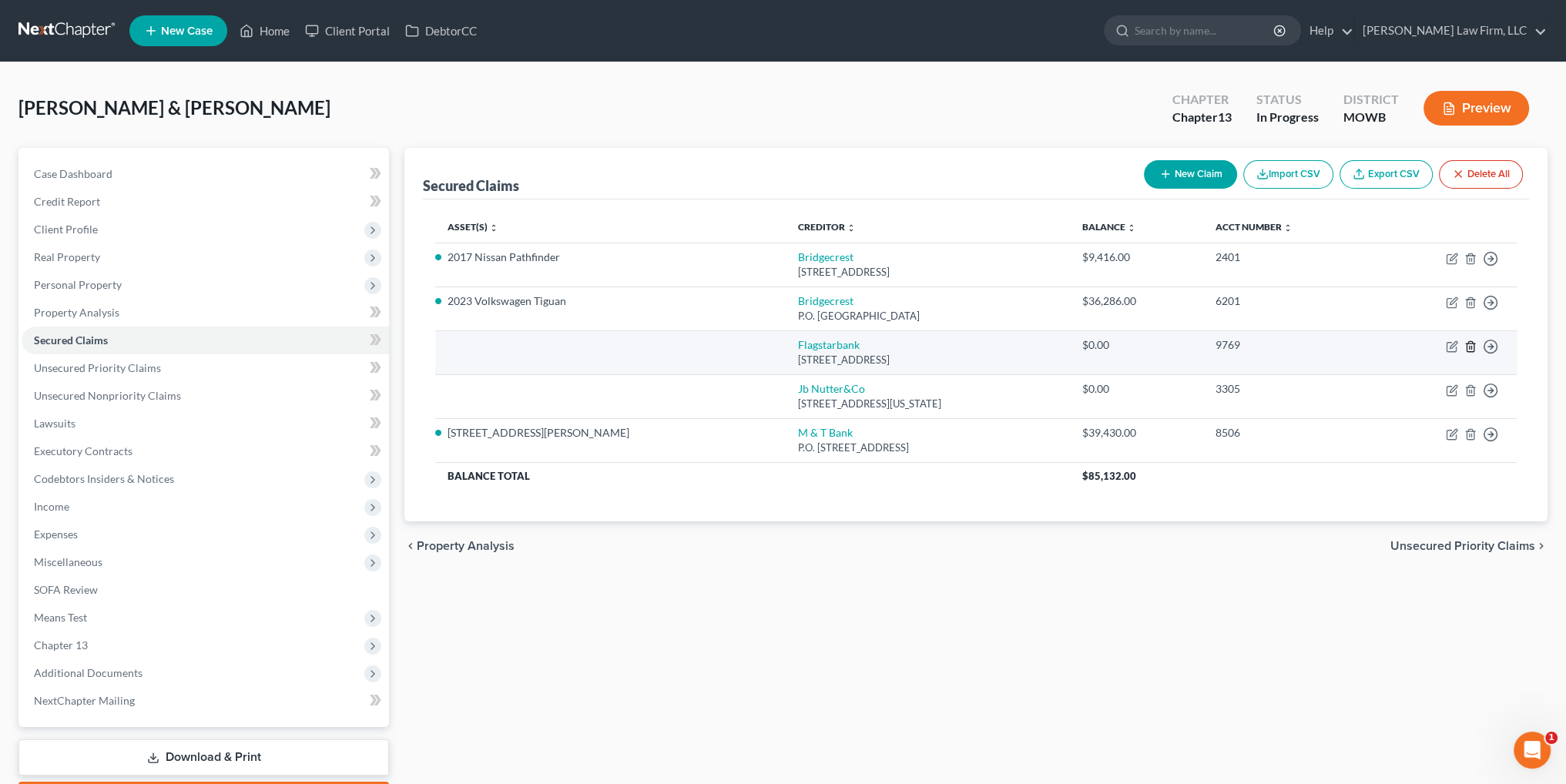
click at [1468, 342] on icon "button" at bounding box center [1469, 346] width 6 height 10
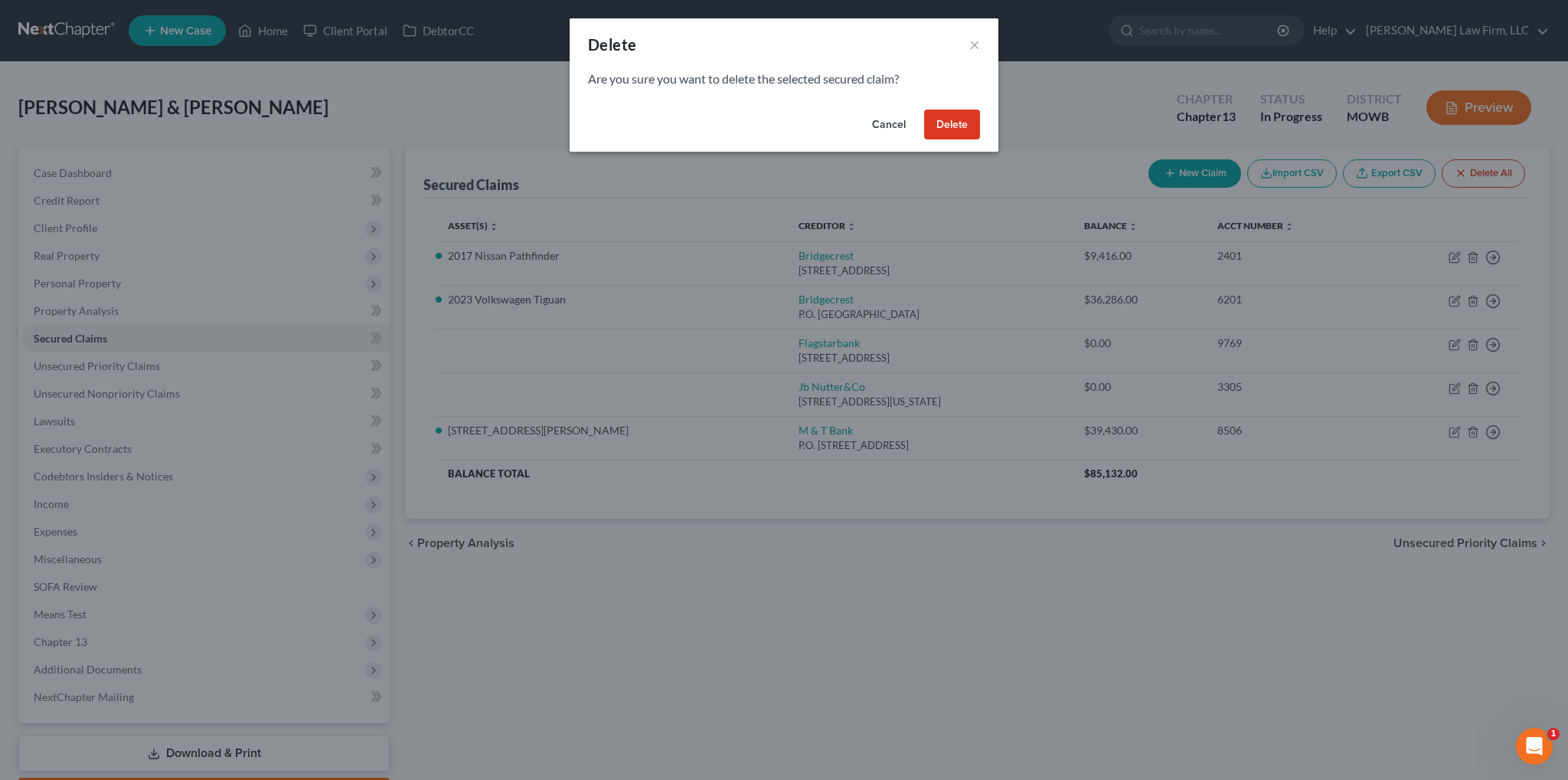
click at [940, 124] on button "Delete" at bounding box center [952, 125] width 56 height 30
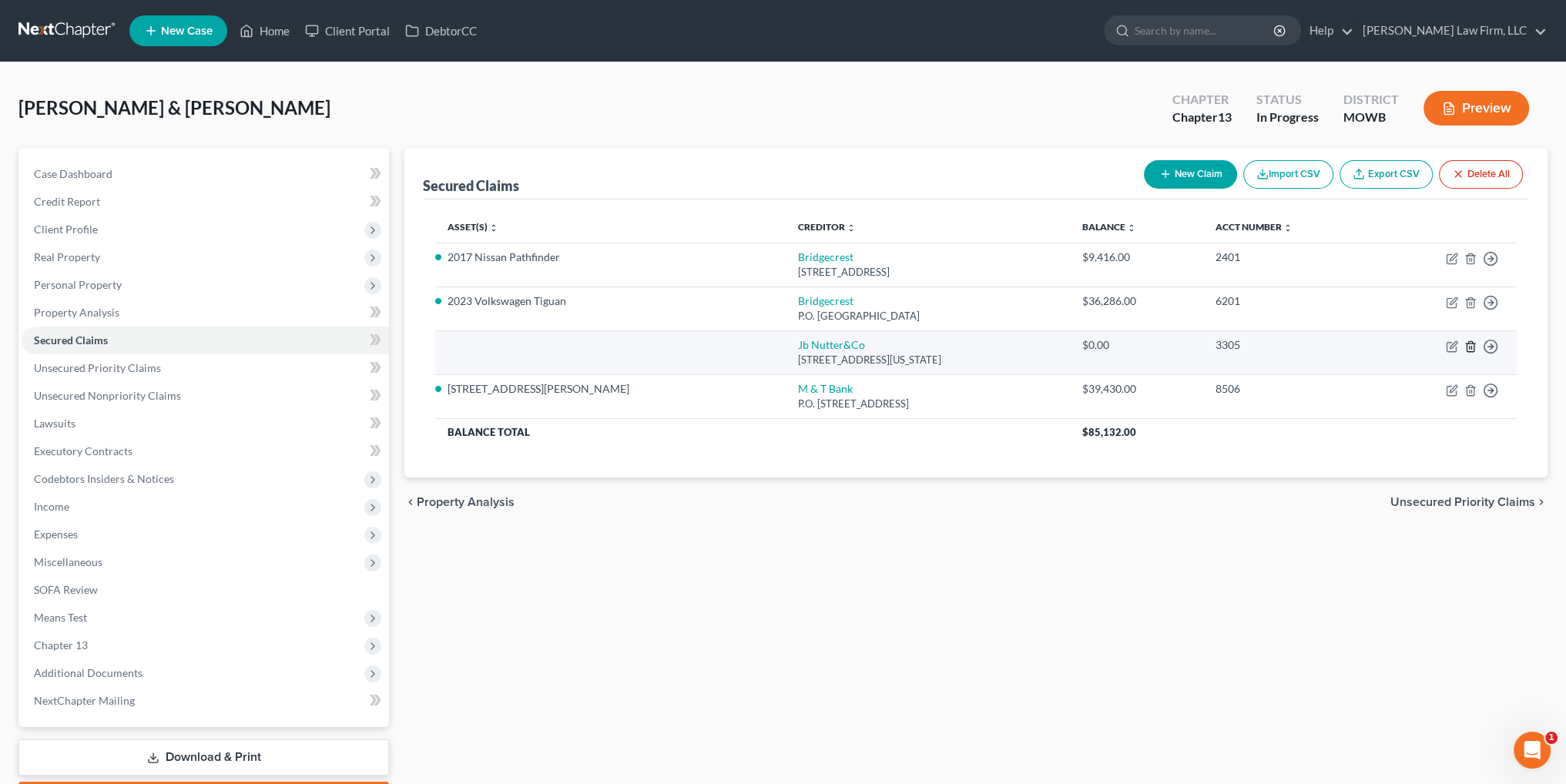
click at [1467, 346] on icon "button" at bounding box center [1469, 346] width 6 height 10
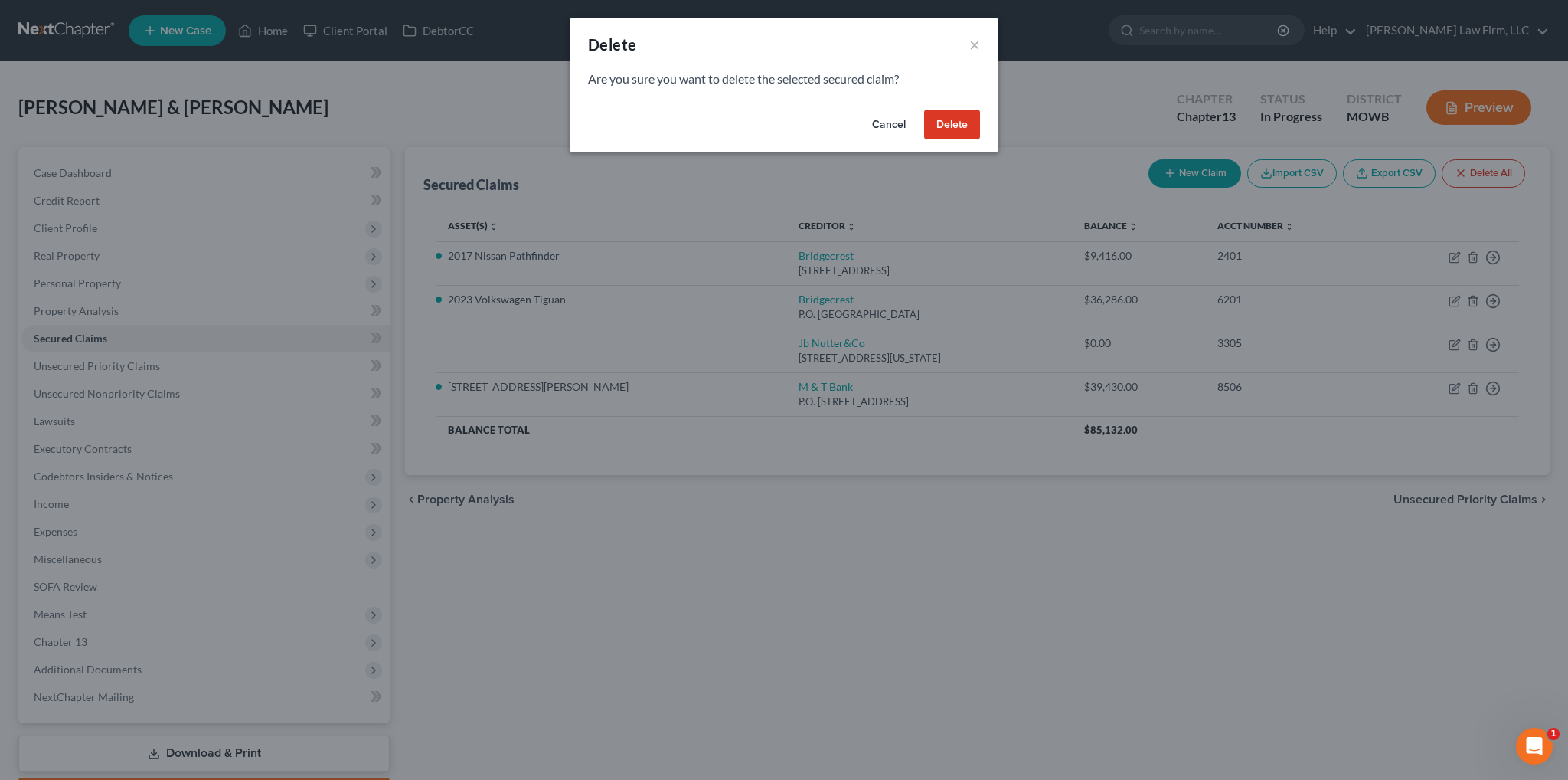
click at [946, 125] on button "Delete" at bounding box center [952, 125] width 56 height 30
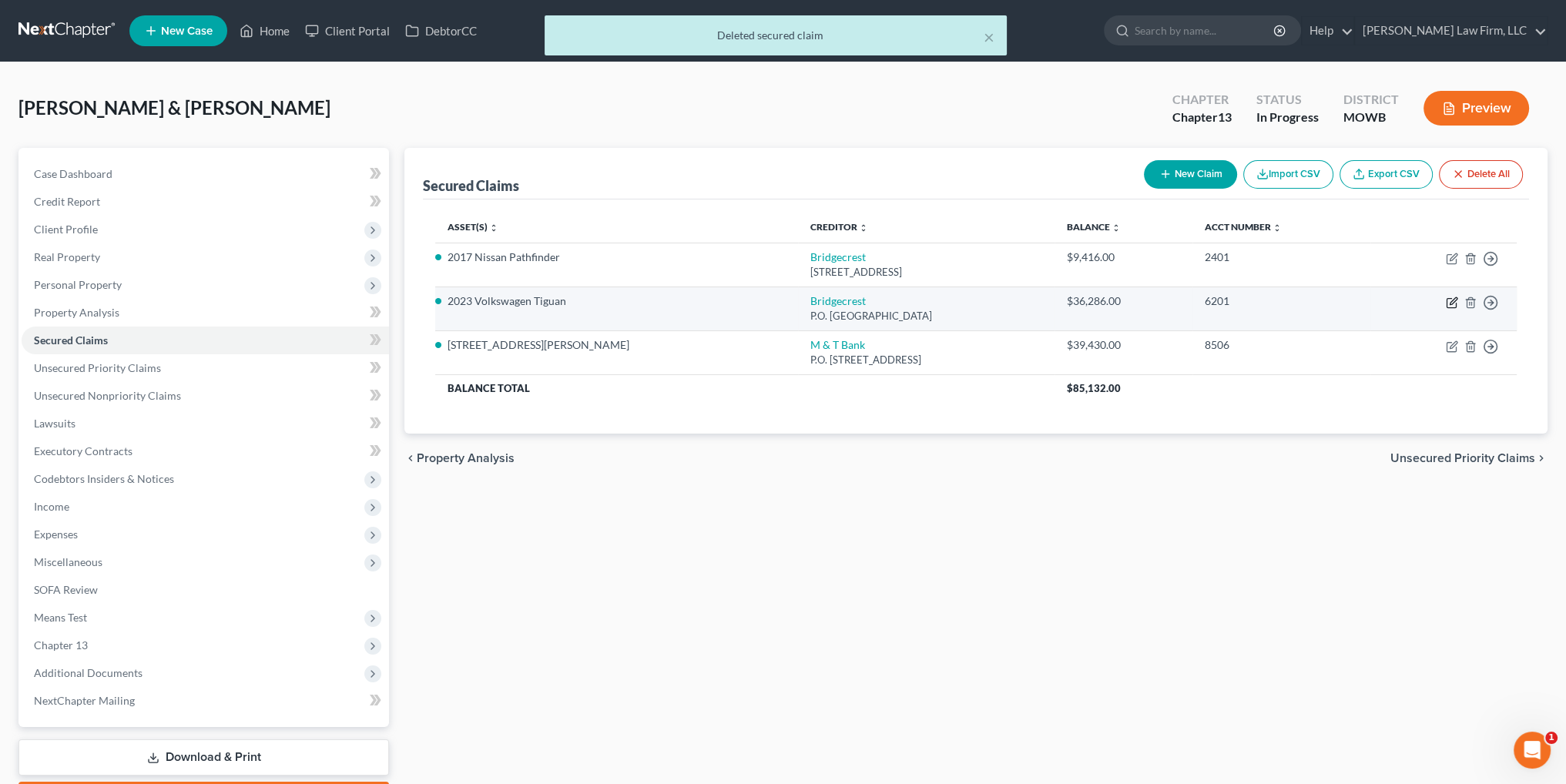
click at [1449, 303] on icon "button" at bounding box center [1452, 300] width 6 height 6
select select "3"
select select "2"
select select "0"
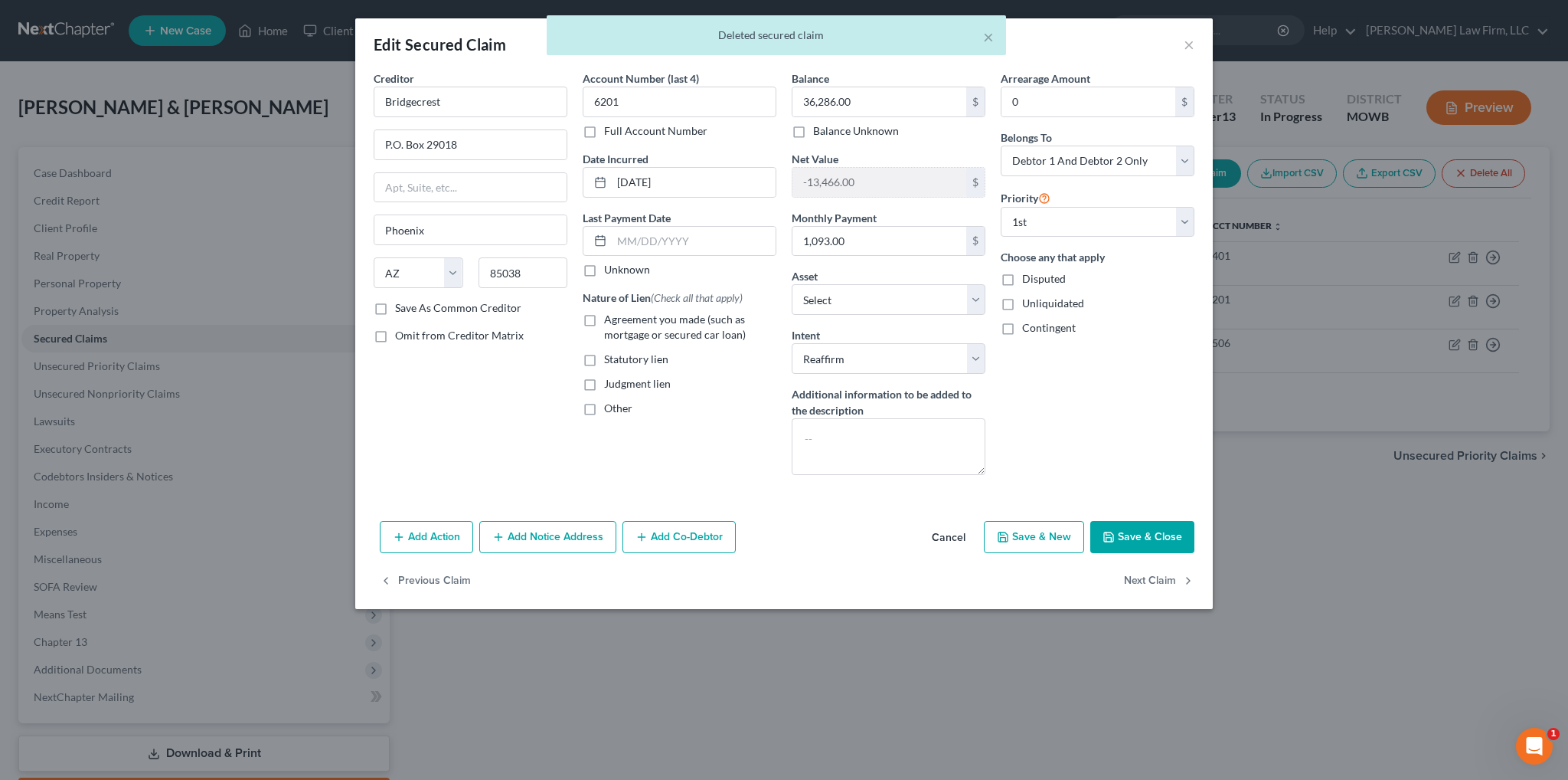
click at [604, 317] on label "Agreement you made (such as mortgage or secured car loan)" at bounding box center [690, 327] width 173 height 30
click at [610, 317] on input "Agreement you made (such as mortgage or secured car loan)" at bounding box center [615, 317] width 10 height 10
checkbox input "true"
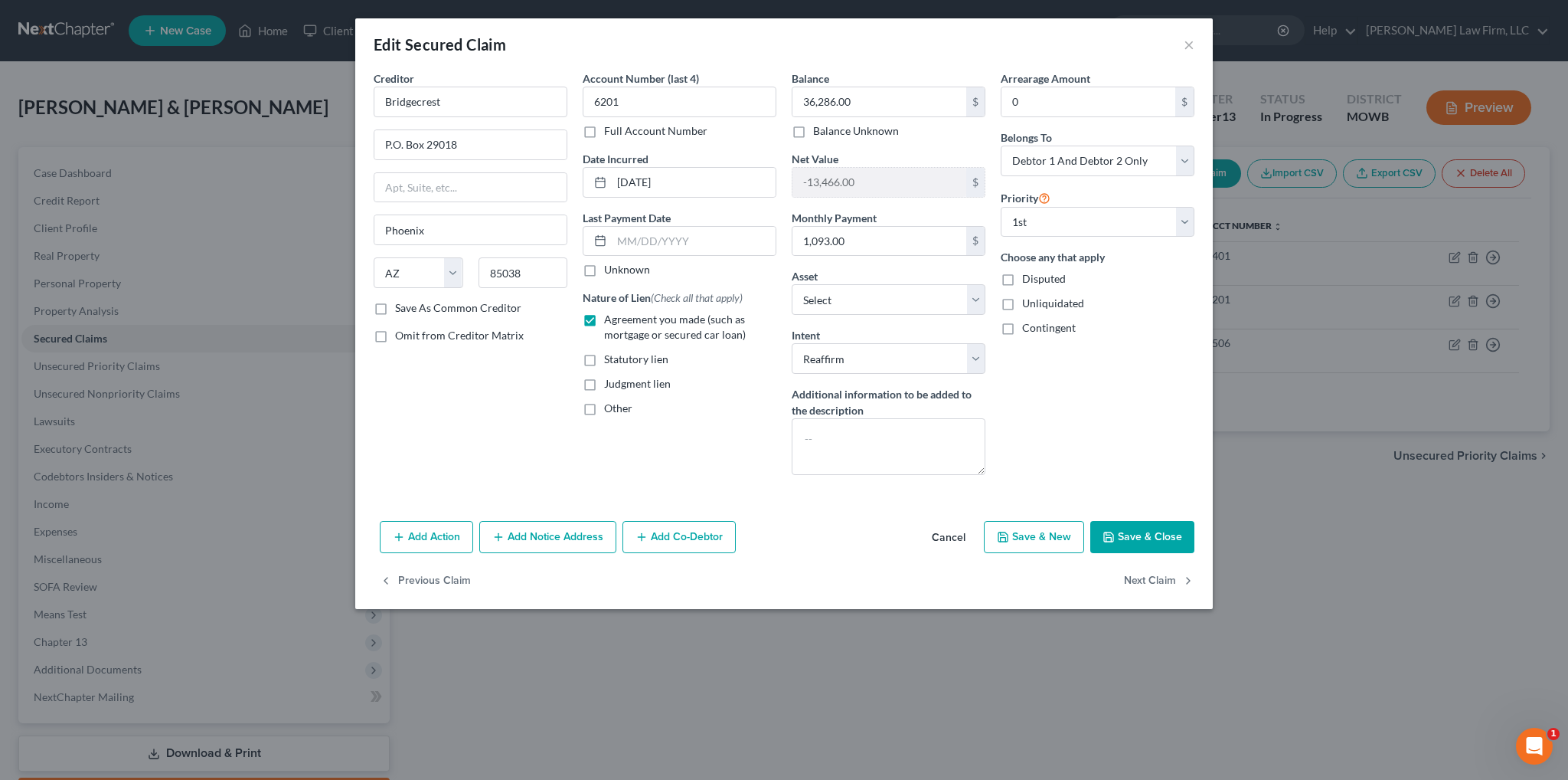
click at [1165, 542] on button "Save & Close" at bounding box center [1142, 536] width 104 height 32
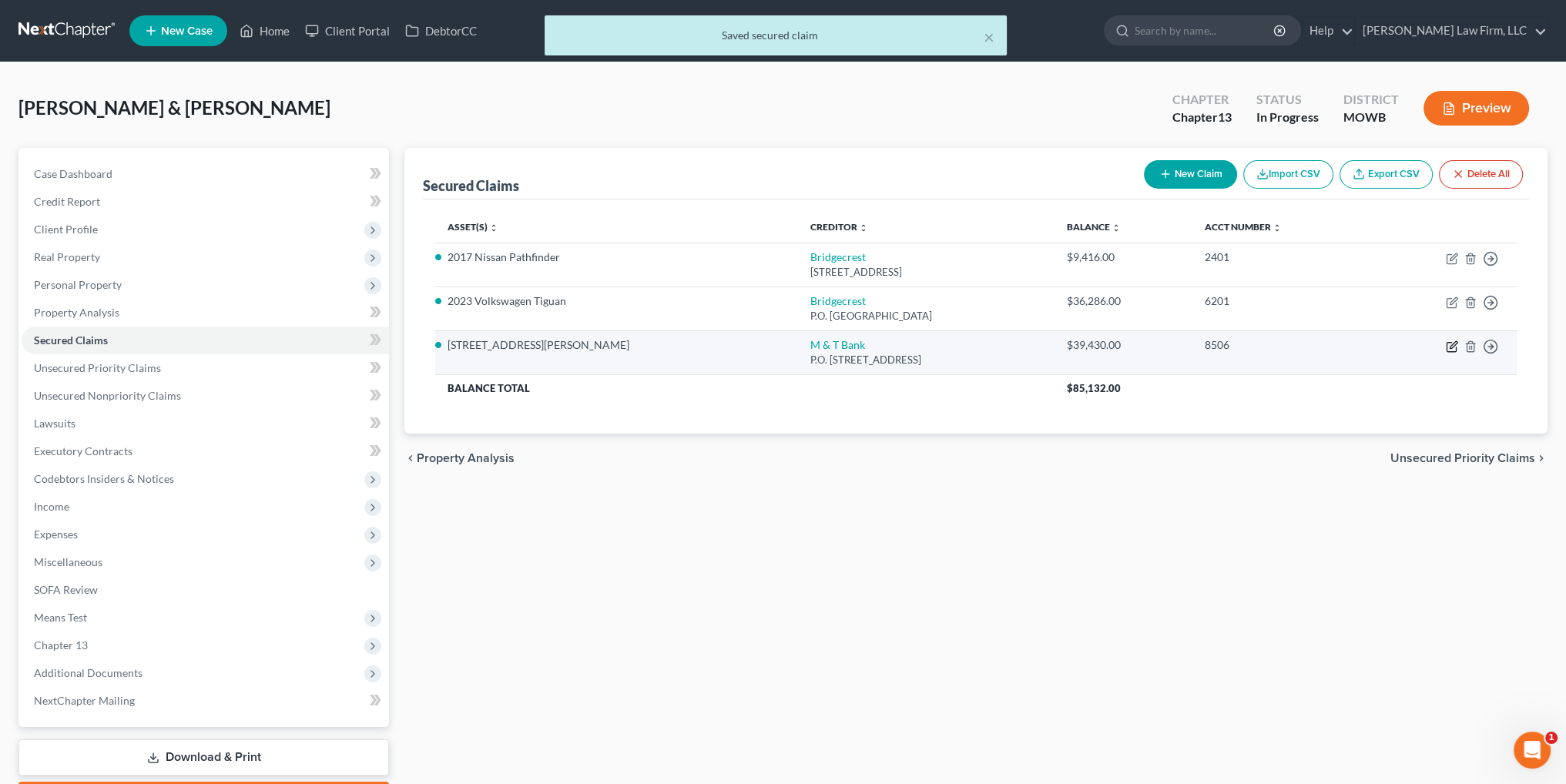
click at [1448, 346] on icon "button" at bounding box center [1451, 346] width 12 height 12
select select "7"
select select "15"
select select "2"
select select "1"
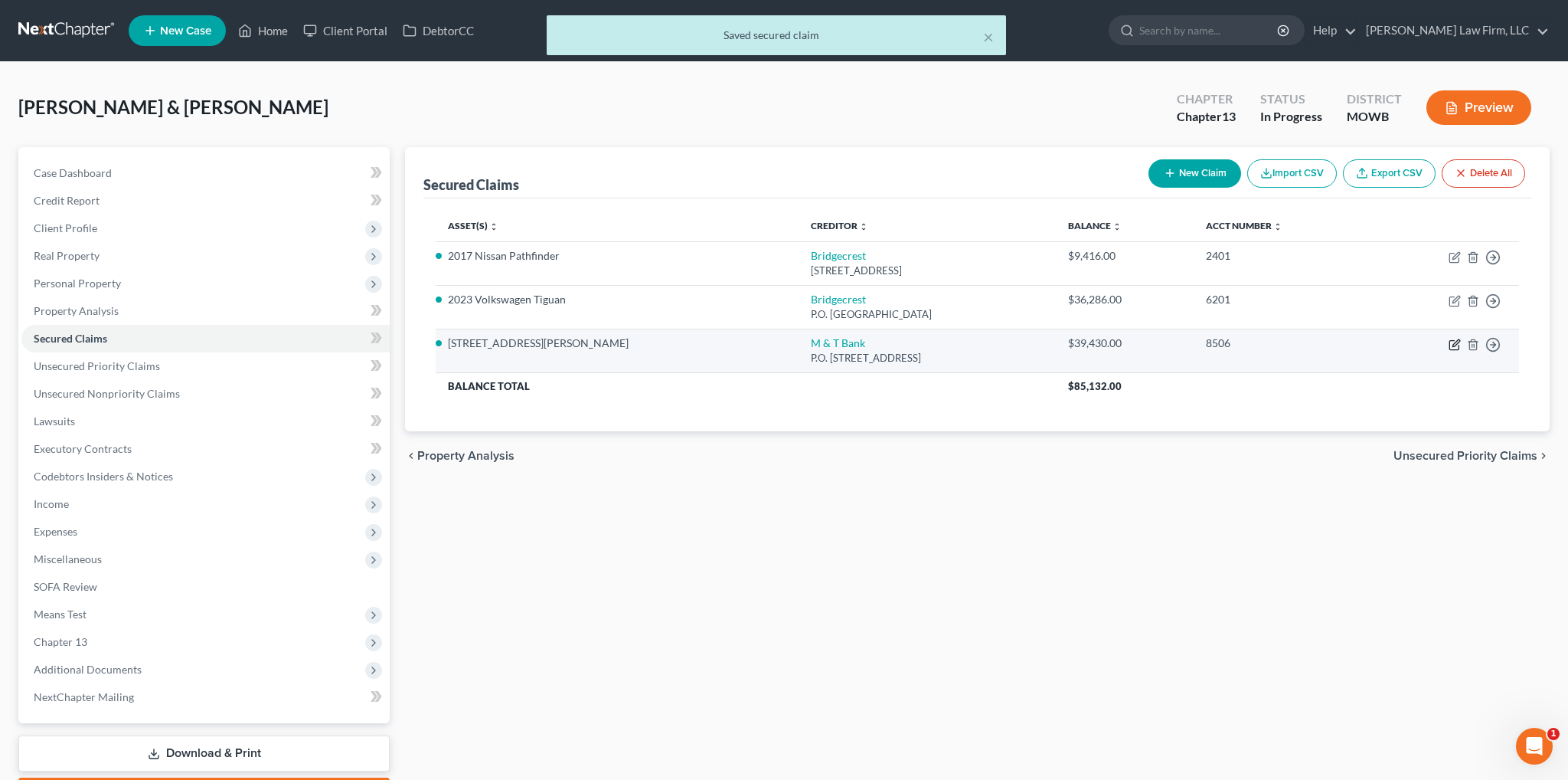
select select "0"
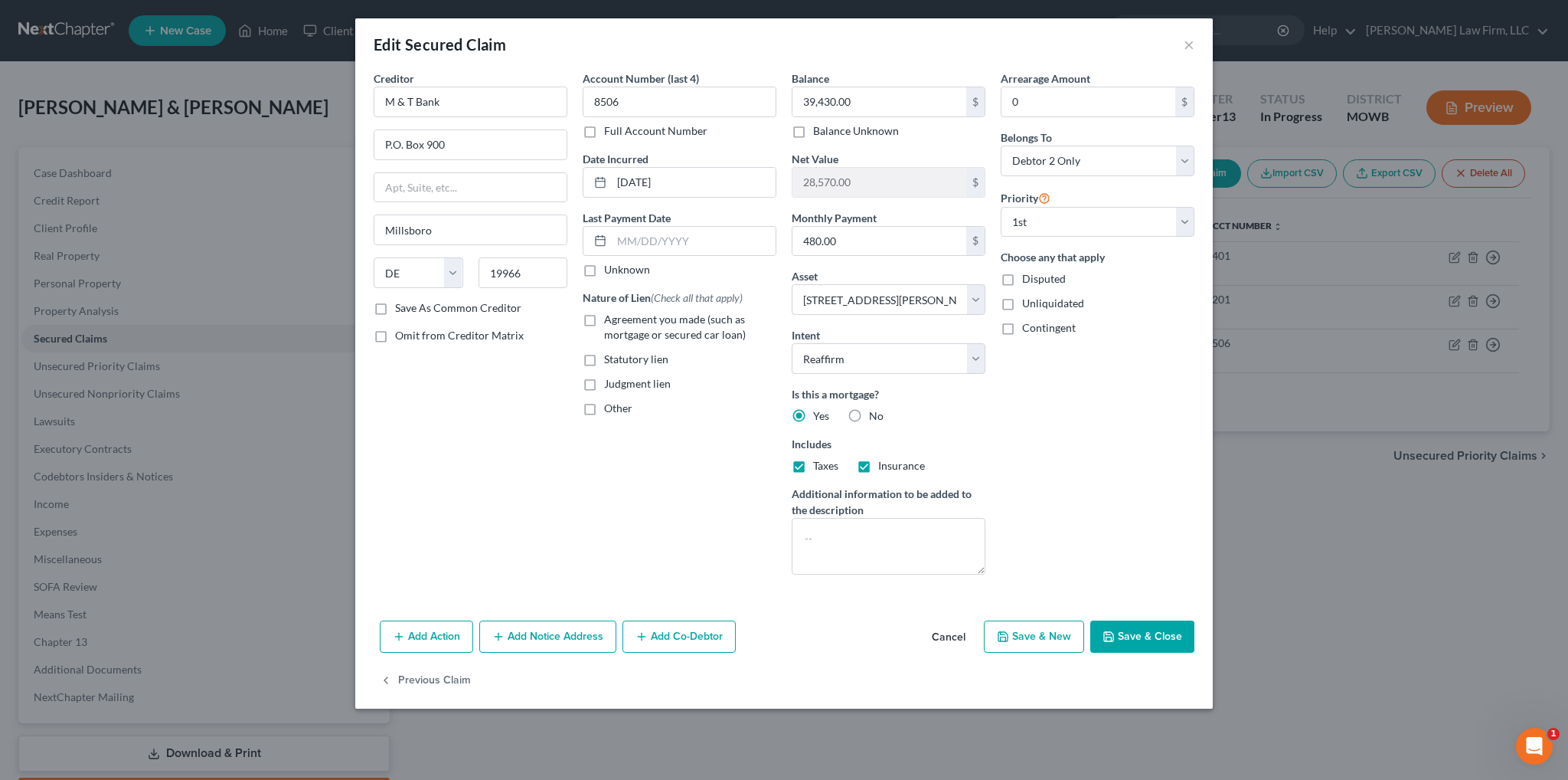
click at [604, 316] on label "Agreement you made (such as mortgage or secured car loan)" at bounding box center [690, 327] width 173 height 30
click at [610, 316] on input "Agreement you made (such as mortgage or secured car loan)" at bounding box center [615, 317] width 10 height 10
checkbox input "true"
click at [1129, 629] on button "Save & Close" at bounding box center [1142, 636] width 104 height 32
select select
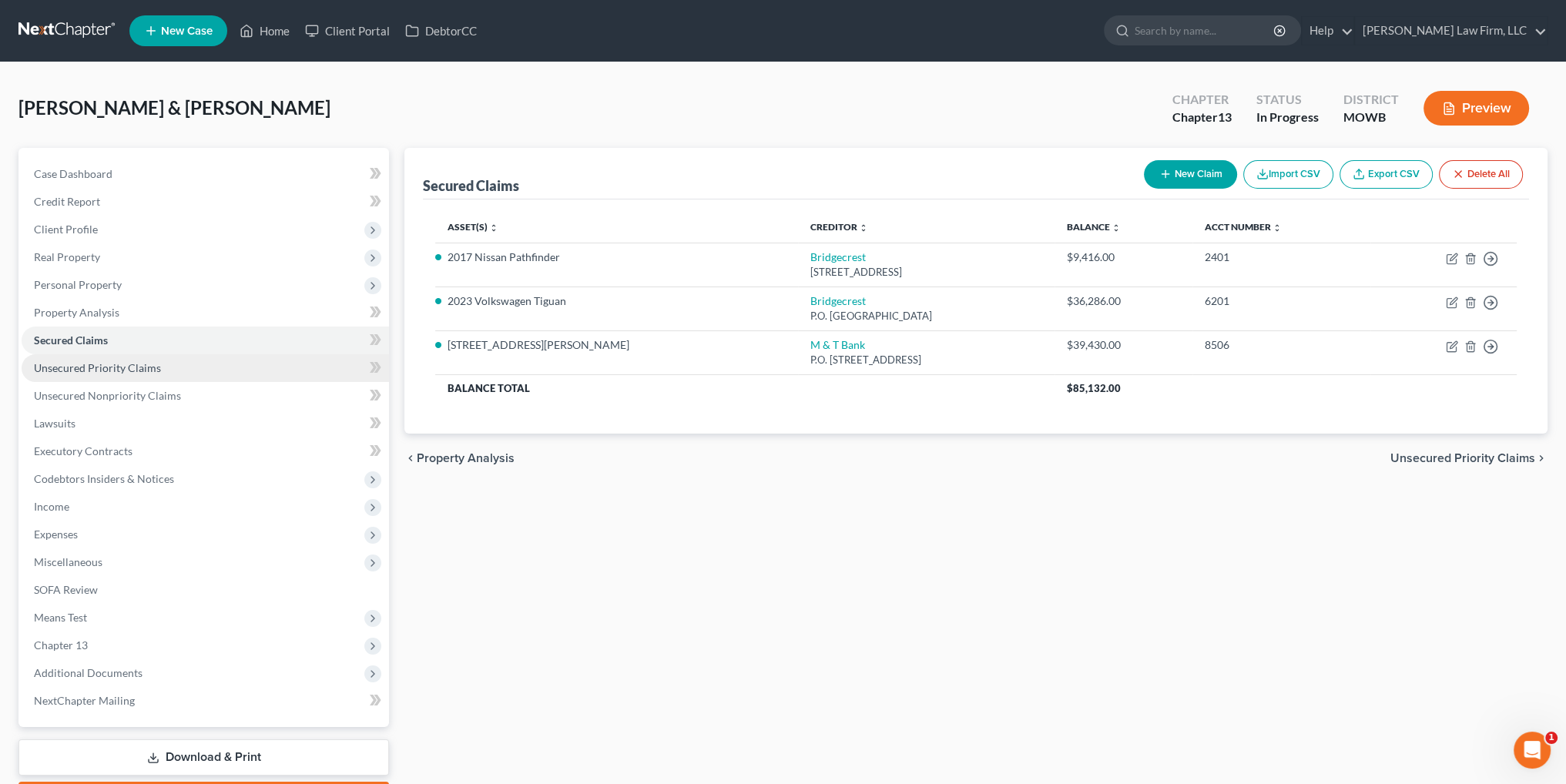
click at [70, 364] on span "Unsecured Priority Claims" at bounding box center [97, 367] width 127 height 13
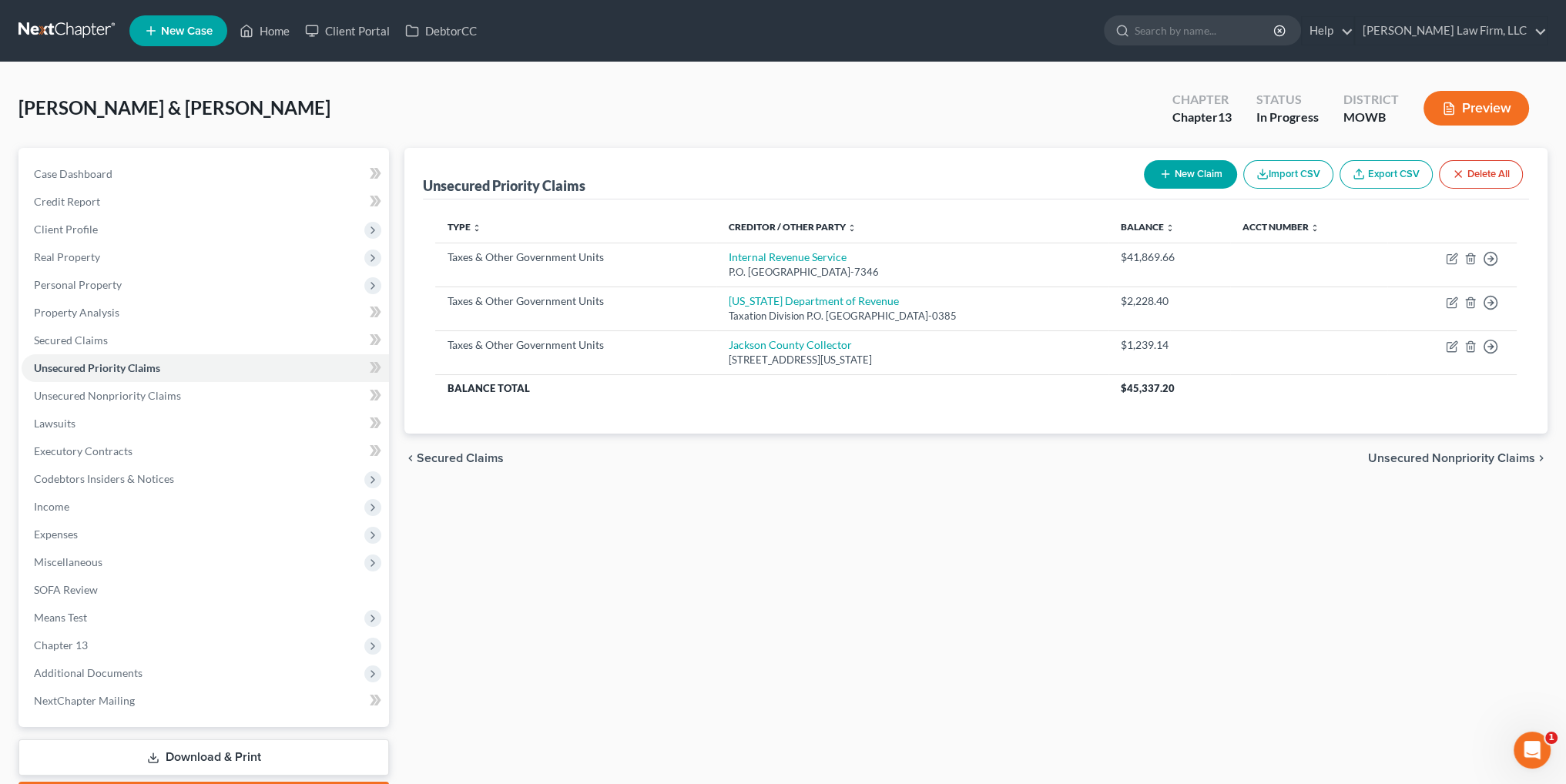
click at [1180, 178] on button "New Claim" at bounding box center [1190, 174] width 93 height 29
select select "2"
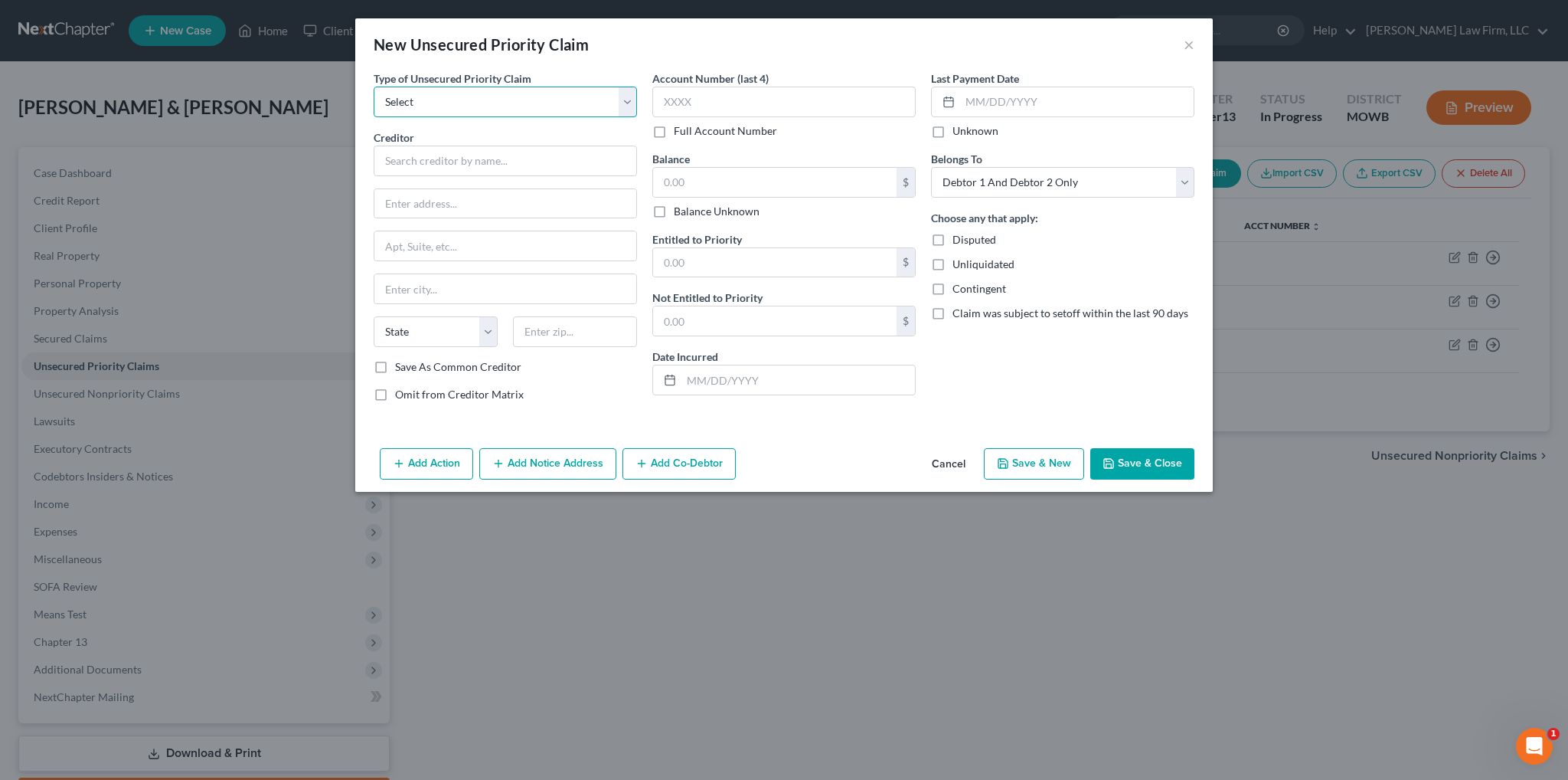
click at [537, 110] on select "Select Taxes & Other Government Units Domestic Support Obligations Extensions o…" at bounding box center [505, 102] width 263 height 30
select select "0"
click at [374, 87] on select "Select Taxes & Other Government Units Domestic Support Obligations Extensions o…" at bounding box center [505, 102] width 263 height 30
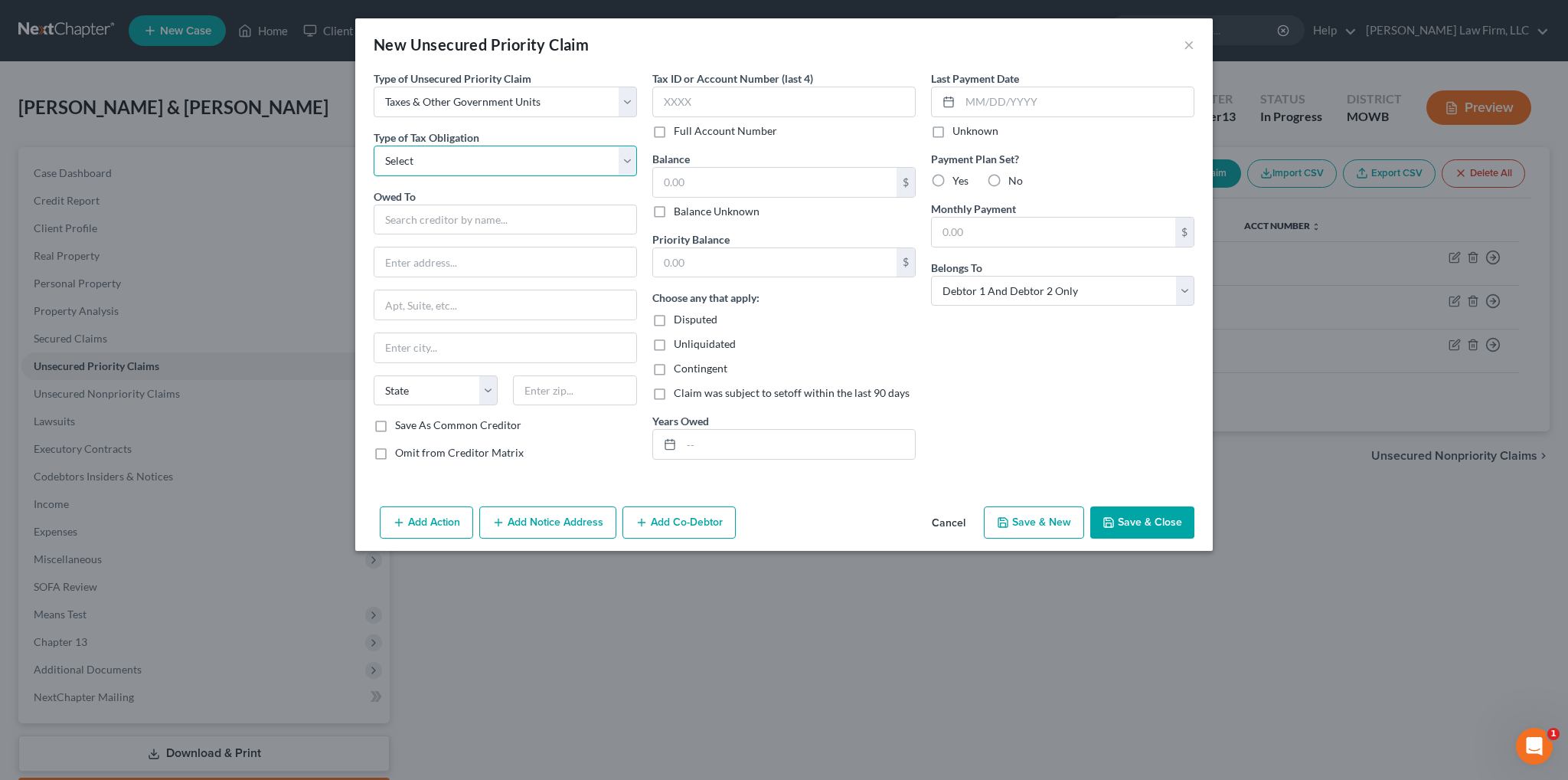
click at [469, 162] on select "Select Federal City State Franchise Tax Board Other" at bounding box center [505, 161] width 263 height 30
select select "0"
click at [374, 146] on select "Select Federal City State Franchise Tax Board Other" at bounding box center [505, 161] width 263 height 30
click at [426, 218] on input "text" at bounding box center [505, 220] width 263 height 30
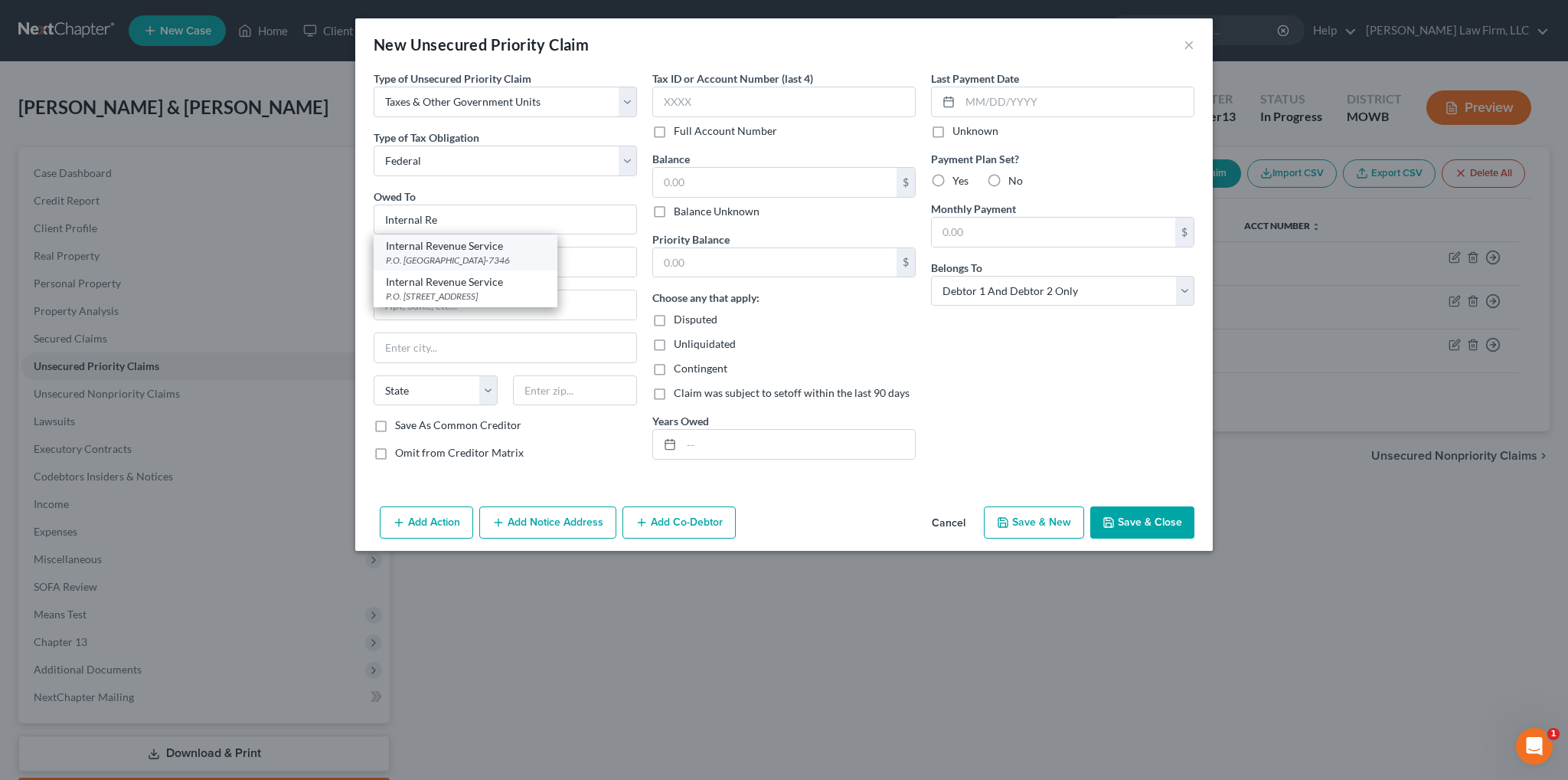
click at [450, 254] on div "P.O. [GEOGRAPHIC_DATA]-7346" at bounding box center [465, 260] width 160 height 13
type input "Internal Revenue Service"
type input "P.O. Box 7346"
type input "[GEOGRAPHIC_DATA]"
select select "39"
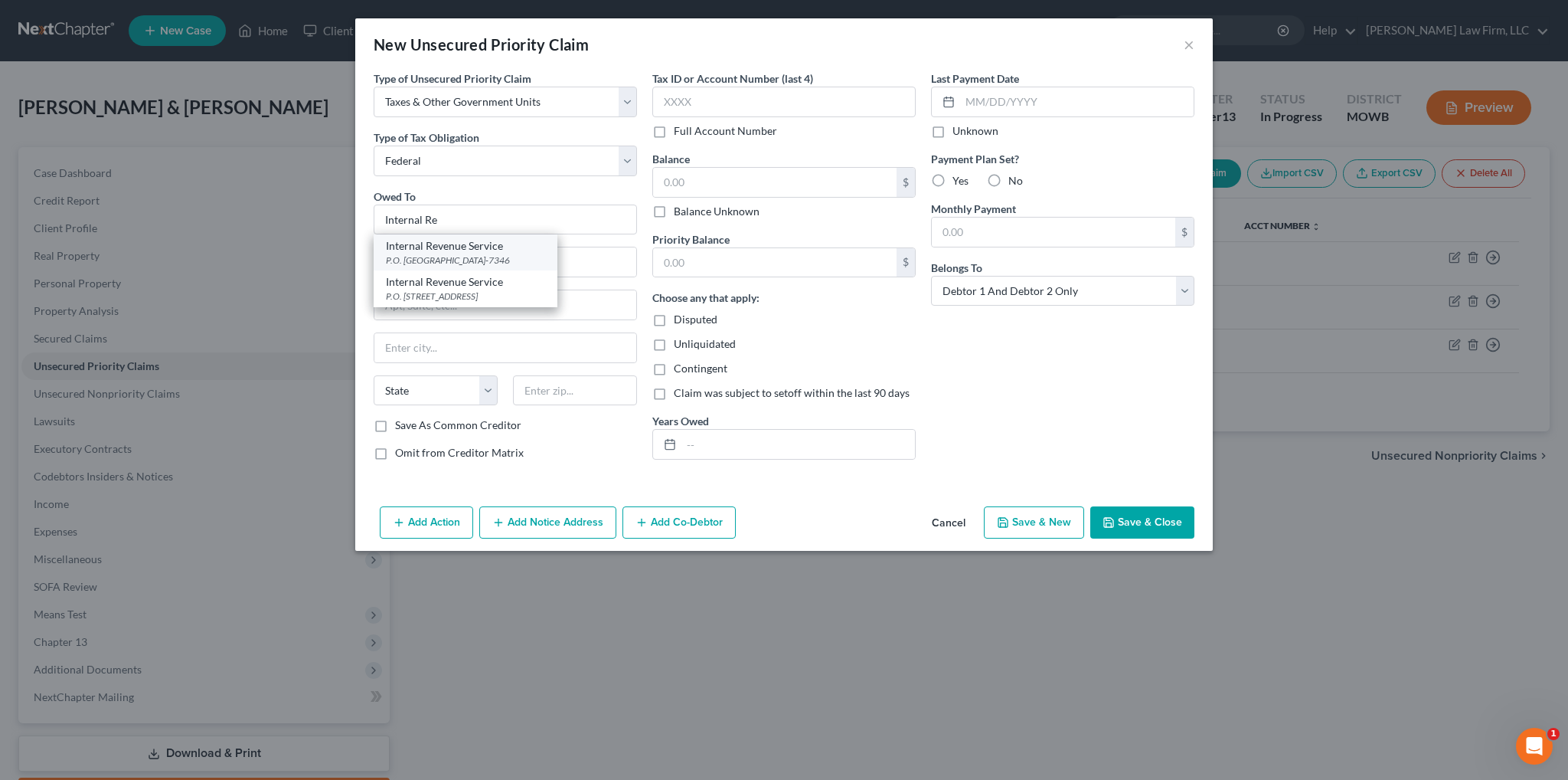
type input "19101-7346"
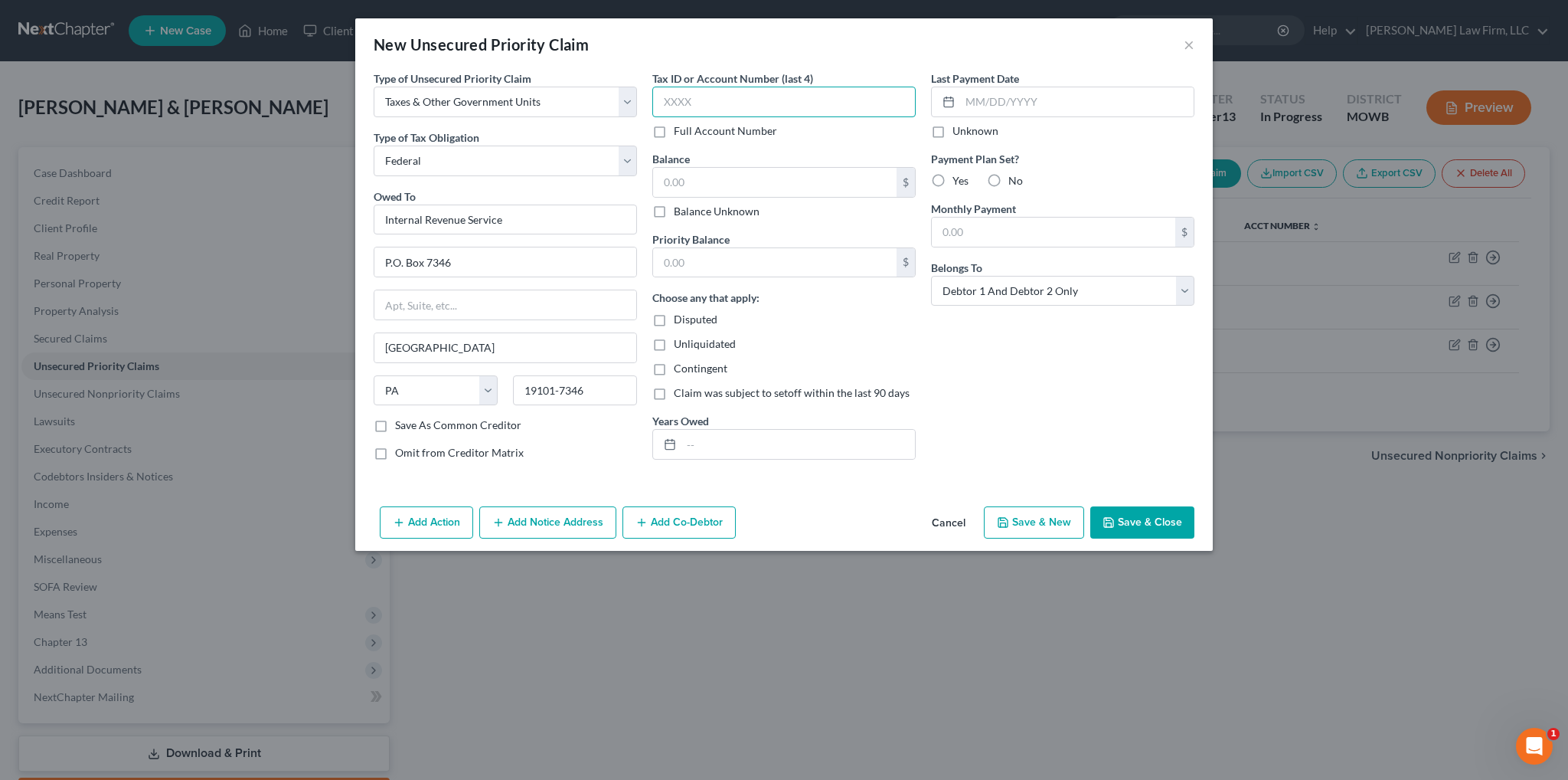
click at [685, 102] on input "text" at bounding box center [784, 102] width 263 height 30
click at [687, 180] on input "text" at bounding box center [775, 183] width 244 height 30
type input "13,000.00"
click at [719, 276] on input "text" at bounding box center [775, 263] width 244 height 30
type input "13,000.00"
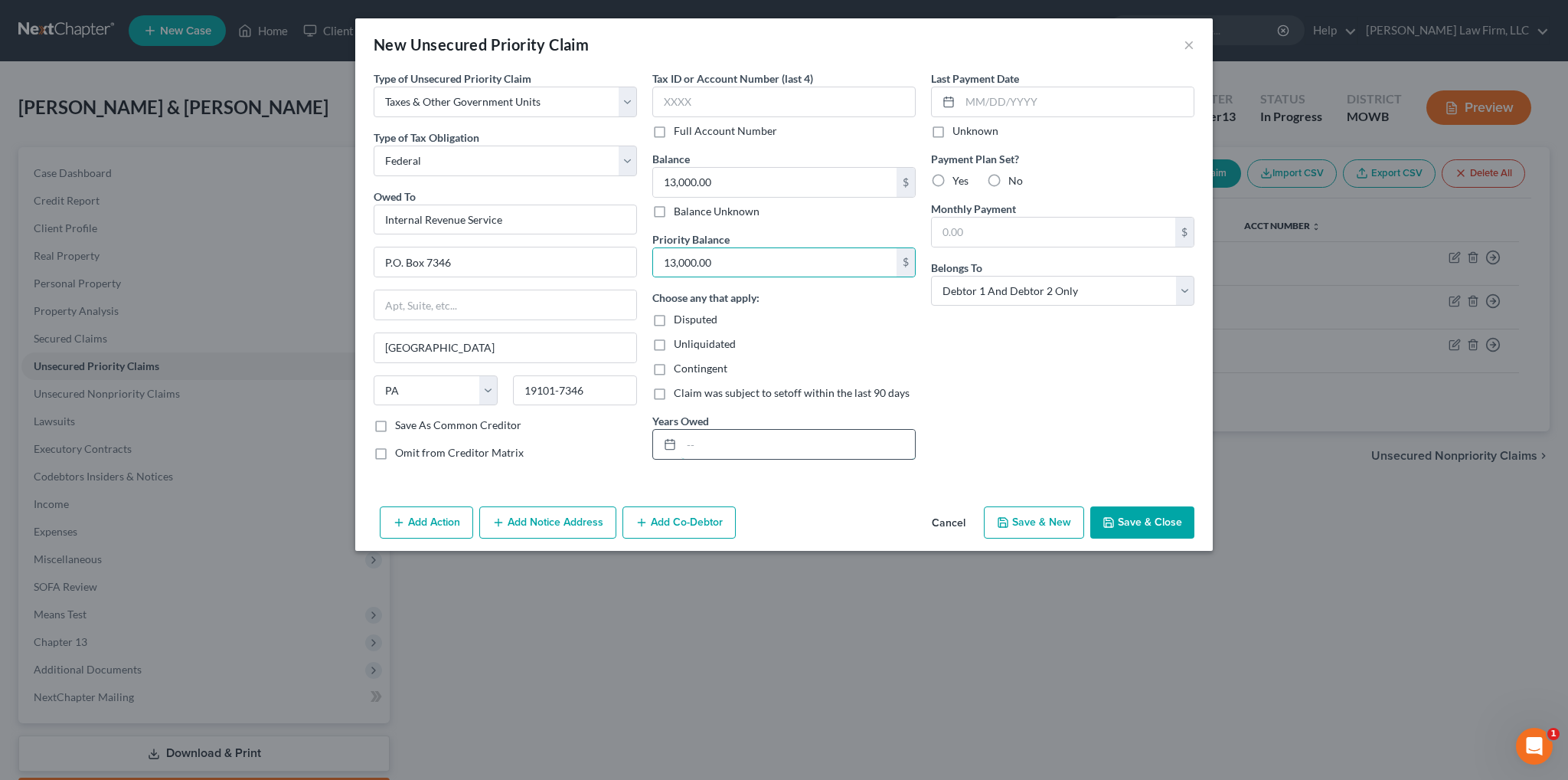
click at [744, 440] on input "text" at bounding box center [797, 444] width 233 height 30
type input "2024 (estimated)"
click at [1152, 521] on button "Save & Close" at bounding box center [1142, 522] width 104 height 32
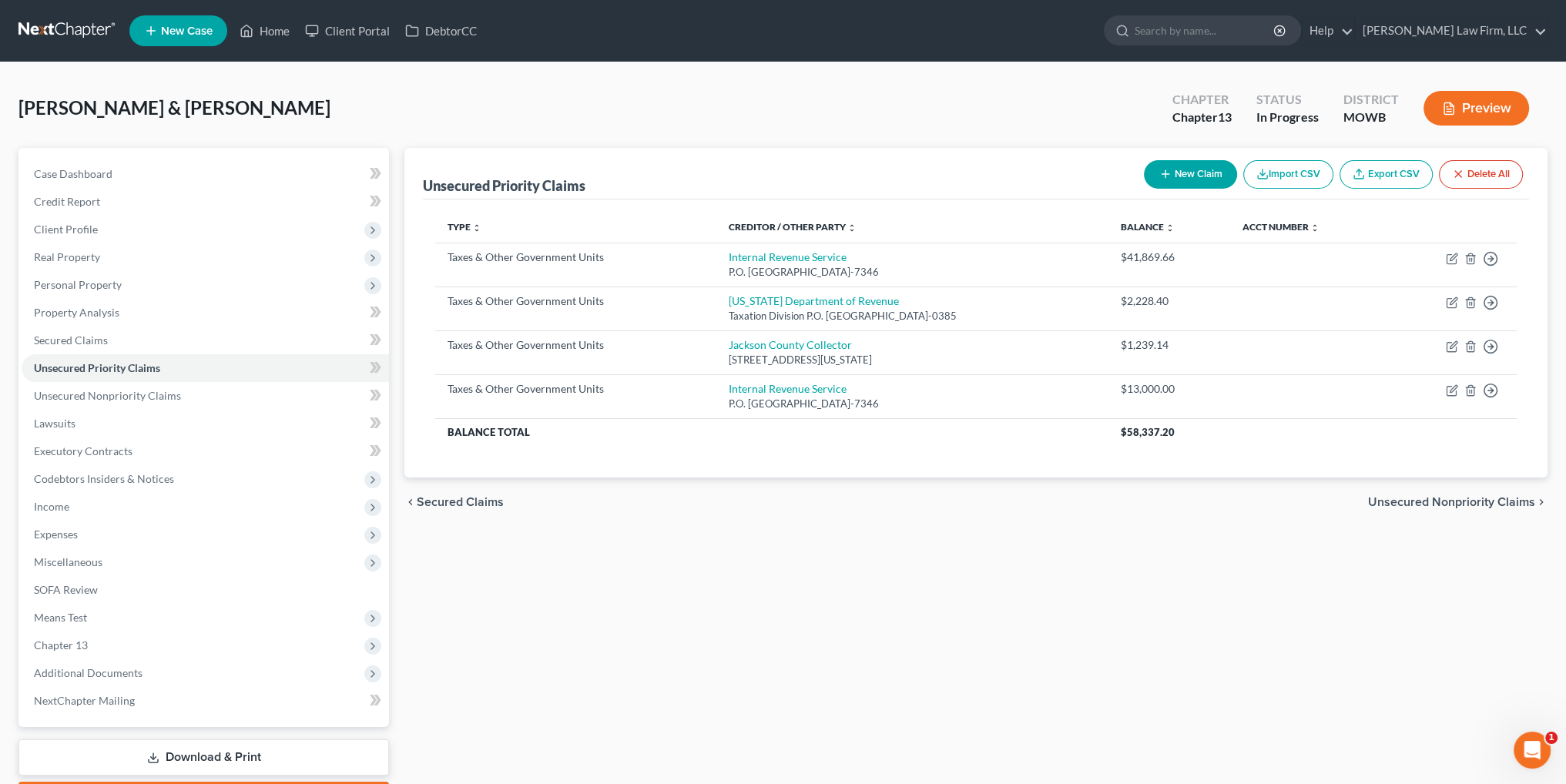
click at [1467, 106] on button "Preview" at bounding box center [1476, 108] width 106 height 34
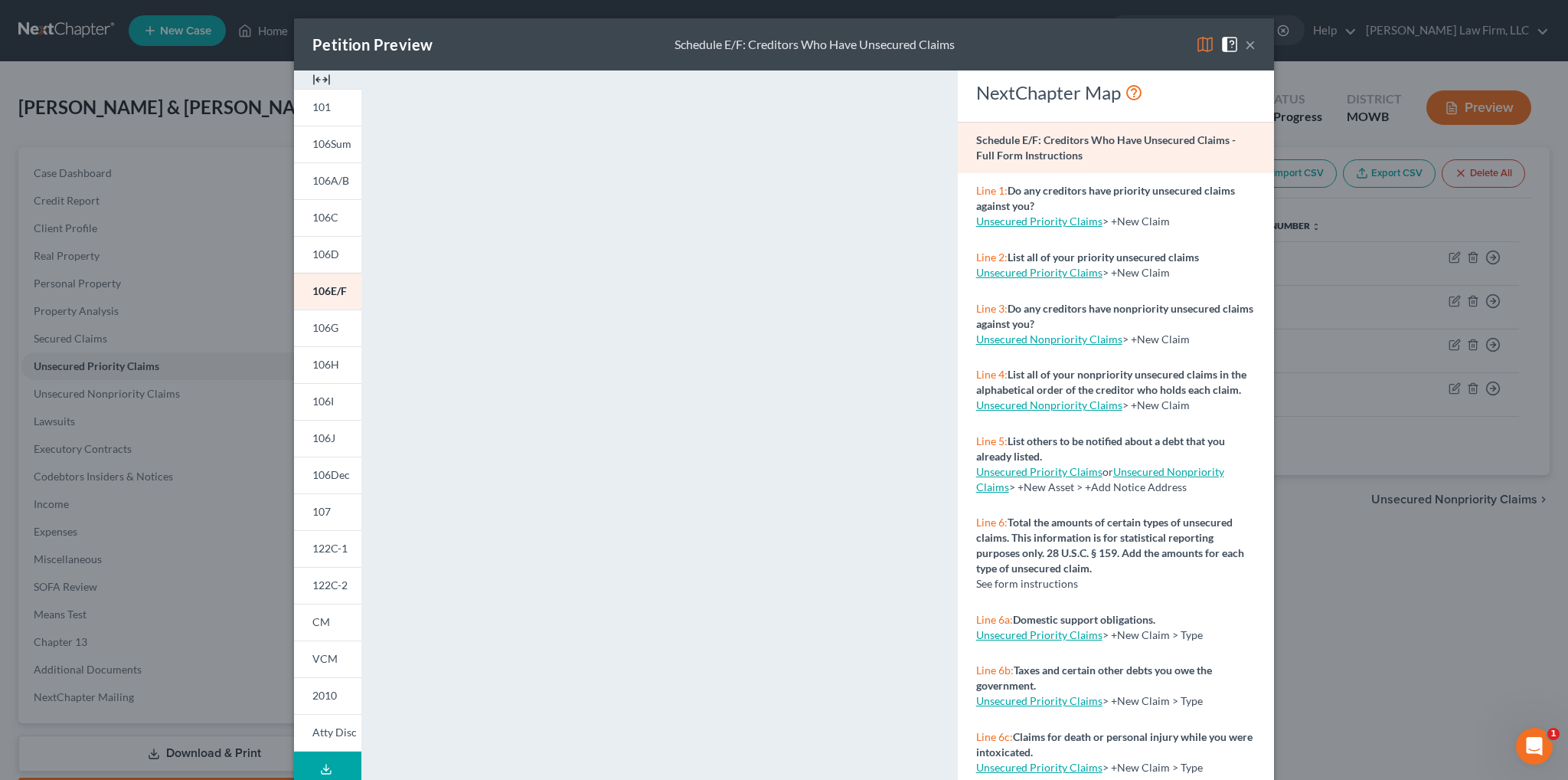
click at [1247, 42] on button "×" at bounding box center [1251, 44] width 11 height 18
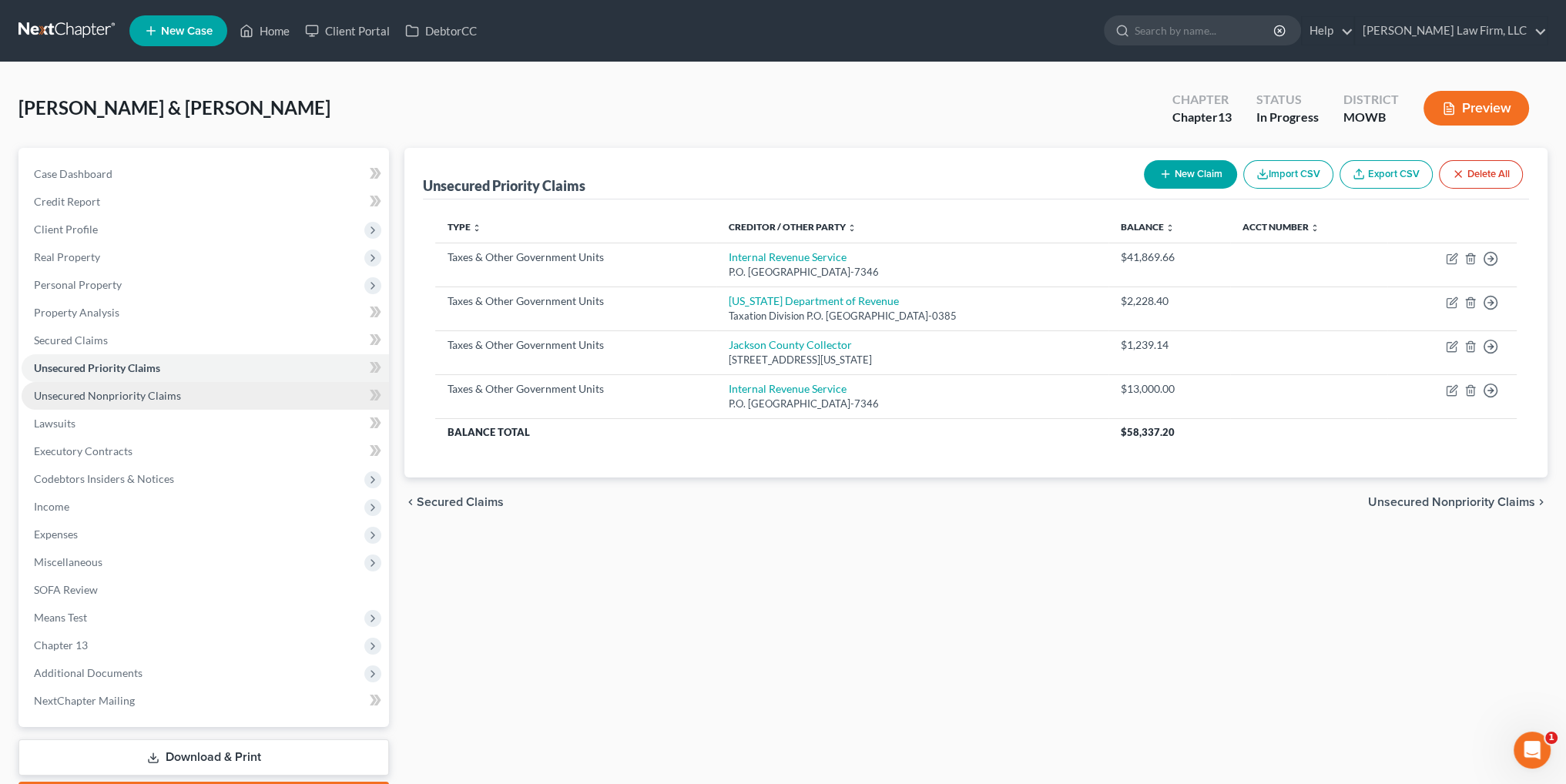
click at [98, 397] on span "Unsecured Nonpriority Claims" at bounding box center [108, 395] width 147 height 13
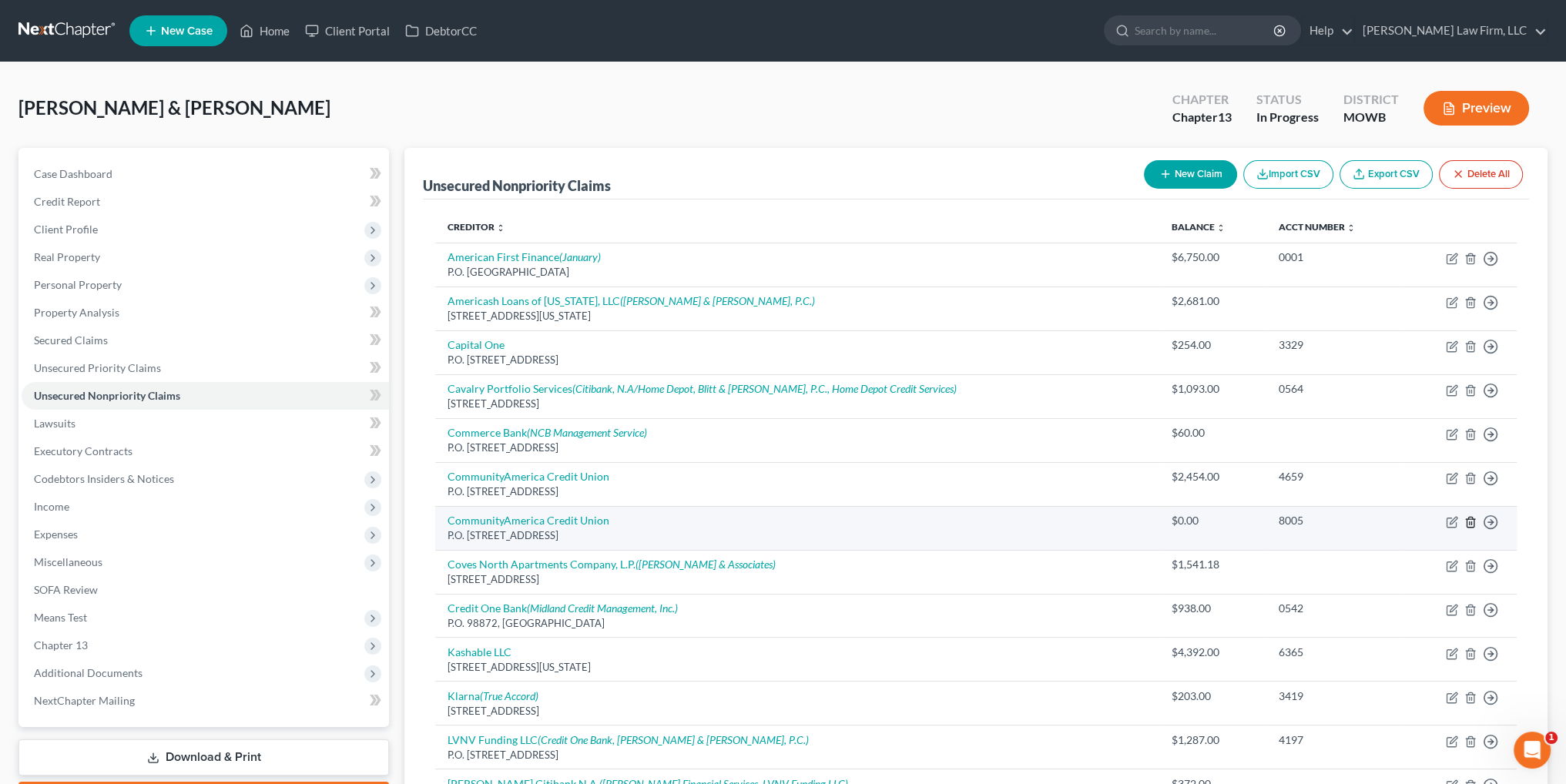
click at [1467, 521] on icon "button" at bounding box center [1469, 521] width 12 height 12
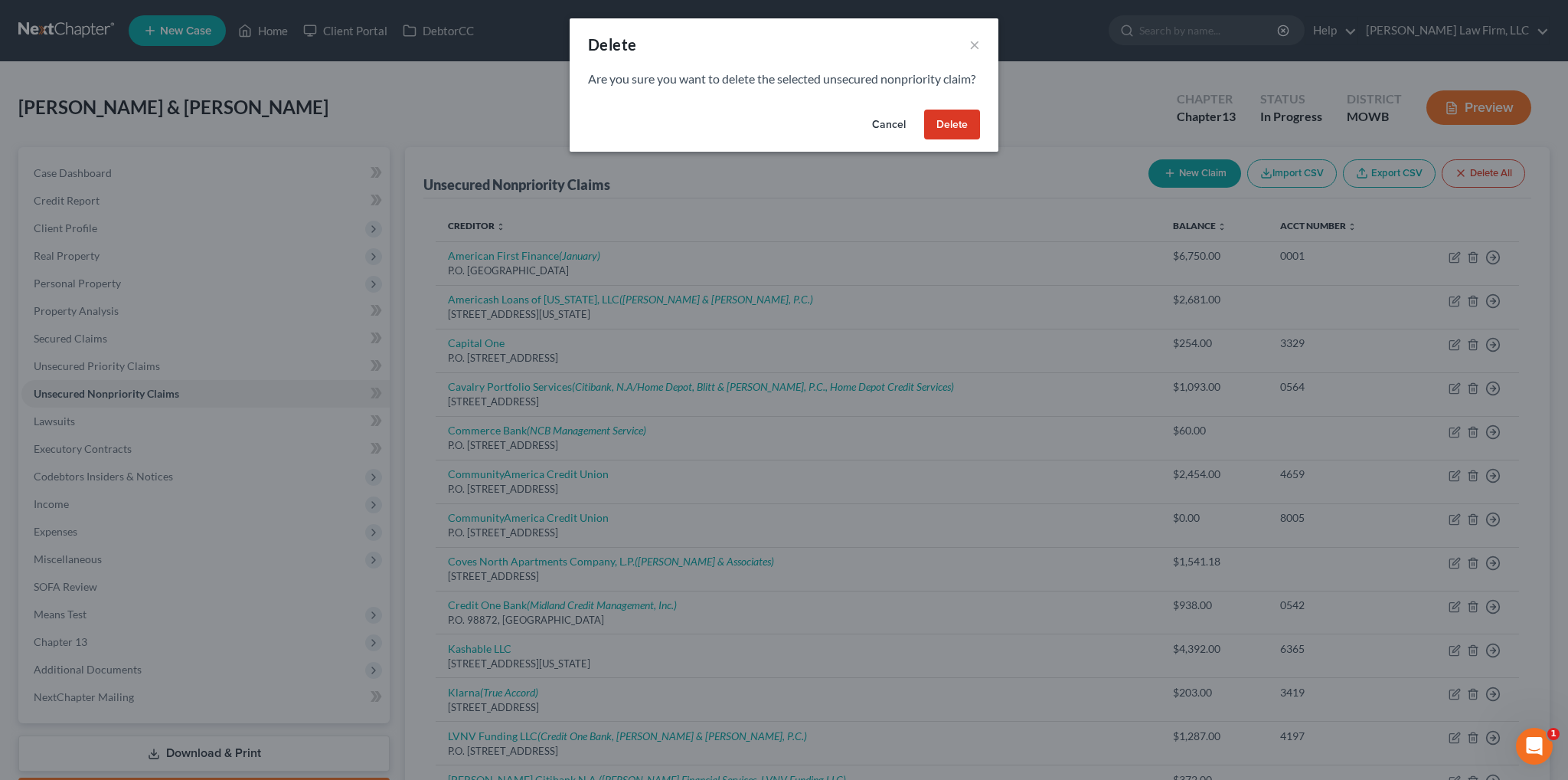
click at [946, 140] on button "Delete" at bounding box center [952, 125] width 56 height 30
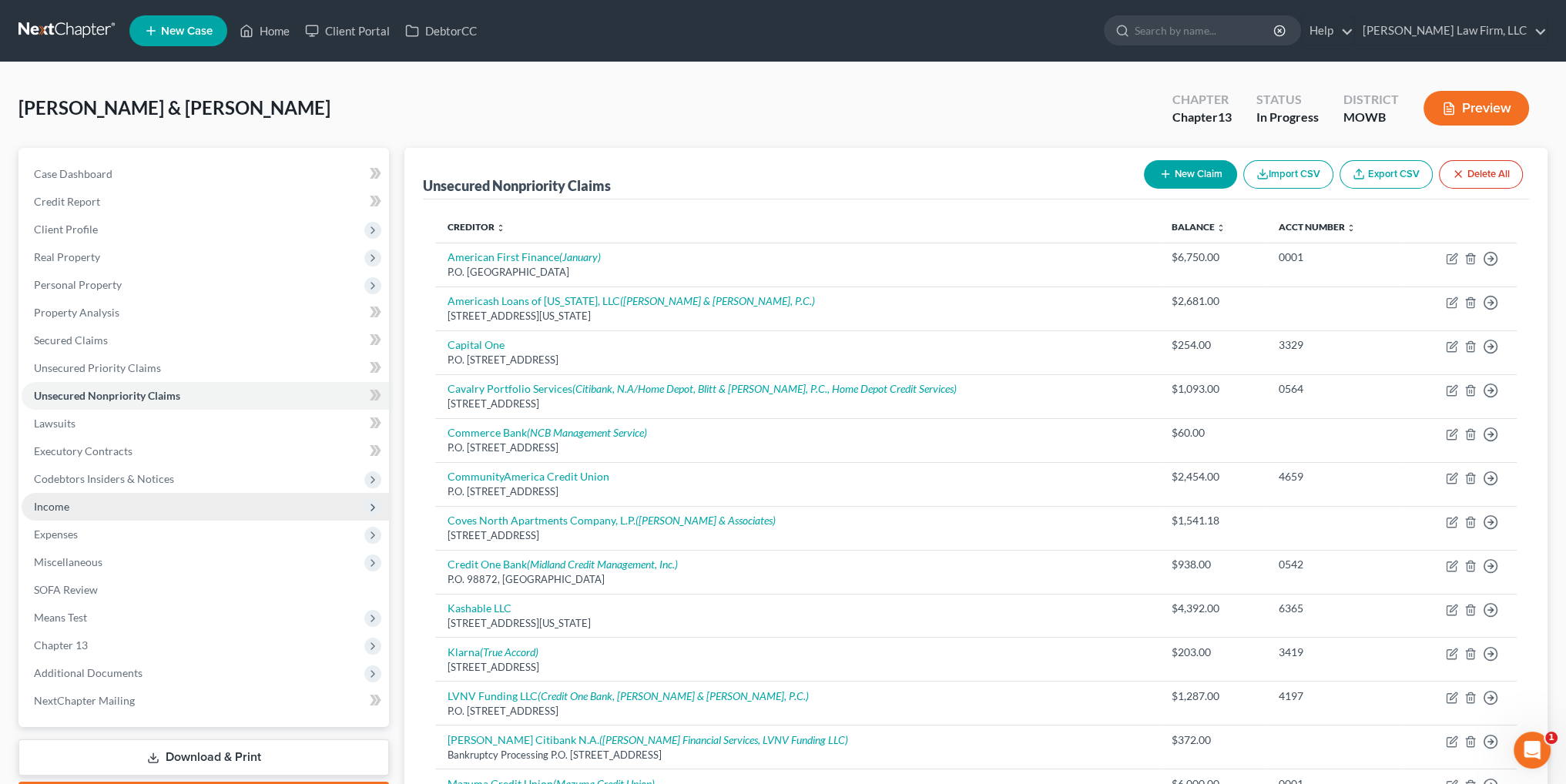
click at [42, 501] on span "Income" at bounding box center [52, 506] width 35 height 13
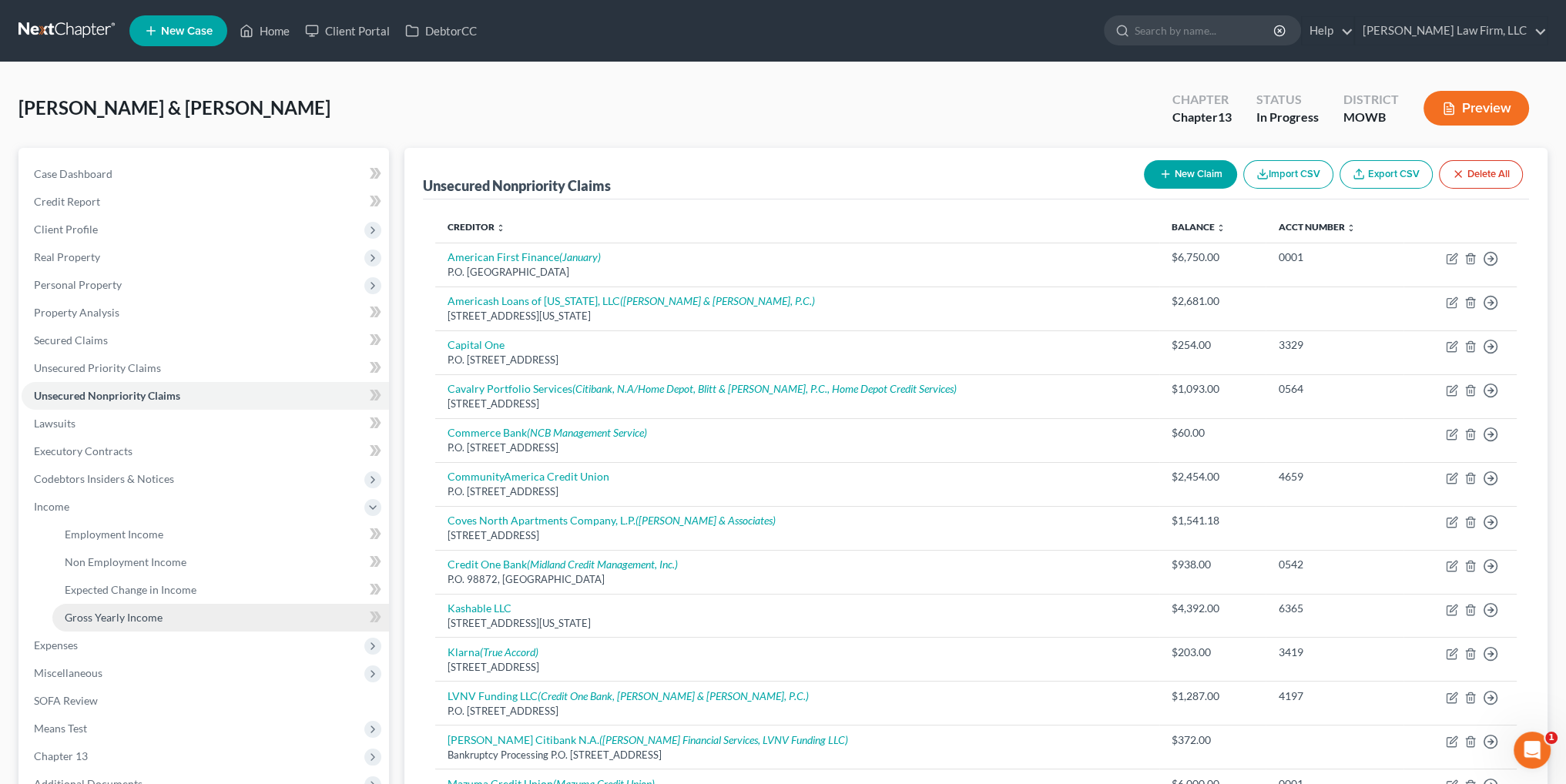
click at [115, 619] on span "Gross Yearly Income" at bounding box center [113, 617] width 97 height 13
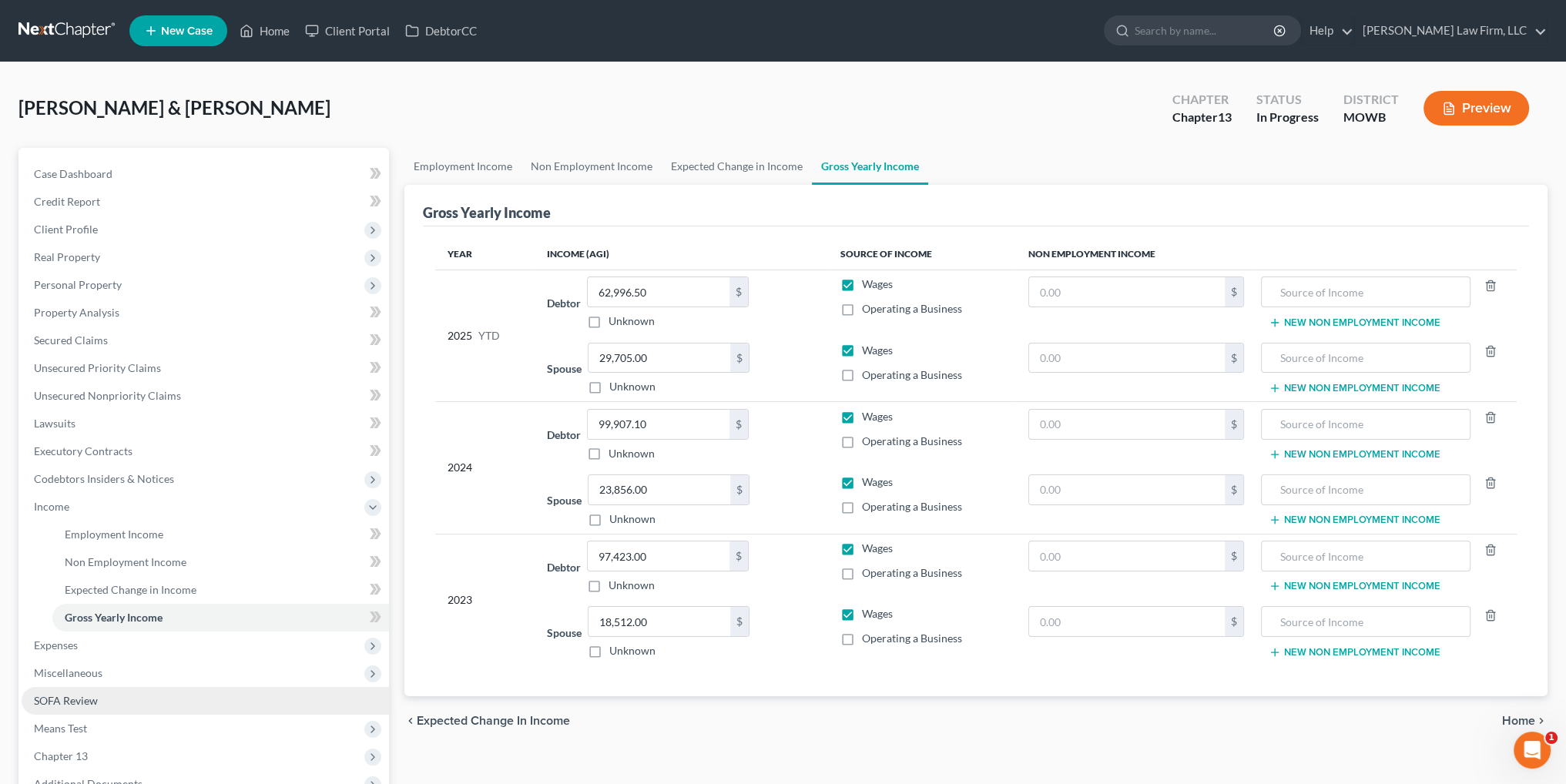
click at [71, 694] on span "SOFA Review" at bounding box center [66, 700] width 64 height 13
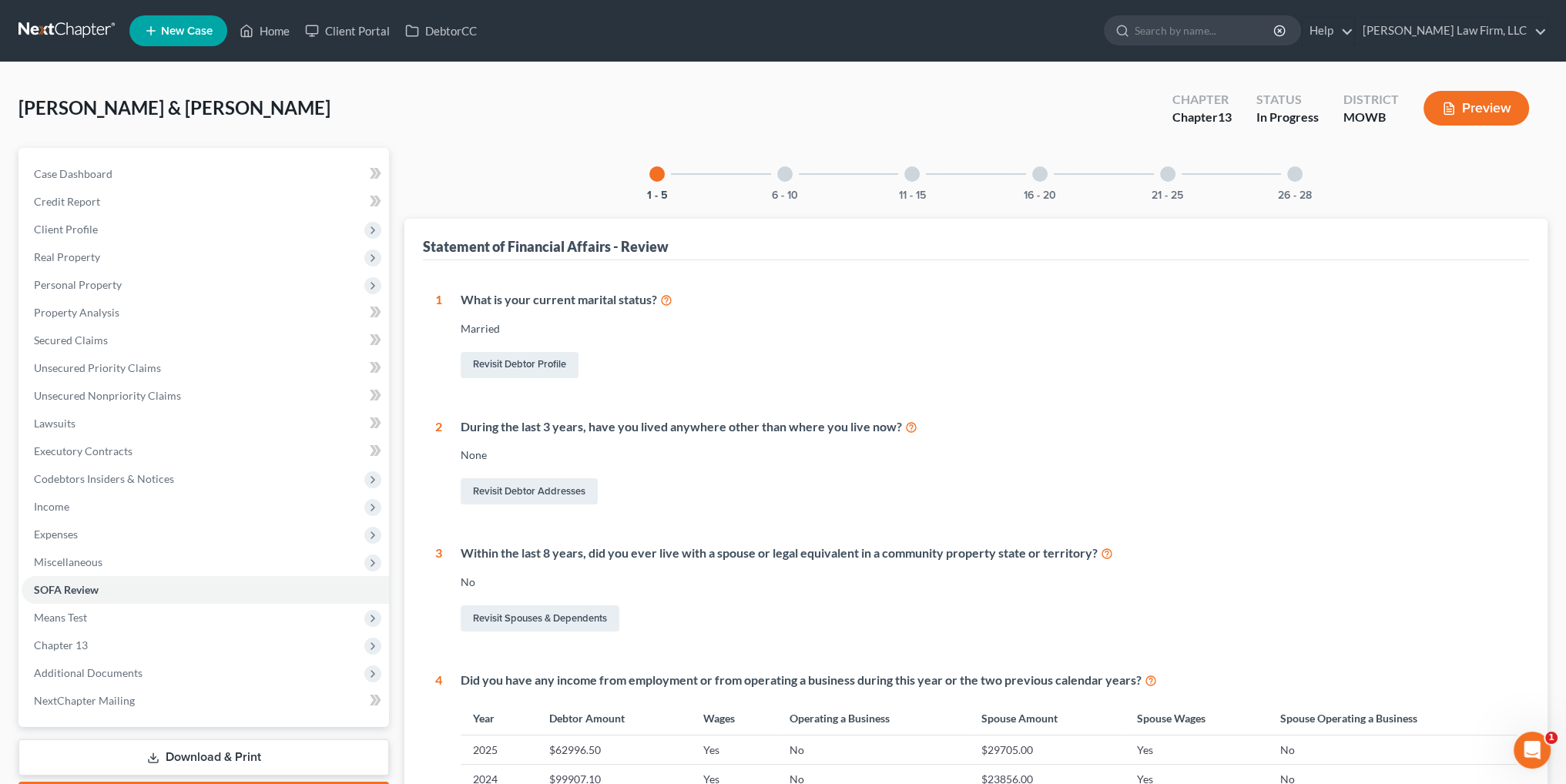
click at [1299, 174] on div at bounding box center [1294, 174] width 16 height 16
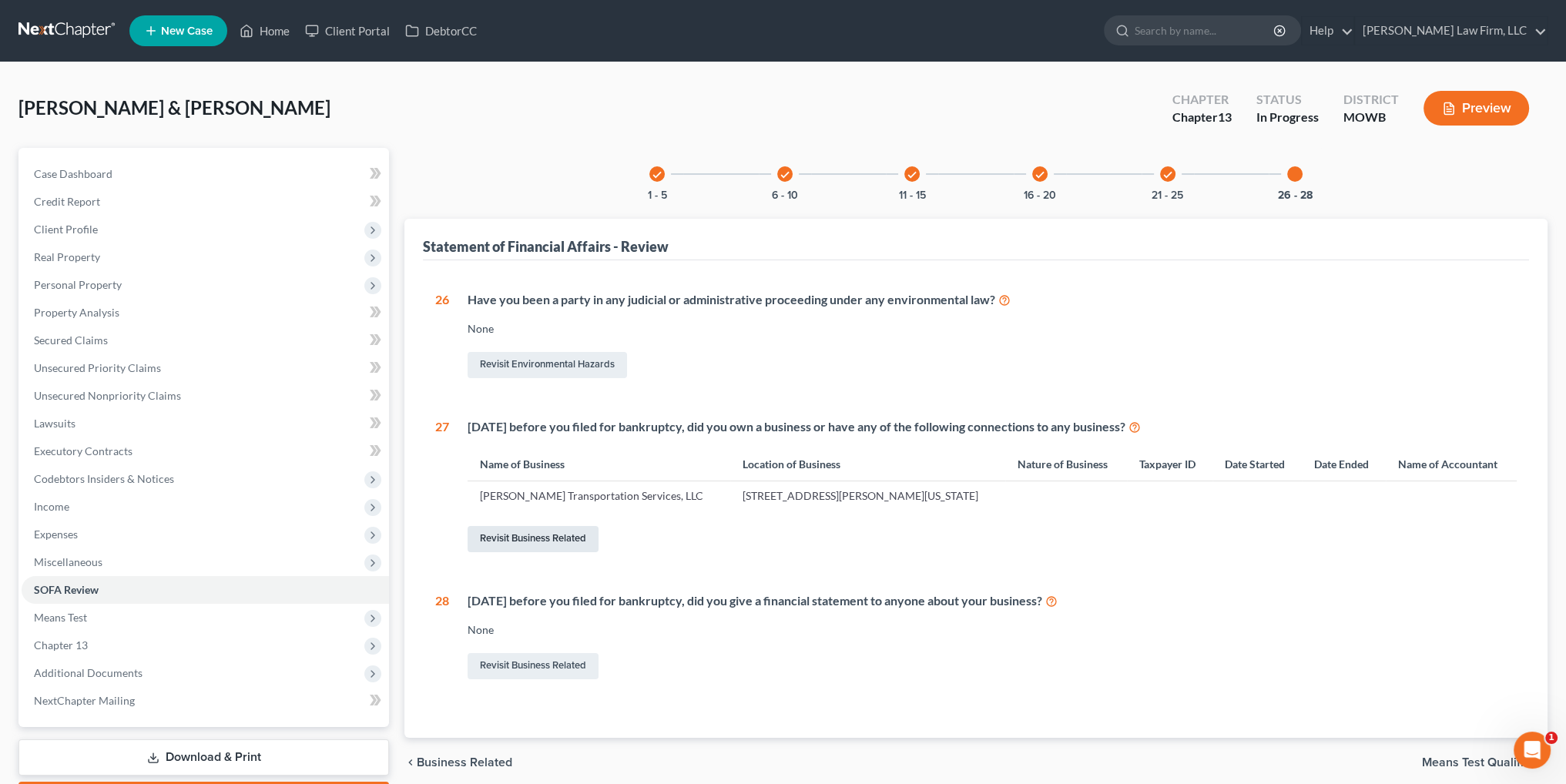
click at [580, 533] on link "Revisit Business Related" at bounding box center [533, 539] width 131 height 26
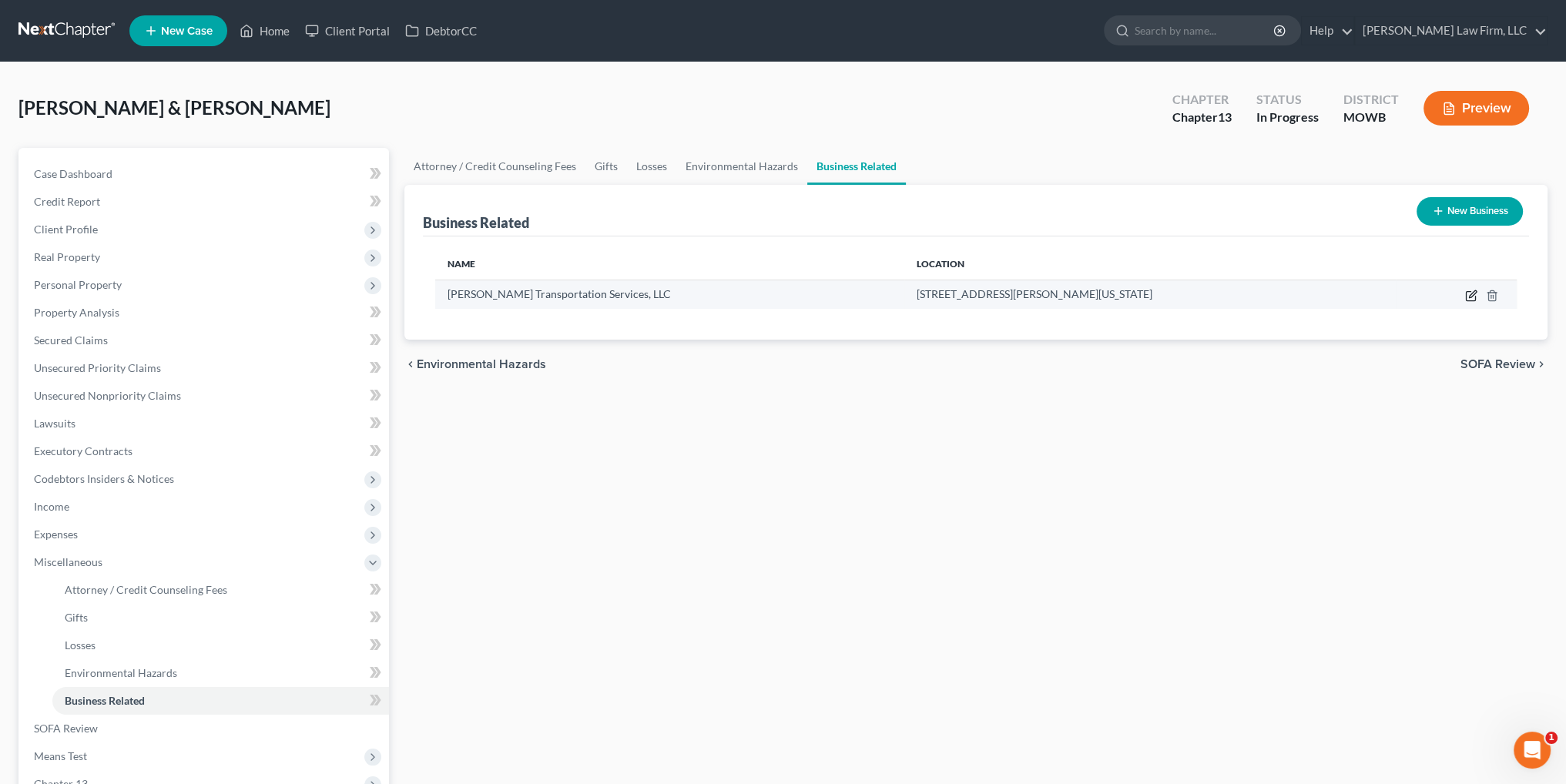
click at [1469, 293] on icon "button" at bounding box center [1470, 295] width 12 height 12
select select "sole_proprietor"
select select "26"
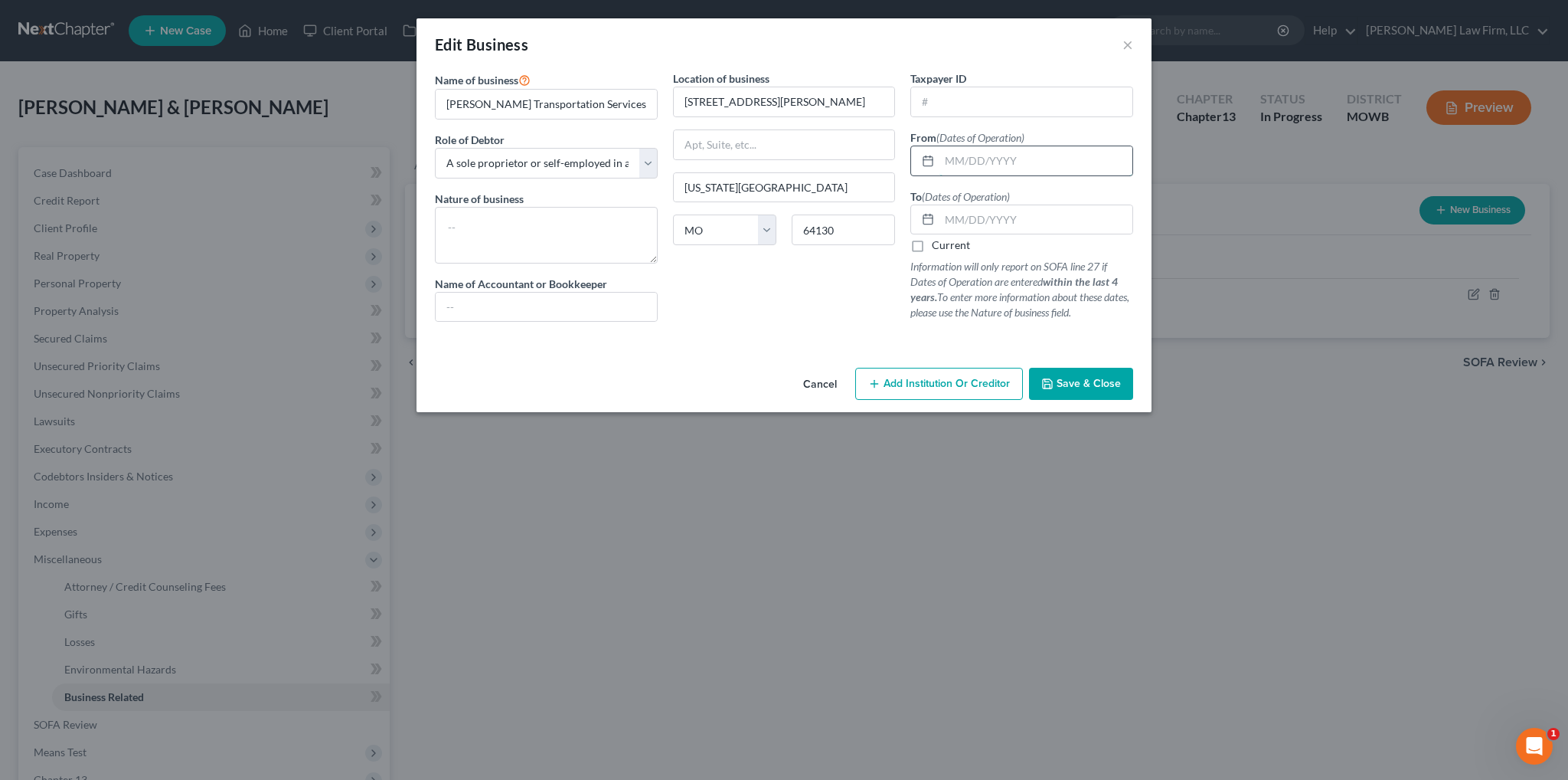
drag, startPoint x: 965, startPoint y: 162, endPoint x: 967, endPoint y: 154, distance: 8.2
click at [965, 162] on input "text" at bounding box center [1035, 161] width 193 height 30
type input "[DATE]"
click at [932, 245] on label "Current" at bounding box center [951, 245] width 38 height 16
click at [938, 245] on input "Current" at bounding box center [942, 242] width 10 height 10
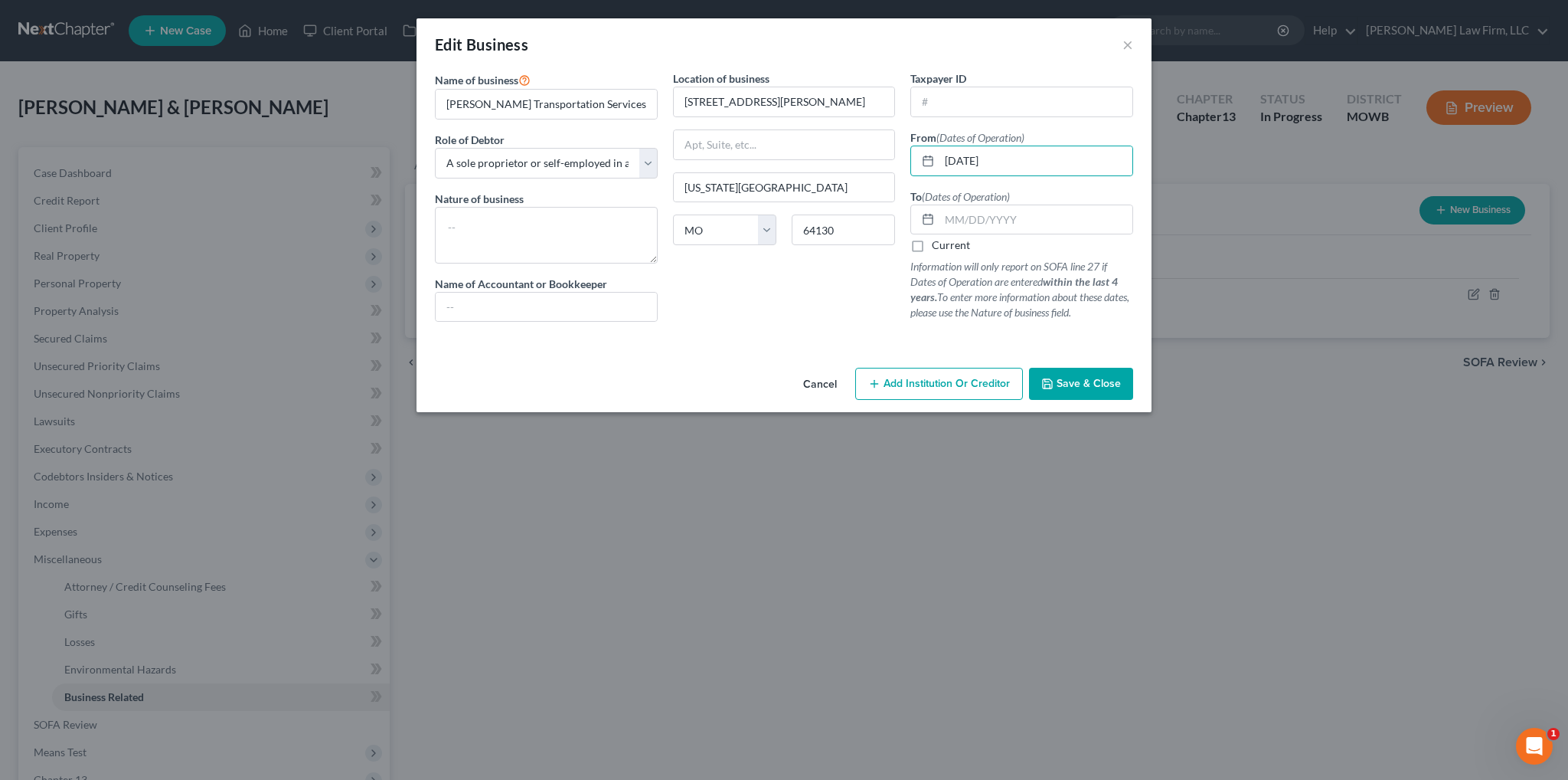
checkbox input "true"
click at [1075, 390] on button "Save & Close" at bounding box center [1081, 383] width 104 height 32
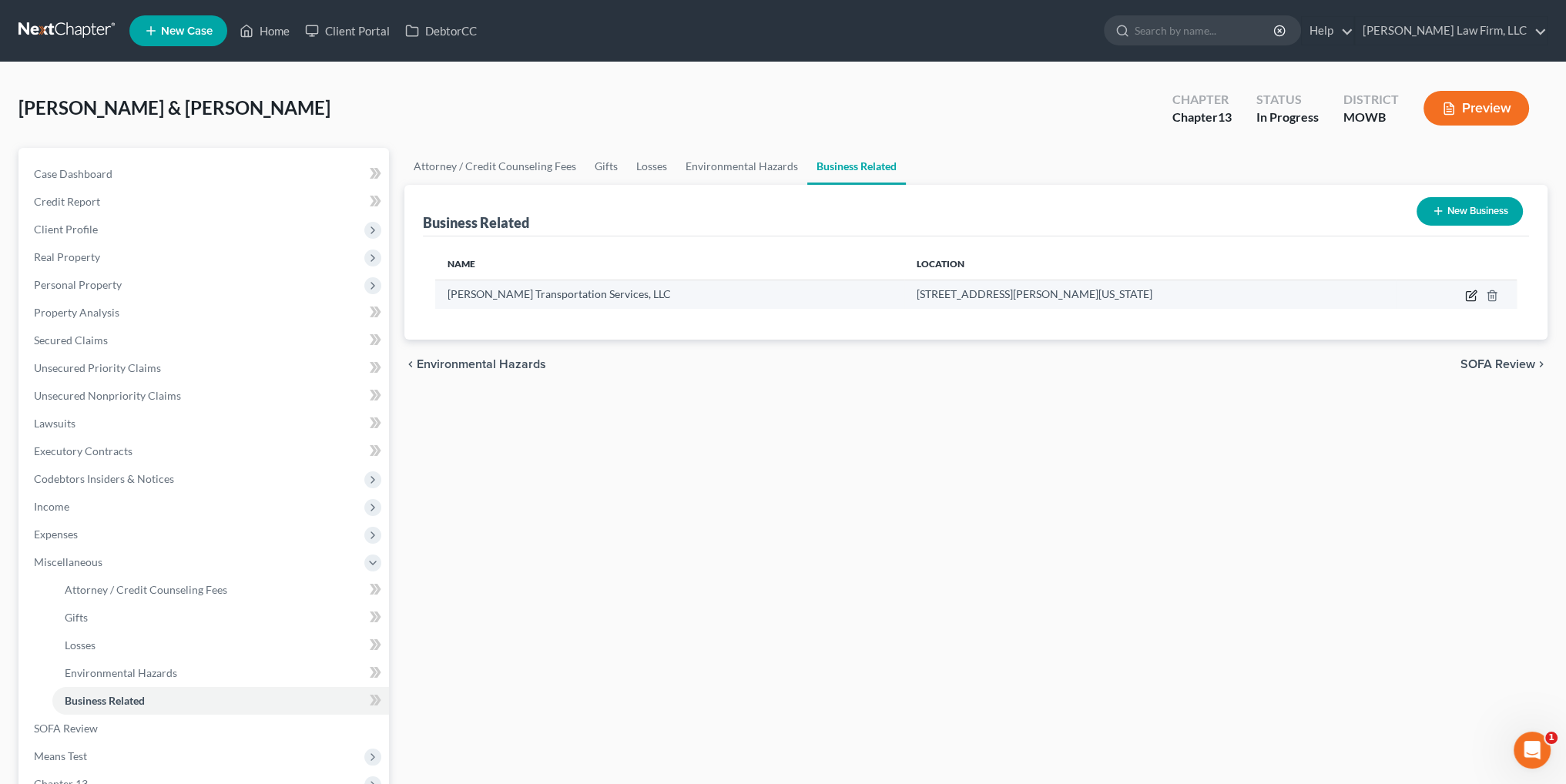
click at [1471, 297] on icon "button" at bounding box center [1470, 295] width 12 height 12
select select "sole_proprietor"
select select "26"
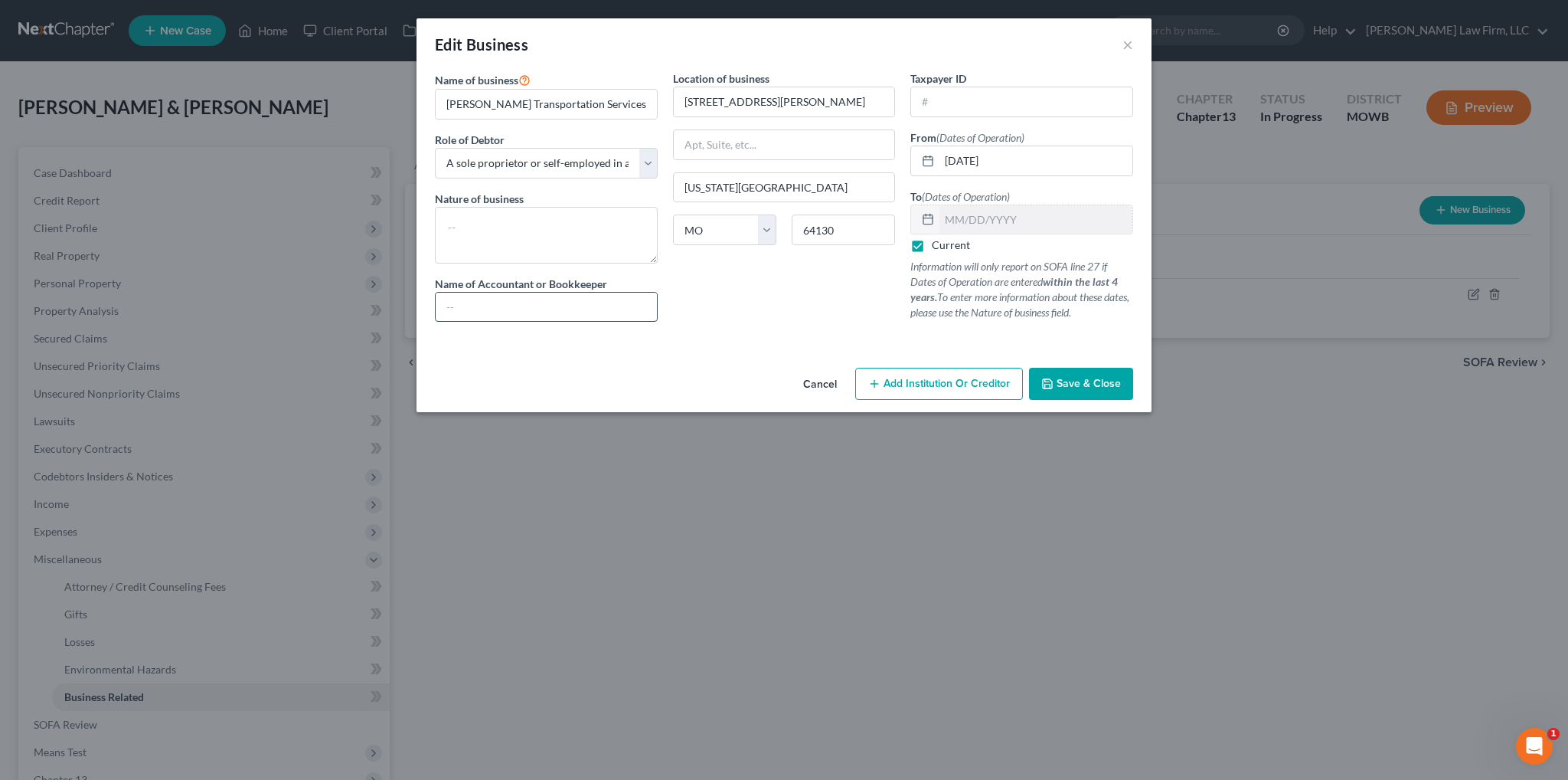
click at [533, 310] on input "text" at bounding box center [546, 307] width 221 height 30
type input "N/A"
click at [1085, 378] on span "Save & Close" at bounding box center [1089, 383] width 65 height 13
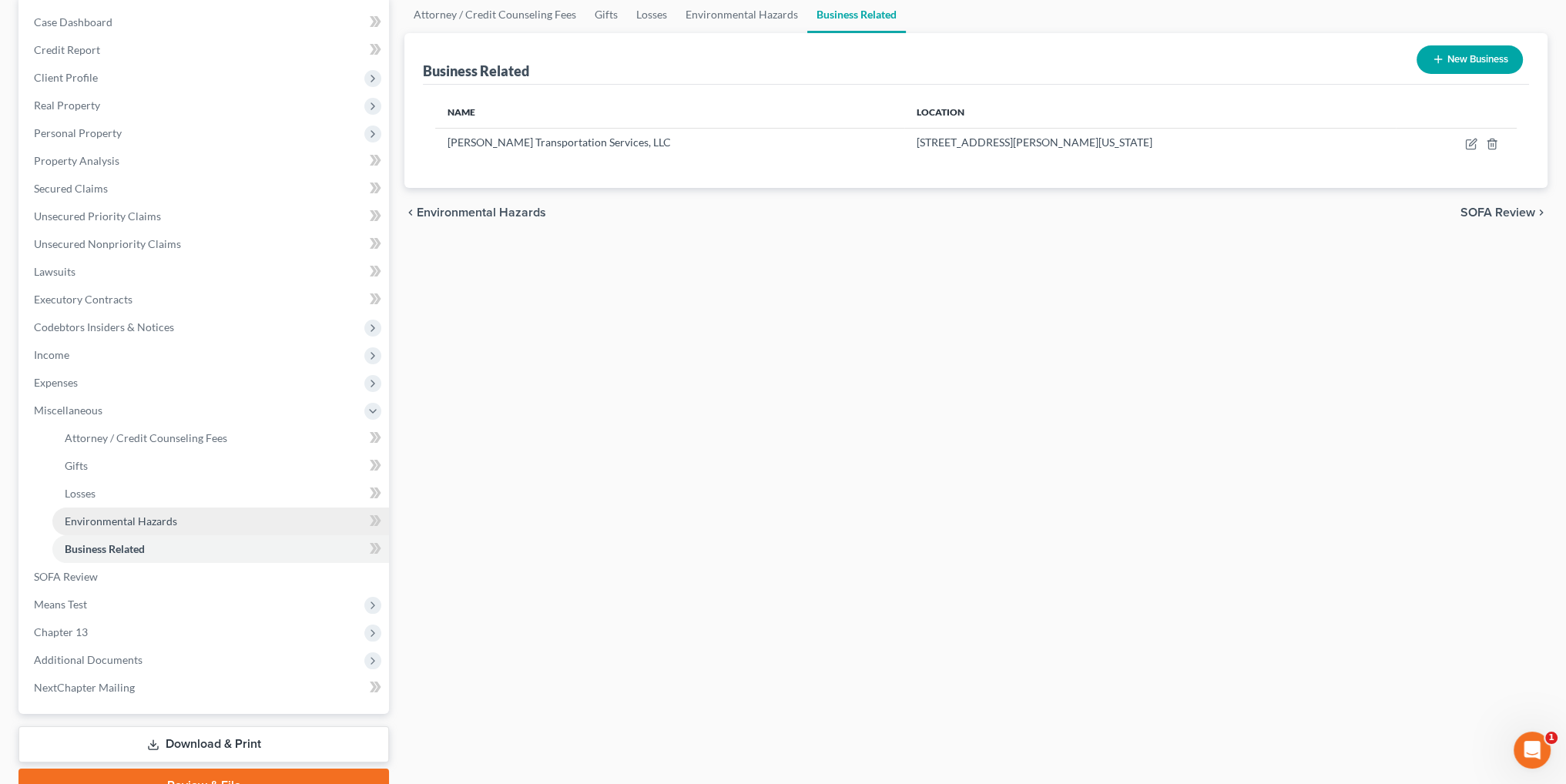
scroll to position [154, 0]
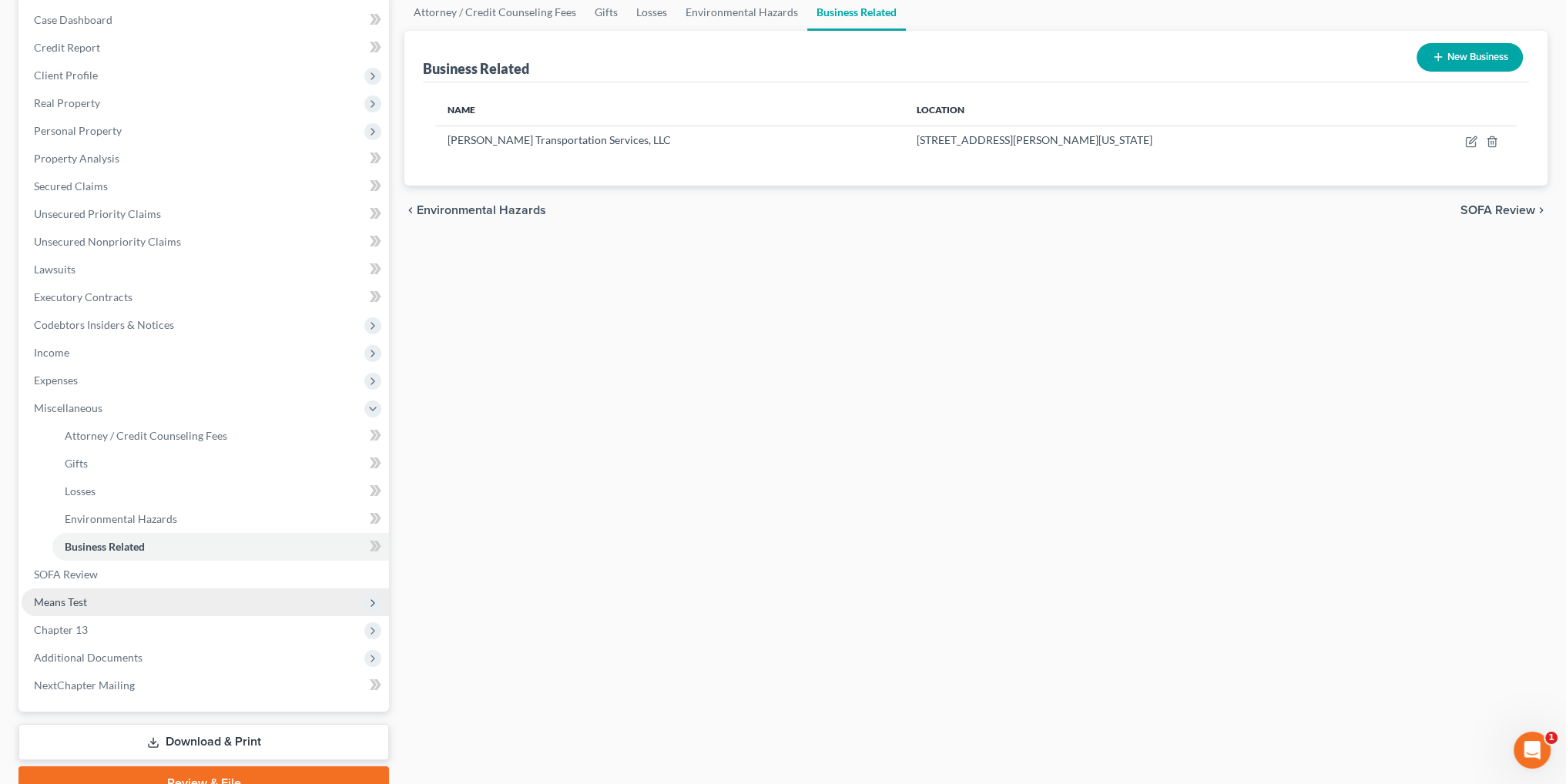
click at [57, 596] on span "Means Test" at bounding box center [60, 601] width 53 height 13
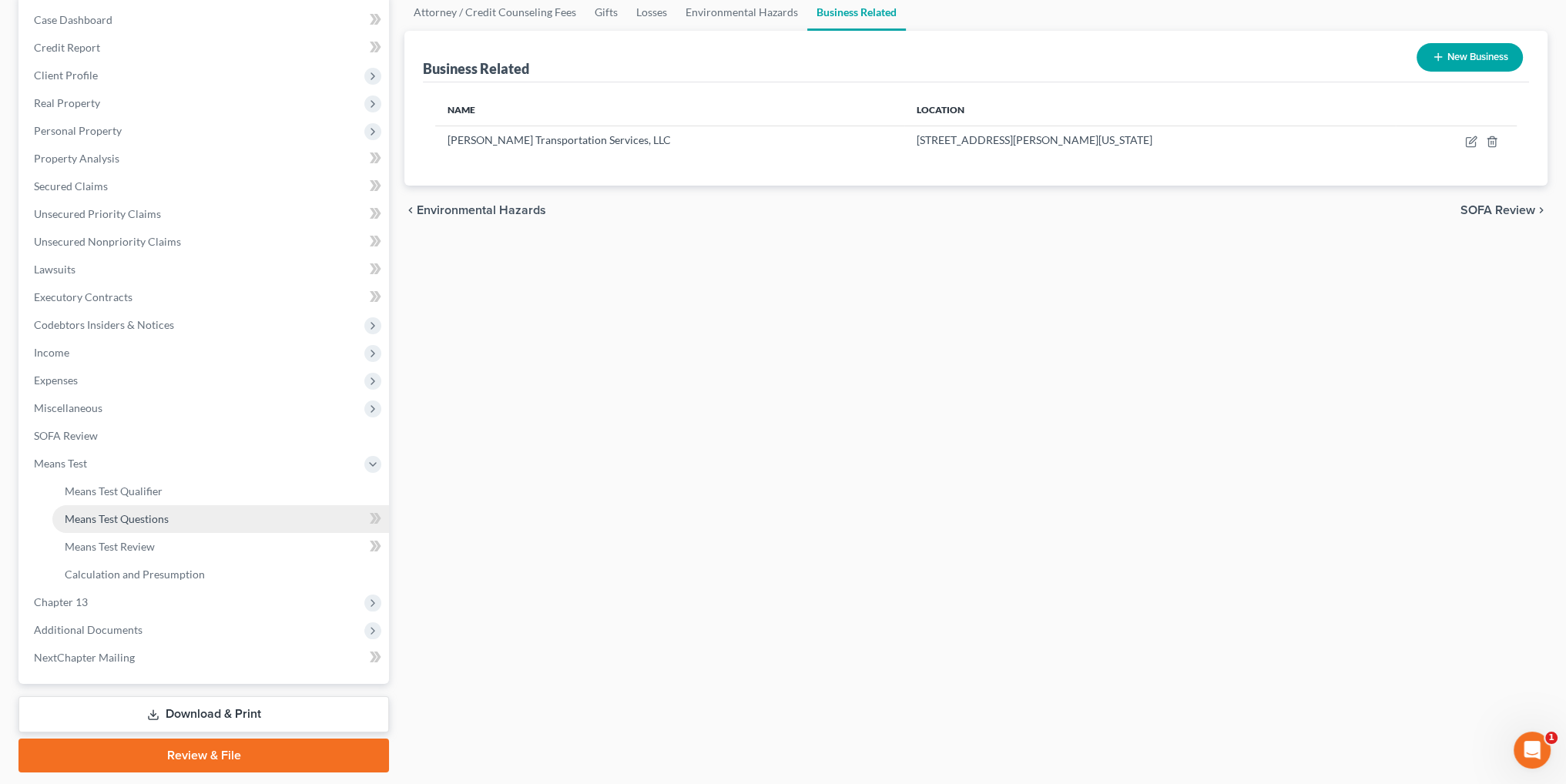
click at [135, 515] on span "Means Test Questions" at bounding box center [117, 519] width 104 height 13
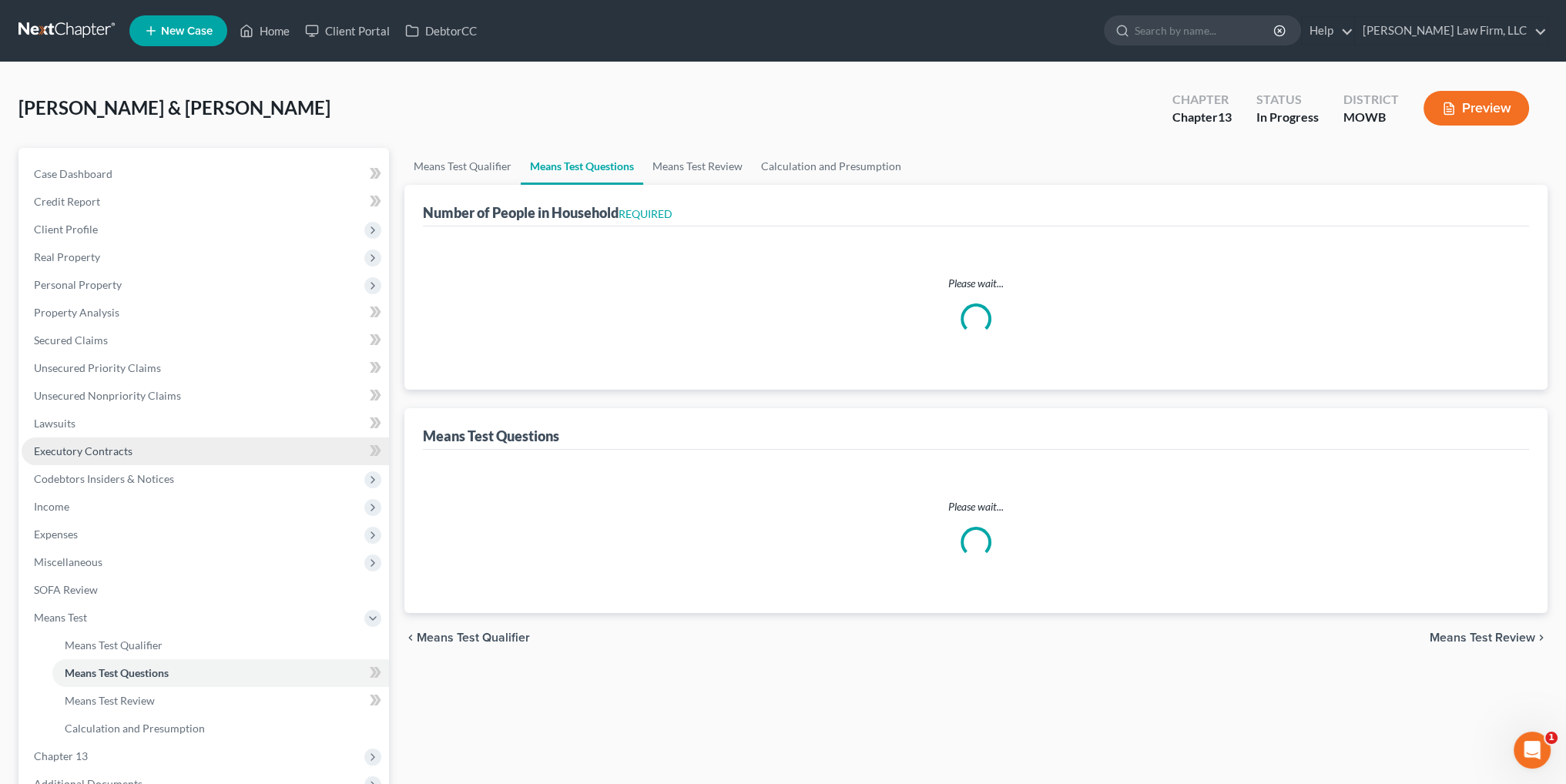
select select "0"
select select "60"
select select "1"
select select "60"
select select "3"
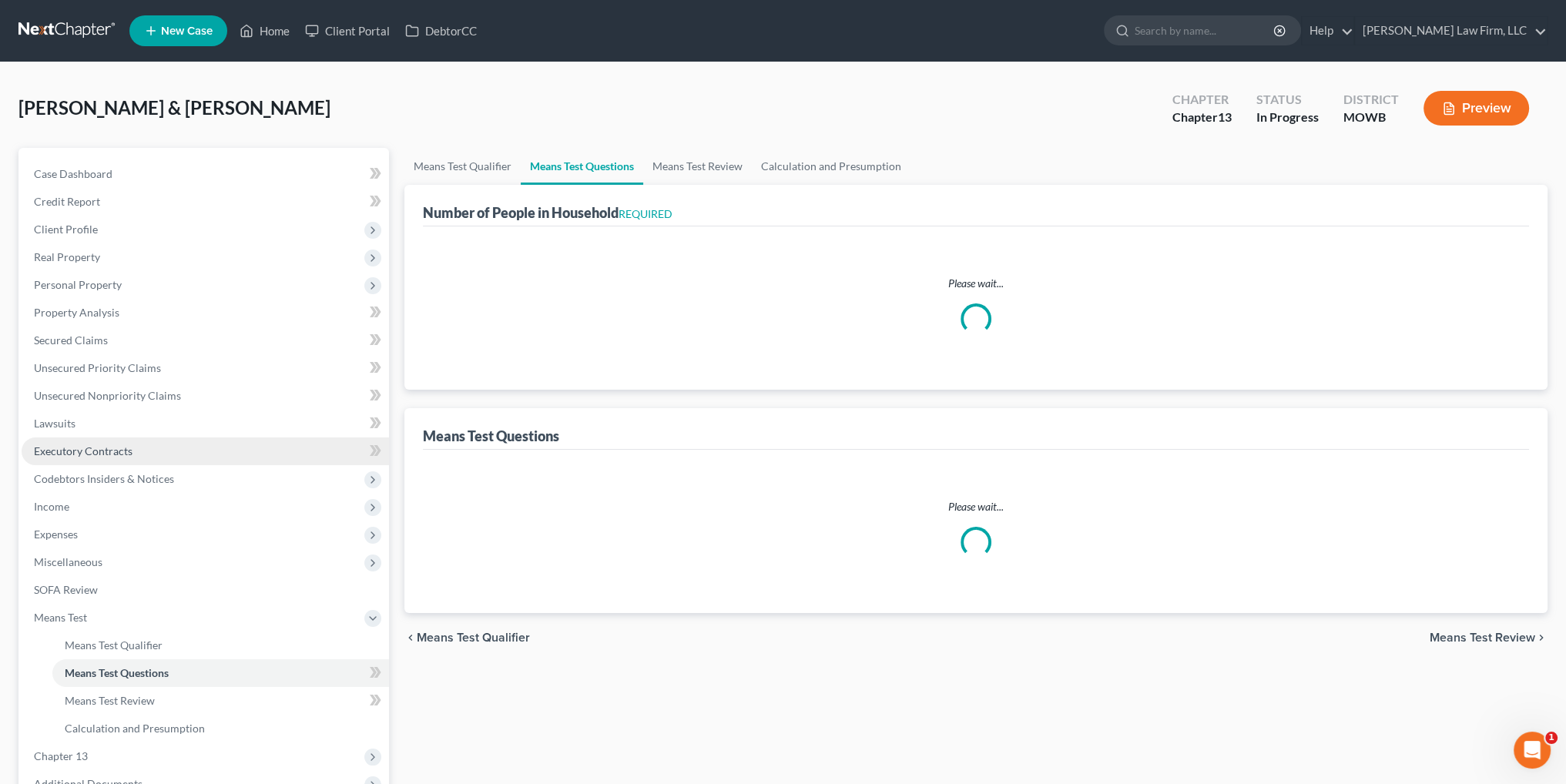
select select "5"
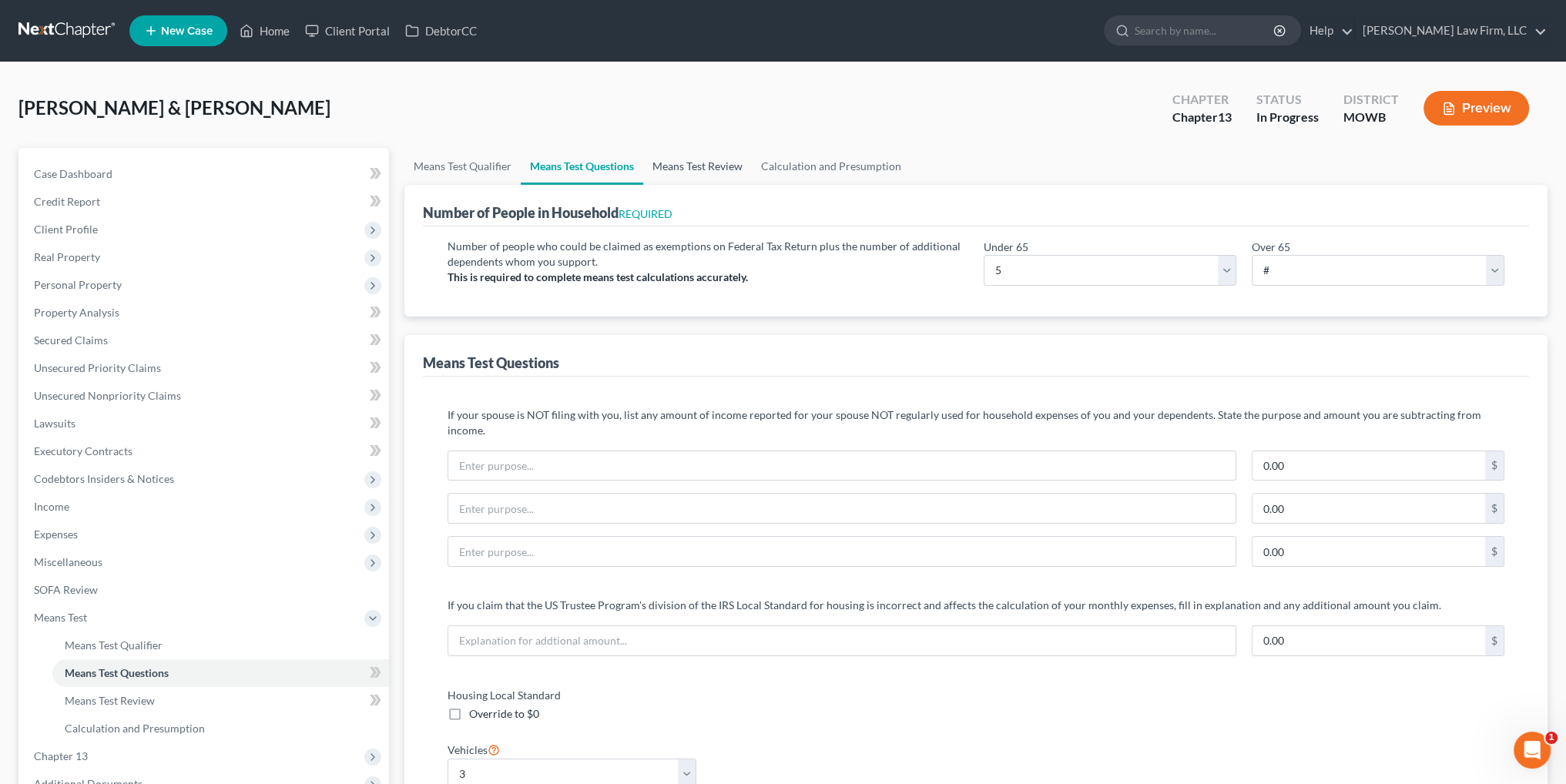
click at [703, 165] on link "Means Test Review" at bounding box center [697, 166] width 109 height 37
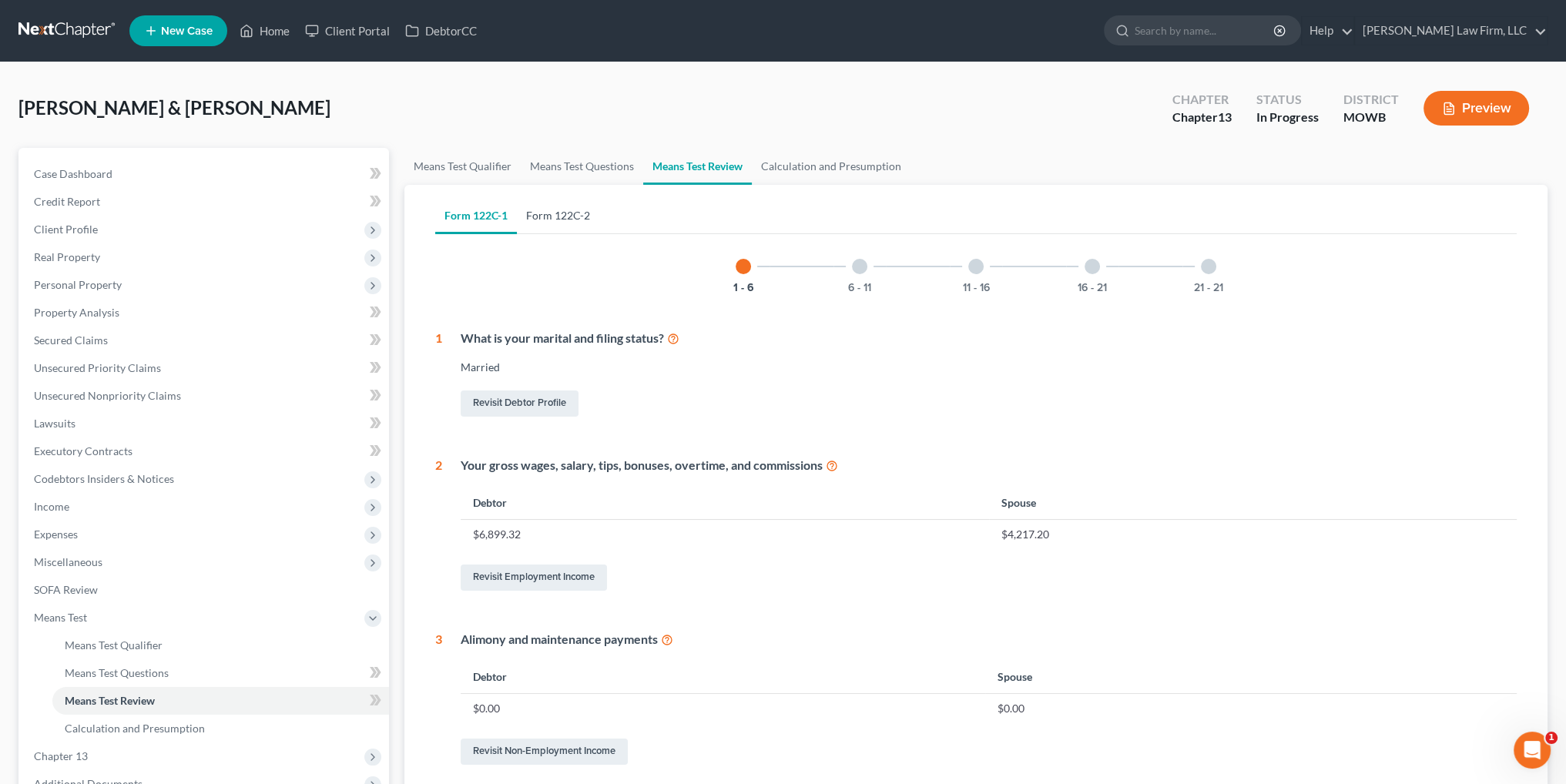
click at [563, 214] on link "Form 122C-2" at bounding box center [558, 215] width 83 height 37
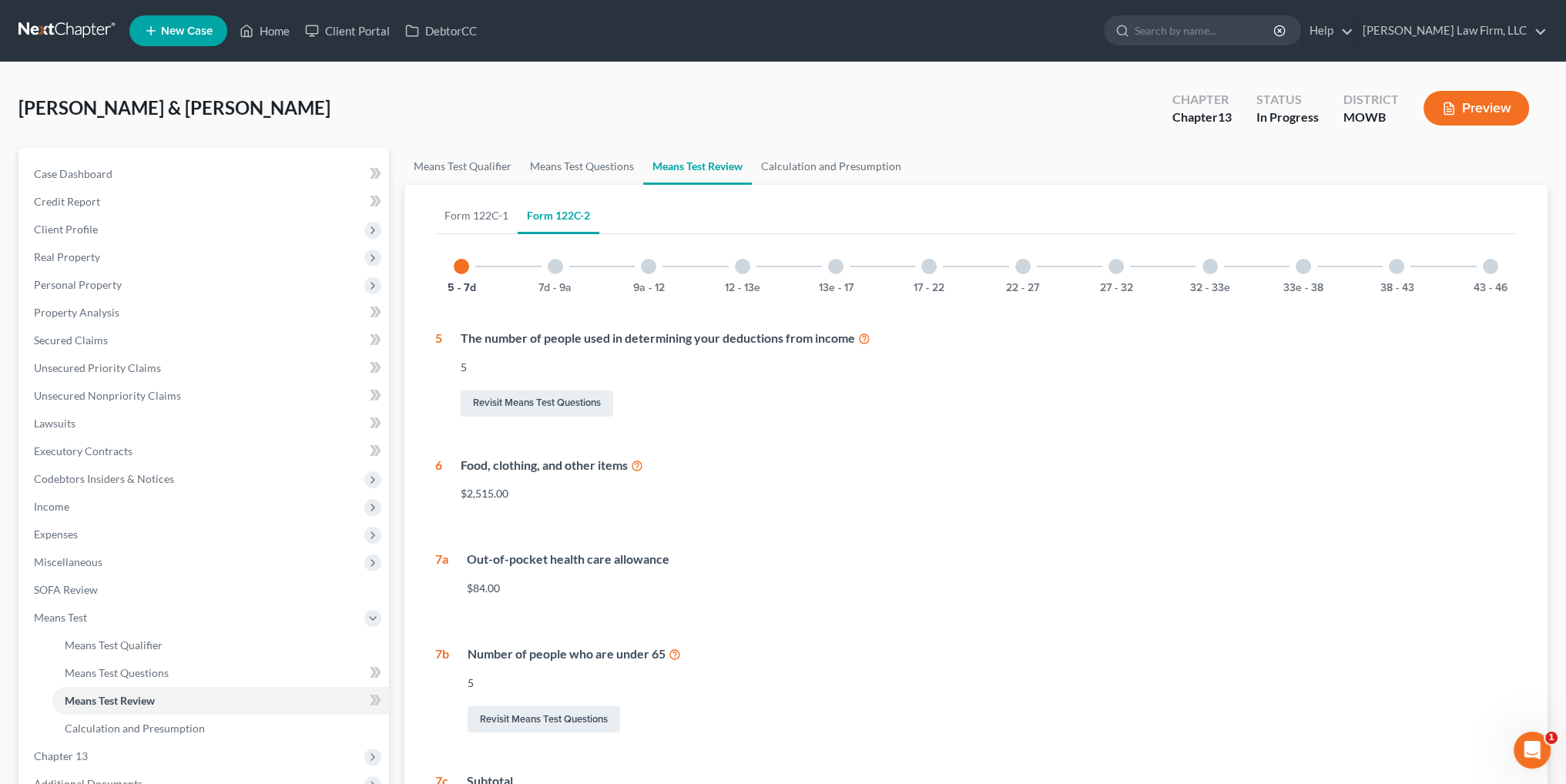
click at [1119, 271] on div at bounding box center [1116, 266] width 16 height 16
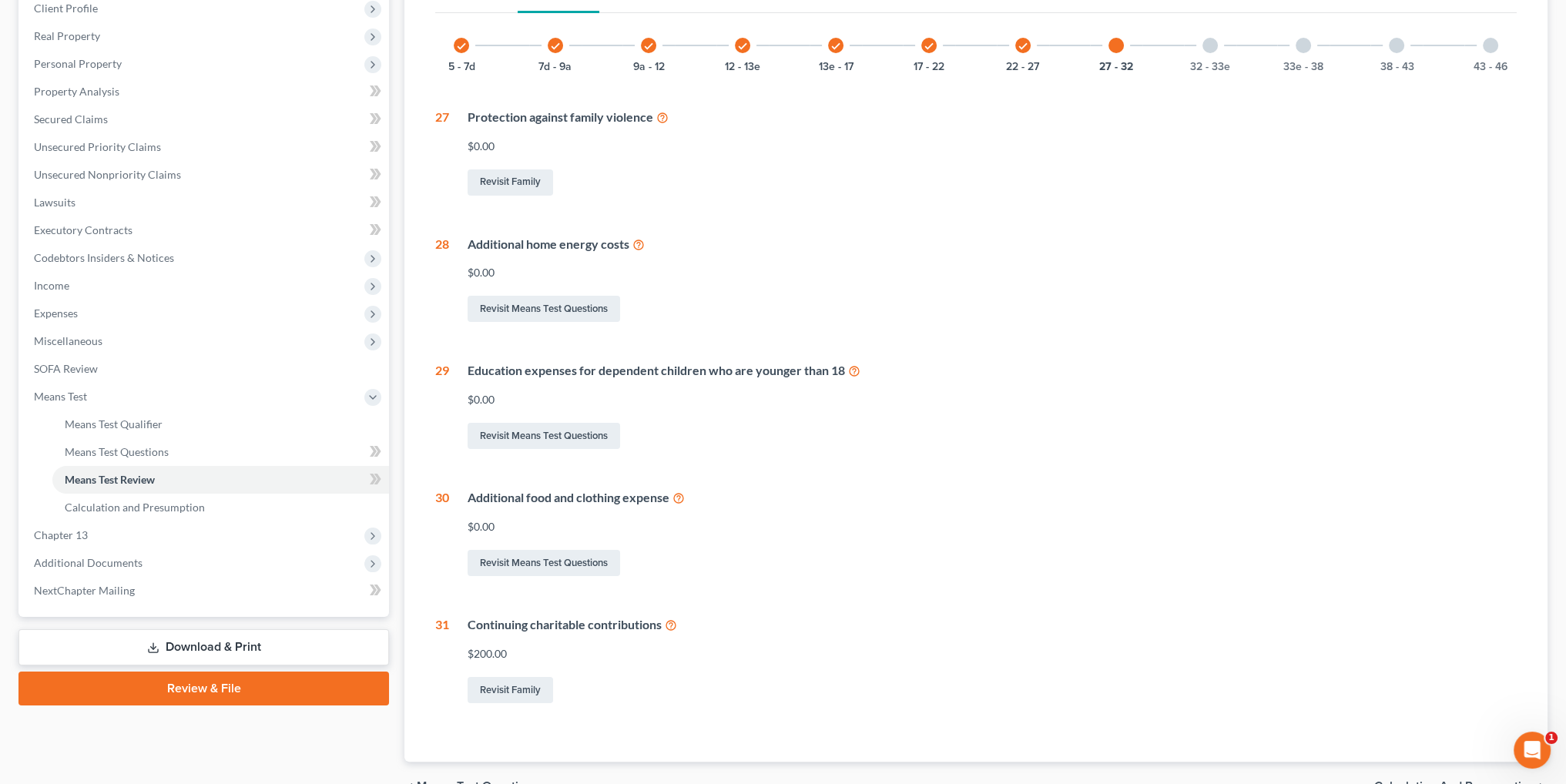
scroll to position [231, 0]
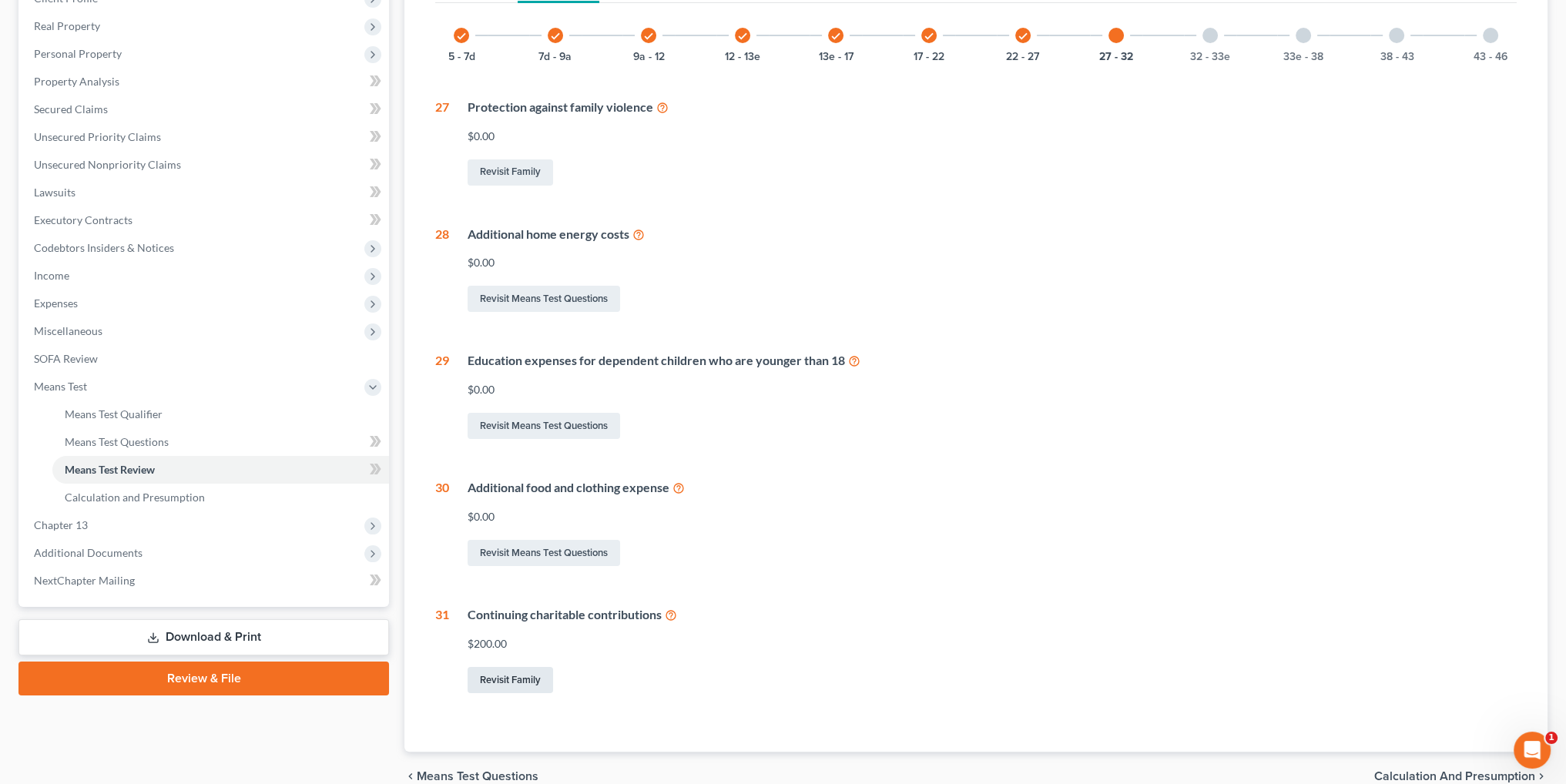
click at [502, 680] on link "Revisit Family" at bounding box center [511, 679] width 85 height 26
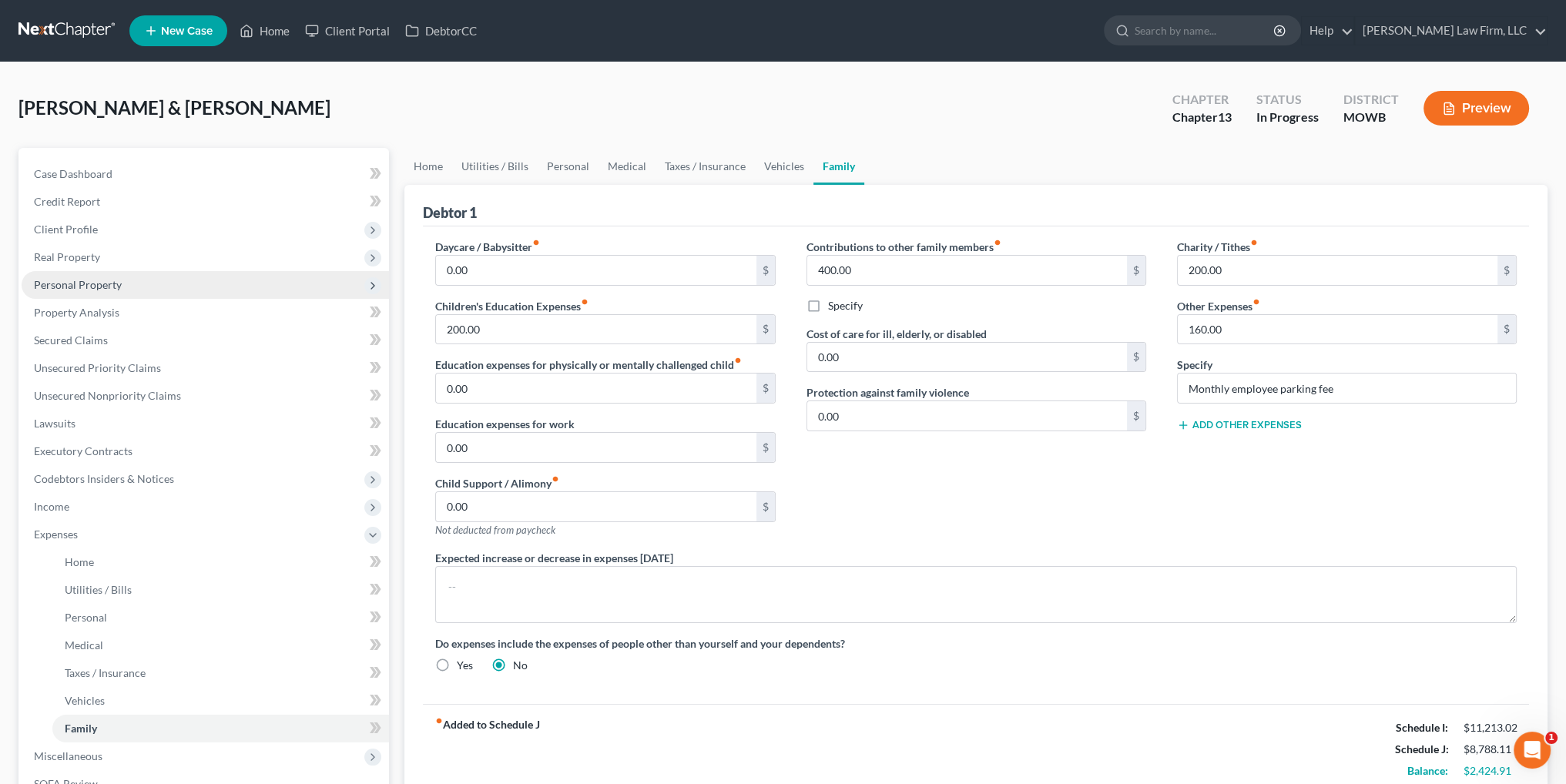
click at [78, 283] on span "Personal Property" at bounding box center [78, 285] width 88 height 13
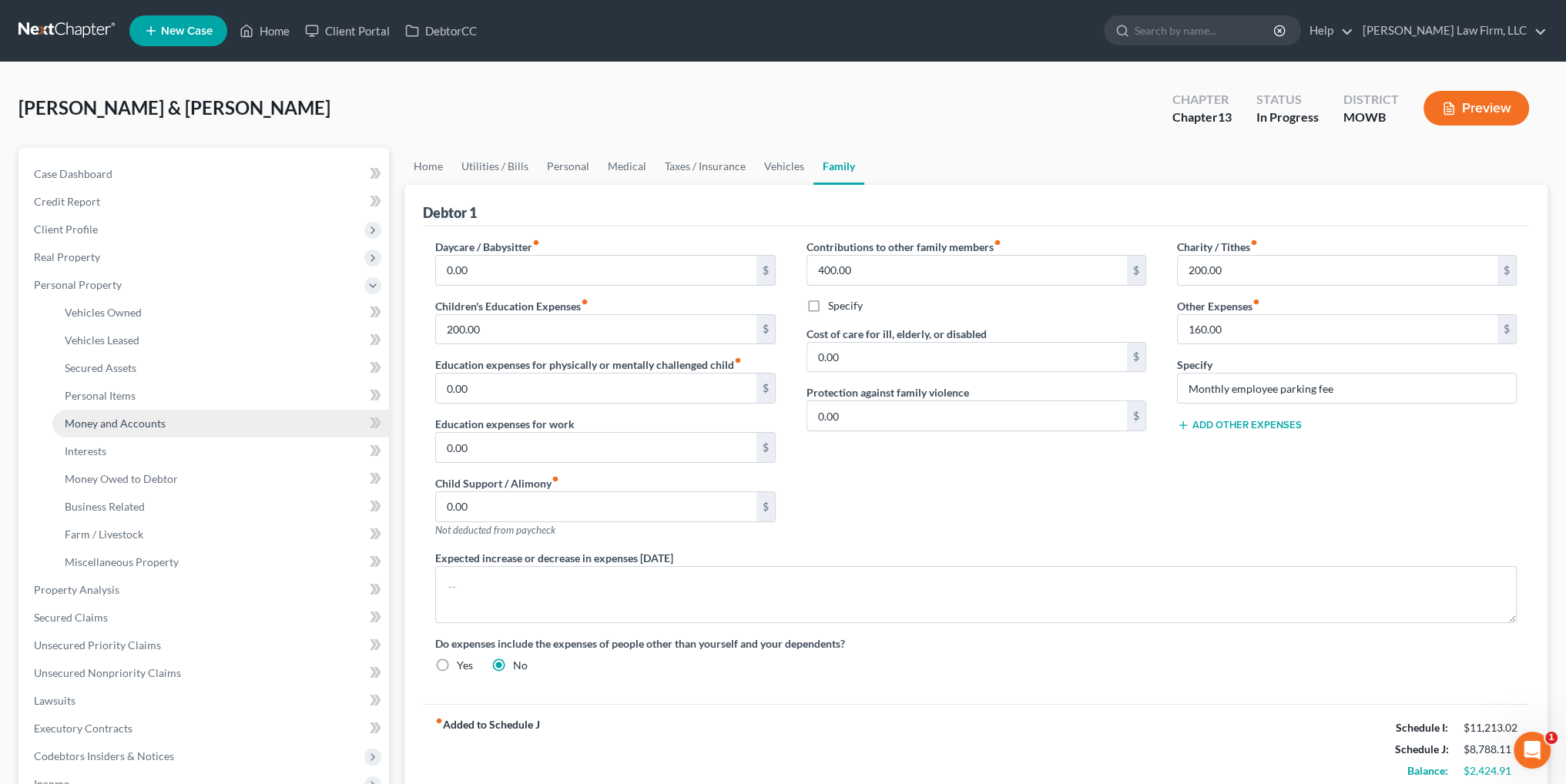
click at [98, 420] on span "Money and Accounts" at bounding box center [115, 423] width 101 height 13
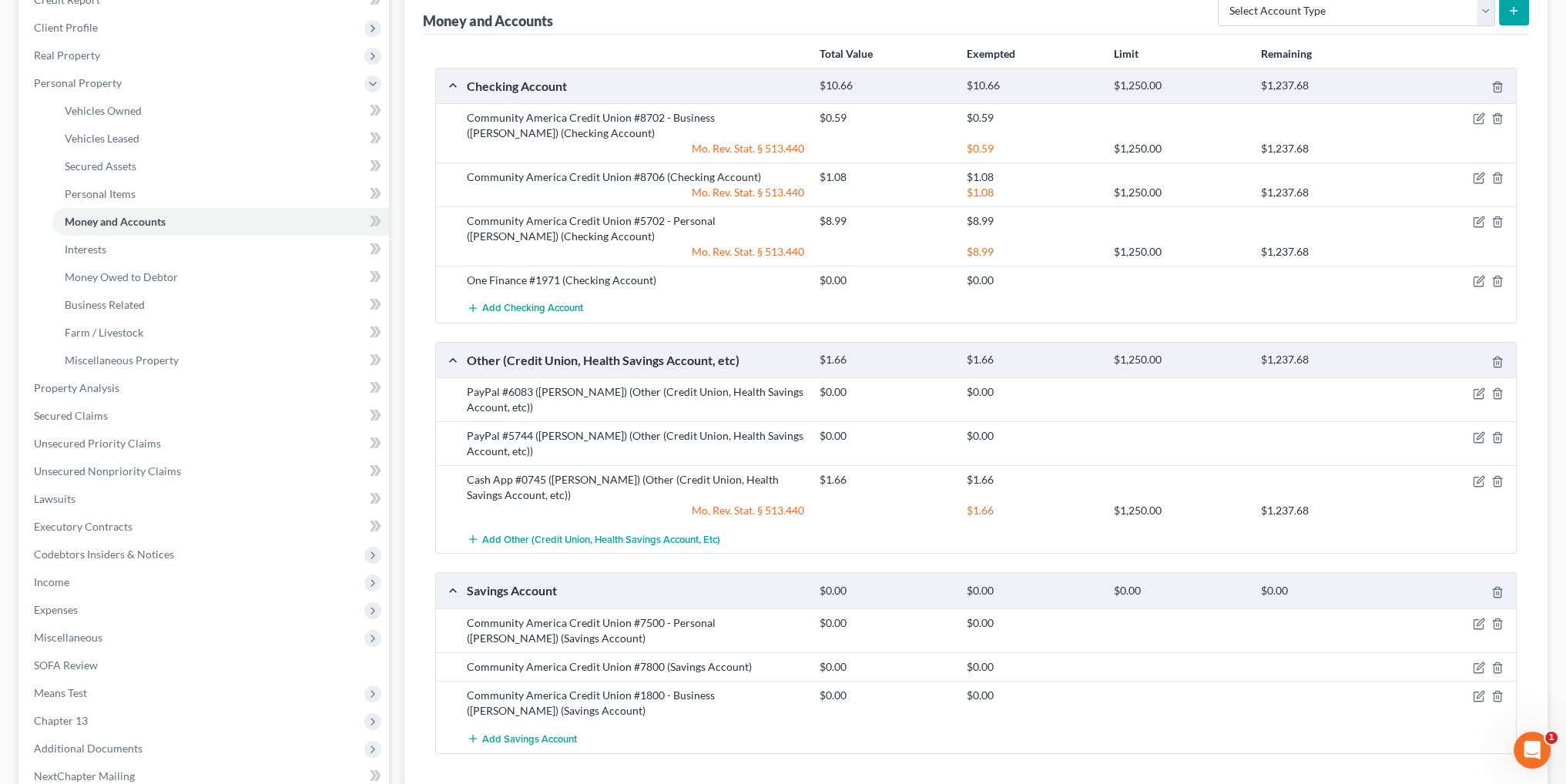
scroll to position [231, 0]
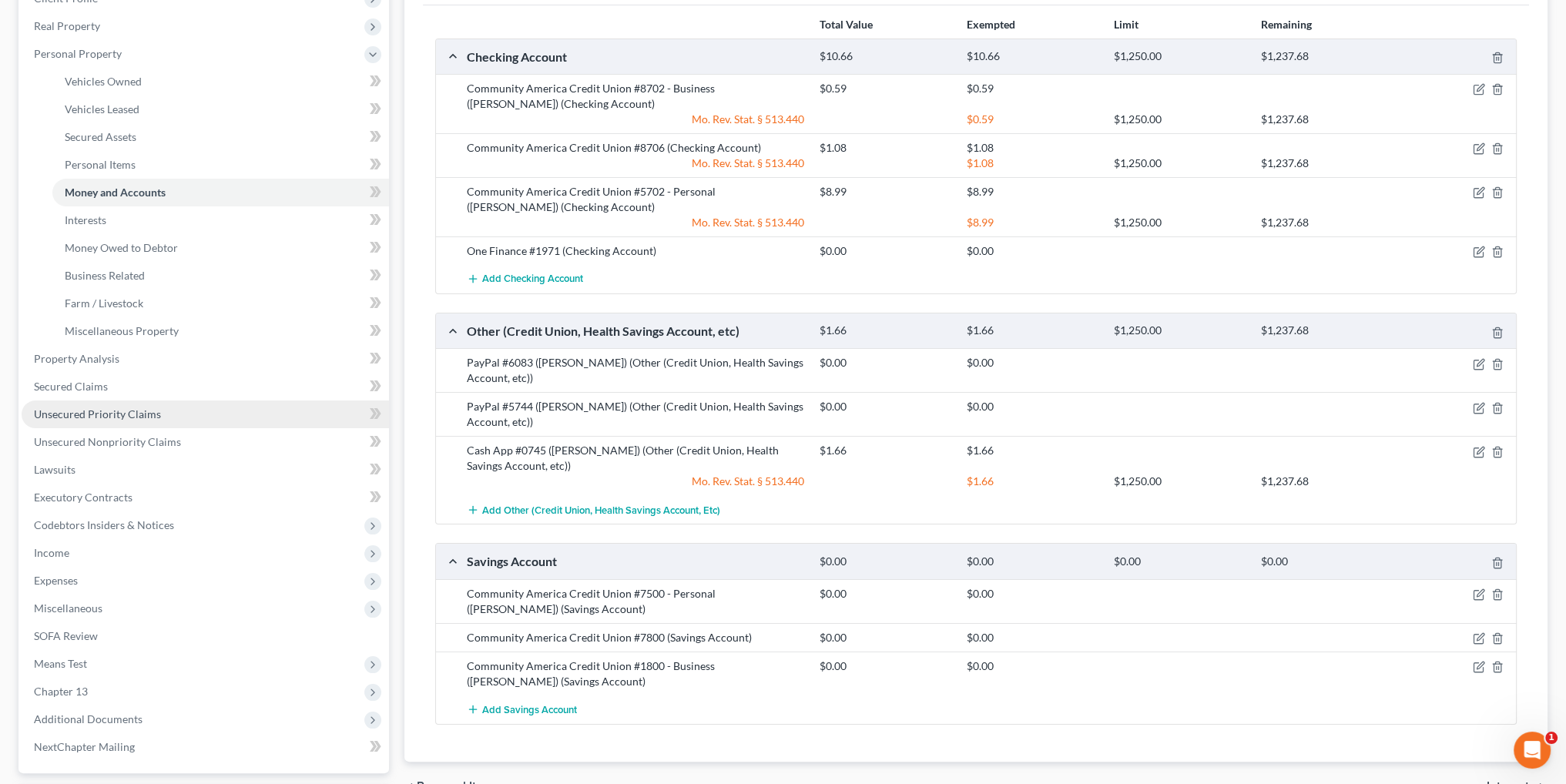
click at [84, 414] on span "Unsecured Priority Claims" at bounding box center [97, 414] width 127 height 13
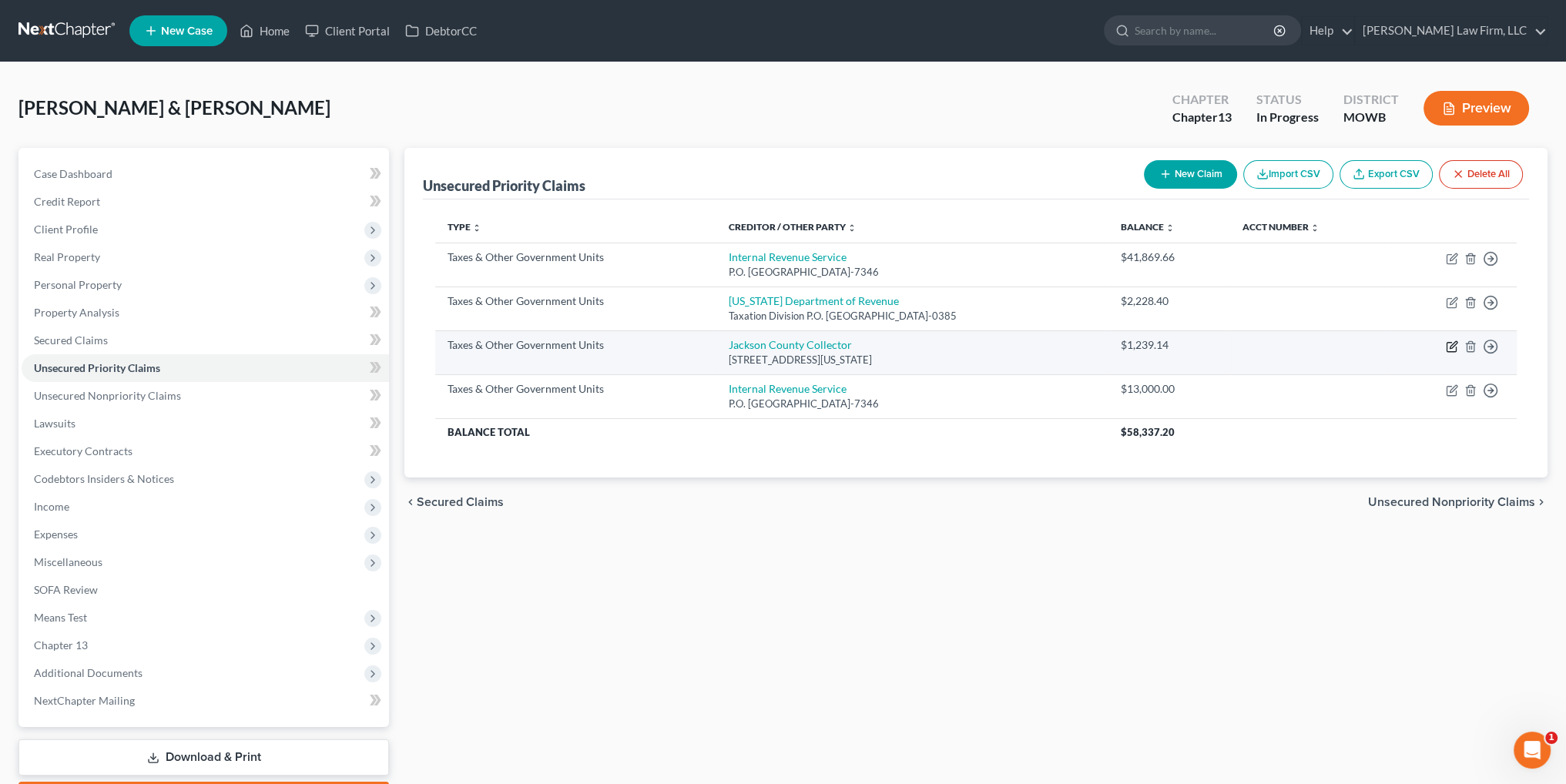
click at [1455, 344] on icon "button" at bounding box center [1451, 346] width 12 height 12
select select "4"
select select "26"
select select "2"
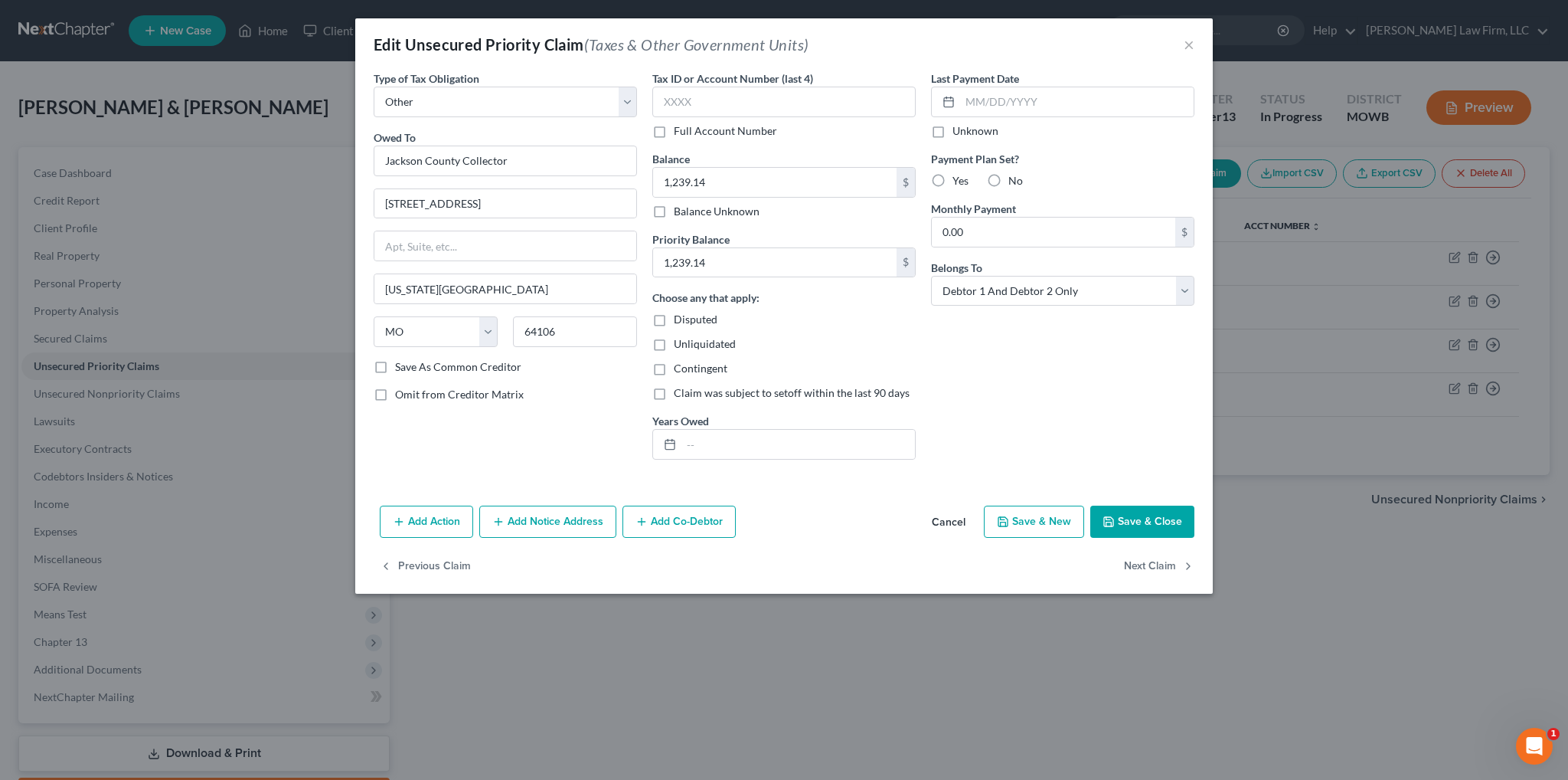
click at [946, 517] on button "Cancel" at bounding box center [948, 522] width 58 height 30
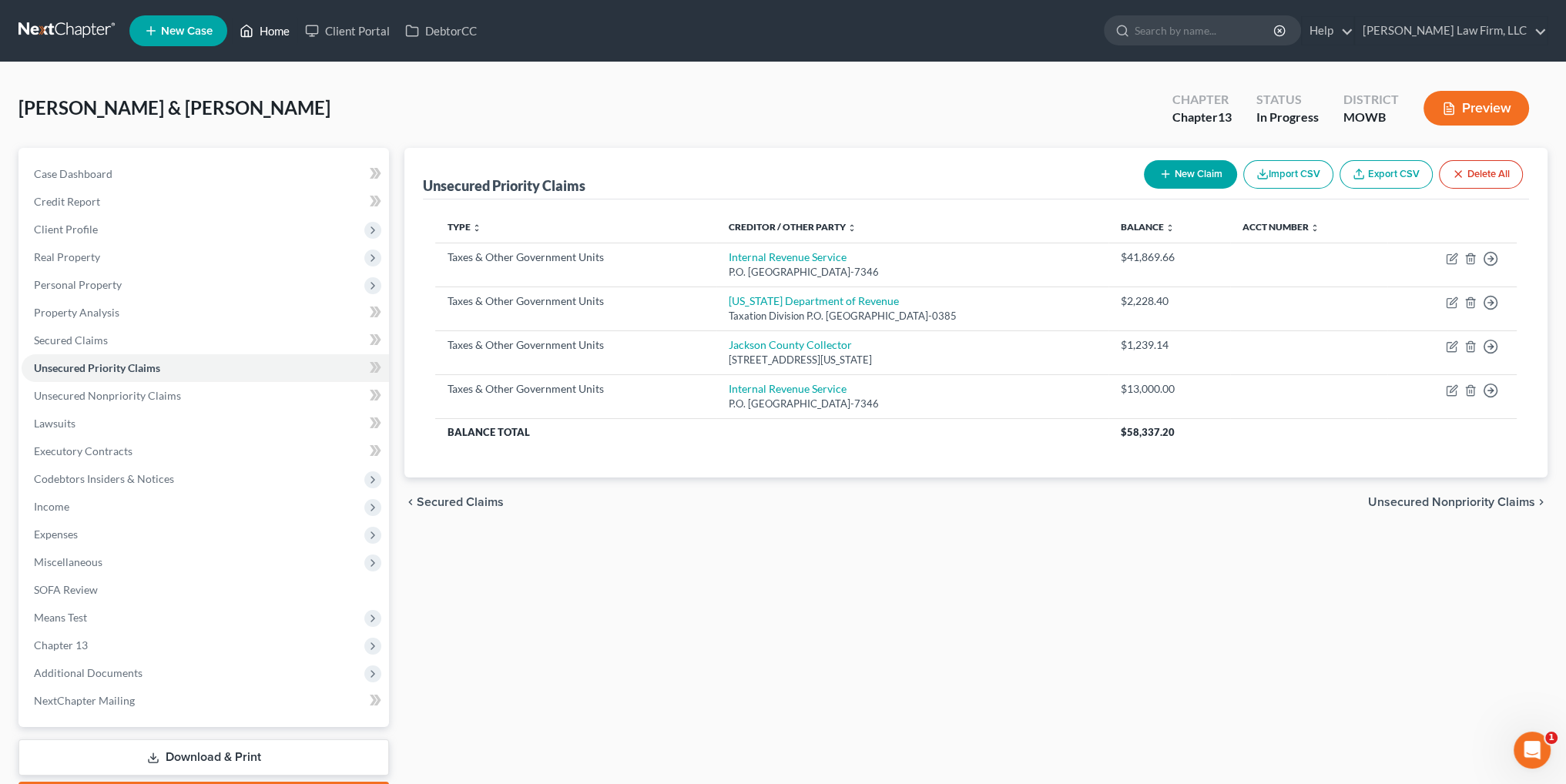
click at [258, 32] on link "Home" at bounding box center [265, 31] width 66 height 28
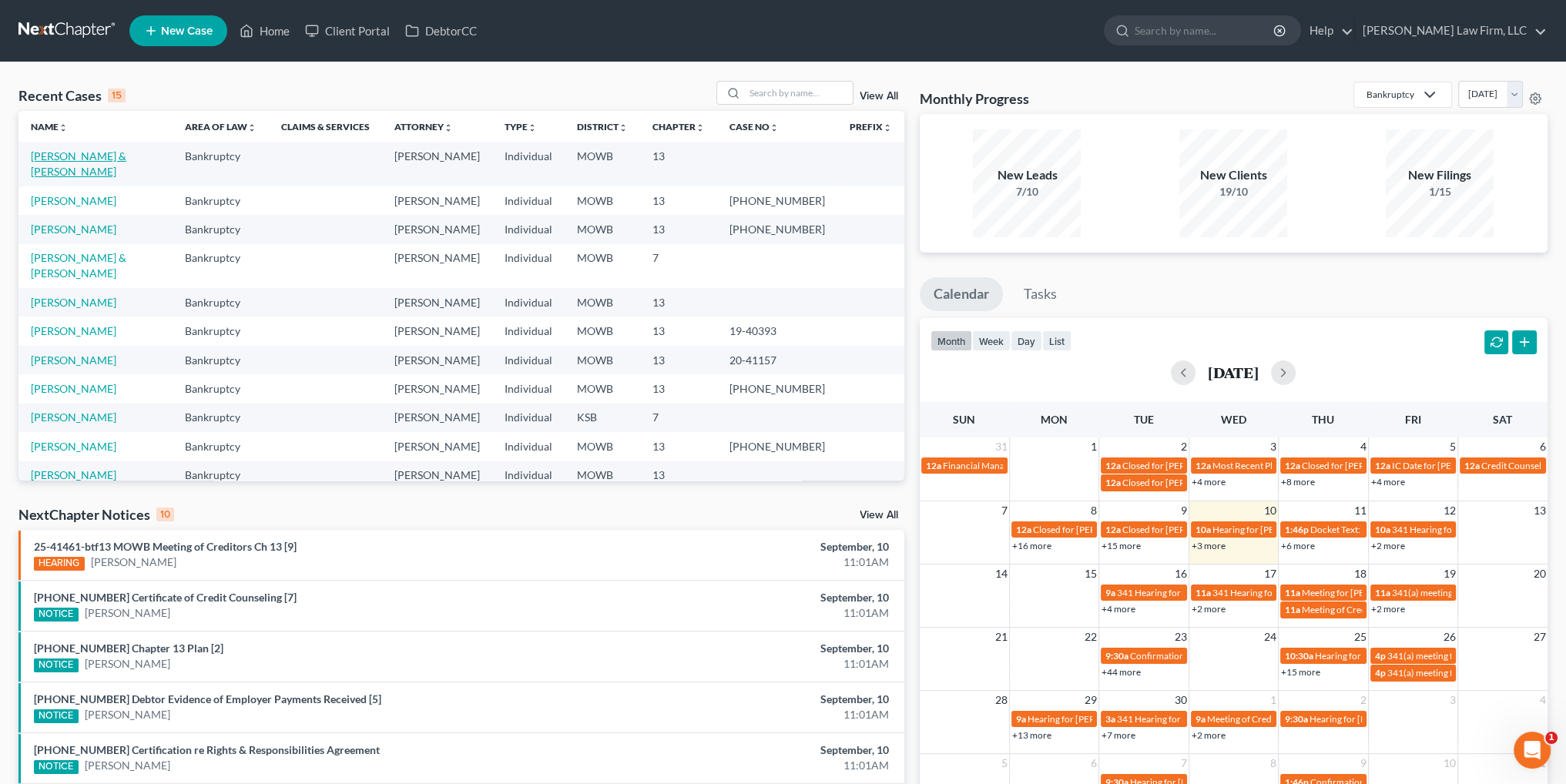
click at [107, 154] on link "[PERSON_NAME] & [PERSON_NAME]" at bounding box center [78, 163] width 96 height 29
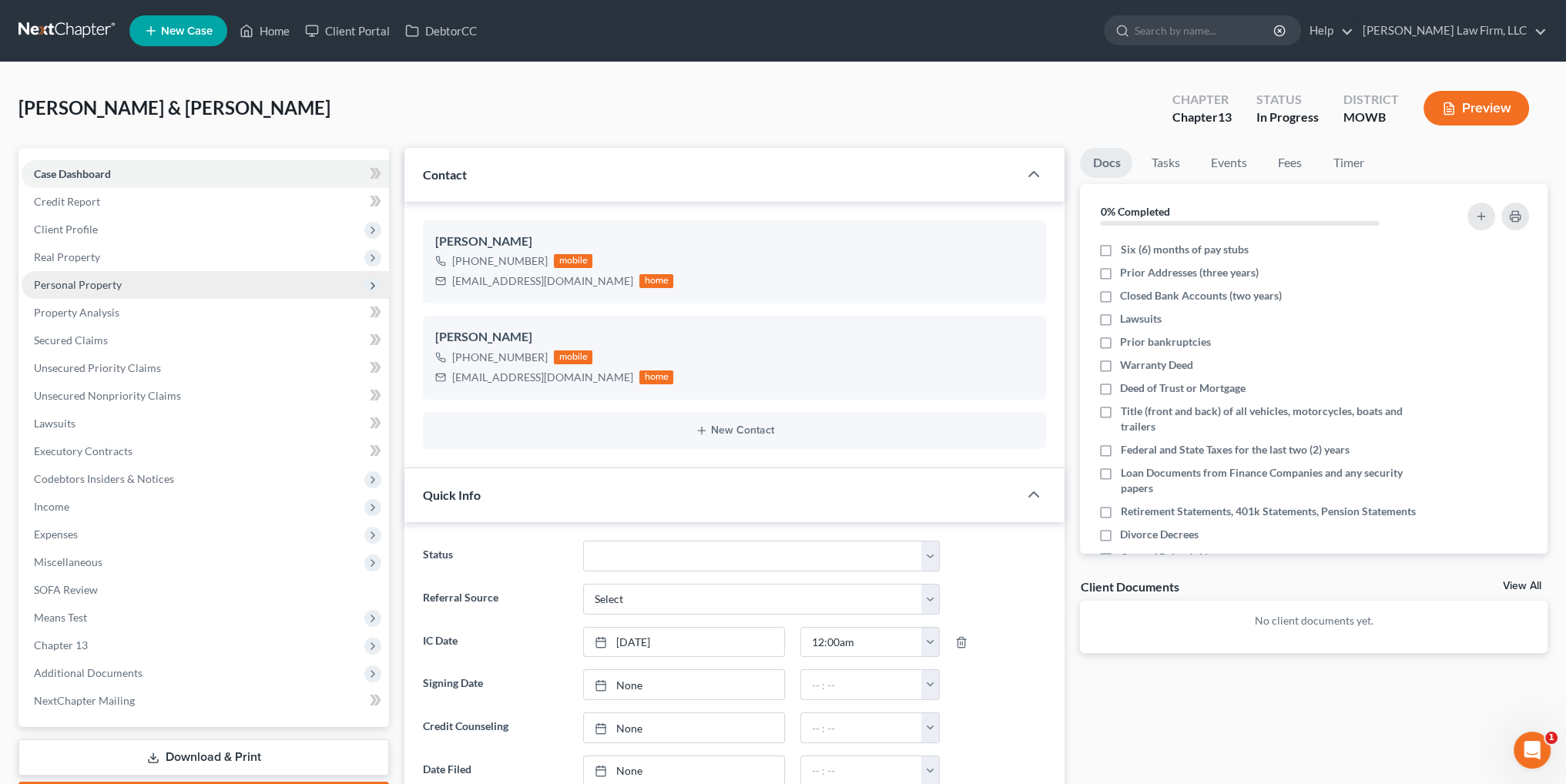
click at [69, 282] on span "Personal Property" at bounding box center [78, 285] width 88 height 13
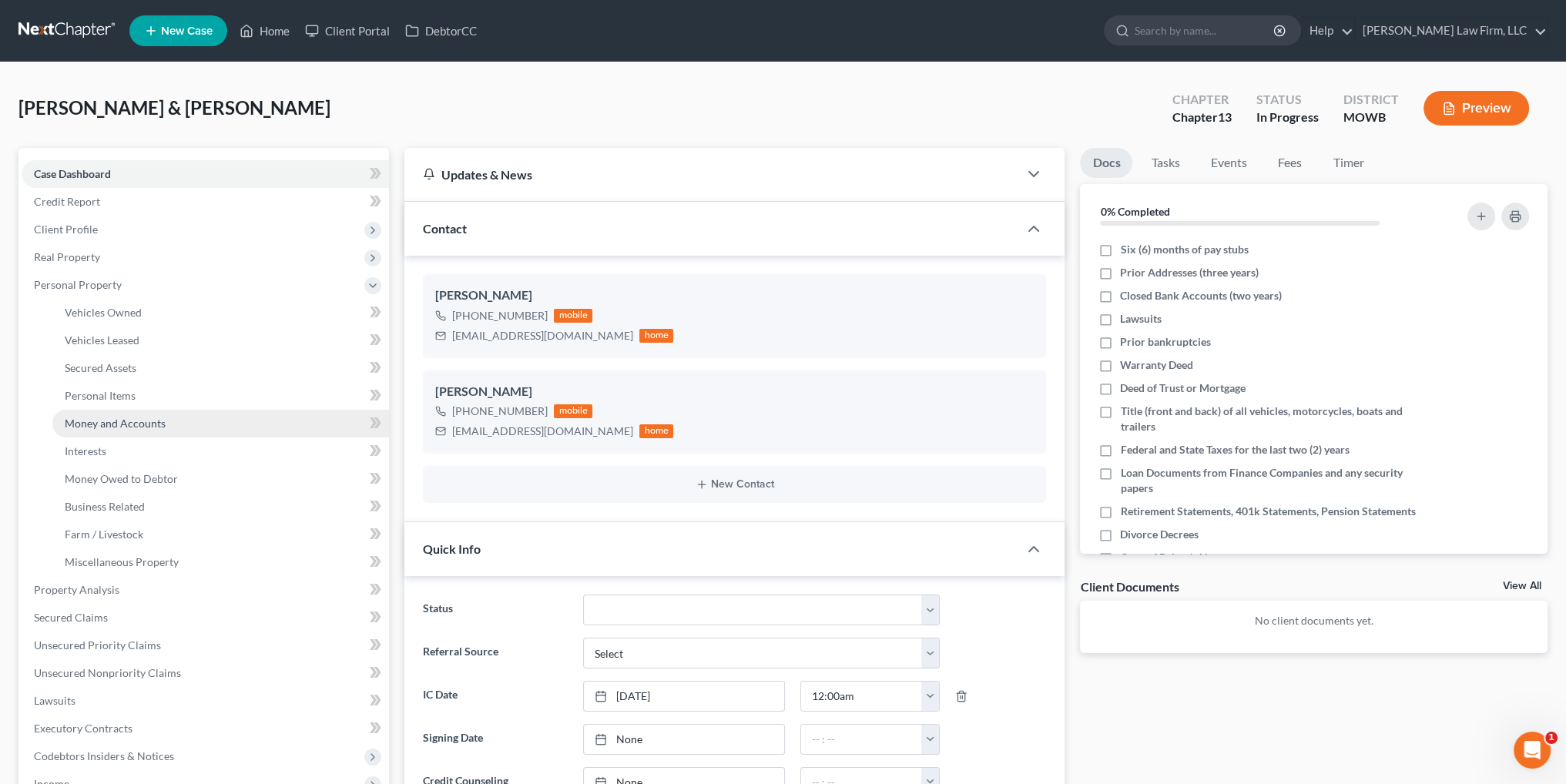
click at [88, 419] on span "Money and Accounts" at bounding box center [115, 423] width 101 height 13
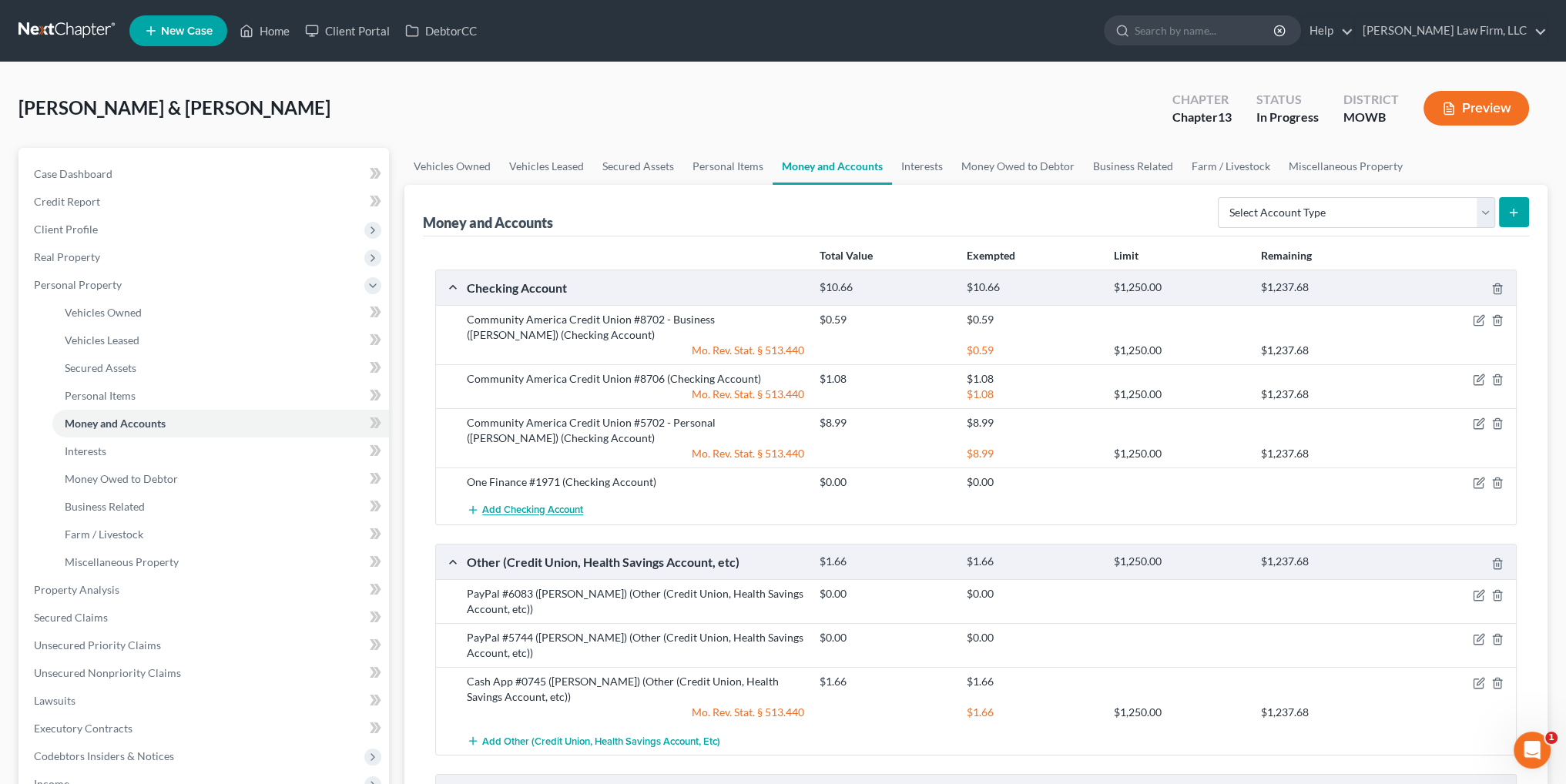
click at [499, 508] on span "Add Checking Account" at bounding box center [532, 509] width 101 height 12
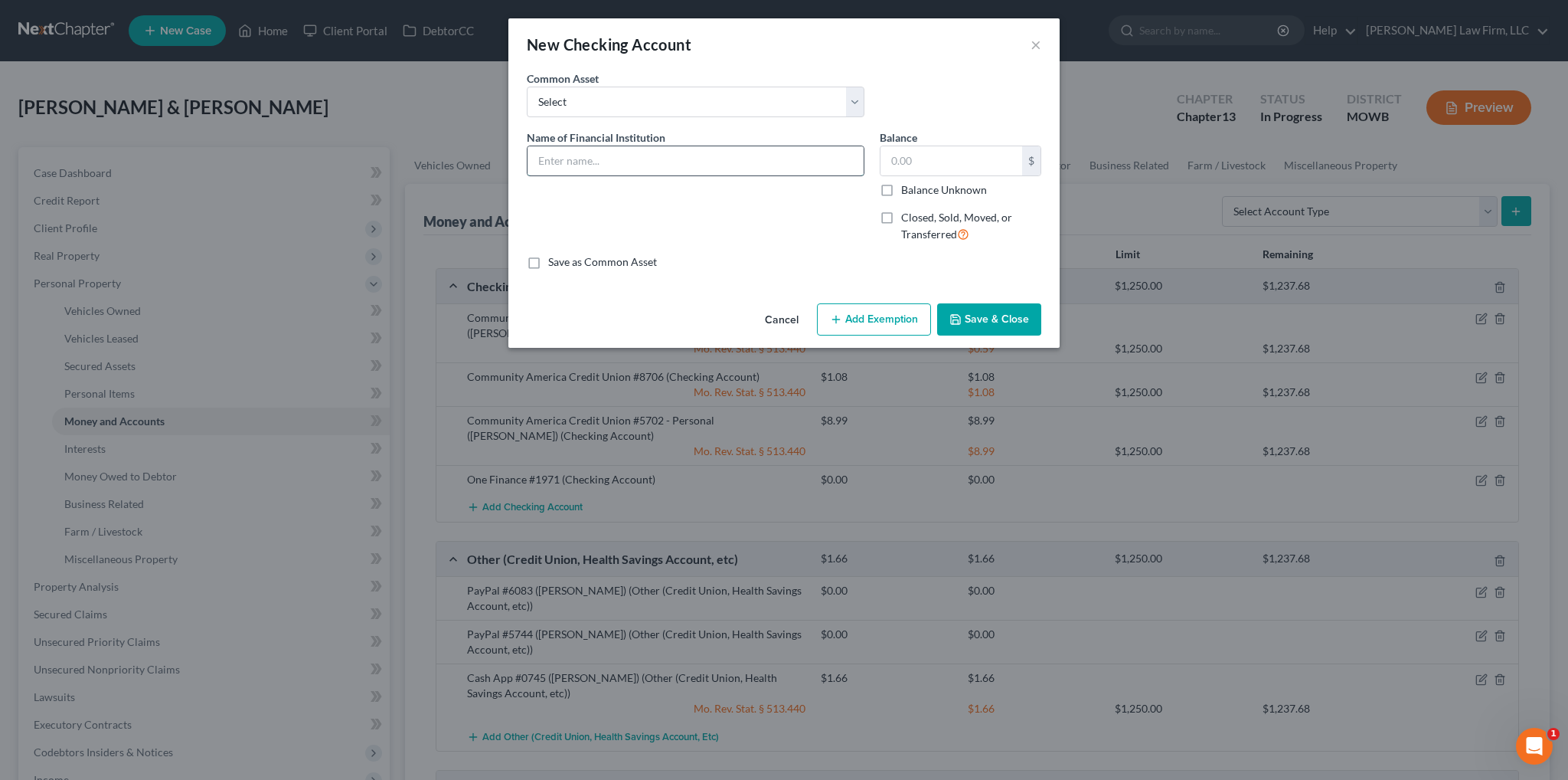
click at [588, 162] on input "text" at bounding box center [696, 161] width 336 height 30
type input "Children's checking accounts - [PERSON_NAME] is on those accounts"
click at [1018, 312] on button "Save & Close" at bounding box center [988, 319] width 104 height 32
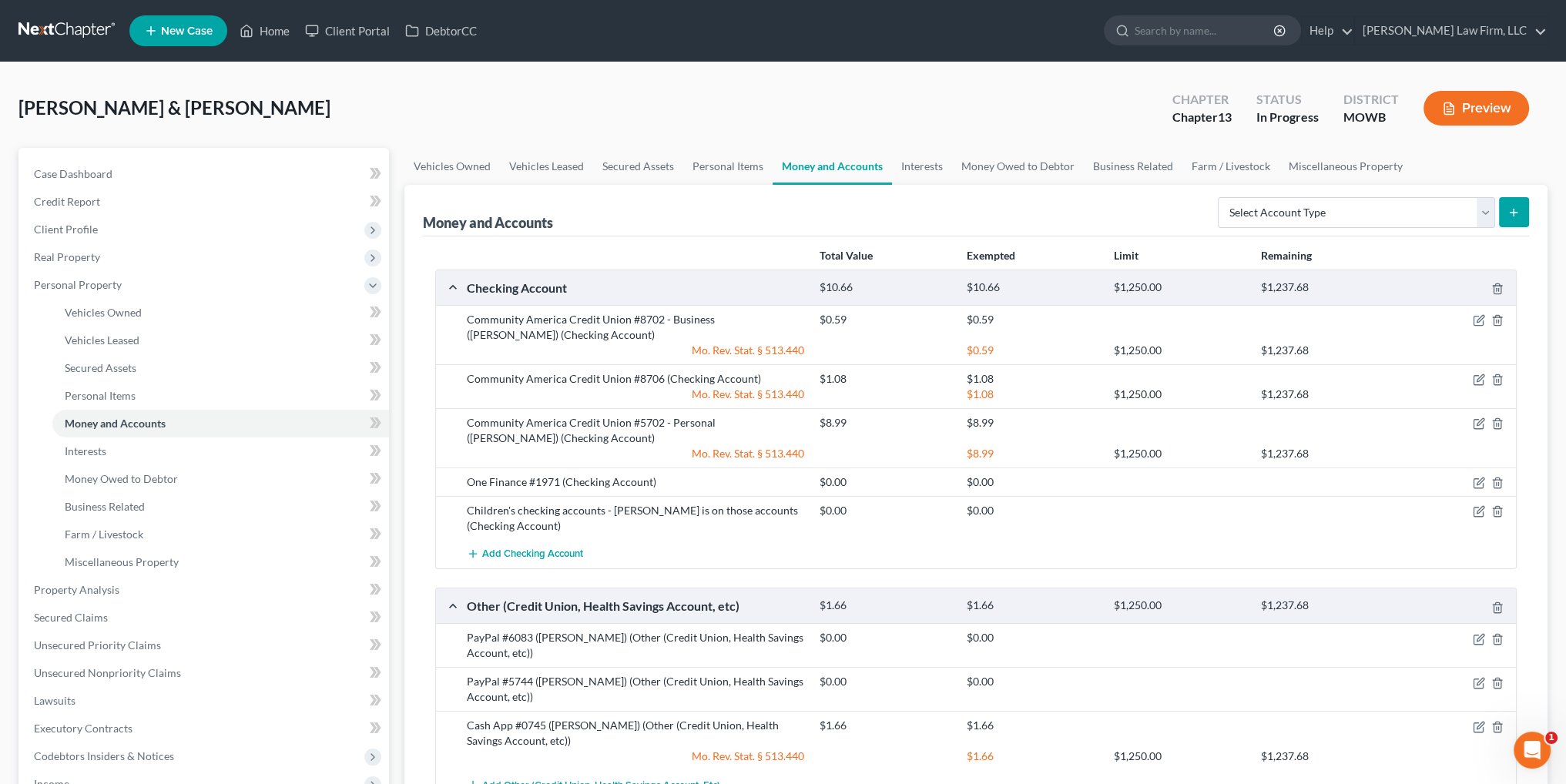
click at [1508, 109] on button "Preview" at bounding box center [1476, 108] width 106 height 34
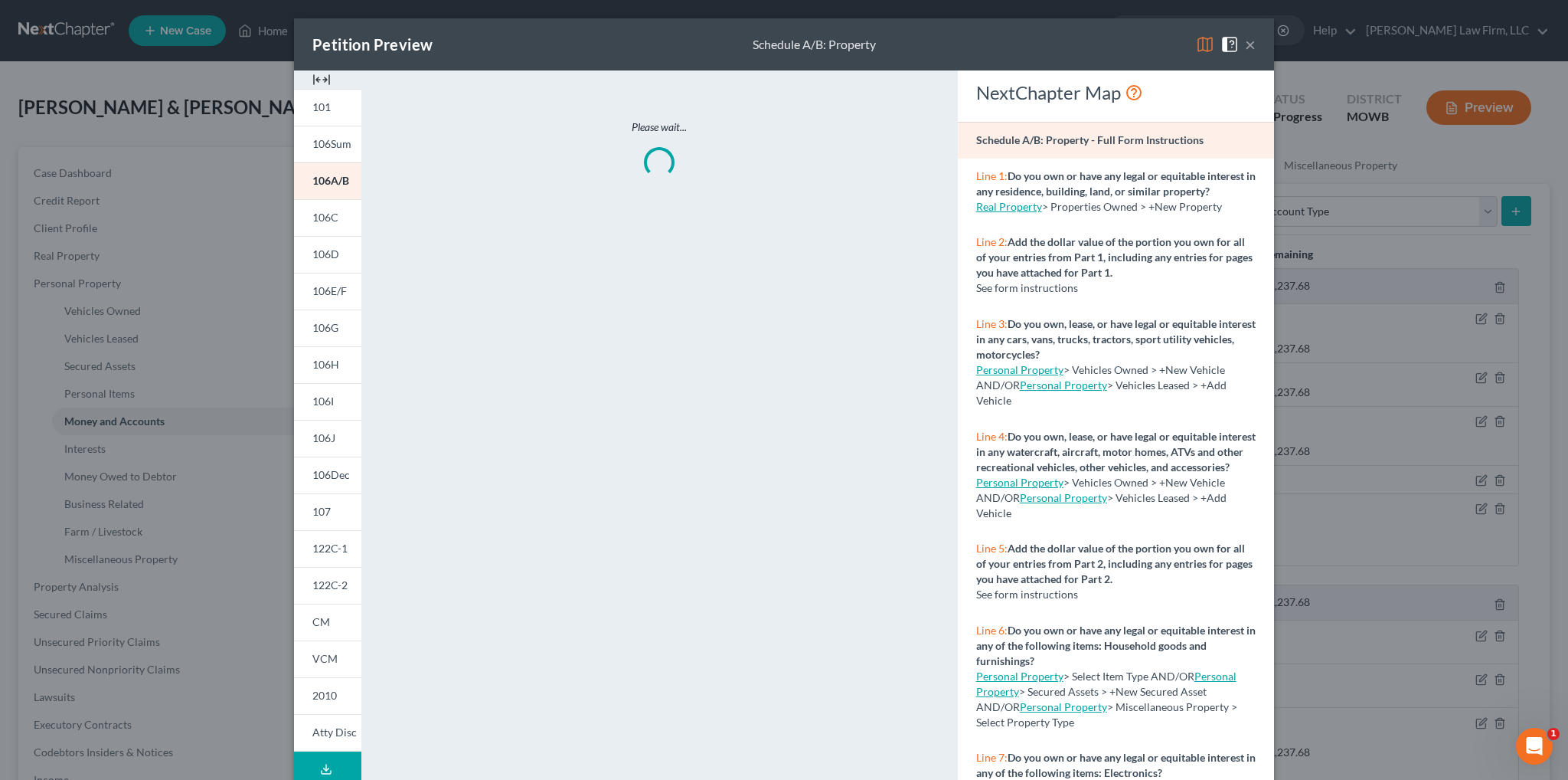
click at [321, 773] on icon at bounding box center [326, 772] width 9 height 3
drag, startPoint x: 1006, startPoint y: 42, endPoint x: 1030, endPoint y: 34, distance: 25.3
click at [1006, 42] on div "Petition Preview Full Draft Packet ×" at bounding box center [784, 44] width 980 height 52
click at [1245, 46] on button "×" at bounding box center [1251, 44] width 11 height 18
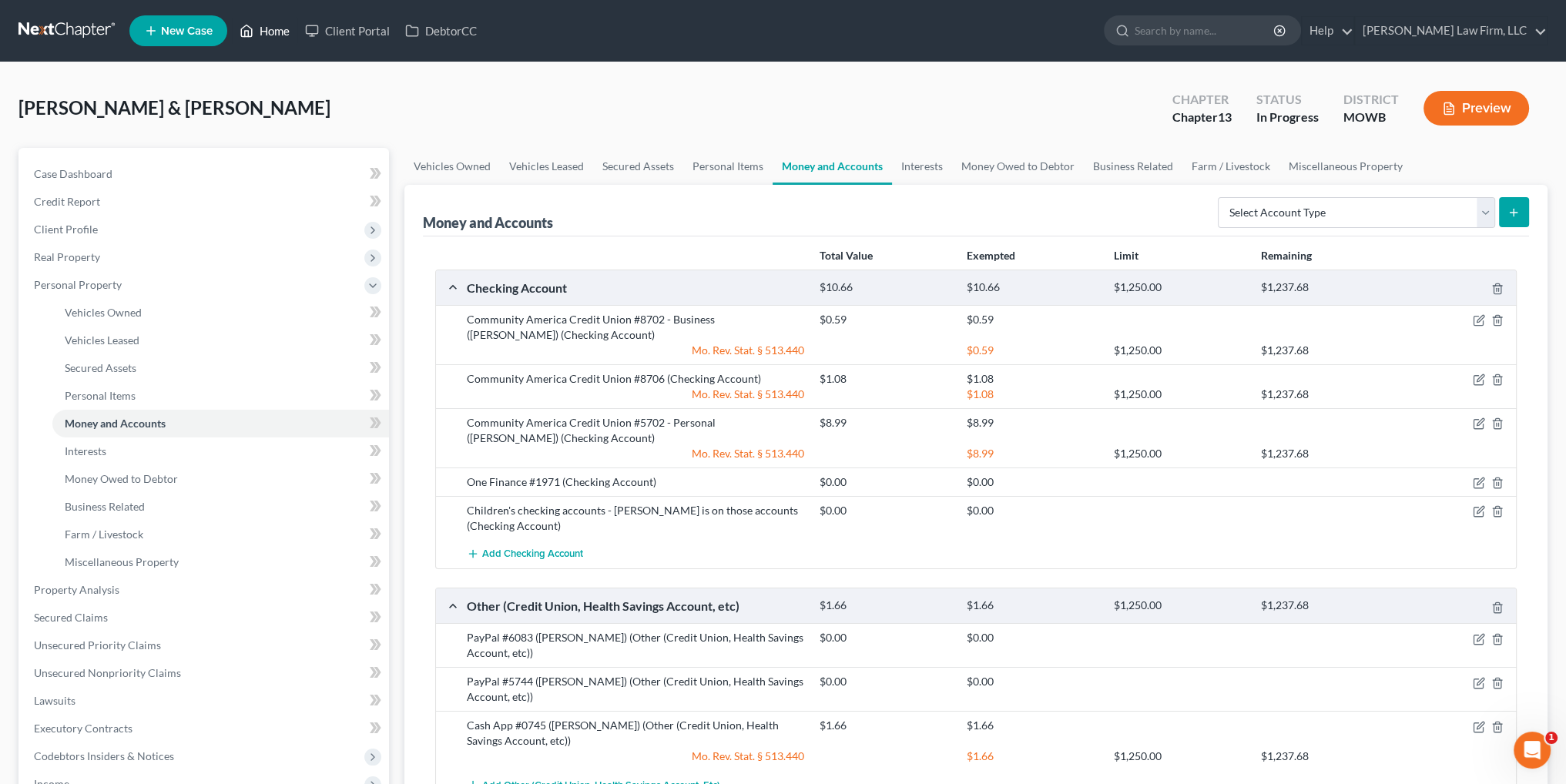
click at [275, 28] on link "Home" at bounding box center [265, 31] width 66 height 28
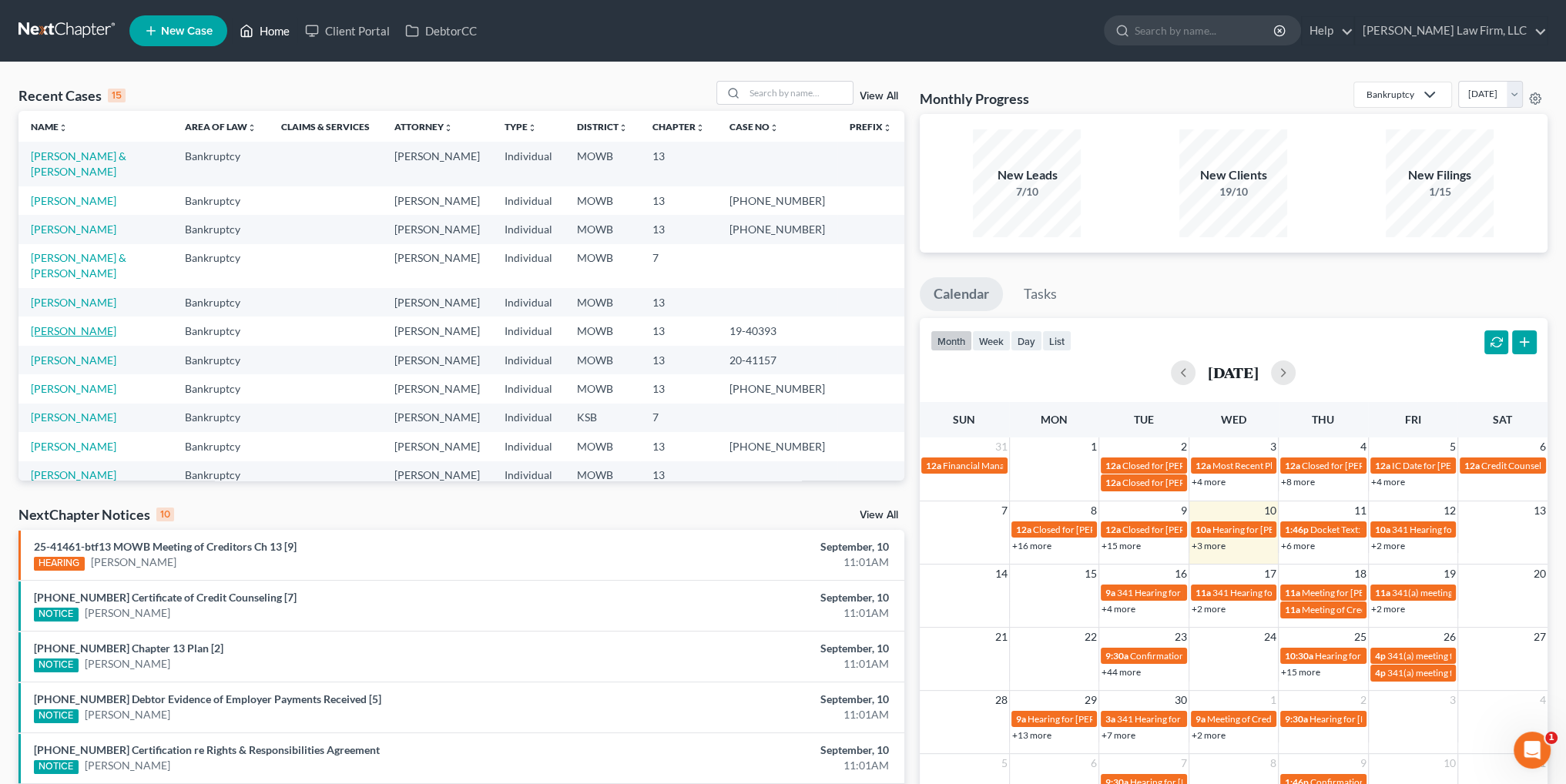
scroll to position [106, 0]
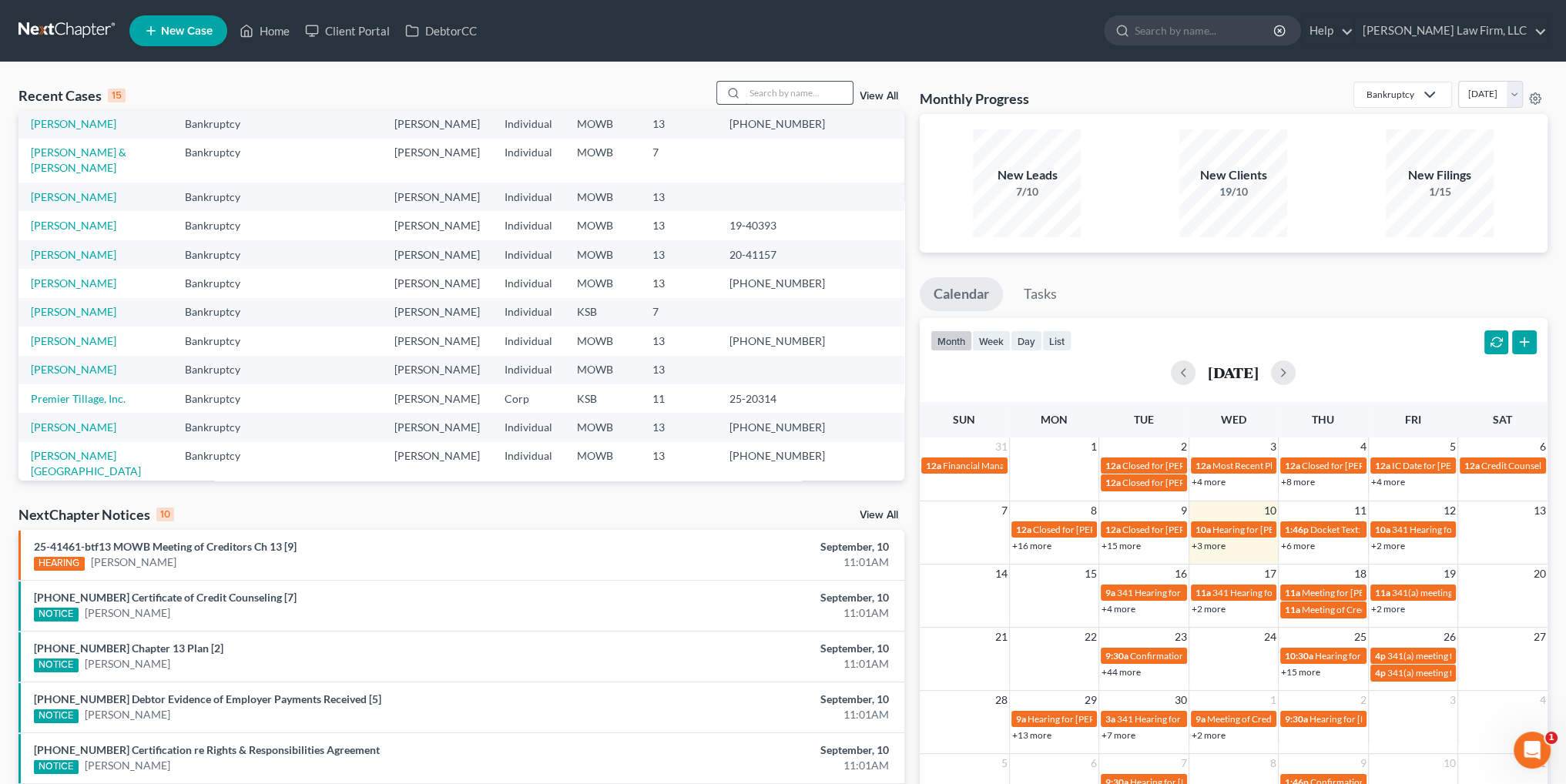
click at [780, 90] on input "search" at bounding box center [798, 93] width 108 height 22
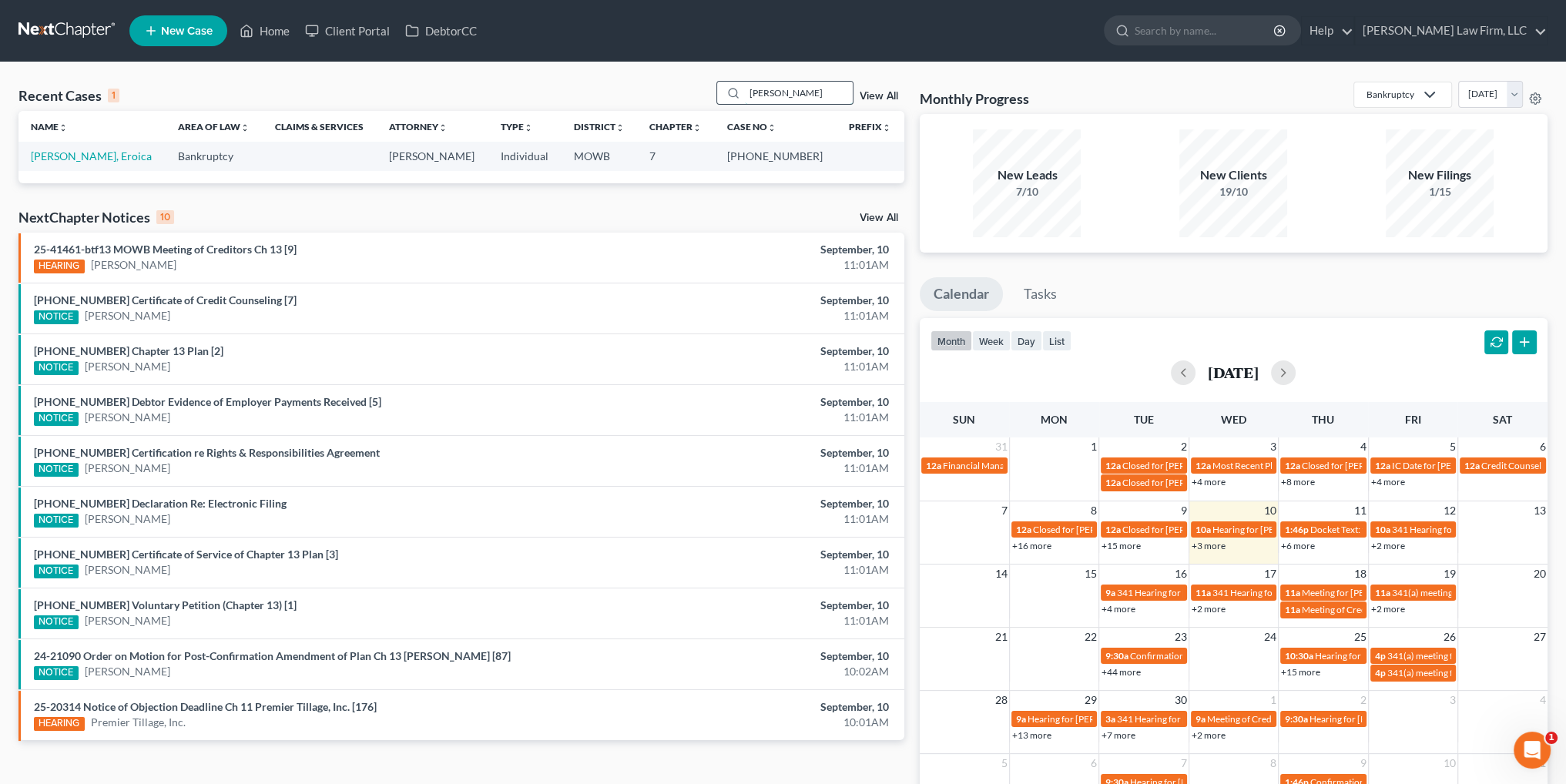
scroll to position [0, 0]
type input "[PERSON_NAME]"
click at [56, 151] on link "[PERSON_NAME], Eroica" at bounding box center [91, 156] width 121 height 13
select select "4"
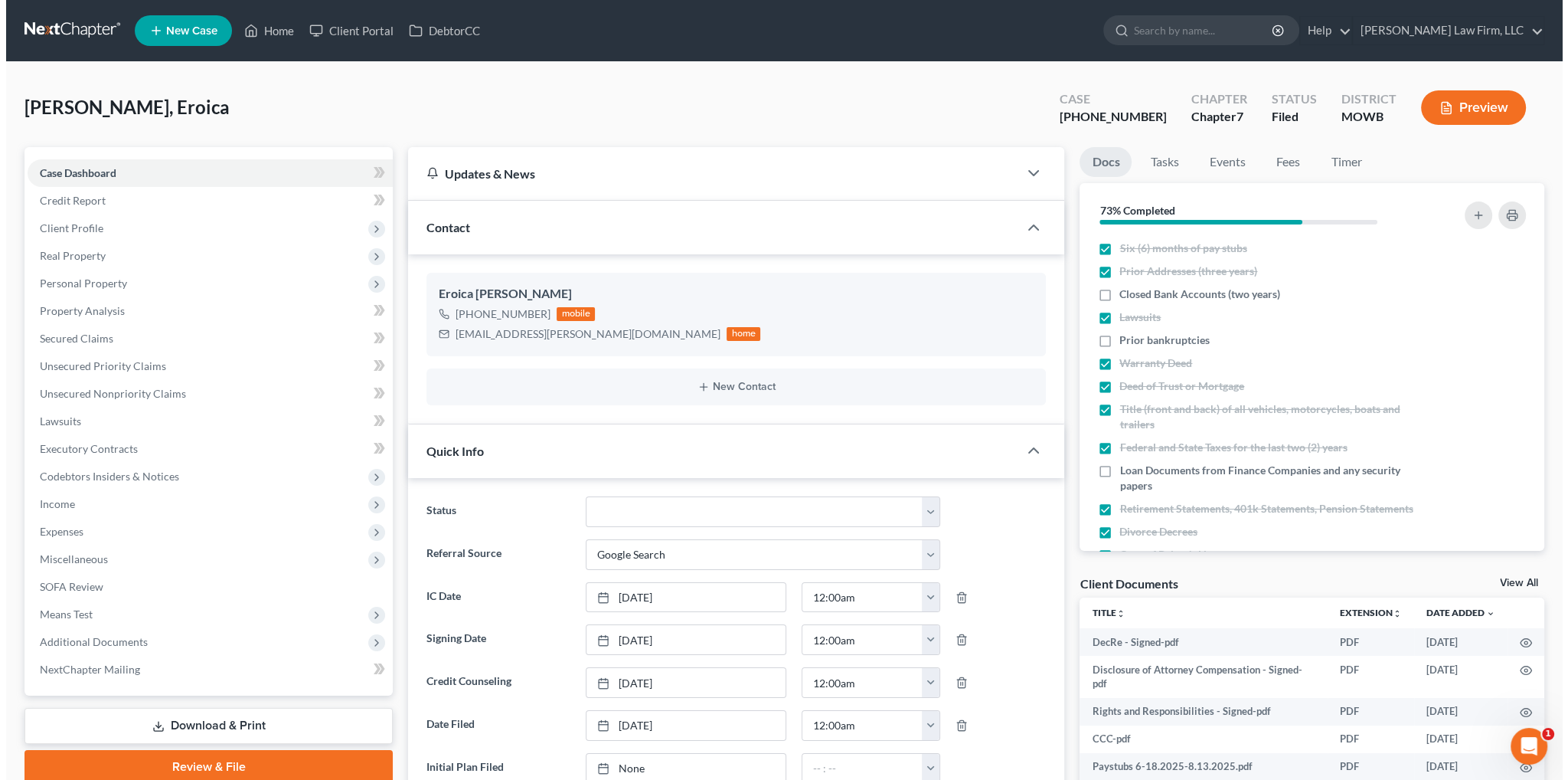
scroll to position [417, 0]
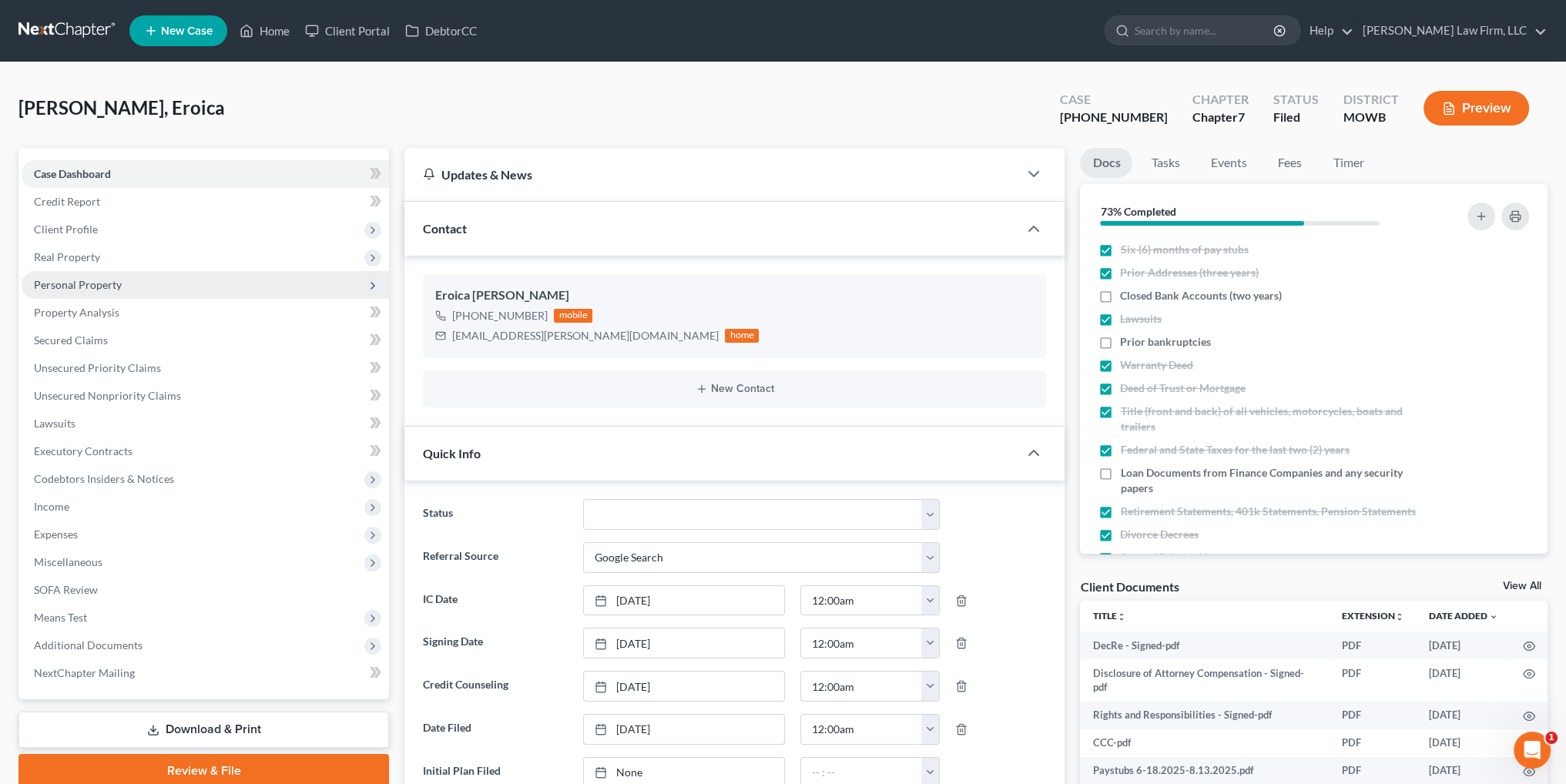
click at [58, 281] on span "Personal Property" at bounding box center [78, 285] width 88 height 13
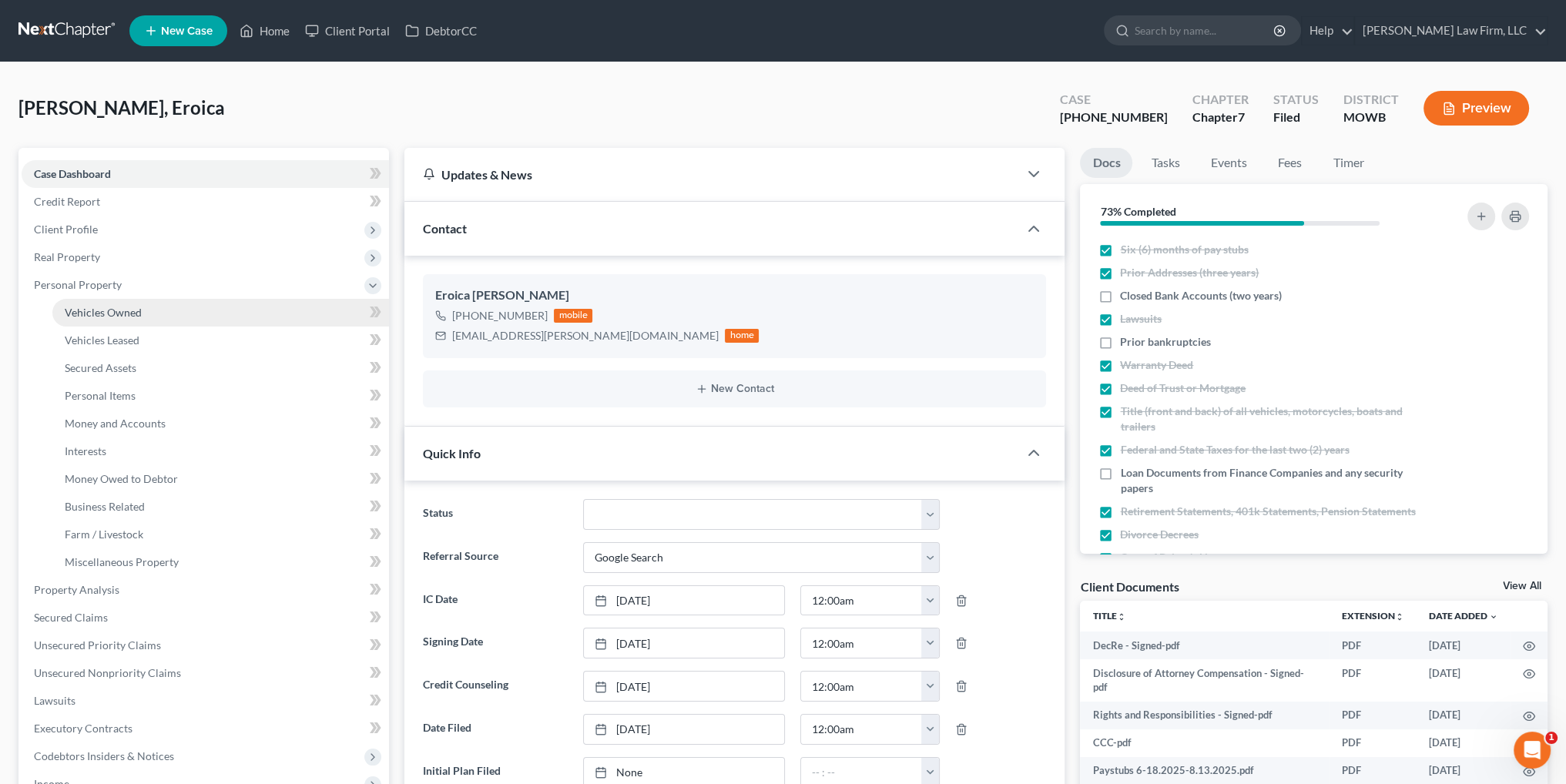
click at [79, 315] on span "Vehicles Owned" at bounding box center [103, 312] width 77 height 13
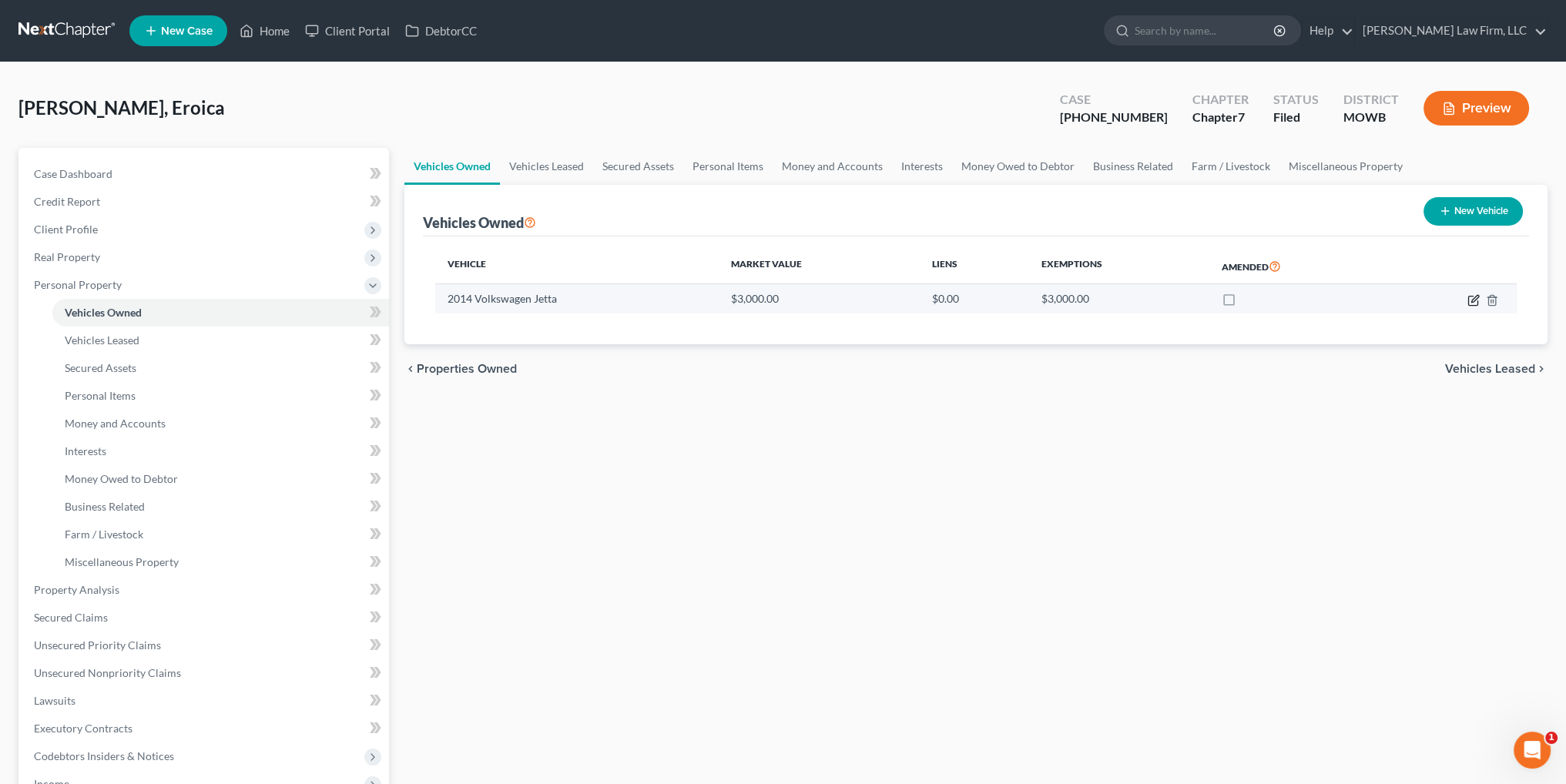
click at [1469, 301] on icon "button" at bounding box center [1472, 300] width 12 height 12
select select "0"
select select "12"
select select "2"
select select "0"
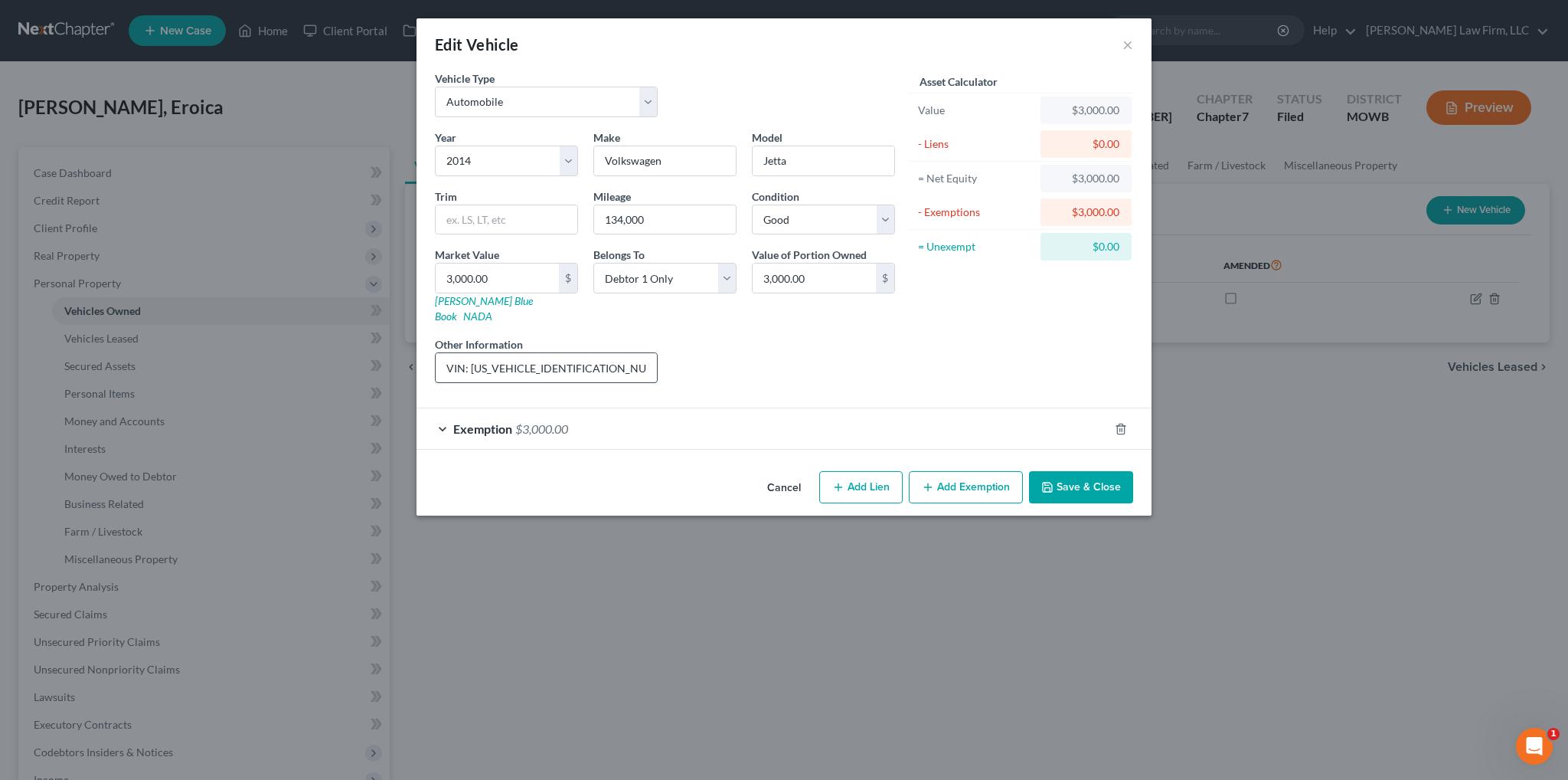
click at [625, 353] on input "VIN: [US_VEHICLE_IDENTIFICATION_NUMBER]. Some paint damage." at bounding box center [546, 367] width 221 height 30
drag, startPoint x: 781, startPoint y: 474, endPoint x: 807, endPoint y: 469, distance: 26.5
click at [781, 474] on button "Cancel" at bounding box center [784, 487] width 58 height 30
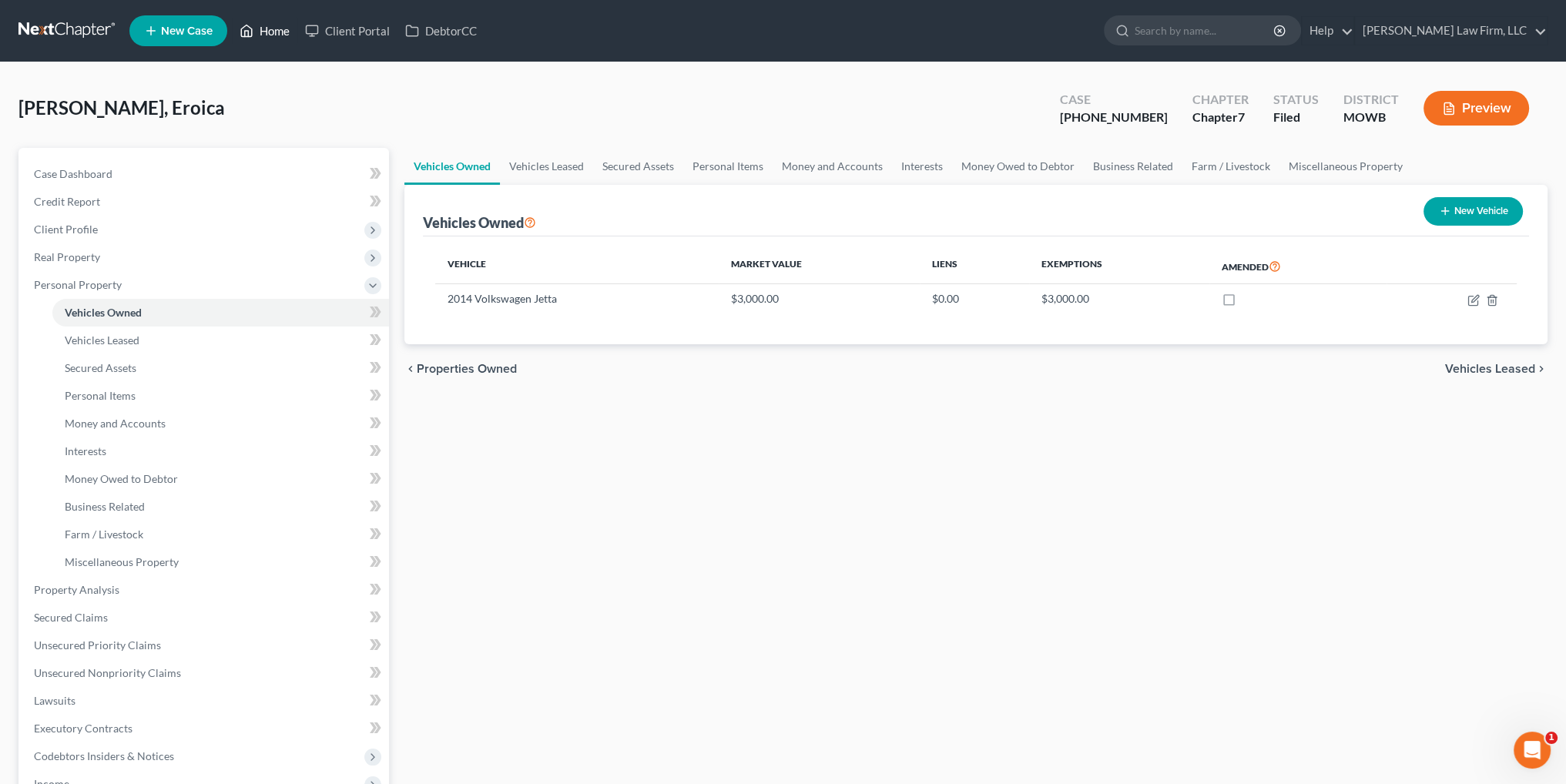
click at [262, 37] on link "Home" at bounding box center [265, 31] width 66 height 28
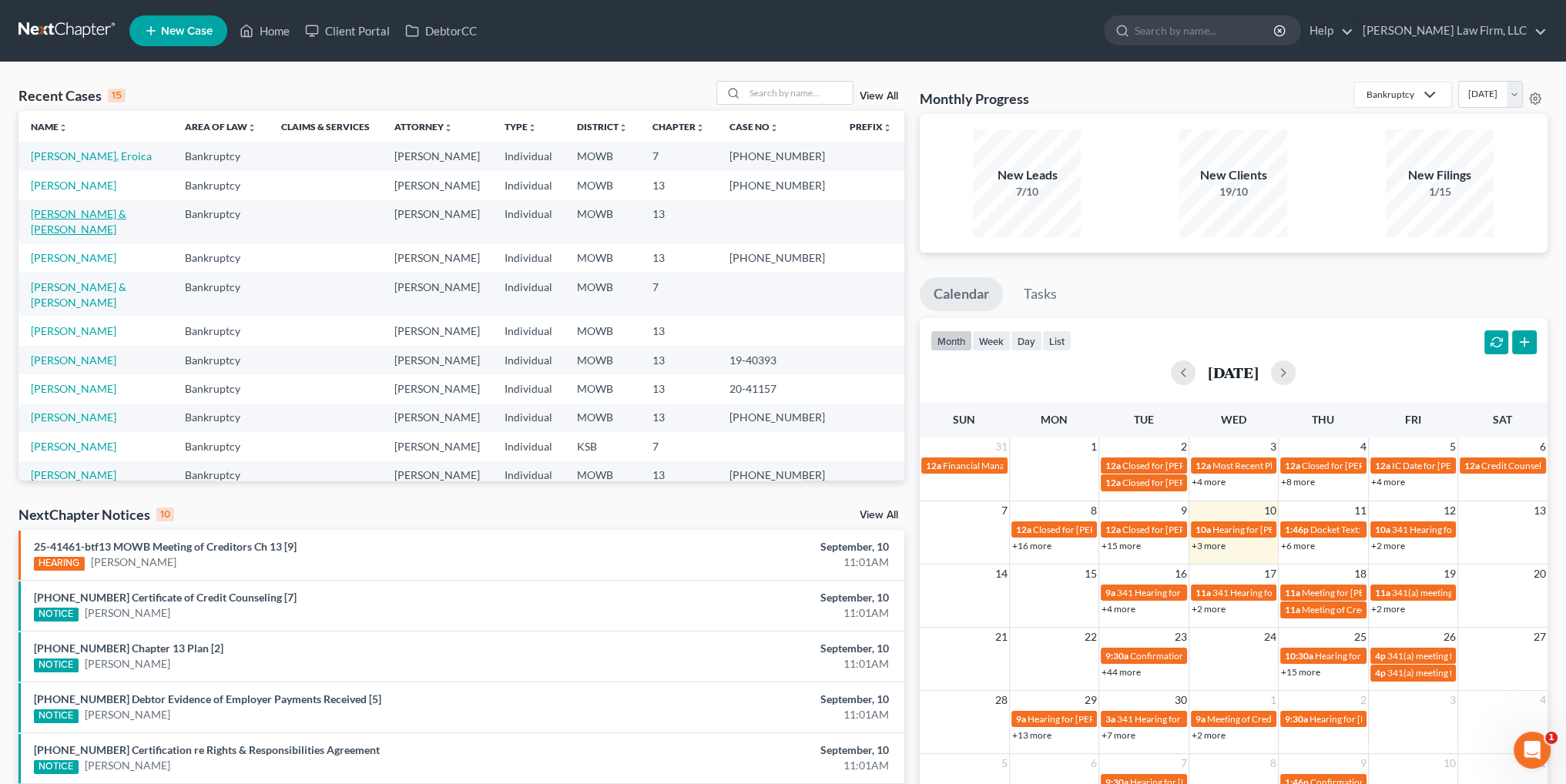
click at [82, 214] on link "[PERSON_NAME] & [PERSON_NAME]" at bounding box center [78, 221] width 96 height 29
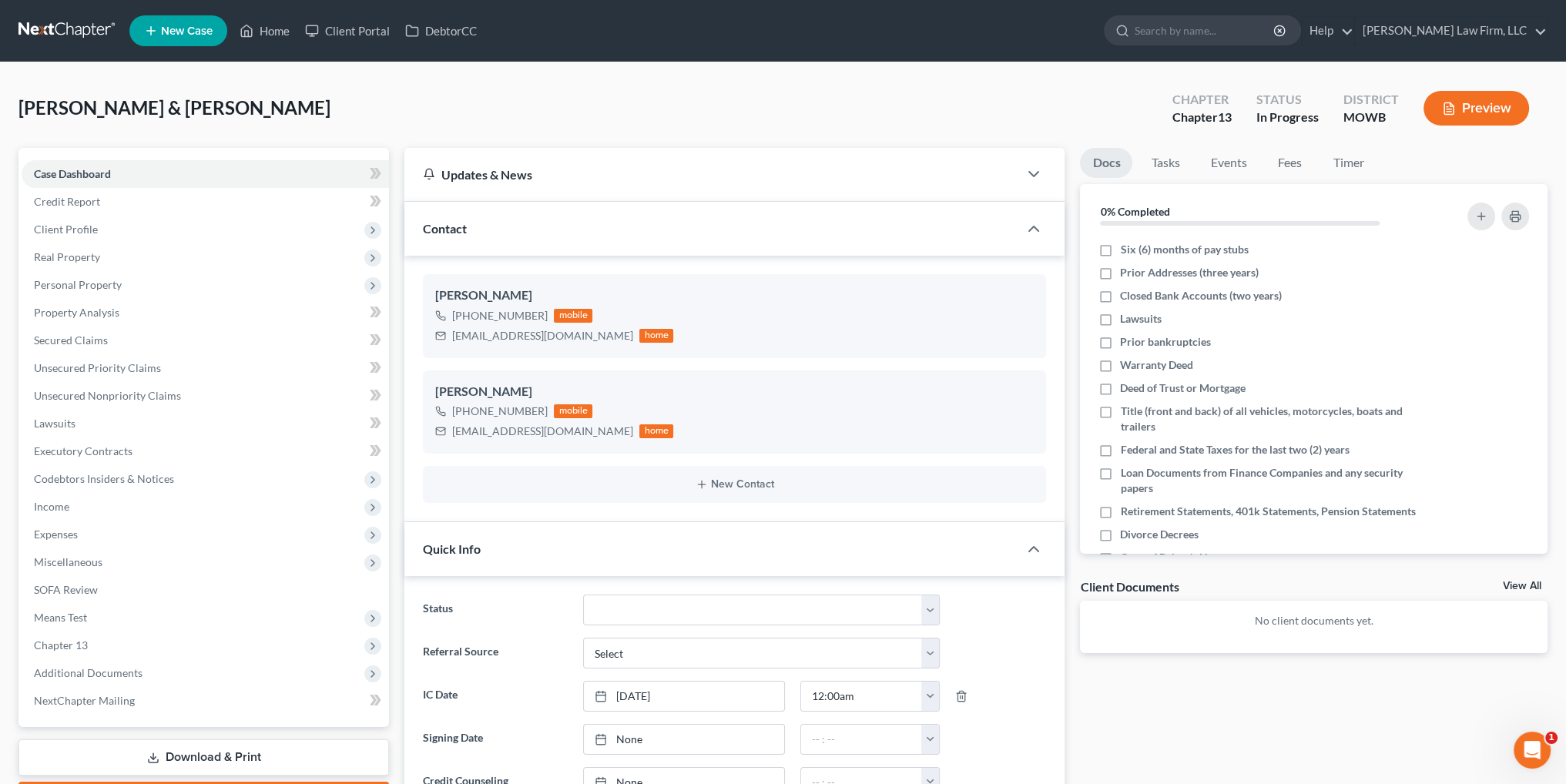
click at [1473, 118] on button "Preview" at bounding box center [1476, 108] width 106 height 34
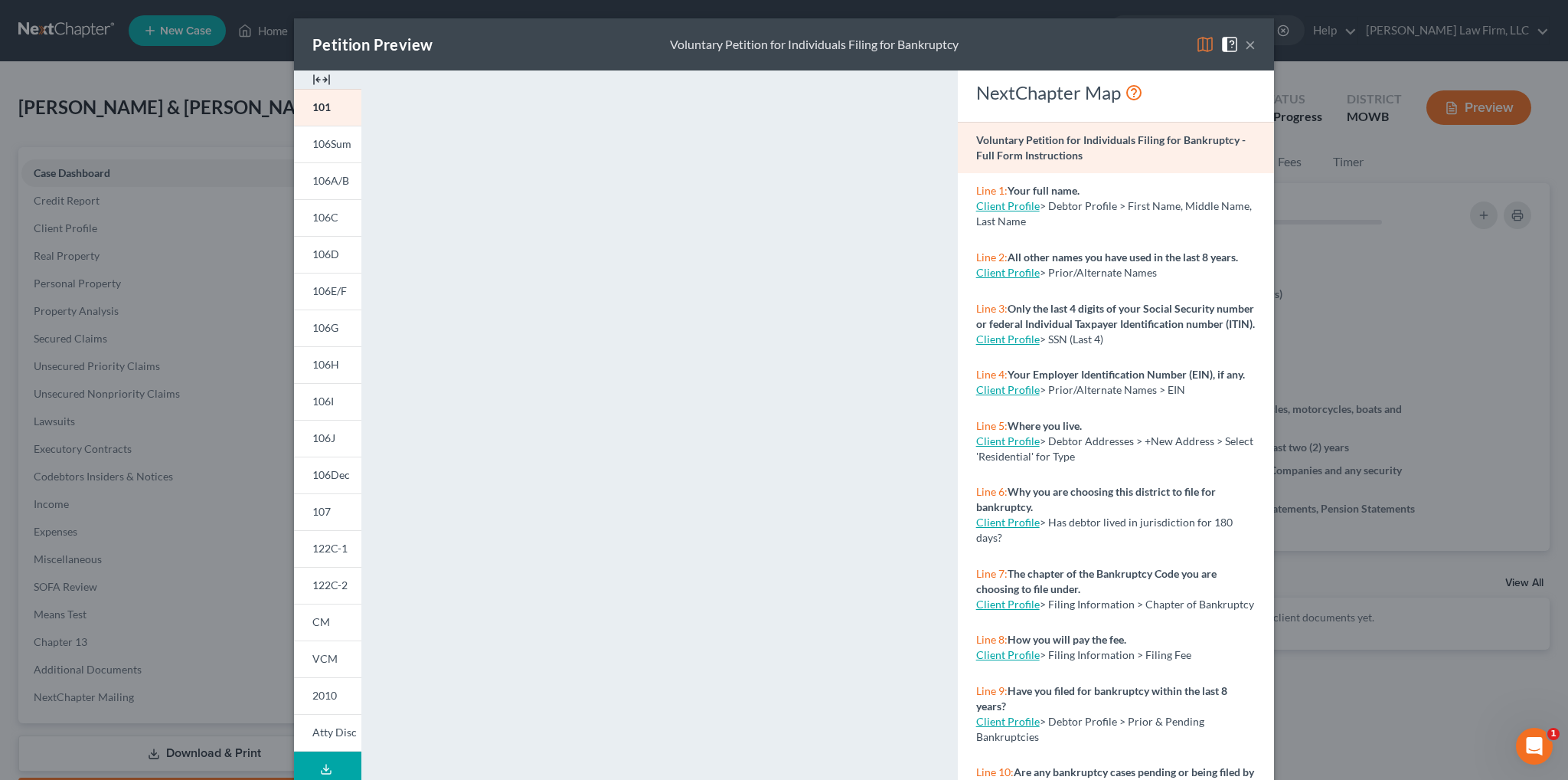
drag, startPoint x: 1243, startPoint y: 42, endPoint x: 1266, endPoint y: 41, distance: 23.0
click at [1245, 42] on button "×" at bounding box center [1251, 44] width 11 height 18
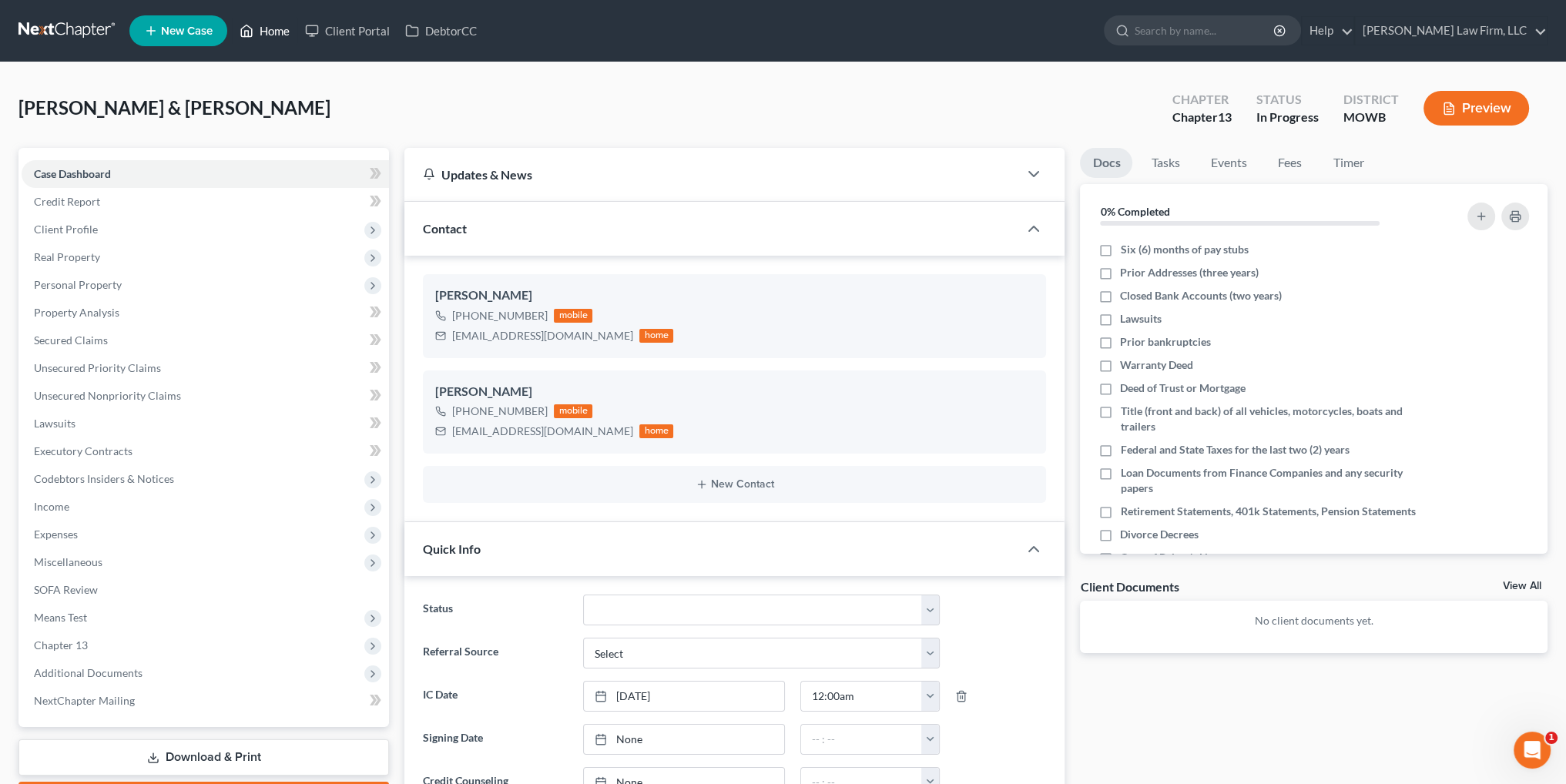
drag, startPoint x: 270, startPoint y: 33, endPoint x: 259, endPoint y: 33, distance: 11.0
click at [270, 33] on link "Home" at bounding box center [265, 31] width 66 height 28
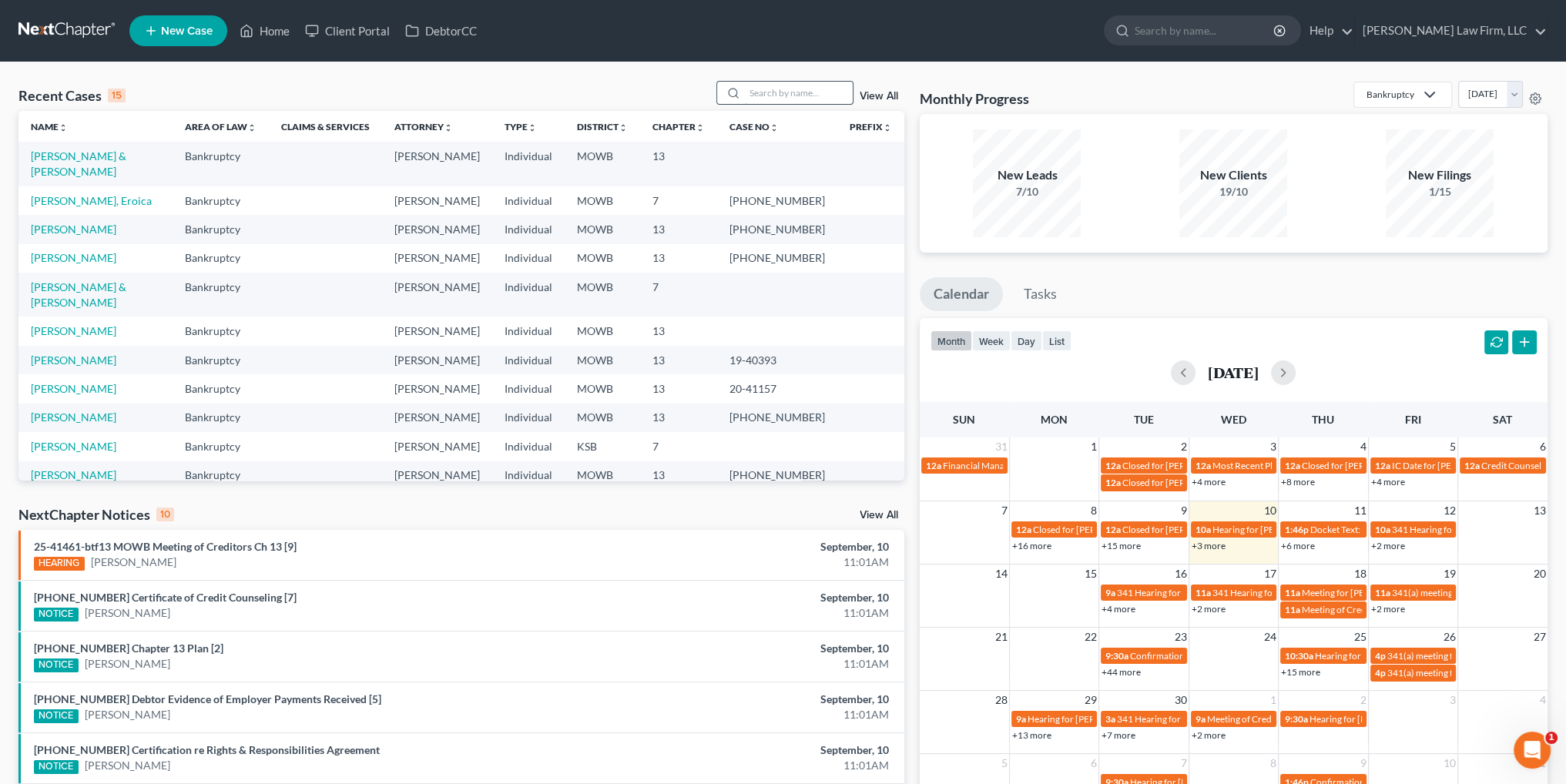
click at [775, 93] on input "search" at bounding box center [798, 93] width 108 height 22
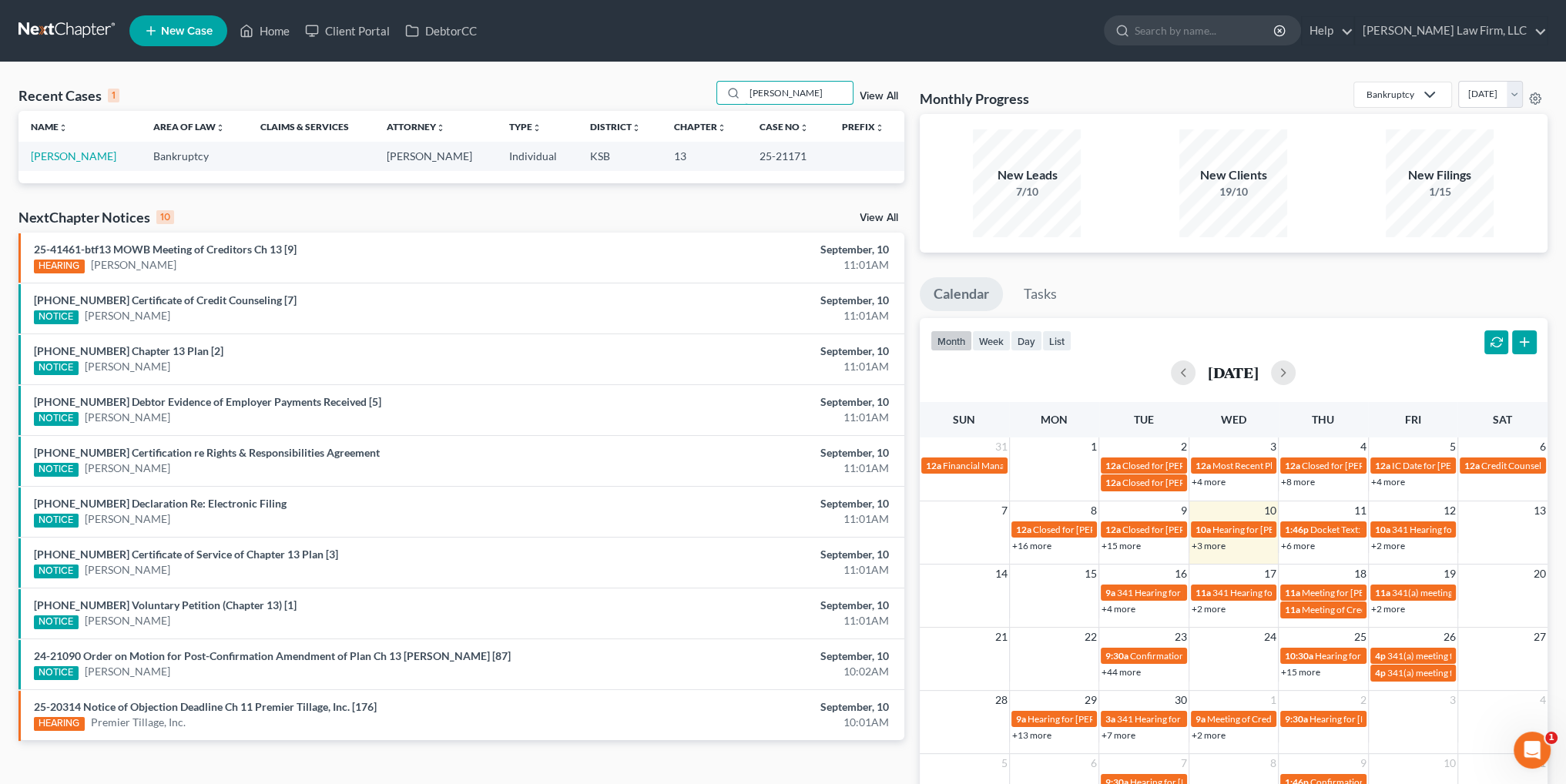
type input "[PERSON_NAME]"
drag, startPoint x: 796, startPoint y: 158, endPoint x: 744, endPoint y: 158, distance: 52.0
click at [747, 158] on td "25-21171" at bounding box center [788, 156] width 83 height 29
copy td "25-21171"
click at [704, 97] on div "Recent Cases 1 [PERSON_NAME] View All" at bounding box center [461, 96] width 886 height 30
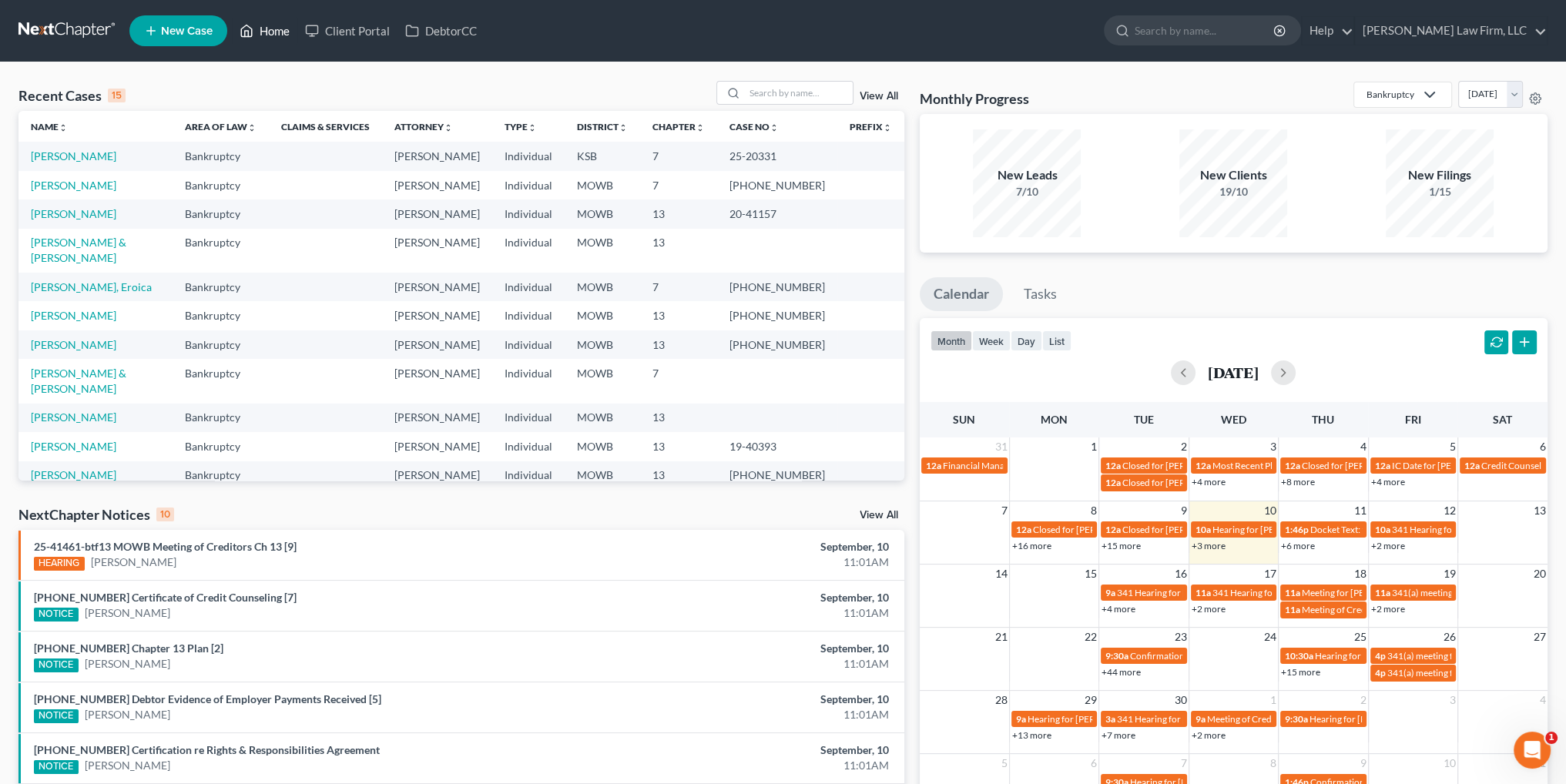
click at [278, 29] on link "Home" at bounding box center [265, 31] width 66 height 28
